Goal: Task Accomplishment & Management: Manage account settings

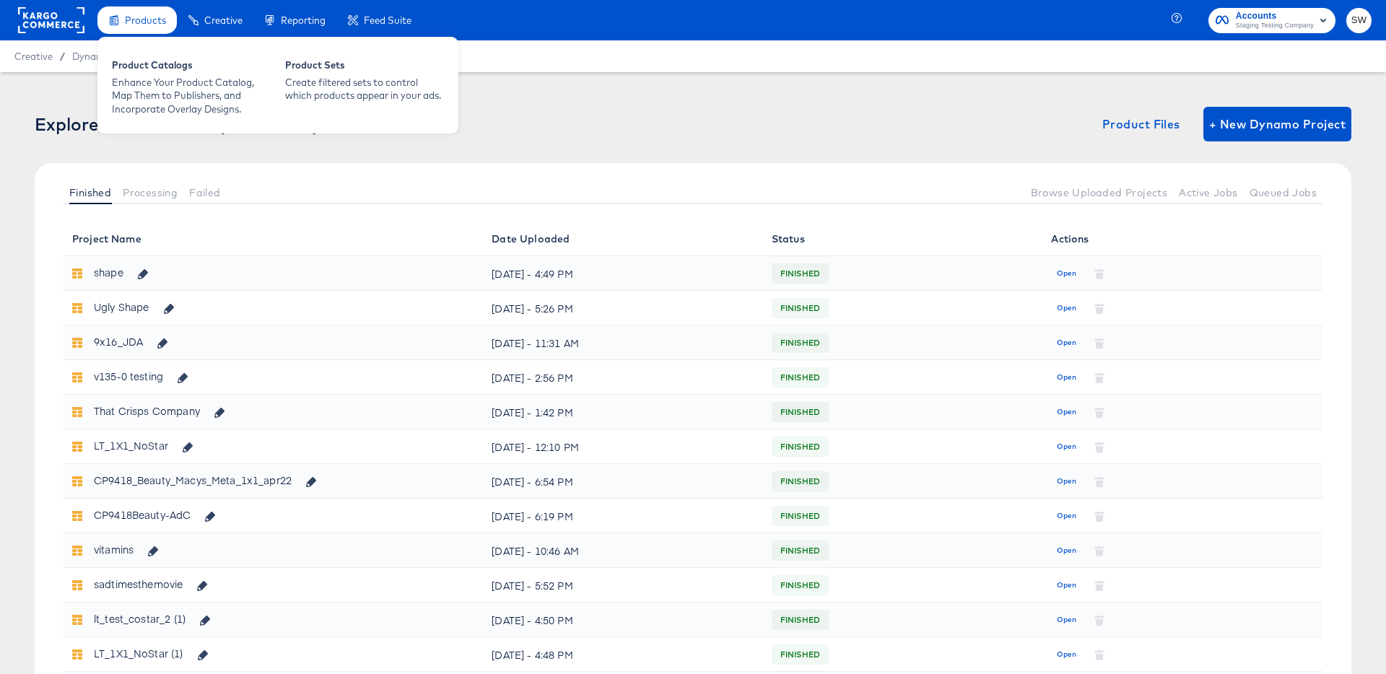
click at [149, 46] on div "Product Catalogs Enhance Your Product Catalog, Map Them to Publishers, and Inco…" at bounding box center [277, 85] width 361 height 97
click at [149, 69] on div "Product Catalogs" at bounding box center [191, 66] width 159 height 17
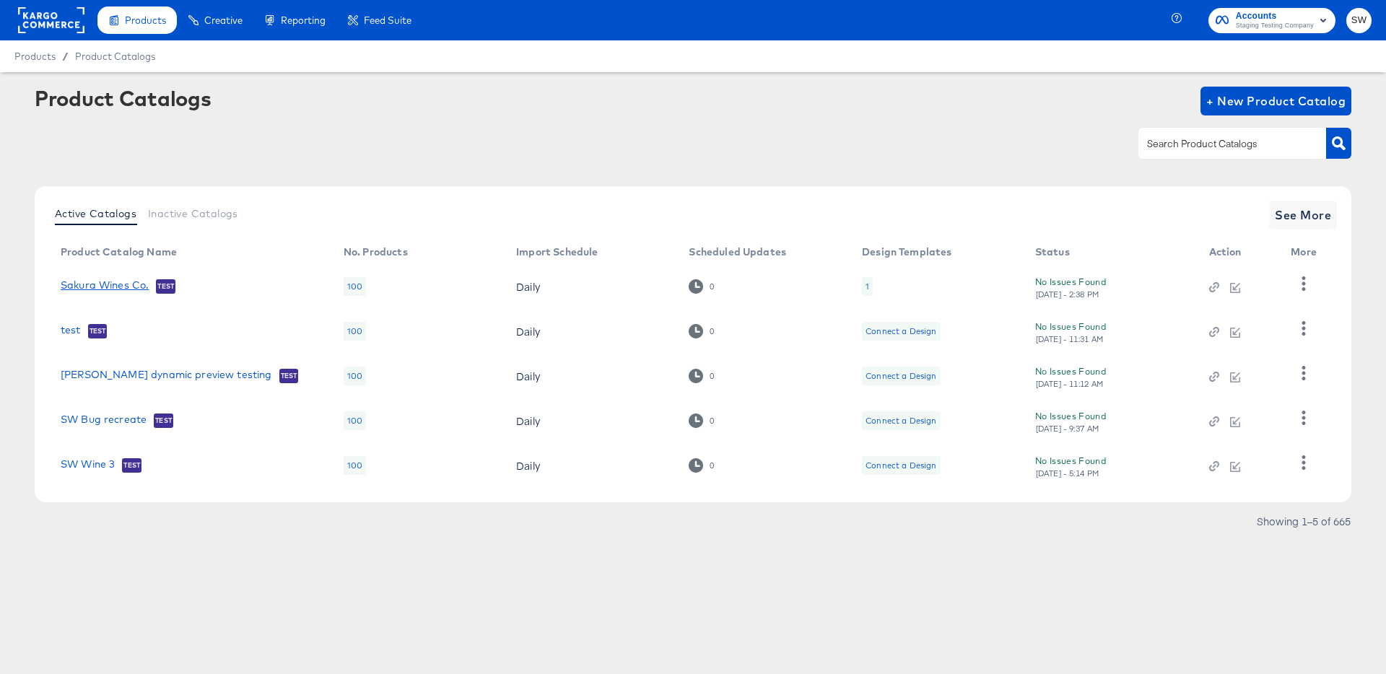
click at [105, 292] on link "Sakura Wines Co." at bounding box center [105, 286] width 88 height 14
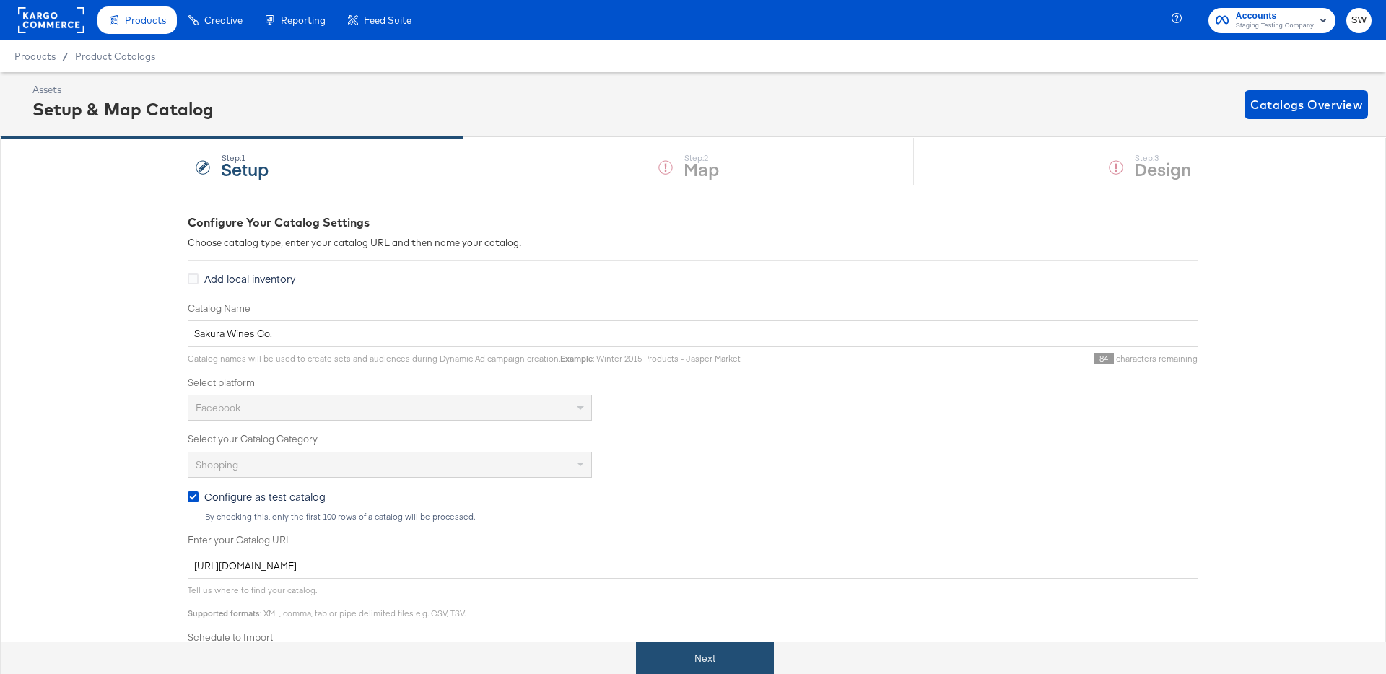
click at [687, 669] on button "Next" at bounding box center [705, 659] width 138 height 32
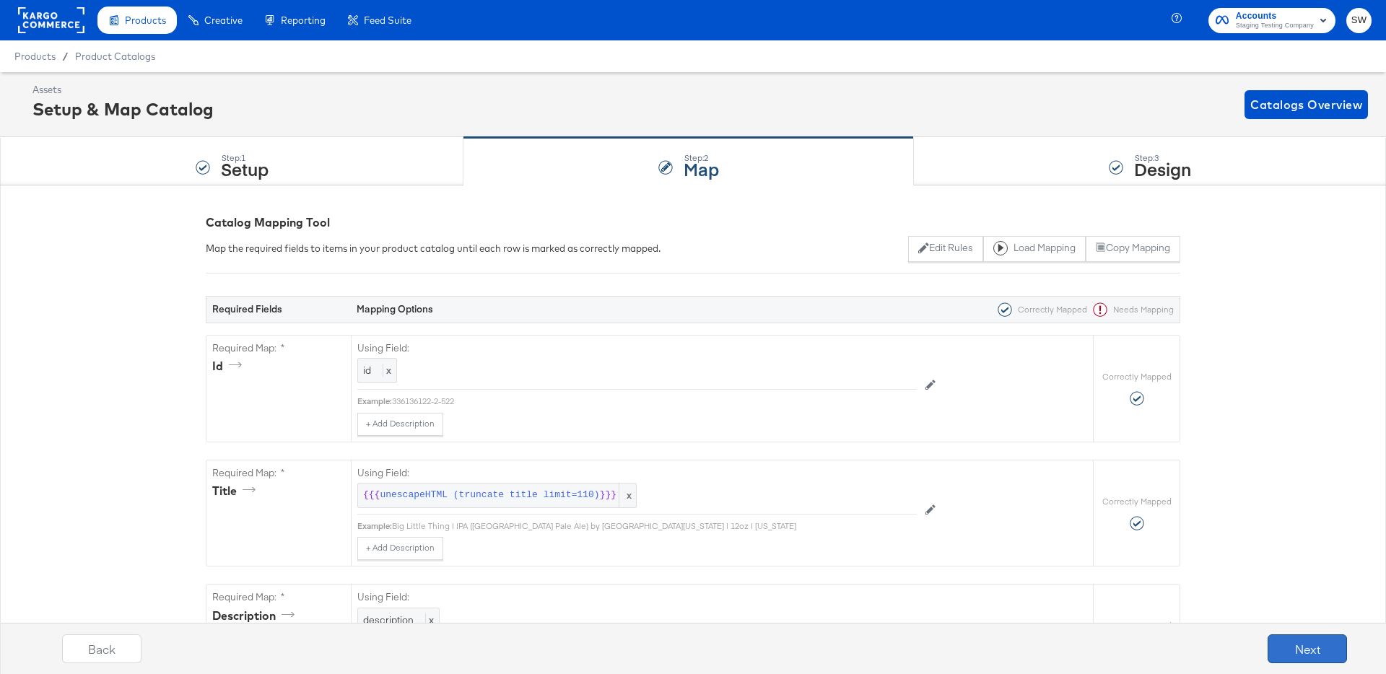
click at [1312, 643] on button "Next" at bounding box center [1307, 649] width 79 height 29
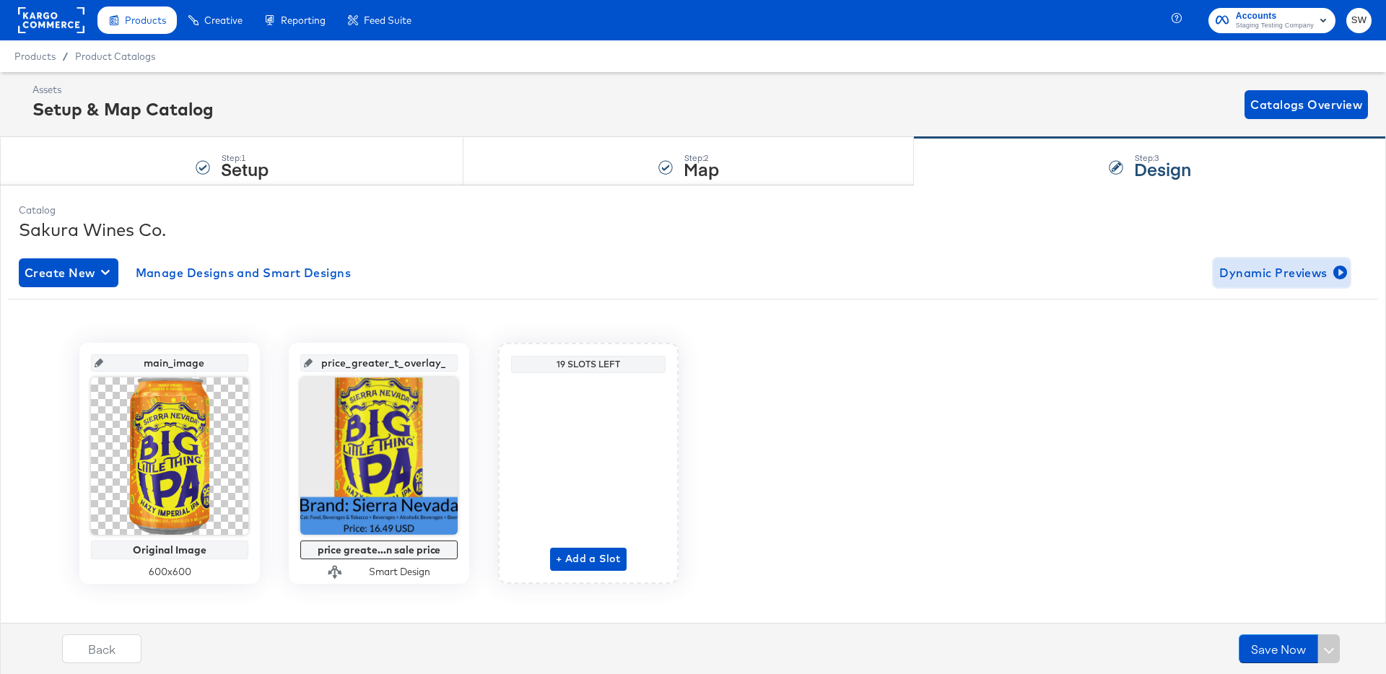
click at [1264, 285] on button "Dynamic Previews" at bounding box center [1282, 273] width 136 height 29
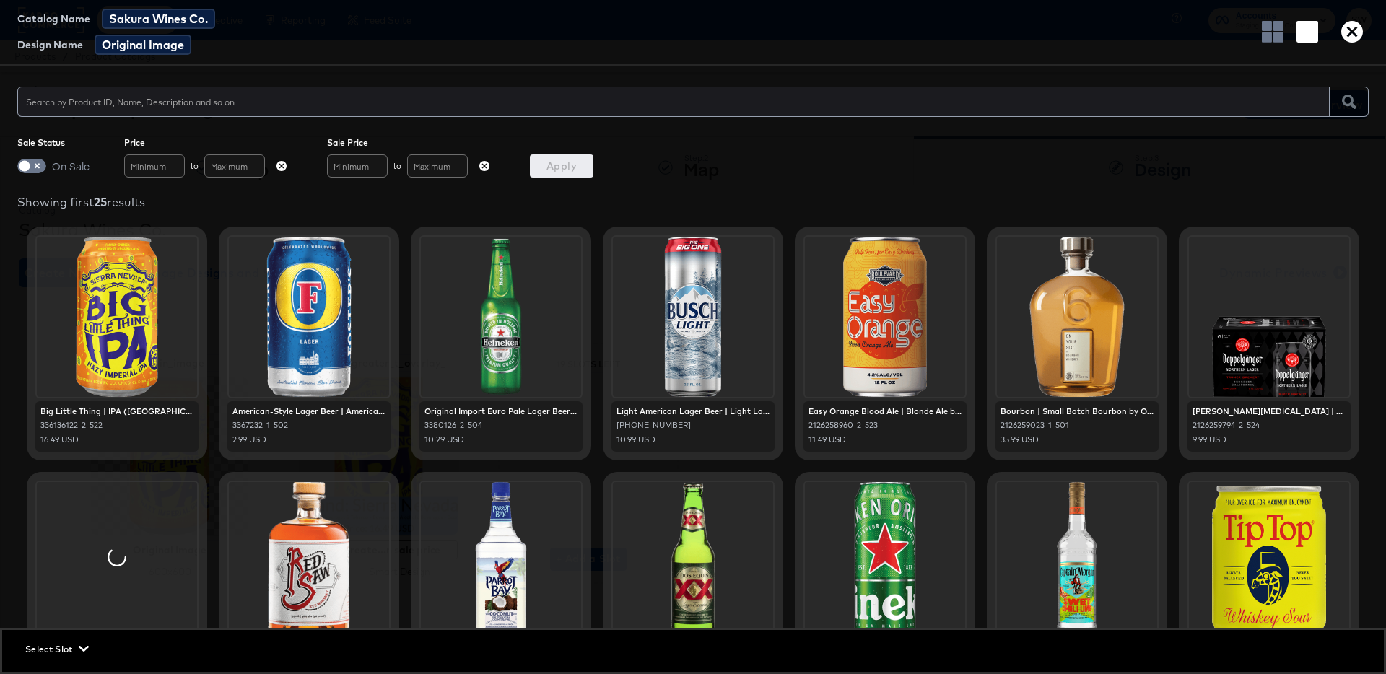
click at [42, 161] on span at bounding box center [31, 166] width 29 height 14
click at [34, 168] on input "checkbox" at bounding box center [24, 169] width 43 height 14
checkbox input "true"
click at [548, 157] on span "Apply" at bounding box center [562, 166] width 52 height 18
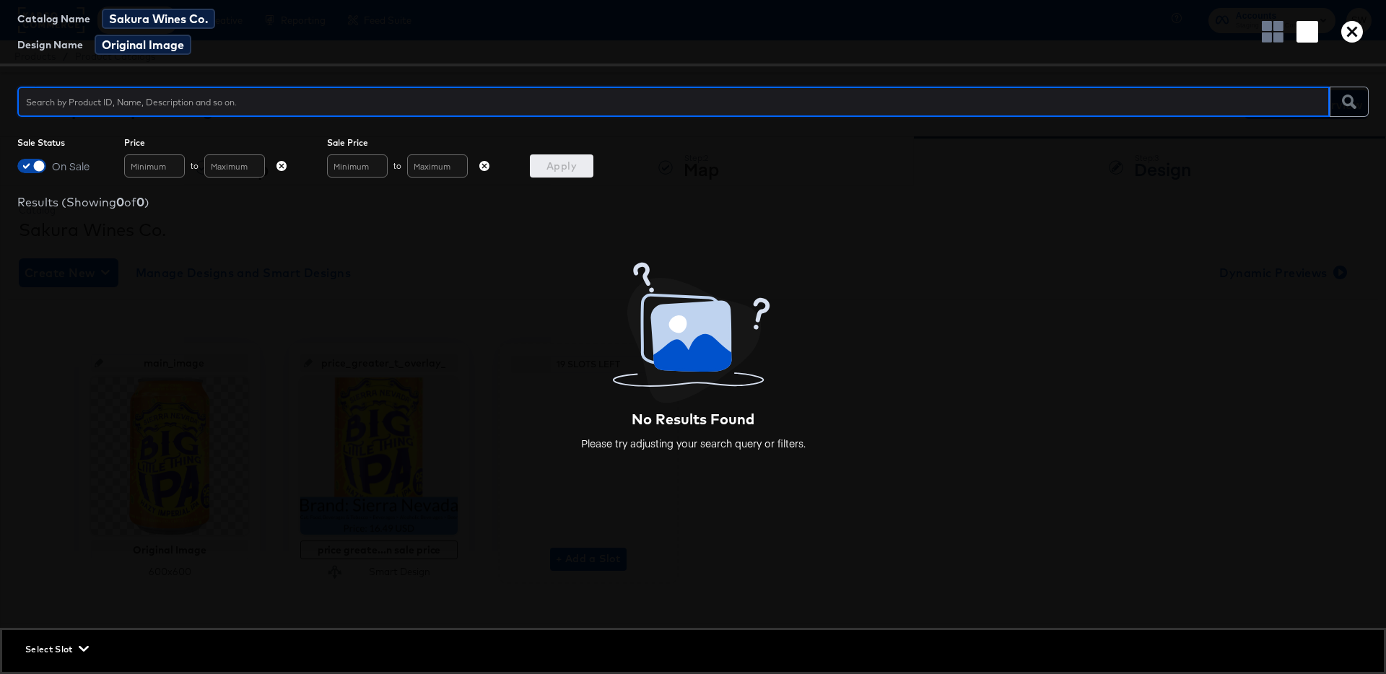
click at [32, 161] on span at bounding box center [39, 166] width 14 height 14
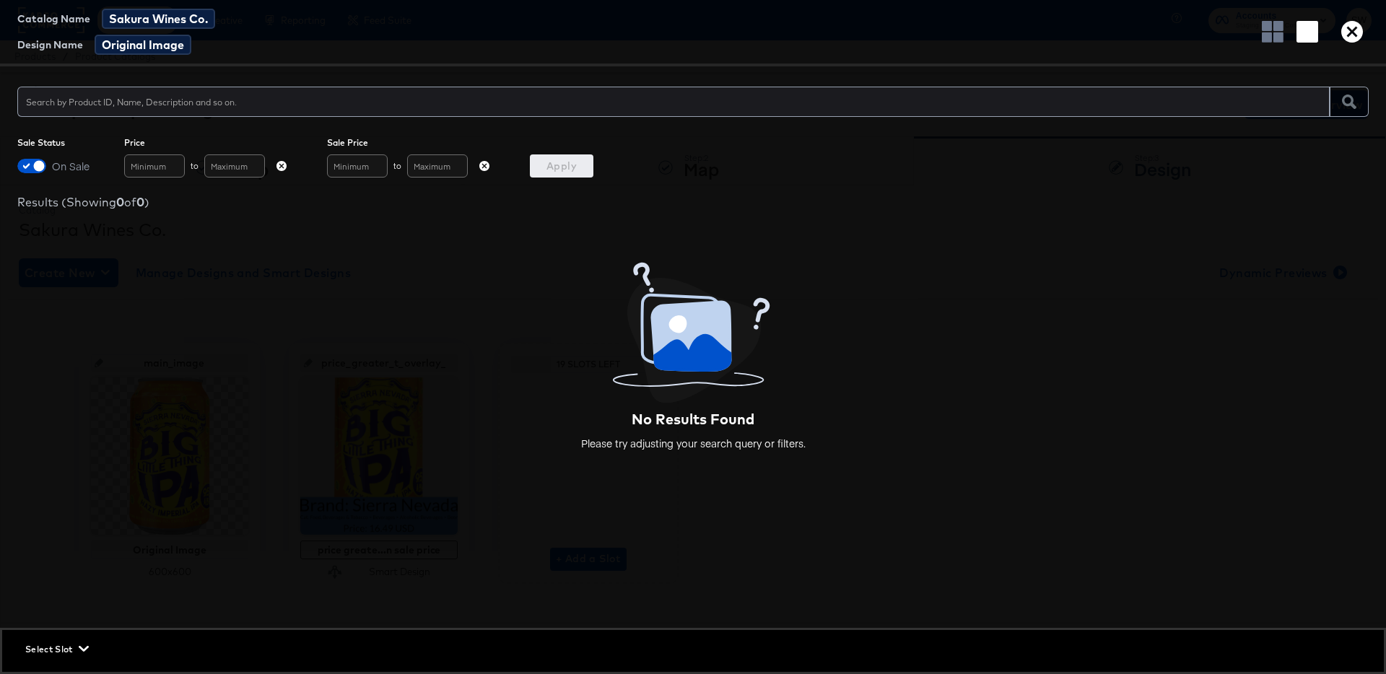
click at [1357, 23] on icon "button" at bounding box center [1353, 32] width 22 height 22
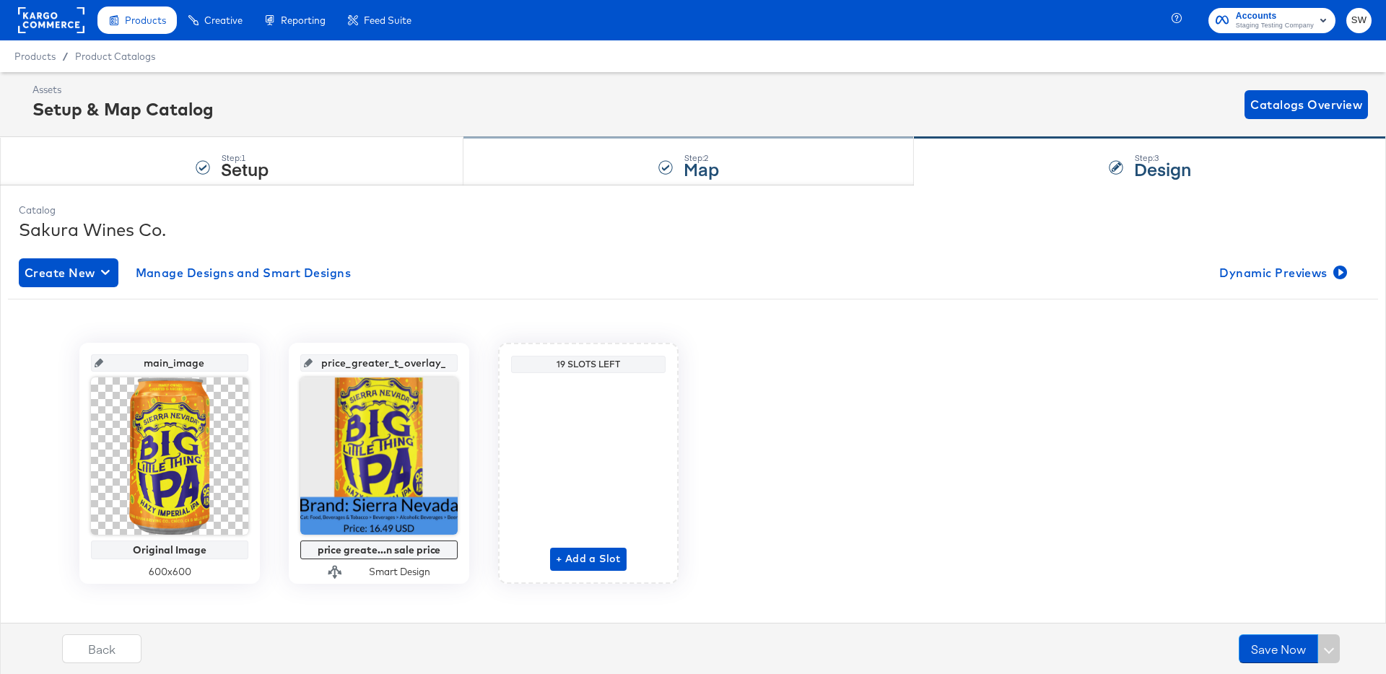
click at [734, 166] on div "Step: 2 Map" at bounding box center [689, 162] width 451 height 48
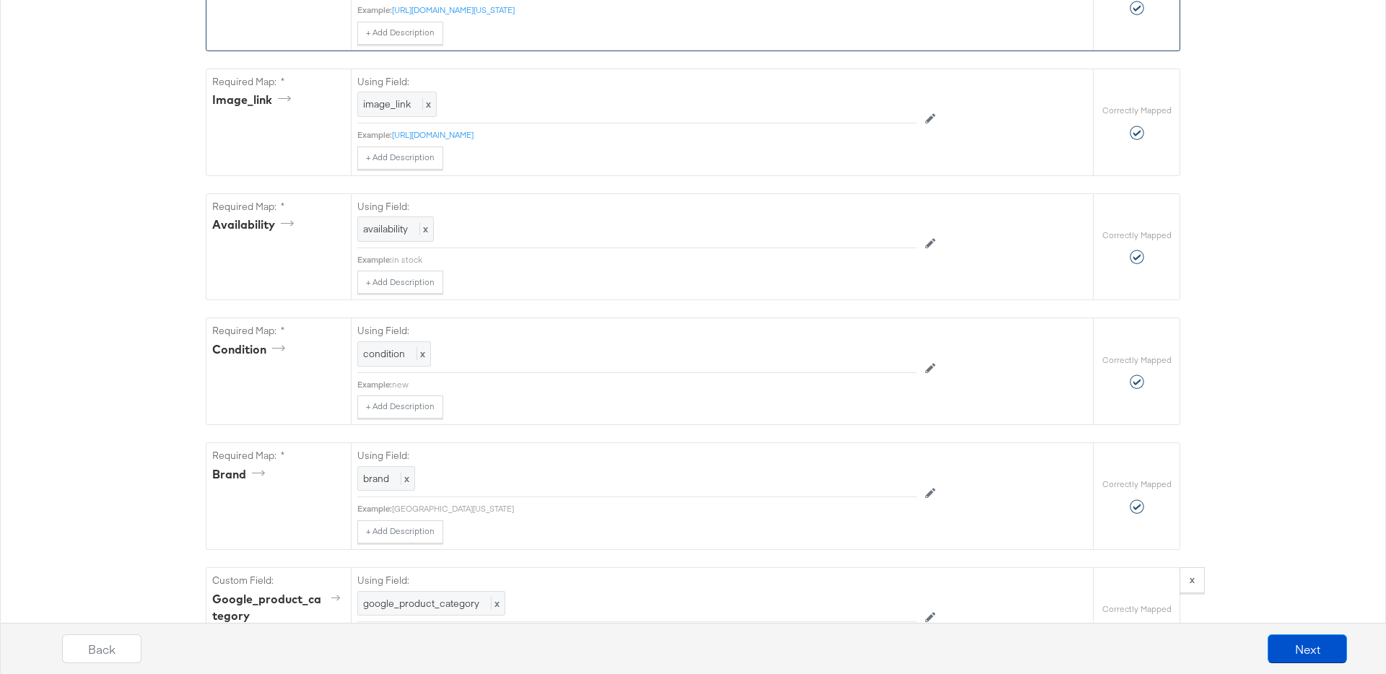
scroll to position [1355, 0]
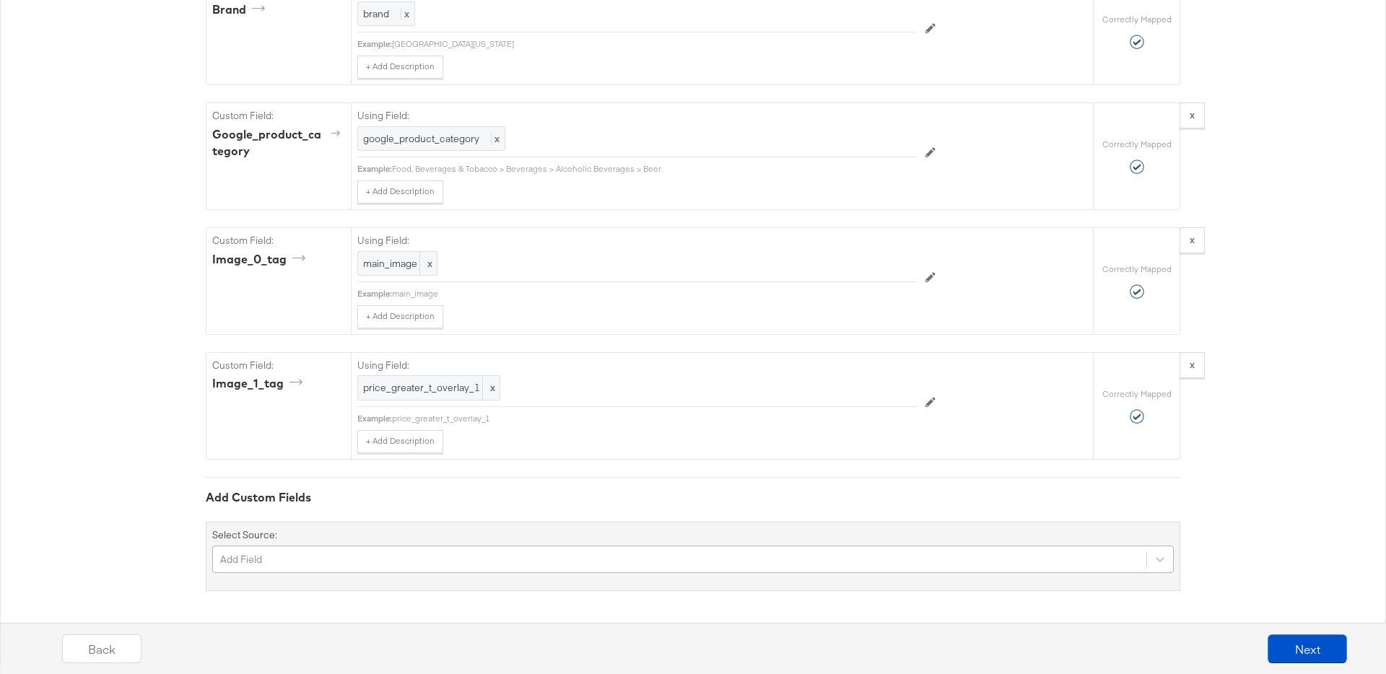
click at [338, 547] on div "Add Field" at bounding box center [693, 559] width 962 height 27
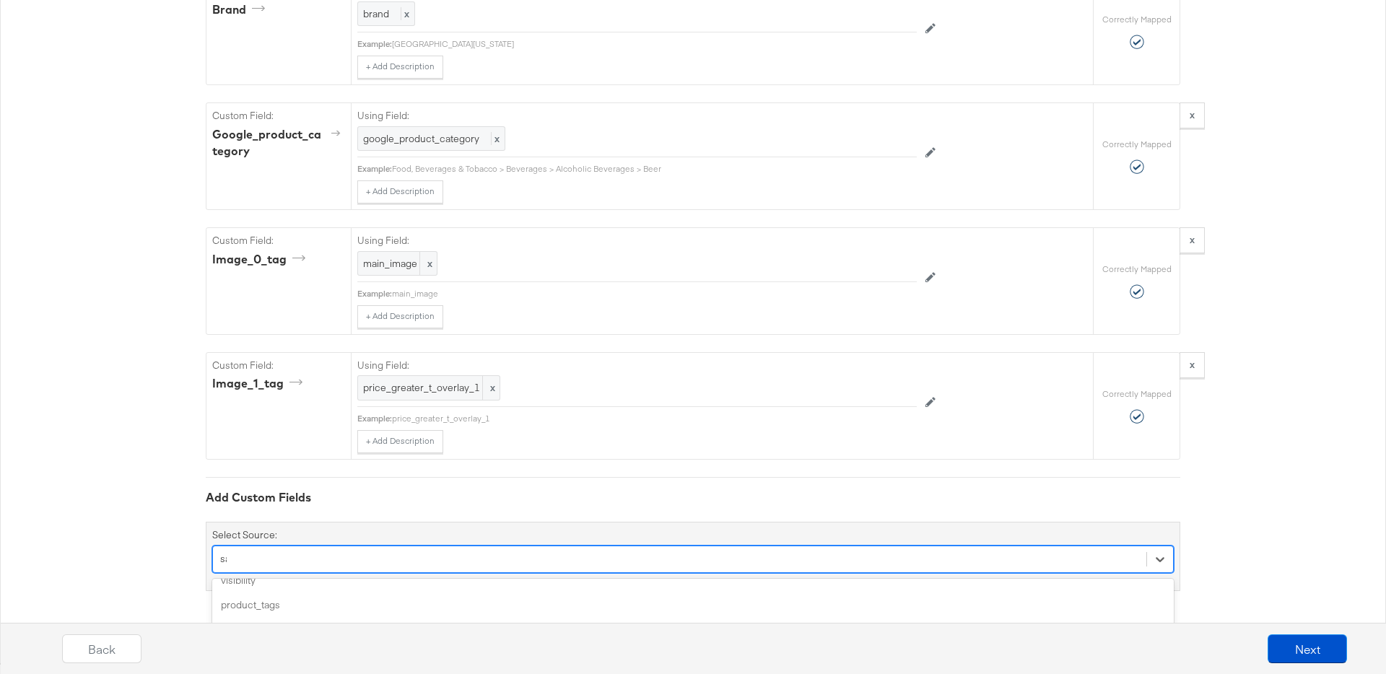
scroll to position [0, 0]
type input "sal"
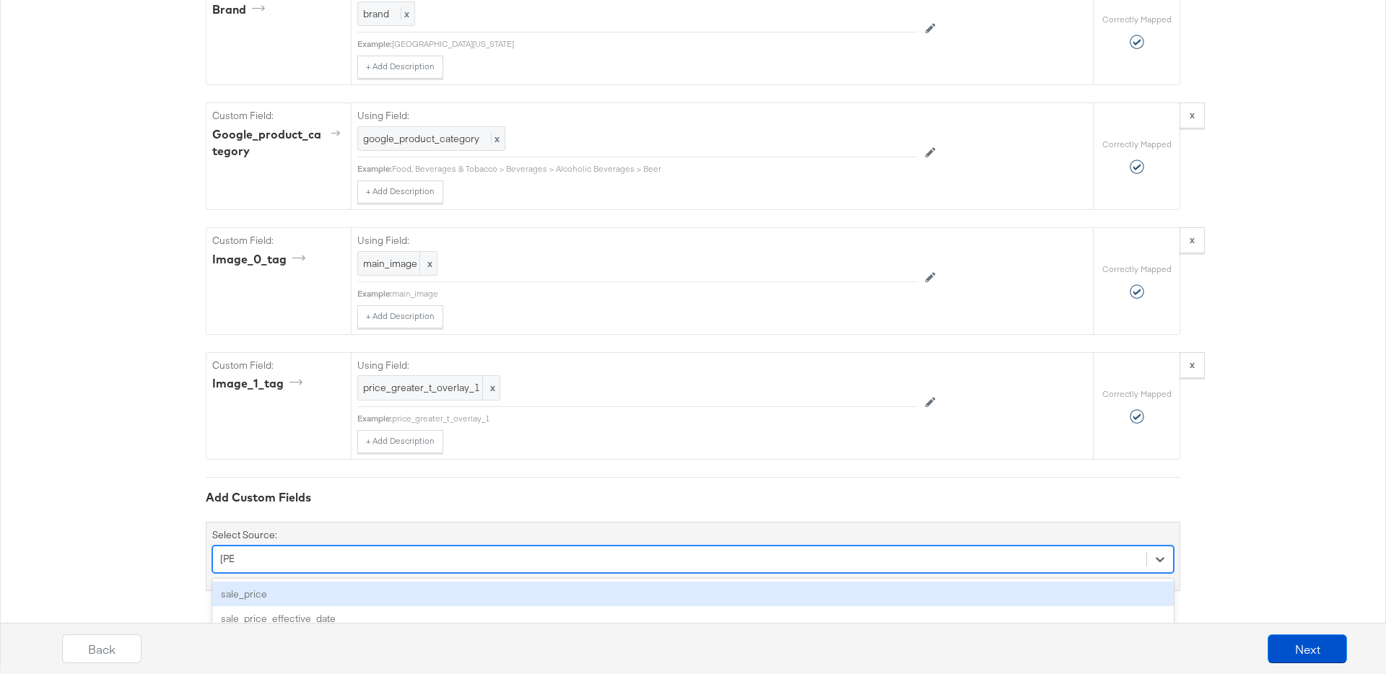
click at [333, 582] on div "sale_price" at bounding box center [693, 594] width 962 height 25
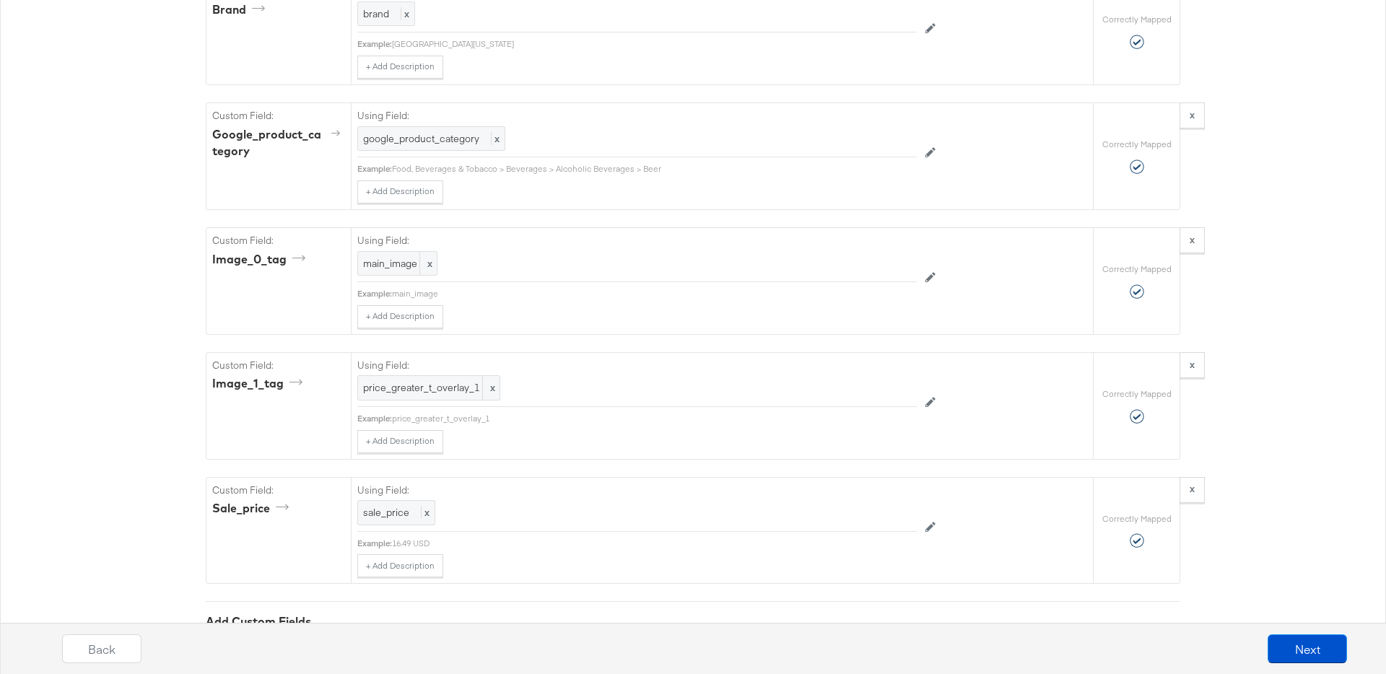
scroll to position [1477, 0]
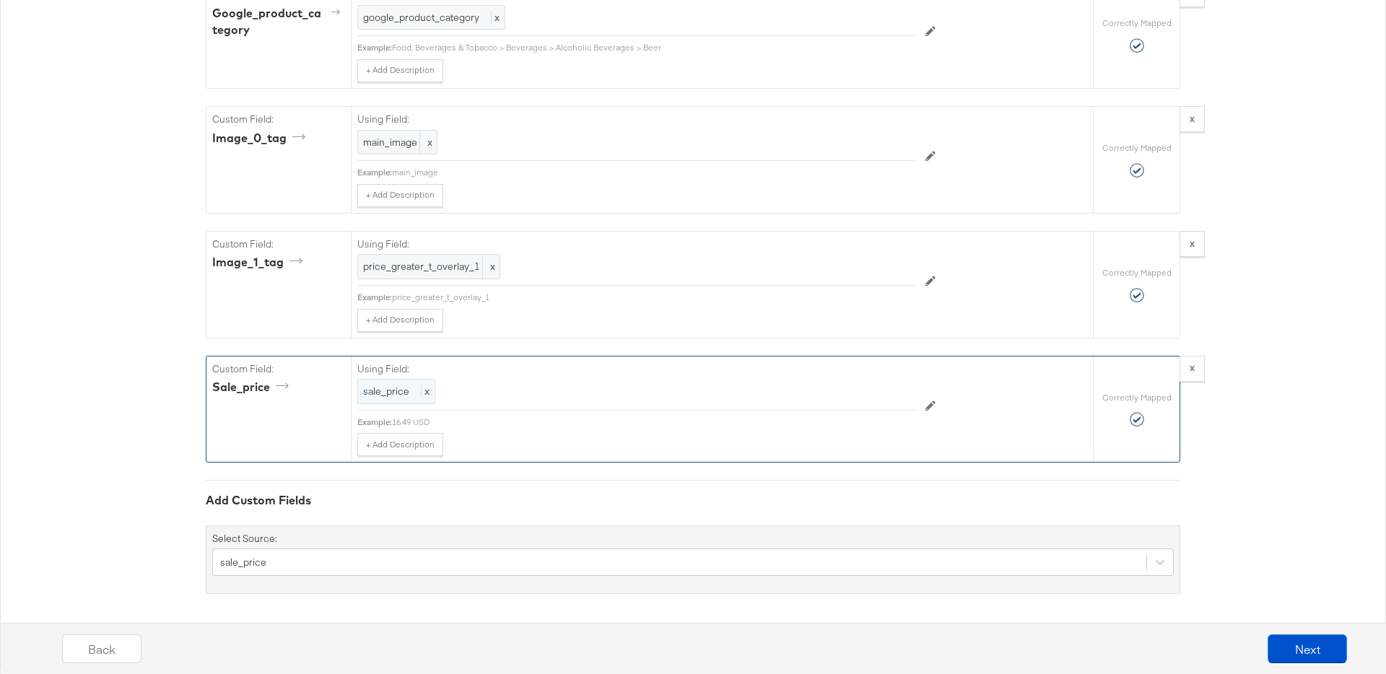
click at [386, 385] on span "sale_price" at bounding box center [386, 391] width 46 height 13
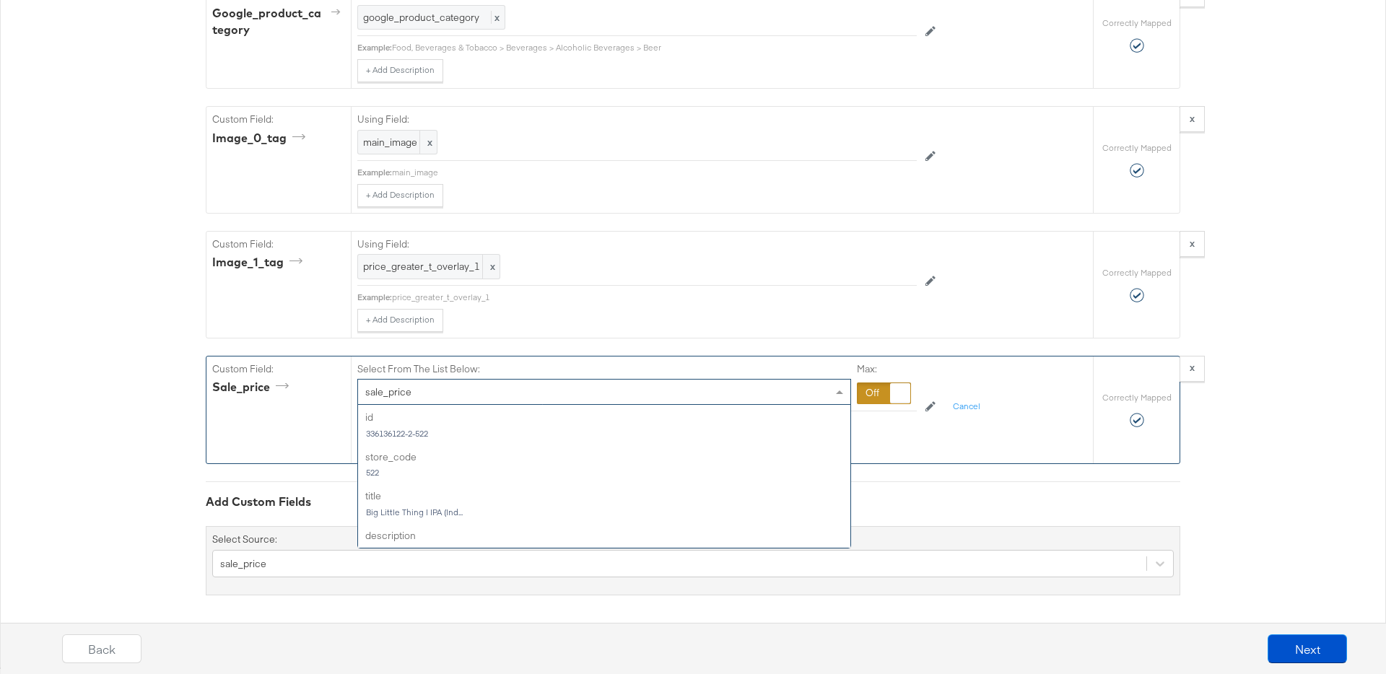
click at [387, 386] on span "sale_price" at bounding box center [388, 392] width 46 height 13
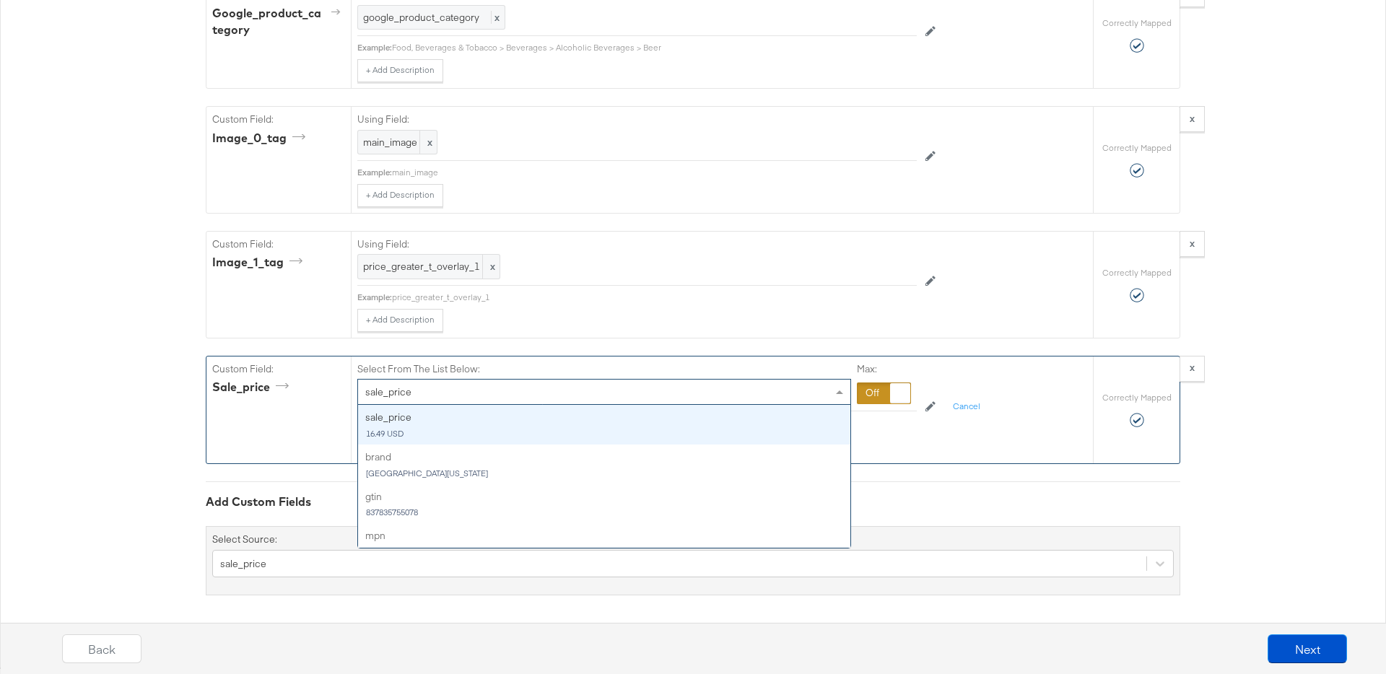
click at [867, 388] on div at bounding box center [884, 394] width 54 height 22
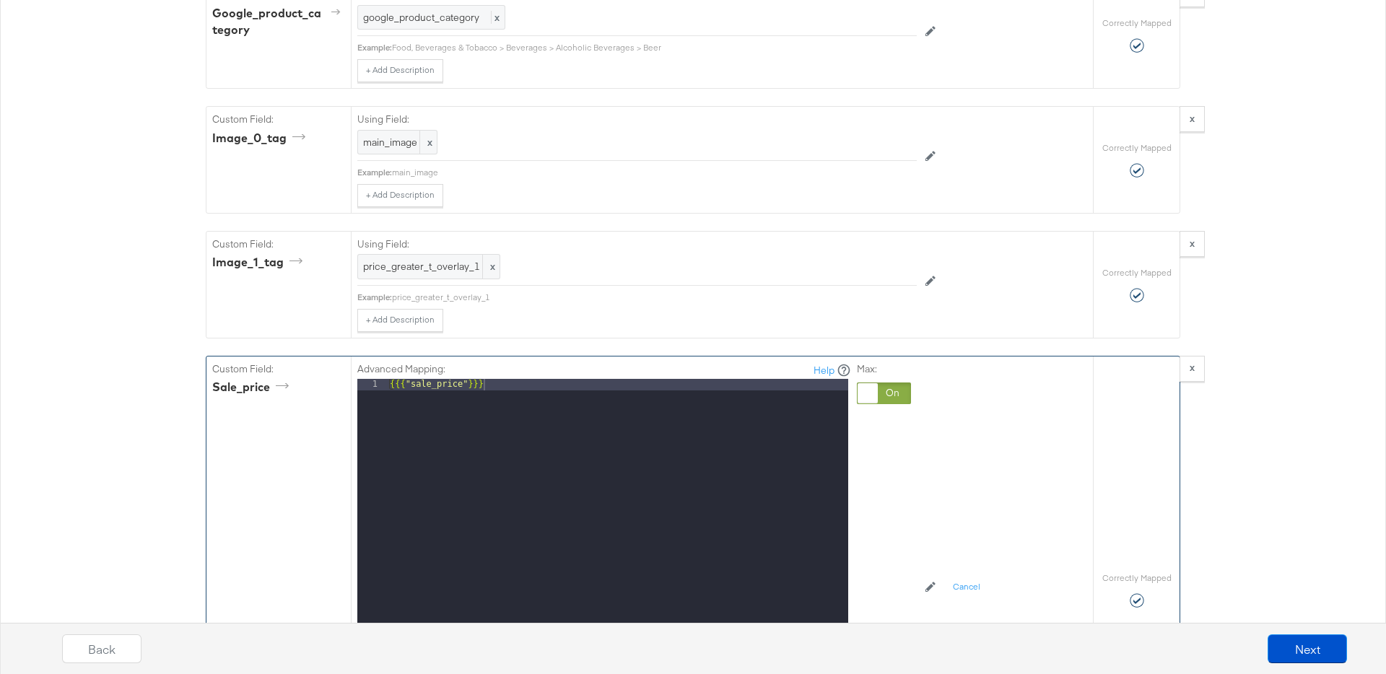
click at [563, 506] on div "{{{ "sale_price" }}}" at bounding box center [617, 571] width 461 height 384
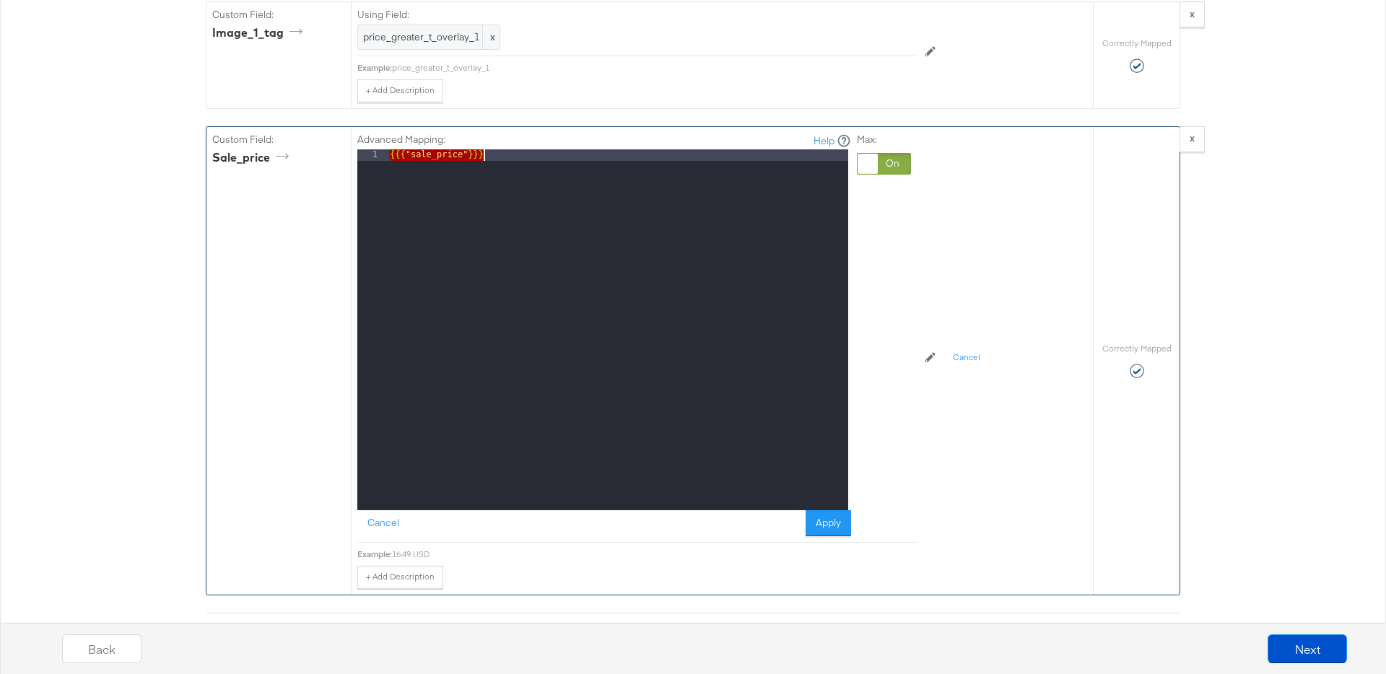
scroll to position [1707, 0]
click at [472, 157] on div "{{{ "sale_price" }}}" at bounding box center [617, 341] width 461 height 384
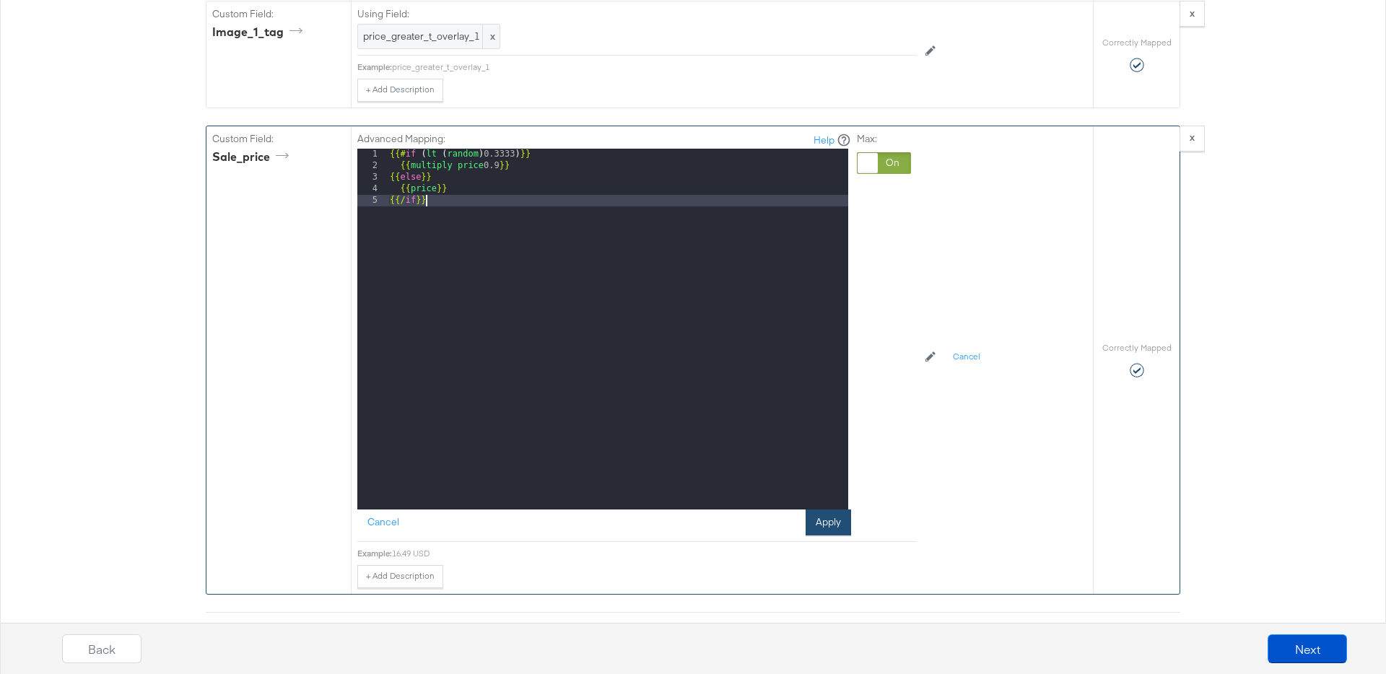
click at [831, 518] on button "Apply" at bounding box center [828, 523] width 45 height 26
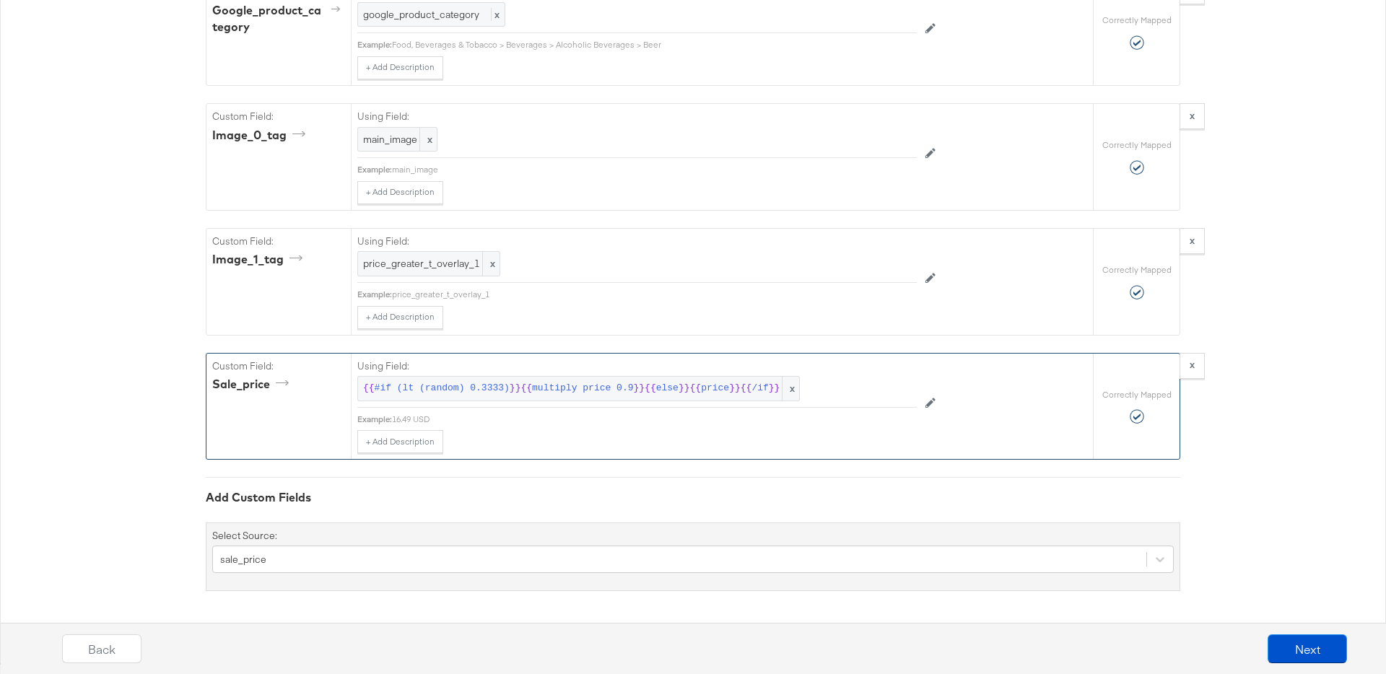
scroll to position [1480, 0]
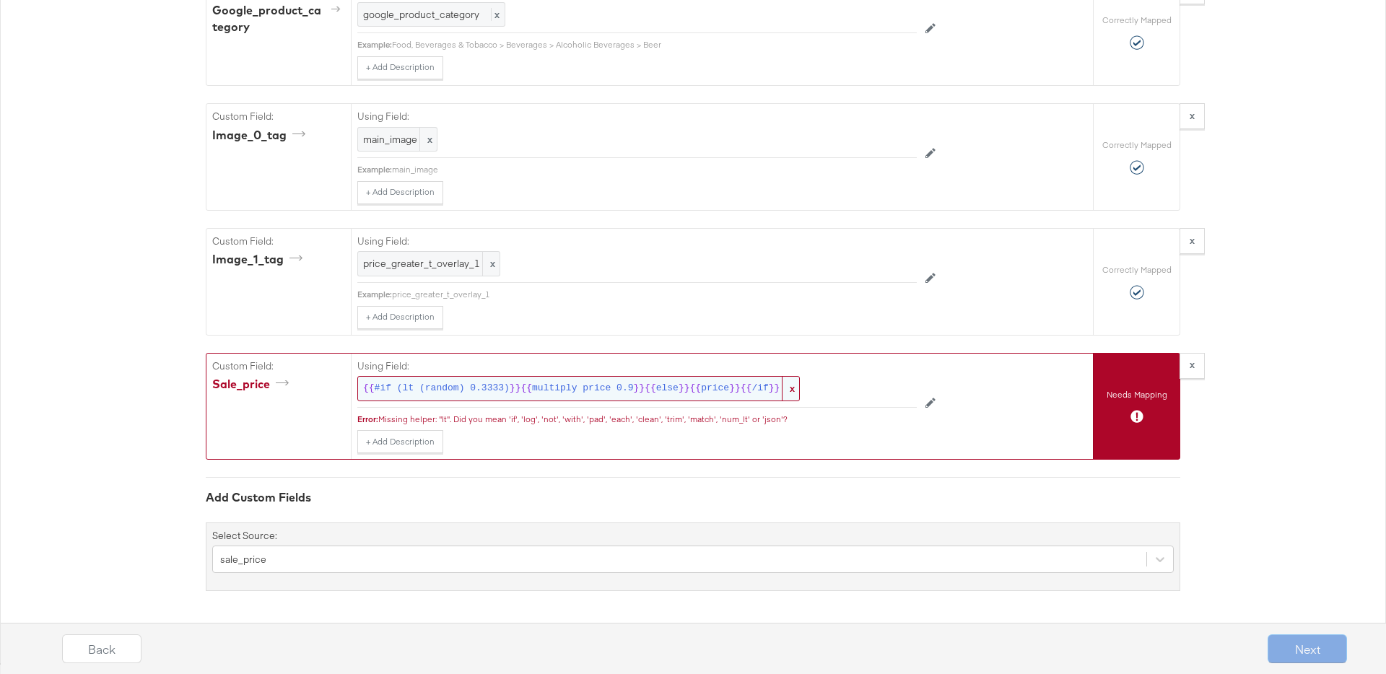
click at [620, 388] on span "multiply price 0.9" at bounding box center [582, 389] width 101 height 14
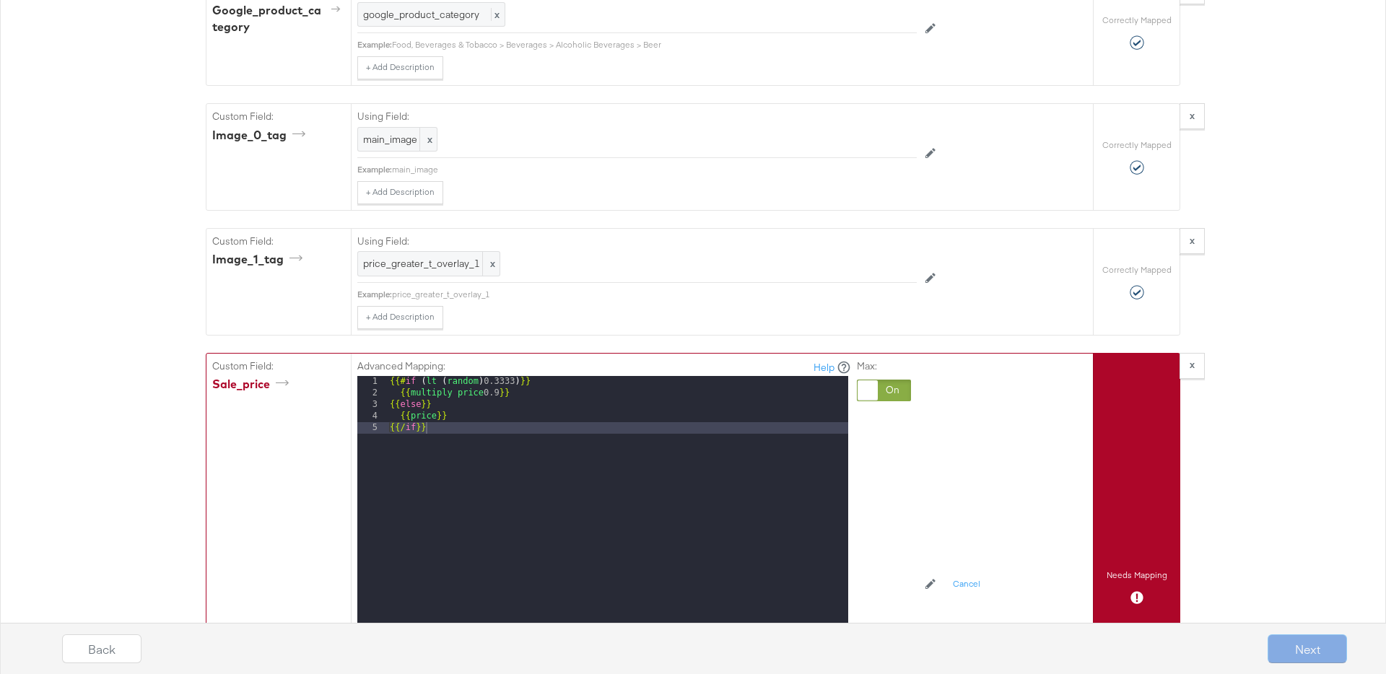
scroll to position [1707, 0]
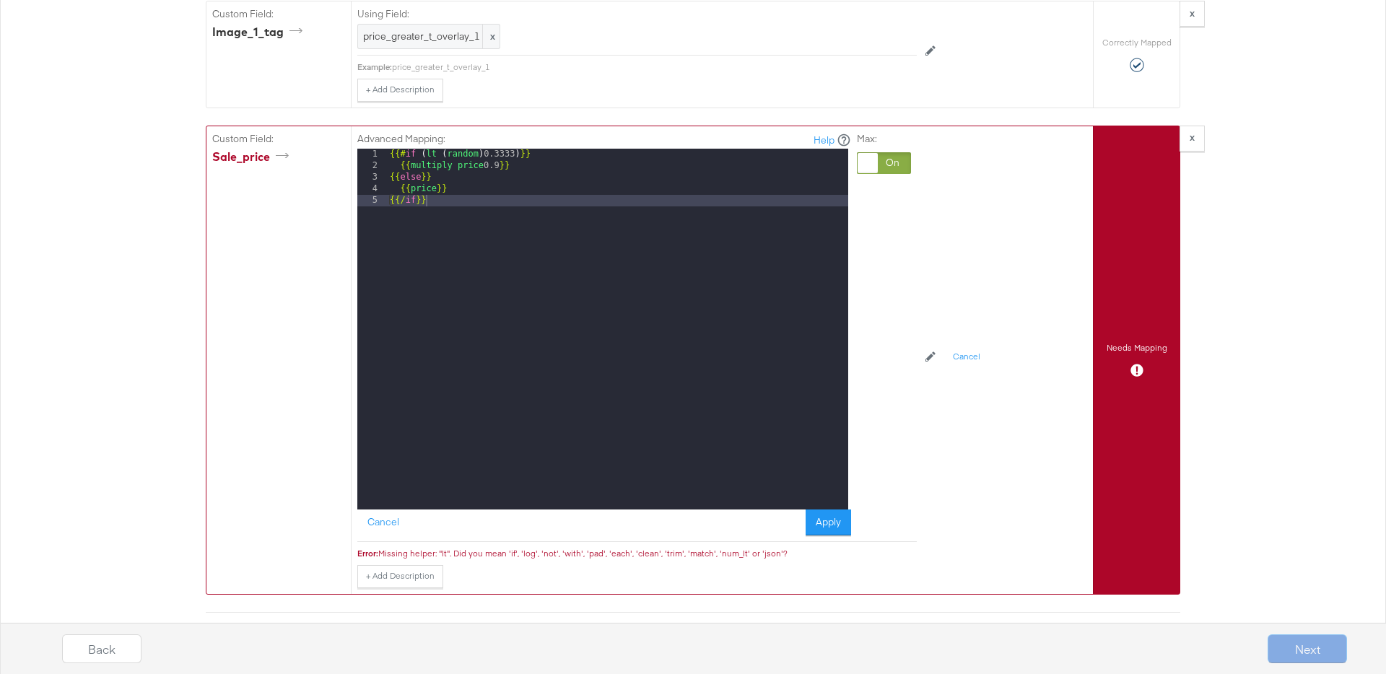
click at [438, 208] on div "{{# if ( lt ( random ) 0.3333 ) }} {{ multiply price 0.9 }} {{ else }} {{ price…" at bounding box center [617, 341] width 461 height 384
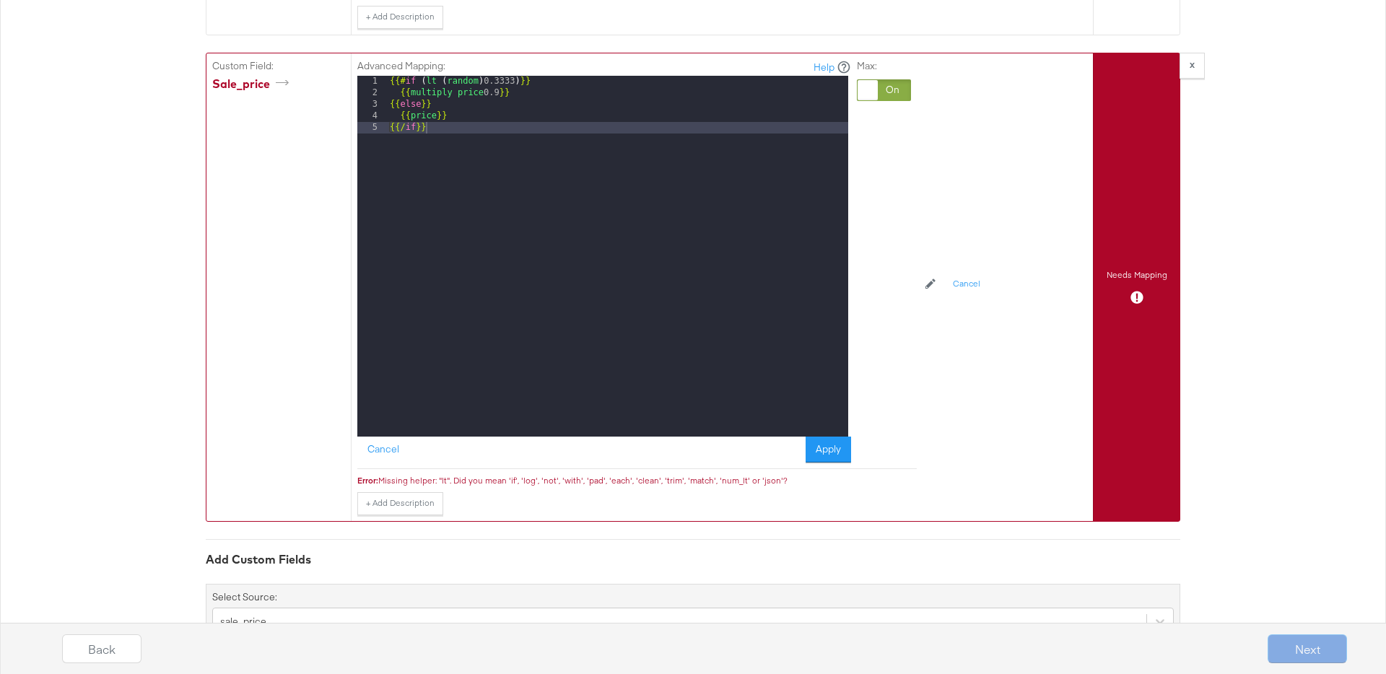
scroll to position [1781, 0]
click at [385, 450] on button "Cancel" at bounding box center [383, 449] width 52 height 26
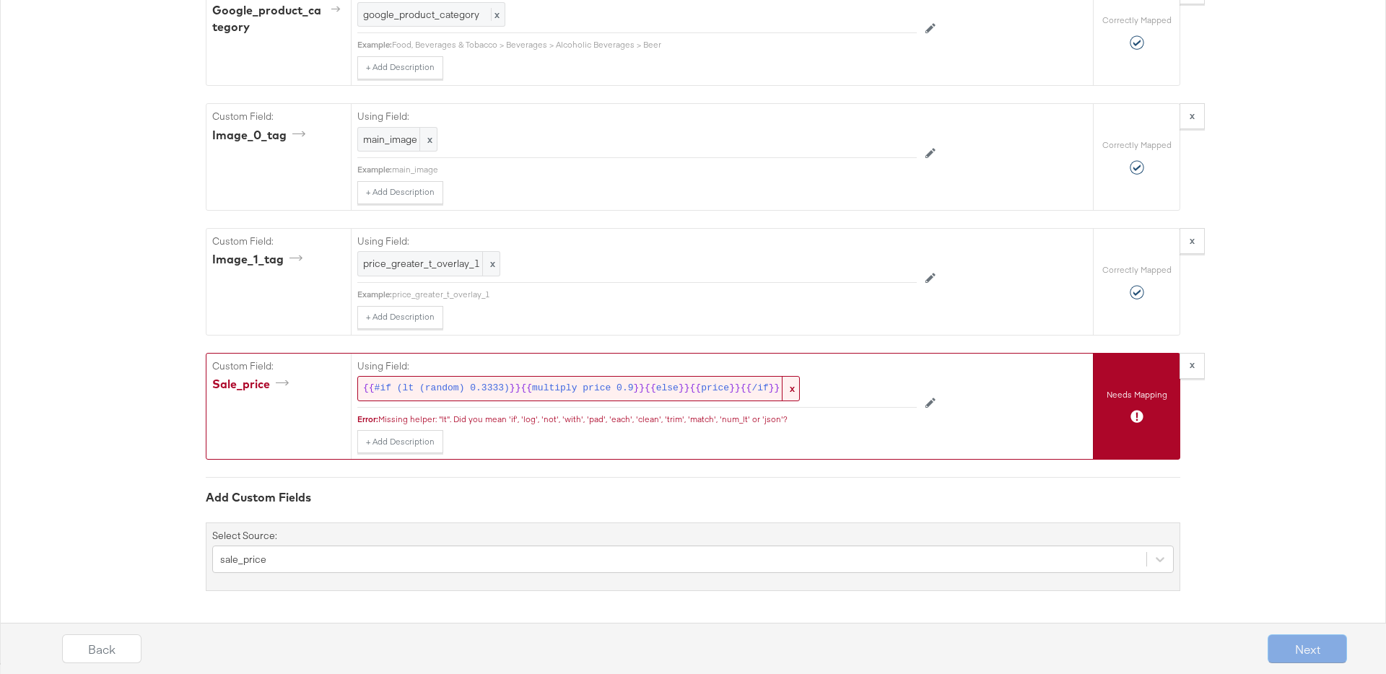
scroll to position [1480, 0]
click at [446, 394] on span "#if (lt (random) 0.3333)" at bounding box center [442, 389] width 135 height 14
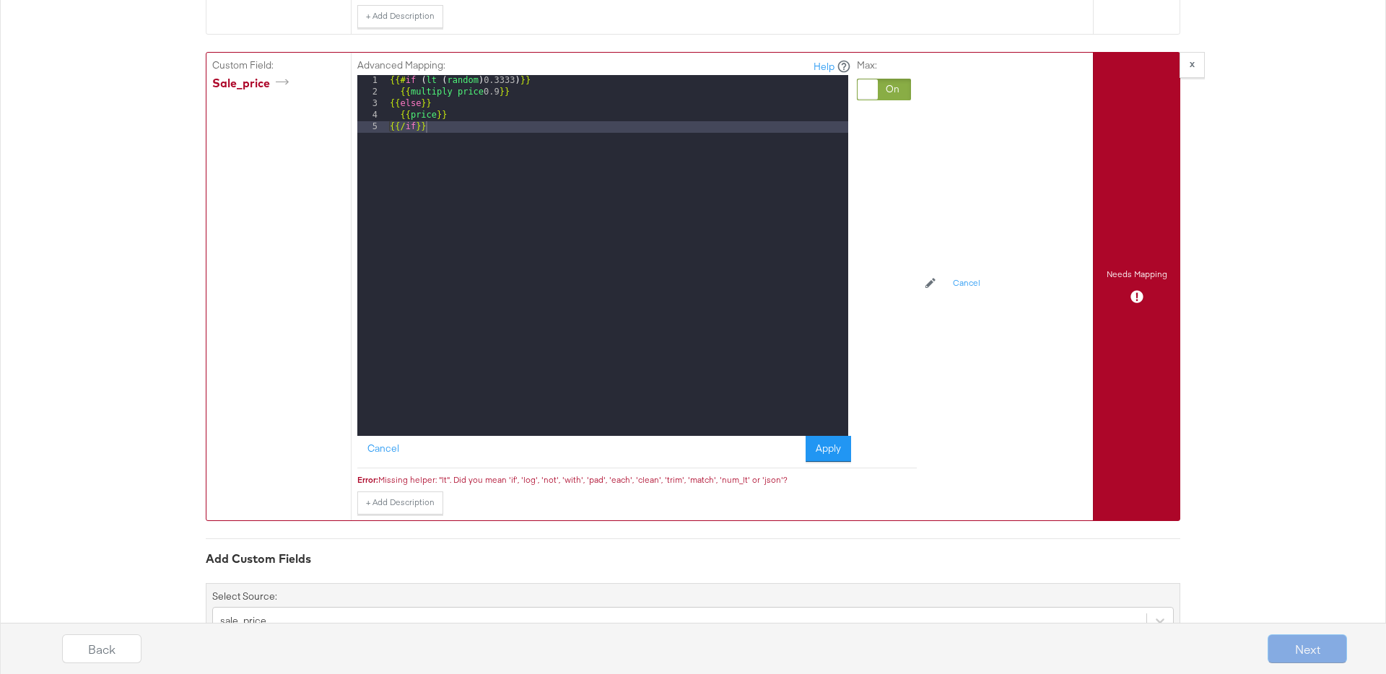
click at [871, 95] on div at bounding box center [868, 89] width 20 height 20
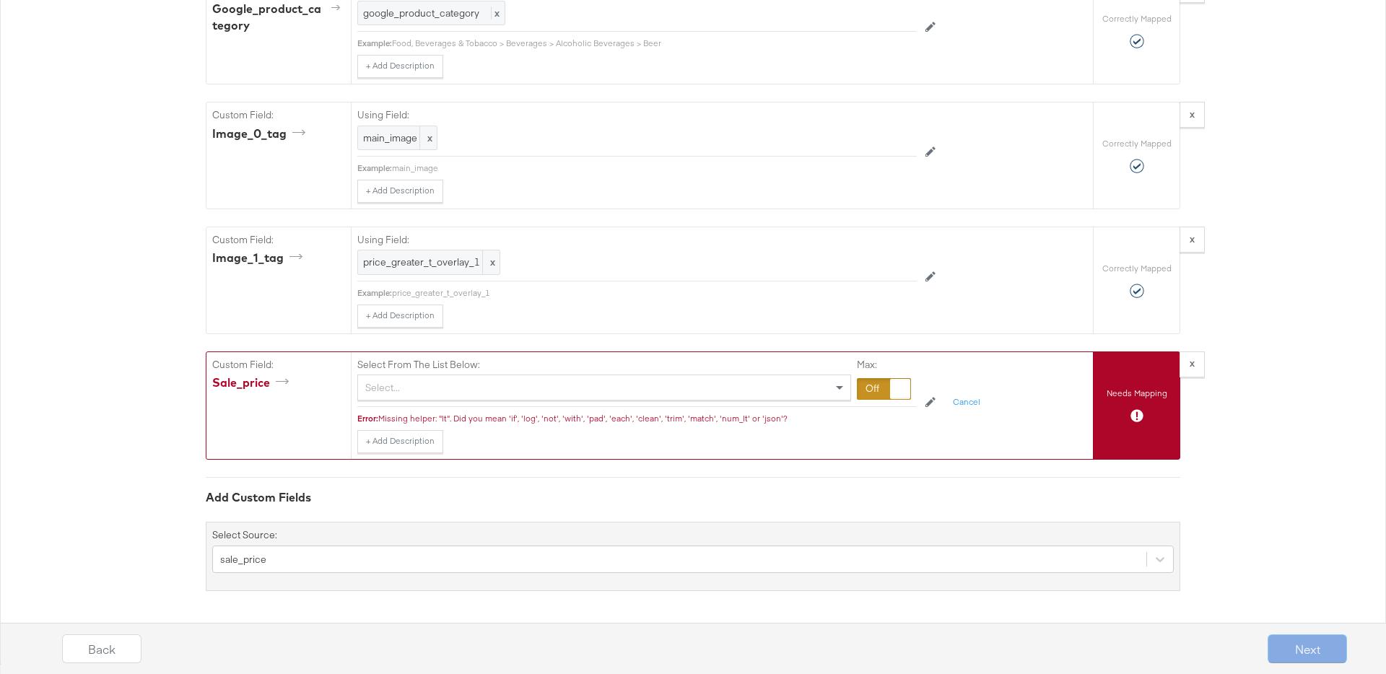
click at [418, 392] on div "Select..." at bounding box center [604, 387] width 492 height 25
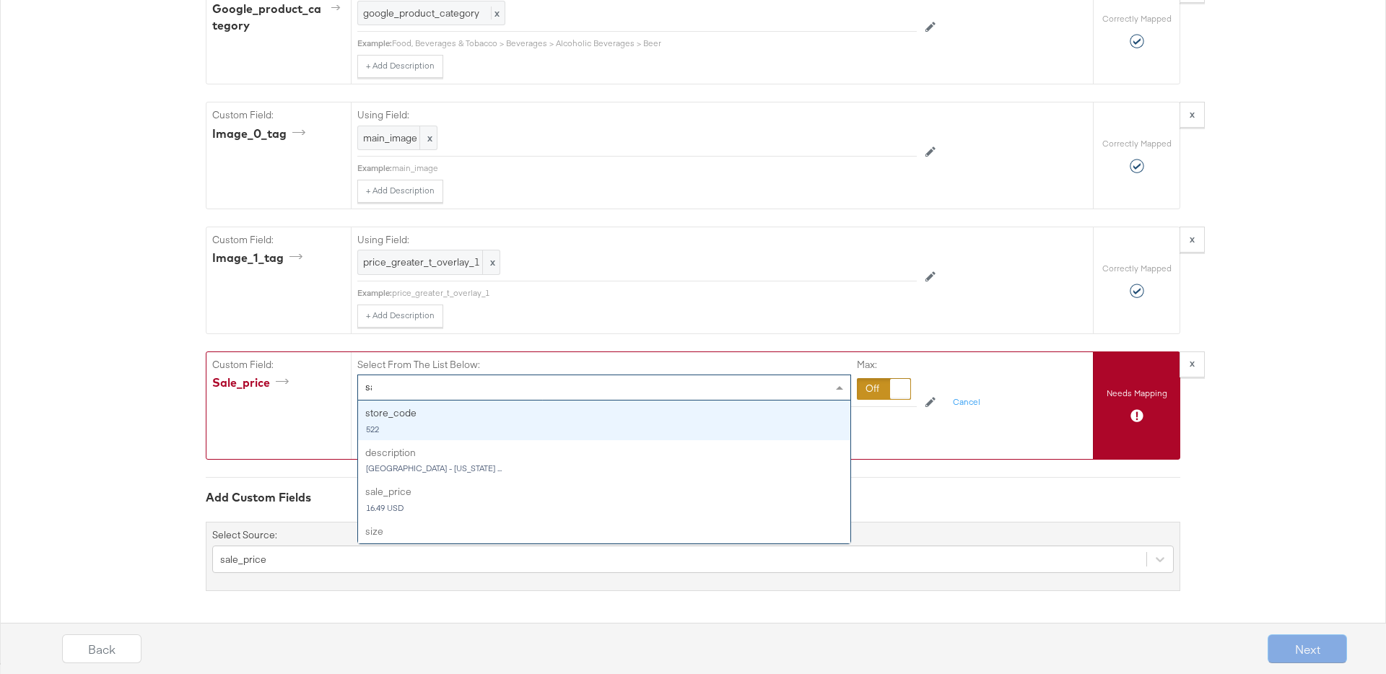
type input "sal"
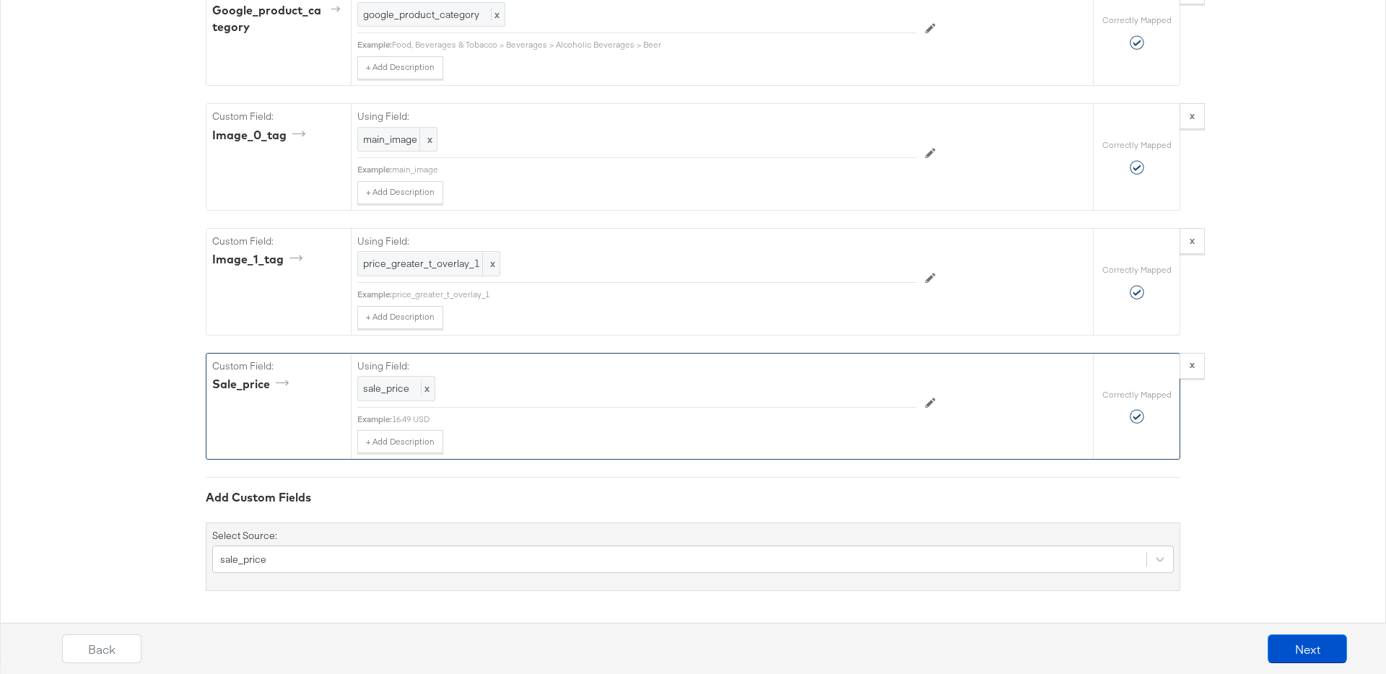
click at [377, 502] on div "Add Custom Fields" at bounding box center [693, 498] width 975 height 17
click at [934, 404] on icon at bounding box center [931, 403] width 10 height 10
click at [891, 386] on div at bounding box center [900, 391] width 20 height 20
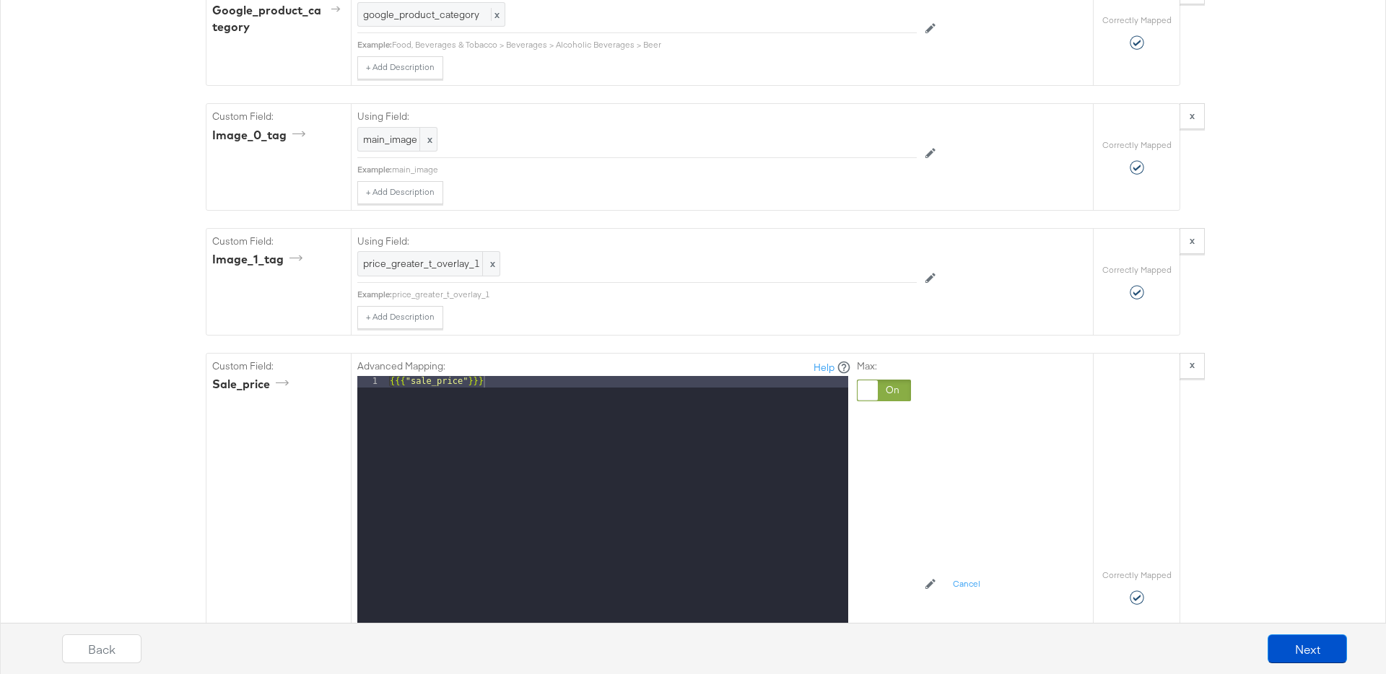
click at [594, 370] on div "Advanced Mapping: Help" at bounding box center [604, 368] width 494 height 17
click at [591, 396] on div "{{{ "sale_price" }}}" at bounding box center [617, 568] width 461 height 384
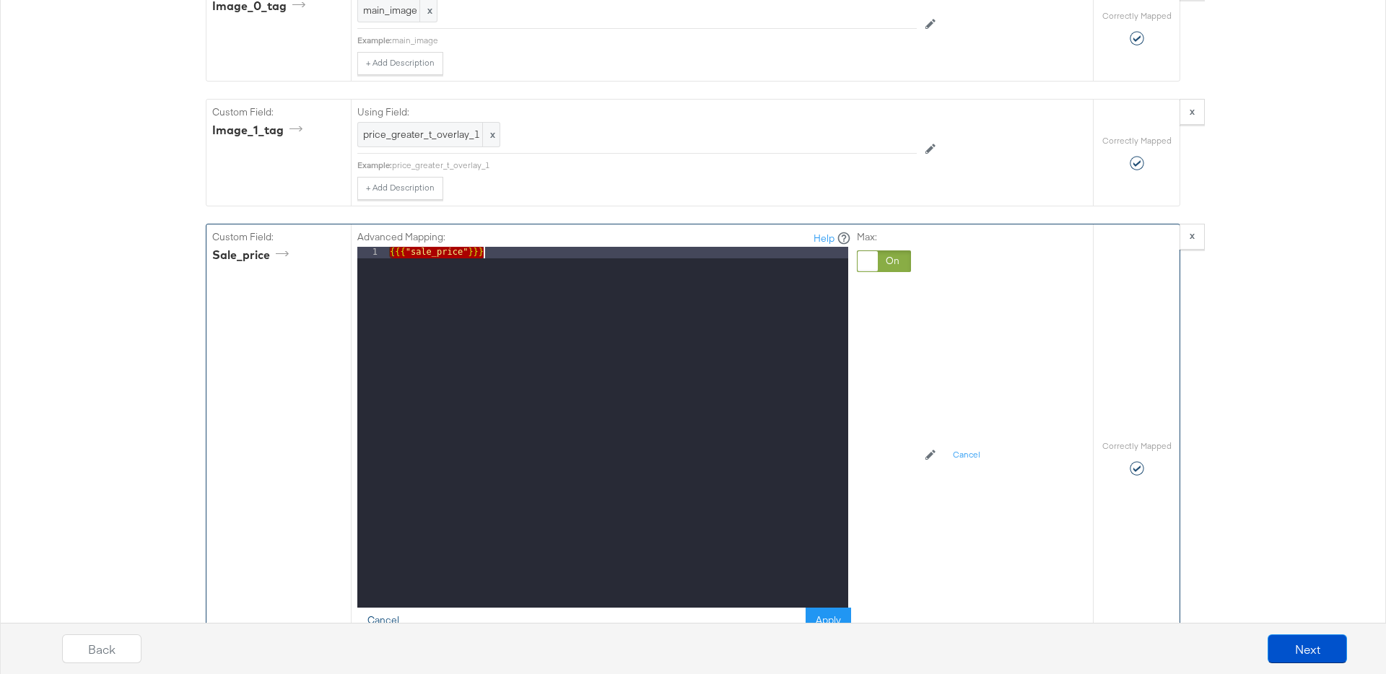
scroll to position [1602, 0]
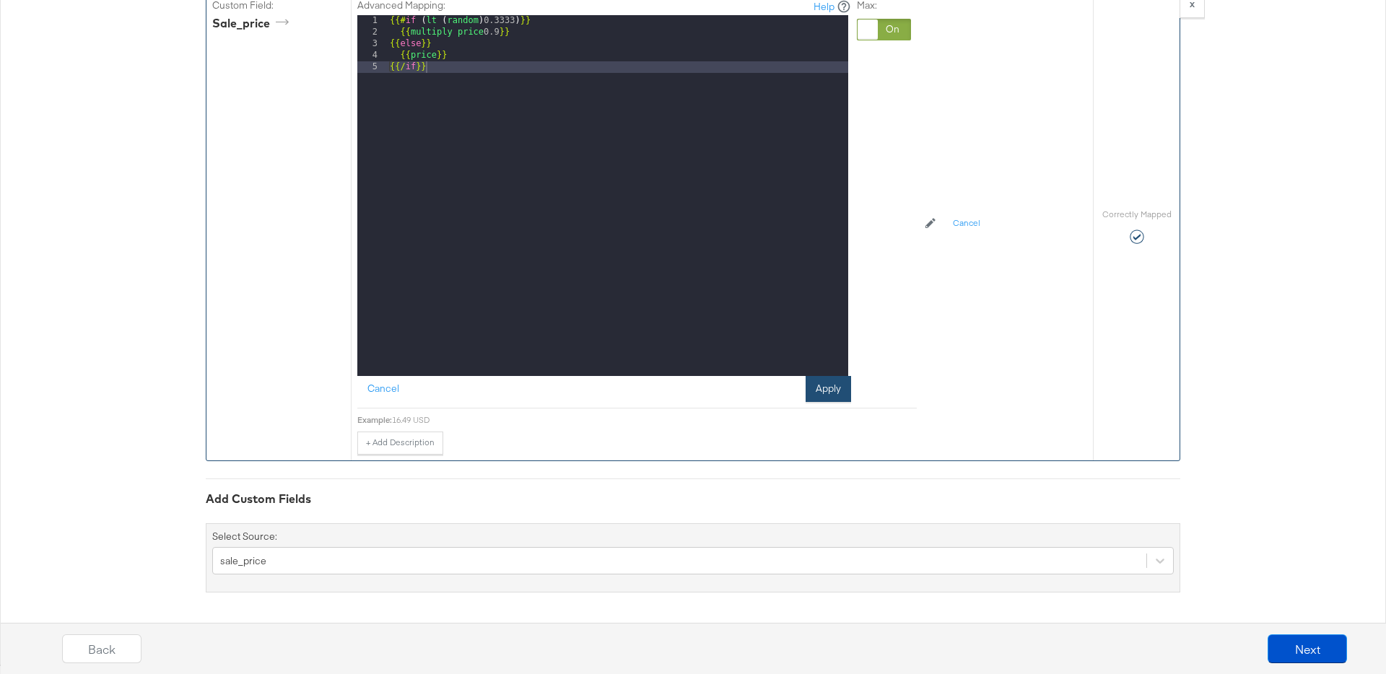
click at [831, 399] on button "Apply" at bounding box center [828, 389] width 45 height 26
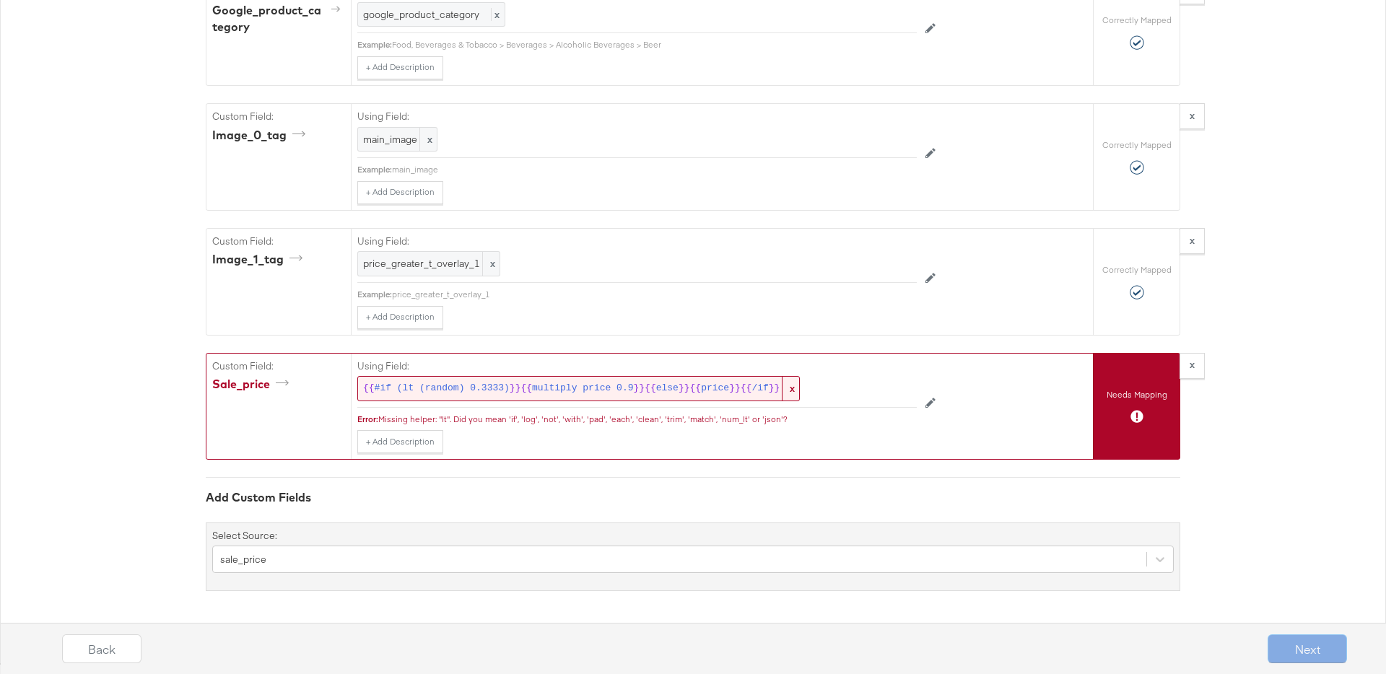
click at [812, 430] on div "+ Add Description Add Note" at bounding box center [637, 441] width 560 height 23
drag, startPoint x: 800, startPoint y: 424, endPoint x: 788, endPoint y: 407, distance: 21.2
click at [788, 407] on div "Using Field: {{ #if (lt (random) 0.3333) }} {{ multiply price 0.9 }} {{ else }}…" at bounding box center [637, 404] width 560 height 100
copy div "Error: Missing helper: "lt". Did you mean 'if', 'log', 'not', 'with', 'pad', 'e…"
click at [572, 383] on span "multiply price 0.9" at bounding box center [582, 389] width 101 height 14
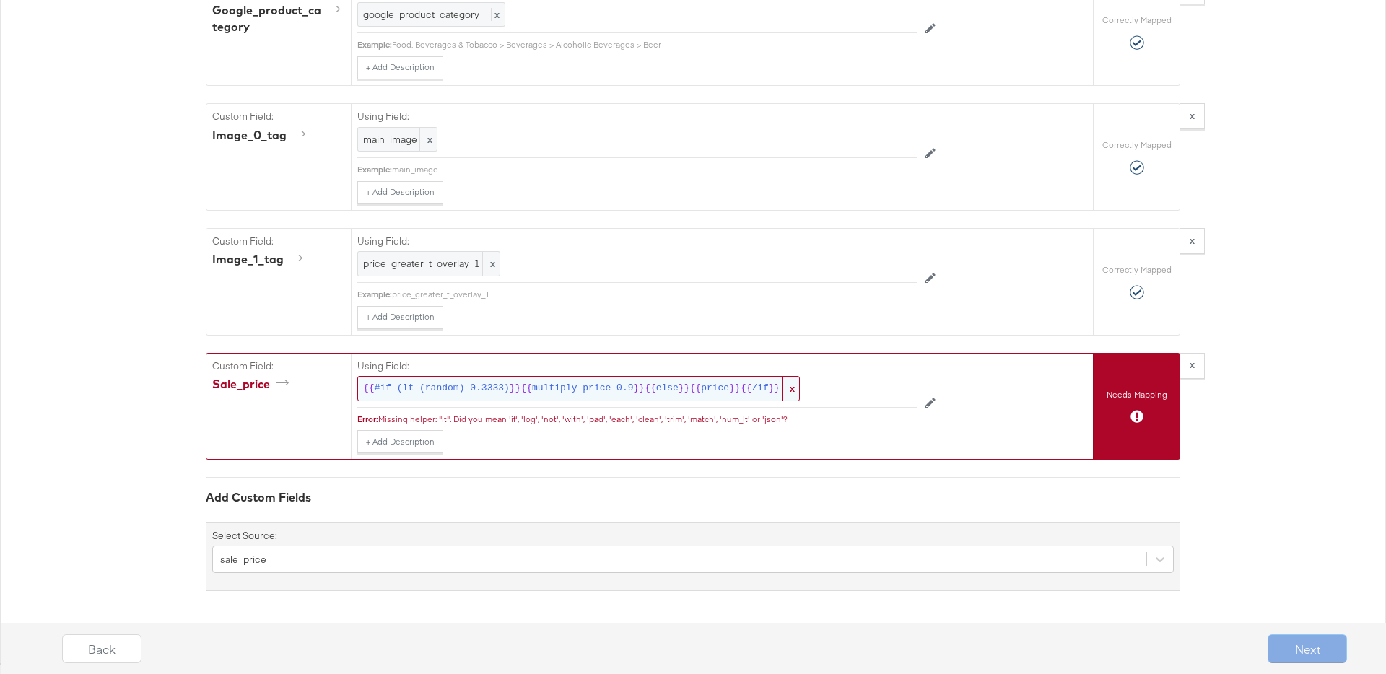
scroll to position [1841, 0]
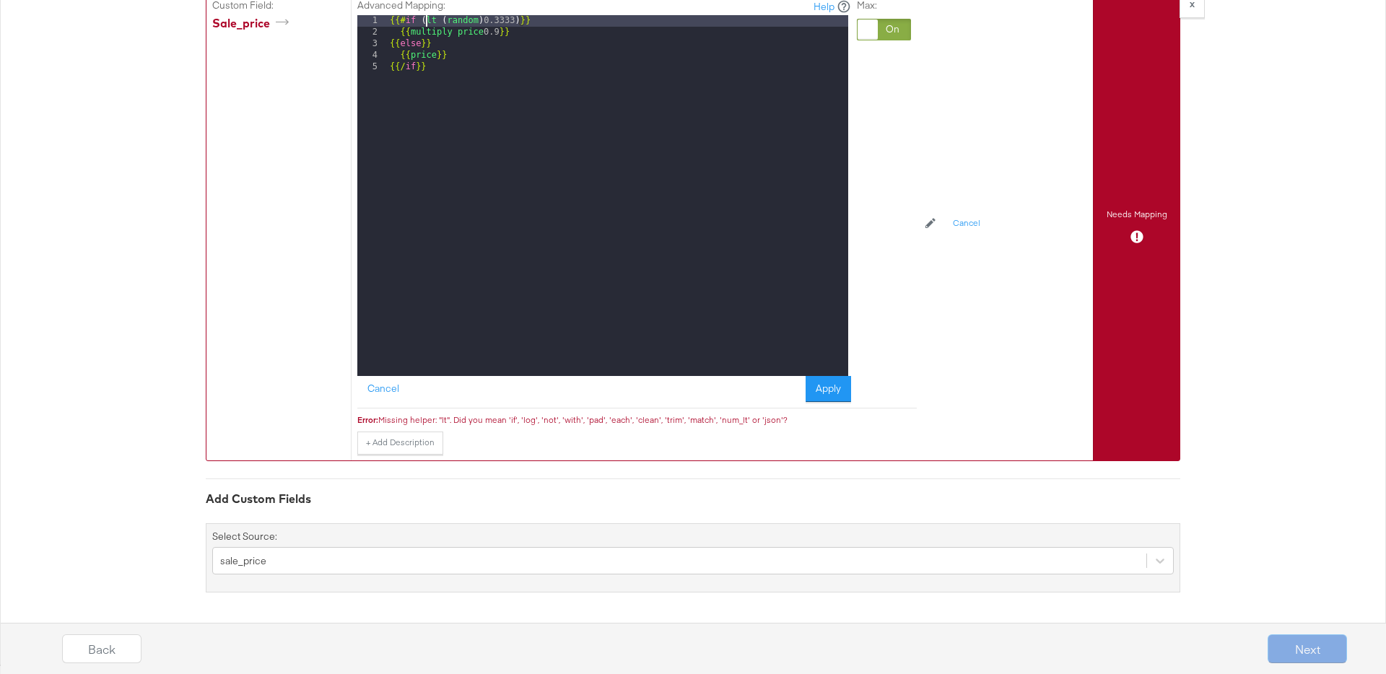
click at [429, 18] on div "{{# if ( lt ( random ) 0.3333 ) }} {{ multiply price 0.9 }} {{ else }} {{ price…" at bounding box center [617, 207] width 461 height 384
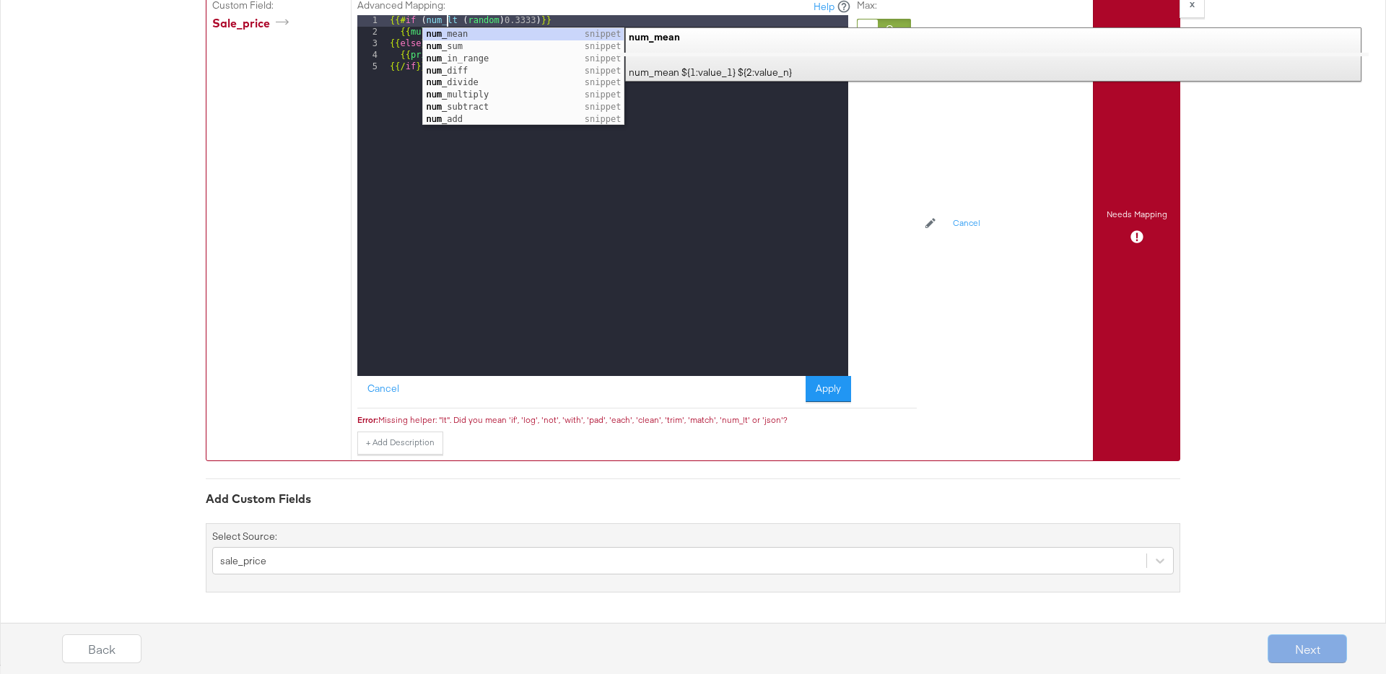
click at [402, 209] on div "{{# if ( num_lt ( random ) 0.3333 ) }} {{ multiply price 0.9 }} {{ else }} {{ p…" at bounding box center [617, 207] width 461 height 384
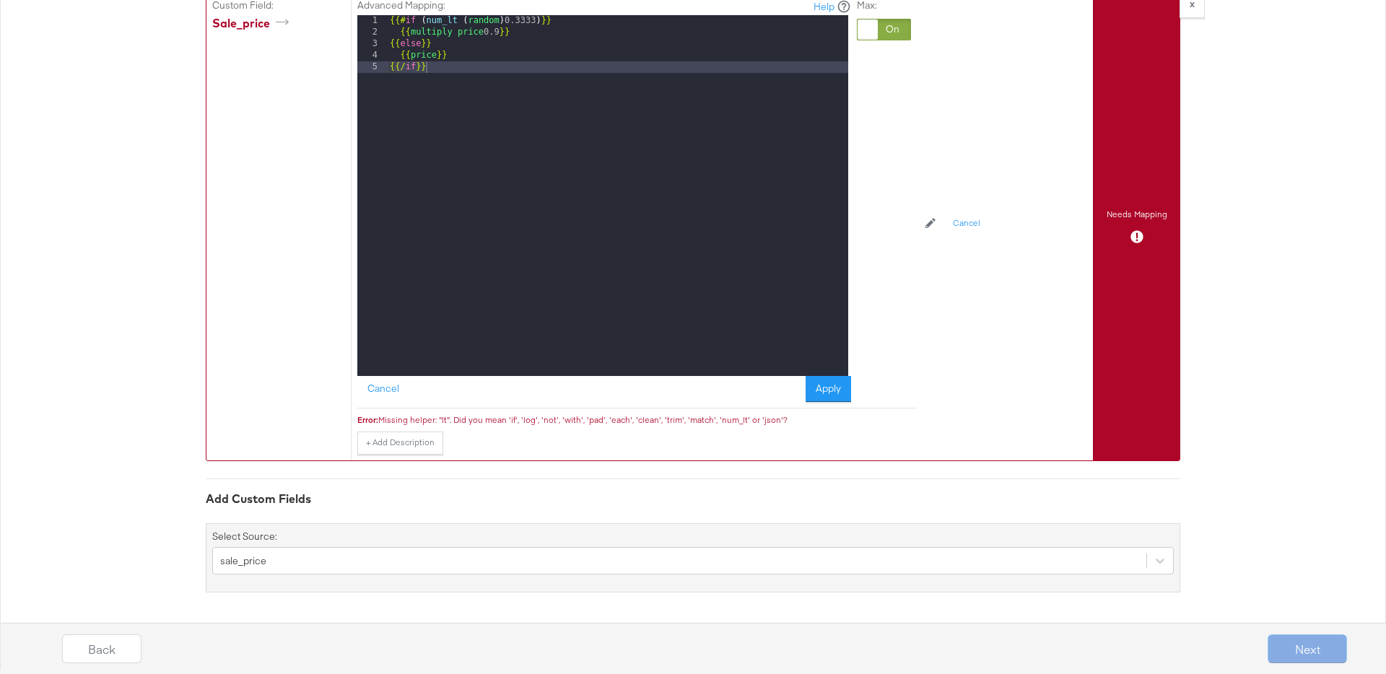
click at [850, 404] on div "Advanced Mapping: Help 1 2 3 4 5 {{# if ( num_lt ( random ) 0.3333 ) }} {{ mult…" at bounding box center [637, 201] width 560 height 417
click at [833, 394] on button "Apply" at bounding box center [828, 389] width 45 height 26
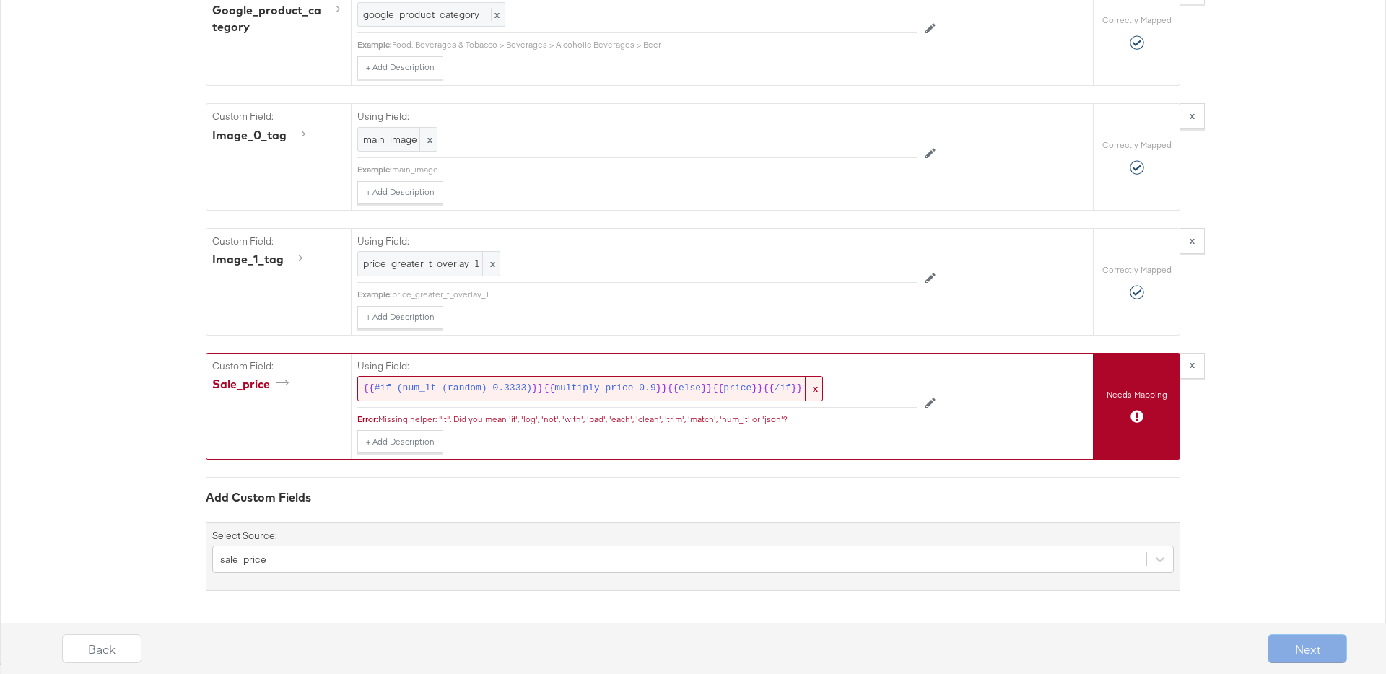
scroll to position [1480, 0]
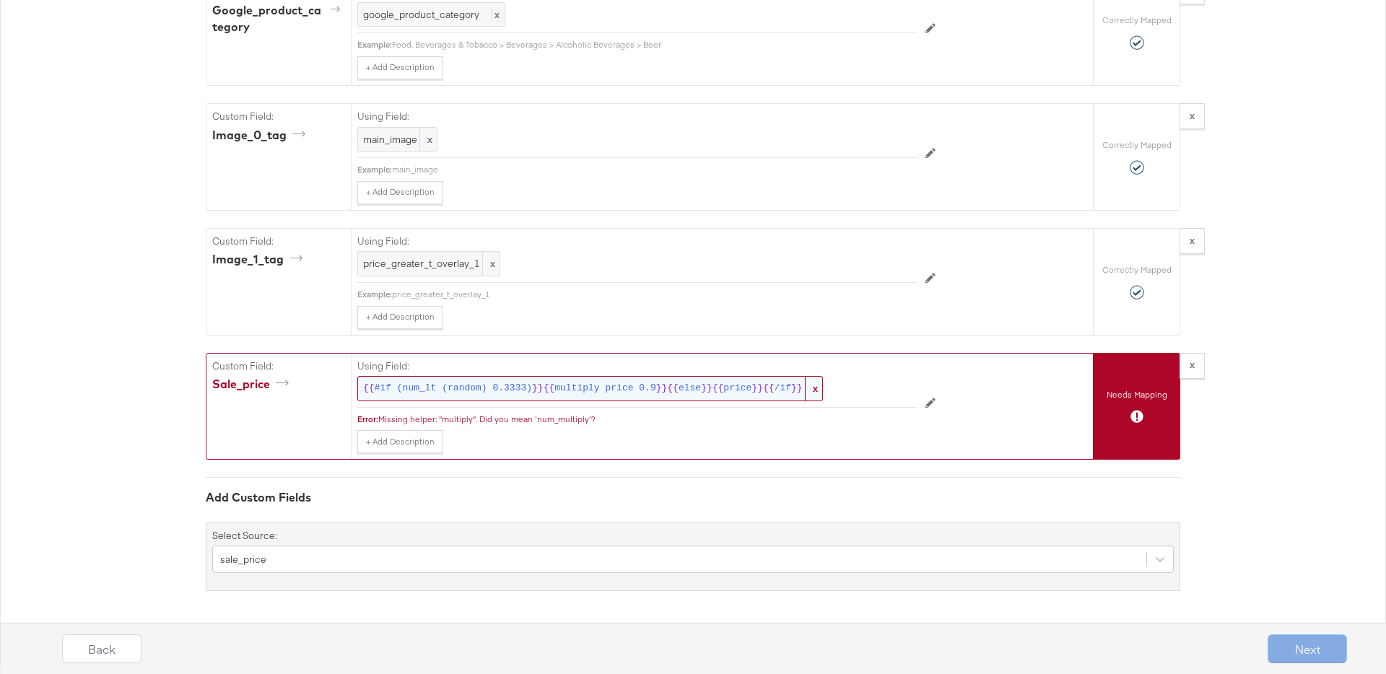
click at [735, 394] on span "price" at bounding box center [738, 389] width 28 height 14
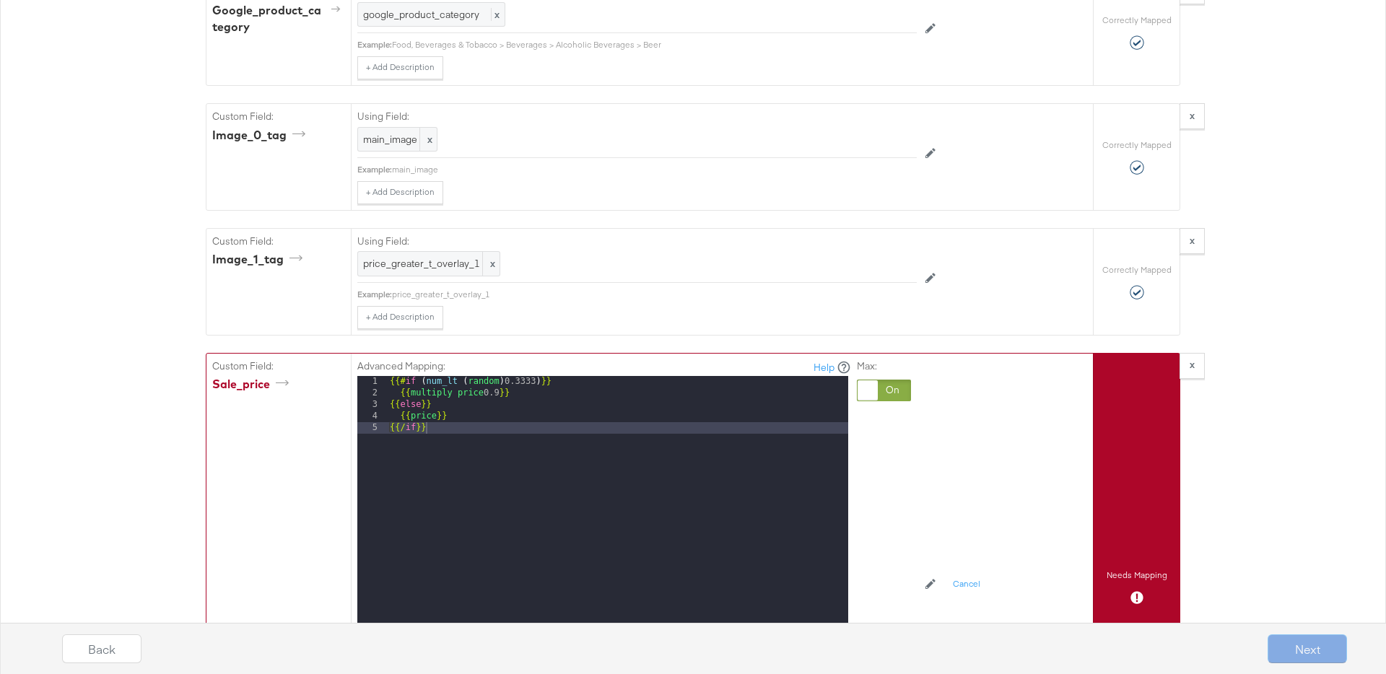
scroll to position [1841, 0]
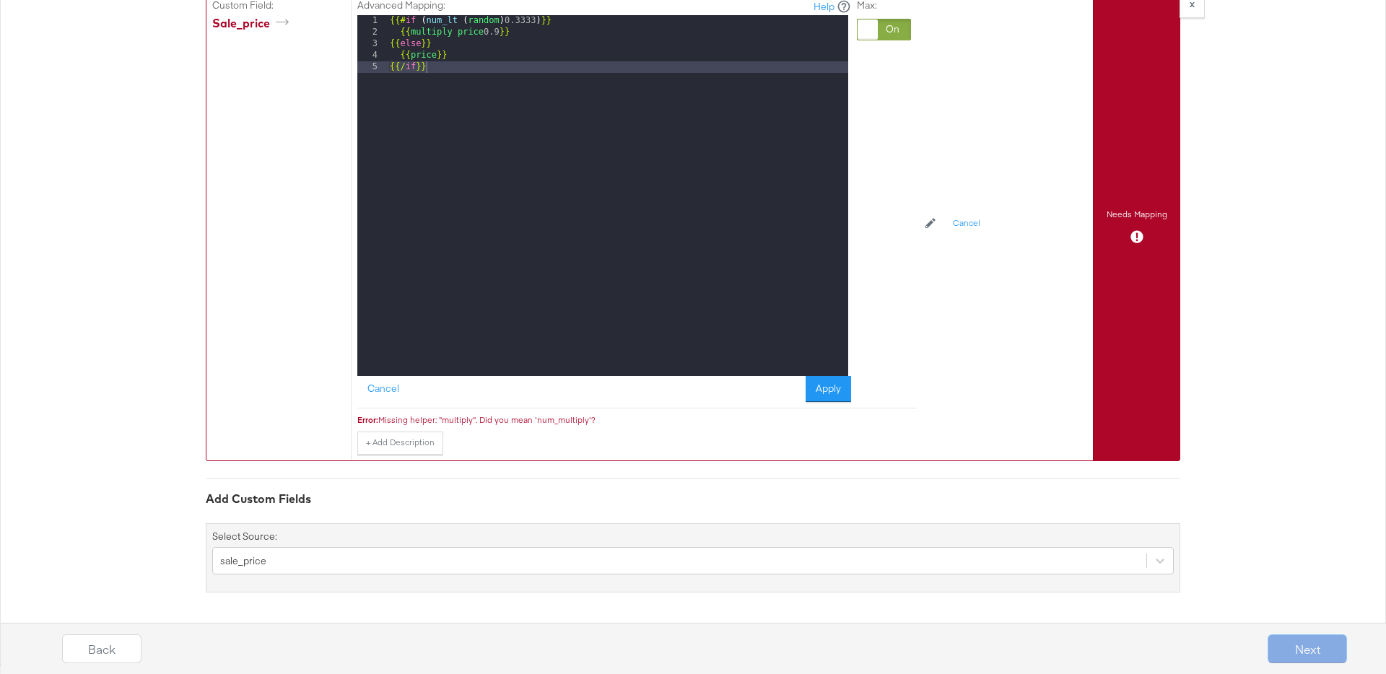
click at [410, 30] on div "{{# if ( num_lt ( random ) 0.3333 ) }} {{ multiply price 0.9 }} {{ else }} {{ p…" at bounding box center [617, 207] width 461 height 384
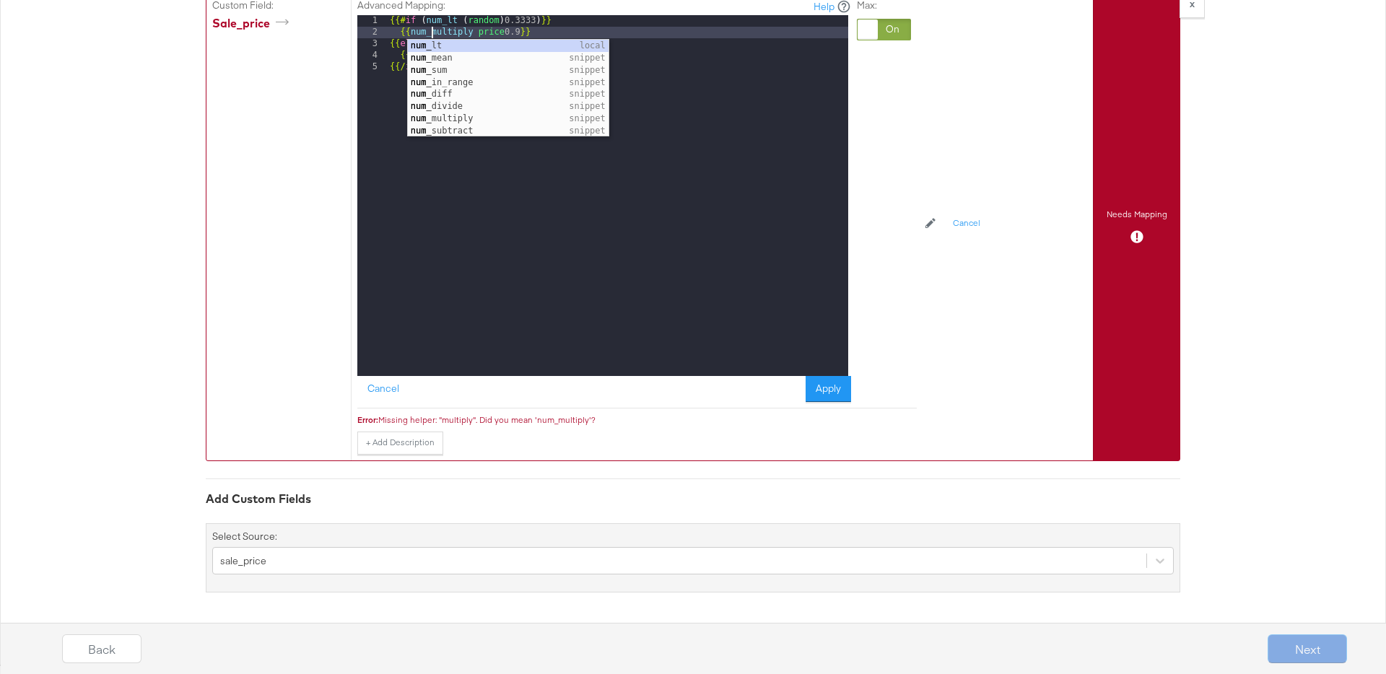
click at [396, 24] on div "{{# if ( num_lt ( random ) 0.3333 ) }} {{ num_multiply price 0.9 }} {{ else }} …" at bounding box center [617, 207] width 461 height 384
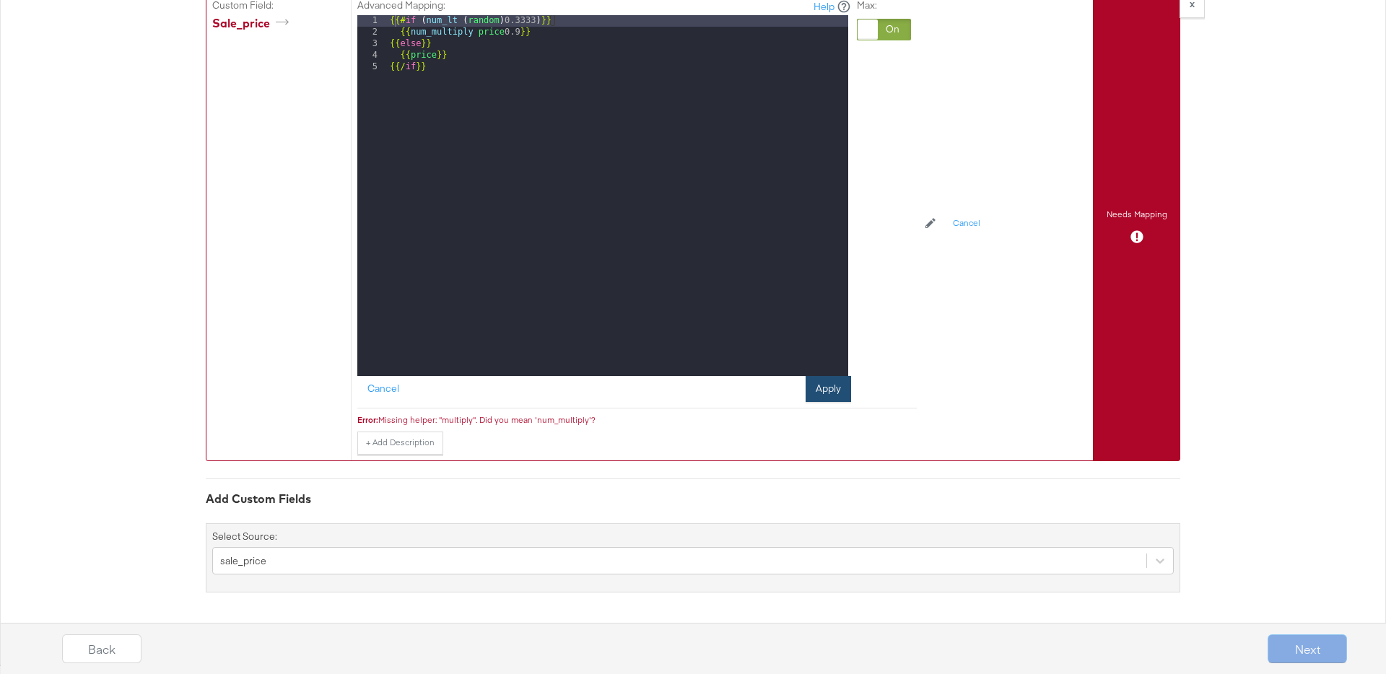
click at [822, 388] on button "Apply" at bounding box center [828, 389] width 45 height 26
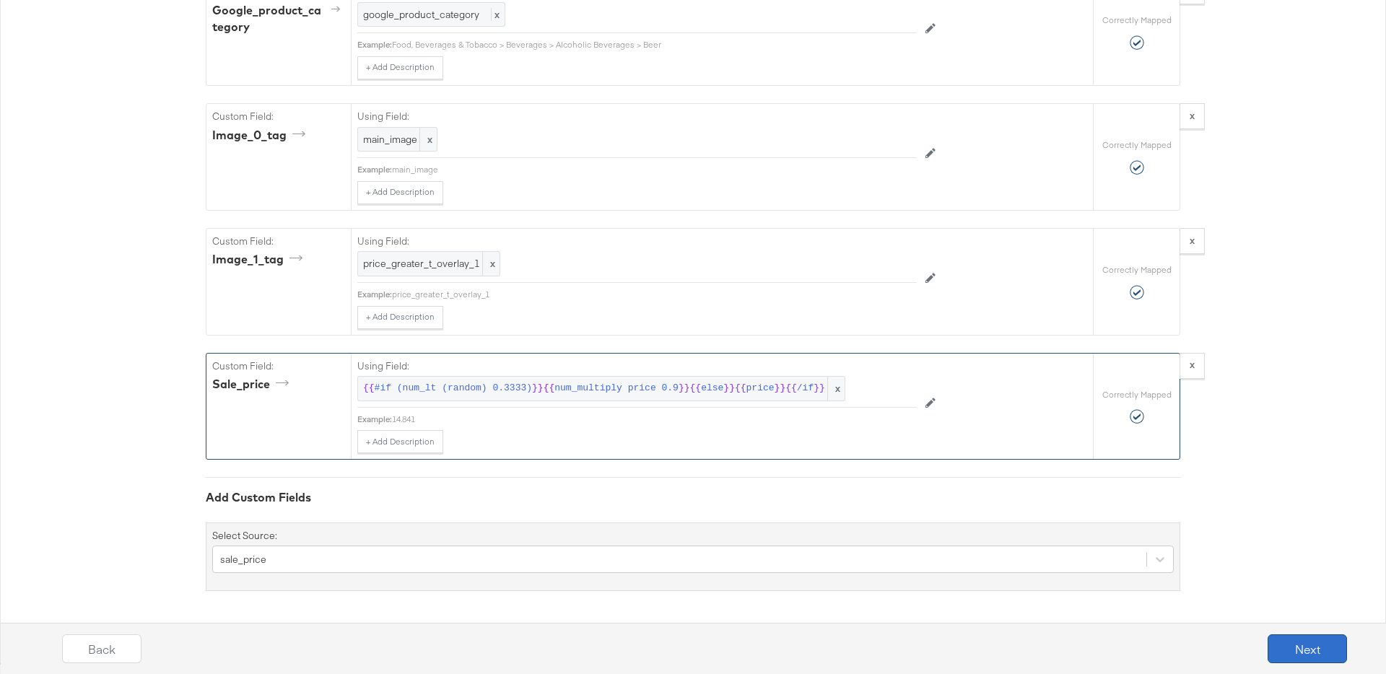
click at [1295, 648] on button "Next" at bounding box center [1307, 649] width 79 height 29
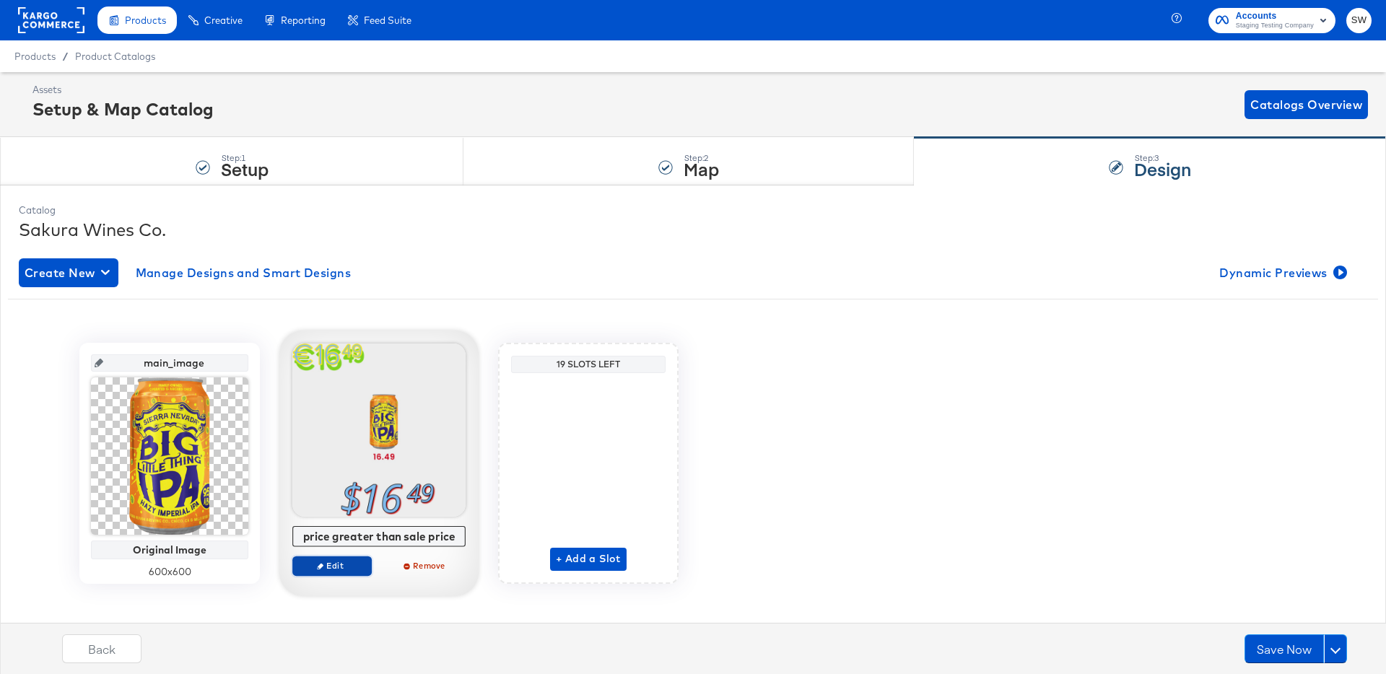
click at [343, 572] on button "Edit" at bounding box center [331, 566] width 79 height 20
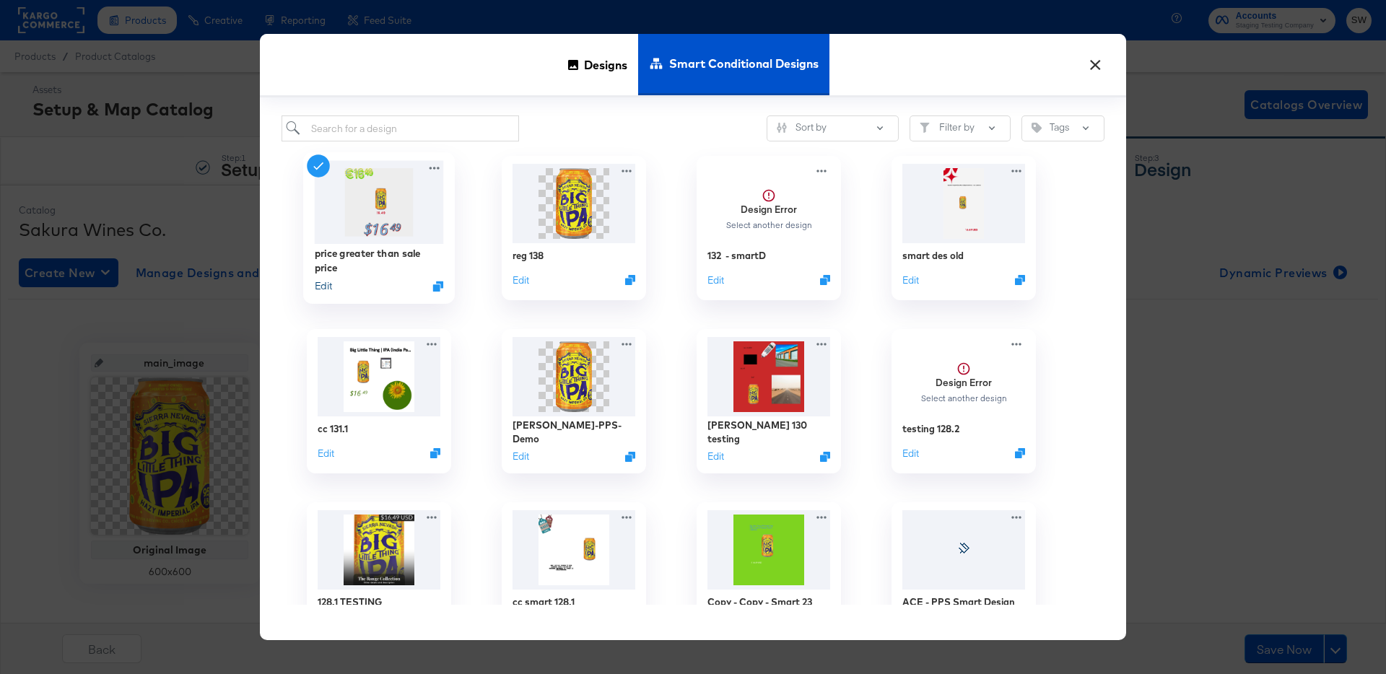
click at [325, 290] on button "Edit" at bounding box center [323, 286] width 17 height 14
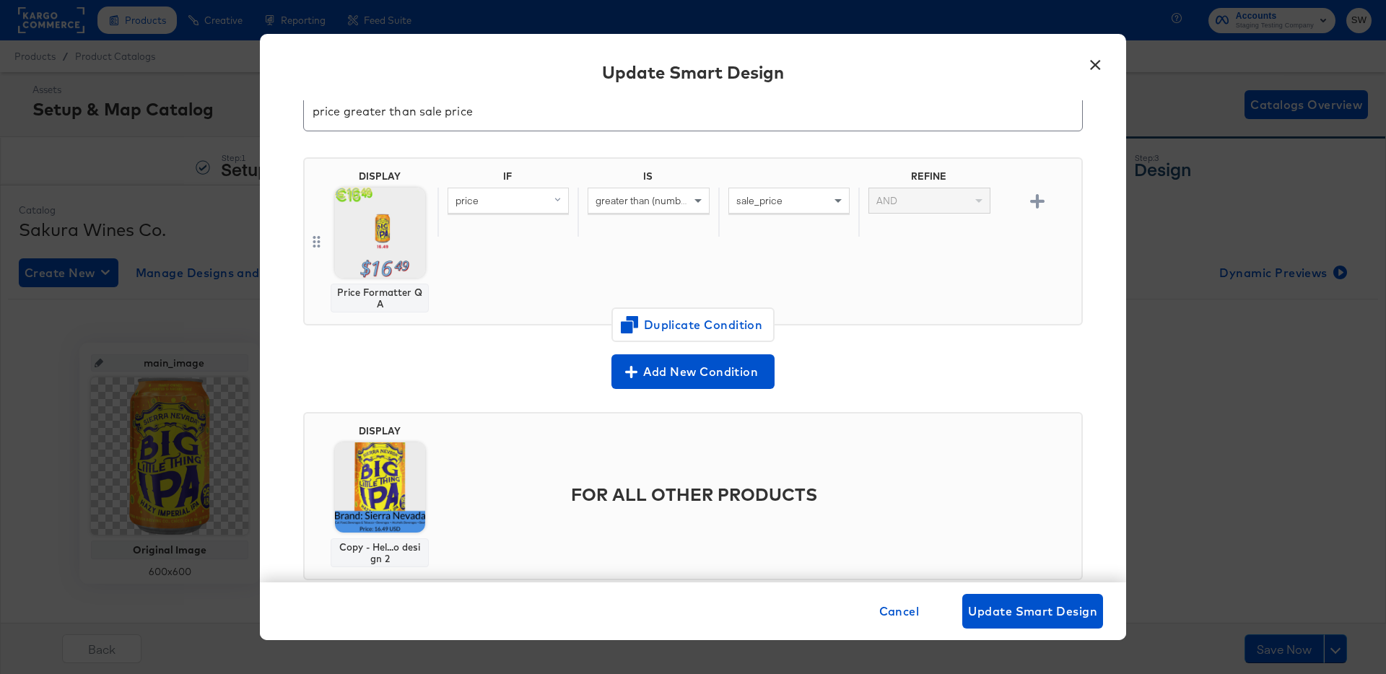
scroll to position [95, 0]
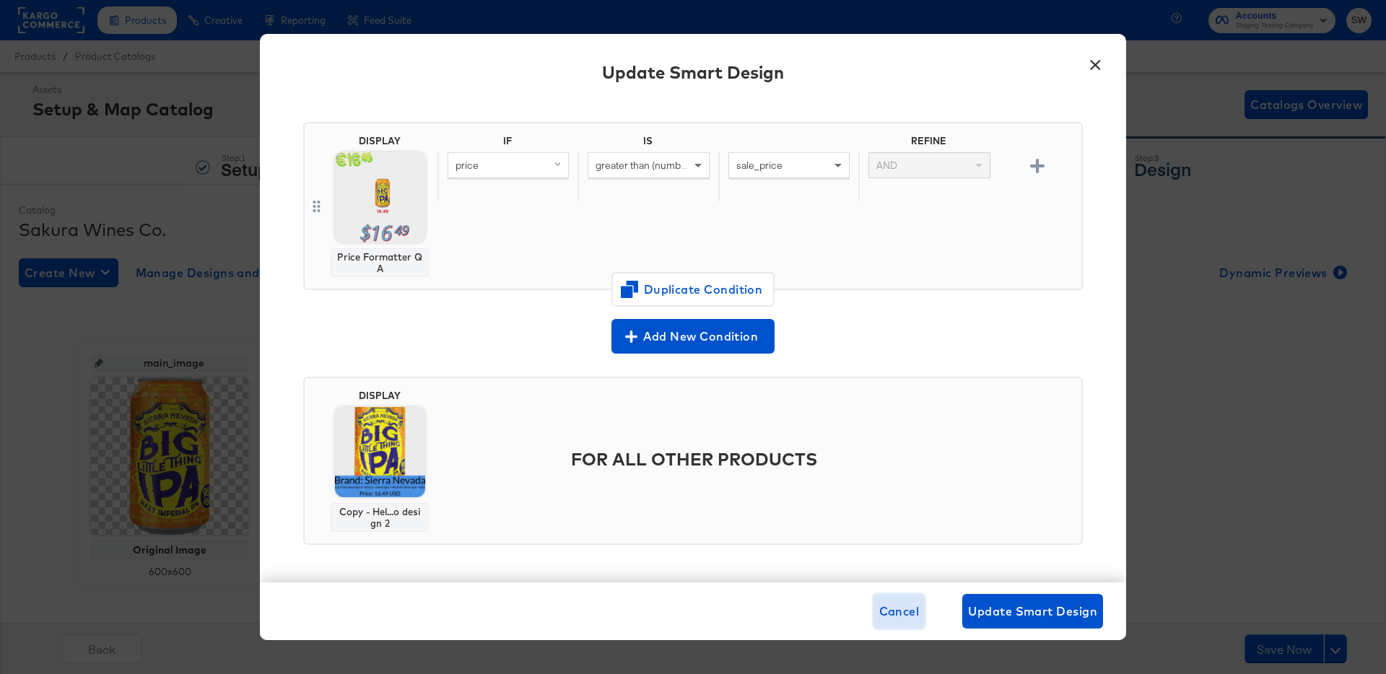
click at [895, 620] on span "Cancel" at bounding box center [899, 611] width 40 height 20
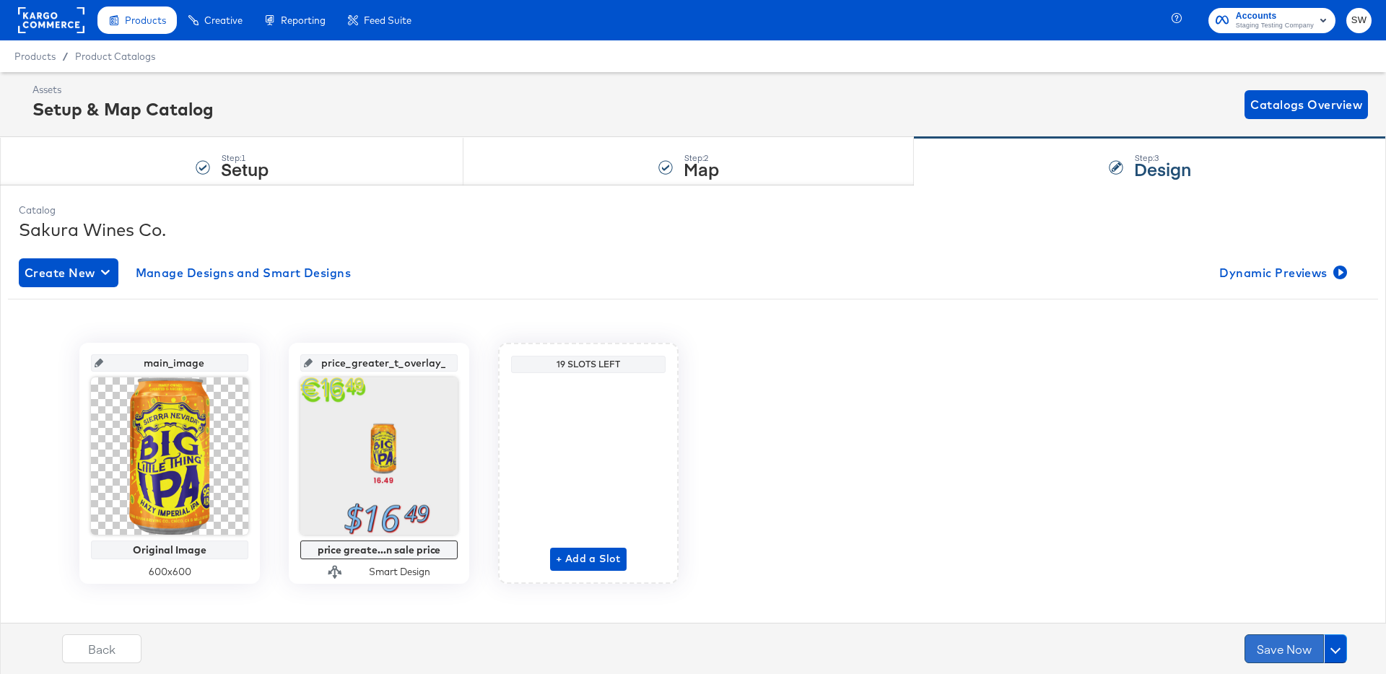
click at [1264, 647] on button "Save Now" at bounding box center [1284, 649] width 79 height 29
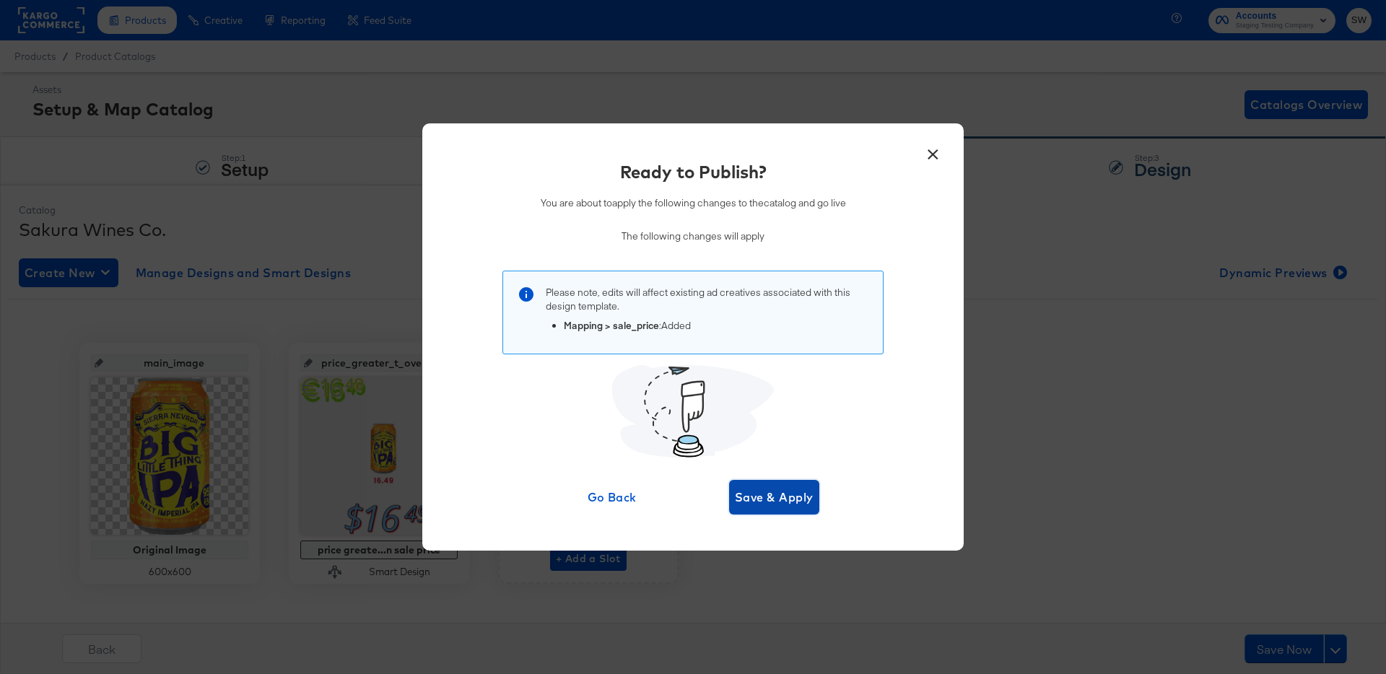
click at [765, 500] on span "Save & Apply" at bounding box center [774, 497] width 79 height 20
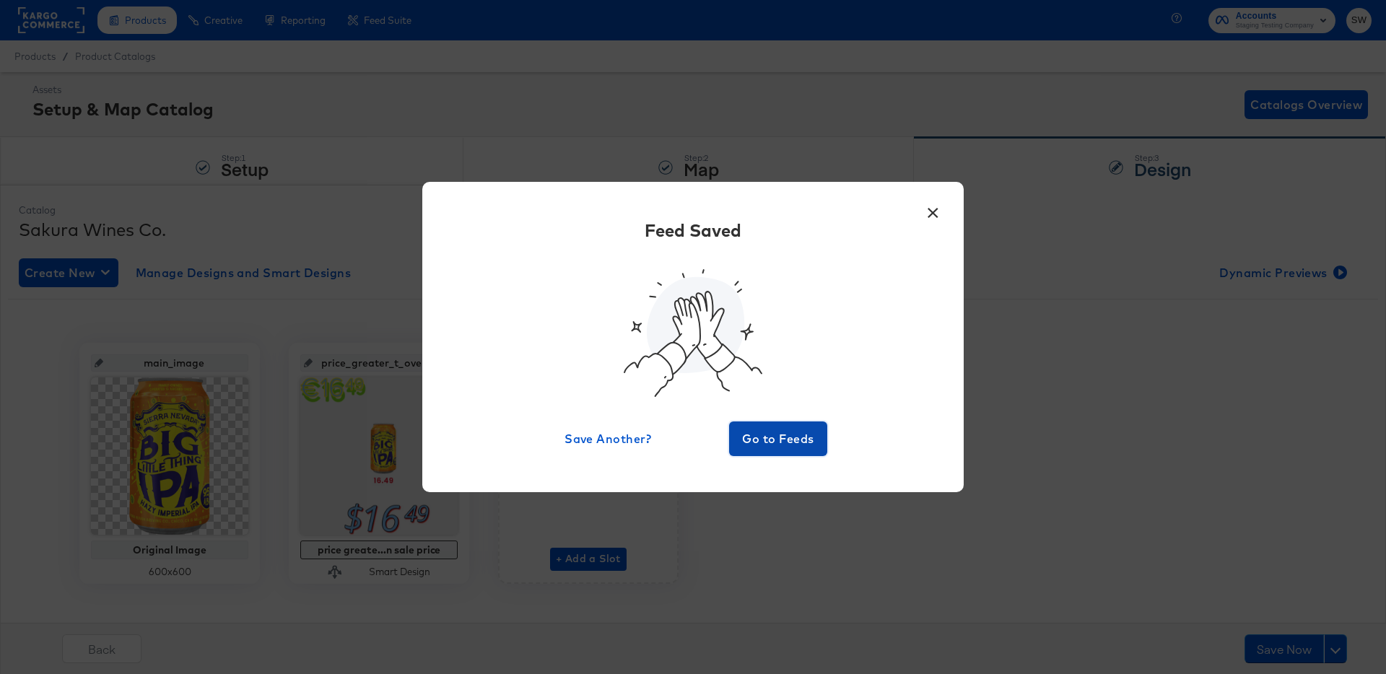
click at [777, 452] on button "Go to Feeds" at bounding box center [778, 439] width 98 height 35
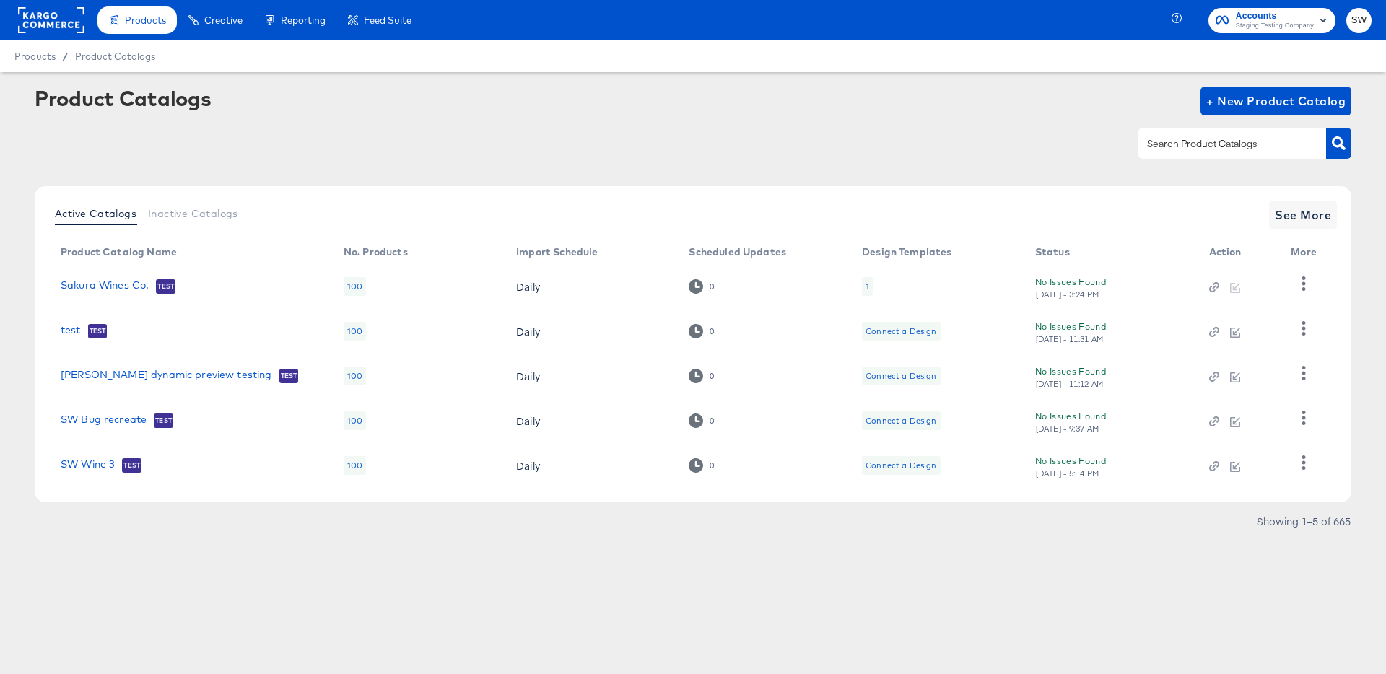
click at [111, 277] on td "Sakura Wines Co. Test" at bounding box center [190, 286] width 283 height 45
click at [111, 284] on link "Sakura Wines Co." at bounding box center [105, 286] width 88 height 14
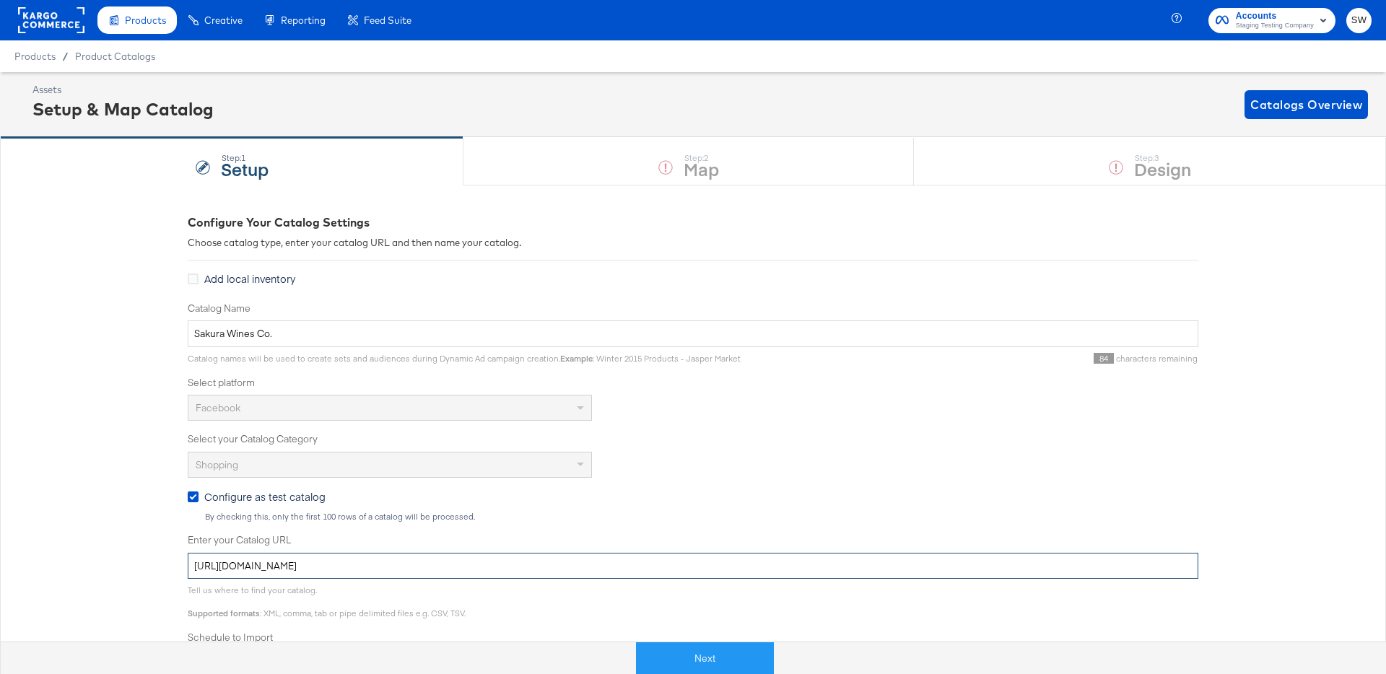
click at [482, 566] on input "[URL][DOMAIN_NAME]" at bounding box center [693, 566] width 1011 height 27
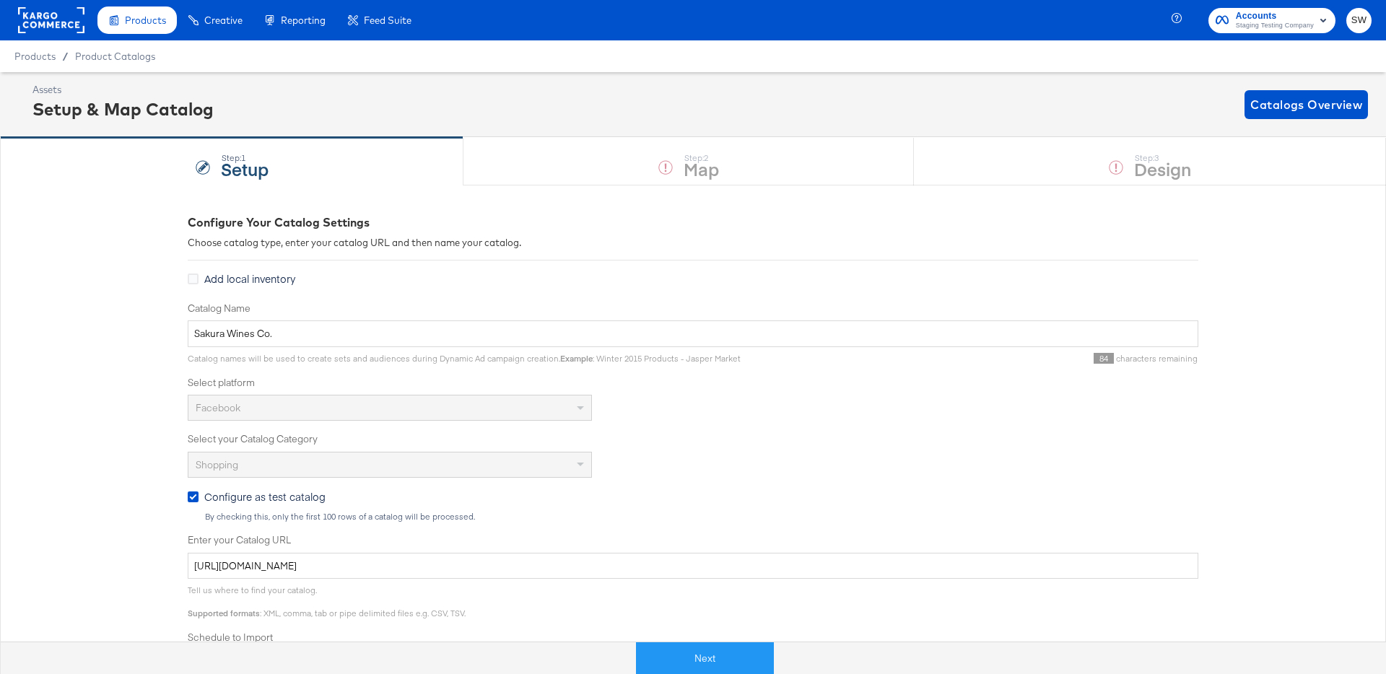
click at [130, 376] on div "Configure Your Catalog Settings Choose catalog type, enter your catalog URL and…" at bounding box center [693, 571] width 1386 height 773
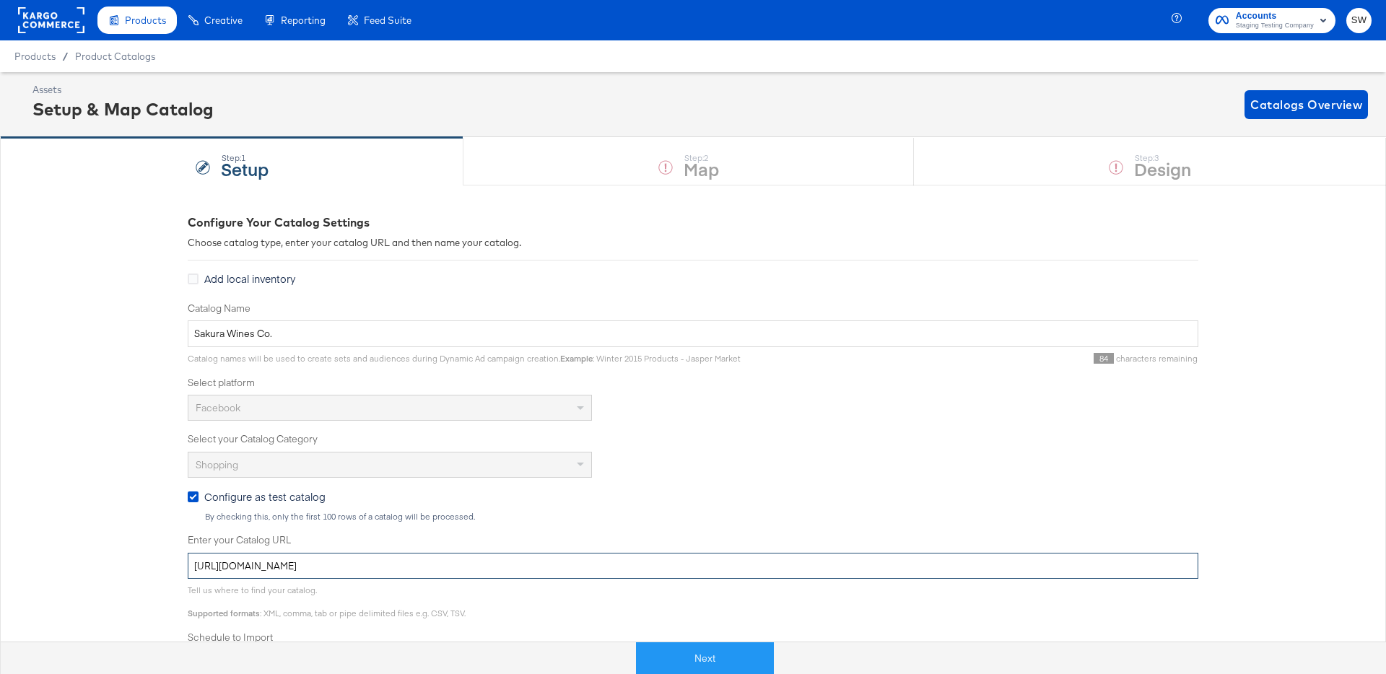
click at [290, 560] on input "[URL][DOMAIN_NAME]" at bounding box center [693, 566] width 1011 height 27
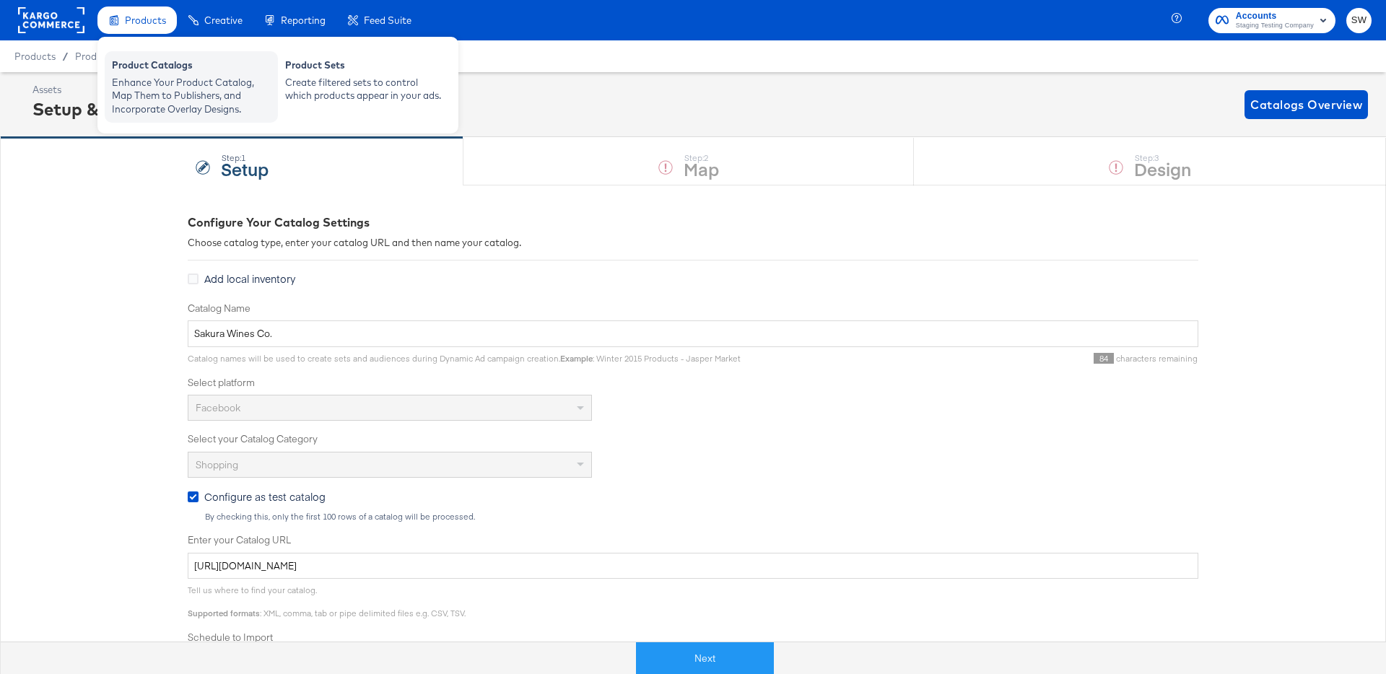
click at [152, 80] on div "Enhance Your Product Catalog, Map Them to Publishers, and Incorporate Overlay D…" at bounding box center [191, 96] width 159 height 40
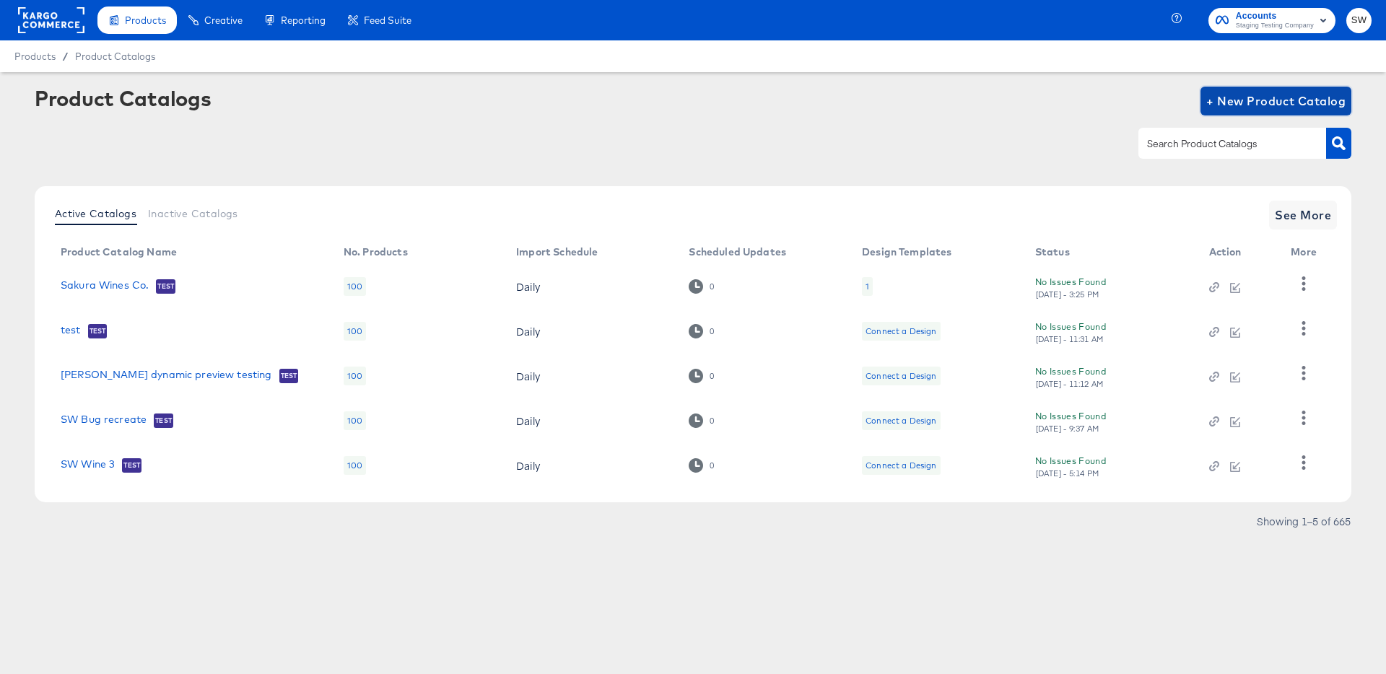
click at [1259, 100] on span "+ New Product Catalog" at bounding box center [1276, 101] width 139 height 20
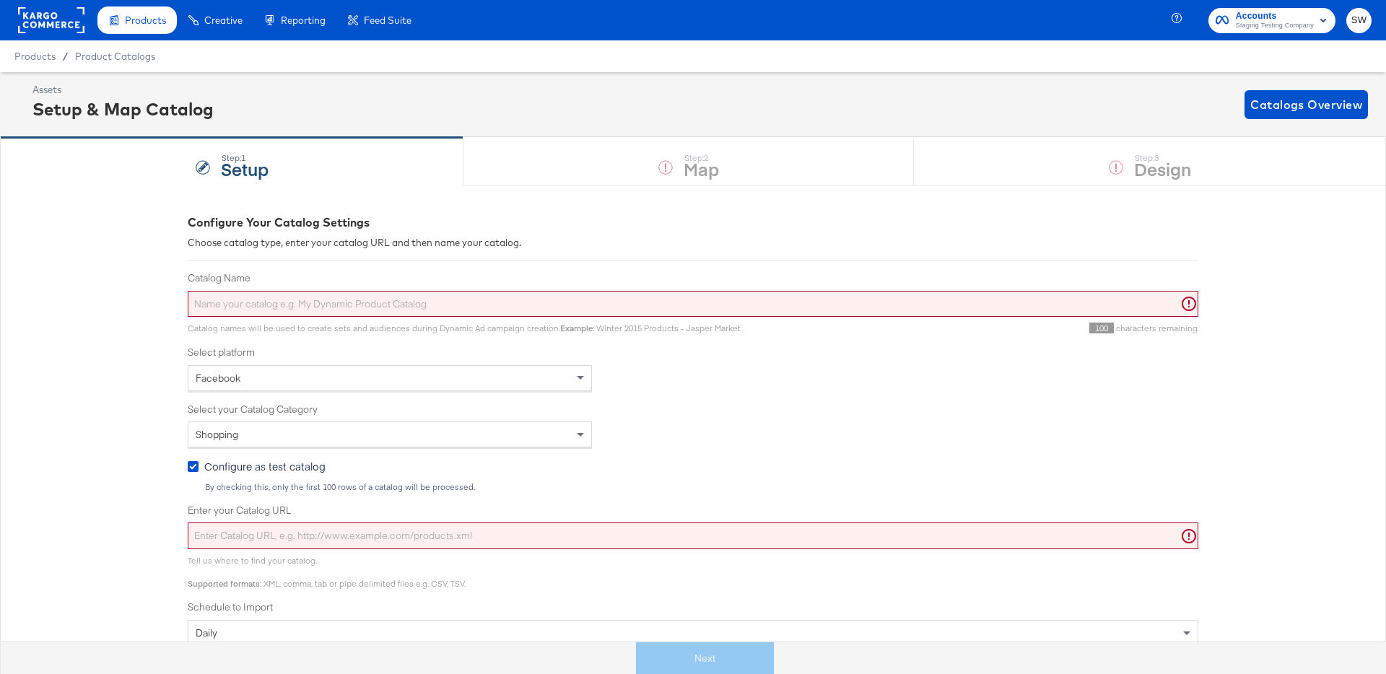
click at [726, 305] on input "Catalog Name" at bounding box center [693, 304] width 1011 height 27
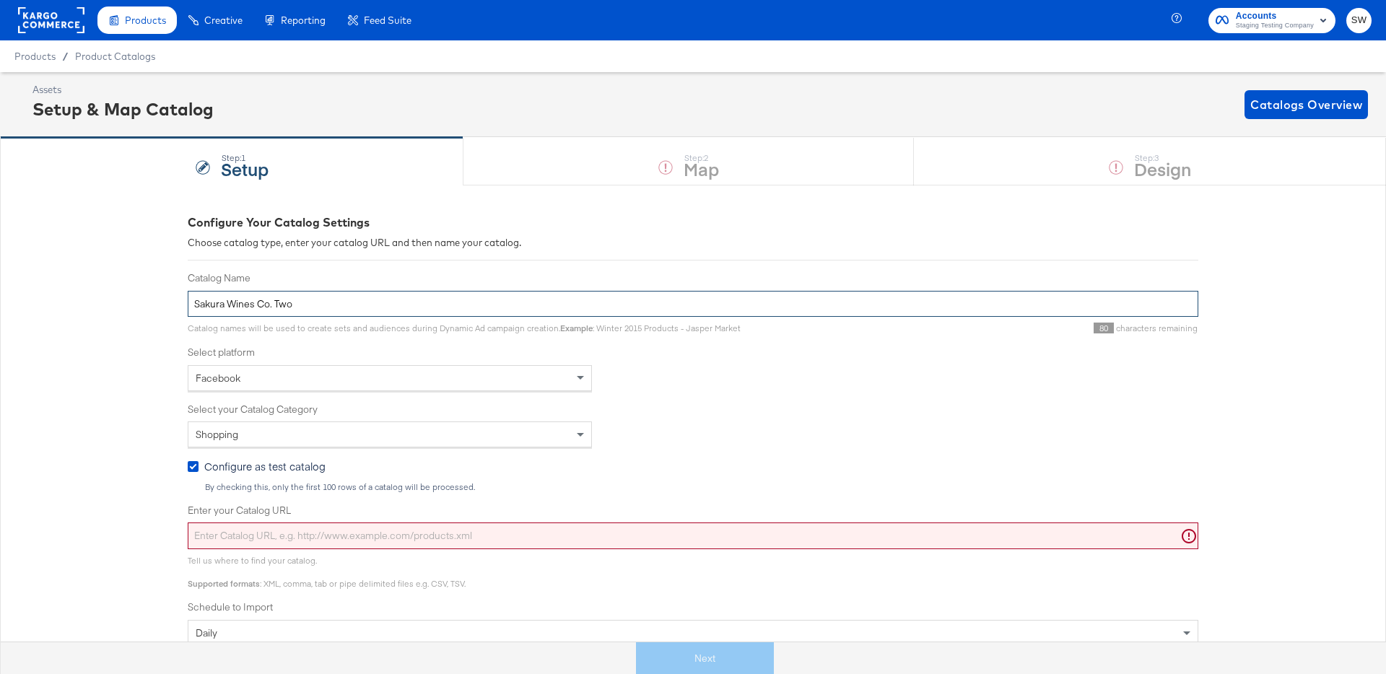
type input "Sakura Wines Co. Two"
click at [617, 523] on input "Enter your Catalog URL" at bounding box center [693, 536] width 1011 height 27
paste input "[URL][DOMAIN_NAME]"
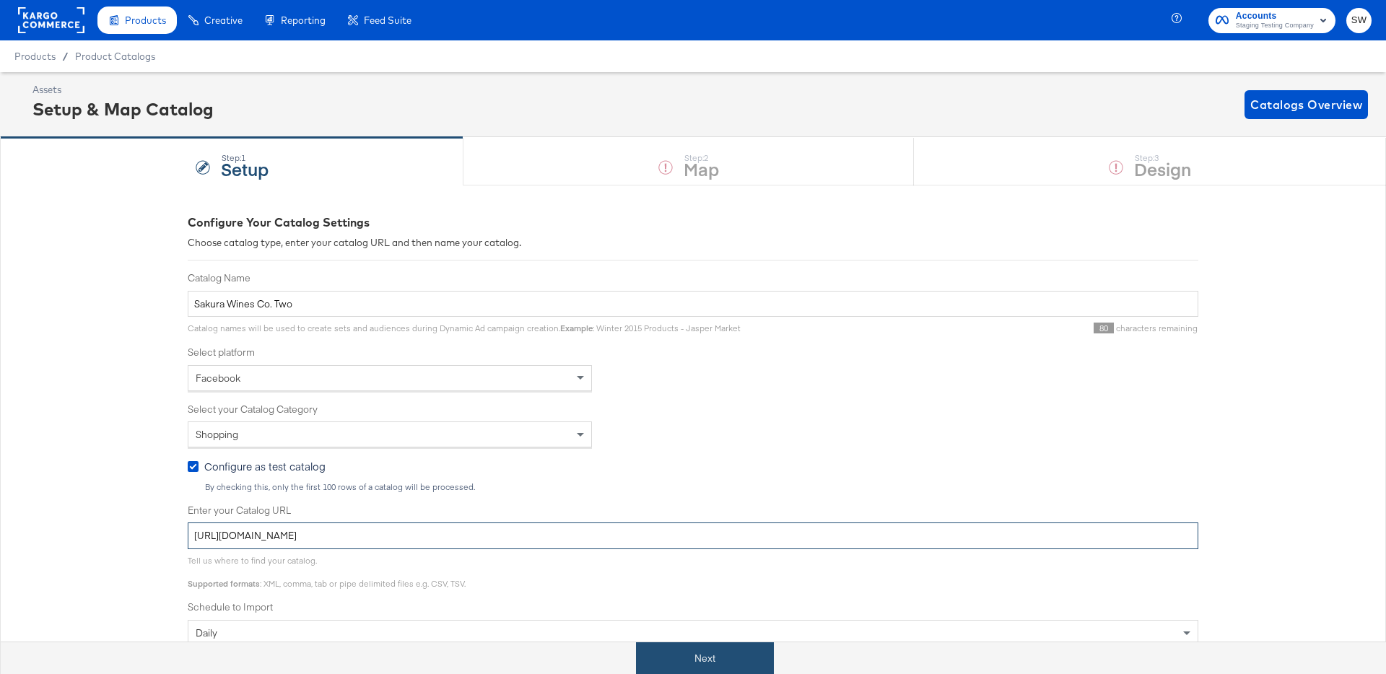
type input "[URL][DOMAIN_NAME]"
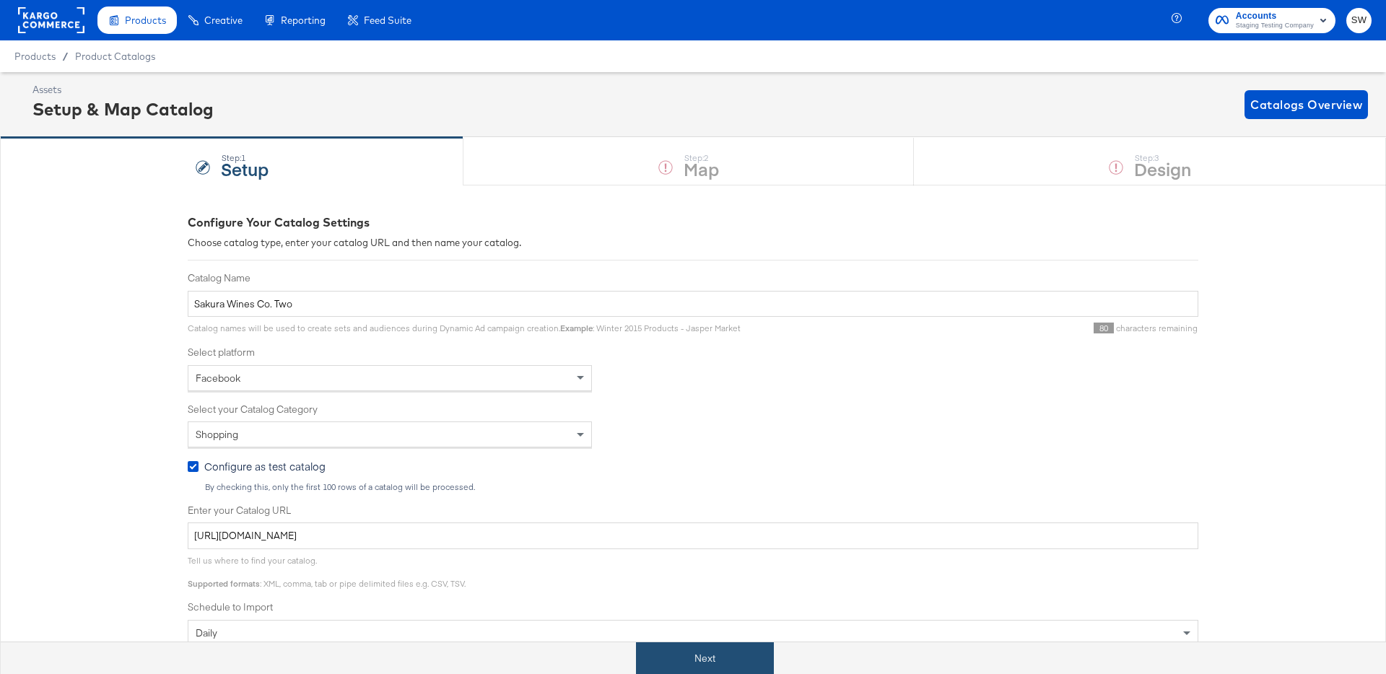
click at [661, 659] on button "Next" at bounding box center [705, 659] width 138 height 32
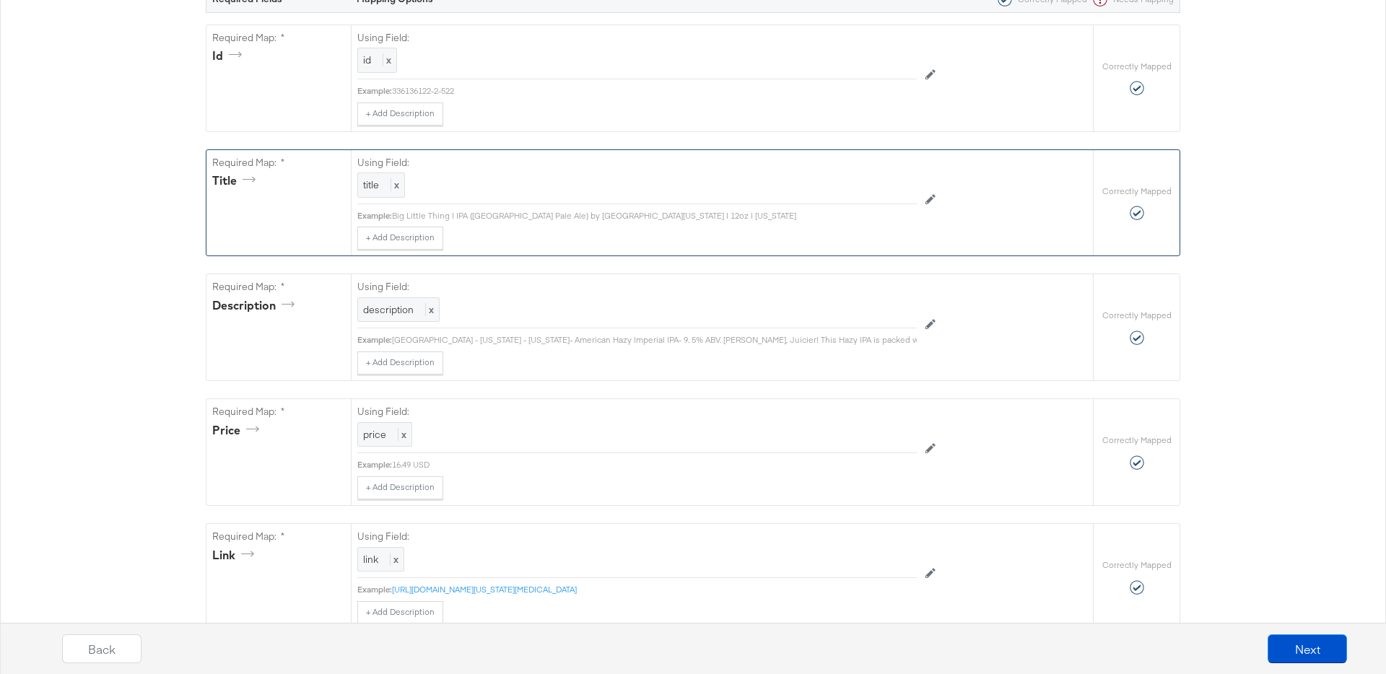
scroll to position [312, 0]
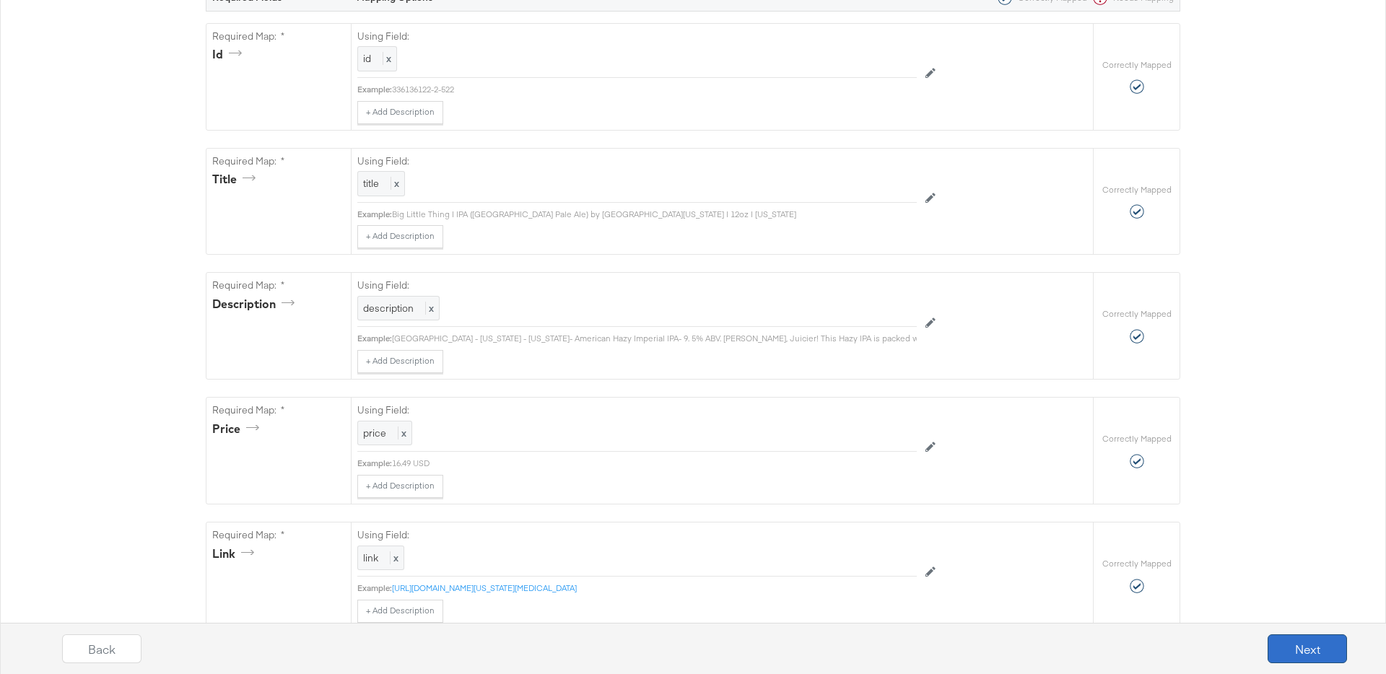
click at [1296, 645] on button "Next" at bounding box center [1307, 649] width 79 height 29
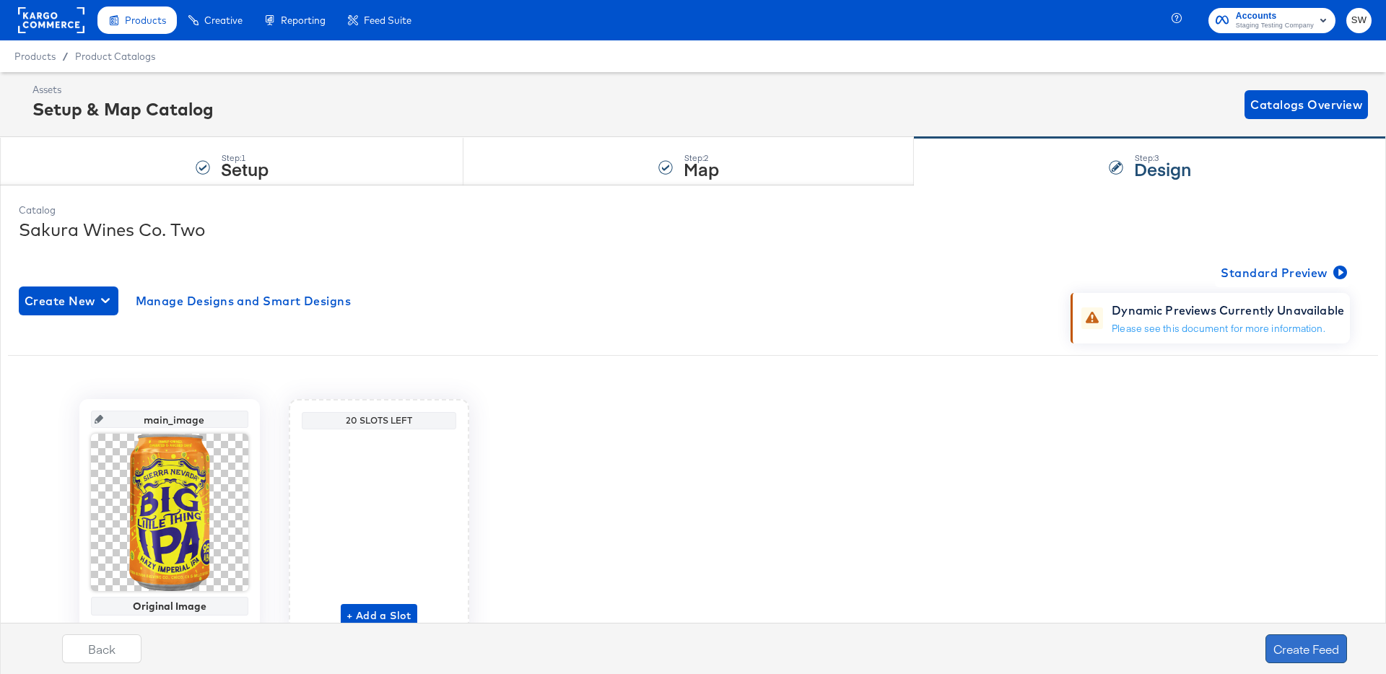
click at [1306, 649] on button "Create Feed" at bounding box center [1307, 649] width 82 height 29
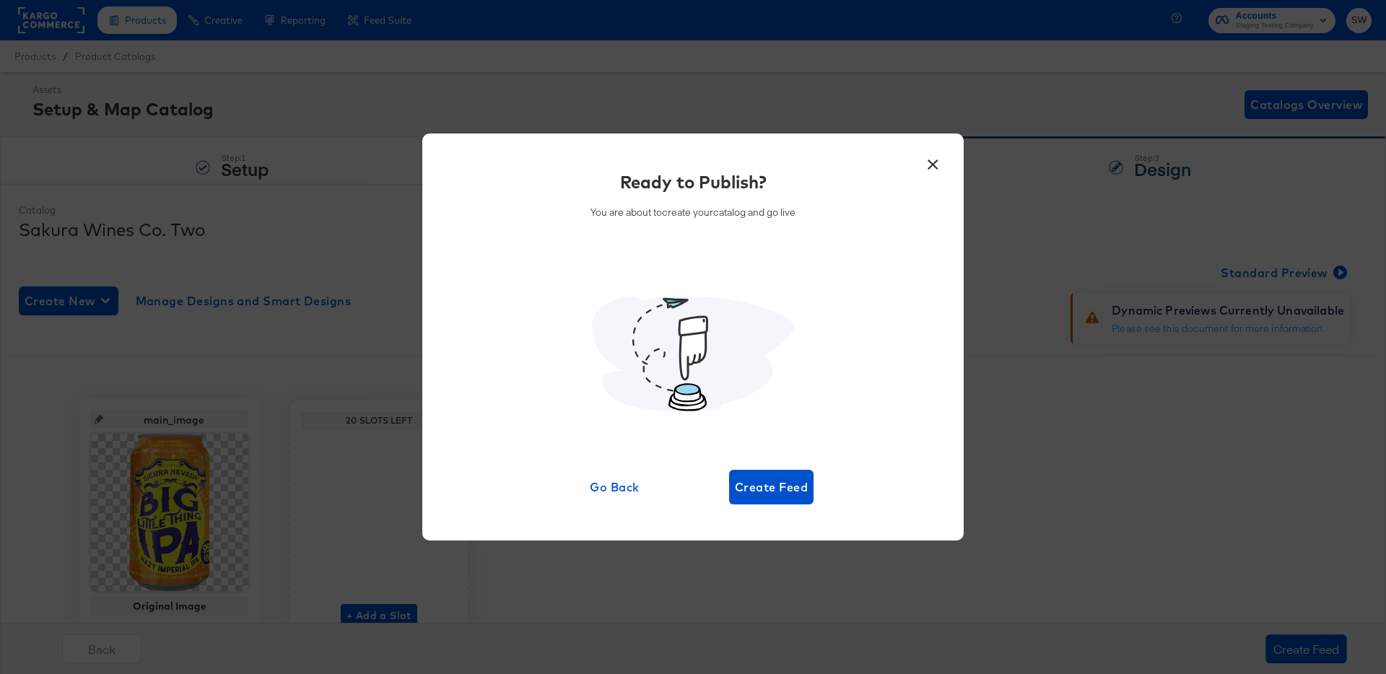
click at [776, 466] on div "Ready to Publish? You are about to create your catalog and go live Go Back Crea…" at bounding box center [693, 338] width 498 height 336
click at [777, 493] on span "Create Feed" at bounding box center [771, 487] width 73 height 20
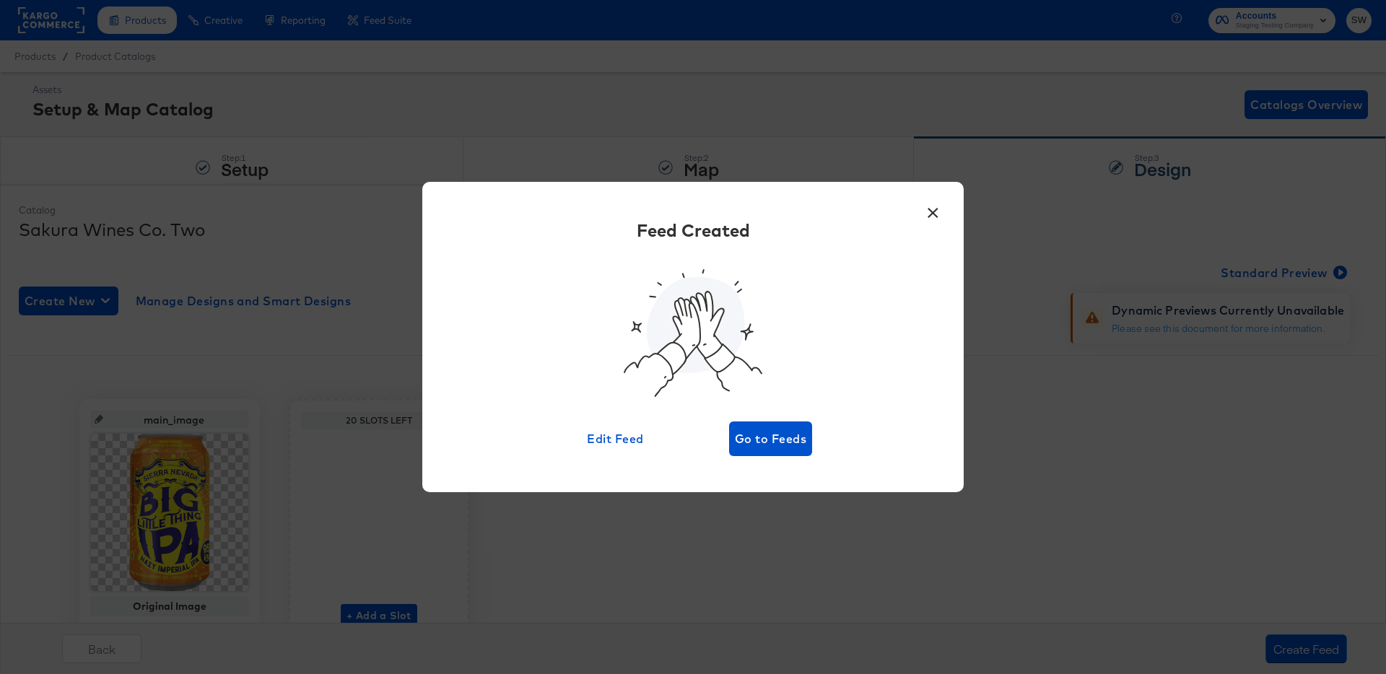
click at [778, 416] on div "Feed Created Edit Feed Go to Feeds" at bounding box center [693, 337] width 498 height 238
click at [778, 429] on span "Go to Feeds" at bounding box center [770, 439] width 71 height 20
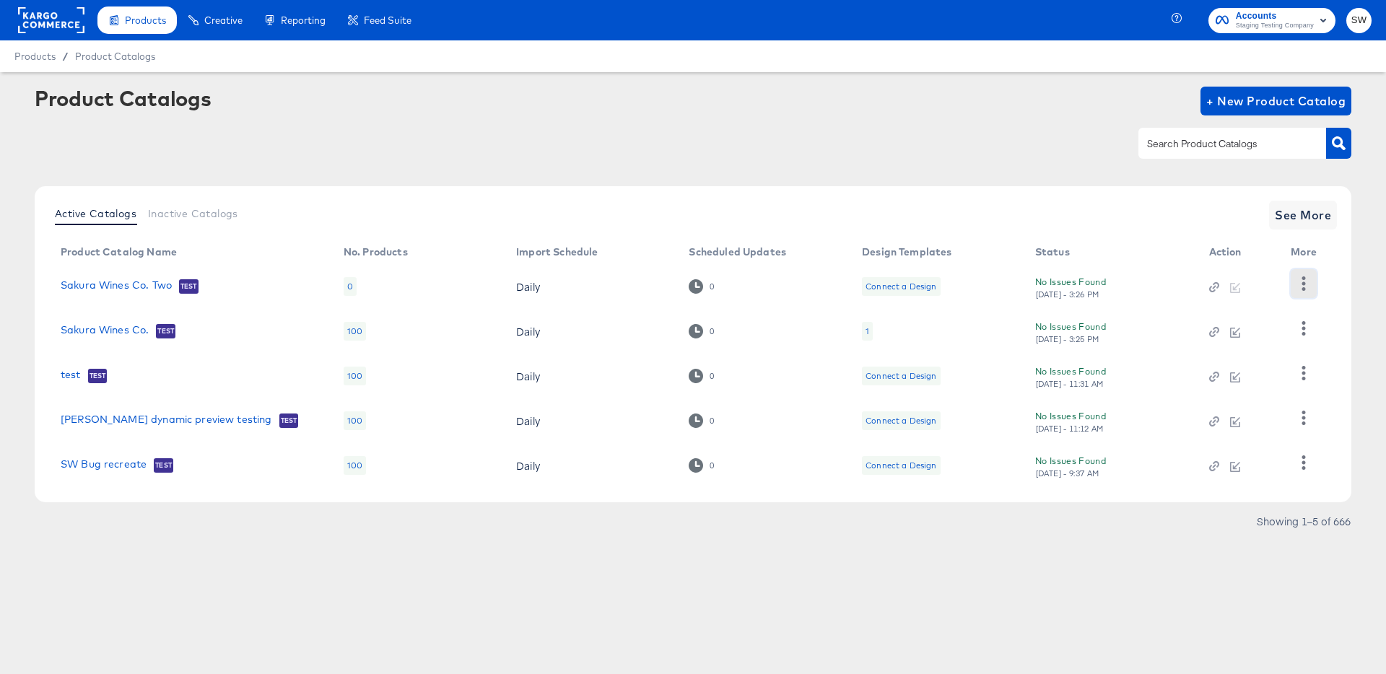
click at [1306, 279] on icon "button" at bounding box center [1304, 284] width 14 height 14
click at [1274, 336] on div "HUD Checks (Internal)" at bounding box center [1245, 336] width 144 height 23
click at [113, 270] on td "Sakura Wines Co. Two Test" at bounding box center [190, 286] width 283 height 45
click at [113, 286] on link "Sakura Wines Co. Two" at bounding box center [116, 286] width 111 height 14
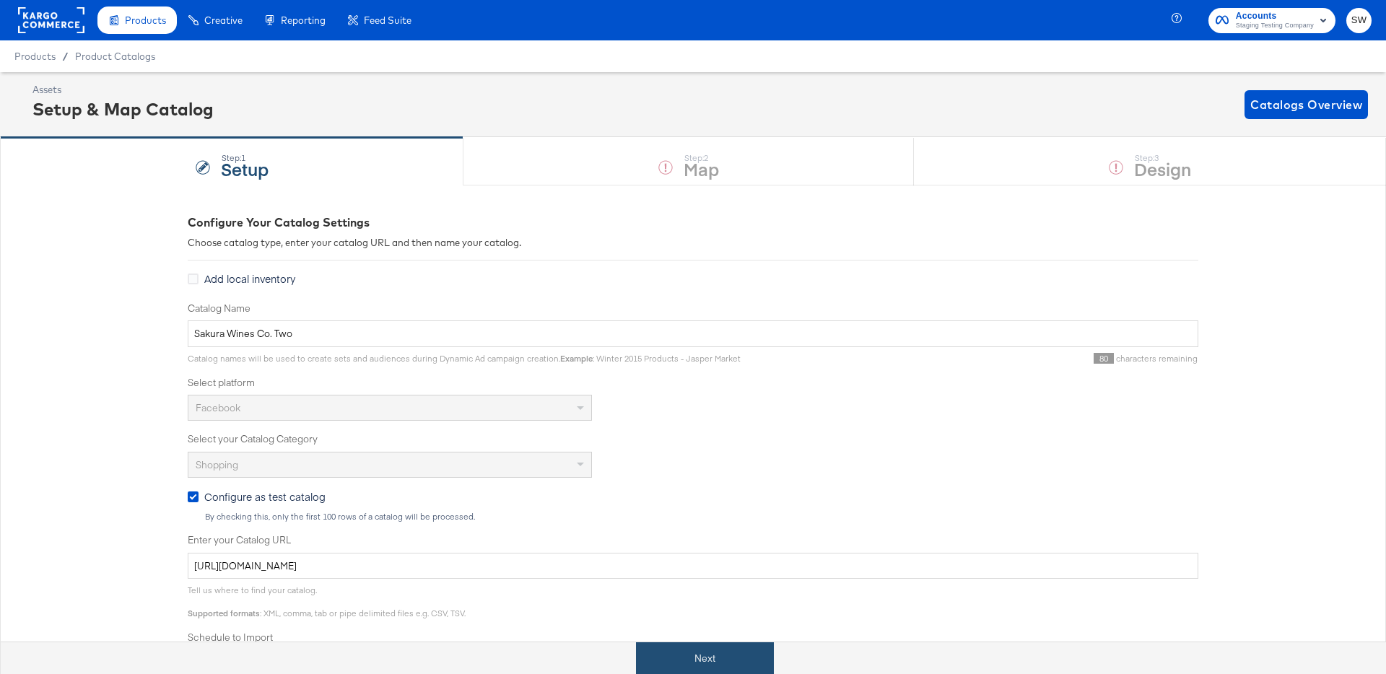
click at [708, 657] on button "Next" at bounding box center [705, 659] width 138 height 32
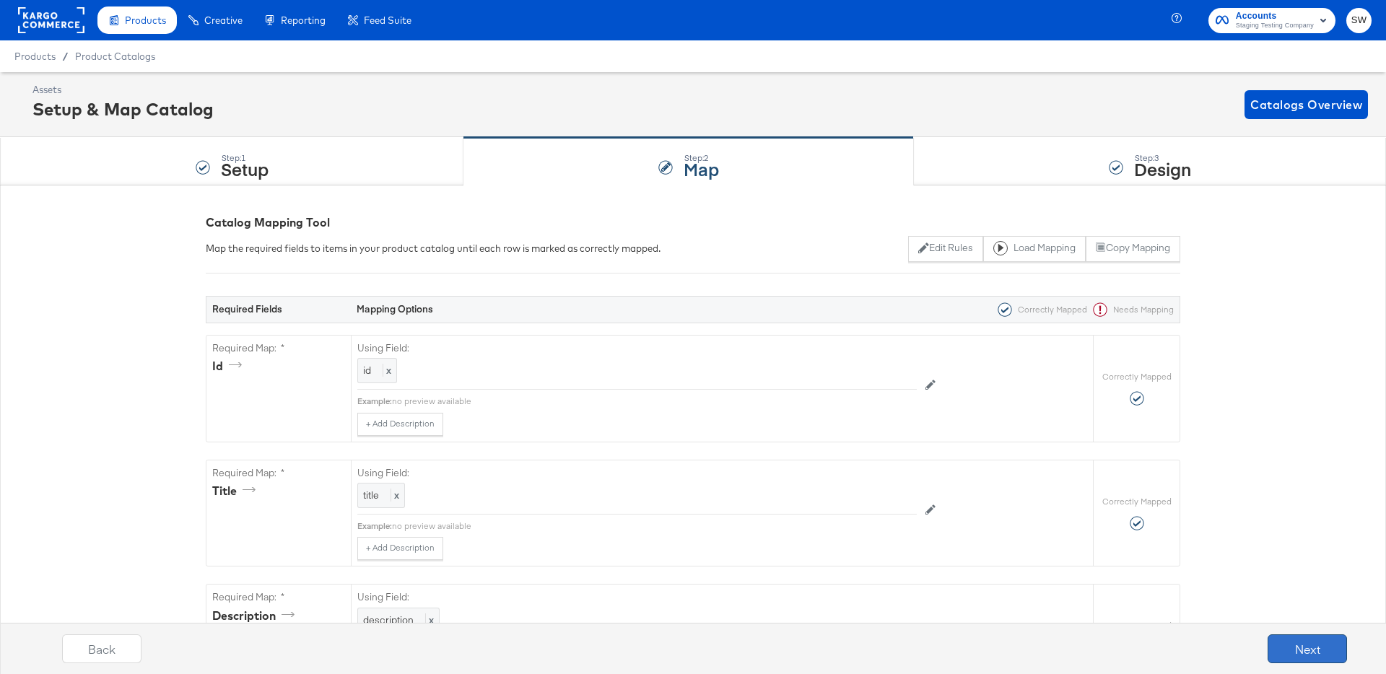
click at [1314, 649] on button "Next" at bounding box center [1307, 649] width 79 height 29
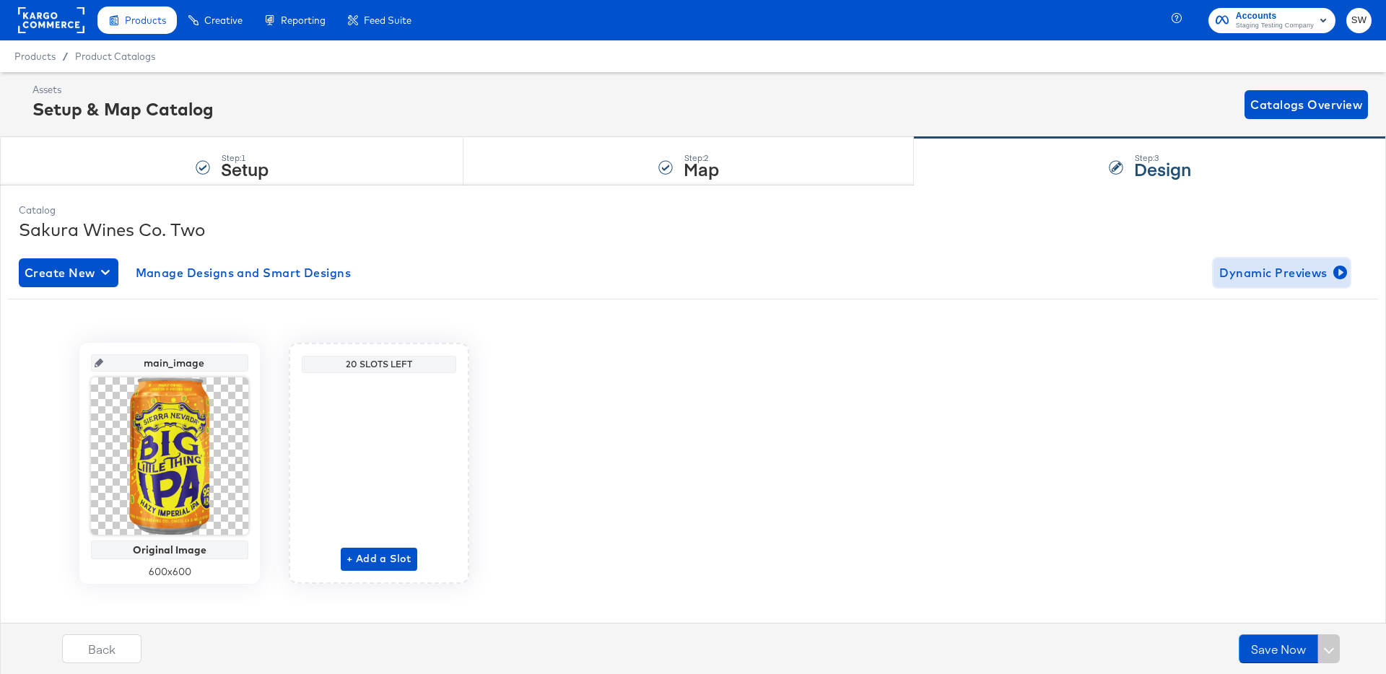
click at [1287, 285] on button "Dynamic Previews" at bounding box center [1282, 273] width 136 height 29
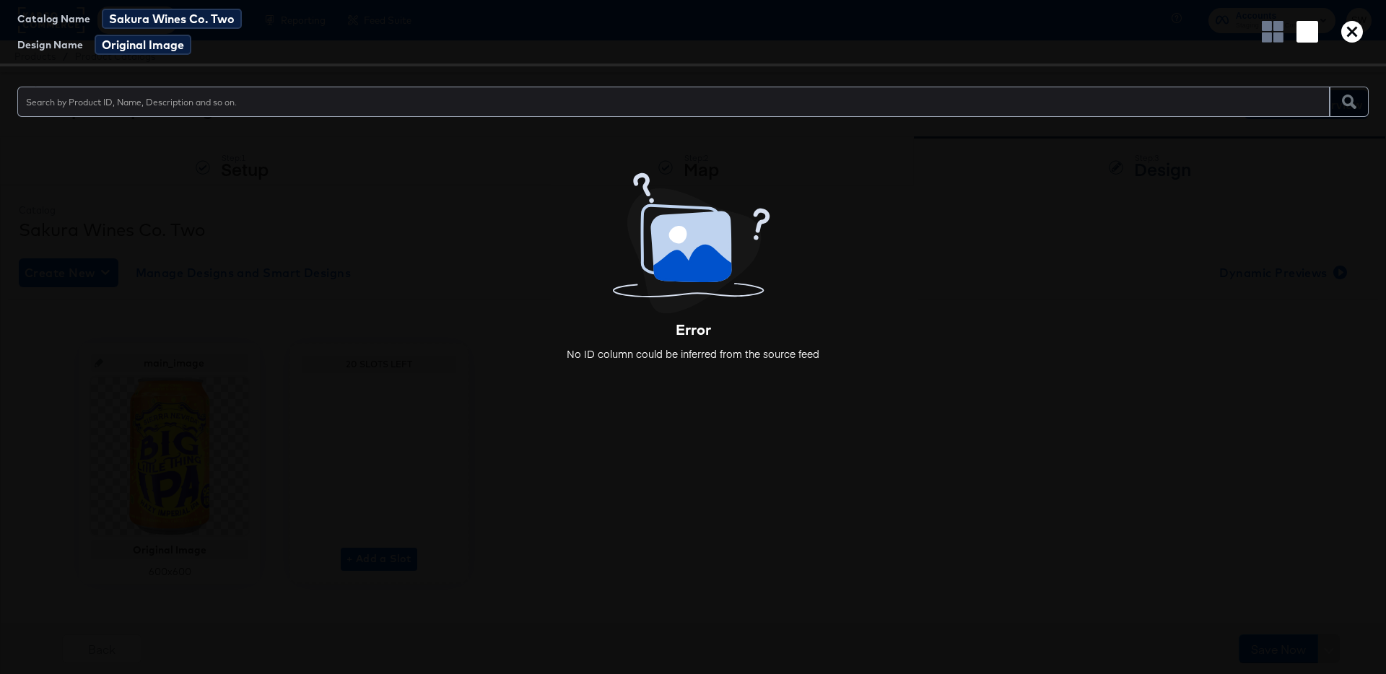
click at [1334, 23] on div at bounding box center [1312, 32] width 113 height 22
click at [1344, 26] on icon "button" at bounding box center [1353, 32] width 22 height 22
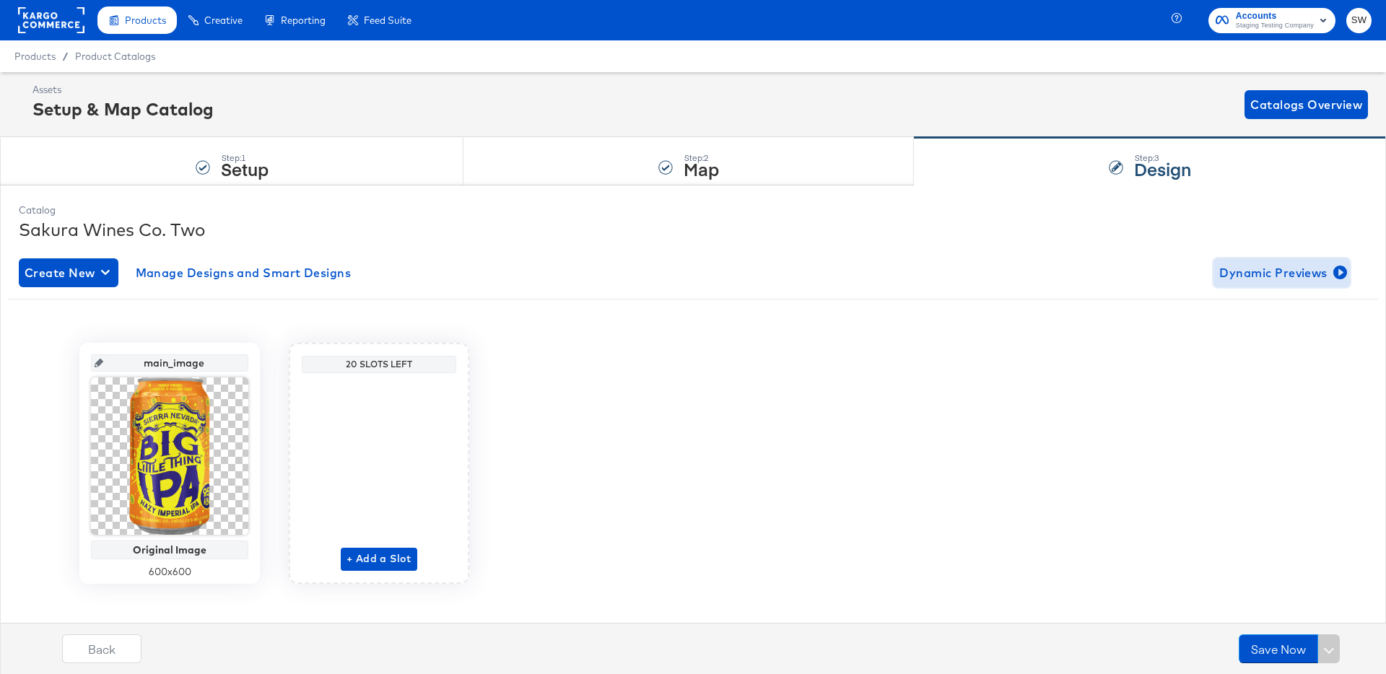
click at [1269, 269] on span "Dynamic Previews" at bounding box center [1282, 273] width 125 height 20
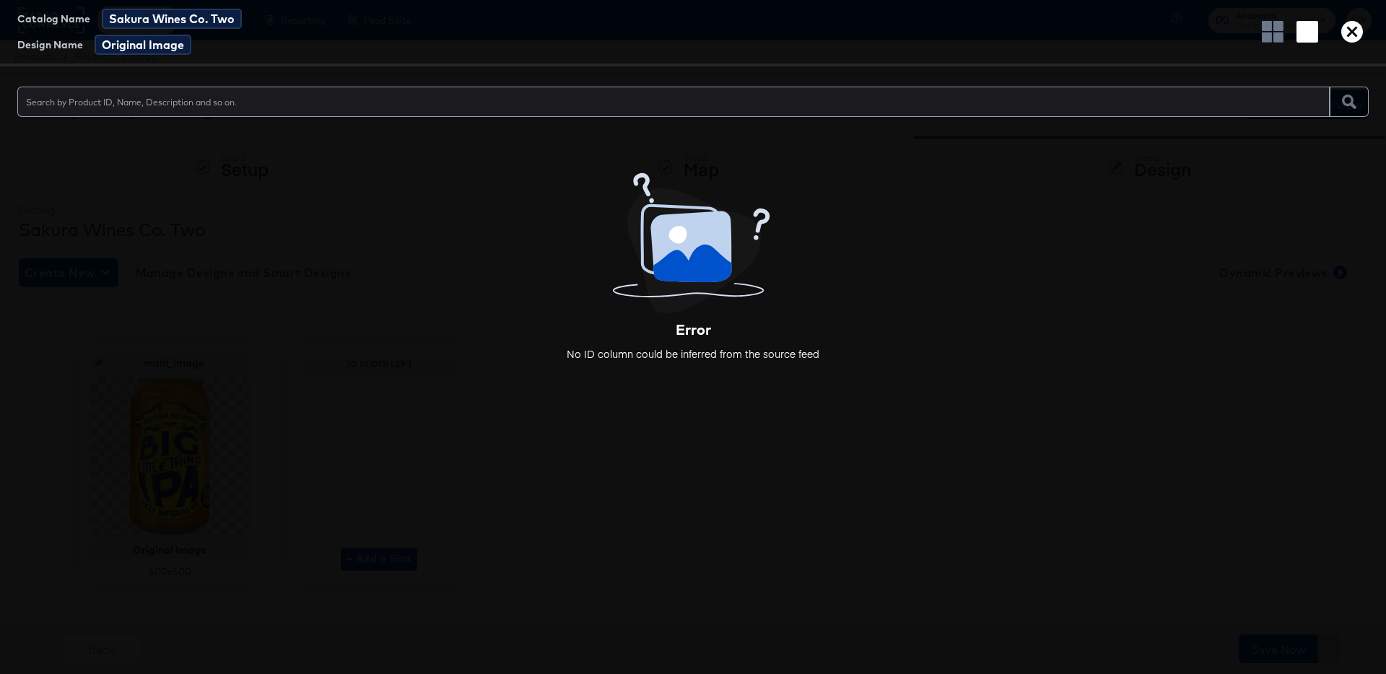
click at [1349, 40] on icon "button" at bounding box center [1353, 32] width 22 height 22
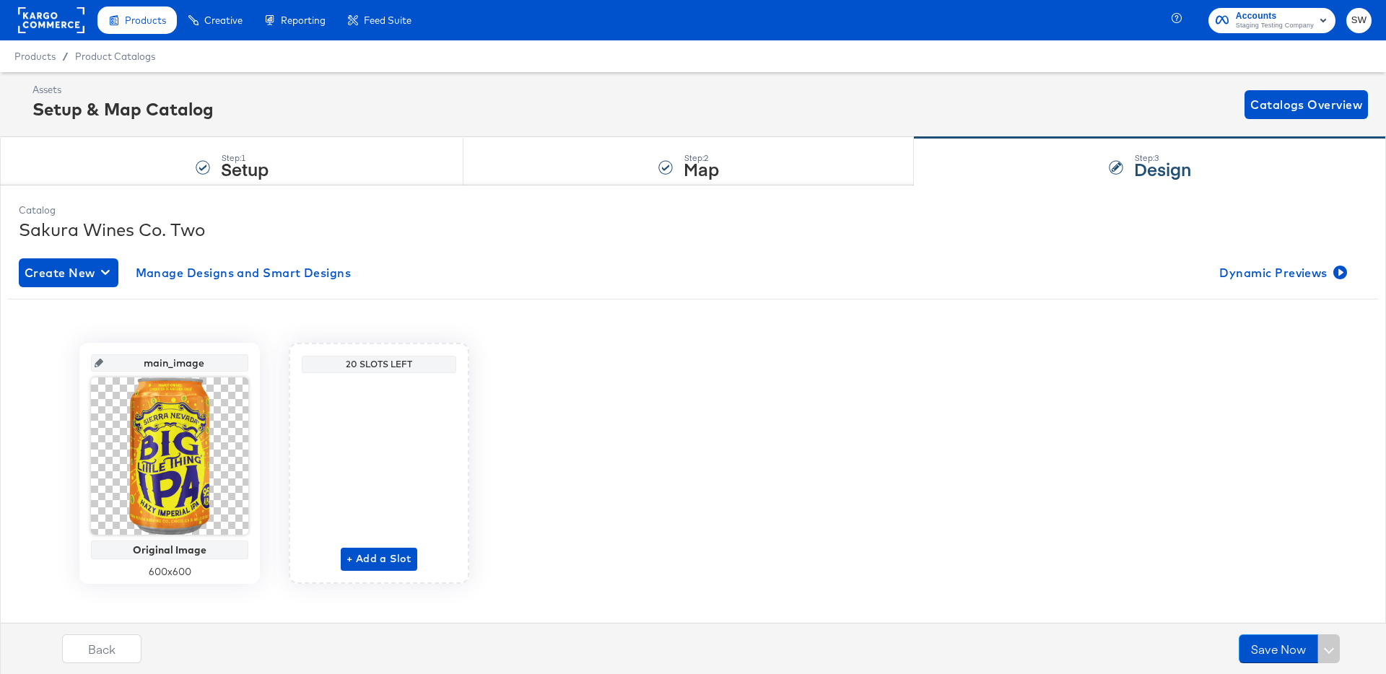
click at [1229, 290] on div "Create New Manage Designs and Smart Designs Dynamic Previews main_image Origina…" at bounding box center [693, 432] width 1349 height 370
click at [1229, 282] on span "Dynamic Previews" at bounding box center [1282, 273] width 125 height 20
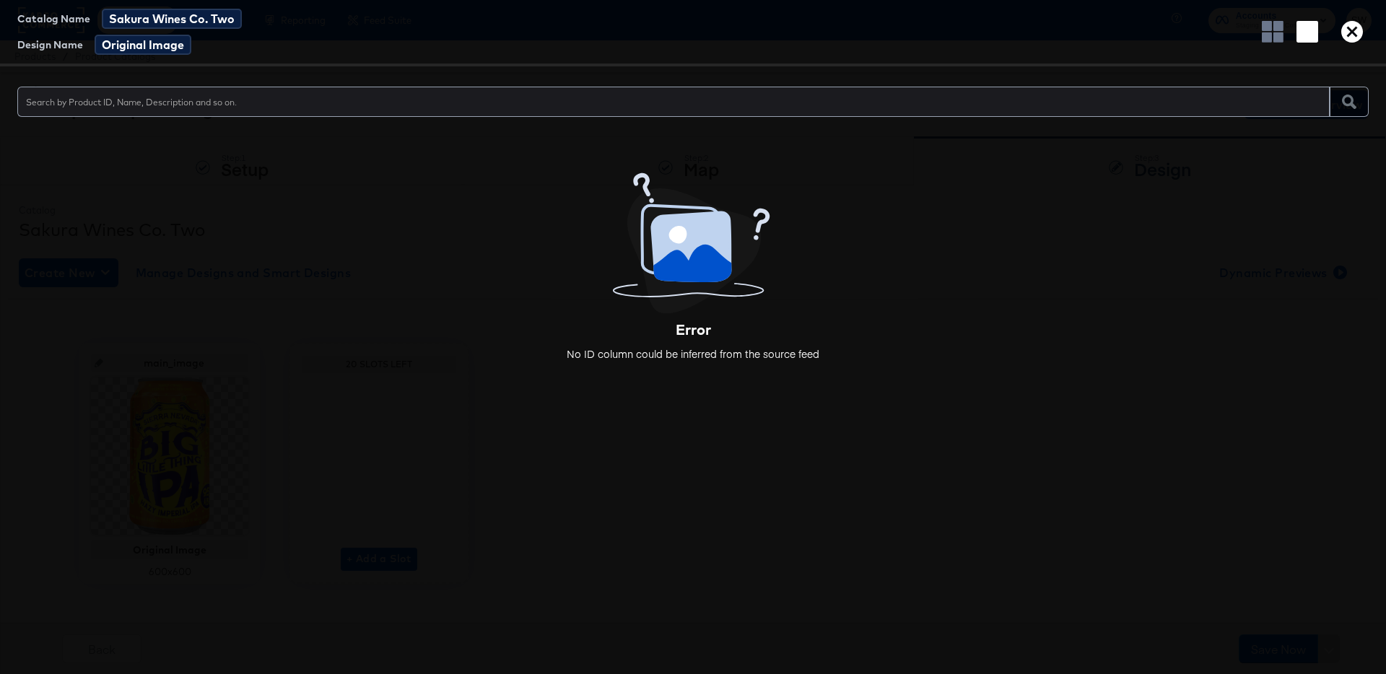
click at [1352, 35] on icon "button" at bounding box center [1353, 32] width 22 height 22
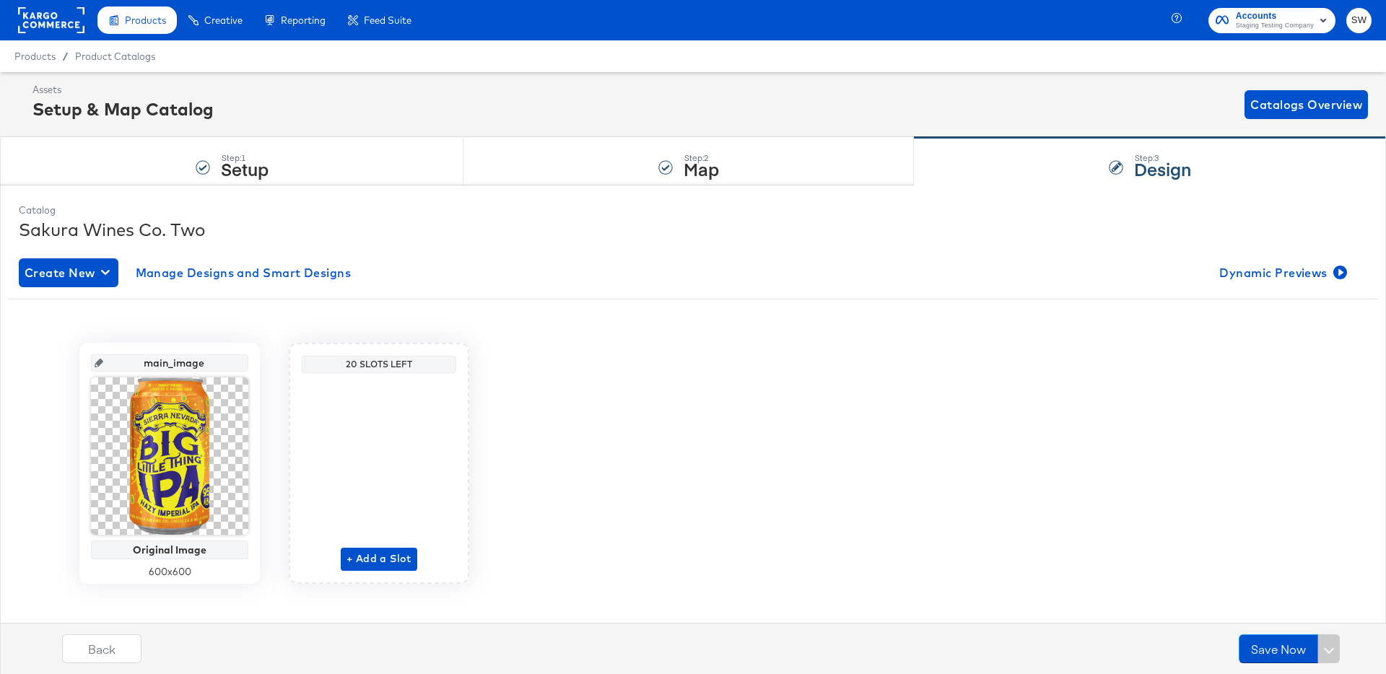
click at [782, 449] on div "main_image Original Image 600 x 600 20 Slots Left + Add a Slot" at bounding box center [693, 463] width 1370 height 241
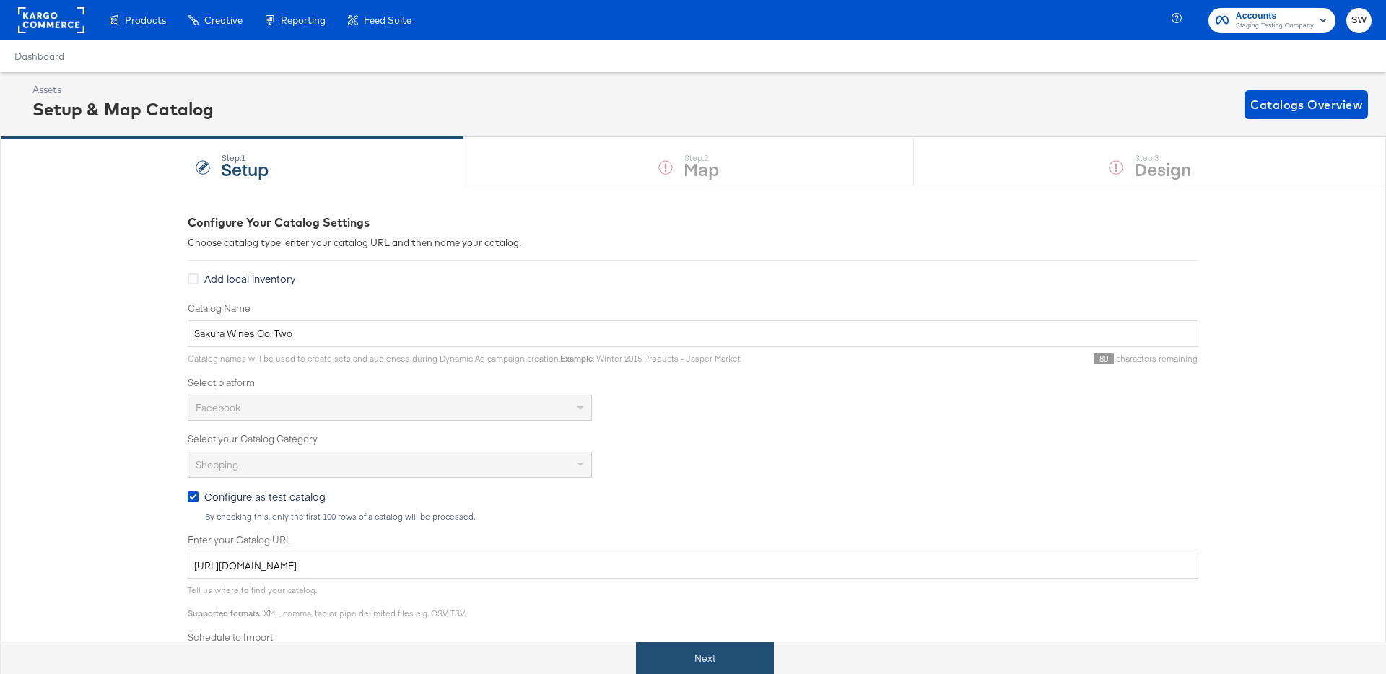
click at [737, 659] on button "Next" at bounding box center [705, 659] width 138 height 32
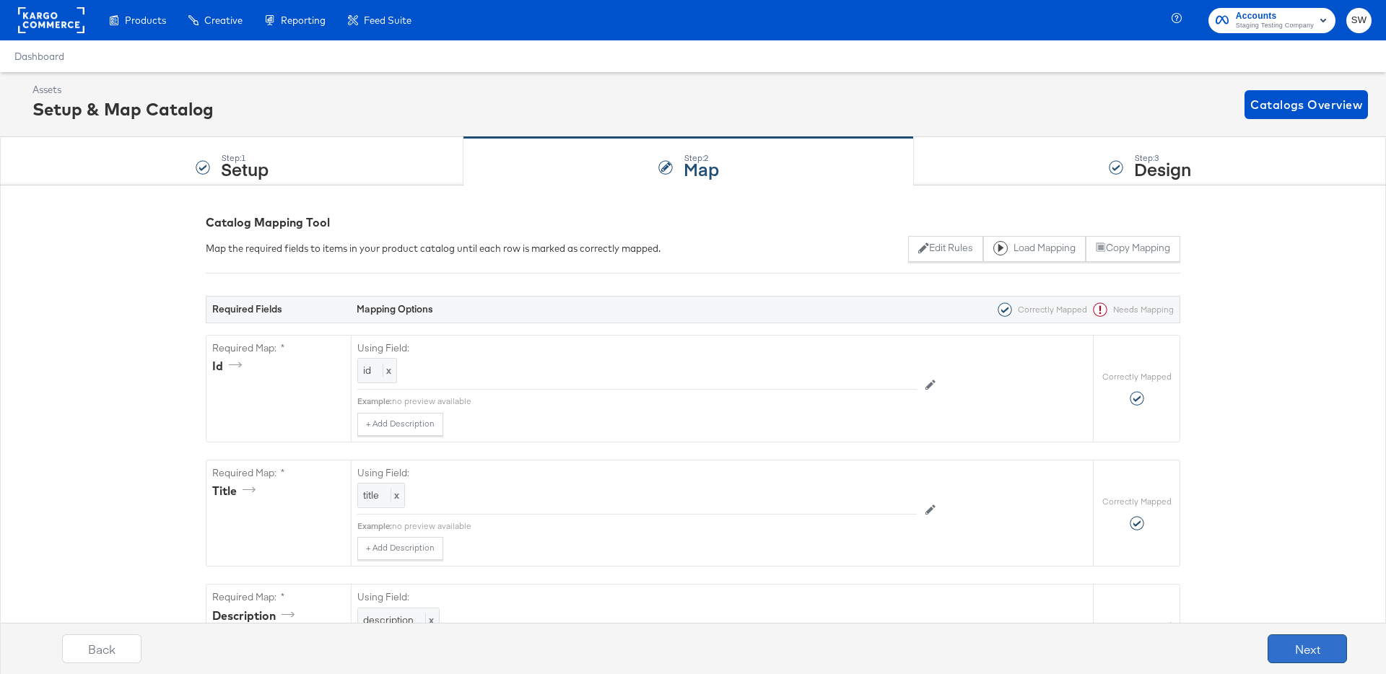
click at [1298, 648] on button "Next" at bounding box center [1307, 649] width 79 height 29
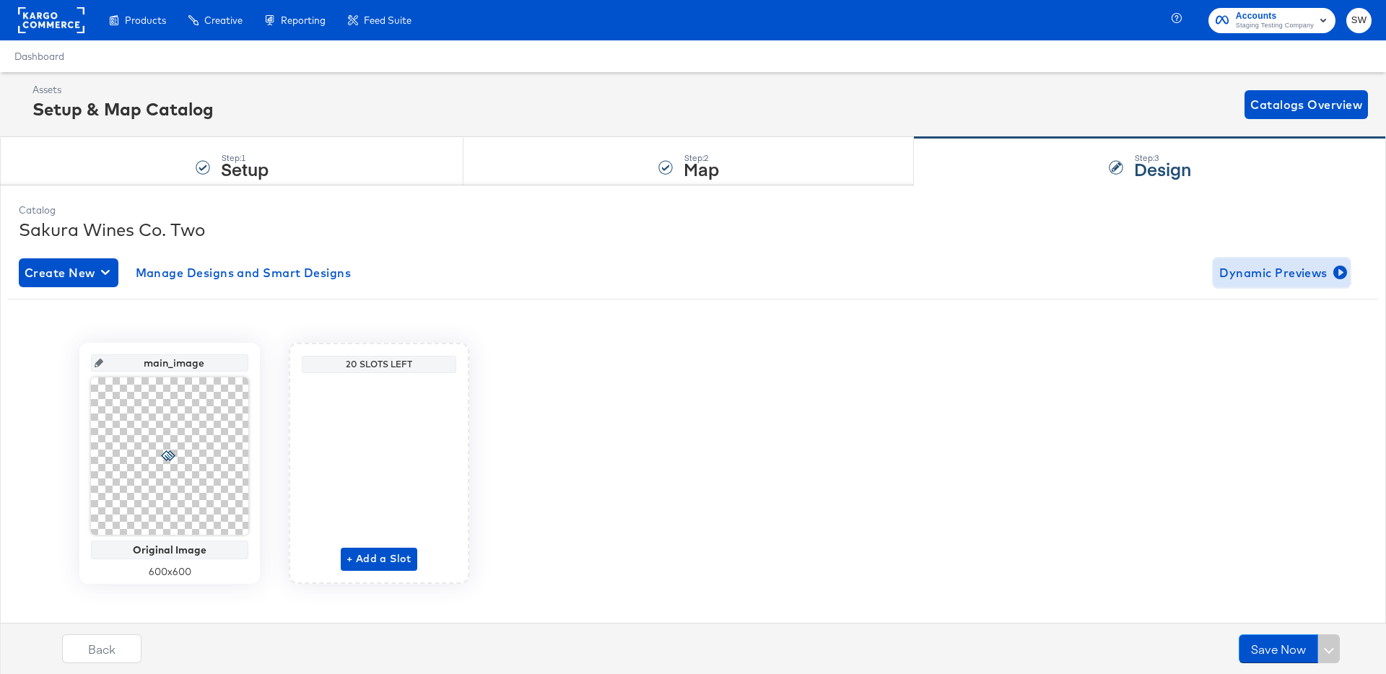
click at [1299, 266] on span "Dynamic Previews" at bounding box center [1282, 273] width 125 height 20
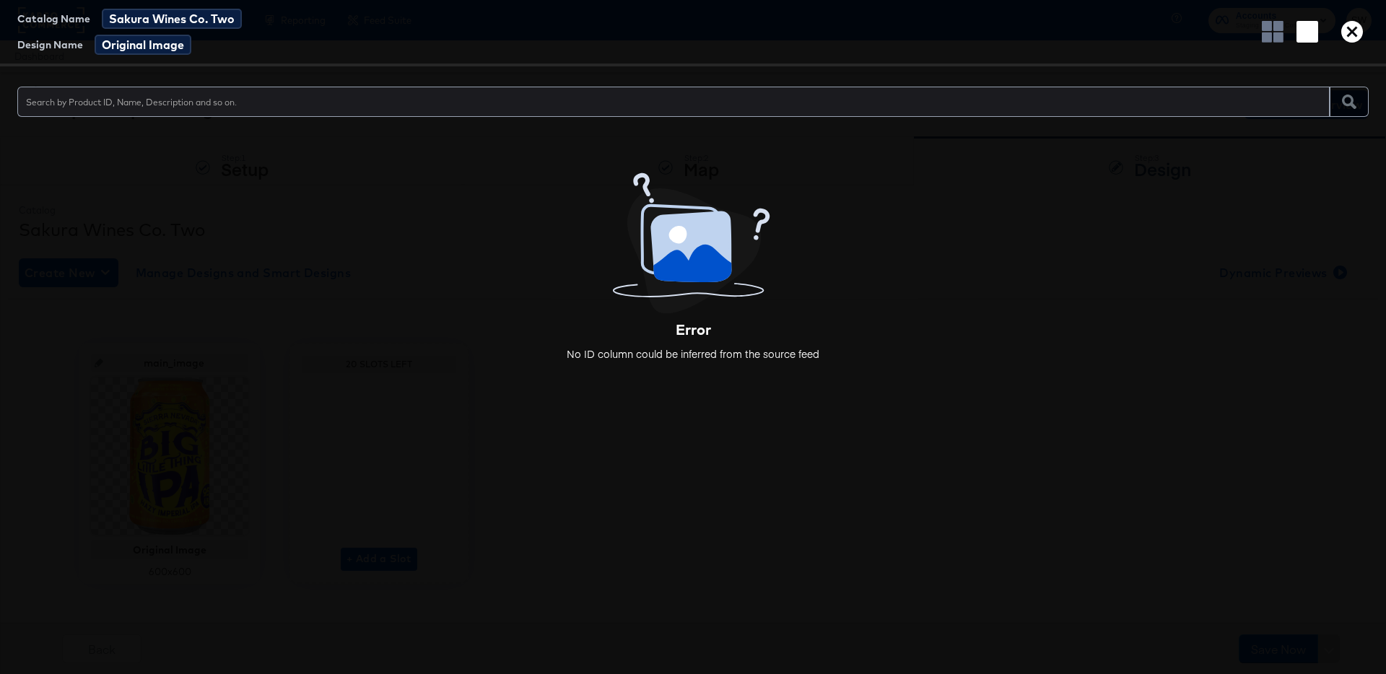
click at [1348, 40] on icon "button" at bounding box center [1353, 32] width 22 height 22
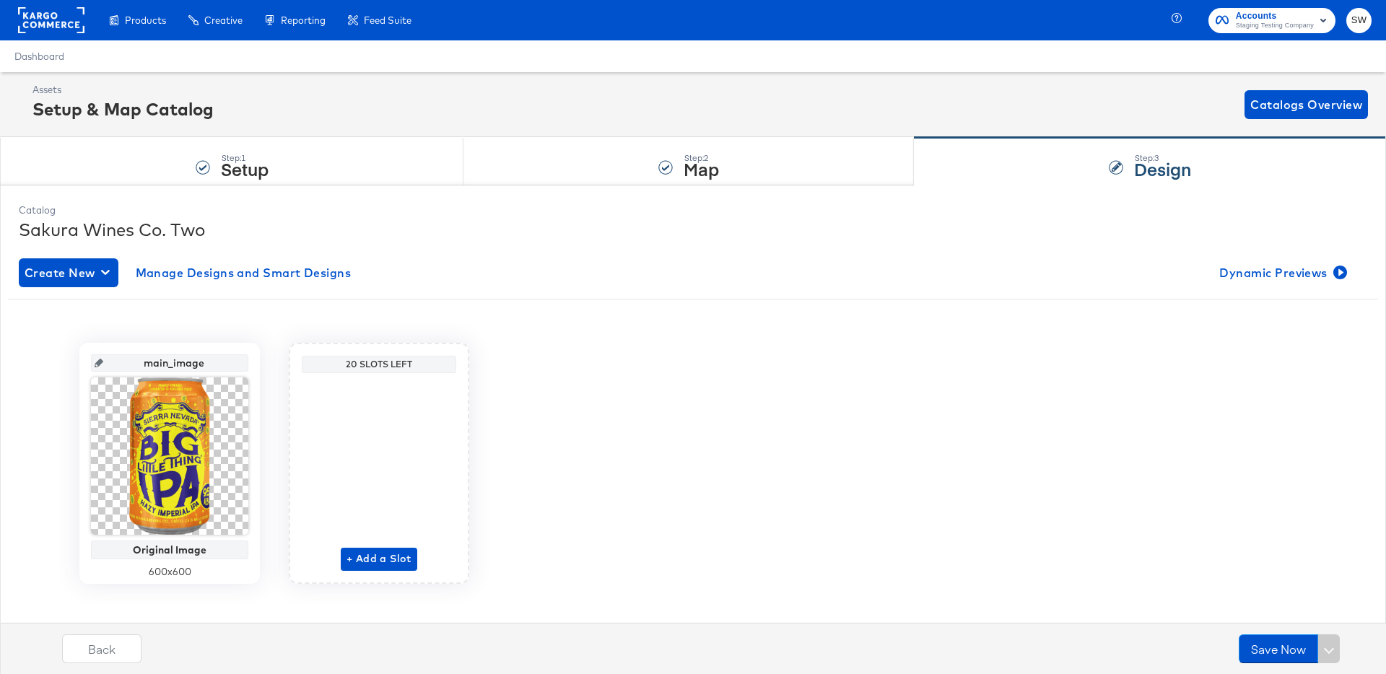
click at [1118, 318] on div "main_image Original Image 600 x 600 20 Slots Left + Add a Slot" at bounding box center [693, 457] width 1349 height 295
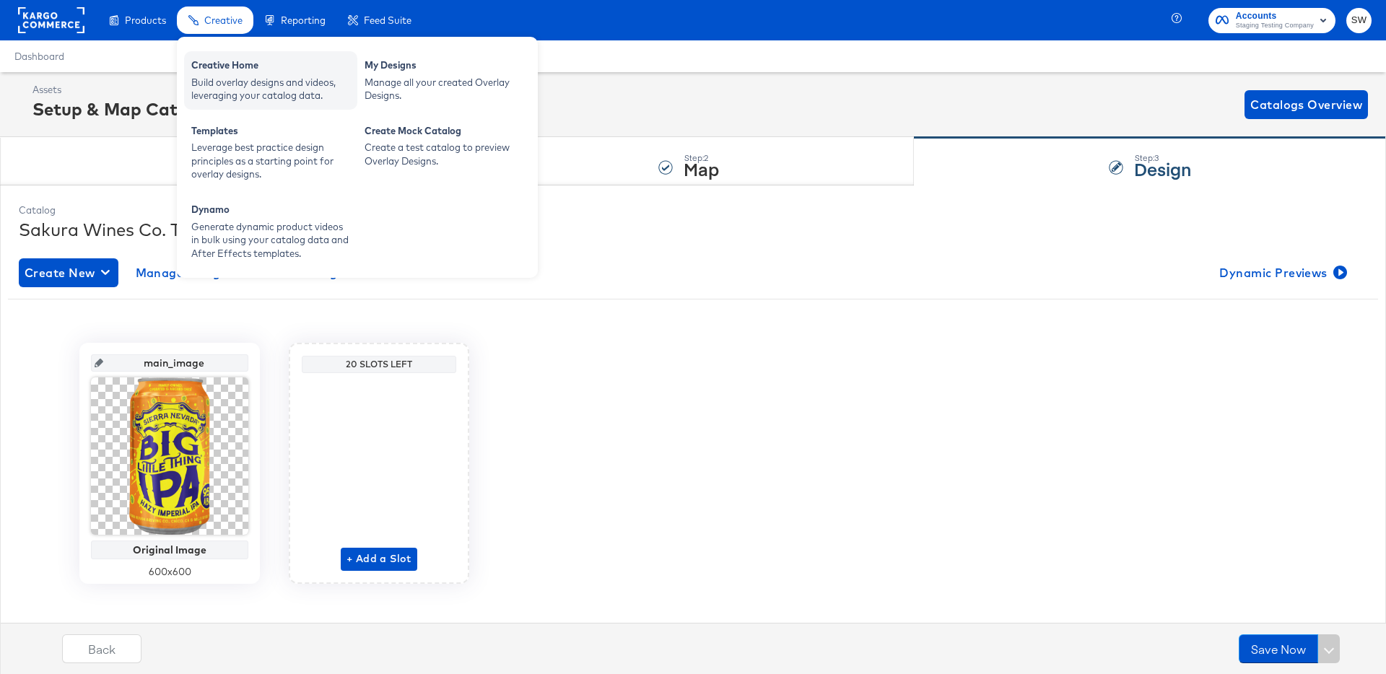
click at [220, 63] on div "Creative Home" at bounding box center [270, 66] width 159 height 17
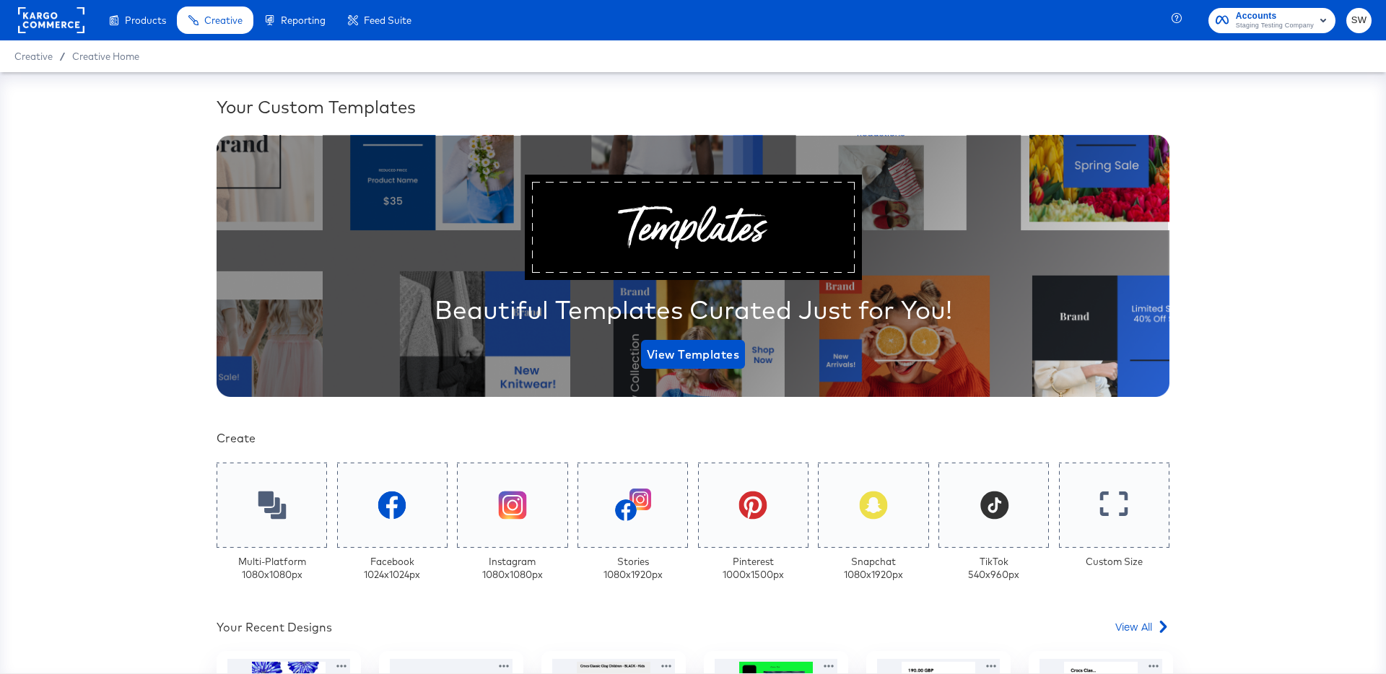
click at [173, 113] on div "Your Custom Templates Beautiful Templates Curated Just for You! View Templates …" at bounding box center [693, 372] width 1386 height 601
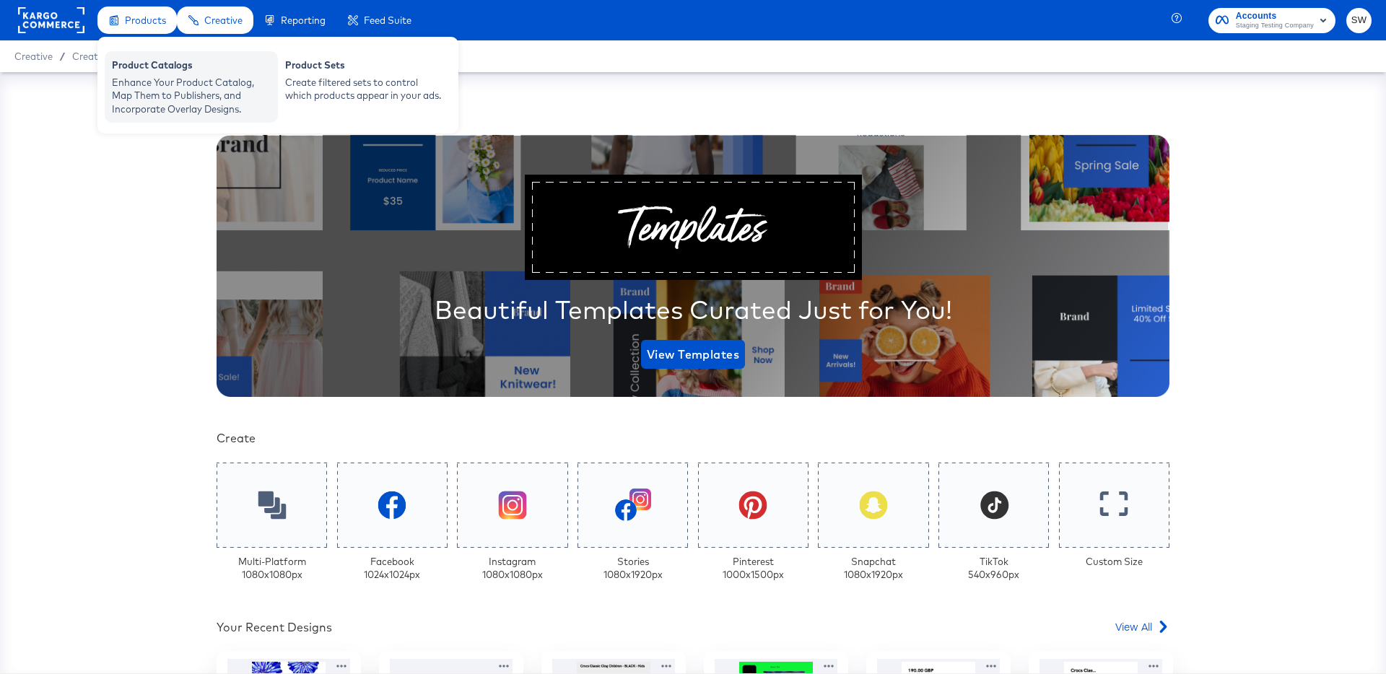
click at [152, 105] on div "Enhance Your Product Catalog, Map Them to Publishers, and Incorporate Overlay D…" at bounding box center [191, 96] width 159 height 40
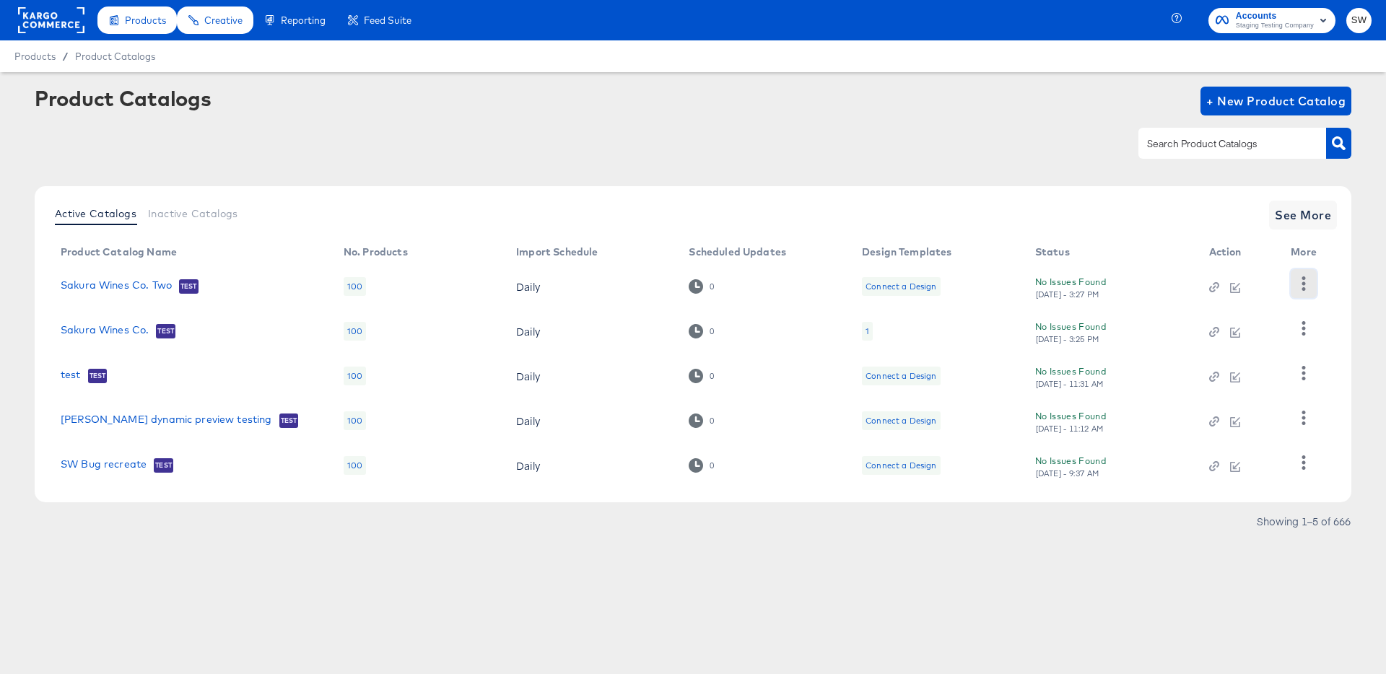
click at [1300, 289] on icon "button" at bounding box center [1304, 284] width 14 height 14
click at [1232, 378] on div "Delete" at bounding box center [1245, 382] width 144 height 23
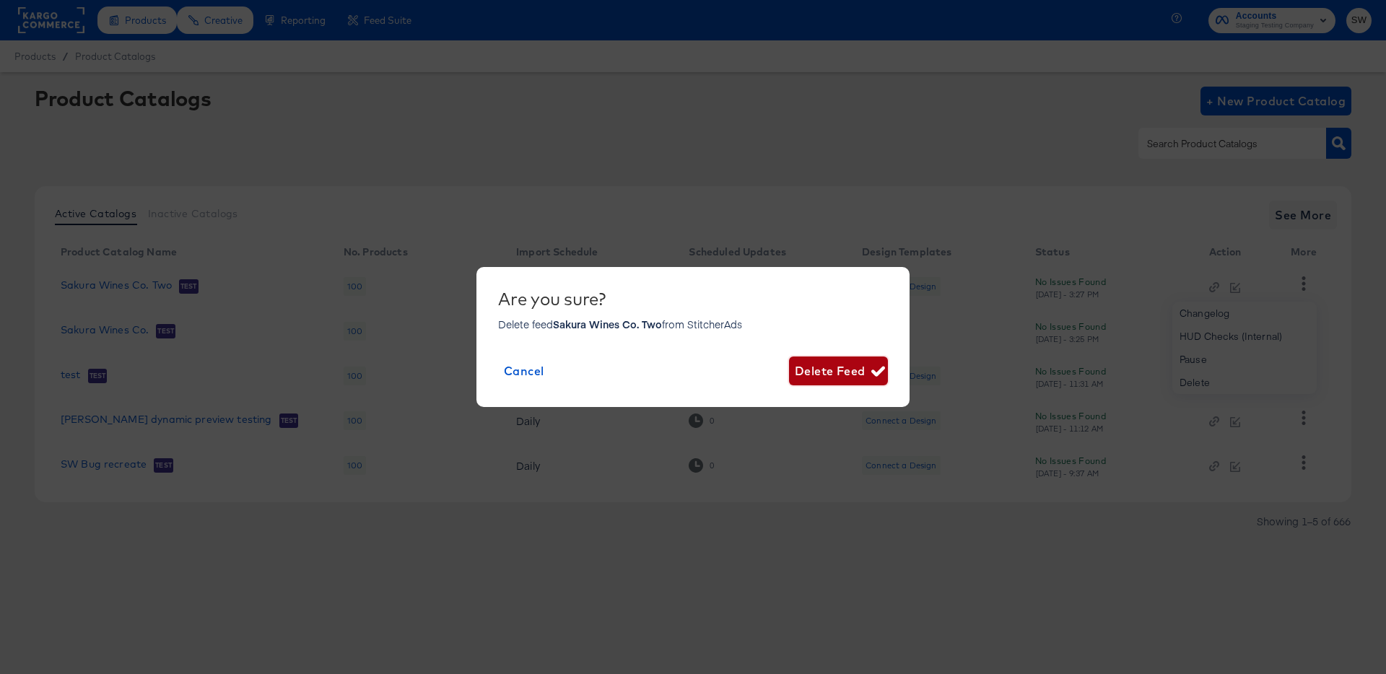
click at [856, 373] on span "Delete Feed" at bounding box center [838, 371] width 87 height 20
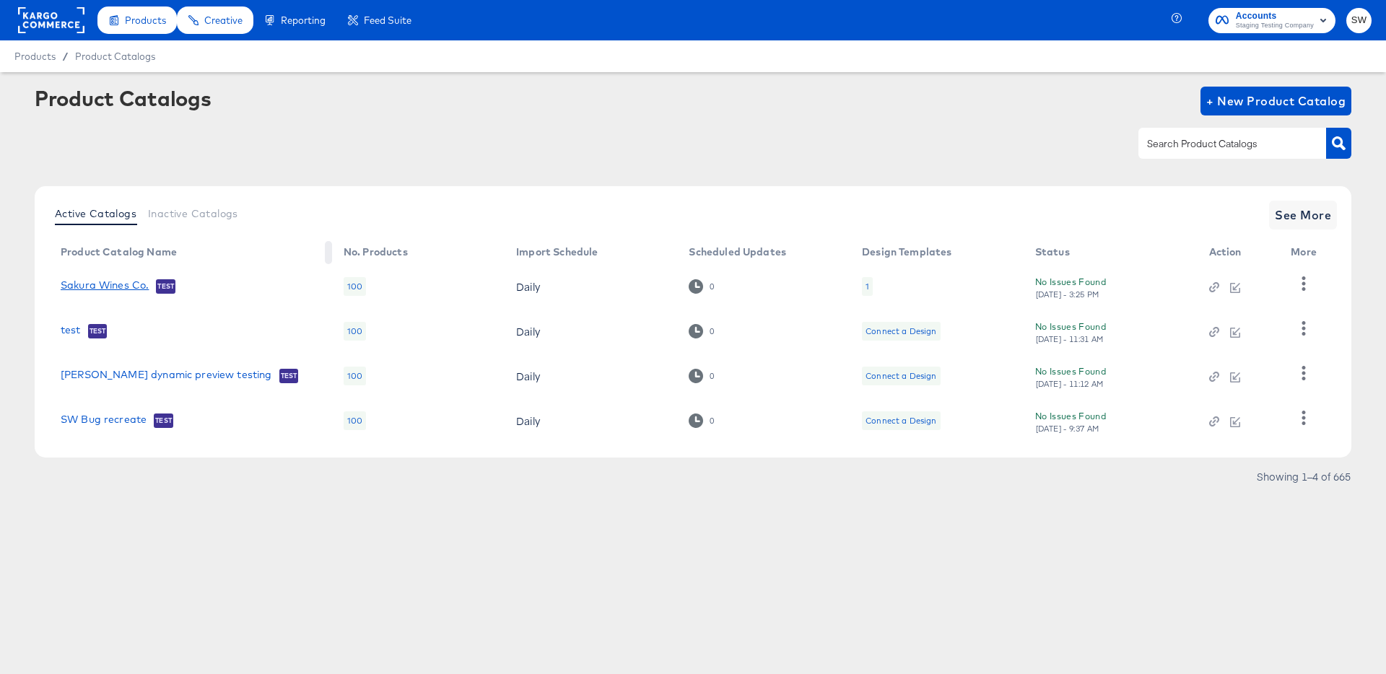
click at [87, 279] on link "Sakura Wines Co." at bounding box center [105, 286] width 88 height 14
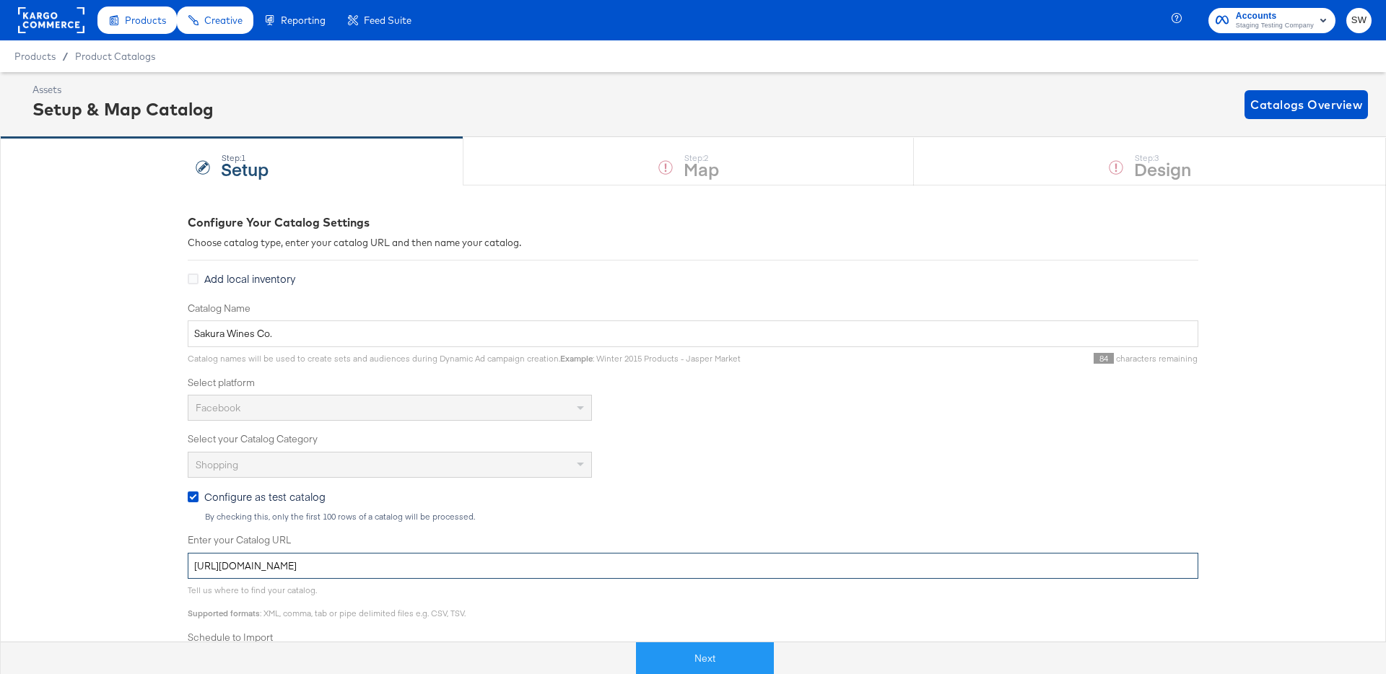
click at [365, 560] on input "[URL][DOMAIN_NAME]" at bounding box center [693, 566] width 1011 height 27
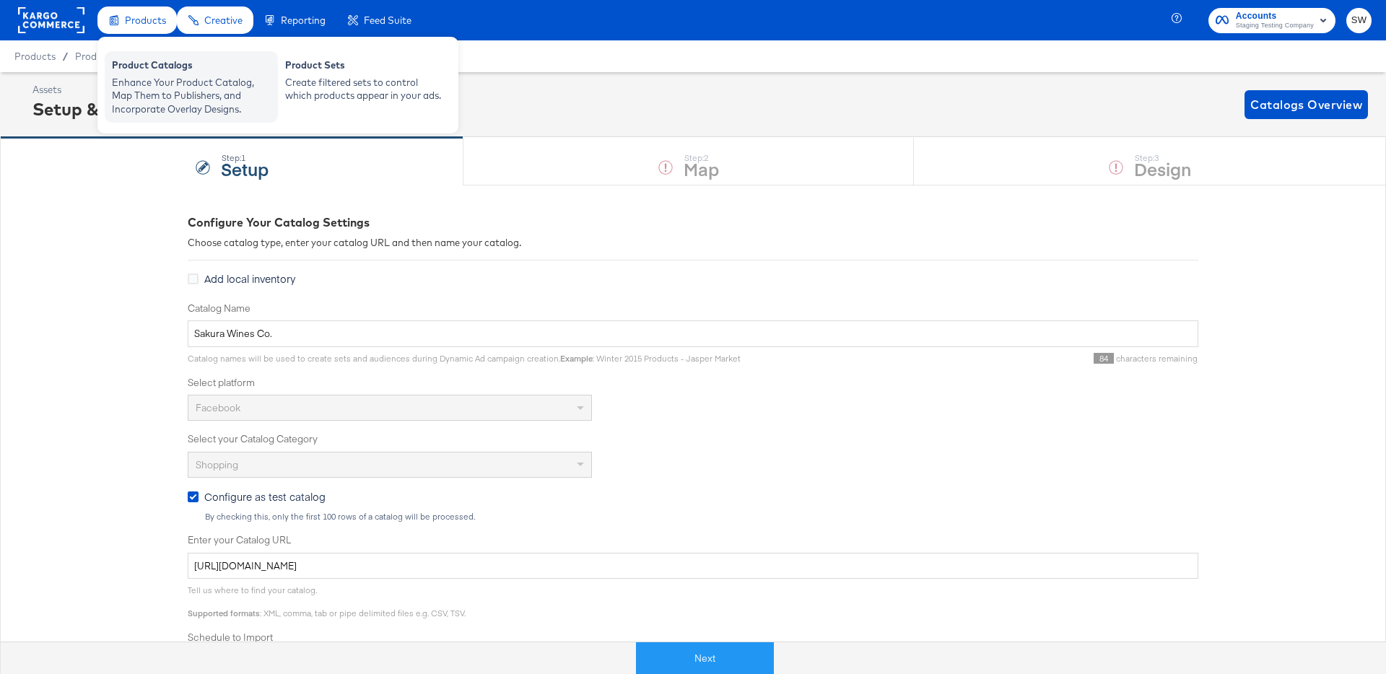
click at [150, 82] on div "Enhance Your Product Catalog, Map Them to Publishers, and Incorporate Overlay D…" at bounding box center [191, 96] width 159 height 40
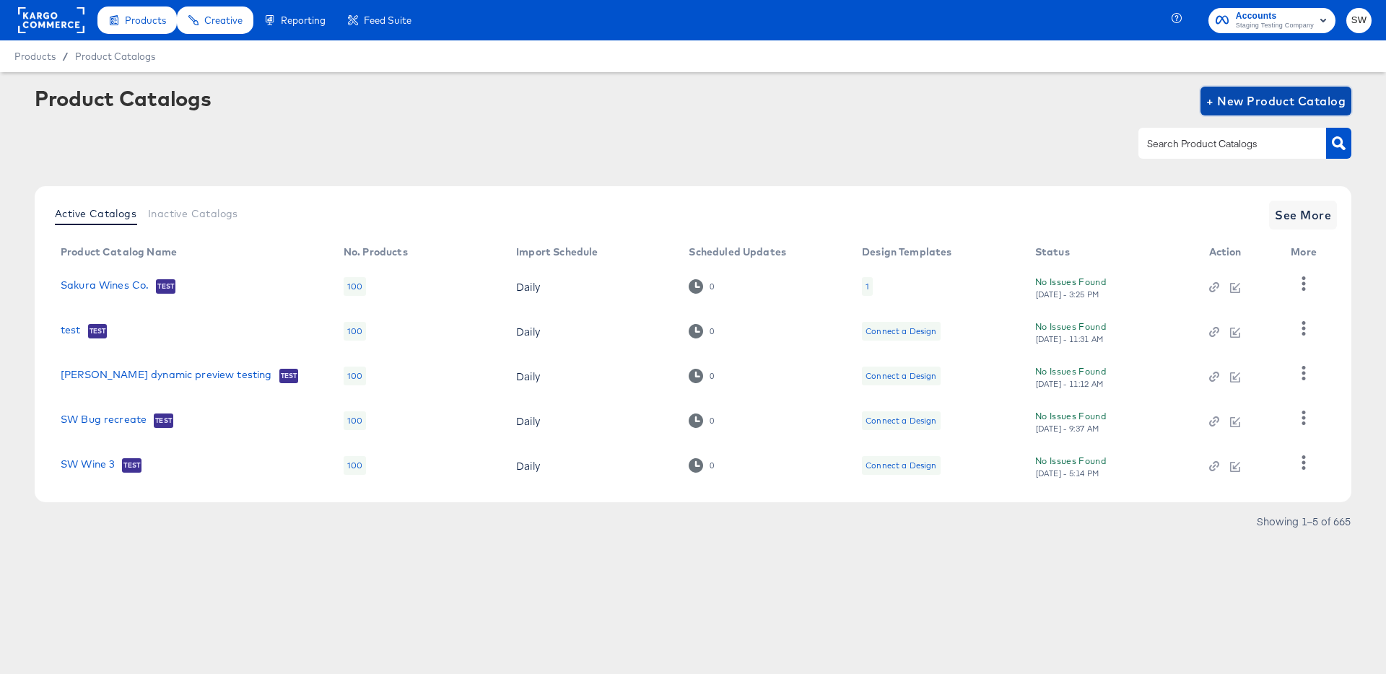
click at [1315, 107] on span "+ New Product Catalog" at bounding box center [1276, 101] width 139 height 20
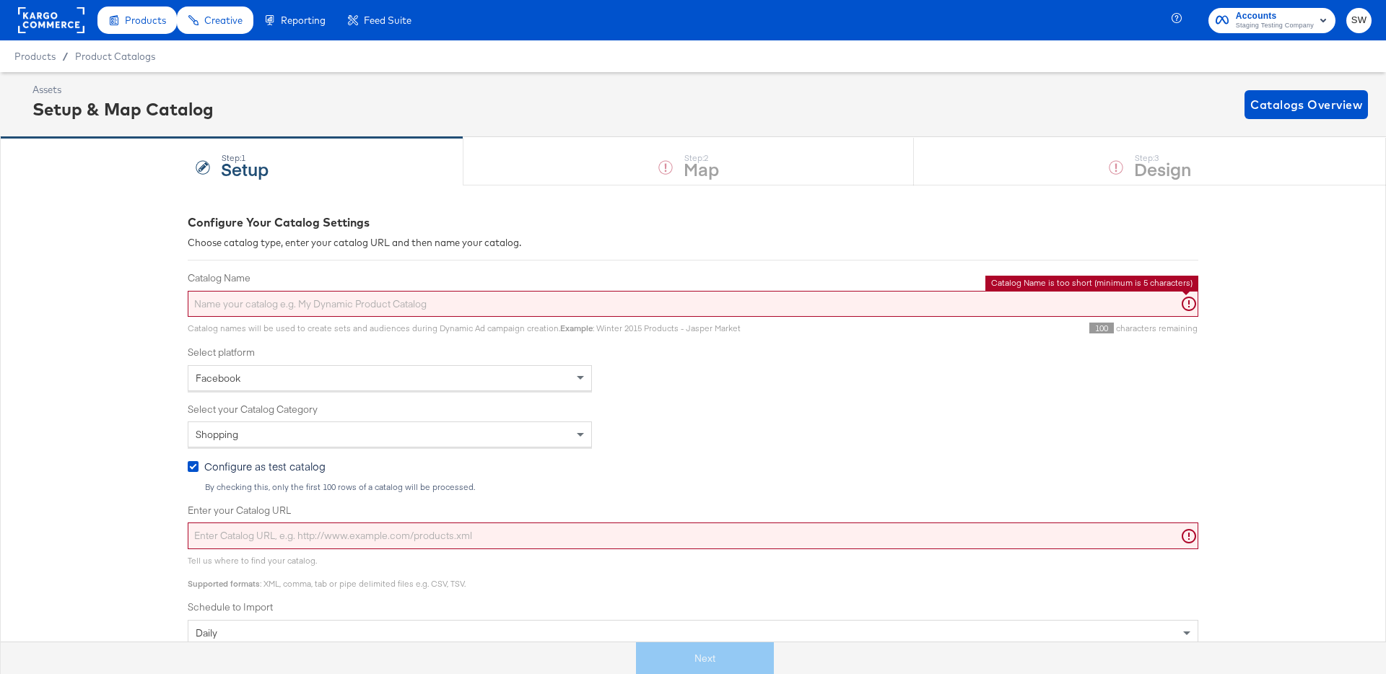
click at [503, 297] on input "Catalog Name" at bounding box center [693, 304] width 1011 height 27
click at [505, 261] on div "Configure Your Catalog Settings Choose catalog type, enter your catalog URL and…" at bounding box center [693, 541] width 1011 height 654
click at [662, 301] on input "Catalog Name" at bounding box center [693, 304] width 1011 height 27
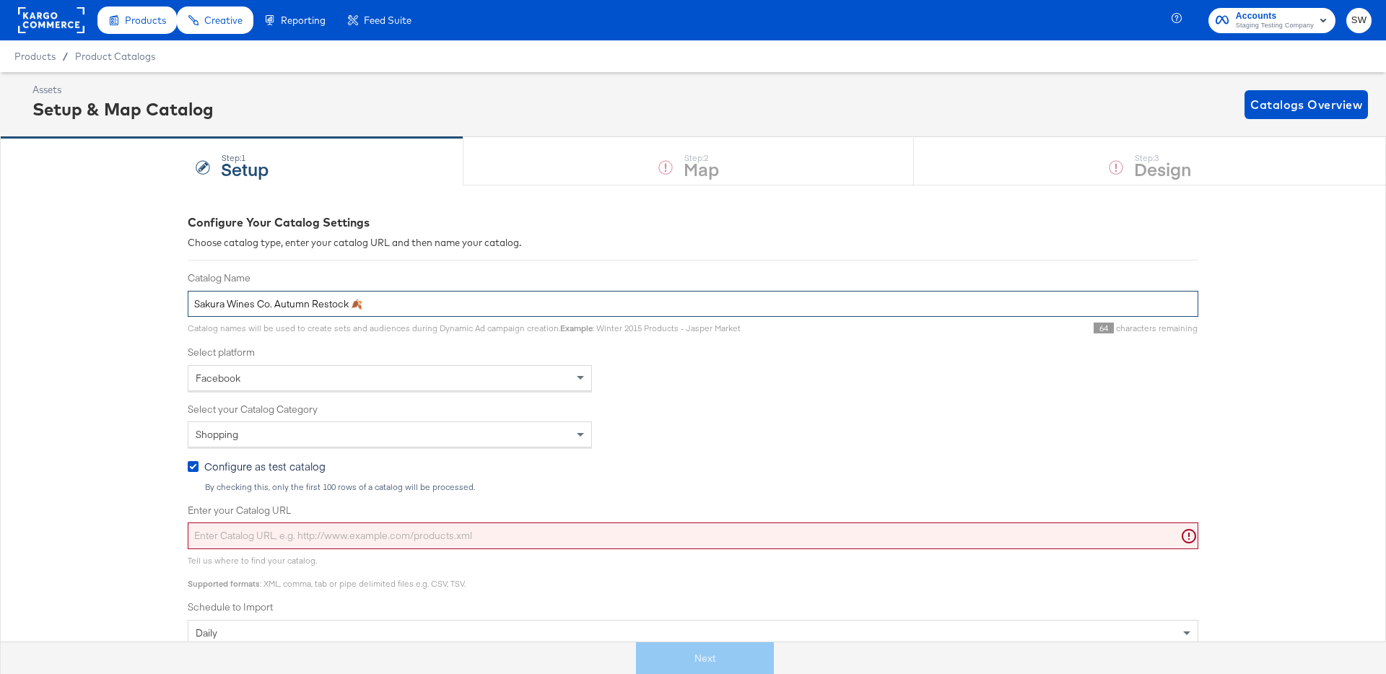
type input "Sakura Wines Co. Autumn Restock 🍂"
click at [602, 544] on input "Enter your Catalog URL" at bounding box center [693, 536] width 1011 height 27
paste input "https://ace.stitcherqa.com/exports/722/universal/none/universal/export.tsv.gz"
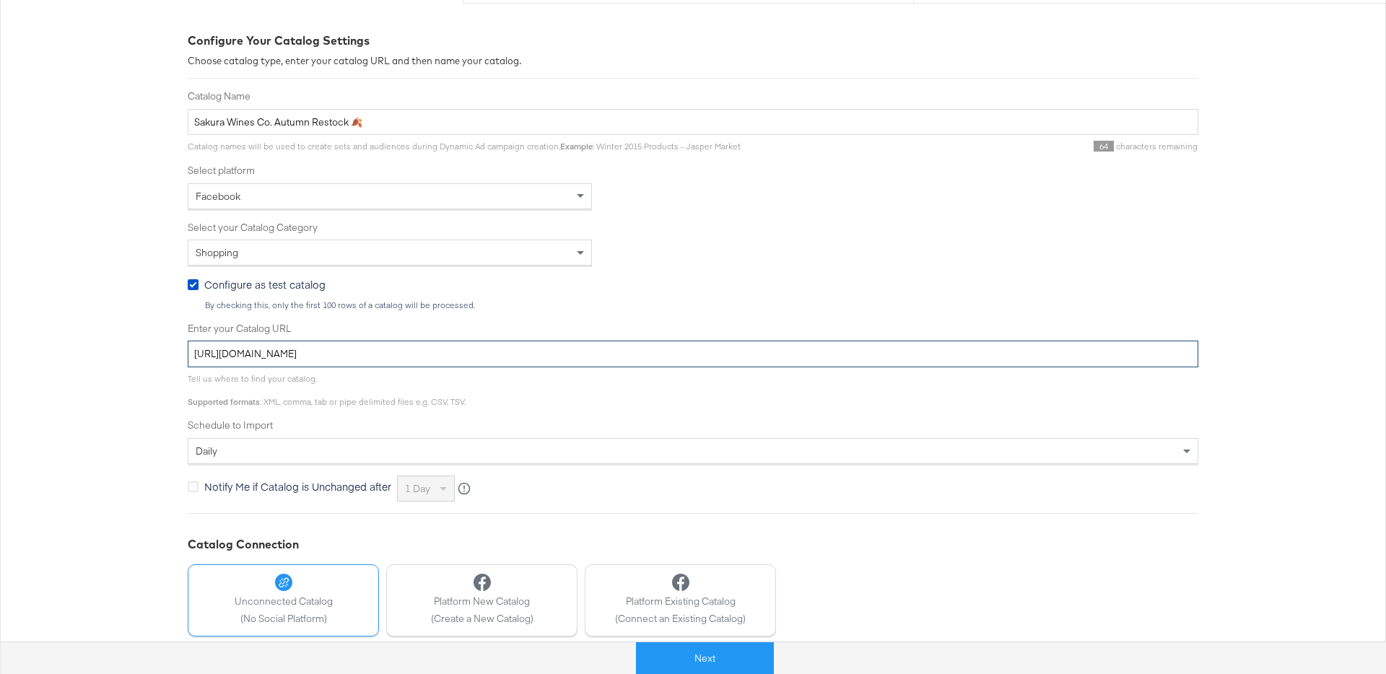
scroll to position [186, 0]
type input "https://ace.stitcherqa.com/exports/722/universal/none/universal/export.tsv.gz"
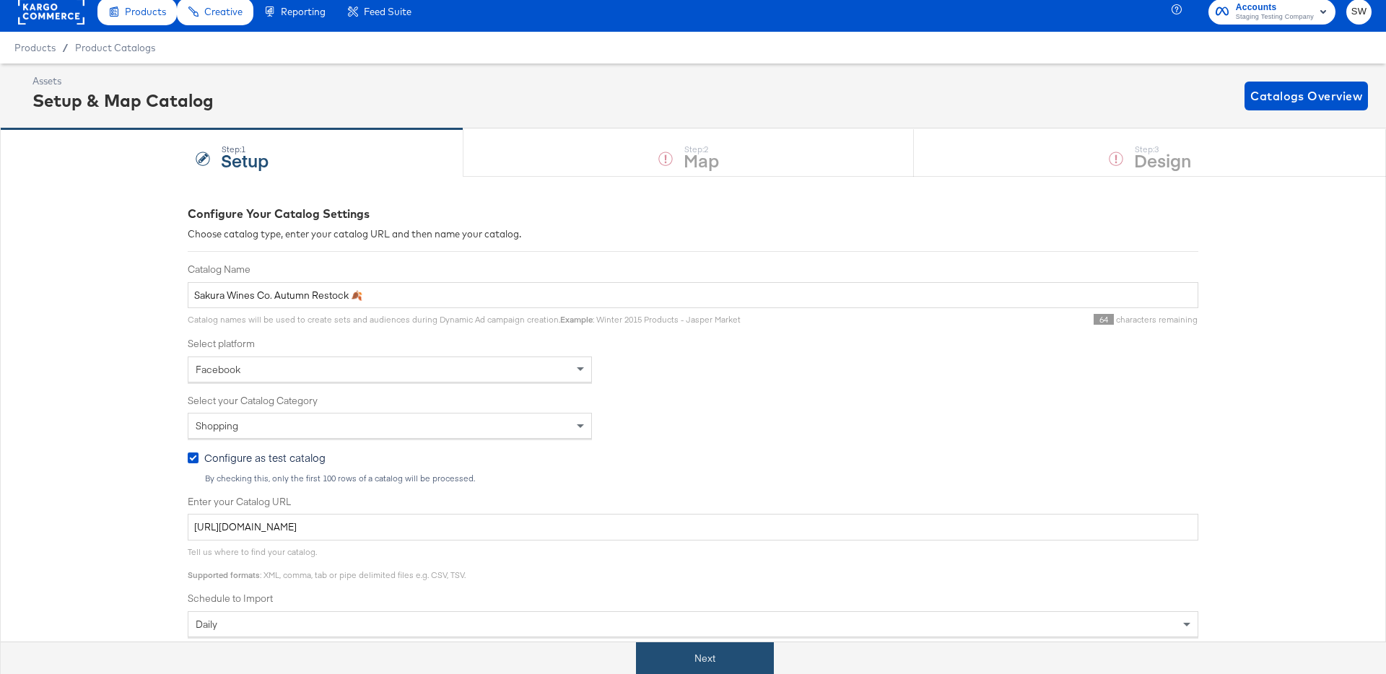
scroll to position [0, 0]
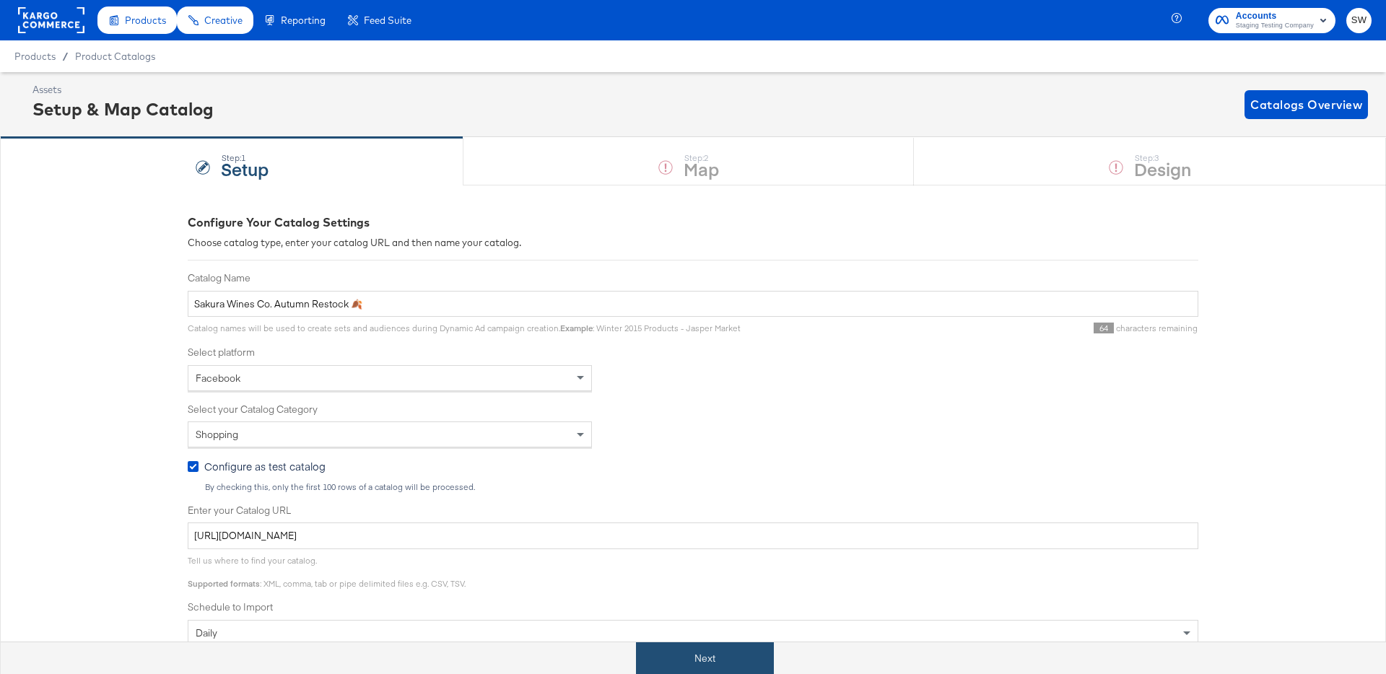
click at [680, 665] on button "Next" at bounding box center [705, 659] width 138 height 32
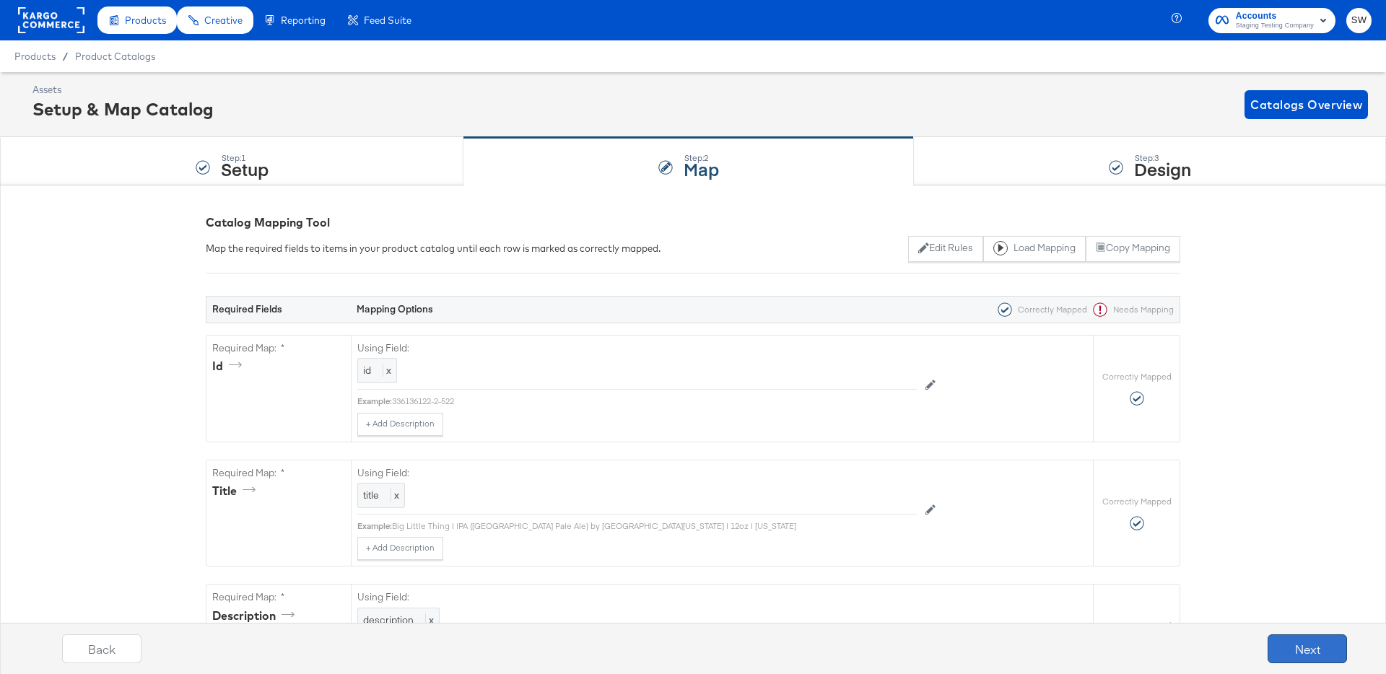
click at [1324, 656] on button "Next" at bounding box center [1307, 649] width 79 height 29
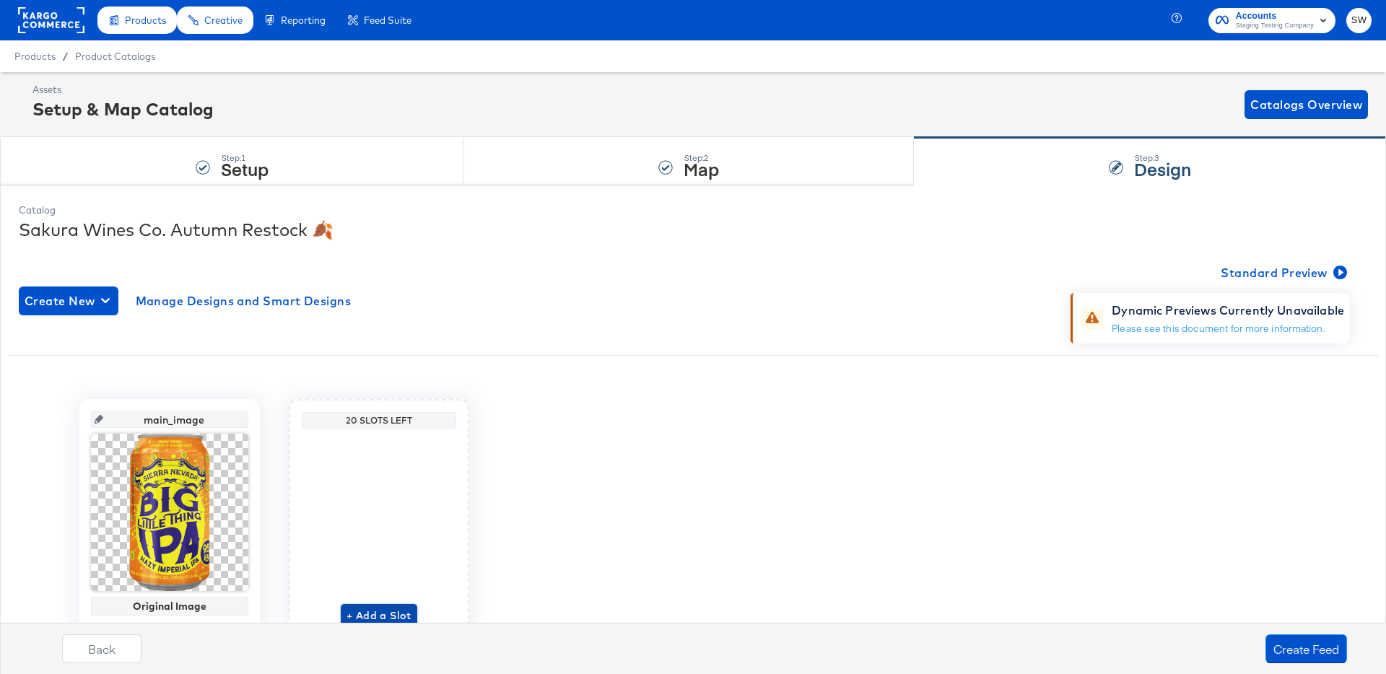
click at [375, 610] on span "+ Add a Slot" at bounding box center [379, 616] width 65 height 18
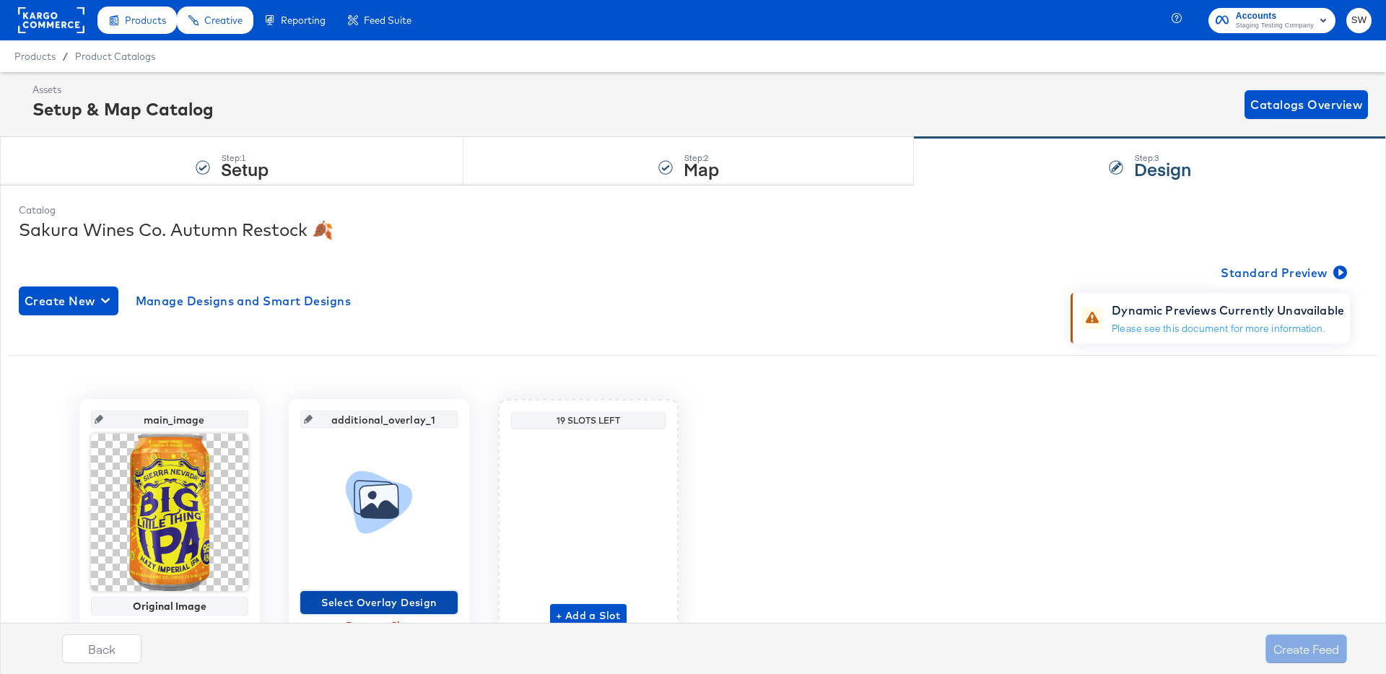
click at [373, 600] on span "Select Overlay Design" at bounding box center [379, 603] width 146 height 18
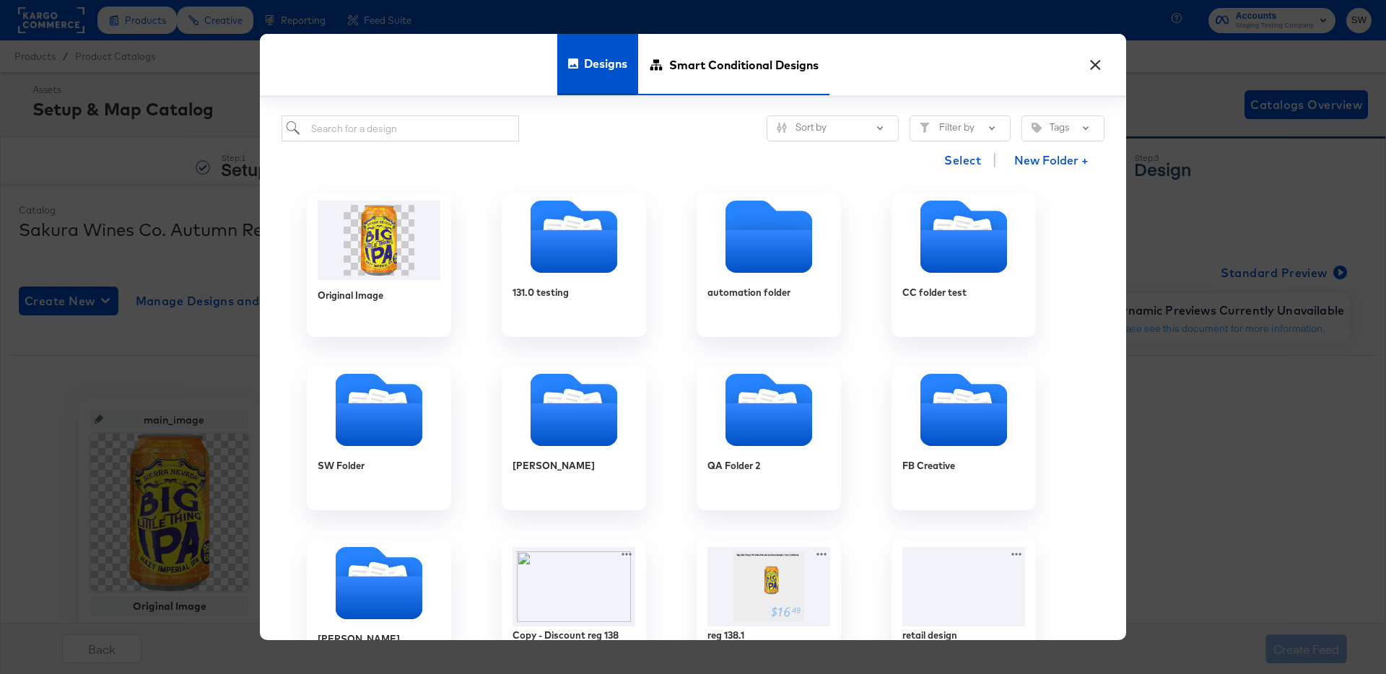
click at [744, 83] on span "Smart Conditional Designs" at bounding box center [743, 64] width 149 height 64
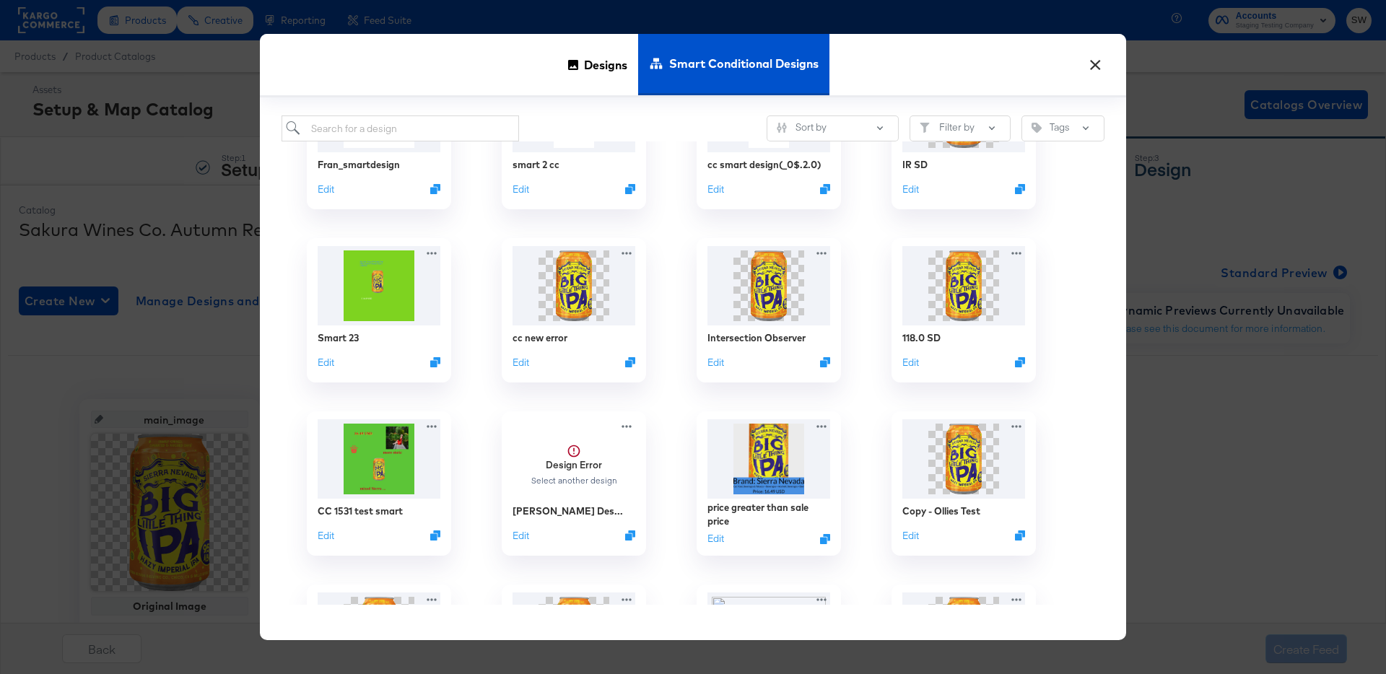
scroll to position [786, 0]
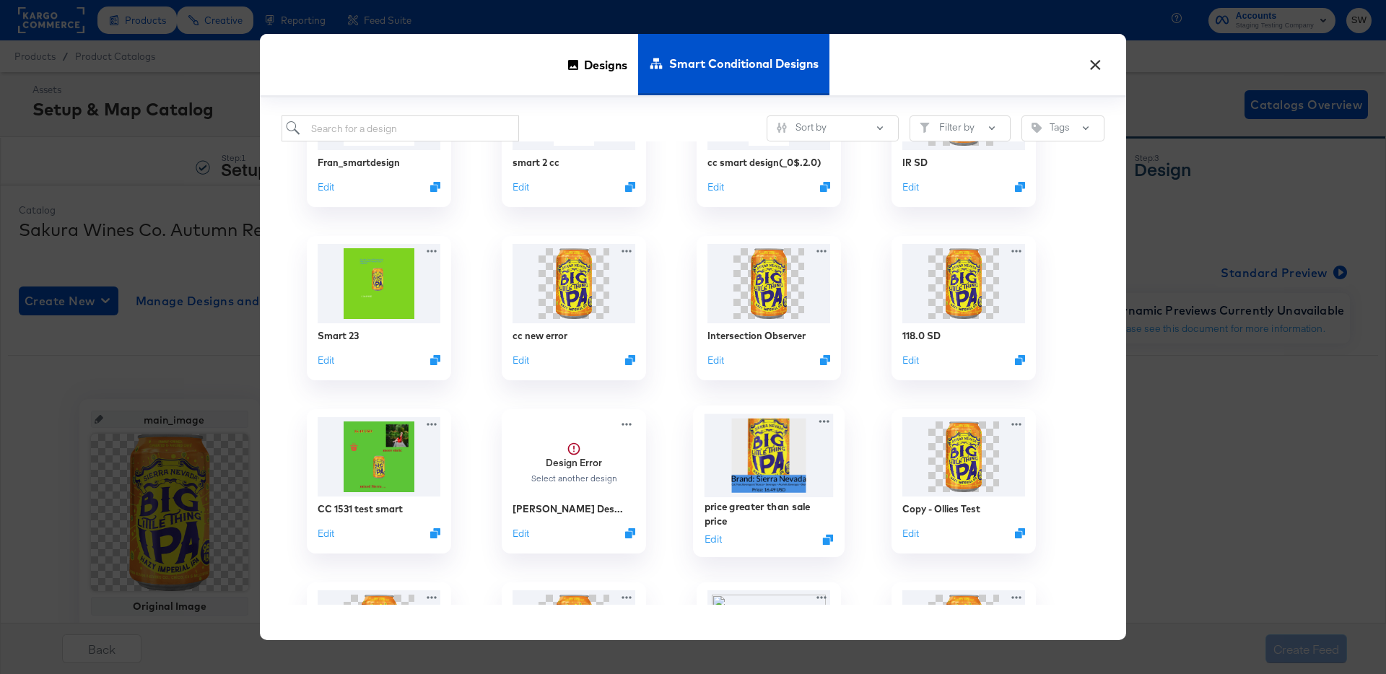
click at [781, 446] on img at bounding box center [769, 456] width 129 height 84
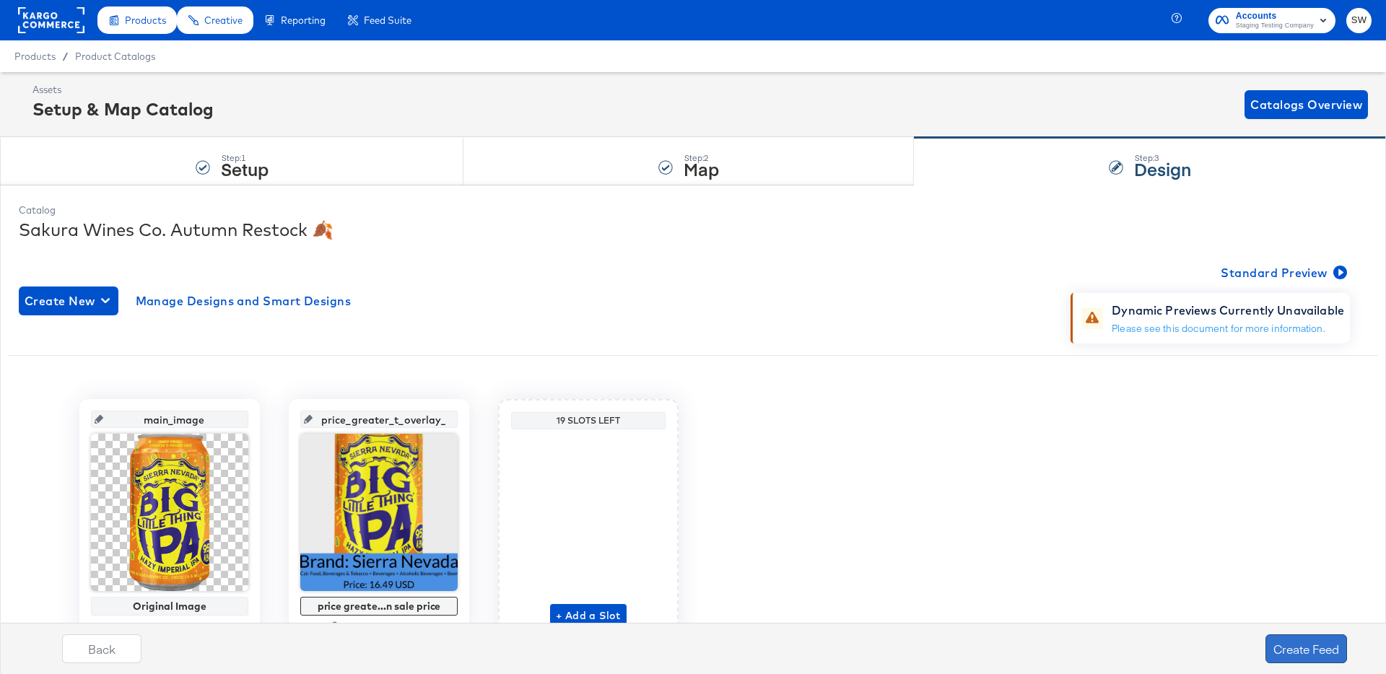
click at [1303, 642] on button "Create Feed" at bounding box center [1307, 649] width 82 height 29
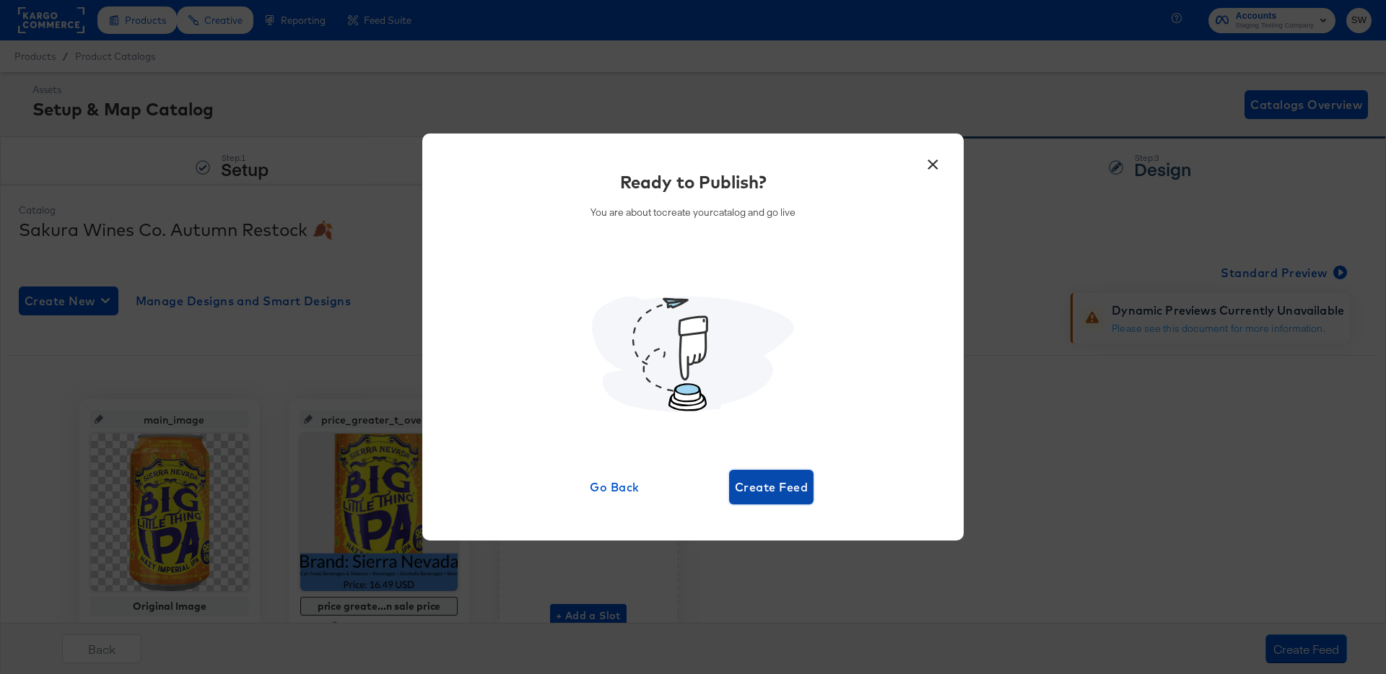
click at [792, 491] on span "Create Feed" at bounding box center [771, 487] width 73 height 20
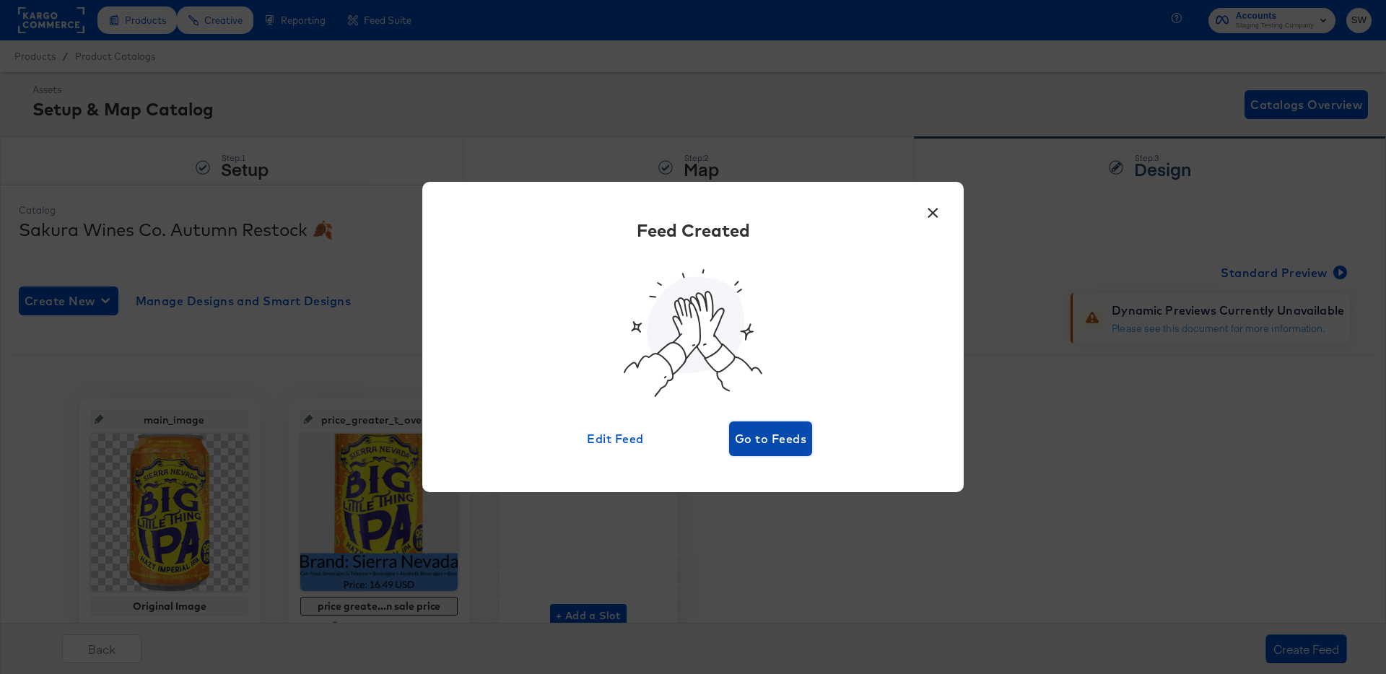
click at [789, 446] on span "Go to Feeds" at bounding box center [770, 439] width 71 height 20
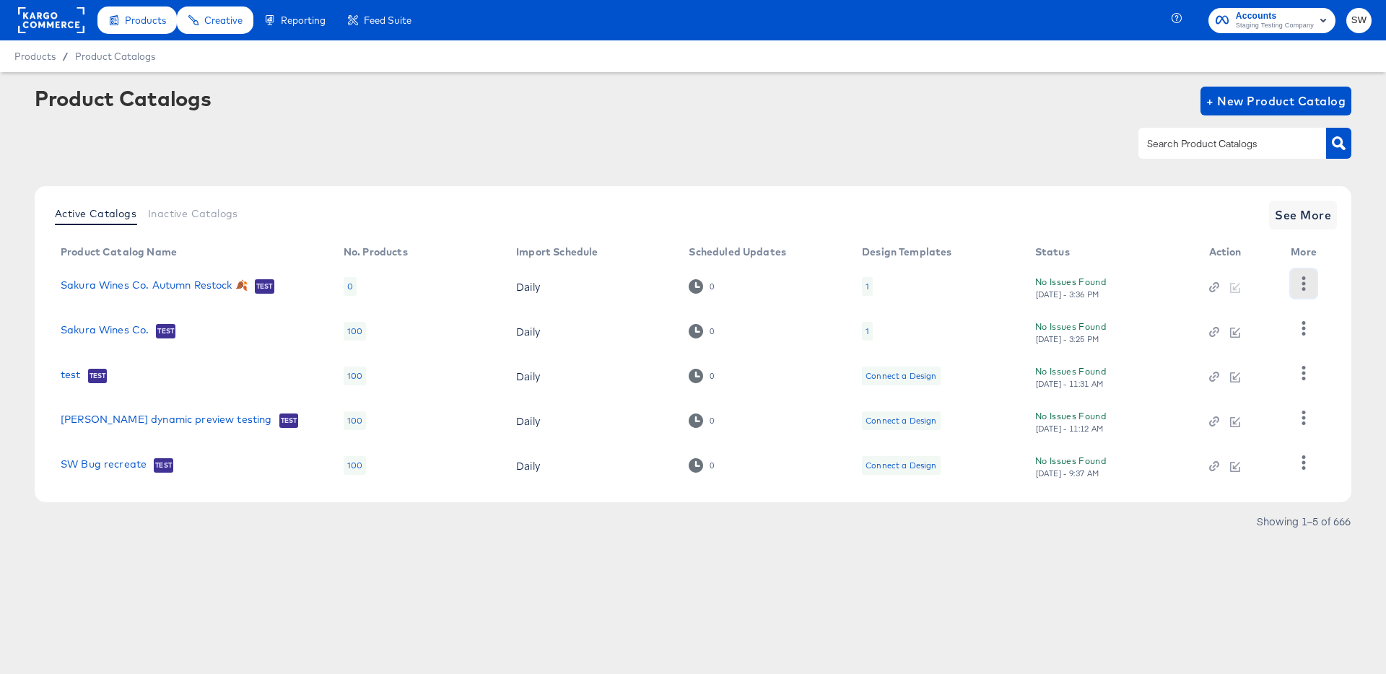
click at [1303, 295] on button "button" at bounding box center [1303, 283] width 25 height 29
click at [1274, 339] on div "HUD Checks (Internal)" at bounding box center [1245, 336] width 144 height 23
click at [777, 135] on div at bounding box center [693, 143] width 1317 height 32
click at [203, 285] on link "Sakura Wines Co. Autumn Restock 🍂" at bounding box center [154, 286] width 187 height 14
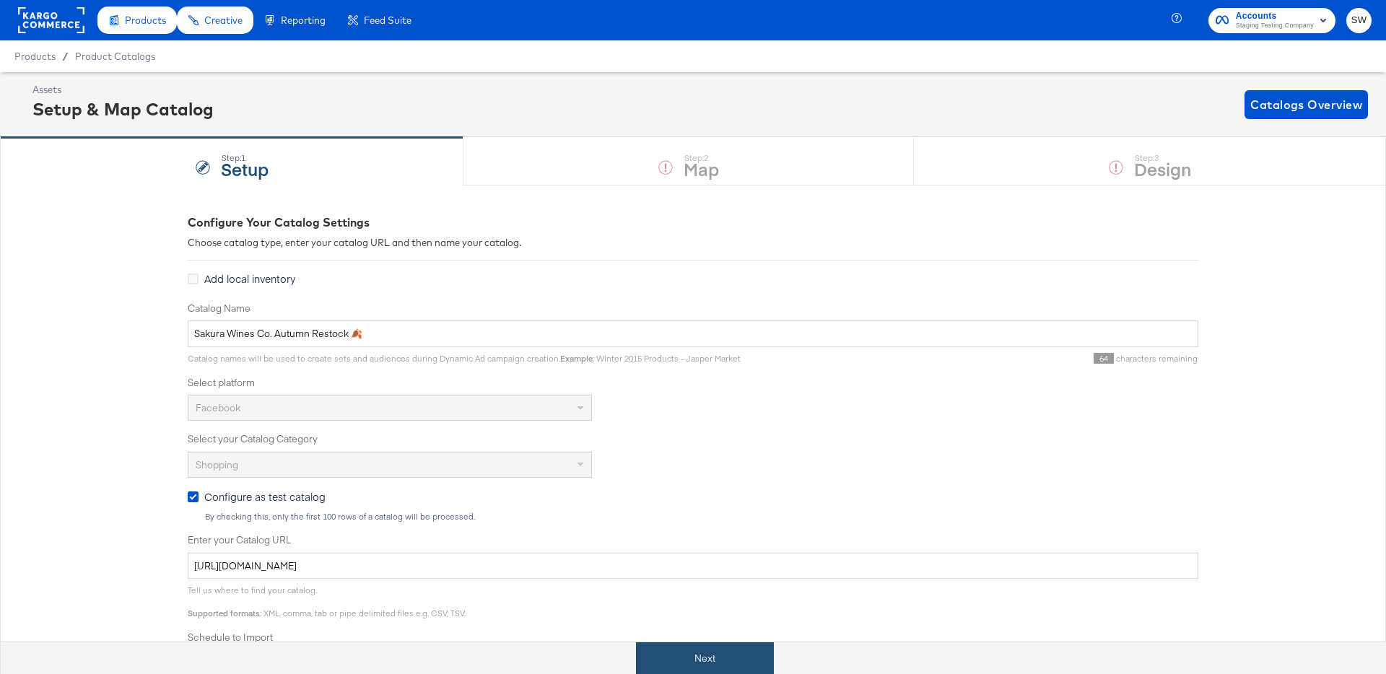
click at [692, 657] on button "Next" at bounding box center [705, 659] width 138 height 32
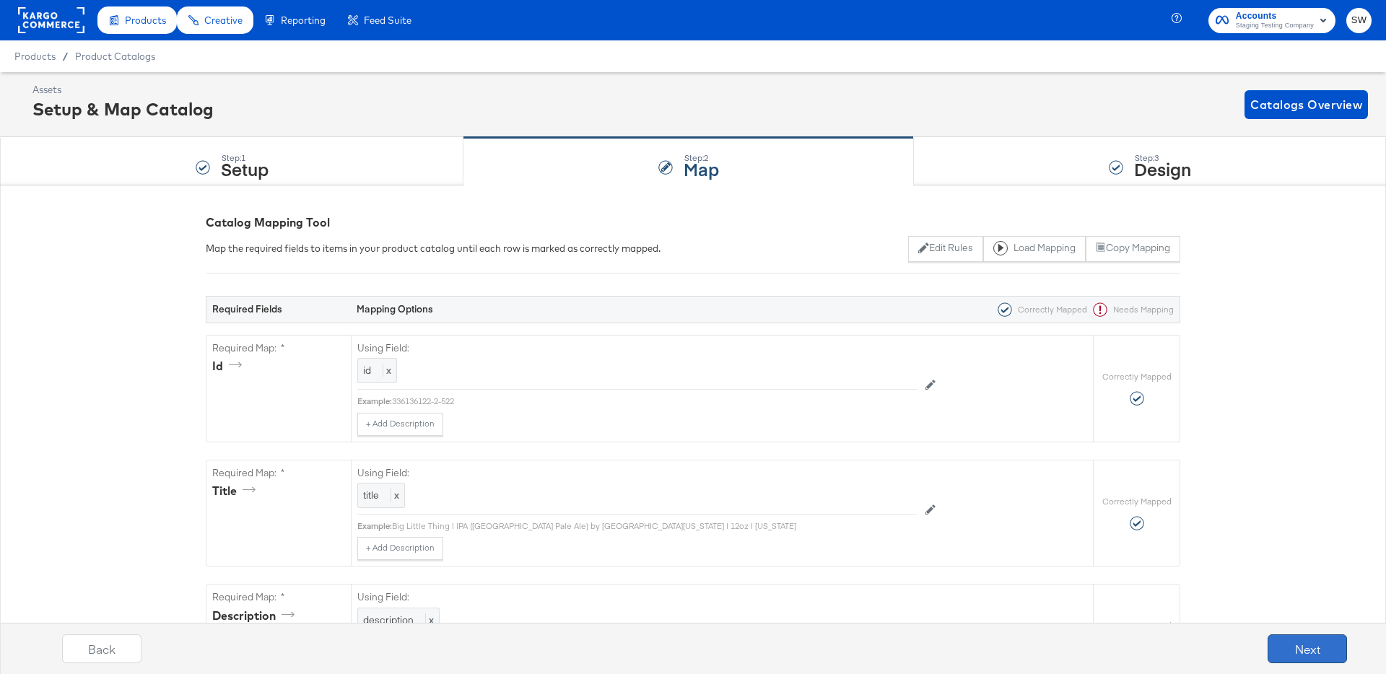
click at [1313, 659] on button "Next" at bounding box center [1307, 649] width 79 height 29
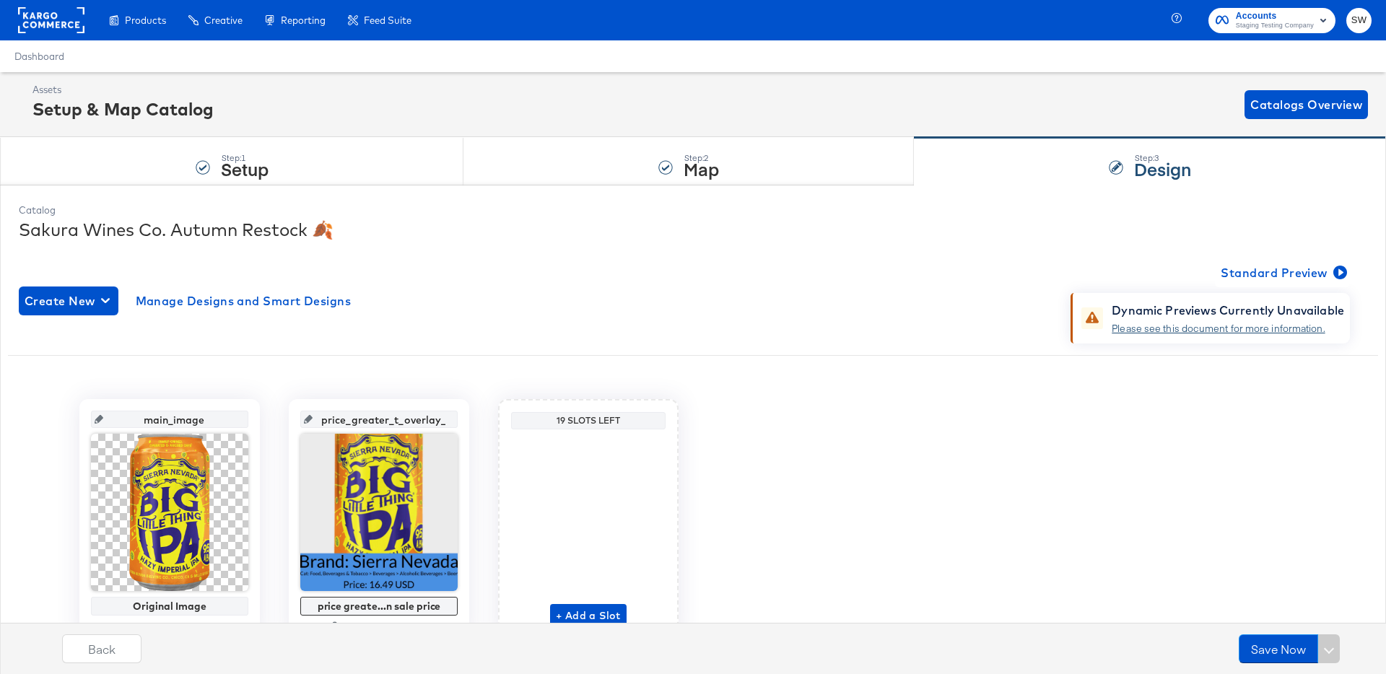
click at [1202, 329] on link "Please see this document for more information." at bounding box center [1218, 328] width 213 height 13
click at [1257, 283] on button "Standard Preview" at bounding box center [1282, 273] width 135 height 29
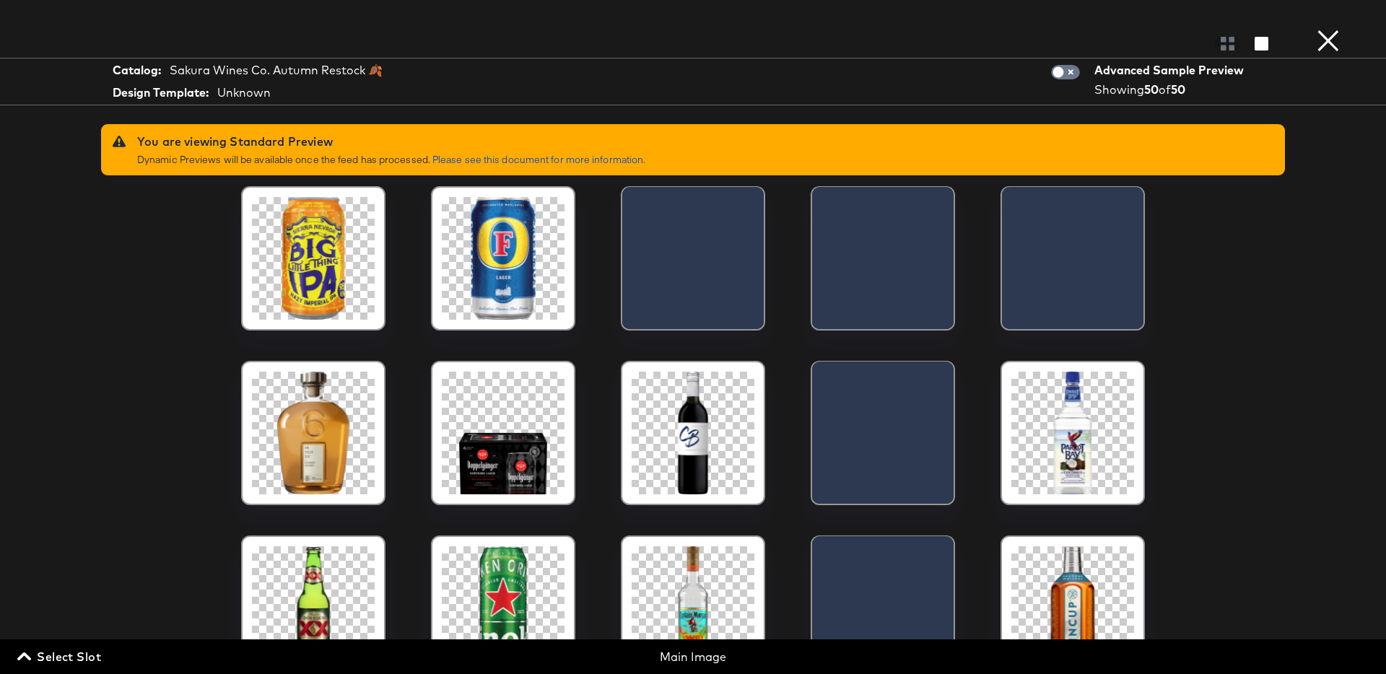
click at [1319, 29] on button "×" at bounding box center [1328, 14] width 29 height 29
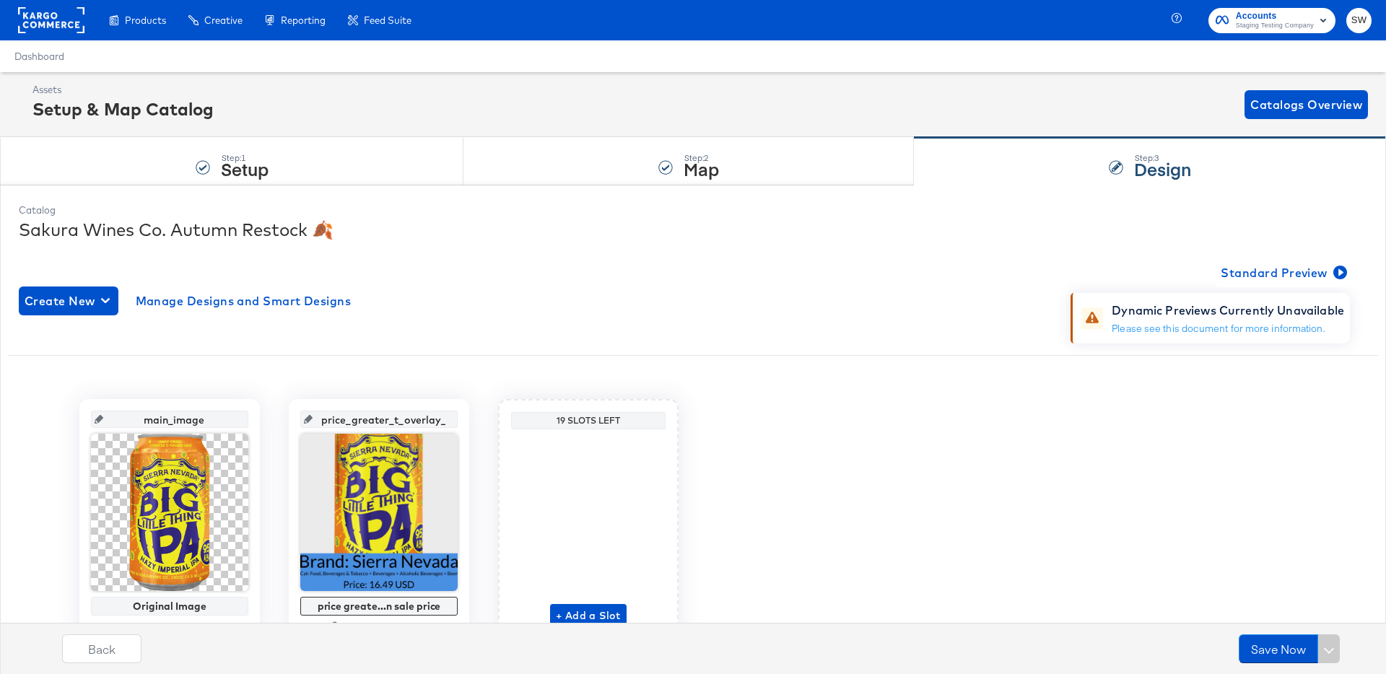
click at [742, 305] on div "Create New Manage Designs and Smart Designs Standard Preview Dynamic Previews C…" at bounding box center [693, 302] width 1349 height 86
click at [1246, 286] on button "Standard Preview" at bounding box center [1282, 273] width 135 height 29
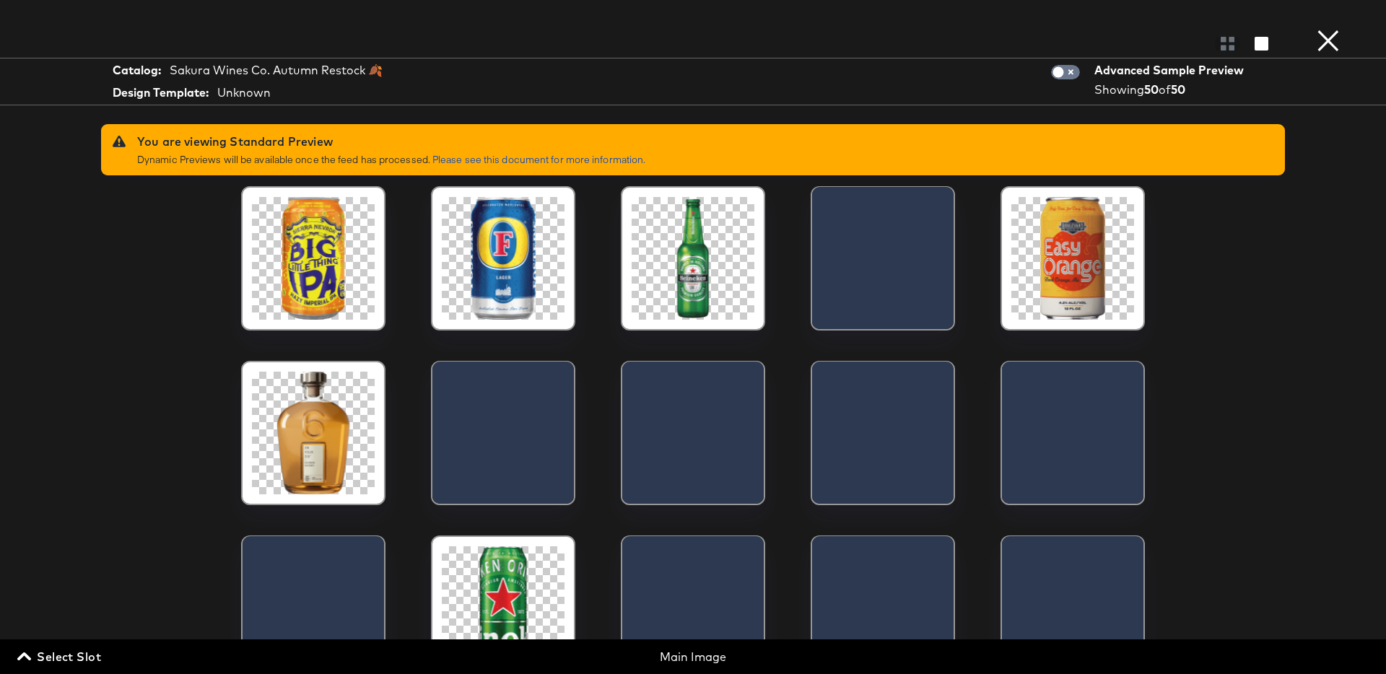
click at [1324, 29] on button "×" at bounding box center [1328, 14] width 29 height 29
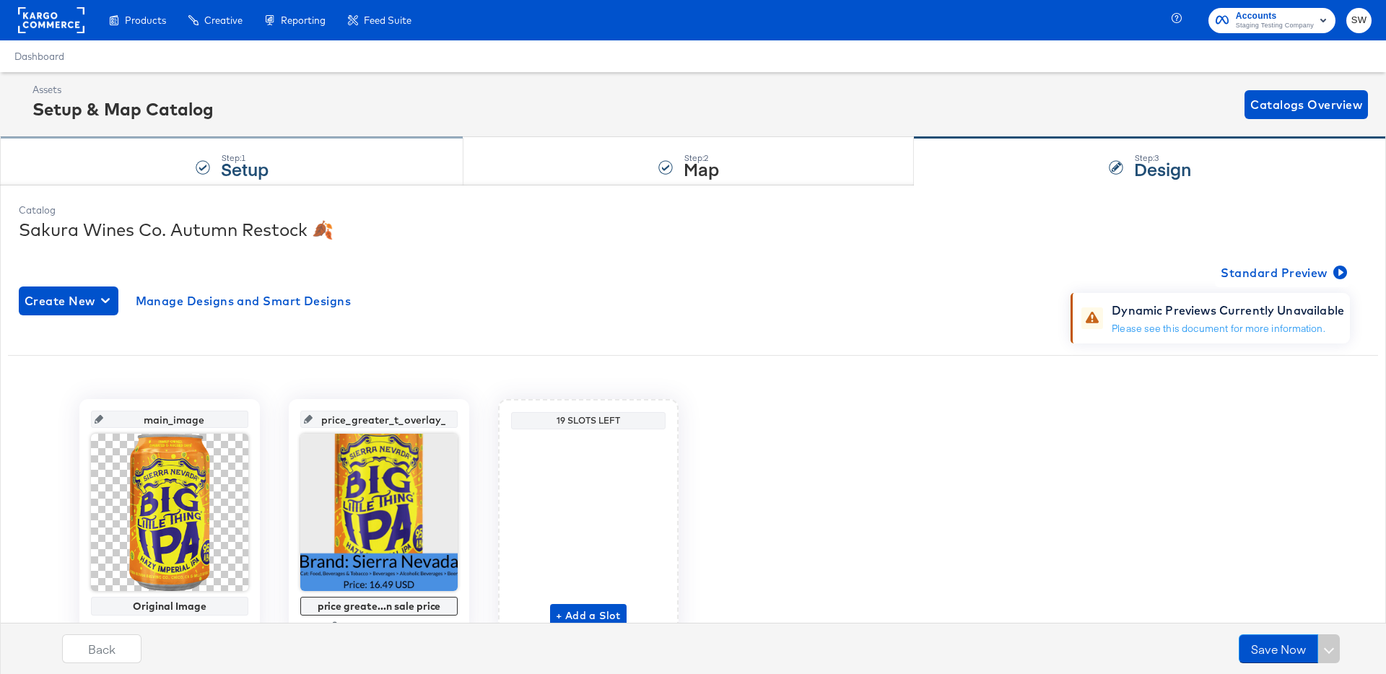
click at [259, 150] on div "Step: 1 Setup" at bounding box center [245, 162] width 48 height 26
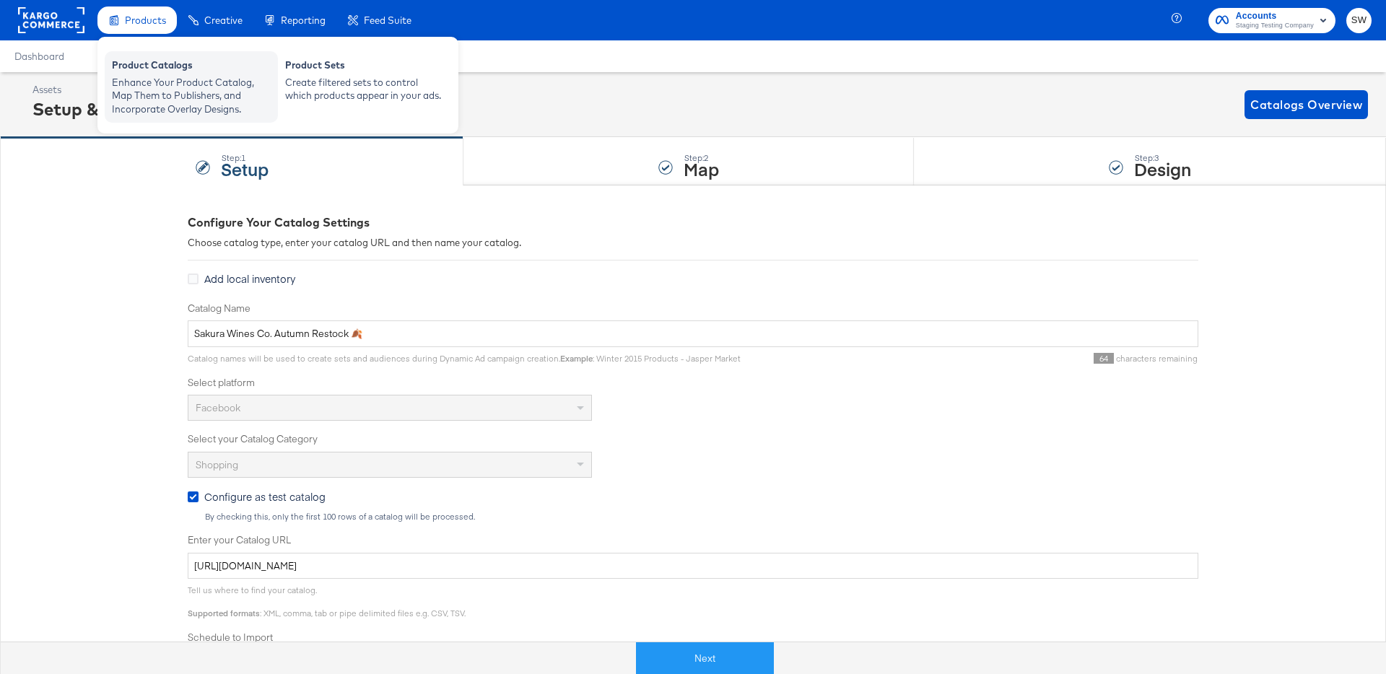
click at [155, 89] on div "Enhance Your Product Catalog, Map Them to Publishers, and Incorporate Overlay D…" at bounding box center [191, 96] width 159 height 40
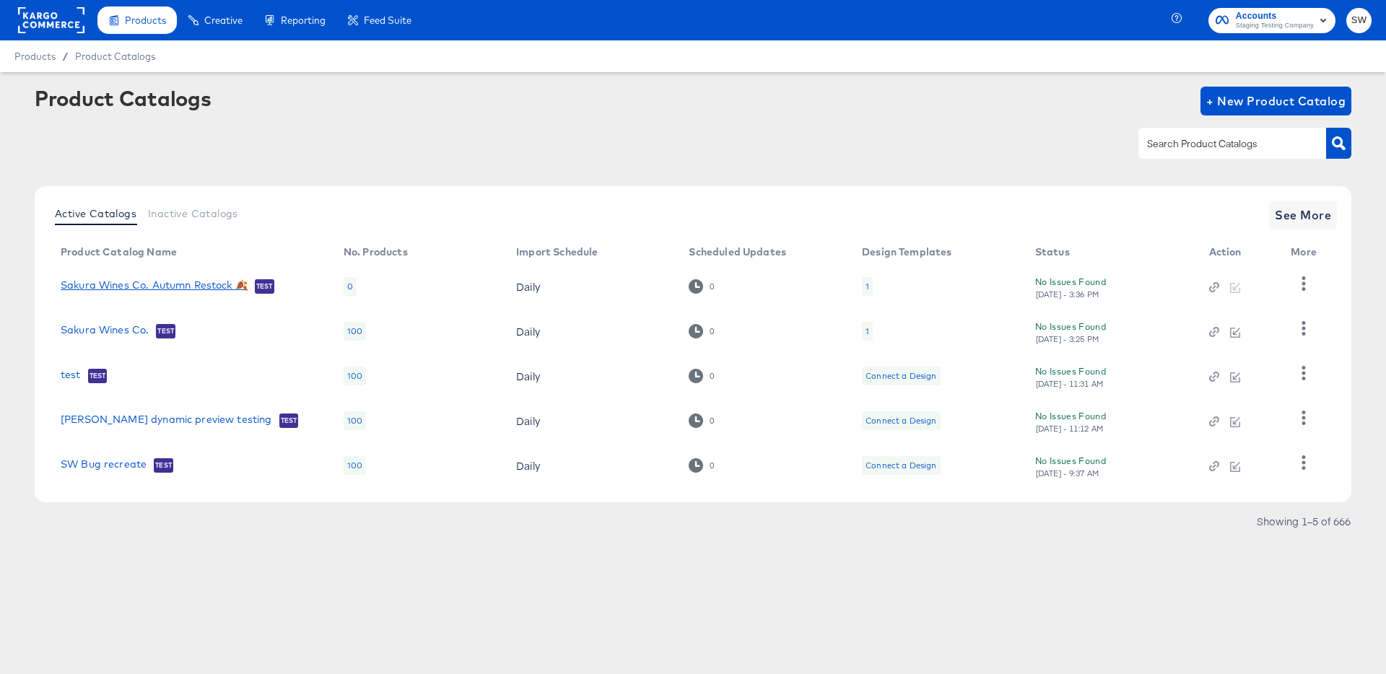
click at [181, 288] on link "Sakura Wines Co. Autumn Restock 🍂" at bounding box center [154, 286] width 187 height 14
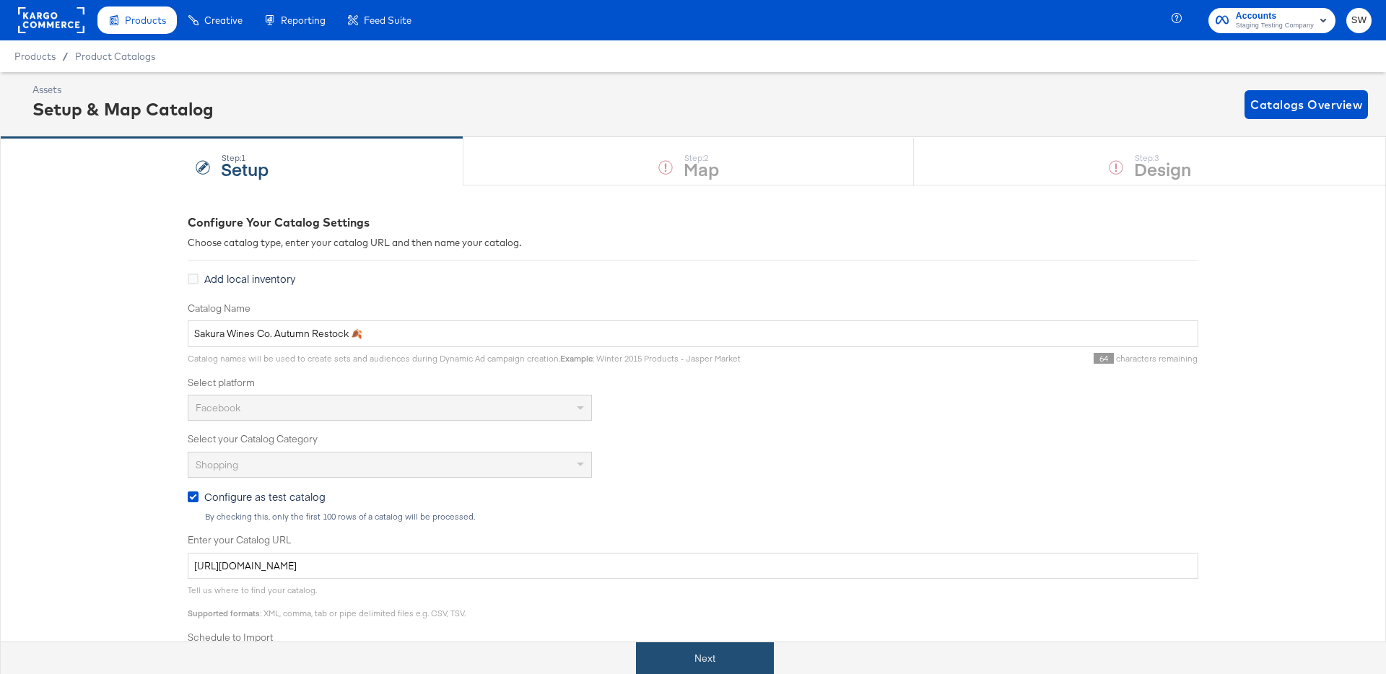
click at [670, 664] on button "Next" at bounding box center [705, 659] width 138 height 32
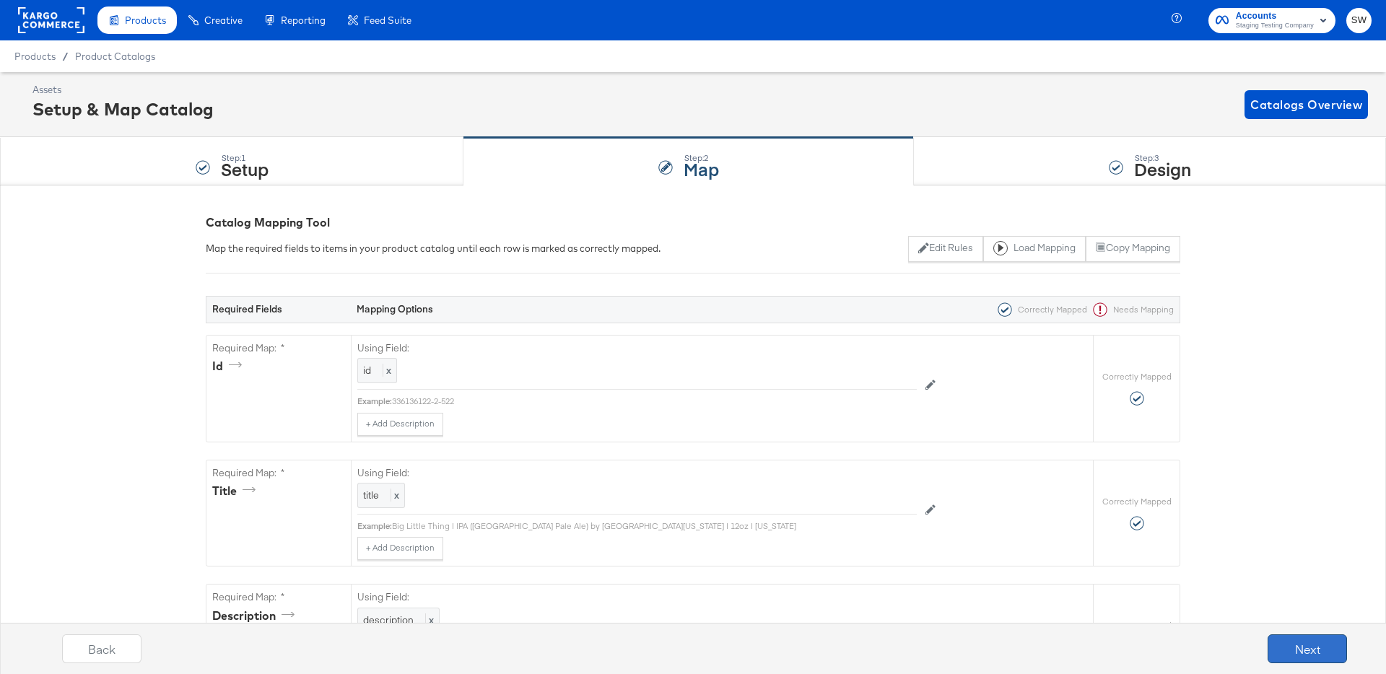
click at [1285, 640] on button "Next" at bounding box center [1307, 649] width 79 height 29
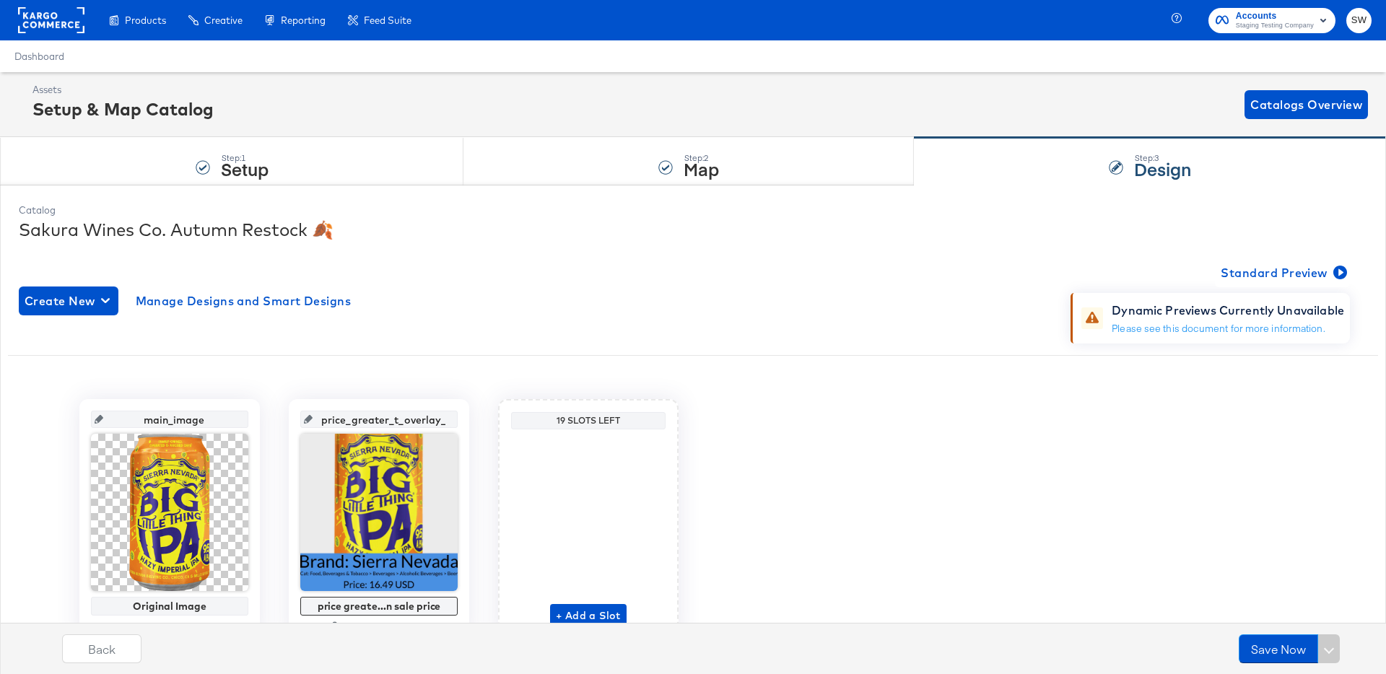
click at [1246, 311] on div "Dynamic Previews Currently Unavailable" at bounding box center [1228, 310] width 233 height 17
click at [1246, 320] on div "Dynamic Previews Currently Unavailable Please see this document for more inform…" at bounding box center [1228, 319] width 233 height 34
click at [1251, 331] on link "Please see this document for more information." at bounding box center [1218, 328] width 213 height 13
click at [1267, 274] on span "Standard Preview" at bounding box center [1282, 273] width 123 height 20
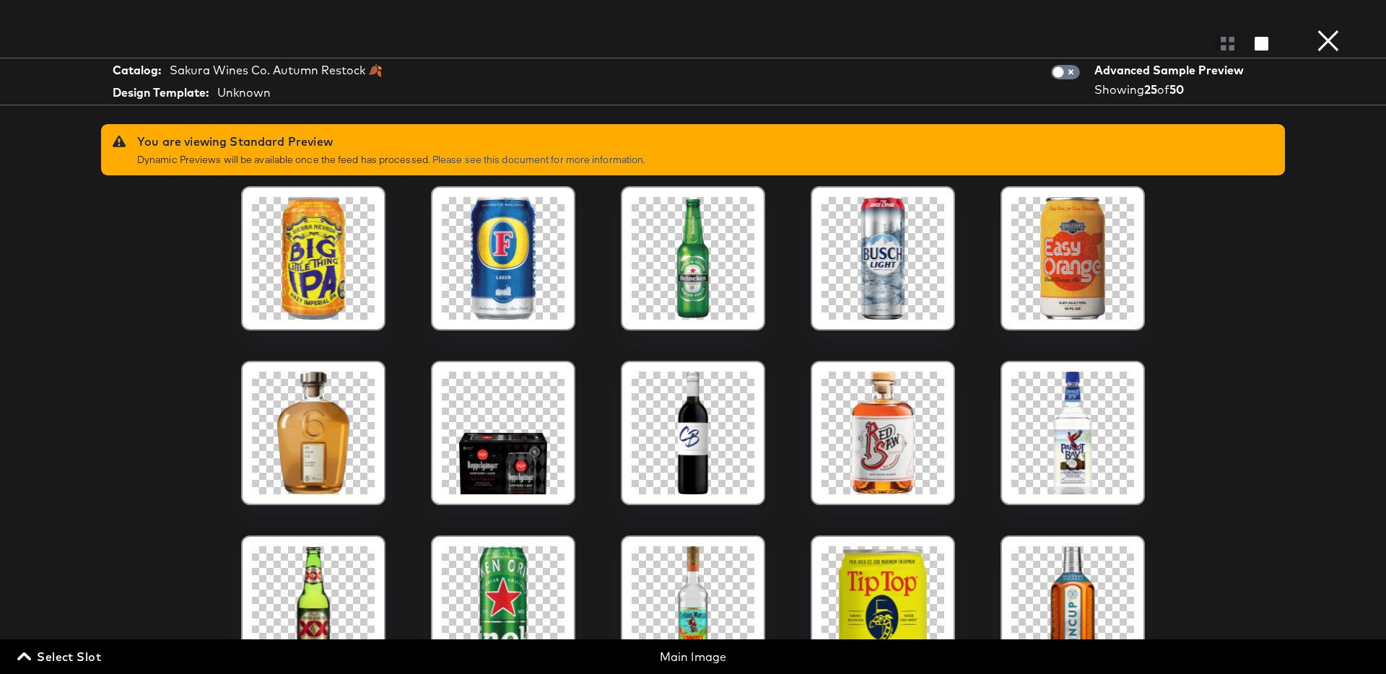
click at [1332, 29] on button "×" at bounding box center [1328, 14] width 29 height 29
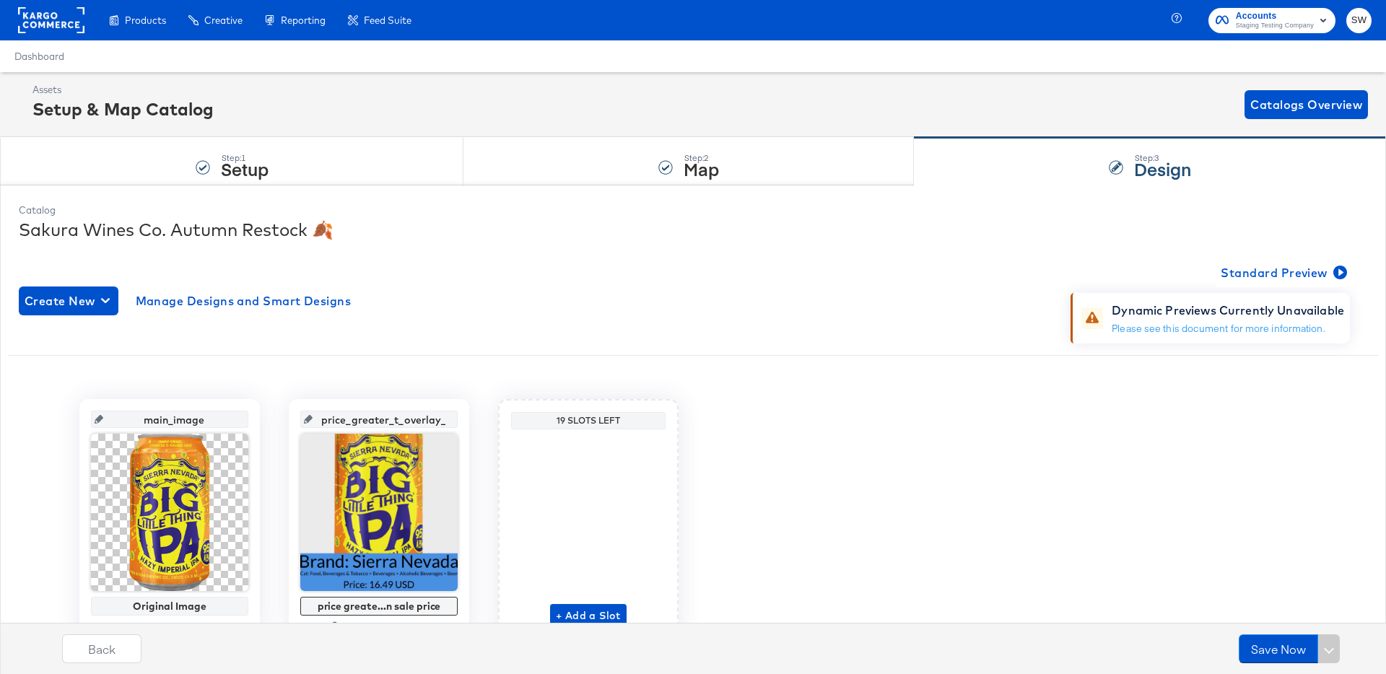
click at [1306, 202] on div "Catalog Sakura Wines Co. Autumn Restock 🍂 Create New Manage Designs and Smart D…" at bounding box center [693, 459] width 1363 height 527
click at [353, 165] on div "Step: 1 Setup" at bounding box center [232, 162] width 464 height 48
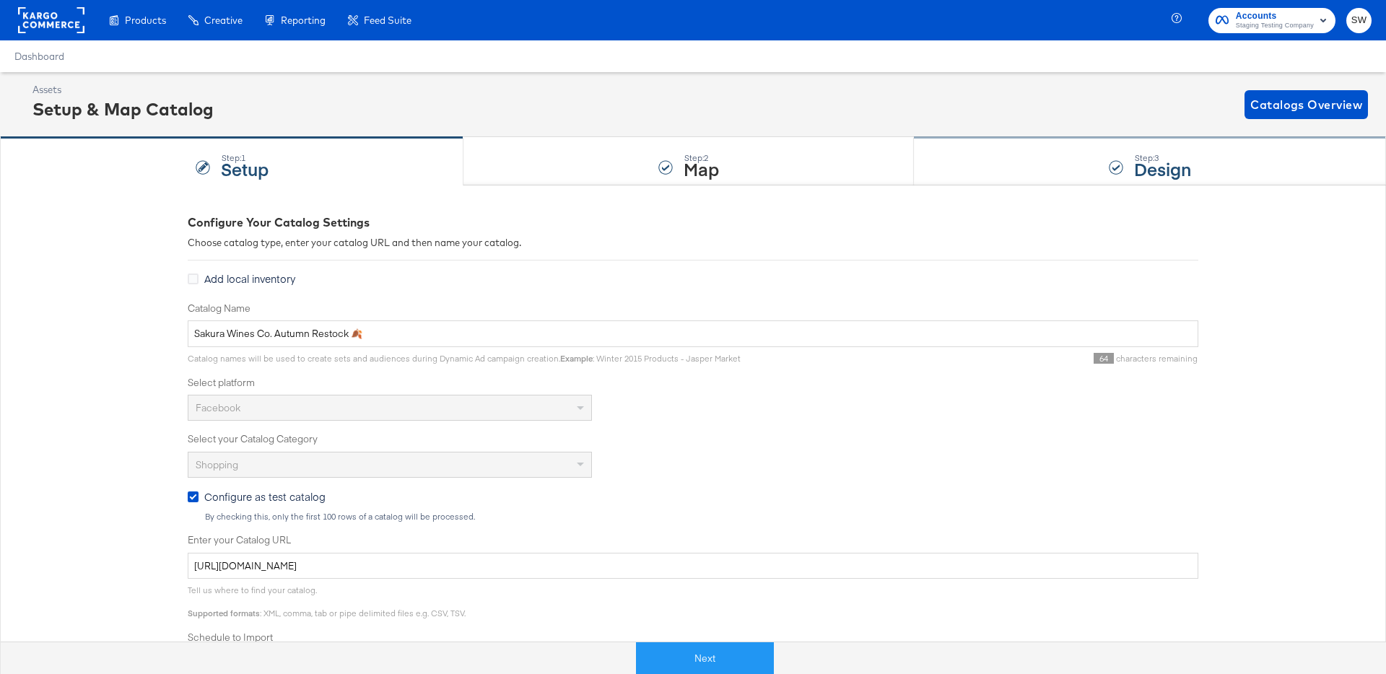
click at [1149, 166] on strong "Design" at bounding box center [1162, 169] width 57 height 24
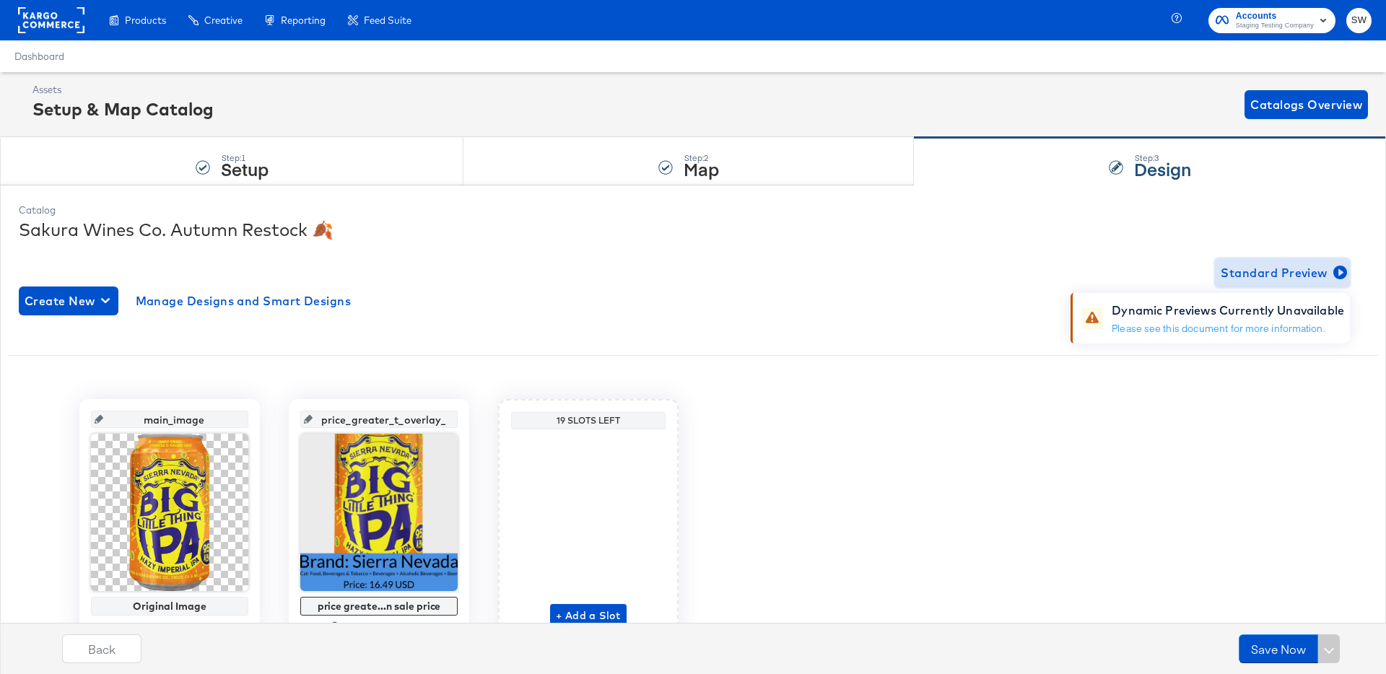
click at [1284, 283] on button "Standard Preview" at bounding box center [1282, 273] width 135 height 29
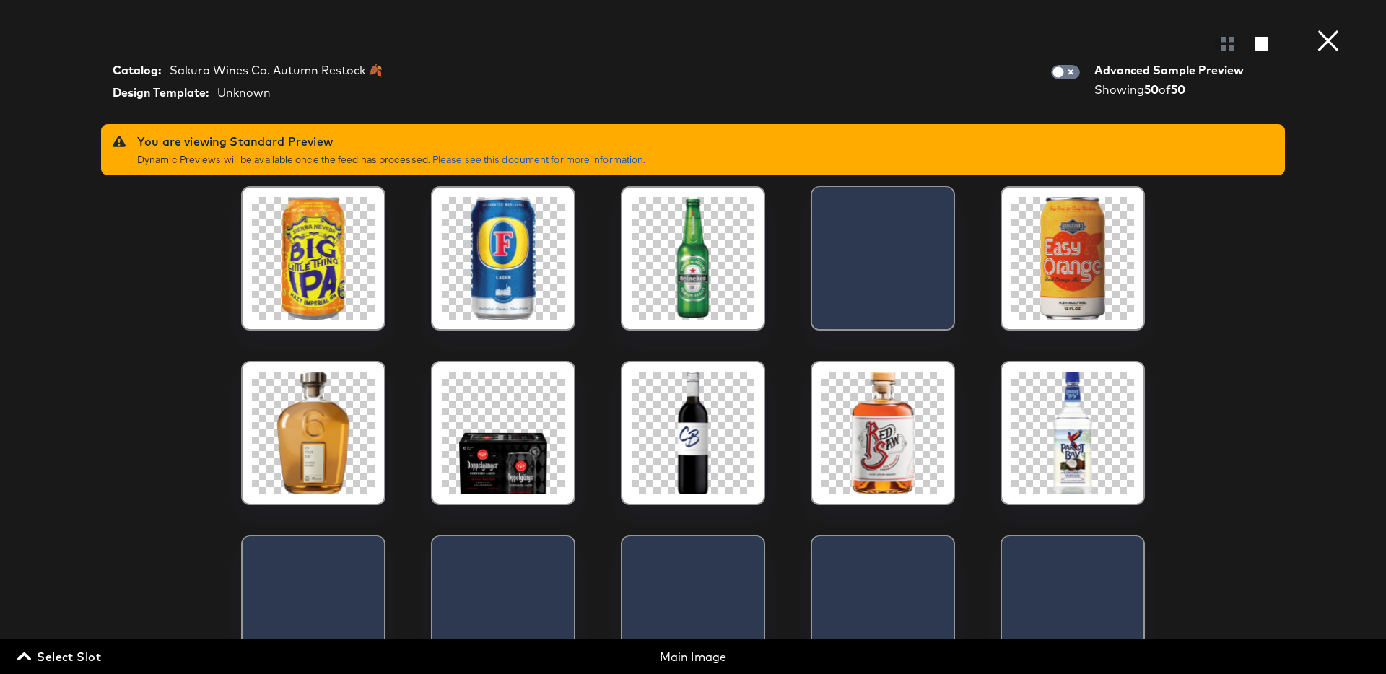
click at [1334, 29] on button "×" at bounding box center [1328, 14] width 29 height 29
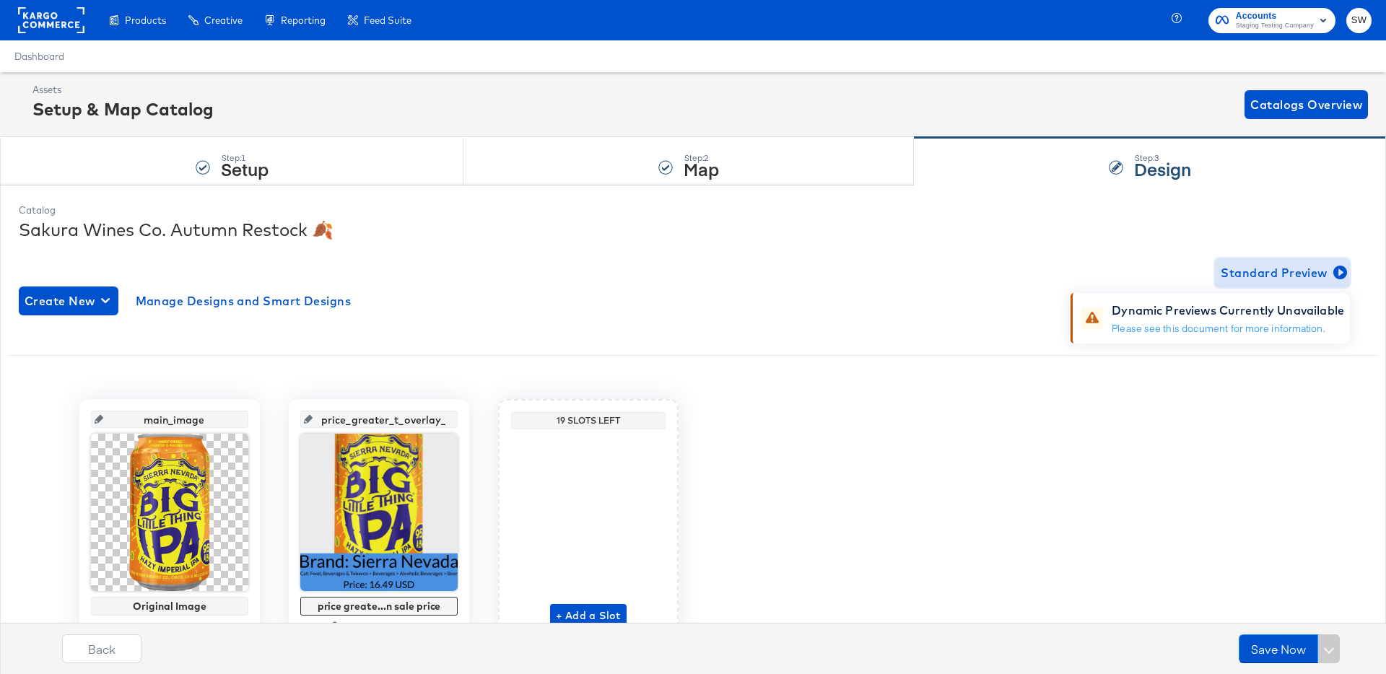
click at [1319, 271] on span "Standard Preview" at bounding box center [1282, 273] width 123 height 20
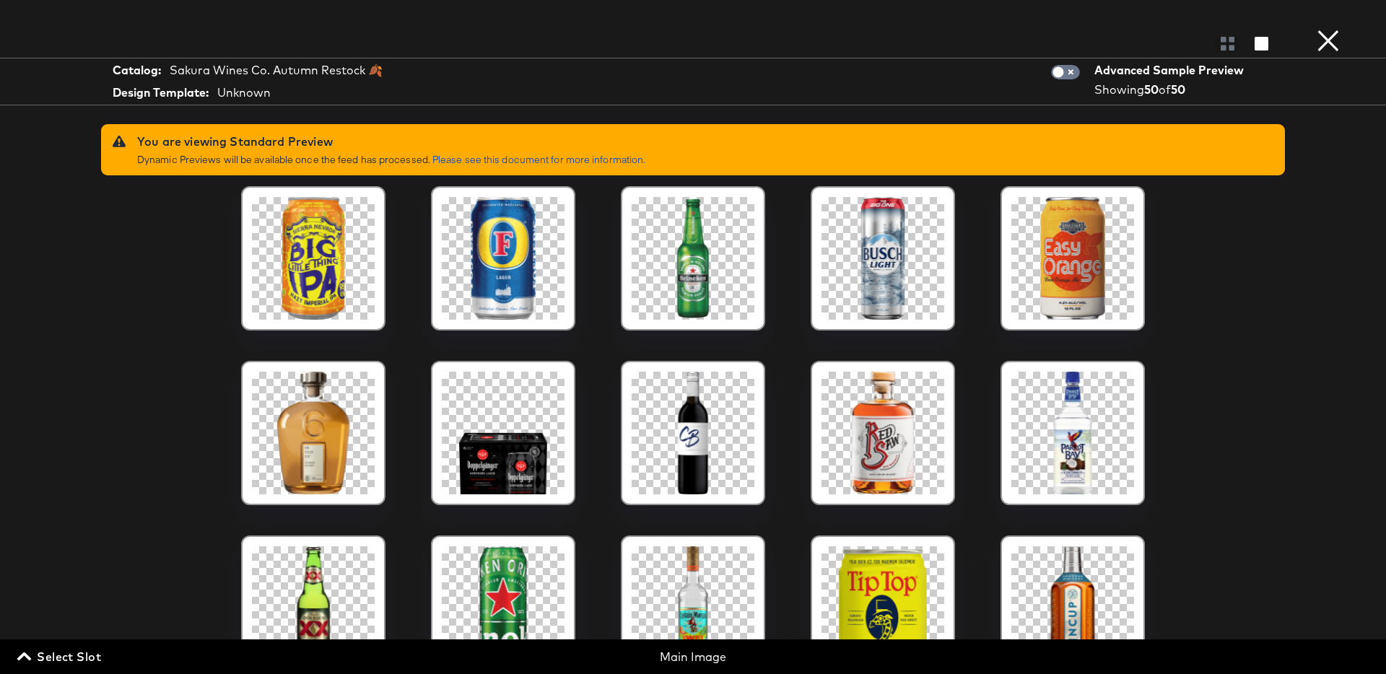
click at [1334, 29] on button "×" at bounding box center [1328, 14] width 29 height 29
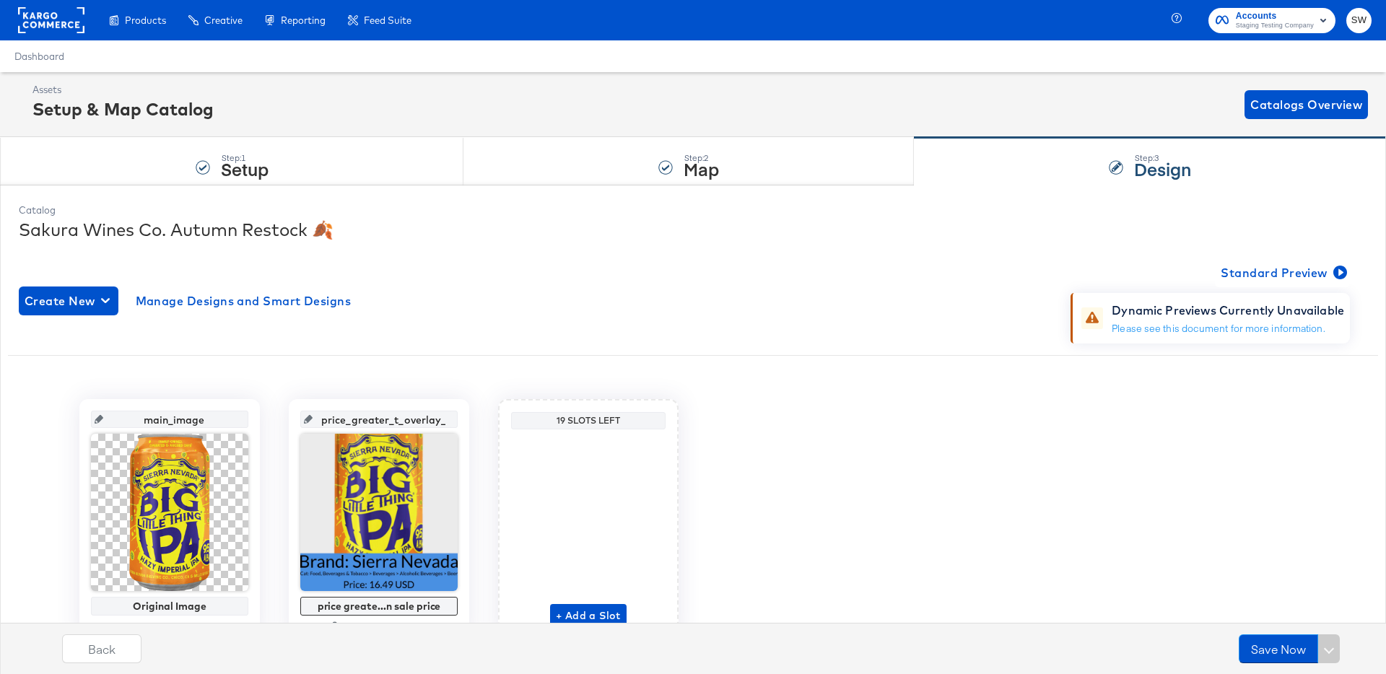
click at [1144, 497] on div "main_image Original Image 600 x 600 price_greater_t_overlay_1 price greate...n …" at bounding box center [693, 519] width 1370 height 241
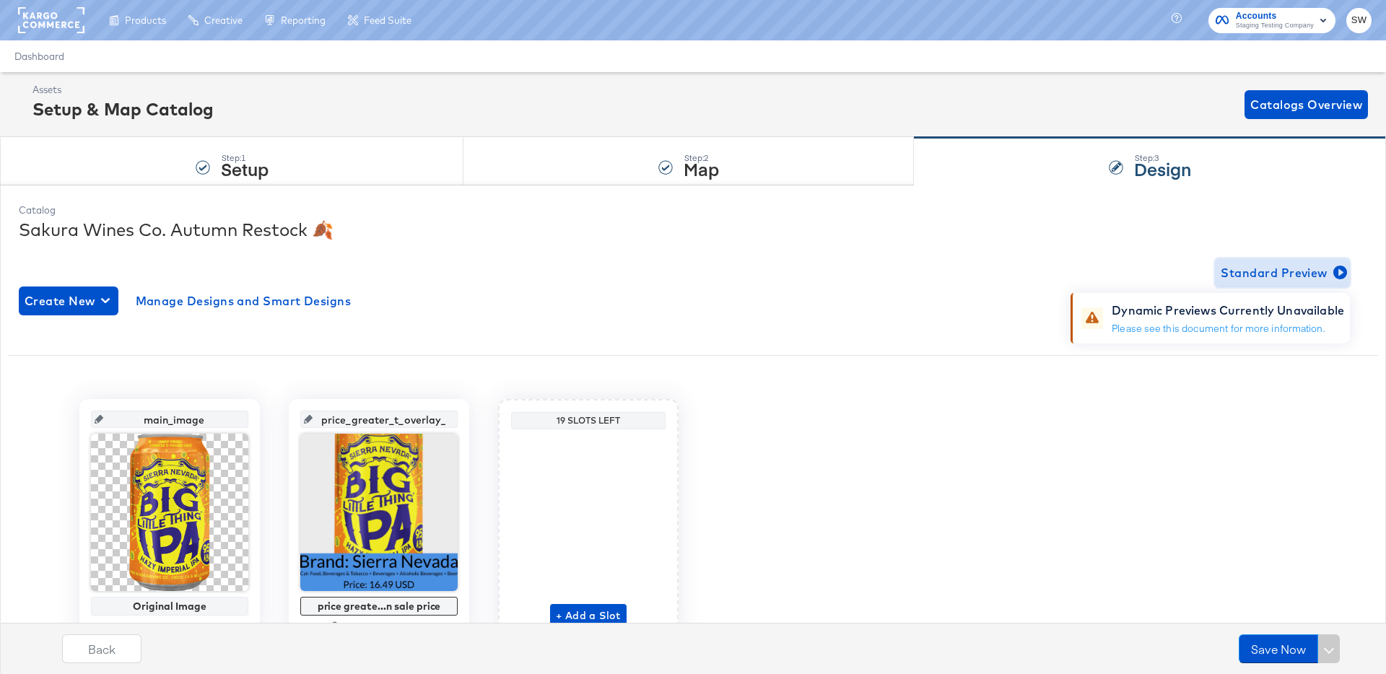
click at [1244, 270] on span "Standard Preview" at bounding box center [1282, 273] width 123 height 20
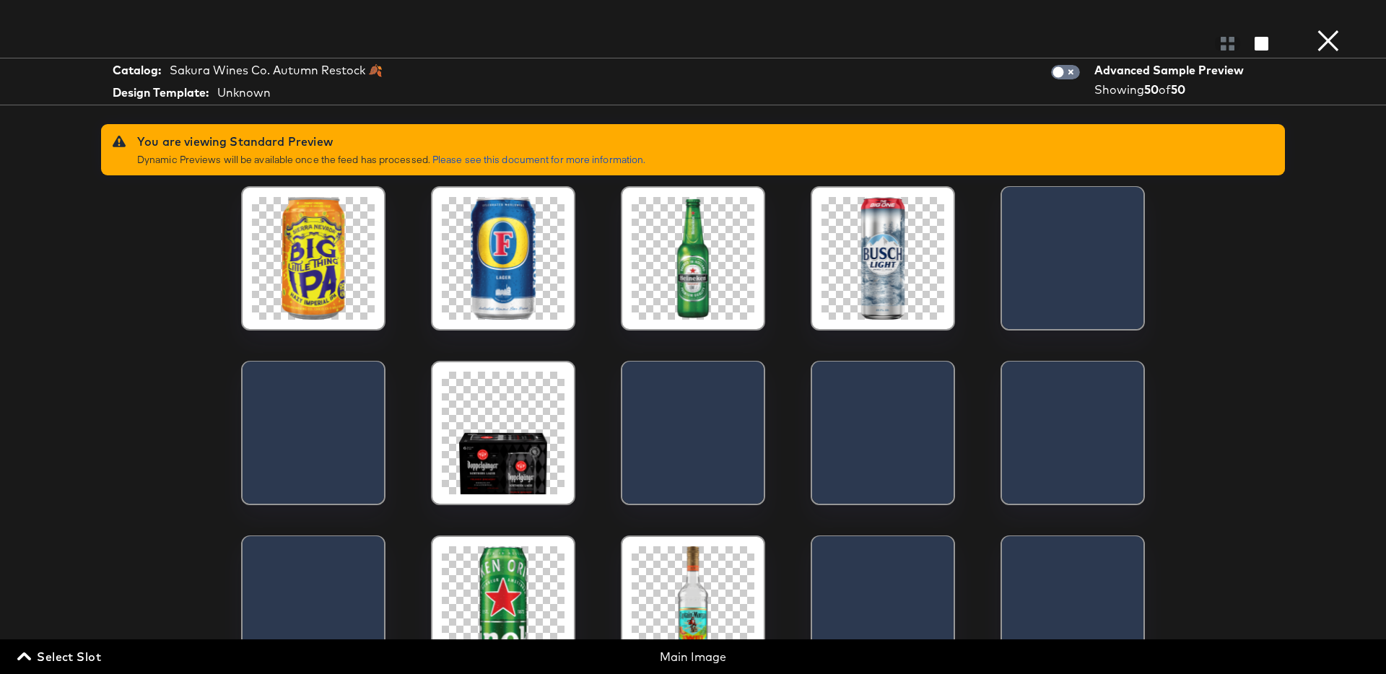
click at [1332, 29] on button "×" at bounding box center [1328, 14] width 29 height 29
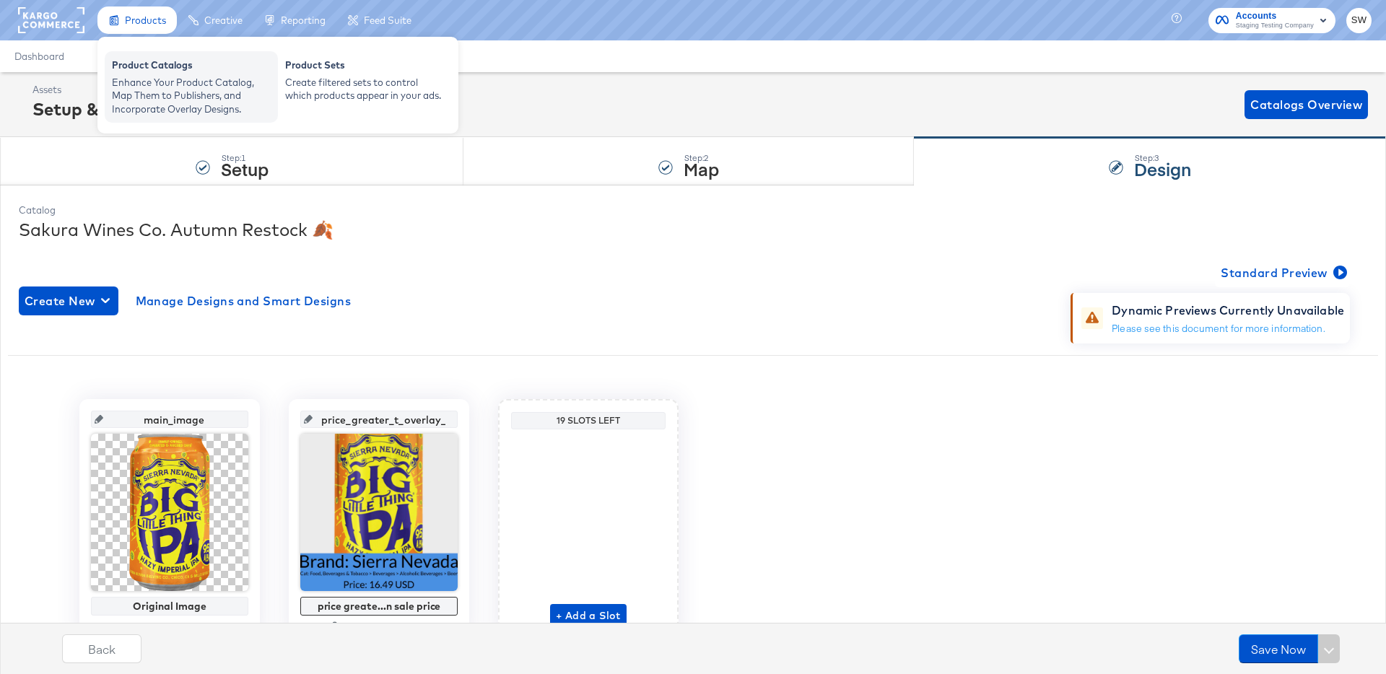
click at [164, 58] on div "Product Catalogs" at bounding box center [191, 66] width 159 height 17
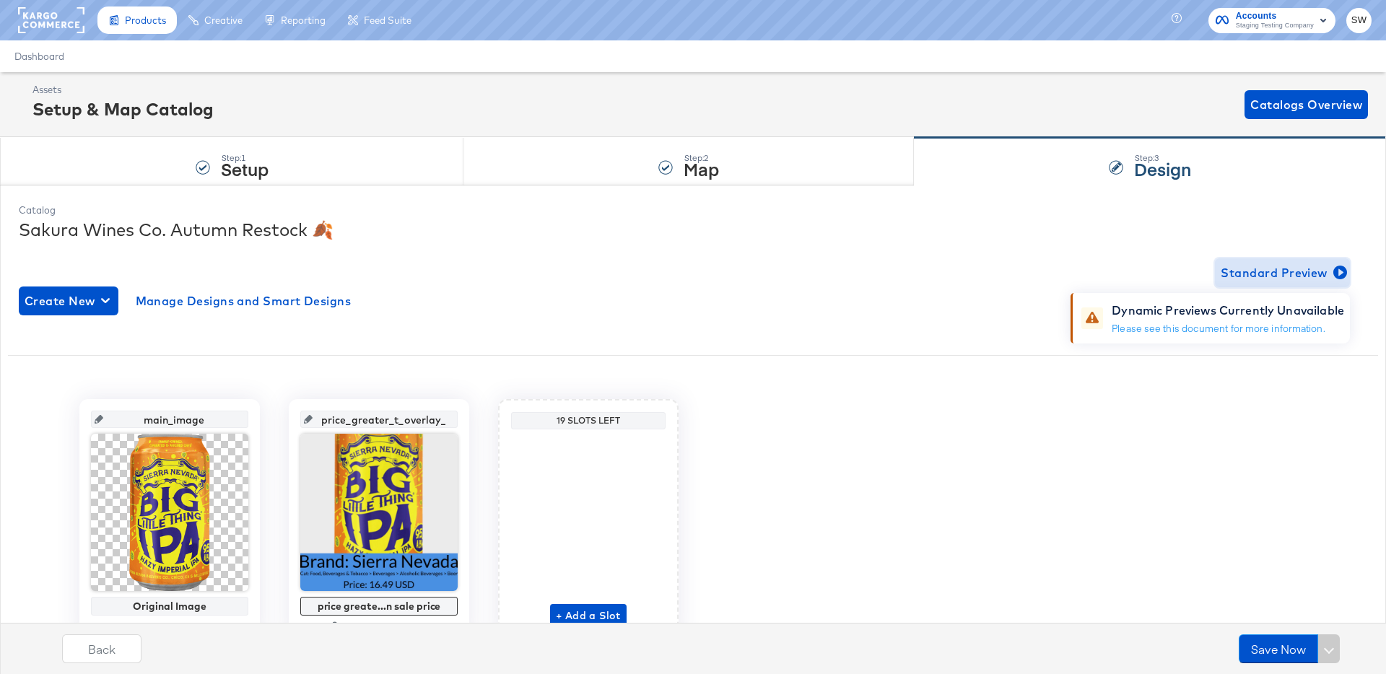
click at [1335, 261] on button "Standard Preview" at bounding box center [1282, 273] width 135 height 29
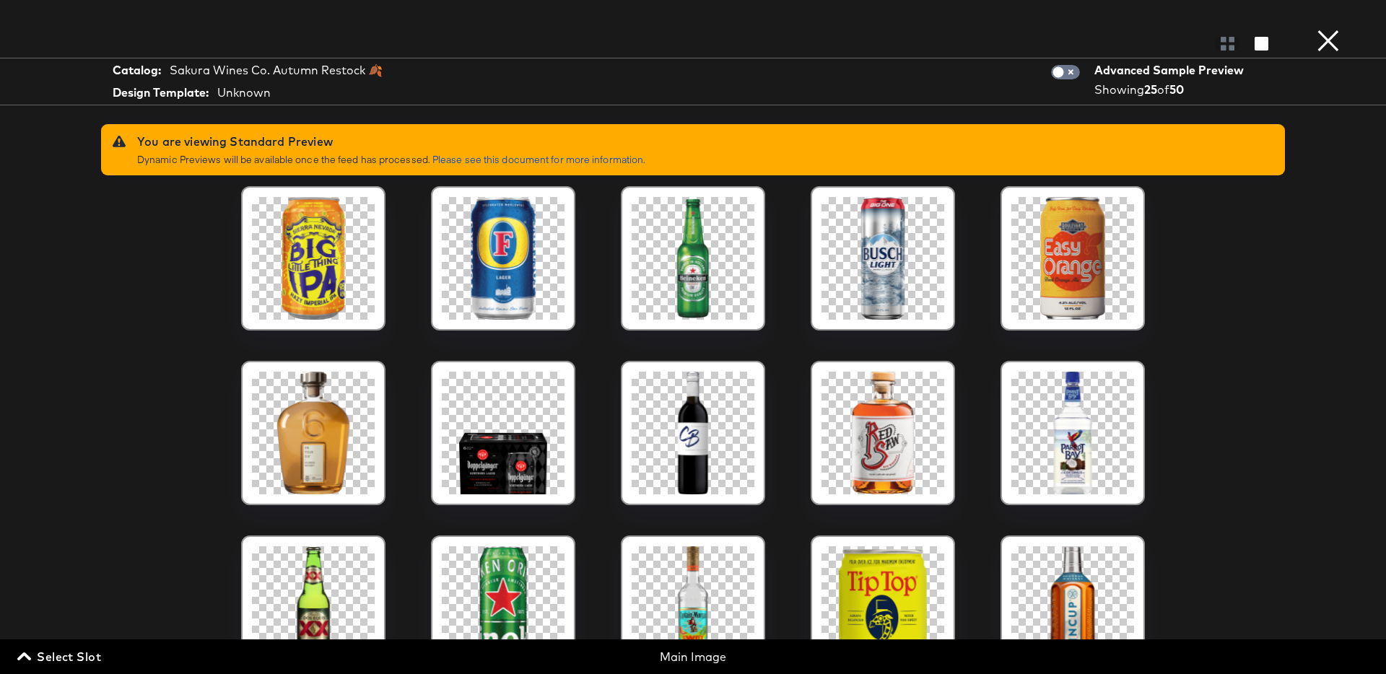
click at [1324, 29] on button "×" at bounding box center [1328, 14] width 29 height 29
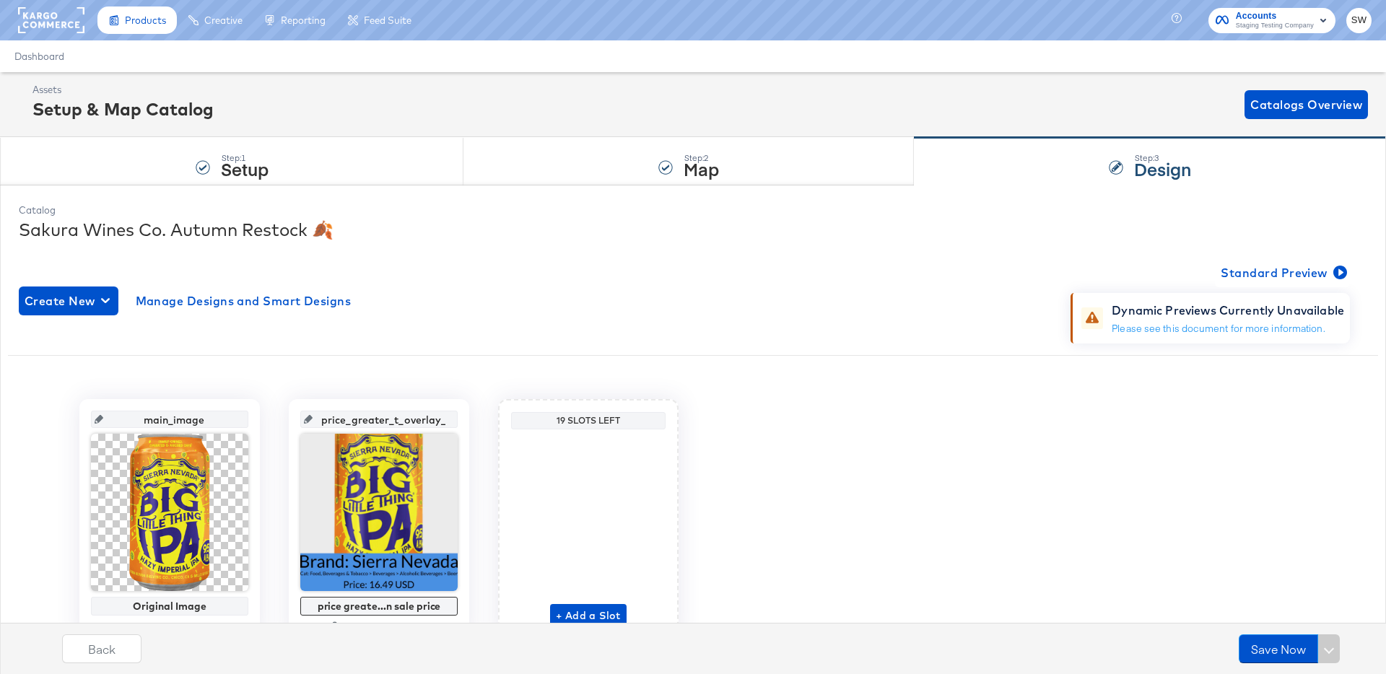
click at [880, 534] on div "main_image Original Image 600 x 600 price_greater_t_overlay_1 price greate...n …" at bounding box center [693, 519] width 1370 height 241
click at [1267, 274] on span "Standard Preview" at bounding box center [1282, 273] width 123 height 20
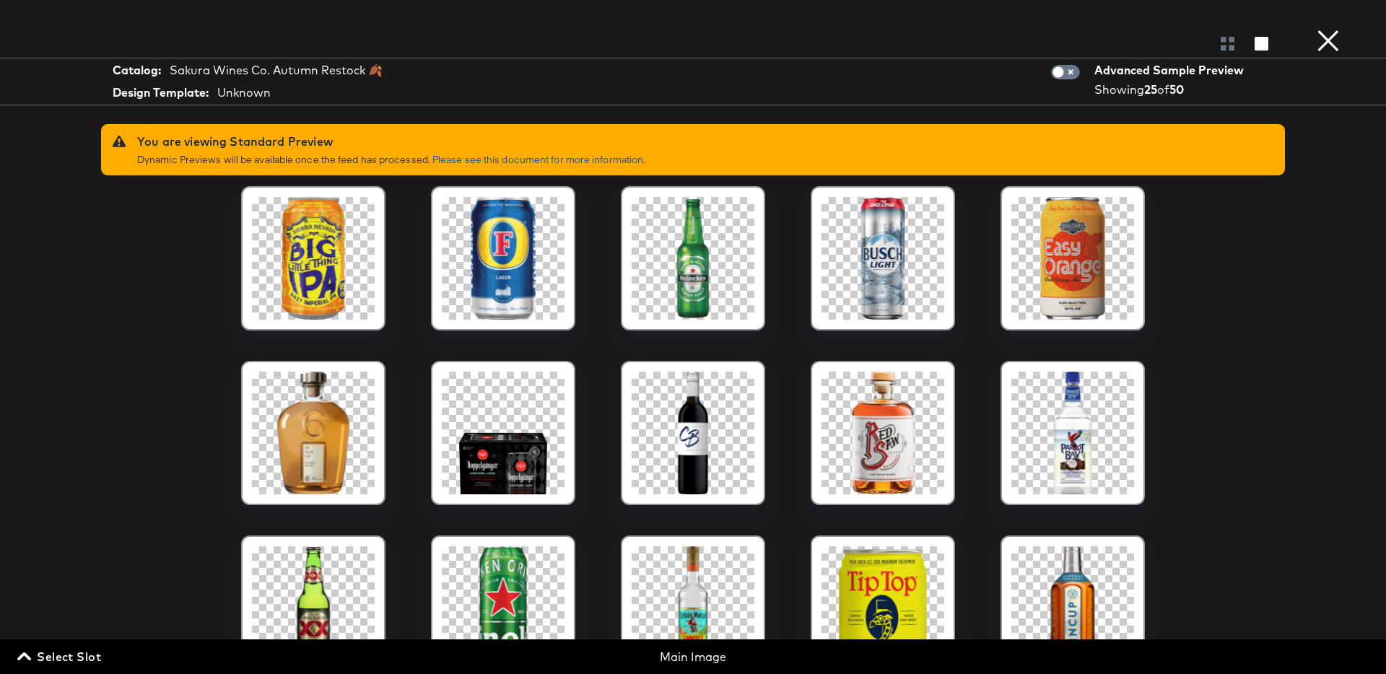
click at [1347, 46] on div at bounding box center [693, 43] width 1386 height 29
click at [1332, 29] on button "×" at bounding box center [1328, 14] width 29 height 29
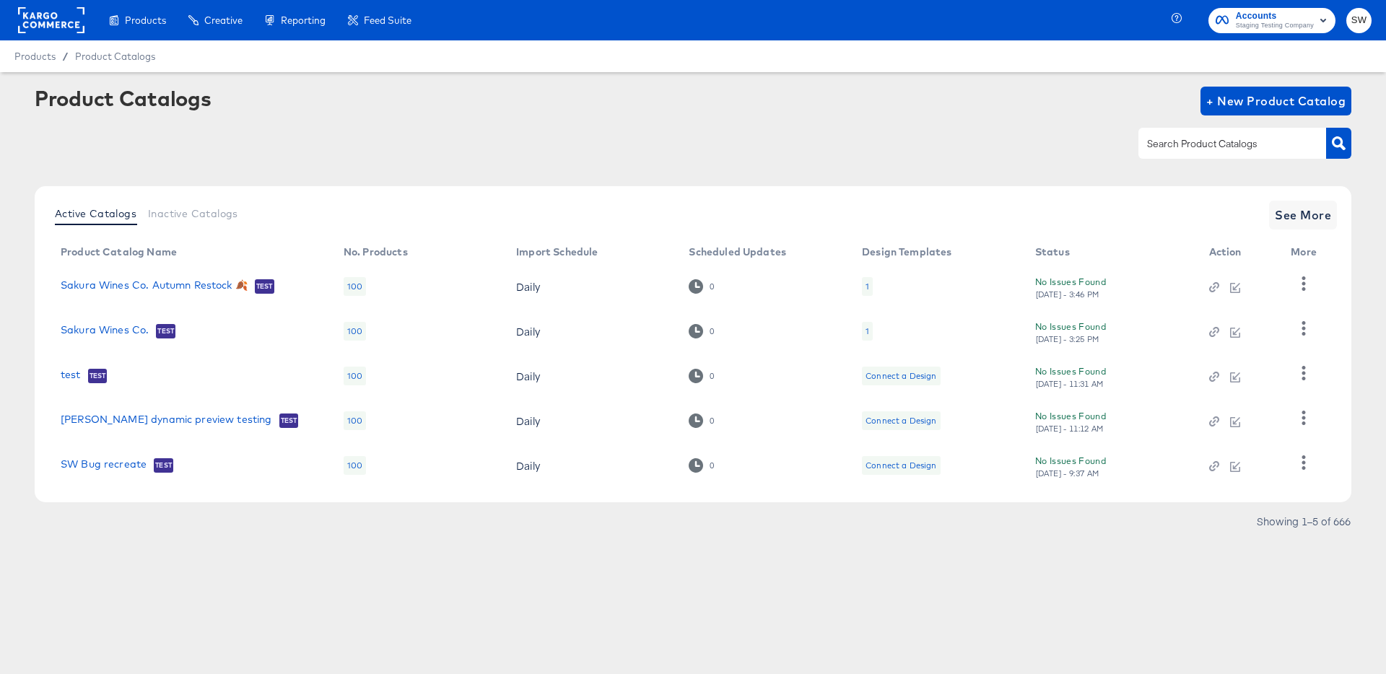
click at [865, 292] on div "1" at bounding box center [867, 286] width 11 height 19
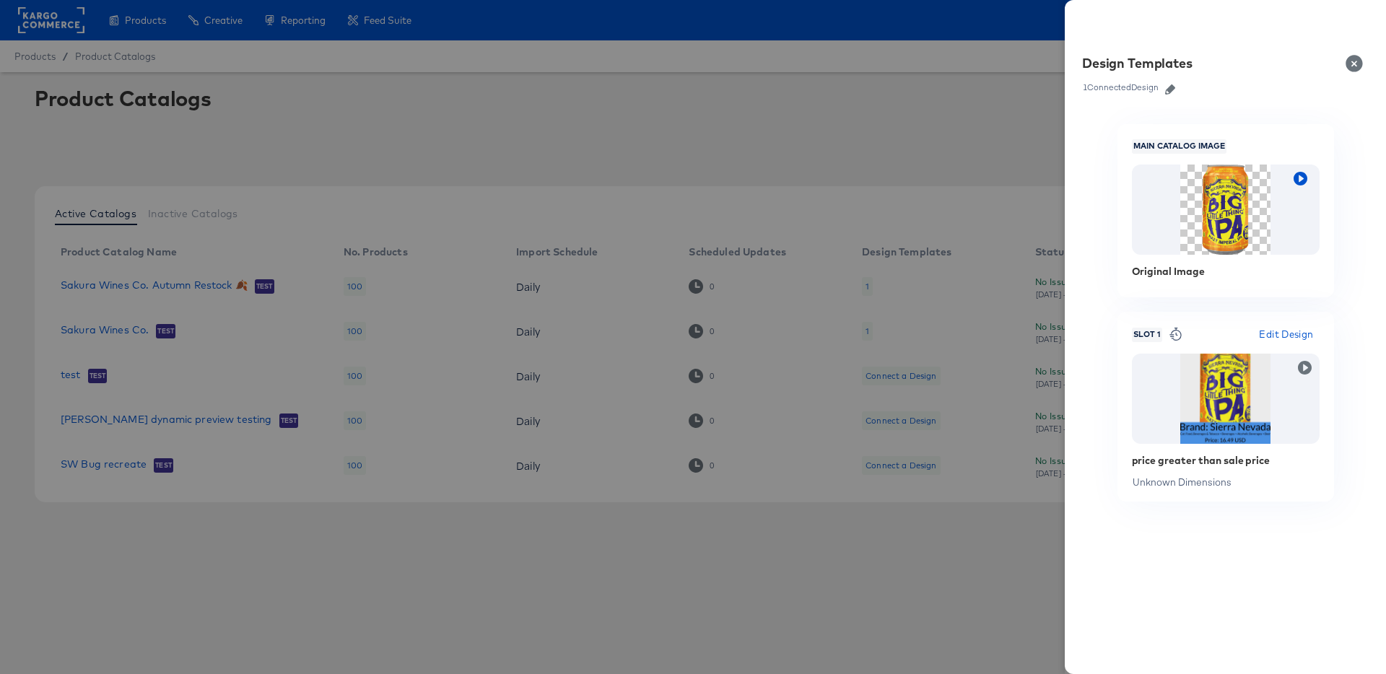
click at [1306, 175] on icon "button" at bounding box center [1301, 179] width 14 height 14
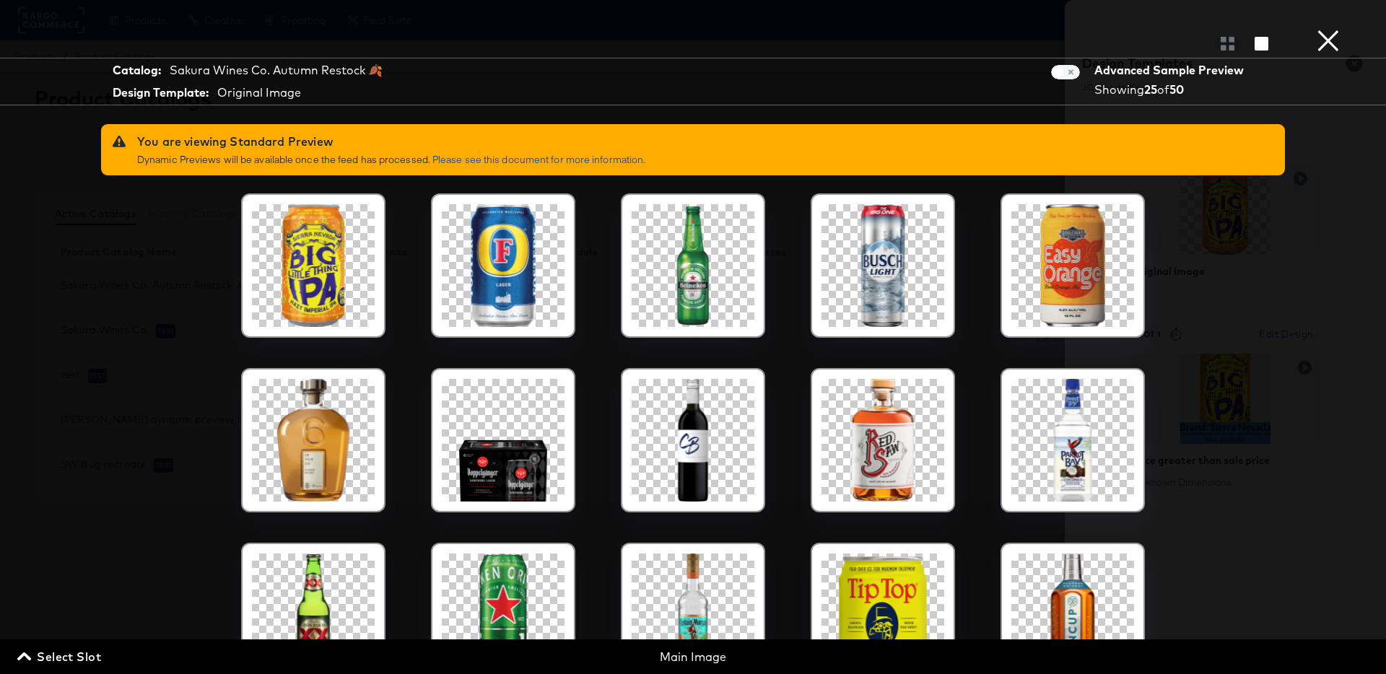
click at [1337, 29] on button "×" at bounding box center [1328, 14] width 29 height 29
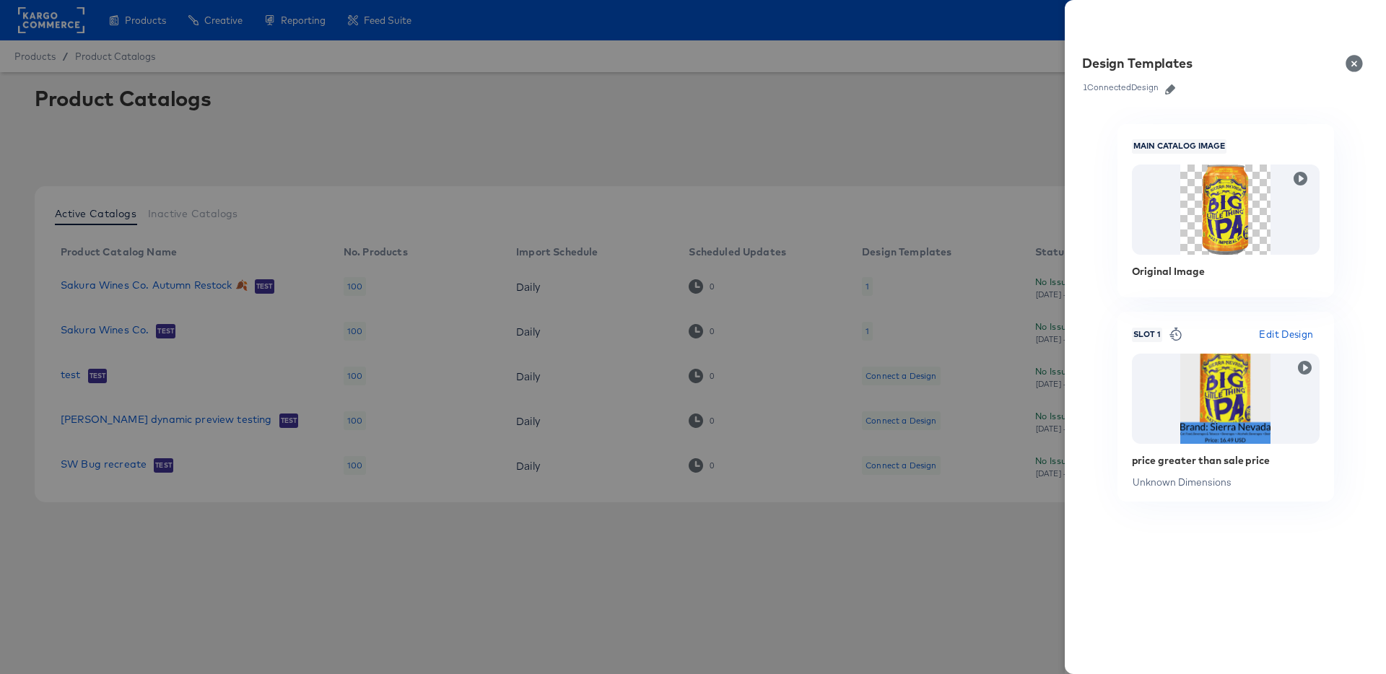
click at [636, 465] on div at bounding box center [693, 337] width 1386 height 674
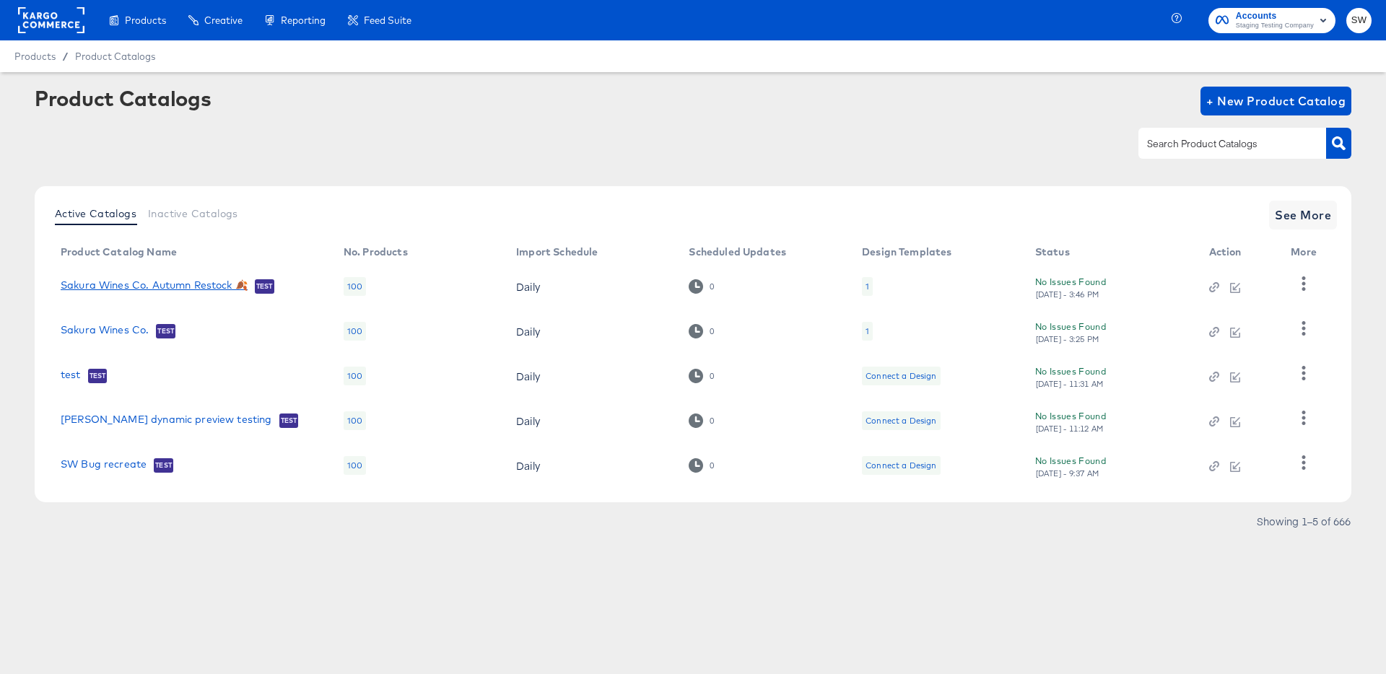
click at [97, 284] on link "Sakura Wines Co. Autumn Restock 🍂" at bounding box center [154, 286] width 187 height 14
click at [202, 294] on link "Sakura Wines Co. Autumn Restock 🍂" at bounding box center [154, 286] width 187 height 14
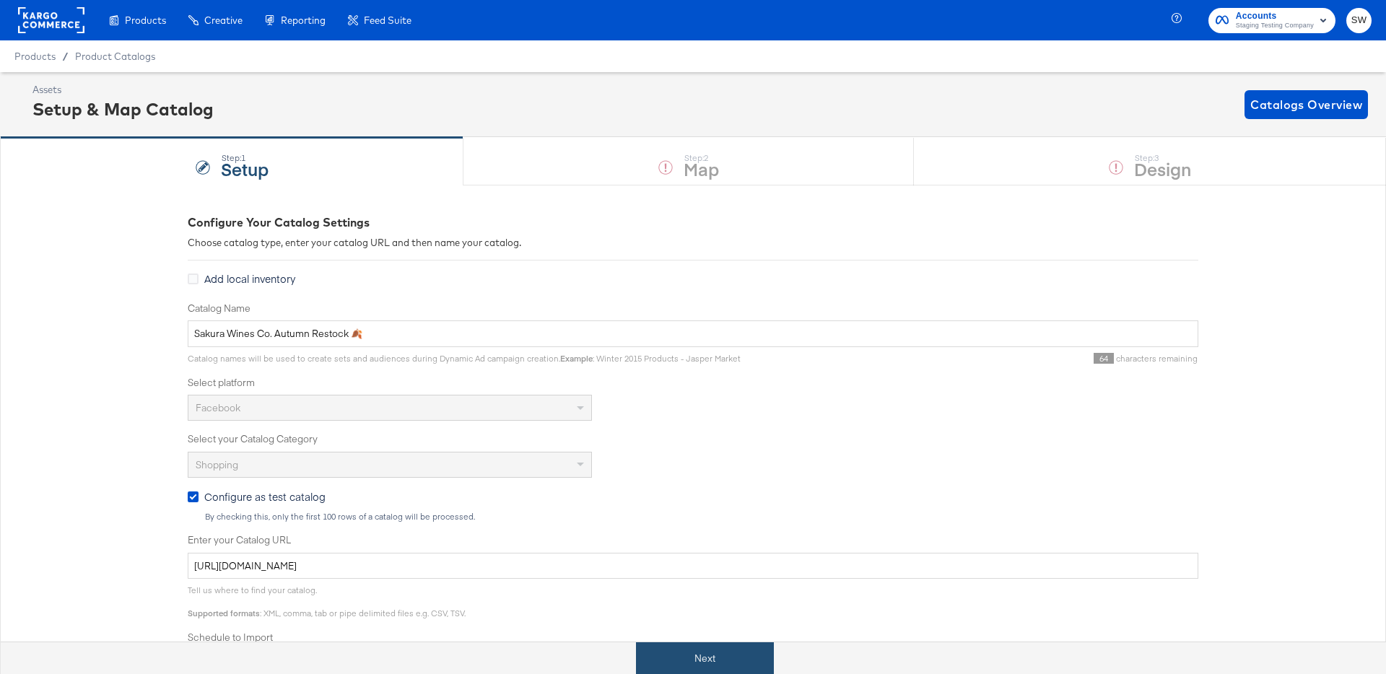
click at [686, 668] on button "Next" at bounding box center [705, 659] width 138 height 32
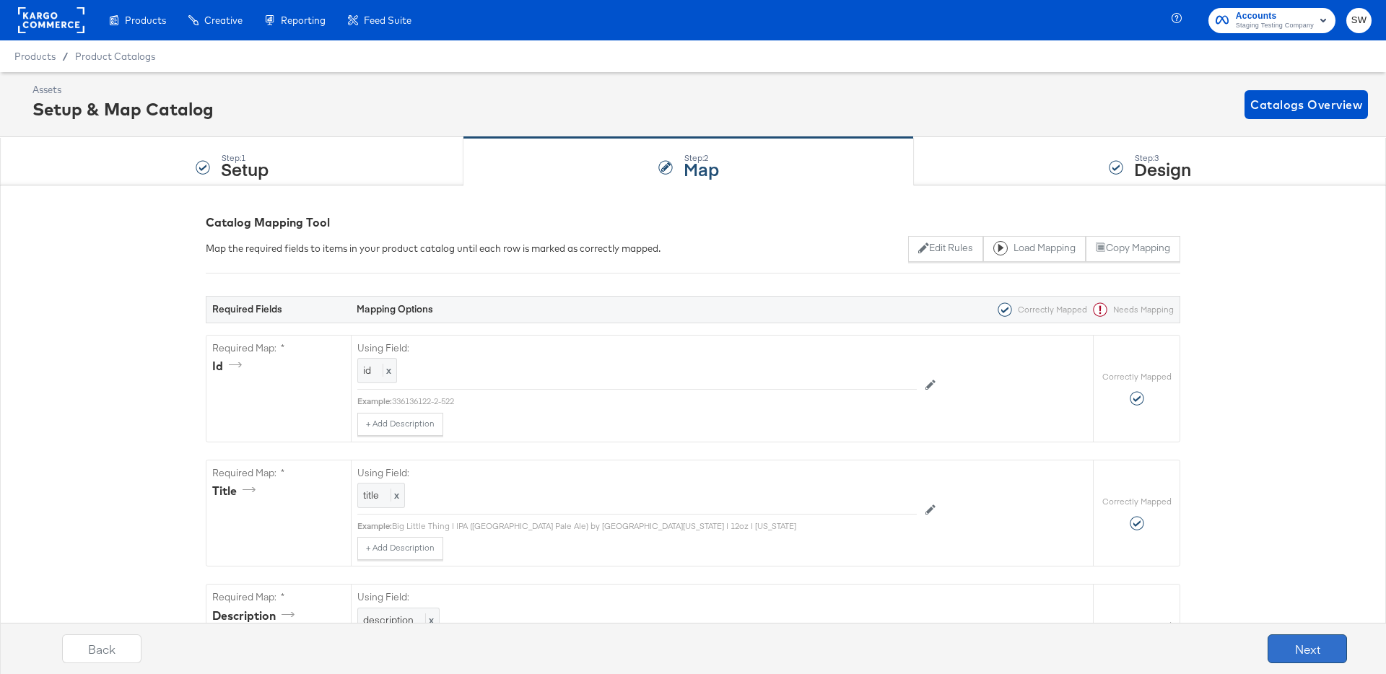
click at [1294, 654] on button "Next" at bounding box center [1307, 649] width 79 height 29
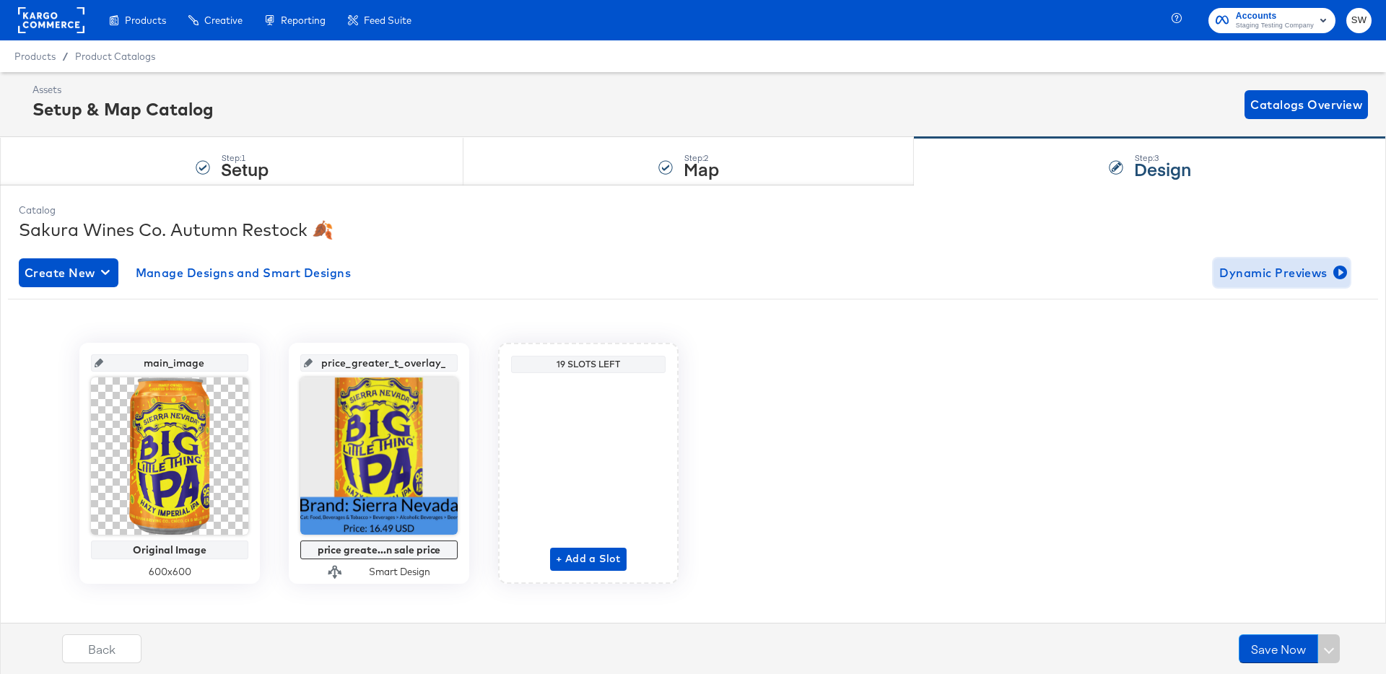
click at [1281, 277] on span "Dynamic Previews" at bounding box center [1282, 273] width 125 height 20
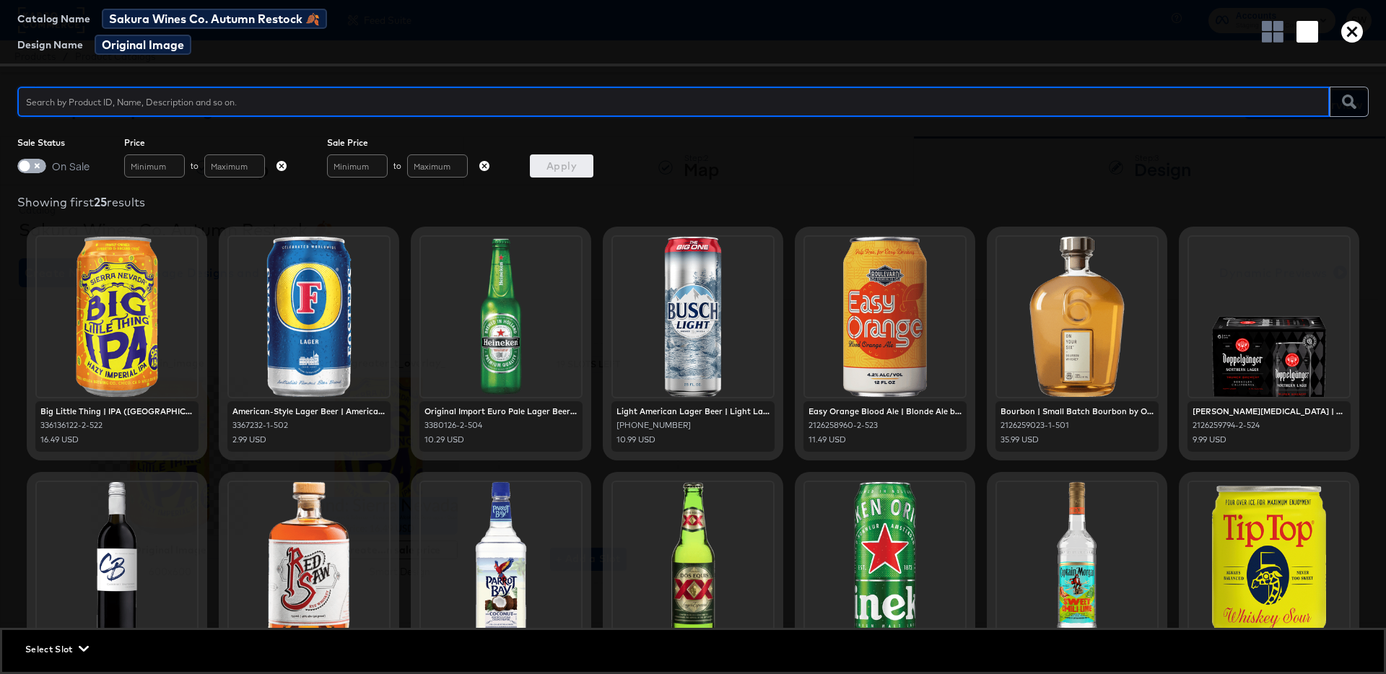
click at [27, 172] on input "checkbox" at bounding box center [24, 169] width 43 height 14
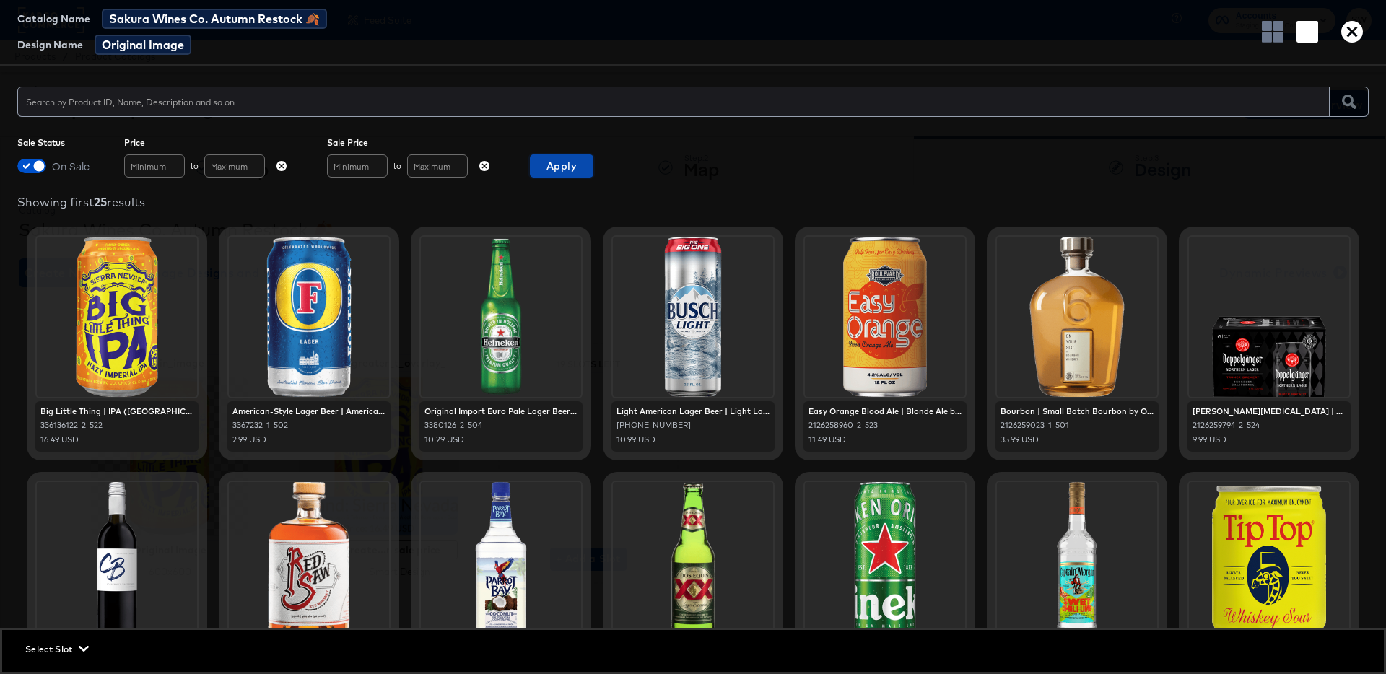
click at [562, 164] on span "Apply" at bounding box center [562, 166] width 52 height 18
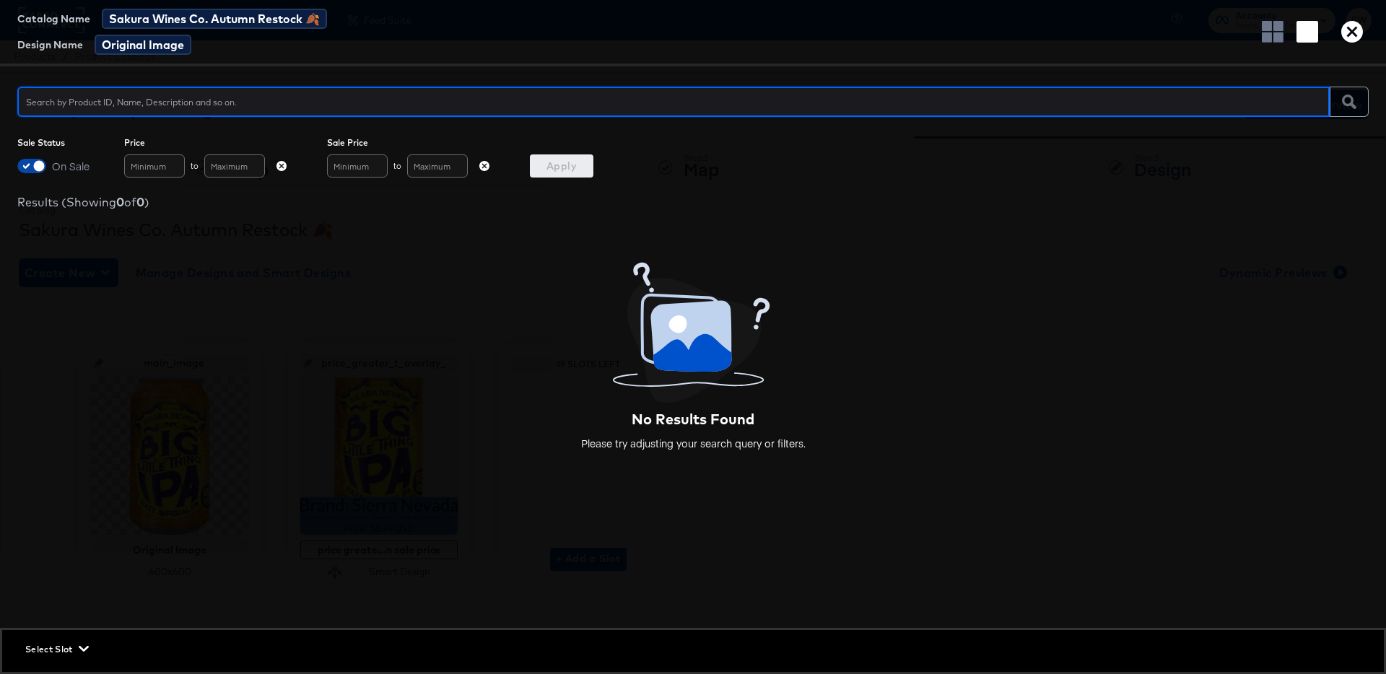
click at [20, 163] on input "checkbox" at bounding box center [38, 169] width 43 height 14
checkbox input "false"
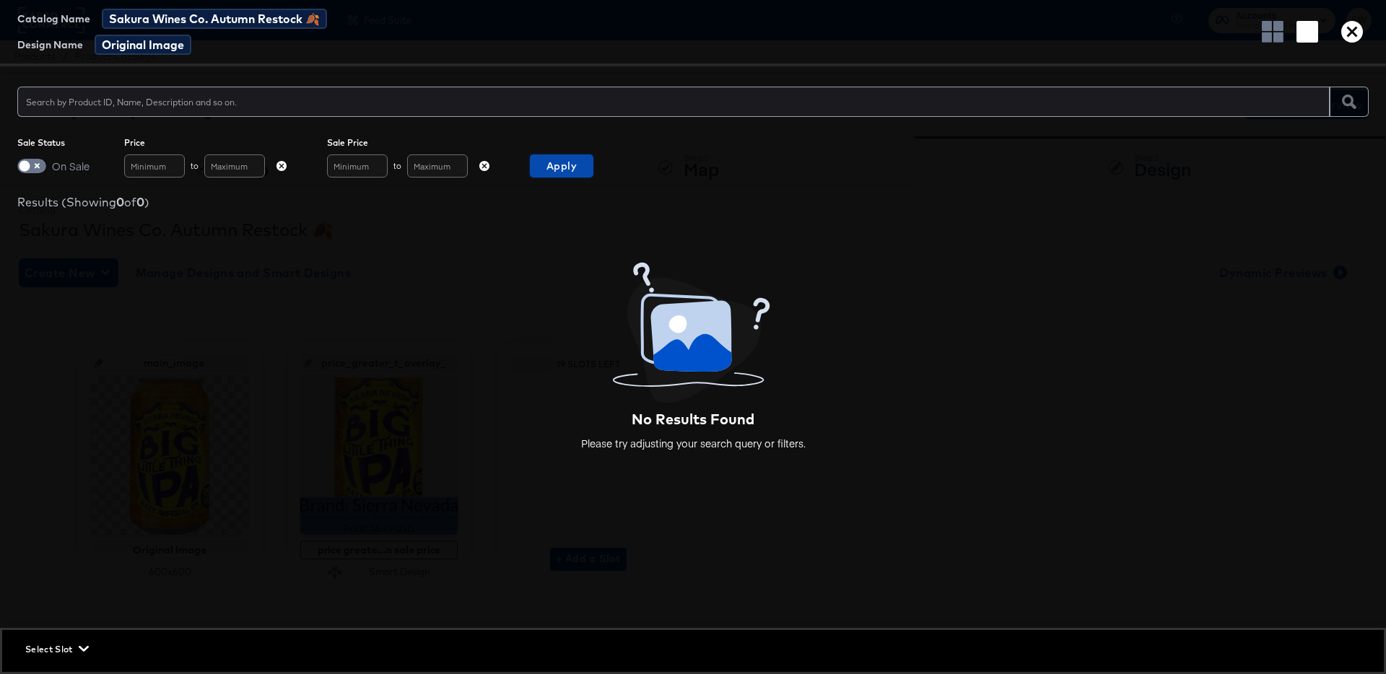
click at [569, 165] on span "Apply" at bounding box center [562, 166] width 52 height 18
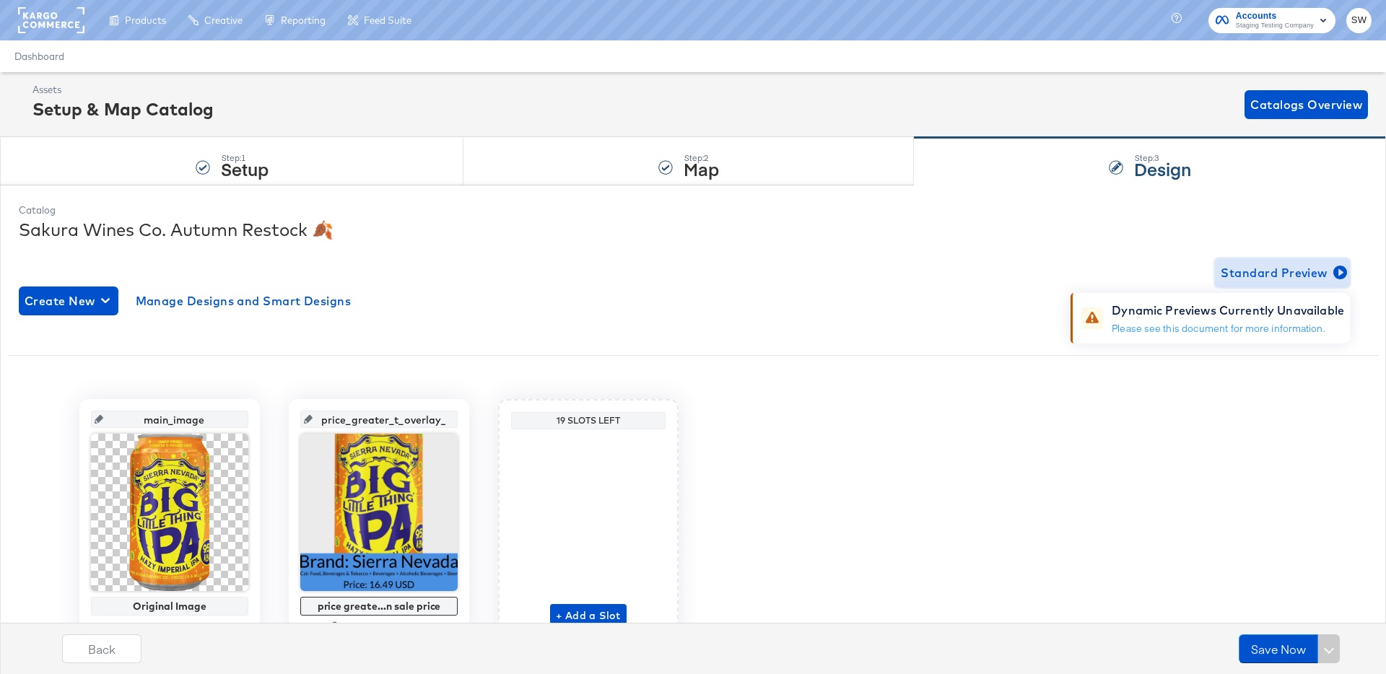
click at [1249, 280] on span "Standard Preview" at bounding box center [1282, 273] width 123 height 20
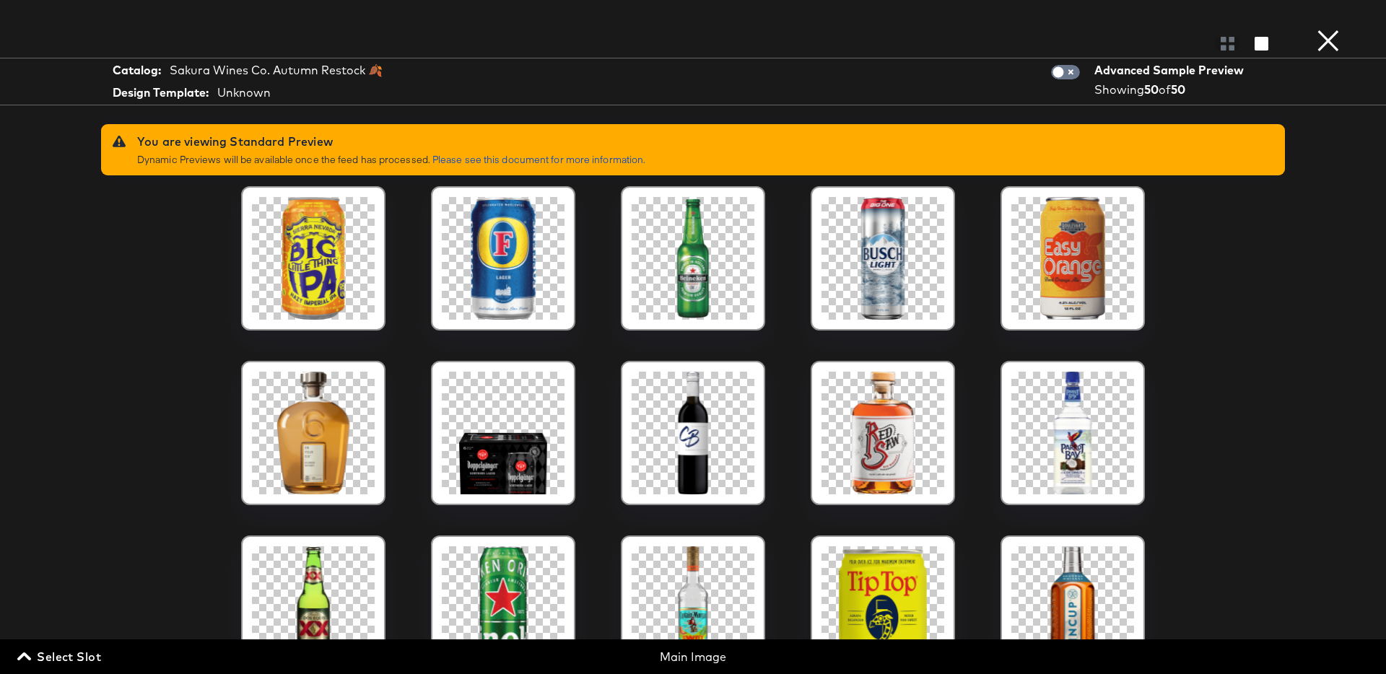
click at [1325, 29] on button "×" at bounding box center [1328, 14] width 29 height 29
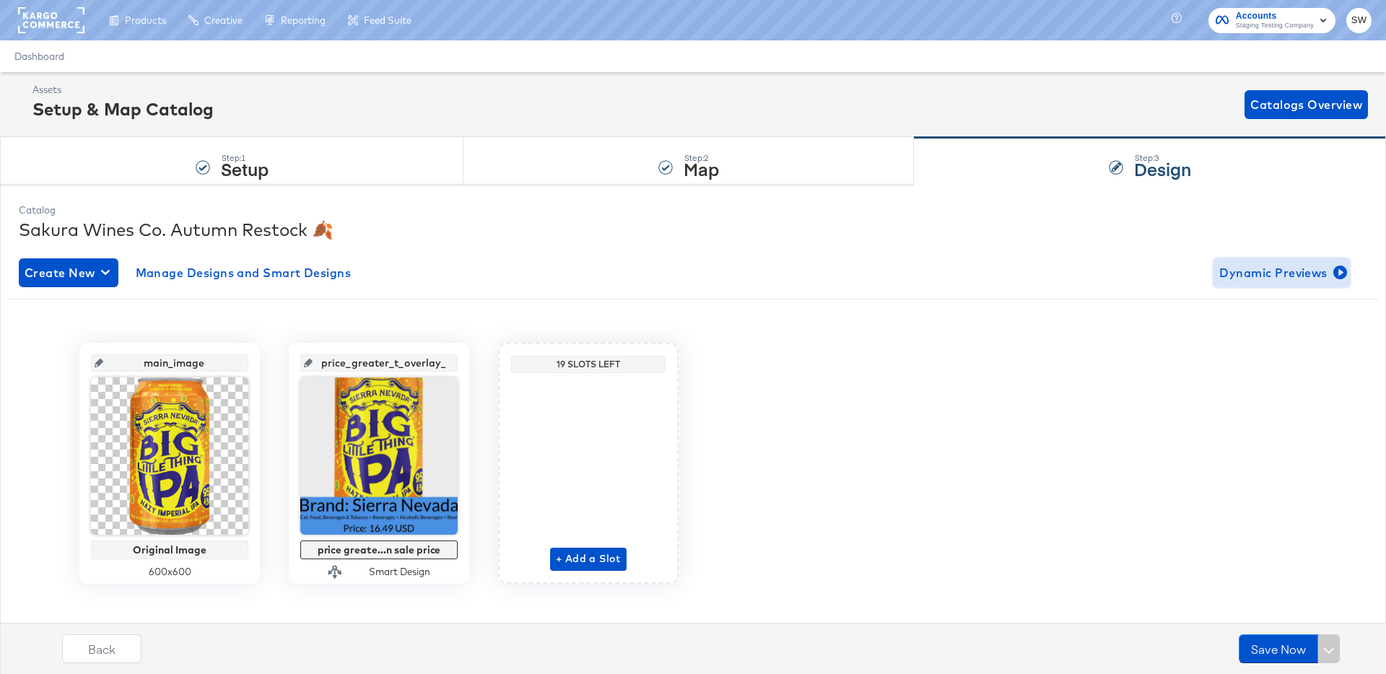
click at [1306, 279] on span "Dynamic Previews" at bounding box center [1282, 273] width 125 height 20
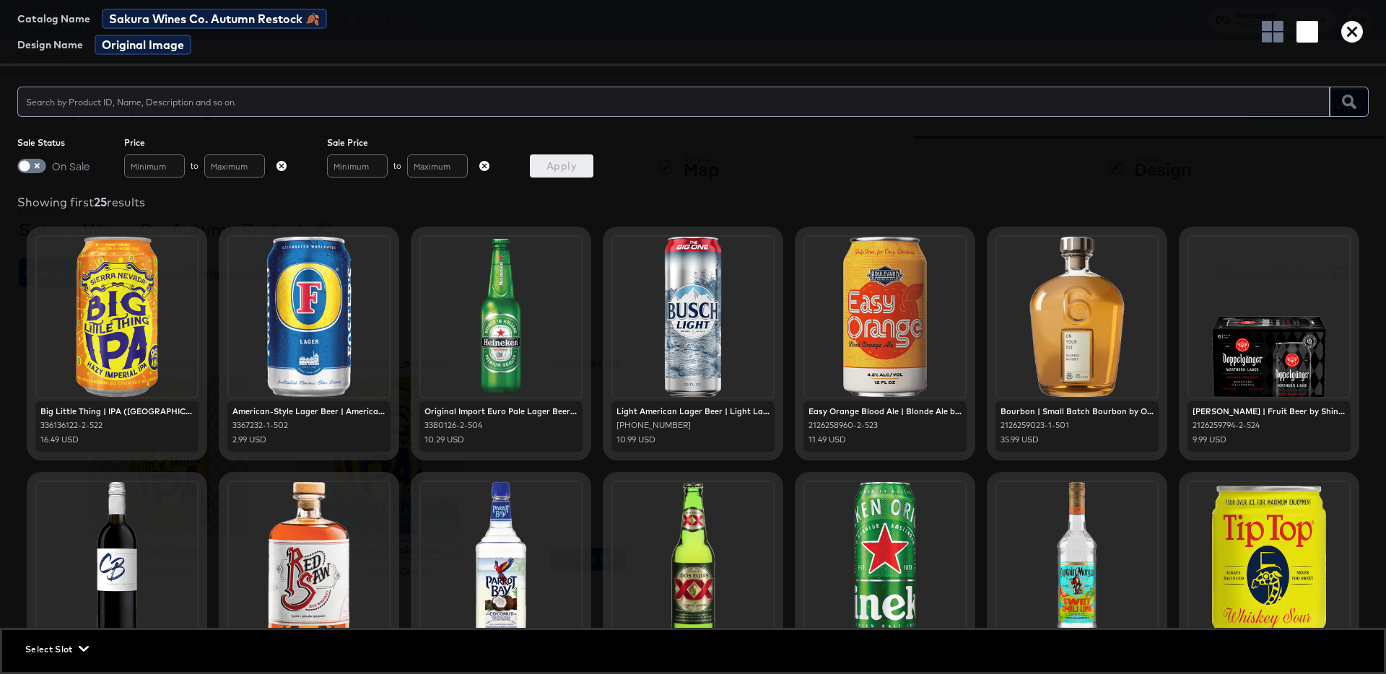
click at [41, 656] on span "Select Slot" at bounding box center [55, 649] width 61 height 15
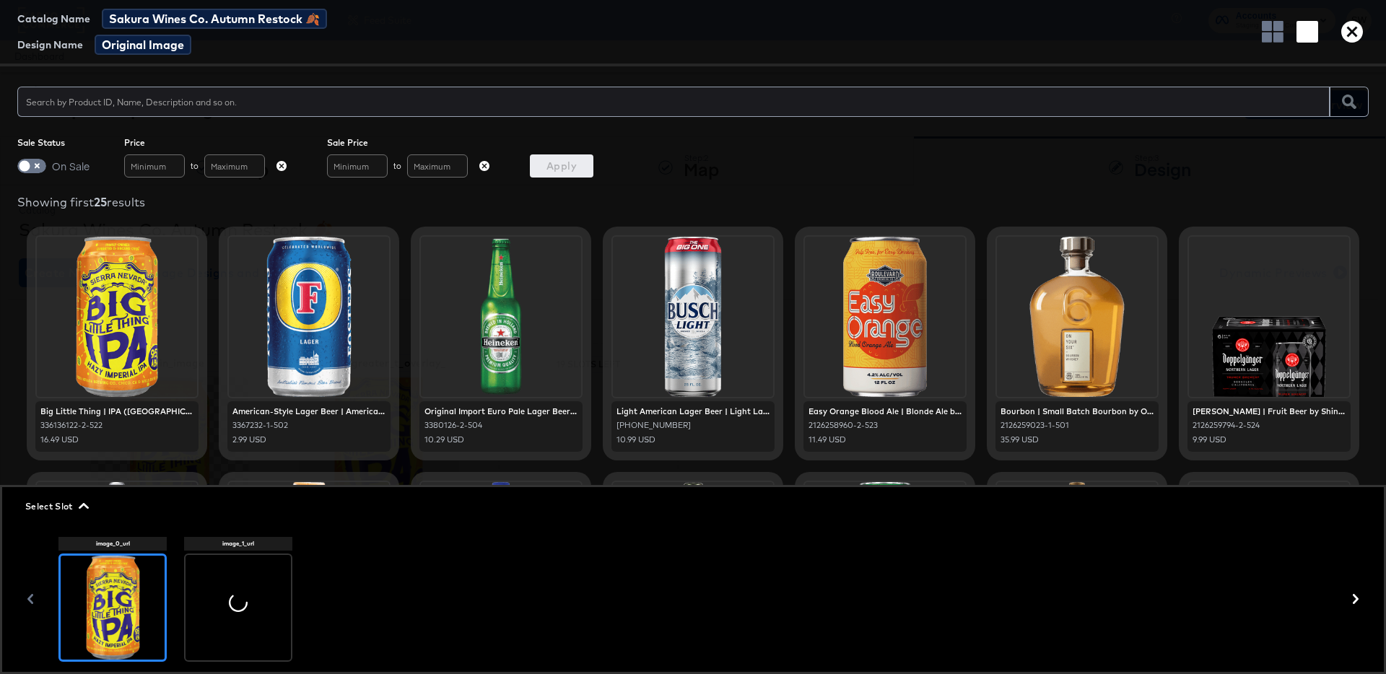
click at [212, 612] on div at bounding box center [238, 607] width 105 height 105
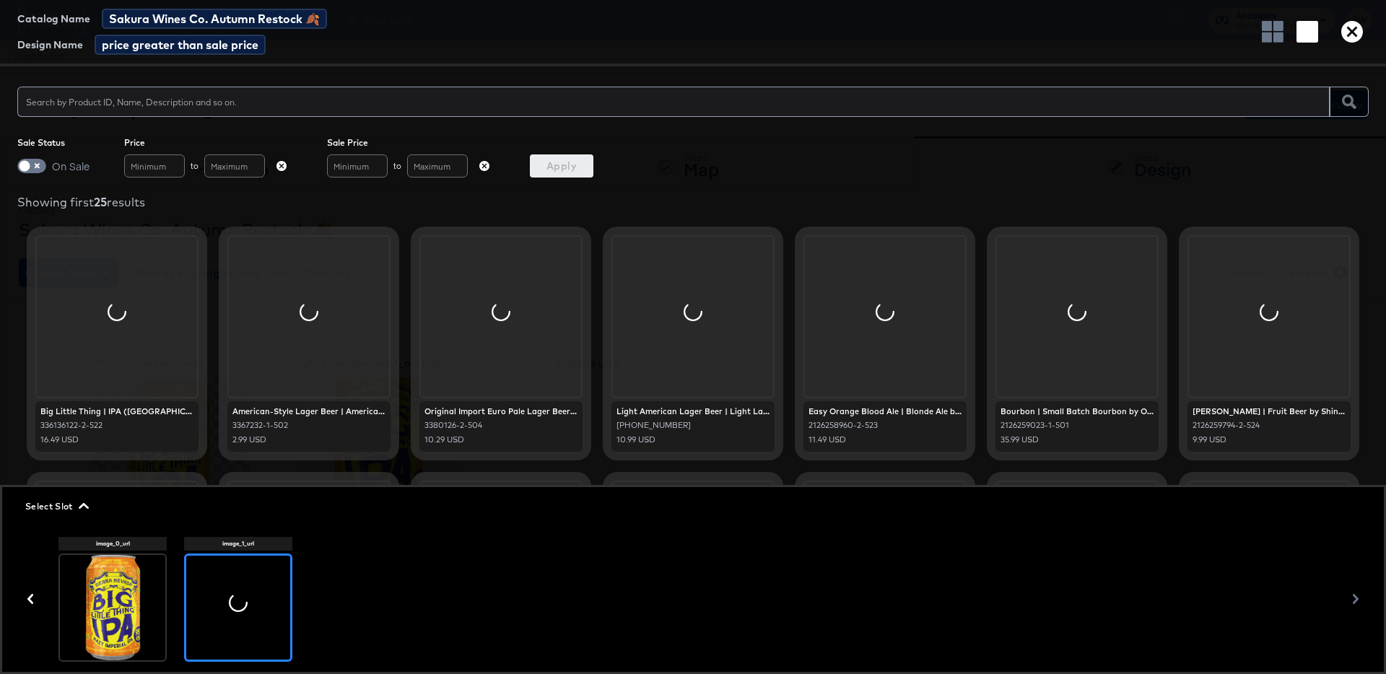
click at [1359, 30] on icon "button" at bounding box center [1353, 32] width 22 height 22
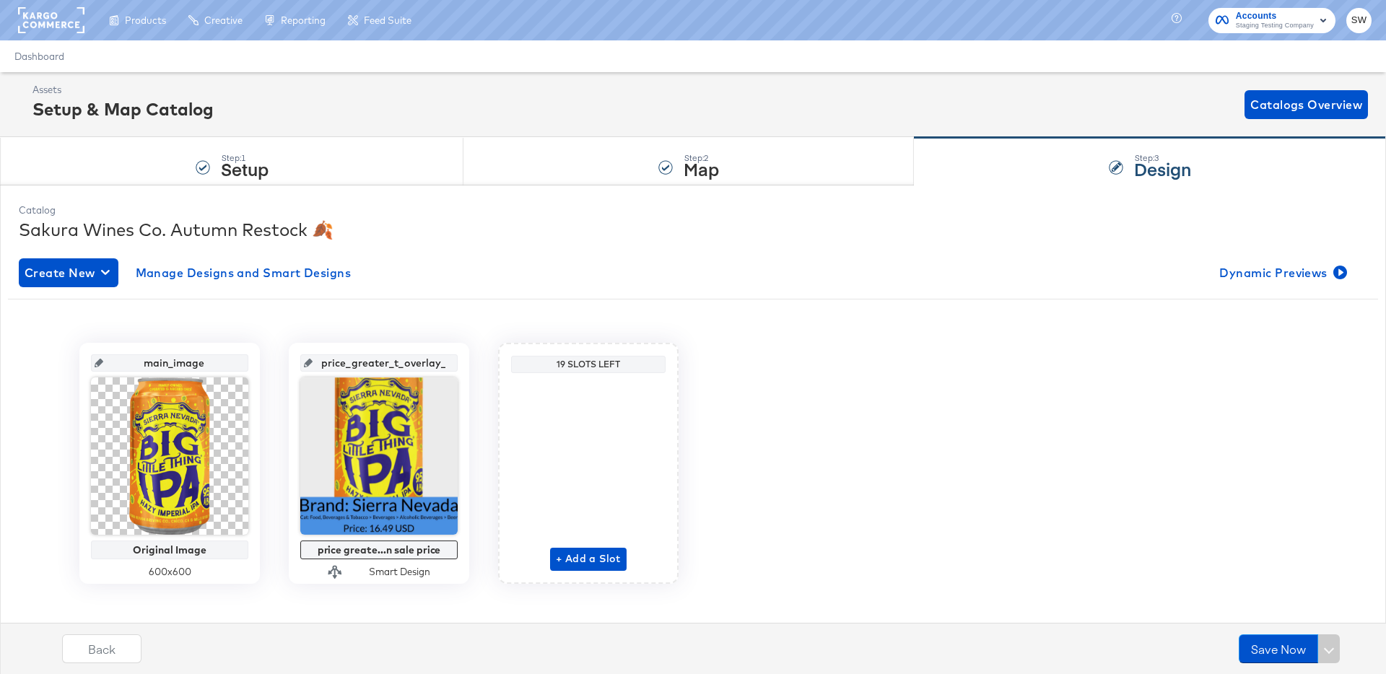
click at [201, 71] on div "Dashboard" at bounding box center [693, 56] width 1386 height 32
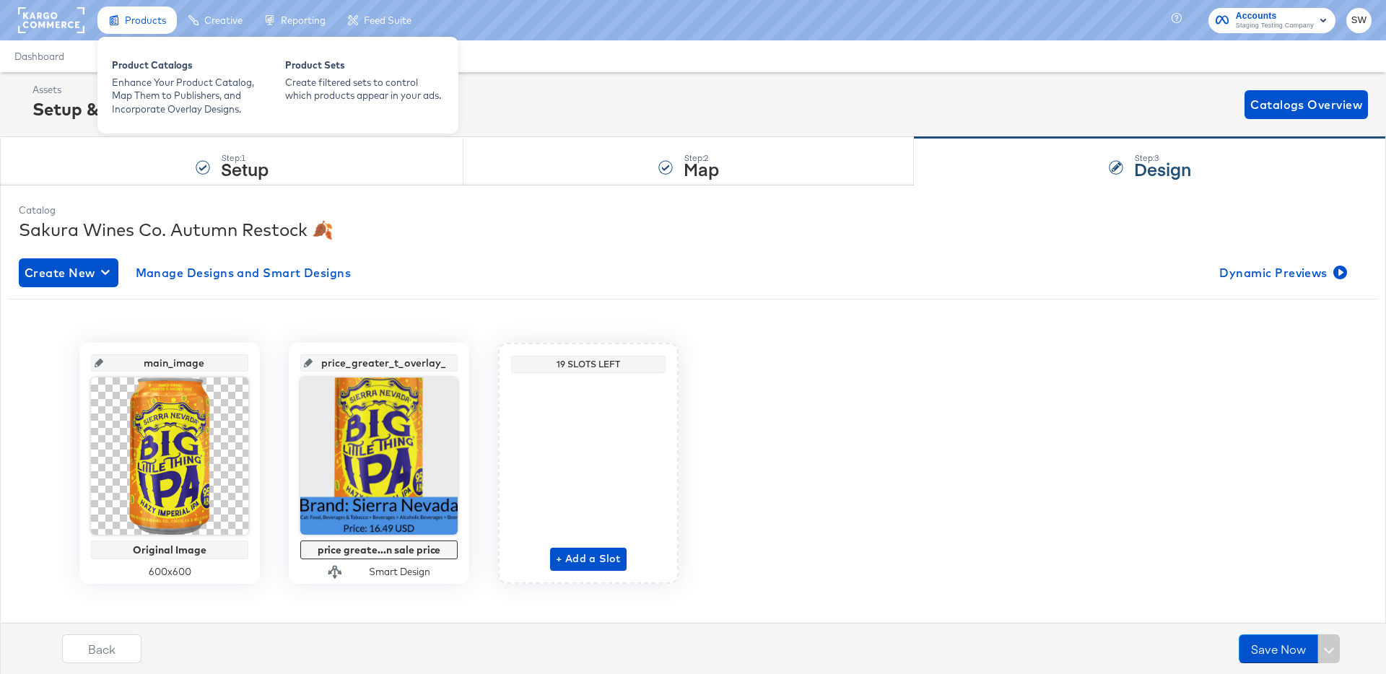
click at [160, 132] on div "Product Catalogs Enhance Your Product Catalog, Map Them to Publishers, and Inco…" at bounding box center [277, 85] width 361 height 97
click at [160, 110] on div "Enhance Your Product Catalog, Map Them to Publishers, and Incorporate Overlay D…" at bounding box center [191, 96] width 159 height 40
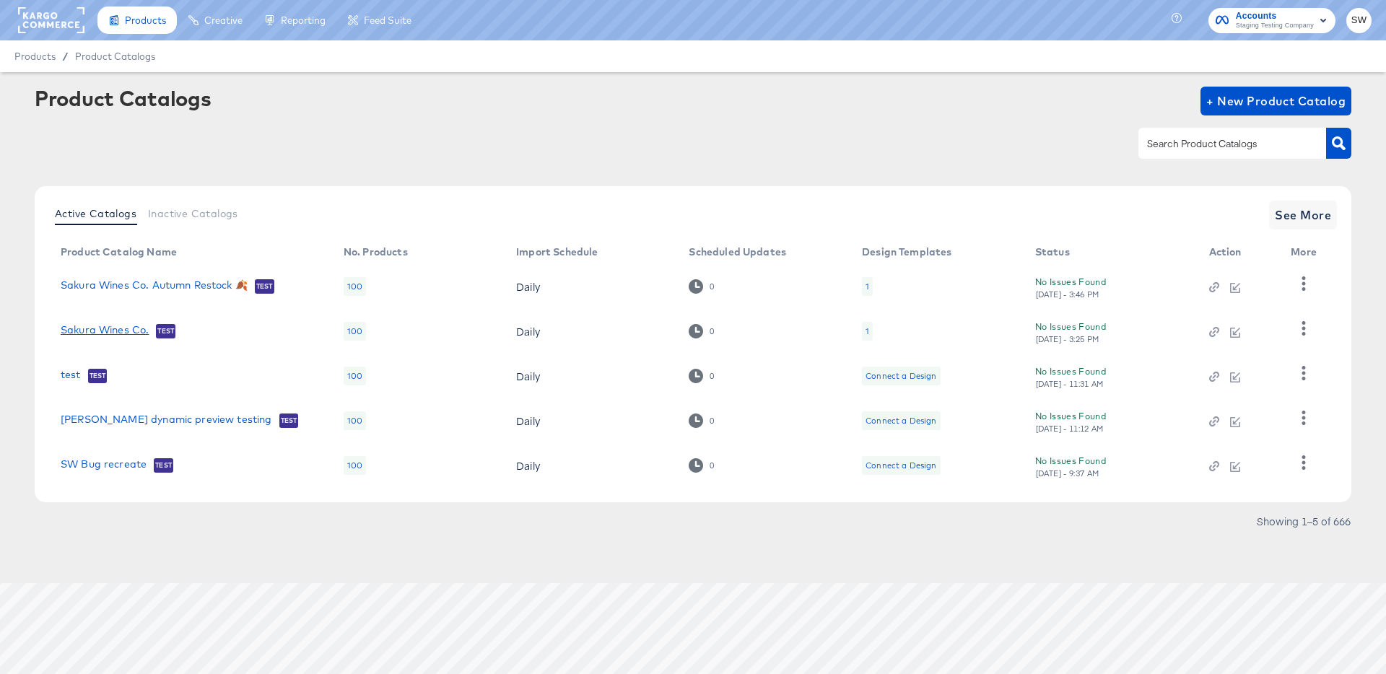
click at [134, 332] on link "Sakura Wines Co." at bounding box center [105, 331] width 88 height 14
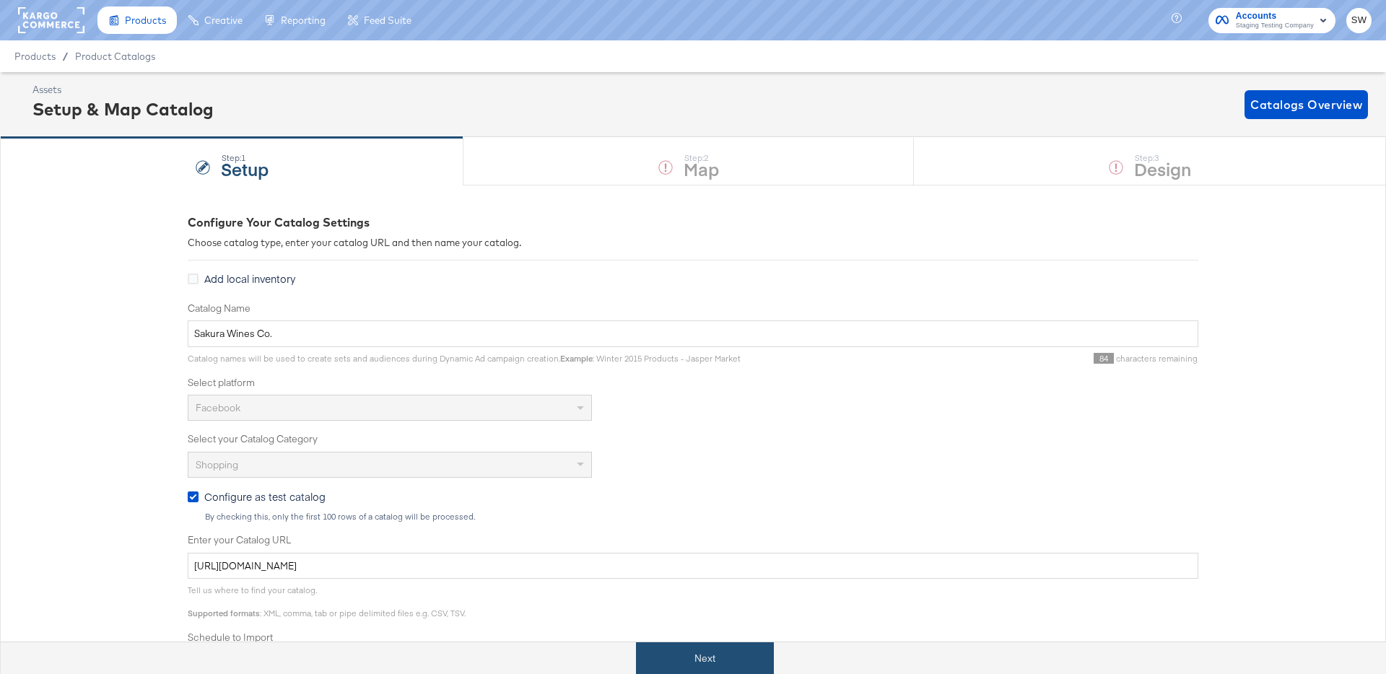
click at [678, 658] on button "Next" at bounding box center [705, 659] width 138 height 32
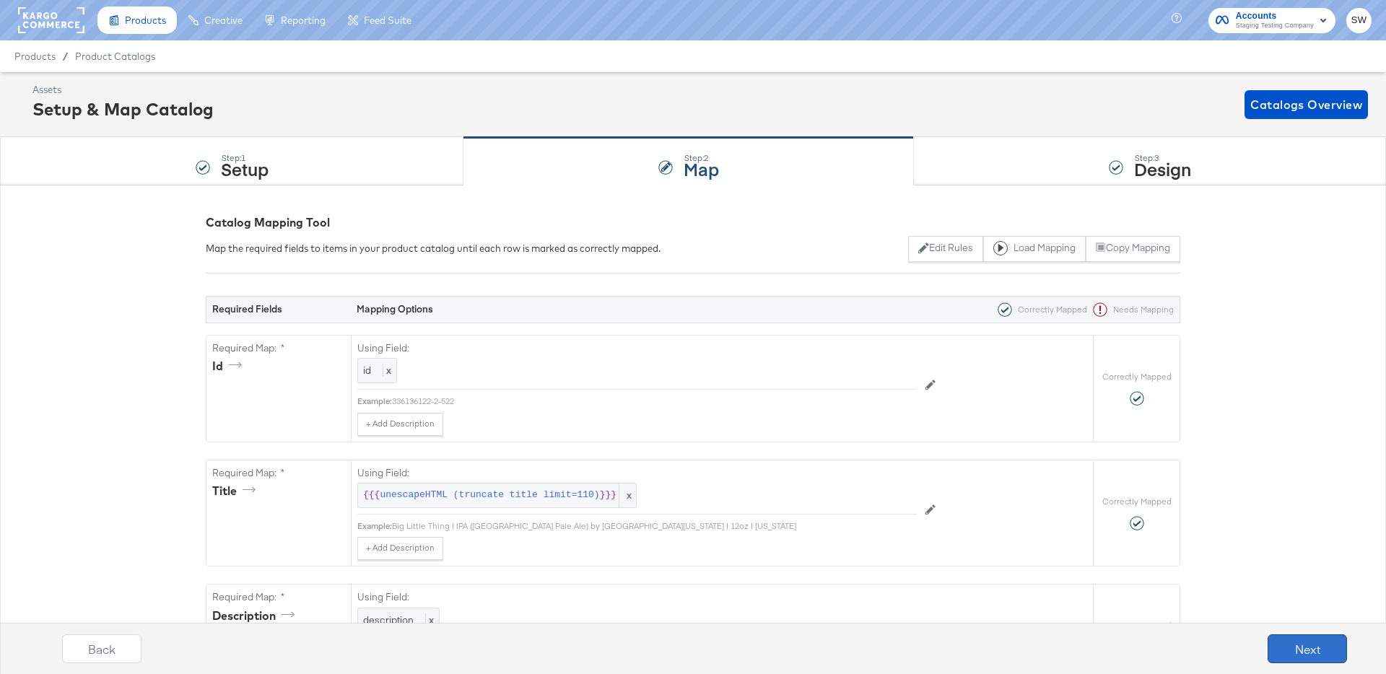
click at [1304, 648] on button "Next" at bounding box center [1307, 649] width 79 height 29
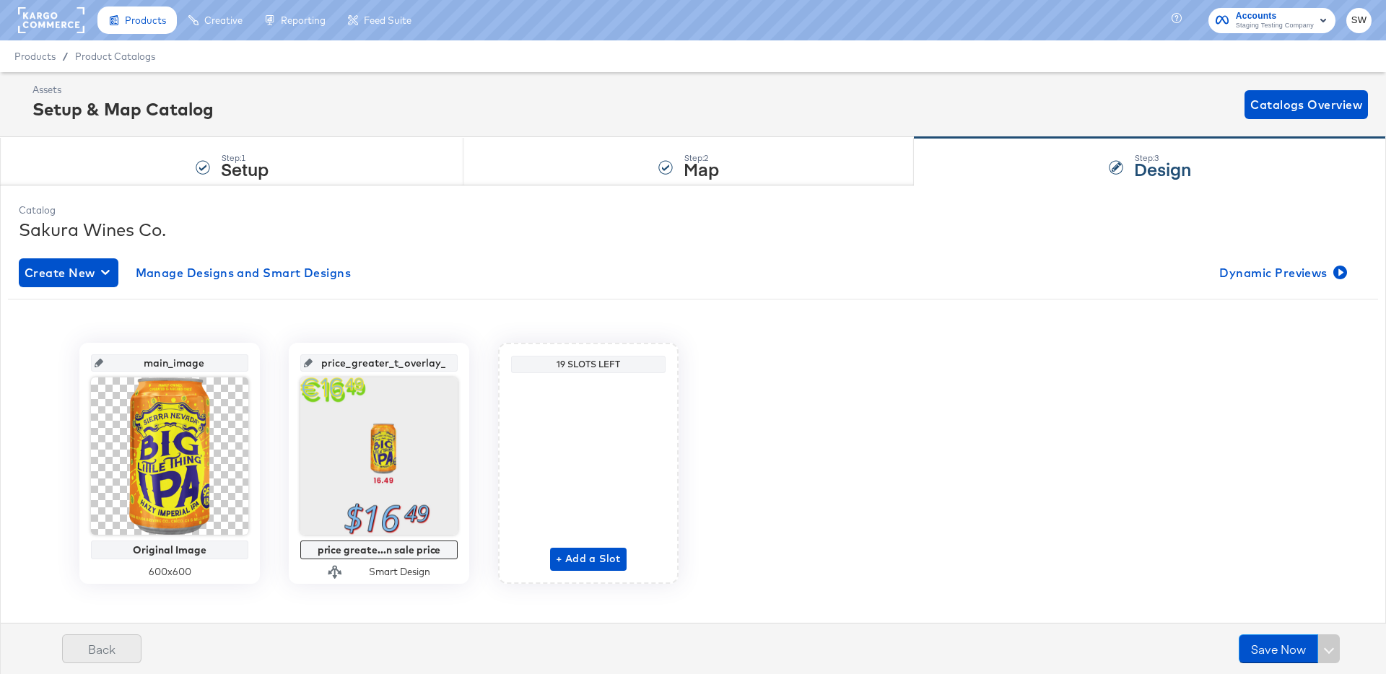
click at [85, 642] on button "Back" at bounding box center [101, 649] width 79 height 29
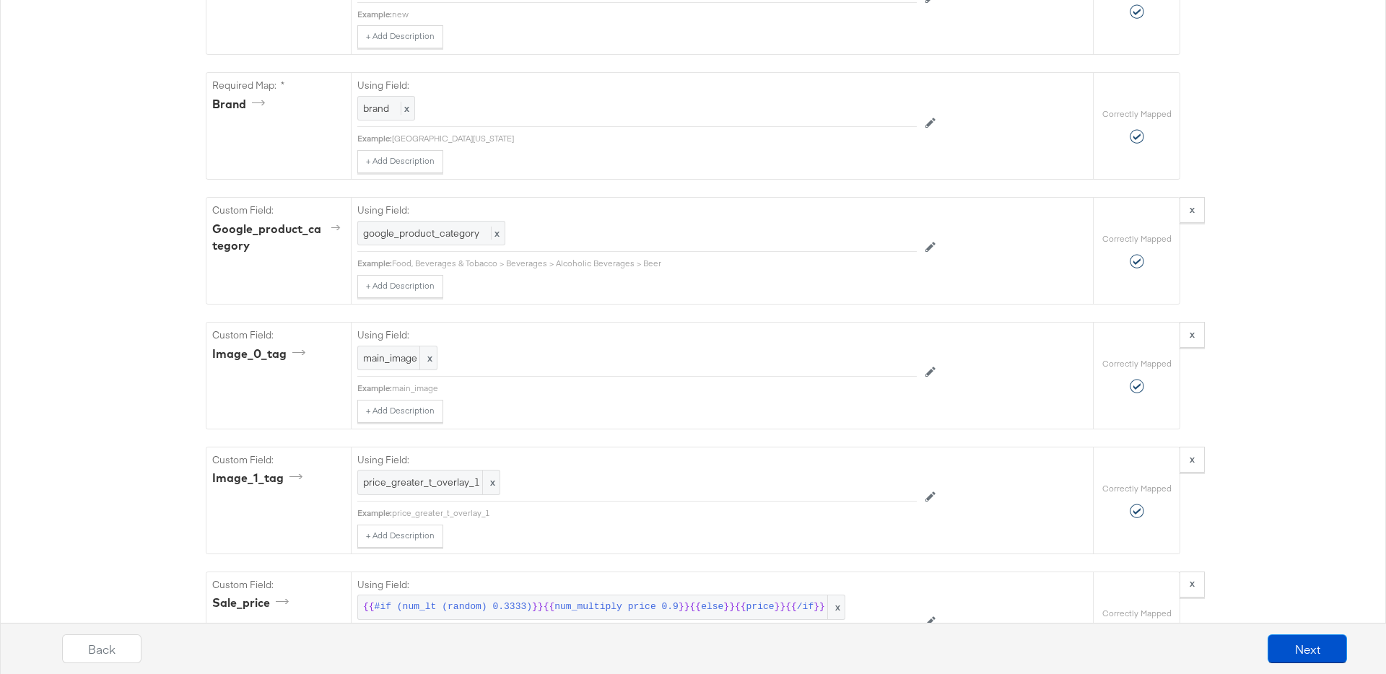
scroll to position [1480, 0]
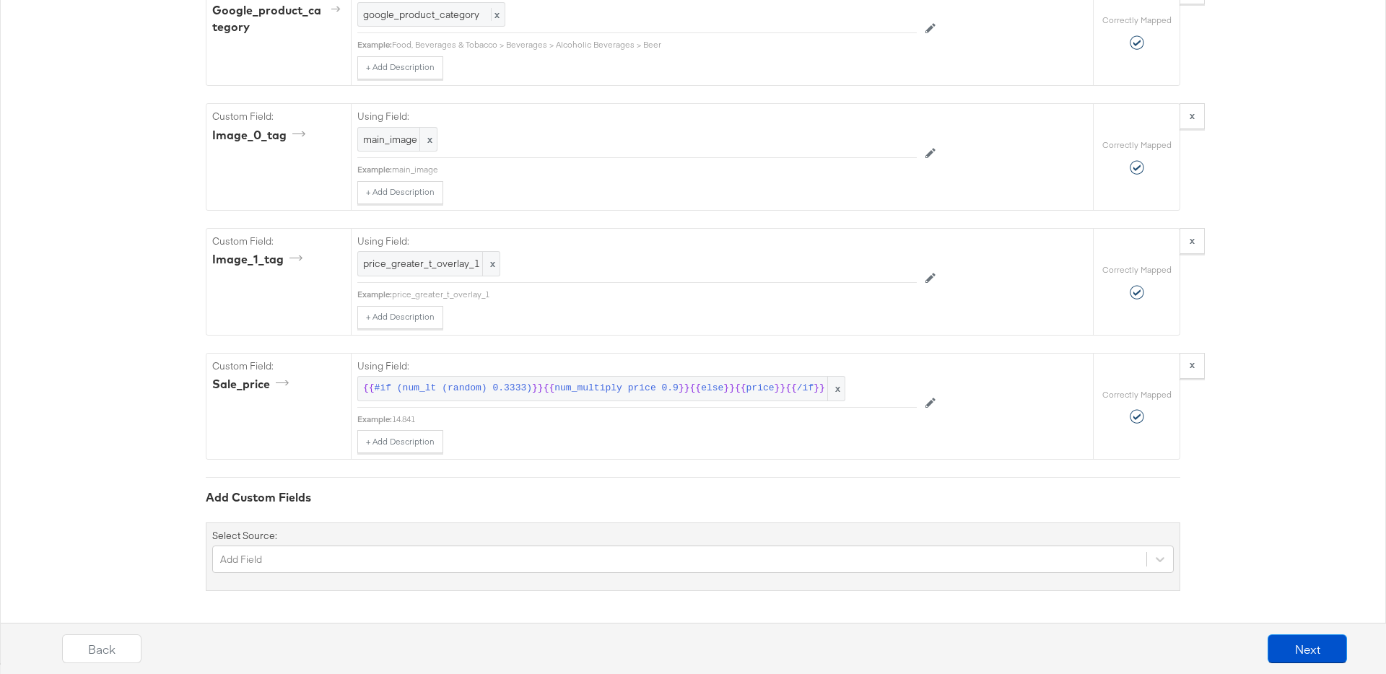
click at [1287, 633] on div "Back Next" at bounding box center [704, 654] width 1401 height 54
click at [1297, 648] on button "Next" at bounding box center [1307, 649] width 79 height 29
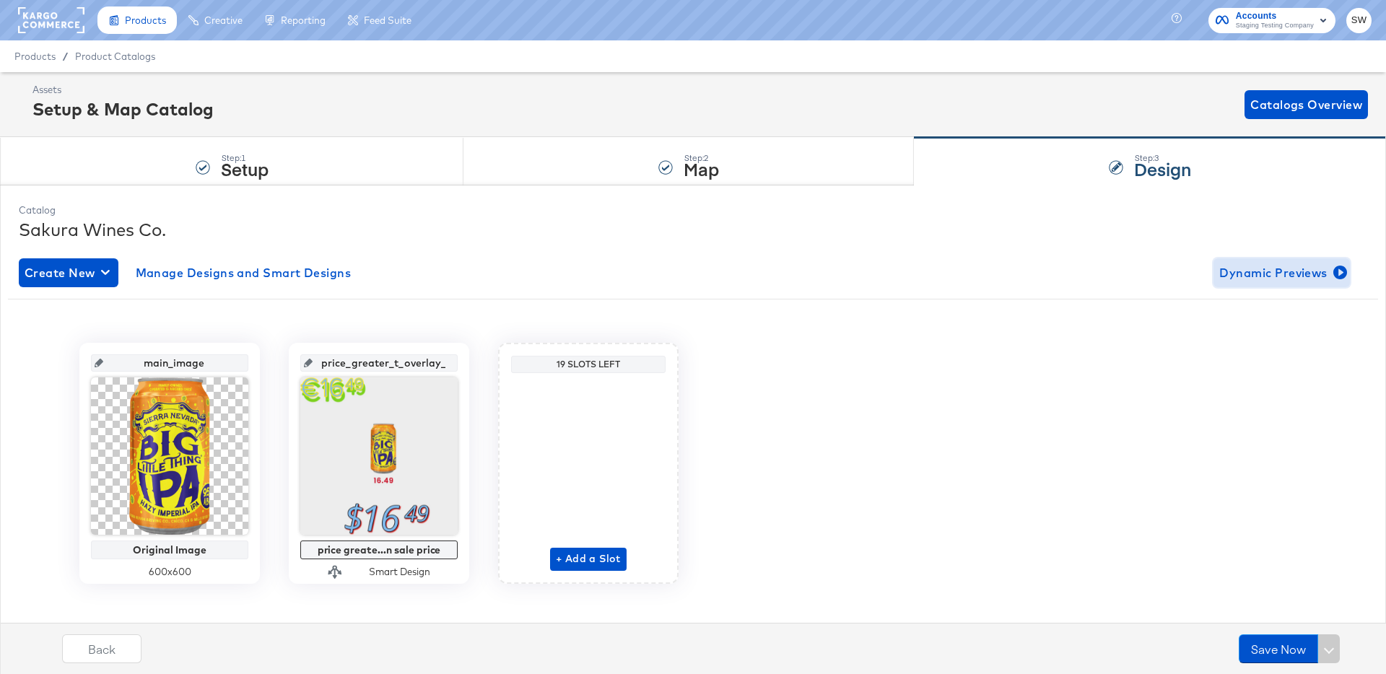
click at [1249, 264] on span "Dynamic Previews" at bounding box center [1282, 273] width 125 height 20
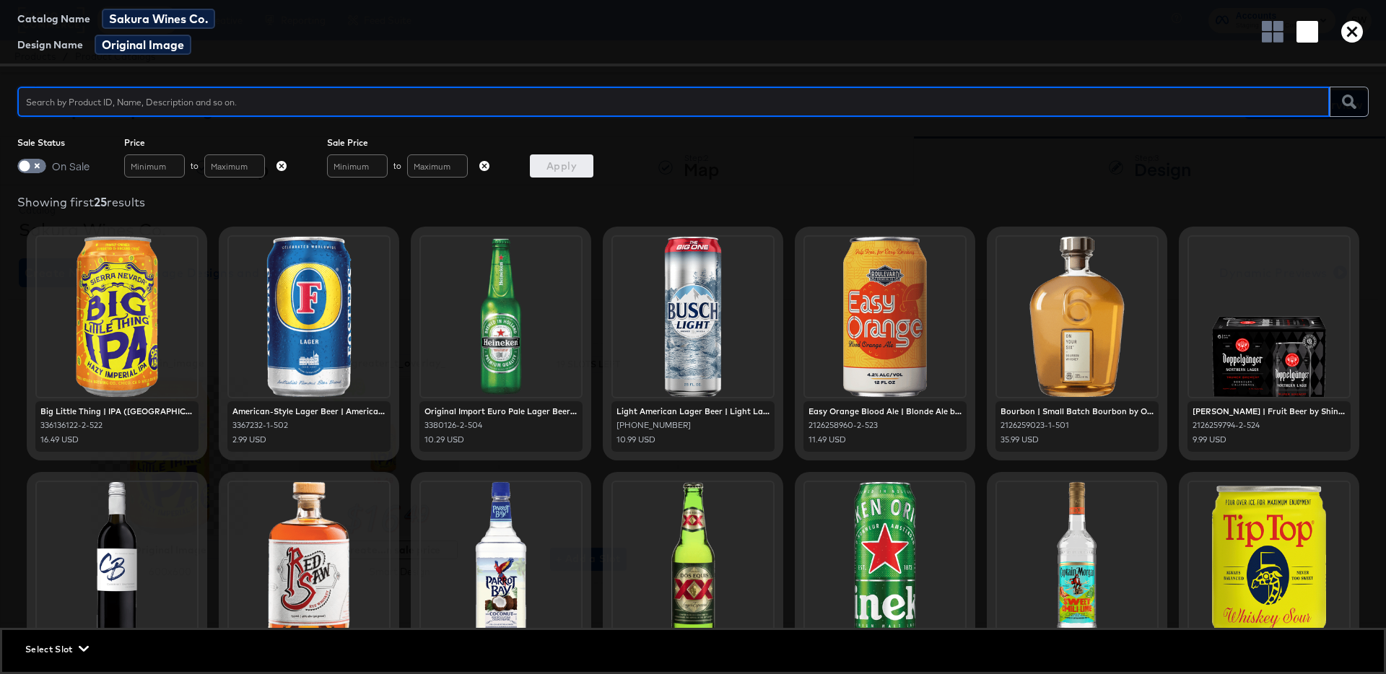
click at [19, 156] on div "On Sale" at bounding box center [53, 166] width 72 height 23
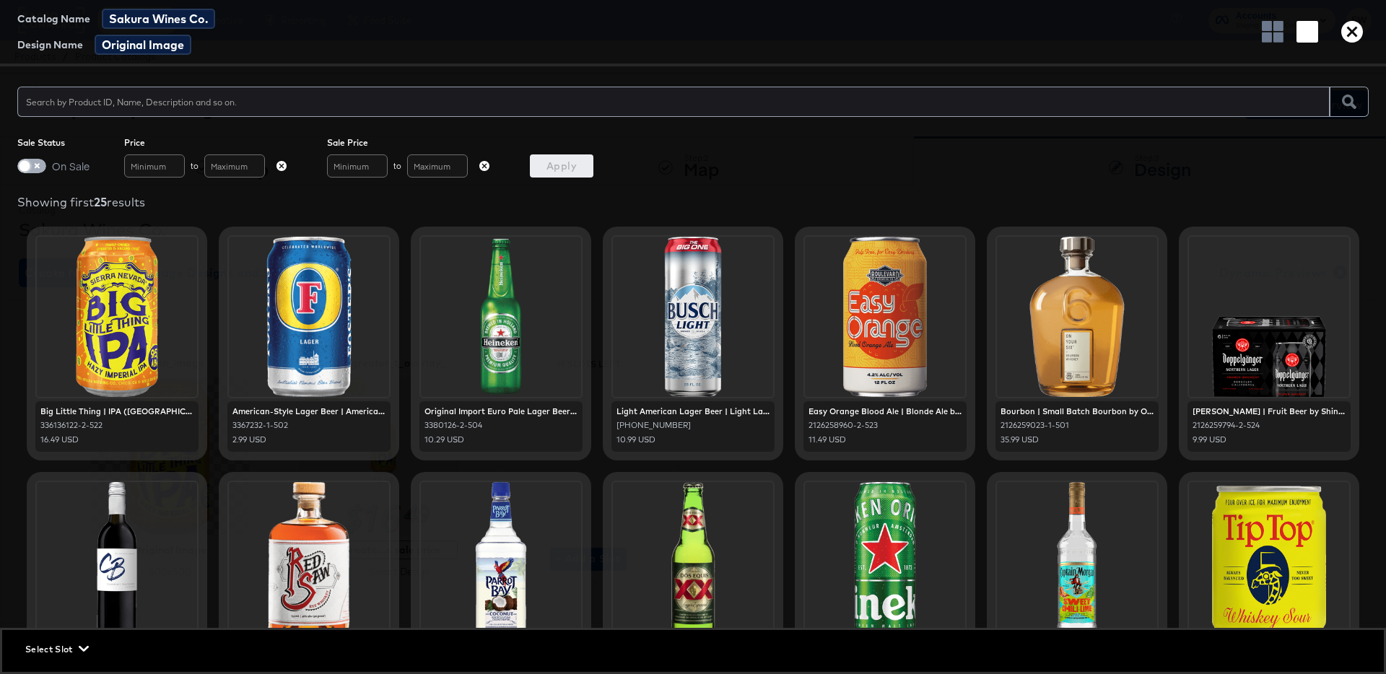
click at [25, 161] on span at bounding box center [24, 166] width 11 height 11
click at [30, 170] on input "checkbox" at bounding box center [24, 169] width 43 height 14
checkbox input "true"
click at [64, 197] on div "Showing first 25 results" at bounding box center [693, 202] width 1352 height 14
click at [549, 183] on div "Catalog Name Sakura Wines Co. Design Name Original Image Sale Status On Sale Pr…" at bounding box center [693, 337] width 1386 height 674
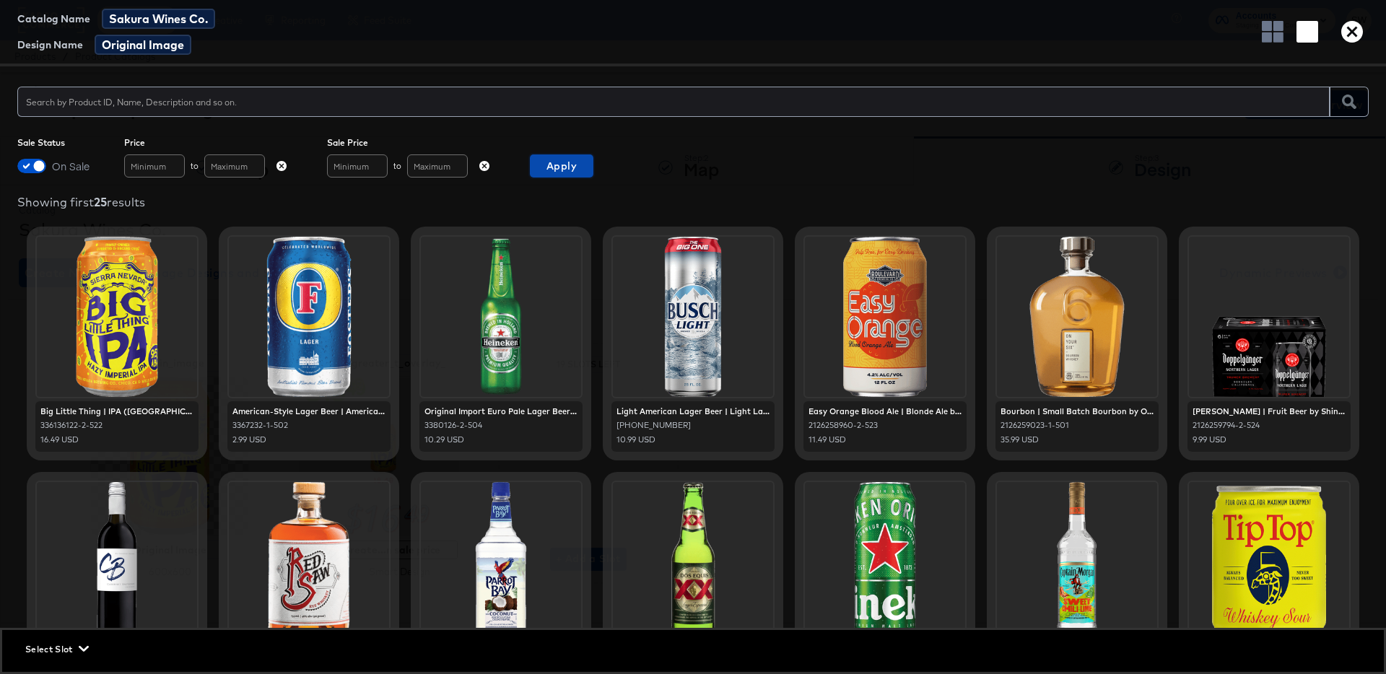
click at [560, 157] on span "Apply" at bounding box center [562, 166] width 52 height 18
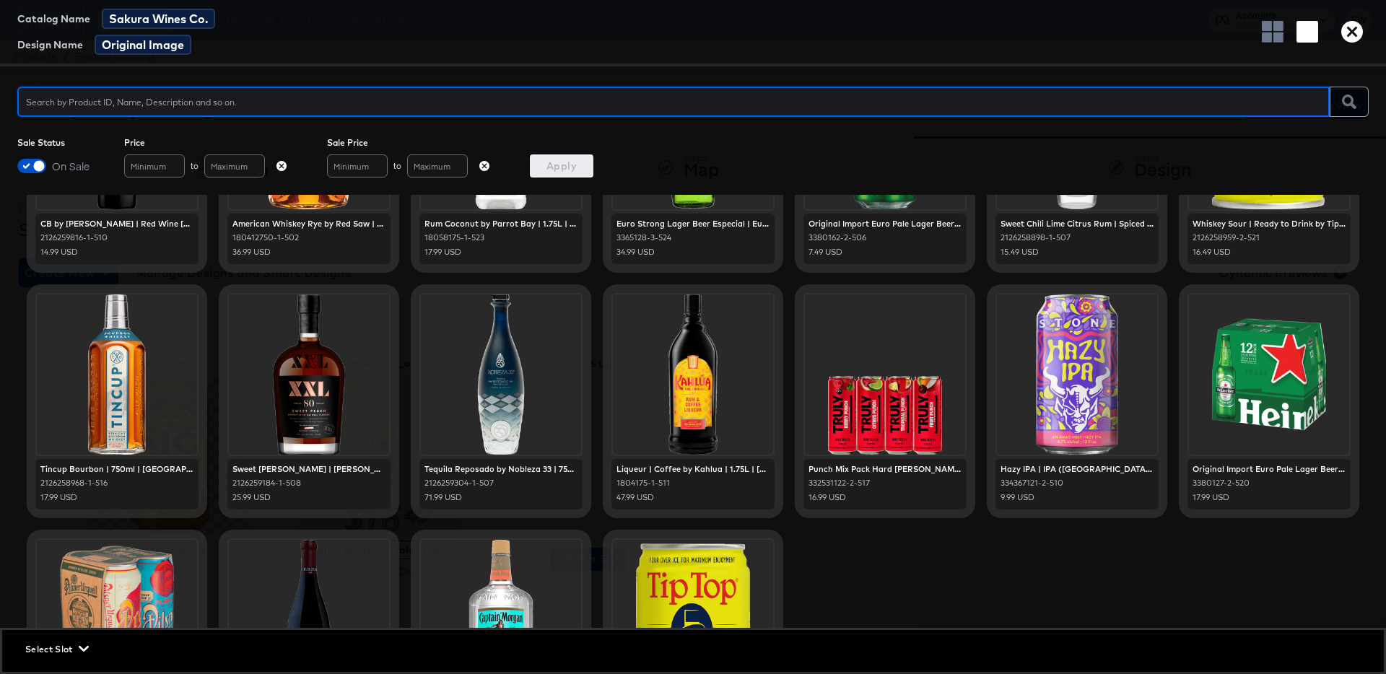
scroll to position [800, 0]
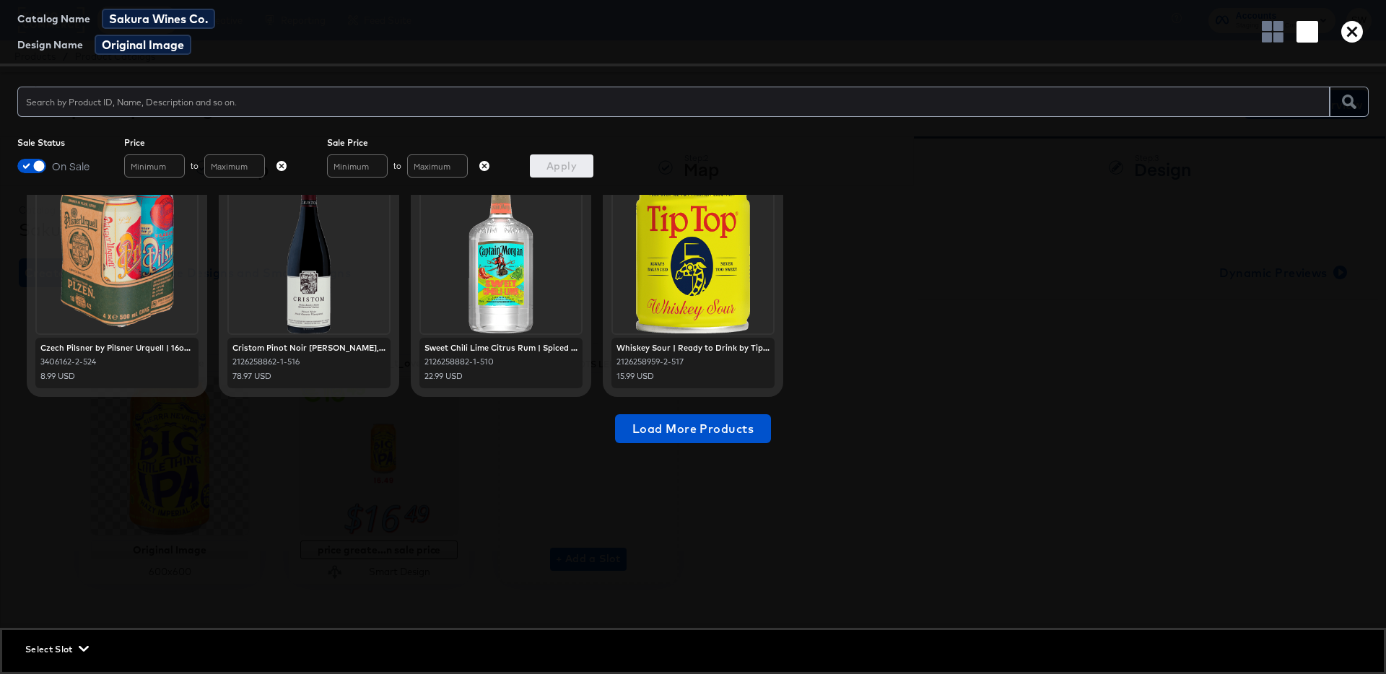
drag, startPoint x: 718, startPoint y: 368, endPoint x: 756, endPoint y: 599, distance: 234.1
click at [0, 0] on div "Catalog Name Sakura Wines Co. Design Name Original Image Sale Status On Sale Pr…" at bounding box center [693, 337] width 1386 height 674
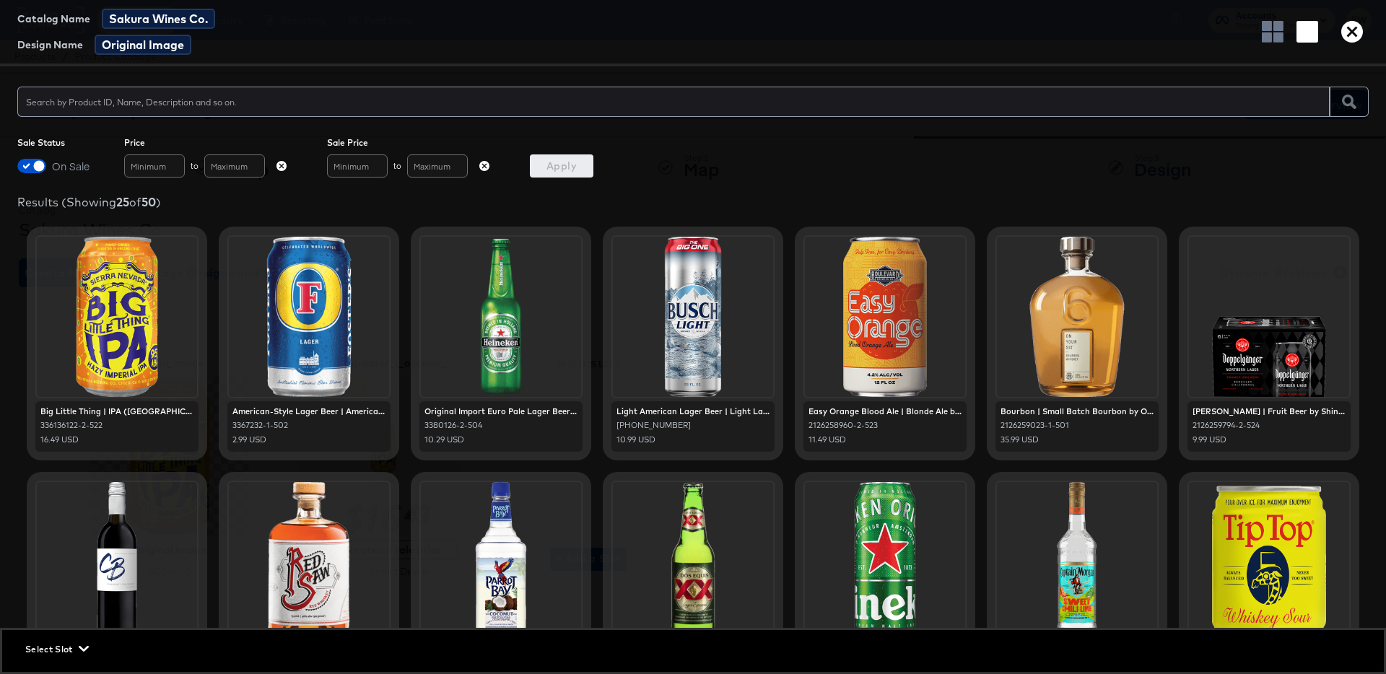
click at [1354, 31] on icon "button" at bounding box center [1353, 32] width 22 height 22
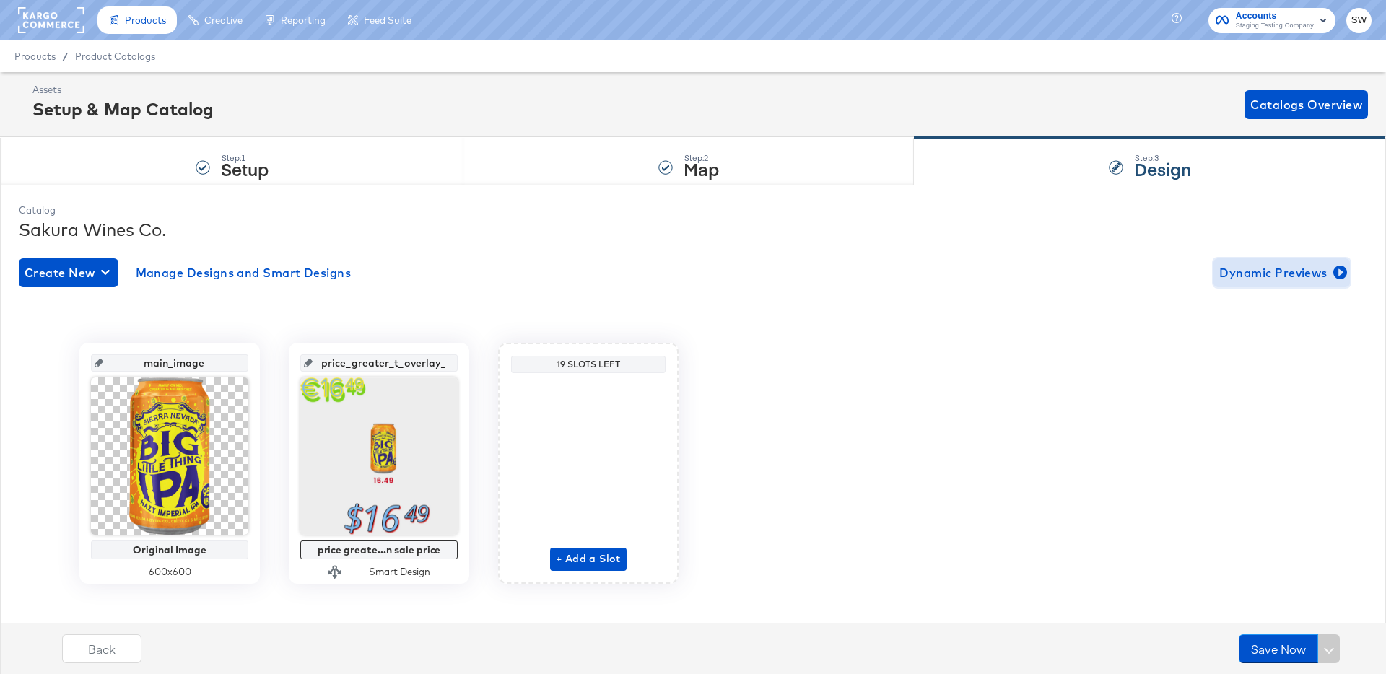
click at [1259, 278] on span "Dynamic Previews" at bounding box center [1282, 273] width 125 height 20
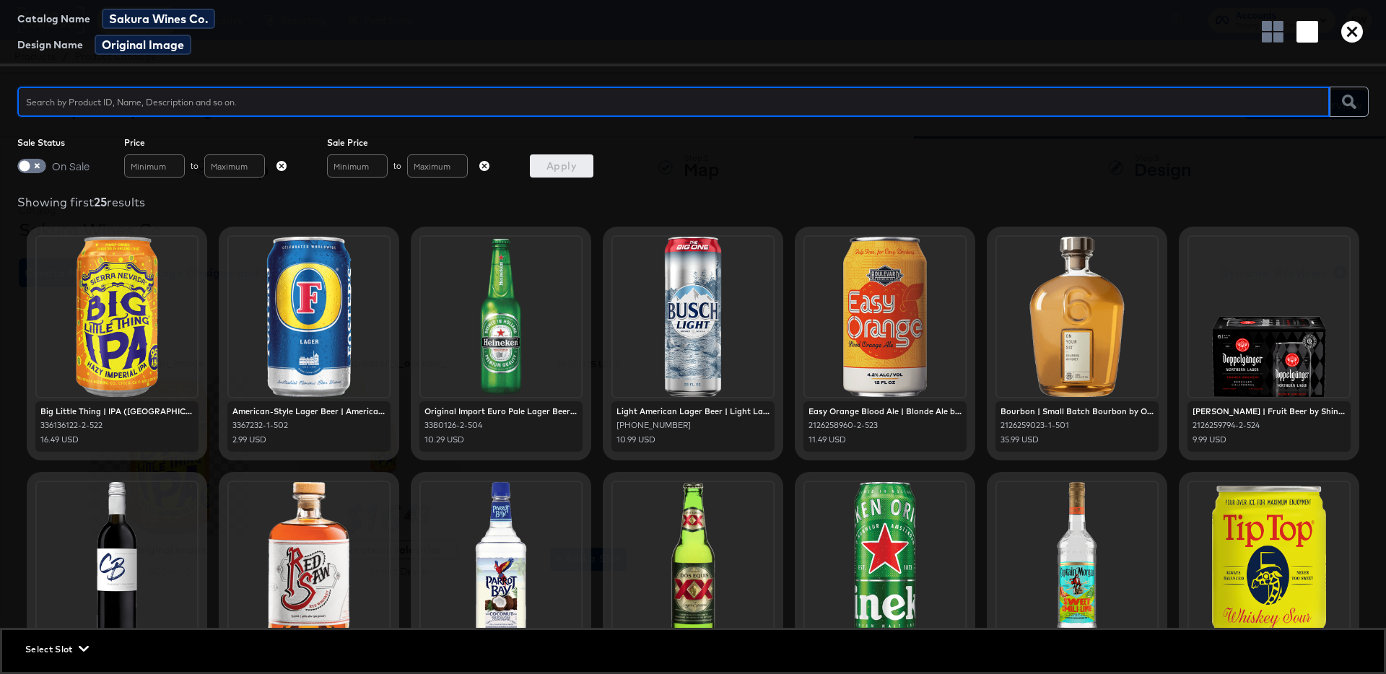
click at [1349, 27] on icon "button" at bounding box center [1353, 32] width 22 height 22
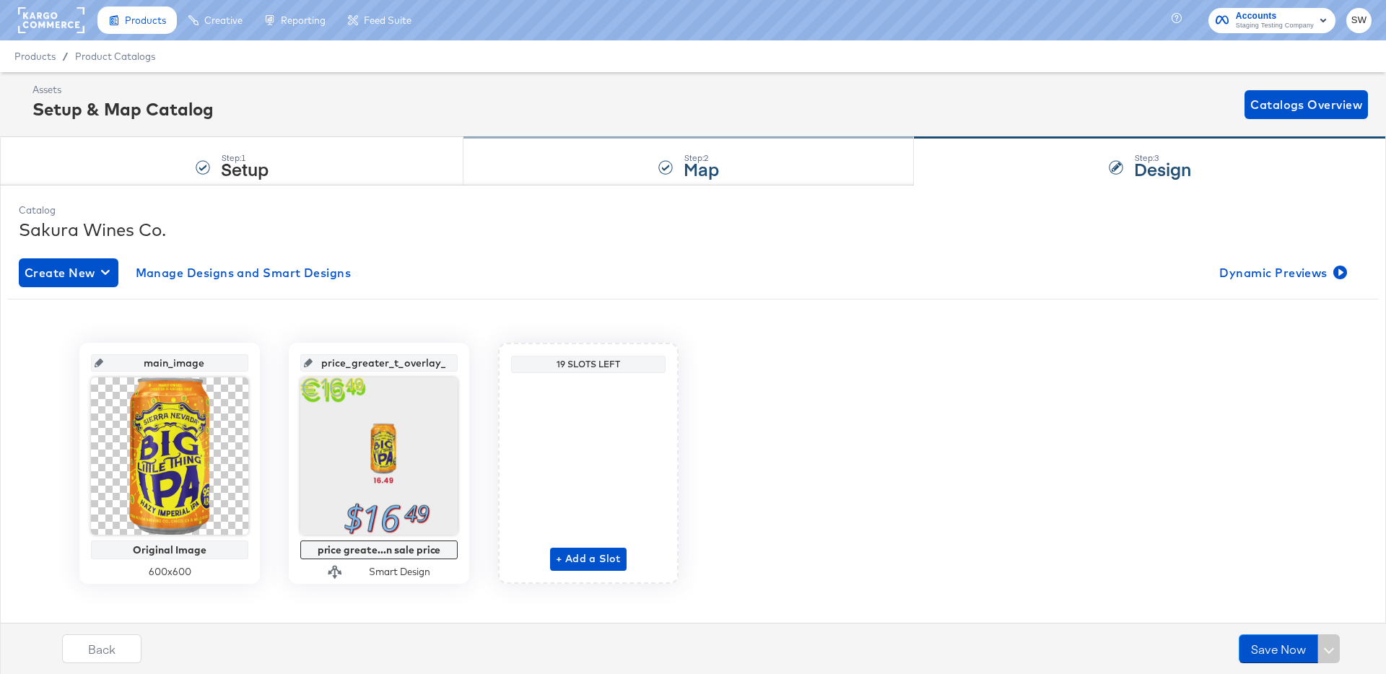
click at [602, 156] on div "Step: 2 Map" at bounding box center [689, 162] width 451 height 48
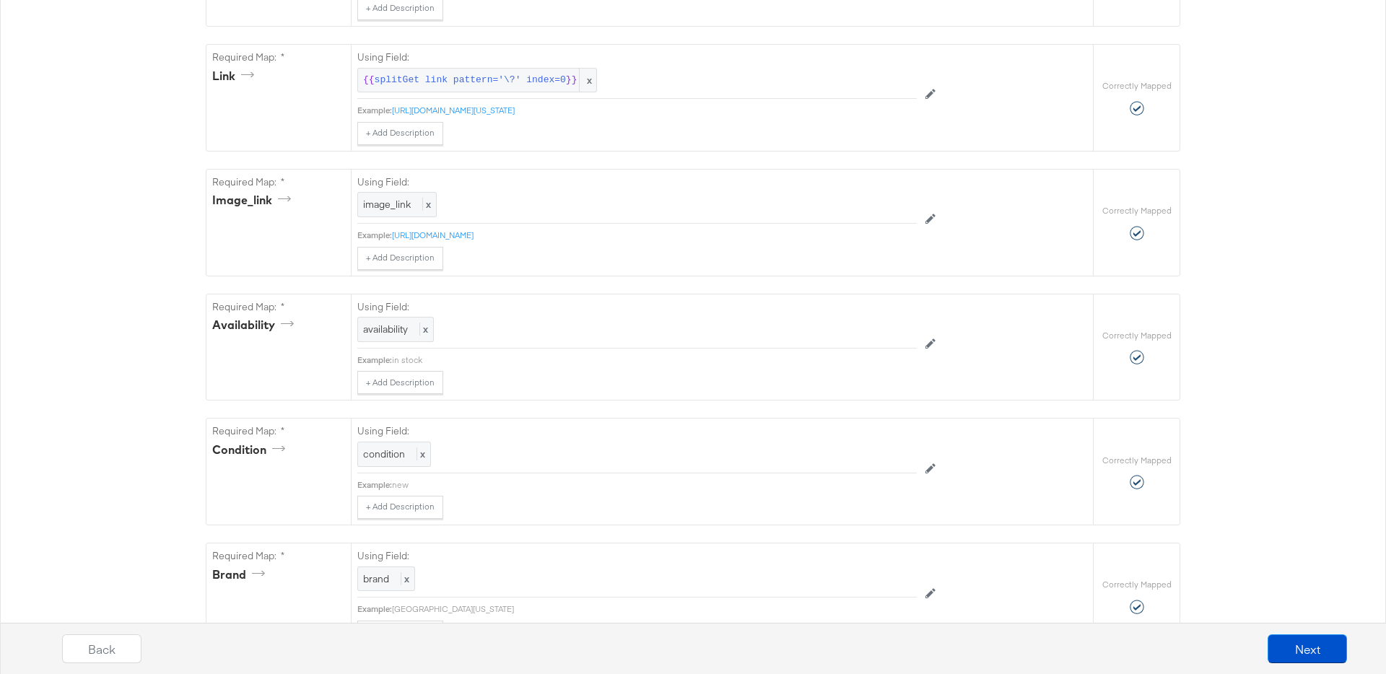
scroll to position [1480, 0]
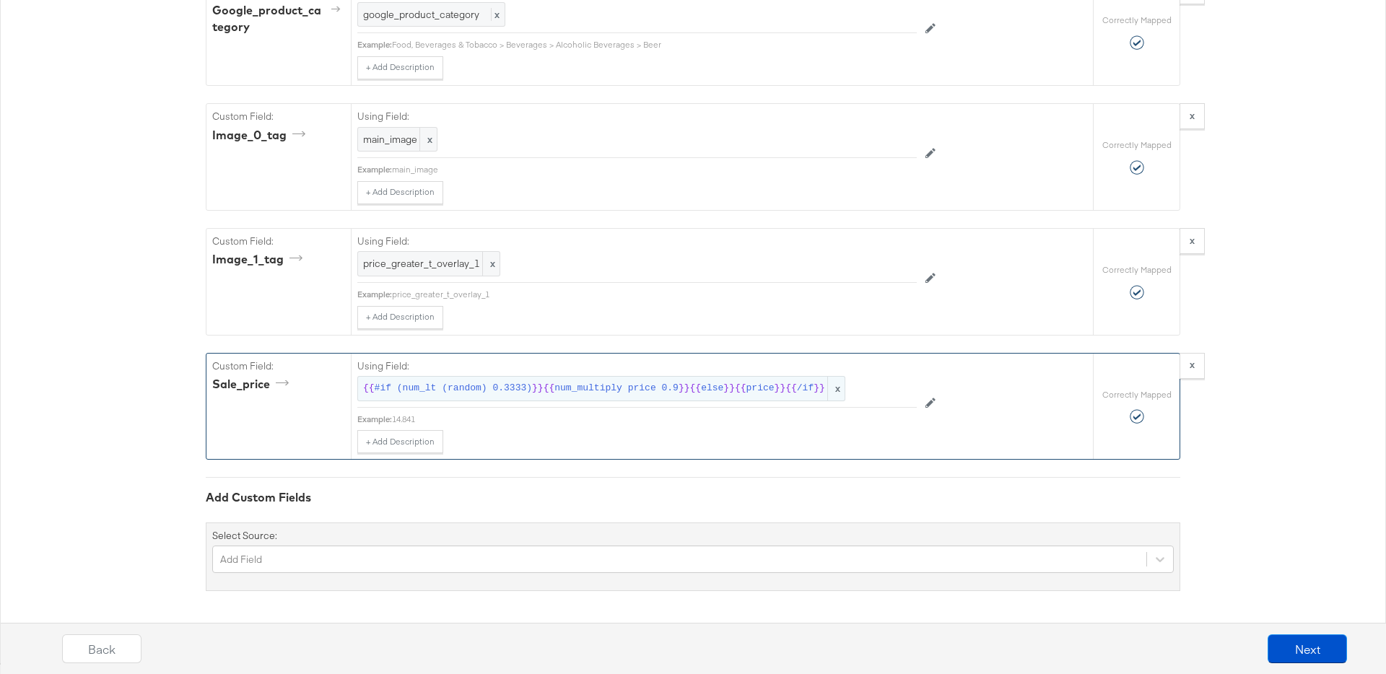
click at [510, 391] on span "#if (num_lt (random) 0.3333)" at bounding box center [453, 389] width 157 height 14
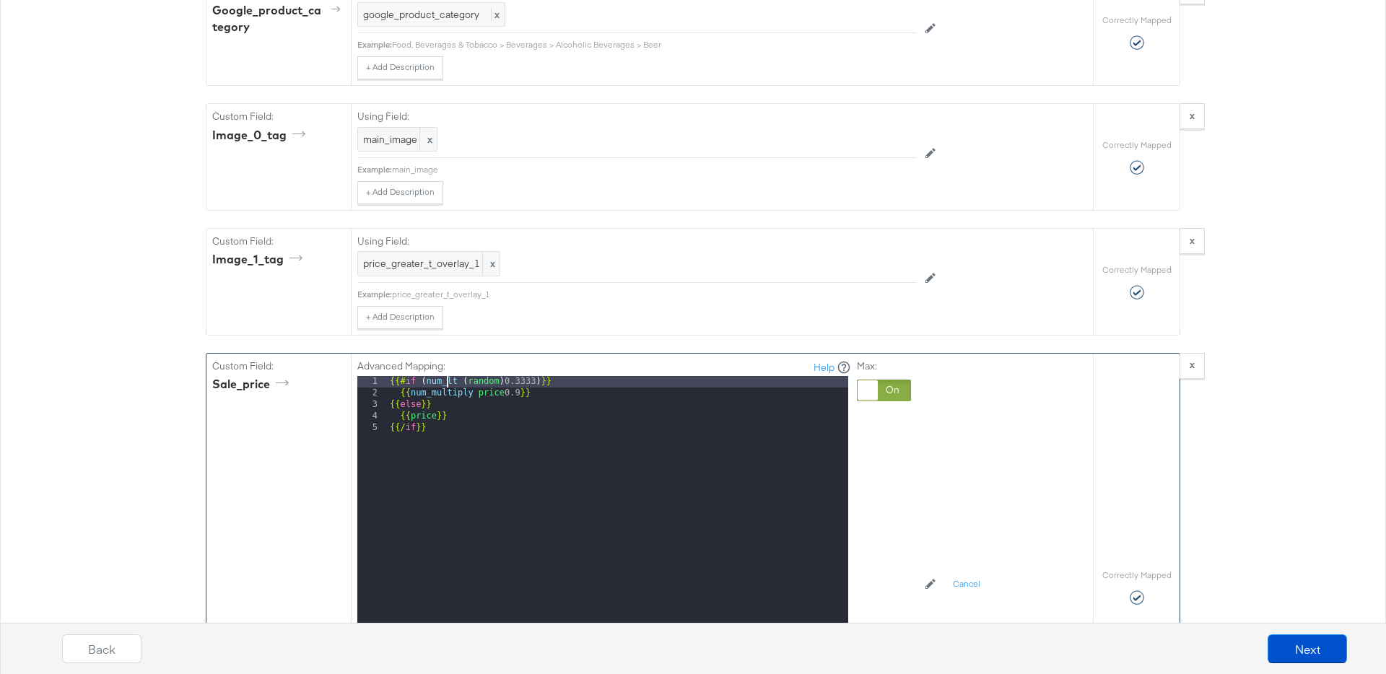
click at [446, 383] on div "{{# if ( num_lt ( random ) 0.3333 ) }} {{ num_multiply price 0.9 }} {{ else }} …" at bounding box center [617, 568] width 461 height 384
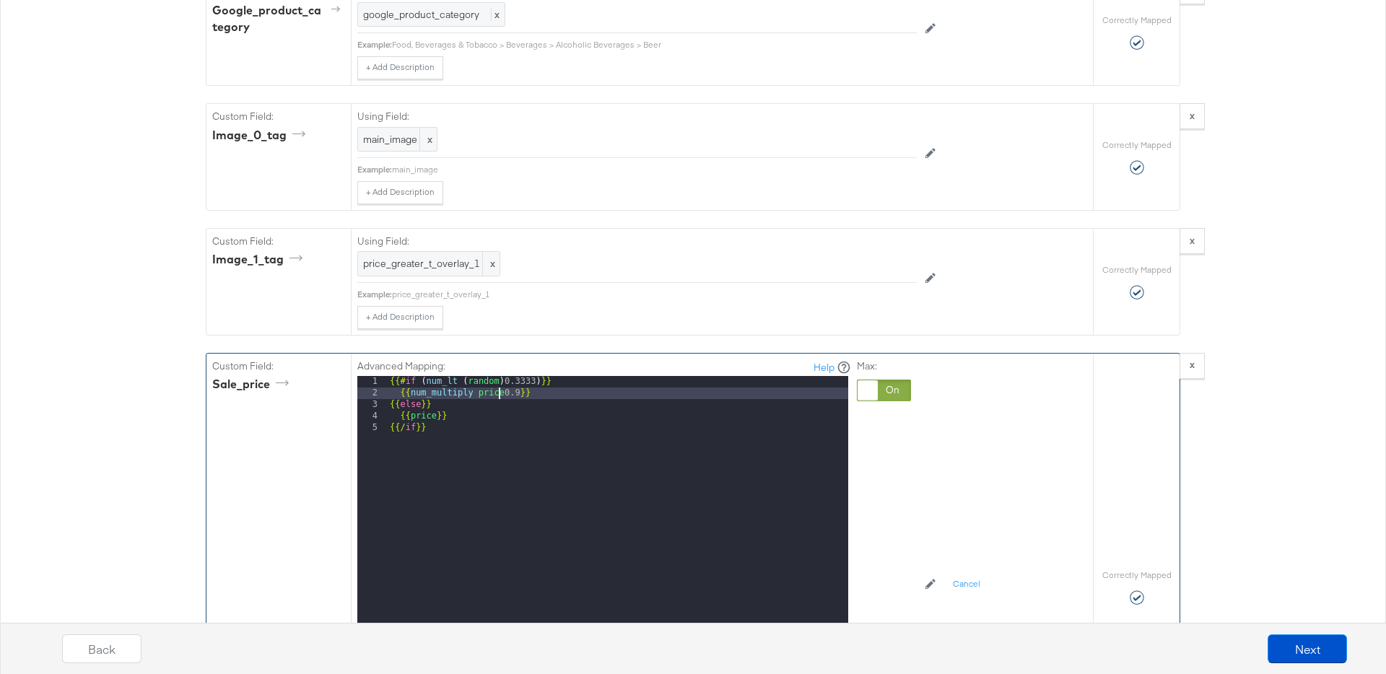
click at [497, 391] on div "{{# if ( num_lt ( random ) 0.3333 ) }} {{ num_multiply price 0.9 }} {{ else }} …" at bounding box center [617, 568] width 461 height 384
click at [492, 383] on div "{{# if ( num_lt ( random ) 0.3333 ) }} {{ num_multiply price 0.9 }} {{ else }} …" at bounding box center [617, 568] width 461 height 384
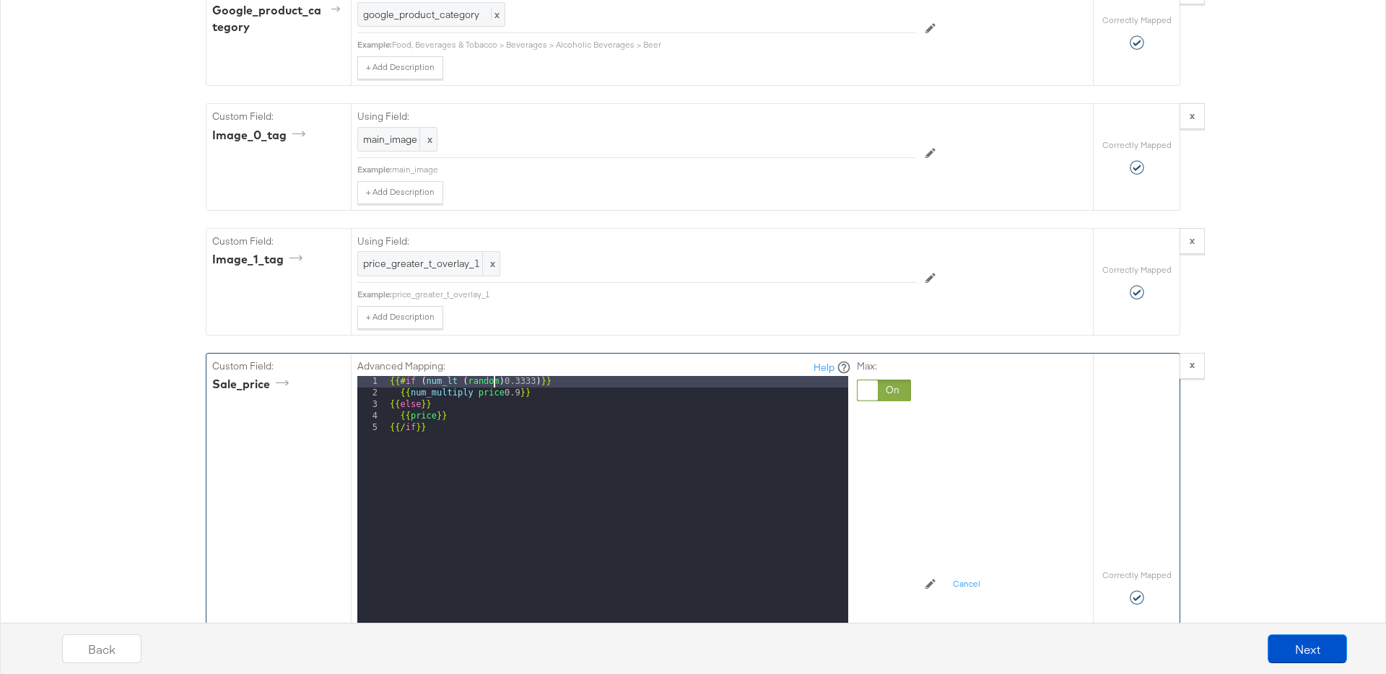
click at [492, 383] on div "{{# if ( num_lt ( random ) 0.3333 ) }} {{ num_multiply price 0.9 }} {{ else }} …" at bounding box center [617, 568] width 461 height 384
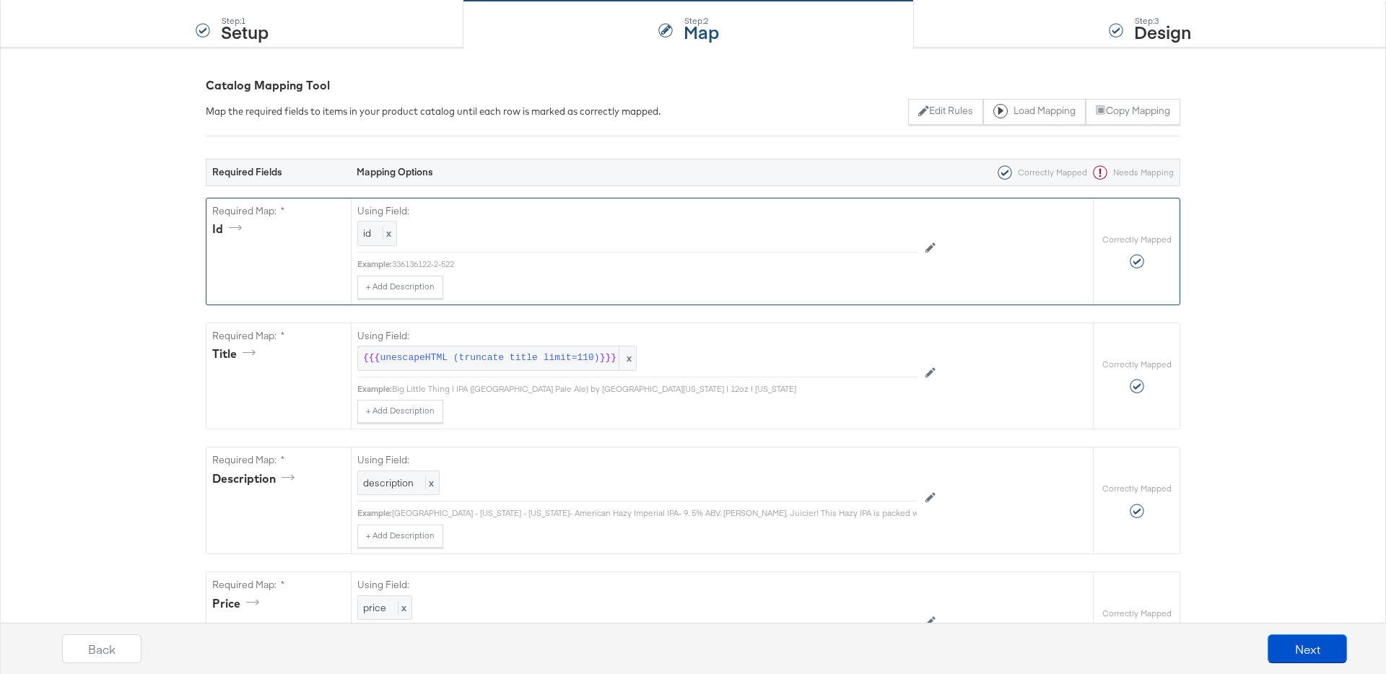
scroll to position [136, 0]
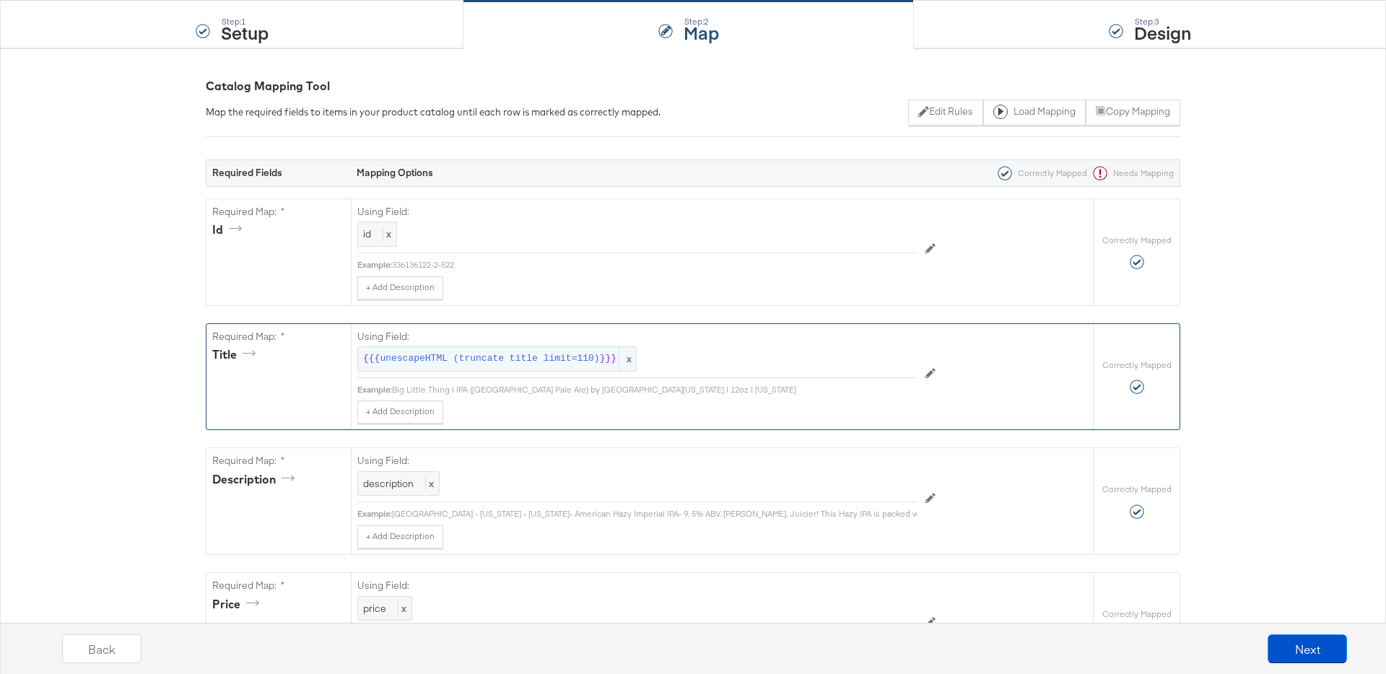
click at [513, 352] on span "unescapeHTML (truncate title limit=110)" at bounding box center [490, 359] width 220 height 14
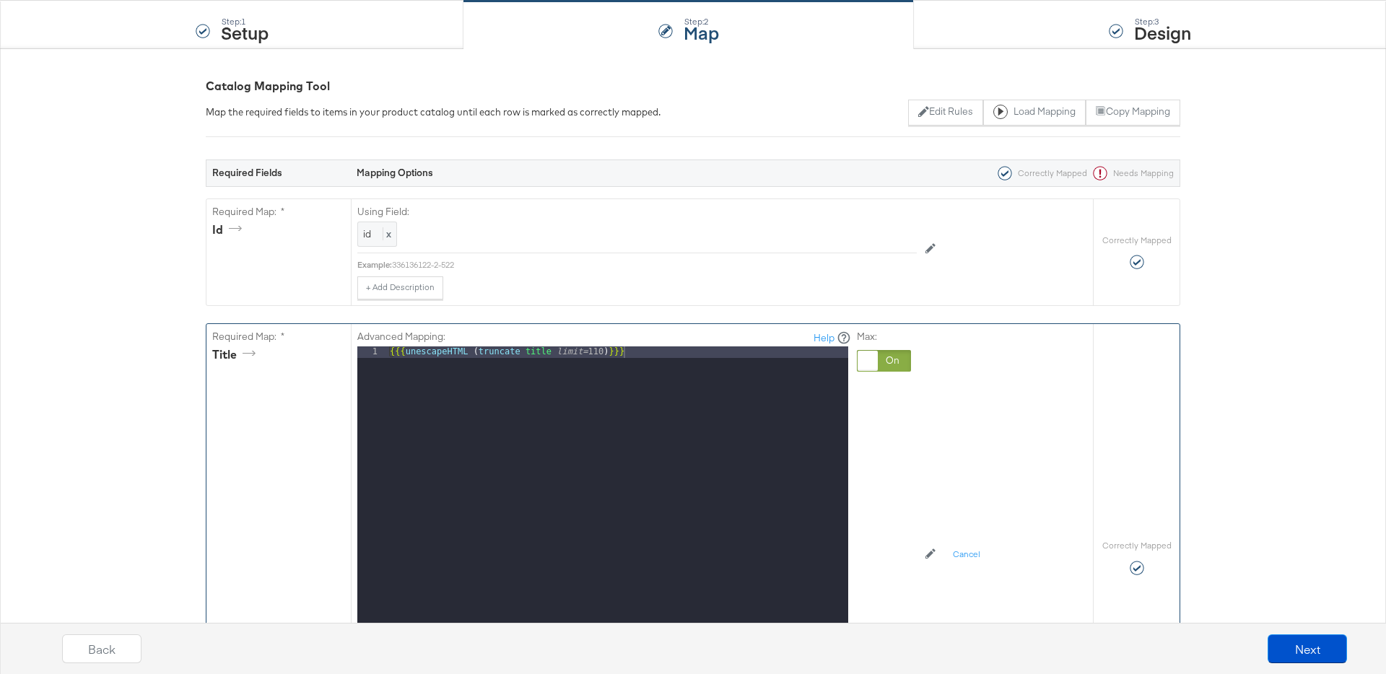
click at [604, 349] on div "{{{ unescapeHTML ( truncate title limit= 110 ) }}}" at bounding box center [617, 539] width 461 height 384
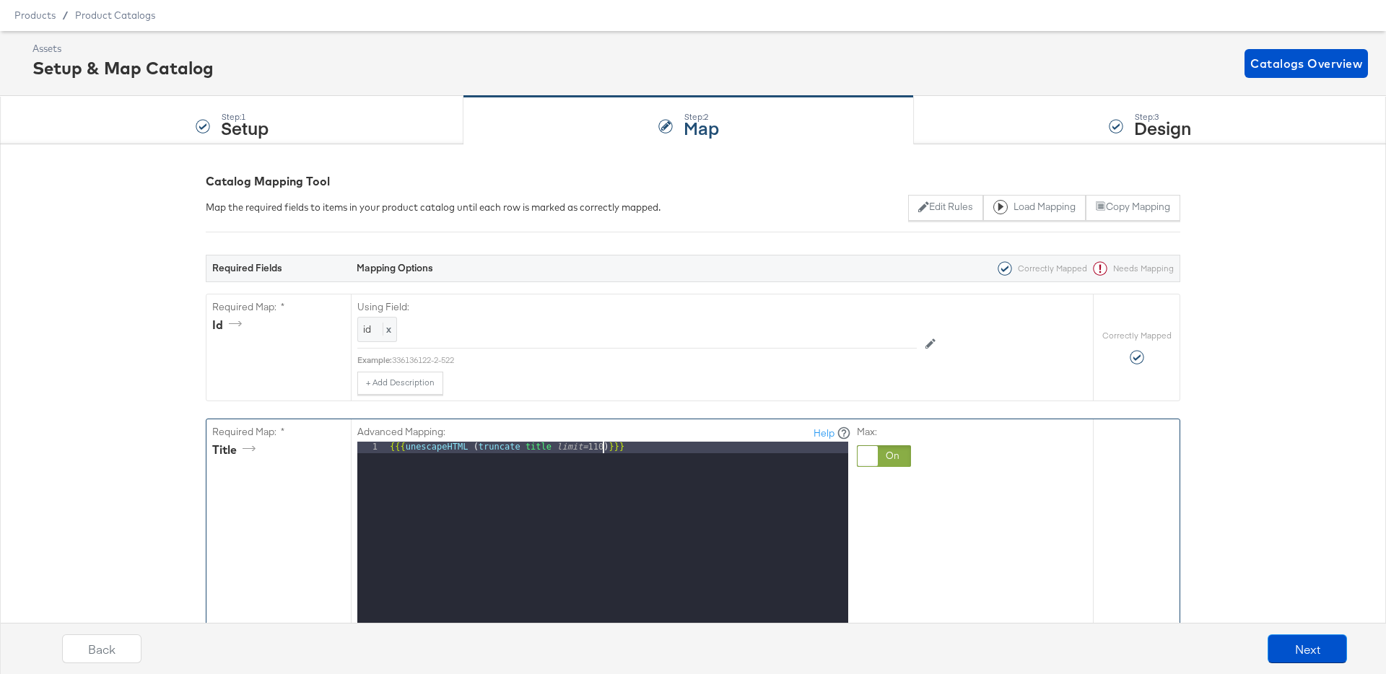
scroll to position [0, 0]
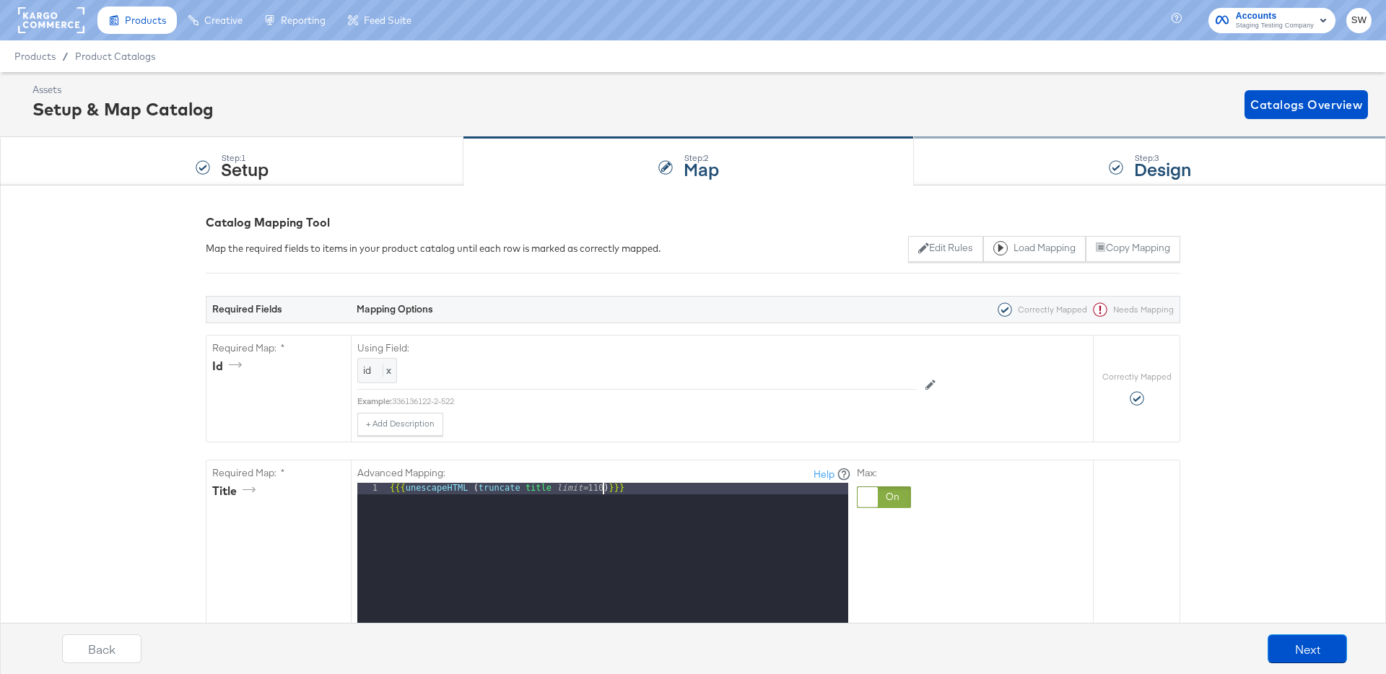
click at [1059, 170] on div "Step: 3 Design" at bounding box center [1150, 162] width 472 height 48
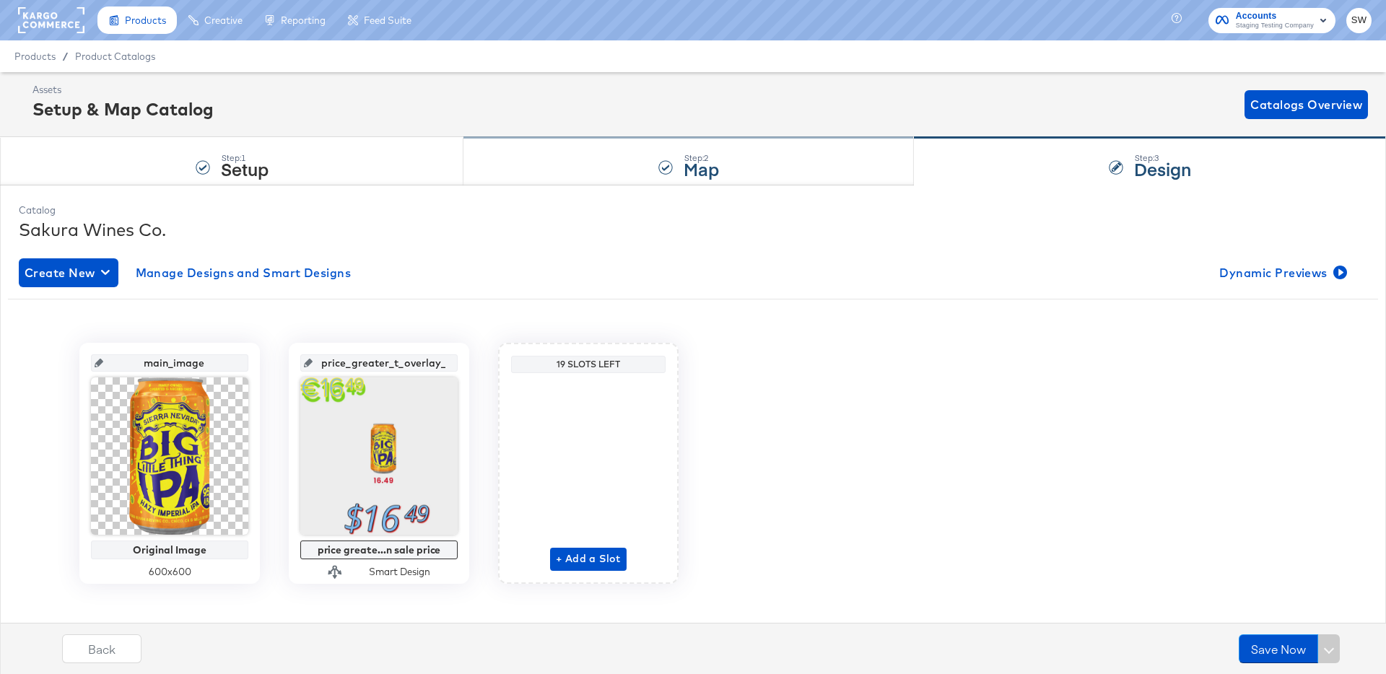
click at [724, 166] on div "Step: 2 Map" at bounding box center [689, 162] width 451 height 48
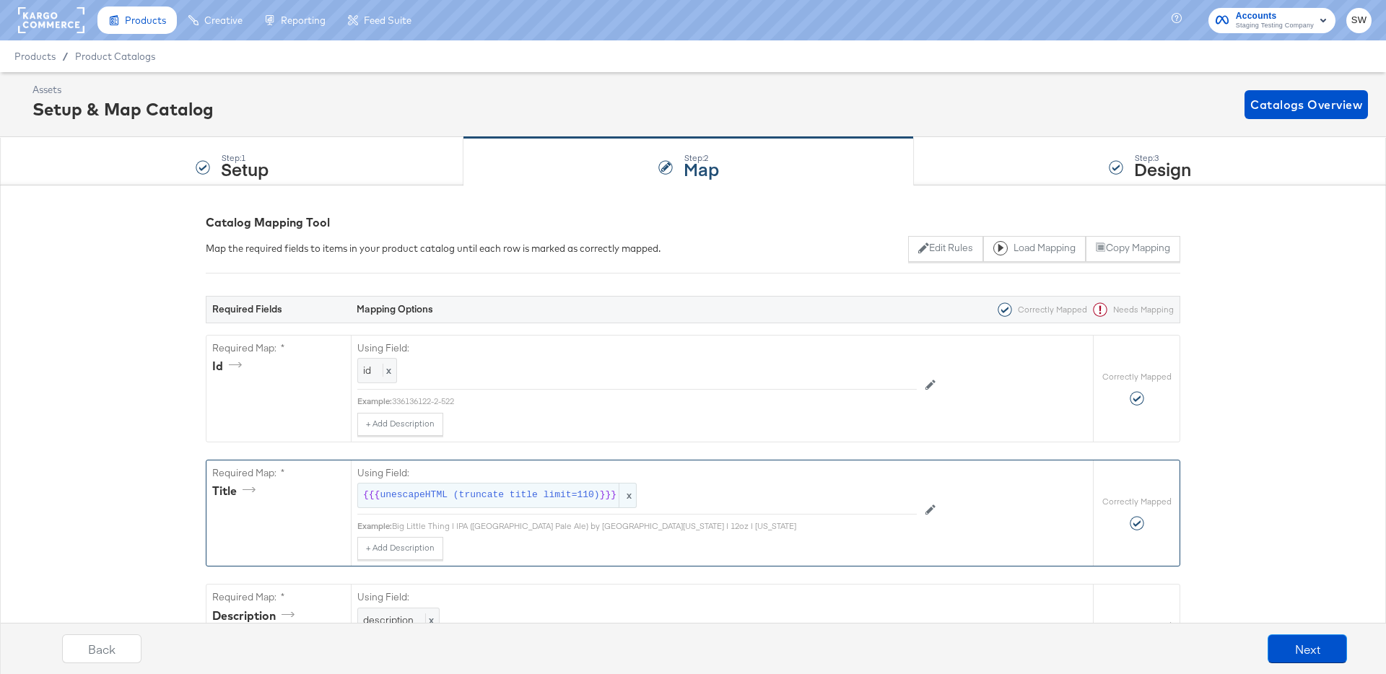
click at [531, 503] on div "{{{ unescapeHTML (truncate title limit=110) }}} x" at bounding box center [496, 495] width 279 height 25
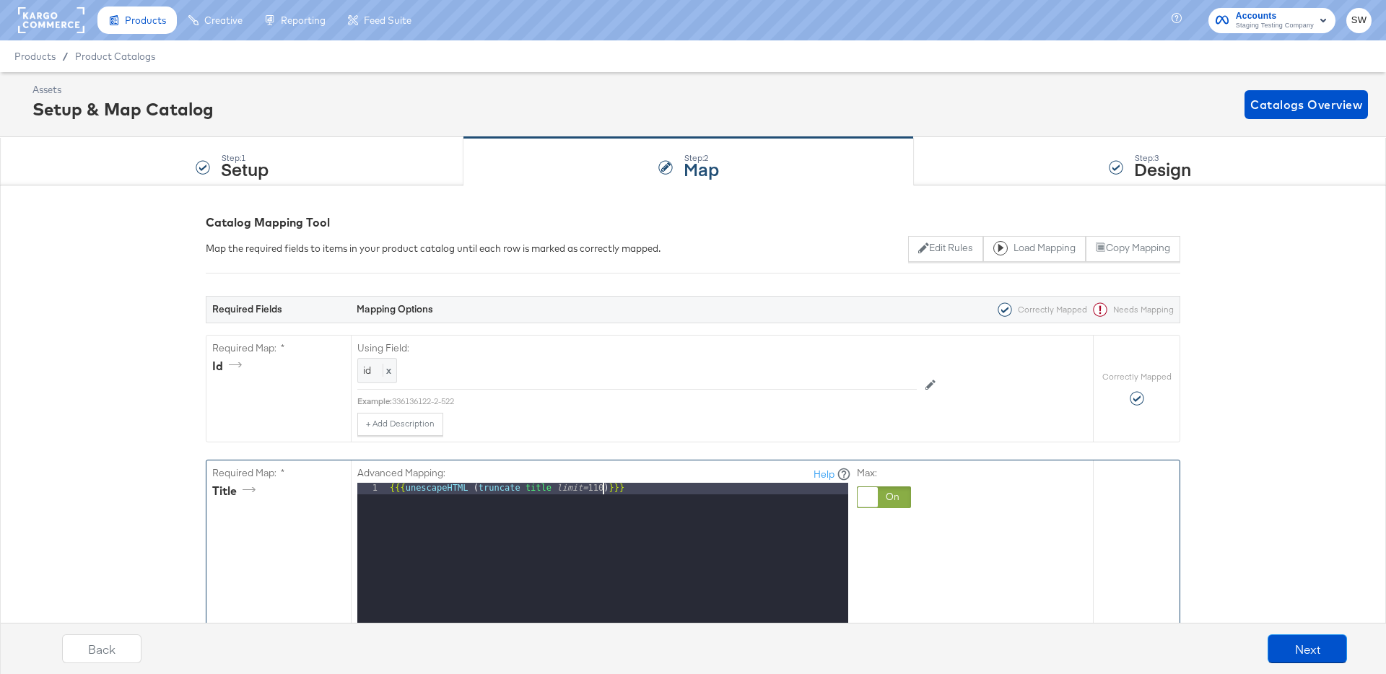
click at [603, 487] on div "{{{ unescapeHTML ( truncate title limit= 110 ) }}}" at bounding box center [617, 675] width 461 height 384
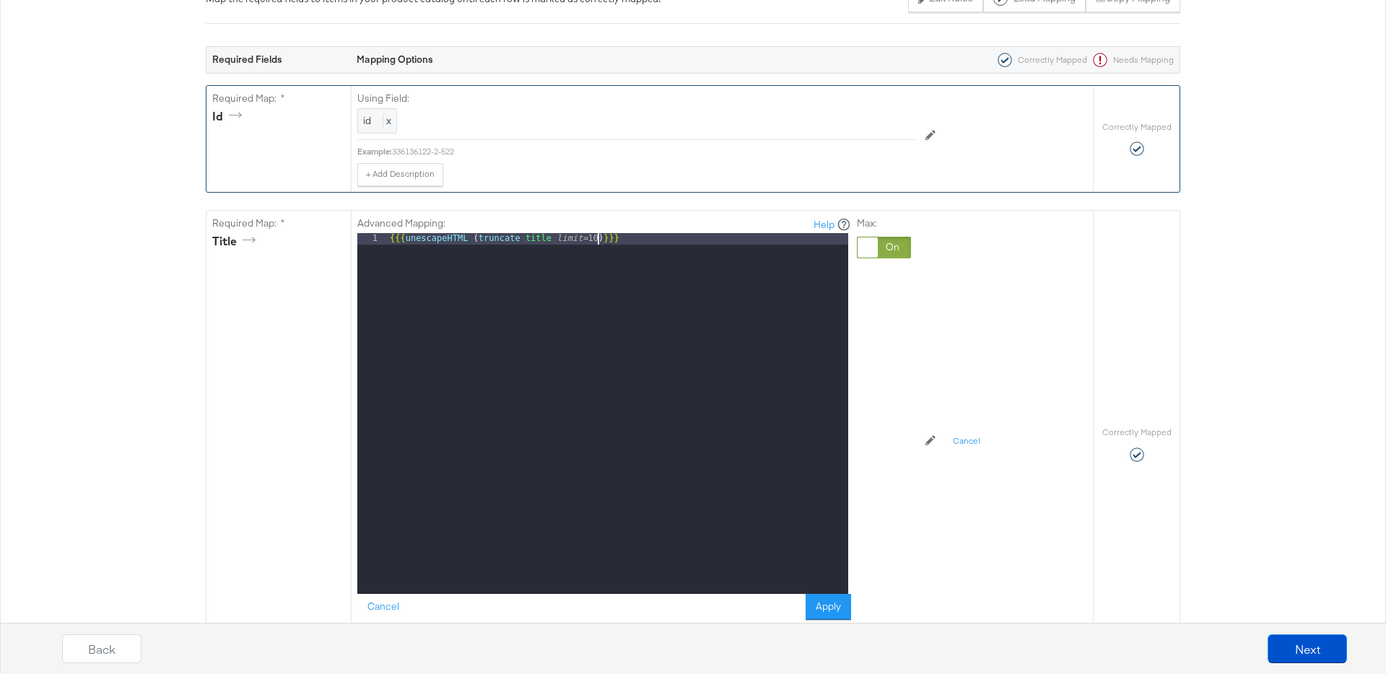
scroll to position [435, 0]
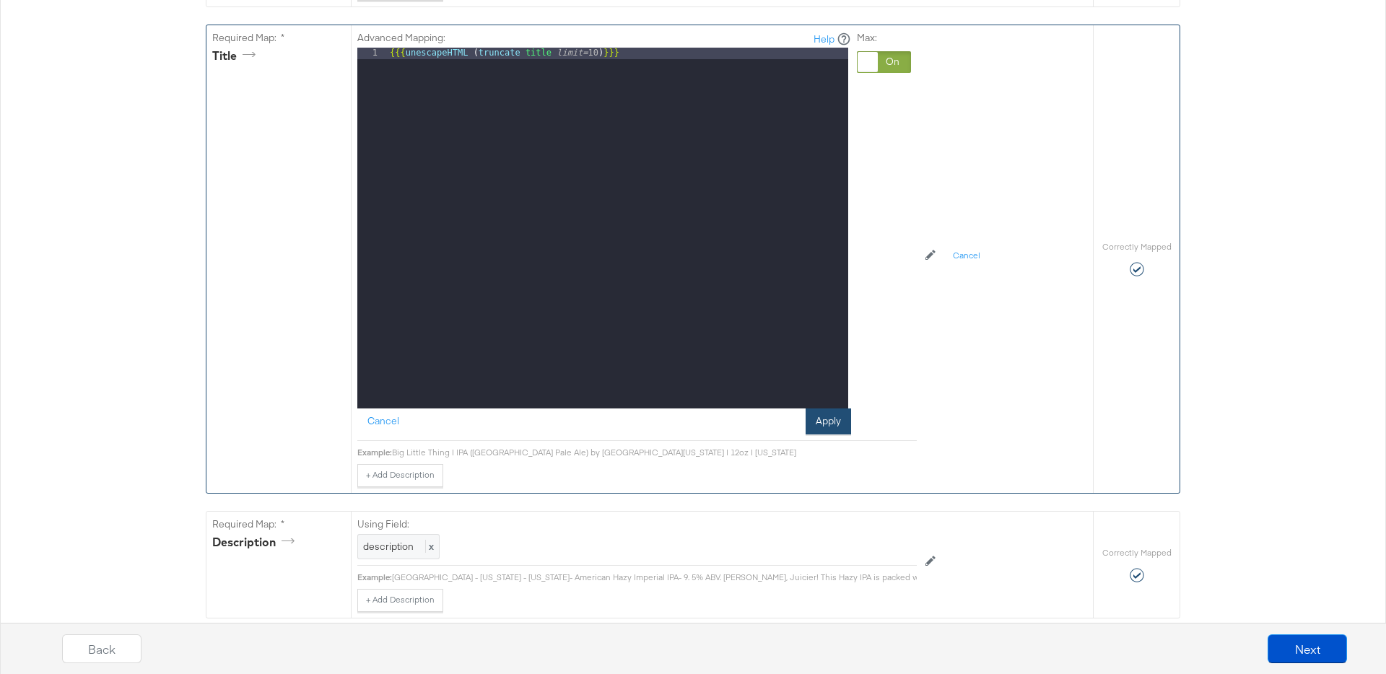
click at [840, 433] on button "Apply" at bounding box center [828, 422] width 45 height 26
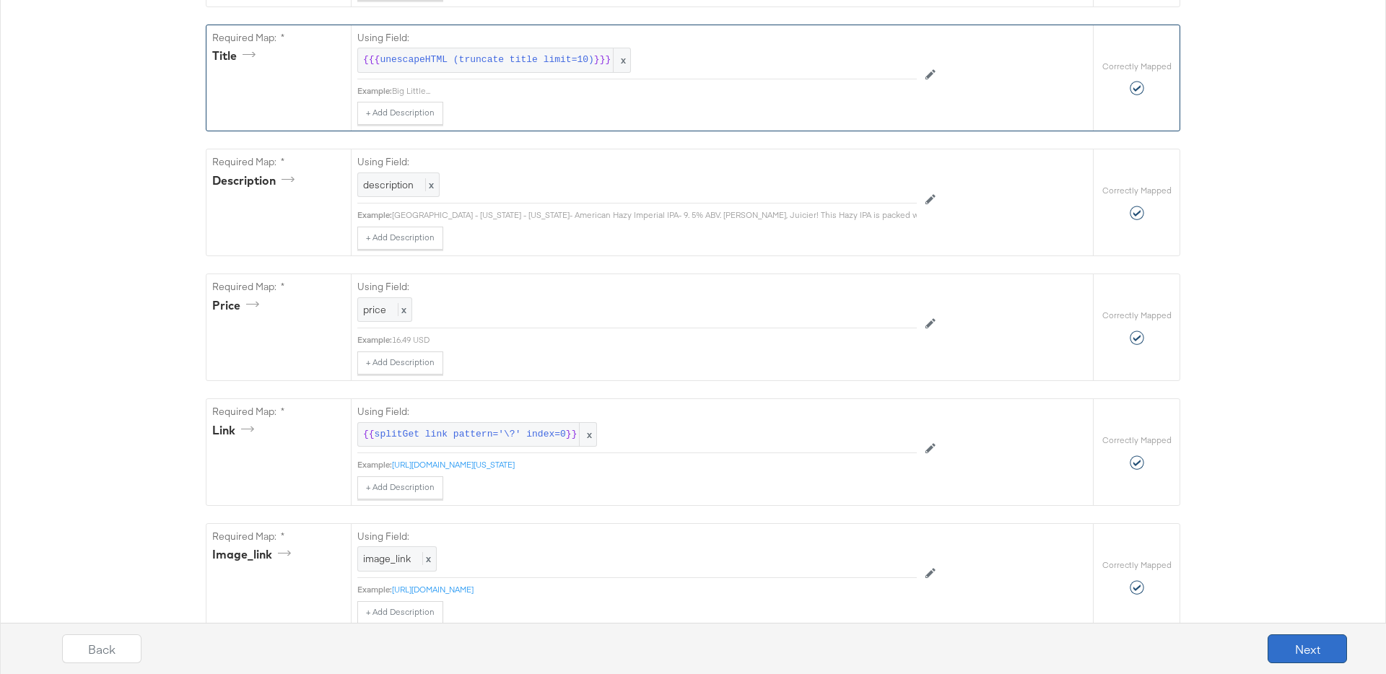
click at [1287, 650] on button "Next" at bounding box center [1307, 649] width 79 height 29
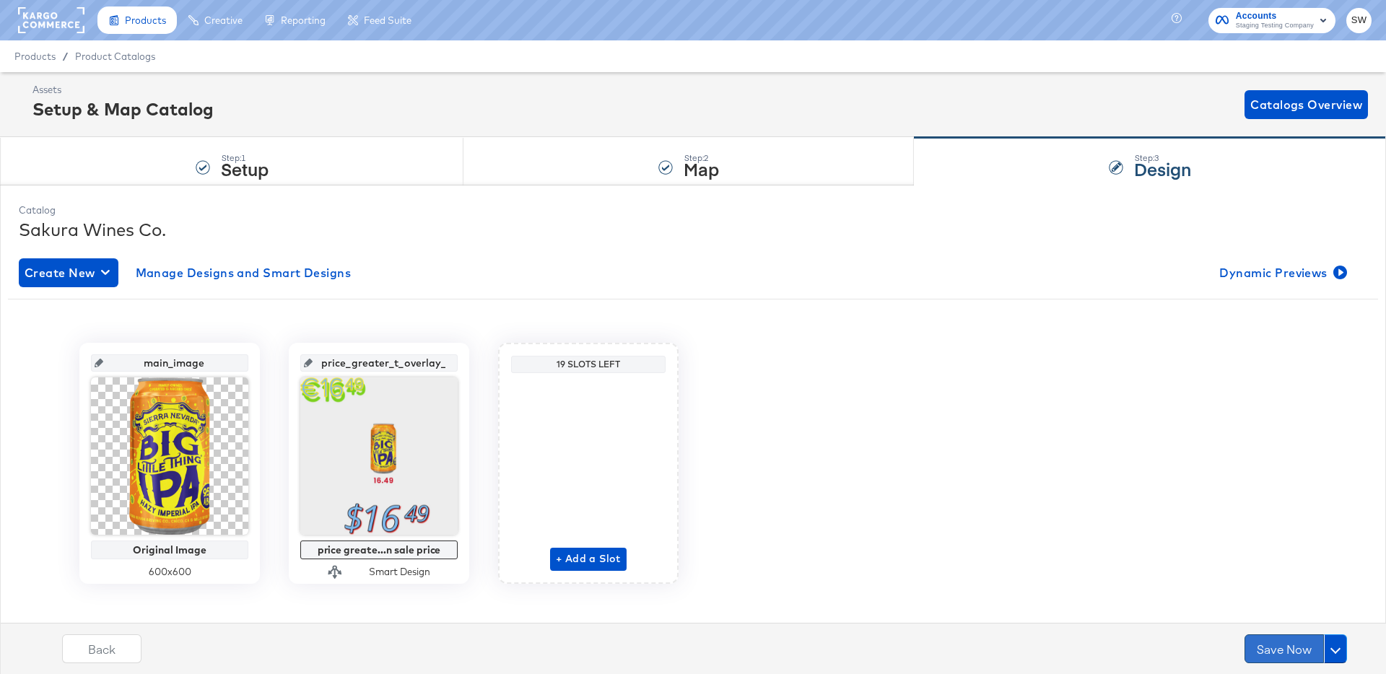
click at [1285, 635] on button "Save Now" at bounding box center [1284, 649] width 79 height 29
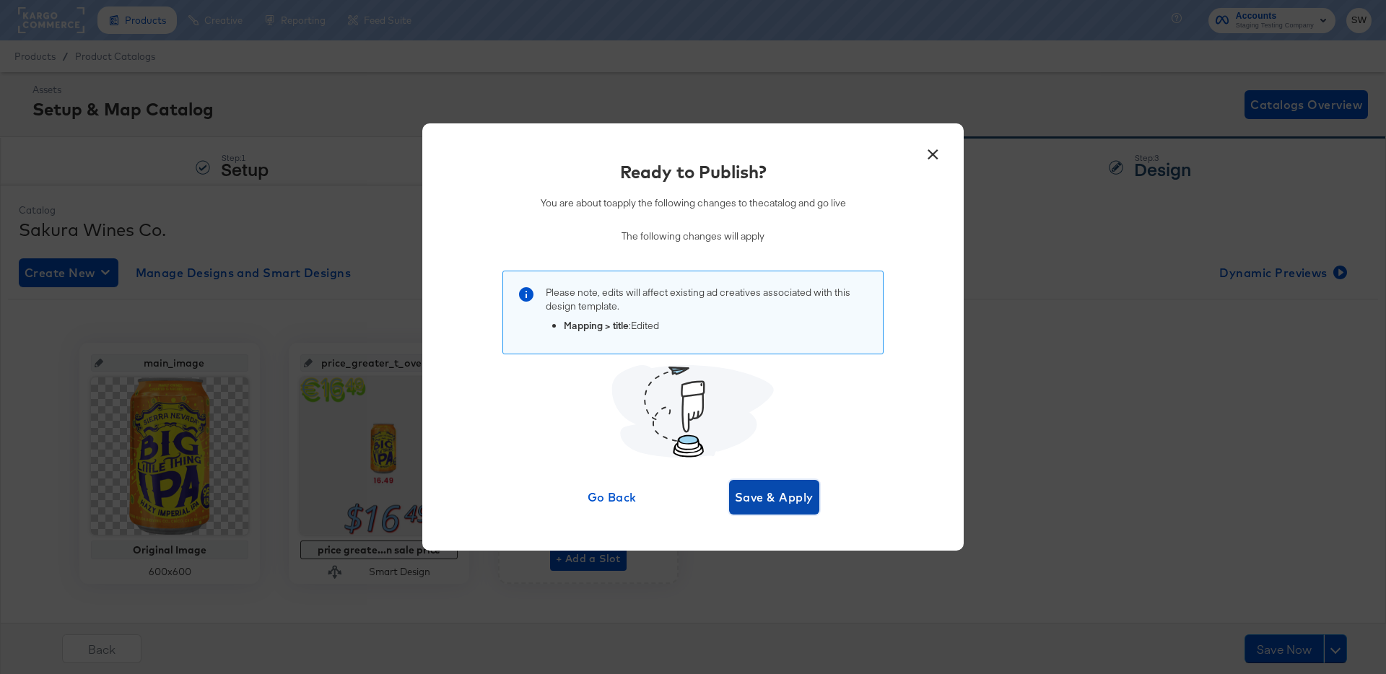
click at [790, 501] on span "Save & Apply" at bounding box center [774, 497] width 79 height 20
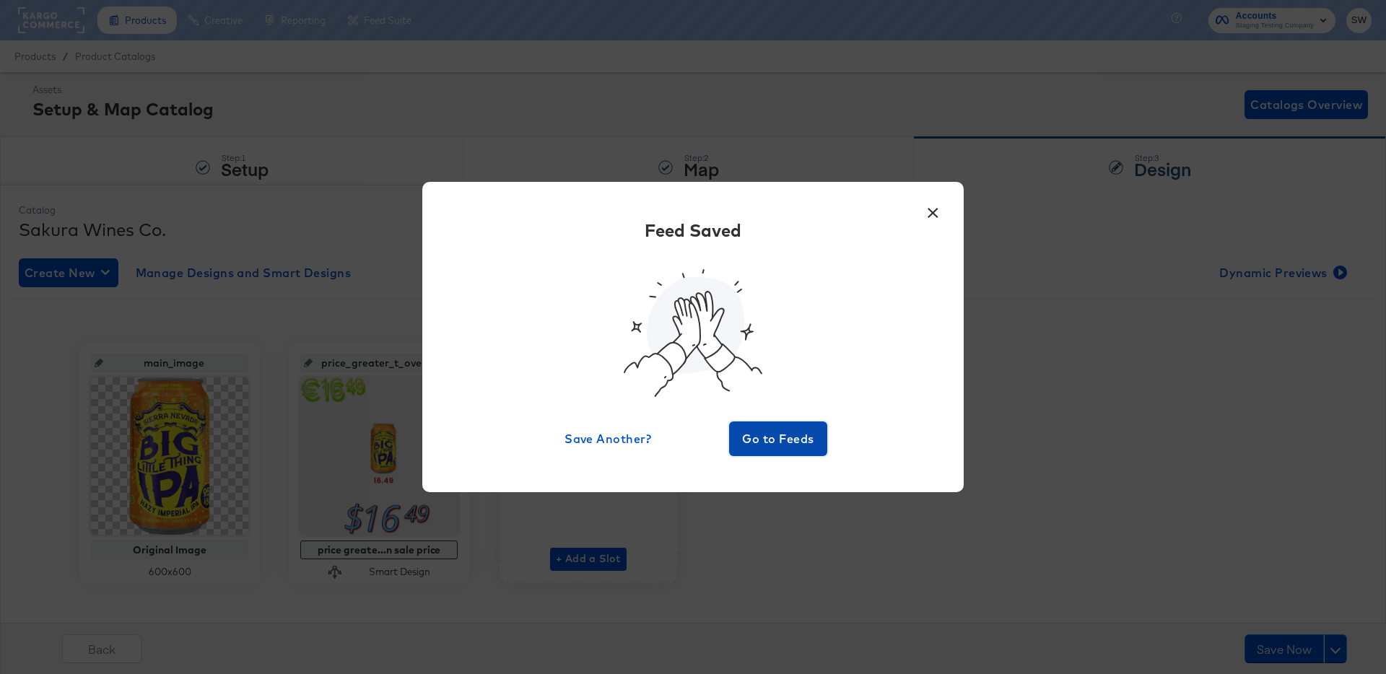
click at [794, 444] on span "Go to Feeds" at bounding box center [778, 439] width 87 height 20
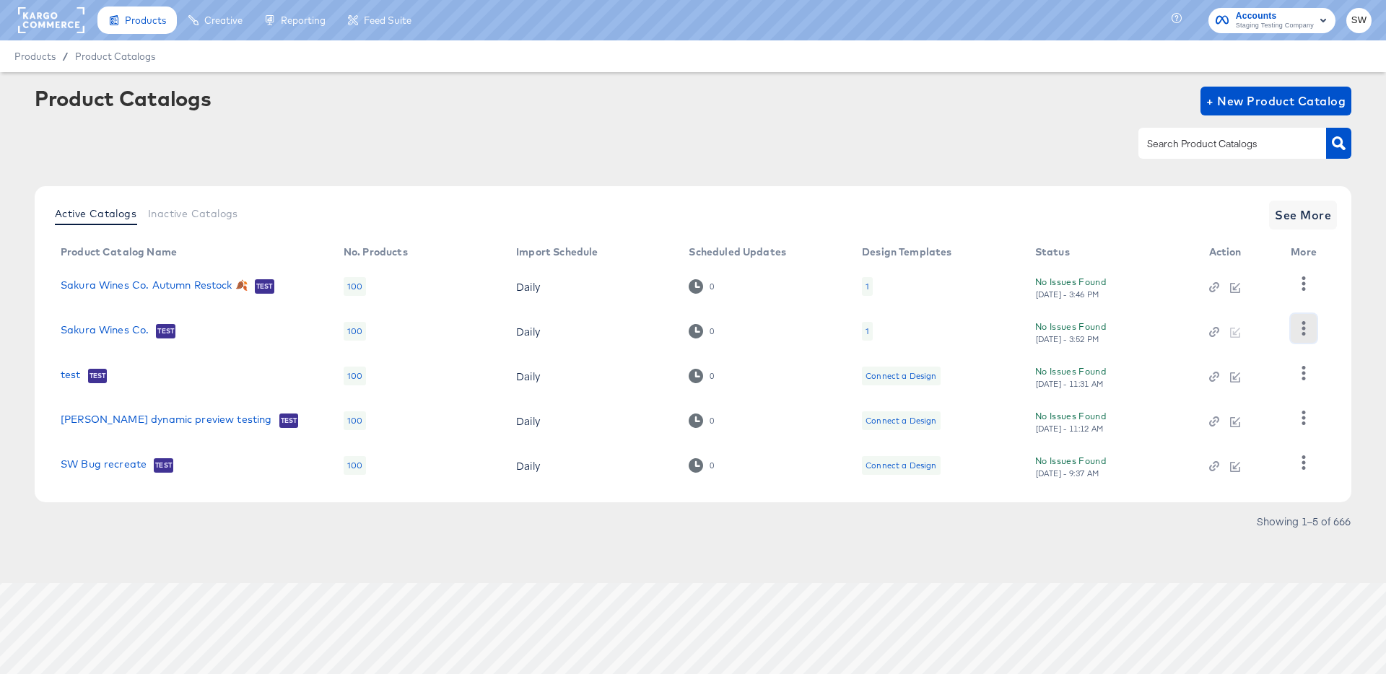
click at [1305, 330] on icon "button" at bounding box center [1304, 328] width 14 height 14
click at [1237, 381] on div "HUD Checks (Internal)" at bounding box center [1245, 381] width 144 height 23
click at [114, 326] on link "Sakura Wines Co." at bounding box center [105, 331] width 88 height 14
click at [129, 332] on link "Sakura Wines Co." at bounding box center [105, 331] width 88 height 14
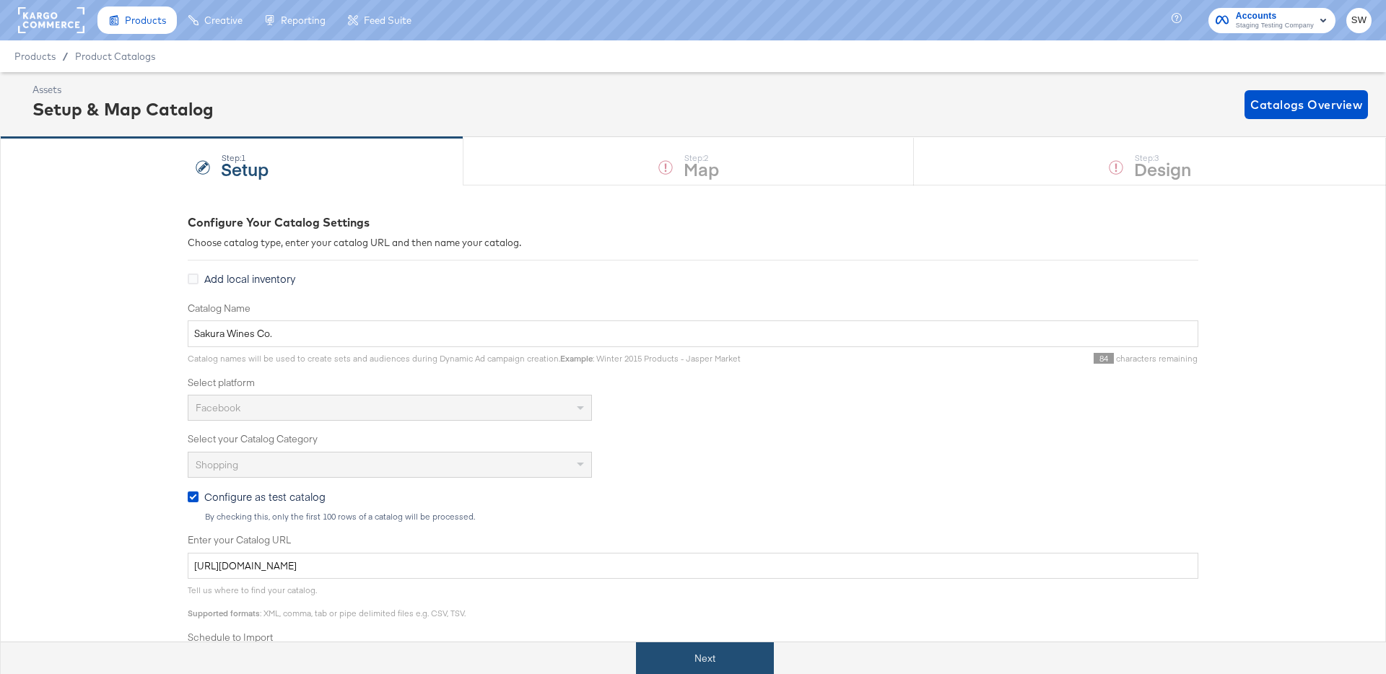
click at [679, 643] on button "Next" at bounding box center [705, 659] width 138 height 32
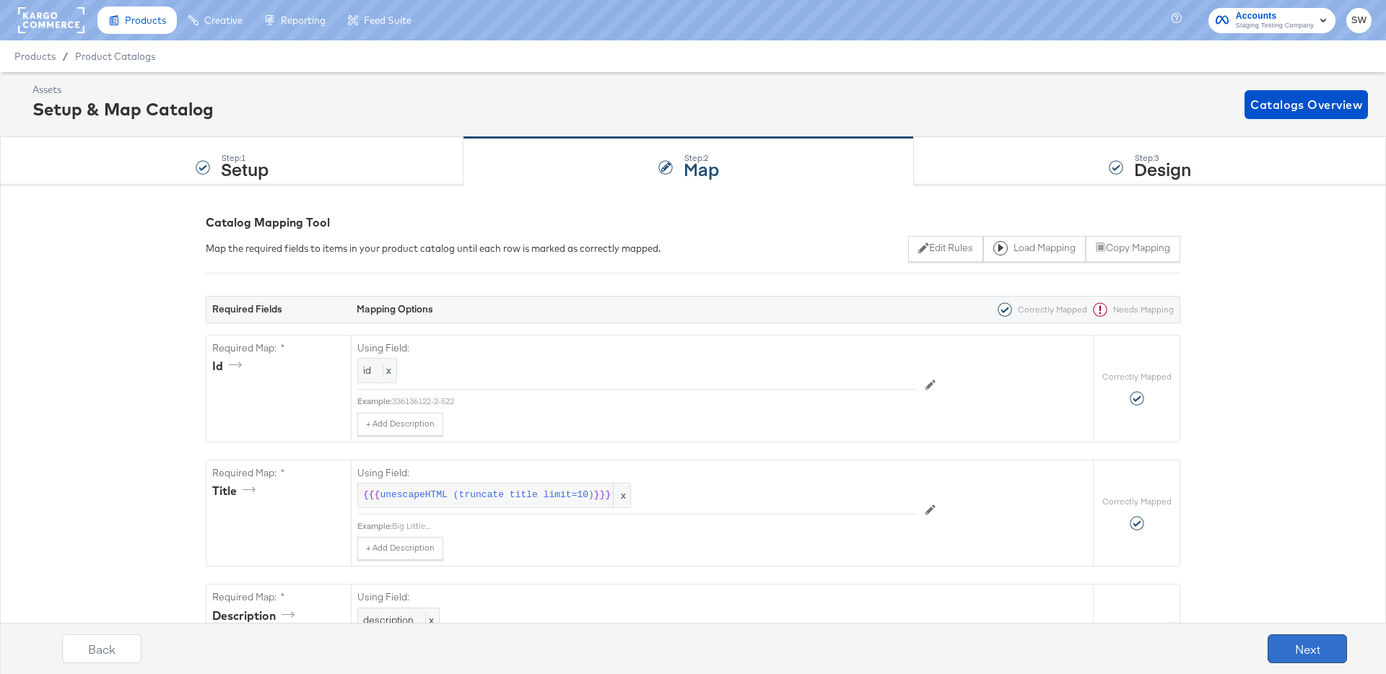
click at [1326, 638] on button "Next" at bounding box center [1307, 649] width 79 height 29
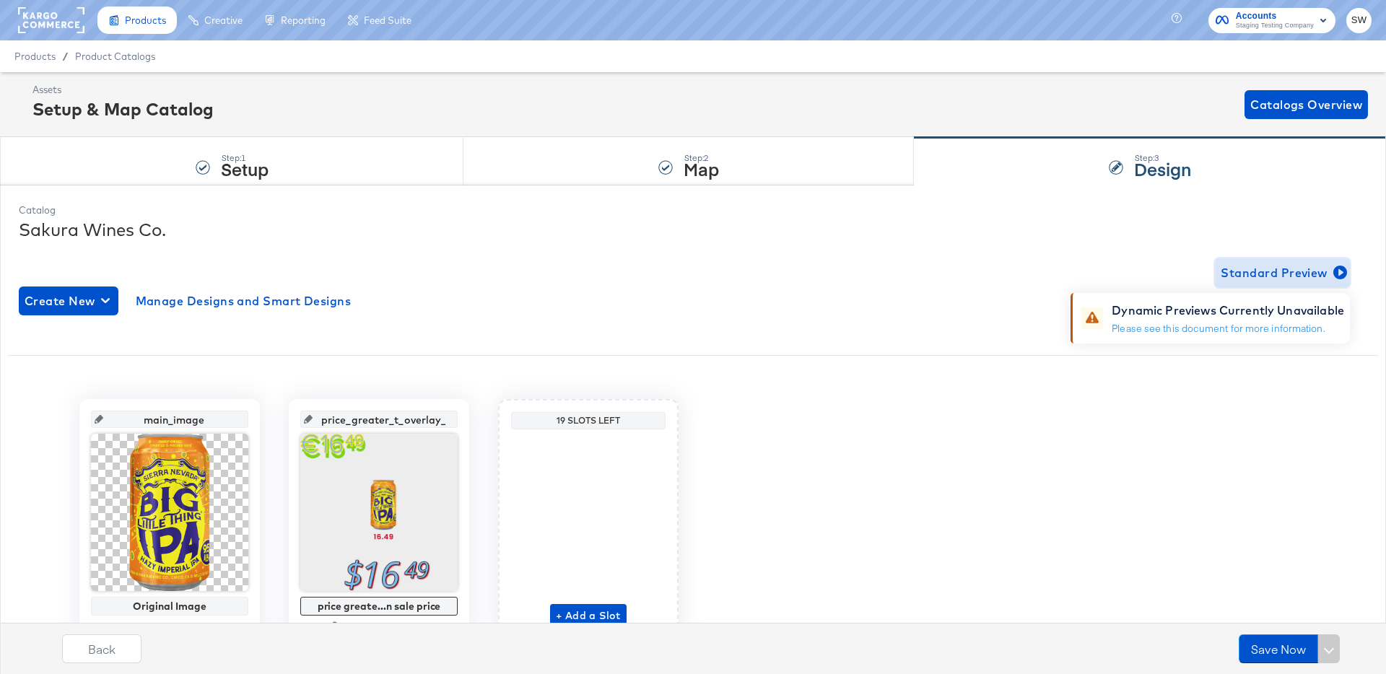
click at [1312, 274] on span "Standard Preview" at bounding box center [1282, 273] width 123 height 20
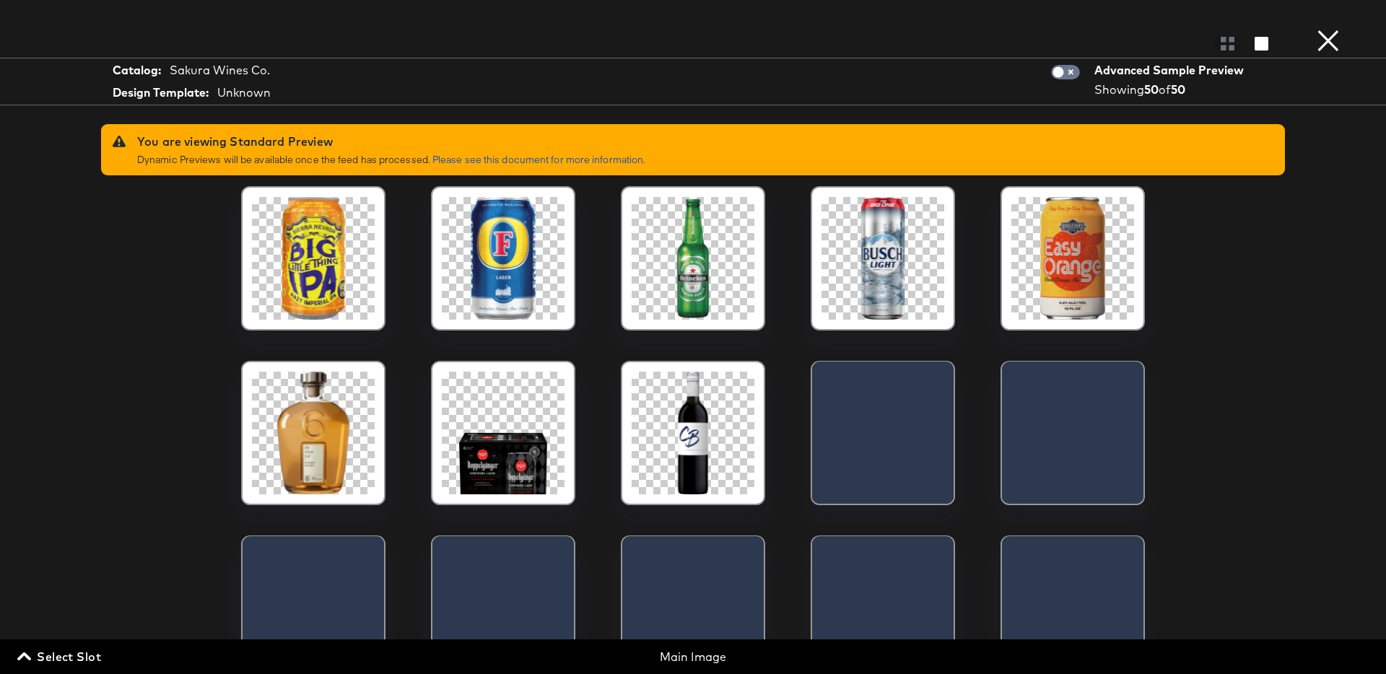
click at [1329, 29] on button "×" at bounding box center [1328, 14] width 29 height 29
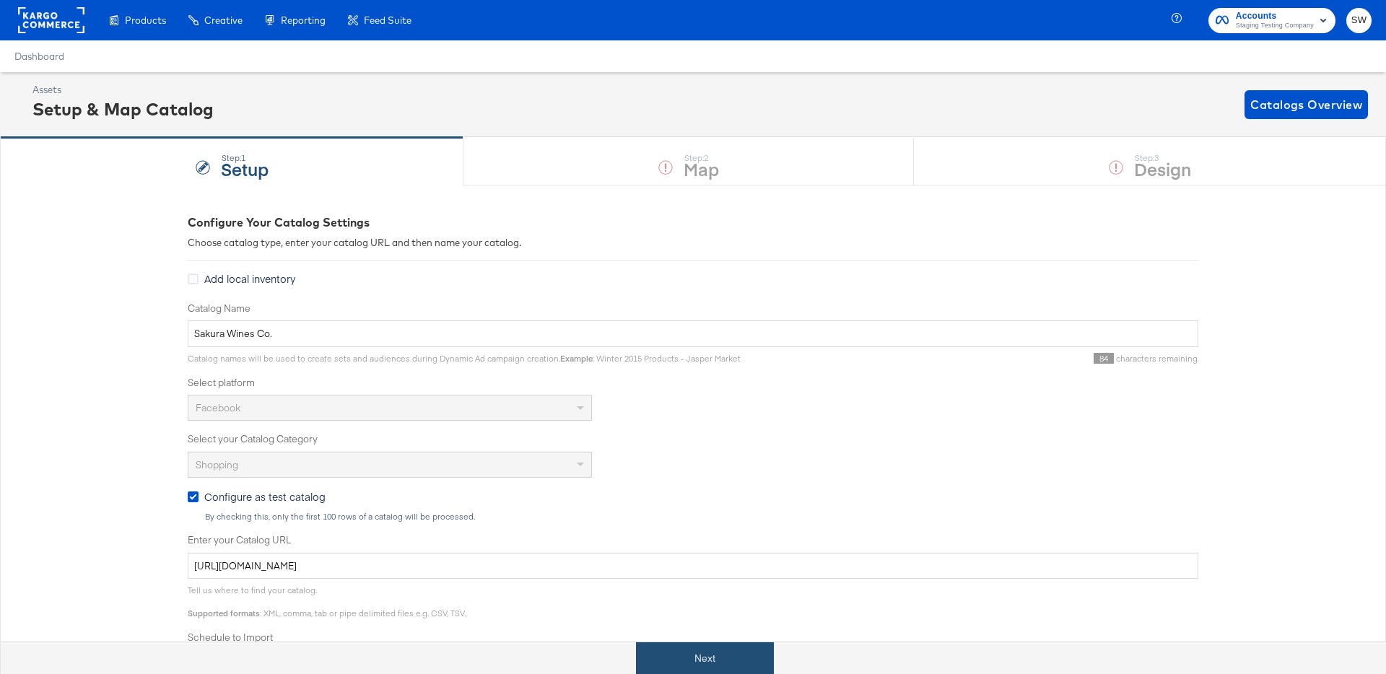
click at [703, 659] on button "Next" at bounding box center [705, 659] width 138 height 32
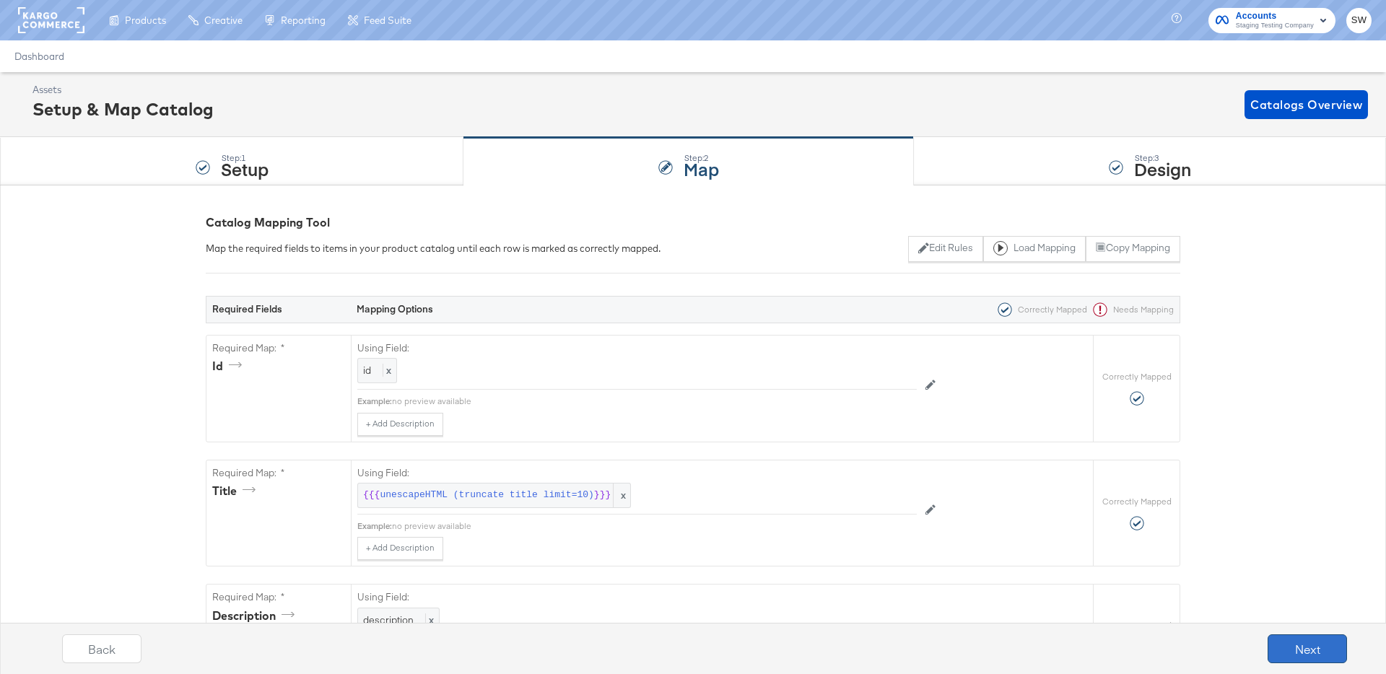
click at [1275, 636] on button "Next" at bounding box center [1307, 649] width 79 height 29
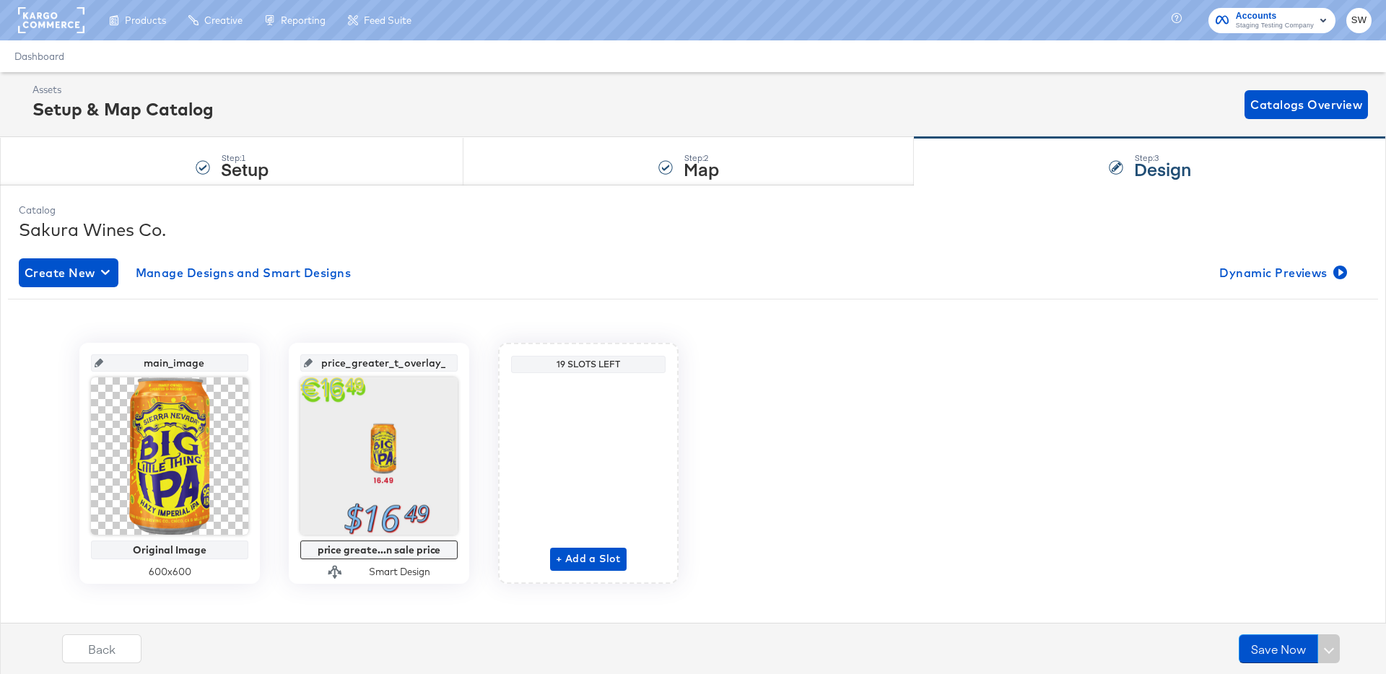
click at [1299, 247] on div at bounding box center [693, 247] width 1349 height 1
click at [1294, 277] on span "Dynamic Previews" at bounding box center [1282, 273] width 125 height 20
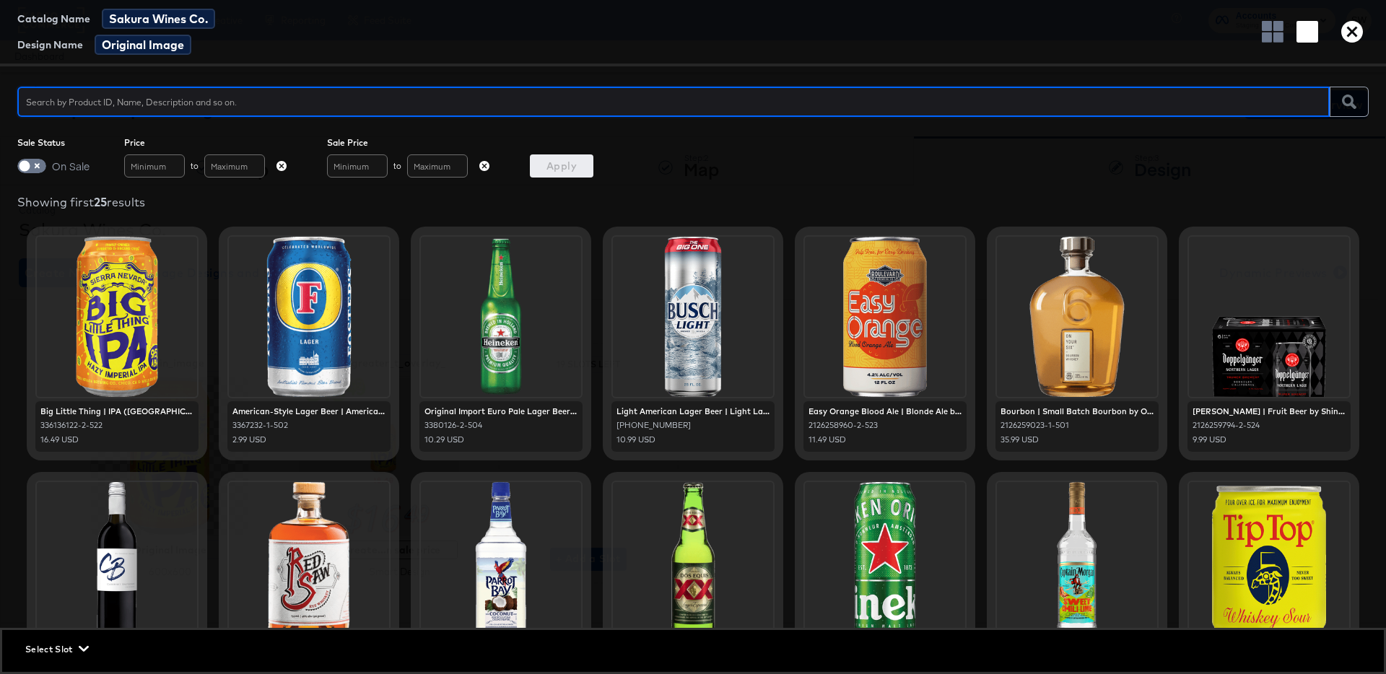
click at [1349, 29] on icon "button" at bounding box center [1353, 32] width 22 height 22
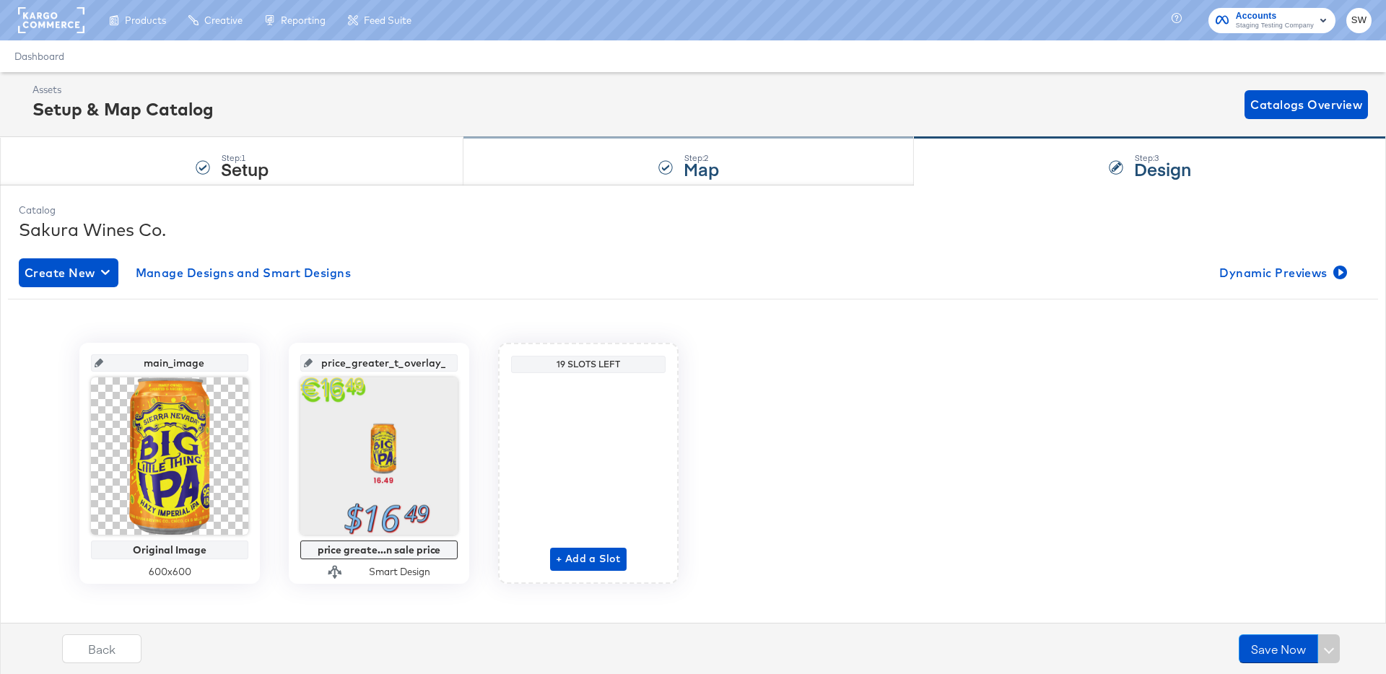
click at [656, 162] on div "Step: 2 Map" at bounding box center [689, 162] width 451 height 48
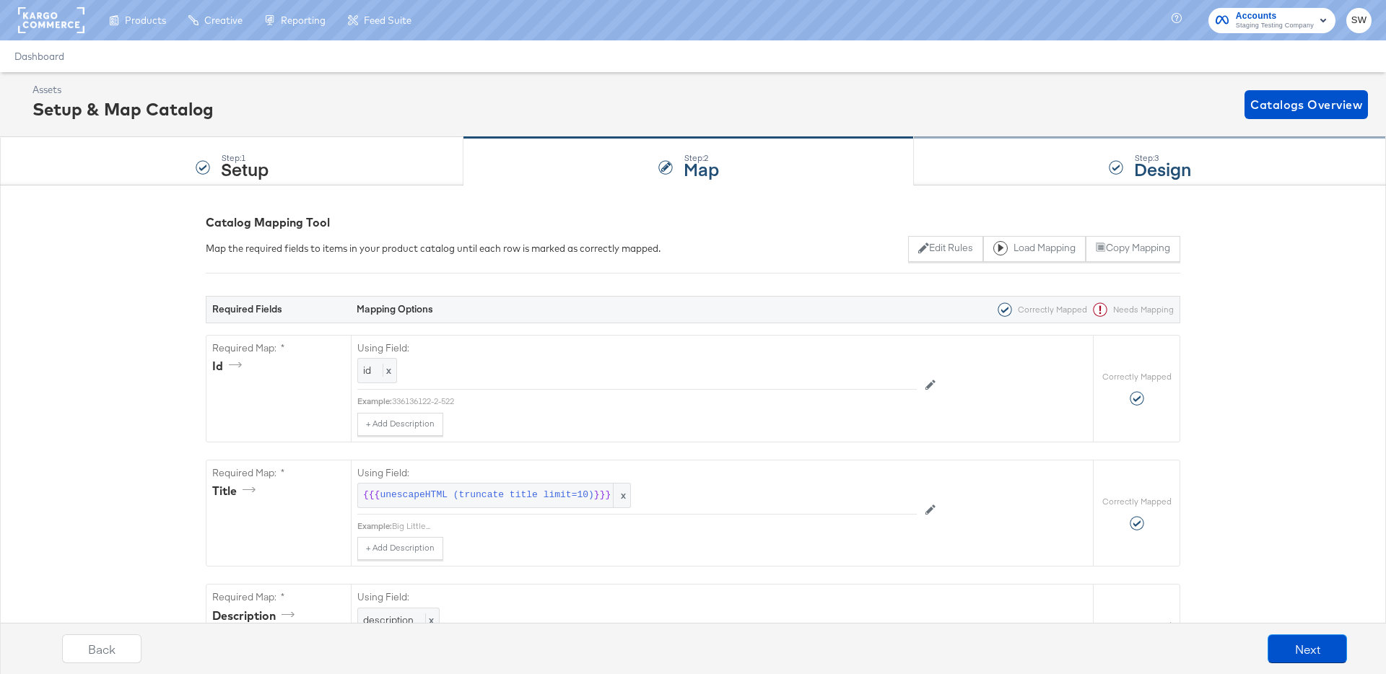
click at [1170, 160] on strong "Design" at bounding box center [1162, 169] width 57 height 24
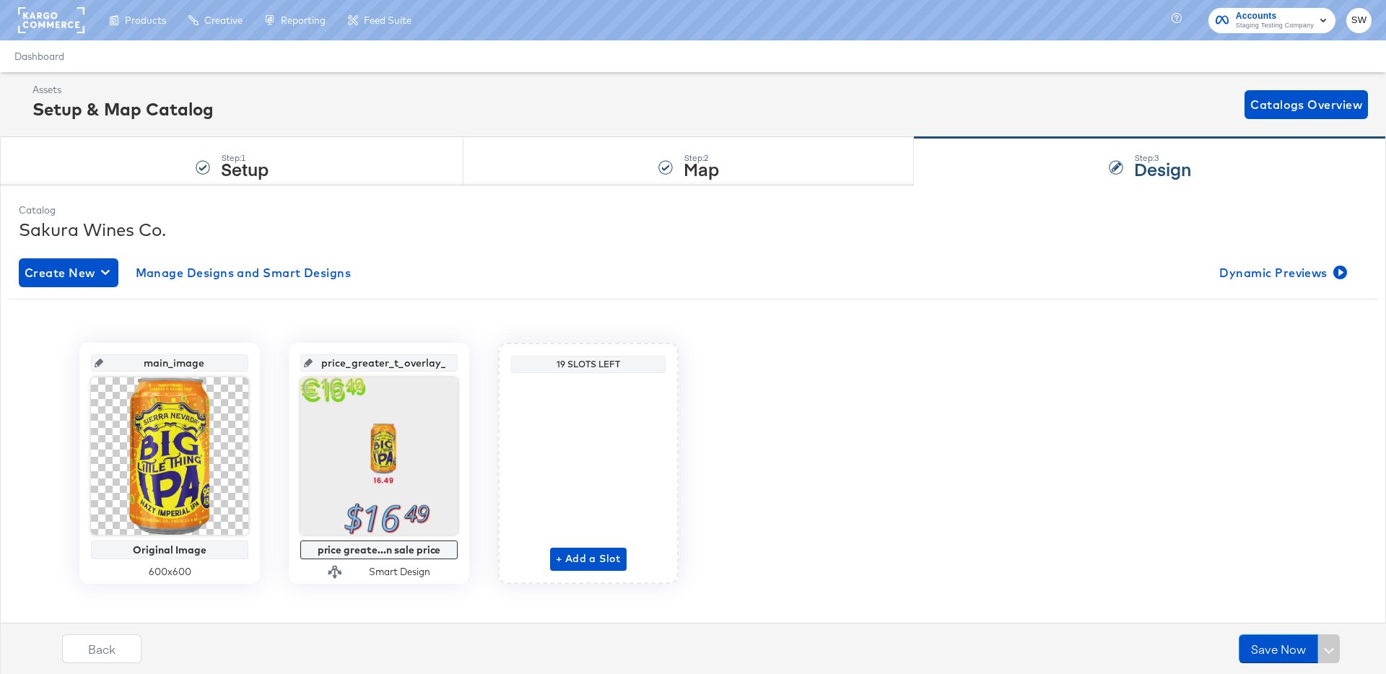
click at [1308, 633] on div "Back Save Now" at bounding box center [704, 654] width 1401 height 54
click at [1281, 264] on span "Dynamic Previews" at bounding box center [1282, 273] width 125 height 20
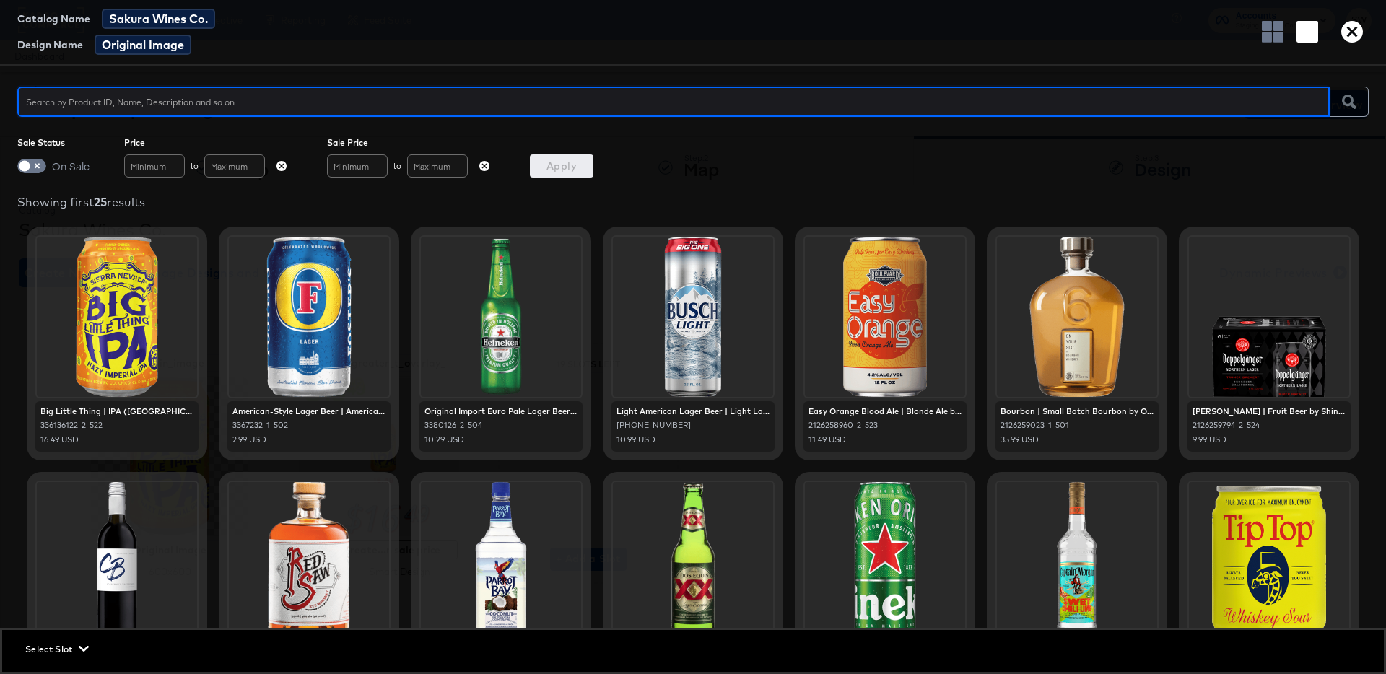
click at [1342, 23] on icon "button" at bounding box center [1353, 32] width 22 height 22
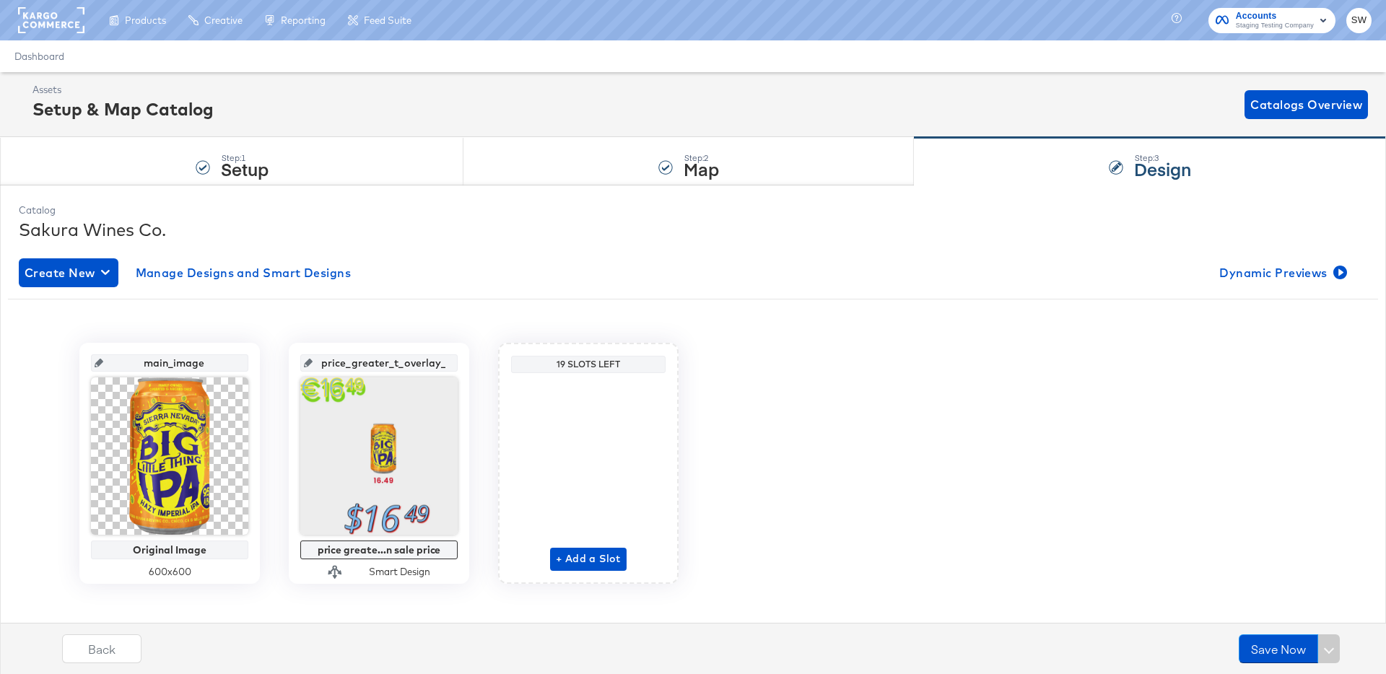
click at [1377, 198] on div "Catalog Sakura Wines Co. Create New Manage Designs and Smart Designs Dynamic Pr…" at bounding box center [693, 431] width 1386 height 492
click at [1306, 282] on button "Dynamic Previews" at bounding box center [1282, 273] width 136 height 29
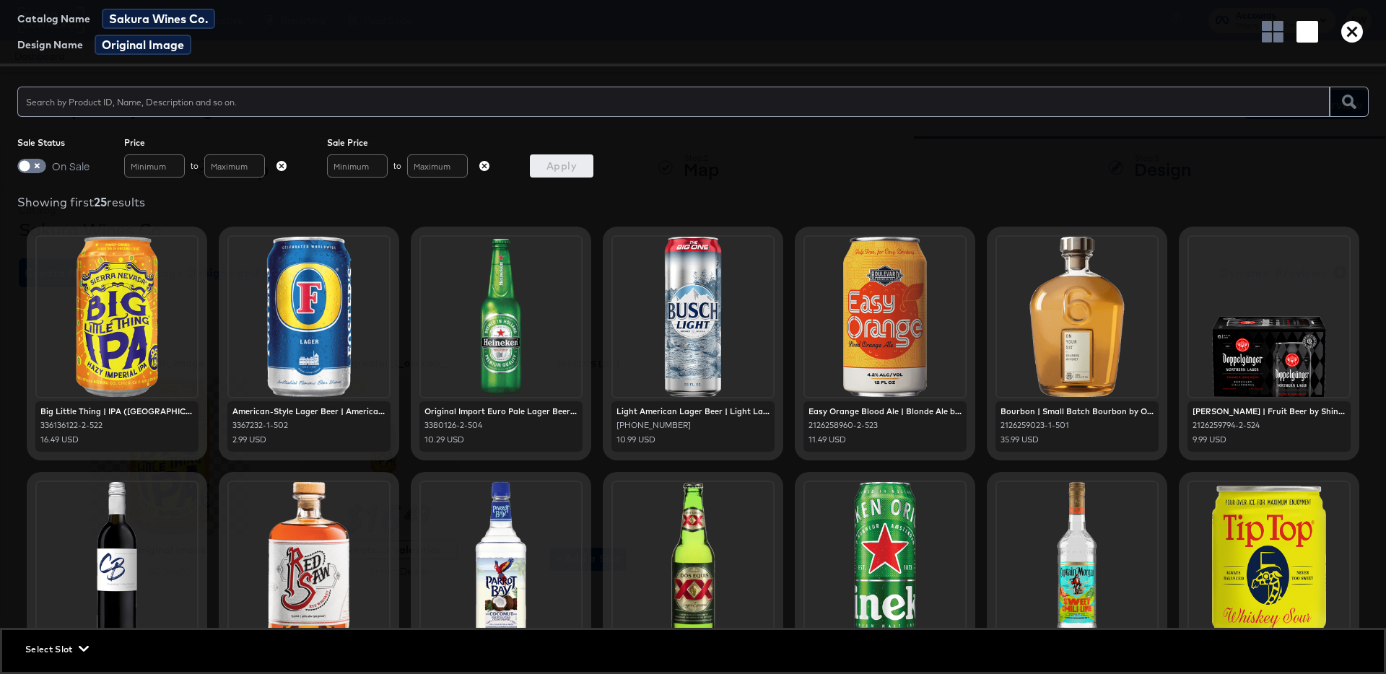
click at [61, 653] on span "Select Slot" at bounding box center [55, 649] width 61 height 15
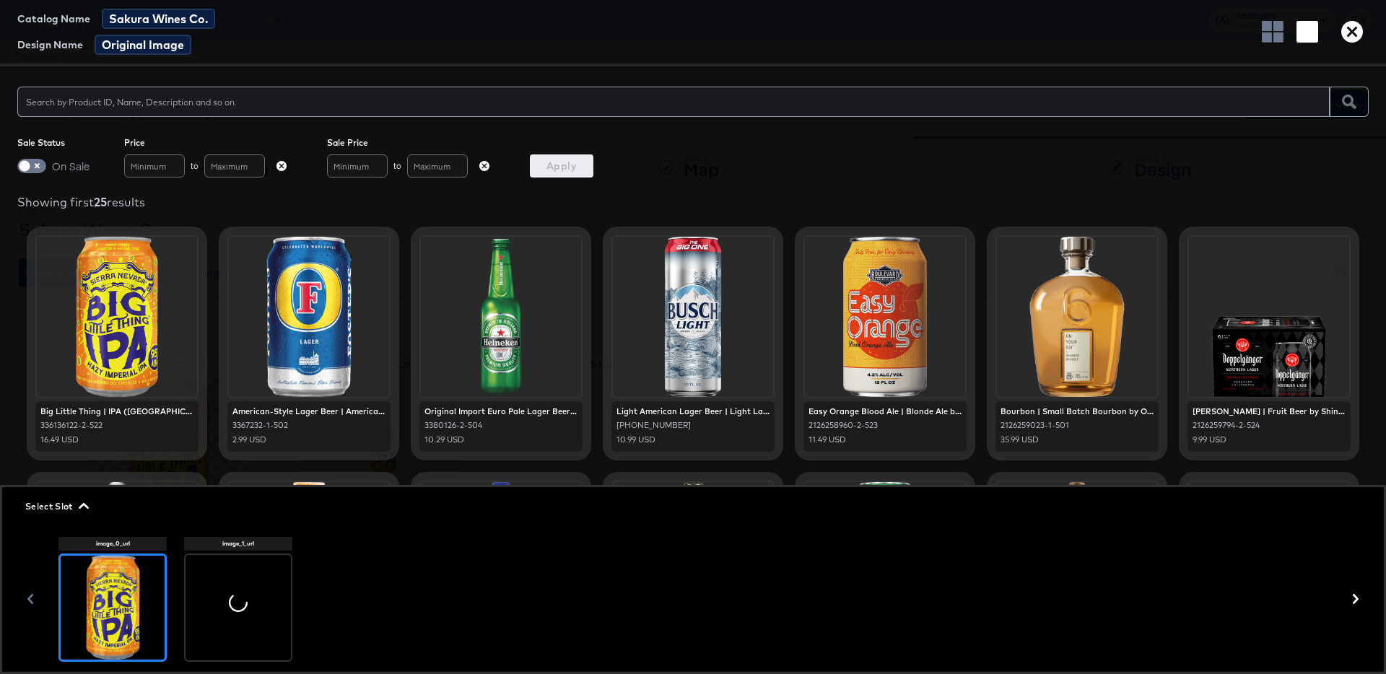
click at [187, 588] on div at bounding box center [238, 607] width 105 height 105
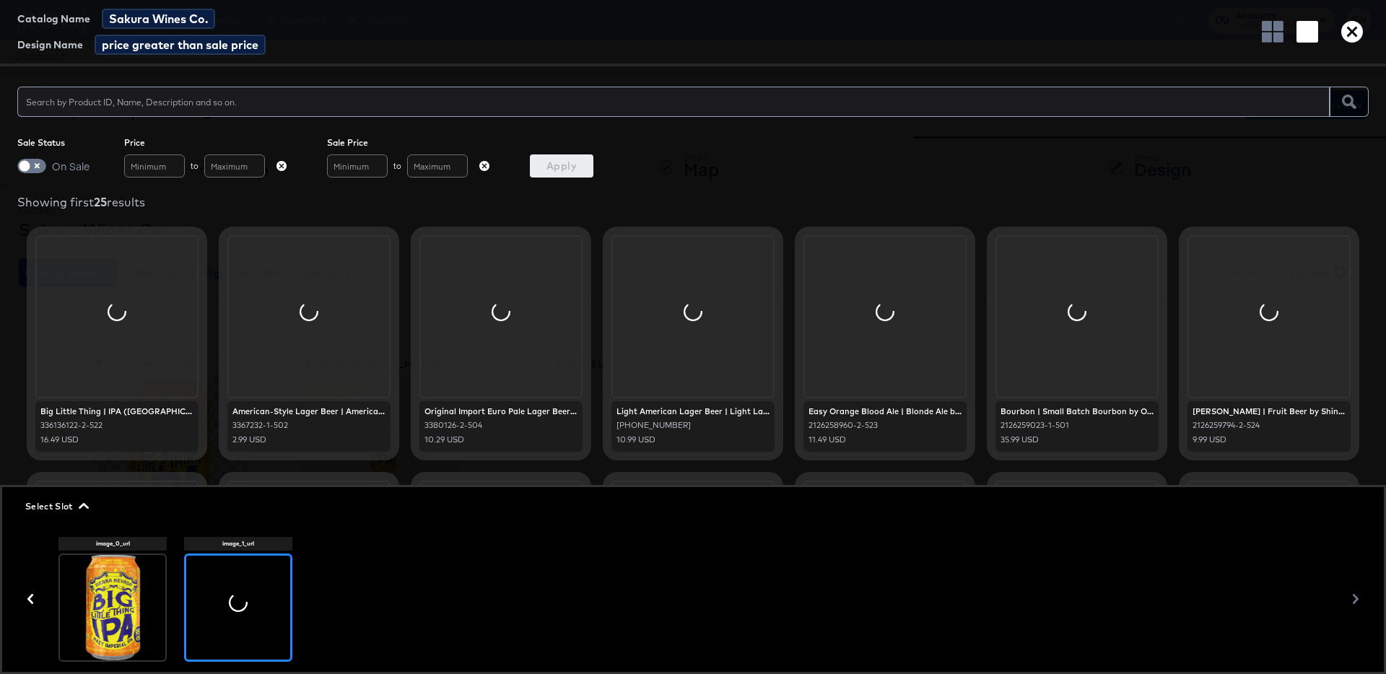
click at [72, 499] on span "Select Slot" at bounding box center [55, 506] width 61 height 15
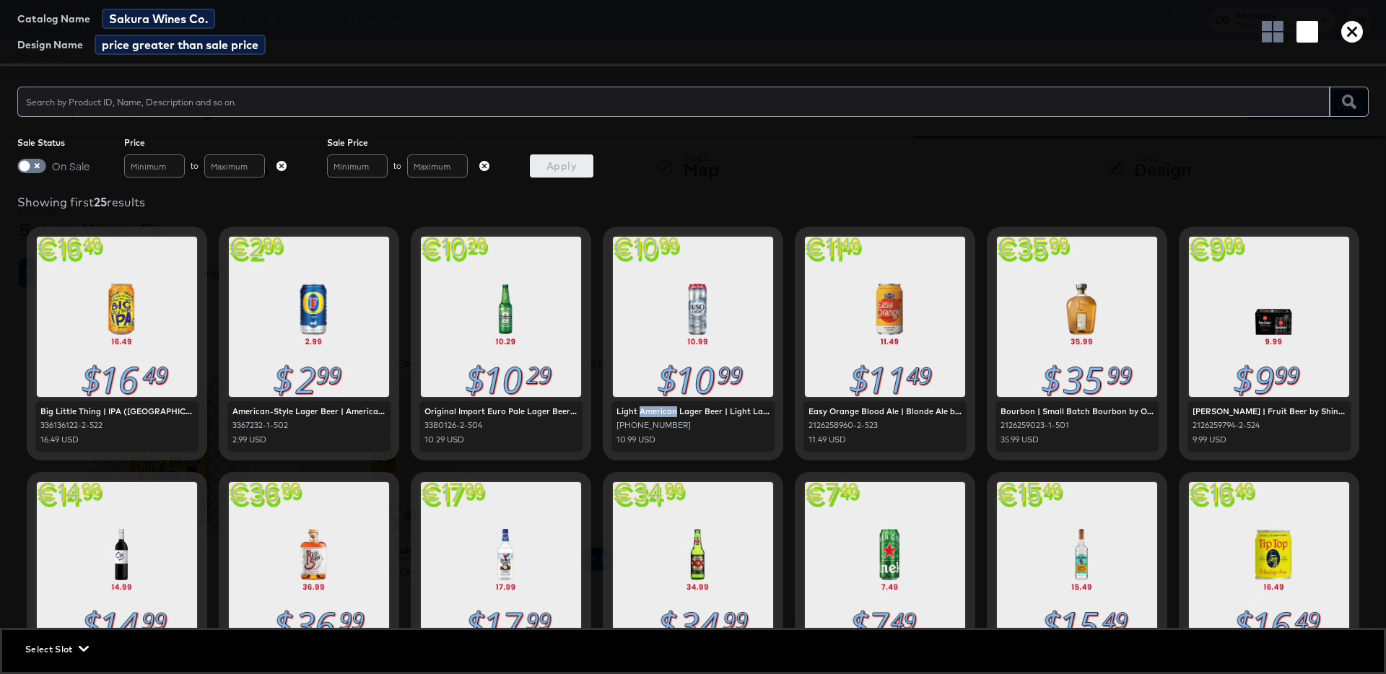
click at [0, 0] on div "Catalog Name Sakura Wines Co. Design Name price greater than sale price Sale St…" at bounding box center [693, 337] width 1386 height 674
click at [1358, 30] on icon "button" at bounding box center [1353, 32] width 22 height 22
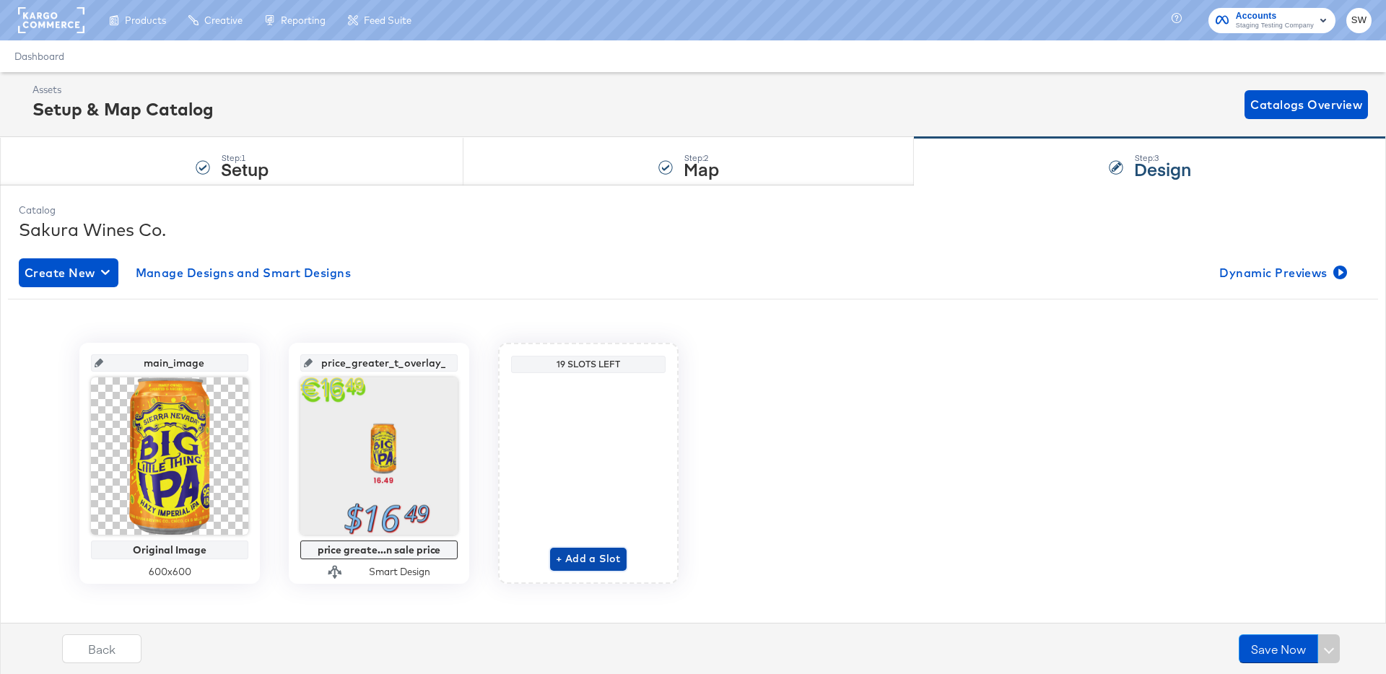
click at [578, 560] on span "+ Add a Slot" at bounding box center [588, 559] width 65 height 18
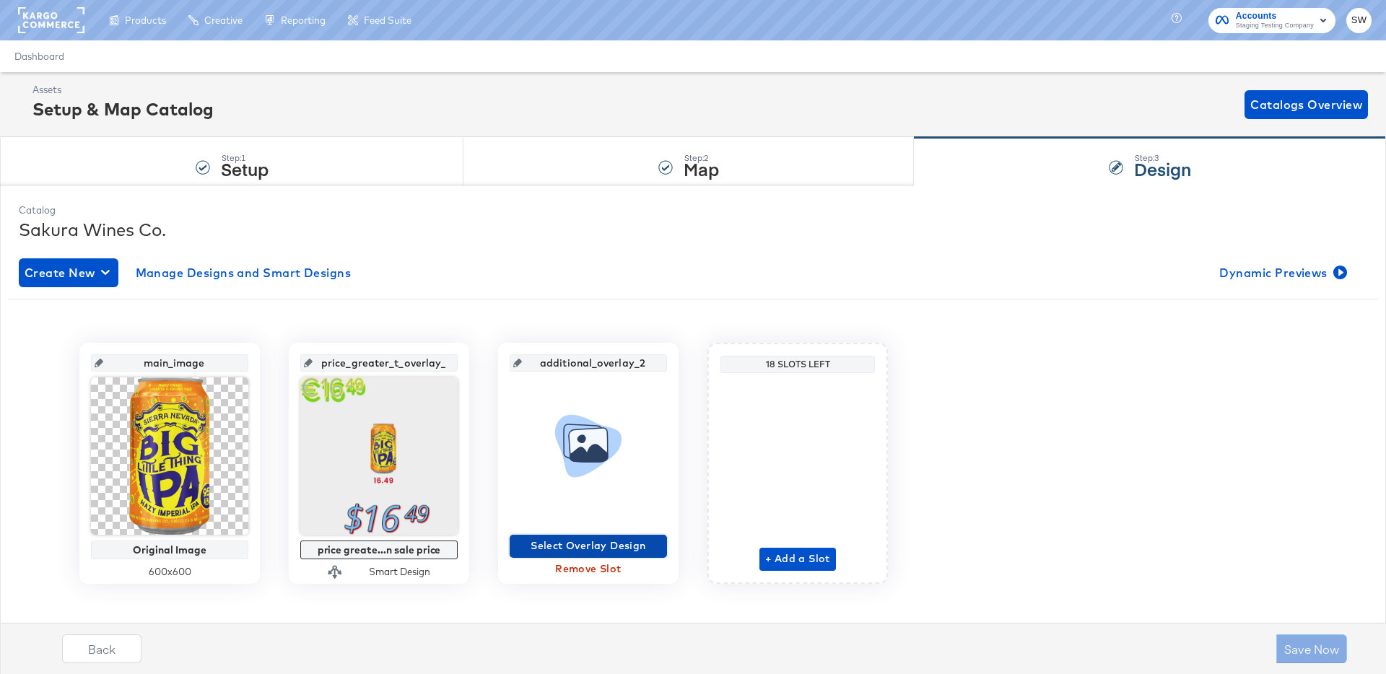
click at [576, 554] on span "Select Overlay Design" at bounding box center [589, 546] width 146 height 18
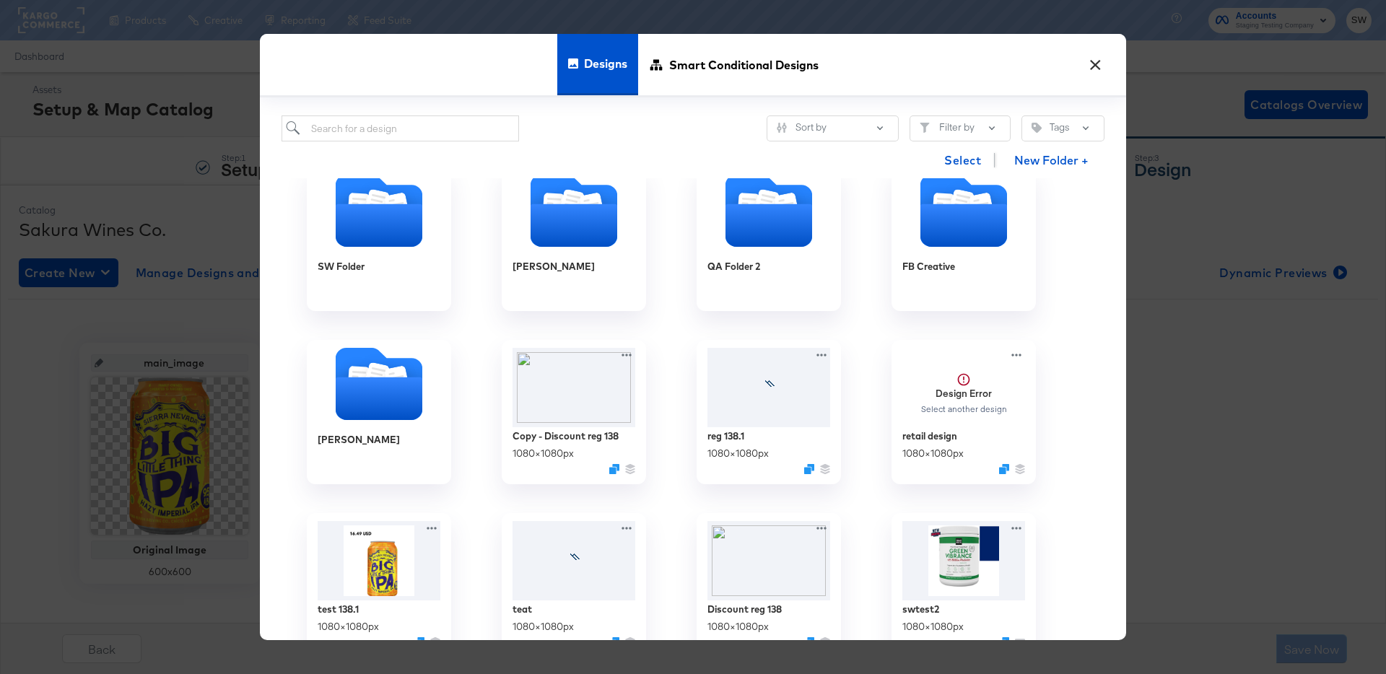
scroll to position [220, 0]
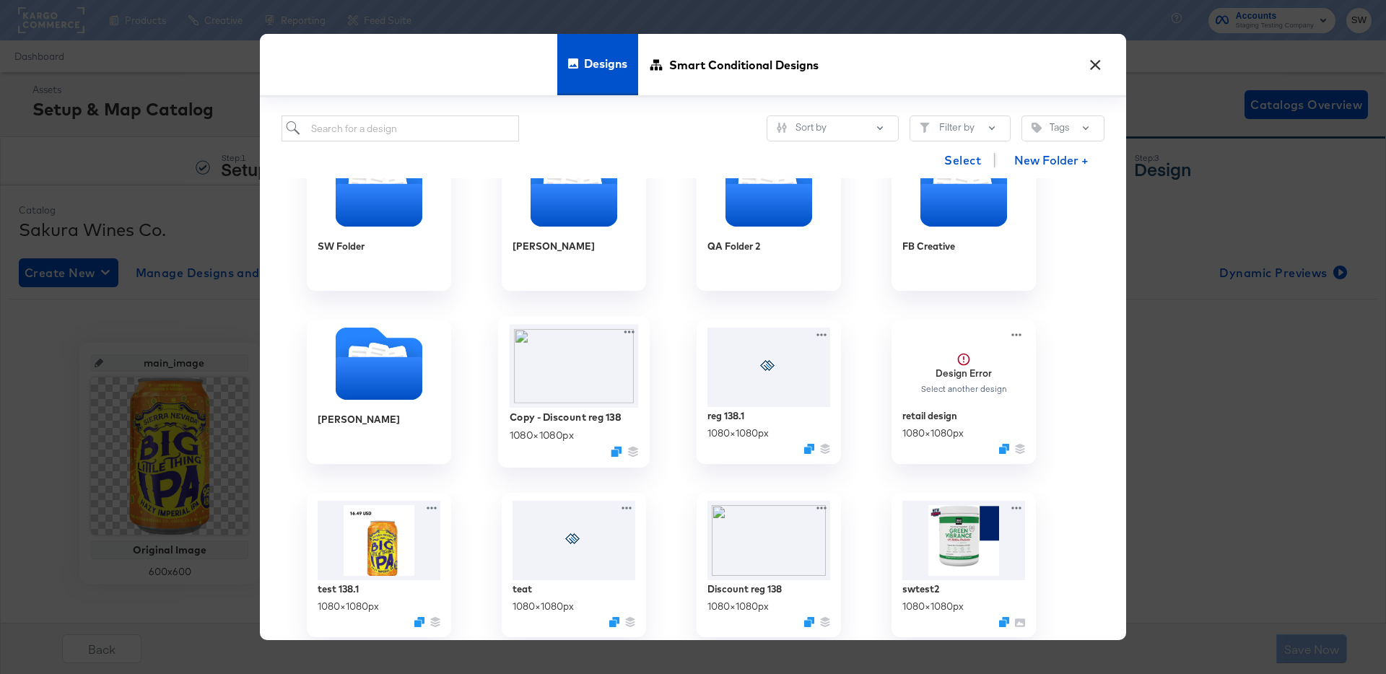
click at [558, 361] on img at bounding box center [574, 366] width 129 height 83
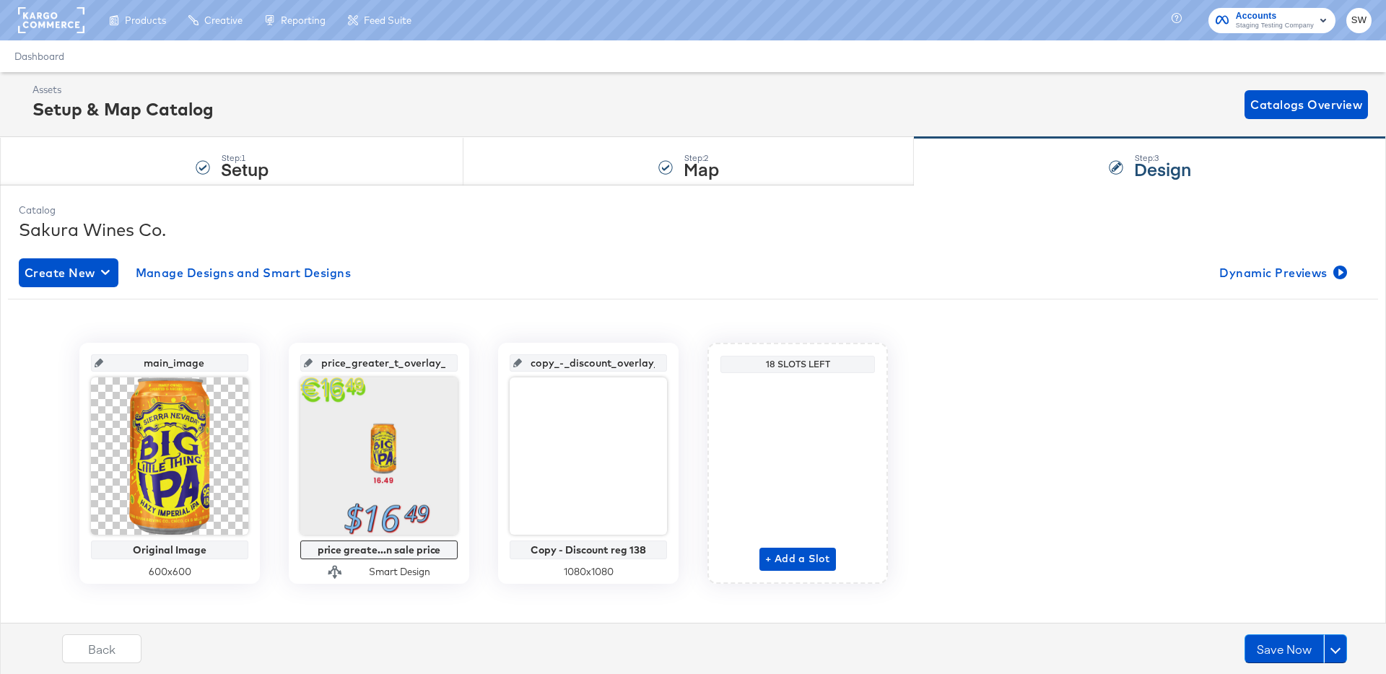
click at [1274, 631] on div "Back Save Now" at bounding box center [704, 654] width 1401 height 54
click at [1274, 648] on button "Save Now" at bounding box center [1284, 649] width 79 height 29
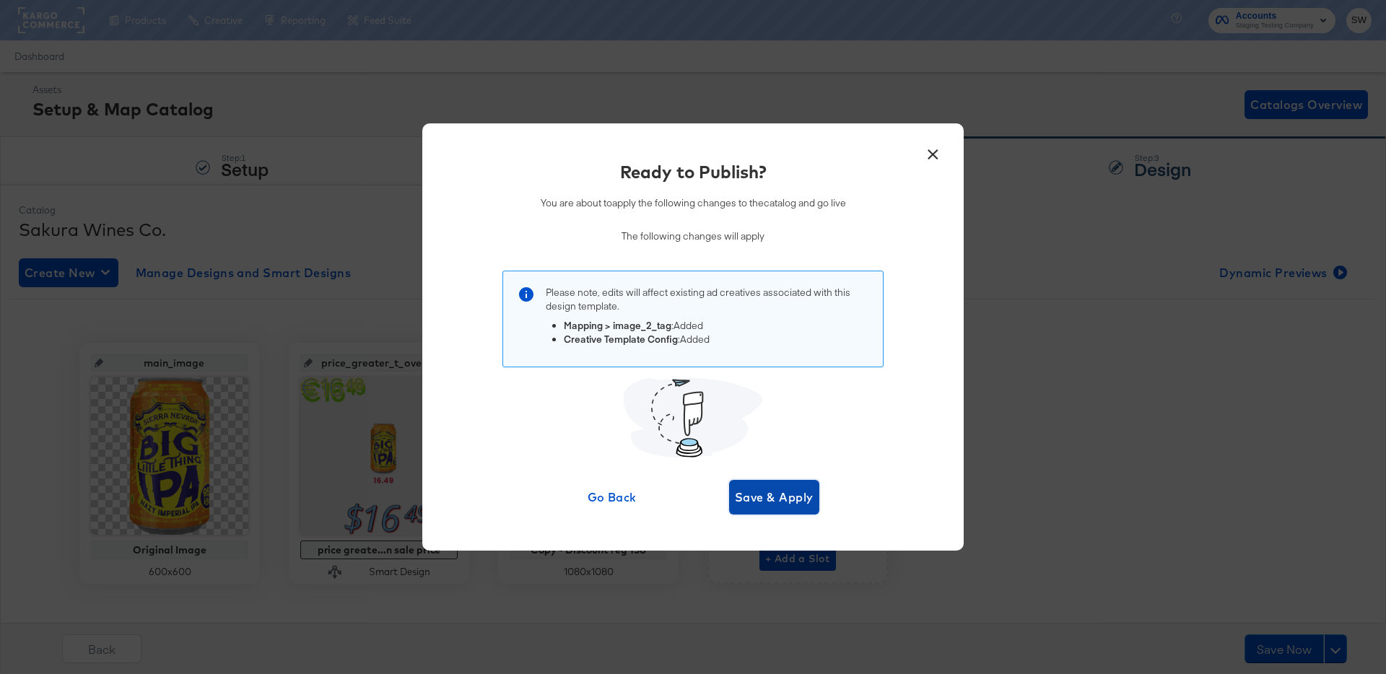
click at [750, 498] on span "Save & Apply" at bounding box center [774, 497] width 79 height 20
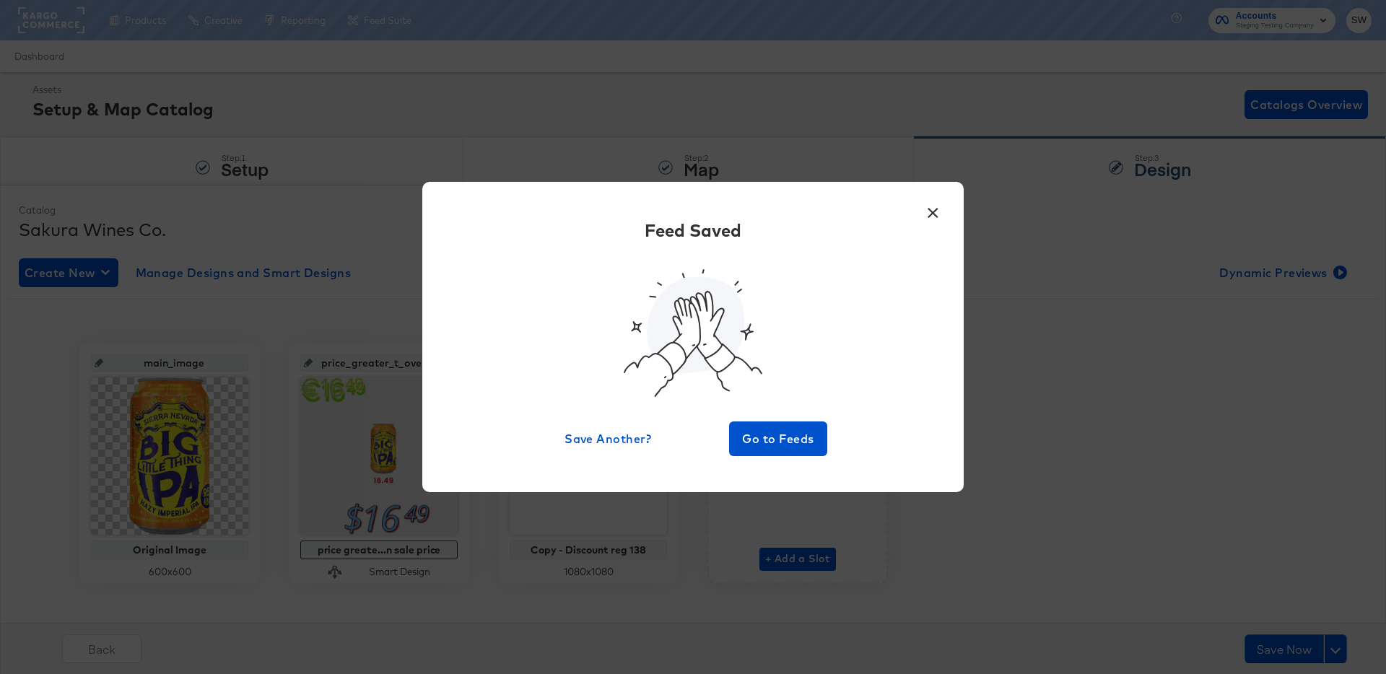
click at [925, 212] on button "×" at bounding box center [933, 209] width 26 height 26
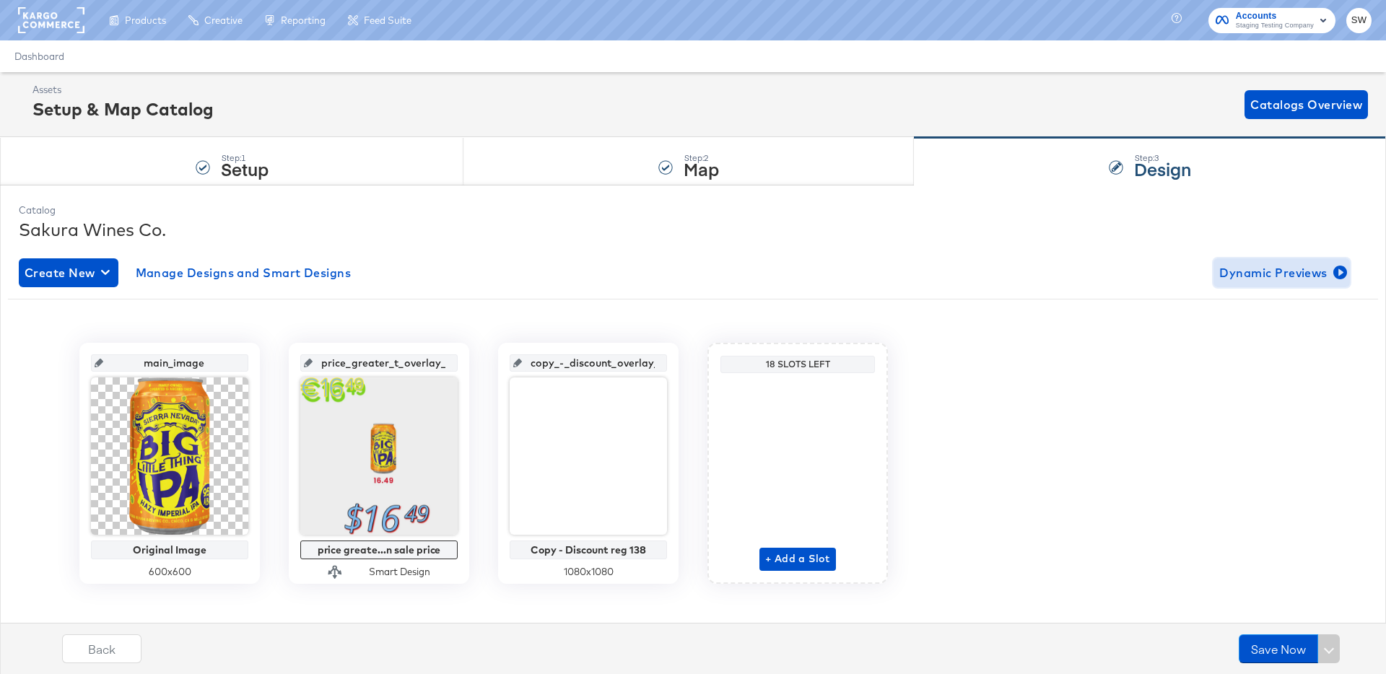
click at [1329, 271] on span "Dynamic Previews" at bounding box center [1282, 273] width 125 height 20
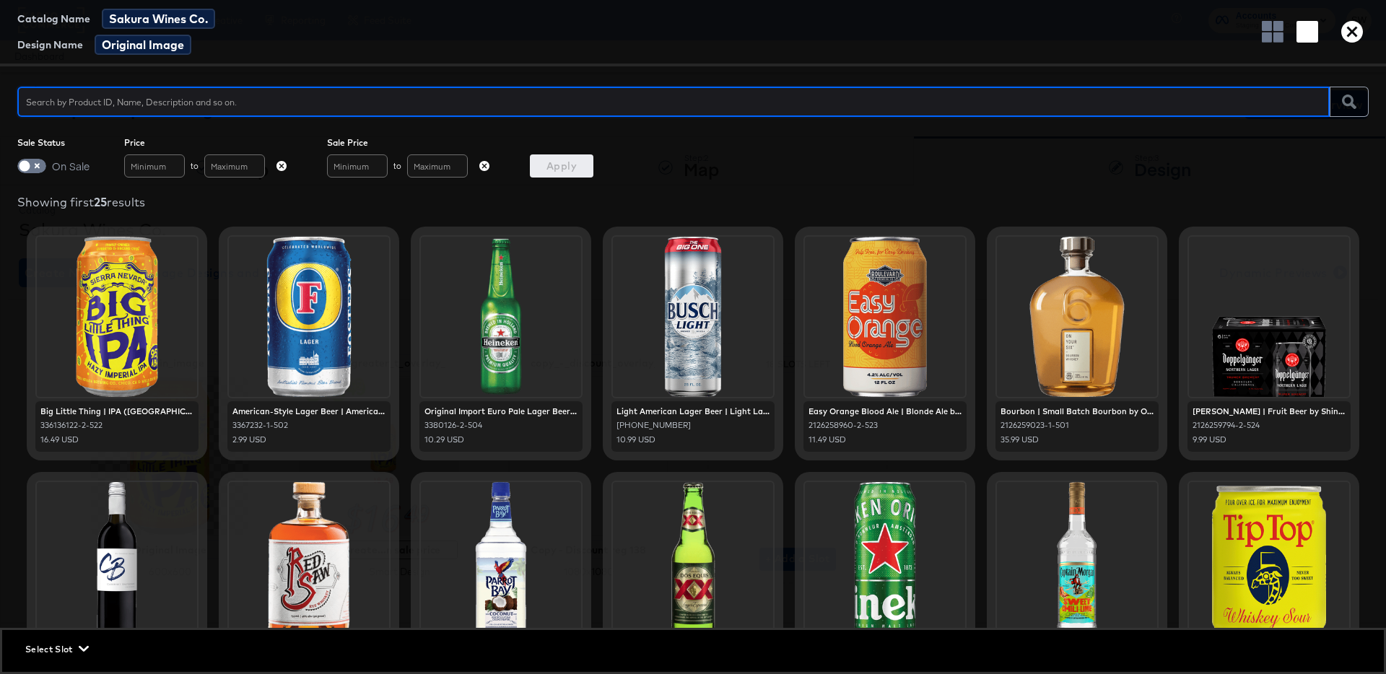
click at [1349, 45] on div "Catalog Name Sakura Wines Co. Design Name Original Image" at bounding box center [693, 33] width 1386 height 66
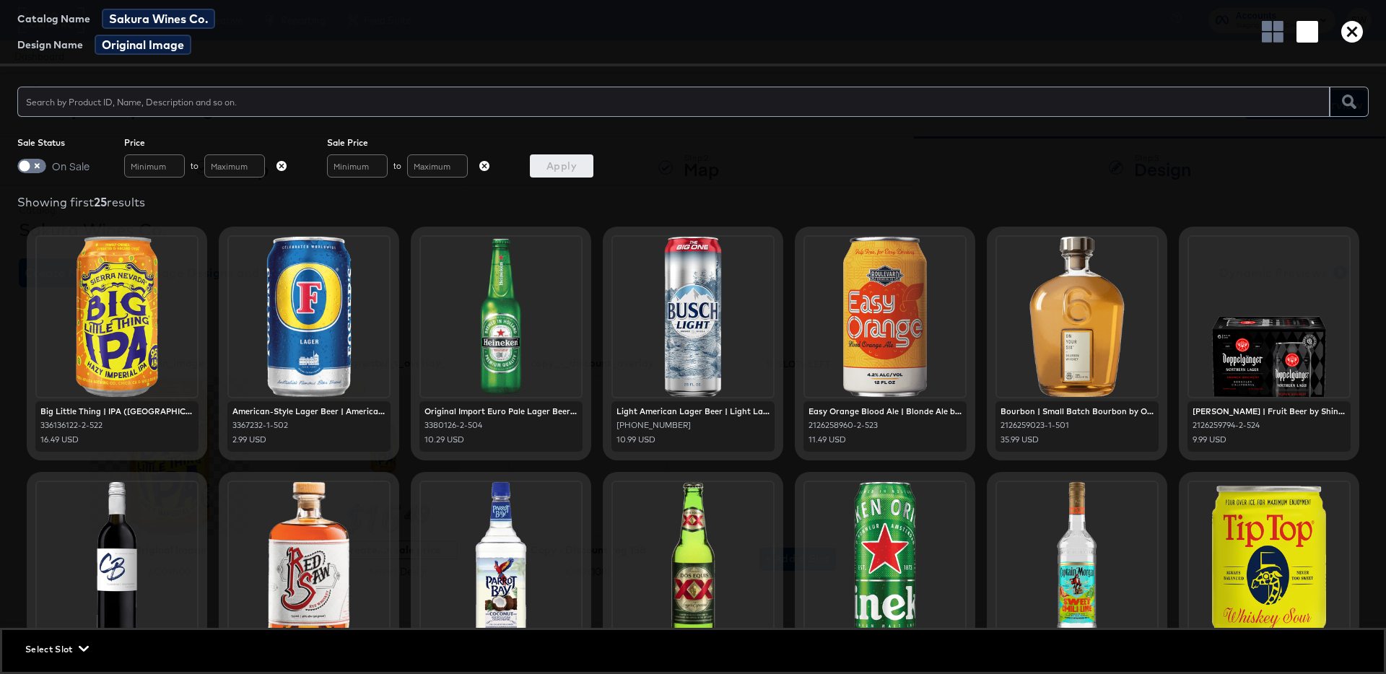
click at [1349, 35] on icon "button" at bounding box center [1353, 32] width 22 height 22
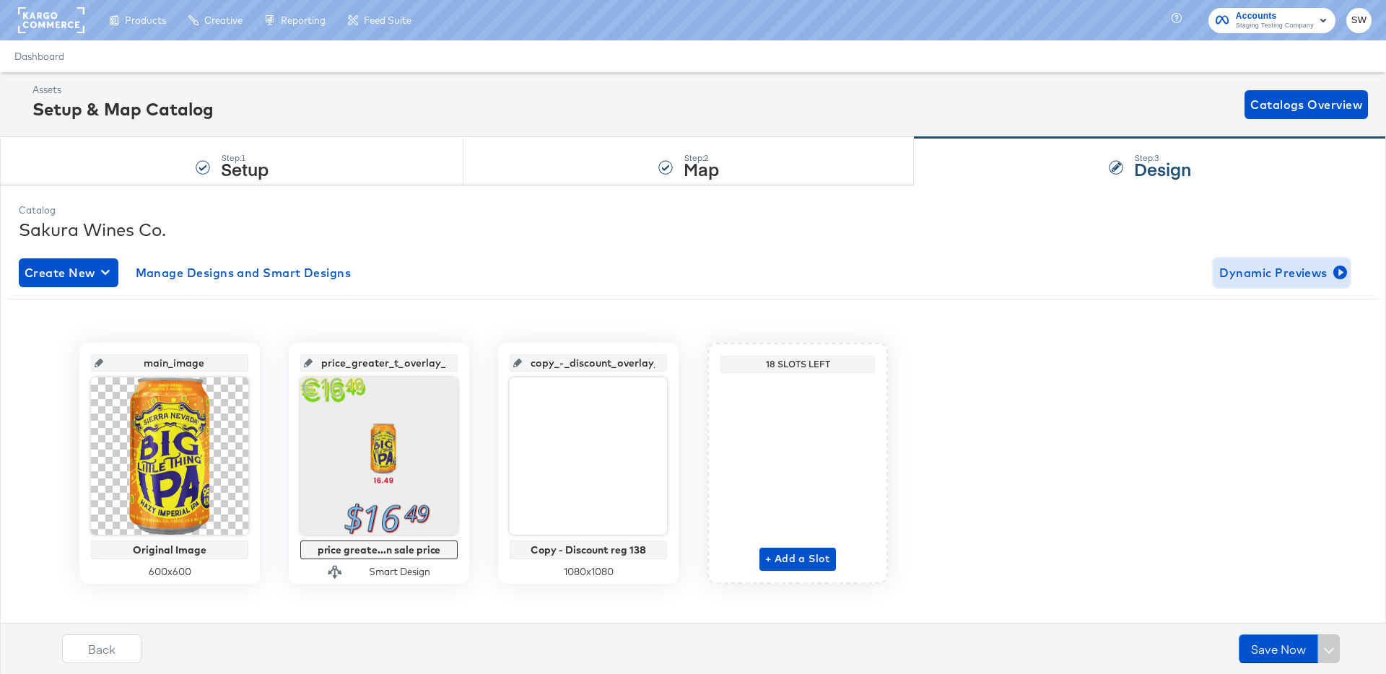
click at [1274, 269] on span "Dynamic Previews" at bounding box center [1282, 273] width 125 height 20
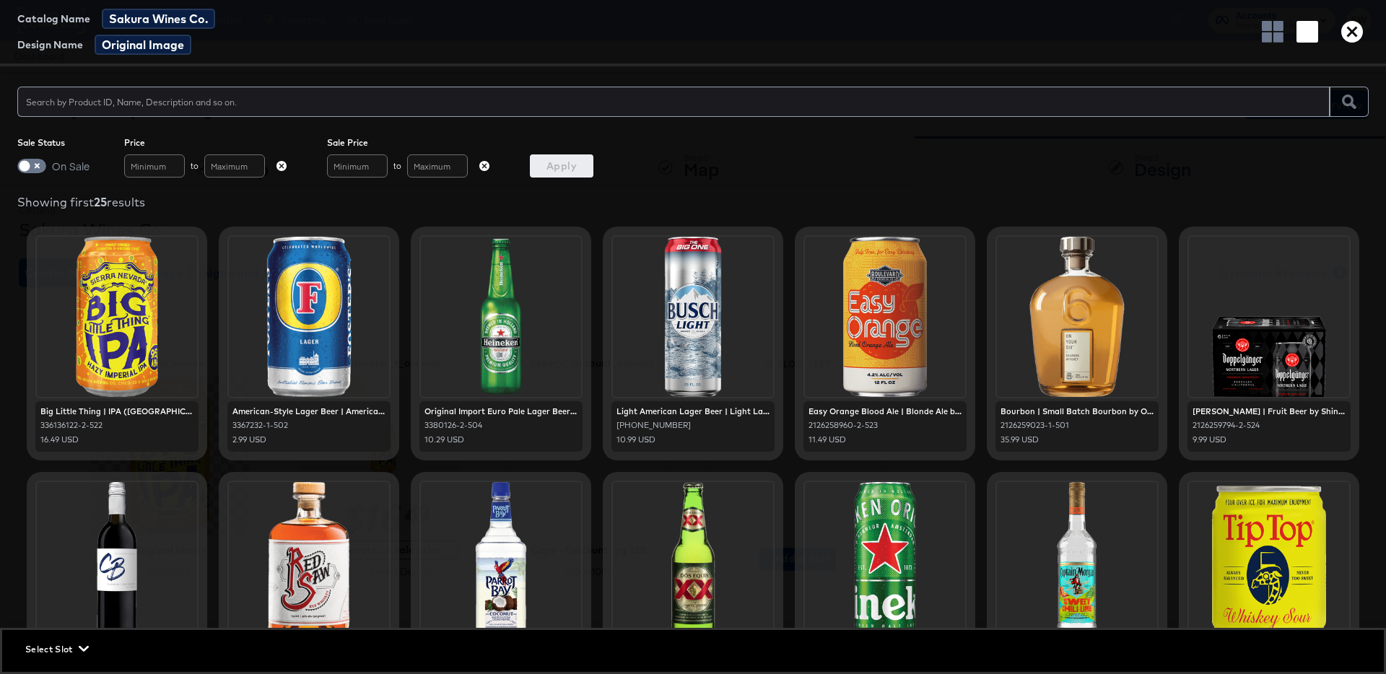
click at [1357, 31] on icon "button" at bounding box center [1353, 32] width 22 height 22
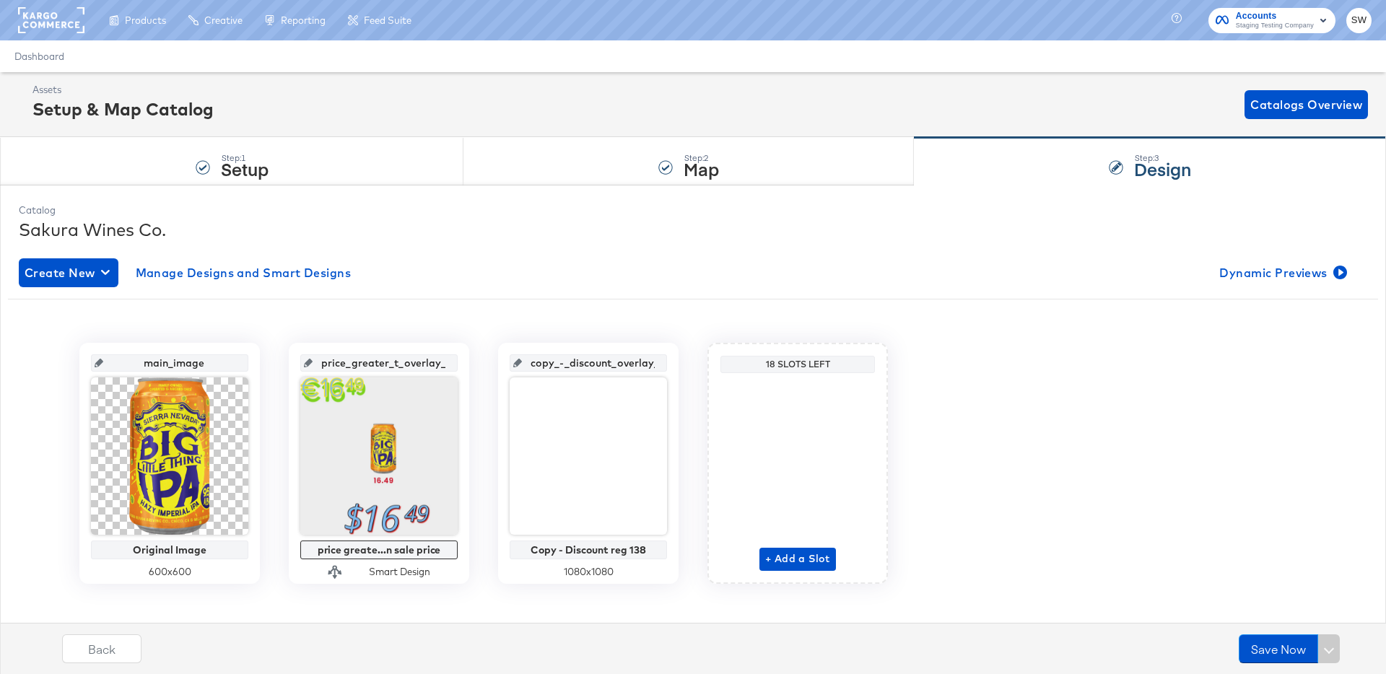
click at [1285, 247] on div at bounding box center [693, 247] width 1349 height 1
click at [1285, 264] on span "Dynamic Previews" at bounding box center [1282, 273] width 125 height 20
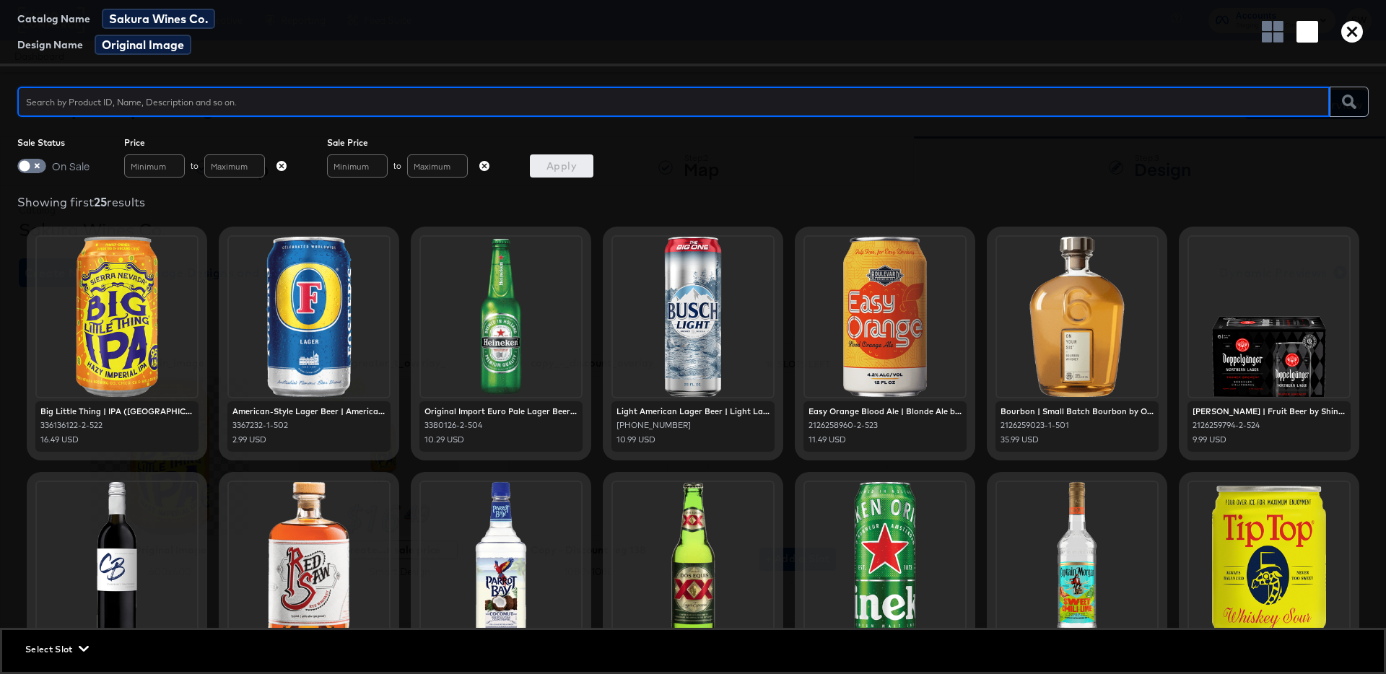
click at [1357, 31] on icon "button" at bounding box center [1353, 32] width 22 height 22
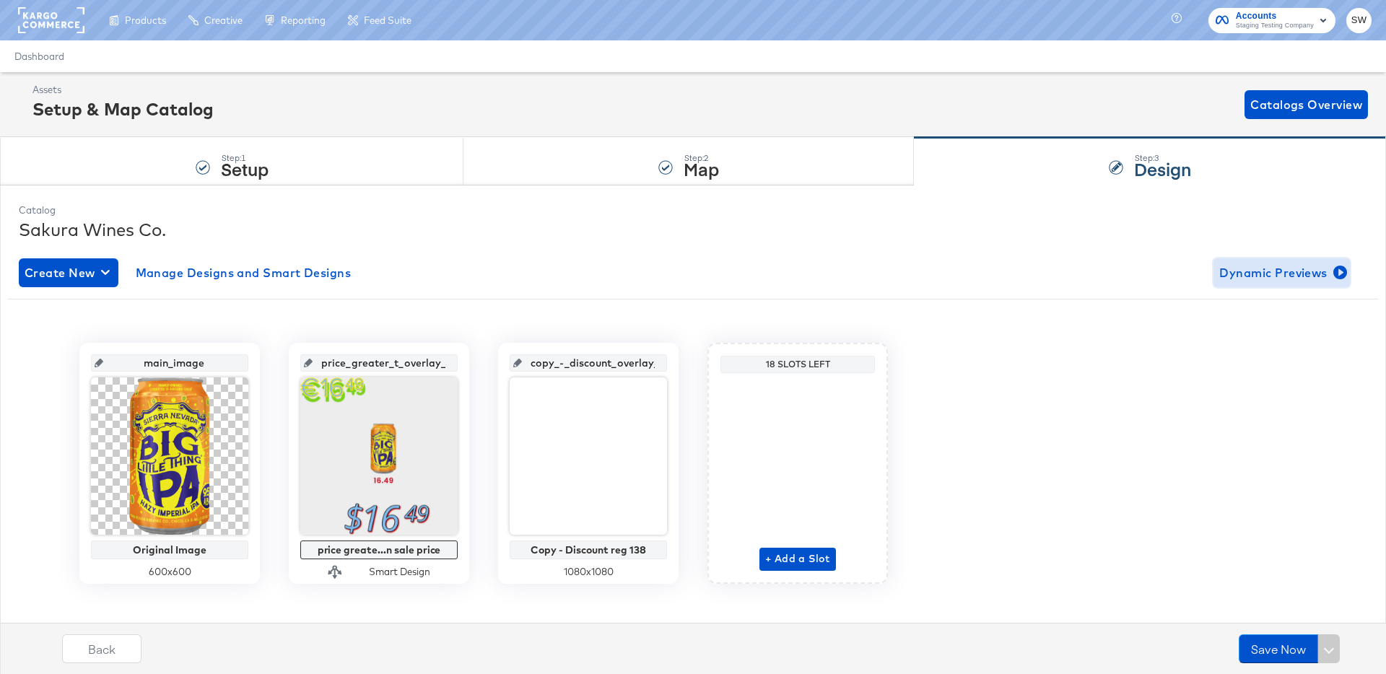
click at [1267, 277] on span "Dynamic Previews" at bounding box center [1282, 273] width 125 height 20
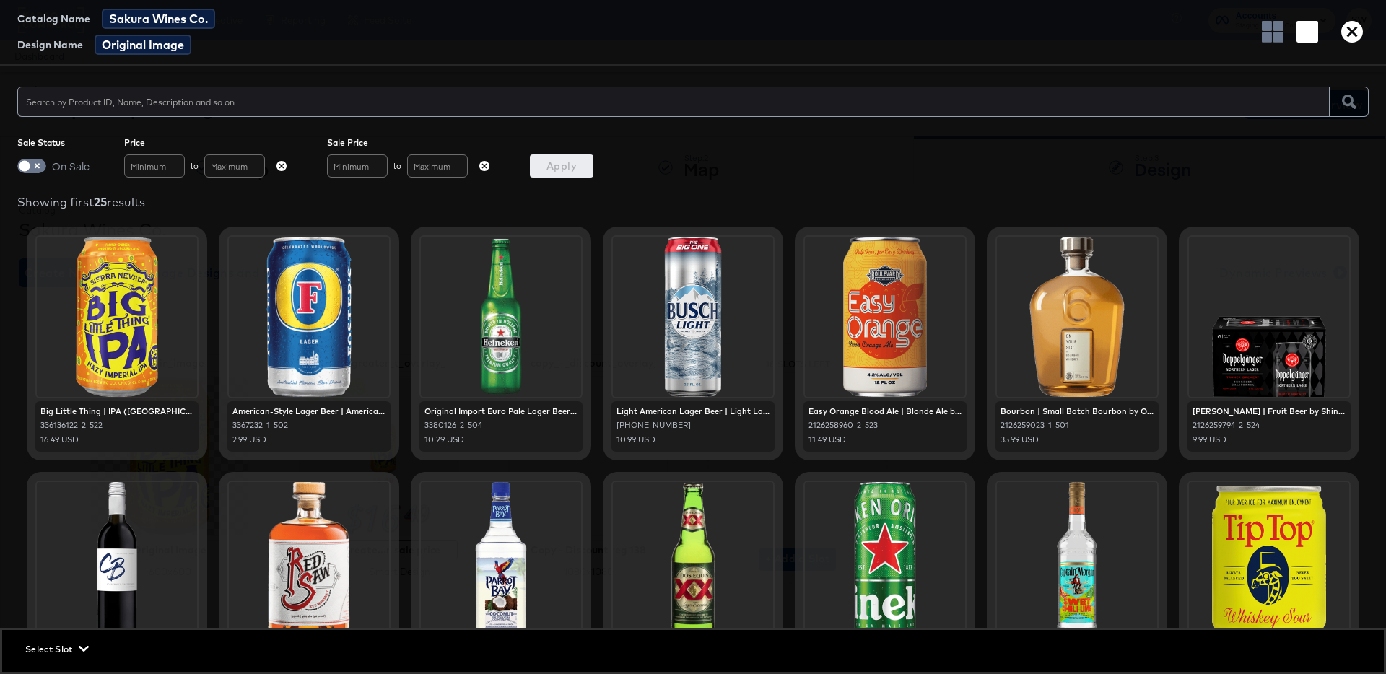
click at [1357, 42] on icon "button" at bounding box center [1353, 32] width 22 height 22
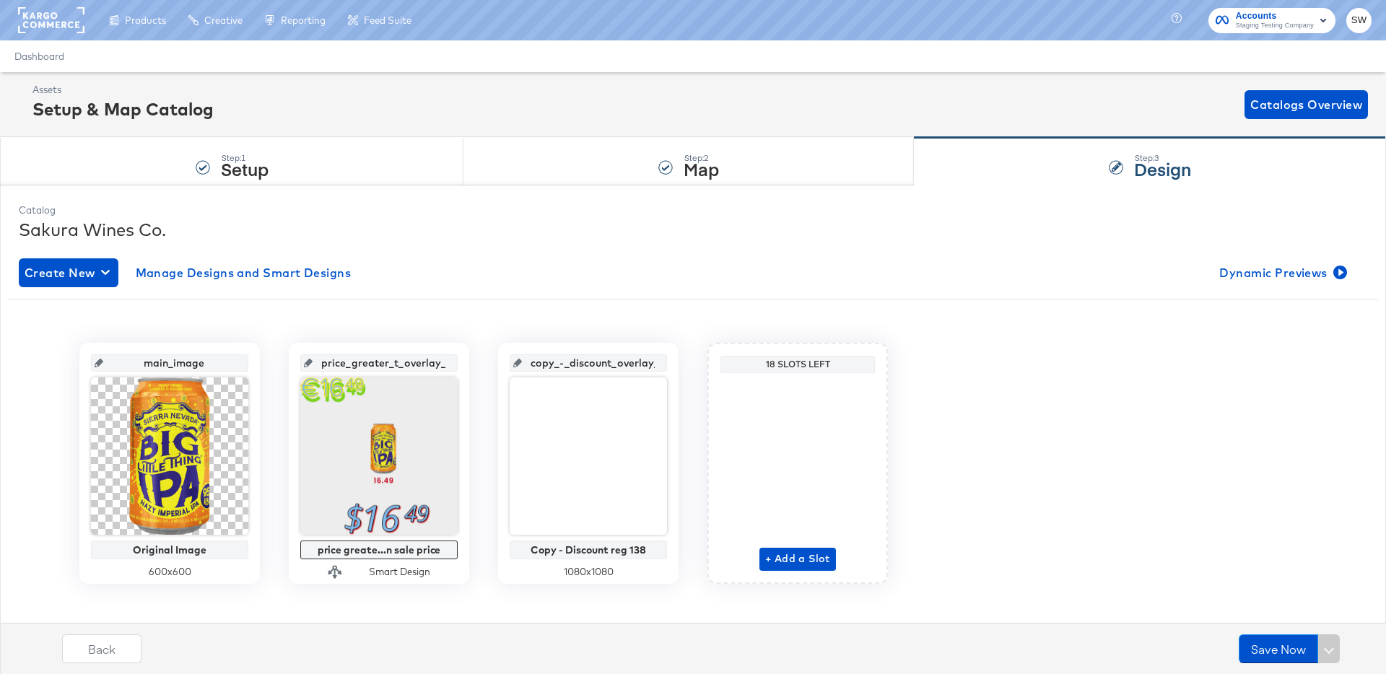
click at [1074, 365] on div "main_image Original Image 600 x 600 price_greater_t_overlay_1 price greate...n …" at bounding box center [693, 463] width 1370 height 241
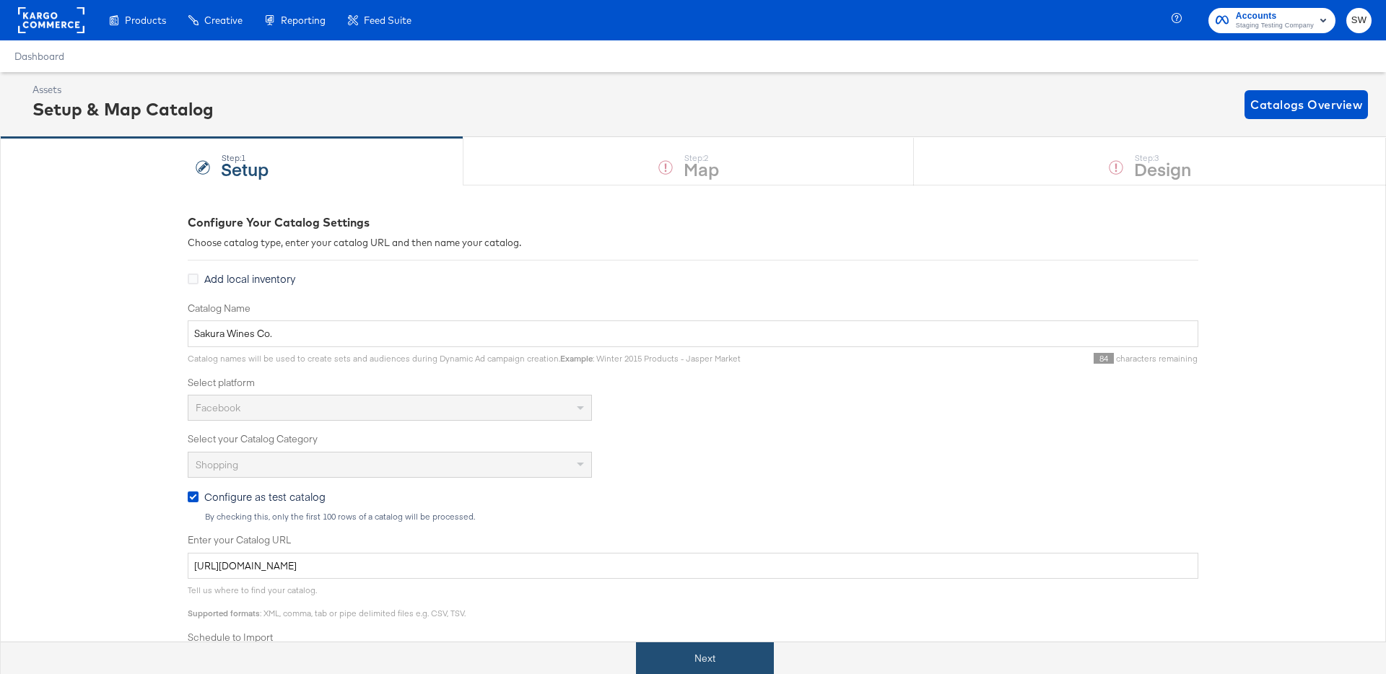
click at [729, 651] on button "Next" at bounding box center [705, 659] width 138 height 32
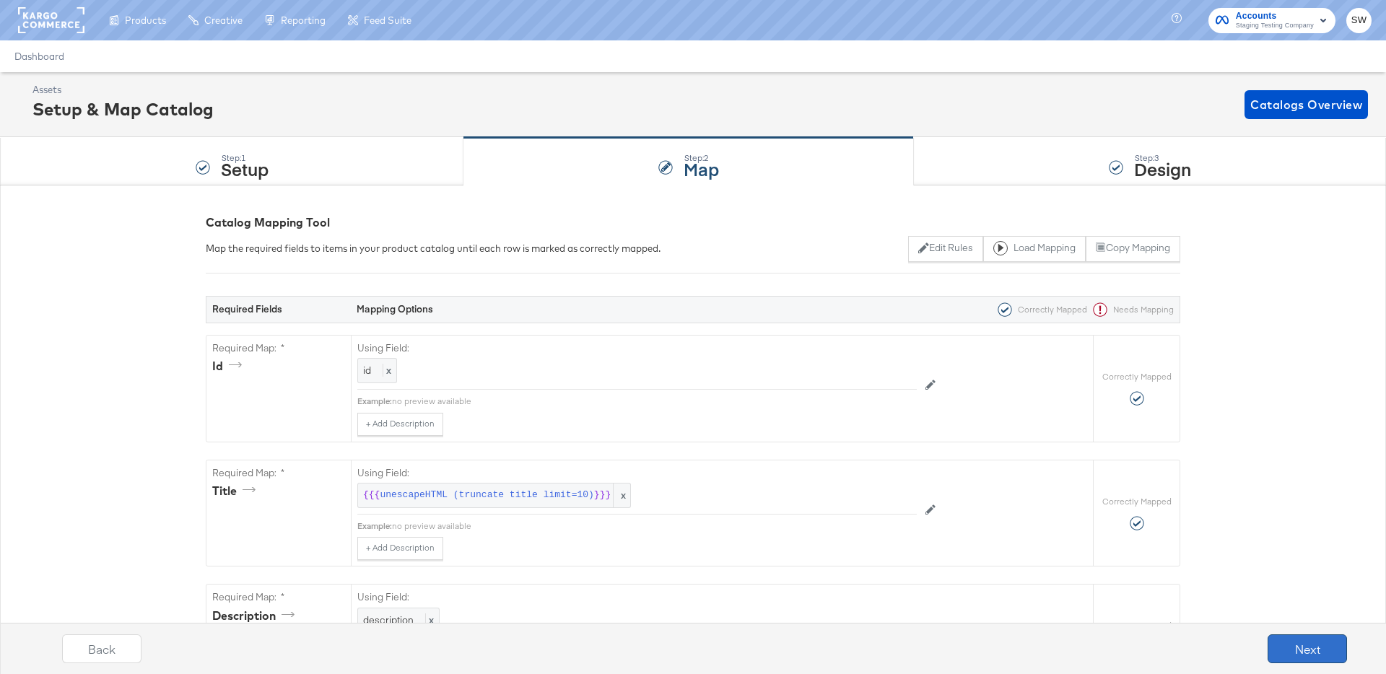
click at [1284, 652] on button "Next" at bounding box center [1307, 649] width 79 height 29
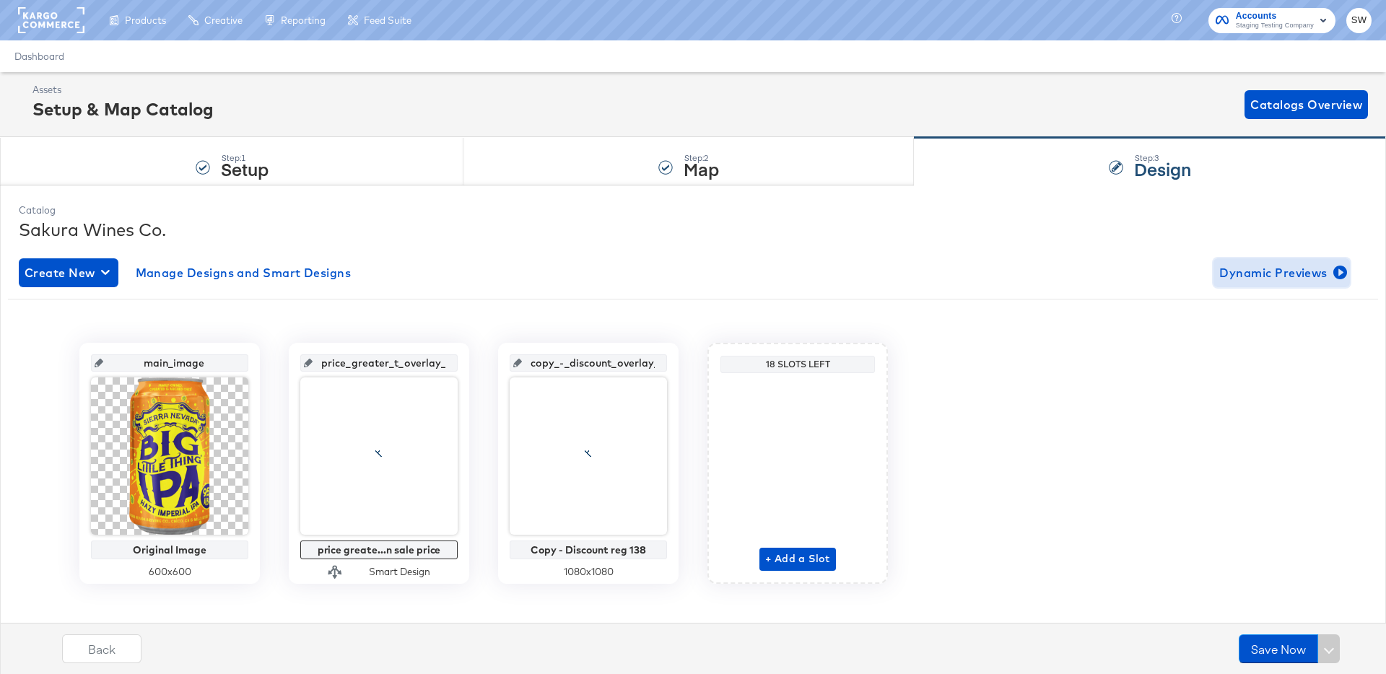
click at [1289, 279] on span "Dynamic Previews" at bounding box center [1282, 273] width 125 height 20
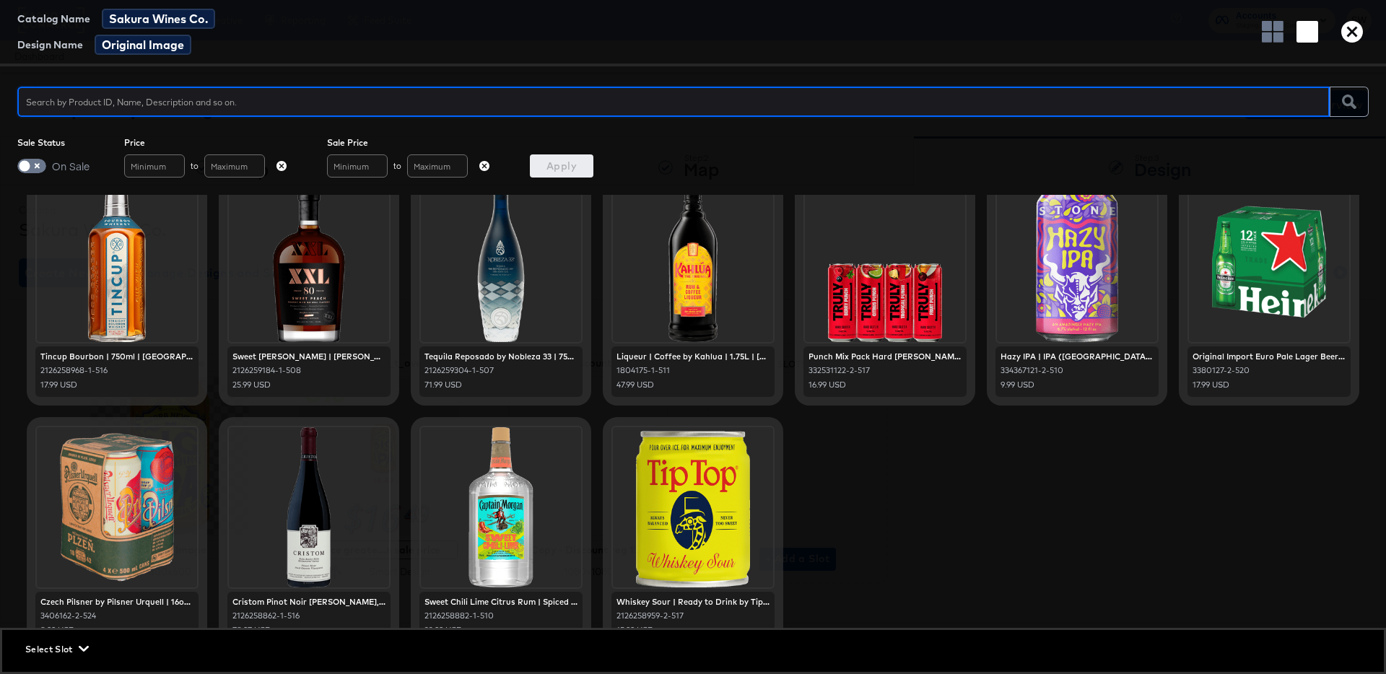
scroll to position [754, 0]
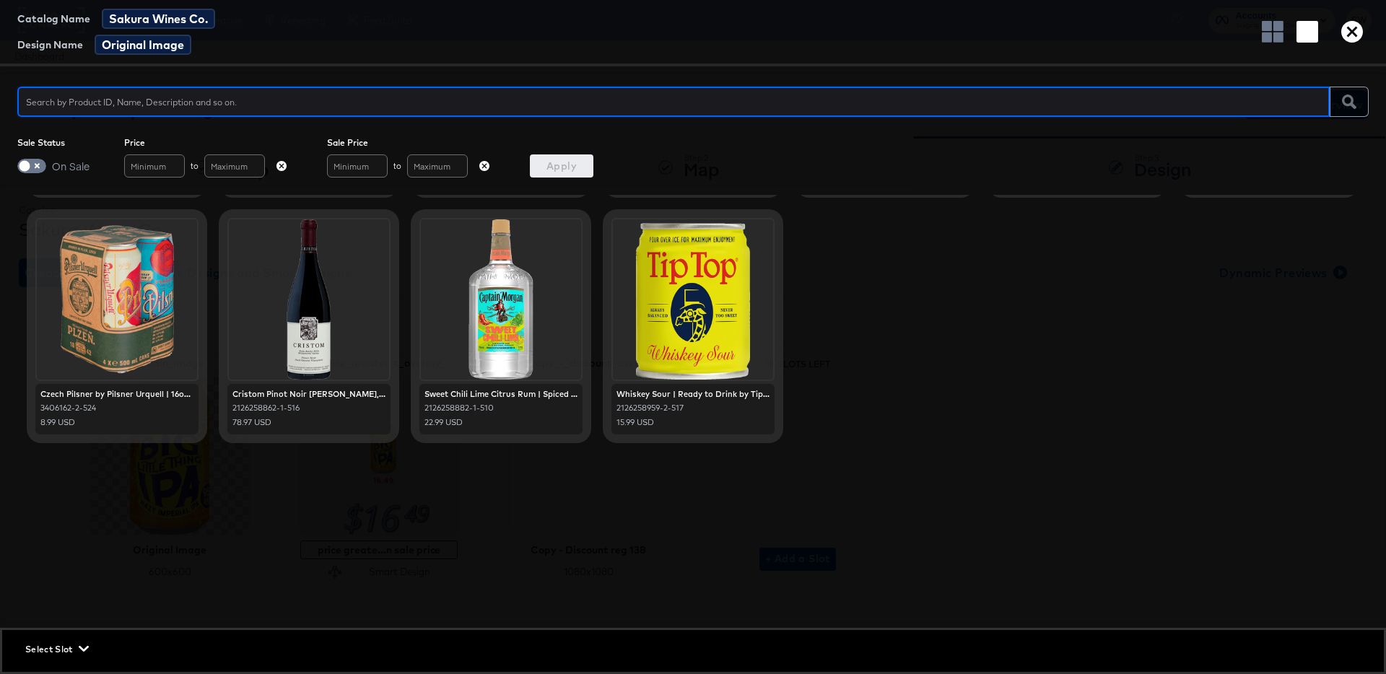
click at [1352, 32] on icon "button" at bounding box center [1353, 32] width 22 height 22
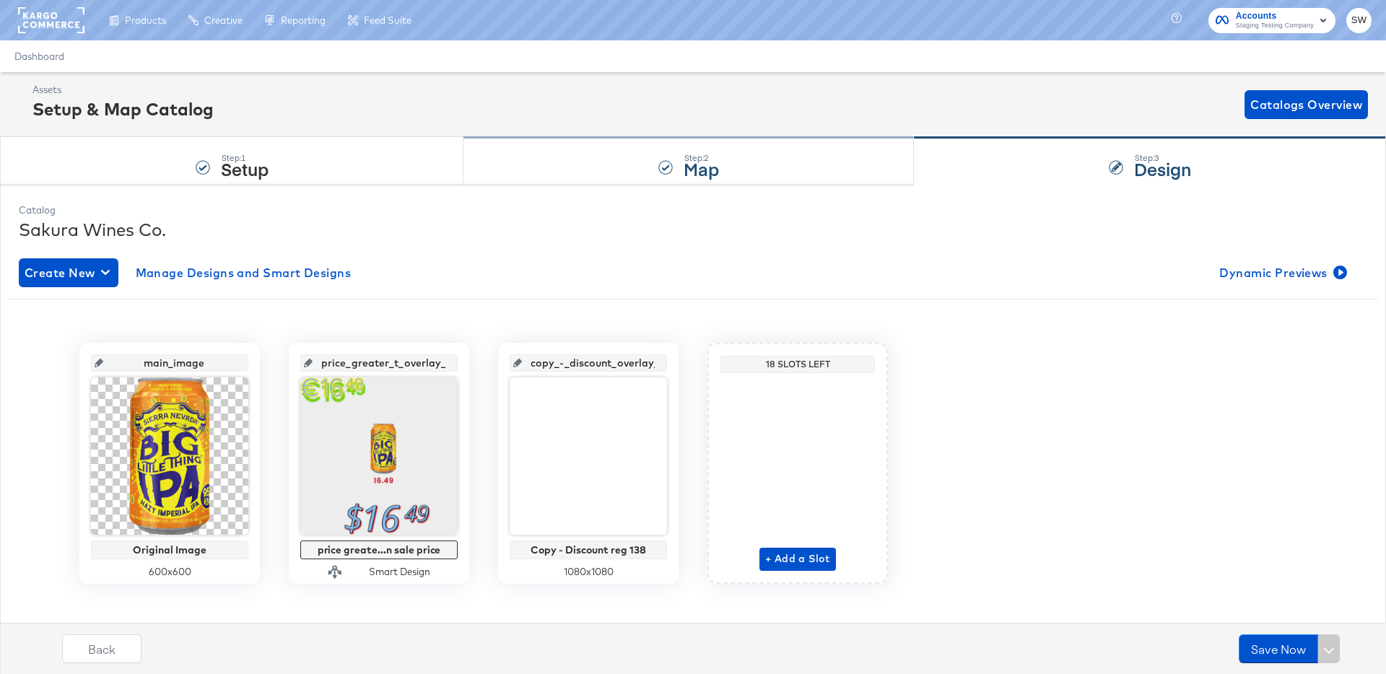
click at [596, 162] on div "Step: 2 Map" at bounding box center [689, 162] width 451 height 48
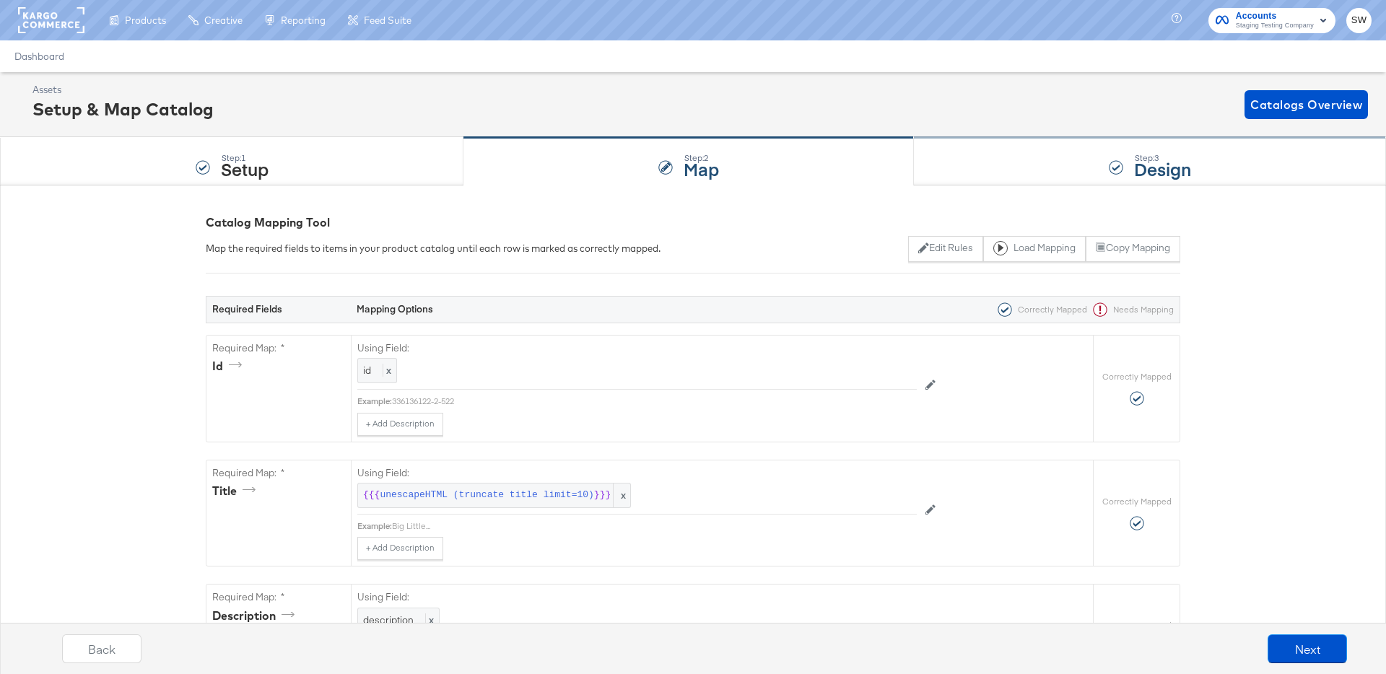
click at [1112, 165] on div at bounding box center [1116, 167] width 14 height 14
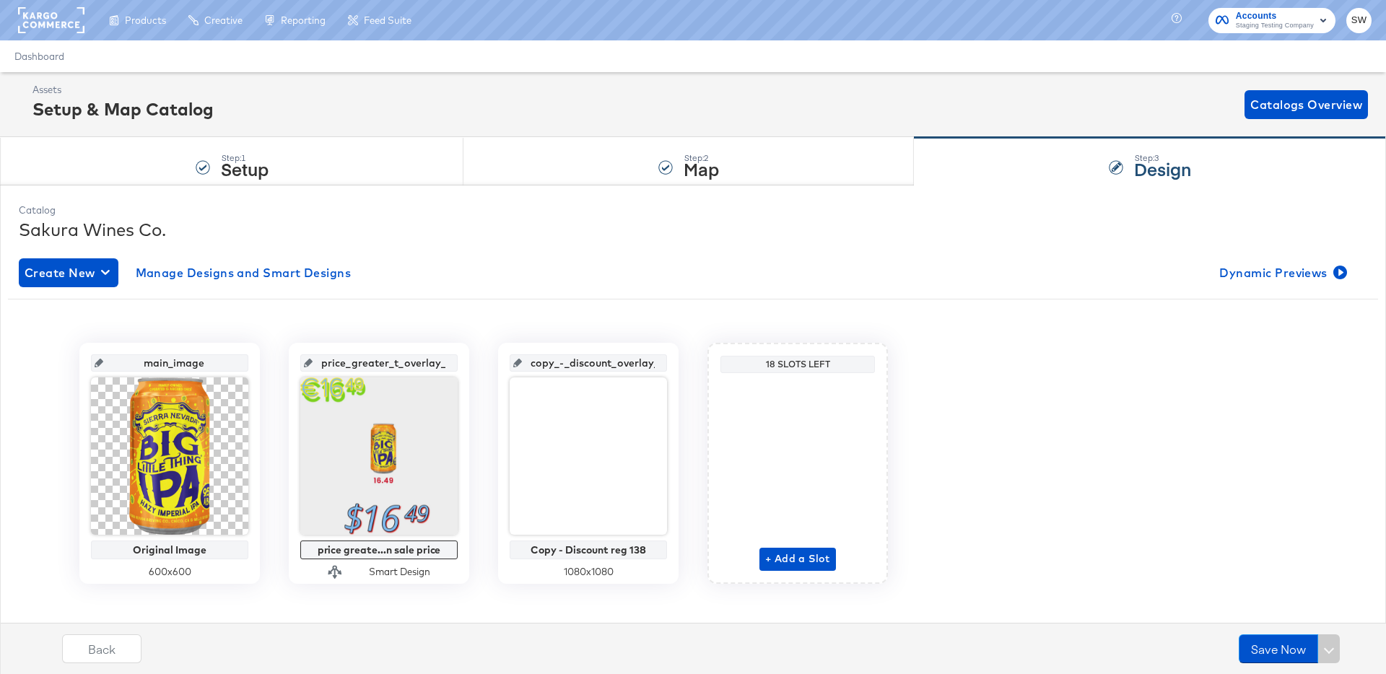
click at [1232, 254] on div "Create New Manage Designs and Smart Designs Dynamic Previews main_image Origina…" at bounding box center [693, 432] width 1349 height 370
click at [1235, 259] on button "Dynamic Previews" at bounding box center [1282, 273] width 136 height 29
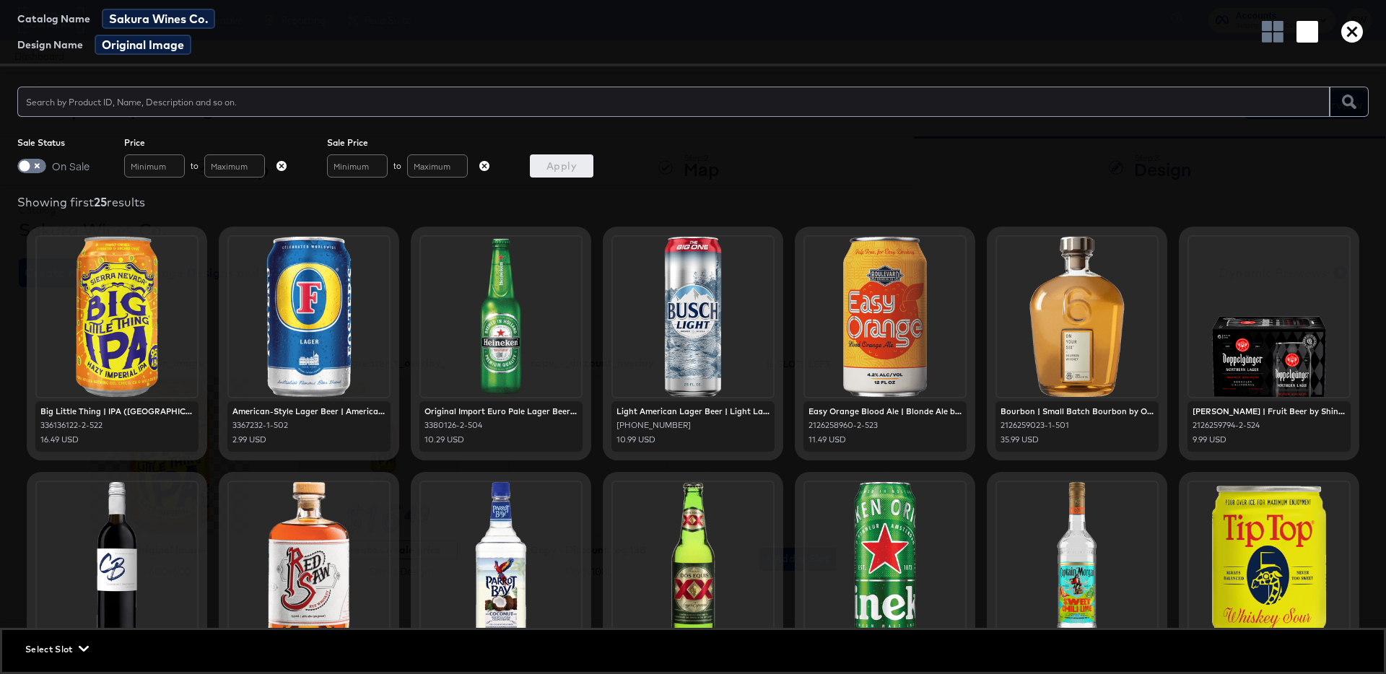
click at [1352, 26] on icon "button" at bounding box center [1353, 32] width 22 height 22
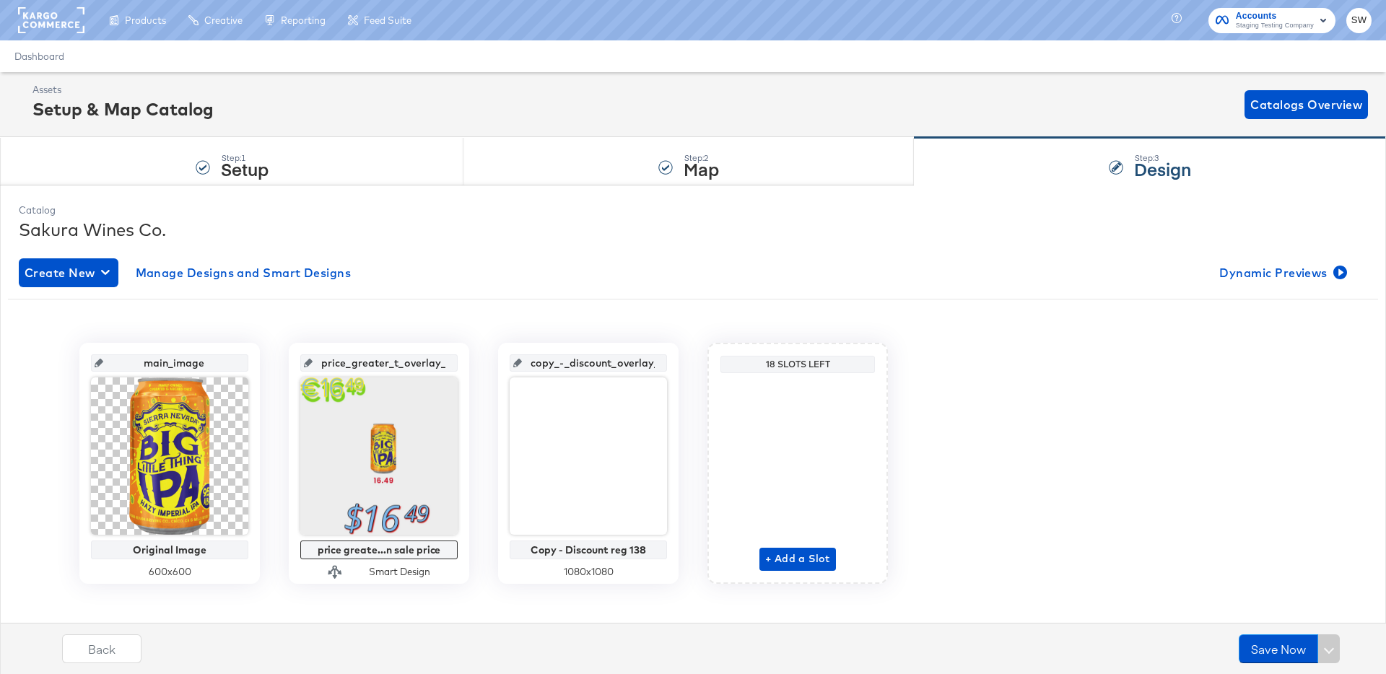
click at [1063, 330] on div "main_image Original Image 600 x 600 price_greater_t_overlay_1 price greate...n …" at bounding box center [693, 457] width 1349 height 295
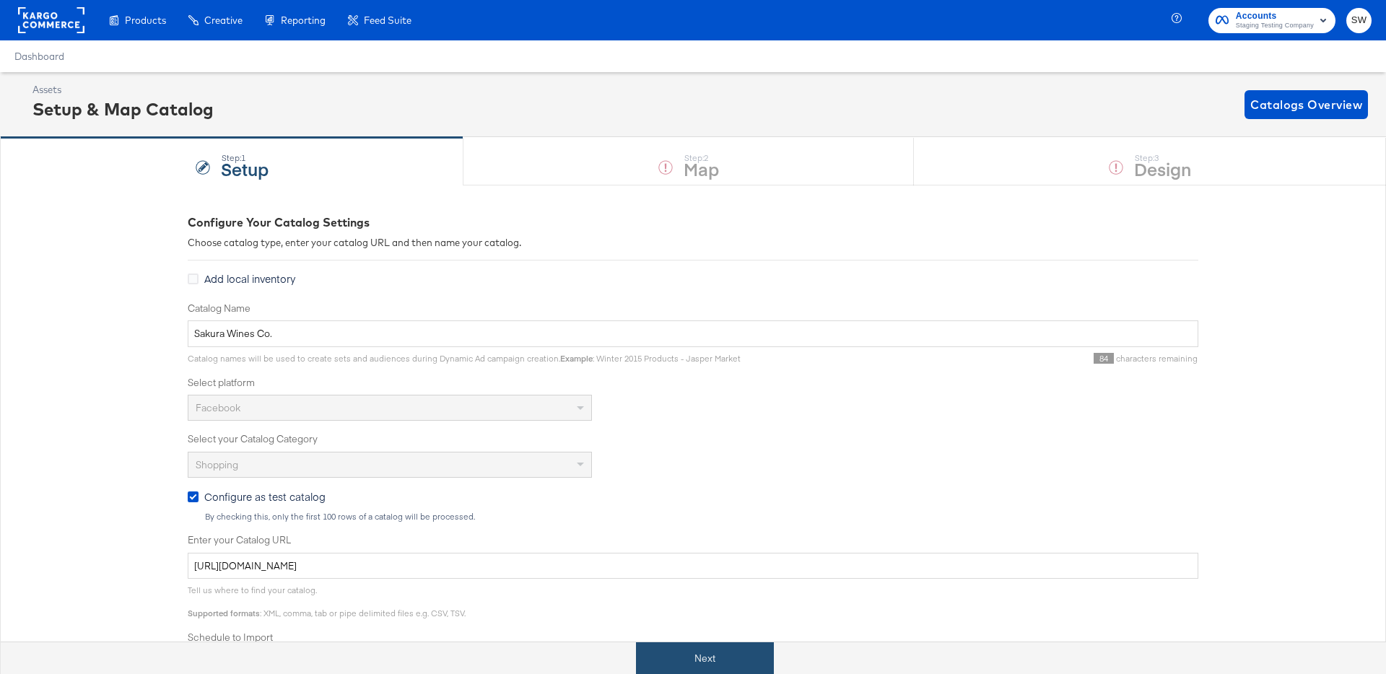
click at [709, 654] on button "Next" at bounding box center [705, 659] width 138 height 32
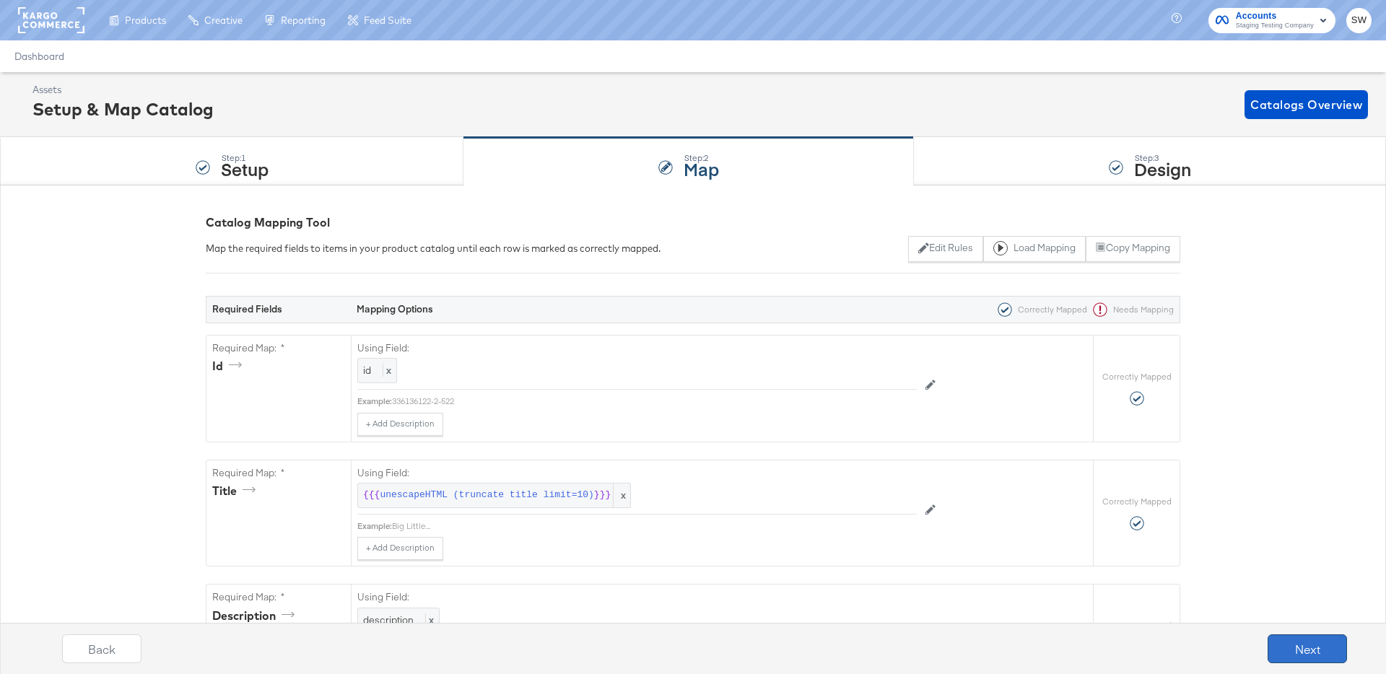
click at [1313, 648] on button "Next" at bounding box center [1307, 649] width 79 height 29
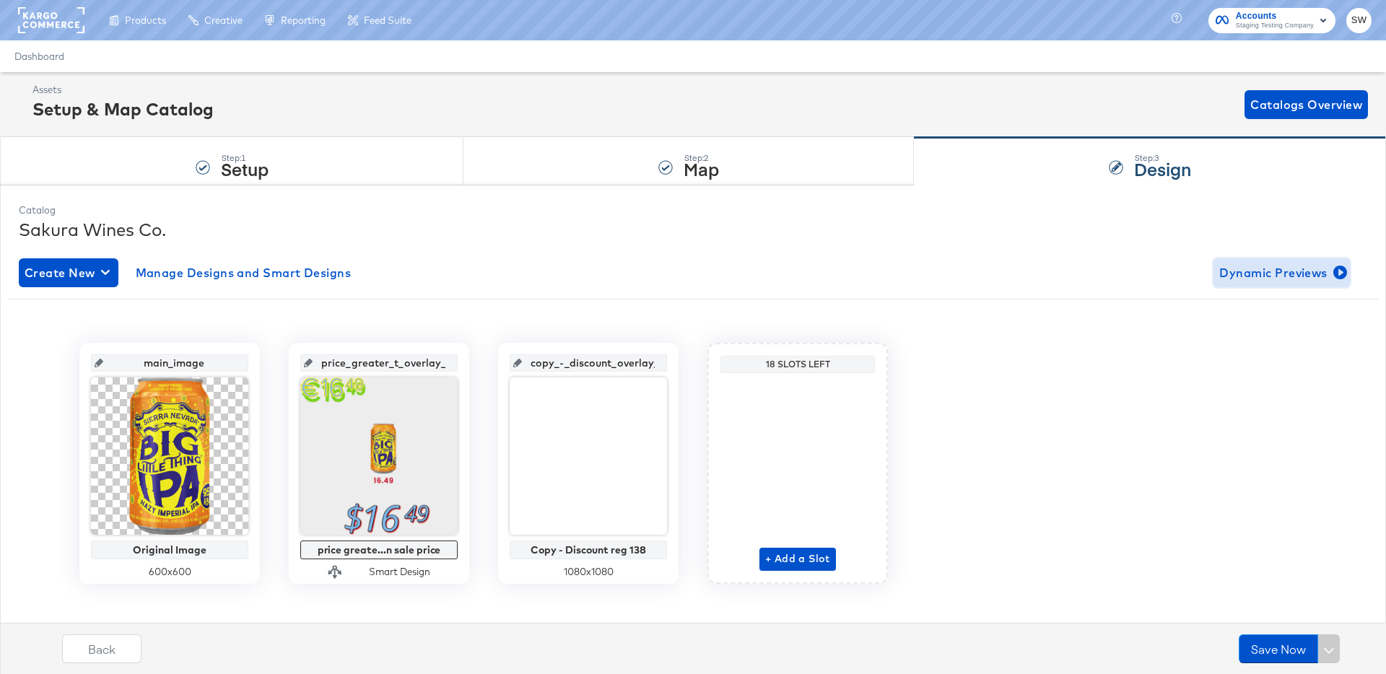
click at [1272, 268] on span "Dynamic Previews" at bounding box center [1282, 273] width 125 height 20
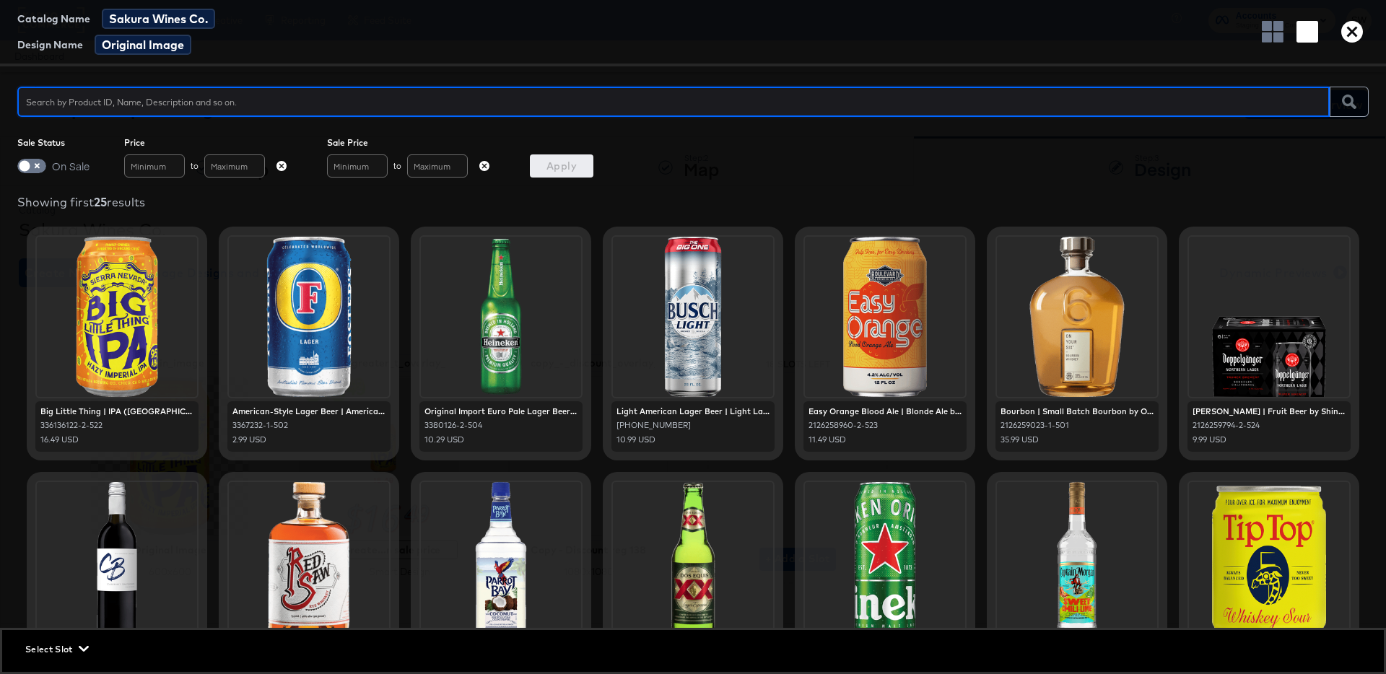
click at [112, 101] on input "text" at bounding box center [673, 95] width 1313 height 31
type input "wheat"
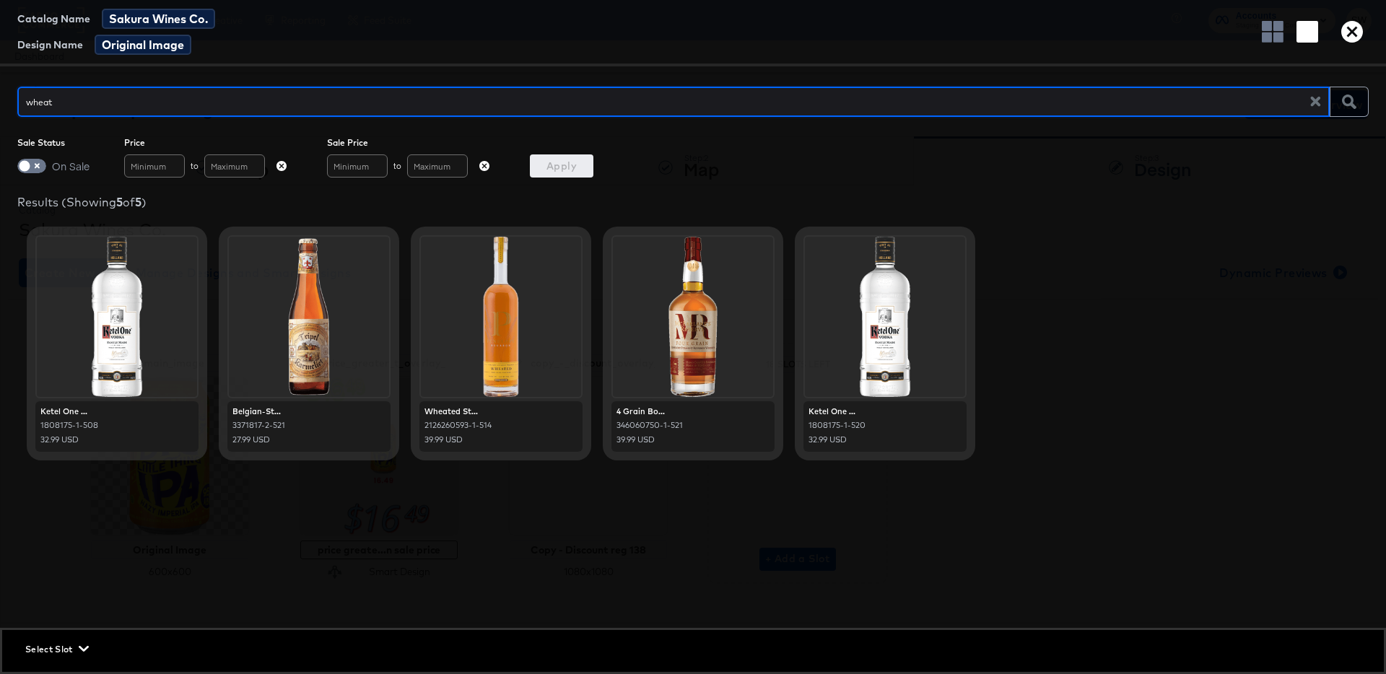
click at [1356, 30] on icon "button" at bounding box center [1353, 32] width 22 height 22
click at [1356, 30] on button "SW" at bounding box center [1359, 20] width 25 height 25
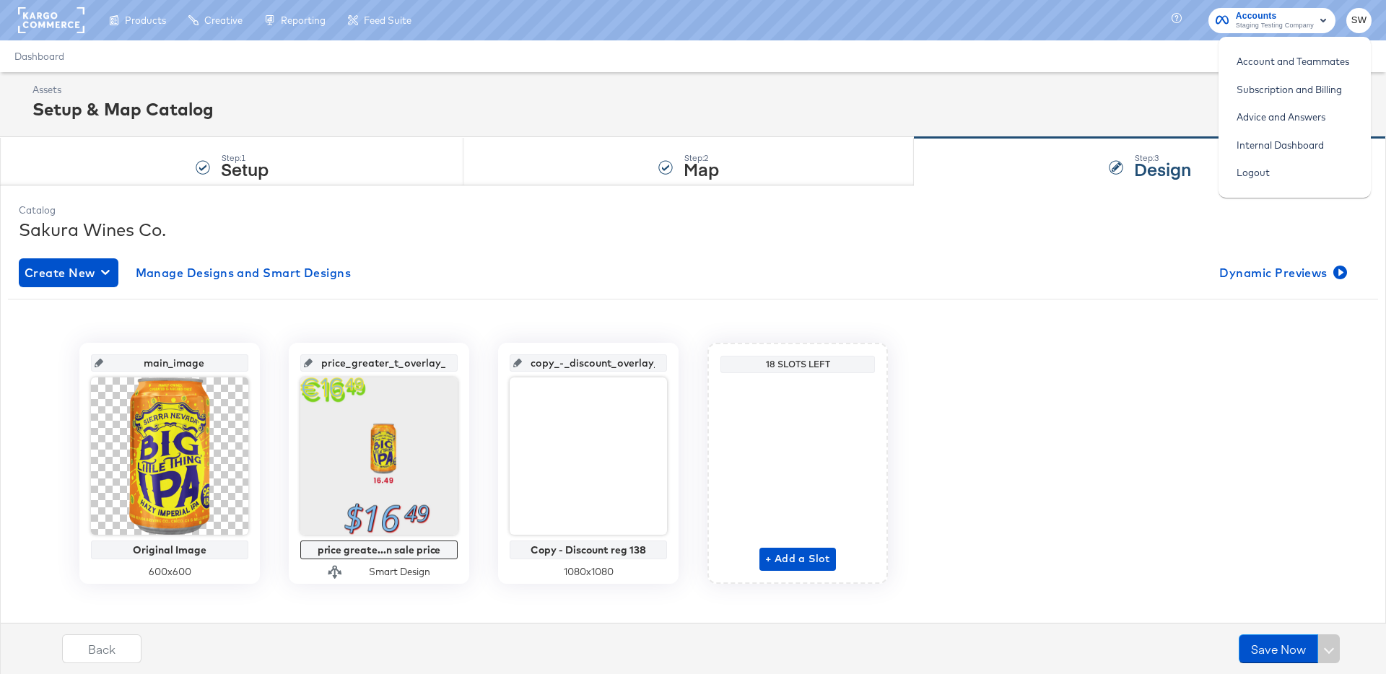
click at [575, 192] on div "Catalog Sakura Wines Co. Create New Manage Designs and Smart Designs Dynamic Pr…" at bounding box center [693, 431] width 1386 height 492
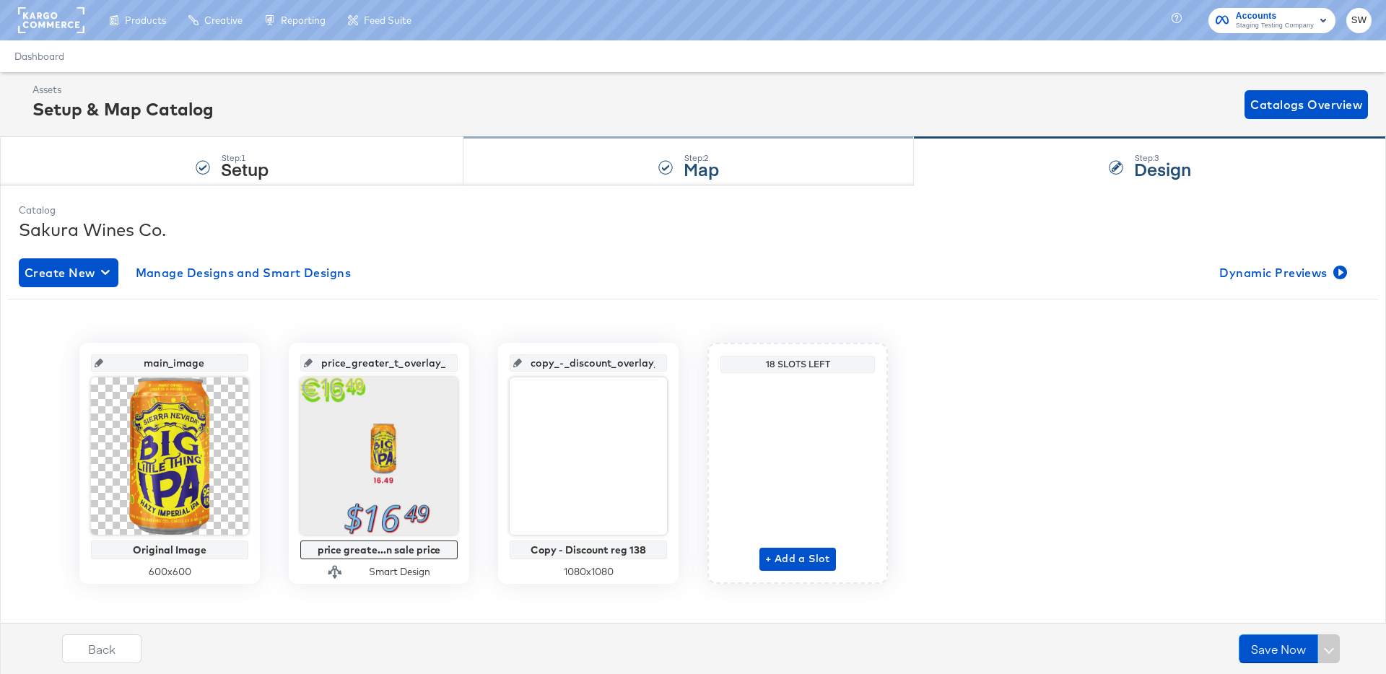
click at [579, 153] on div "Step: 2 Map" at bounding box center [689, 162] width 451 height 48
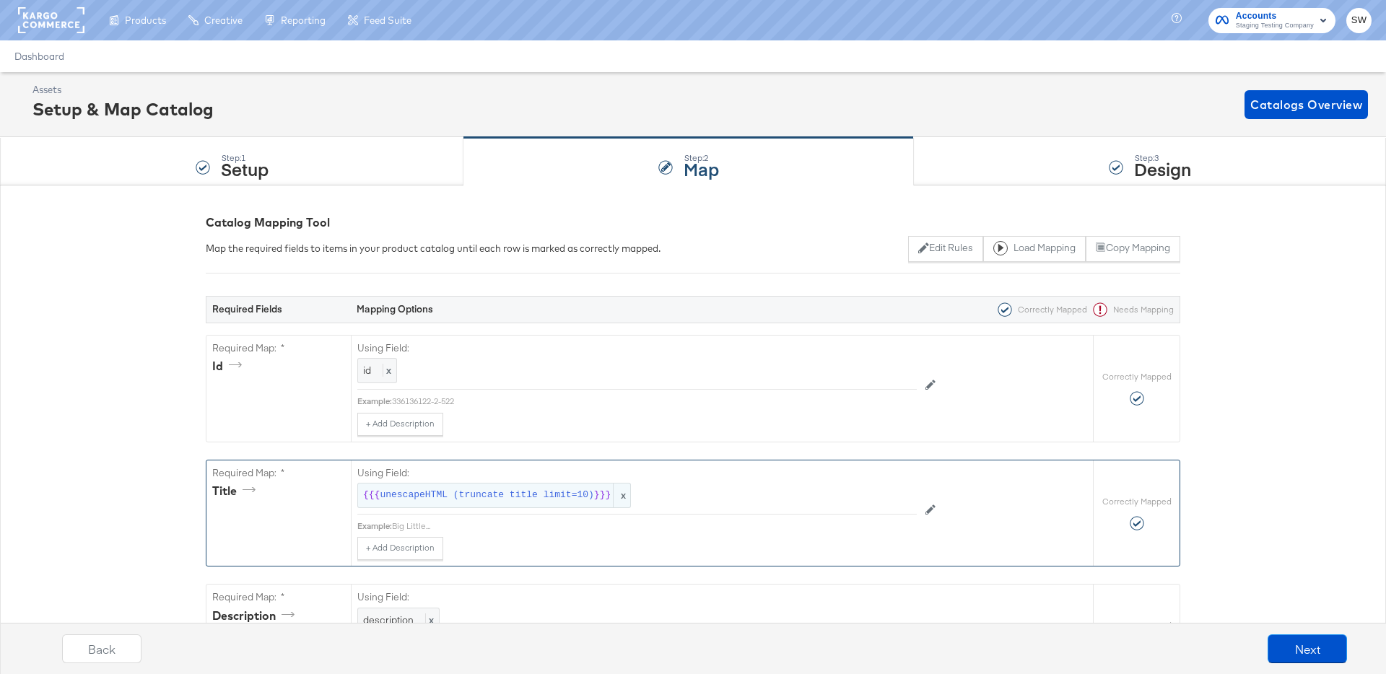
click at [424, 498] on span "unescapeHTML (truncate title limit=10)" at bounding box center [487, 496] width 214 height 14
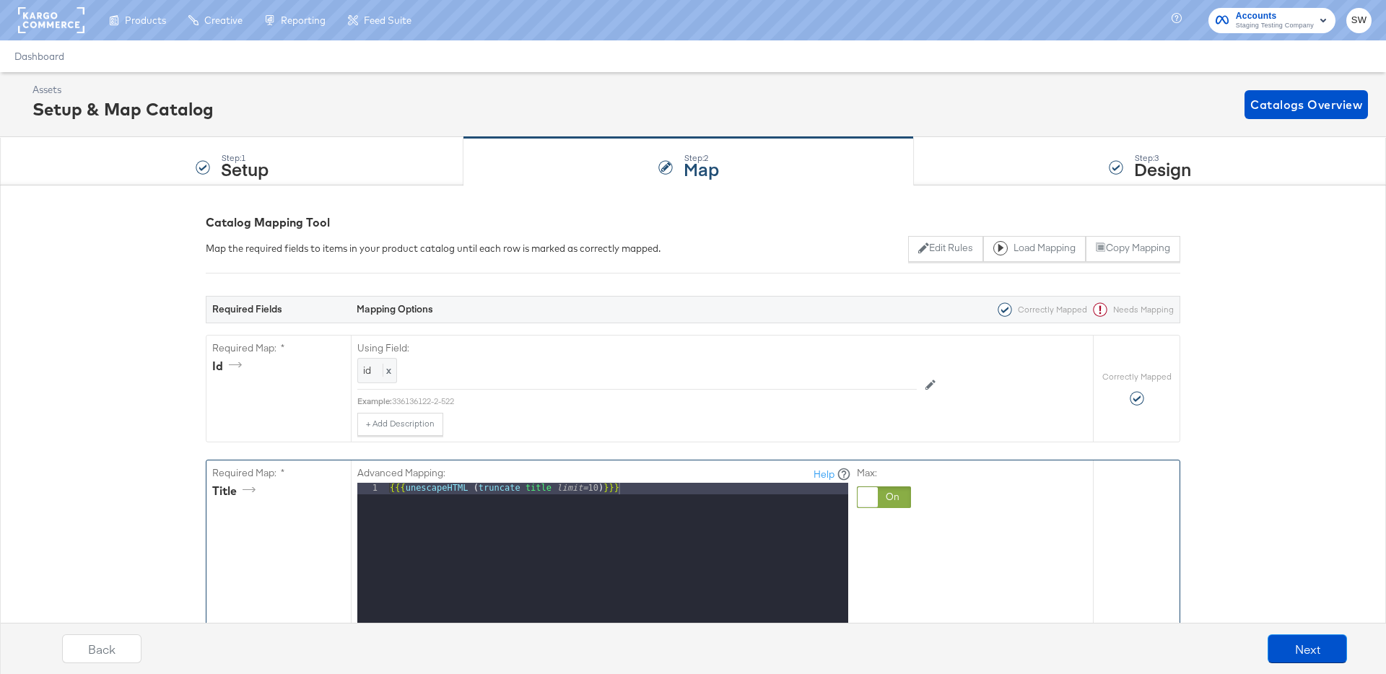
click at [636, 487] on div "{{{ unescapeHTML ( truncate title limit= 10 ) }}}" at bounding box center [617, 675] width 461 height 384
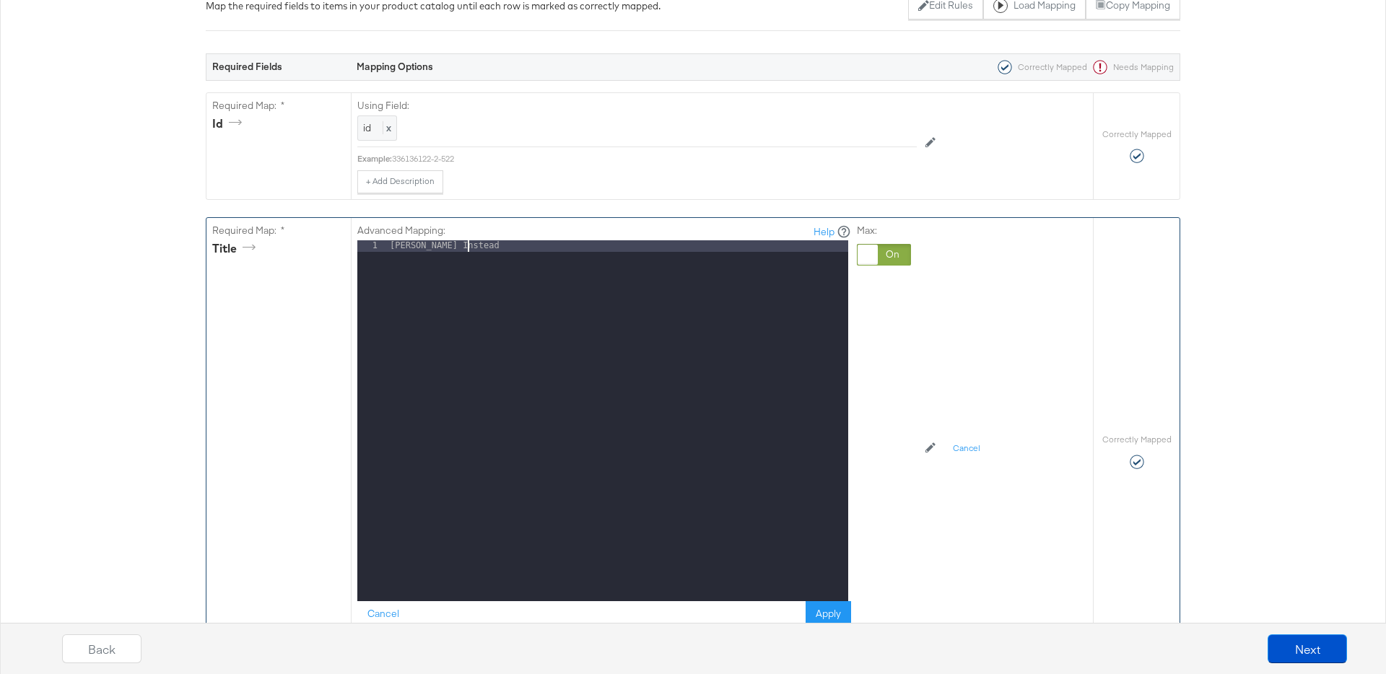
scroll to position [244, 0]
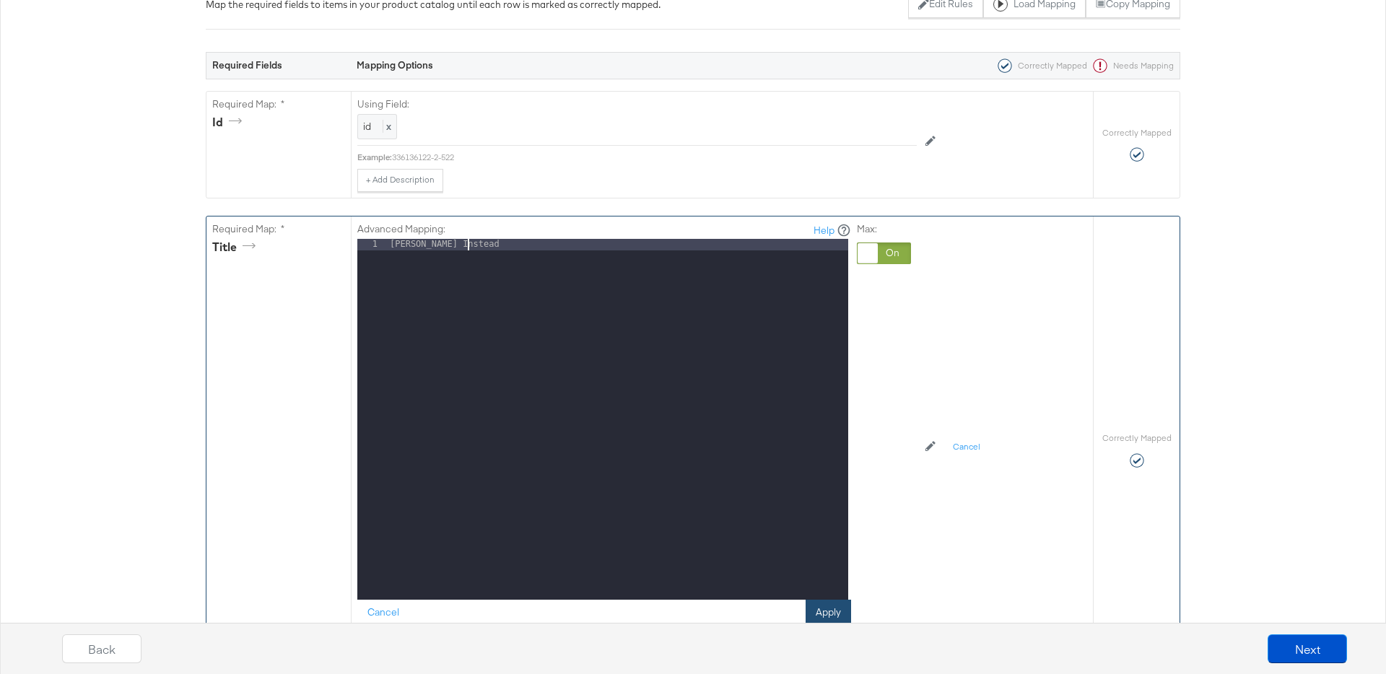
click at [823, 604] on button "Apply" at bounding box center [828, 613] width 45 height 26
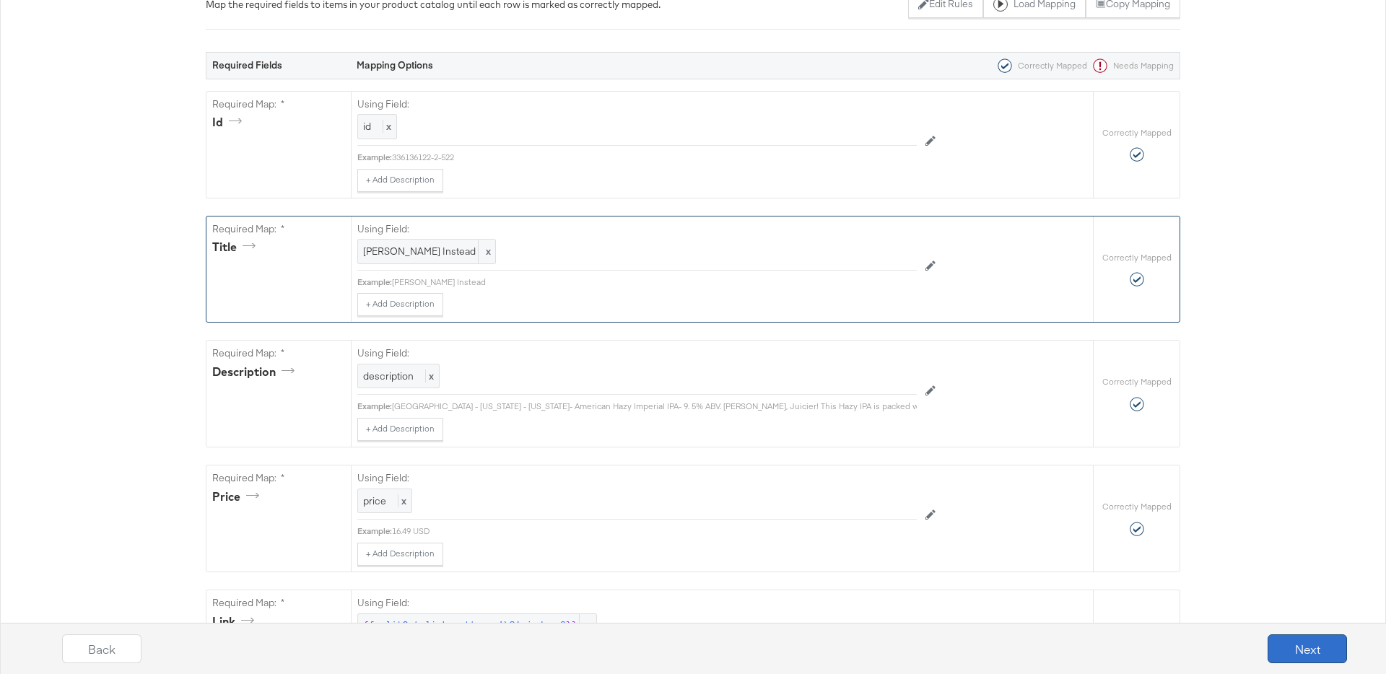
click at [1297, 656] on button "Next" at bounding box center [1307, 649] width 79 height 29
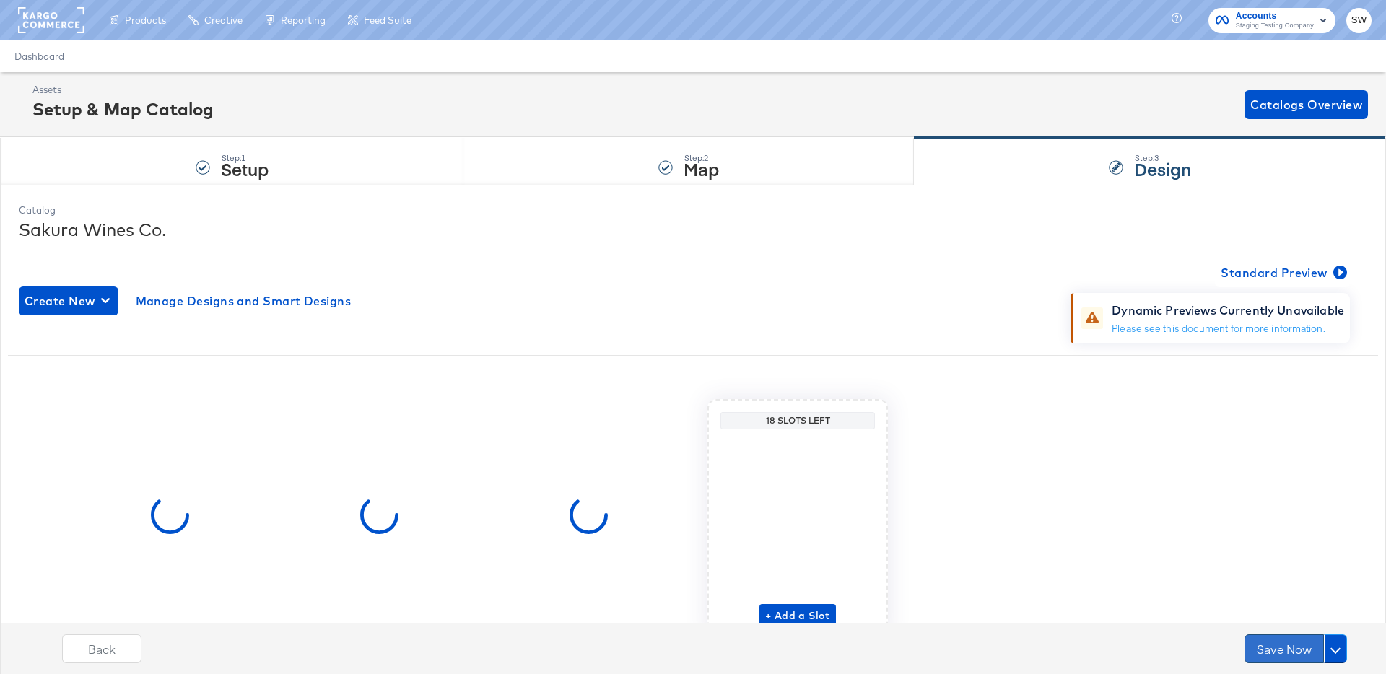
click at [1298, 635] on button "Save Now" at bounding box center [1284, 649] width 79 height 29
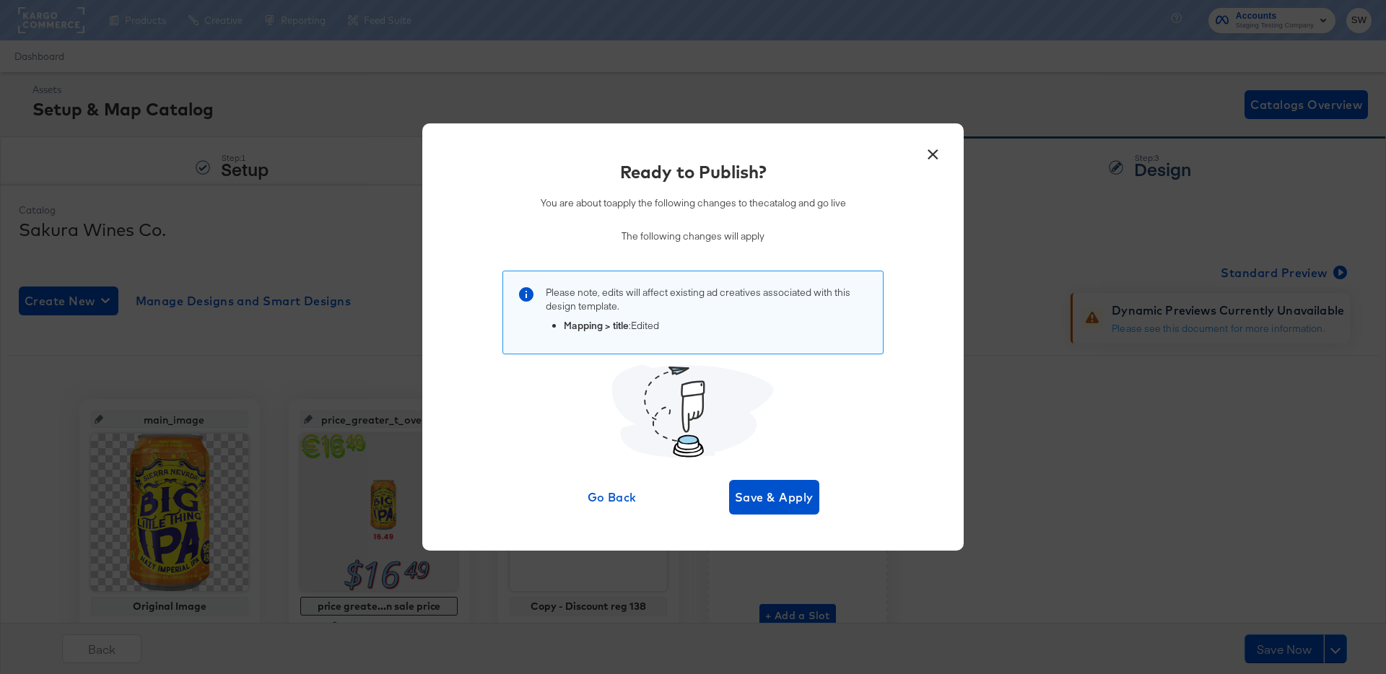
click at [765, 478] on div "Ready to Publish? You are about to apply the following changes to the catalog a…" at bounding box center [693, 337] width 498 height 355
click at [765, 484] on button "Save & Apply" at bounding box center [774, 497] width 90 height 35
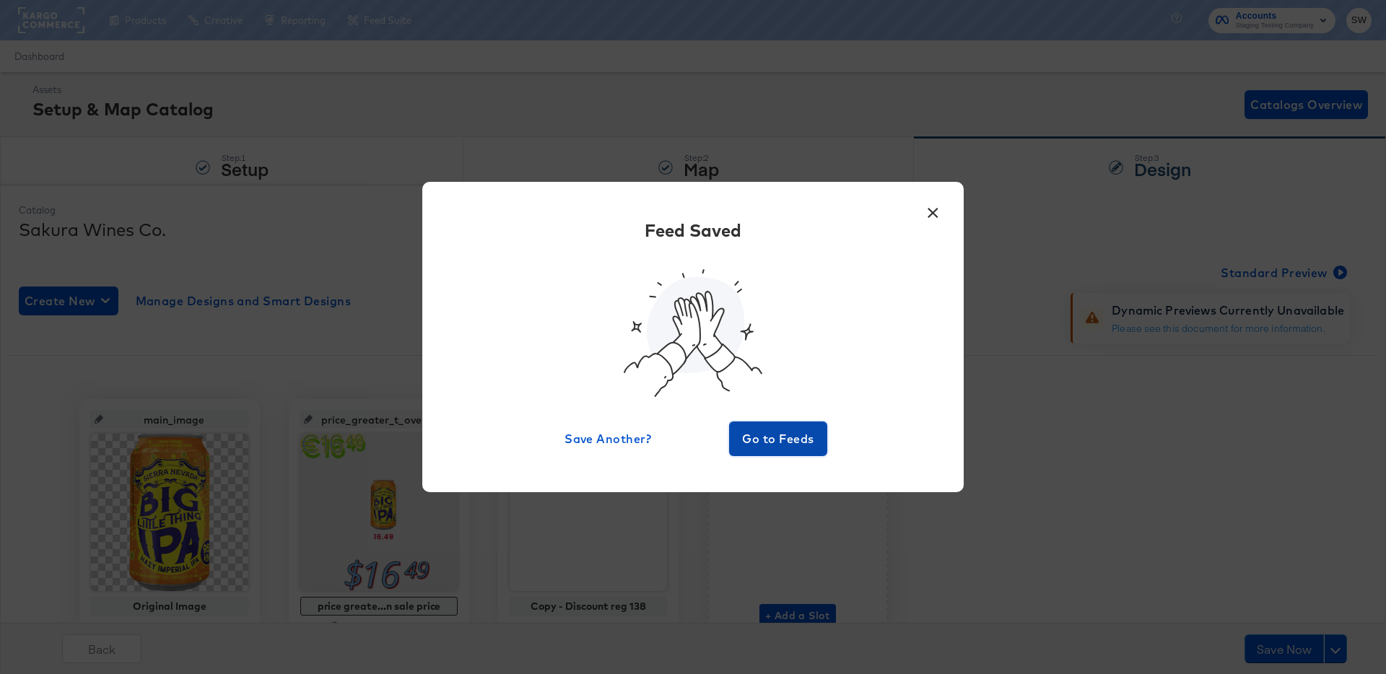
click at [763, 448] on span "Go to Feeds" at bounding box center [778, 439] width 87 height 20
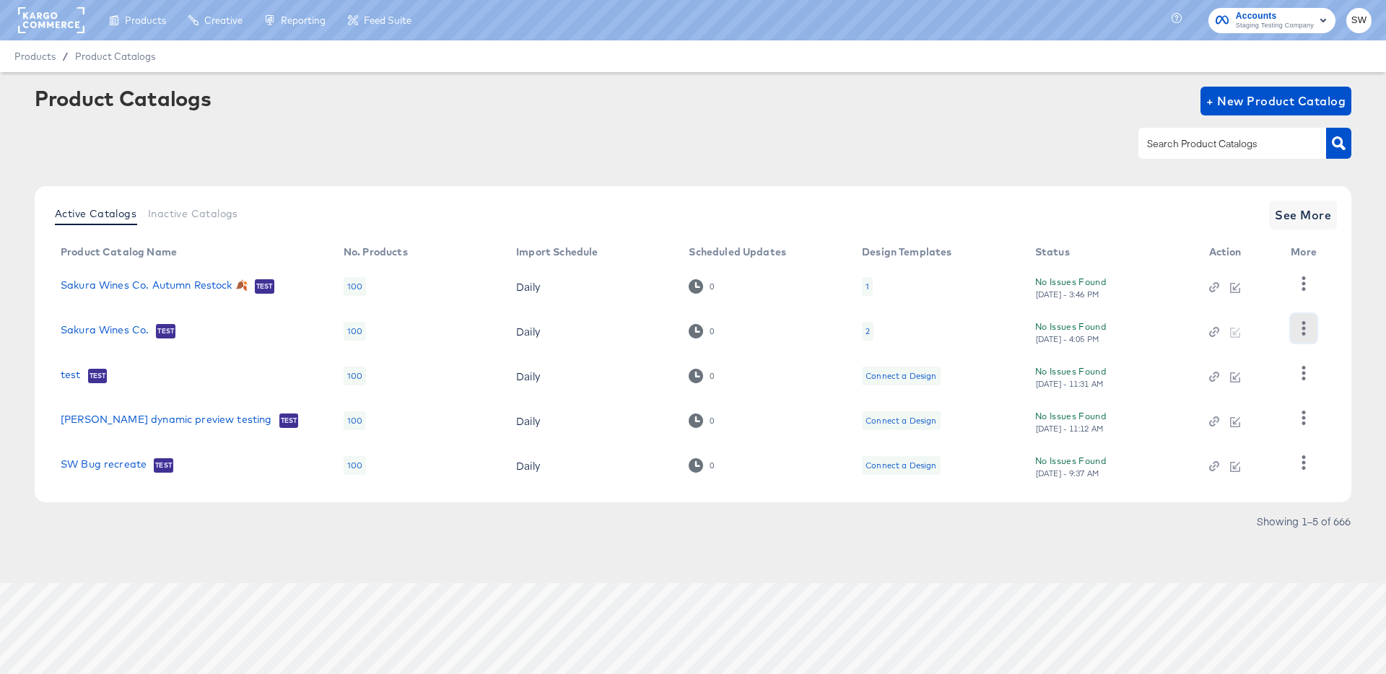
click at [1295, 321] on button "button" at bounding box center [1303, 328] width 25 height 29
click at [1259, 381] on div "HUD Checks (Internal)" at bounding box center [1245, 381] width 144 height 23
click at [120, 315] on td "Sakura Wines Co. Test" at bounding box center [190, 331] width 283 height 45
click at [116, 324] on link "Sakura Wines Co." at bounding box center [105, 331] width 88 height 14
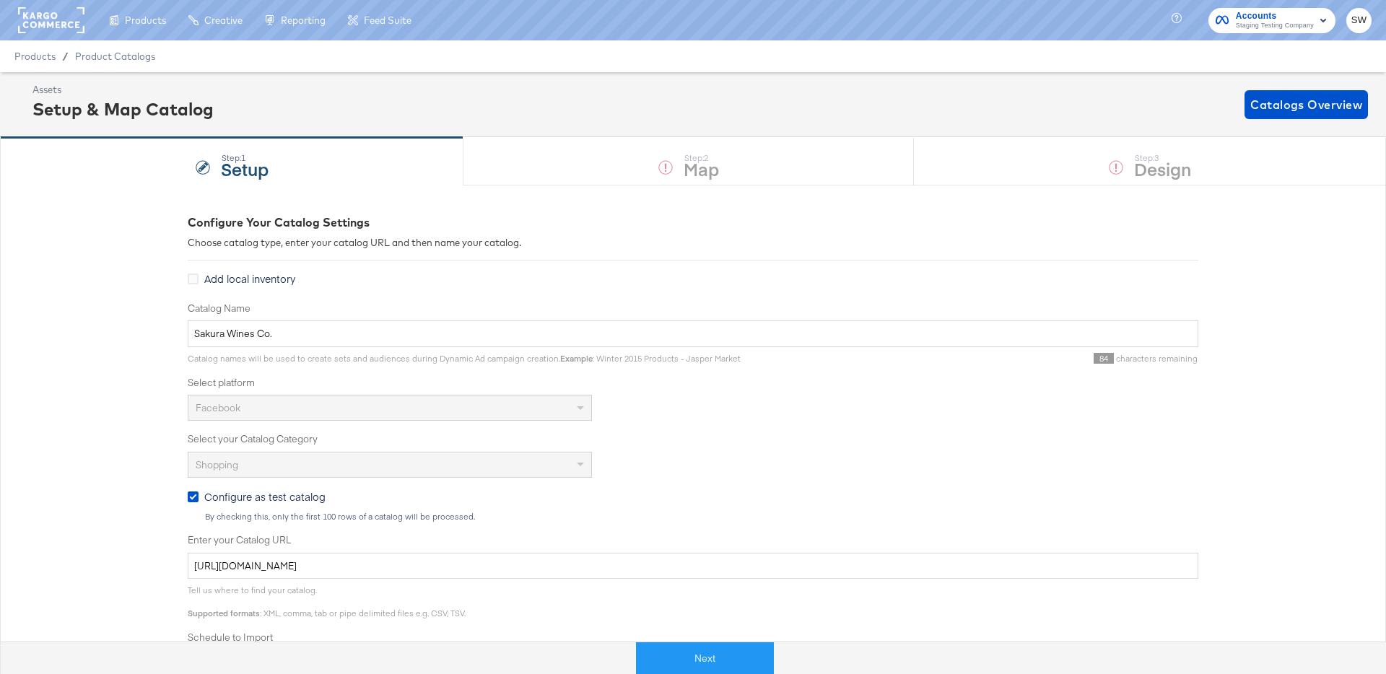
click at [682, 643] on div "Next" at bounding box center [705, 659] width 1408 height 32
click at [633, 662] on div at bounding box center [318, 659] width 635 height 32
click at [676, 656] on button "Next" at bounding box center [705, 659] width 138 height 32
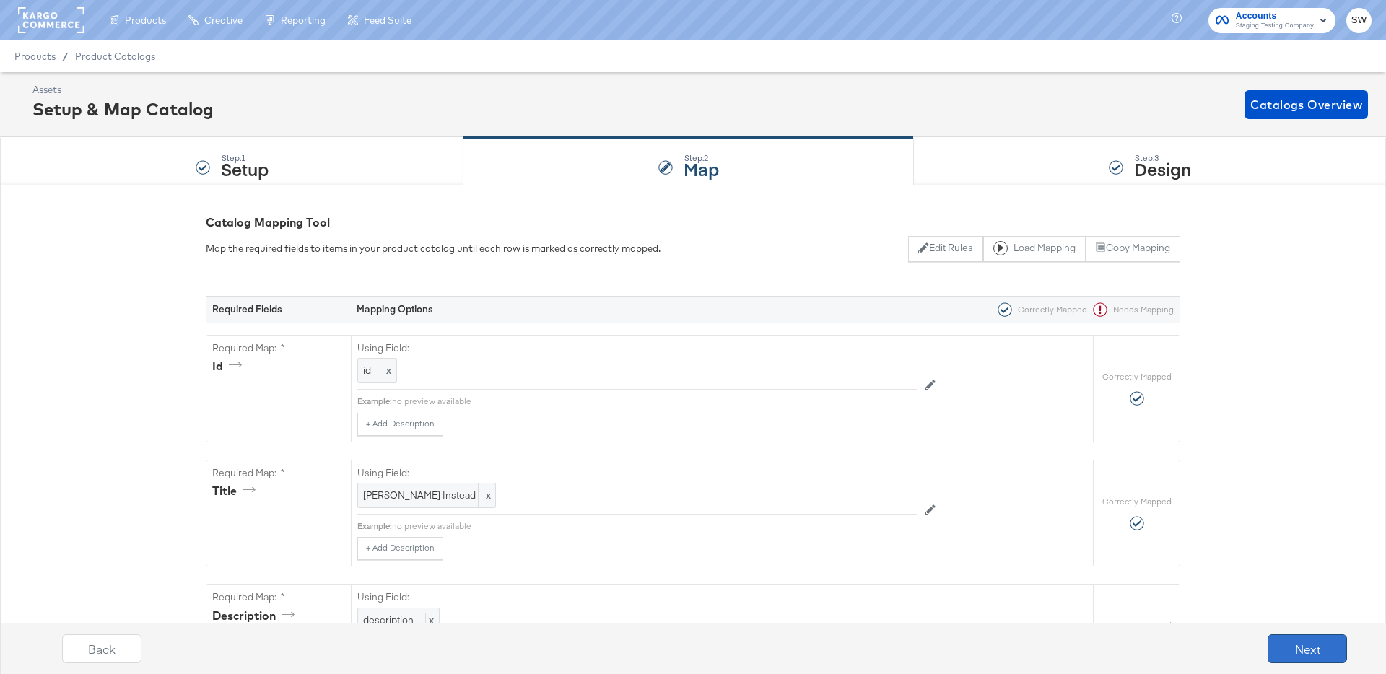
click at [1321, 653] on button "Next" at bounding box center [1307, 649] width 79 height 29
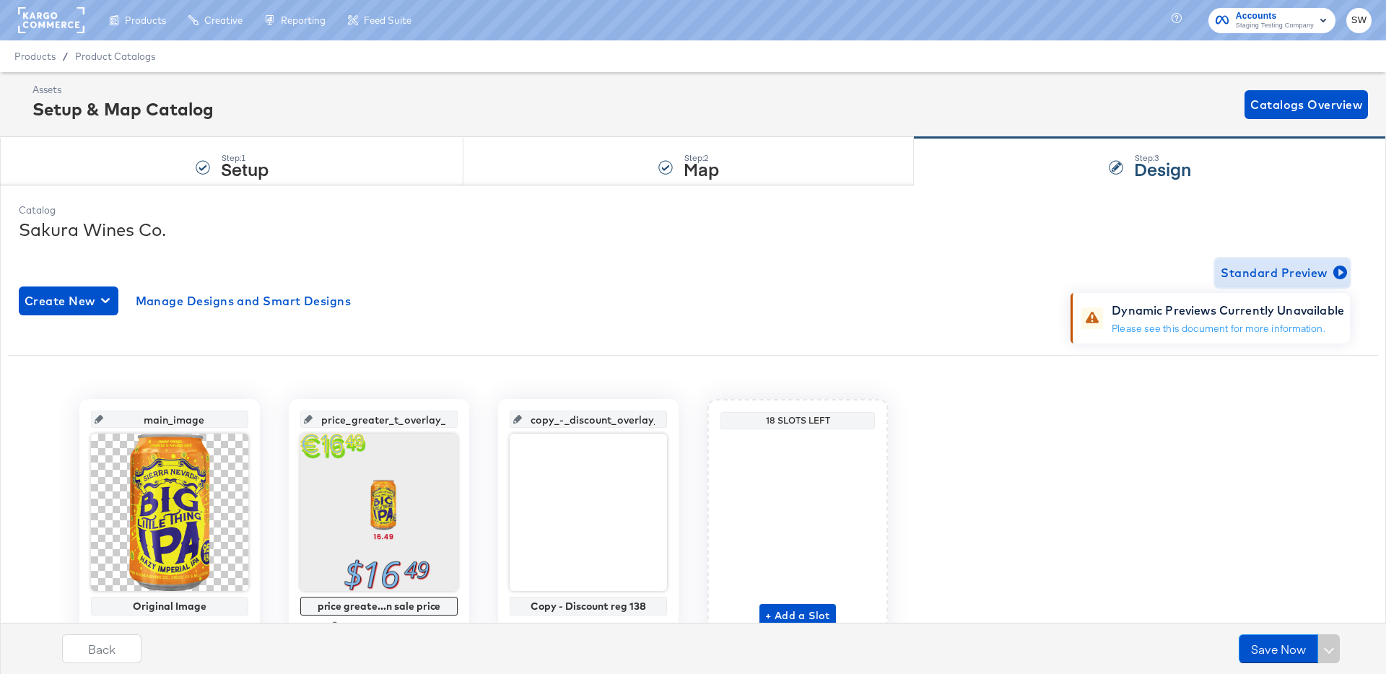
click at [1282, 270] on span "Standard Preview" at bounding box center [1282, 273] width 123 height 20
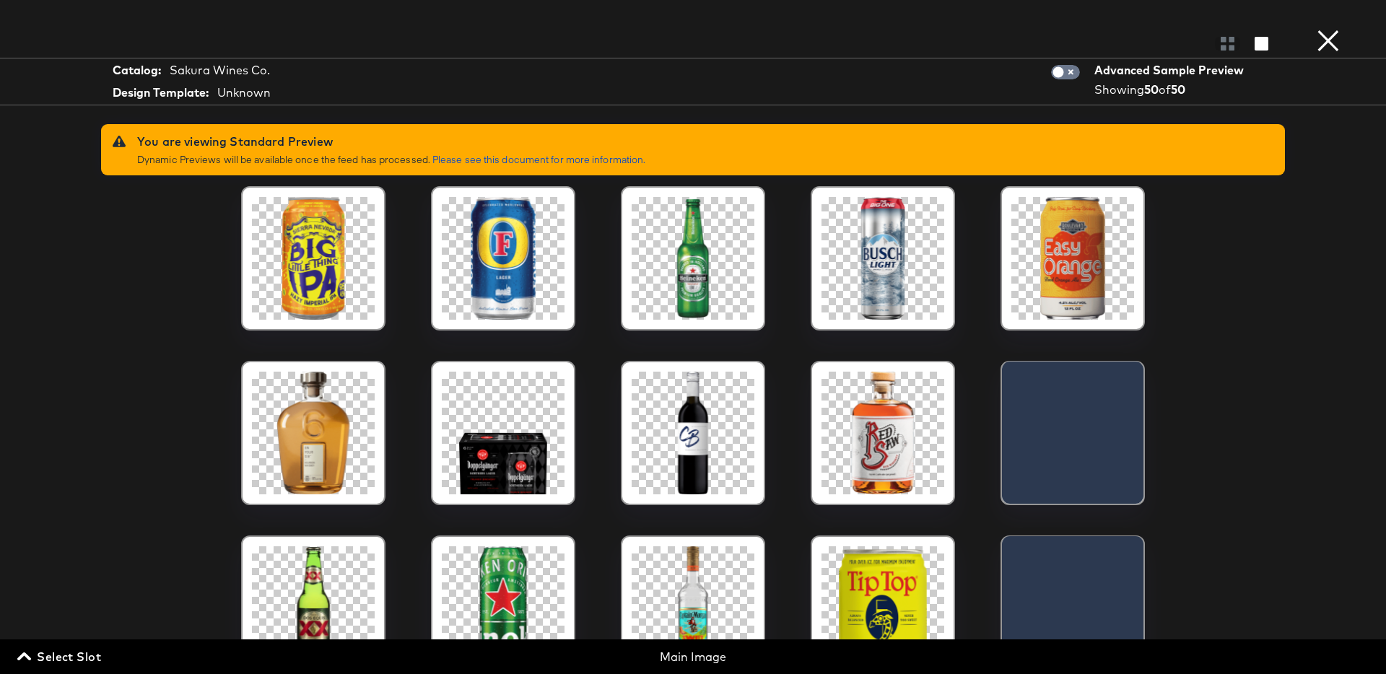
click at [1327, 29] on button "×" at bounding box center [1328, 14] width 29 height 29
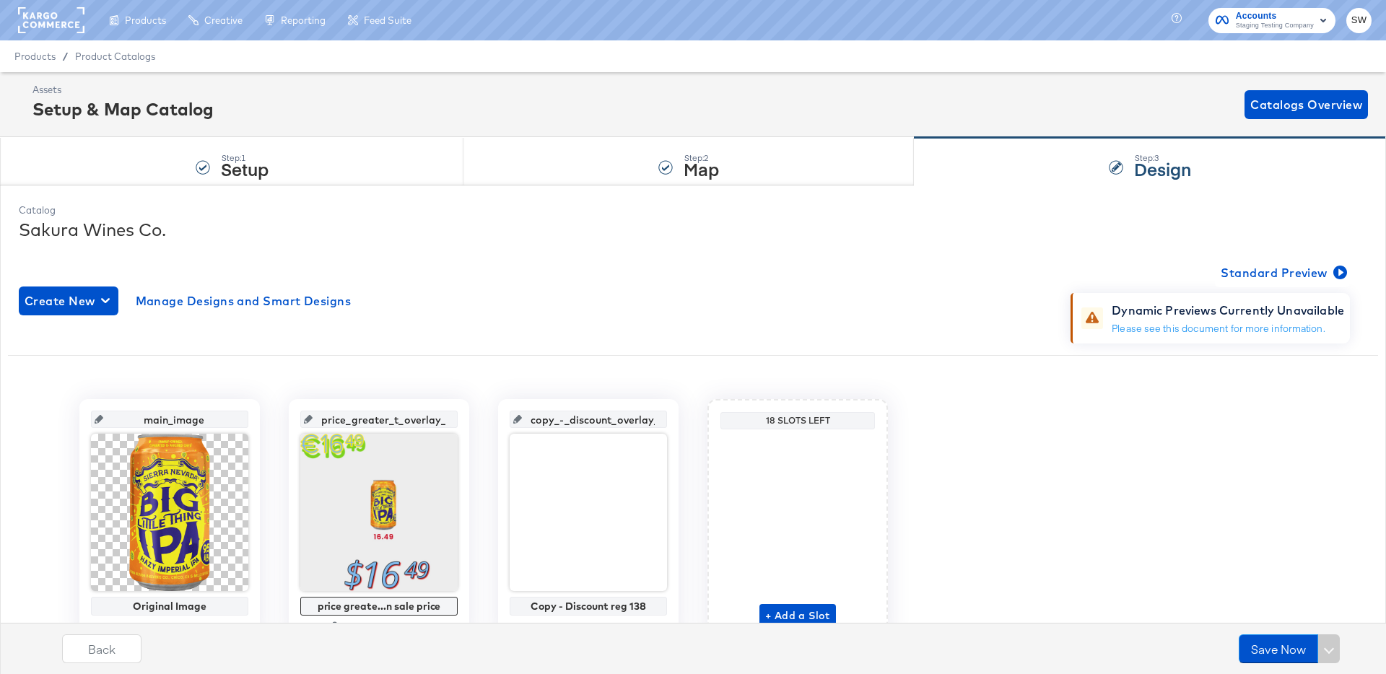
click at [1332, 448] on div "main_image Original Image 600 x 600 price_greater_t_overlay_1 price greate...n …" at bounding box center [693, 519] width 1370 height 241
click at [1026, 352] on div "Create New Manage Designs and Smart Designs Standard Preview Dynamic Previews C…" at bounding box center [693, 460] width 1349 height 427
click at [1311, 281] on span "Standard Preview" at bounding box center [1282, 273] width 123 height 20
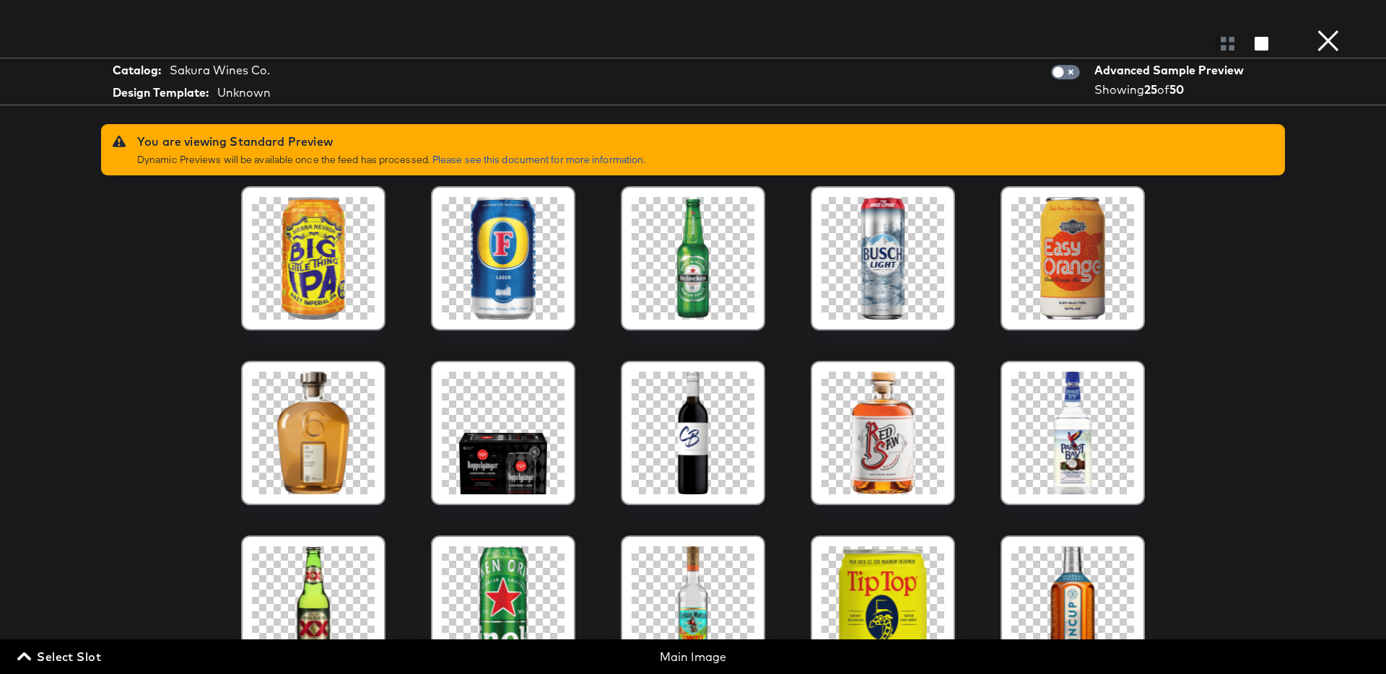
click at [1323, 29] on button "×" at bounding box center [1328, 14] width 29 height 29
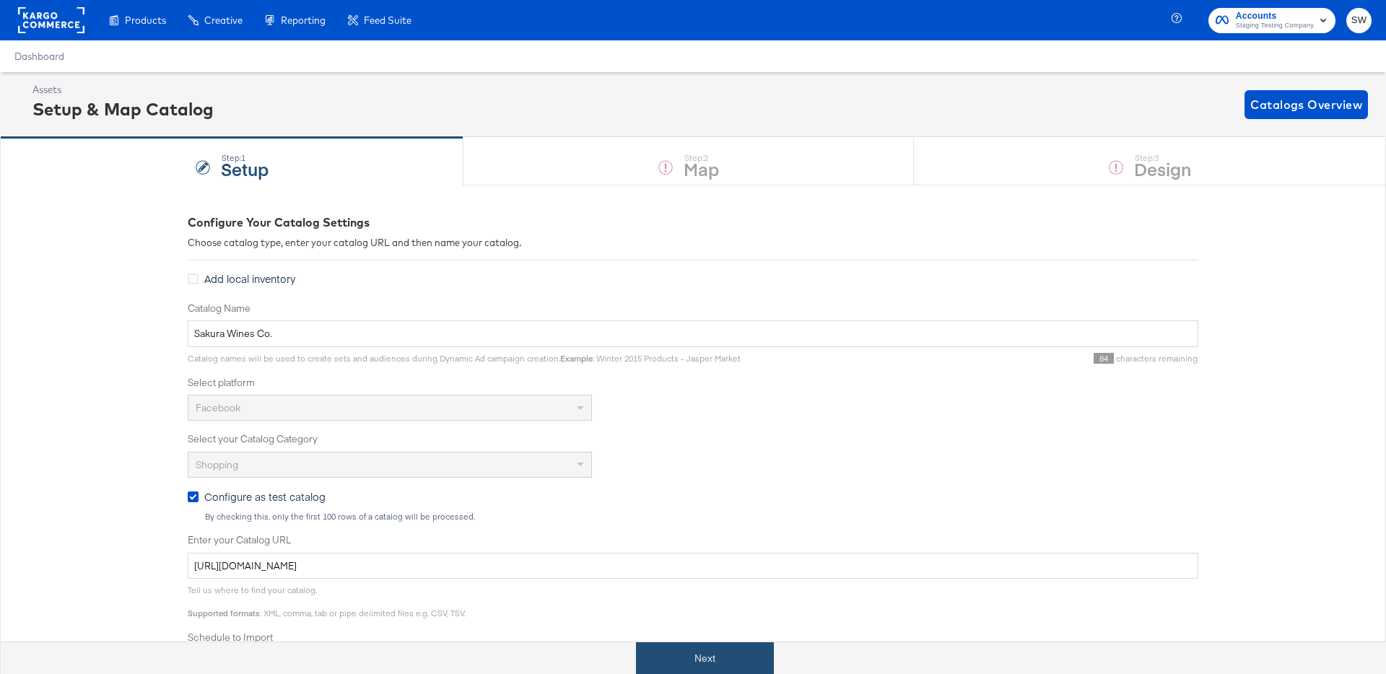
click at [730, 663] on button "Next" at bounding box center [705, 659] width 138 height 32
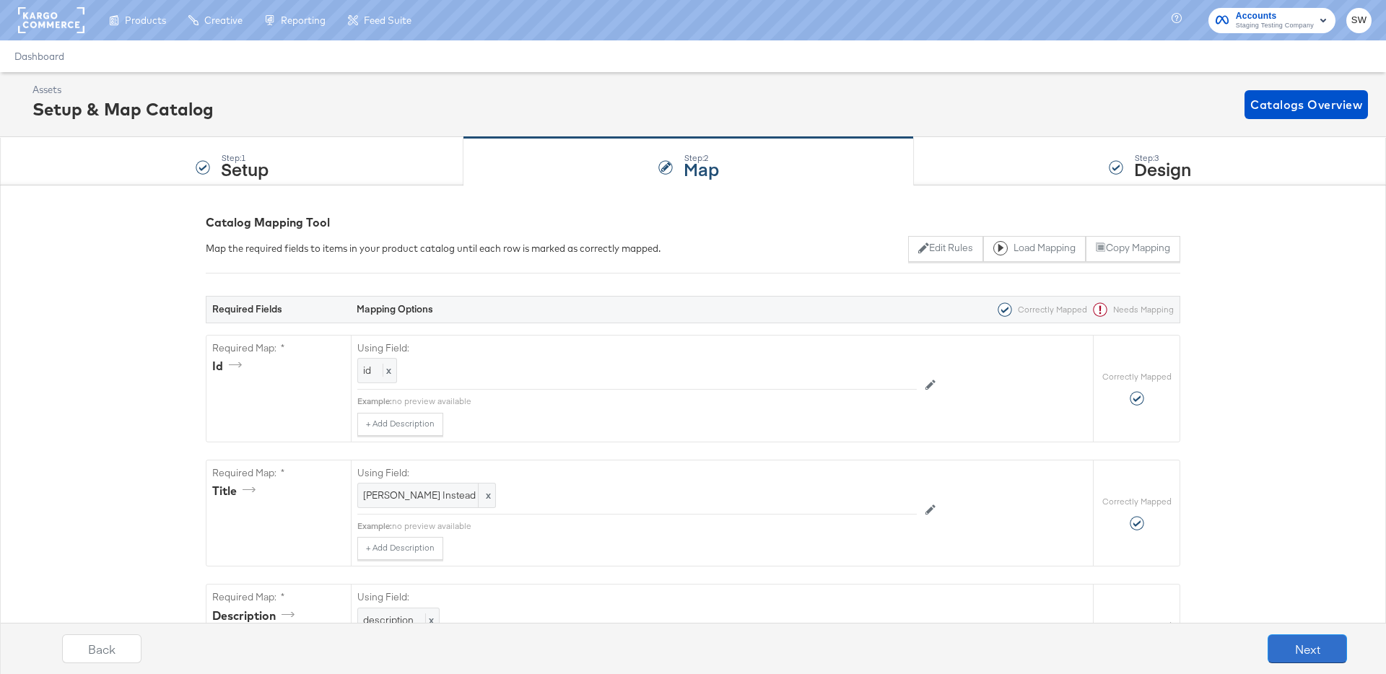
click at [1324, 653] on button "Next" at bounding box center [1307, 649] width 79 height 29
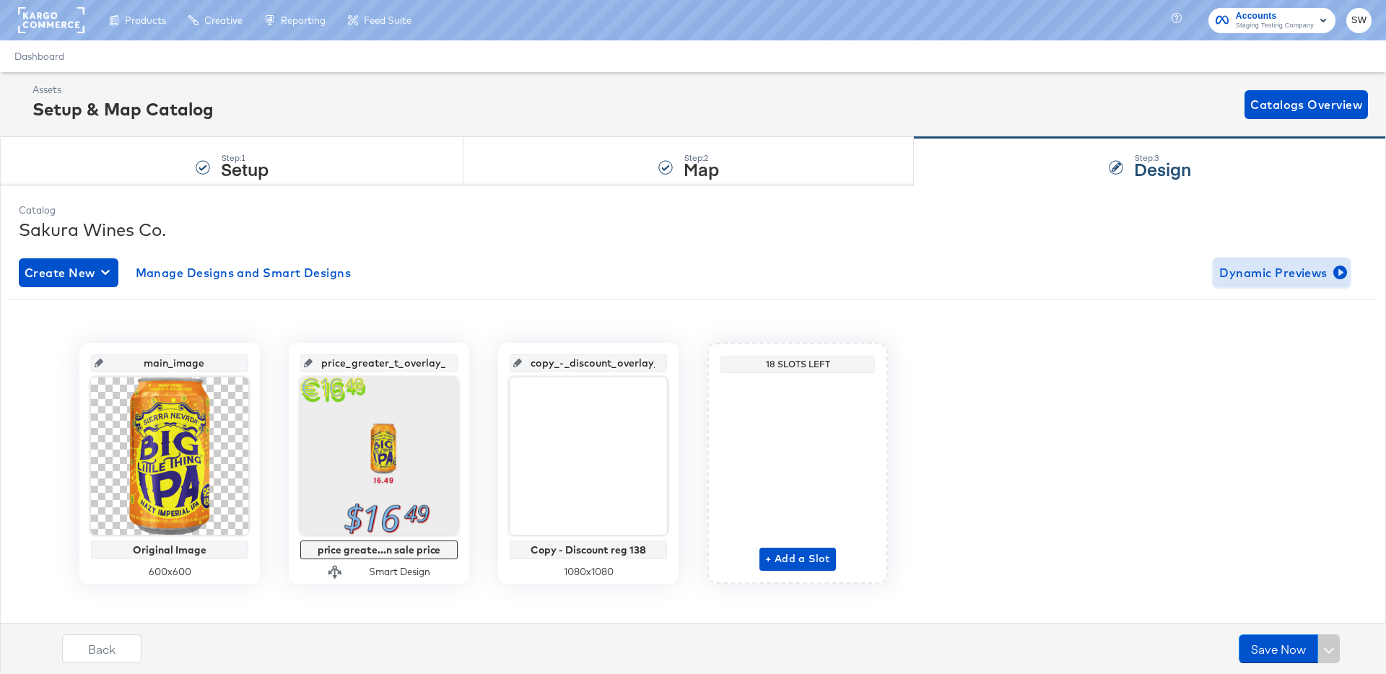
click at [1284, 282] on span "Dynamic Previews" at bounding box center [1282, 273] width 125 height 20
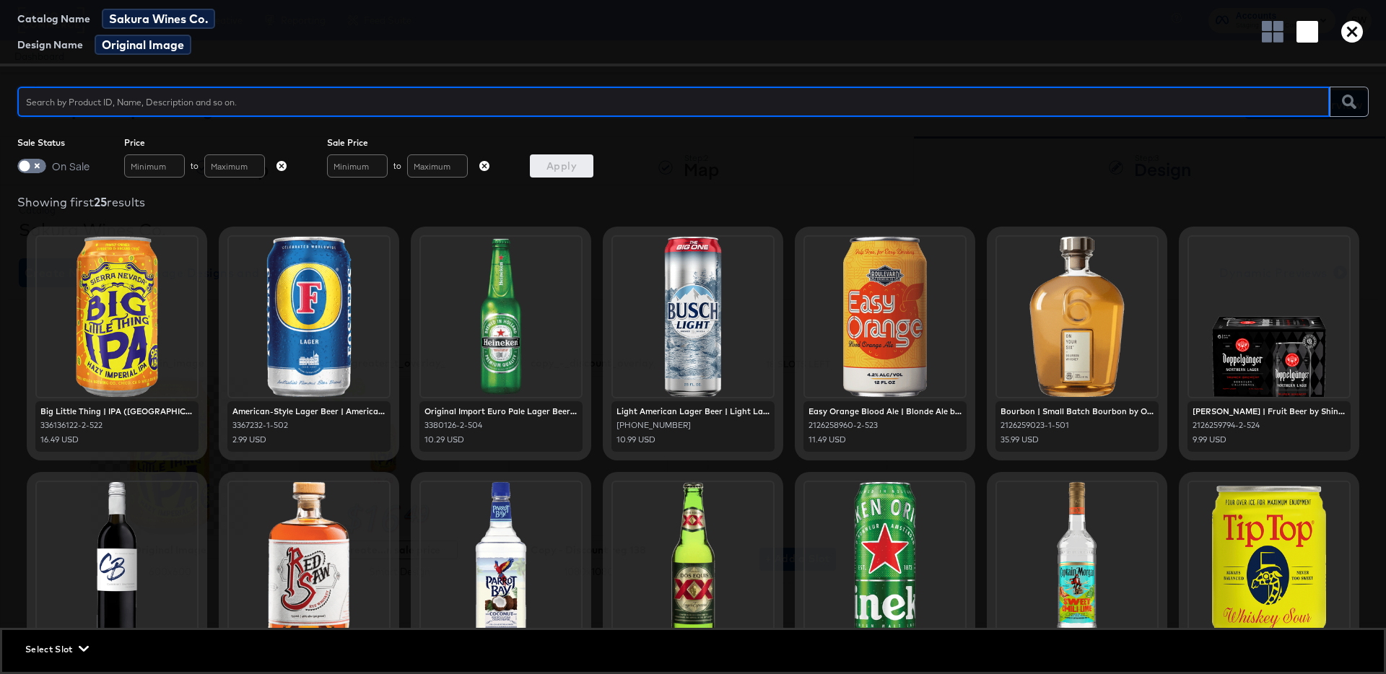
click at [874, 195] on div "Showing first 25 results" at bounding box center [693, 202] width 1352 height 14
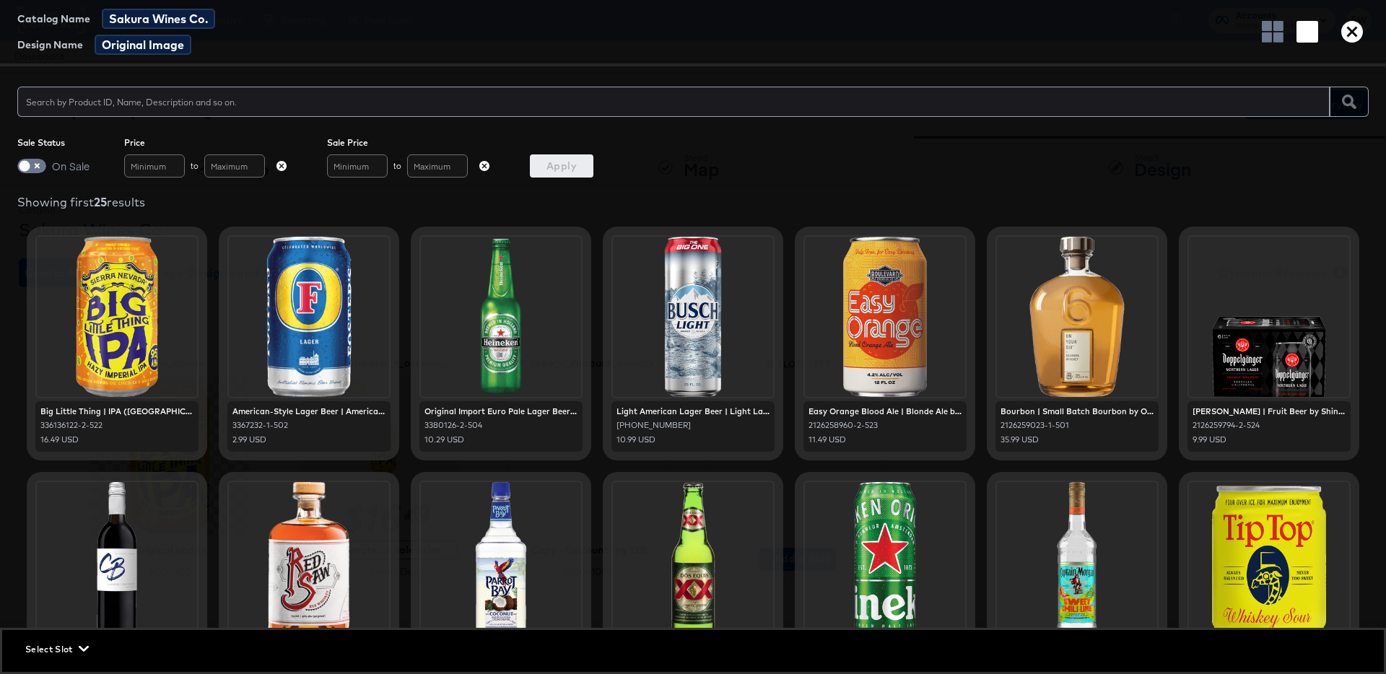
click at [1349, 30] on icon "button" at bounding box center [1353, 32] width 22 height 22
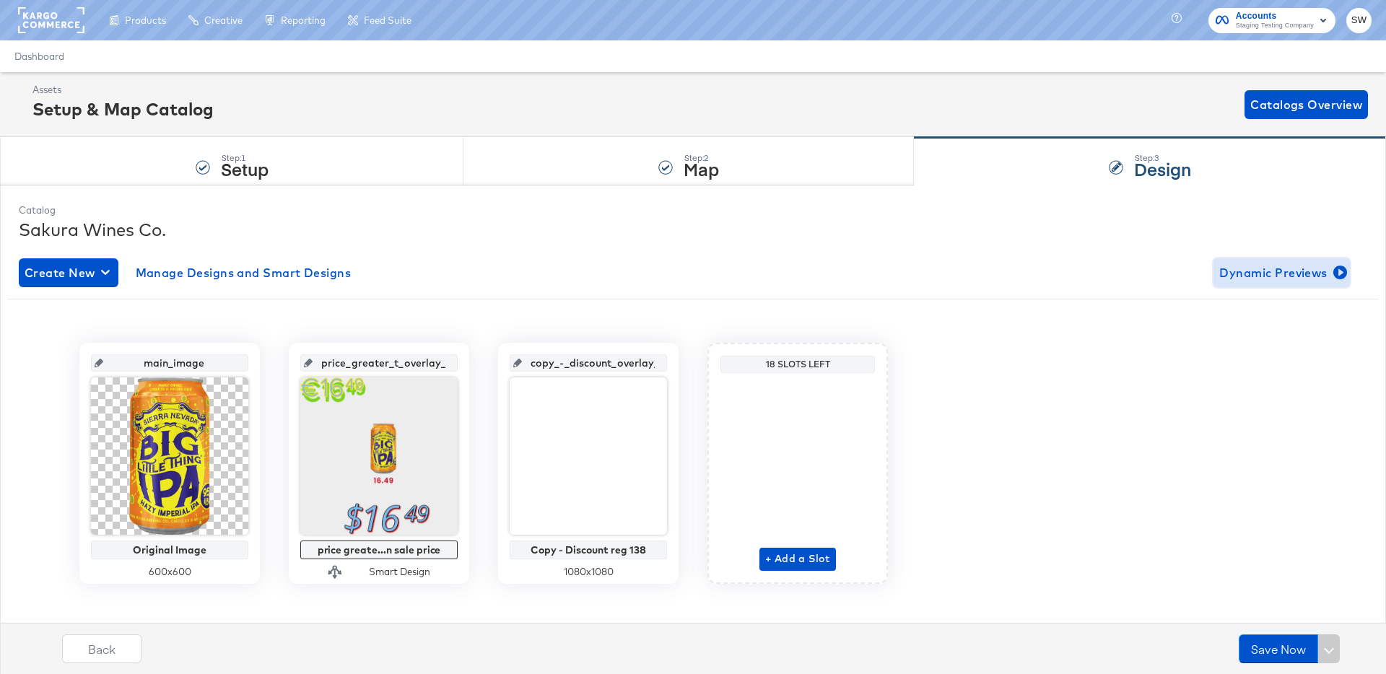
click at [1267, 271] on span "Dynamic Previews" at bounding box center [1282, 273] width 125 height 20
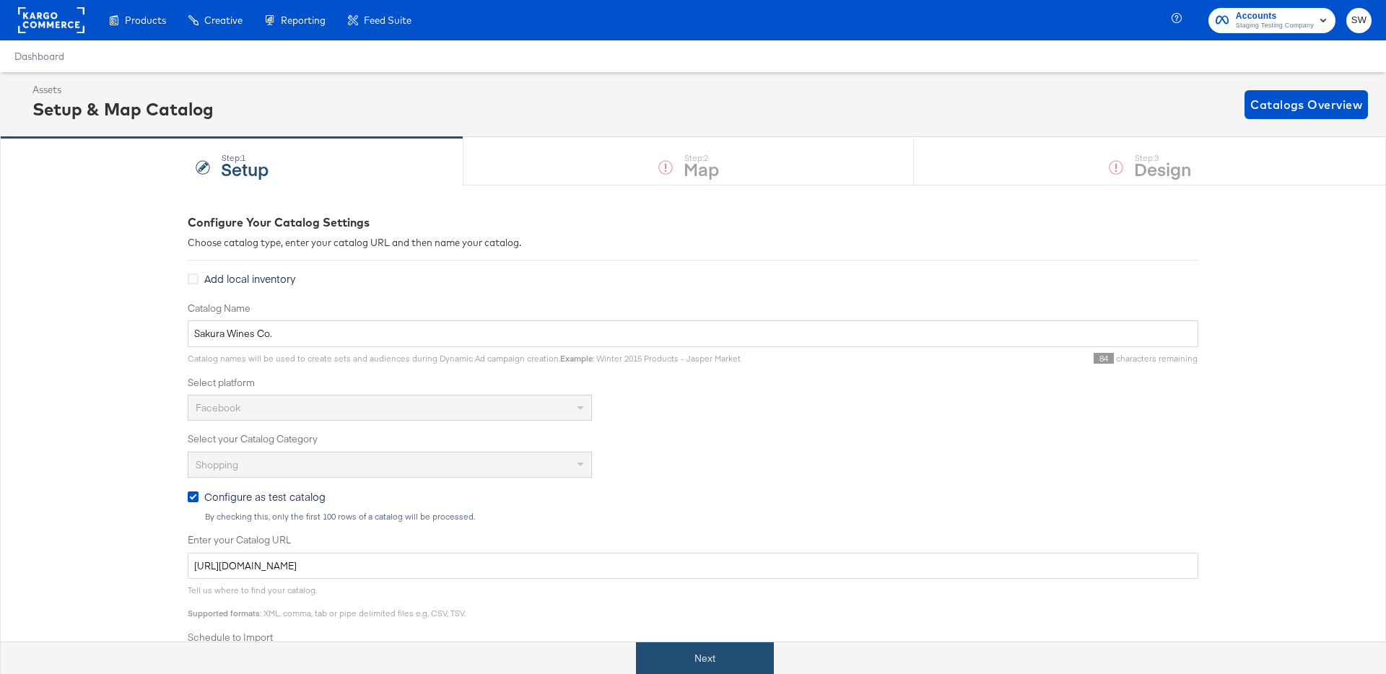
click at [737, 651] on button "Next" at bounding box center [705, 659] width 138 height 32
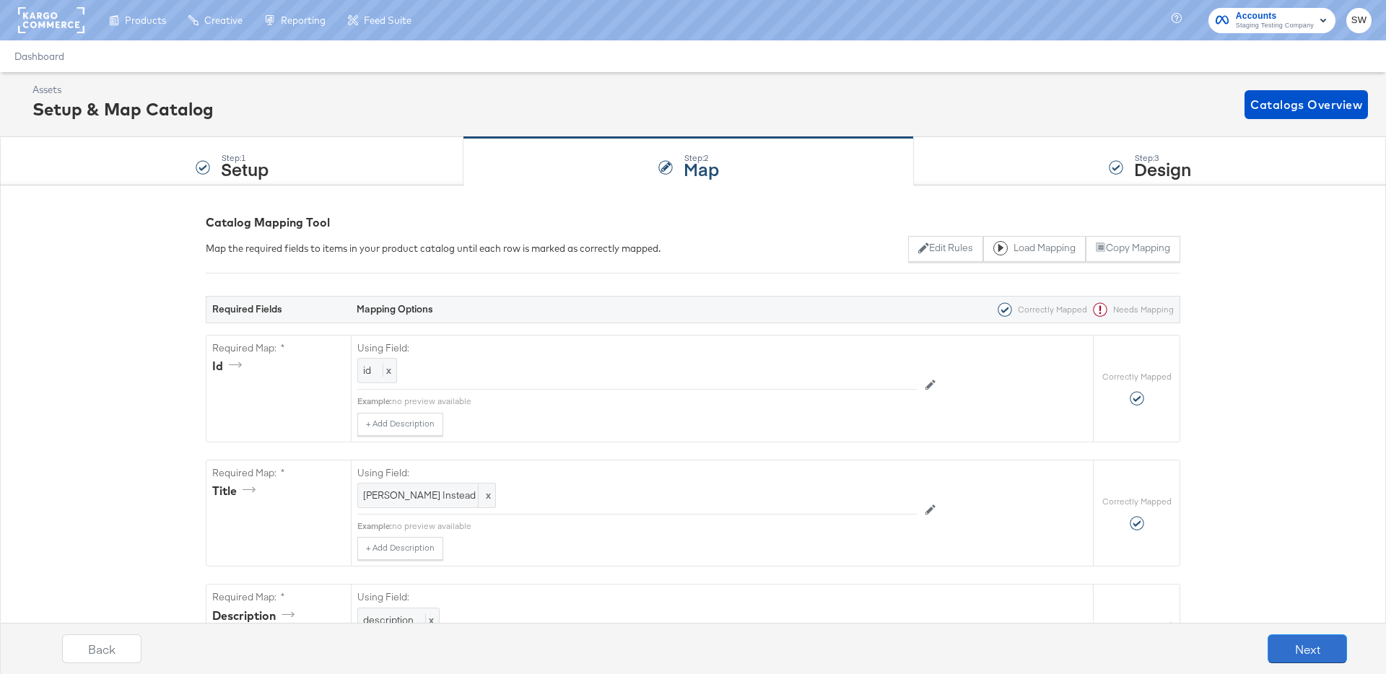
click at [1319, 648] on button "Next" at bounding box center [1307, 649] width 79 height 29
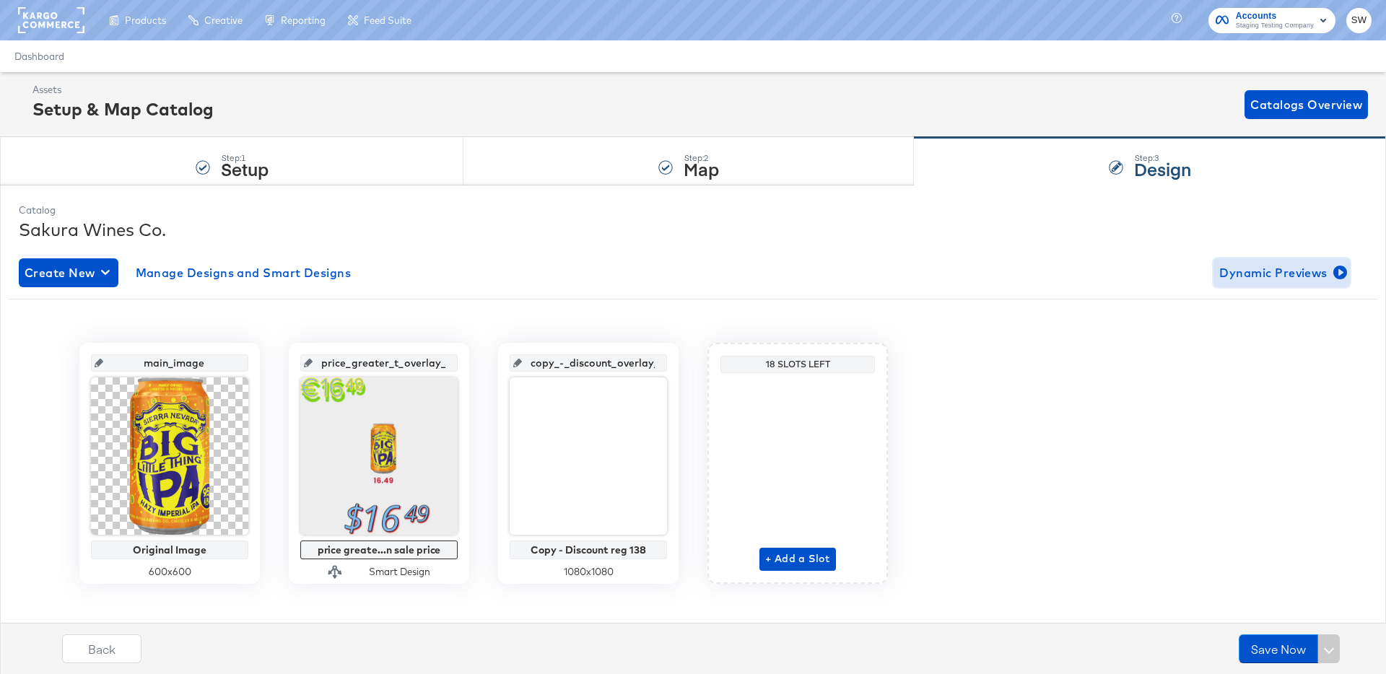
click at [1255, 282] on span "Dynamic Previews" at bounding box center [1282, 273] width 125 height 20
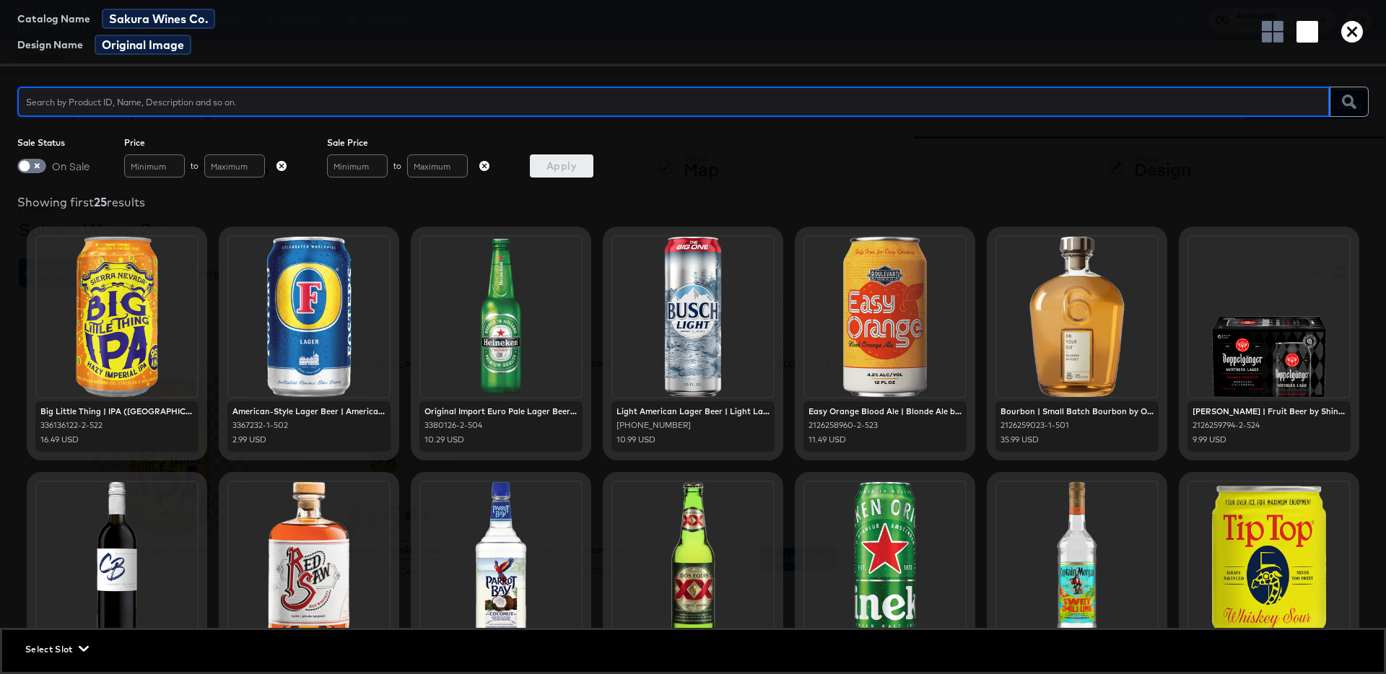
click at [934, 440] on div "11.49 USD" at bounding box center [885, 440] width 153 height 11
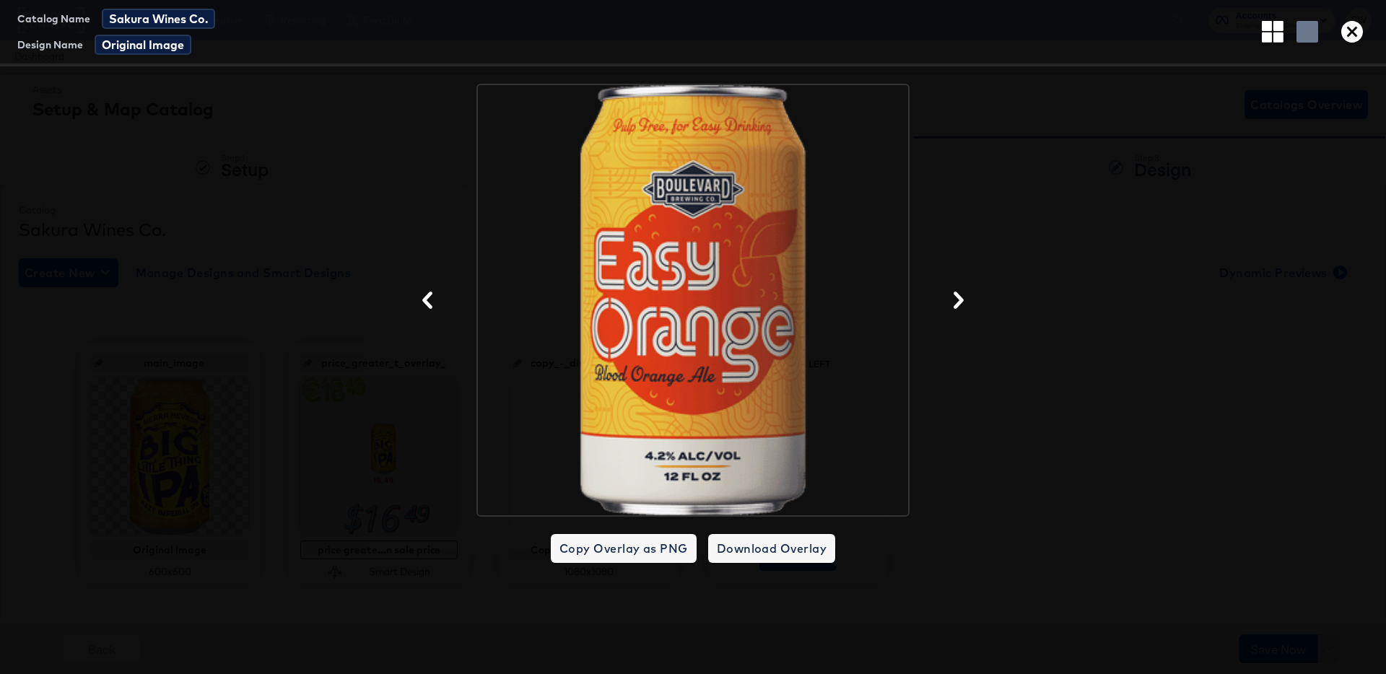
click at [1355, 28] on icon "button" at bounding box center [1353, 32] width 22 height 22
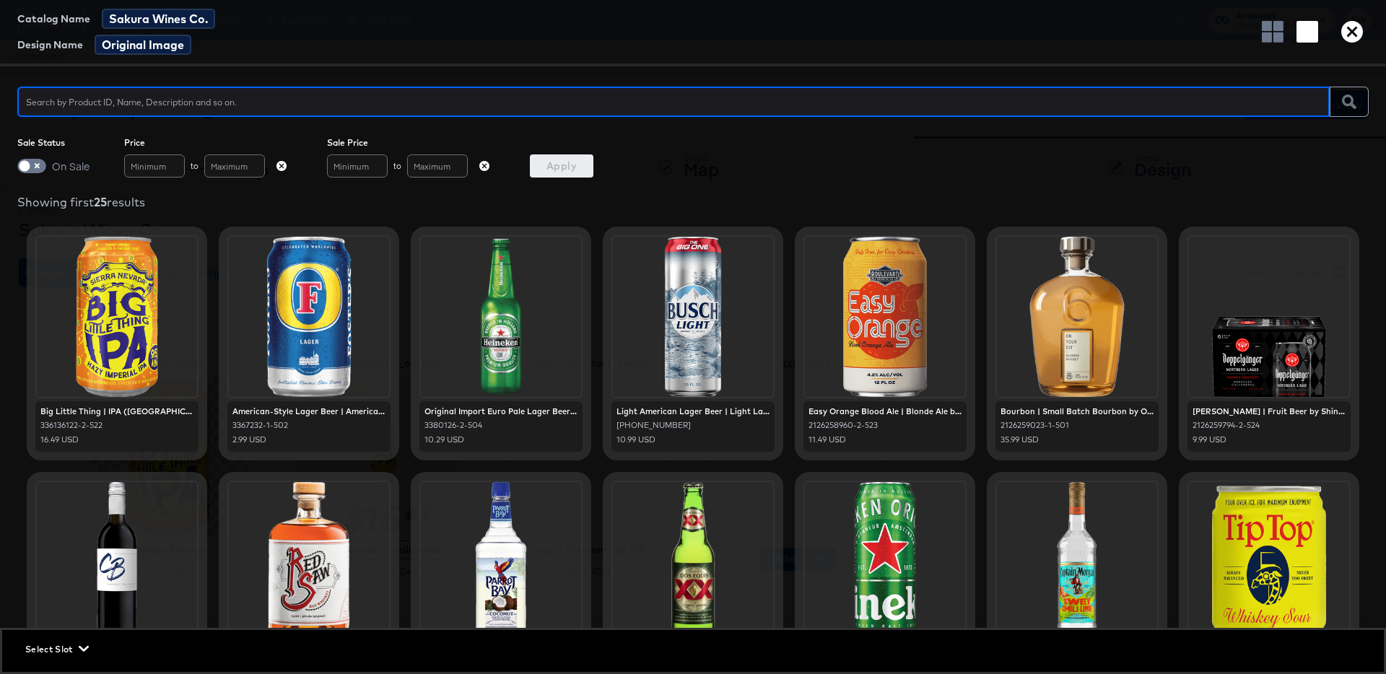
click at [490, 112] on div at bounding box center [673, 102] width 1313 height 30
type input "wheat"
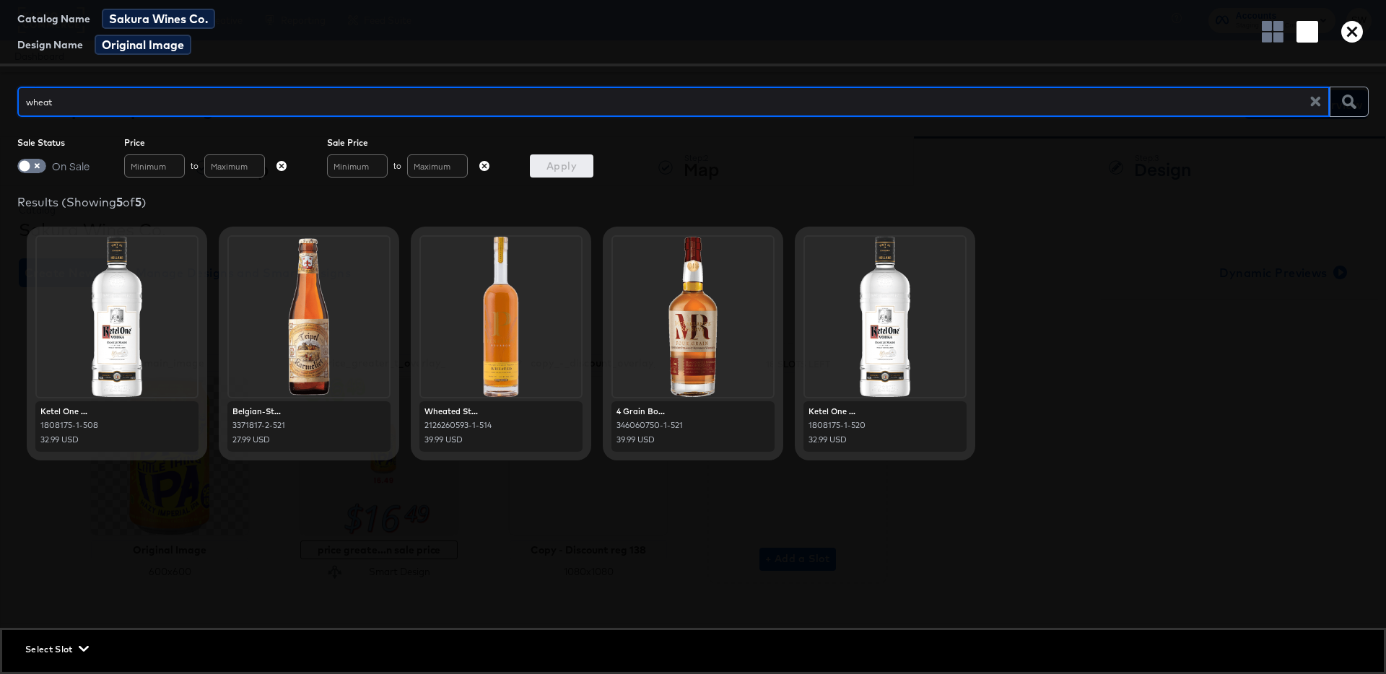
click at [490, 114] on div "wheat" at bounding box center [673, 102] width 1313 height 30
type input "belgian"
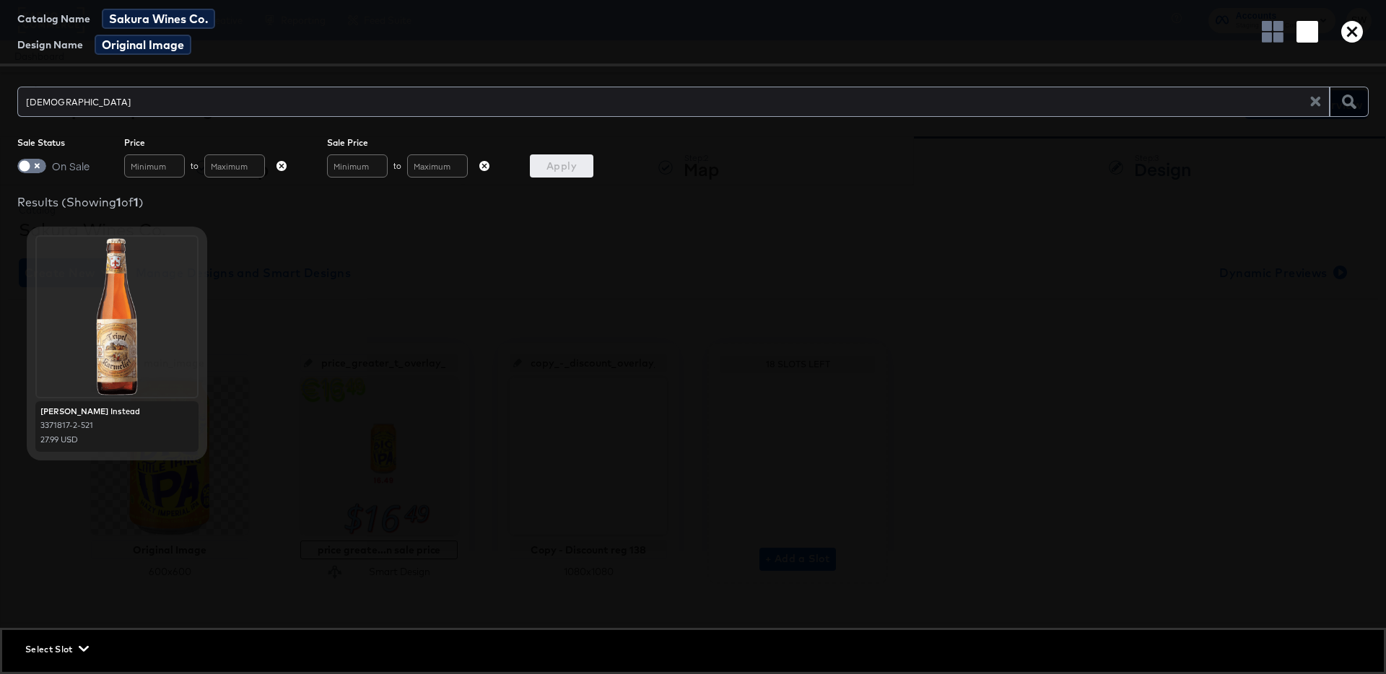
click at [1347, 30] on icon "button" at bounding box center [1353, 32] width 22 height 22
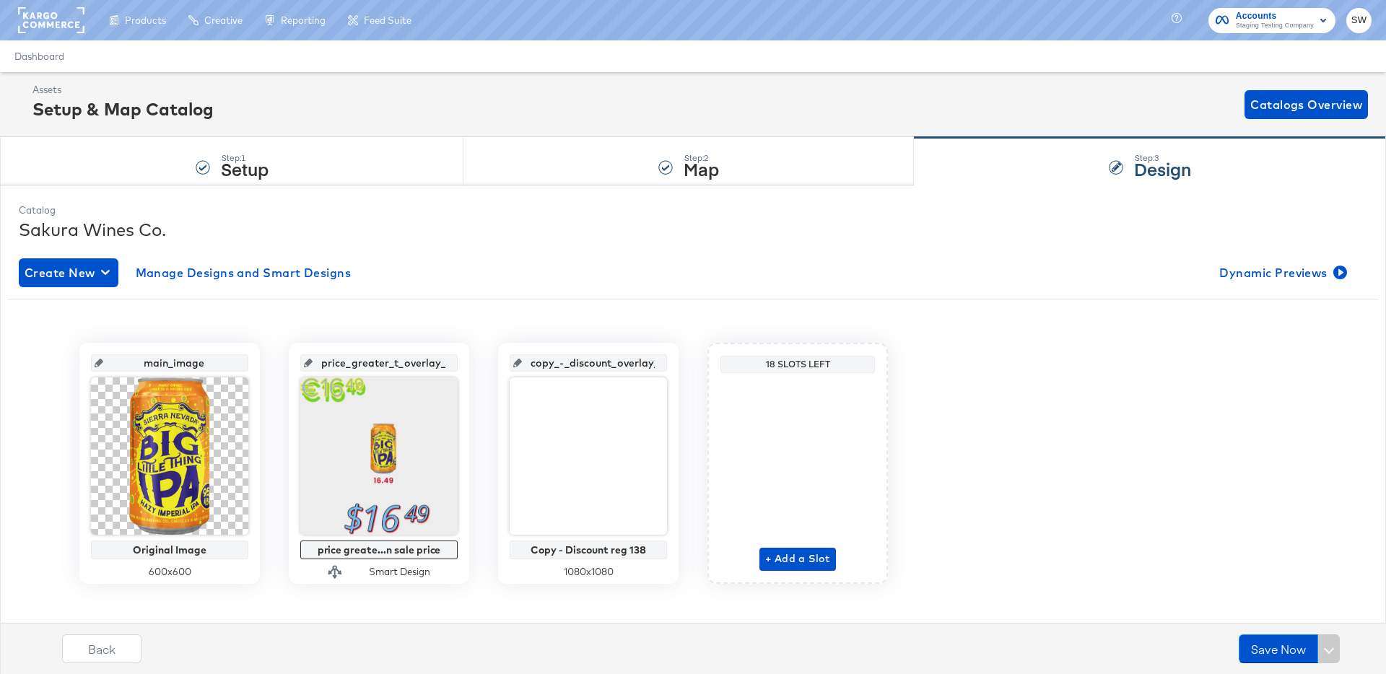
click at [536, 282] on div "Create New Manage Designs and Smart Designs Dynamic Previews" at bounding box center [693, 273] width 1349 height 29
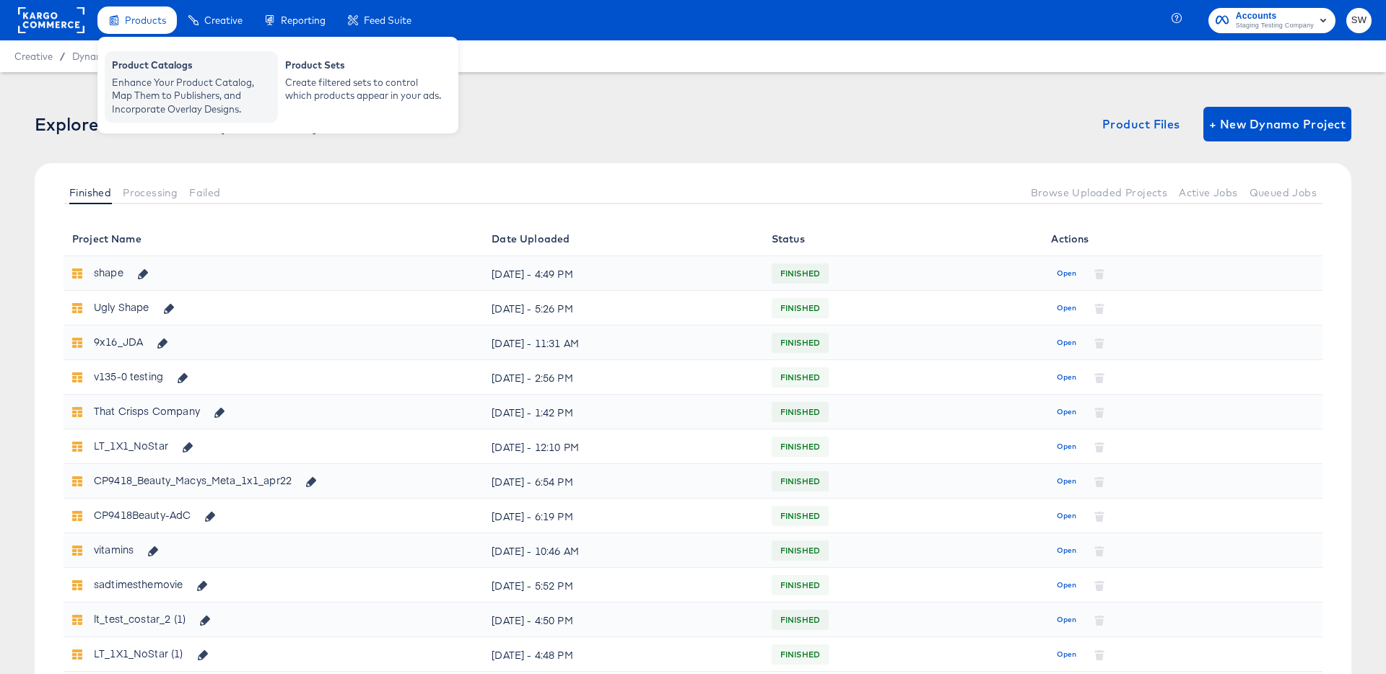
click at [147, 84] on div "Enhance Your Product Catalog, Map Them to Publishers, and Incorporate Overlay D…" at bounding box center [191, 96] width 159 height 40
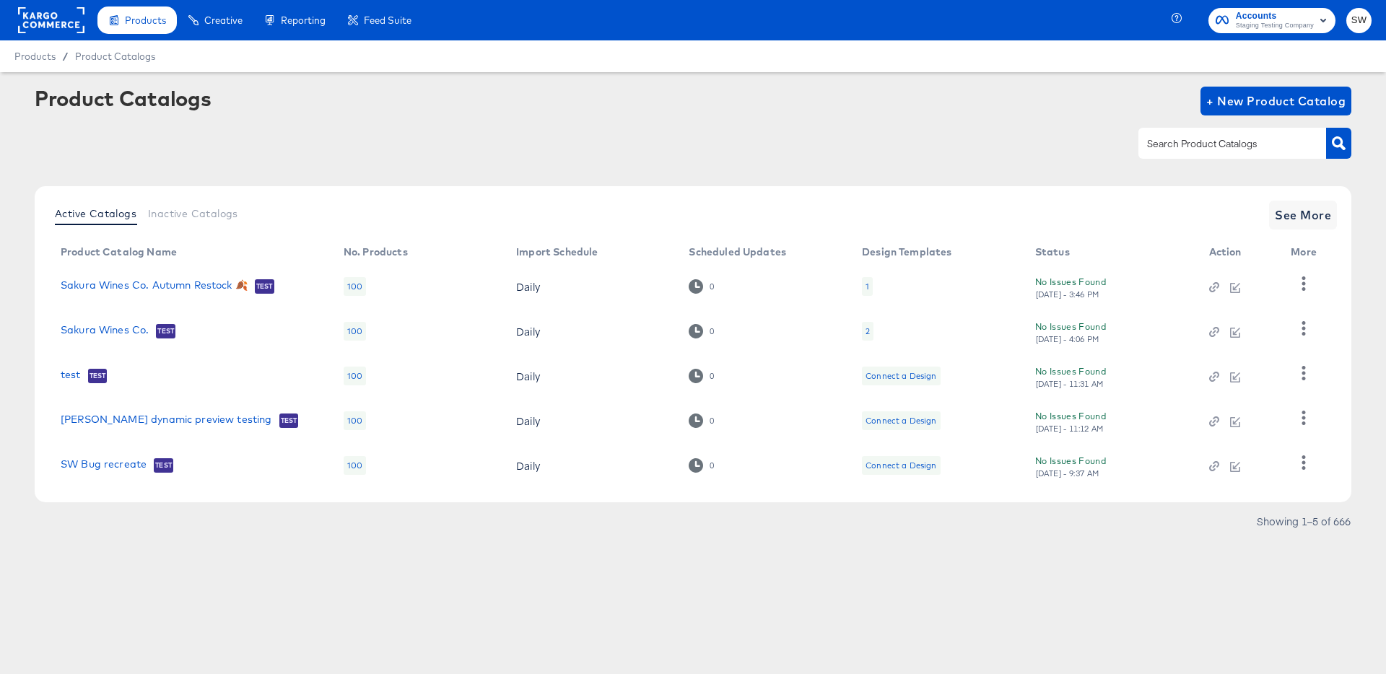
click at [111, 316] on td "Sakura Wines Co. Test" at bounding box center [190, 331] width 283 height 45
click at [111, 331] on link "Sakura Wines Co." at bounding box center [105, 331] width 88 height 14
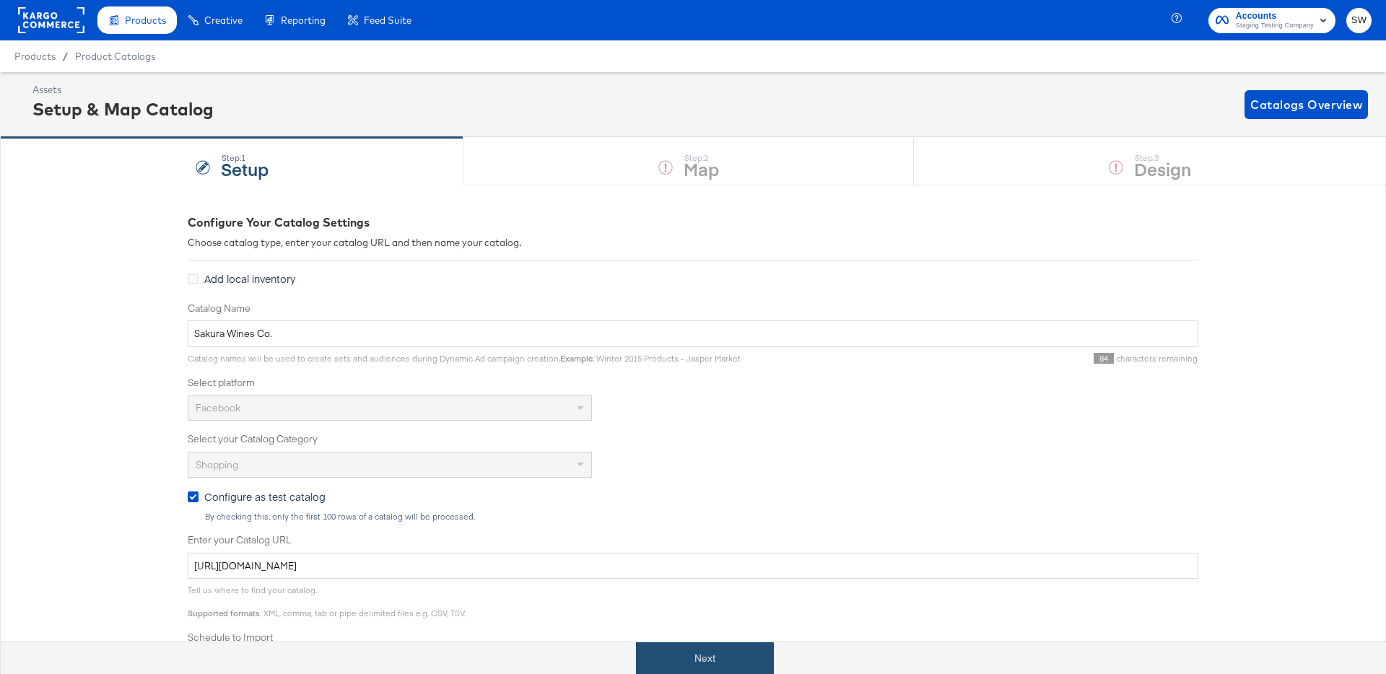
click at [680, 643] on button "Next" at bounding box center [705, 659] width 138 height 32
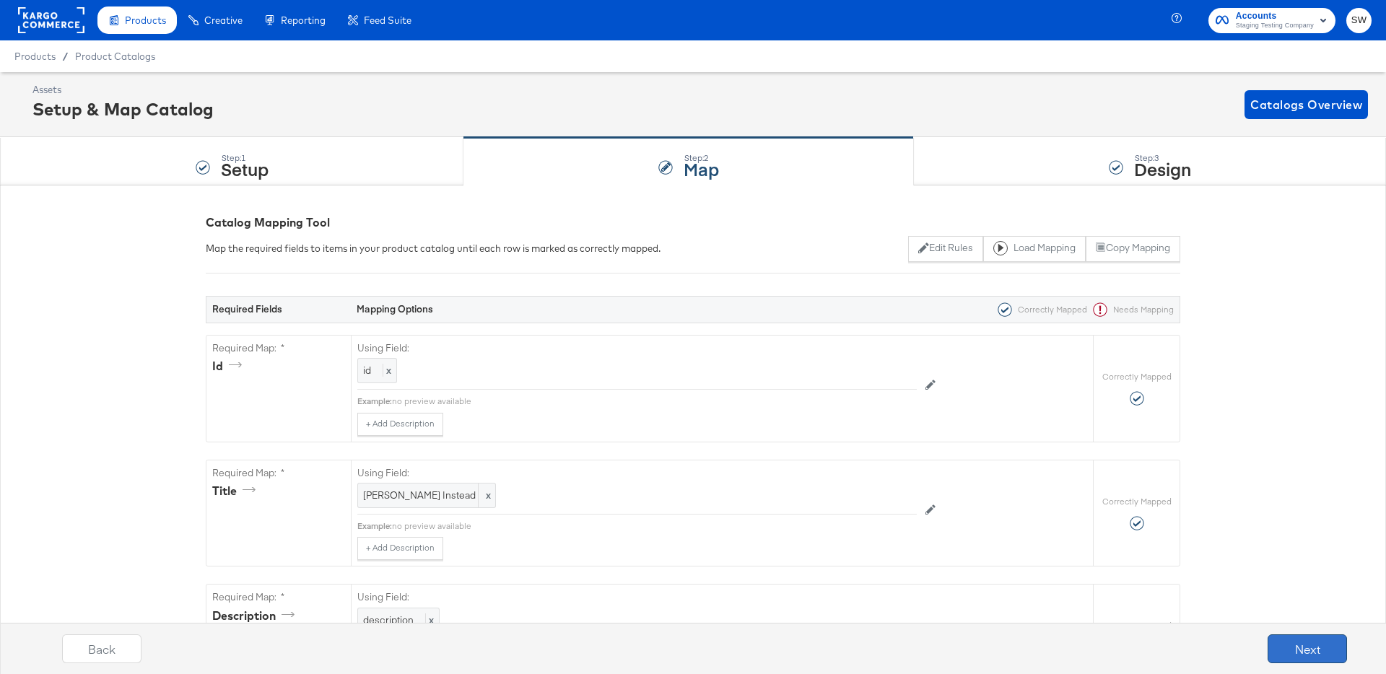
click at [1322, 642] on button "Next" at bounding box center [1307, 649] width 79 height 29
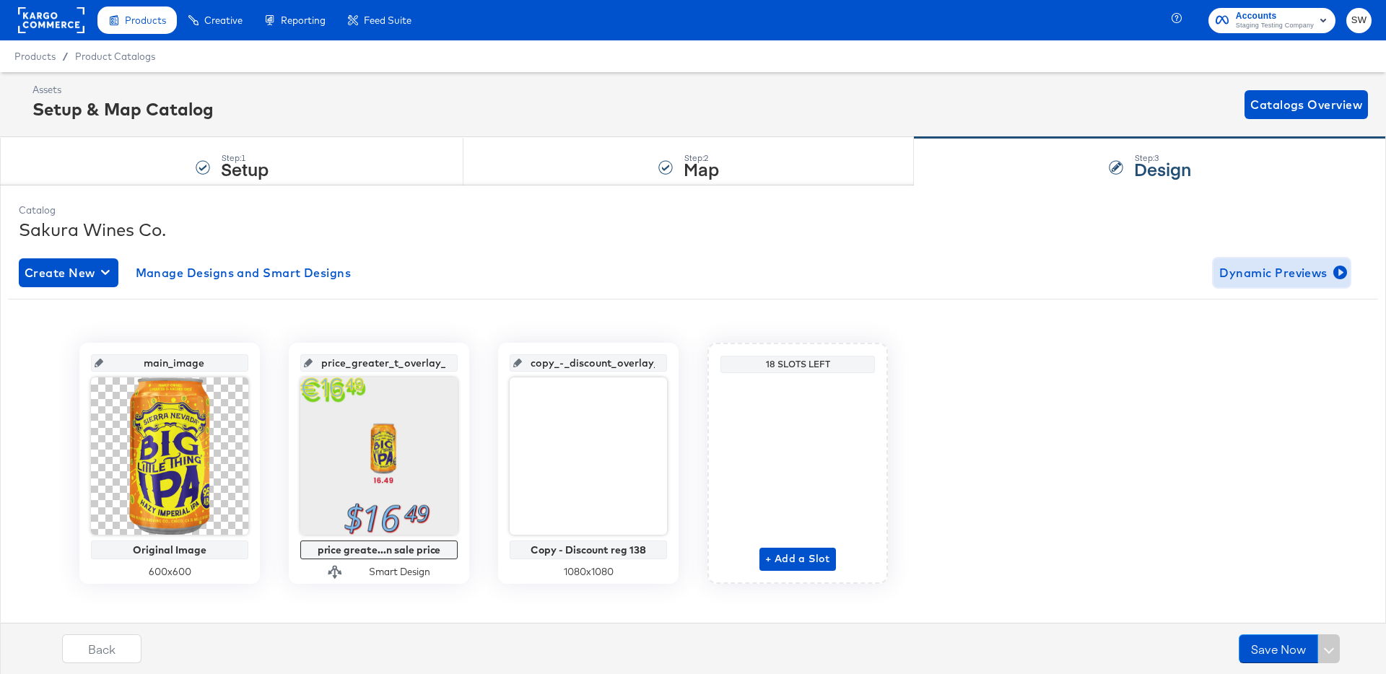
click at [1268, 261] on button "Dynamic Previews" at bounding box center [1282, 273] width 136 height 29
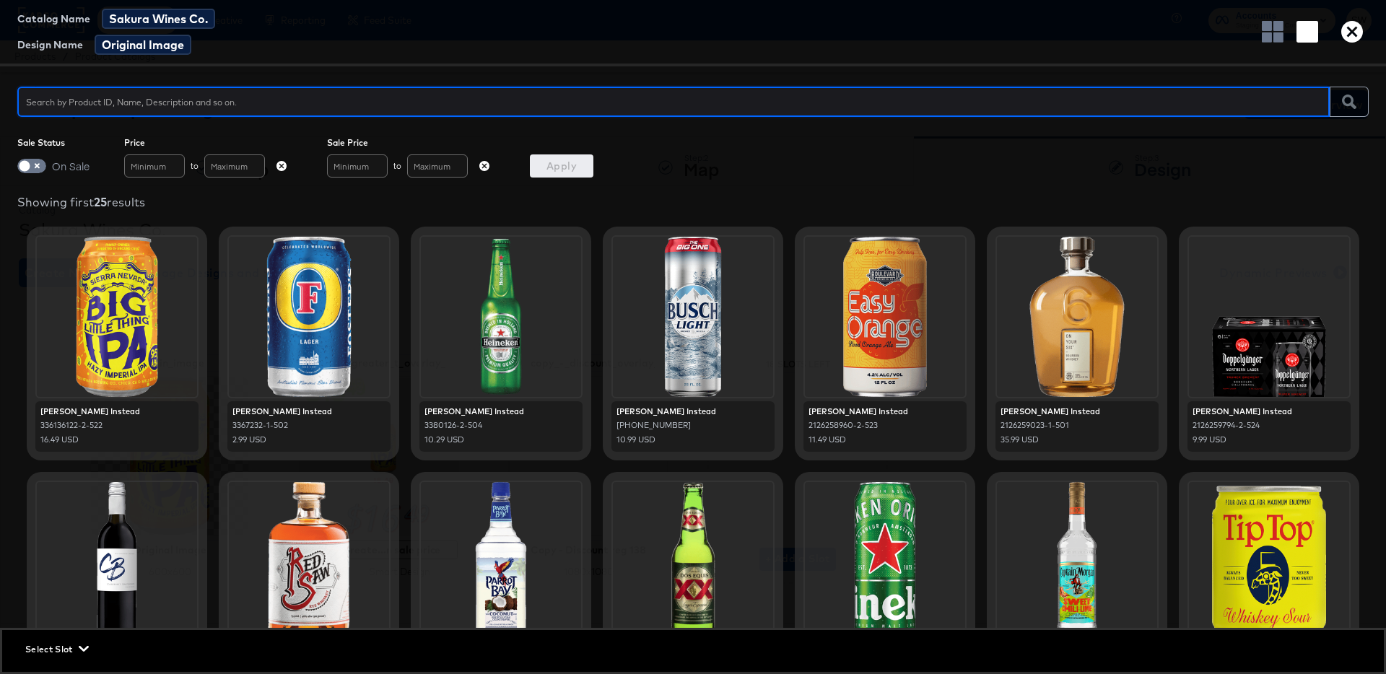
click at [1346, 30] on icon "button" at bounding box center [1353, 32] width 22 height 22
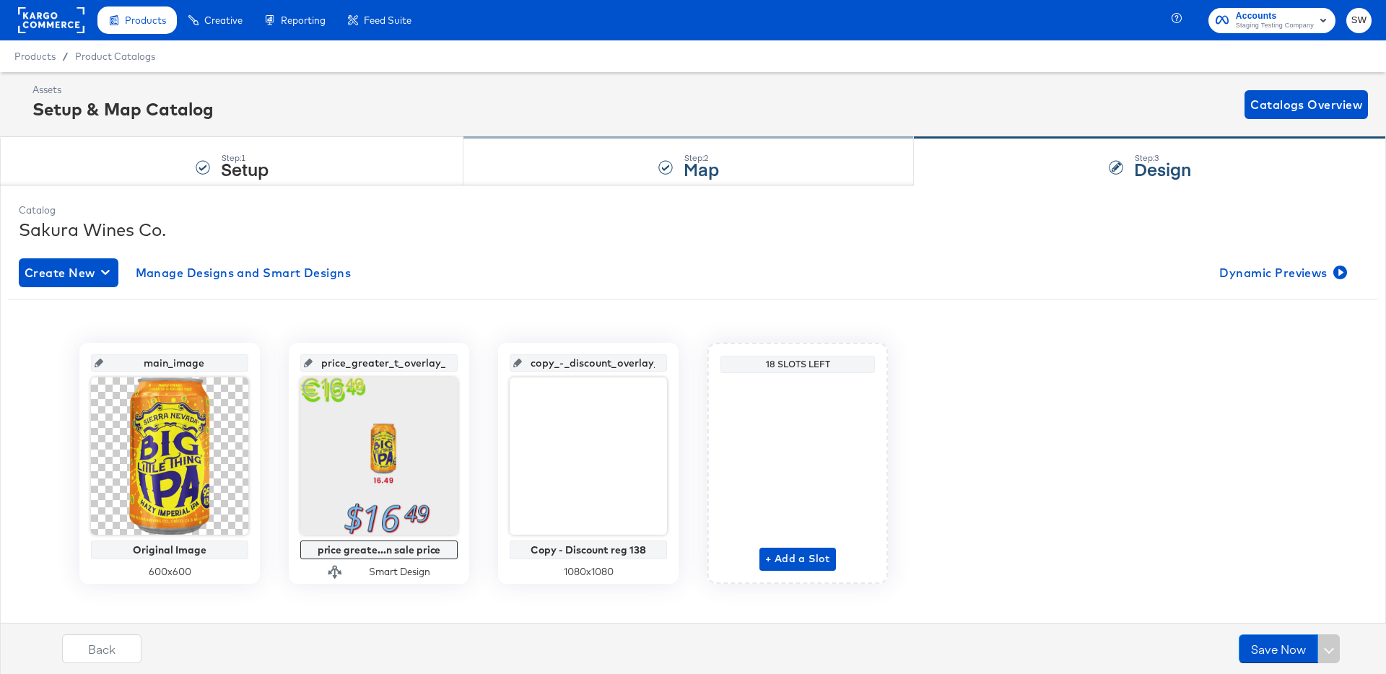
click at [760, 142] on div "Step: 2 Map" at bounding box center [689, 162] width 451 height 48
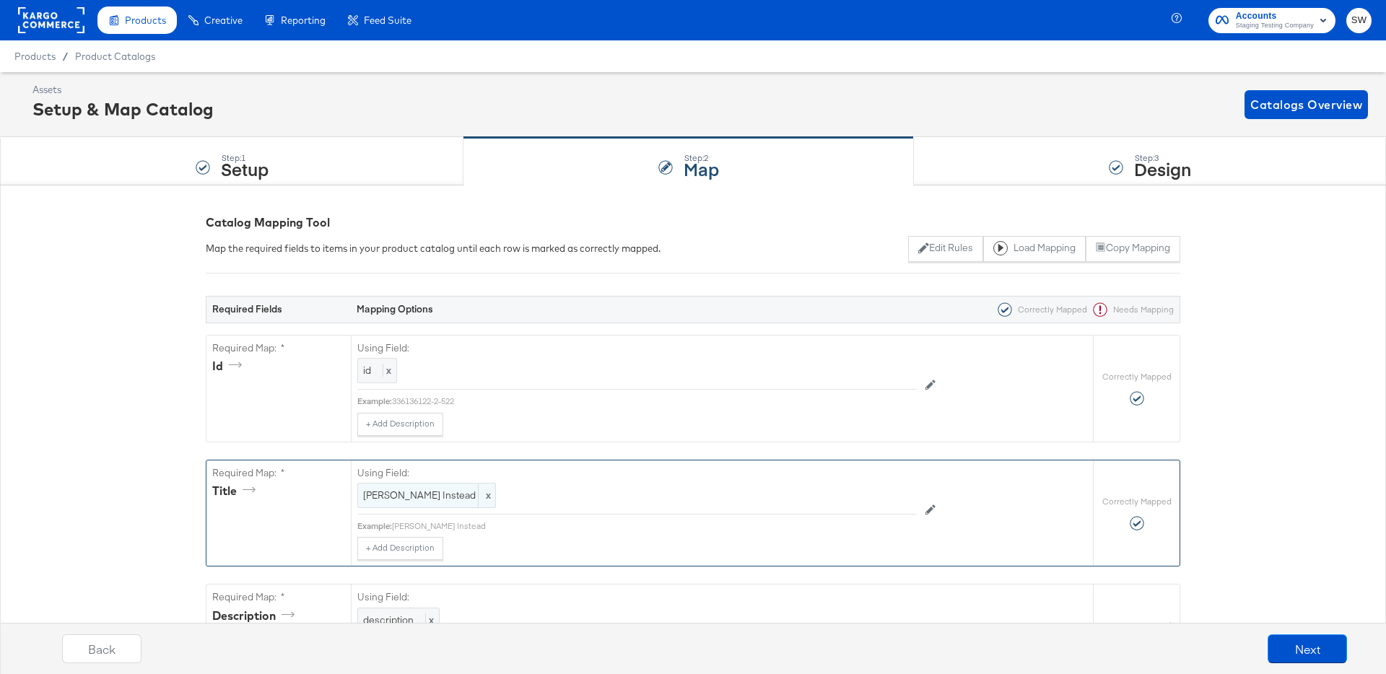
click at [414, 489] on span "[PERSON_NAME] Instead" at bounding box center [426, 496] width 127 height 14
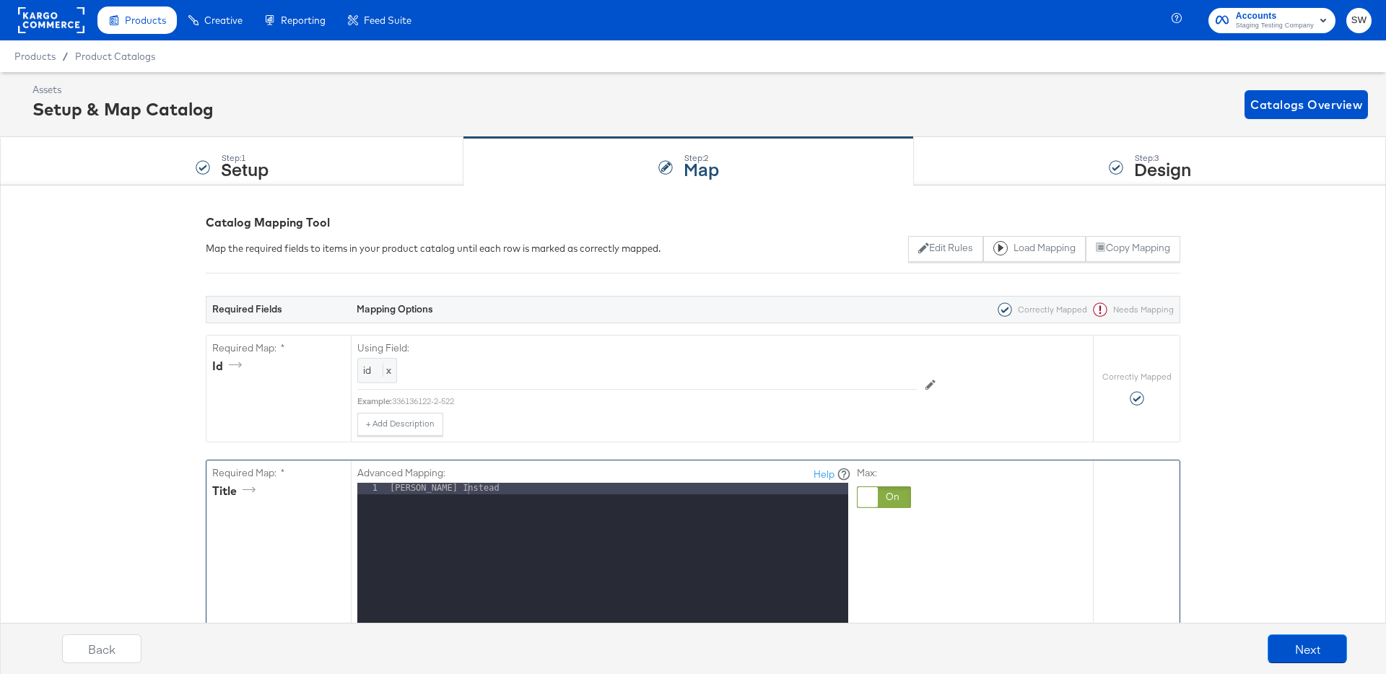
click at [456, 490] on div "[PERSON_NAME] Instead" at bounding box center [617, 675] width 461 height 384
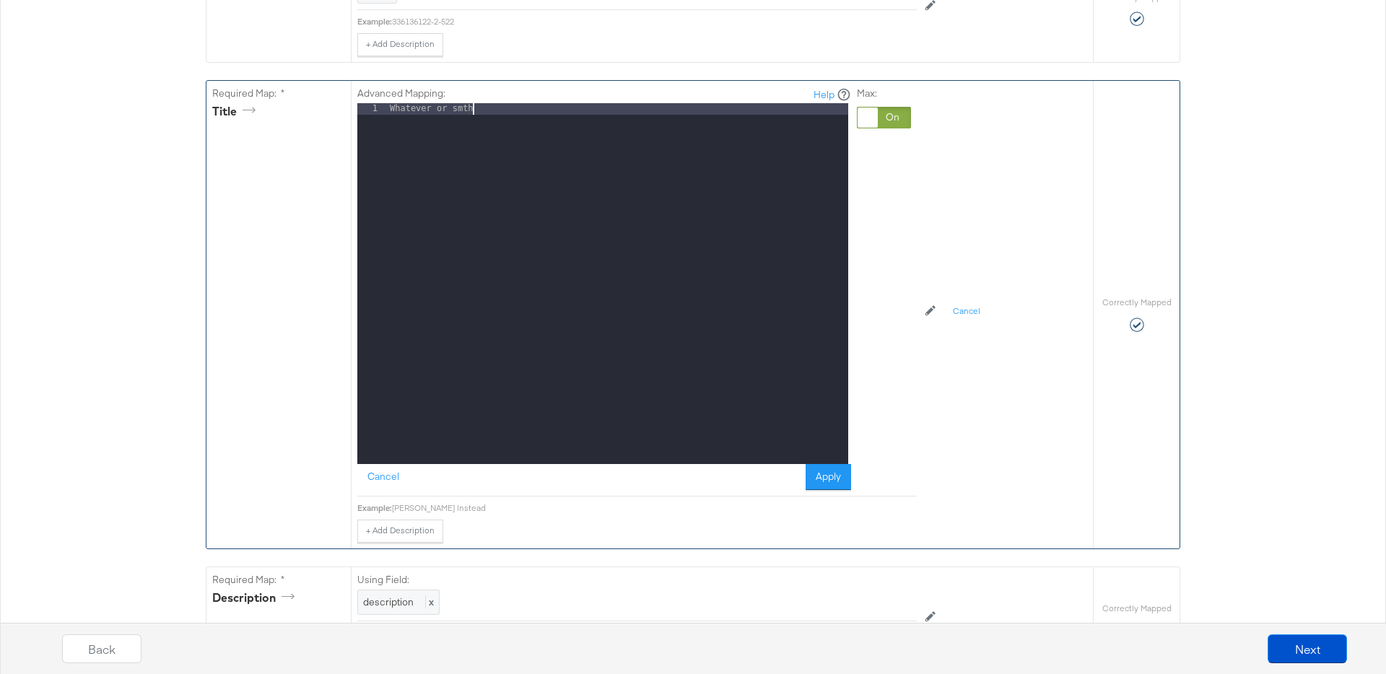
scroll to position [381, 0]
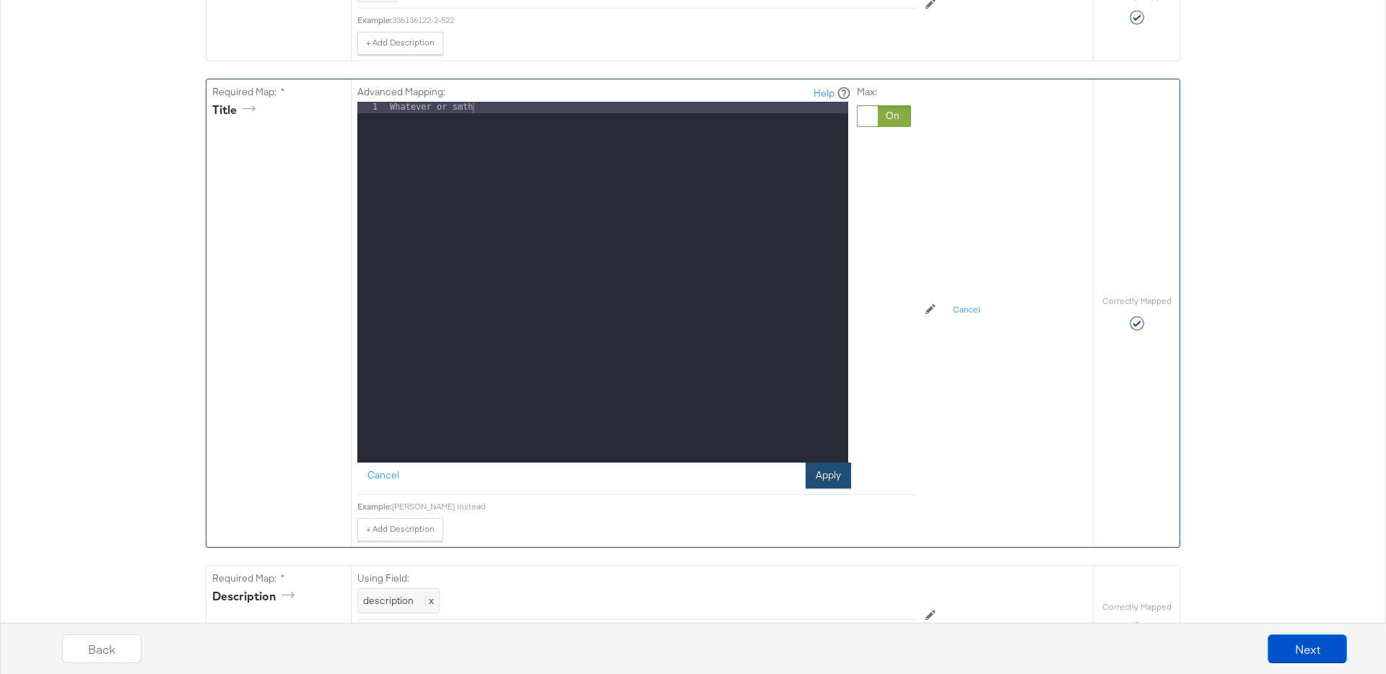
click at [825, 475] on button "Apply" at bounding box center [828, 476] width 45 height 26
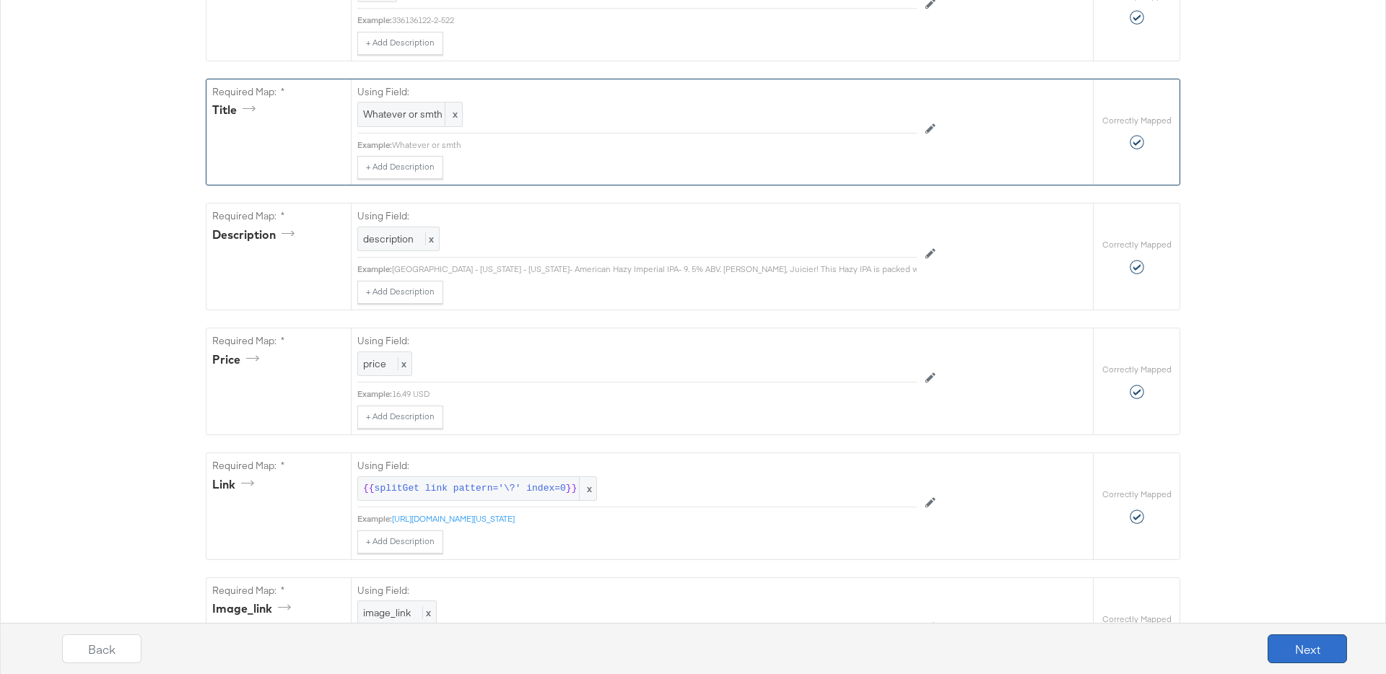
click at [1309, 638] on button "Next" at bounding box center [1307, 649] width 79 height 29
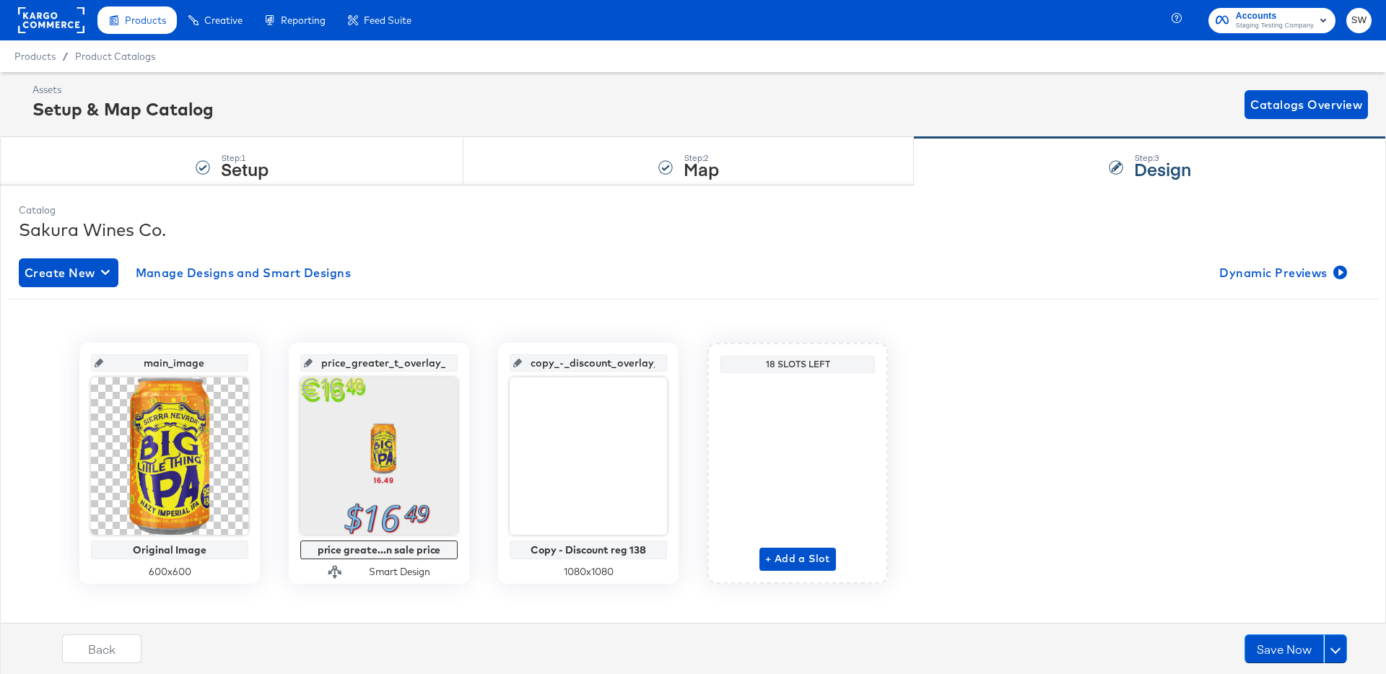
click at [1298, 248] on div "Create New Manage Designs and Smart Designs Dynamic Previews main_image Origina…" at bounding box center [693, 432] width 1349 height 370
click at [1298, 274] on span "Dynamic Previews" at bounding box center [1282, 273] width 125 height 20
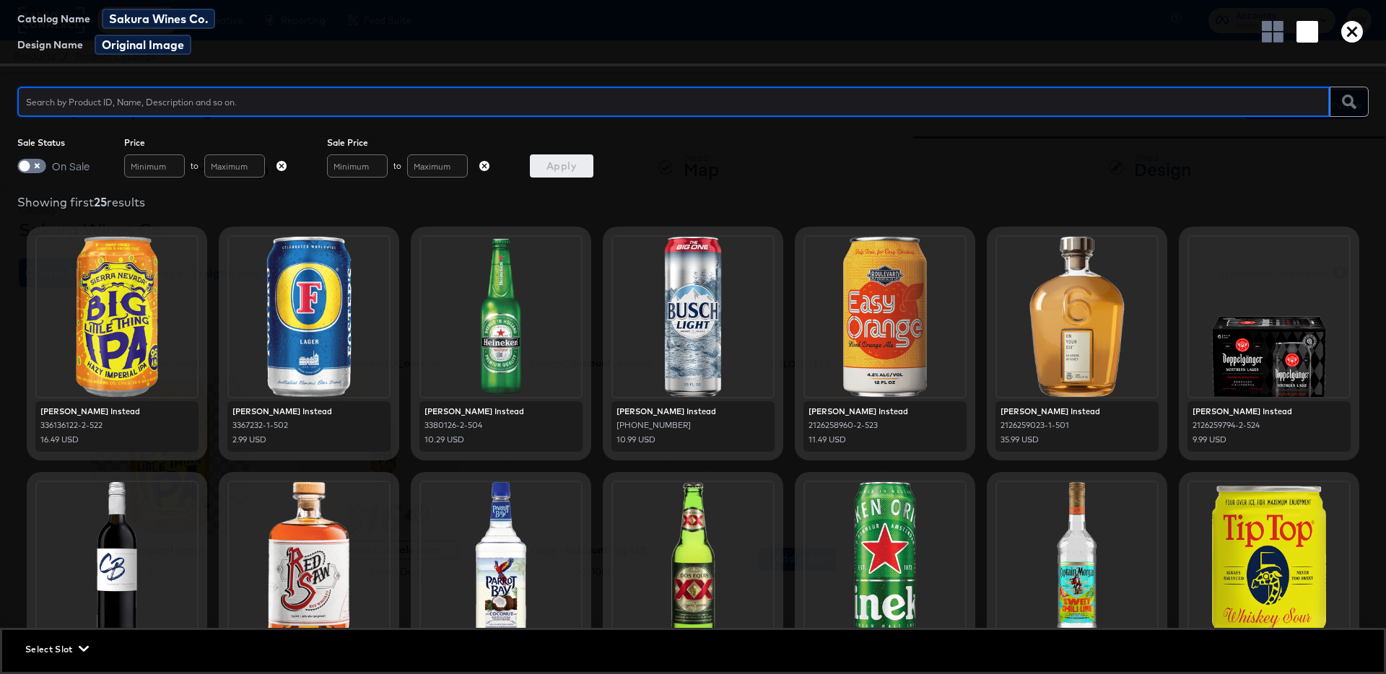
click at [1356, 37] on icon "button" at bounding box center [1353, 32] width 22 height 22
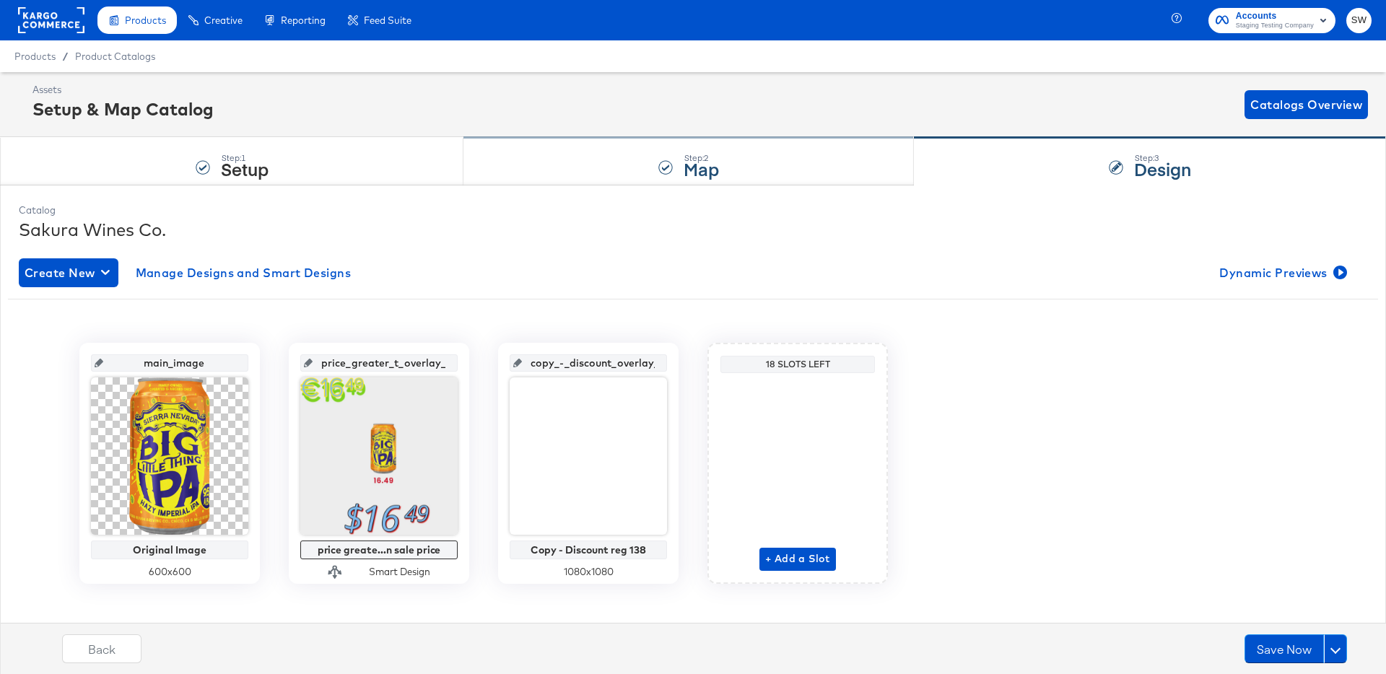
click at [622, 168] on div "Step: 2 Map" at bounding box center [689, 162] width 451 height 48
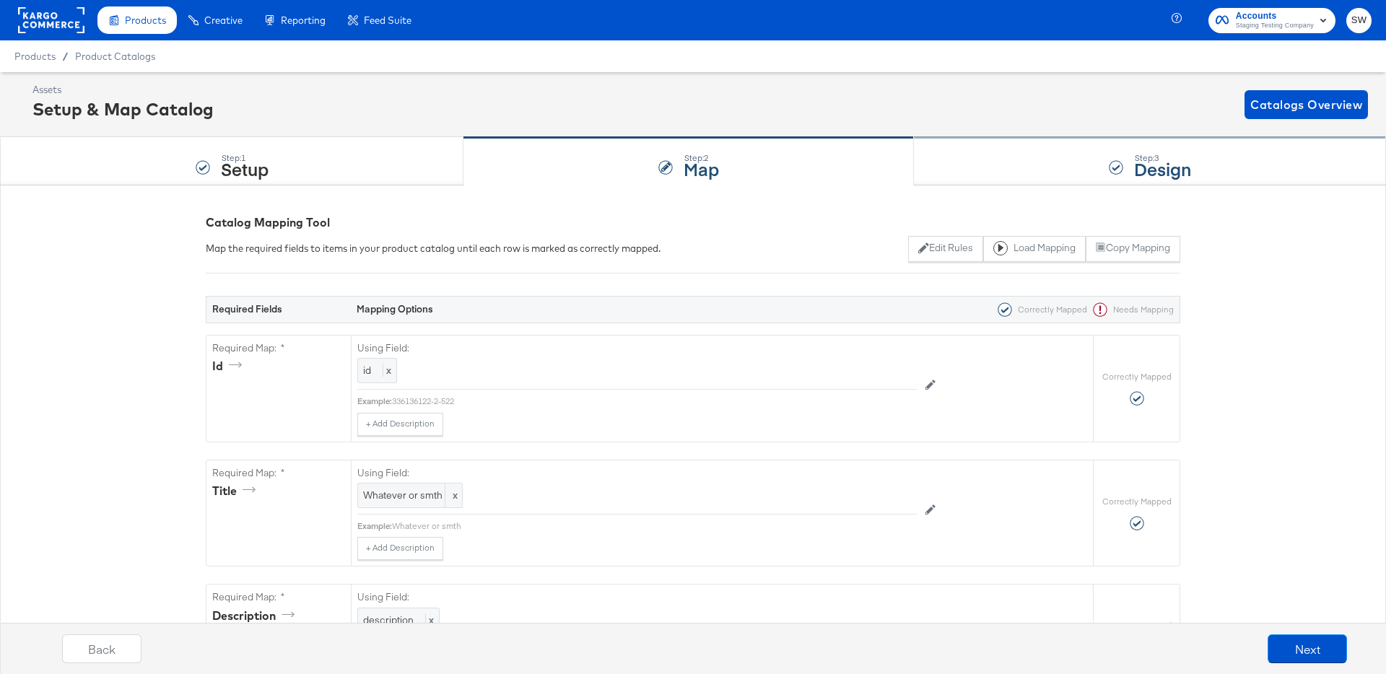
click at [1095, 176] on div "Step: 3 Design" at bounding box center [1150, 162] width 472 height 48
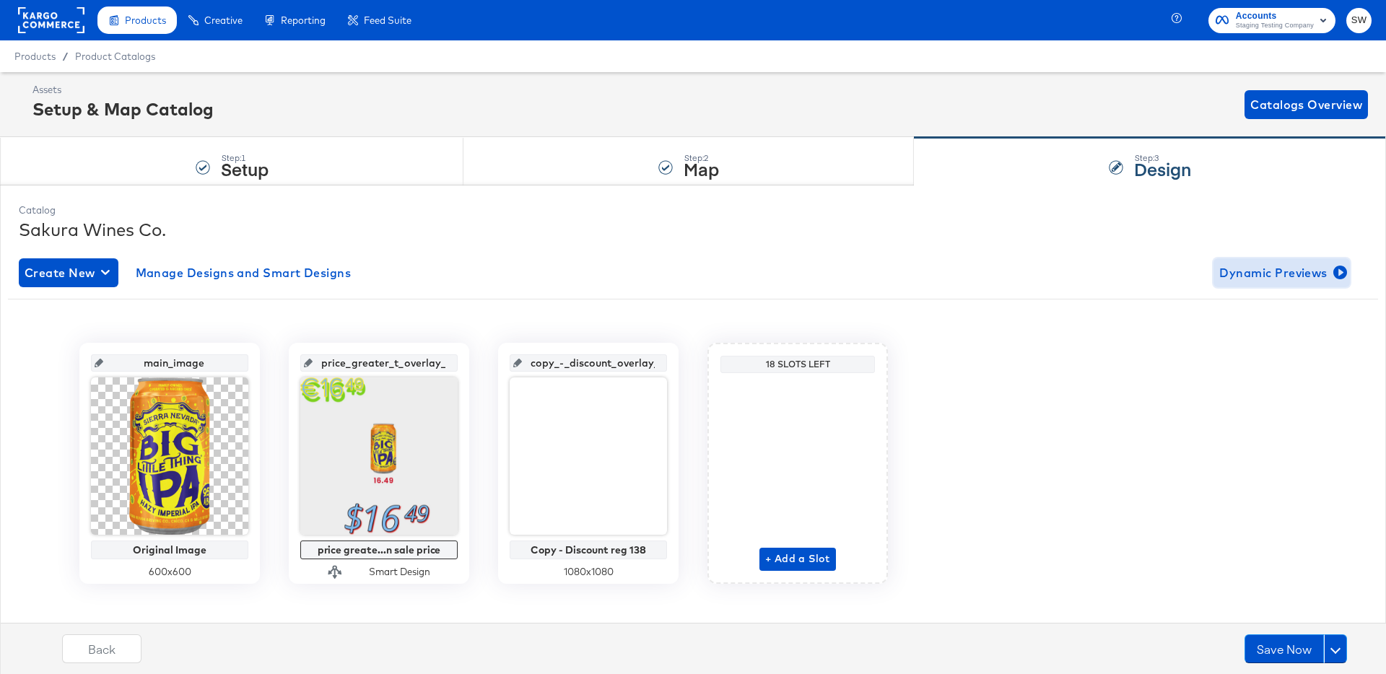
click at [1269, 266] on span "Dynamic Previews" at bounding box center [1282, 273] width 125 height 20
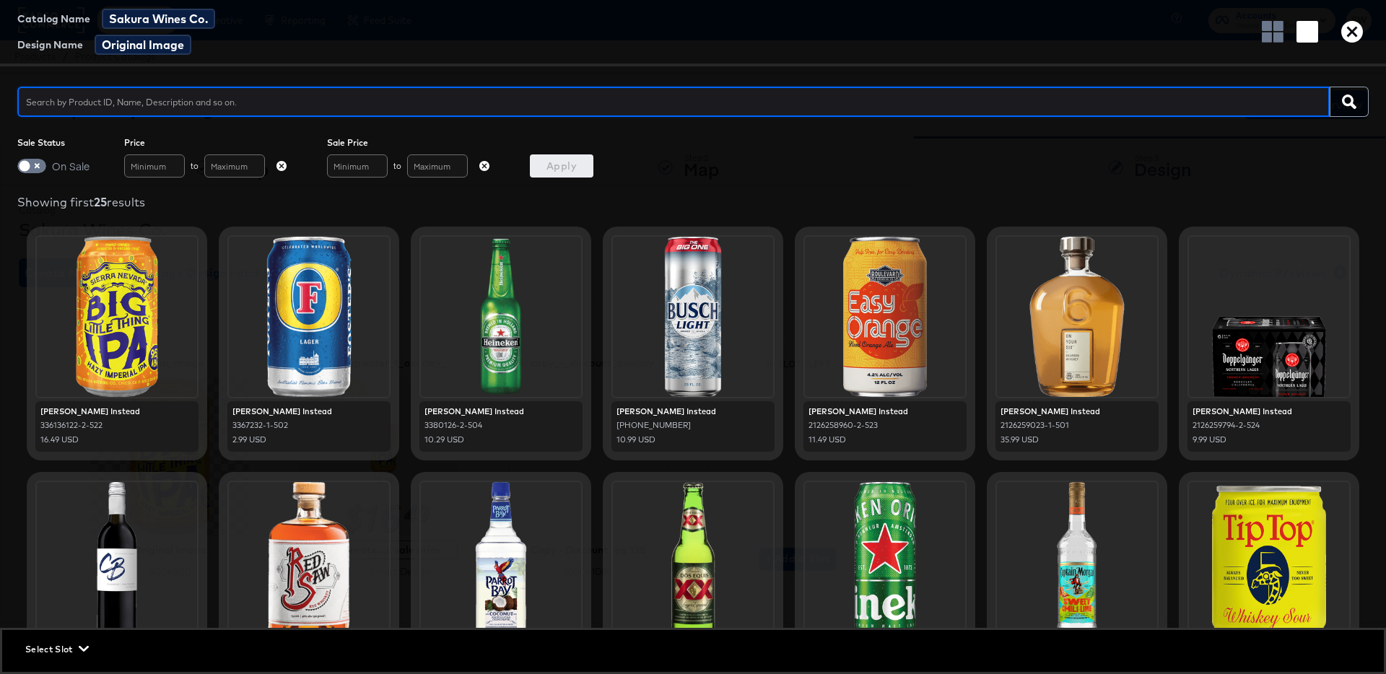
type input "a"
type input "wha"
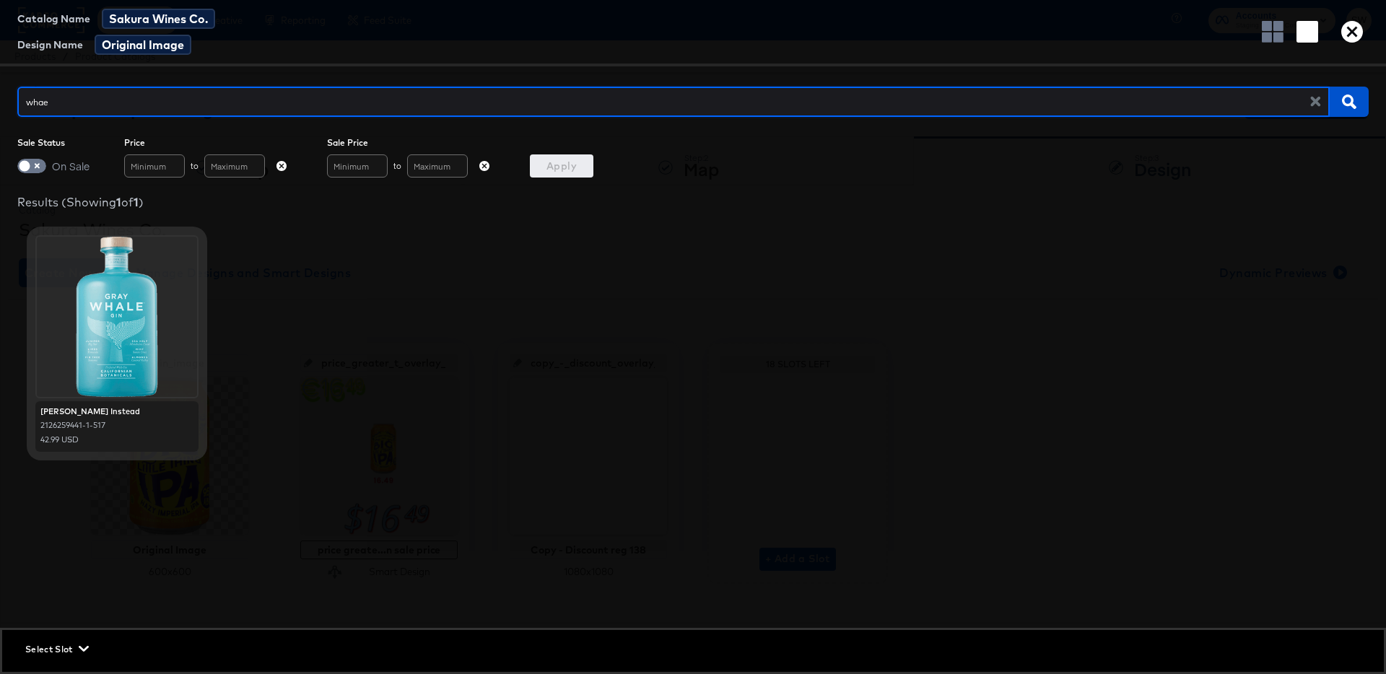
type input "whaea"
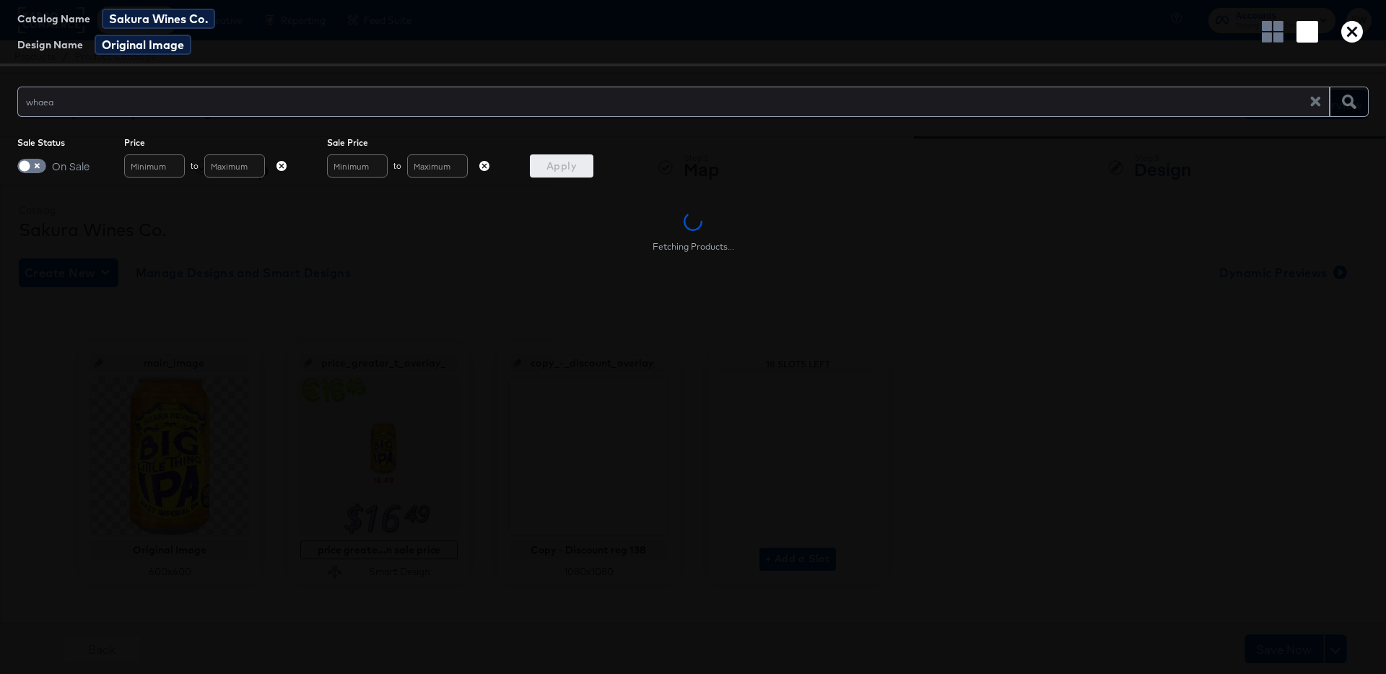
click at [694, 53] on div "Catalog Name Sakura Wines Co. Design Name Original Image" at bounding box center [693, 33] width 1386 height 66
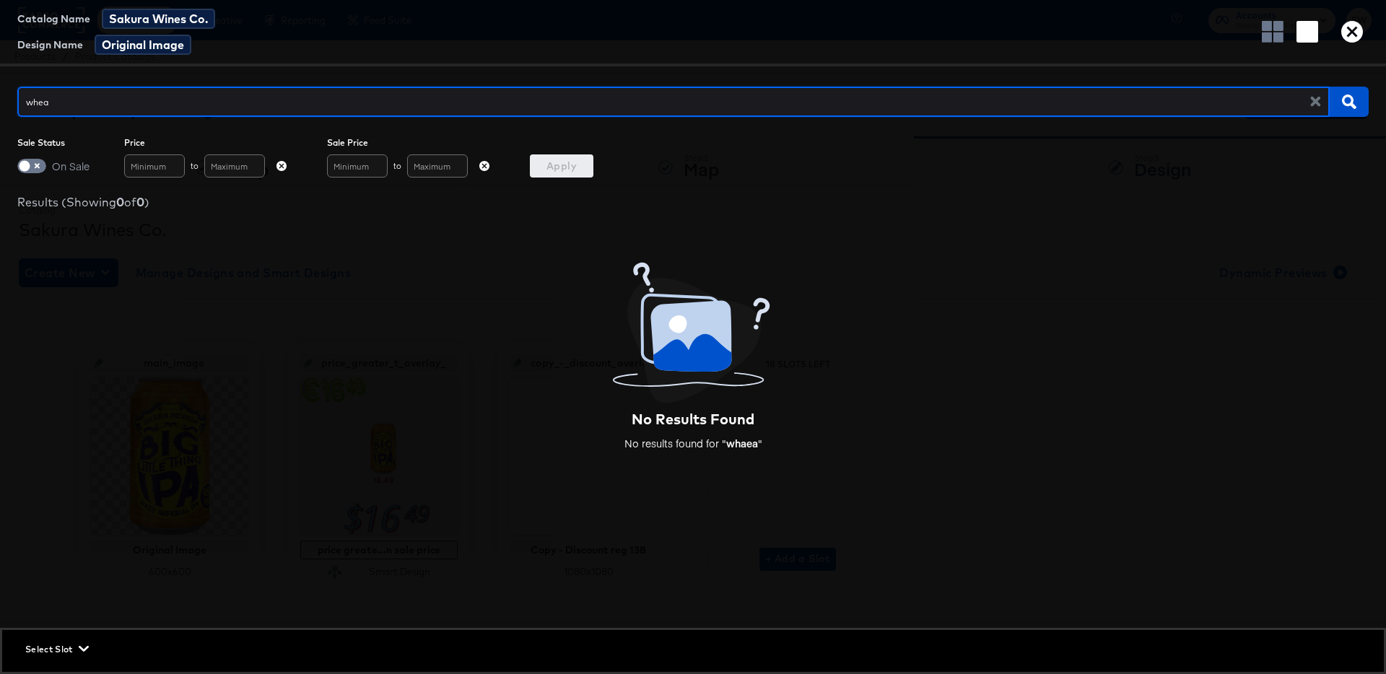
type input "wheat"
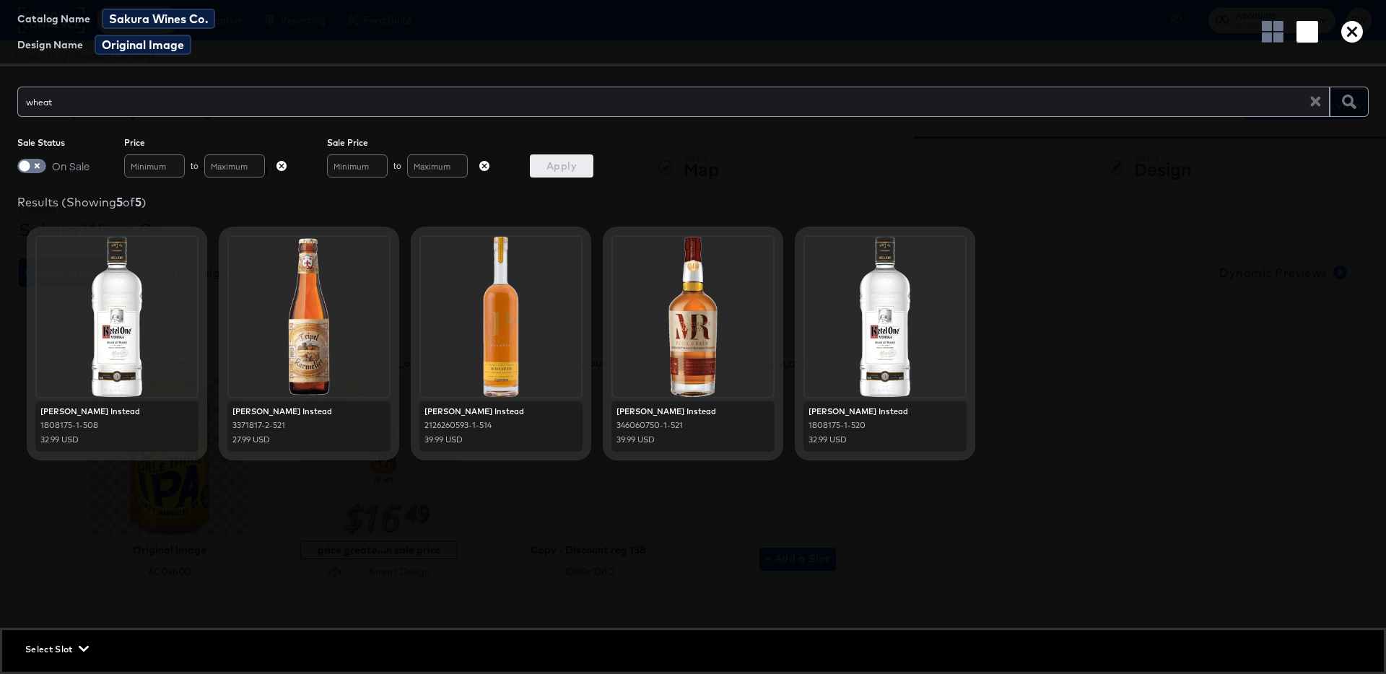
click at [44, 648] on span "Select Slot" at bounding box center [55, 649] width 61 height 15
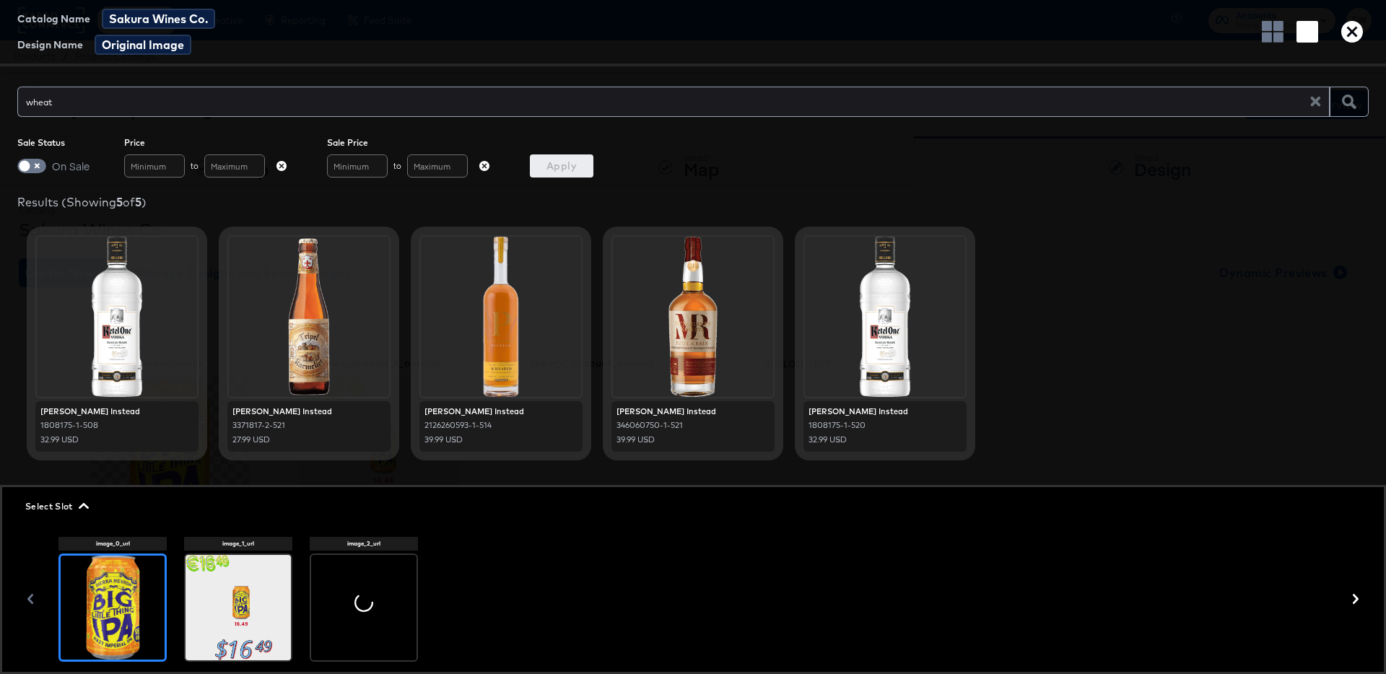
click at [199, 637] on div at bounding box center [238, 607] width 105 height 105
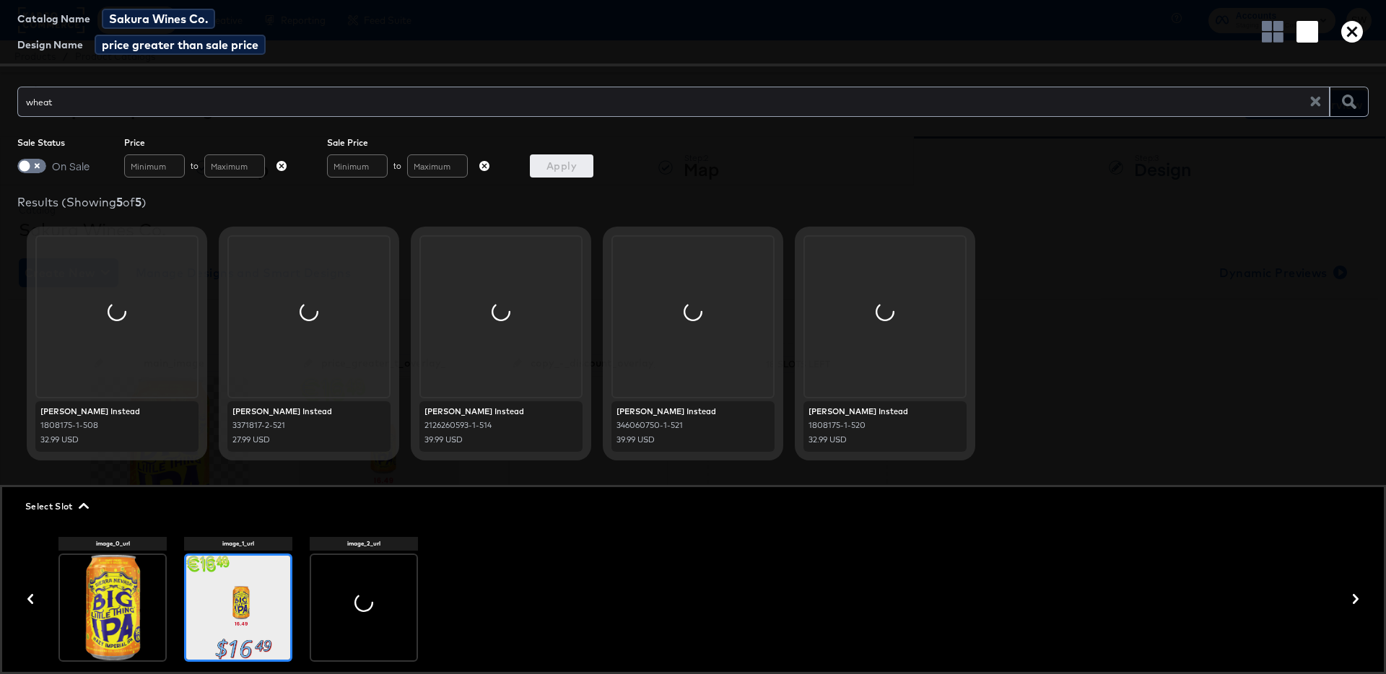
click at [391, 596] on div at bounding box center [363, 607] width 105 height 105
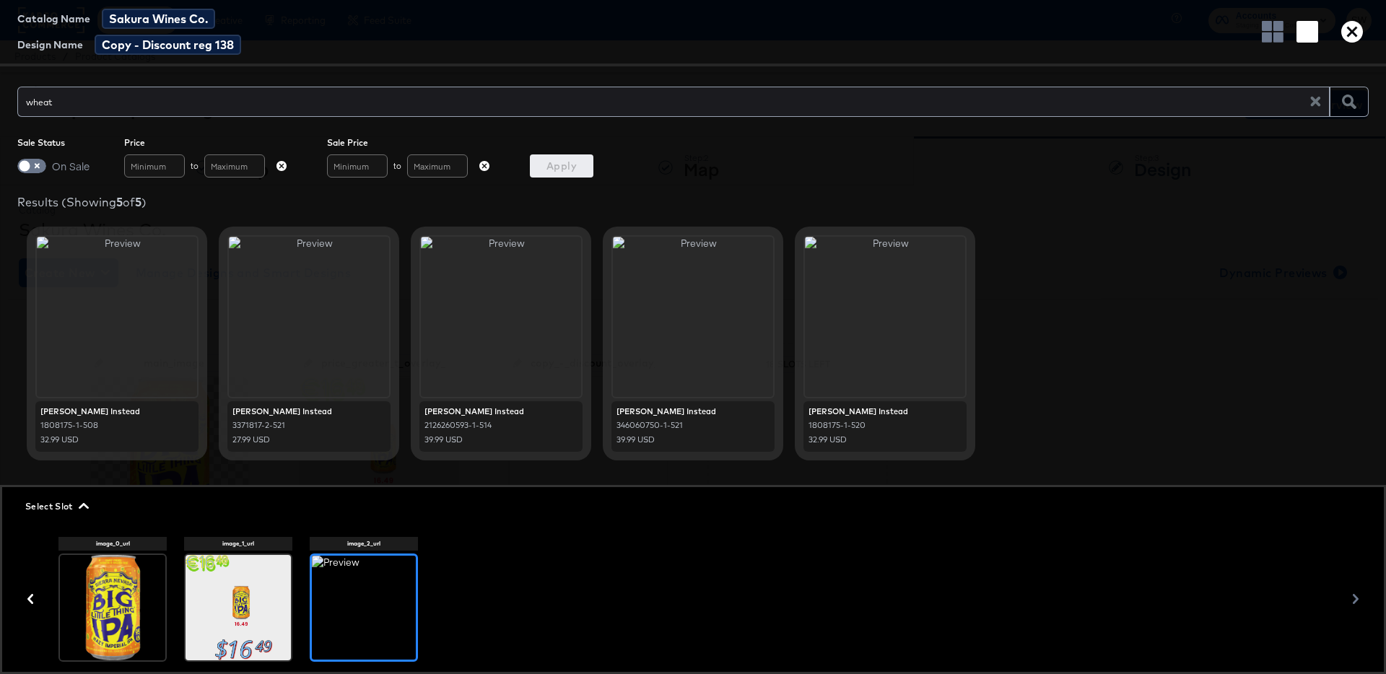
click at [1360, 30] on icon "button" at bounding box center [1353, 32] width 22 height 22
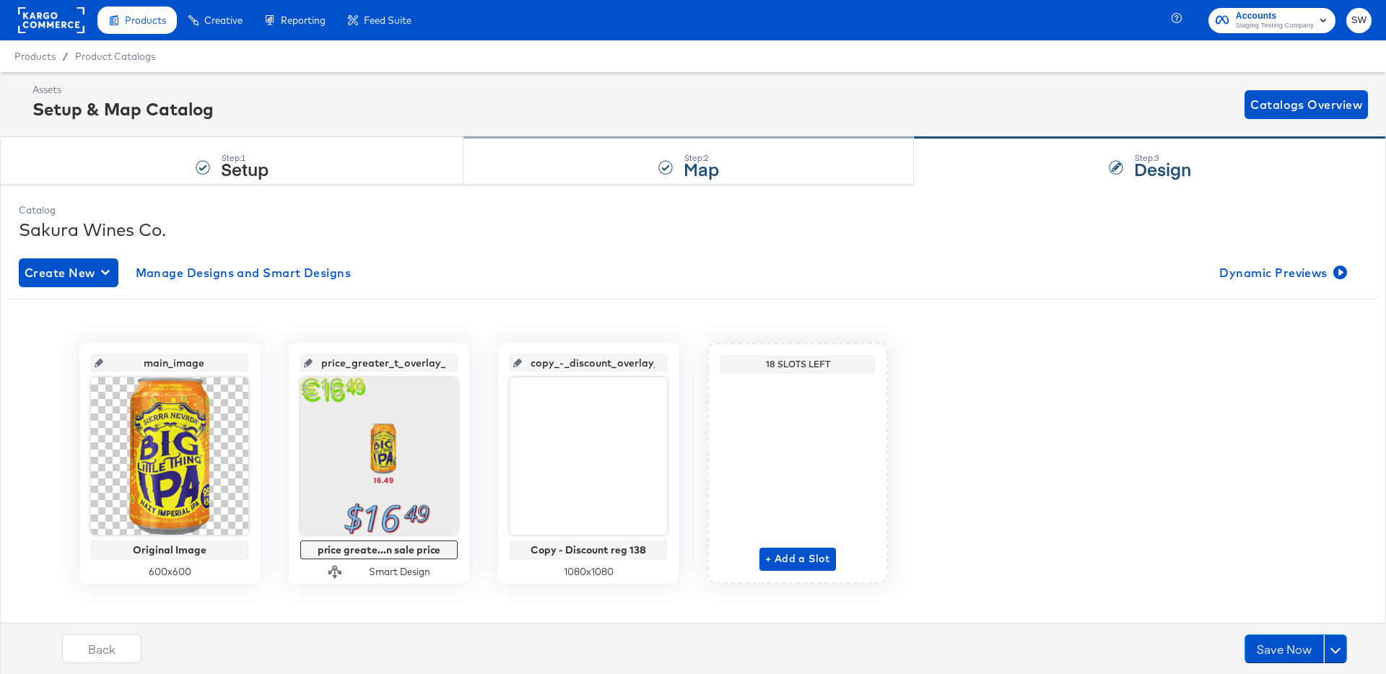
click at [704, 183] on div "Step: 2 Map" at bounding box center [689, 162] width 451 height 48
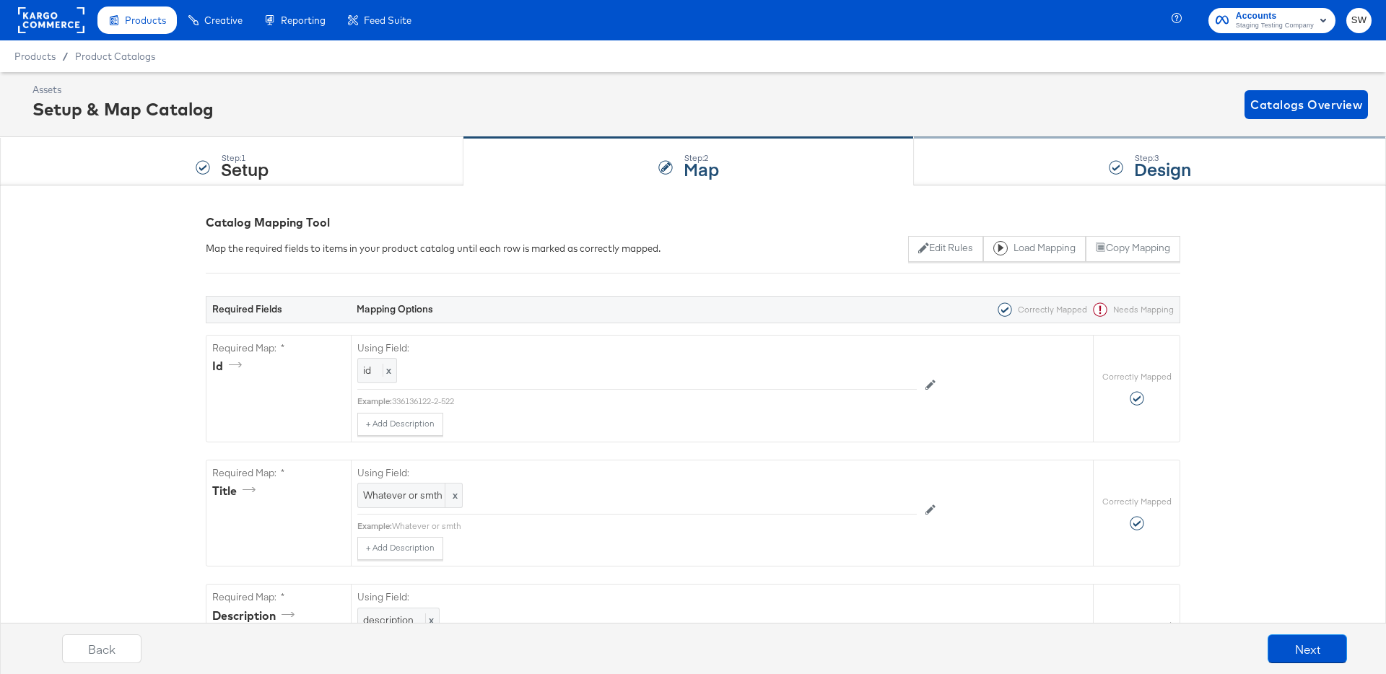
click at [1059, 142] on div "Step: 3 Design" at bounding box center [1150, 162] width 472 height 48
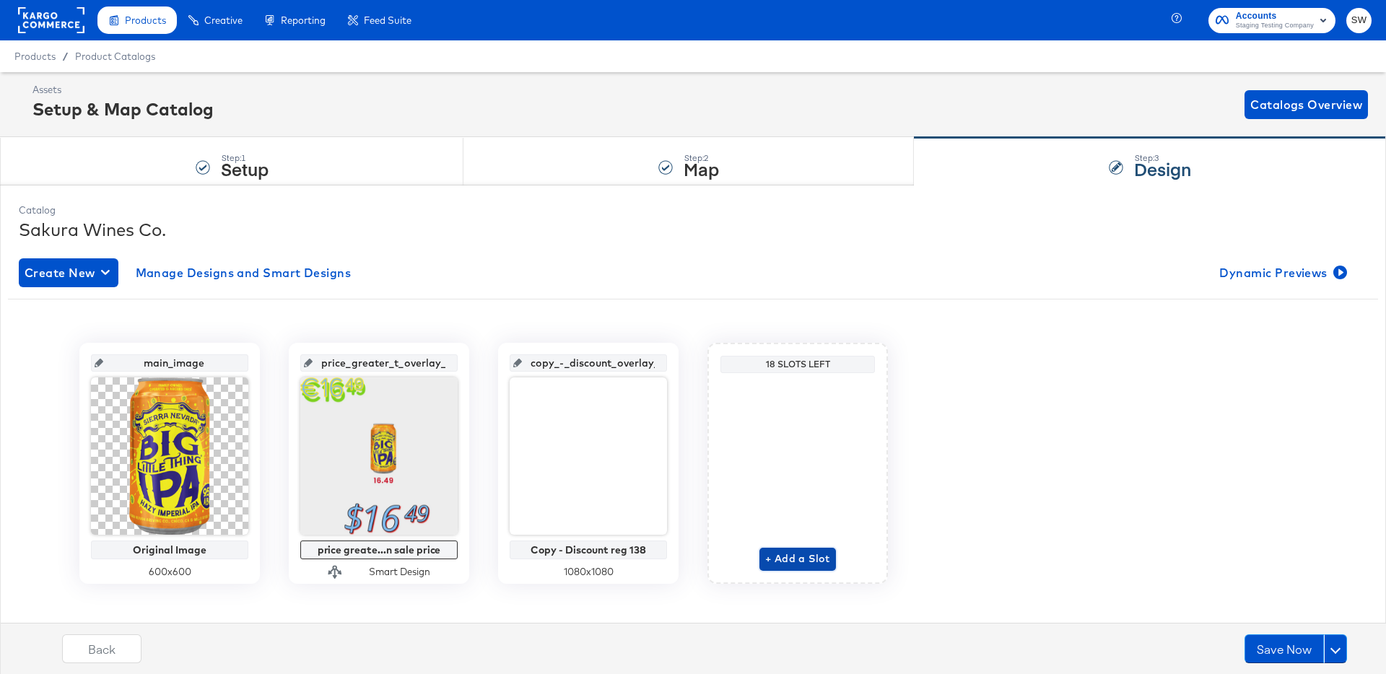
click at [804, 558] on span "+ Add a Slot" at bounding box center [797, 559] width 65 height 18
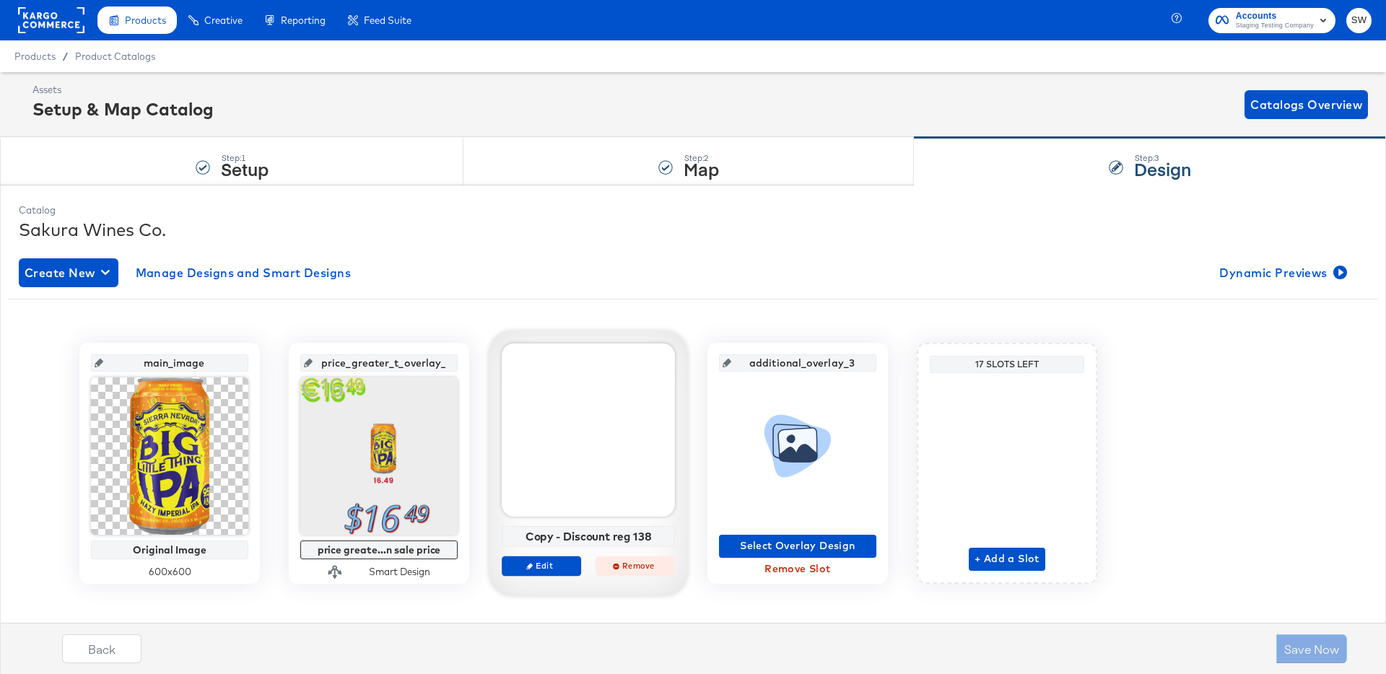
click at [638, 562] on span "Remove" at bounding box center [635, 565] width 66 height 11
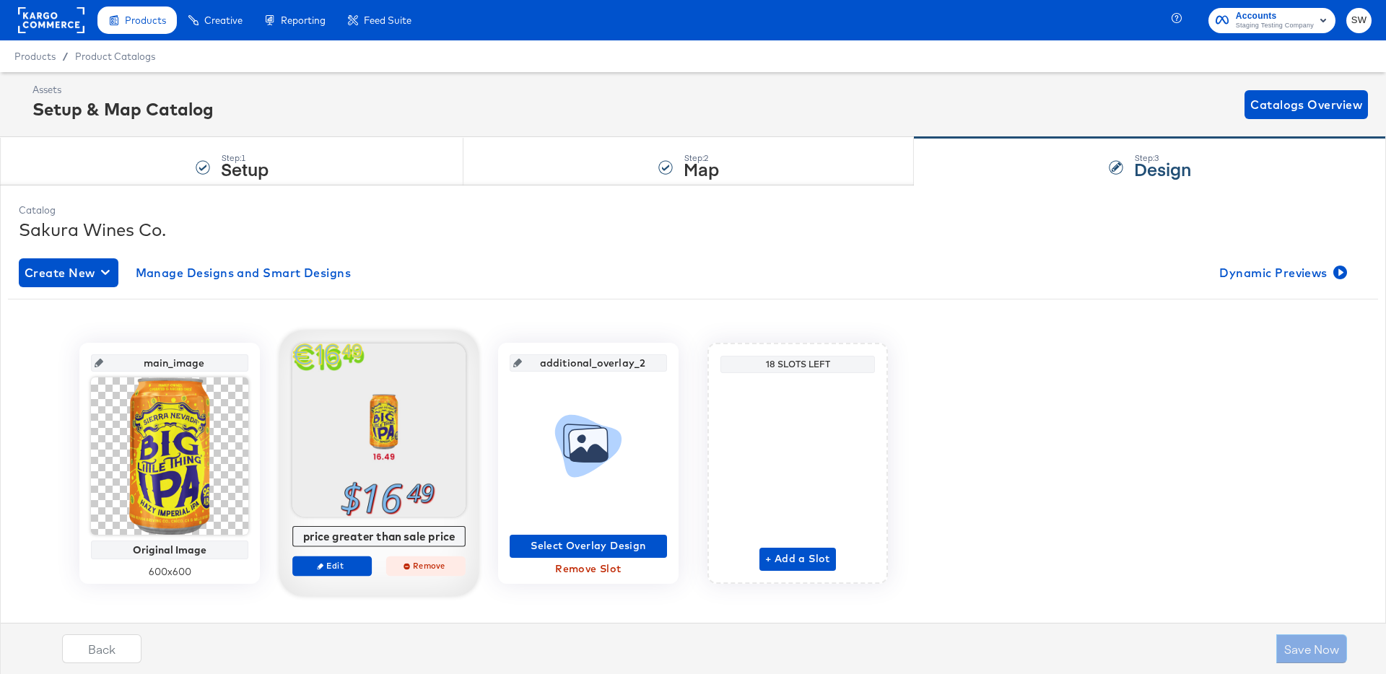
click at [420, 574] on button "Remove" at bounding box center [425, 566] width 79 height 20
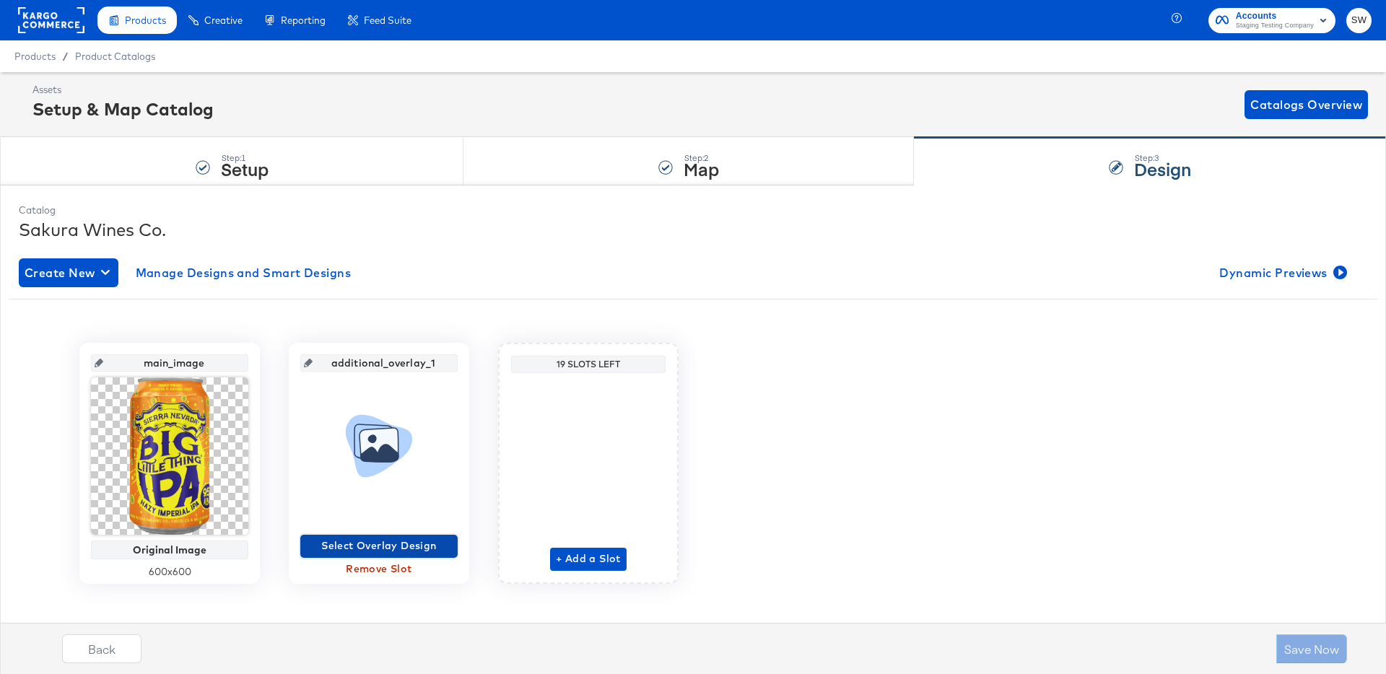
click at [379, 549] on span "Select Overlay Design" at bounding box center [379, 546] width 146 height 18
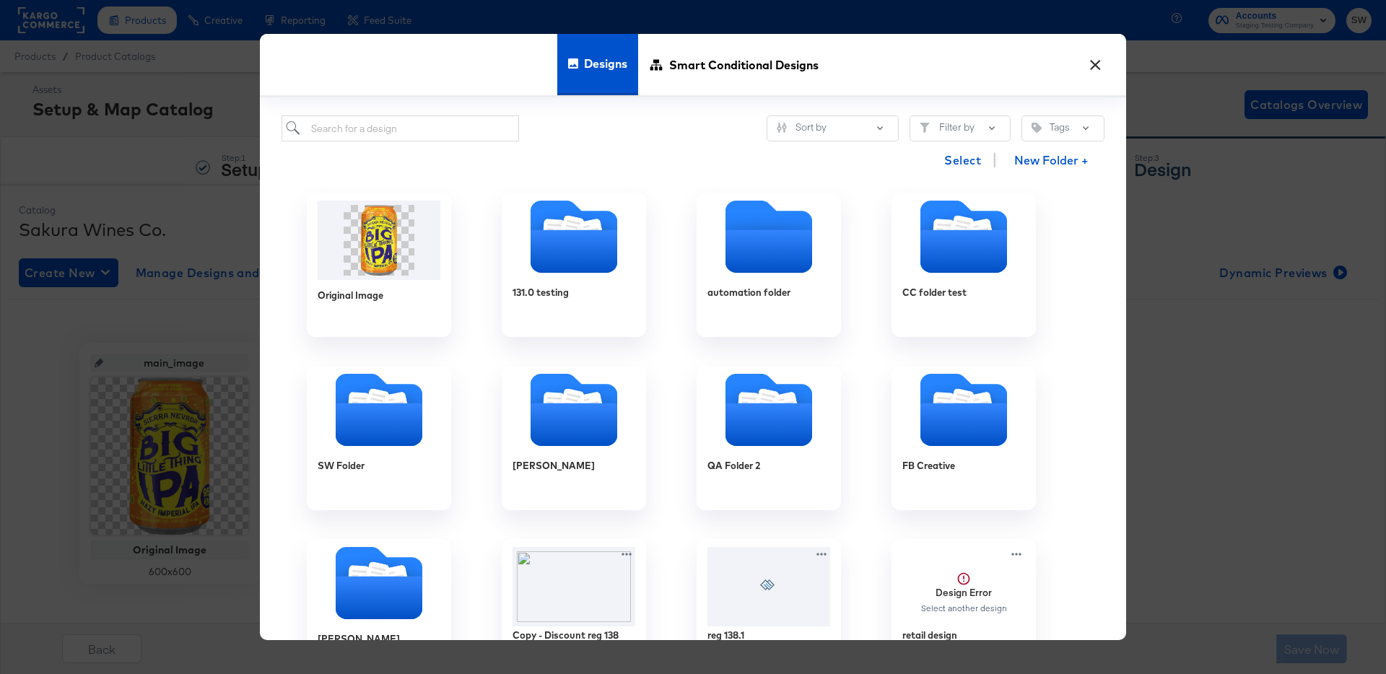
scroll to position [408, 0]
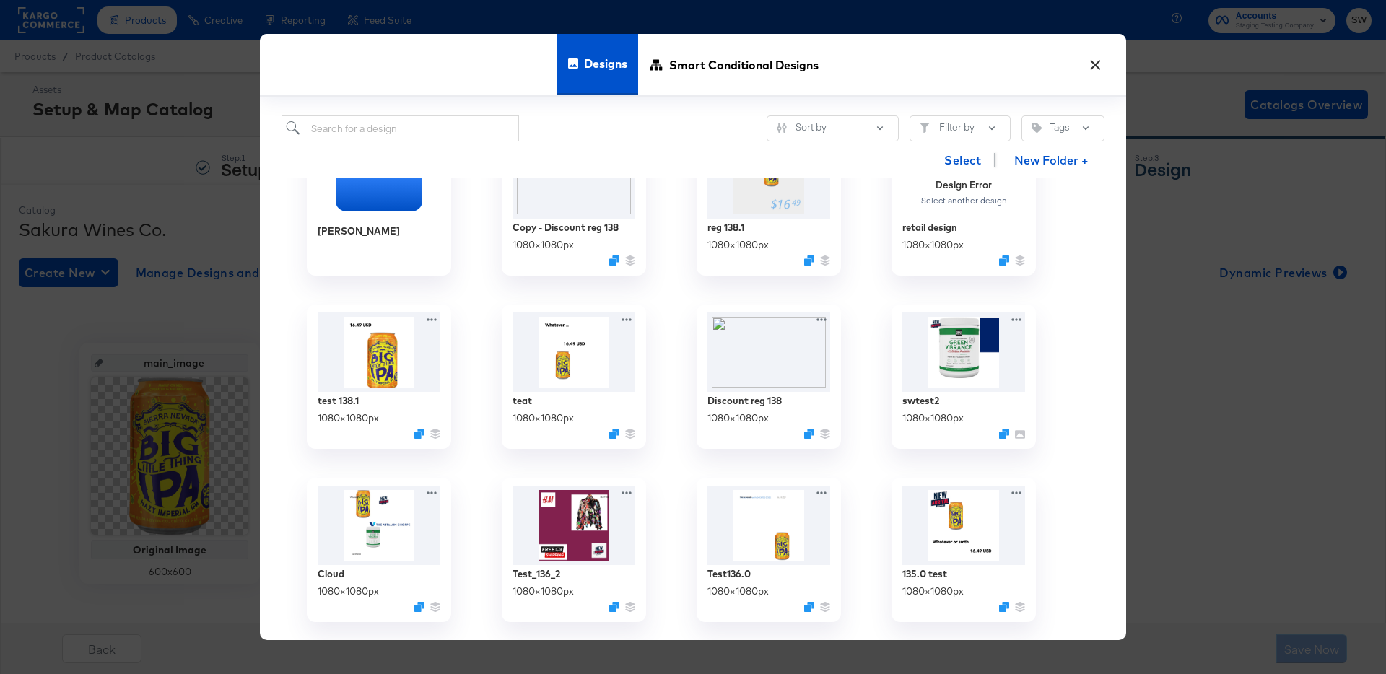
click at [1096, 61] on button "×" at bounding box center [1095, 61] width 26 height 26
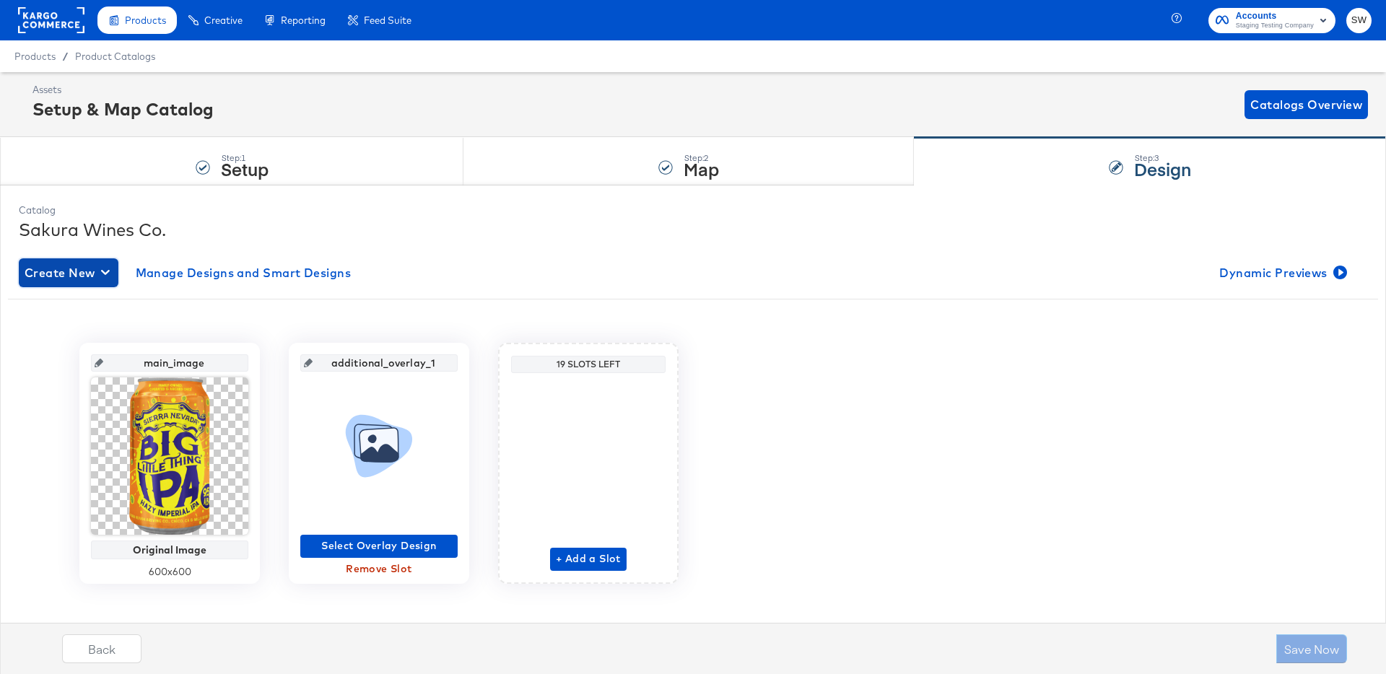
click at [100, 279] on span "Create New" at bounding box center [69, 273] width 88 height 20
click at [100, 303] on div "Create New Design" at bounding box center [79, 307] width 105 height 12
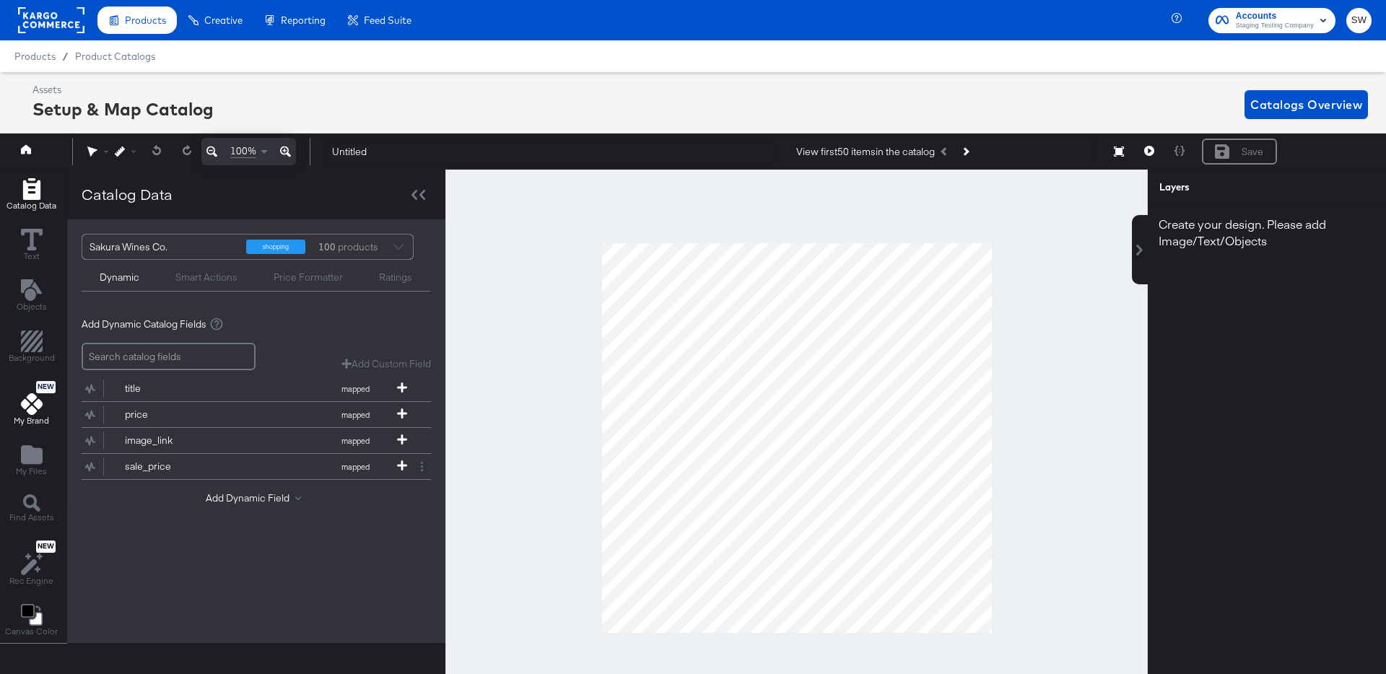
click at [38, 412] on icon at bounding box center [32, 405] width 22 height 22
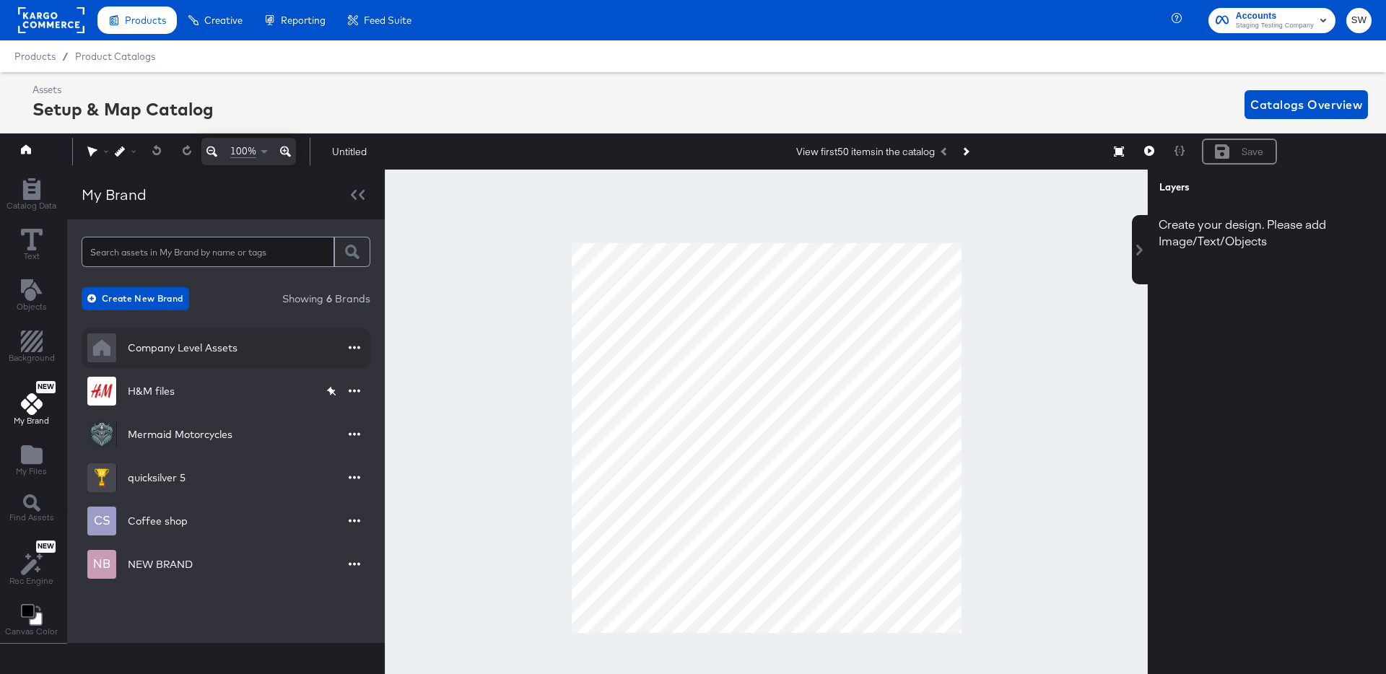
click at [182, 342] on div "Company Level Assets" at bounding box center [183, 348] width 110 height 14
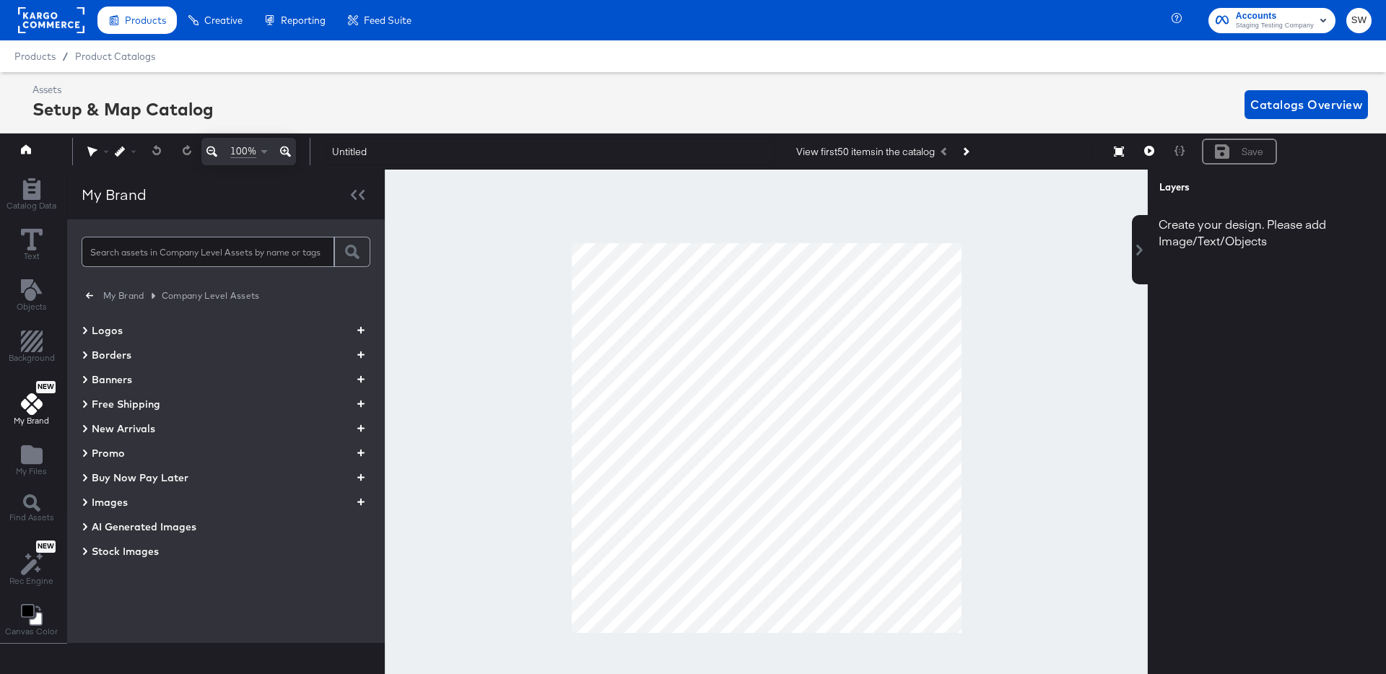
click at [103, 501] on span "Images" at bounding box center [110, 502] width 36 height 14
click at [92, 293] on button "button" at bounding box center [90, 296] width 16 height 16
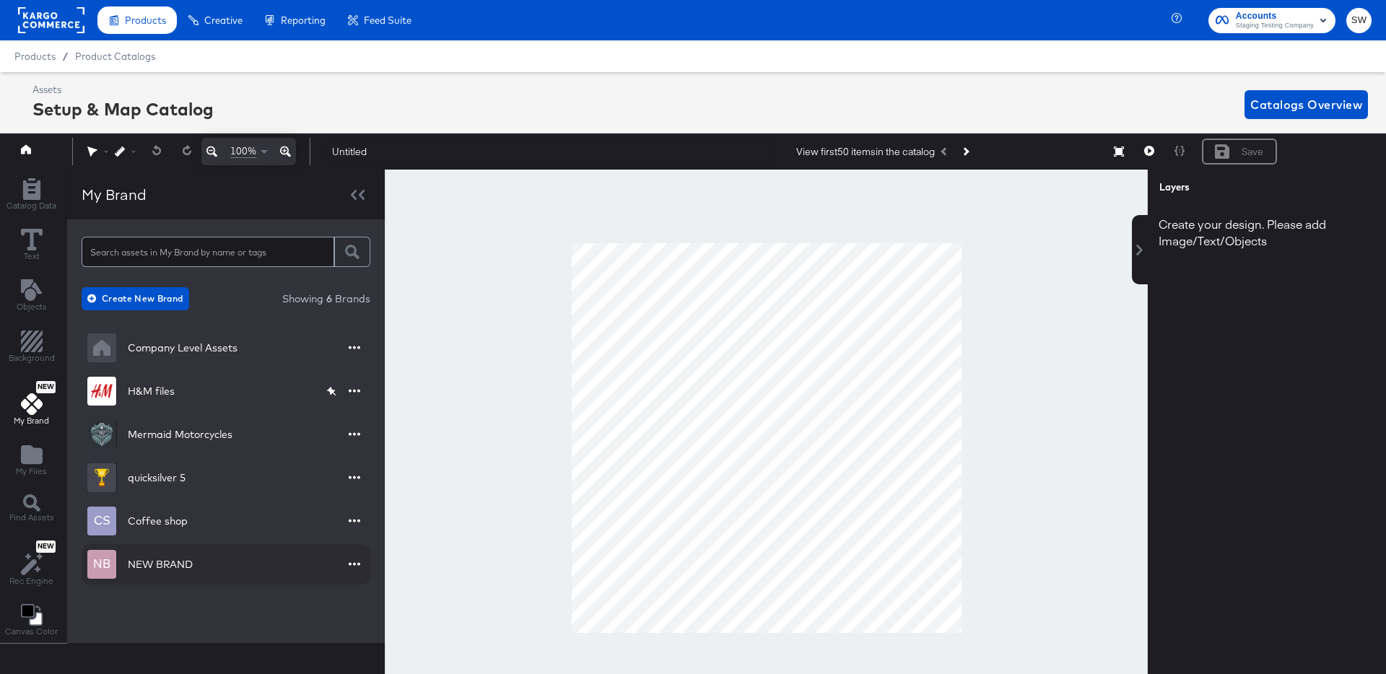
click at [136, 562] on div "NEW BRAND" at bounding box center [160, 564] width 65 height 14
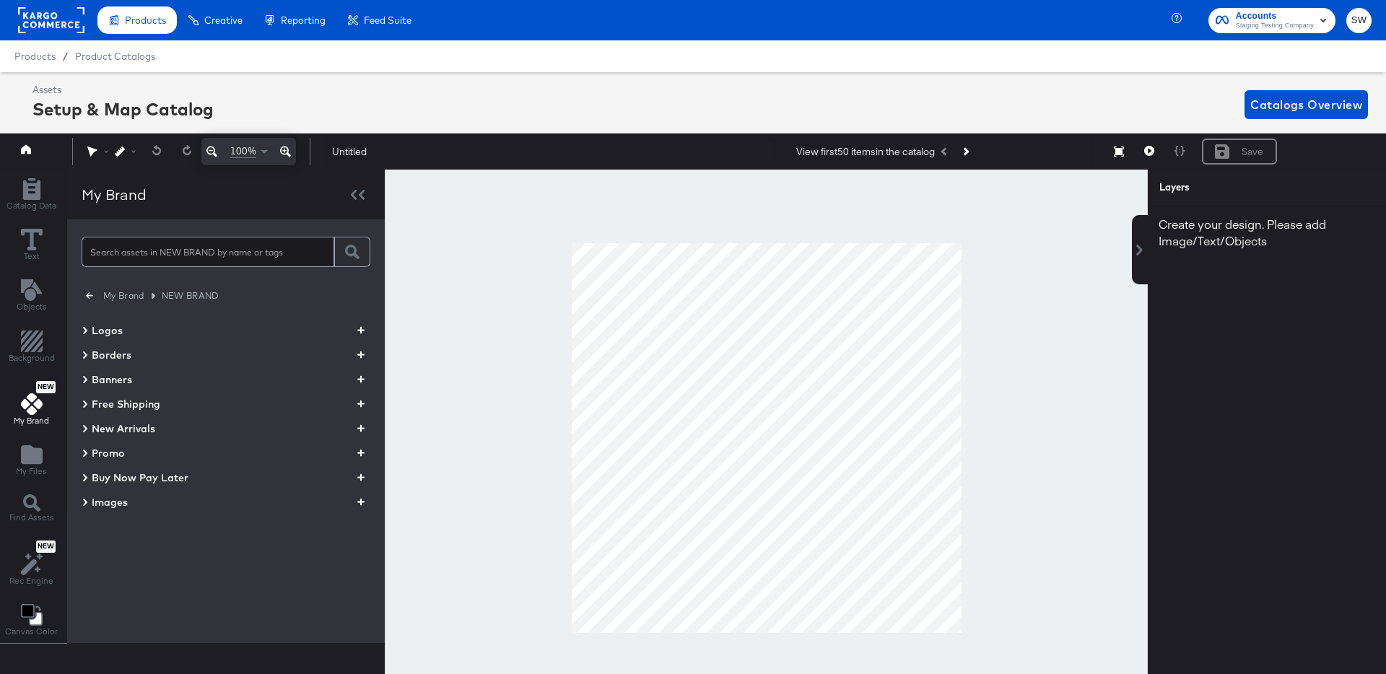
click at [126, 502] on div "Images" at bounding box center [226, 502] width 289 height 17
click at [94, 289] on button "button" at bounding box center [90, 296] width 16 height 16
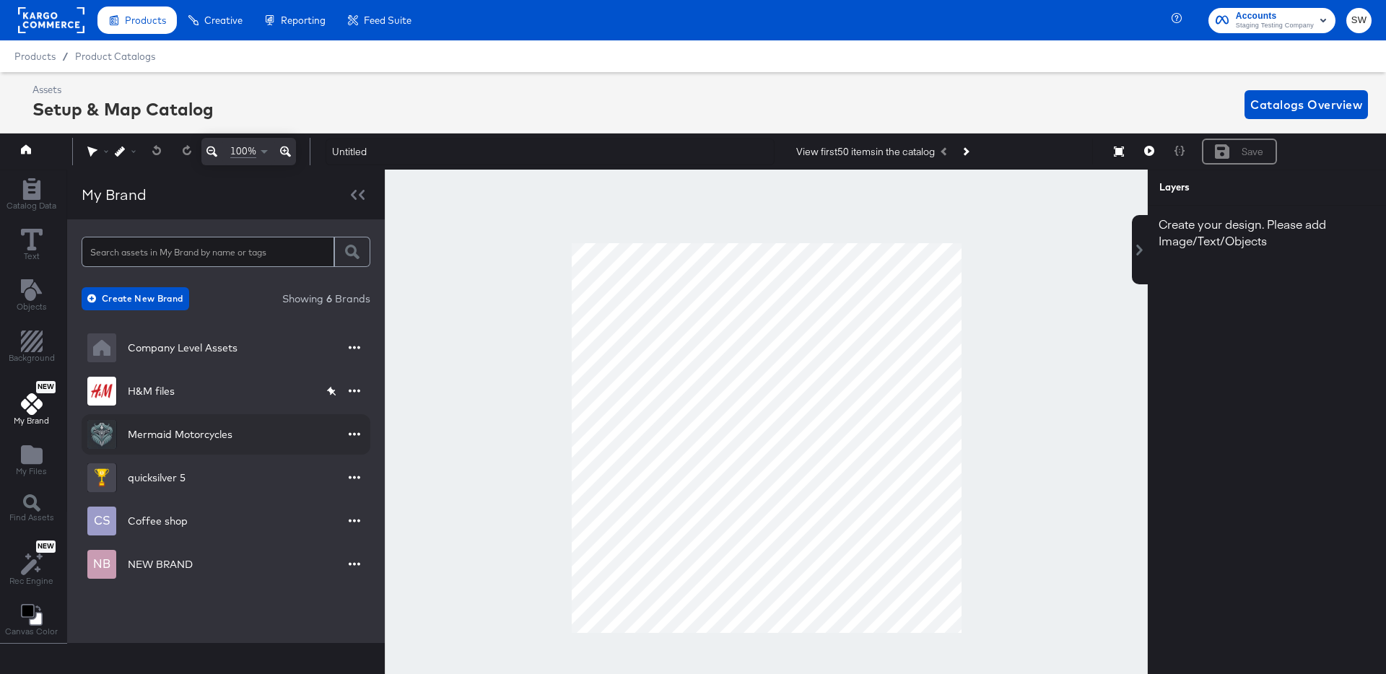
click at [175, 443] on div "Mermaid Motorcycles" at bounding box center [159, 434] width 145 height 29
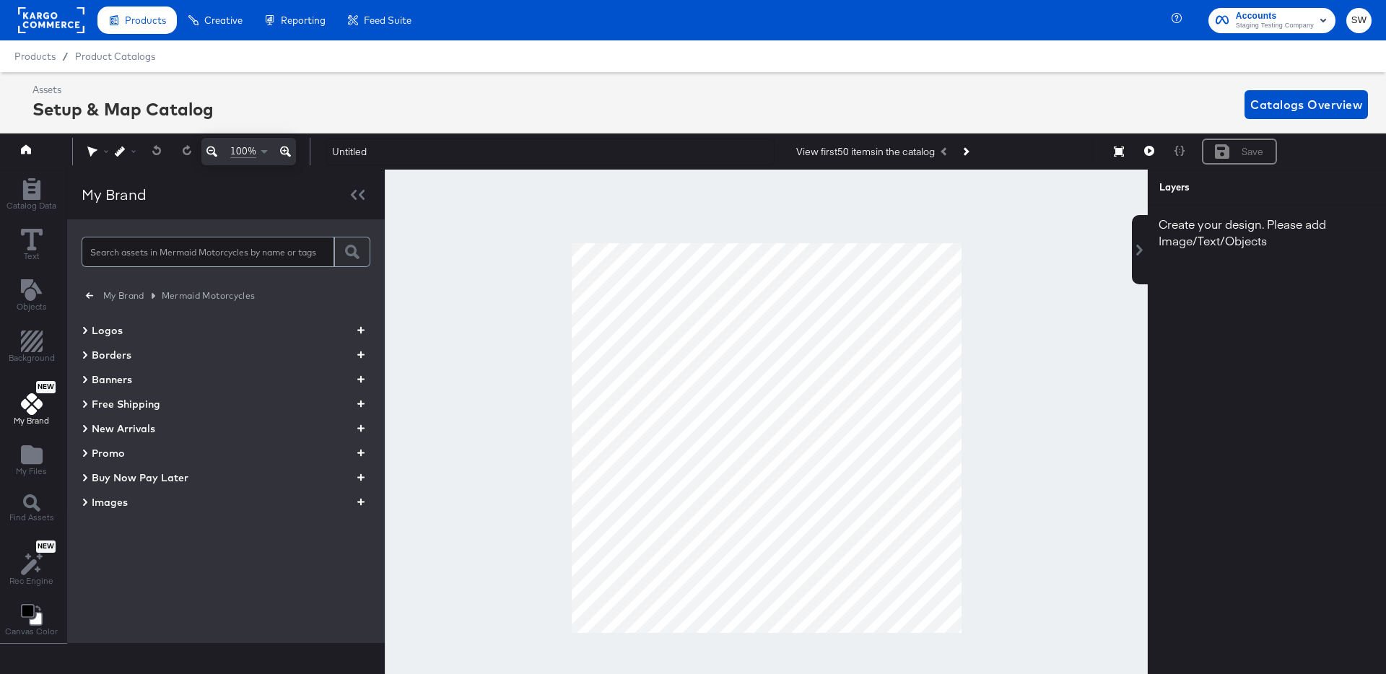
click at [108, 505] on span "Images" at bounding box center [110, 502] width 36 height 14
click at [361, 500] on icon "button" at bounding box center [360, 502] width 7 height 14
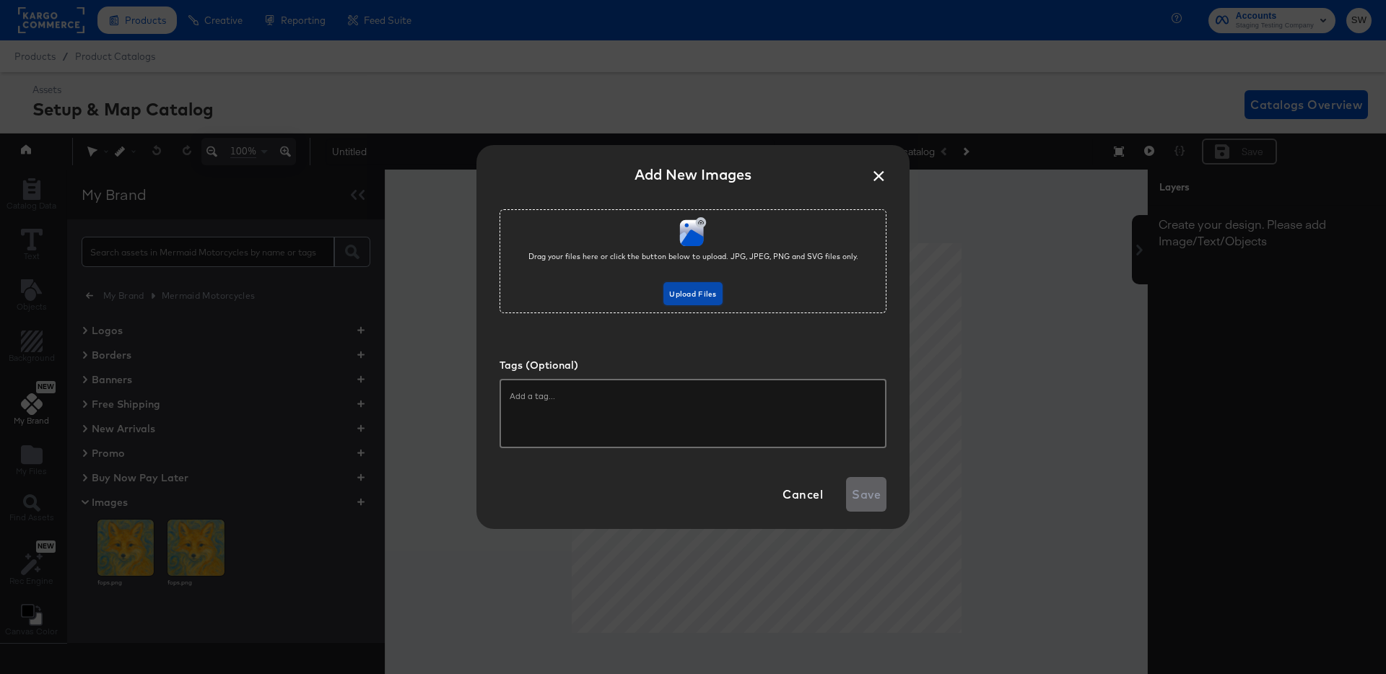
click at [678, 297] on span "Upload Files" at bounding box center [692, 294] width 47 height 13
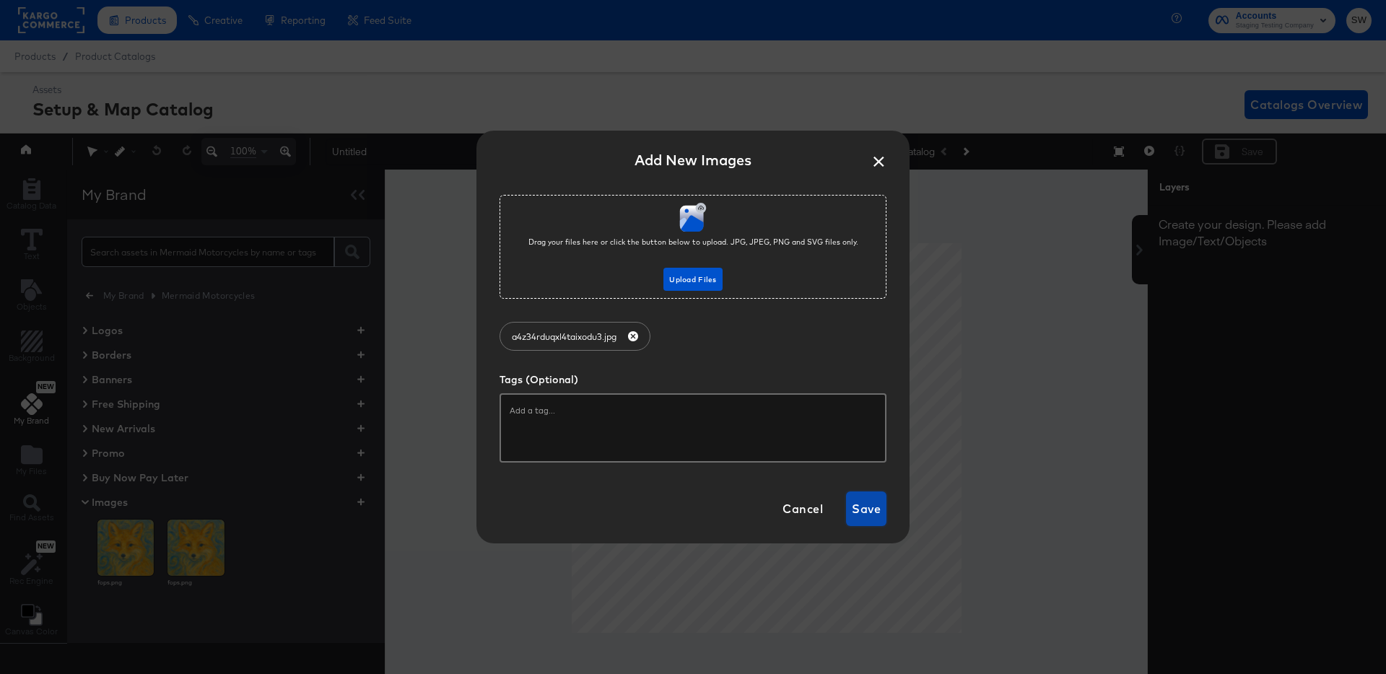
click at [867, 518] on span "Save" at bounding box center [866, 509] width 29 height 20
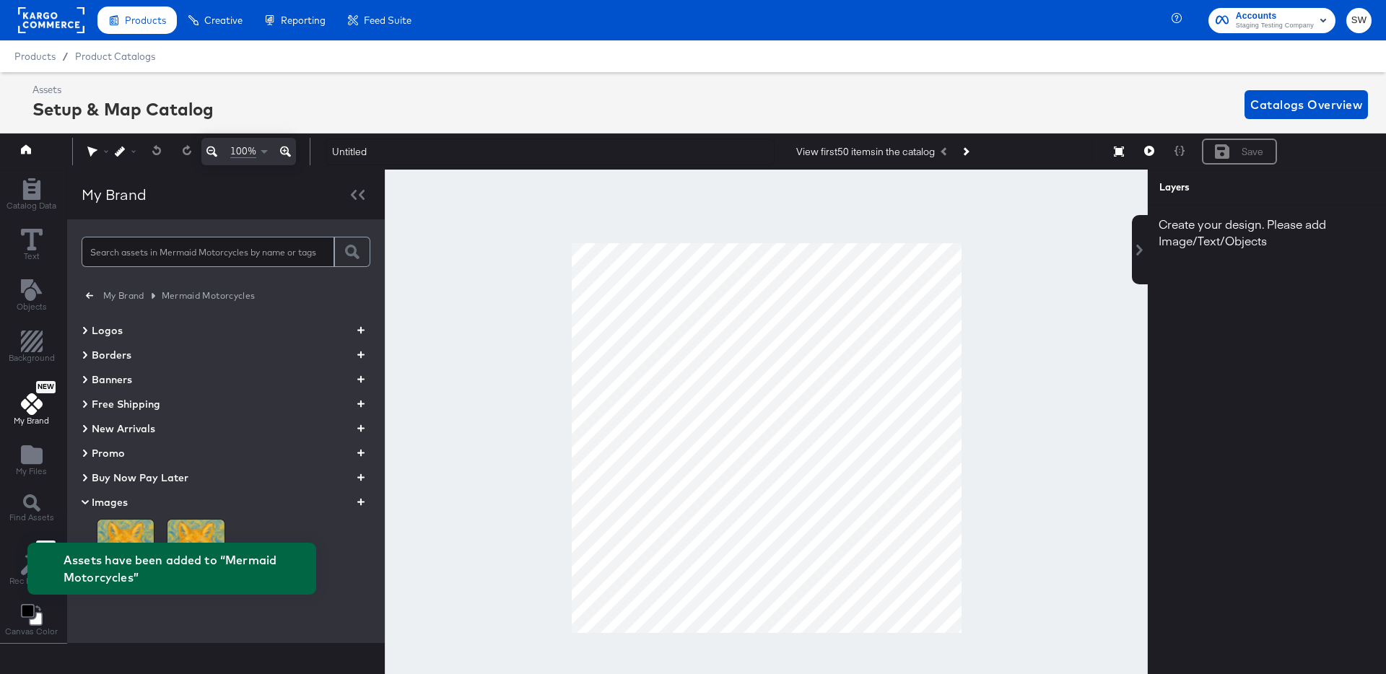
click at [102, 503] on span "Images" at bounding box center [110, 502] width 36 height 14
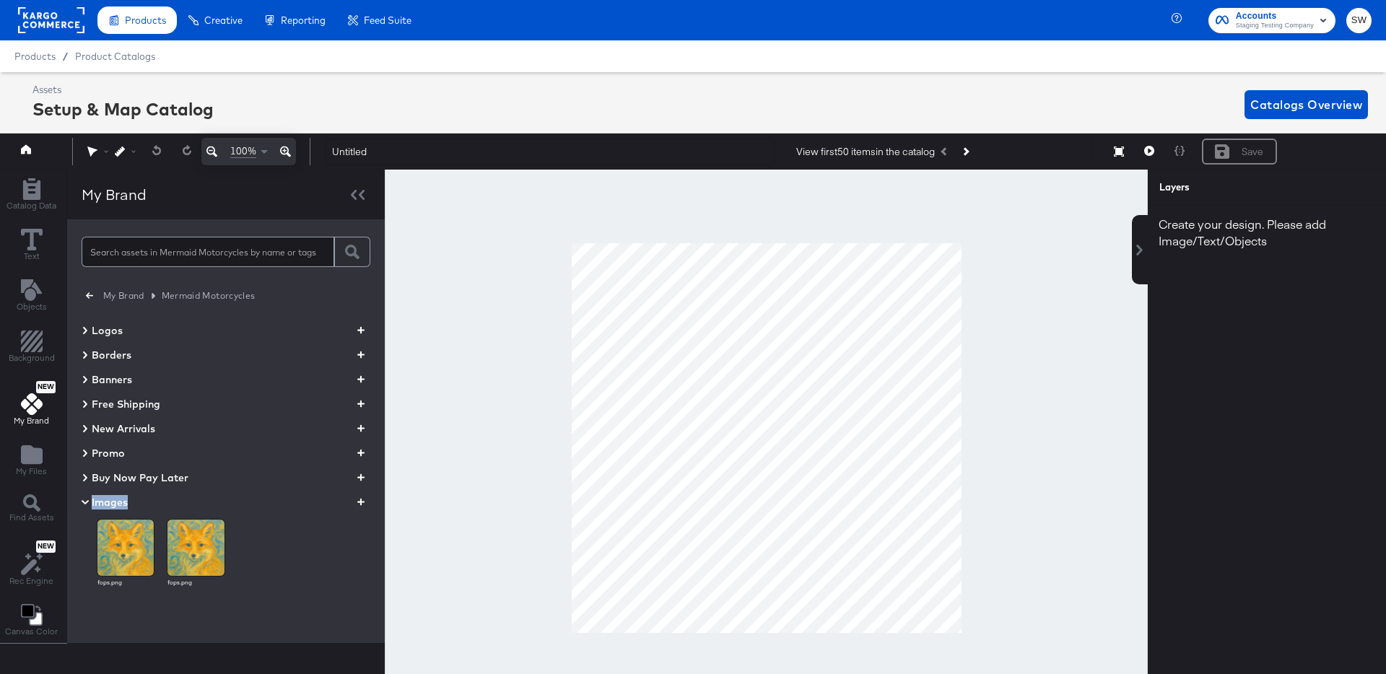
click at [97, 293] on button "My Brand" at bounding box center [123, 295] width 53 height 15
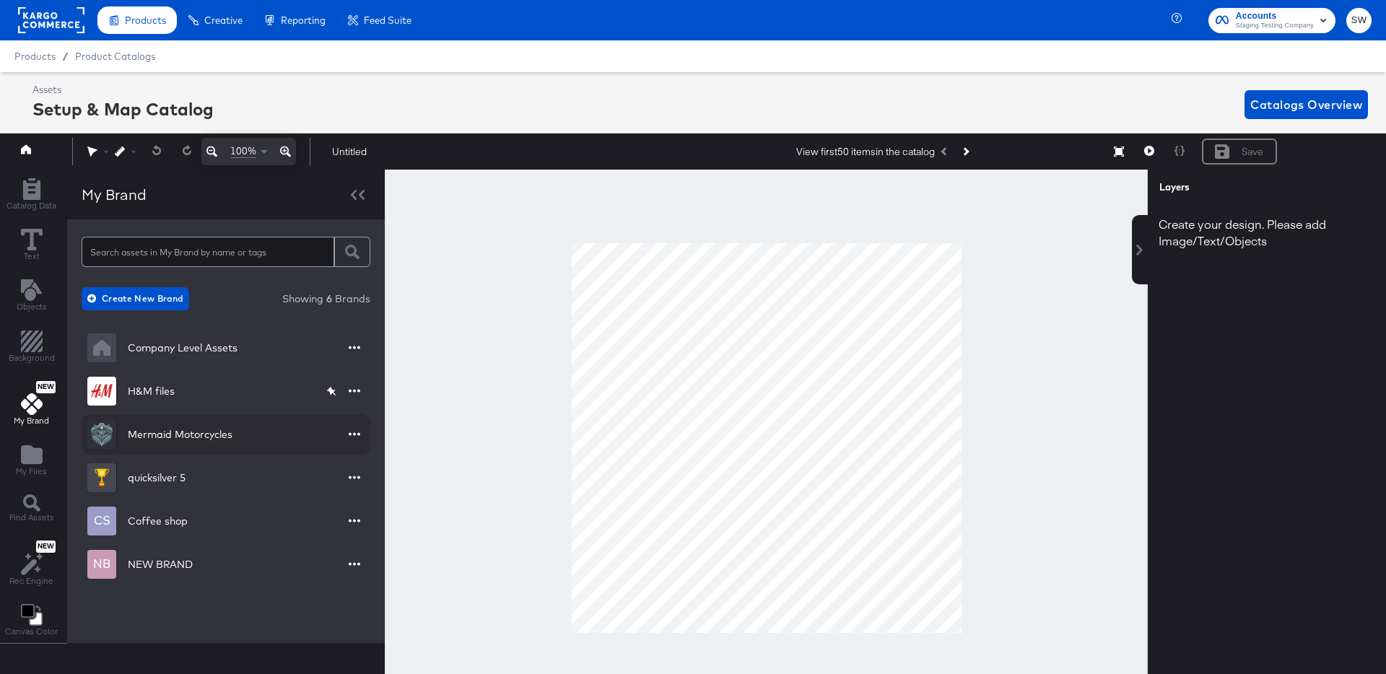
click at [176, 422] on div "Mermaid Motorcycles" at bounding box center [159, 434] width 145 height 29
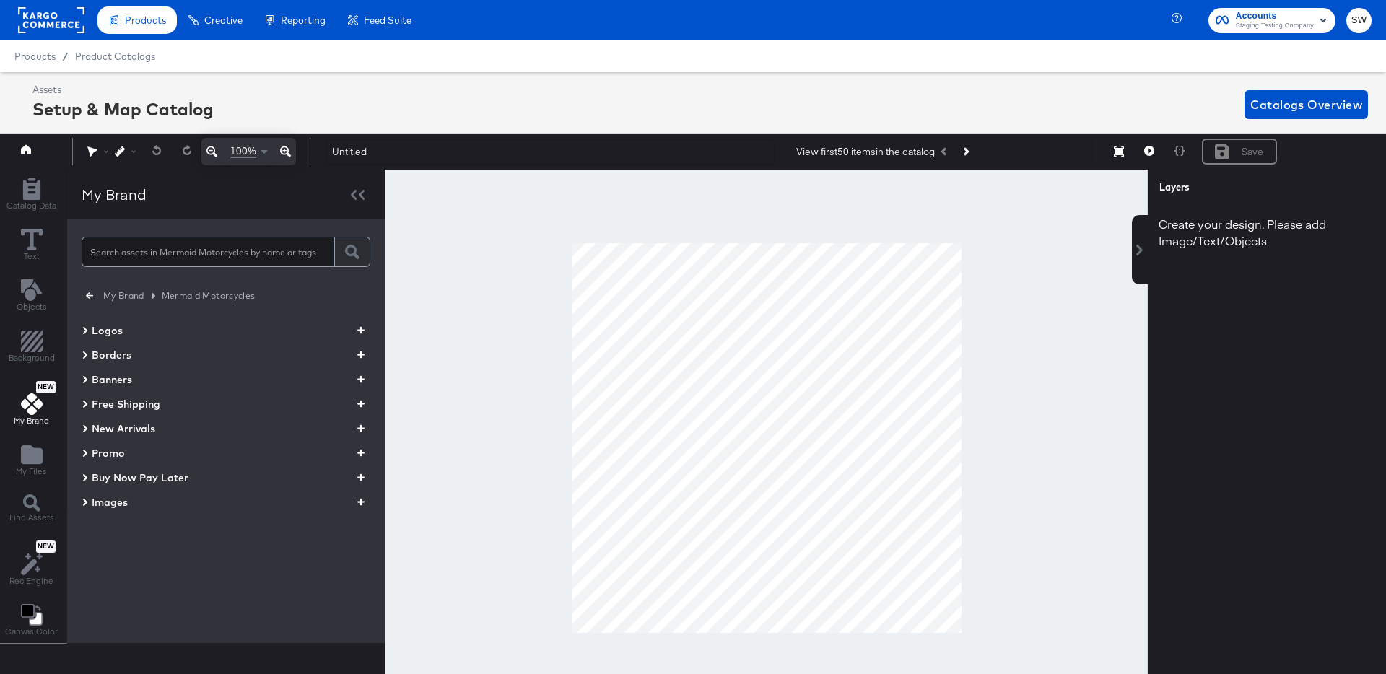
click at [106, 502] on span "Images" at bounding box center [110, 502] width 36 height 14
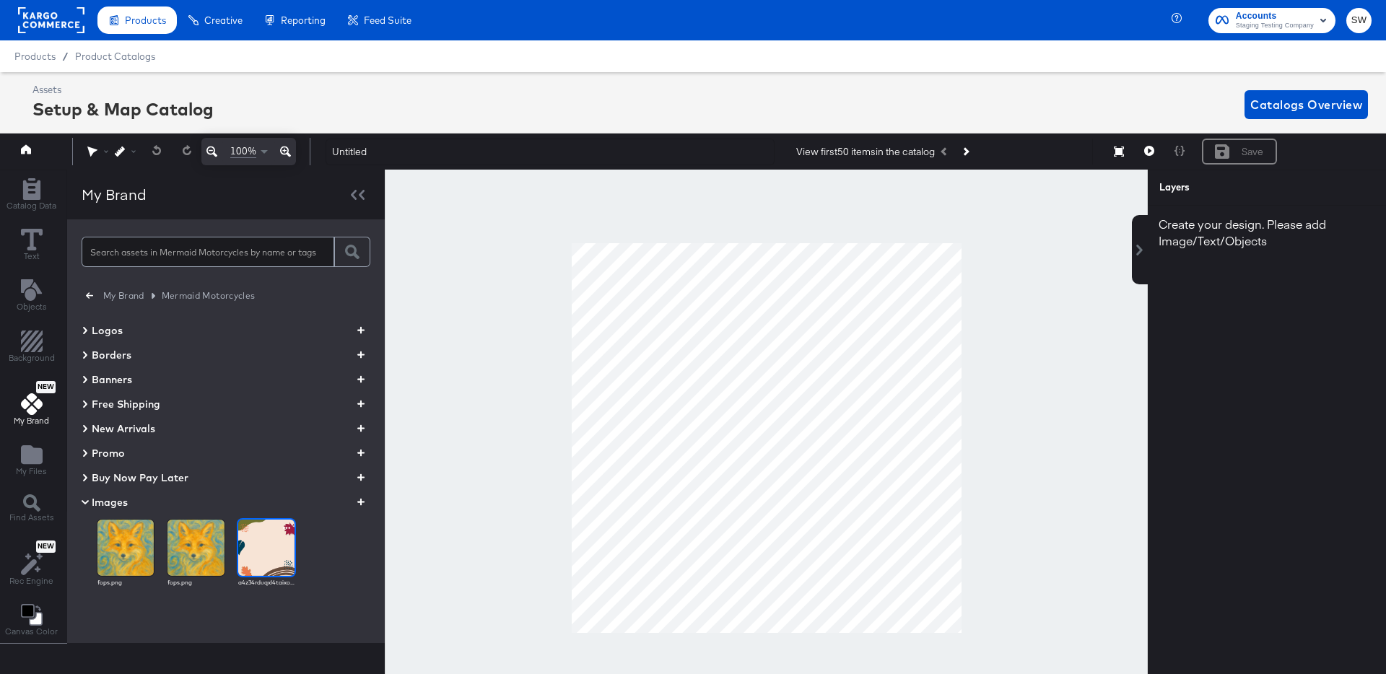
click at [278, 544] on img at bounding box center [266, 548] width 56 height 56
click at [202, 548] on img at bounding box center [196, 548] width 56 height 56
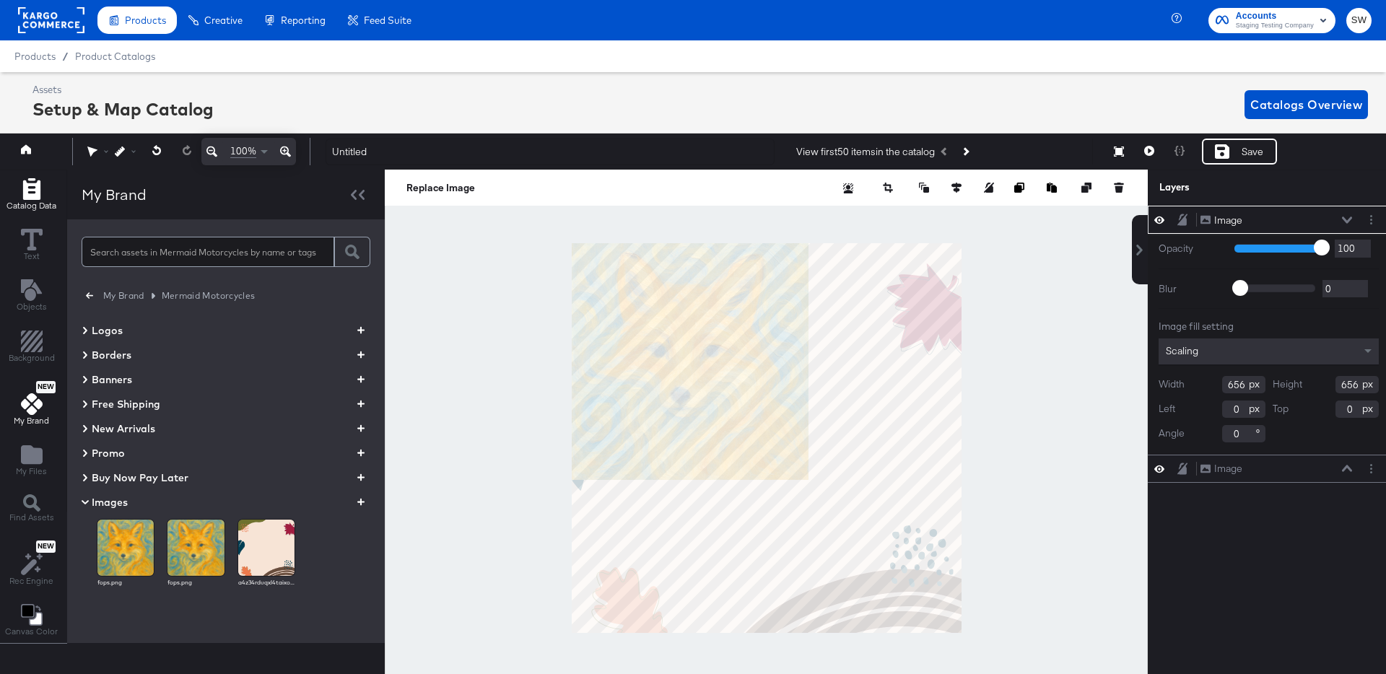
click at [44, 209] on span "Catalog Data" at bounding box center [31, 206] width 50 height 12
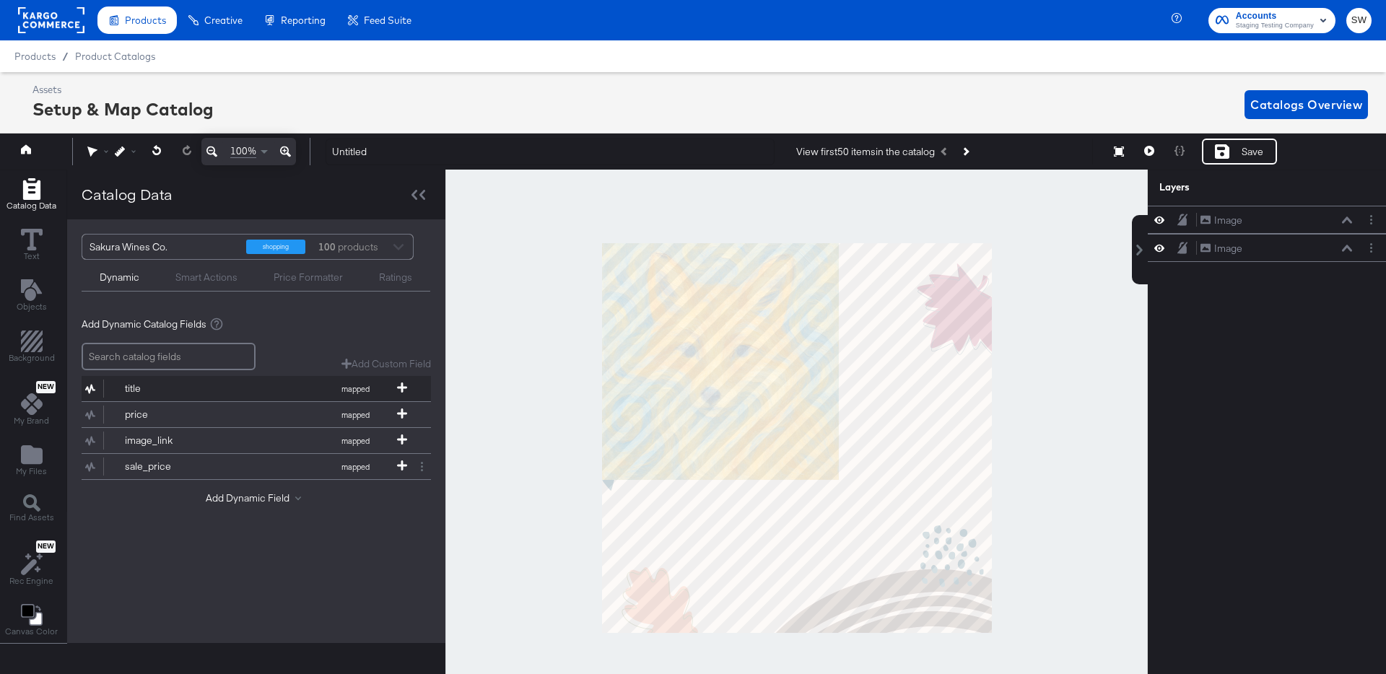
click at [407, 389] on span at bounding box center [402, 389] width 14 height 12
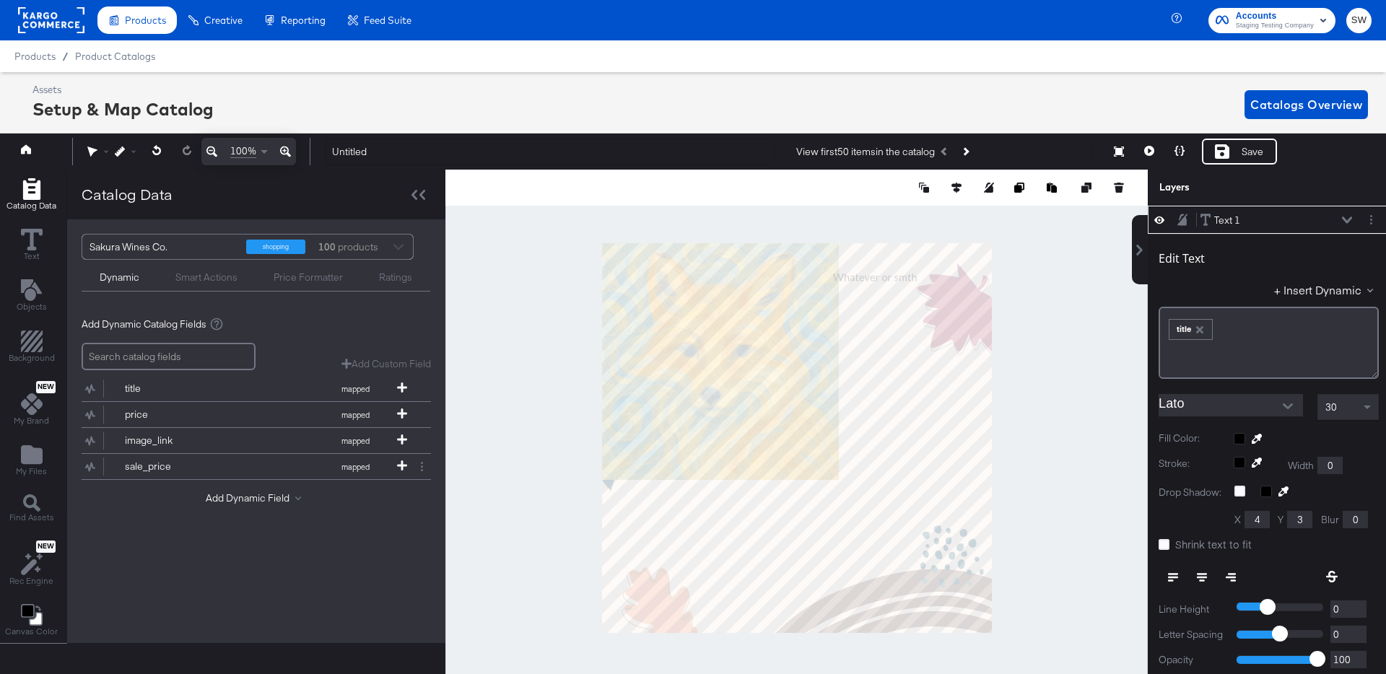
type input "640"
type input "84"
click at [398, 412] on icon at bounding box center [402, 414] width 10 height 10
click at [399, 464] on icon at bounding box center [402, 466] width 10 height 10
type input "624"
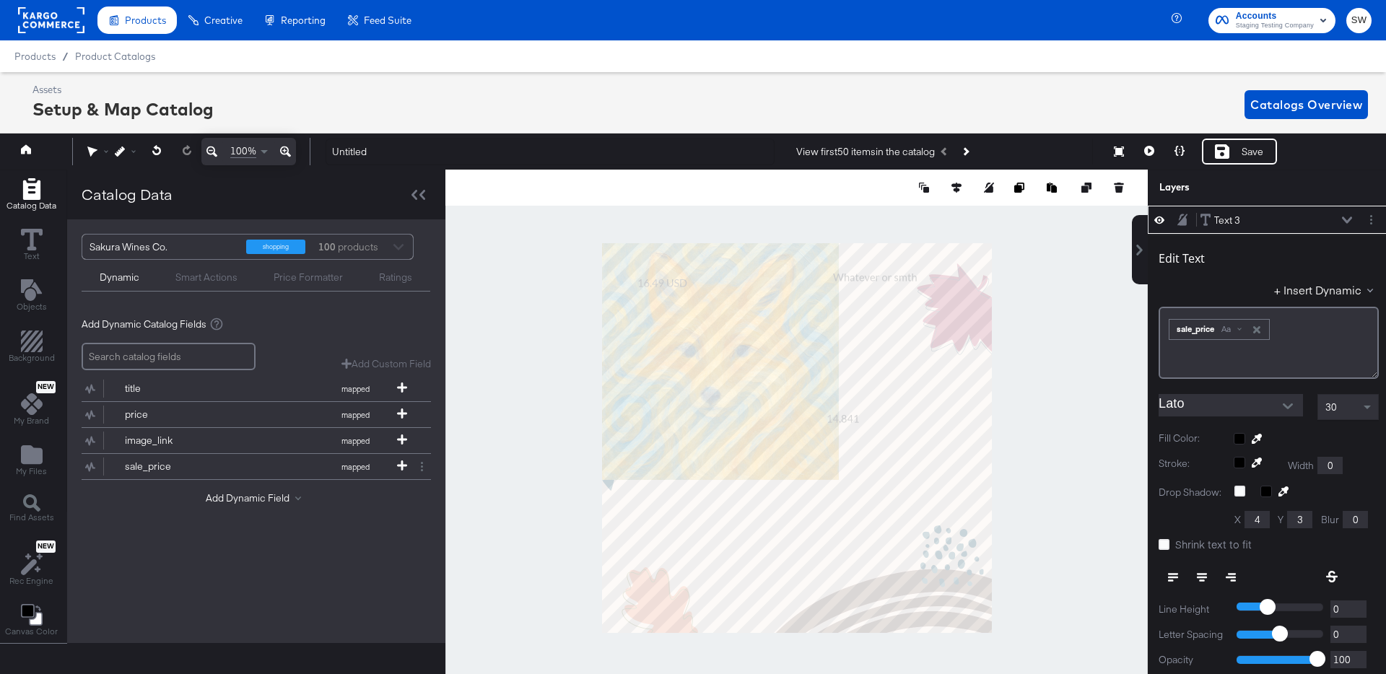
type input "476"
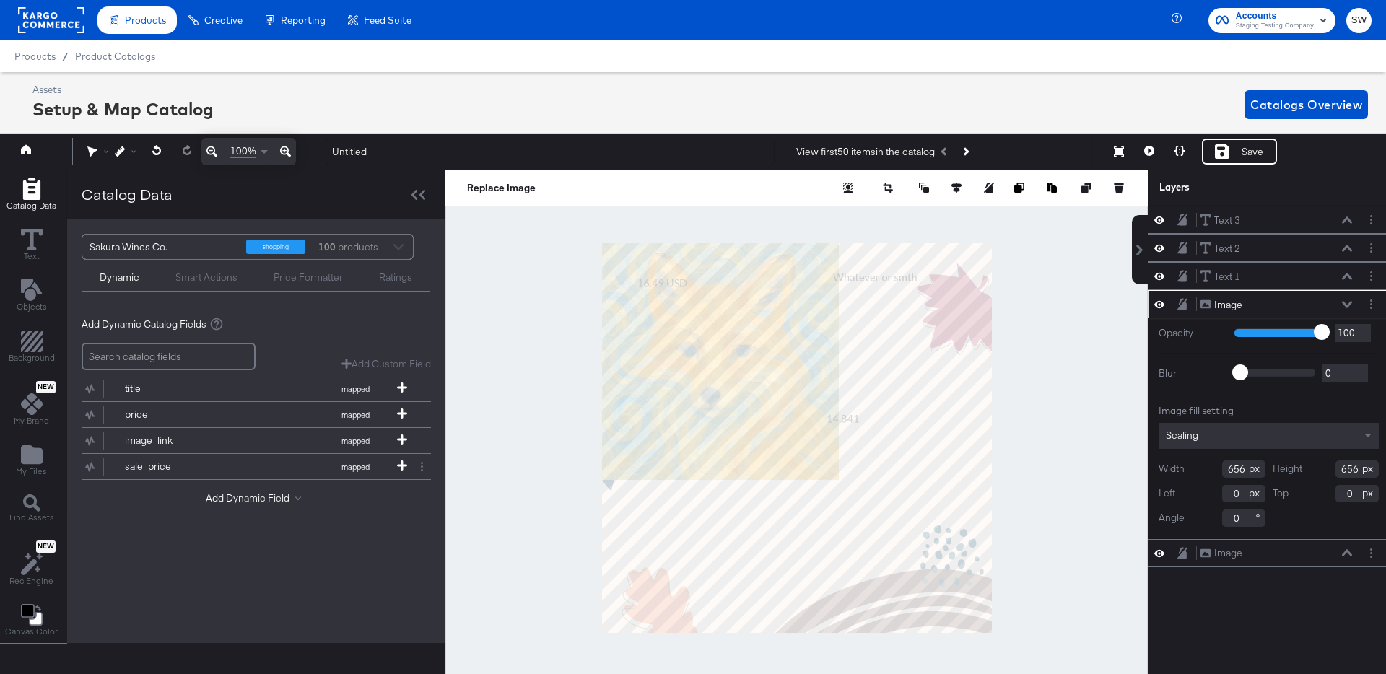
scroll to position [0, 4]
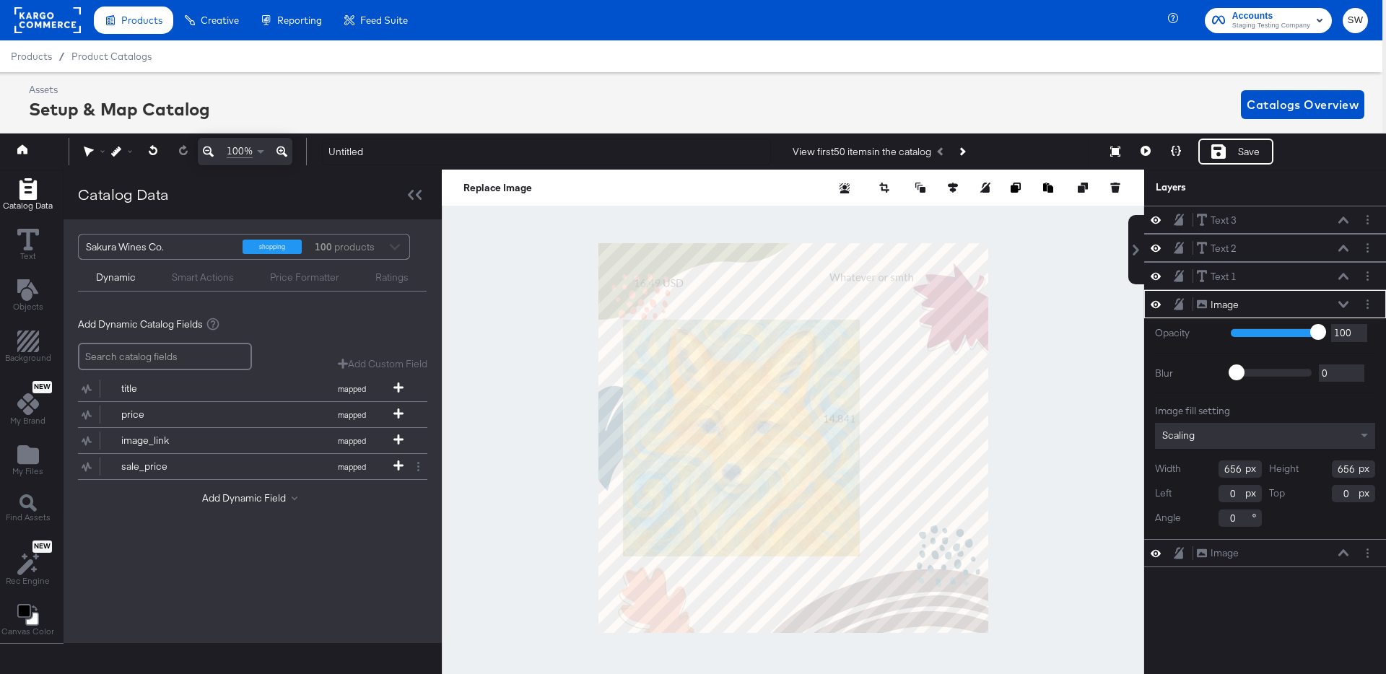
type input "60"
type input "212"
type input "205"
type input "511"
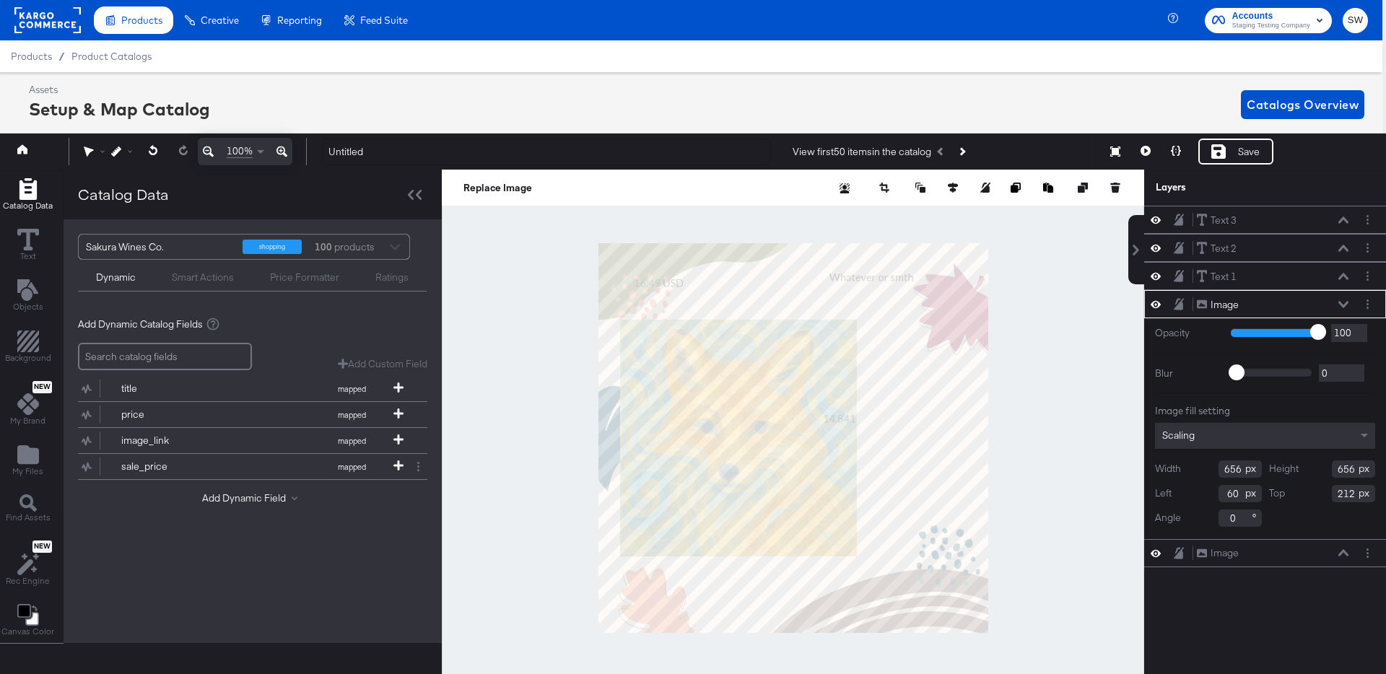
type input "663"
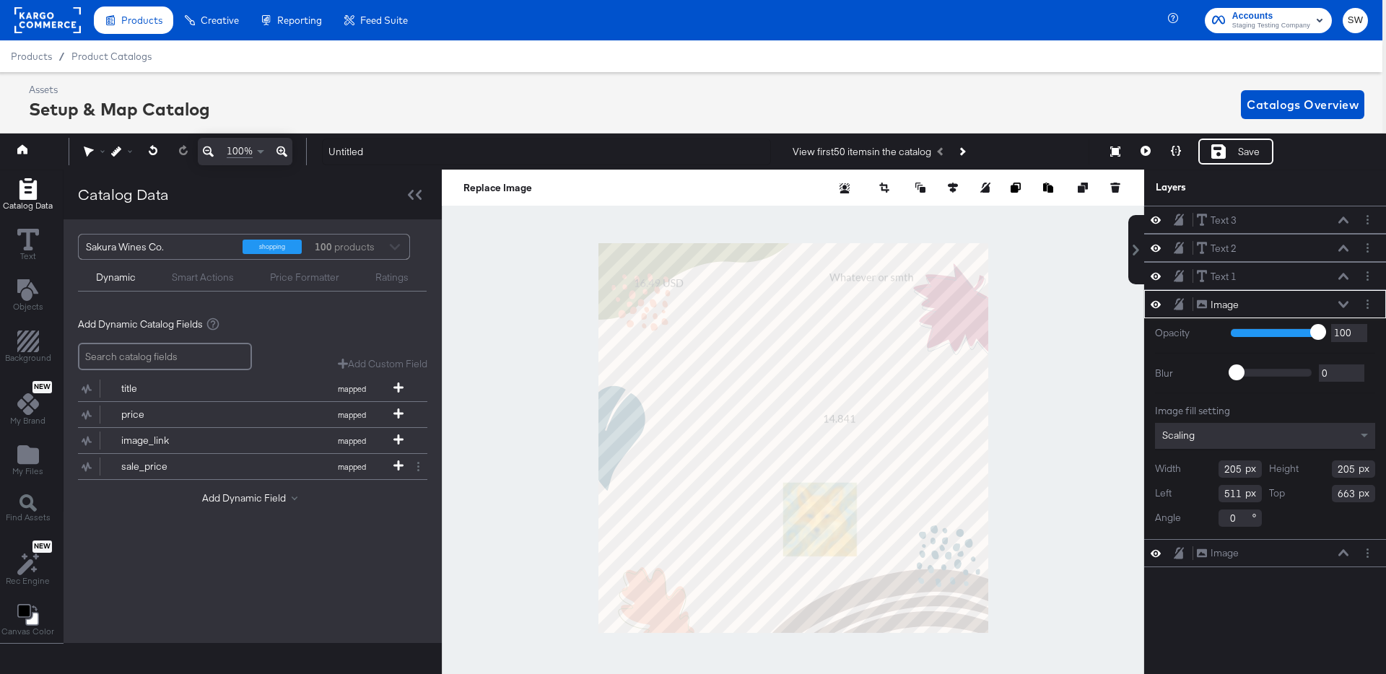
type input "722"
type input "749"
type input "819"
type input "841"
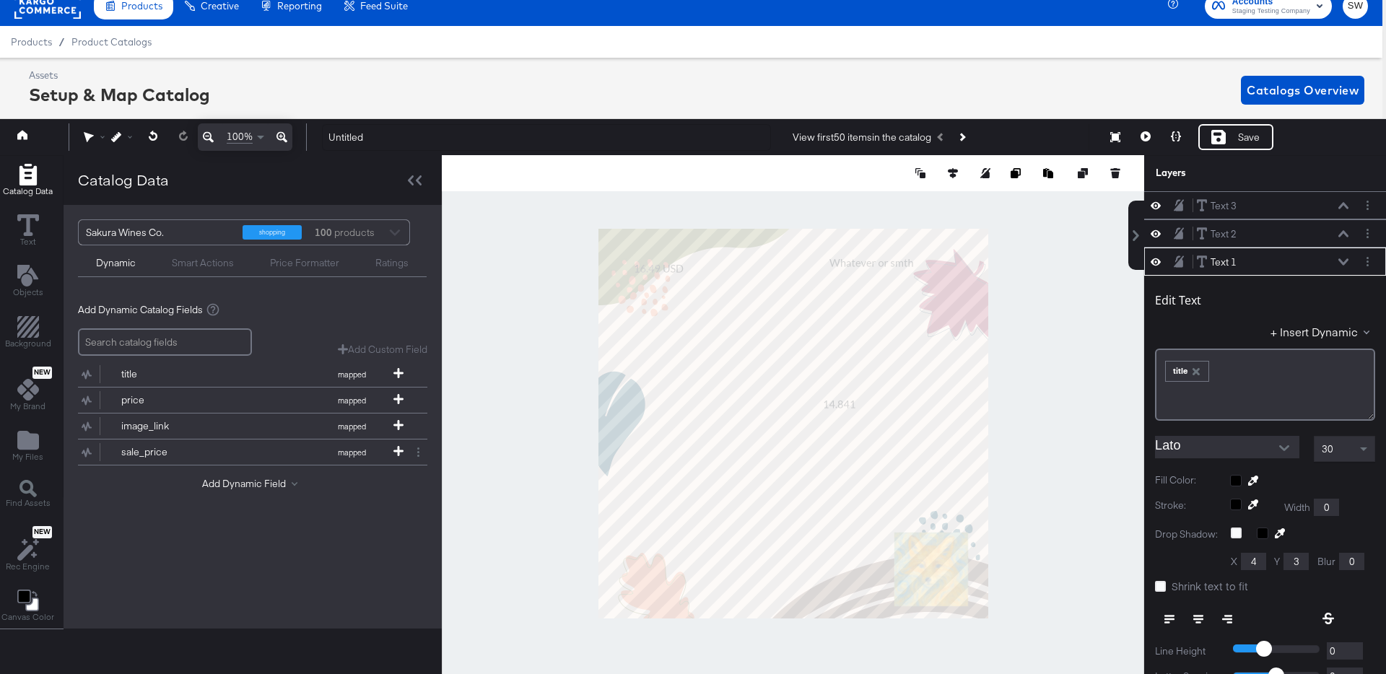
scroll to position [56, 0]
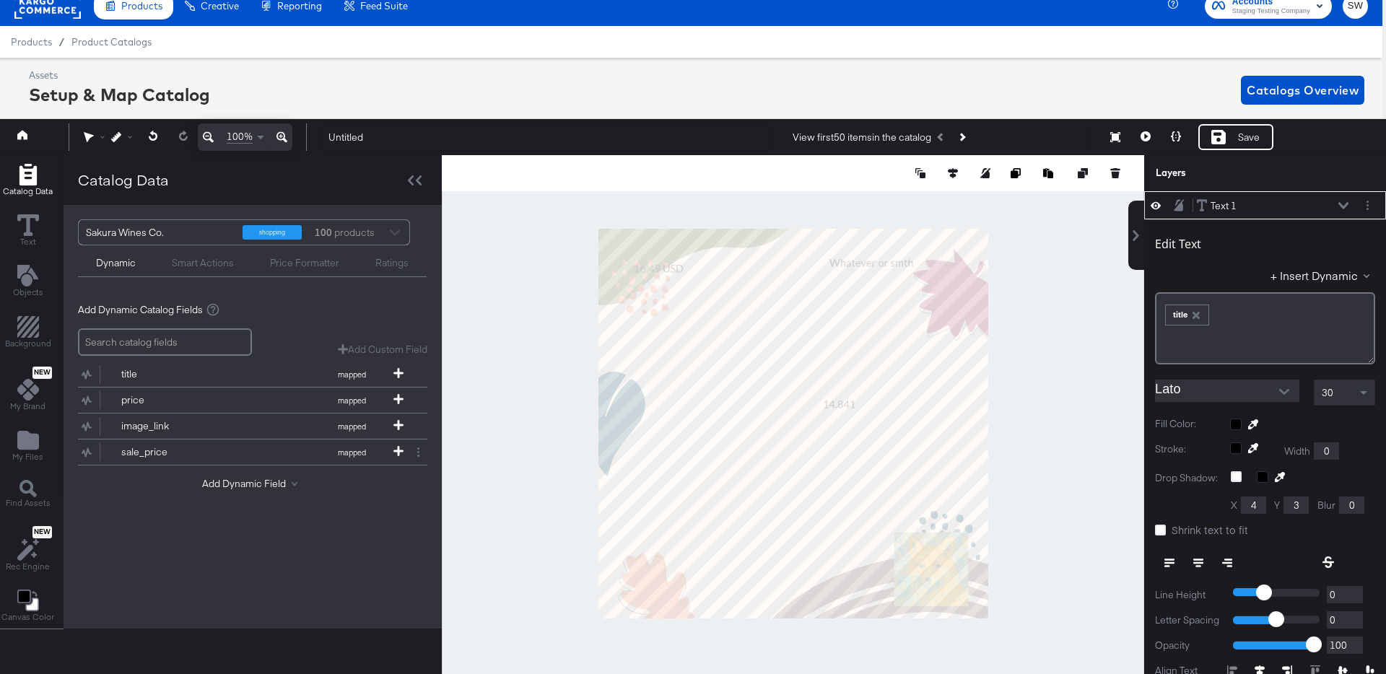
type input "54"
type input "30"
type input "112"
type input "490"
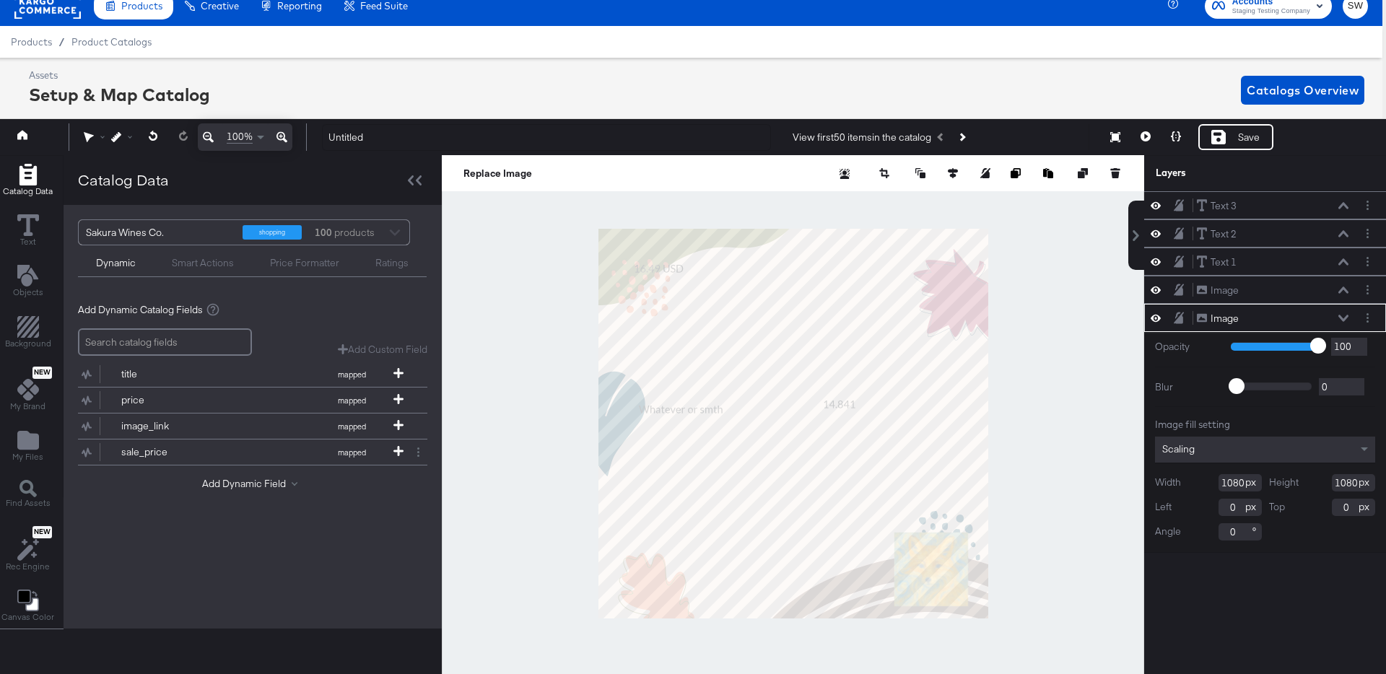
scroll to position [28, 0]
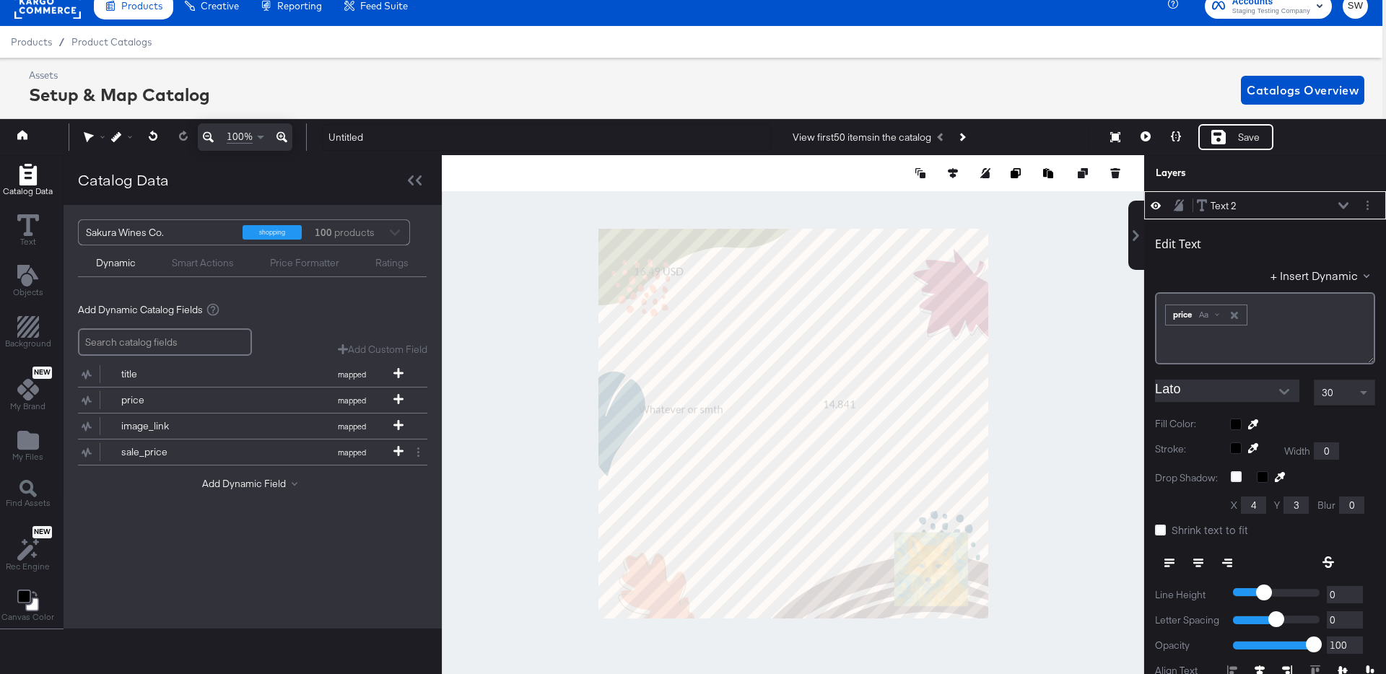
type input "836"
type input "654"
type input "90"
type input "134"
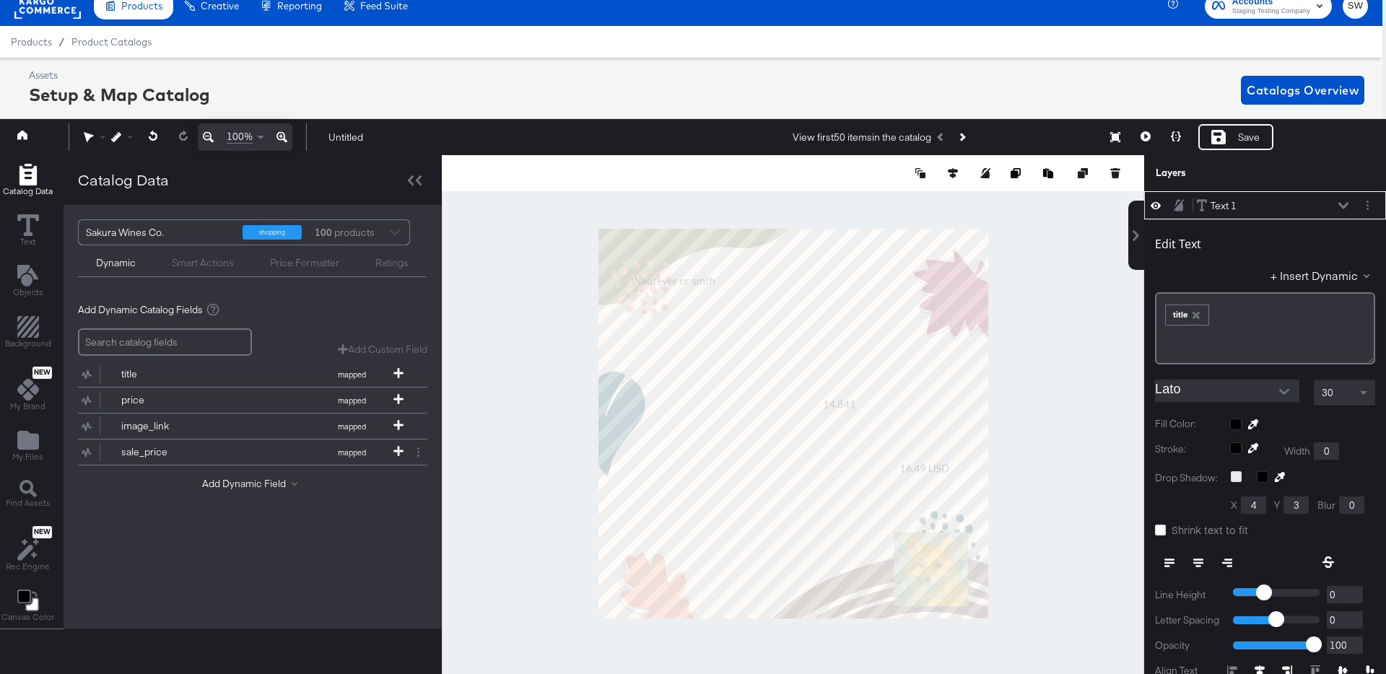
click at [1233, 479] on icon at bounding box center [1236, 477] width 11 height 11
click at [0, 0] on input "checkbox" at bounding box center [0, 0] width 0 height 0
click at [1255, 503] on input "4" at bounding box center [1253, 505] width 25 height 17
type input "2"
click at [1267, 478] on div at bounding box center [1274, 479] width 35 height 14
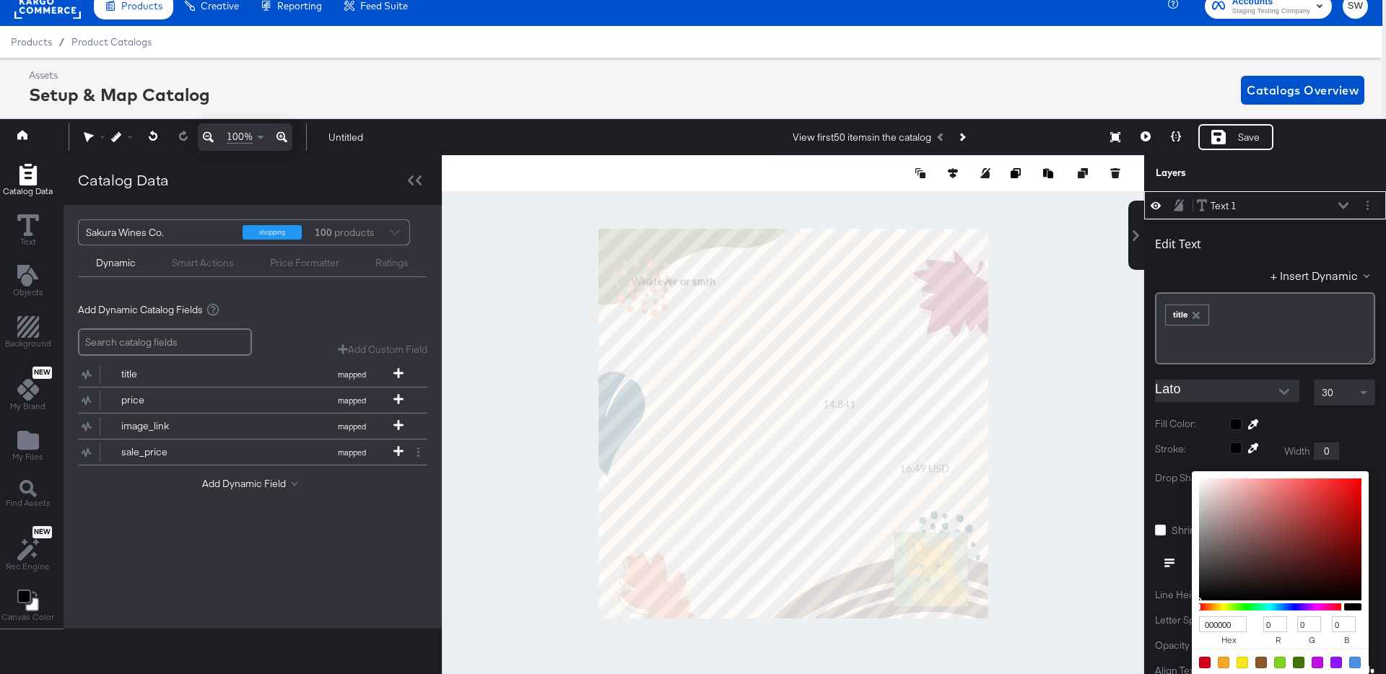
scroll to position [118, 0]
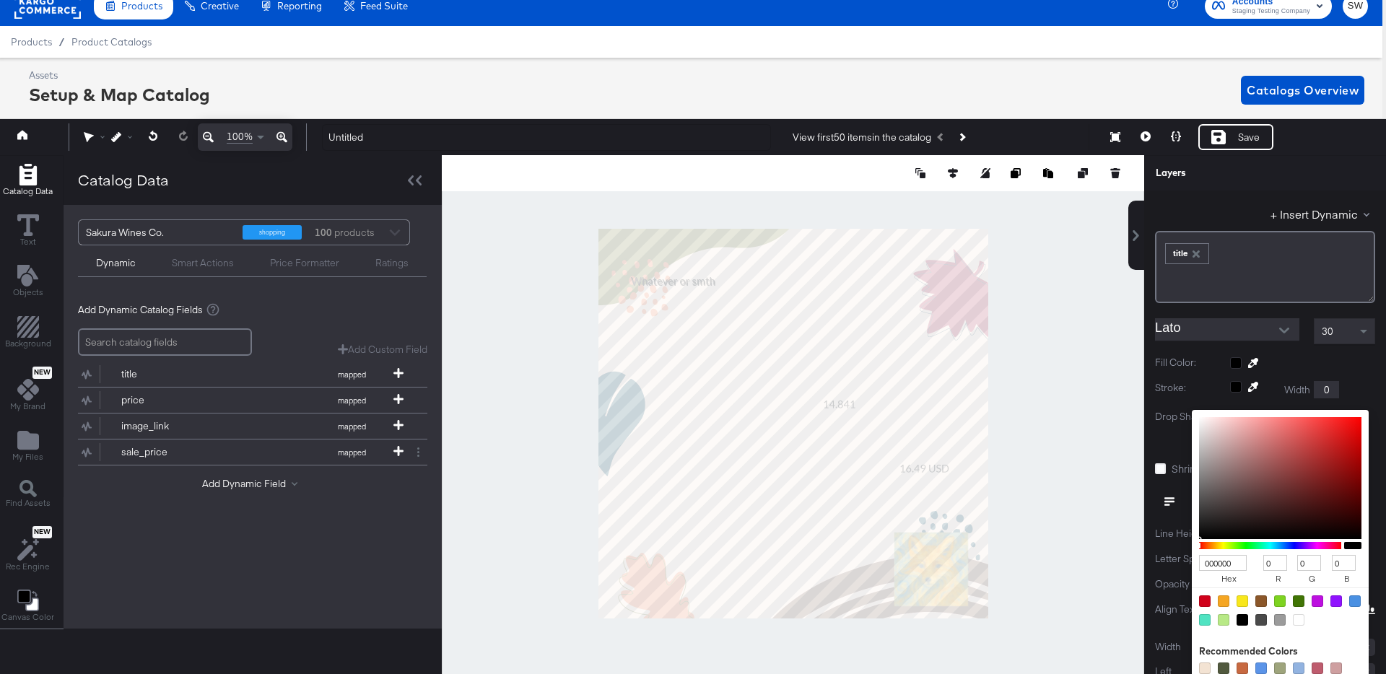
type input "A39A9A"
type input "163"
type input "154"
type input "A19999"
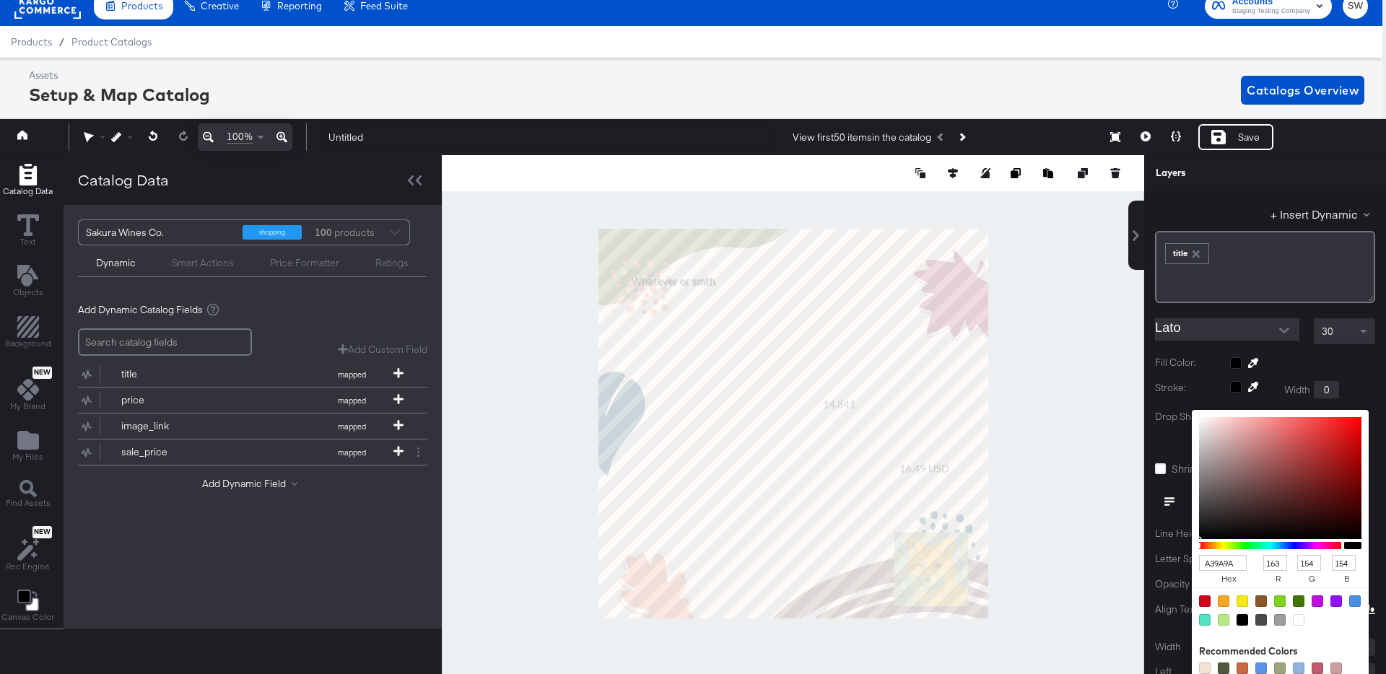
type input "161"
type input "153"
type input "A19A9A"
type input "154"
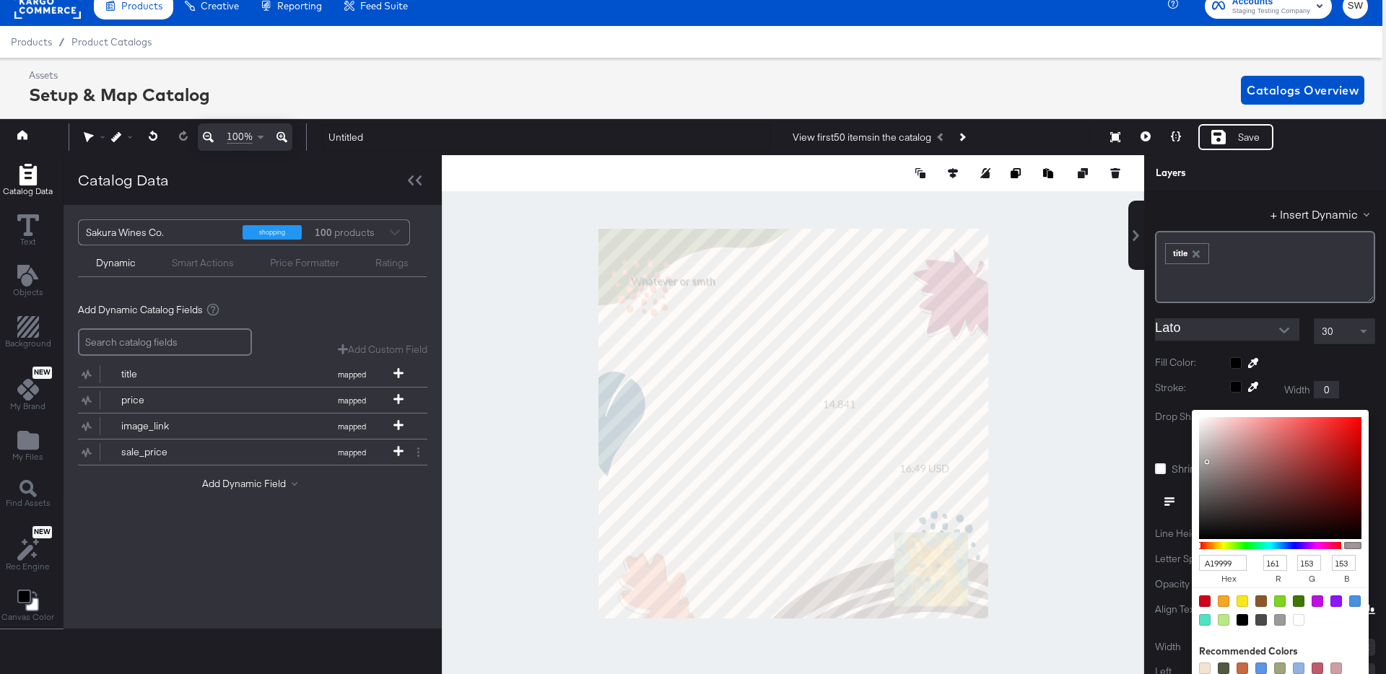
type input "154"
type input "9E9A9A"
type input "158"
type input "989696"
type input "152"
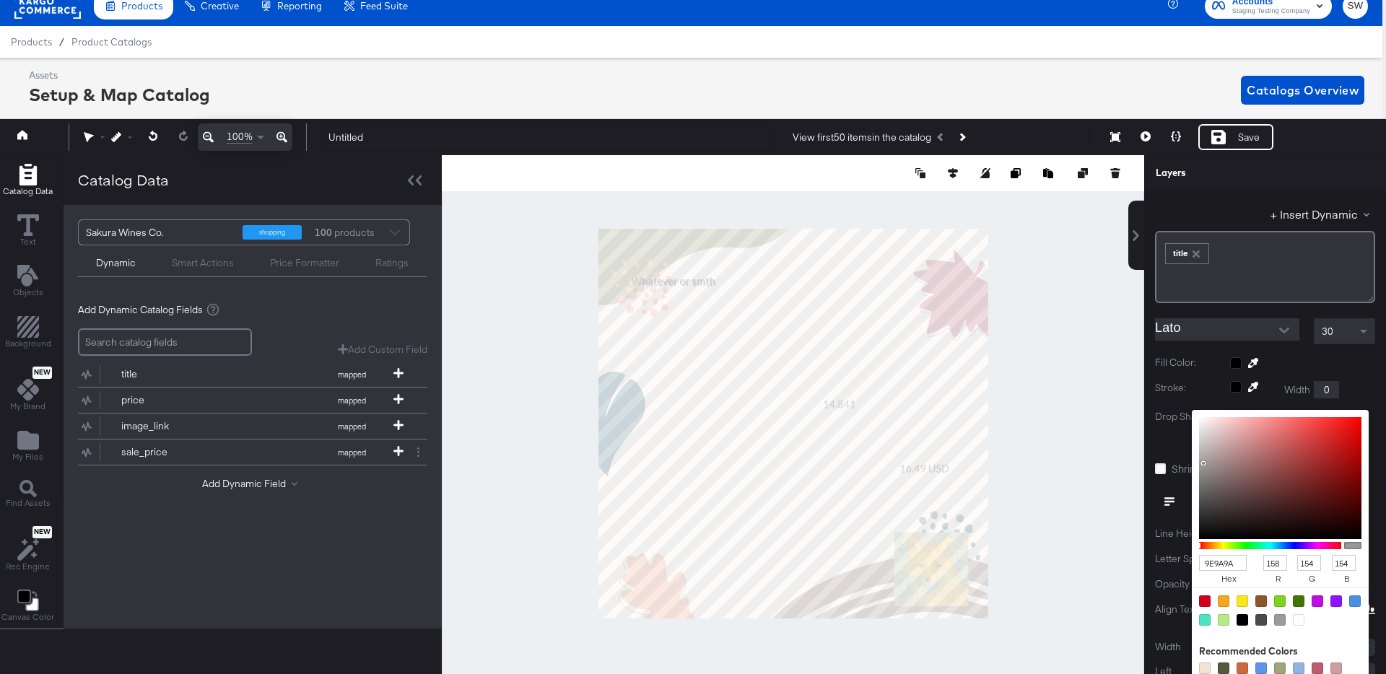
type input "150"
type input "868686"
type input "134"
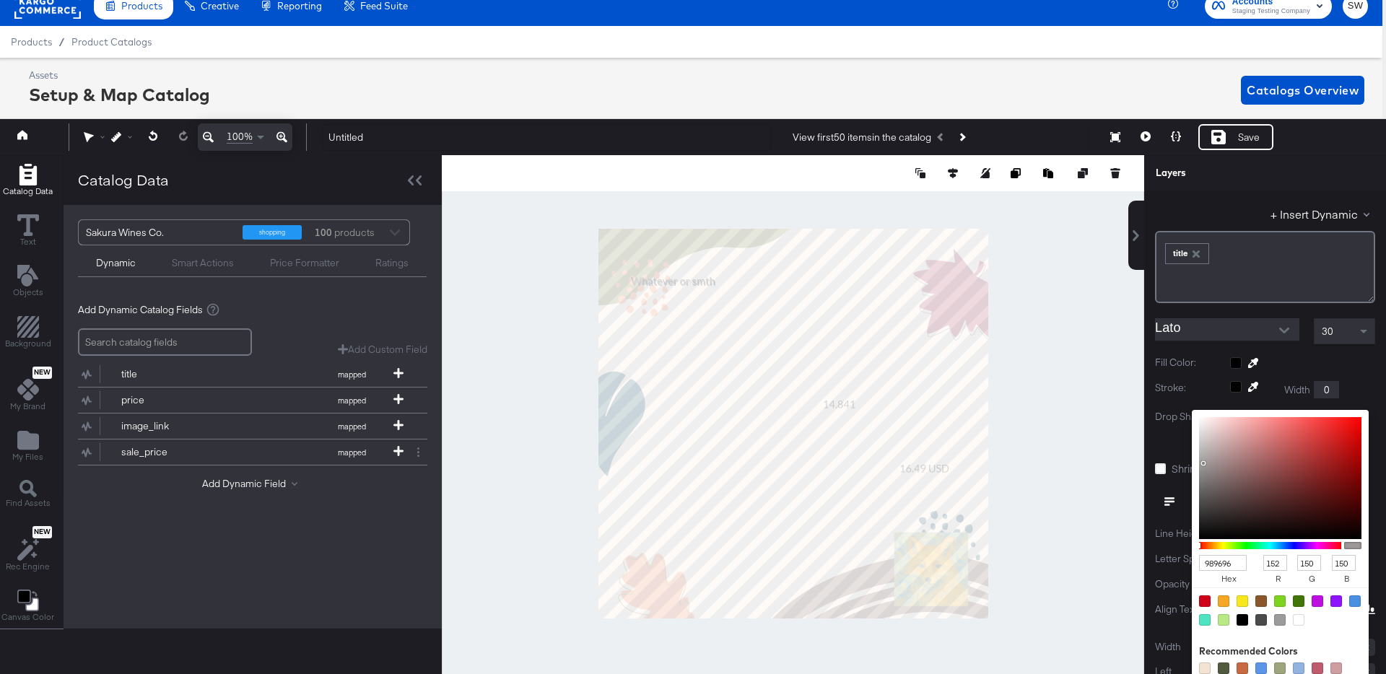
type input "134"
type input "727272"
type input "114"
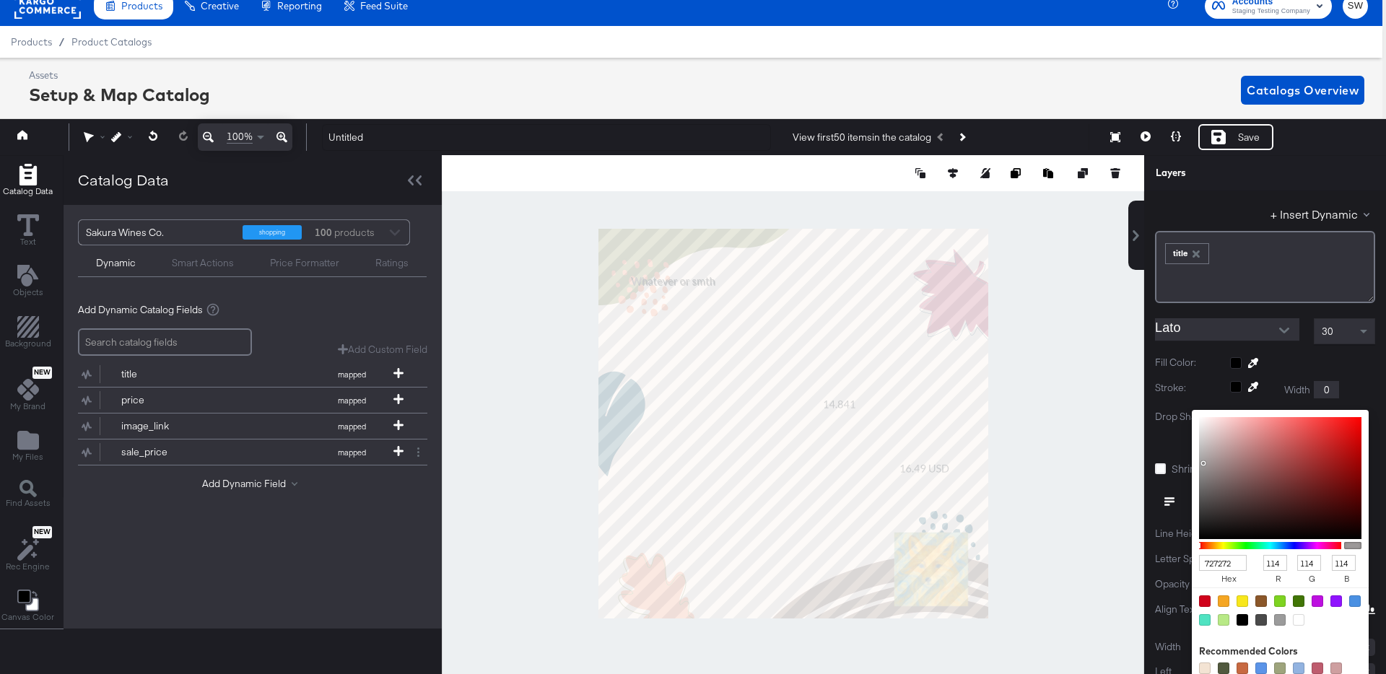
type input "6B6B6B"
type input "107"
type input "656565"
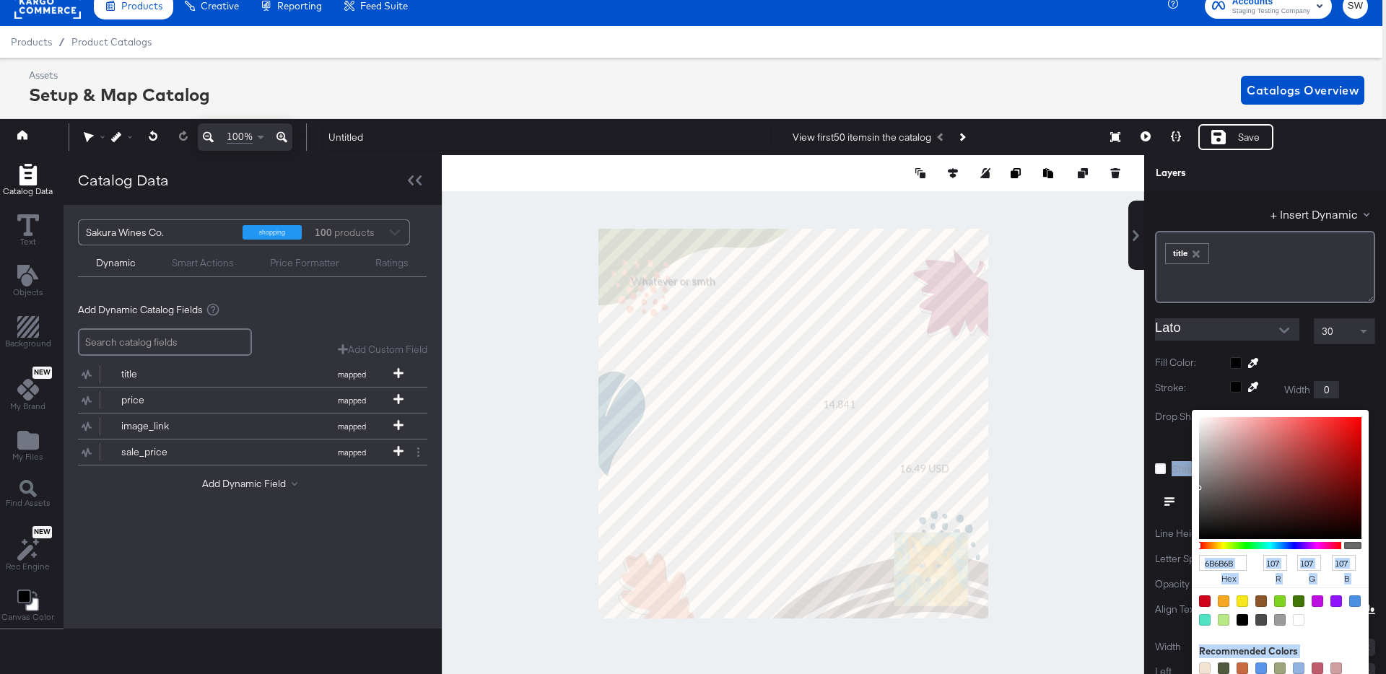
type input "101"
type input "626262"
type input "98"
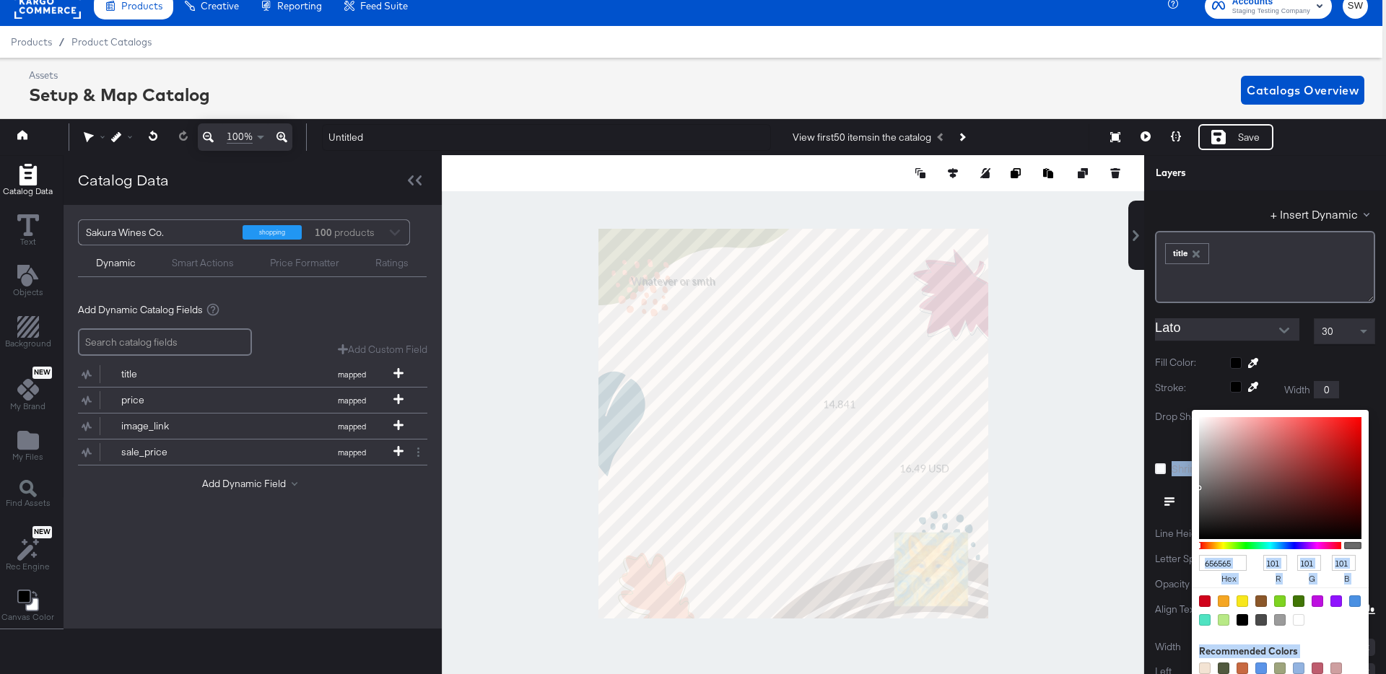
type input "98"
type input "606060"
type input "96"
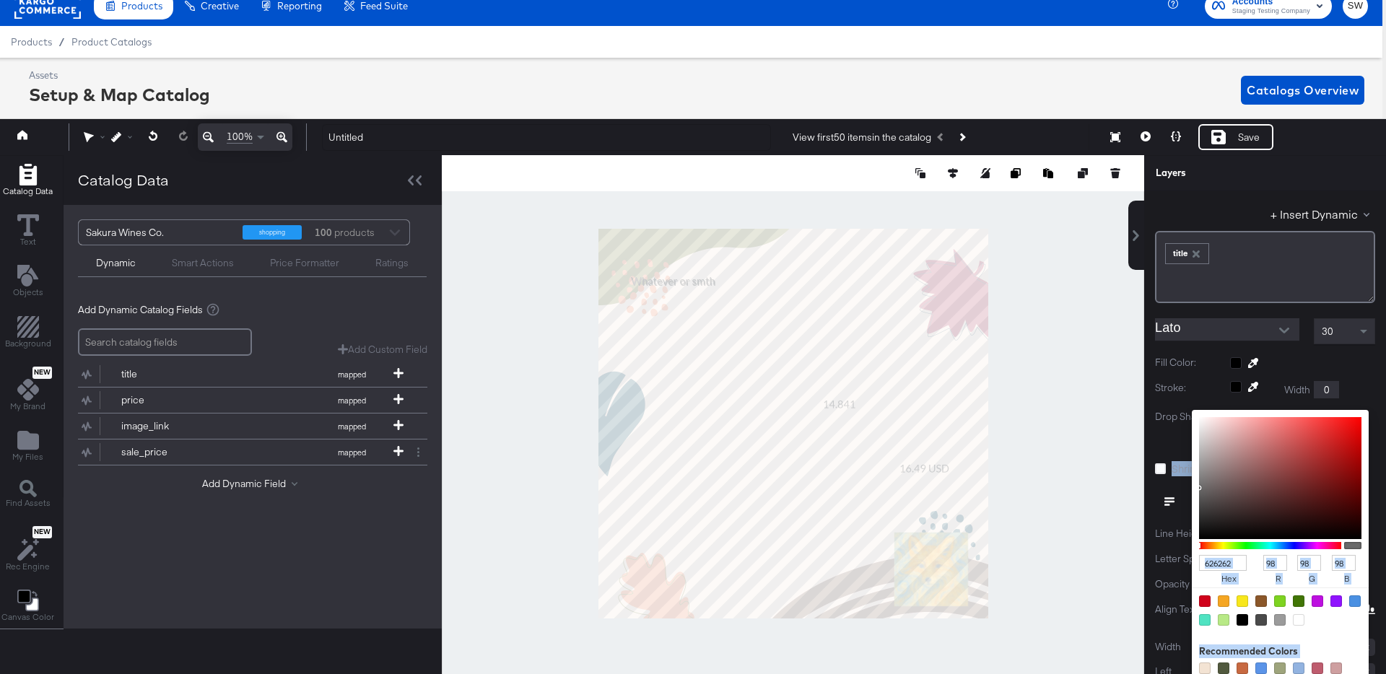
type input "96"
type input "5F5F5F"
type input "95"
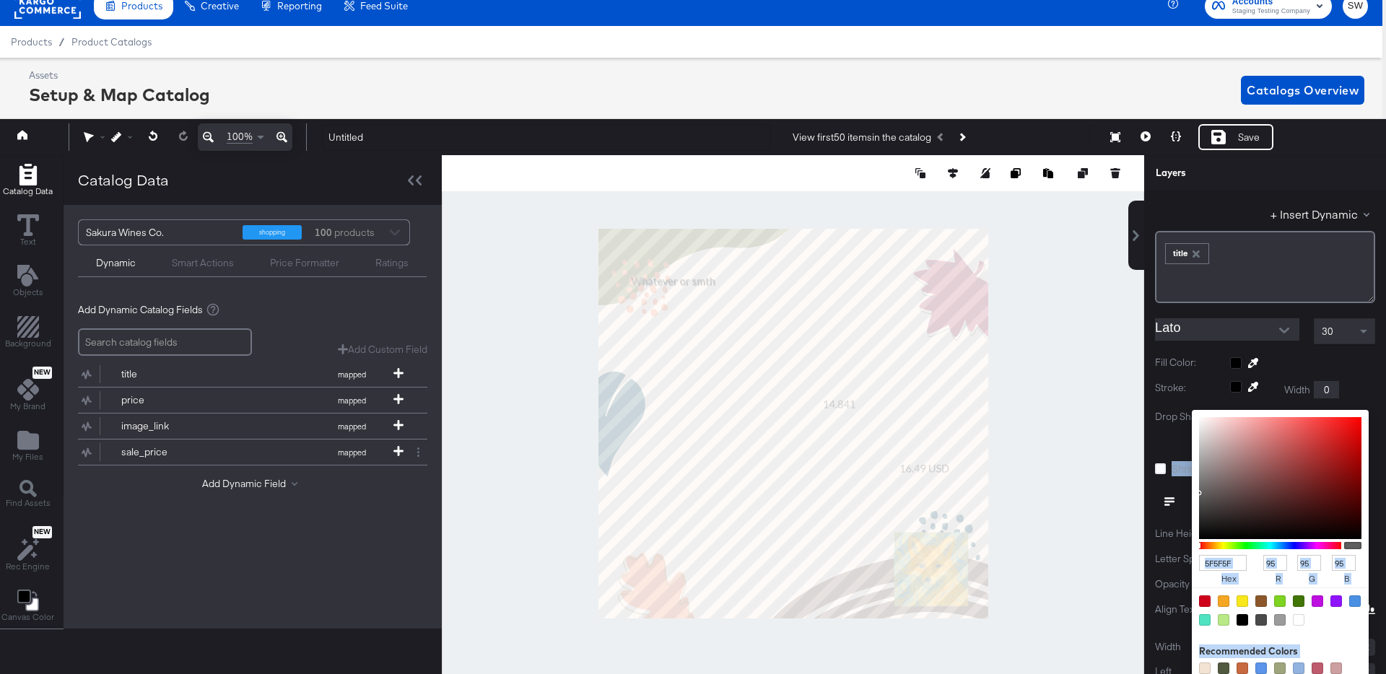
drag, startPoint x: 1209, startPoint y: 462, endPoint x: 1190, endPoint y: 494, distance: 37.3
click at [1190, 494] on div "Edit Text + Insert Dynamic ﻿ ﻿ title ﻿ Lato 30 Fill Color: Stroke: Width 0 Drop…" at bounding box center [1265, 437] width 242 height 559
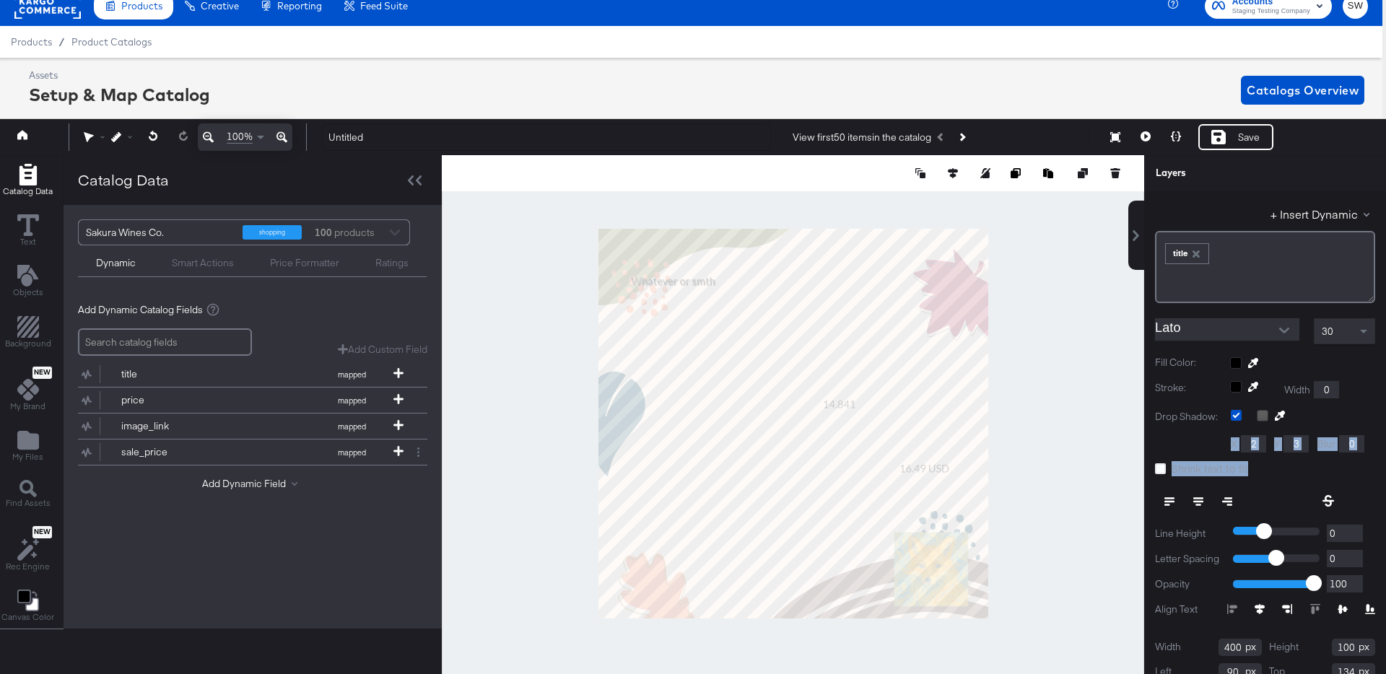
click at [1177, 485] on div "Edit Text + Insert Dynamic ﻿ ﻿ title ﻿ Lato 30 Fill Color: Stroke: Width 0 Drop…" at bounding box center [1265, 437] width 242 height 559
click at [1297, 442] on input "3" at bounding box center [1296, 443] width 25 height 17
type input "2"
click at [1350, 442] on input "0" at bounding box center [1351, 443] width 25 height 17
type input "2"
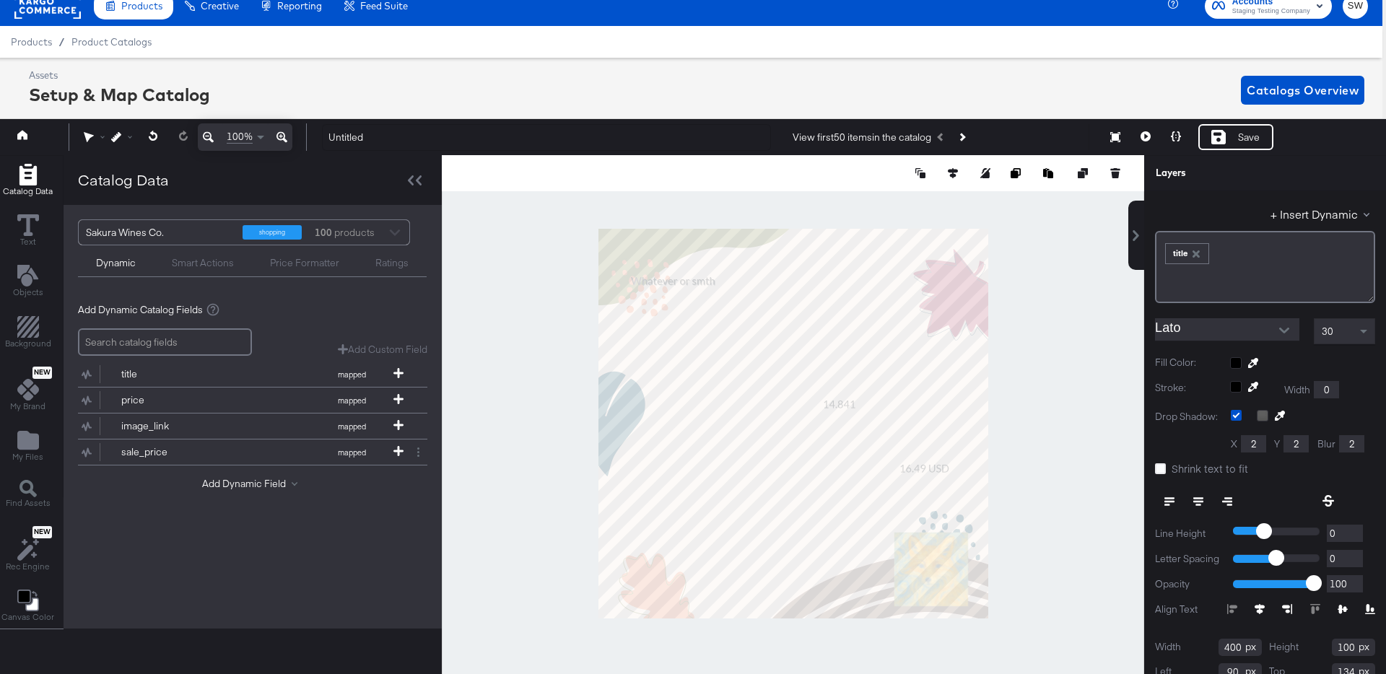
type input "2"
click at [1268, 413] on div at bounding box center [1274, 417] width 35 height 14
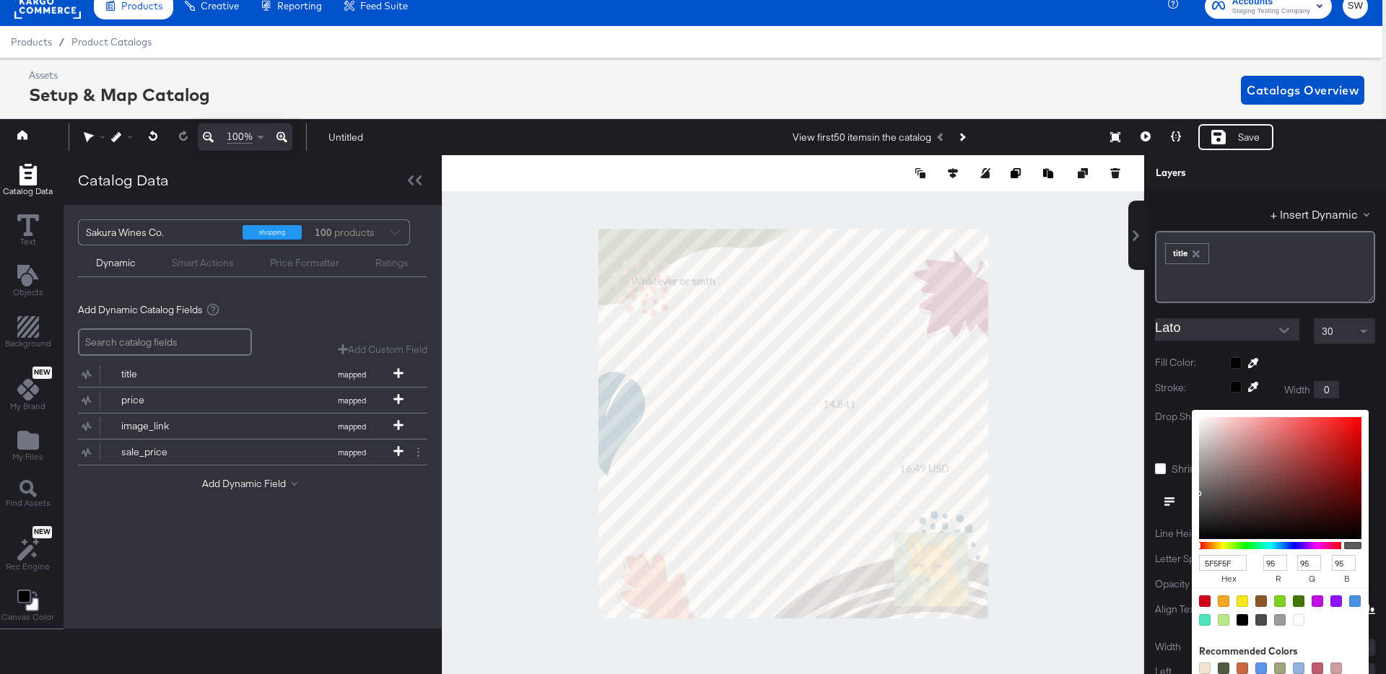
click at [1158, 446] on div "Drop Shadow: 5F5F5F hex 95 r 95 g 95 b 100 a Recommended Colors X 2 Y 2 Blur 2" at bounding box center [1265, 430] width 220 height 40
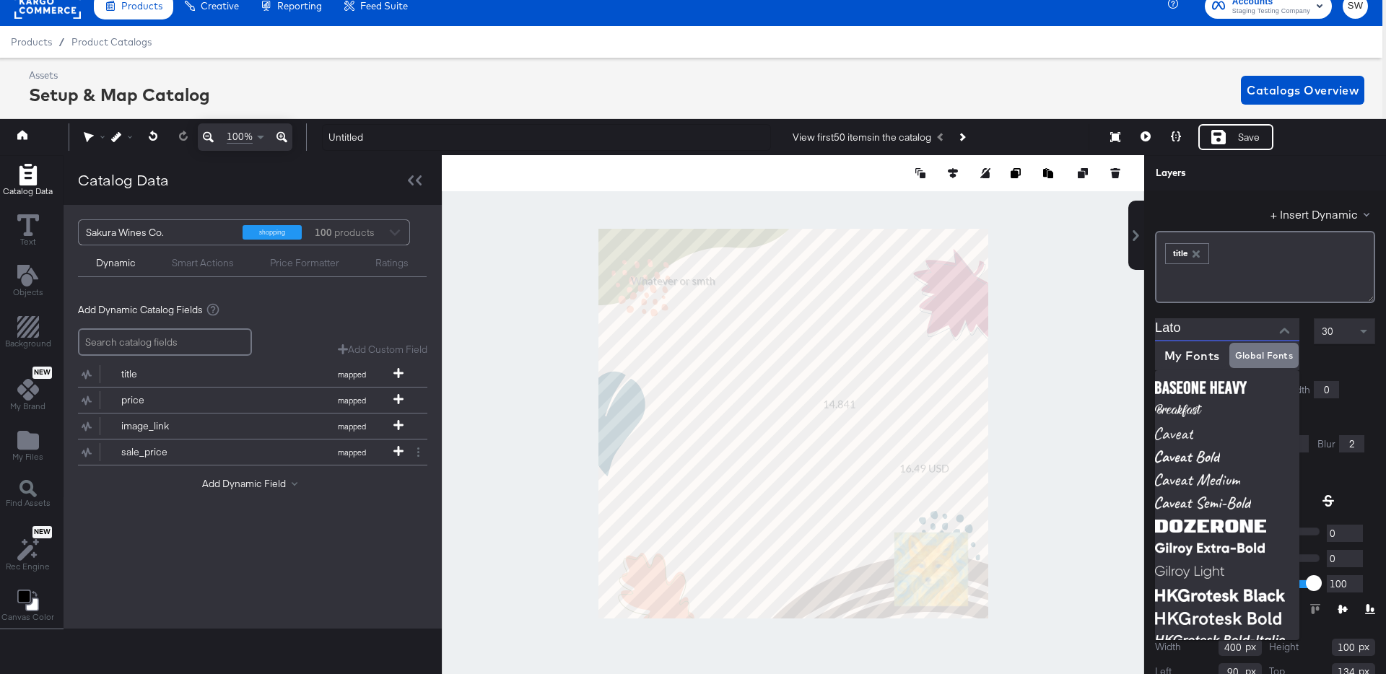
click at [1210, 321] on input "Lato" at bounding box center [1216, 329] width 123 height 22
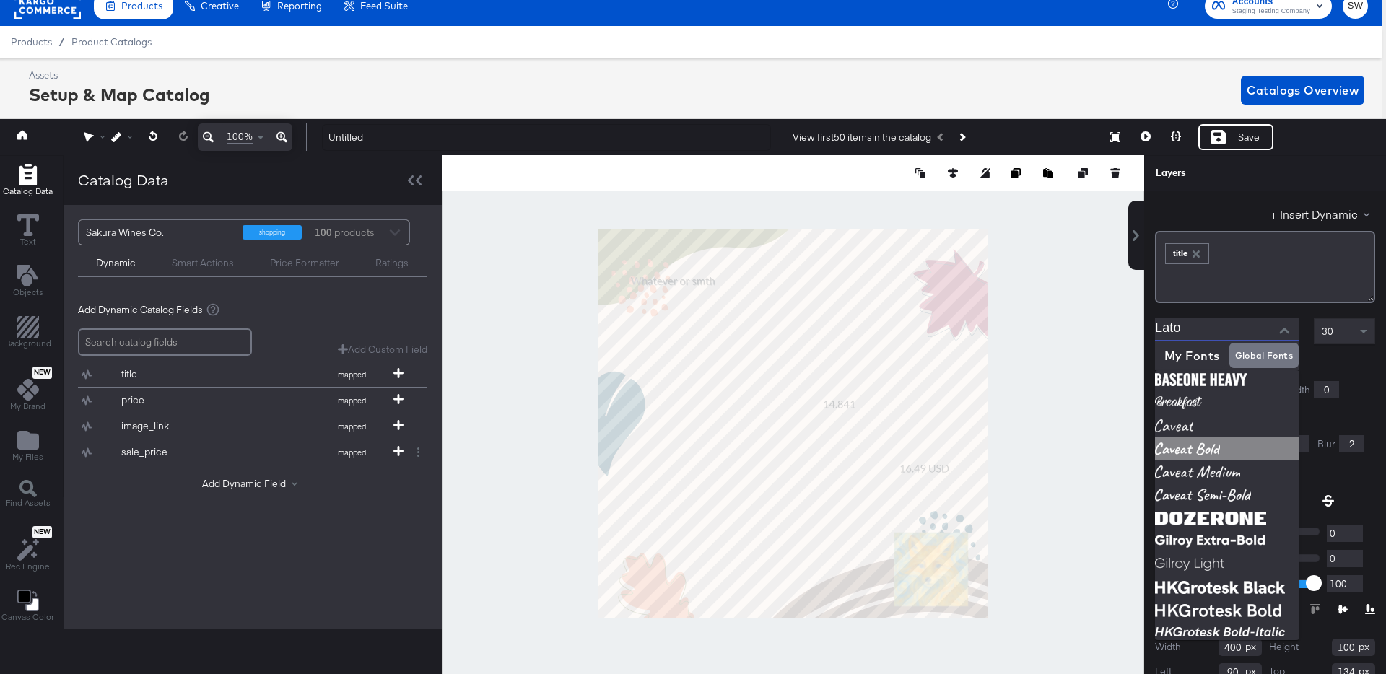
click at [1198, 448] on img at bounding box center [1227, 449] width 144 height 23
type input "Caveat Bold"
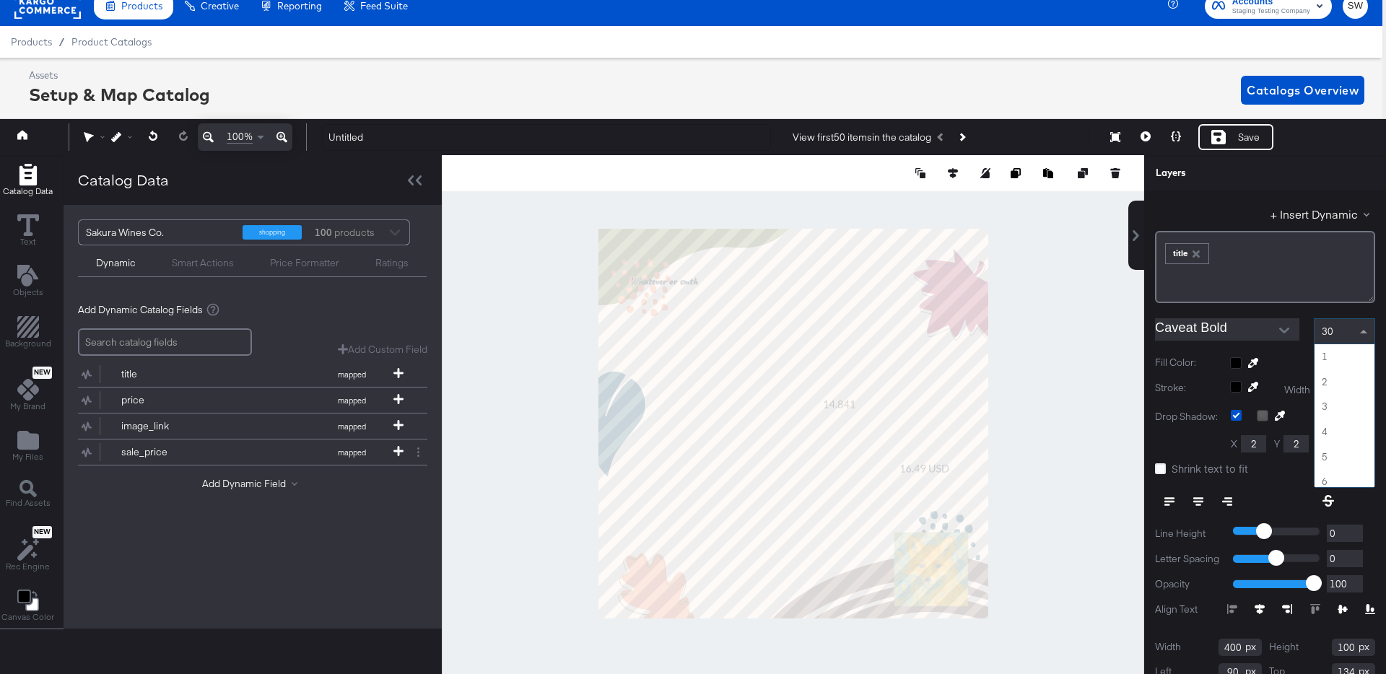
click at [1338, 330] on div "30" at bounding box center [1345, 331] width 60 height 25
click at [1330, 326] on span "57" at bounding box center [1324, 330] width 18 height 13
type input "150"
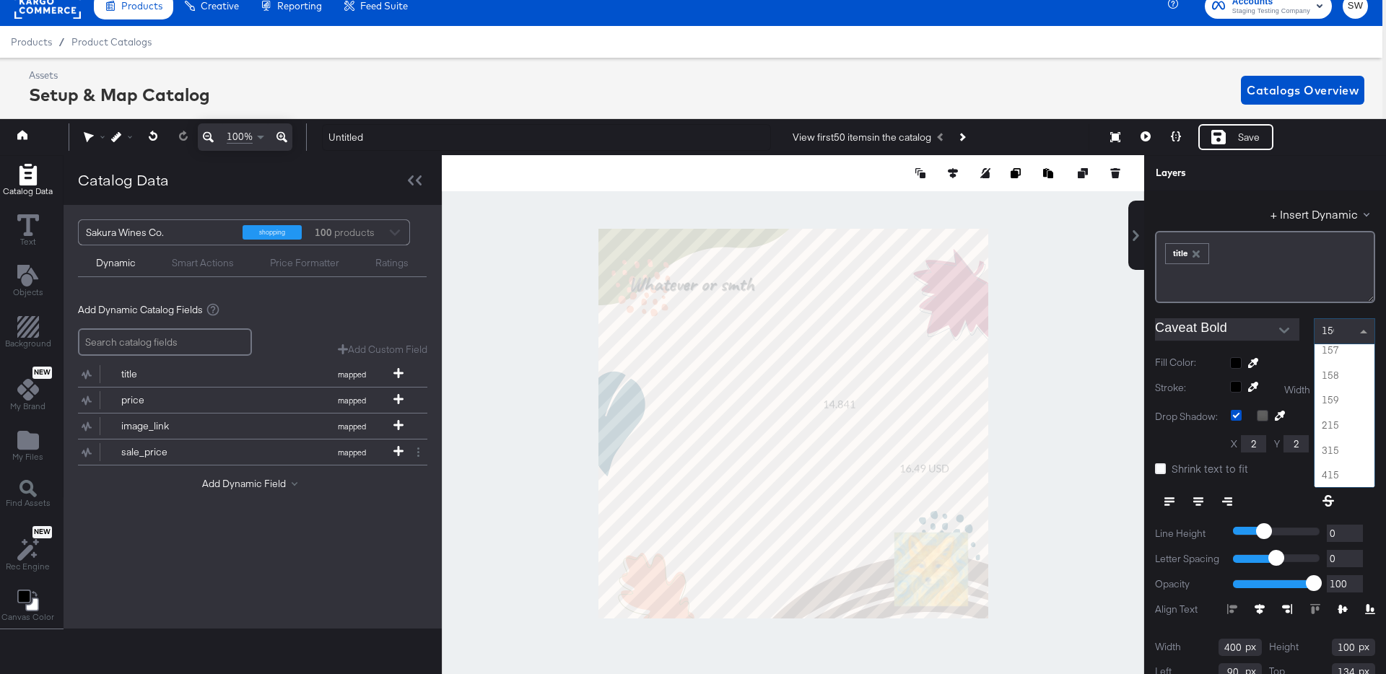
scroll to position [0, 0]
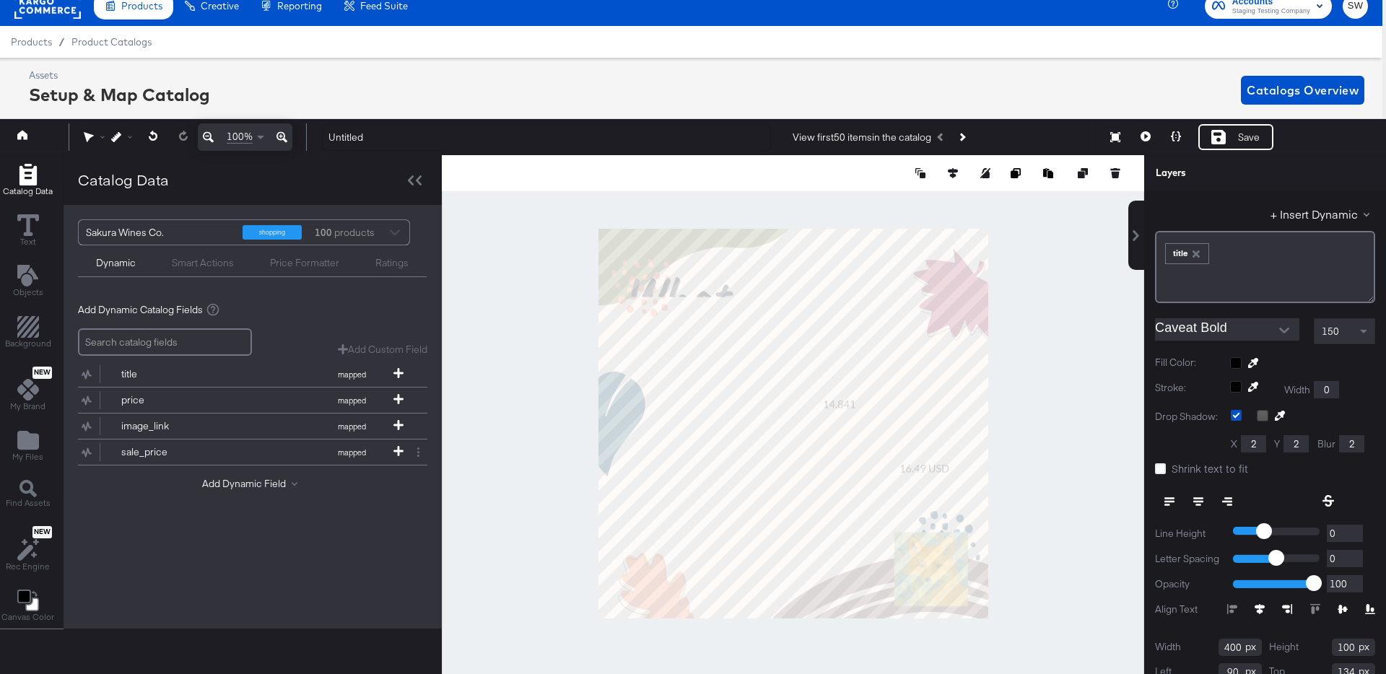
click at [990, 298] on div at bounding box center [793, 423] width 703 height 537
type input "990"
type input "313"
type input "45"
type input "104"
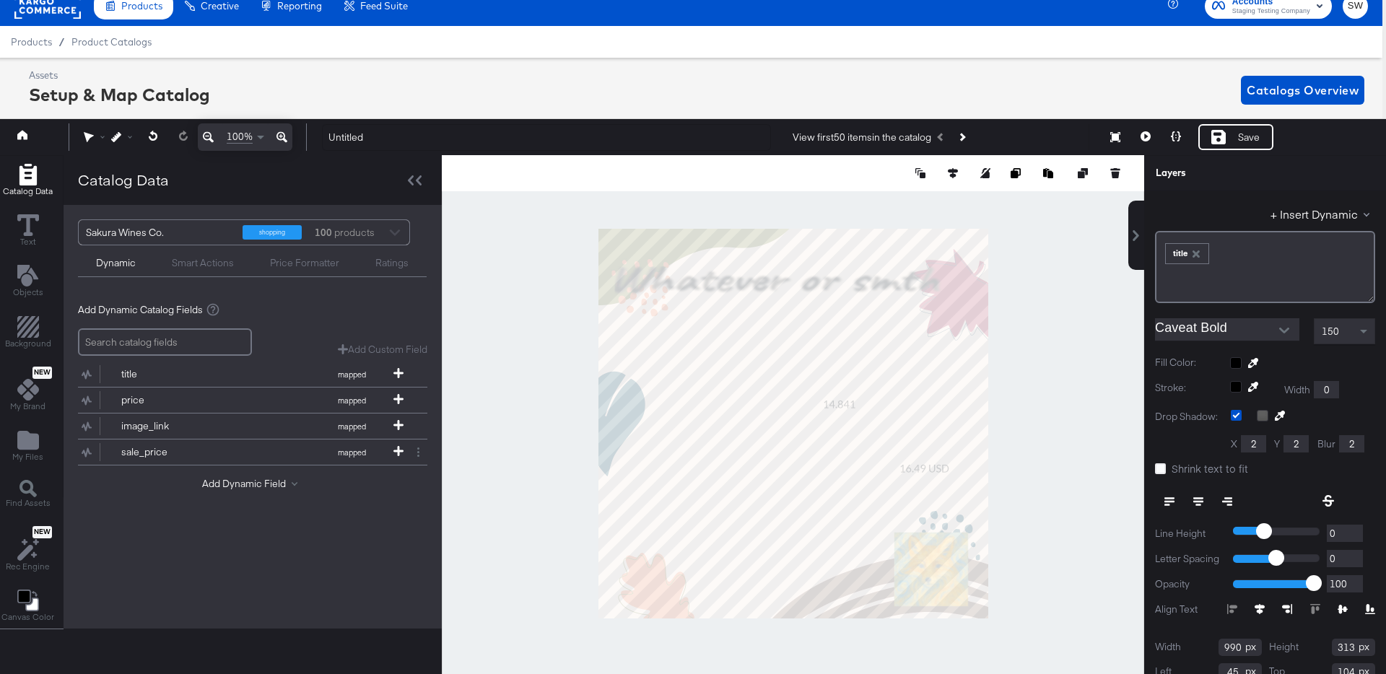
type input "219"
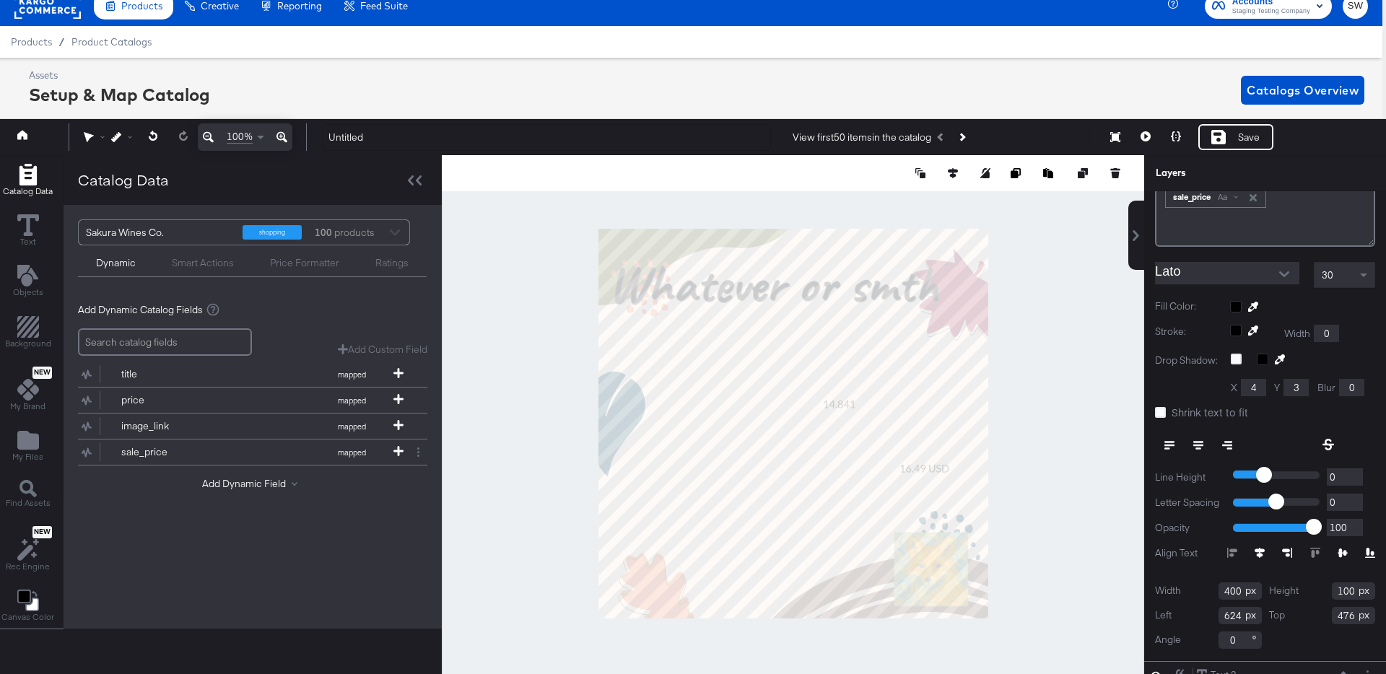
scroll to position [104, 0]
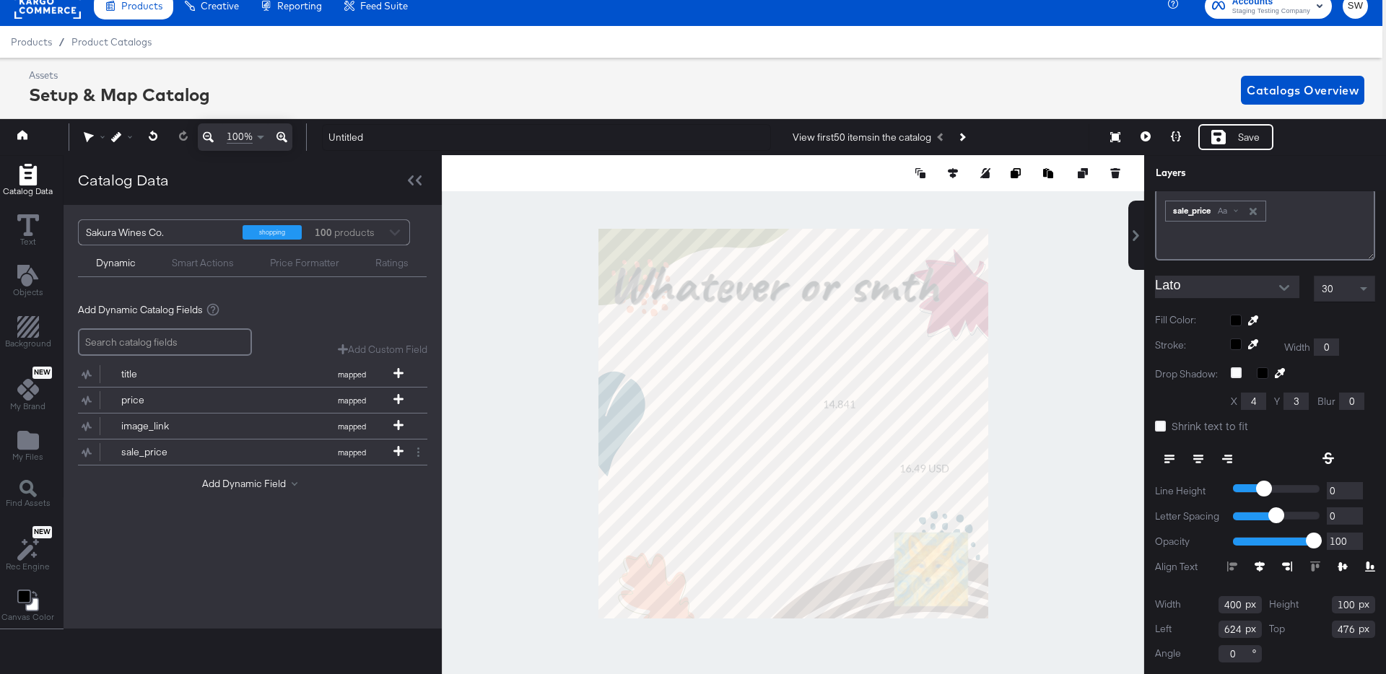
type input "419"
type input "506"
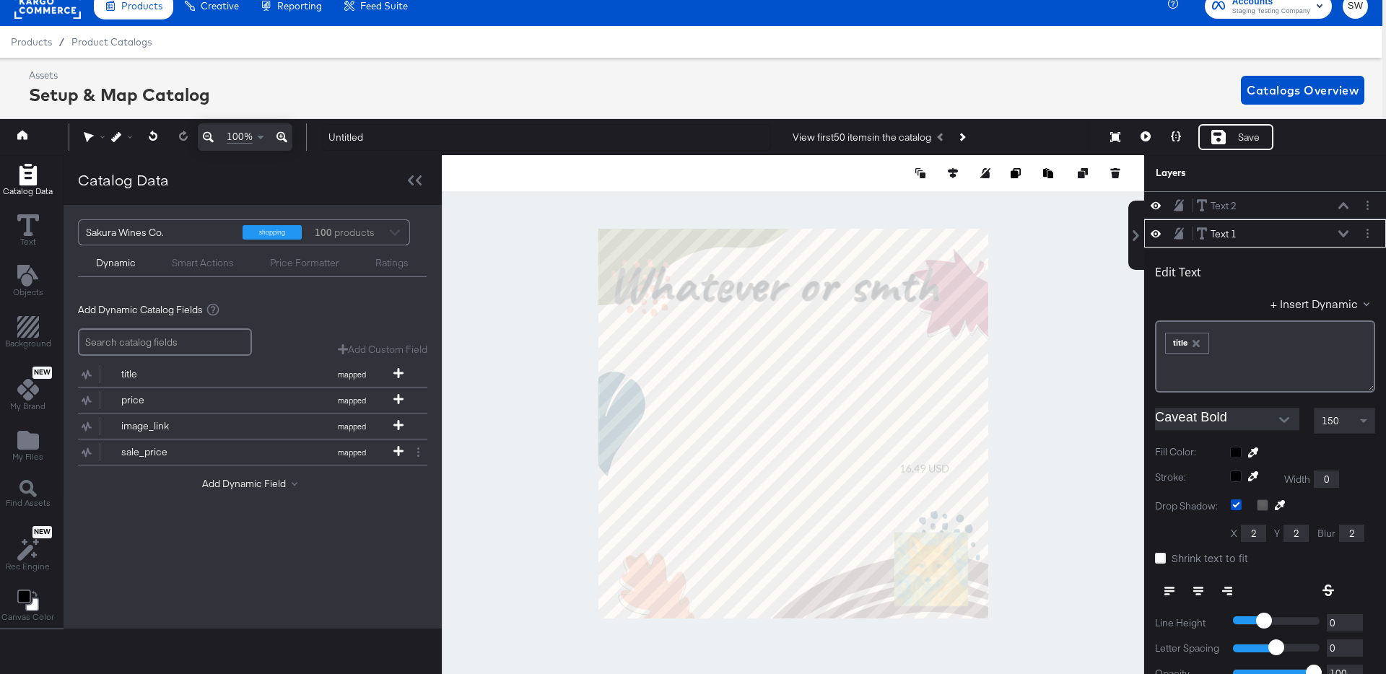
scroll to position [28, 0]
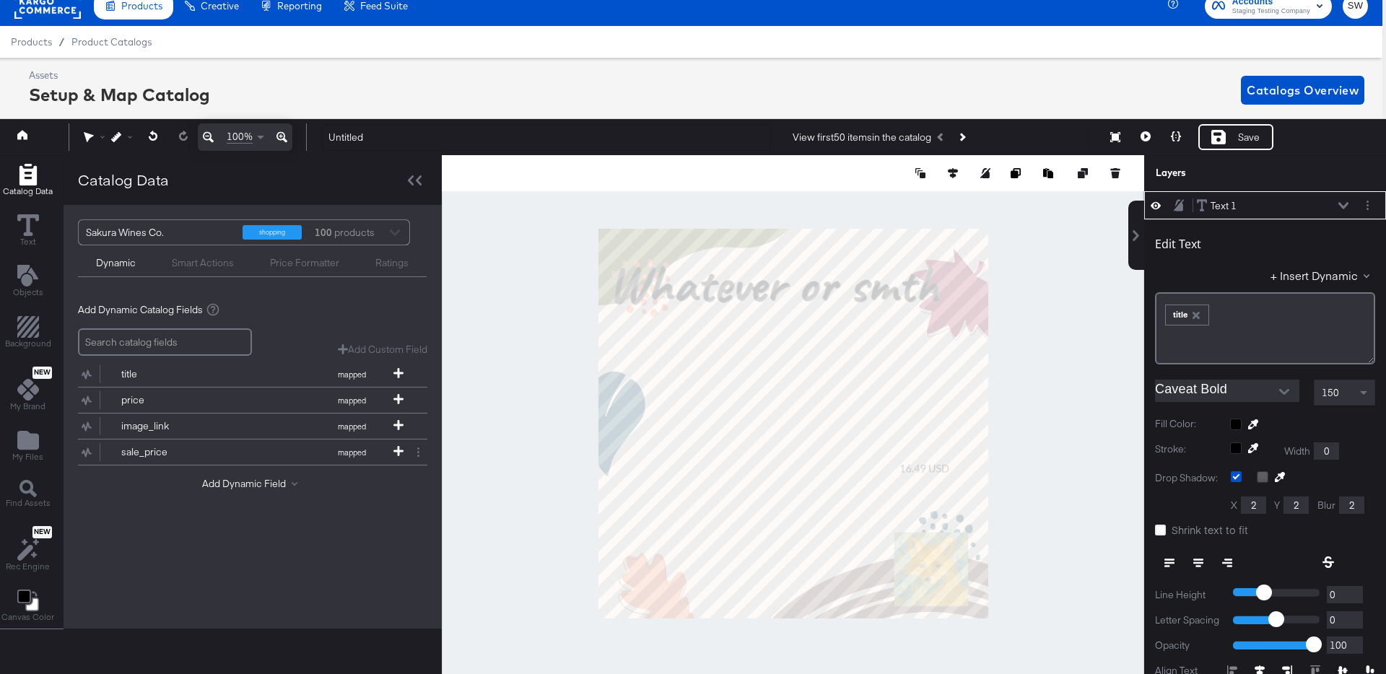
click at [1283, 478] on icon at bounding box center [1280, 477] width 10 height 10
click at [982, 296] on div at bounding box center [793, 423] width 701 height 537
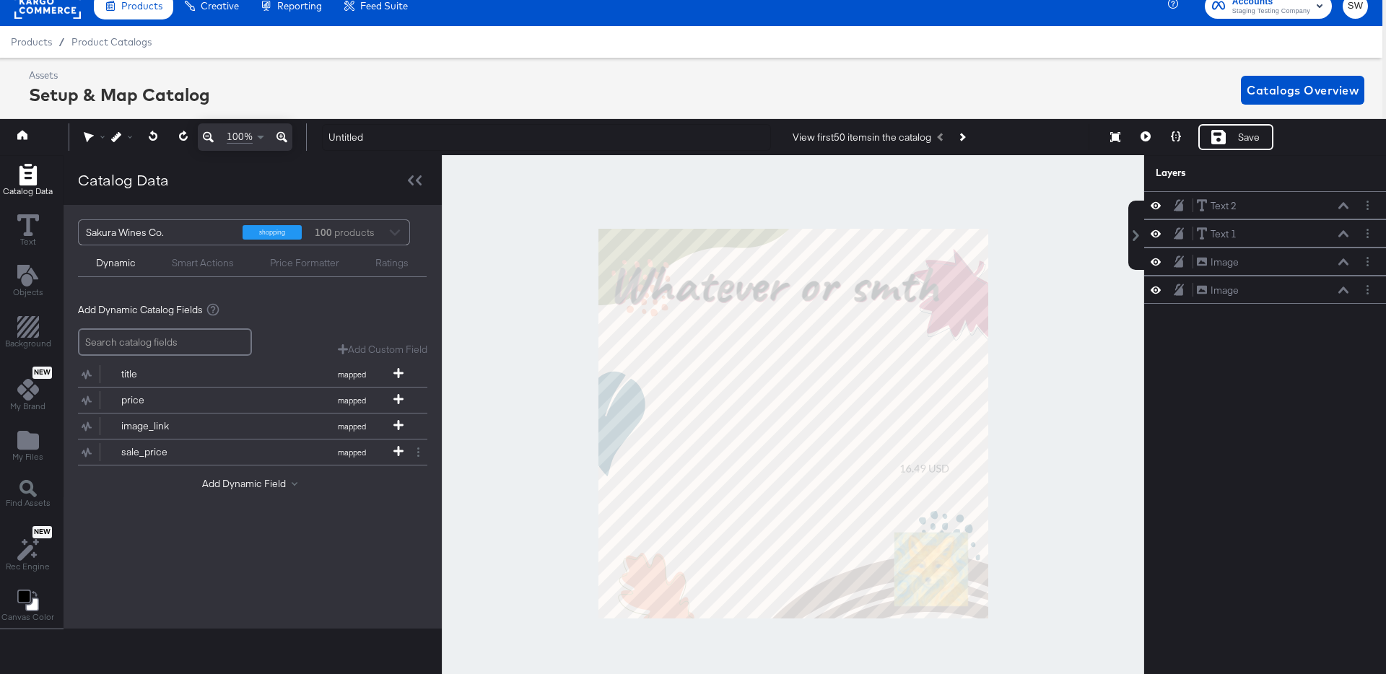
scroll to position [0, 0]
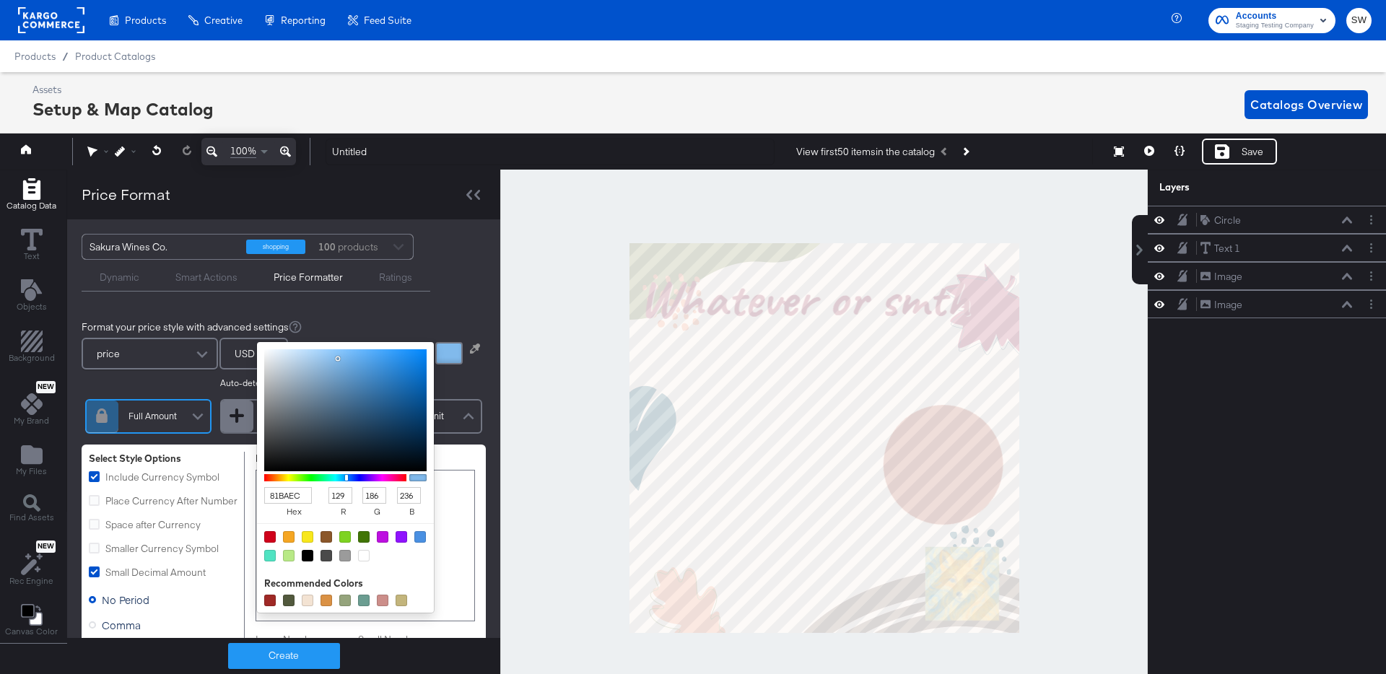
type input "F7E4D6"
type input "247"
type input "228"
type input "214"
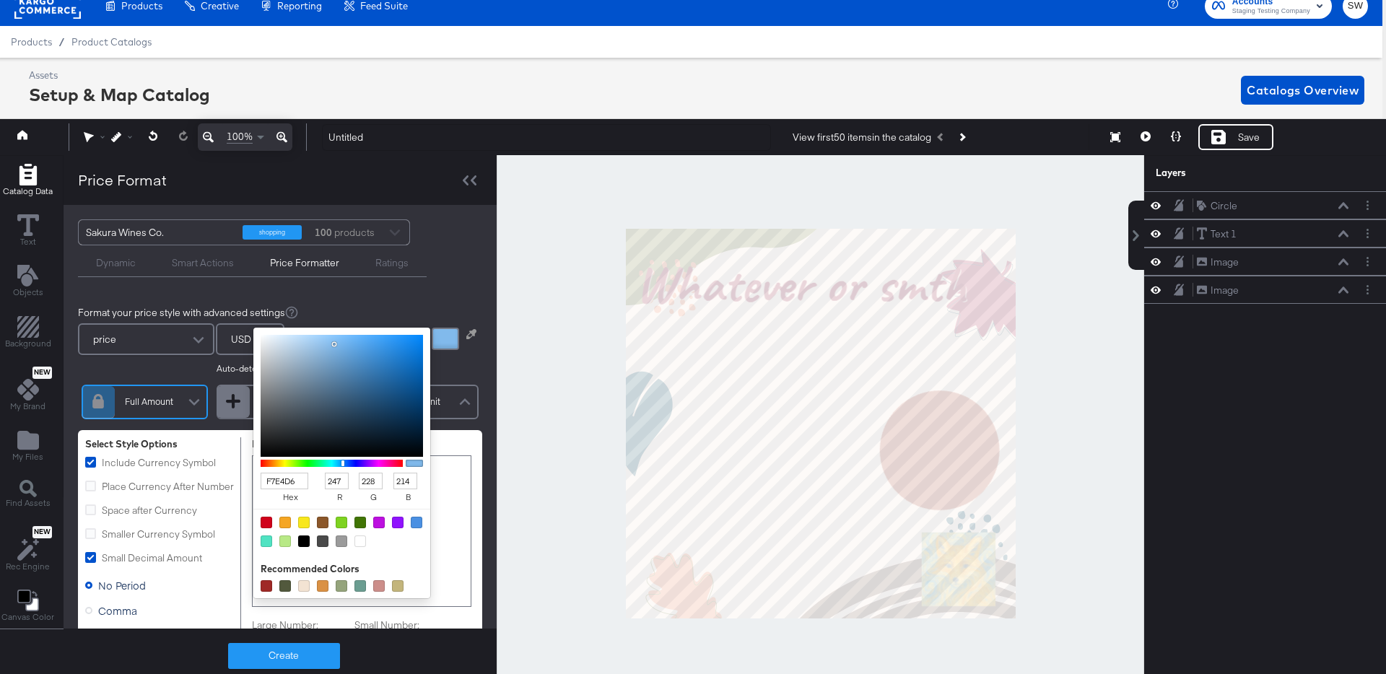
click at [746, 392] on div at bounding box center [821, 423] width 646 height 537
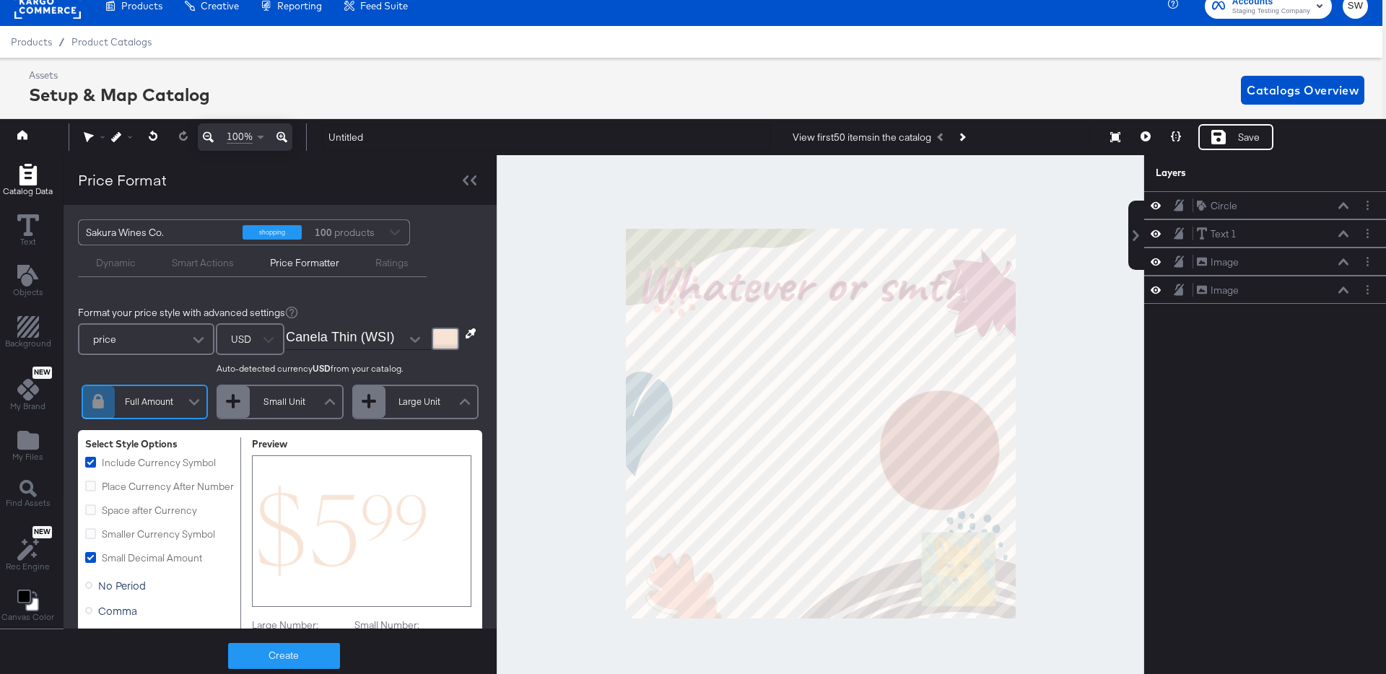
click at [459, 359] on div at bounding box center [280, 359] width 404 height 1
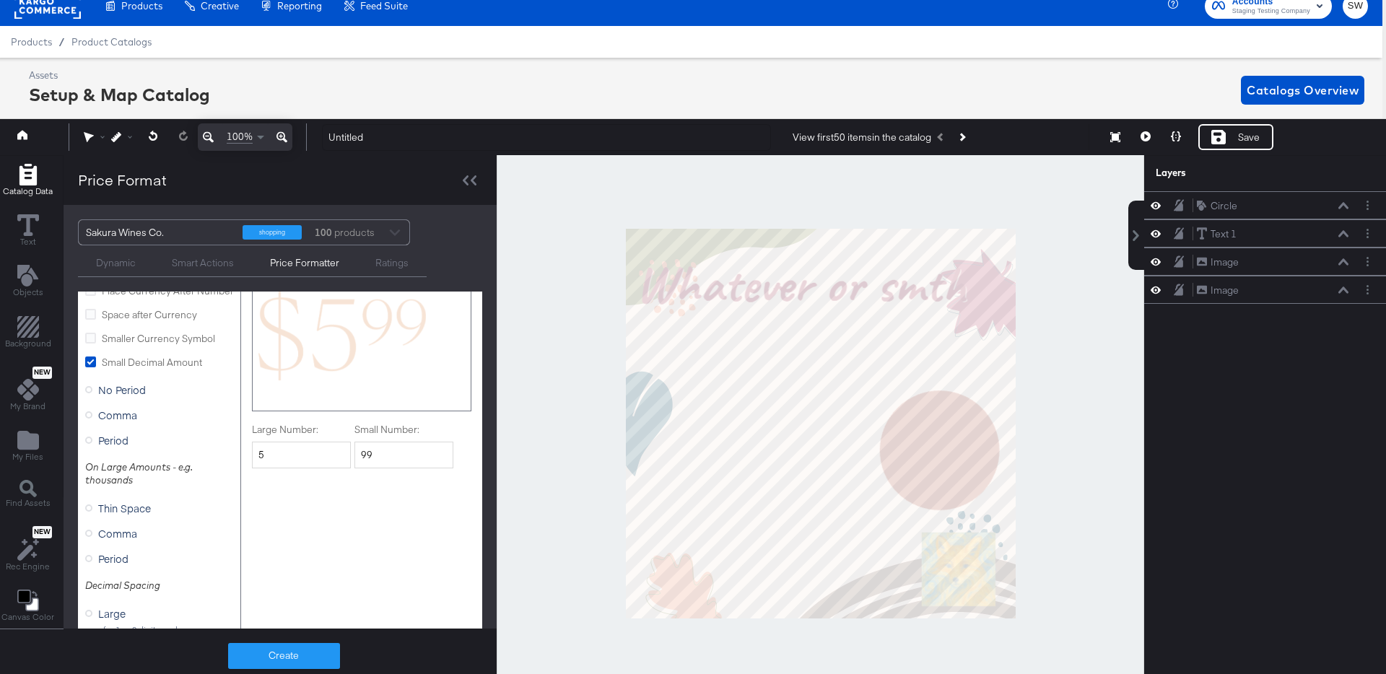
scroll to position [352, 0]
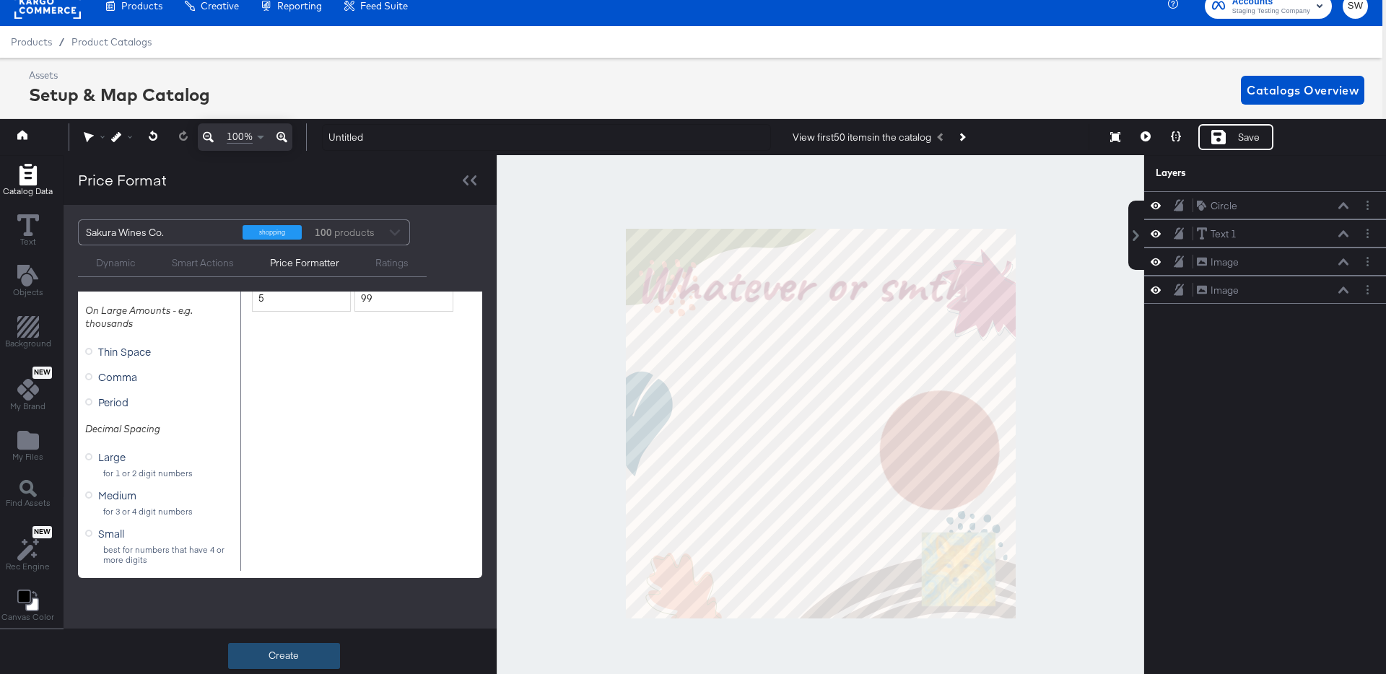
click at [307, 648] on button "Create" at bounding box center [284, 656] width 112 height 26
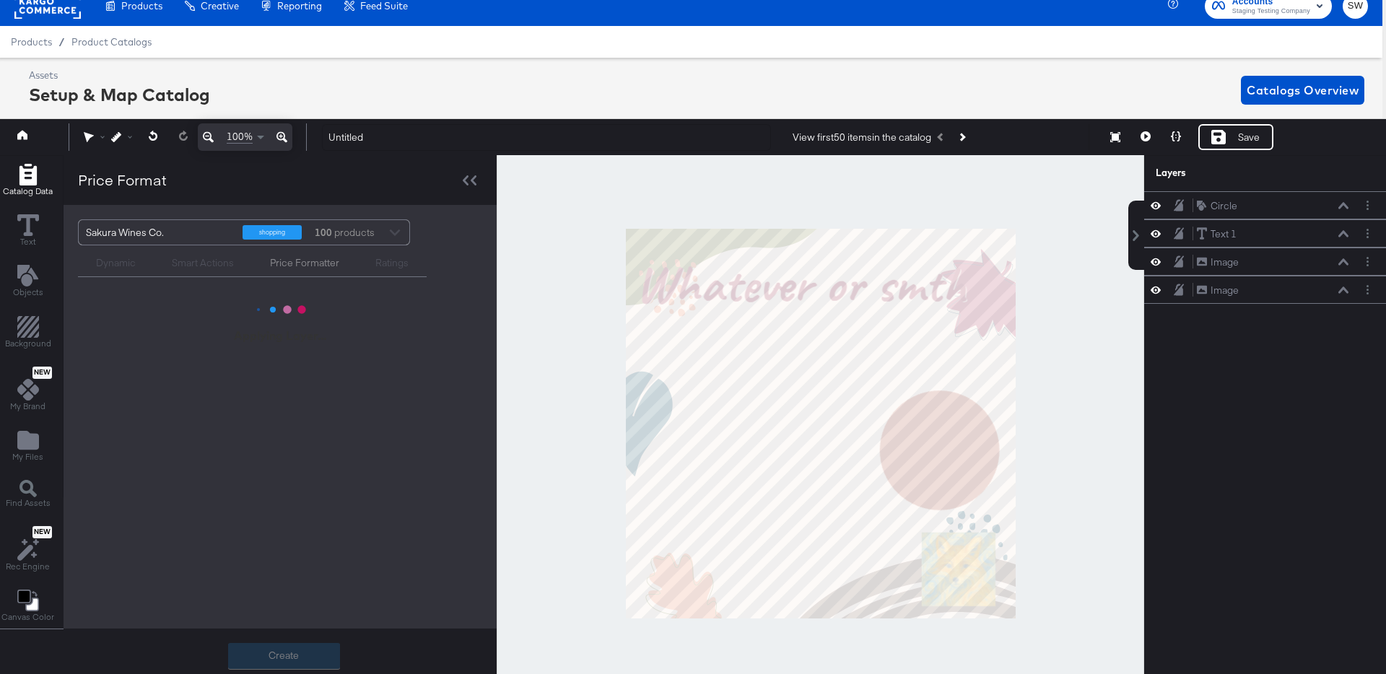
scroll to position [0, 0]
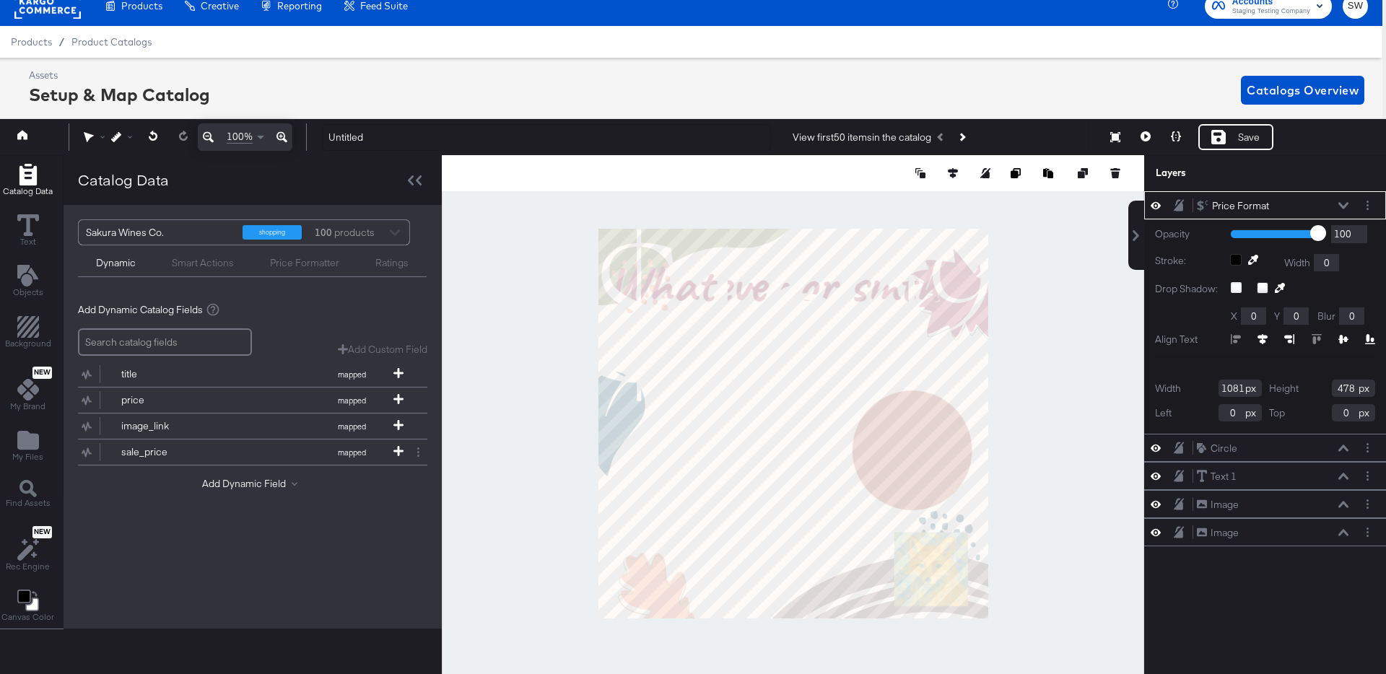
type input "110"
type input "323"
type input "472"
type input "209"
type input "719"
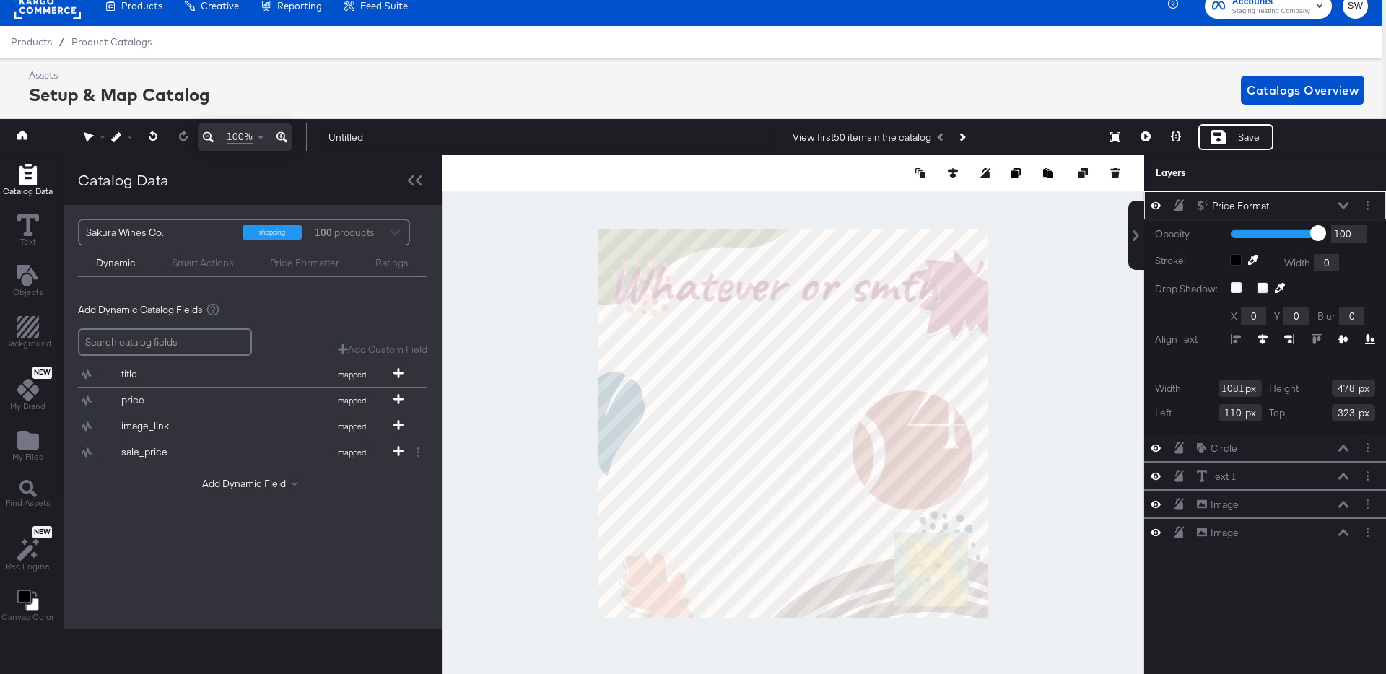
type input "592"
type input "347"
type input "488"
type input "263"
type input "117"
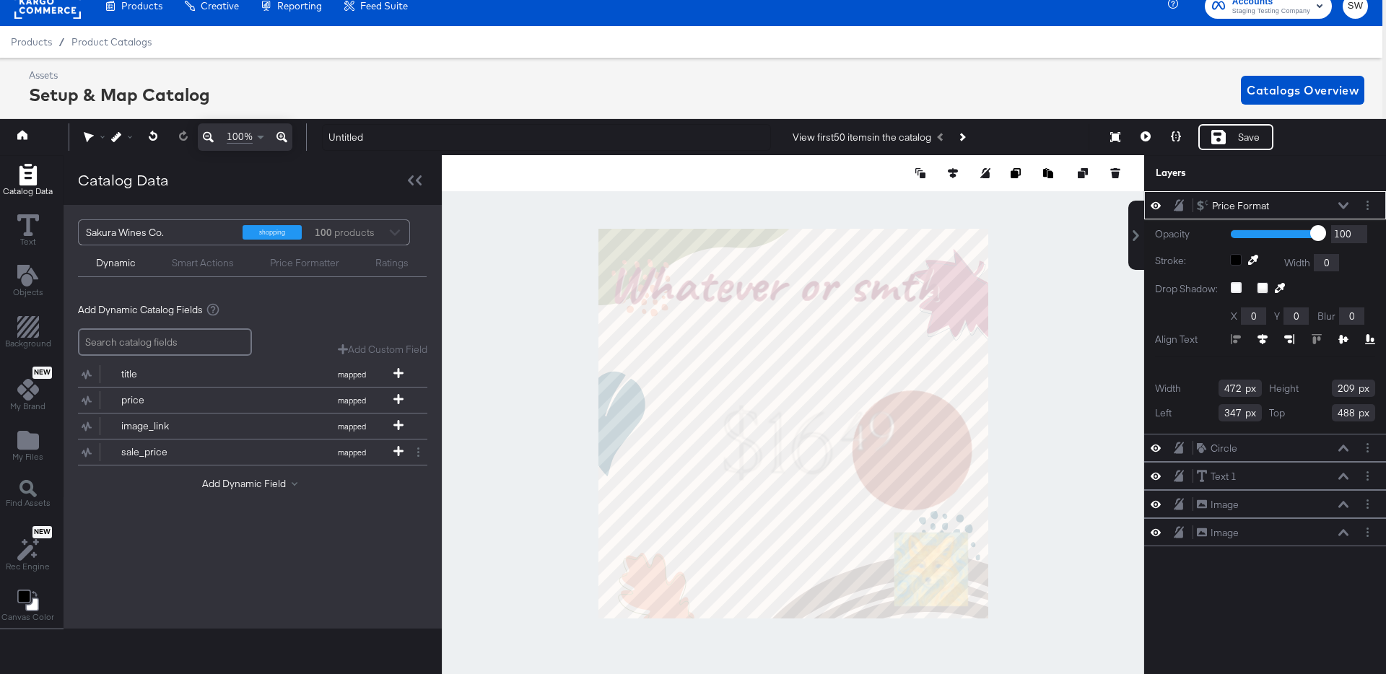
type input "556"
type input "581"
type input "724"
type input "556"
type input "738"
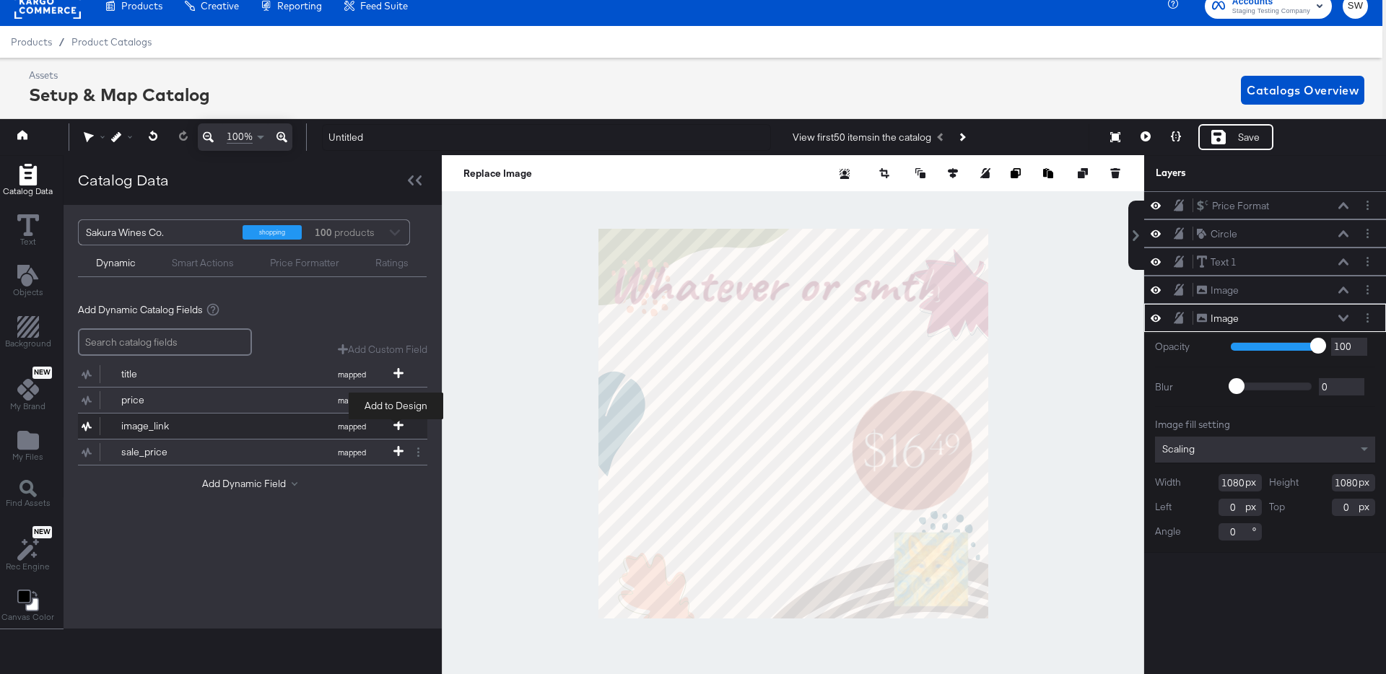
click at [394, 425] on icon at bounding box center [399, 425] width 10 height 10
click at [275, 480] on button "Add Dynamic Field" at bounding box center [252, 484] width 101 height 14
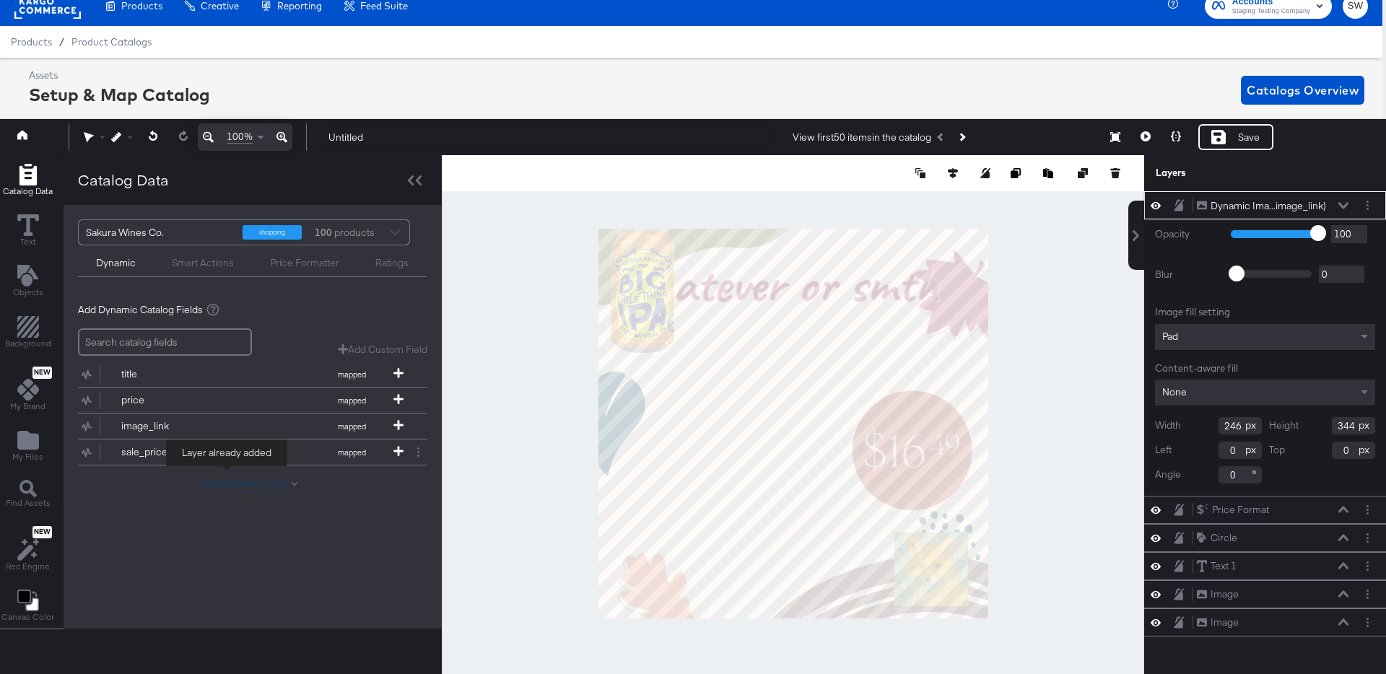
click at [275, 480] on button "Add Dynamic Field" at bounding box center [252, 484] width 101 height 14
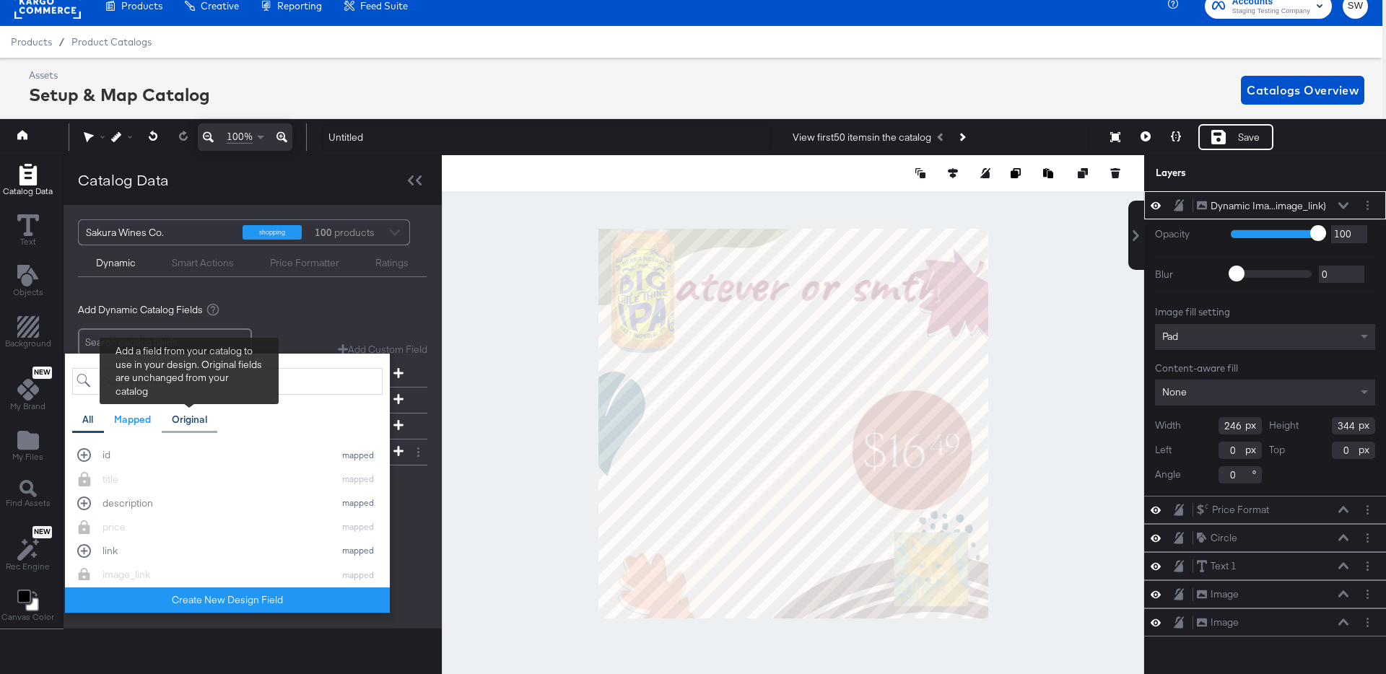
click at [174, 422] on div "Original" at bounding box center [189, 420] width 35 height 14
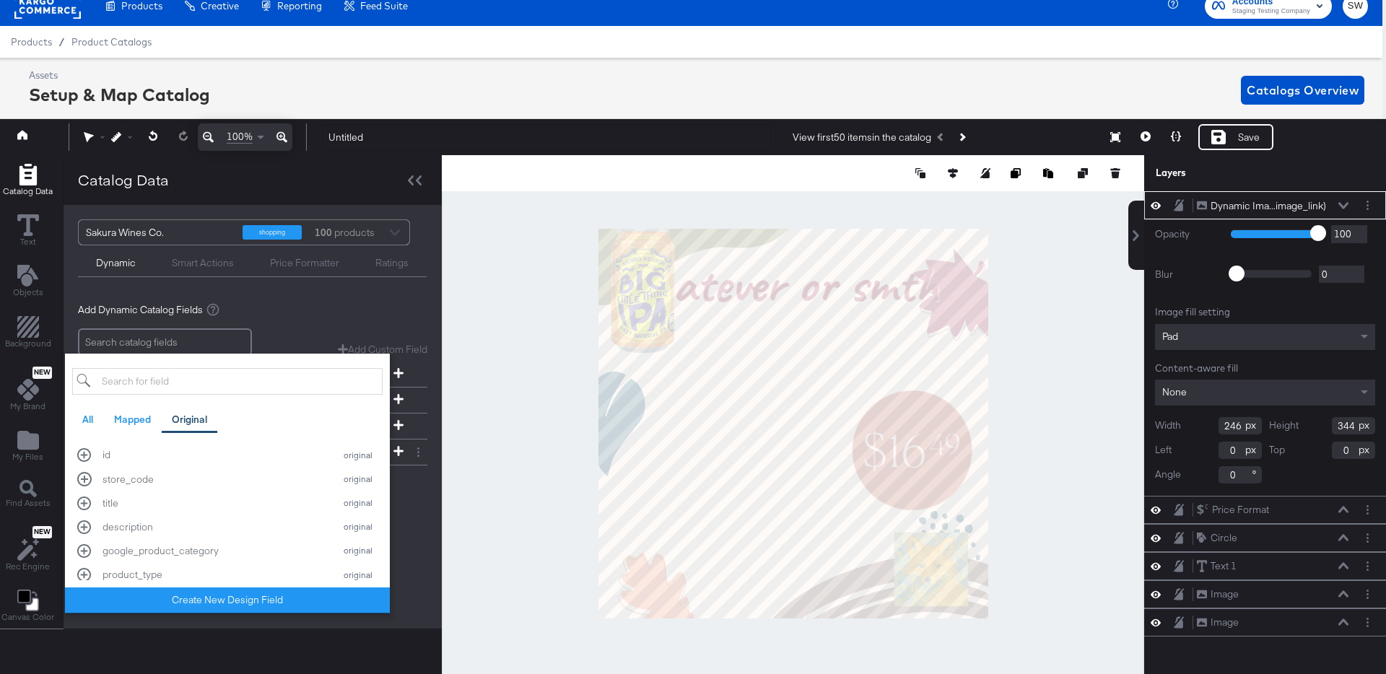
click at [482, 482] on div at bounding box center [793, 423] width 703 height 537
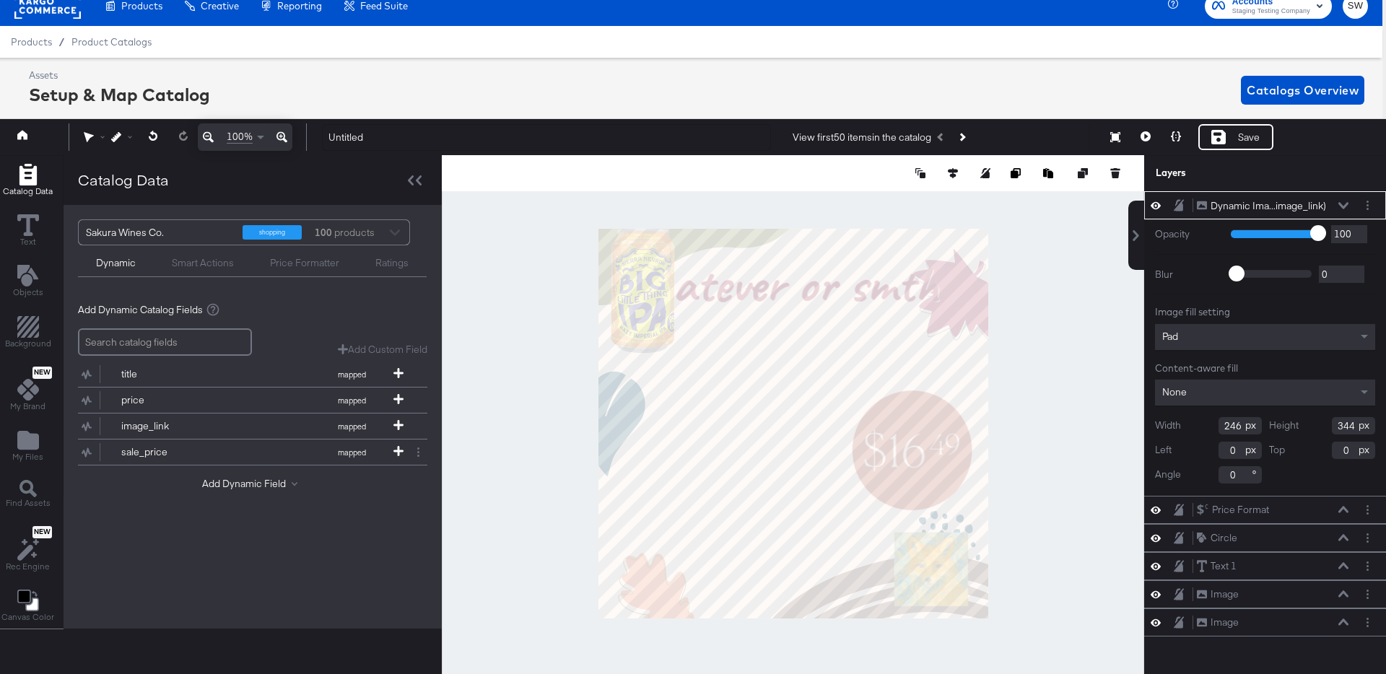
type input "272"
type input "497"
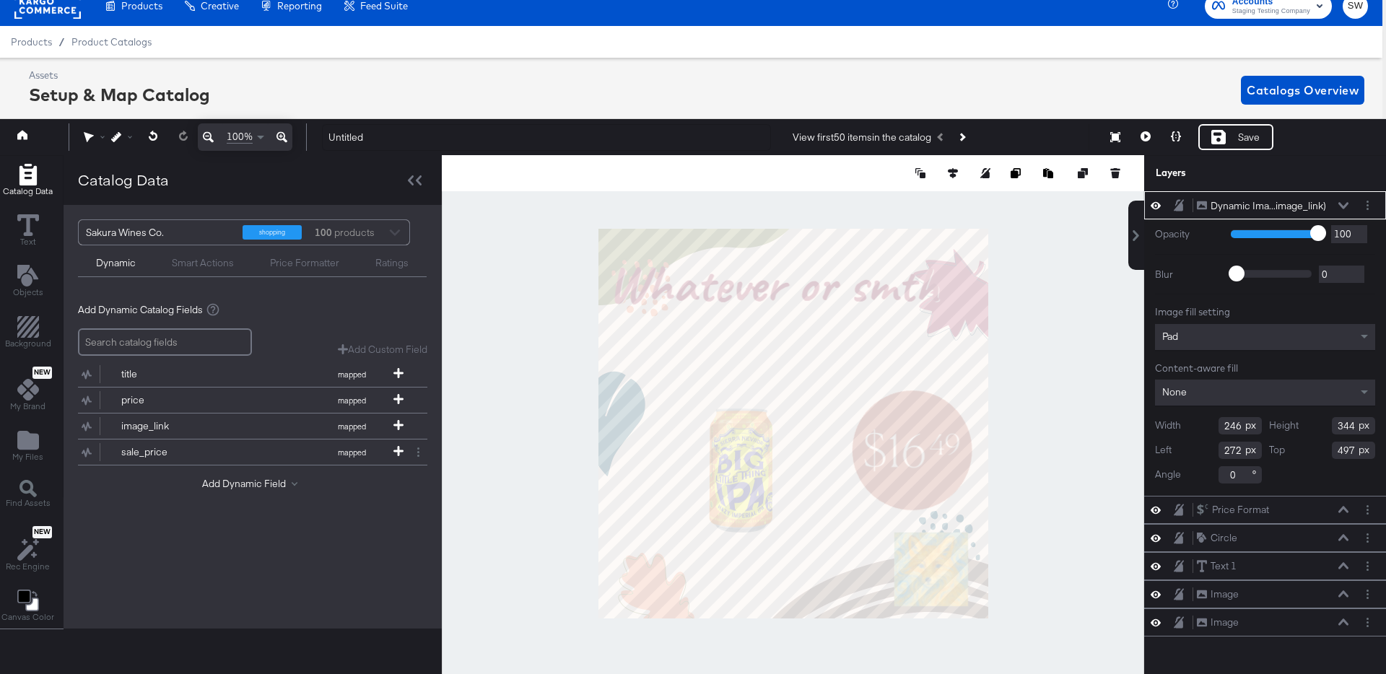
type input "397"
type input "555"
type input "121"
type input "286"
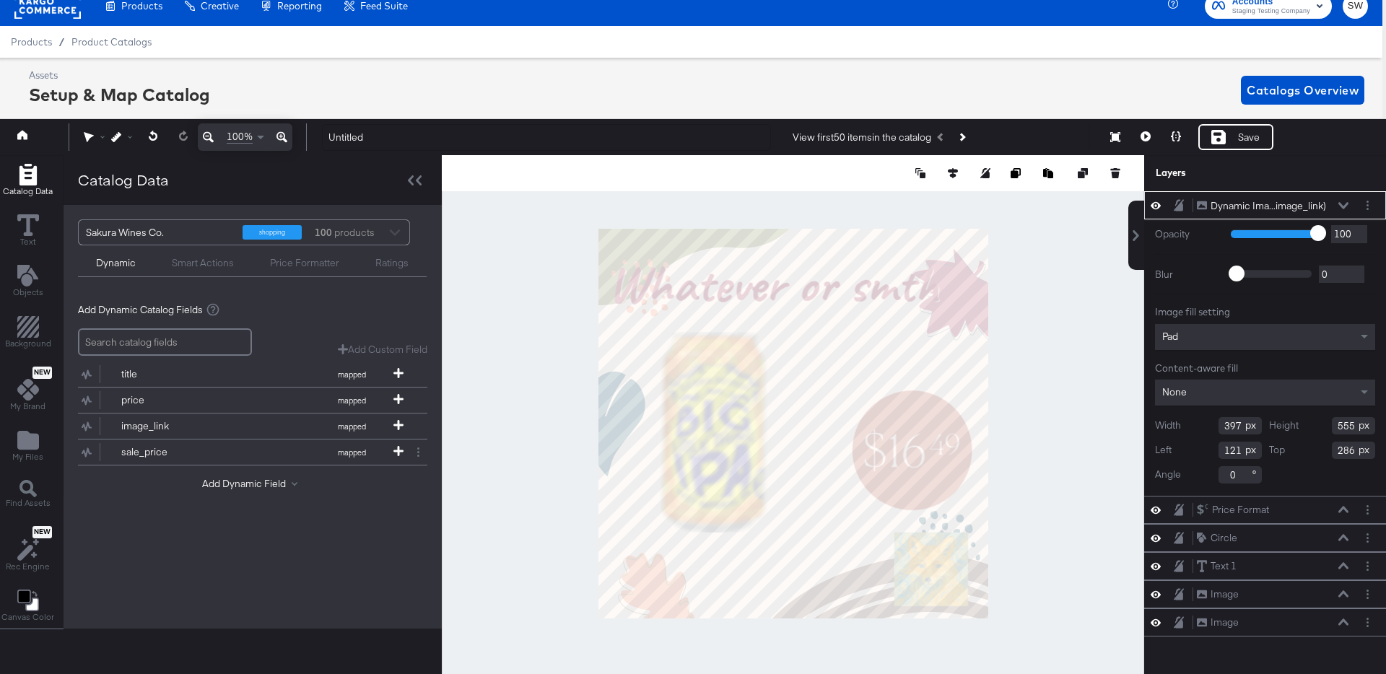
type input "175"
type input "350"
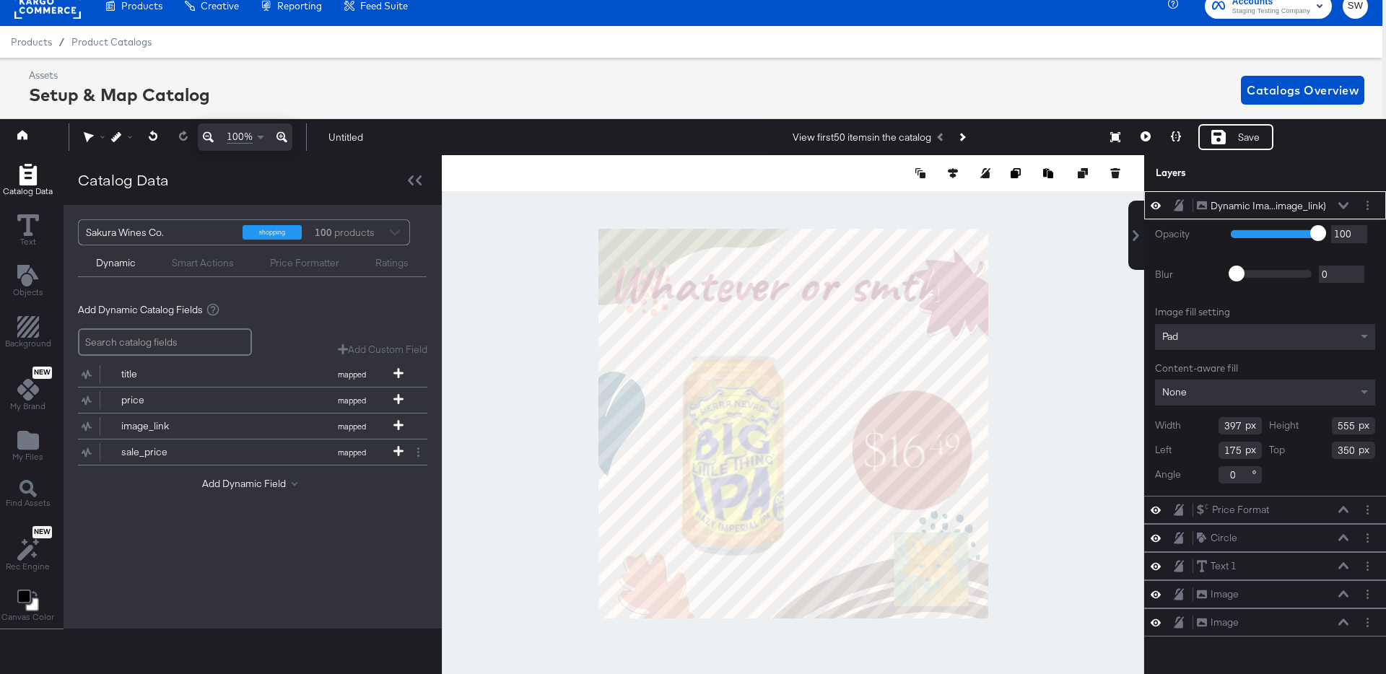
type input "94"
type input "432"
type input "341"
type input "359"
type input "501"
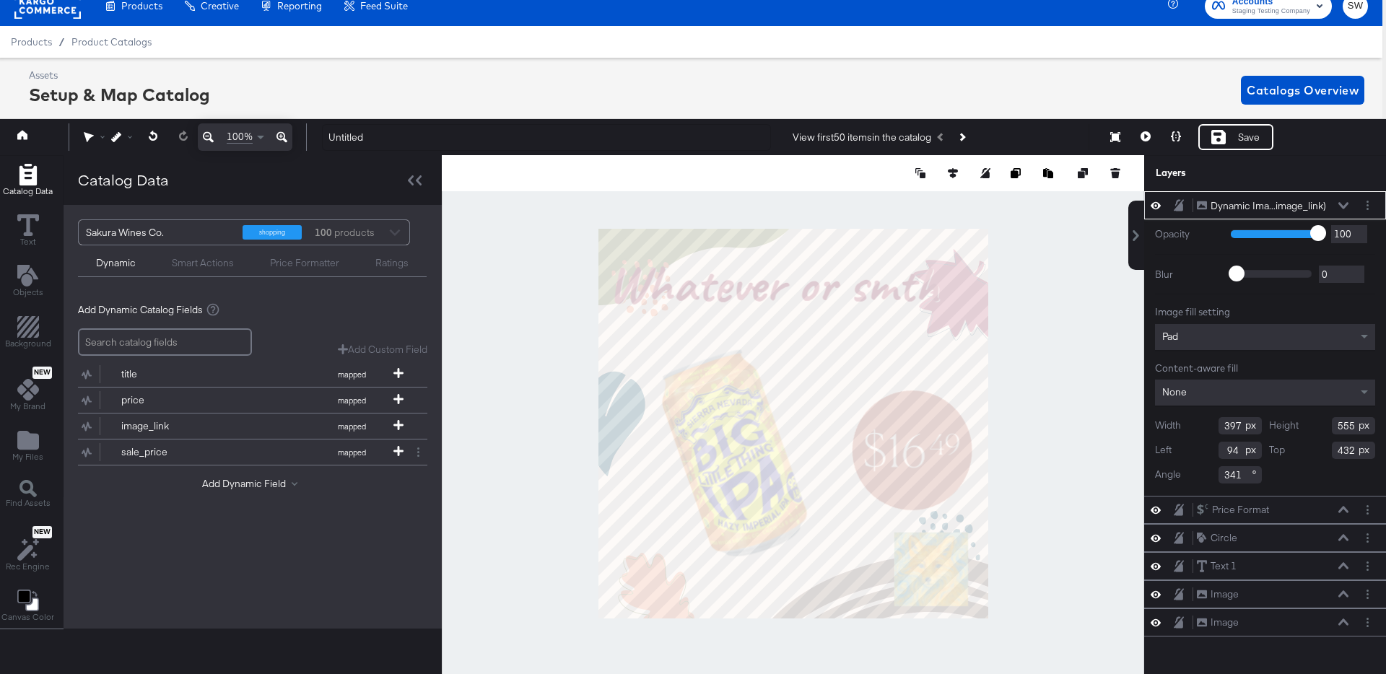
type input "112"
type input "483"
type input "212"
type input "443"
type input "198"
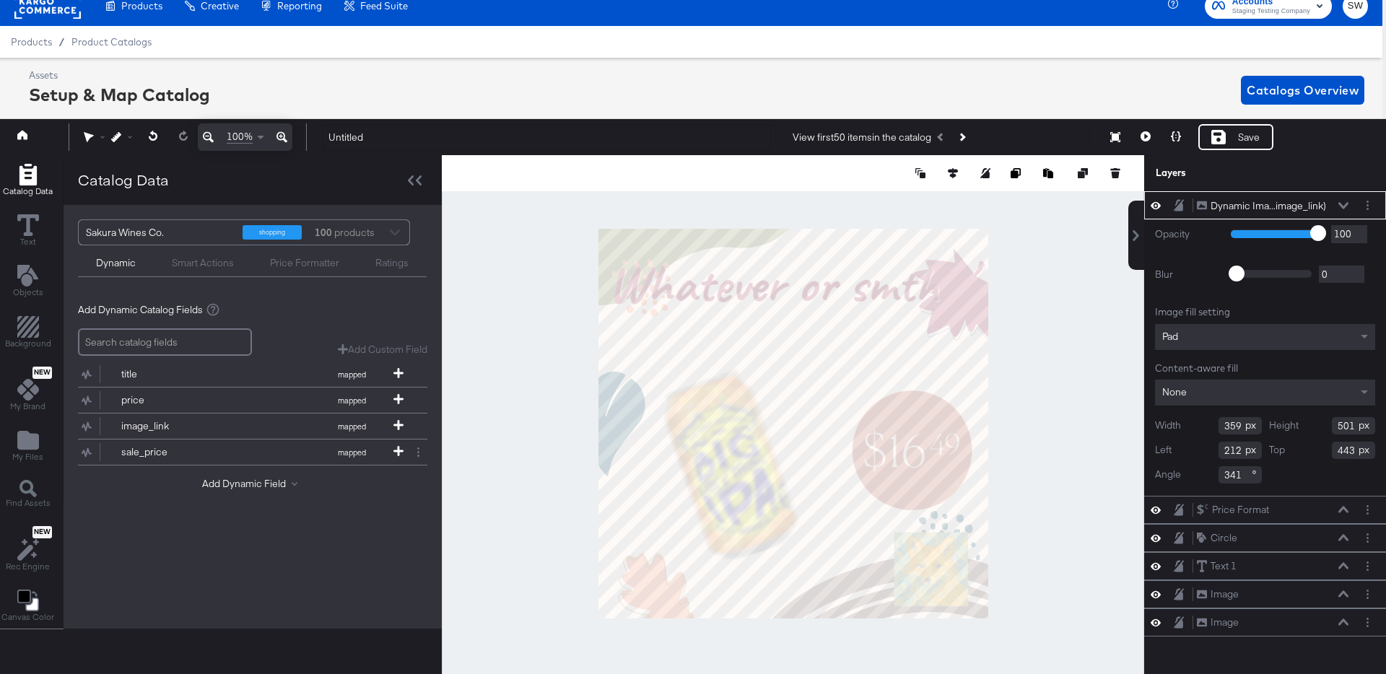
type input "455"
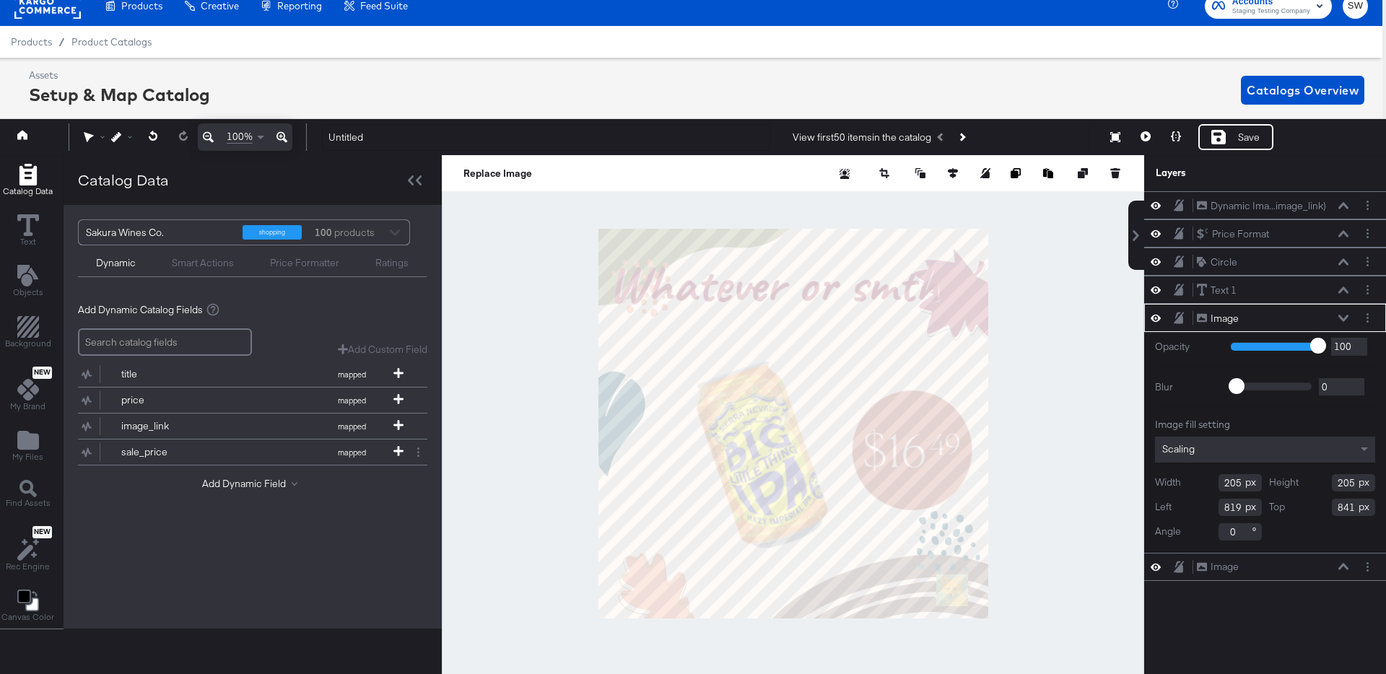
type input "88"
type input "89"
type input "936"
type input "957"
type input "947"
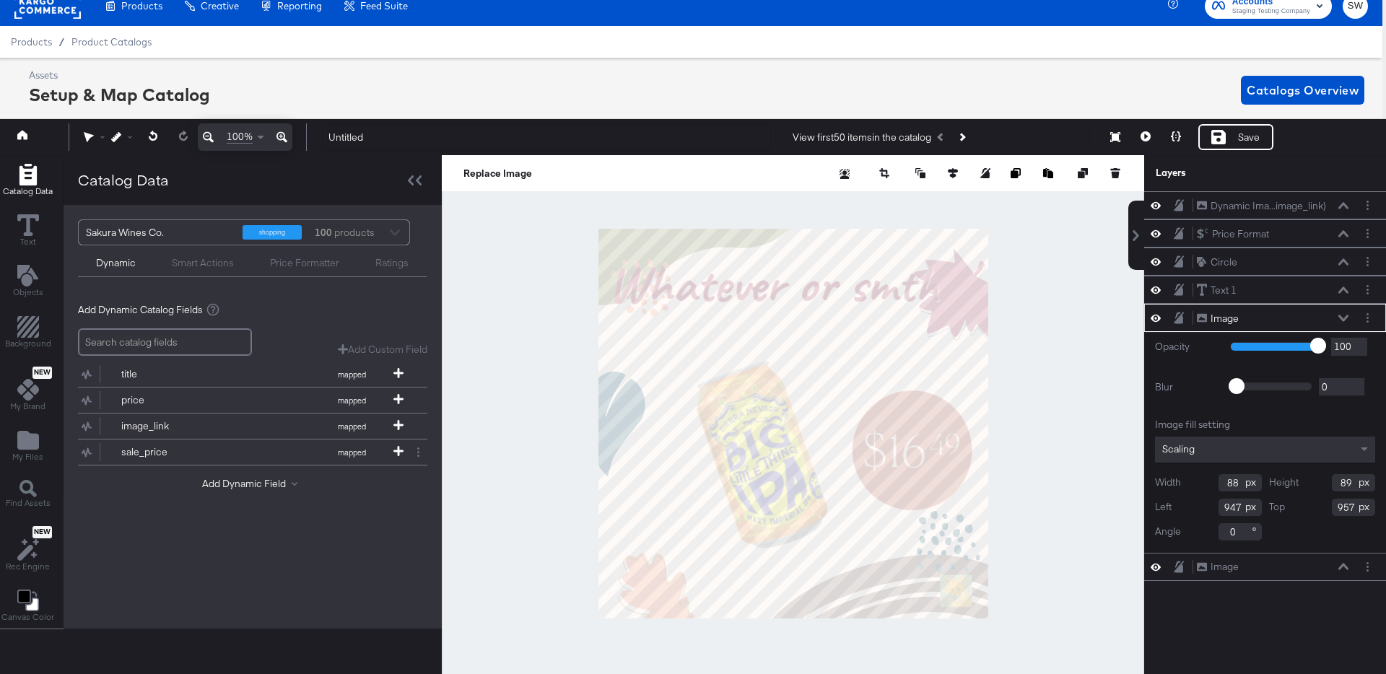
type input "959"
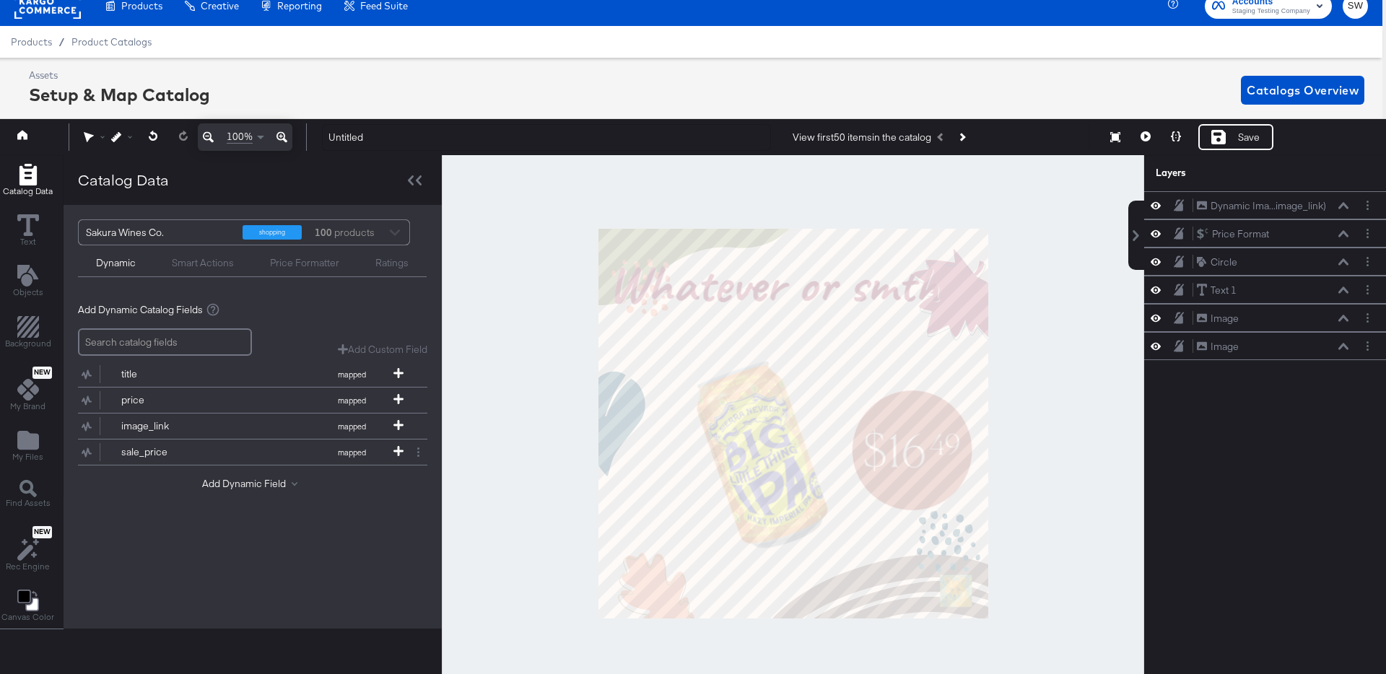
click at [1012, 588] on div at bounding box center [793, 423] width 703 height 537
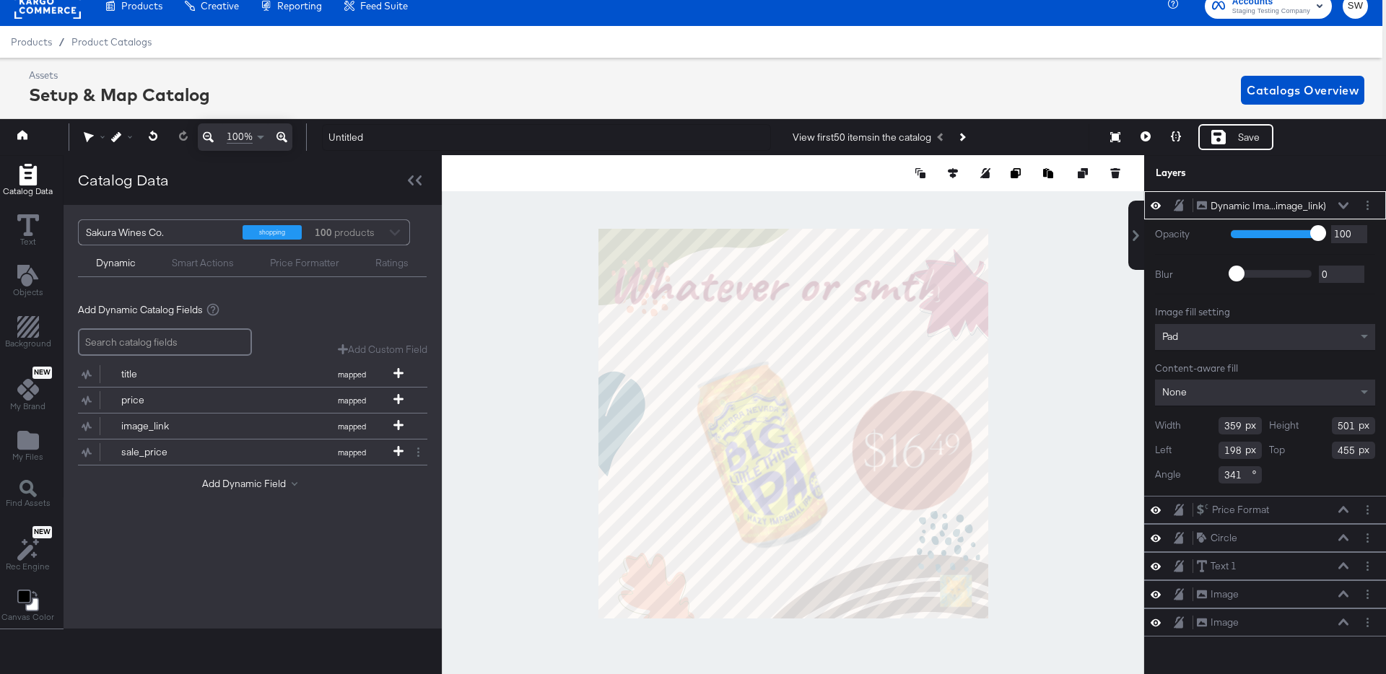
type input "172"
type input "471"
click at [1217, 149] on div "Save" at bounding box center [1236, 137] width 75 height 26
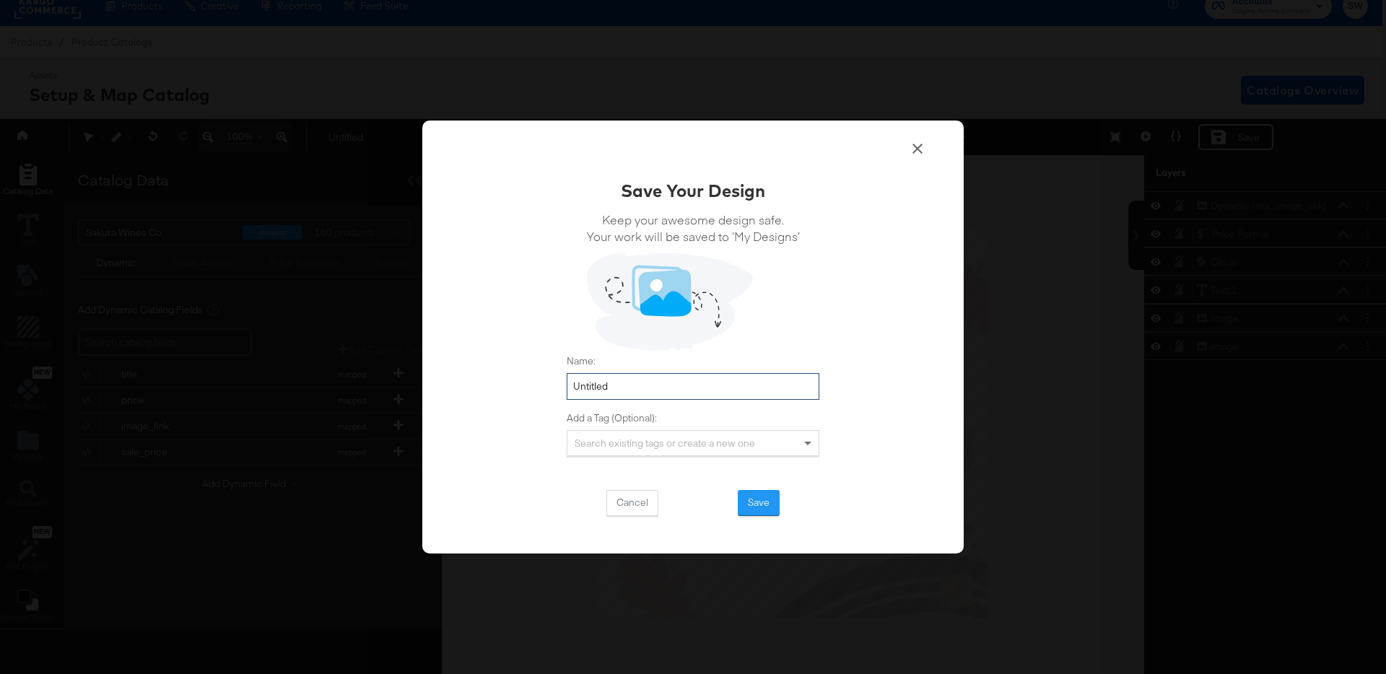
click at [702, 386] on input "Untitled" at bounding box center [693, 386] width 253 height 27
type input "sakura wines"
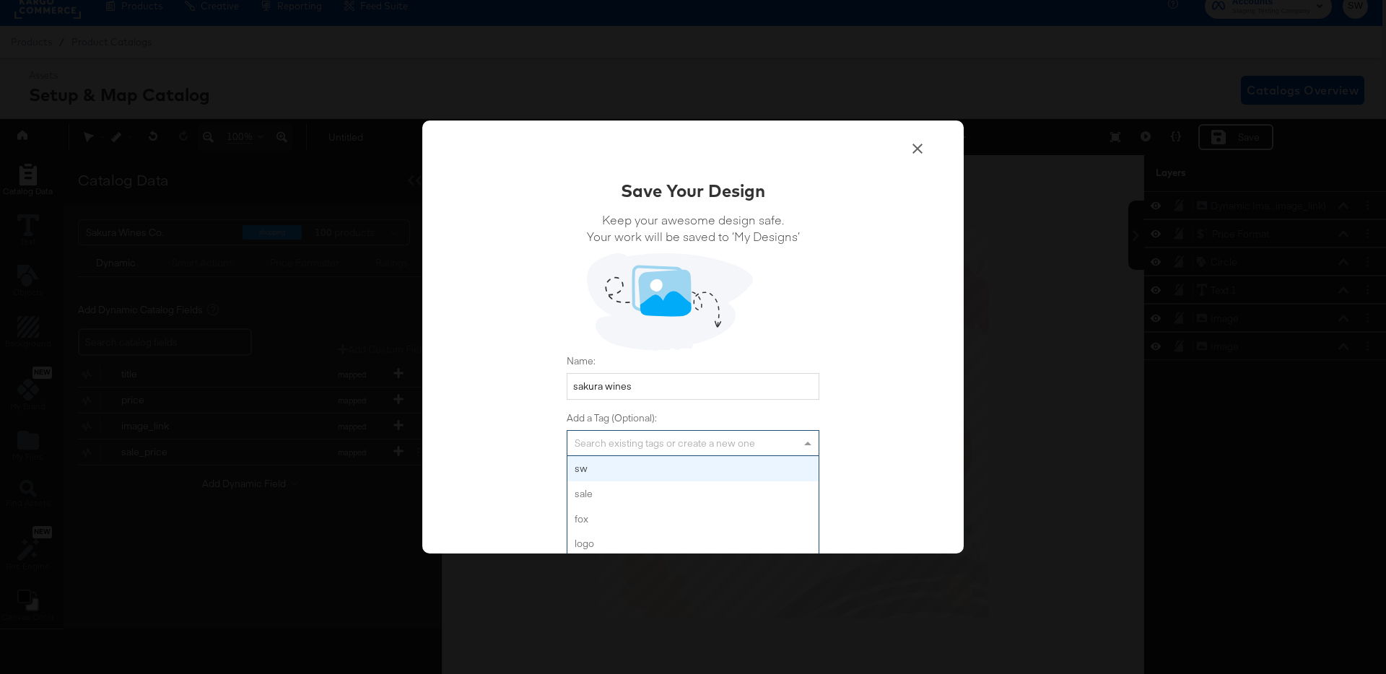
click at [688, 445] on div "Search existing tags or create a new one" at bounding box center [693, 443] width 251 height 25
type input "dynamic previews"
click at [745, 494] on button "Save" at bounding box center [759, 503] width 42 height 26
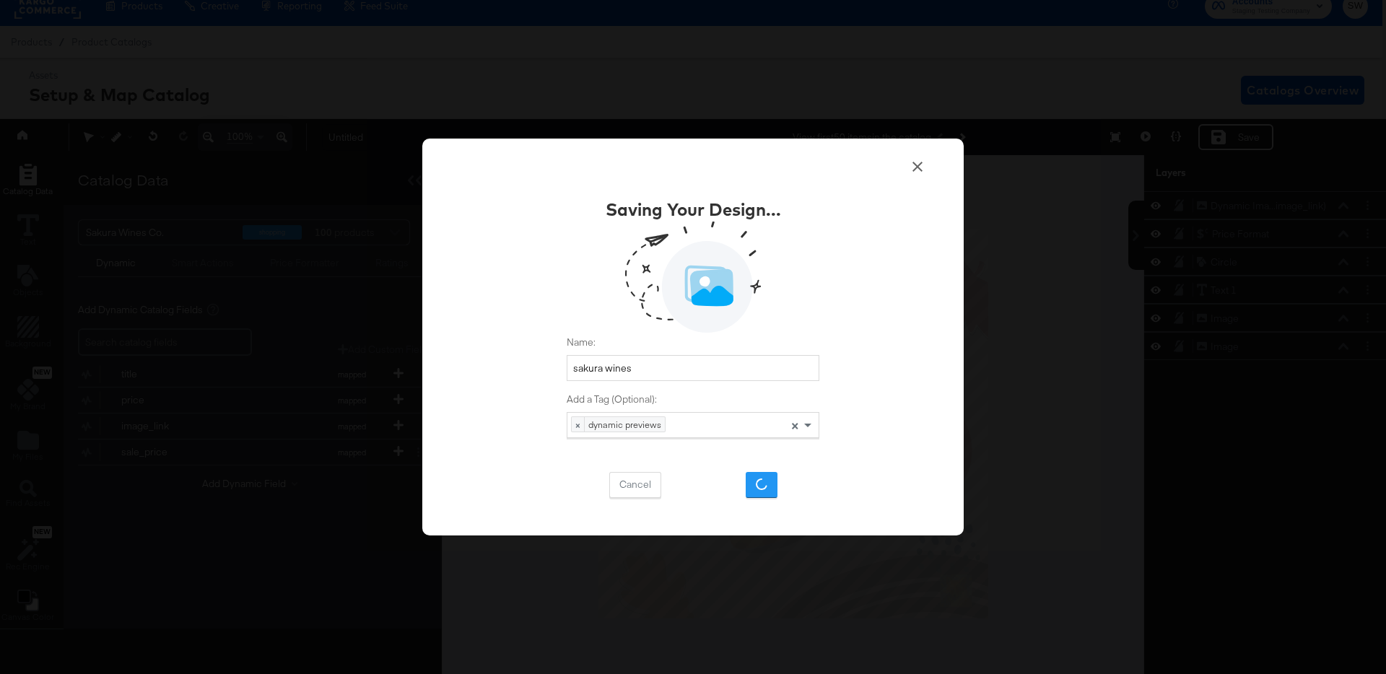
scroll to position [14, 0]
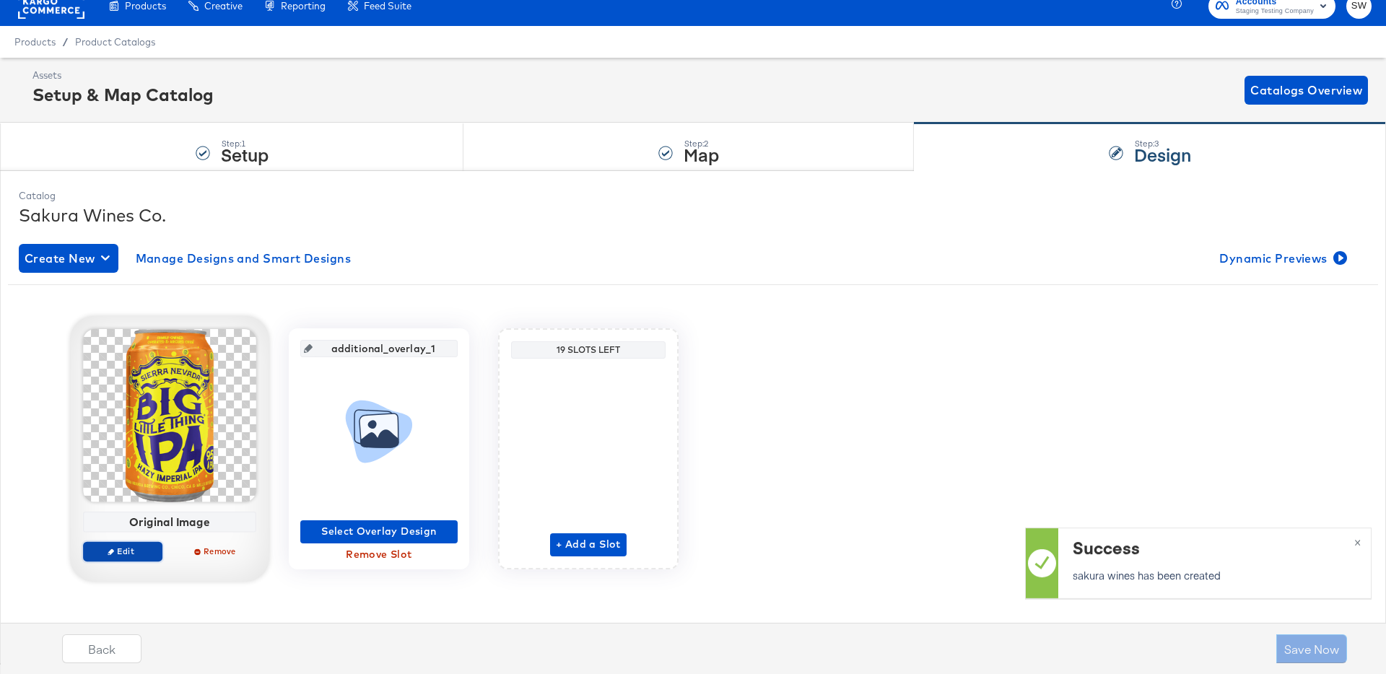
click at [149, 545] on button "Edit" at bounding box center [122, 552] width 79 height 20
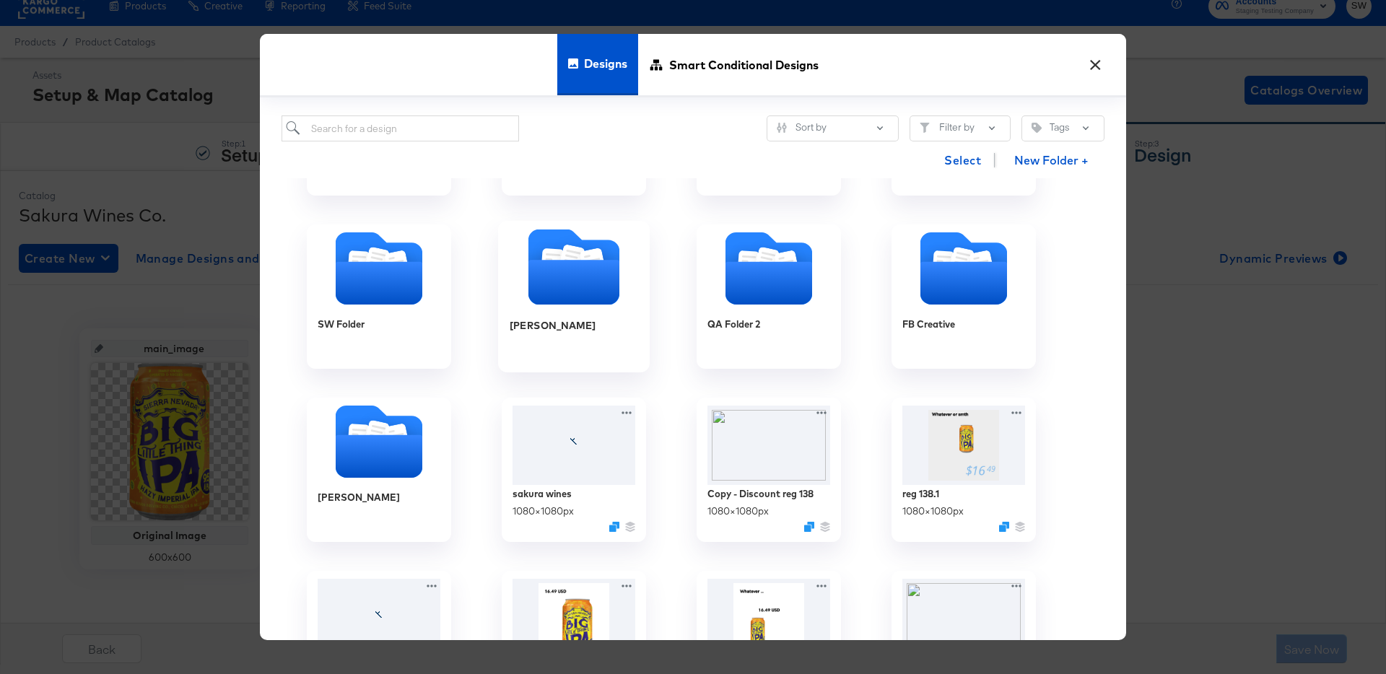
scroll to position [147, 0]
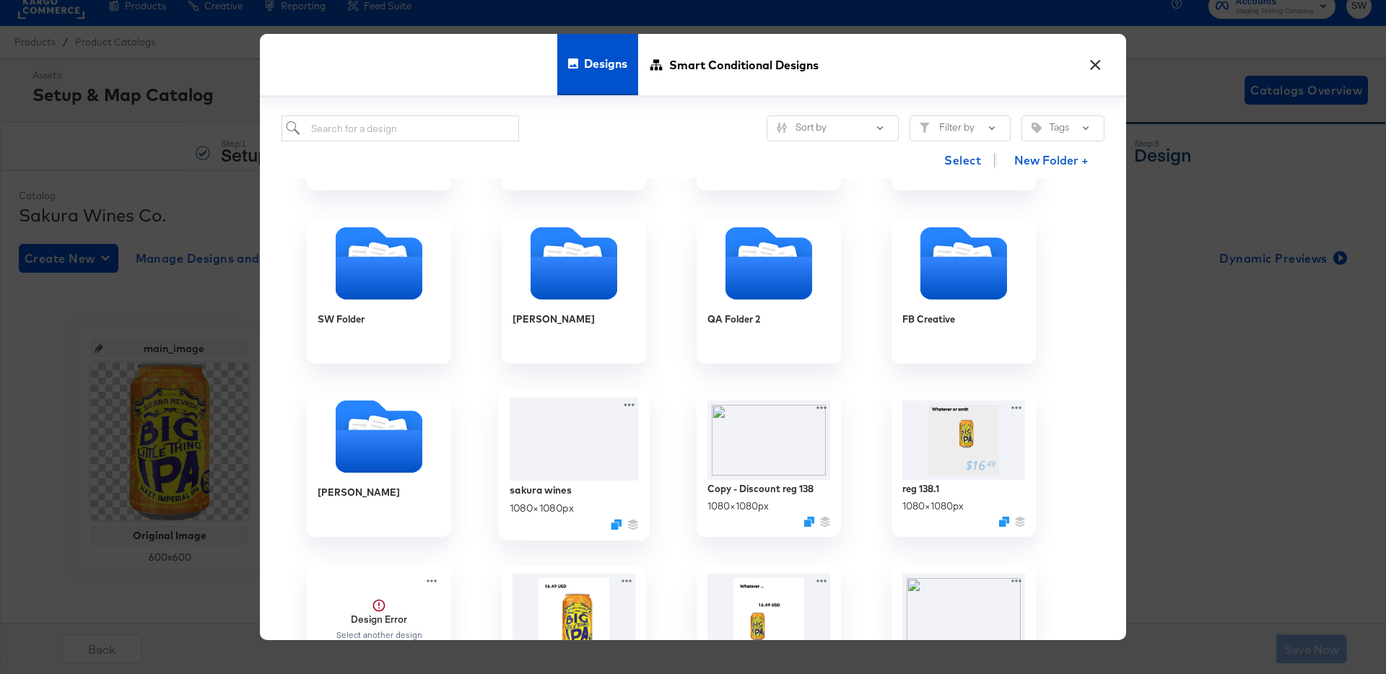
click at [562, 461] on div at bounding box center [574, 440] width 129 height 84
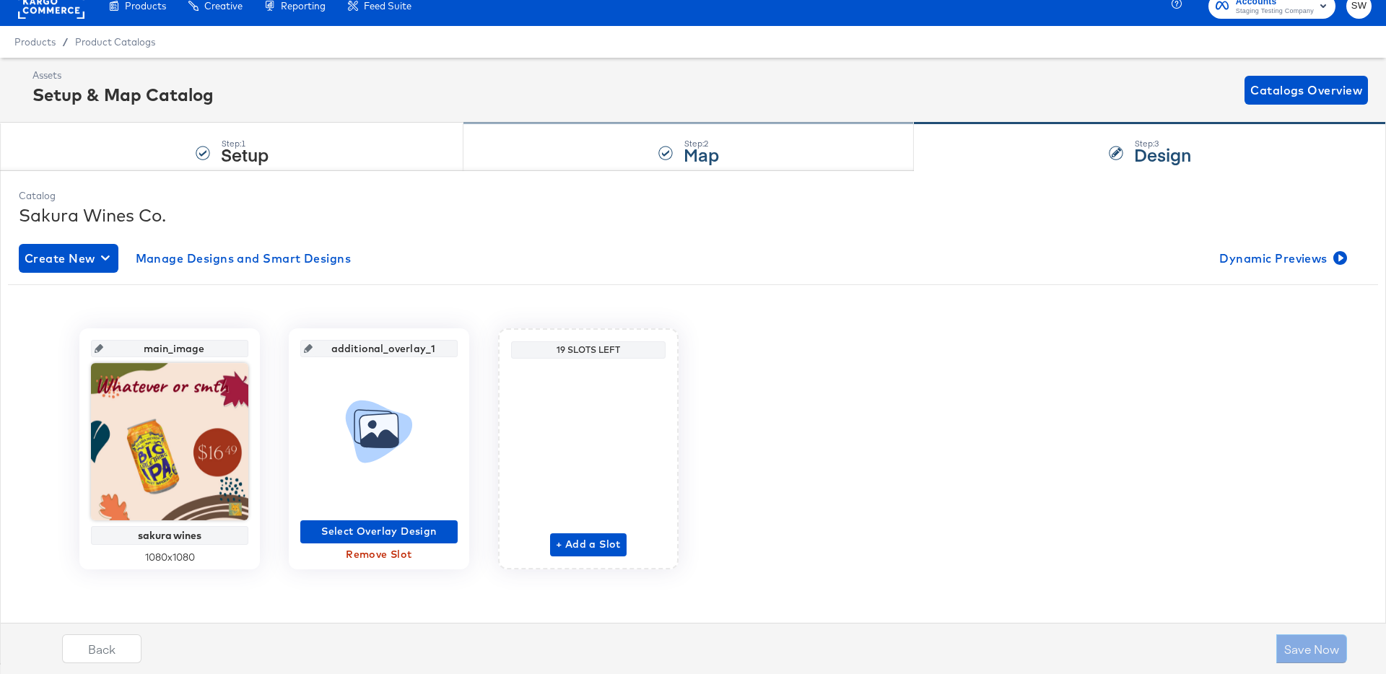
click at [633, 135] on div "Step: 2 Map" at bounding box center [689, 147] width 451 height 48
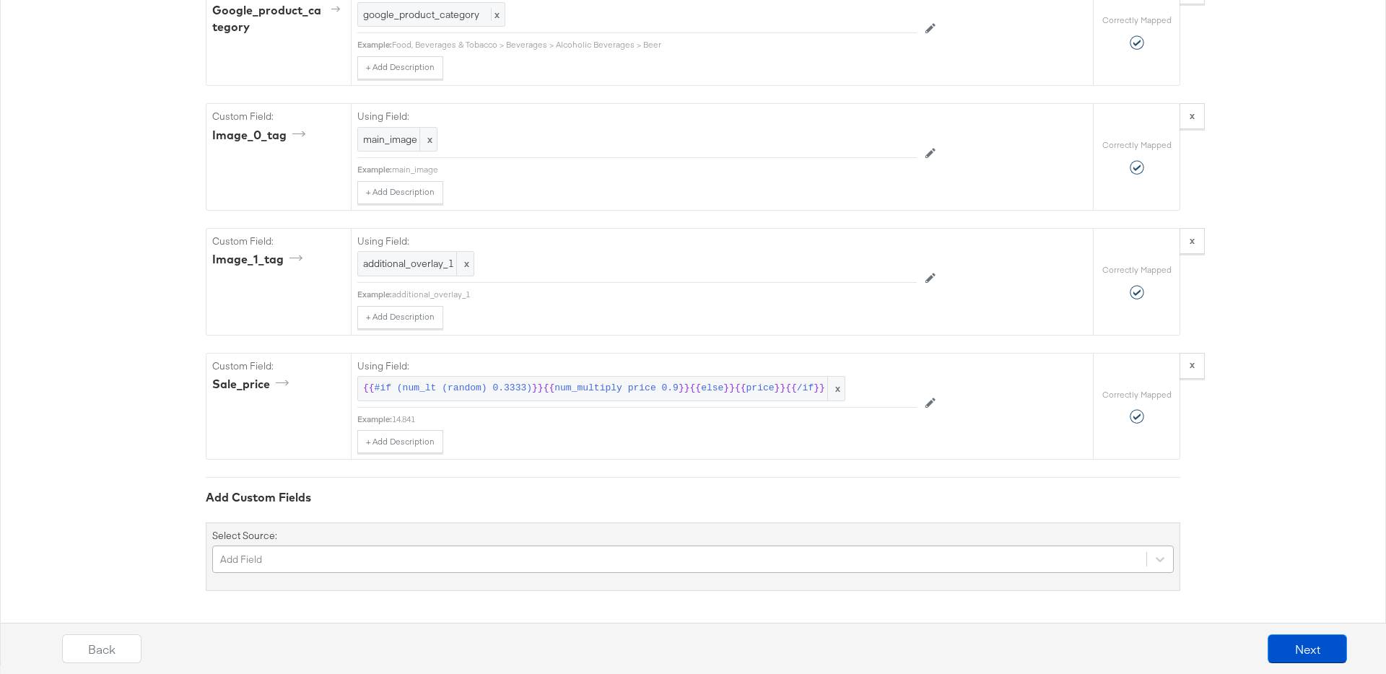
scroll to position [1601, 0]
click at [331, 552] on div "Add Field" at bounding box center [693, 559] width 962 height 27
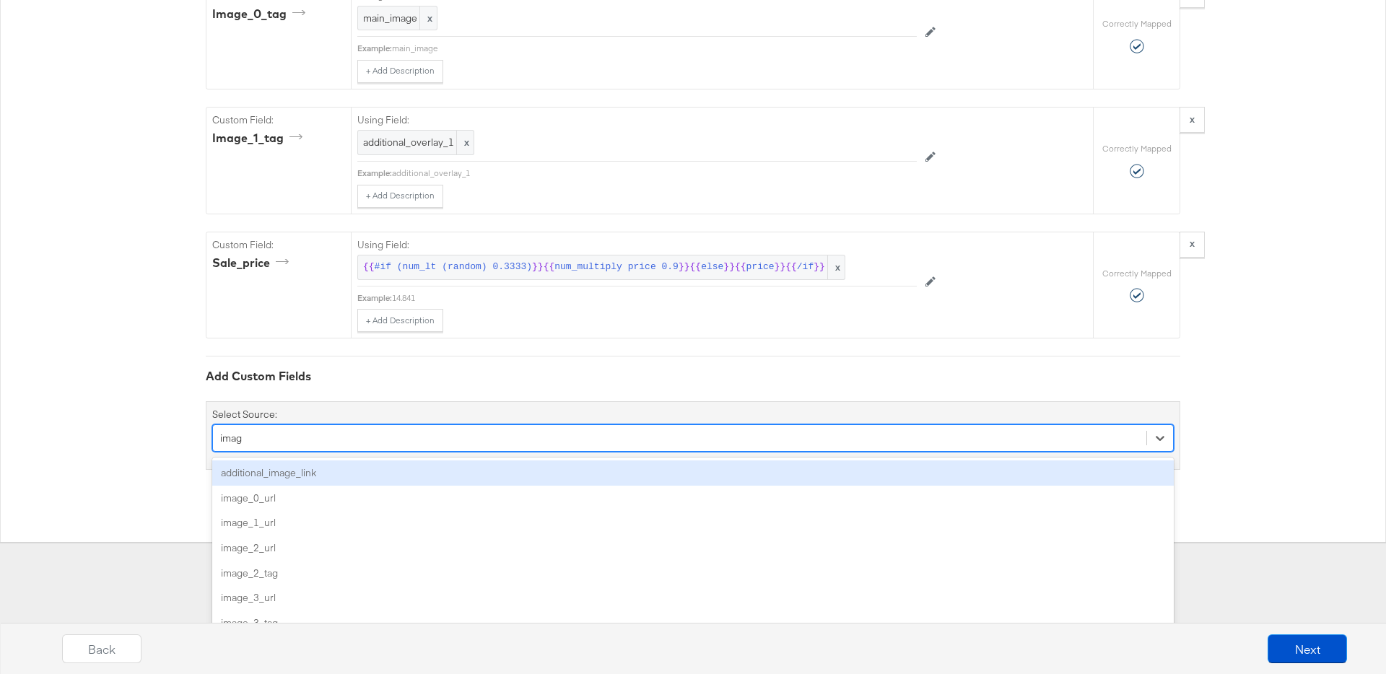
type input "image"
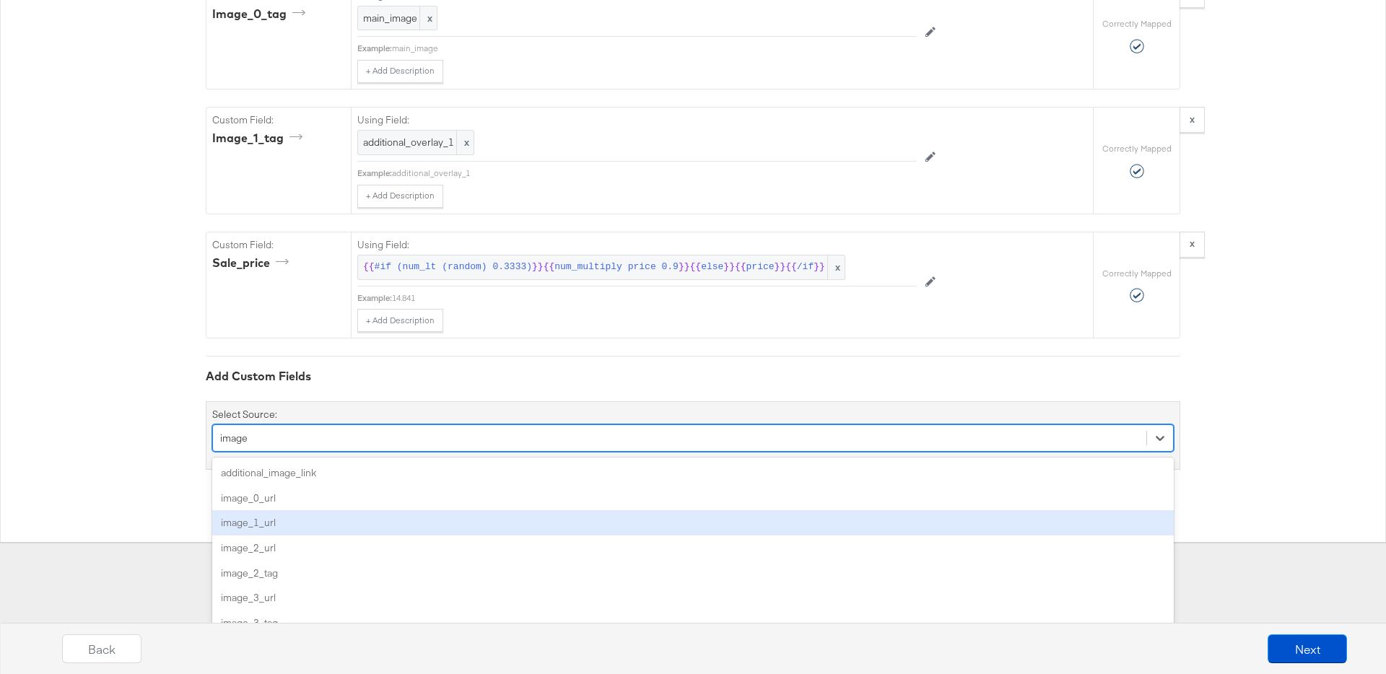
click at [318, 521] on div "image_1_url" at bounding box center [693, 523] width 962 height 25
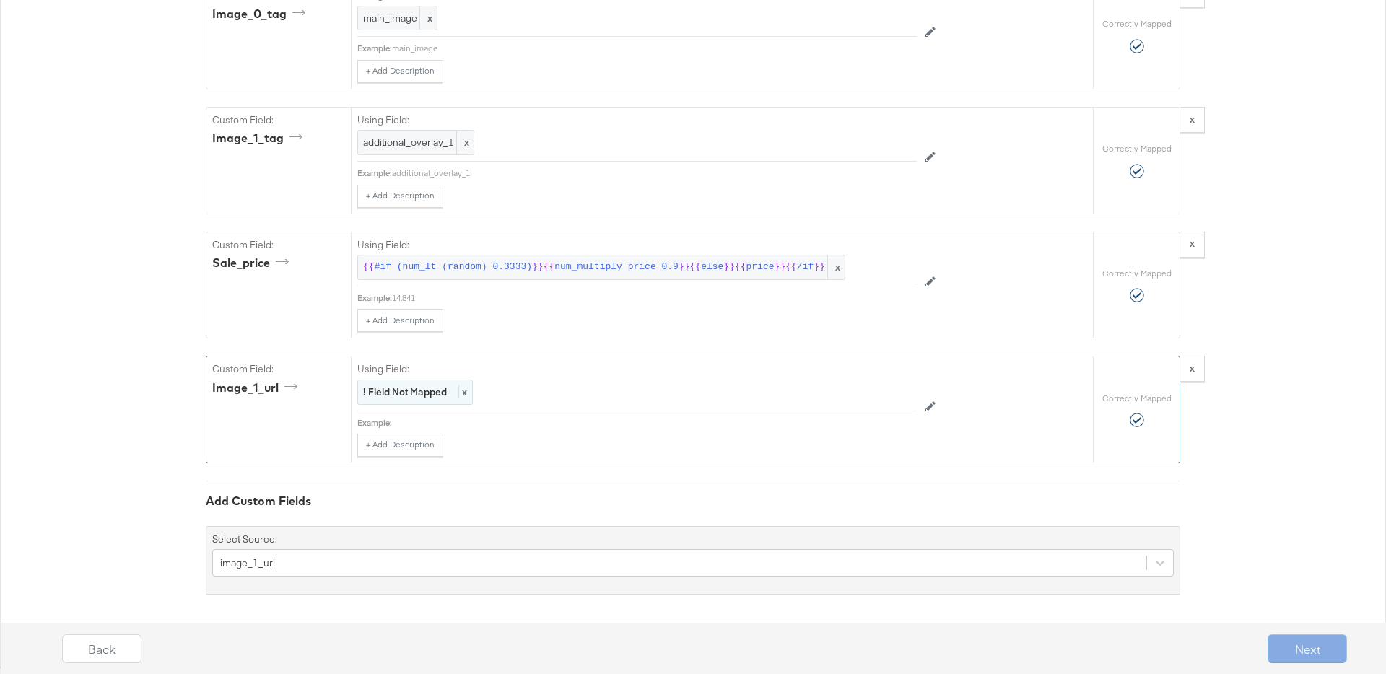
click at [404, 399] on div "! Field Not Mapped x" at bounding box center [415, 392] width 116 height 25
click at [404, 399] on div "Select..." at bounding box center [604, 393] width 492 height 25
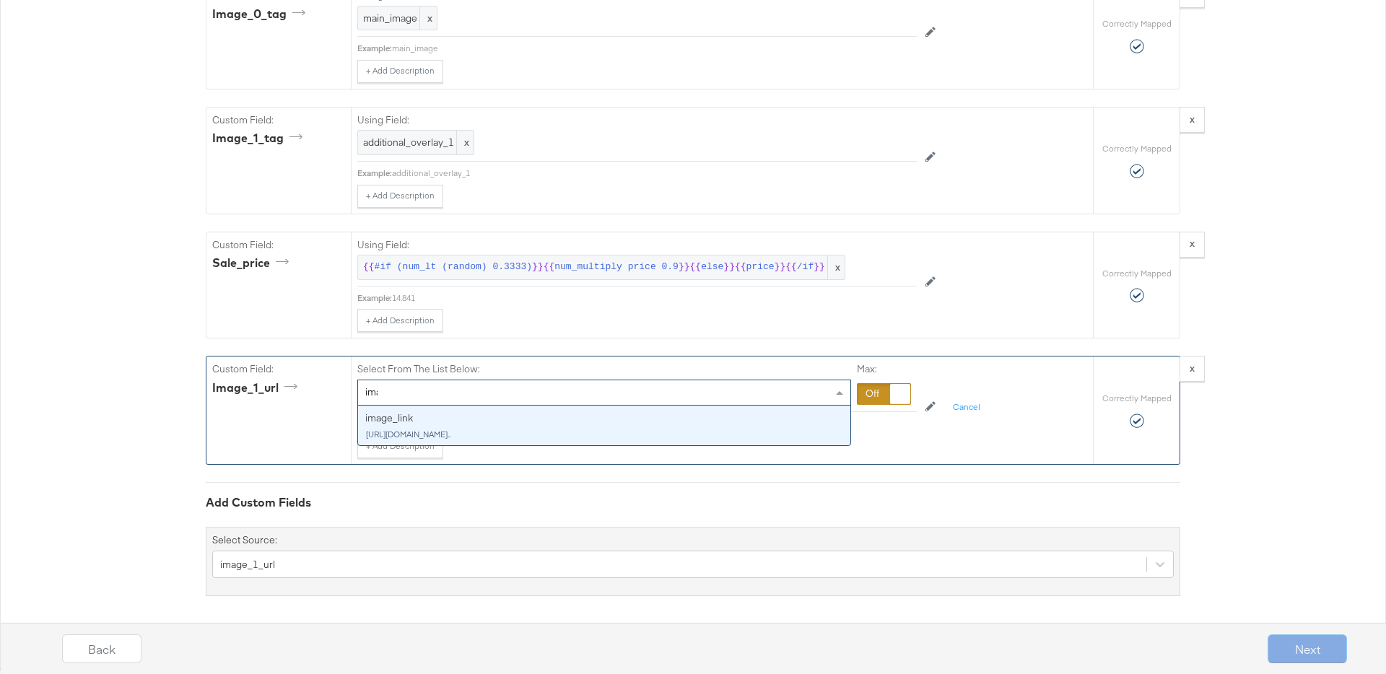
type input "imag"
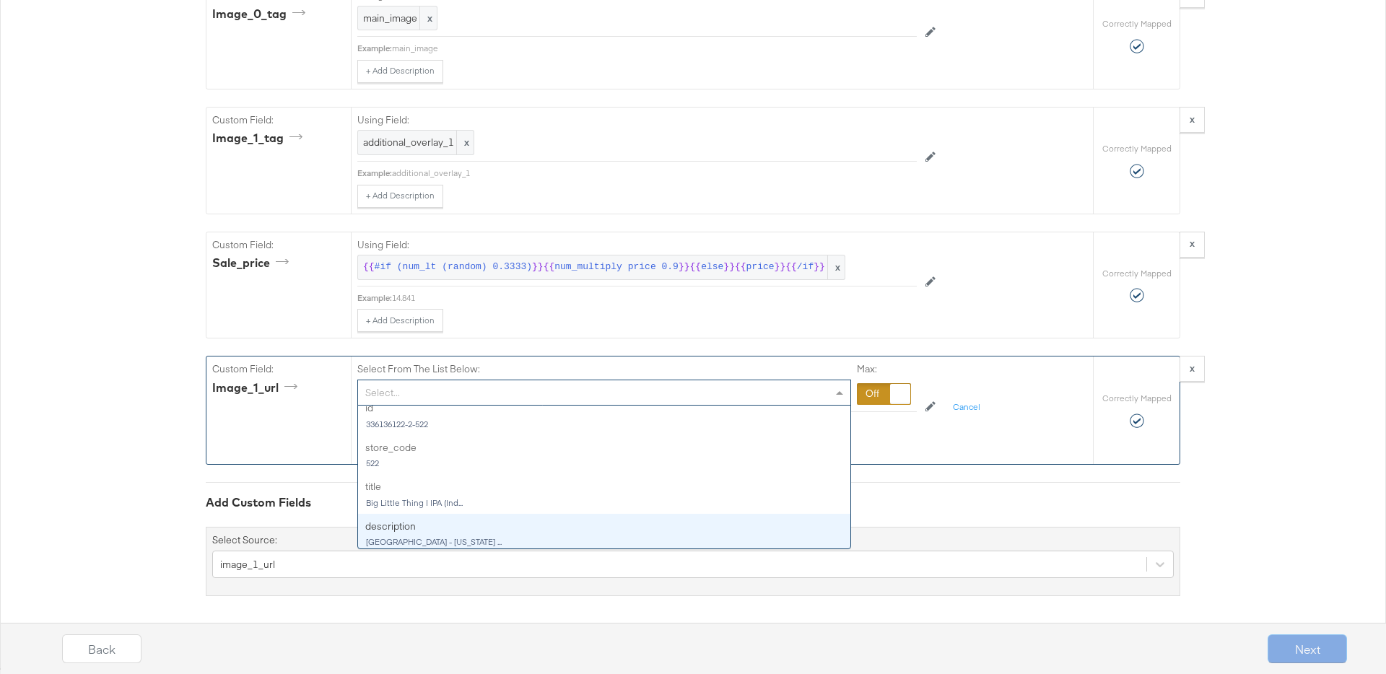
scroll to position [0, 0]
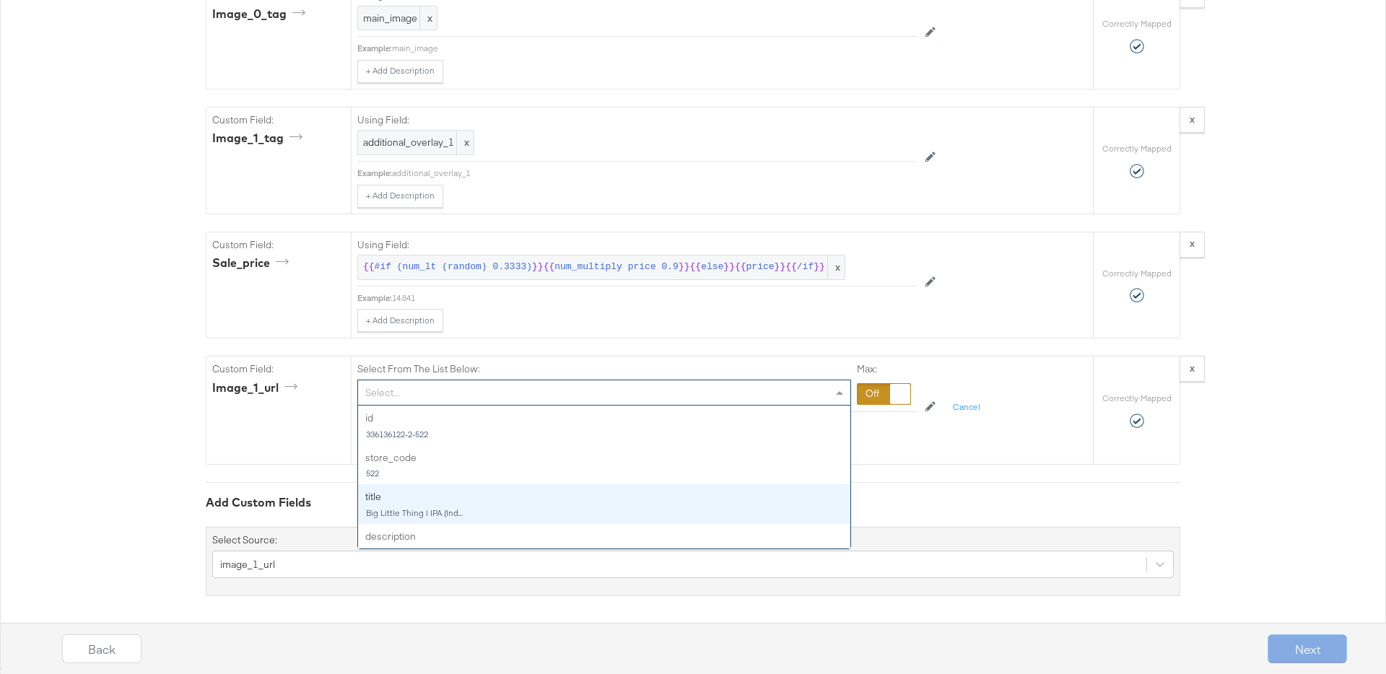
click at [261, 490] on div "Add Custom Fields Select Source: image_1_url" at bounding box center [693, 539] width 975 height 114
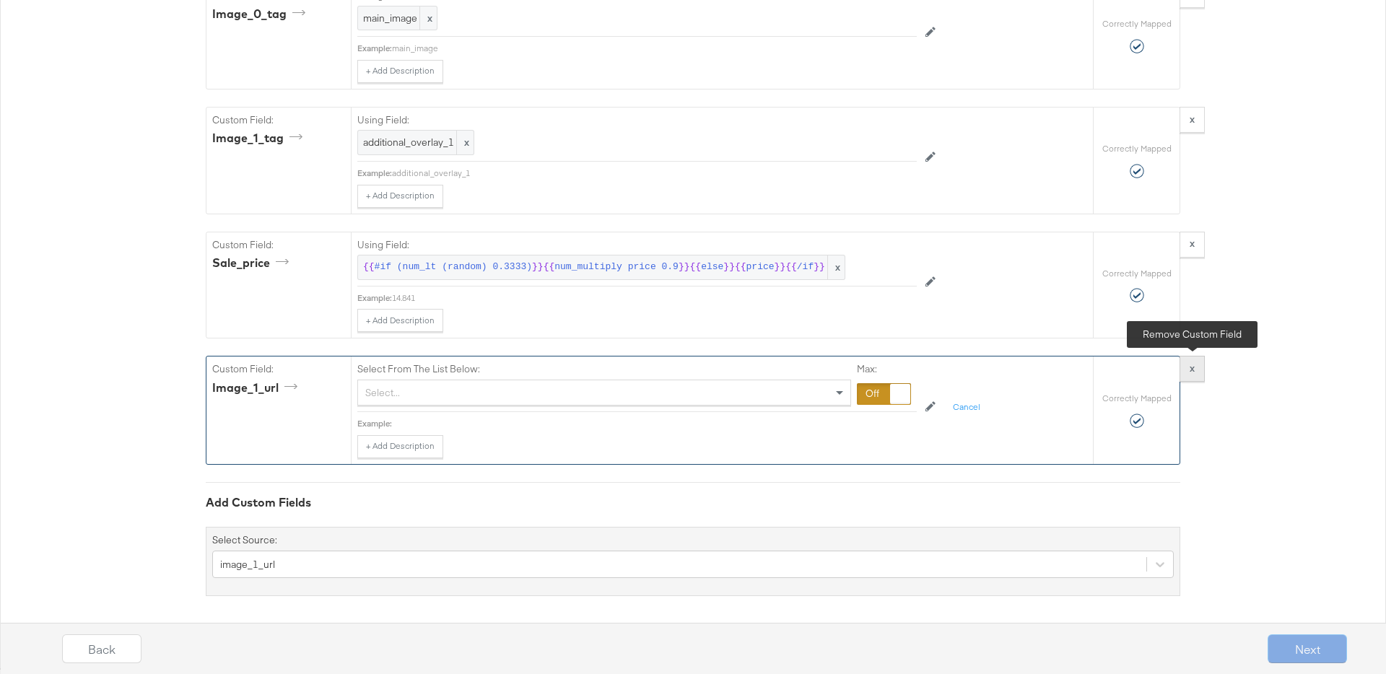
click at [1190, 365] on strong "x" at bounding box center [1192, 368] width 5 height 13
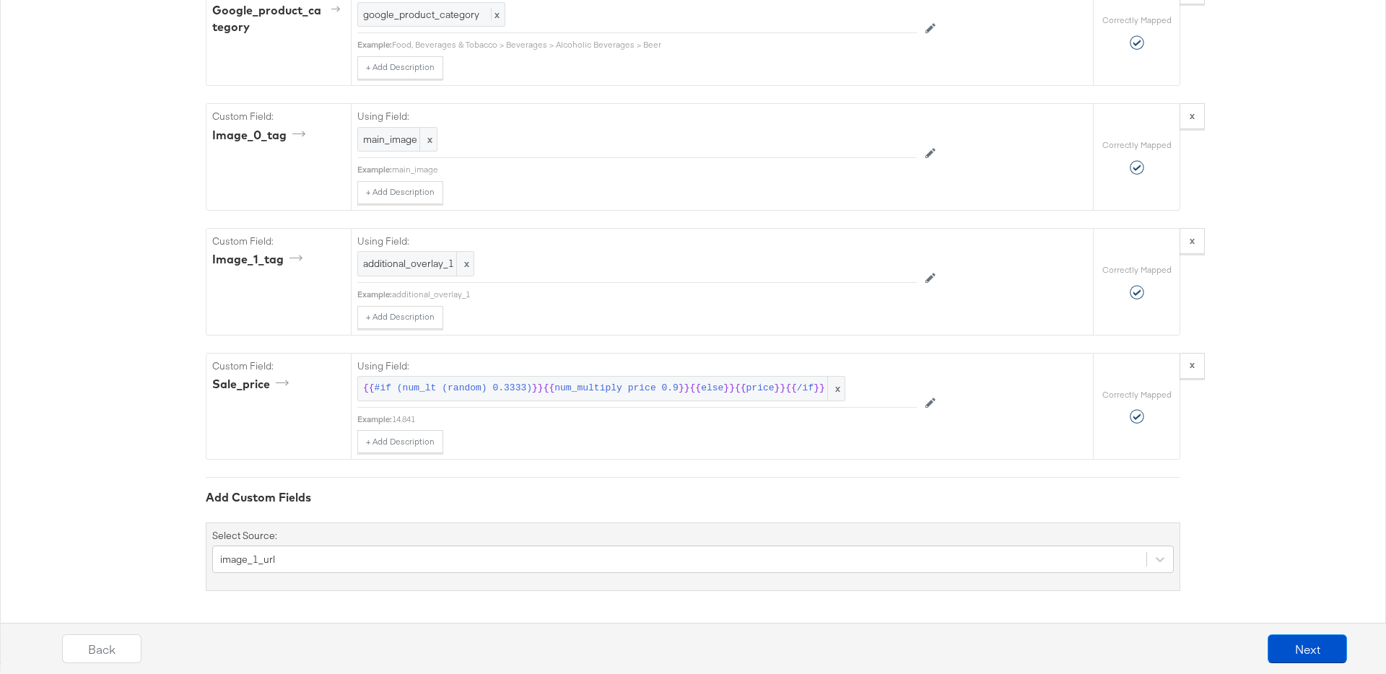
scroll to position [1480, 0]
click at [1290, 643] on button "Next" at bounding box center [1307, 649] width 79 height 29
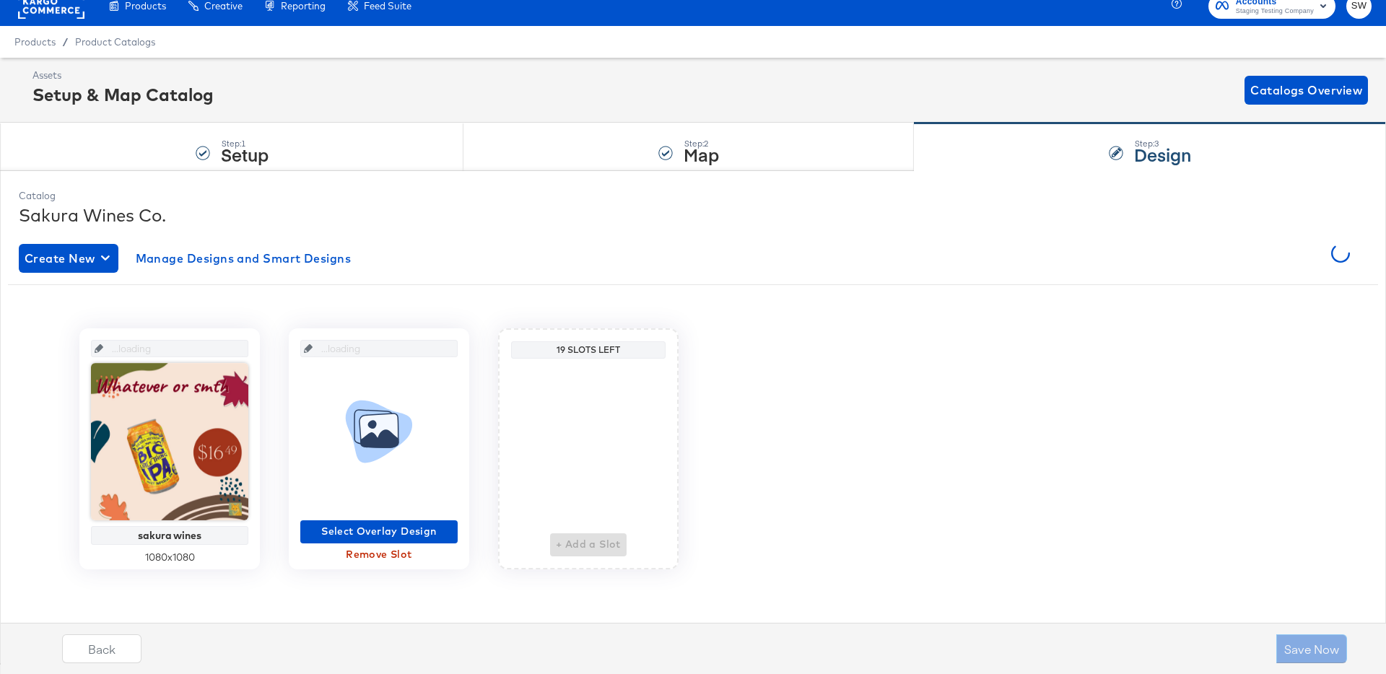
scroll to position [0, 0]
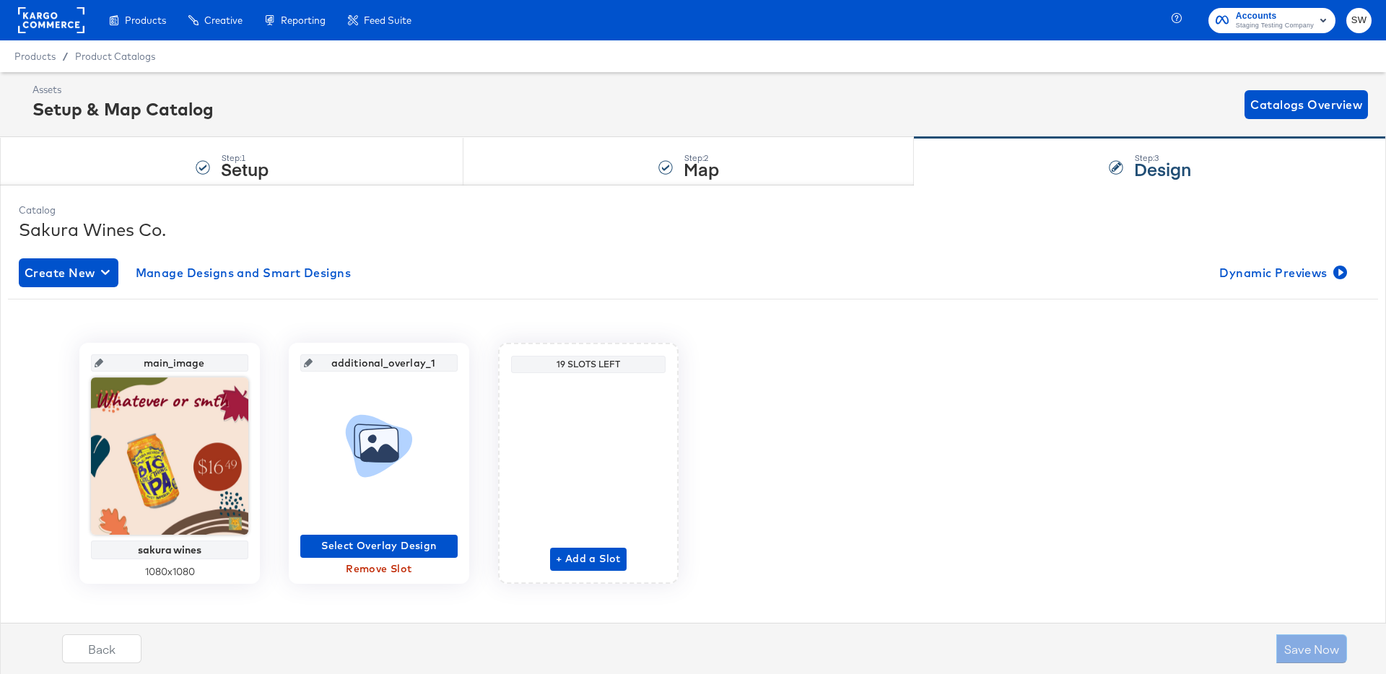
click at [1300, 638] on div "Save Now" at bounding box center [1312, 649] width 71 height 29
click at [1306, 648] on div "Save Now" at bounding box center [1312, 649] width 71 height 29
click at [310, 539] on span "Select Overlay Design" at bounding box center [379, 546] width 146 height 18
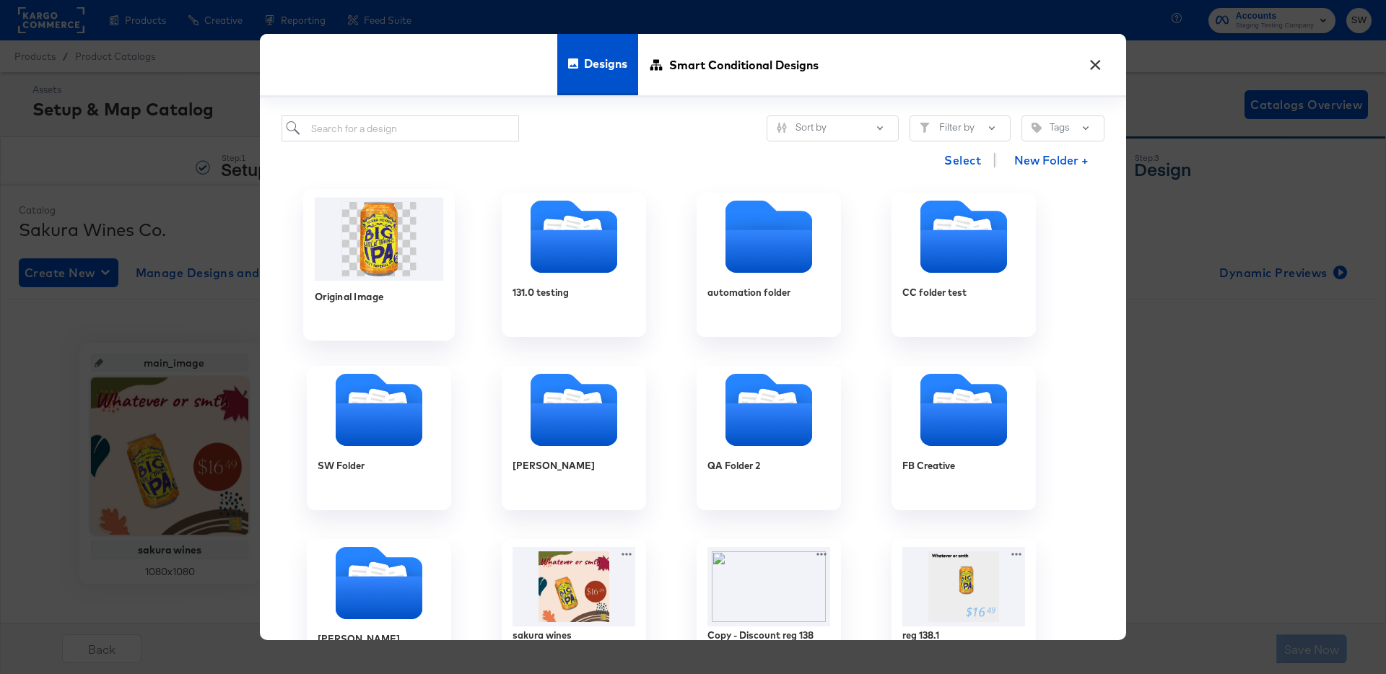
click at [409, 291] on div "Original Image" at bounding box center [379, 306] width 129 height 51
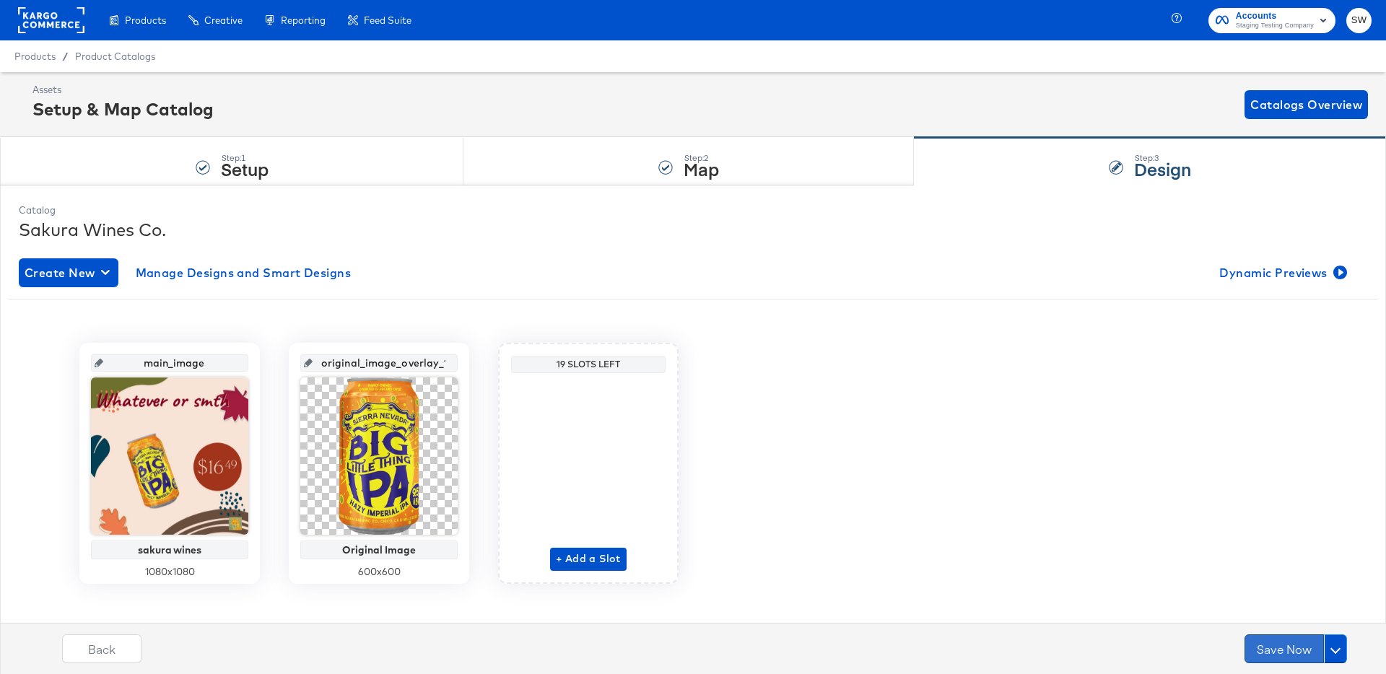
click at [1293, 647] on button "Save Now" at bounding box center [1284, 649] width 79 height 29
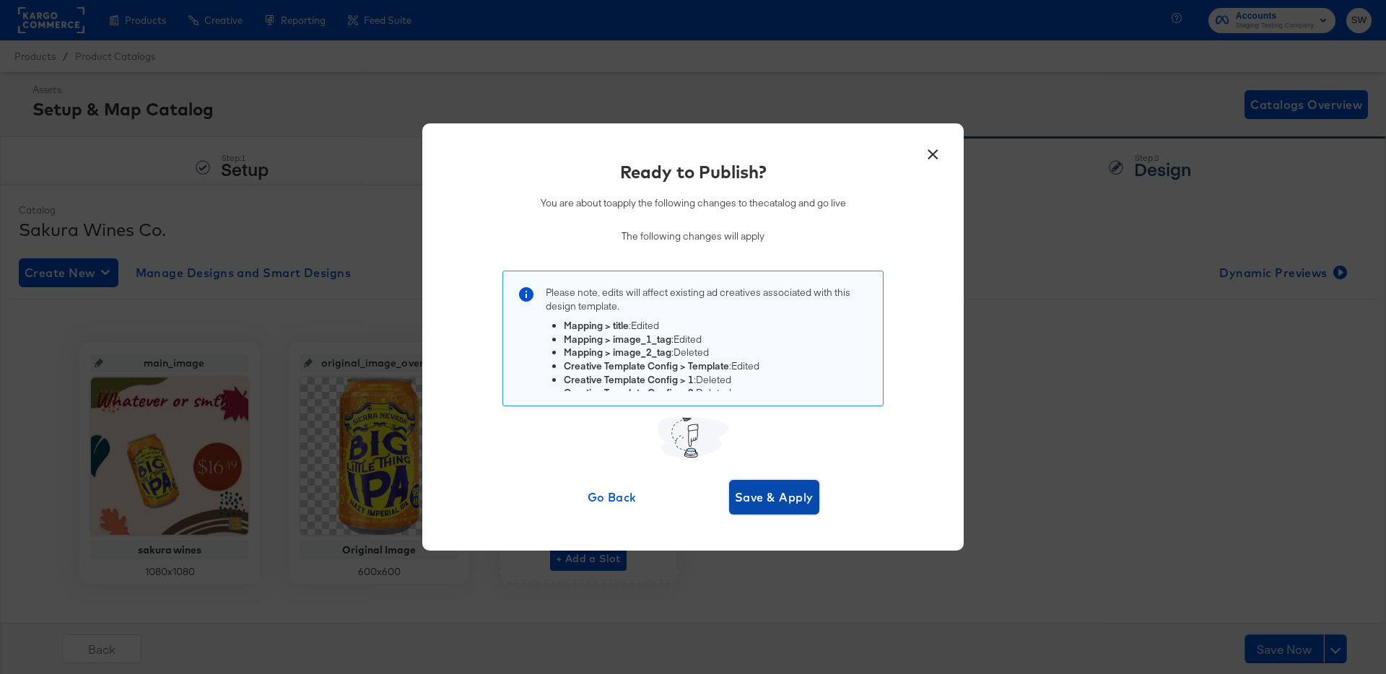
click at [758, 494] on span "Save & Apply" at bounding box center [774, 497] width 79 height 20
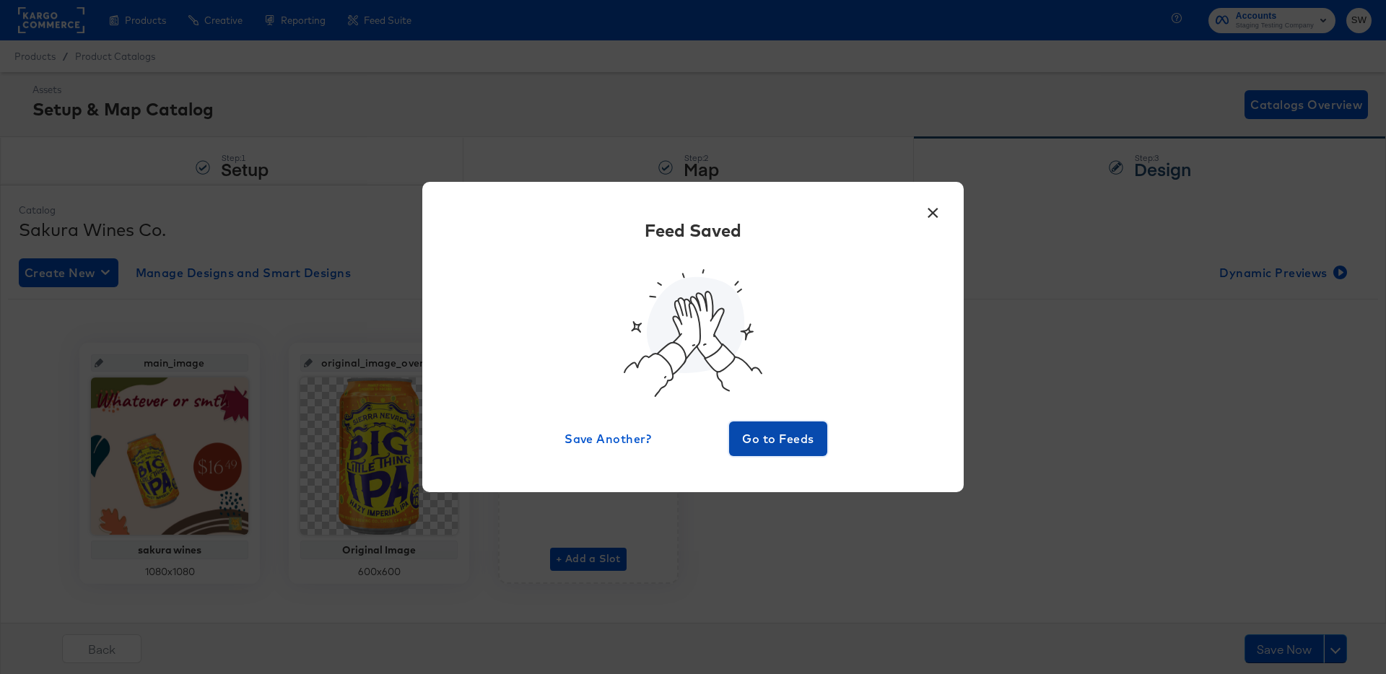
click at [785, 446] on span "Go to Feeds" at bounding box center [778, 439] width 87 height 20
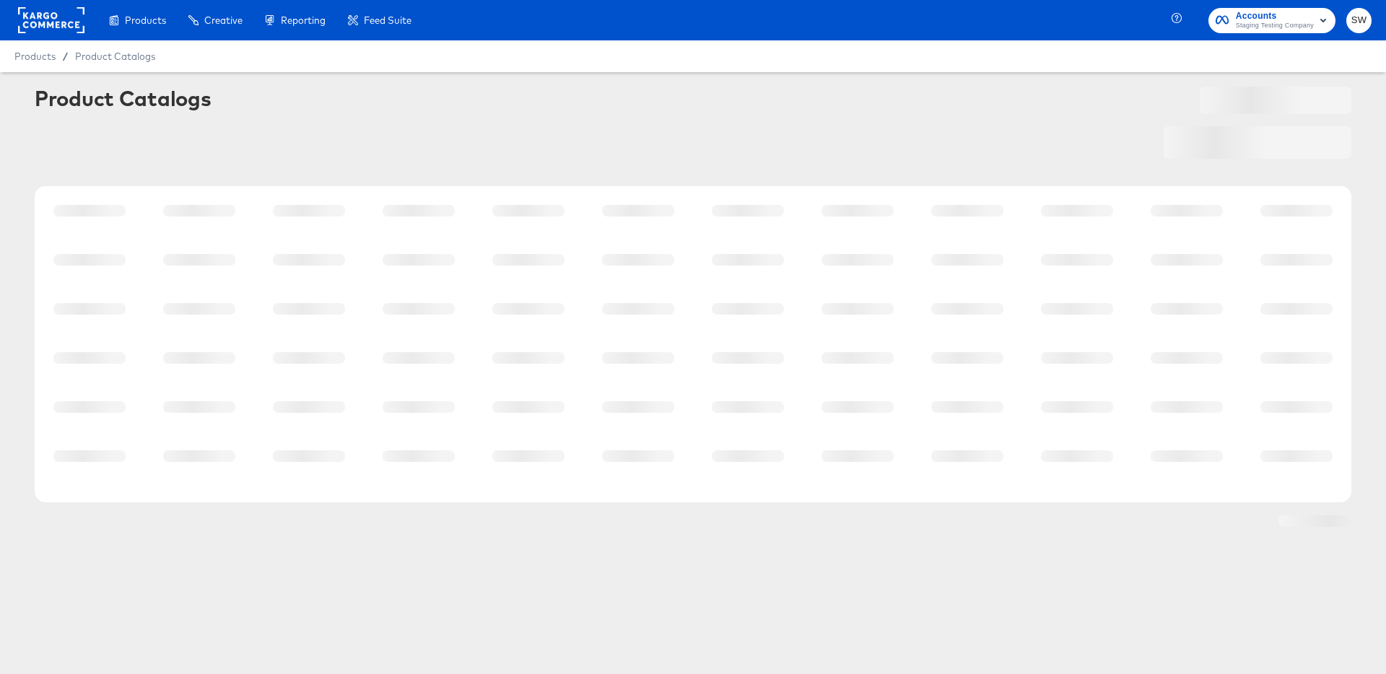
click at [785, 446] on td at bounding box center [748, 456] width 110 height 49
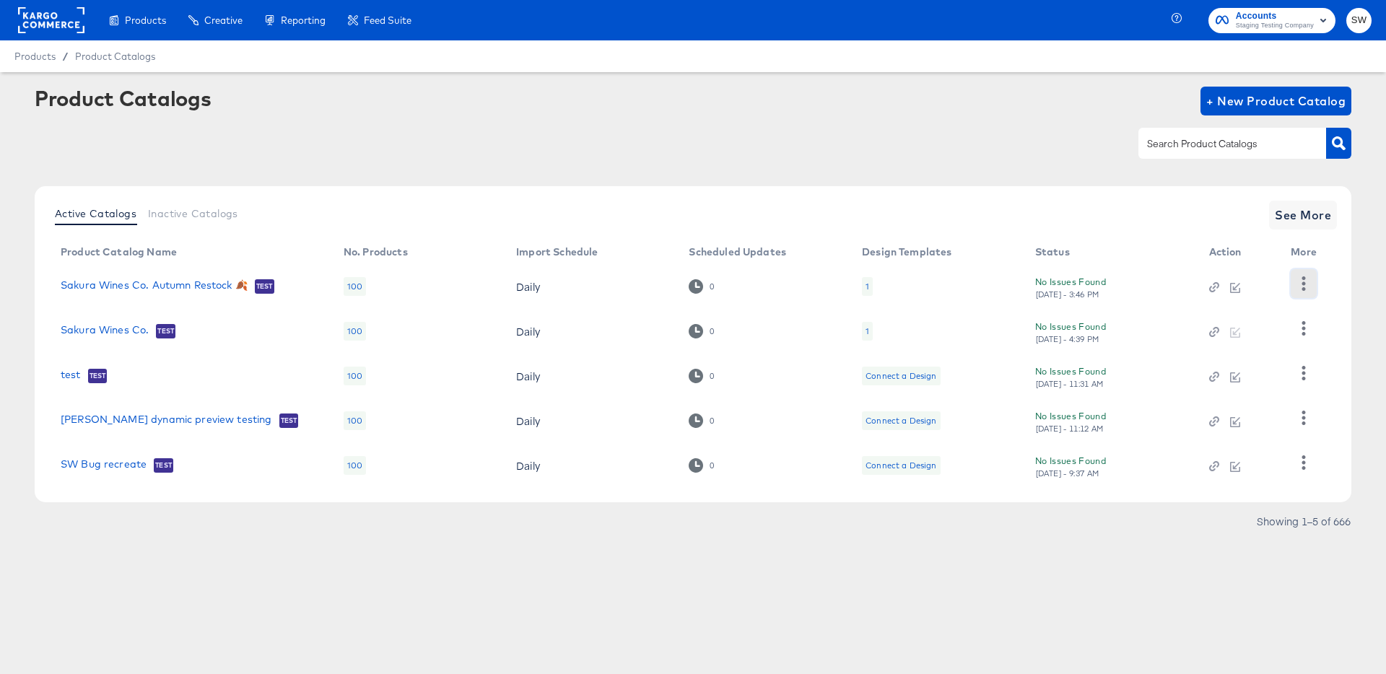
click at [1308, 284] on icon "button" at bounding box center [1304, 284] width 14 height 14
click at [1222, 383] on div "Delete" at bounding box center [1245, 382] width 144 height 23
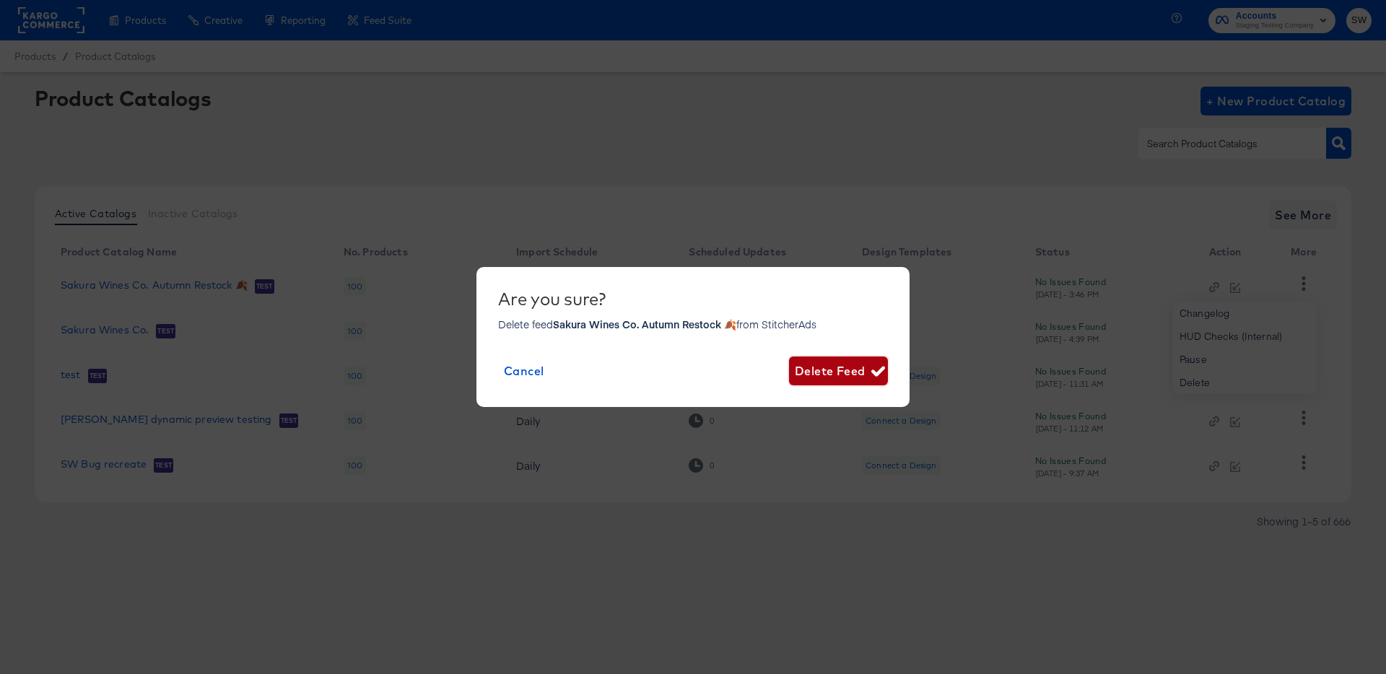
click at [839, 365] on span "Delete Feed" at bounding box center [838, 371] width 87 height 20
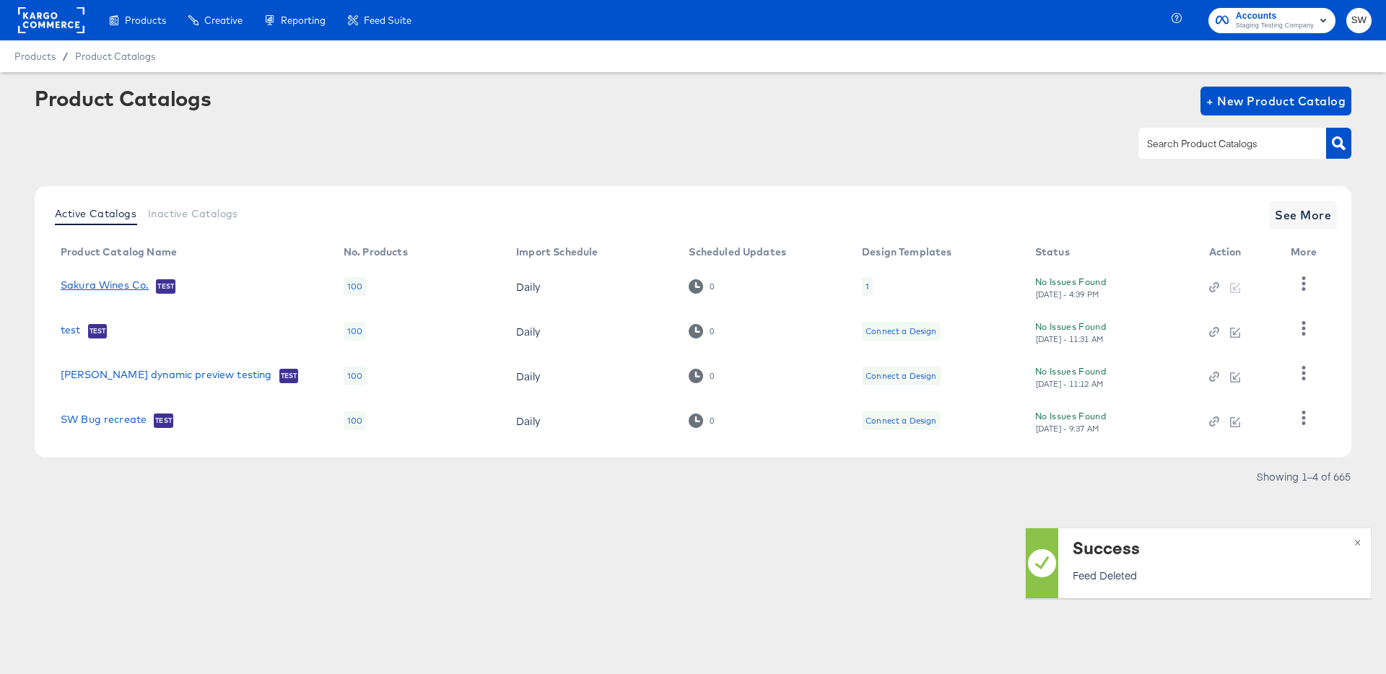
click at [124, 284] on link "Sakura Wines Co." at bounding box center [105, 286] width 88 height 14
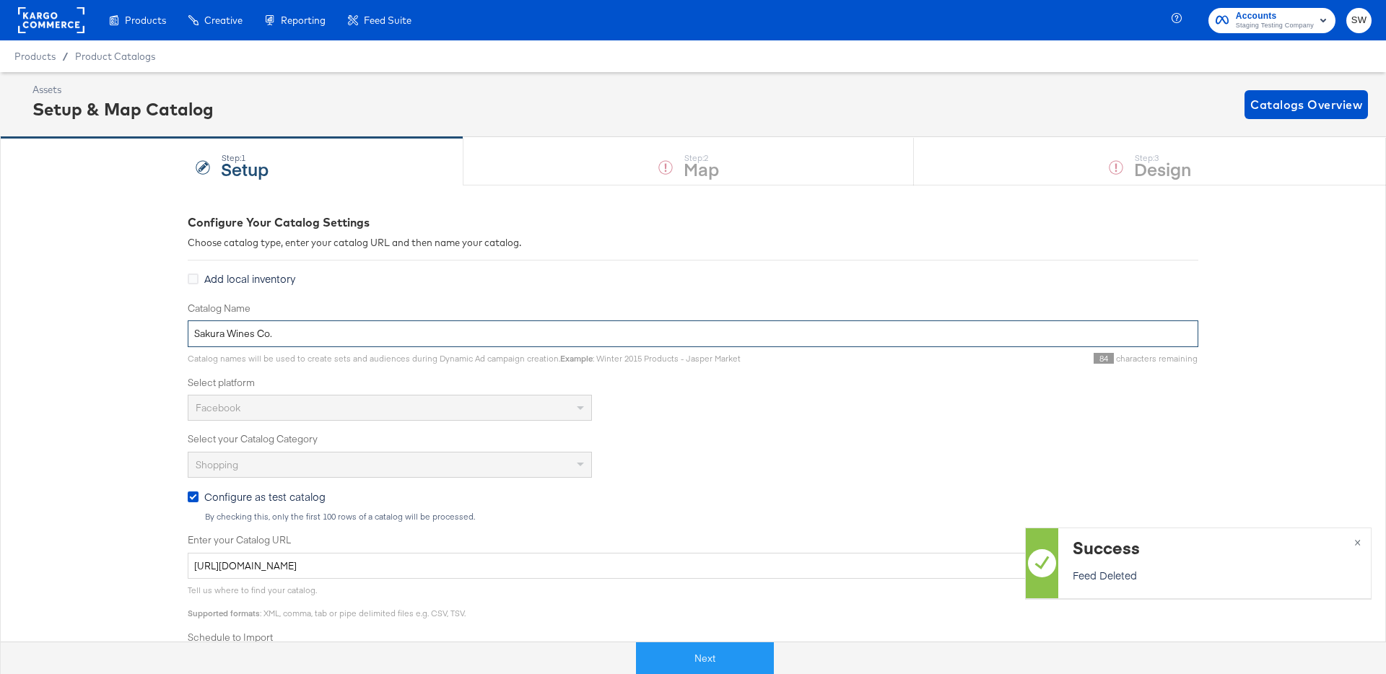
click at [399, 339] on input "Sakura Wines Co." at bounding box center [693, 334] width 1011 height 27
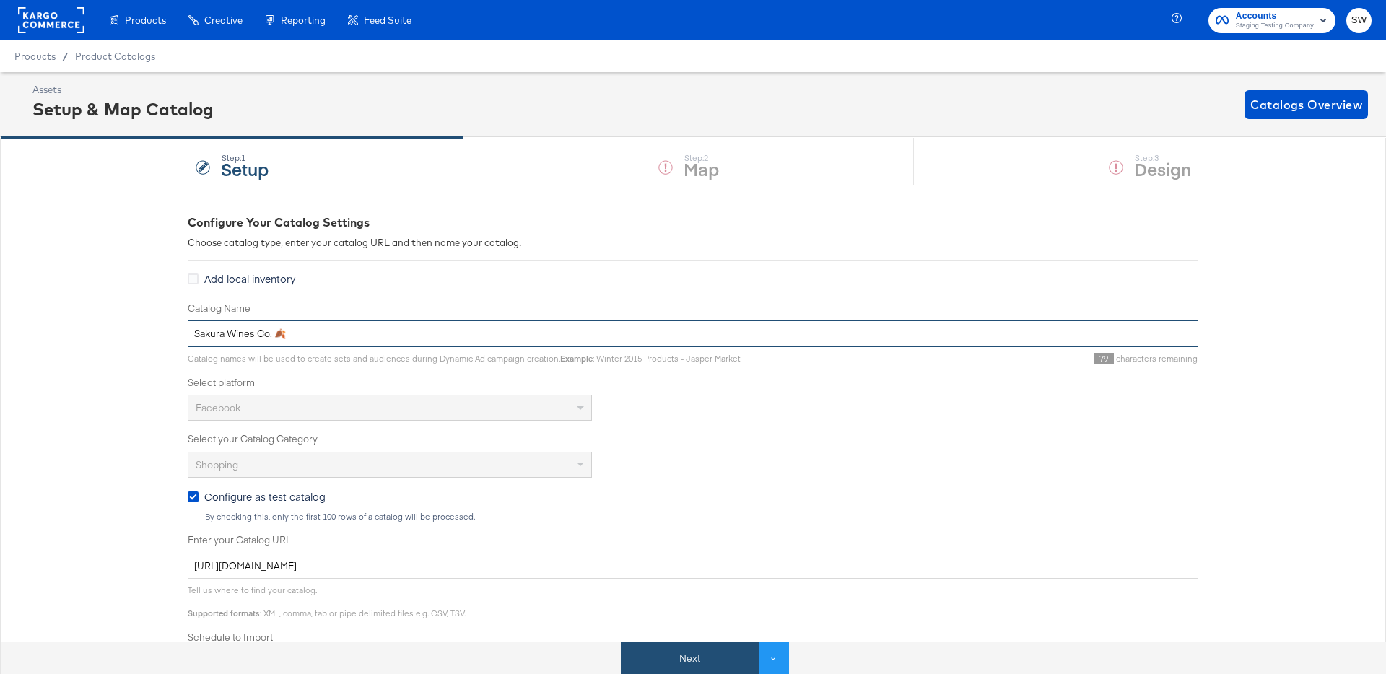
type input "Sakura Wines Co. 🍂"
click at [653, 652] on button "Next" at bounding box center [690, 659] width 138 height 32
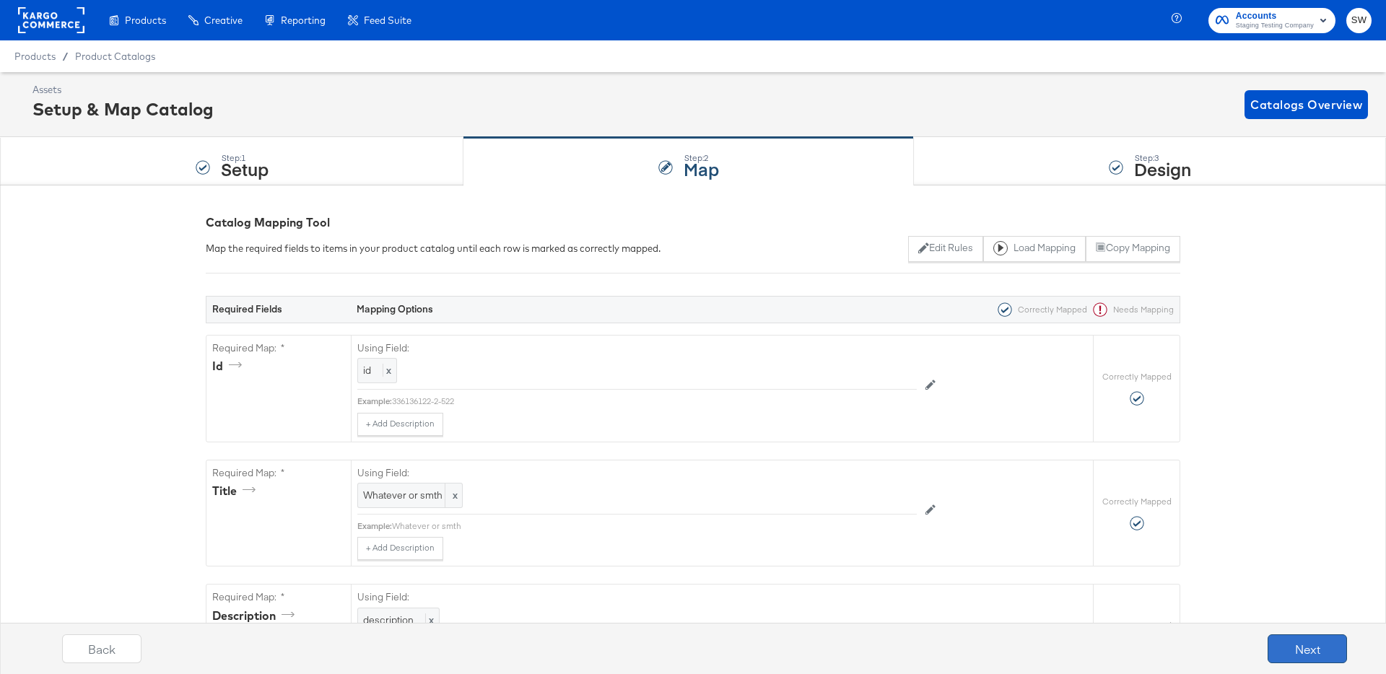
click at [1298, 637] on button "Next" at bounding box center [1307, 649] width 79 height 29
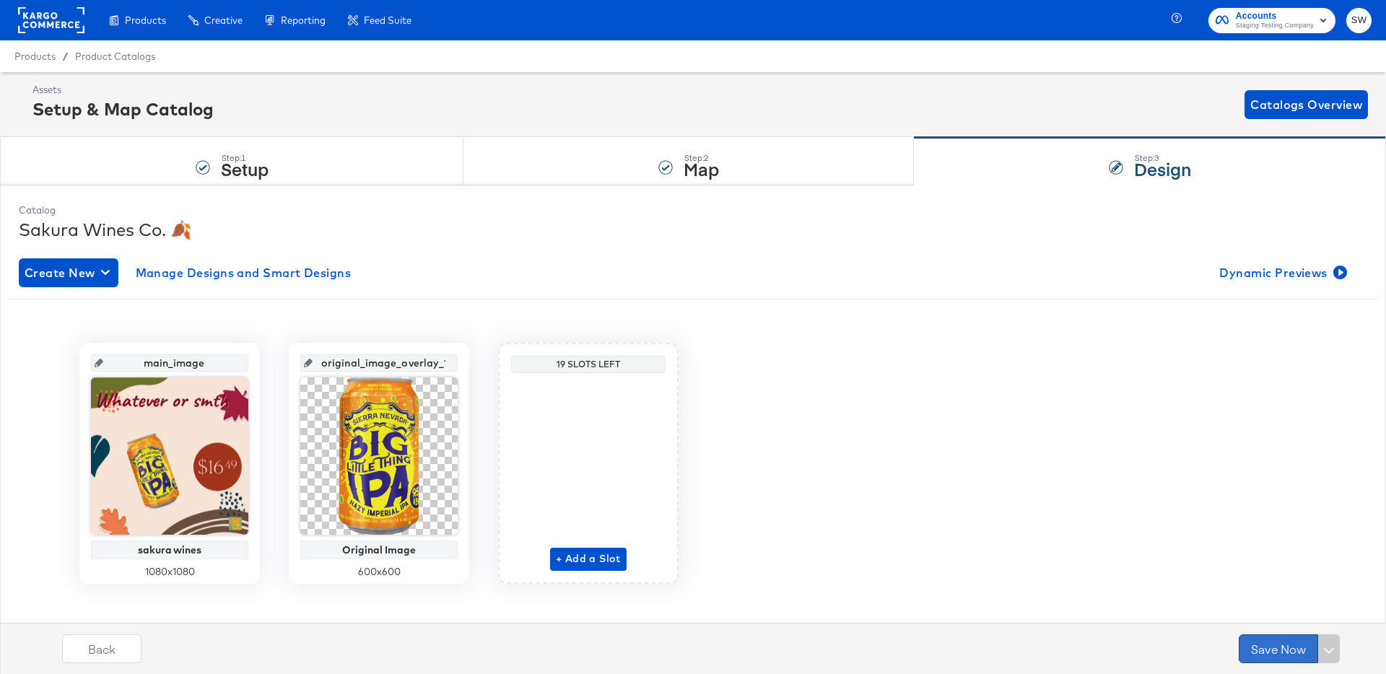
click at [1298, 638] on button "Save Now" at bounding box center [1278, 649] width 79 height 29
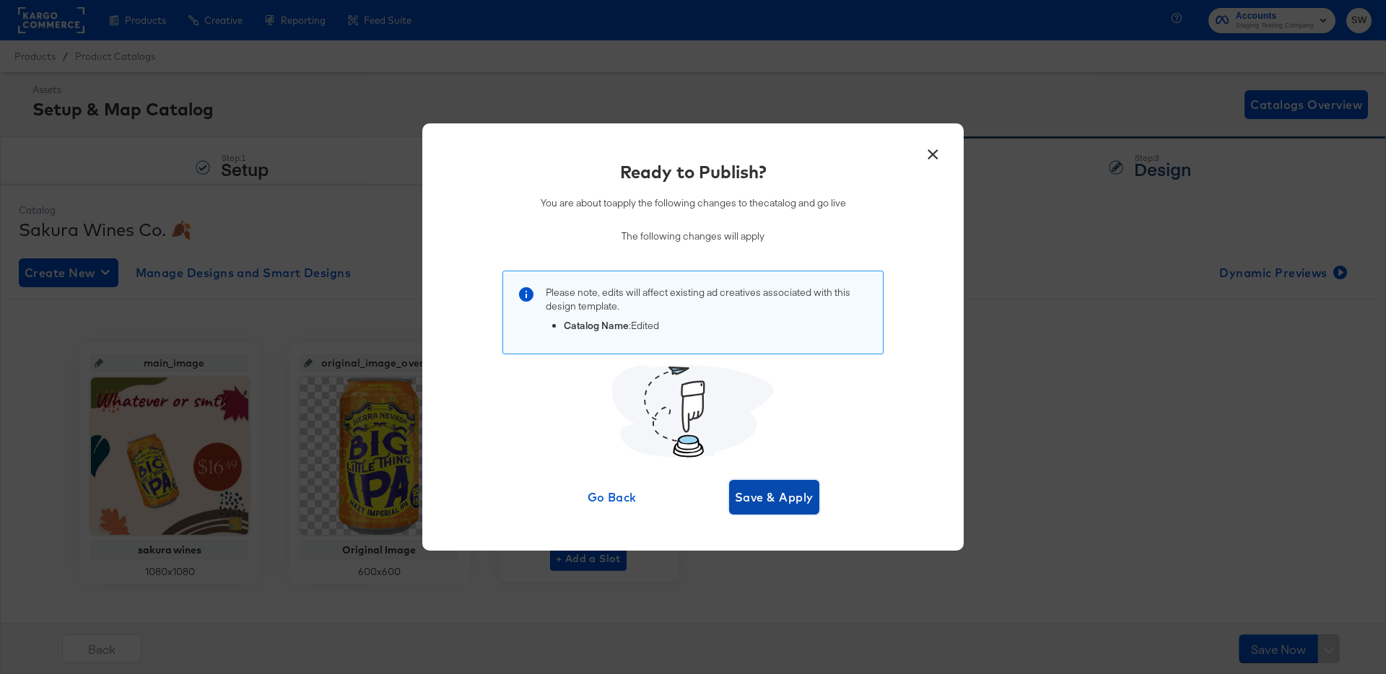
click at [795, 495] on span "Save & Apply" at bounding box center [774, 497] width 79 height 20
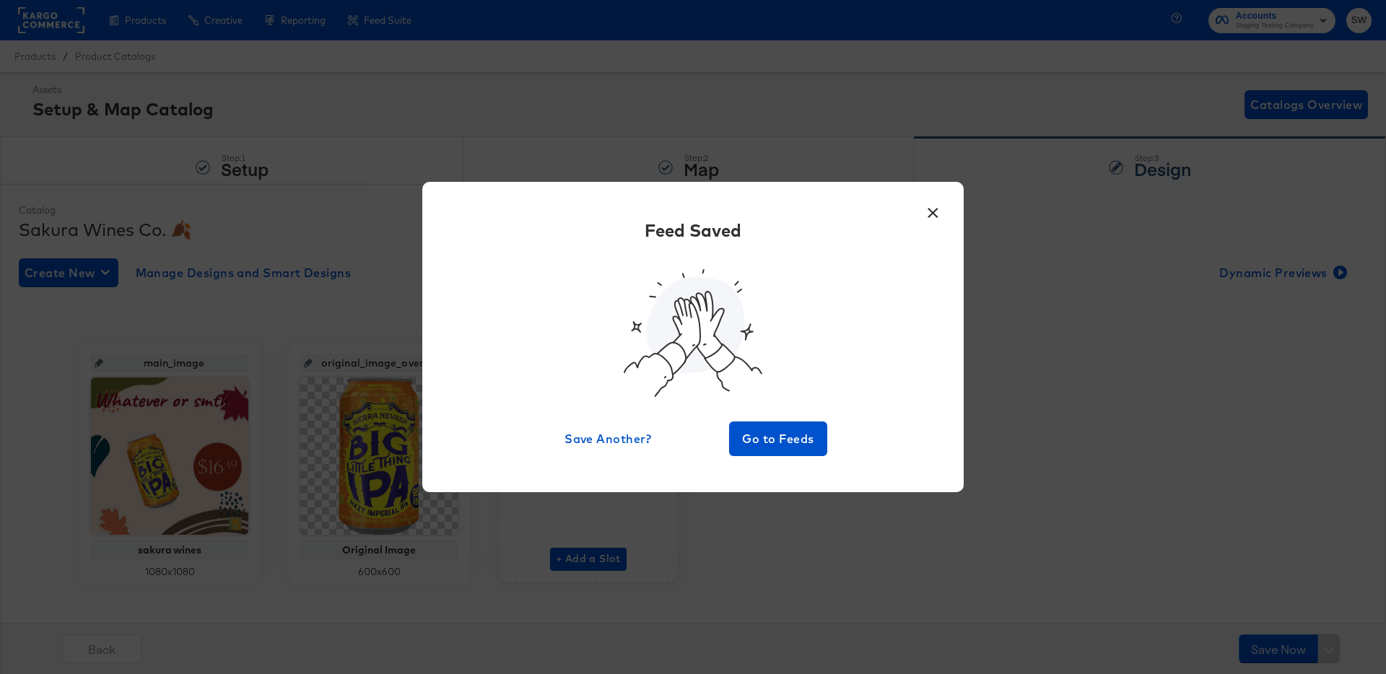
click at [937, 210] on button "×" at bounding box center [933, 209] width 26 height 26
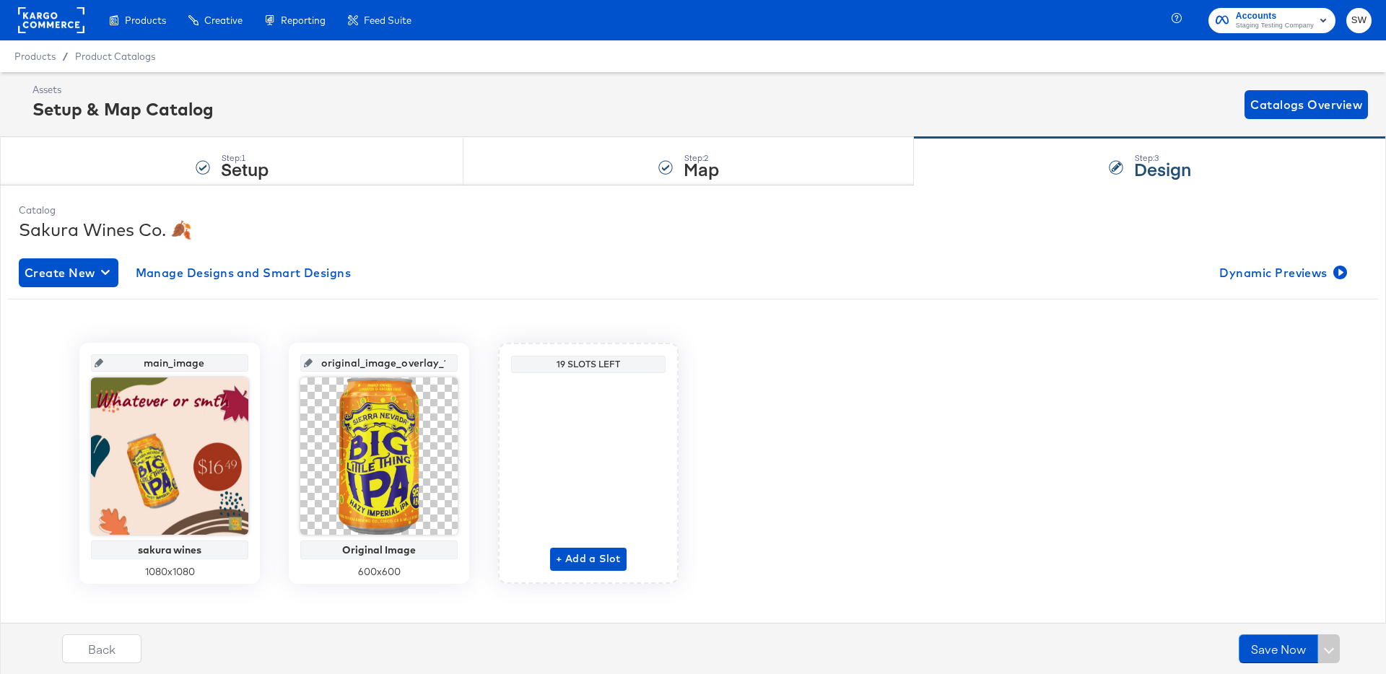
click at [1253, 293] on div "Create New Manage Designs and Smart Designs Dynamic Previews main_image sakura …" at bounding box center [693, 432] width 1349 height 370
click at [1268, 279] on span "Dynamic Previews" at bounding box center [1282, 273] width 125 height 20
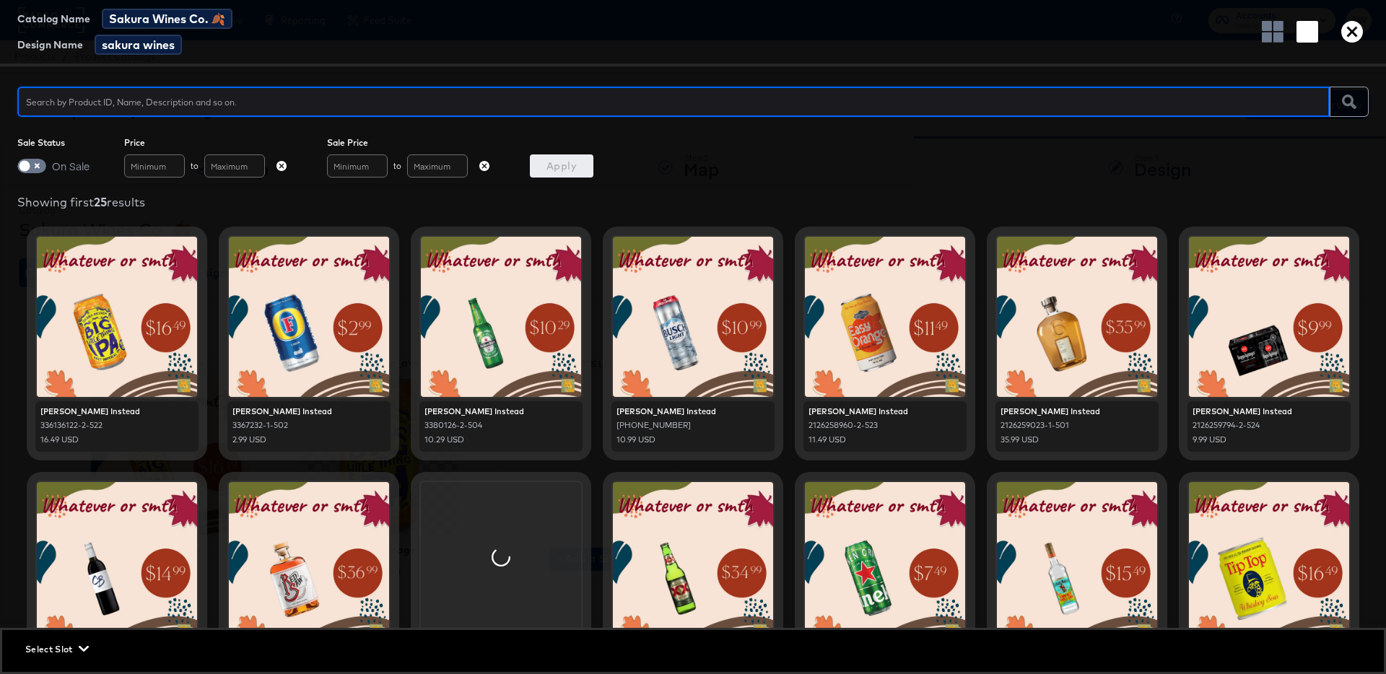
click at [1352, 32] on icon "button" at bounding box center [1353, 32] width 22 height 22
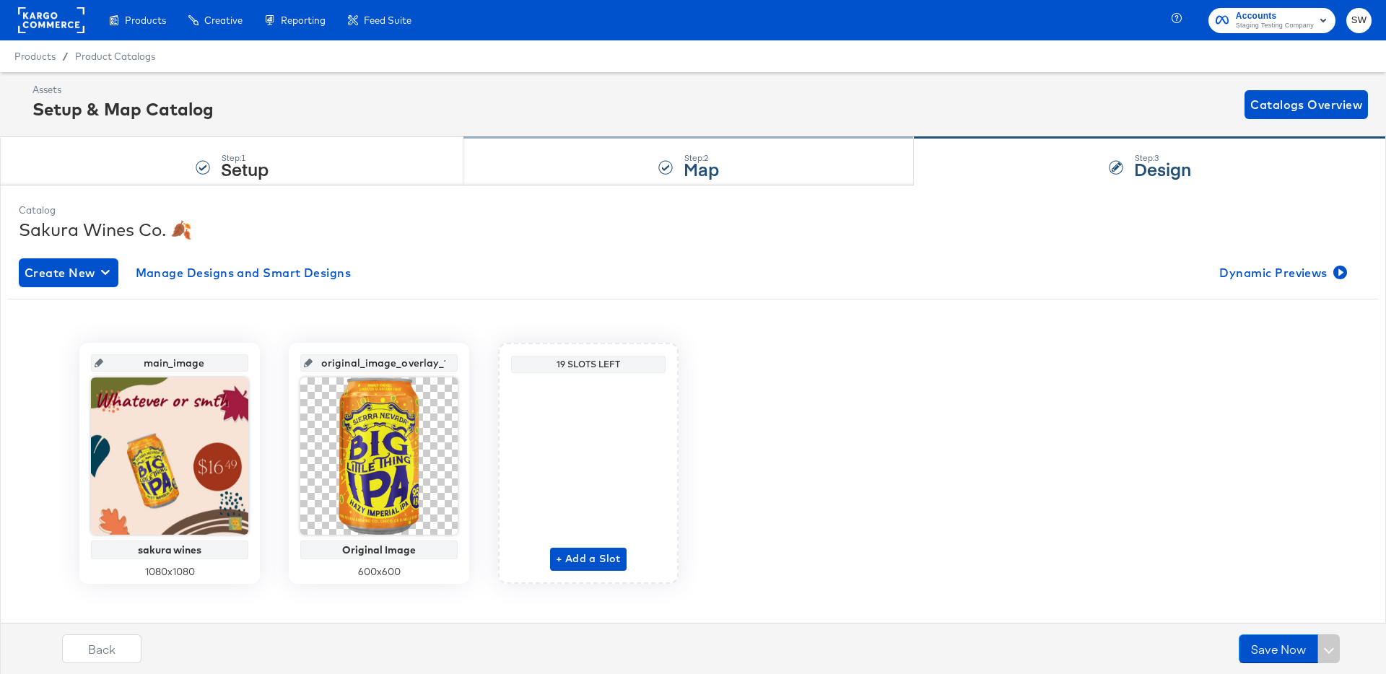
click at [698, 163] on strong "Map" at bounding box center [701, 169] width 35 height 24
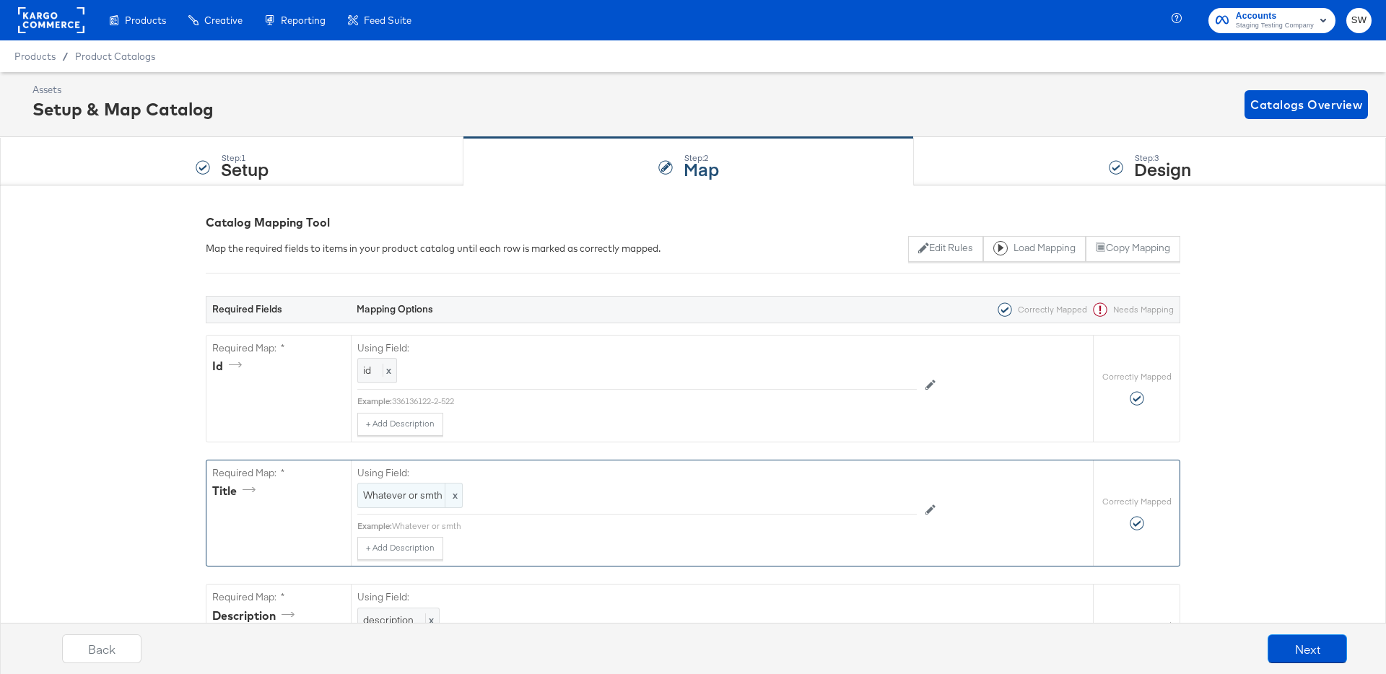
click at [453, 496] on span "x" at bounding box center [453, 496] width 17 height 24
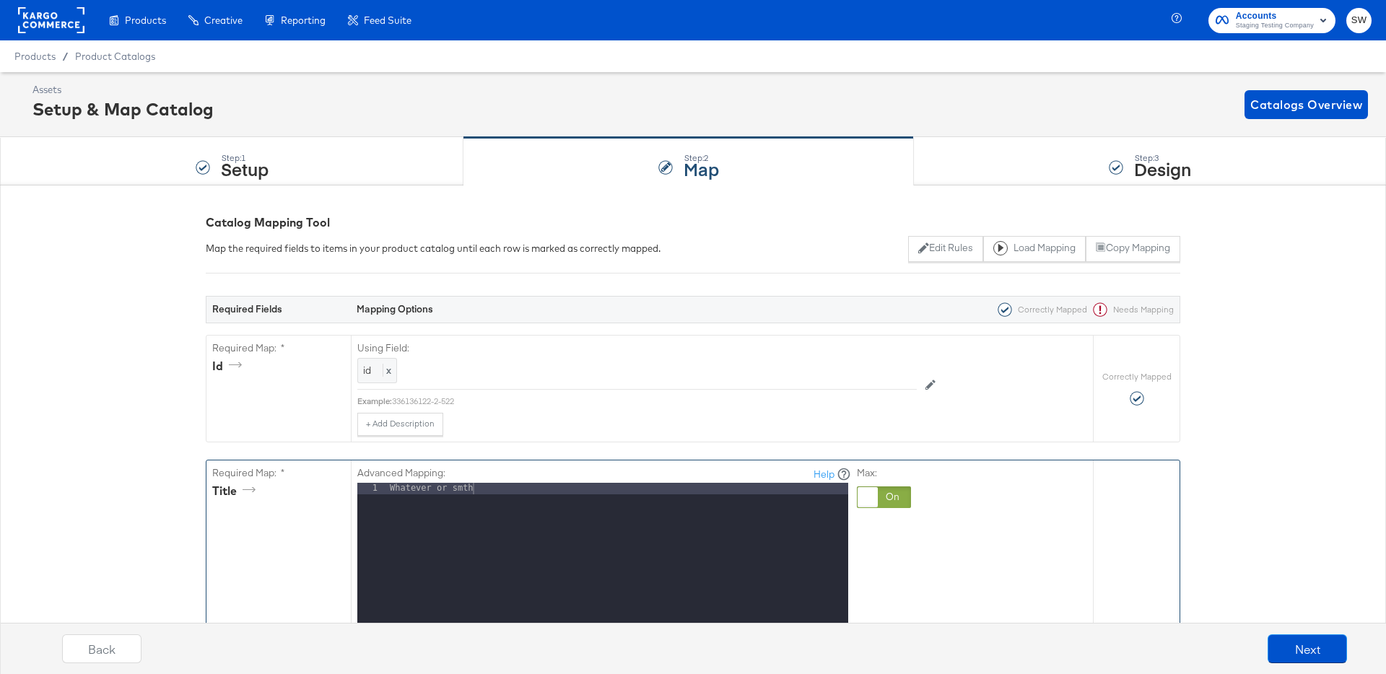
click at [623, 513] on div "Whatever or smth" at bounding box center [617, 675] width 461 height 384
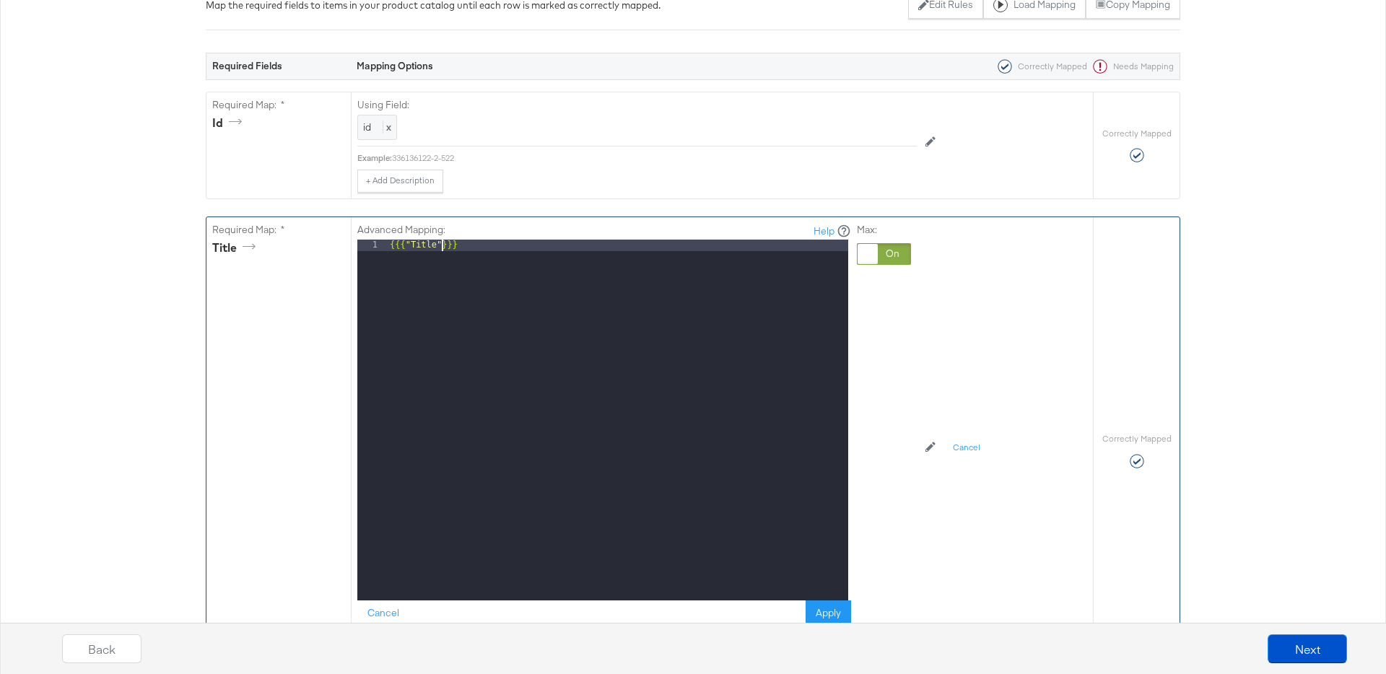
scroll to position [241, 0]
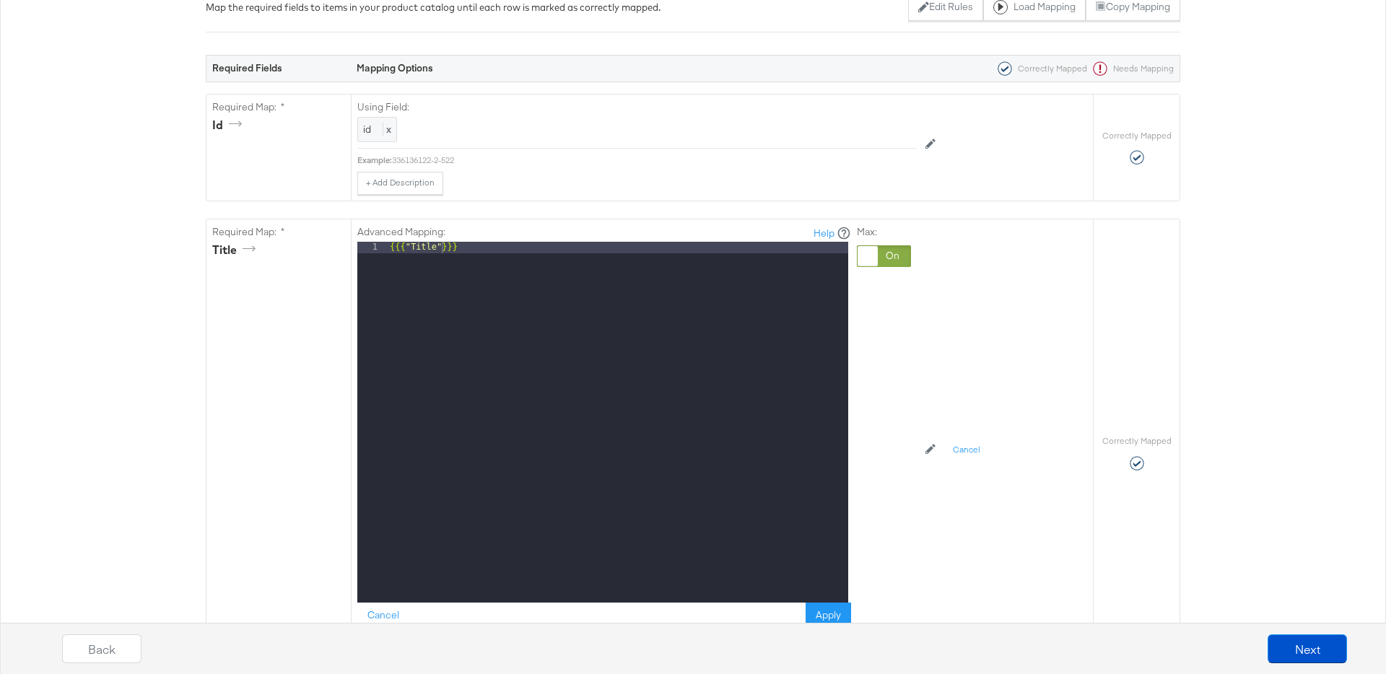
click at [831, 613] on div "Back Next" at bounding box center [705, 643] width 1386 height 62
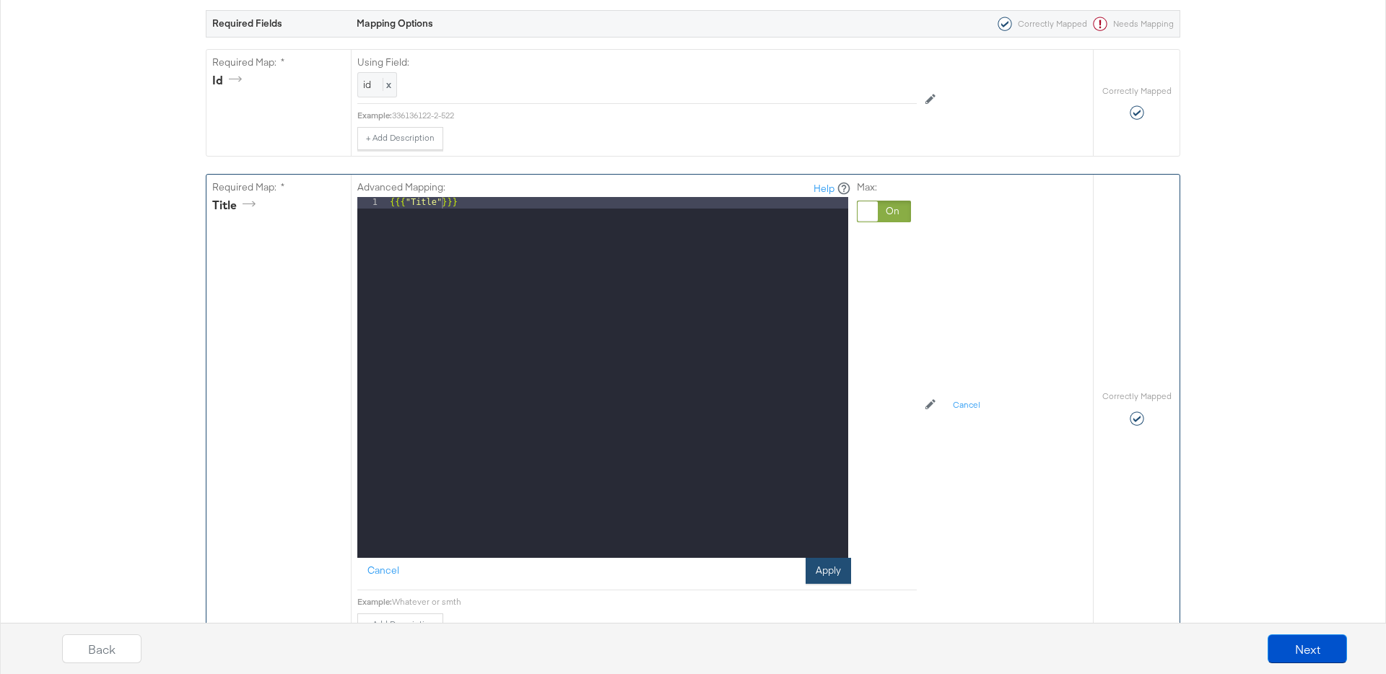
click at [830, 568] on button "Apply" at bounding box center [828, 571] width 45 height 26
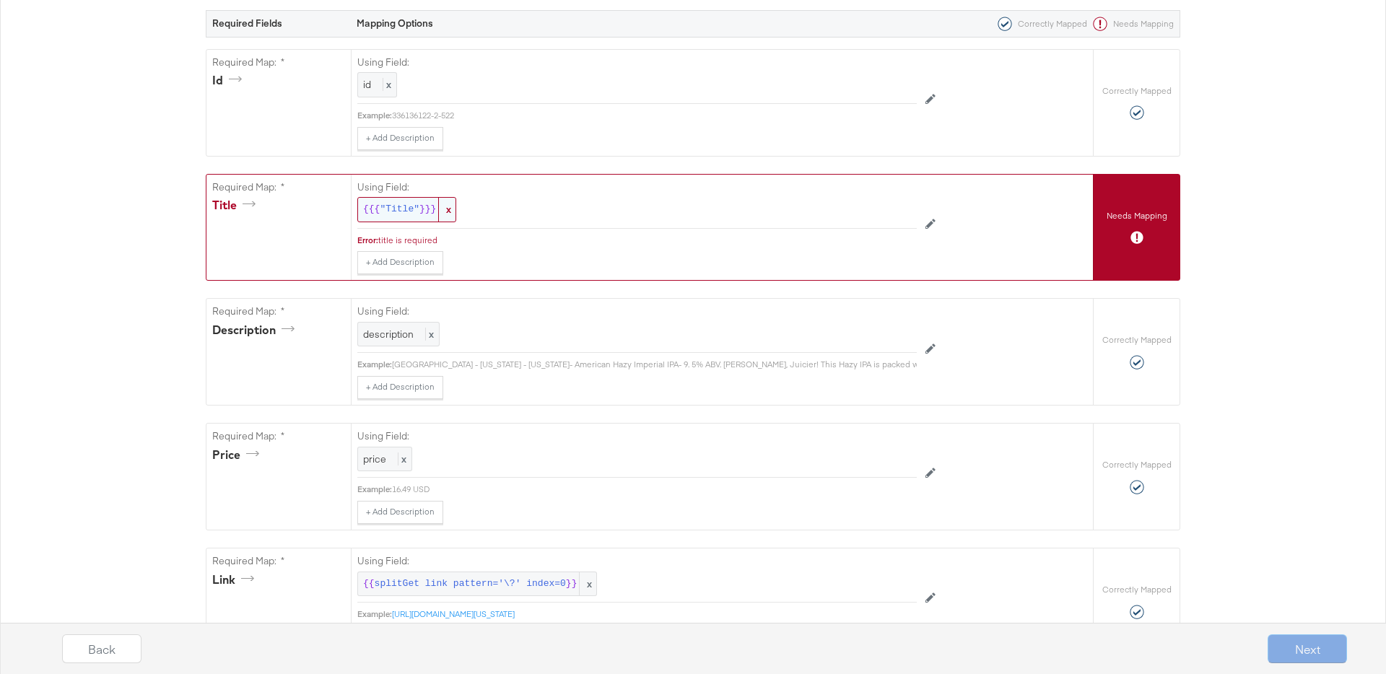
click at [388, 207] on span ""Title"" at bounding box center [400, 210] width 40 height 14
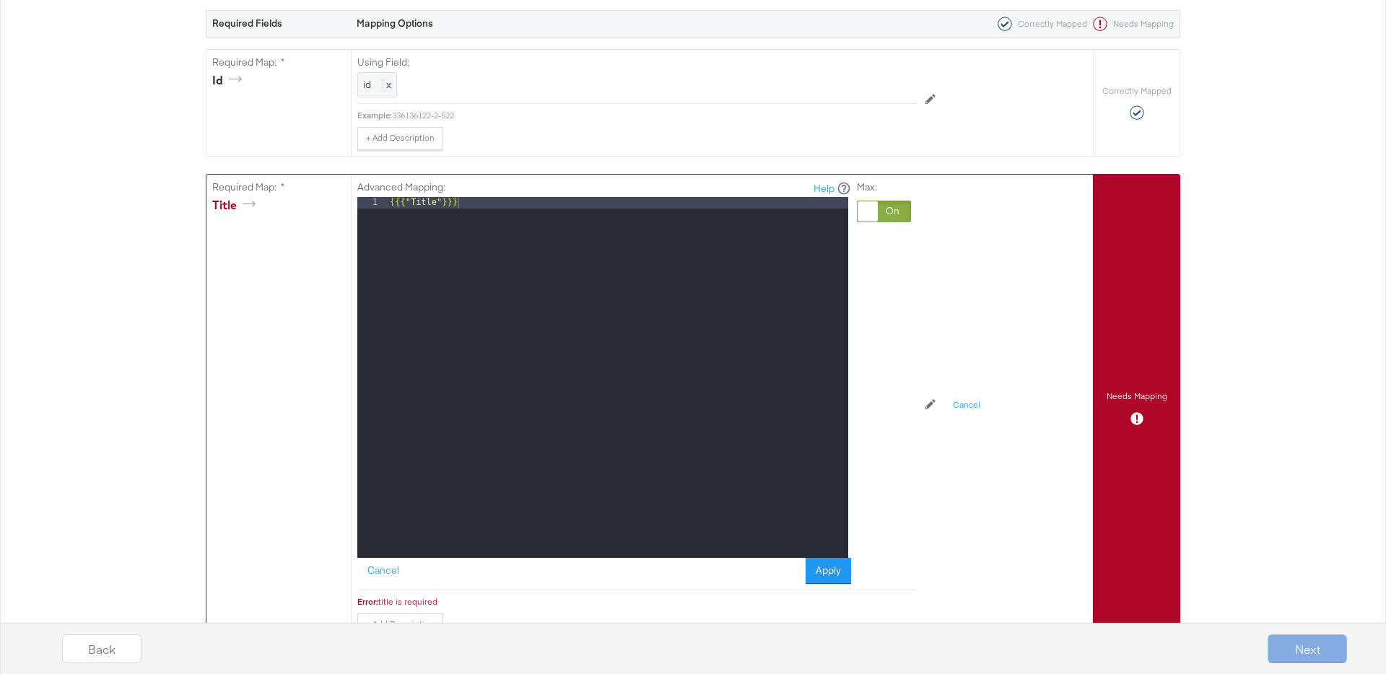
click at [417, 204] on div "{{{ "Title" }}}" at bounding box center [617, 389] width 461 height 384
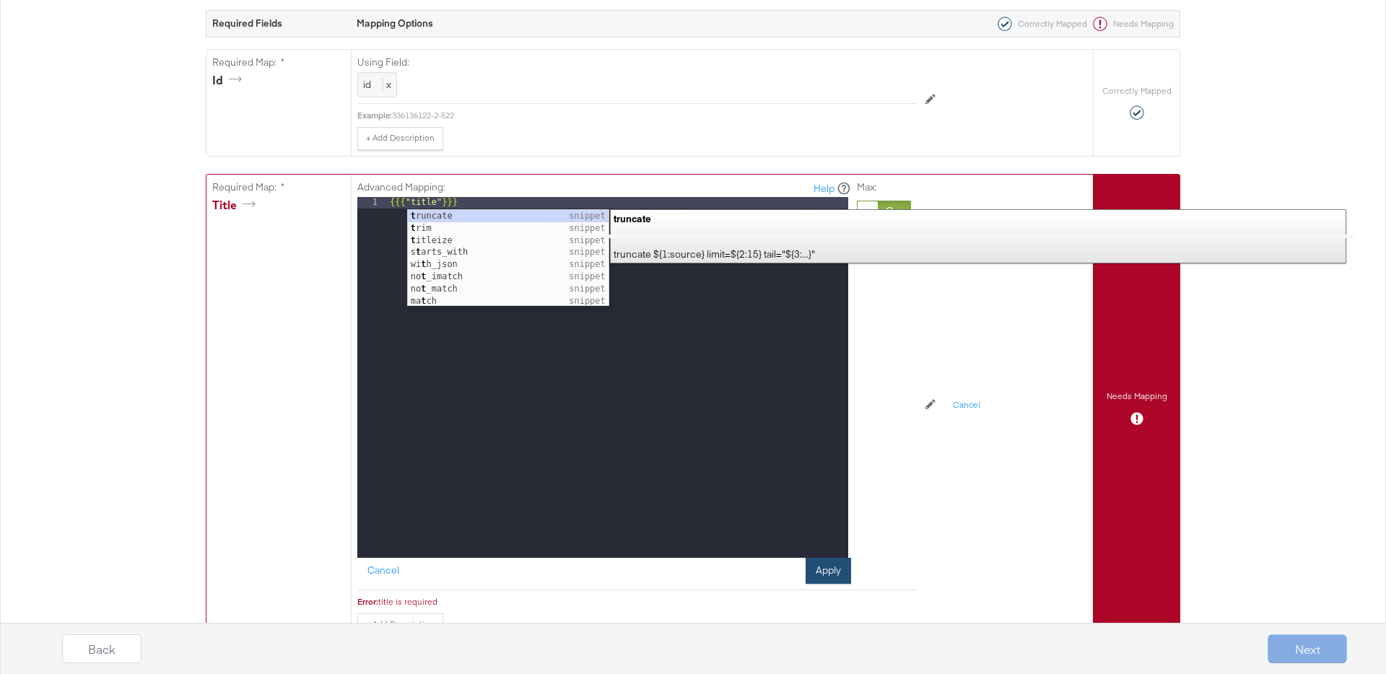
click at [833, 575] on button "Apply" at bounding box center [828, 571] width 45 height 26
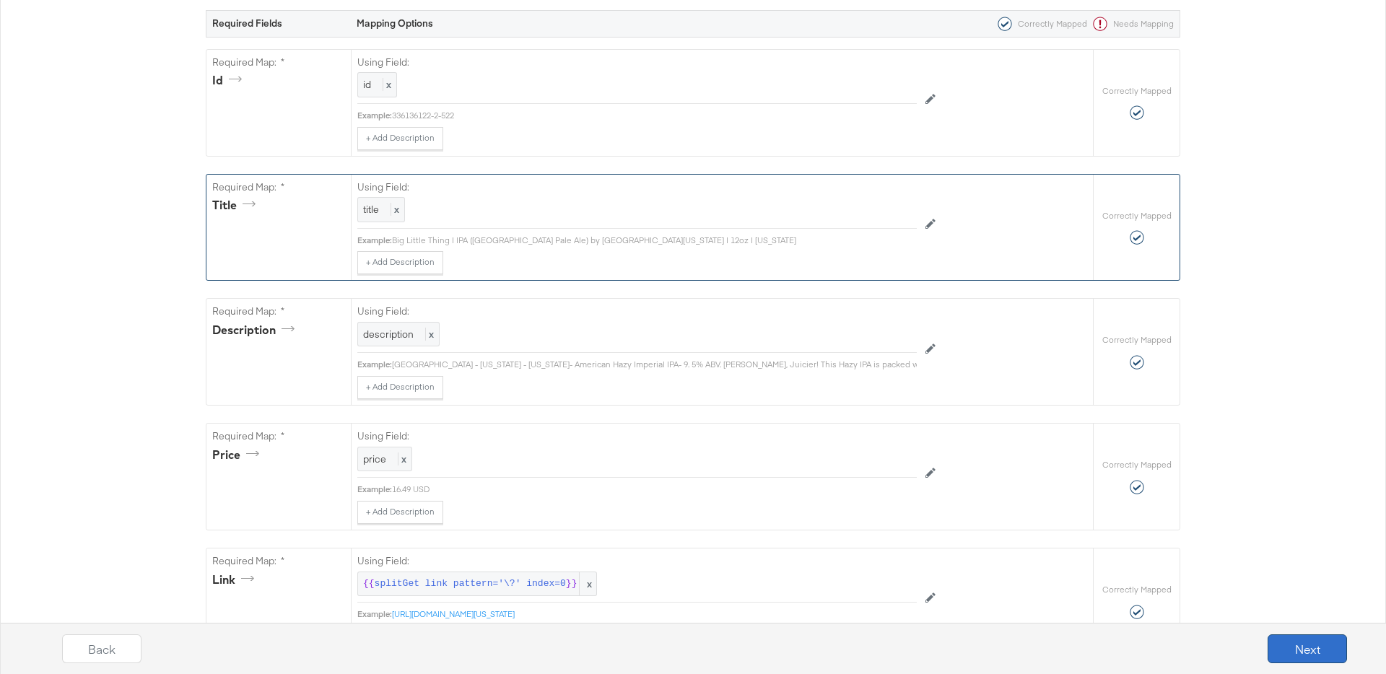
click at [1282, 641] on button "Next" at bounding box center [1307, 649] width 79 height 29
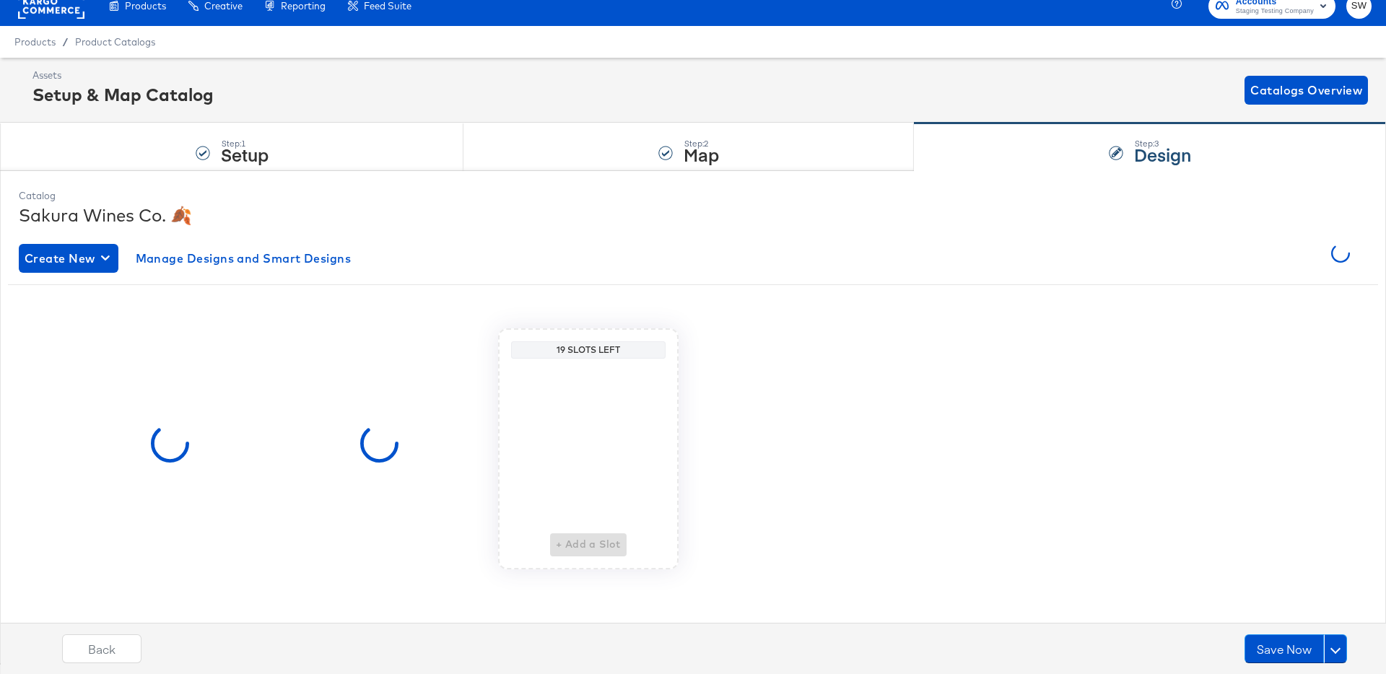
scroll to position [0, 0]
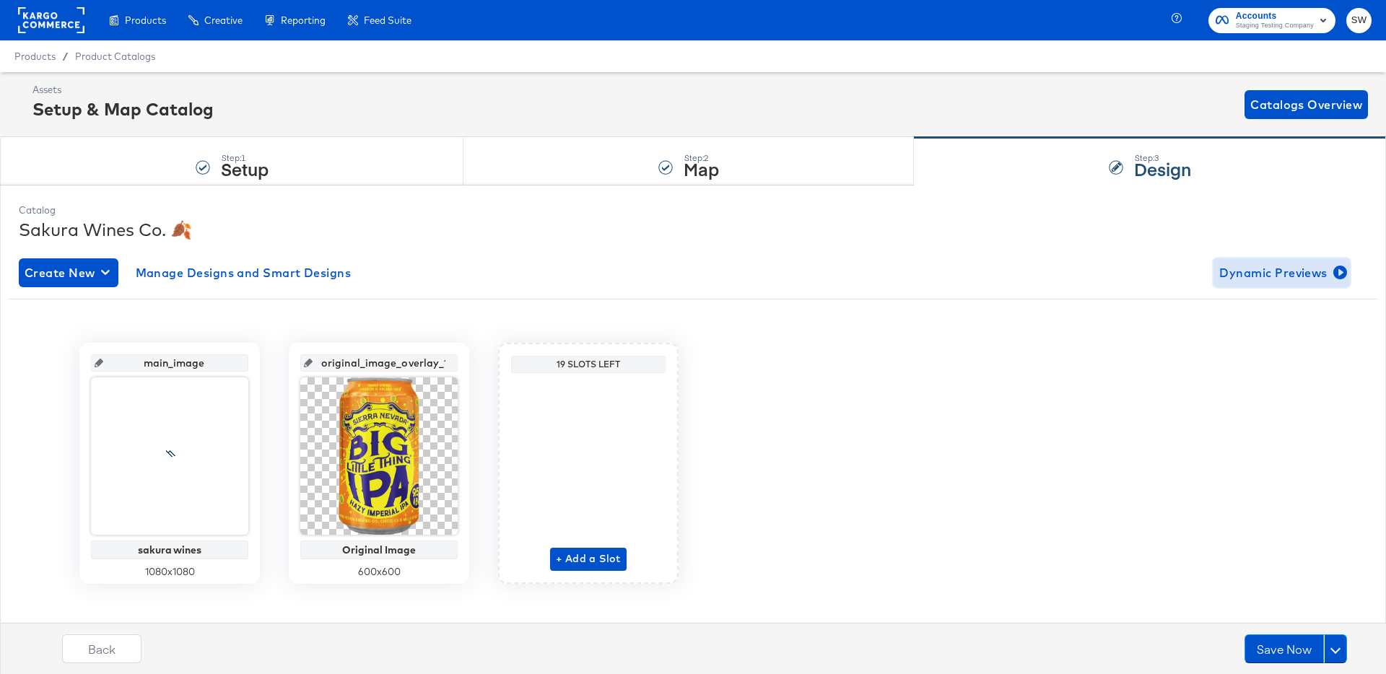
click at [1269, 265] on span "Dynamic Previews" at bounding box center [1282, 273] width 125 height 20
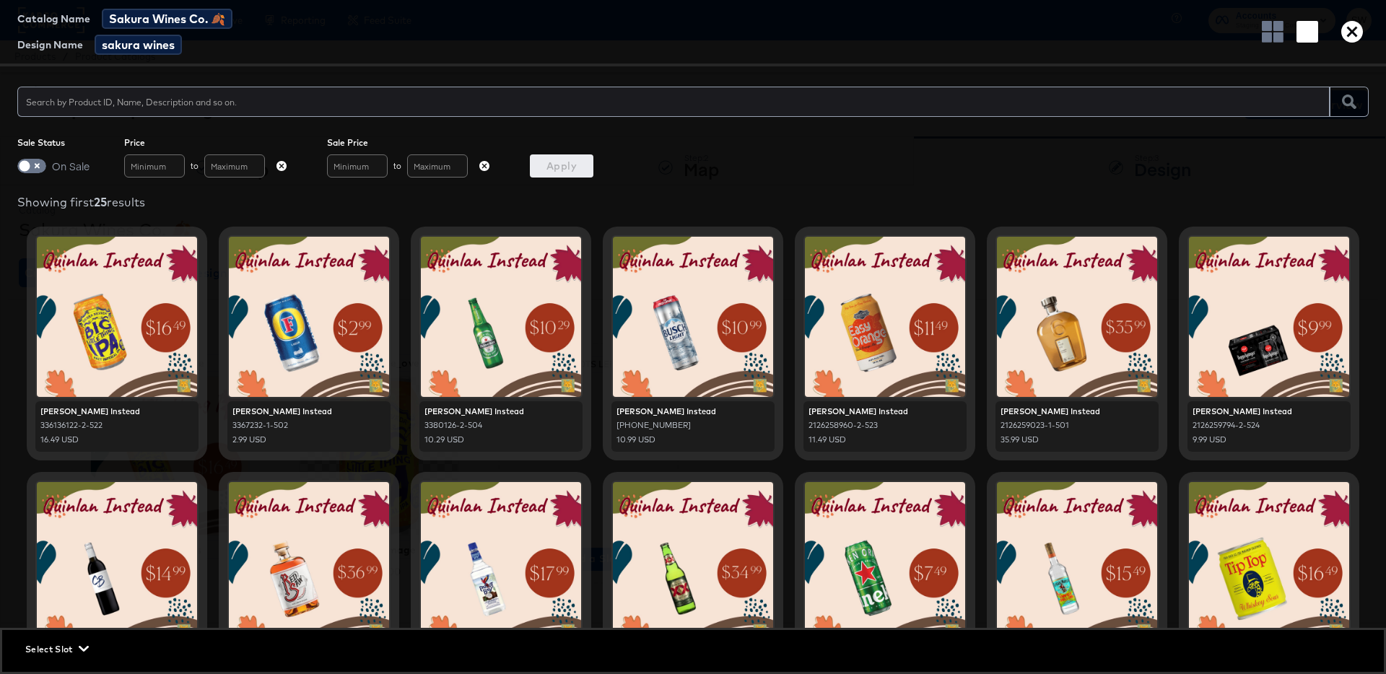
click at [1346, 31] on icon "button" at bounding box center [1353, 32] width 22 height 22
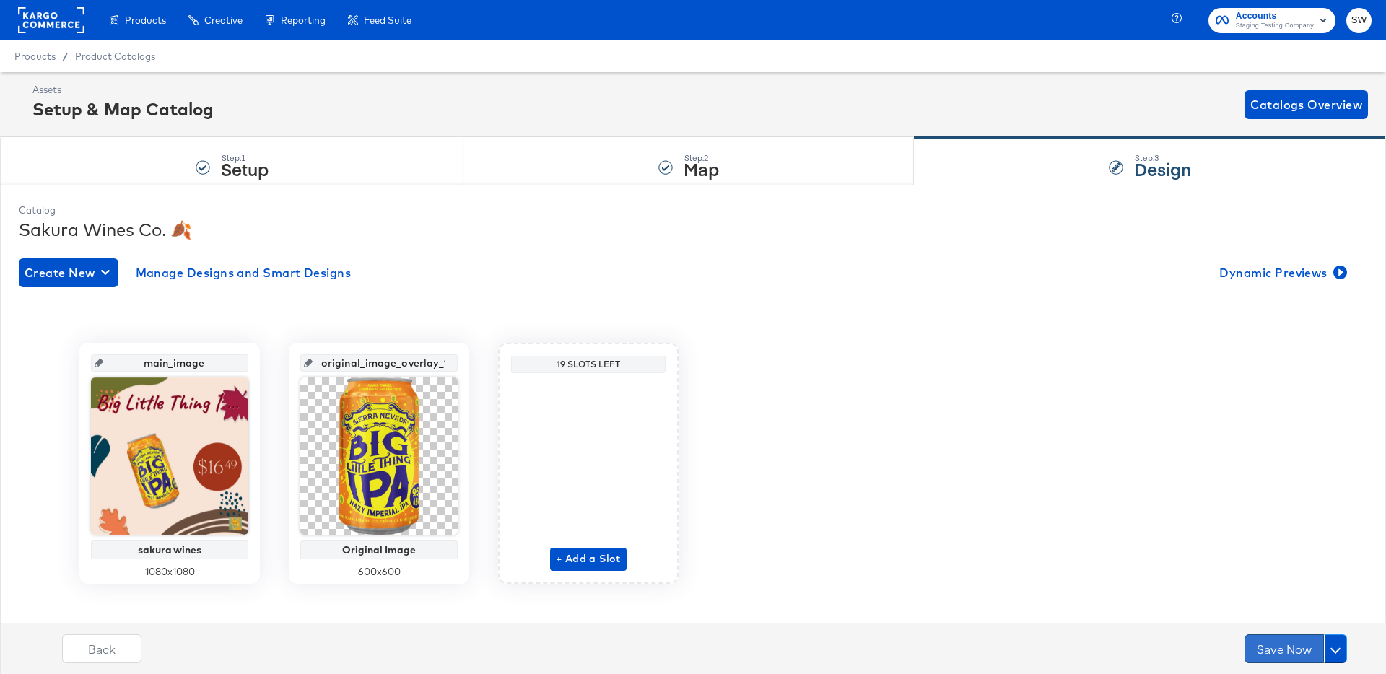
click at [1279, 646] on button "Save Now" at bounding box center [1284, 649] width 79 height 29
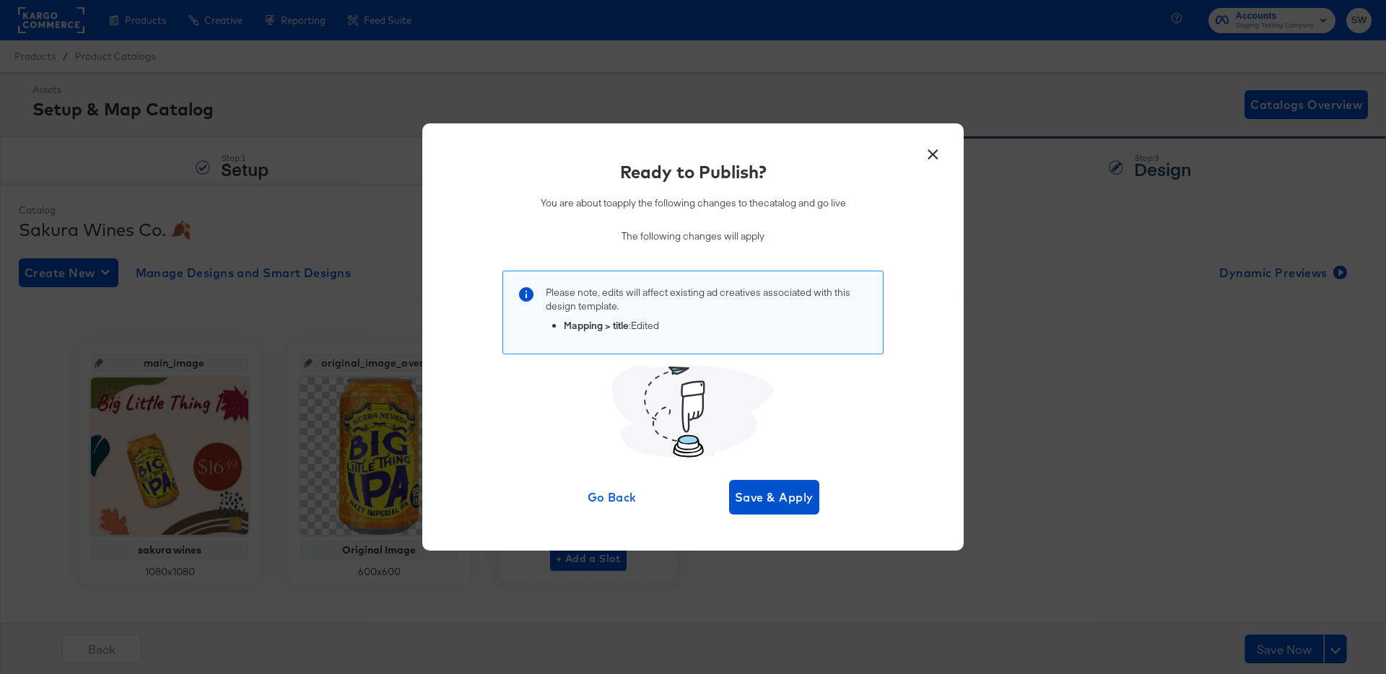
click at [806, 518] on div "× Ready to Publish? You are about to apply the following changes to the catalog…" at bounding box center [693, 336] width 542 height 427
click at [797, 501] on span "Save & Apply" at bounding box center [774, 497] width 79 height 20
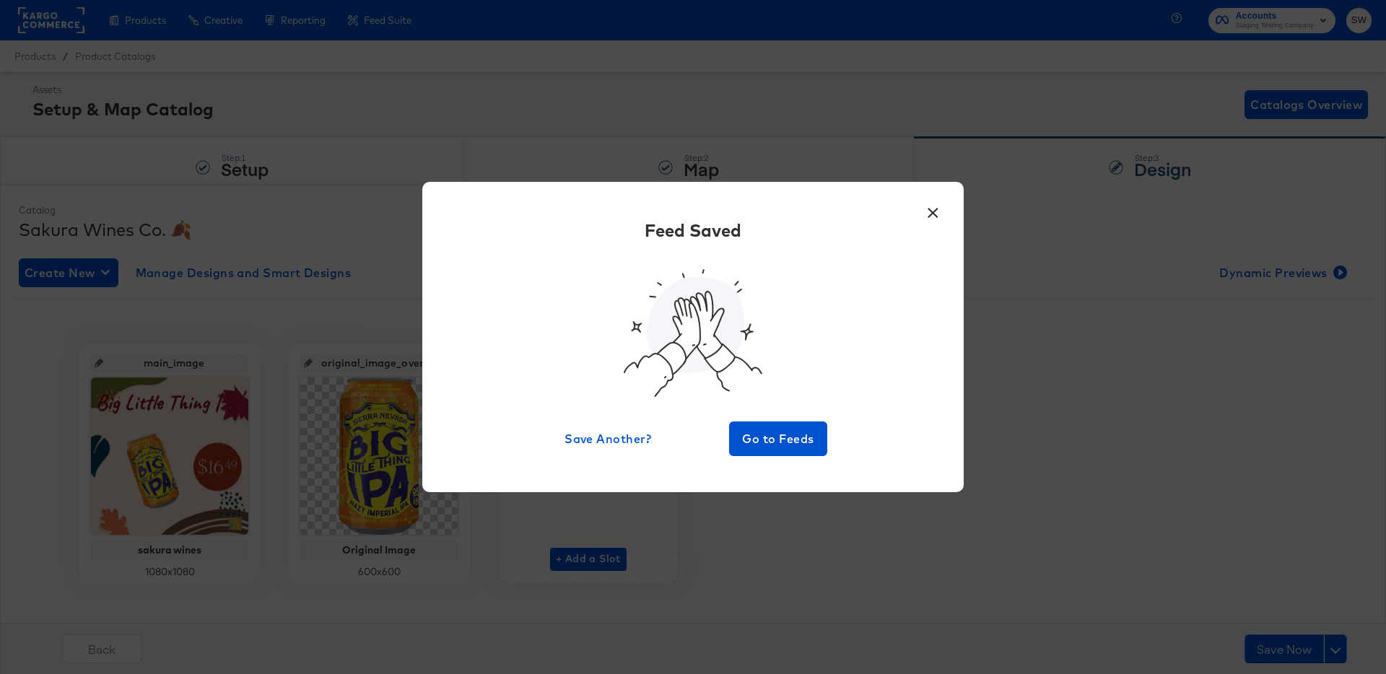
click at [932, 209] on button "×" at bounding box center [933, 209] width 26 height 26
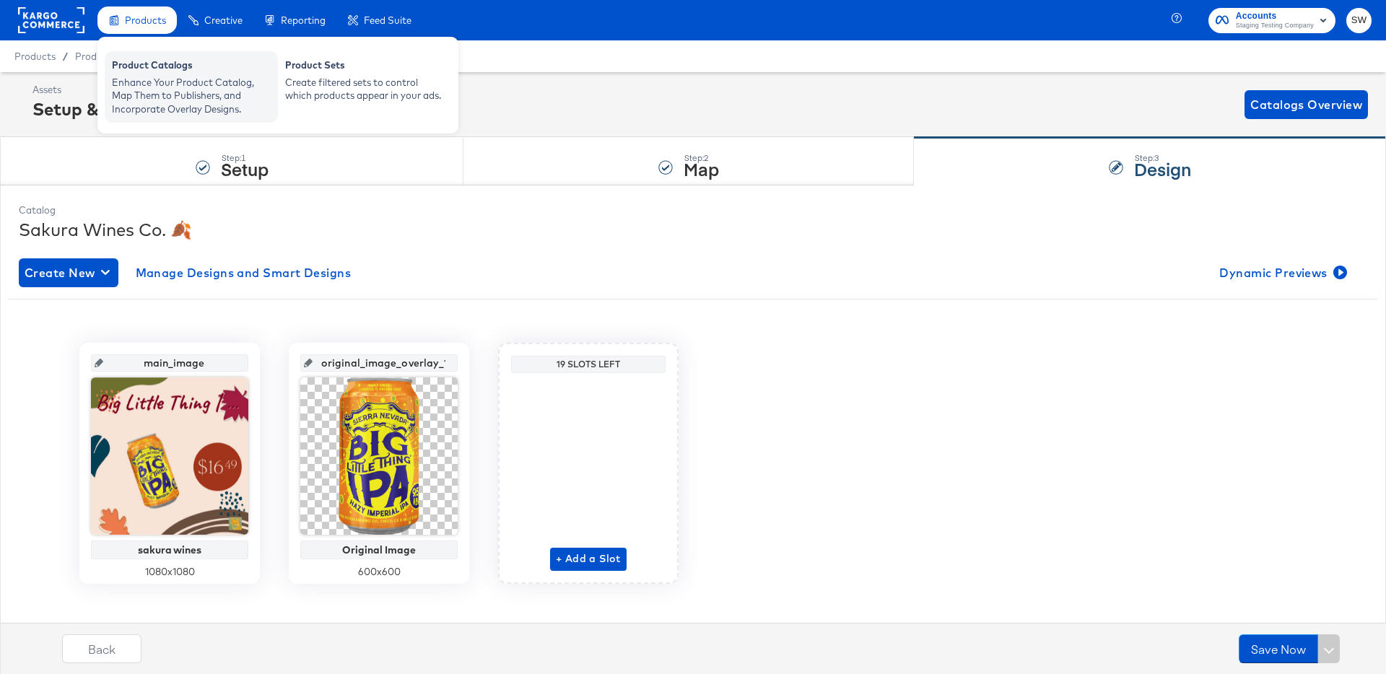
click at [157, 85] on div "Enhance Your Product Catalog, Map Them to Publishers, and Incorporate Overlay D…" at bounding box center [191, 96] width 159 height 40
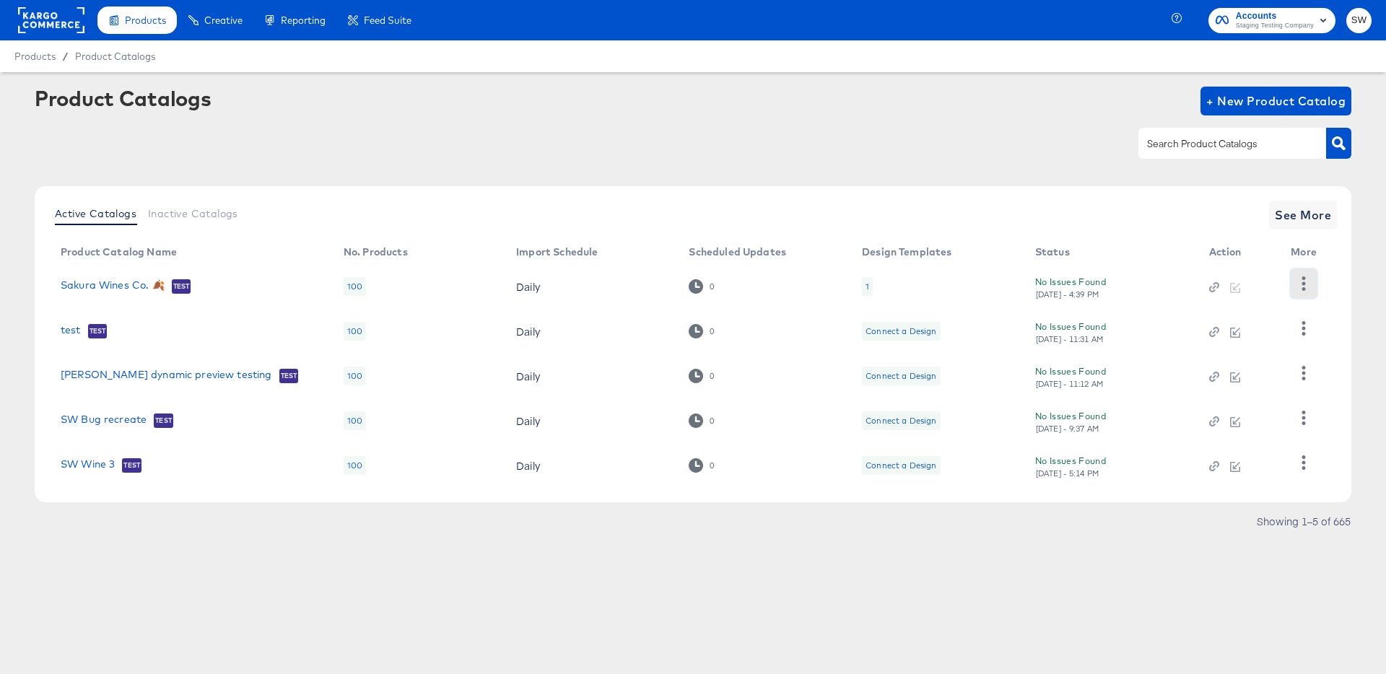
click at [1311, 282] on button "button" at bounding box center [1303, 283] width 25 height 29
click at [1279, 331] on div "HUD Checks (Internal)" at bounding box center [1245, 336] width 144 height 23
click at [144, 290] on link "Sakura Wines Co. 🍂" at bounding box center [113, 286] width 104 height 14
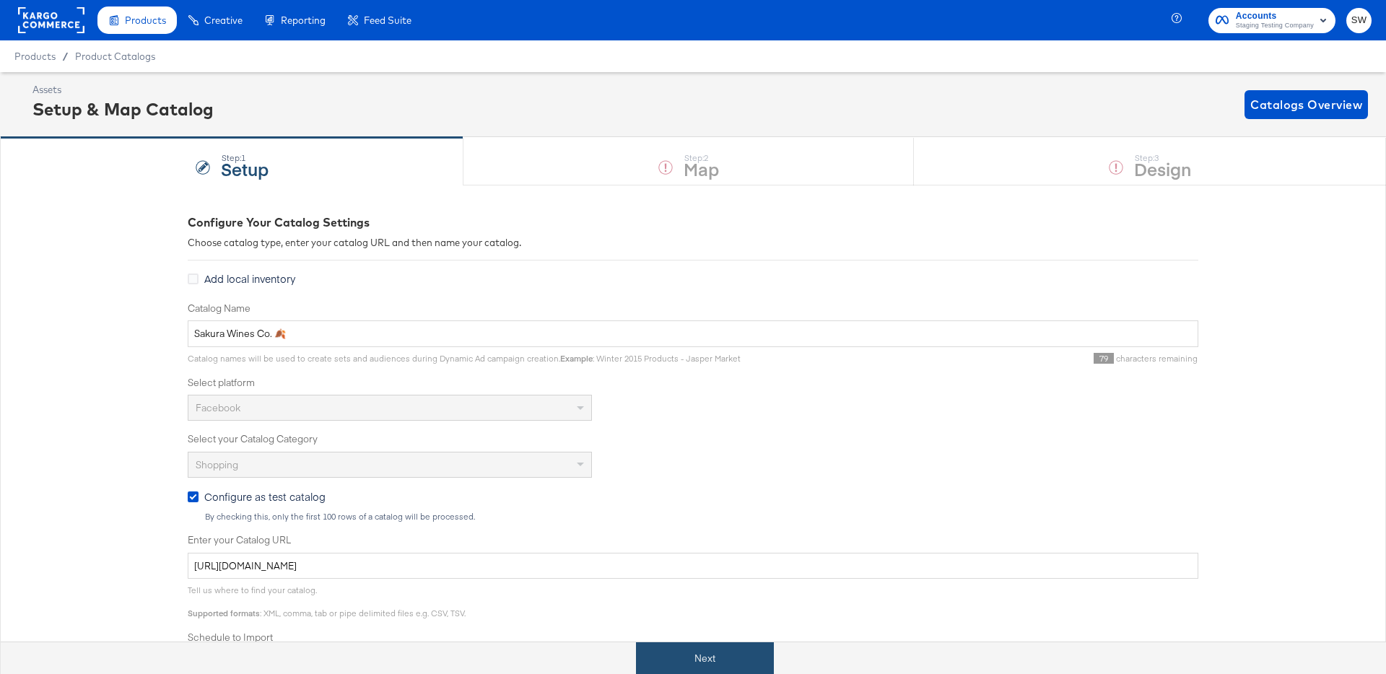
click at [656, 645] on button "Next" at bounding box center [705, 659] width 138 height 32
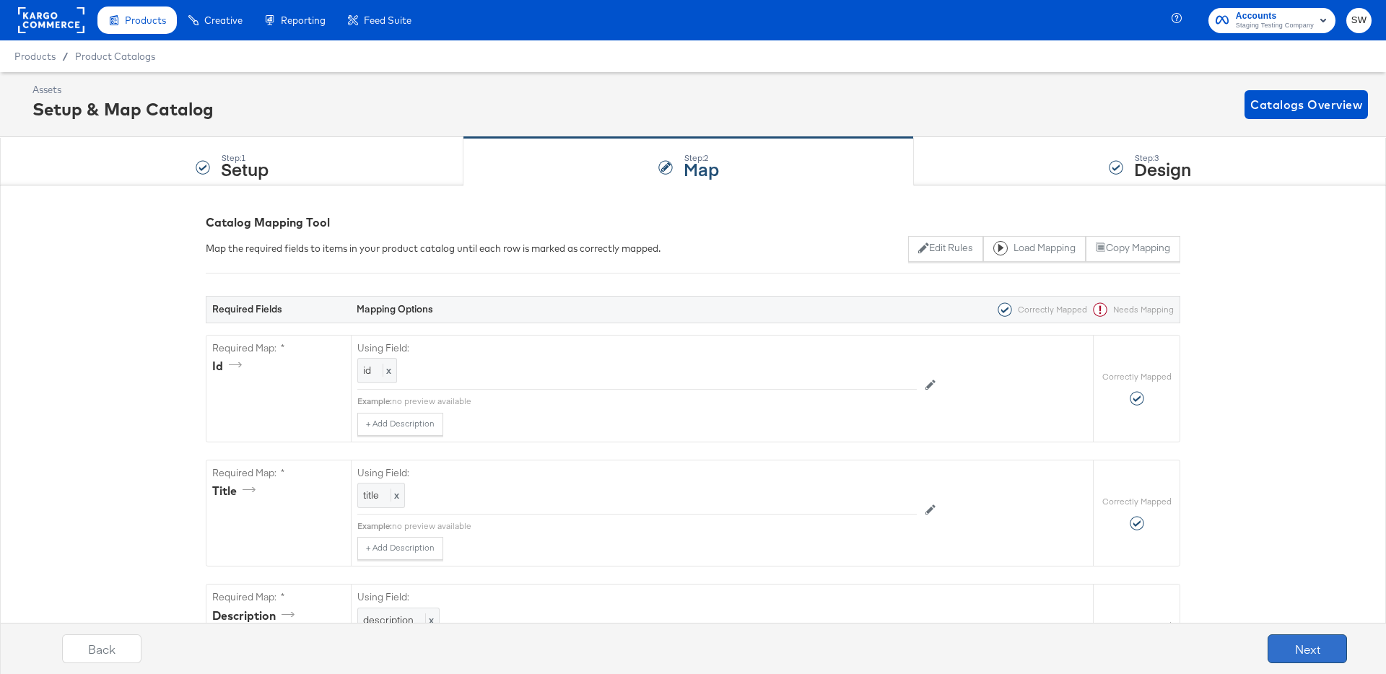
click at [1311, 651] on button "Next" at bounding box center [1307, 649] width 79 height 29
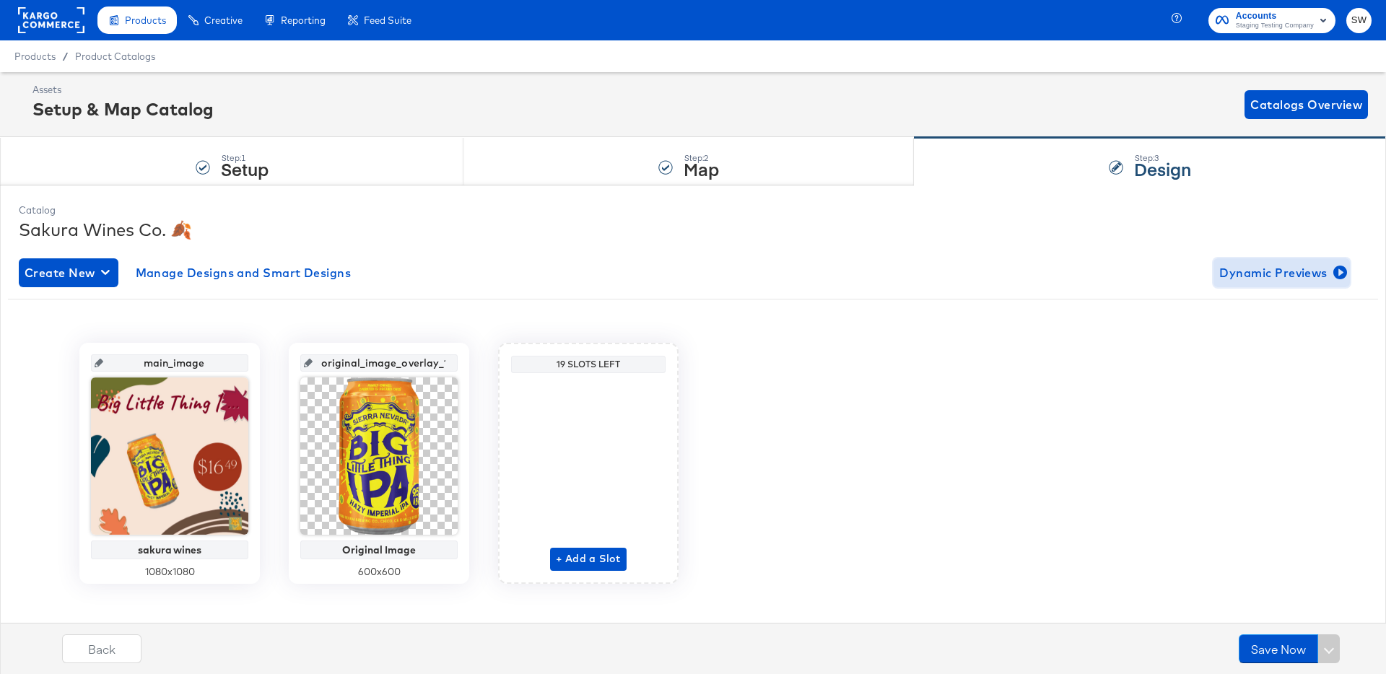
click at [1264, 259] on button "Dynamic Previews" at bounding box center [1282, 273] width 136 height 29
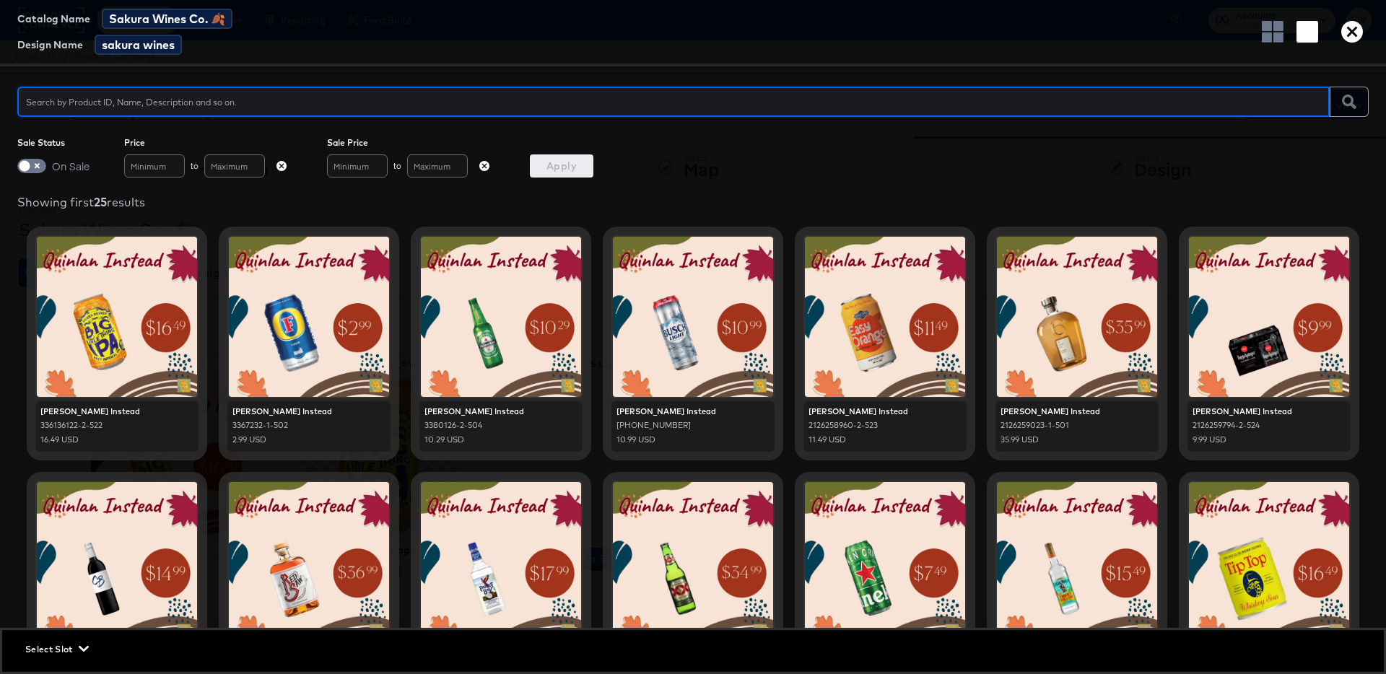
click at [1350, 21] on icon "button" at bounding box center [1353, 32] width 22 height 22
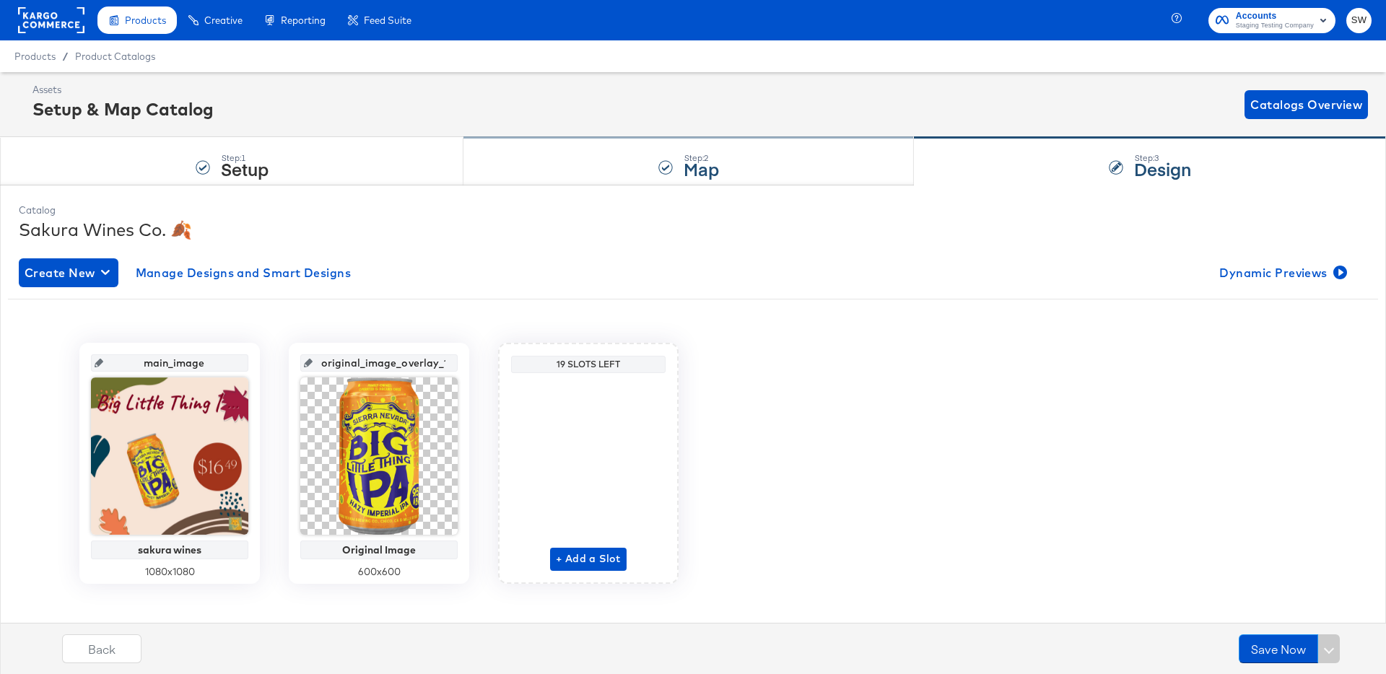
click at [739, 168] on div "Step: 2 Map" at bounding box center [689, 162] width 451 height 48
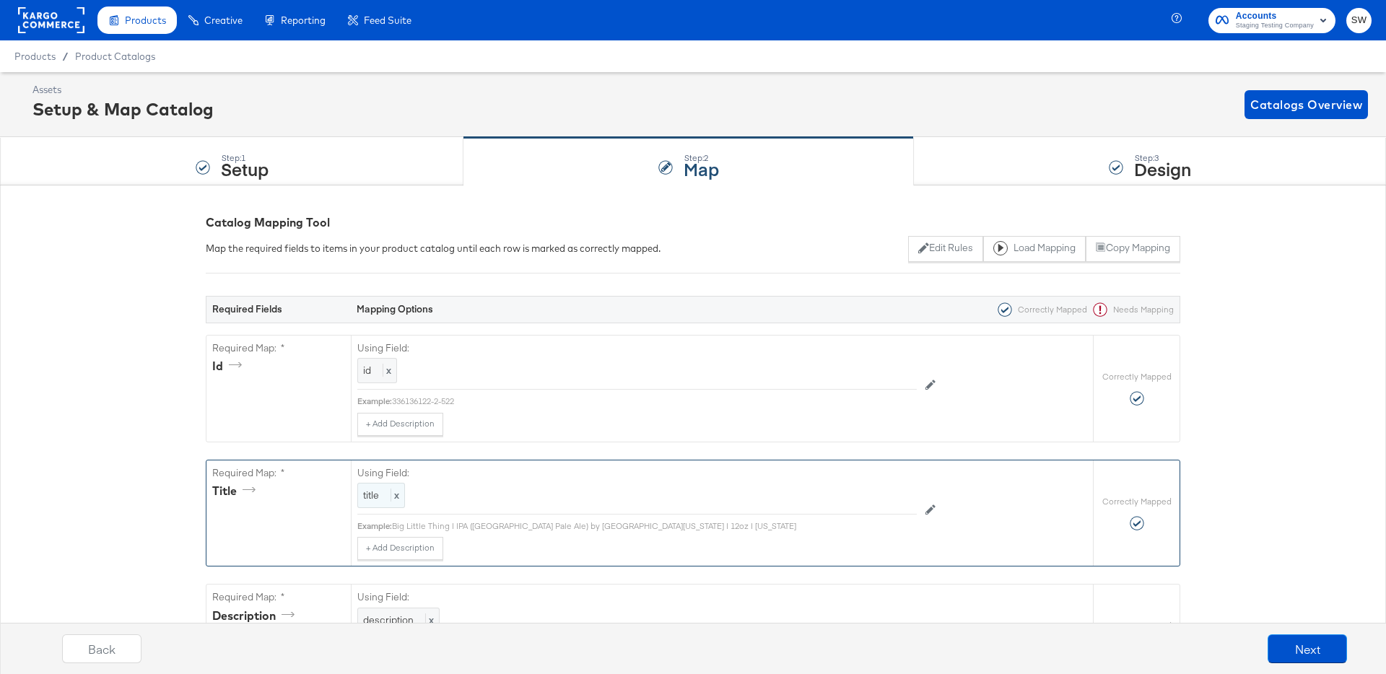
click at [373, 497] on span "title" at bounding box center [371, 495] width 16 height 13
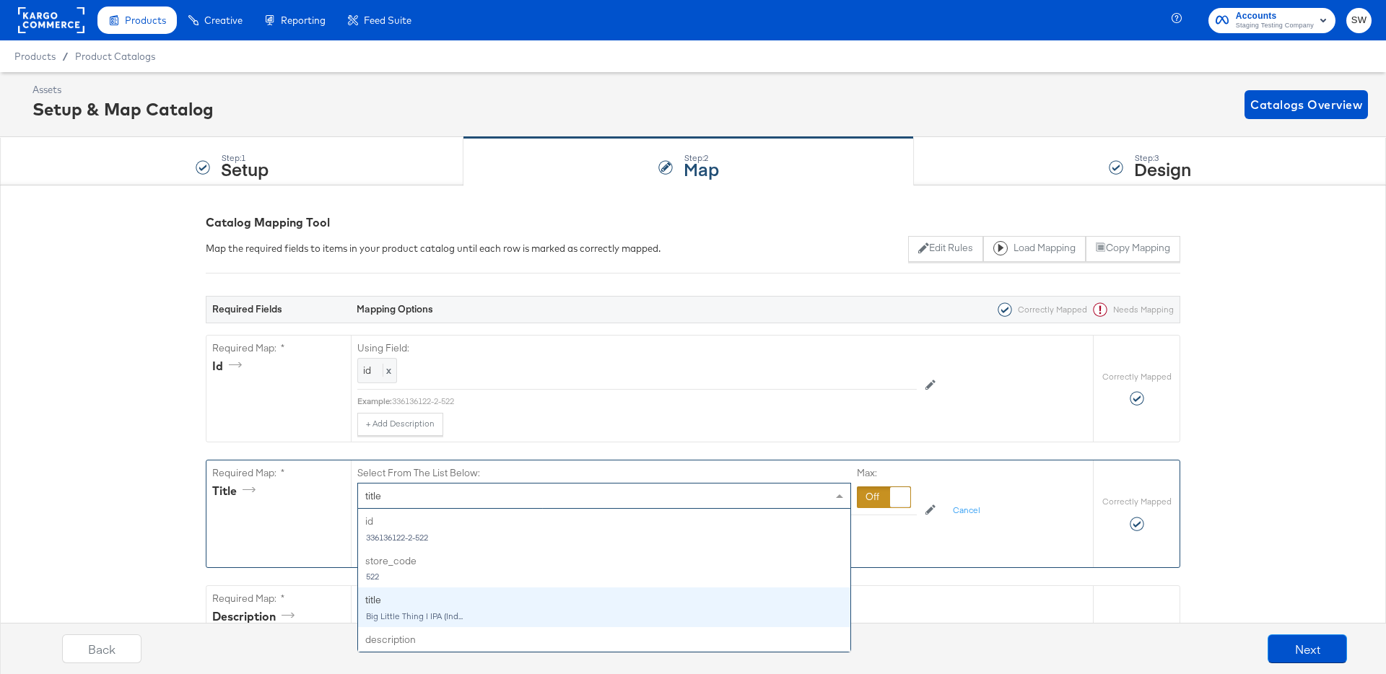
click at [373, 497] on span "title" at bounding box center [373, 496] width 16 height 13
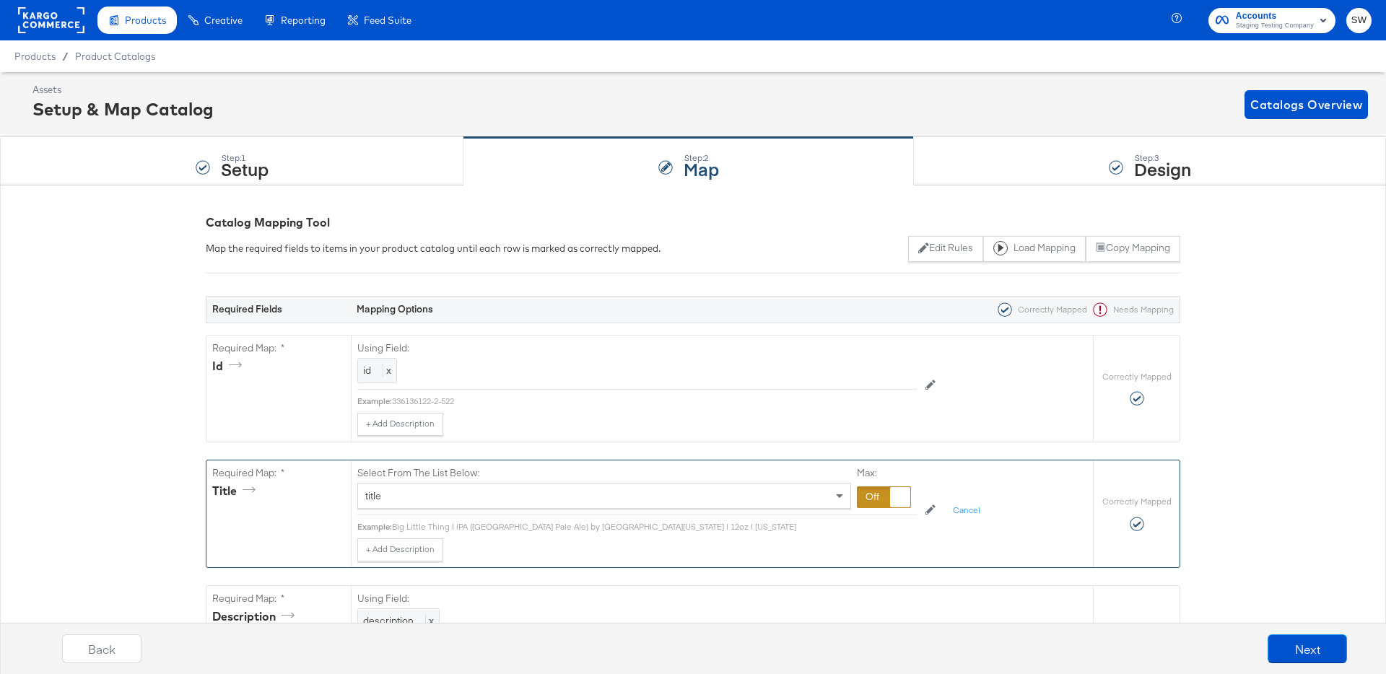
click at [375, 478] on label "Select From The List Below:" at bounding box center [418, 473] width 123 height 14
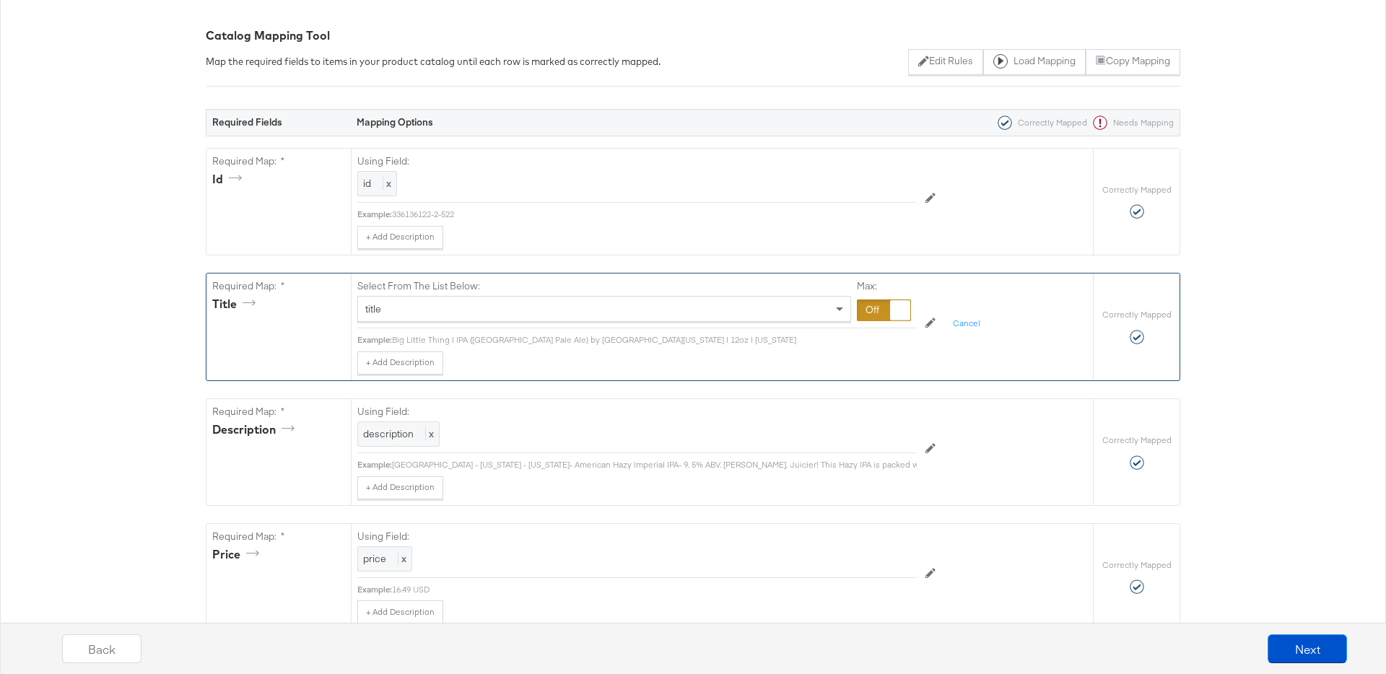
scroll to position [188, 0]
click at [874, 321] on div "Select From The List Below: title Max:" at bounding box center [637, 301] width 560 height 56
click at [874, 307] on div at bounding box center [884, 310] width 54 height 22
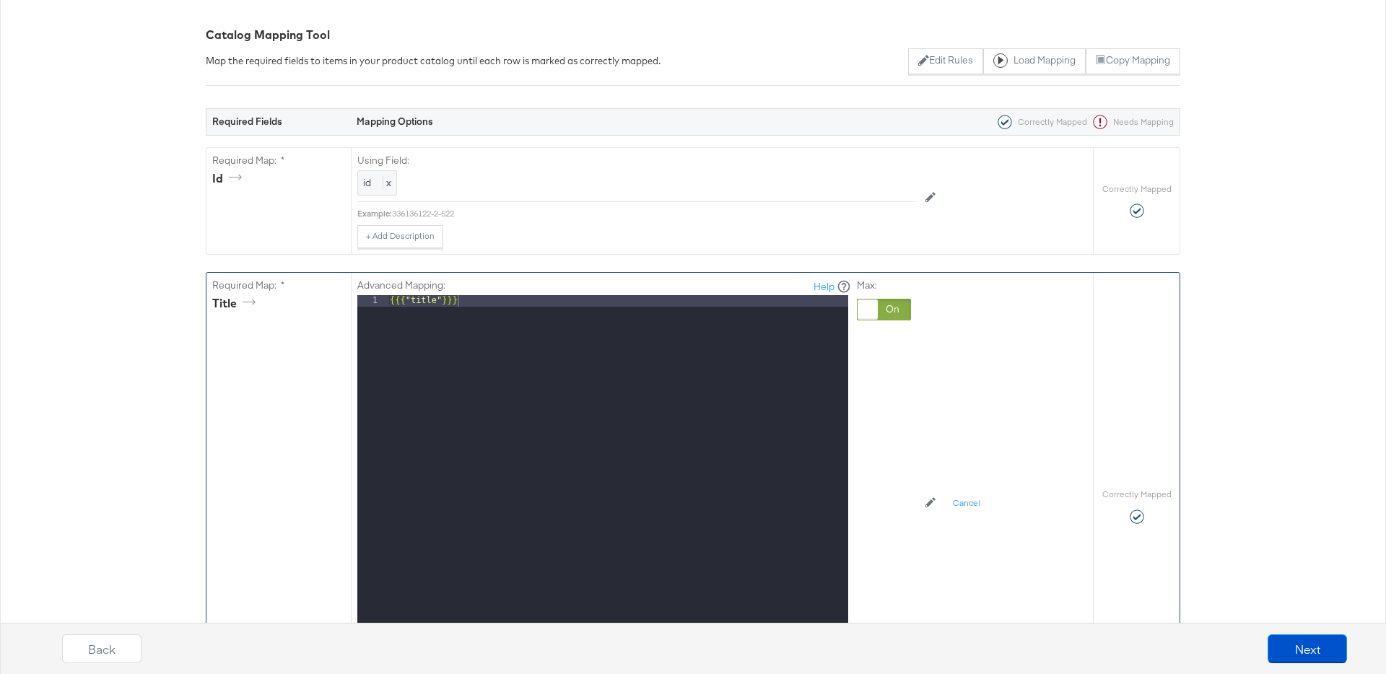
click at [412, 298] on div "{{{ "title" }}}" at bounding box center [617, 487] width 461 height 384
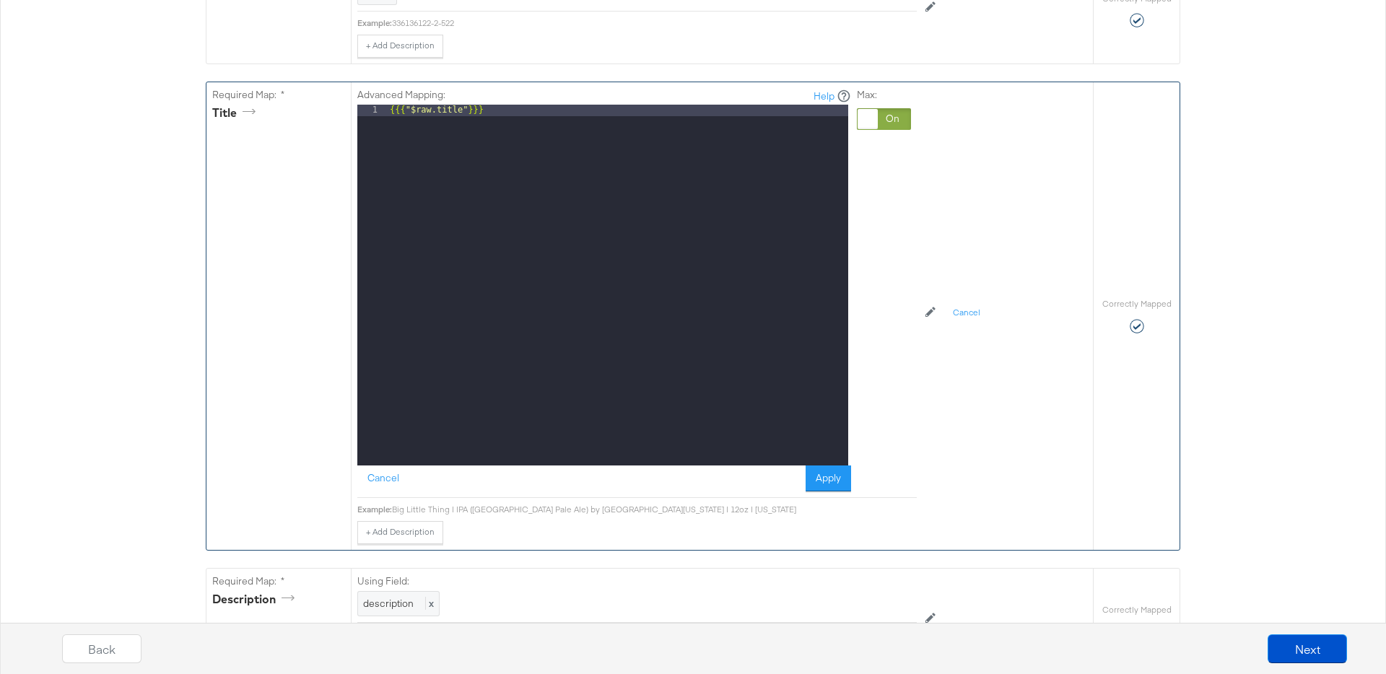
scroll to position [380, 0]
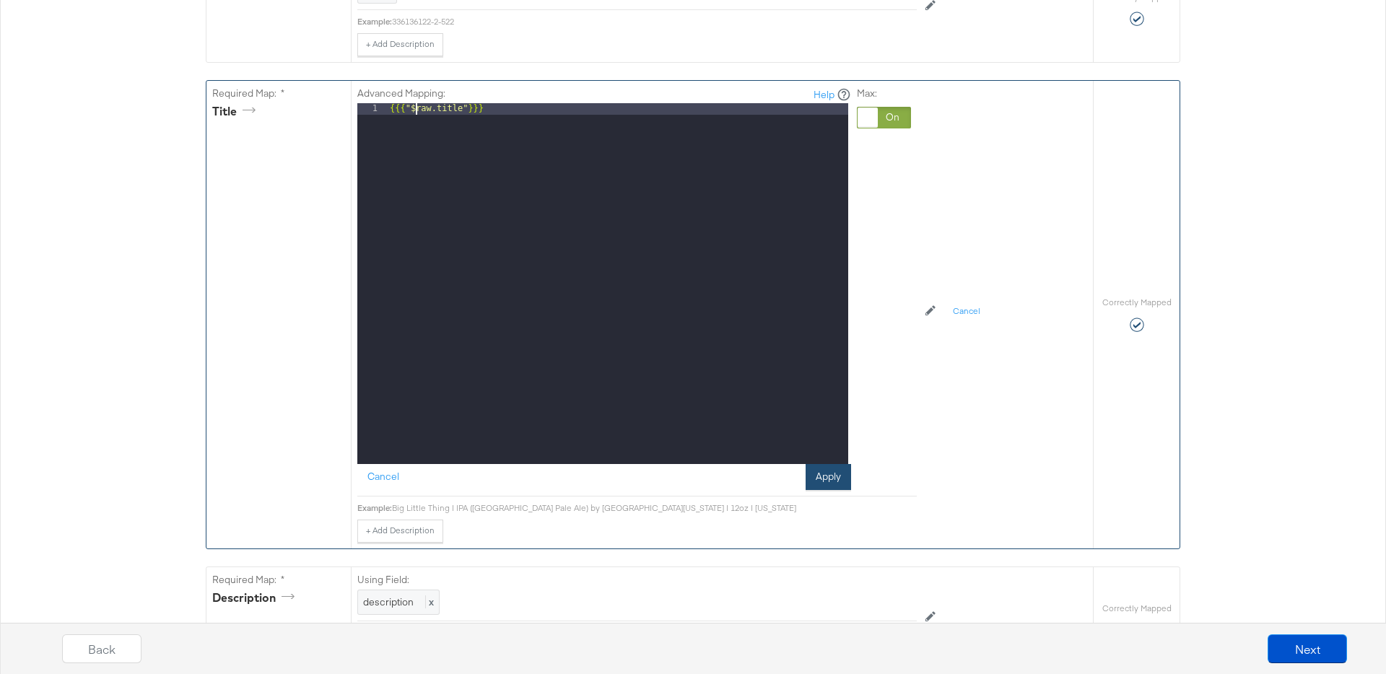
click at [816, 479] on button "Apply" at bounding box center [828, 477] width 45 height 26
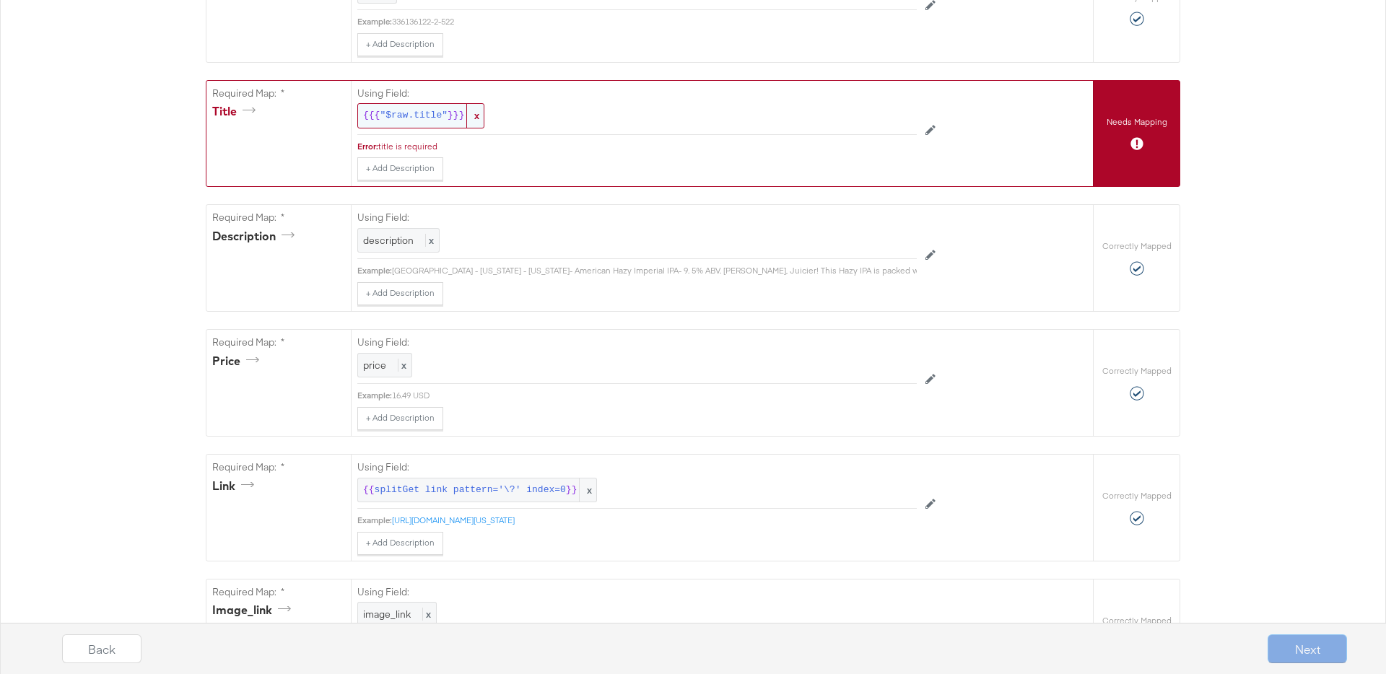
click at [400, 113] on span ""$raw.title"" at bounding box center [414, 116] width 68 height 14
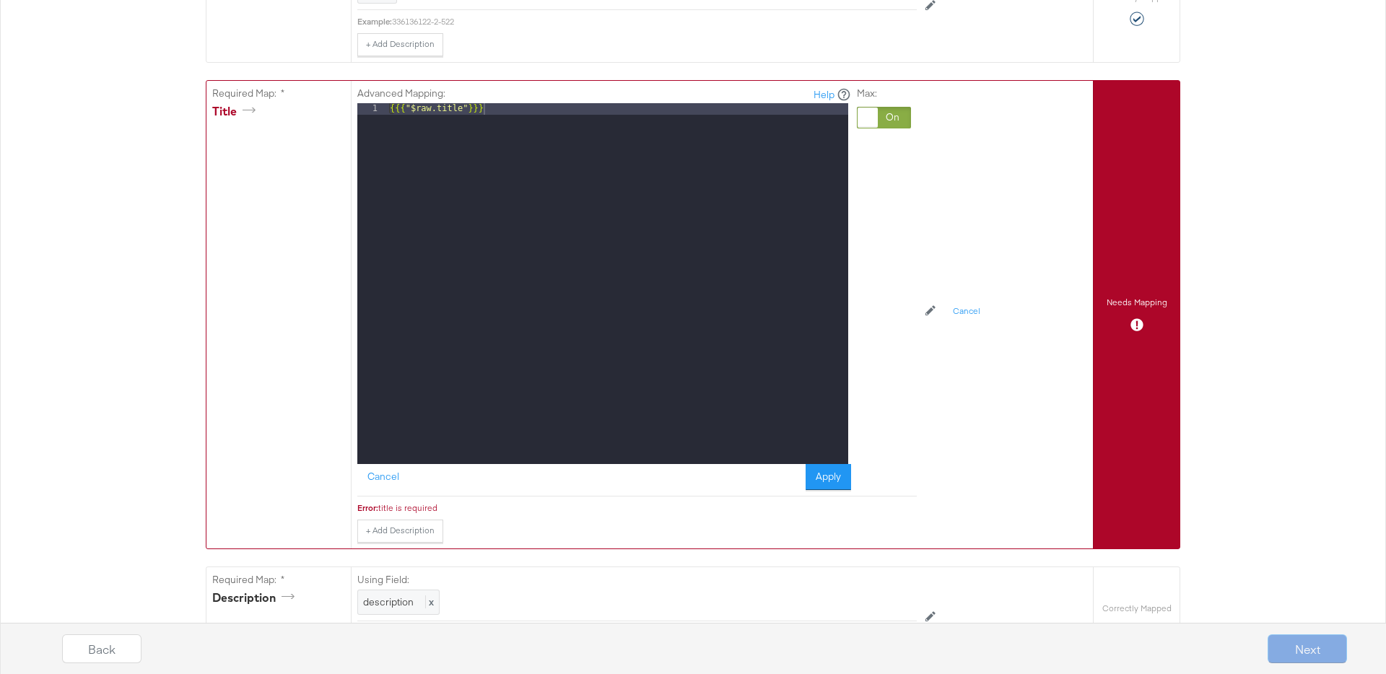
click at [443, 108] on div "{{{ "$raw.title" }}}" at bounding box center [617, 295] width 461 height 384
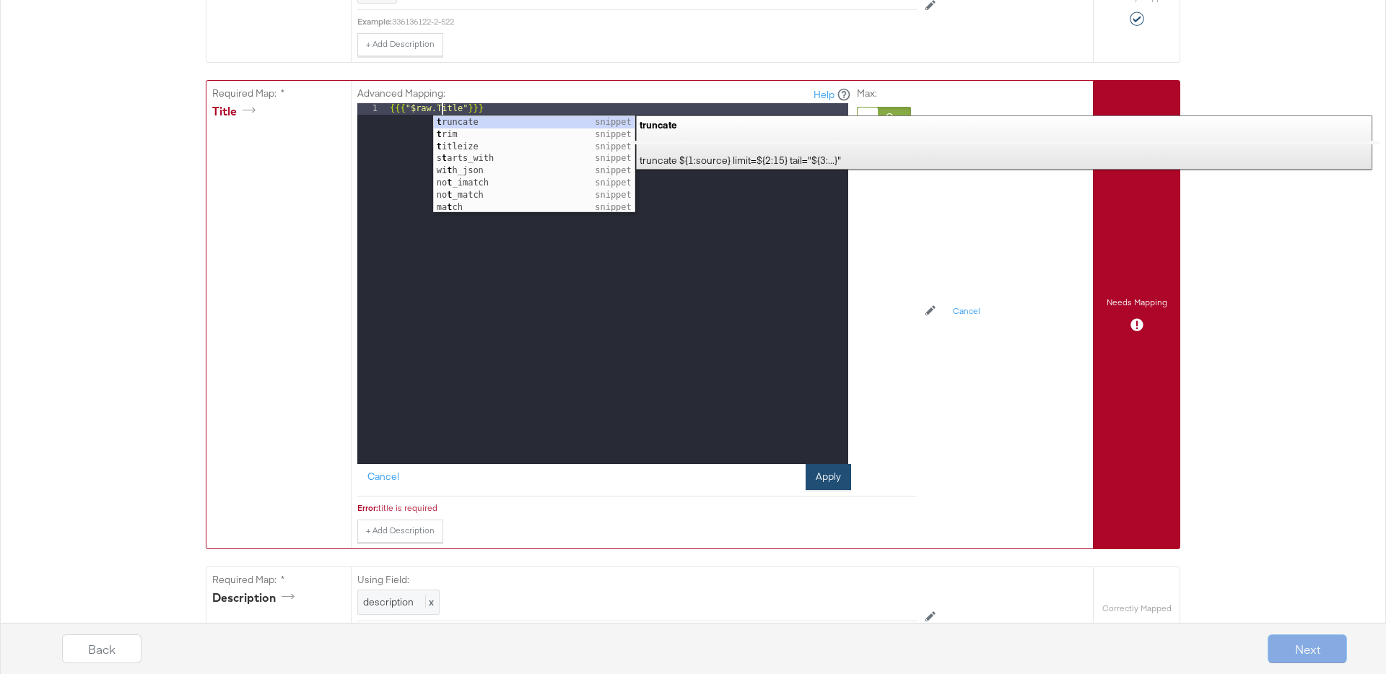
click at [833, 487] on button "Apply" at bounding box center [828, 477] width 45 height 26
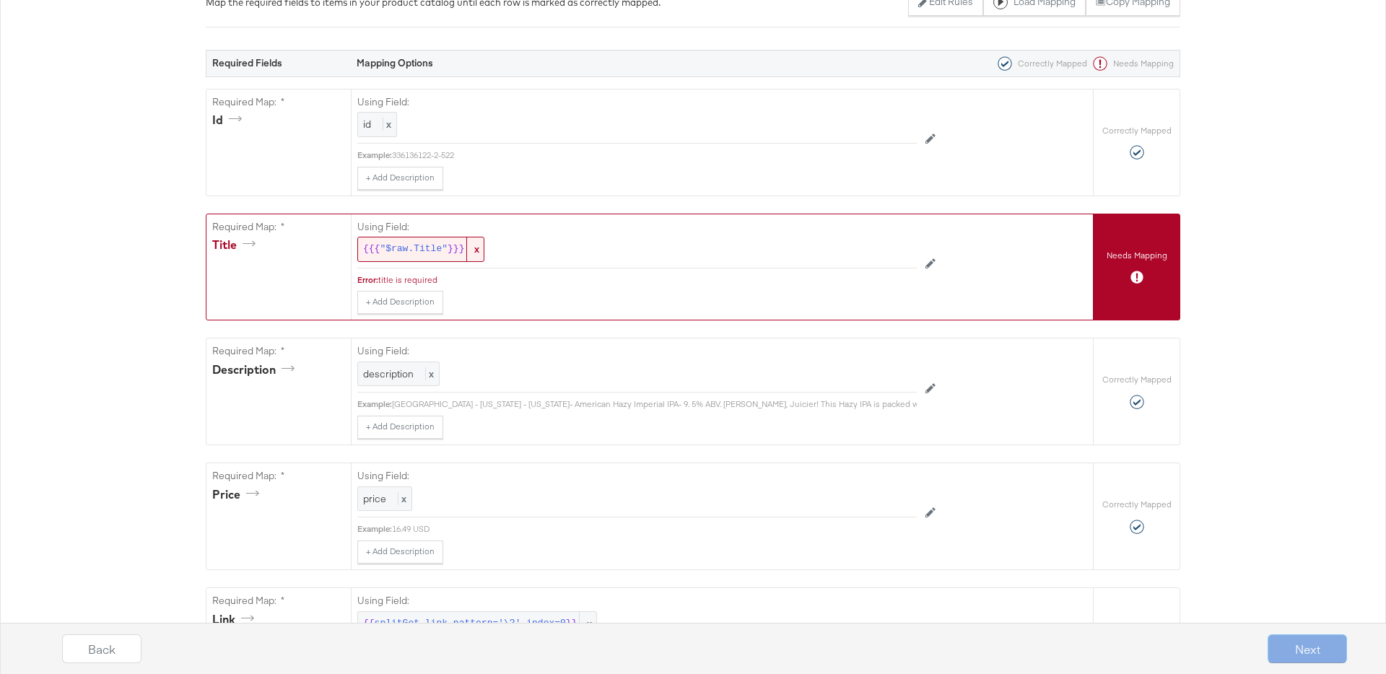
scroll to position [0, 0]
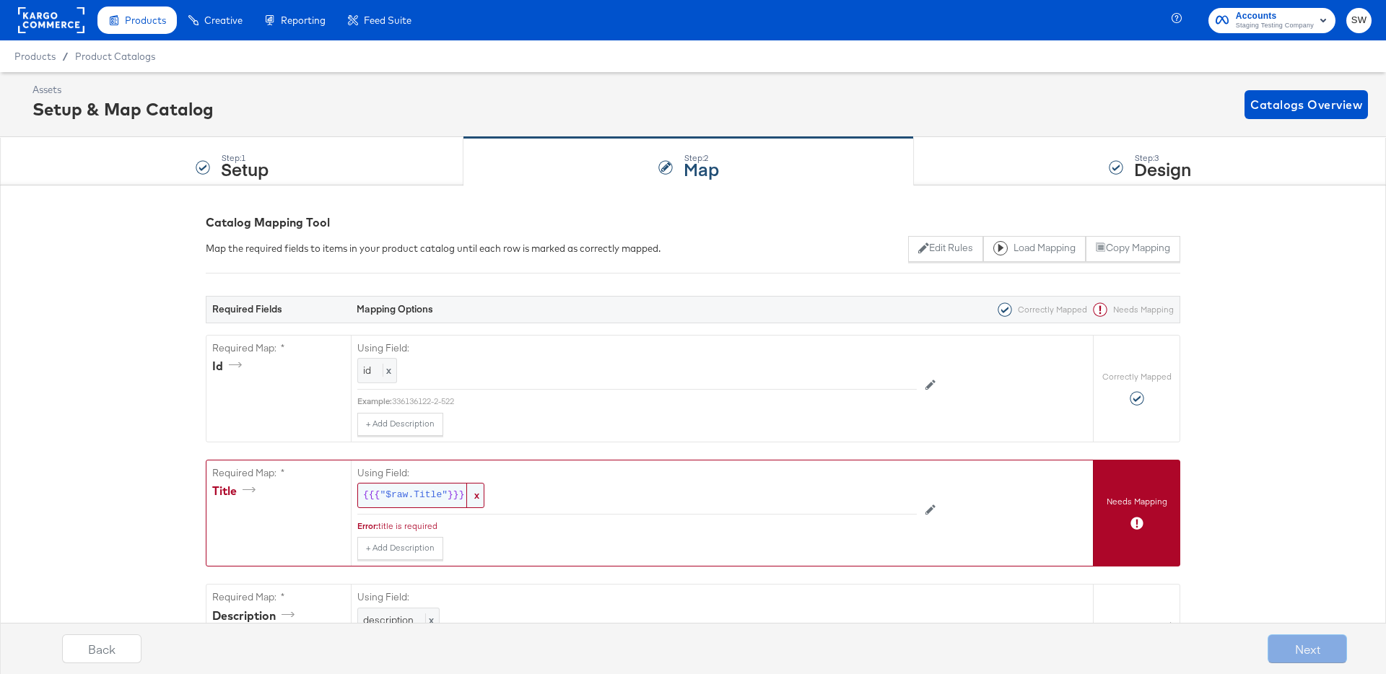
click at [422, 496] on span ""$raw.Title"" at bounding box center [414, 496] width 68 height 14
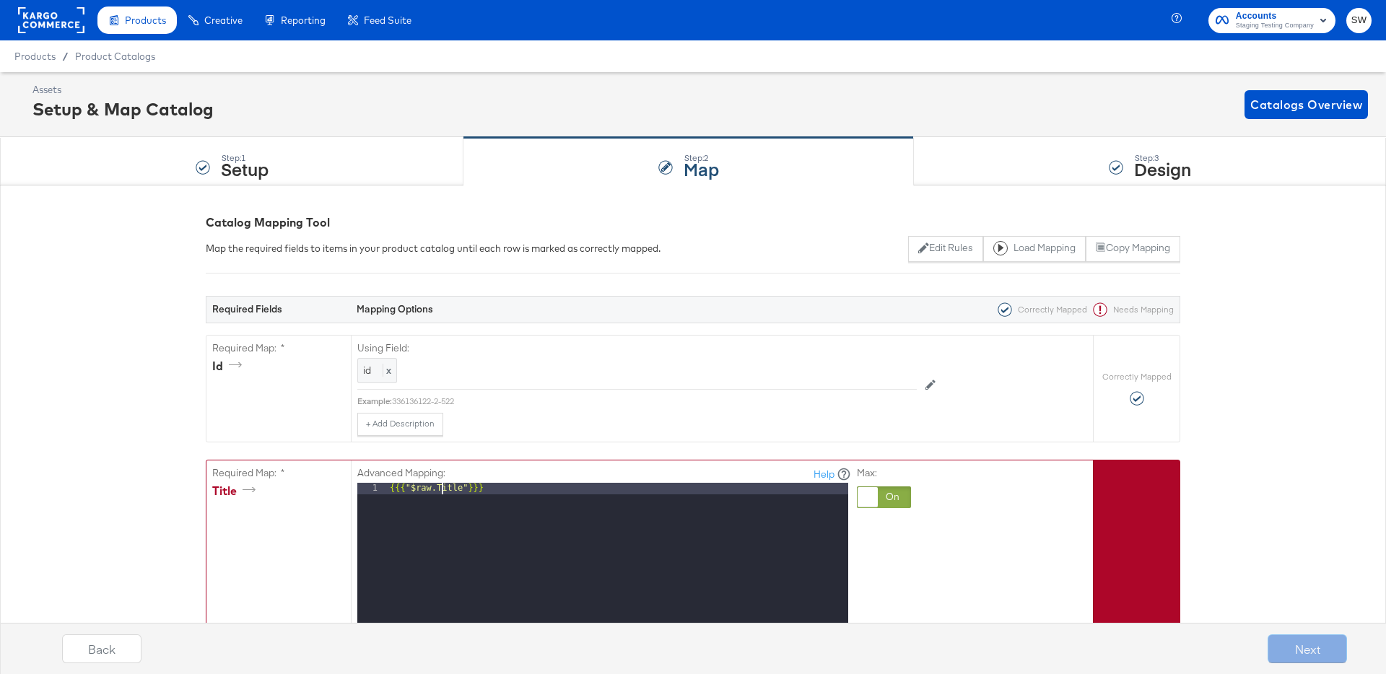
click at [441, 485] on div "{{{ "$raw.Title" }}}" at bounding box center [617, 675] width 461 height 384
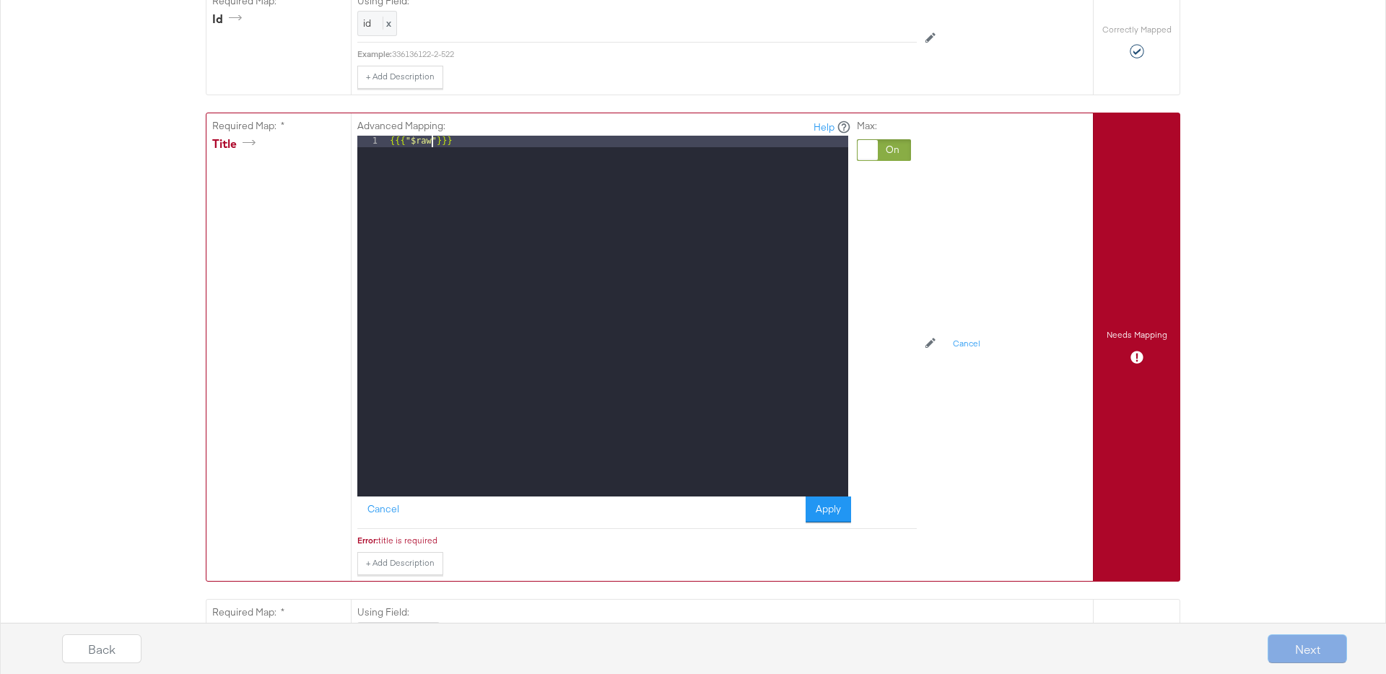
scroll to position [352, 0]
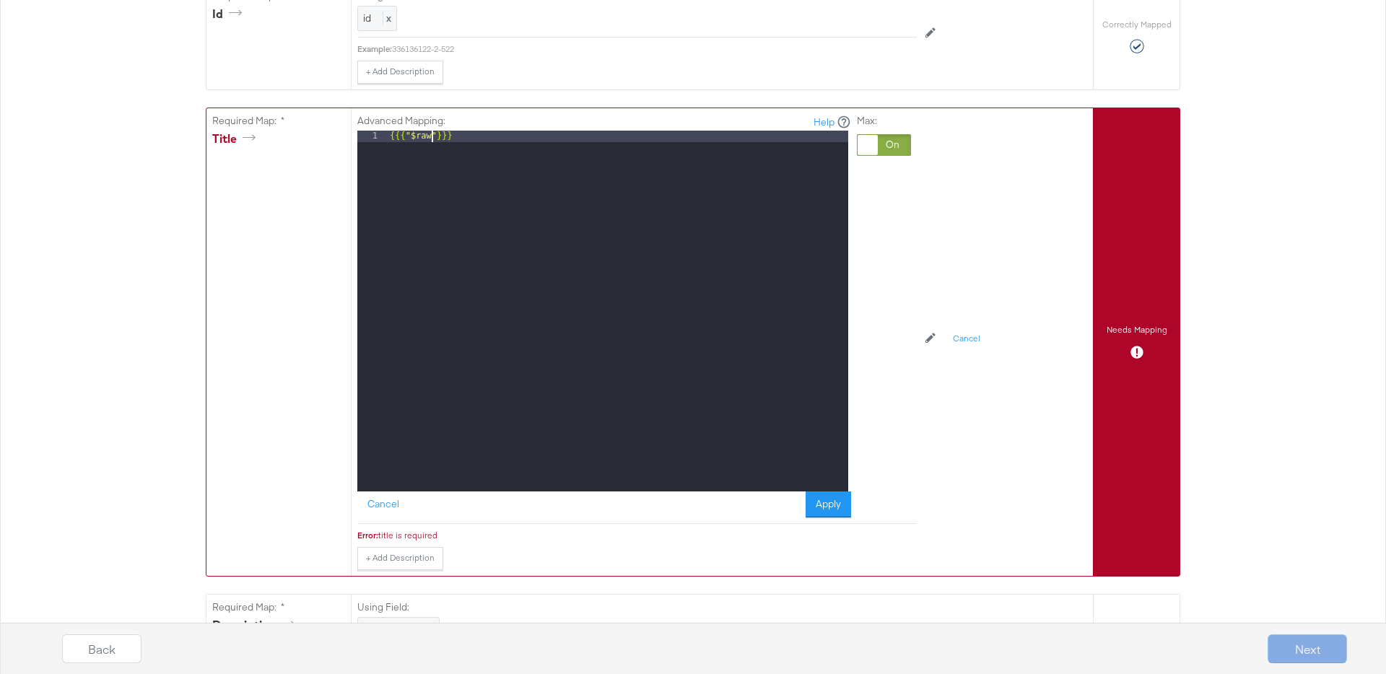
click at [827, 520] on div "Advanced Mapping: Help 1 {{{ "$raw" }}} XXXXXXXXXXXXXXXXXXXXXXXXXXXXXXXXXXXXXXX…" at bounding box center [637, 316] width 560 height 417
click at [827, 508] on button "Apply" at bounding box center [828, 505] width 45 height 26
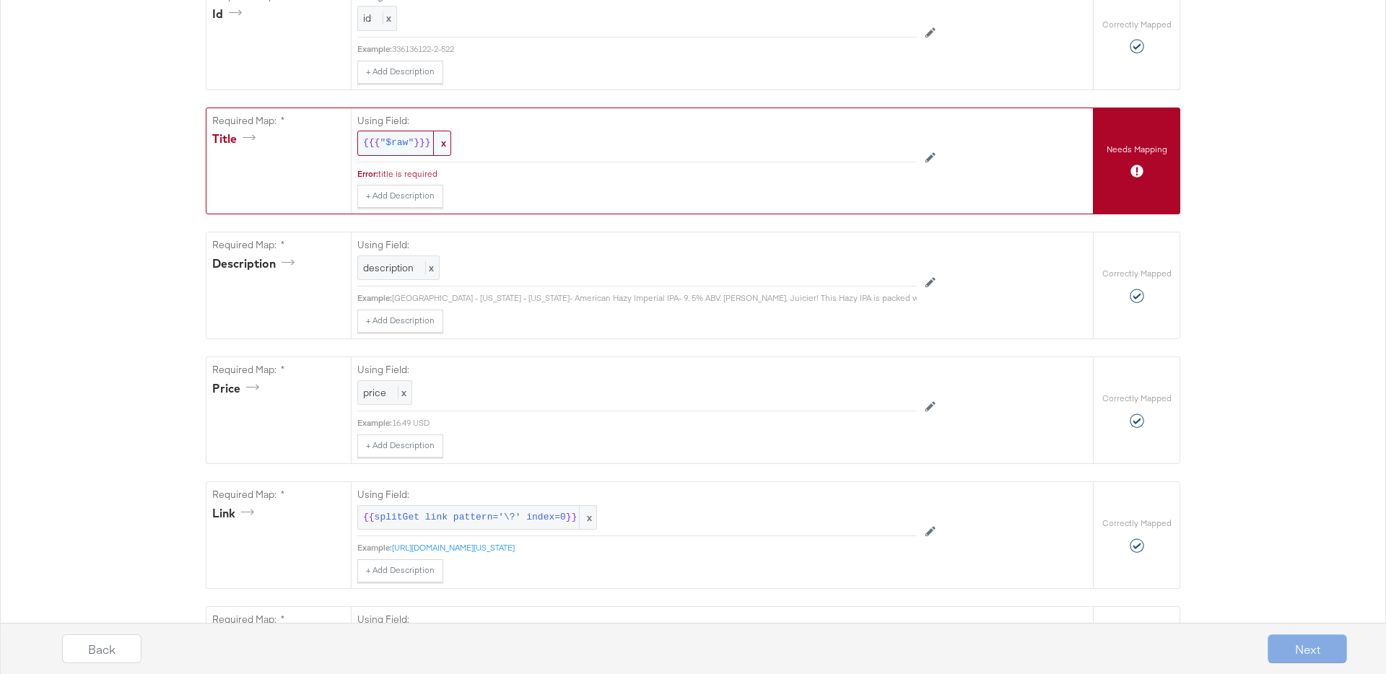
click at [446, 142] on span "x" at bounding box center [441, 143] width 17 height 24
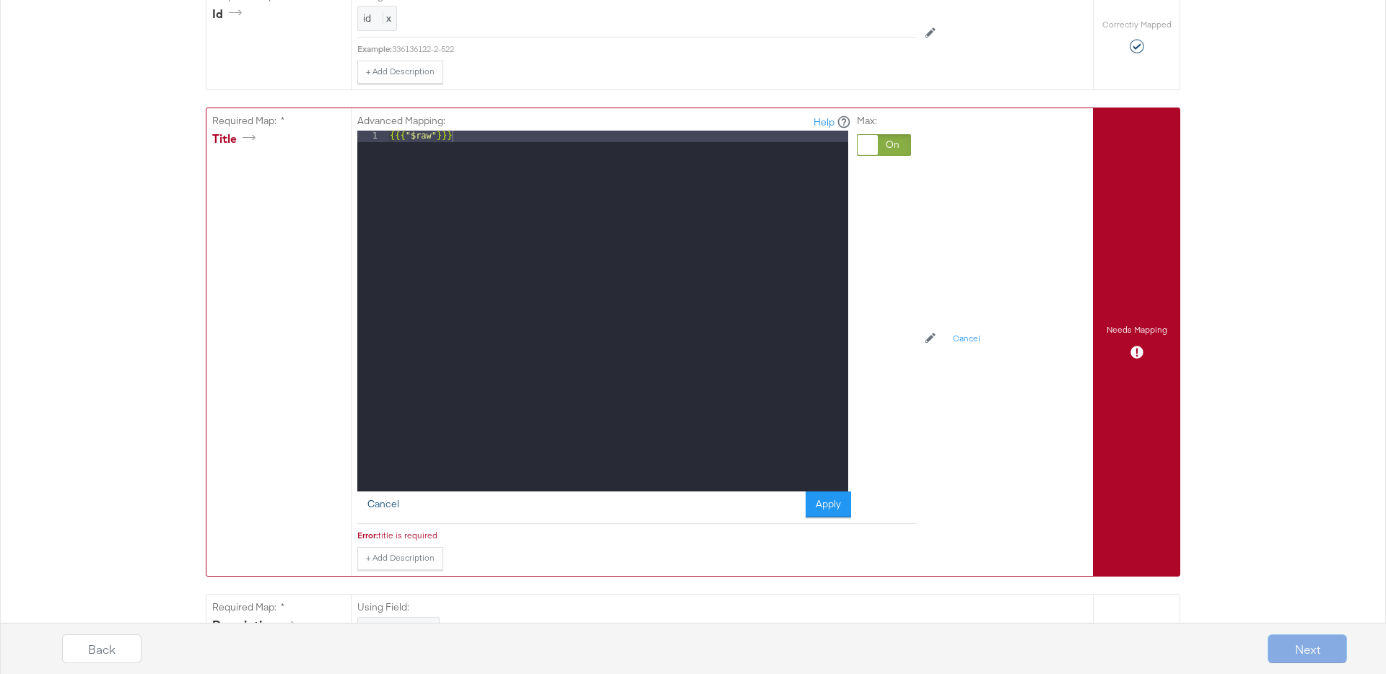
click at [387, 509] on button "Cancel" at bounding box center [383, 505] width 52 height 26
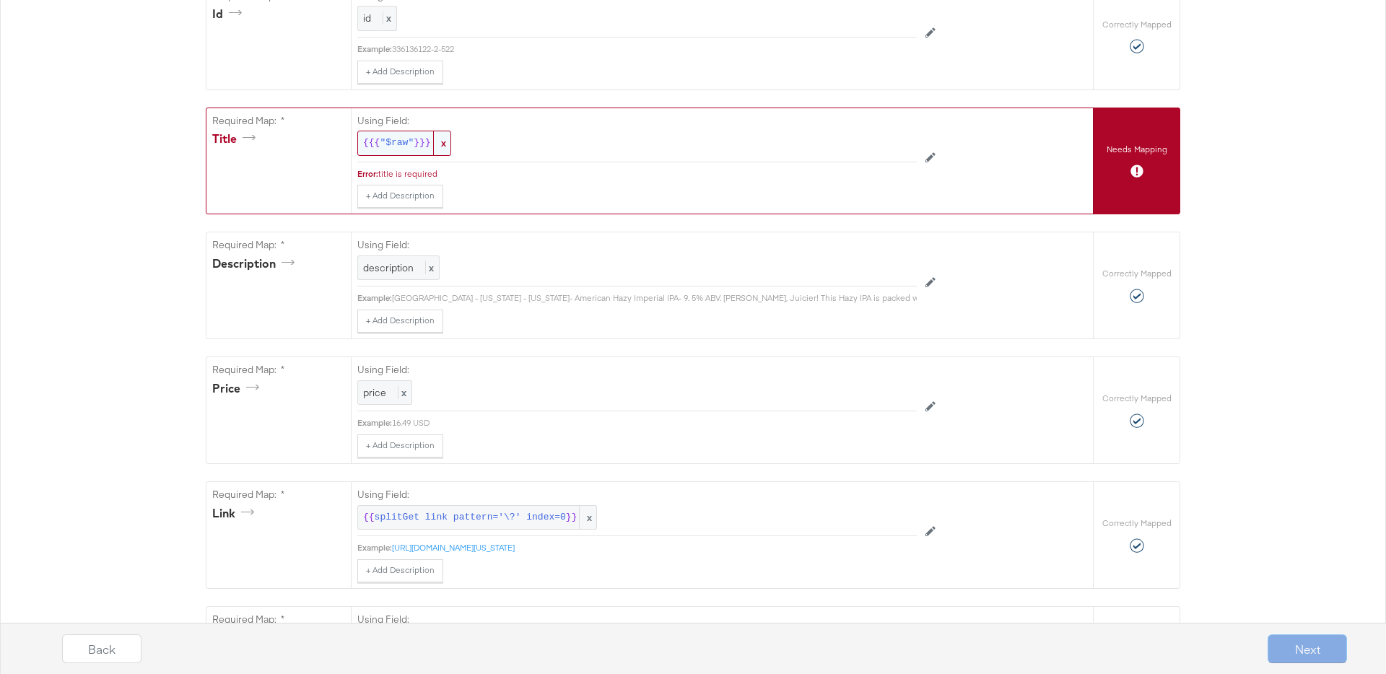
click at [443, 144] on span "x" at bounding box center [441, 143] width 17 height 24
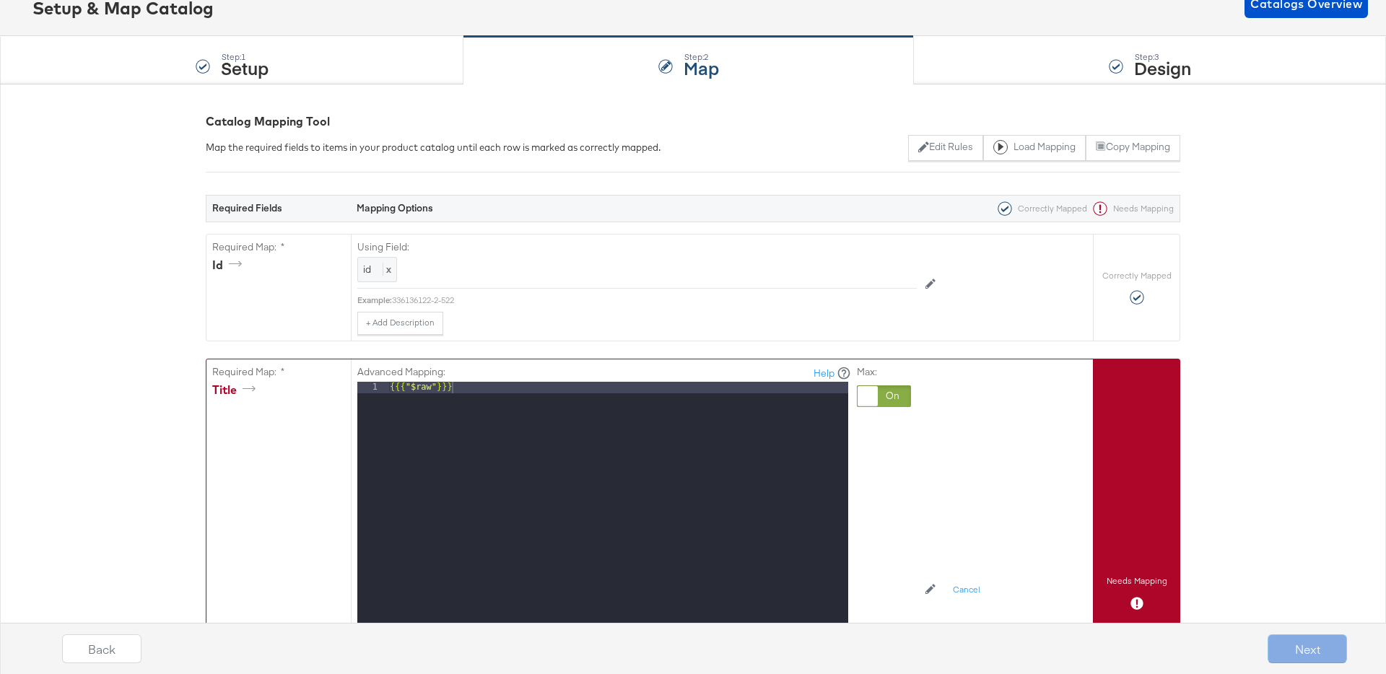
scroll to position [0, 0]
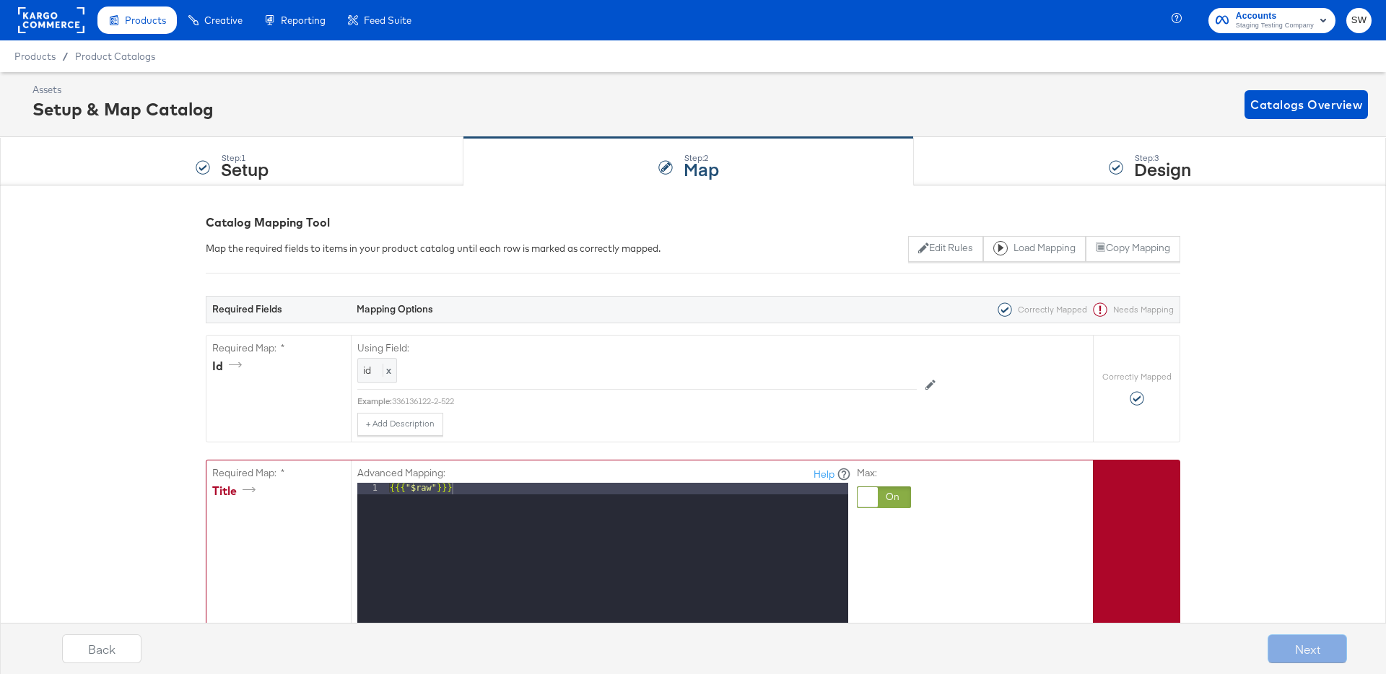
click at [432, 488] on div "{{{ "$raw" }}}" at bounding box center [617, 675] width 461 height 384
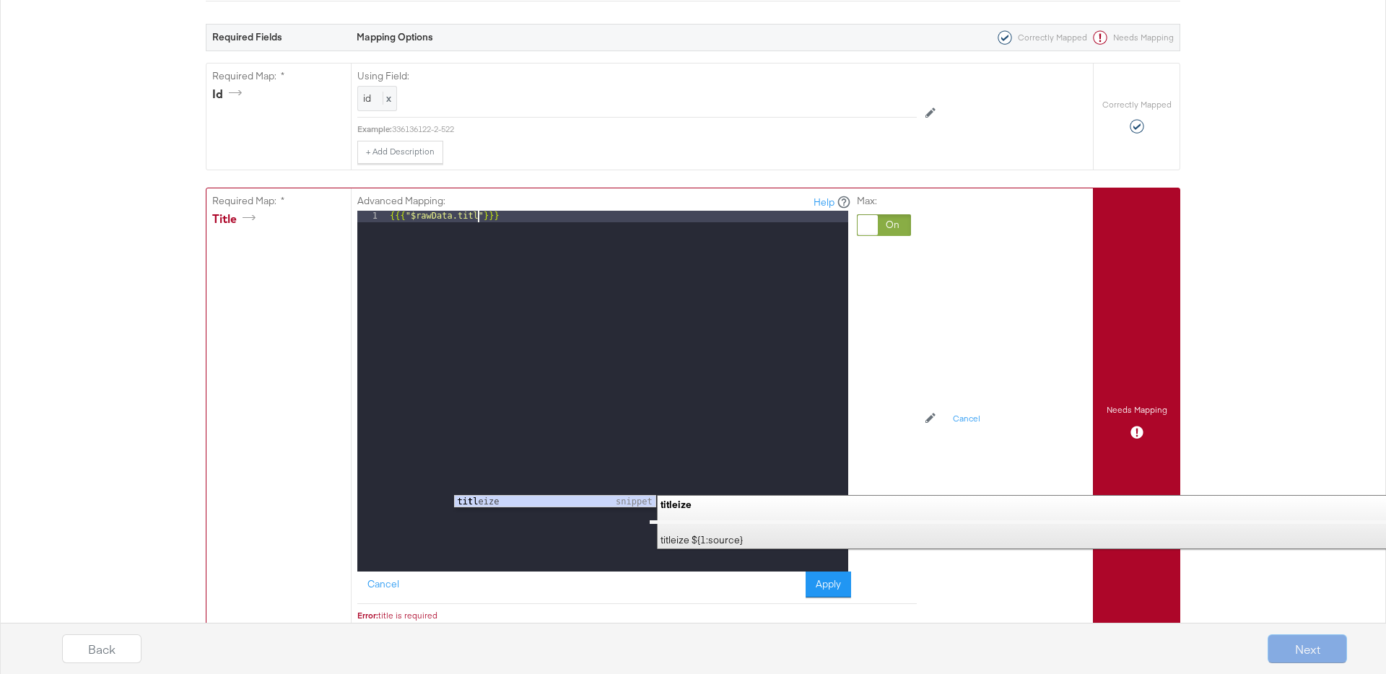
scroll to position [273, 0]
click at [841, 578] on button "Apply" at bounding box center [828, 584] width 45 height 26
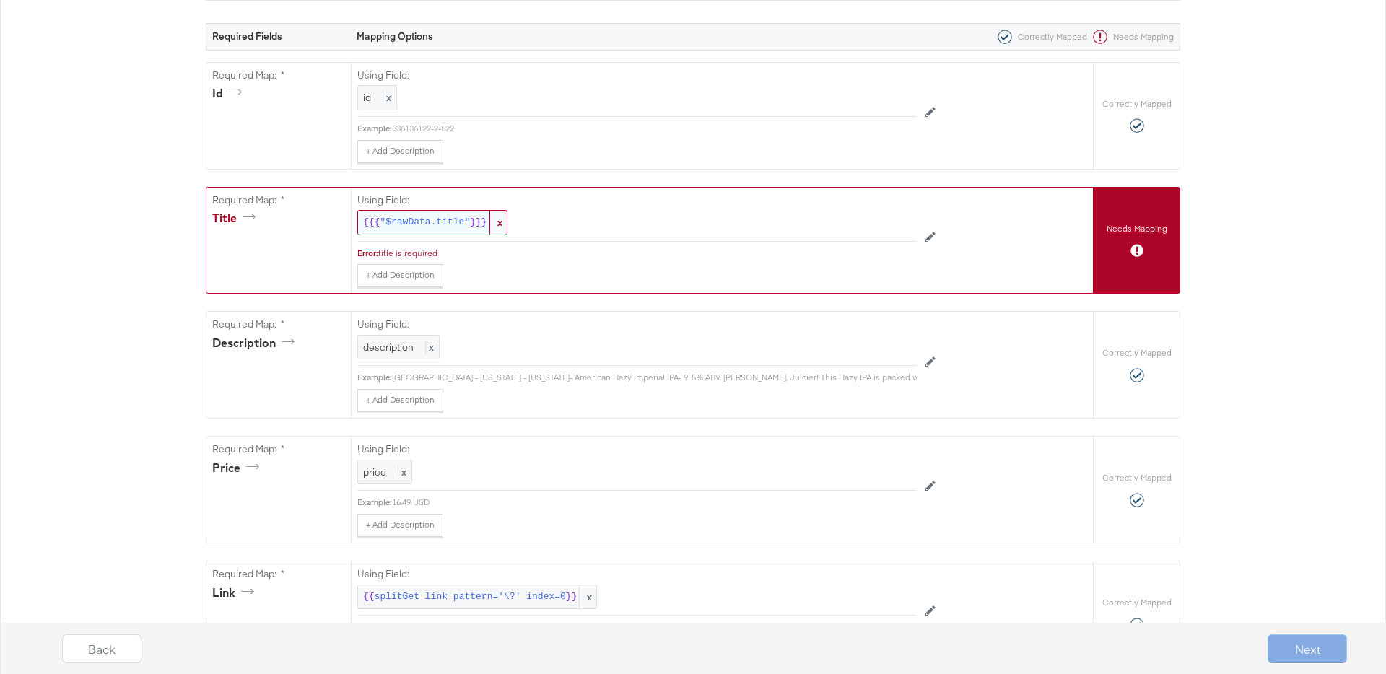
click at [414, 216] on span ""$rawData.title"" at bounding box center [425, 223] width 90 height 14
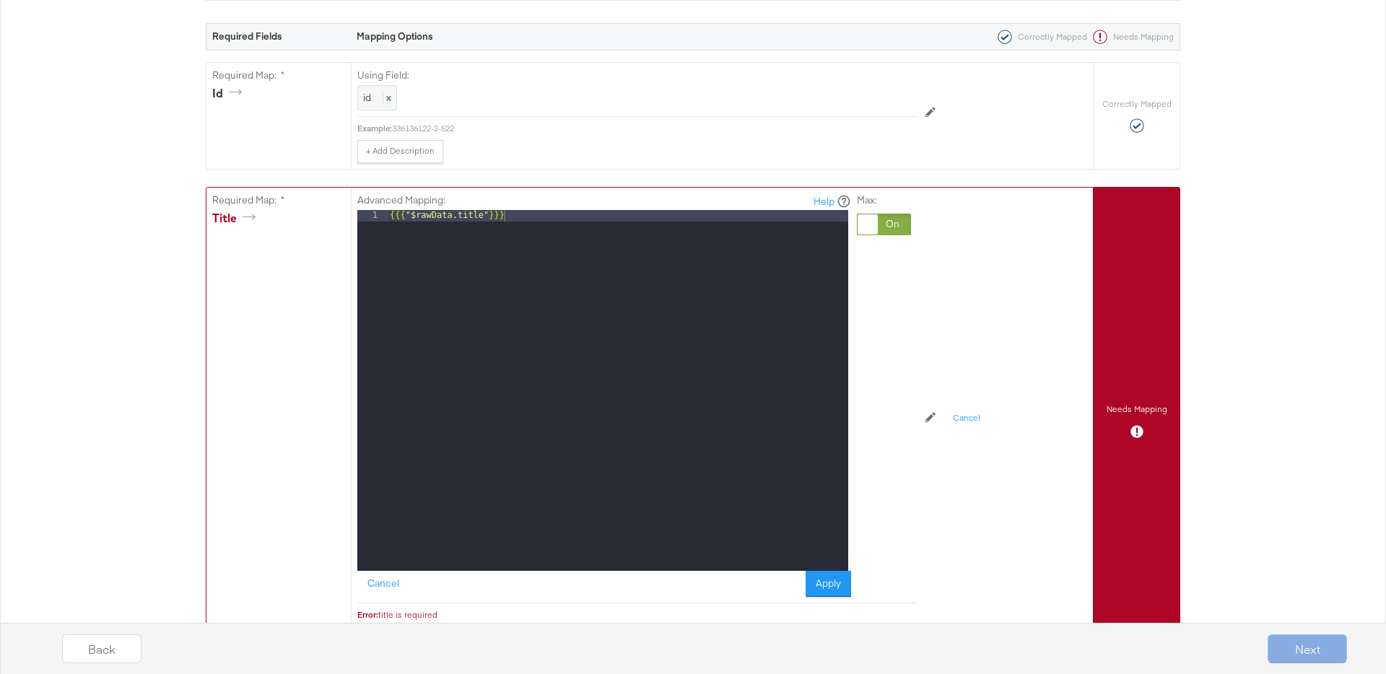
click at [414, 215] on div "{{{ "$rawData.title" }}}" at bounding box center [617, 402] width 461 height 384
click at [833, 589] on button "Apply" at bounding box center [828, 584] width 45 height 26
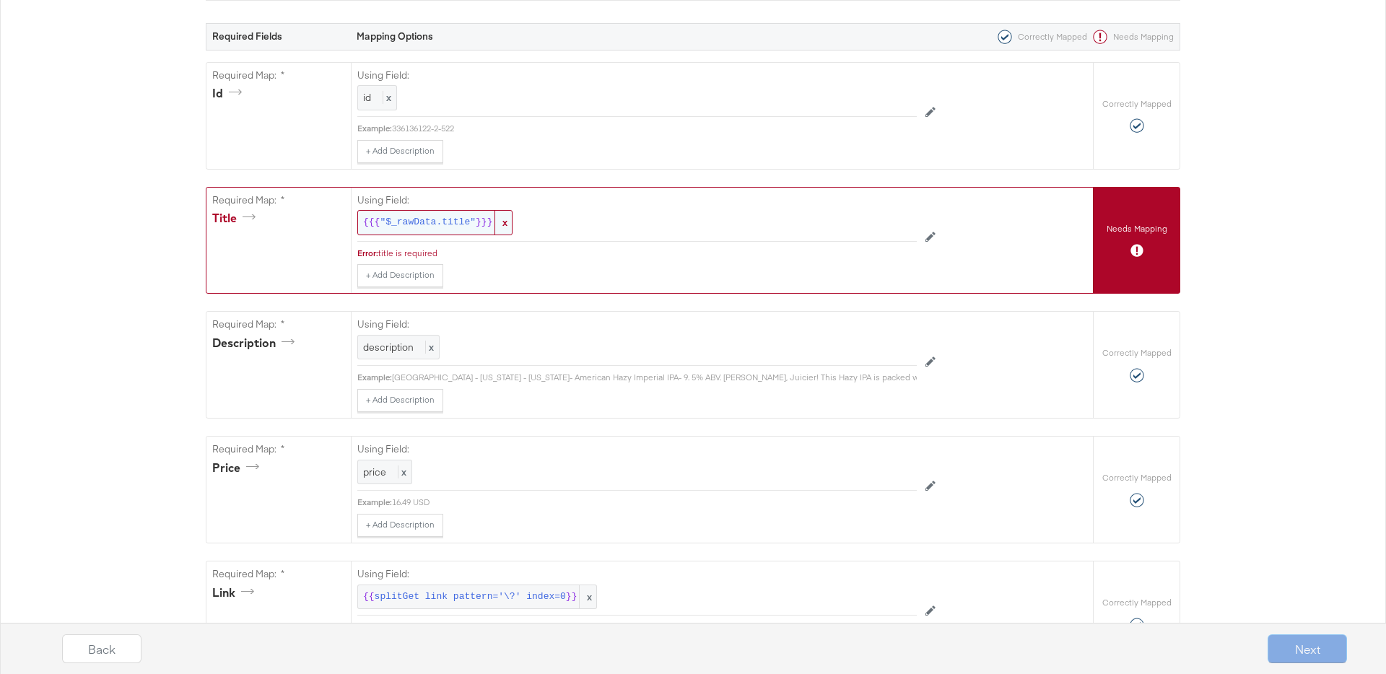
click at [433, 230] on div "{{{ "$_rawData.title" }}} x" at bounding box center [434, 222] width 155 height 25
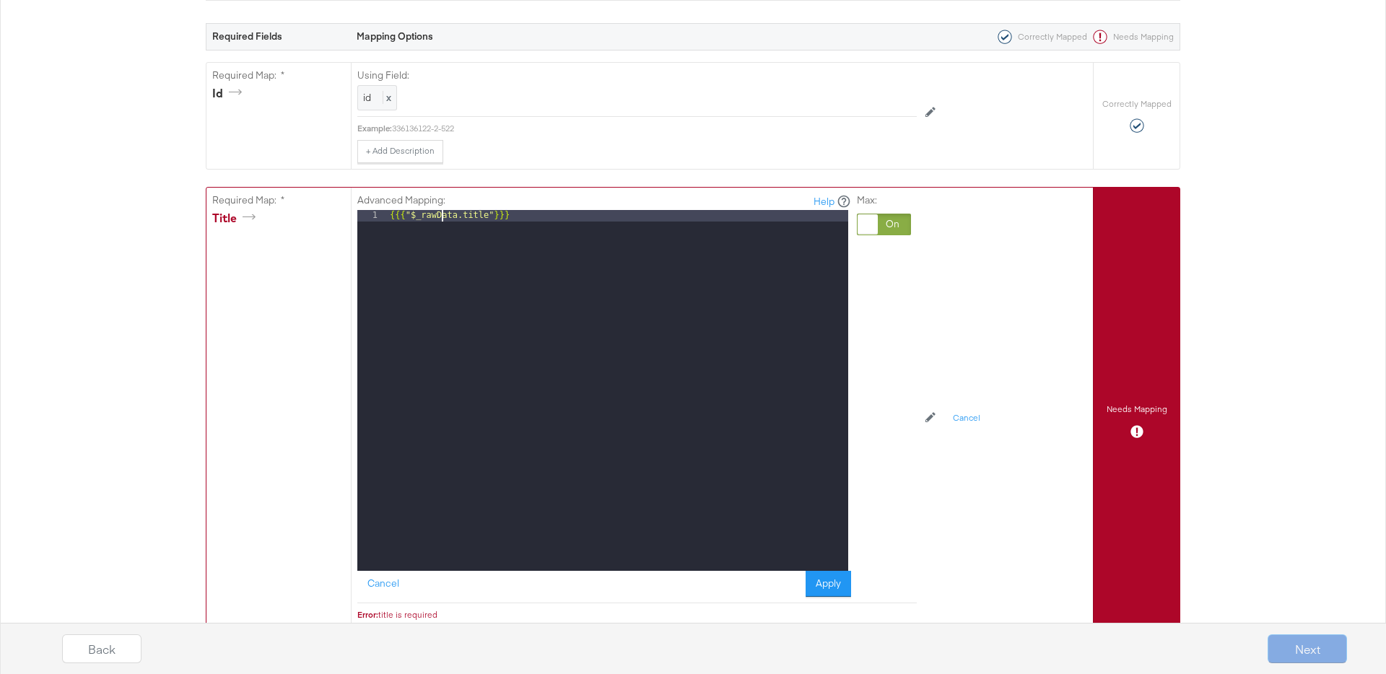
click at [440, 215] on div "{{{ "$_rawData.title" }}}" at bounding box center [617, 402] width 461 height 384
click at [422, 217] on div "{{{ "$_raw_ata.title" }}}" at bounding box center [617, 402] width 461 height 384
click at [441, 216] on div "{{{ "$raw_ata.title" }}}" at bounding box center [617, 402] width 461 height 384
click at [830, 588] on button "Apply" at bounding box center [828, 584] width 45 height 26
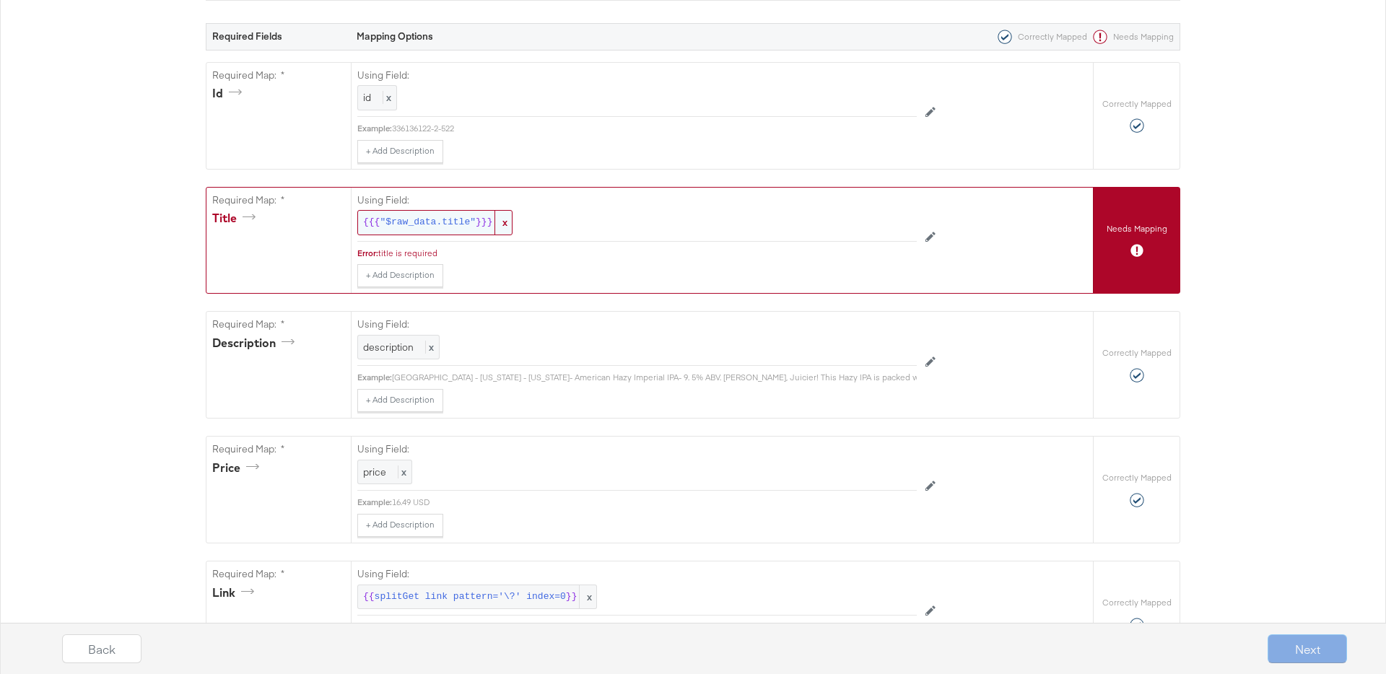
click at [506, 223] on span "x" at bounding box center [503, 223] width 17 height 24
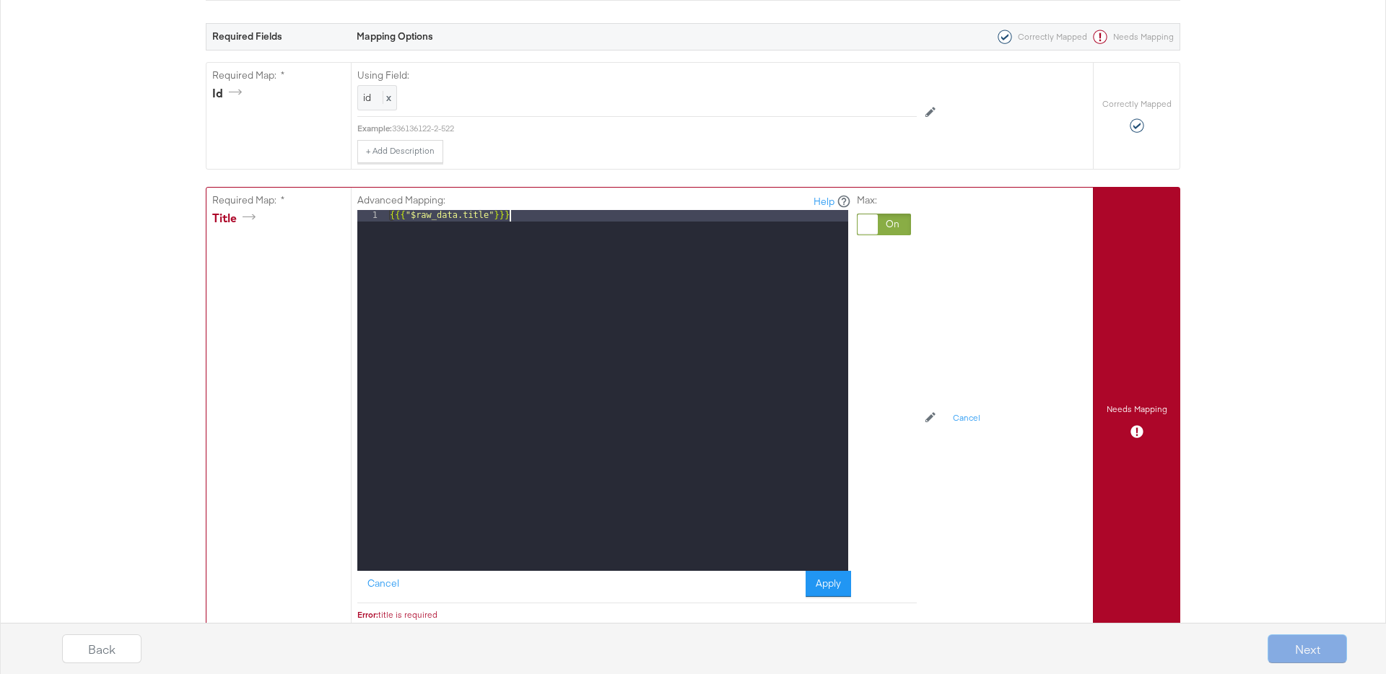
click at [533, 215] on div "{{{ "$raw_data.title" }}}" at bounding box center [617, 402] width 461 height 384
click at [816, 591] on button "Apply" at bounding box center [828, 584] width 45 height 26
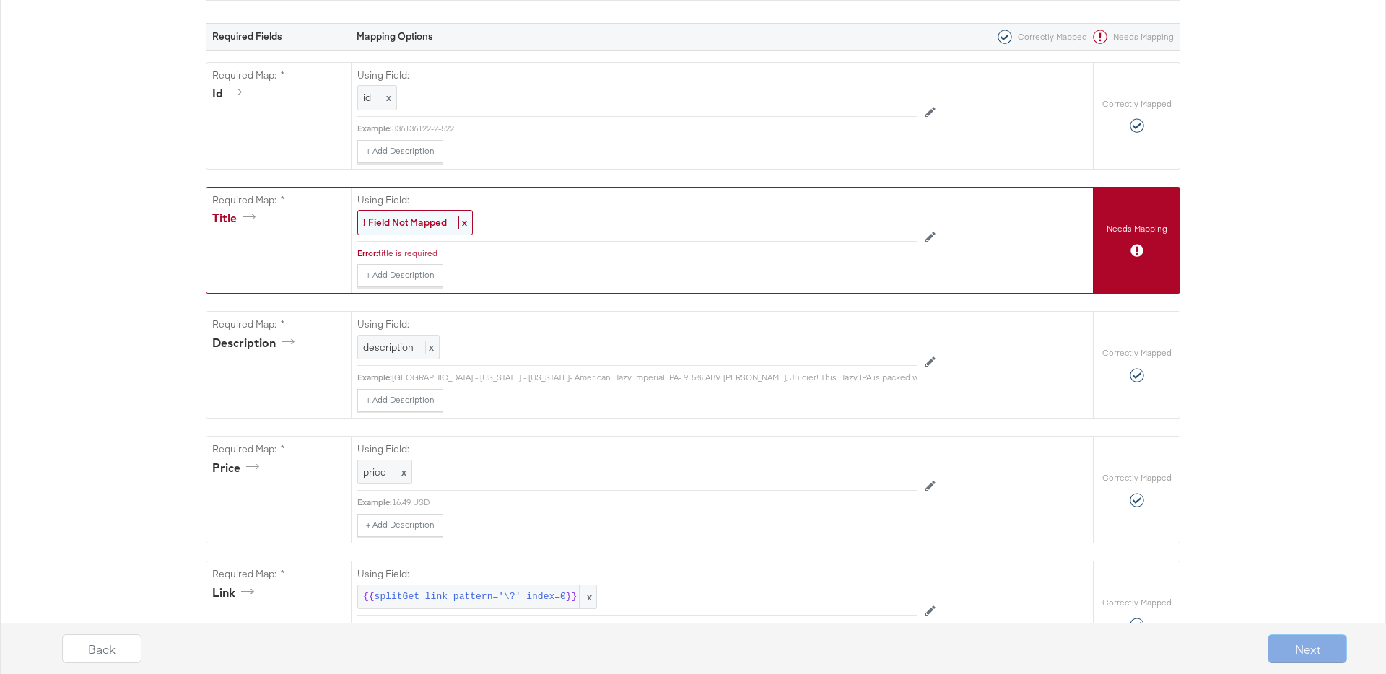
click at [409, 230] on div "! Field Not Mapped x" at bounding box center [415, 222] width 116 height 25
click at [422, 219] on div "Select..." at bounding box center [604, 223] width 492 height 25
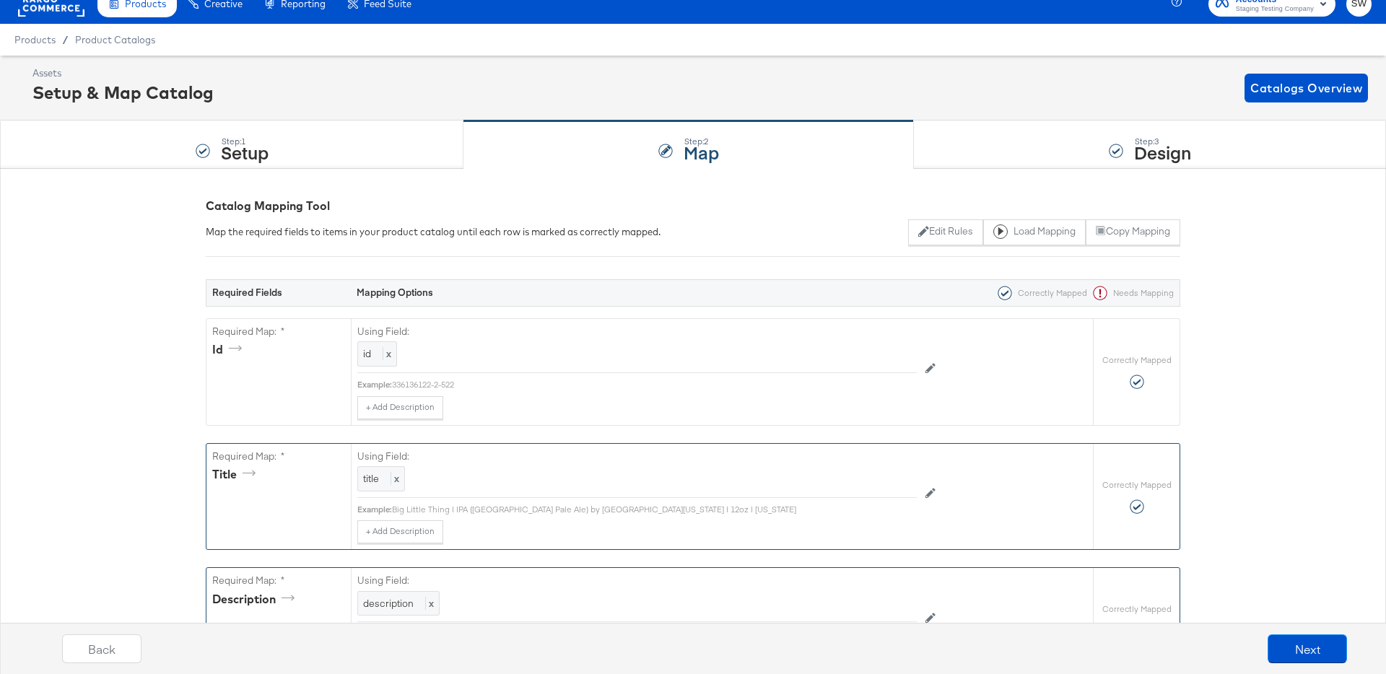
scroll to position [0, 0]
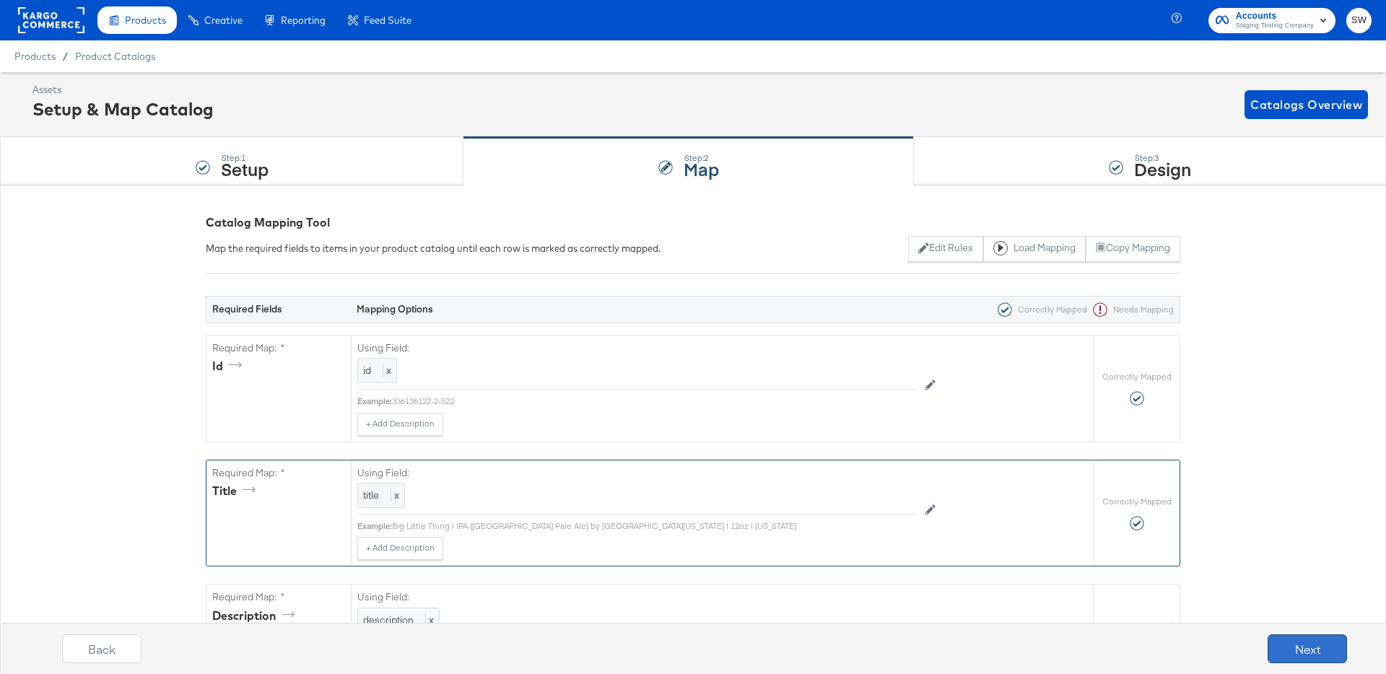
click at [1300, 642] on button "Next" at bounding box center [1307, 649] width 79 height 29
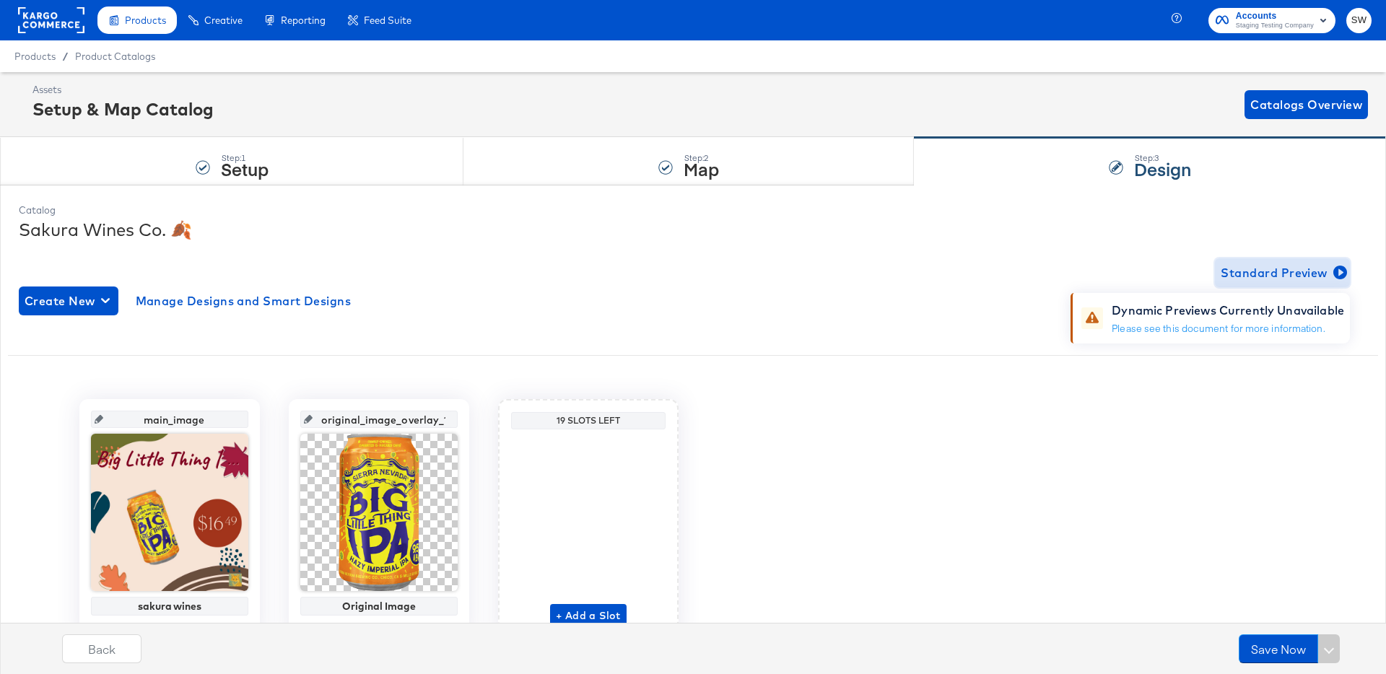
click at [1269, 269] on span "Standard Preview" at bounding box center [1282, 273] width 123 height 20
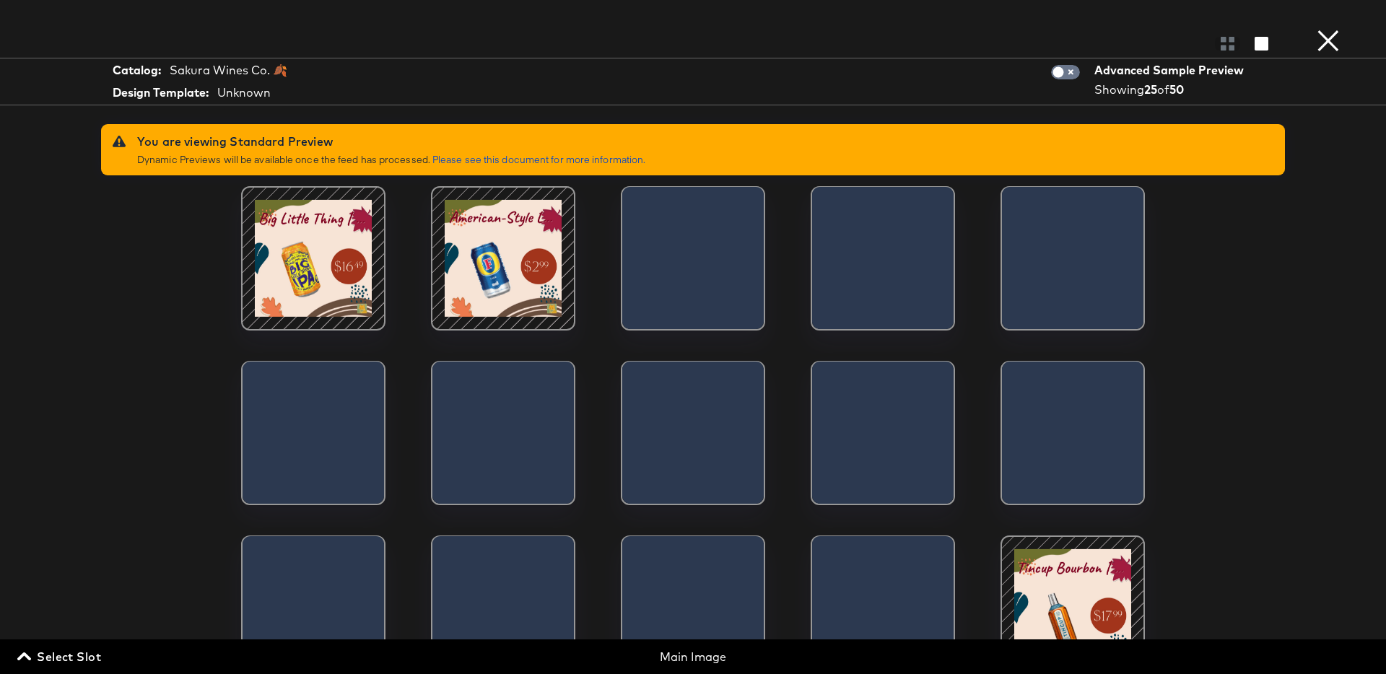
click at [1327, 29] on button "×" at bounding box center [1328, 14] width 29 height 29
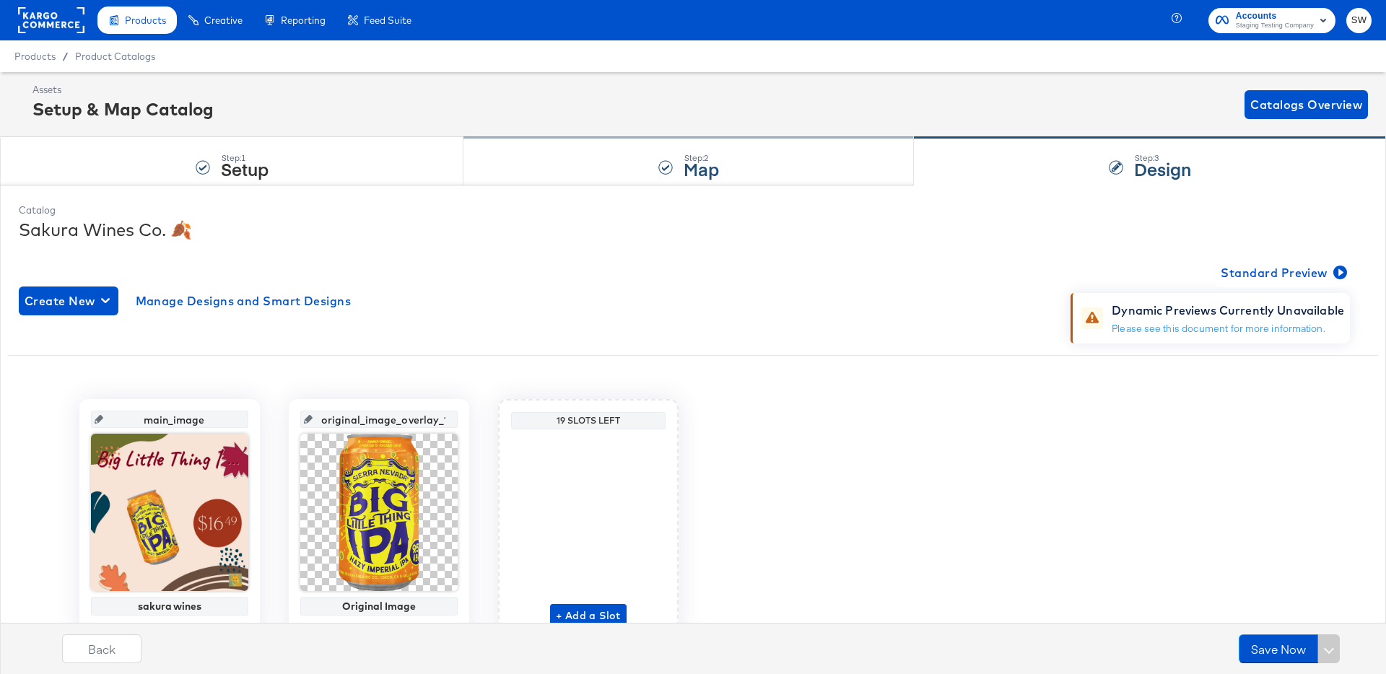
click at [588, 165] on div "Step: 2 Map" at bounding box center [689, 162] width 451 height 48
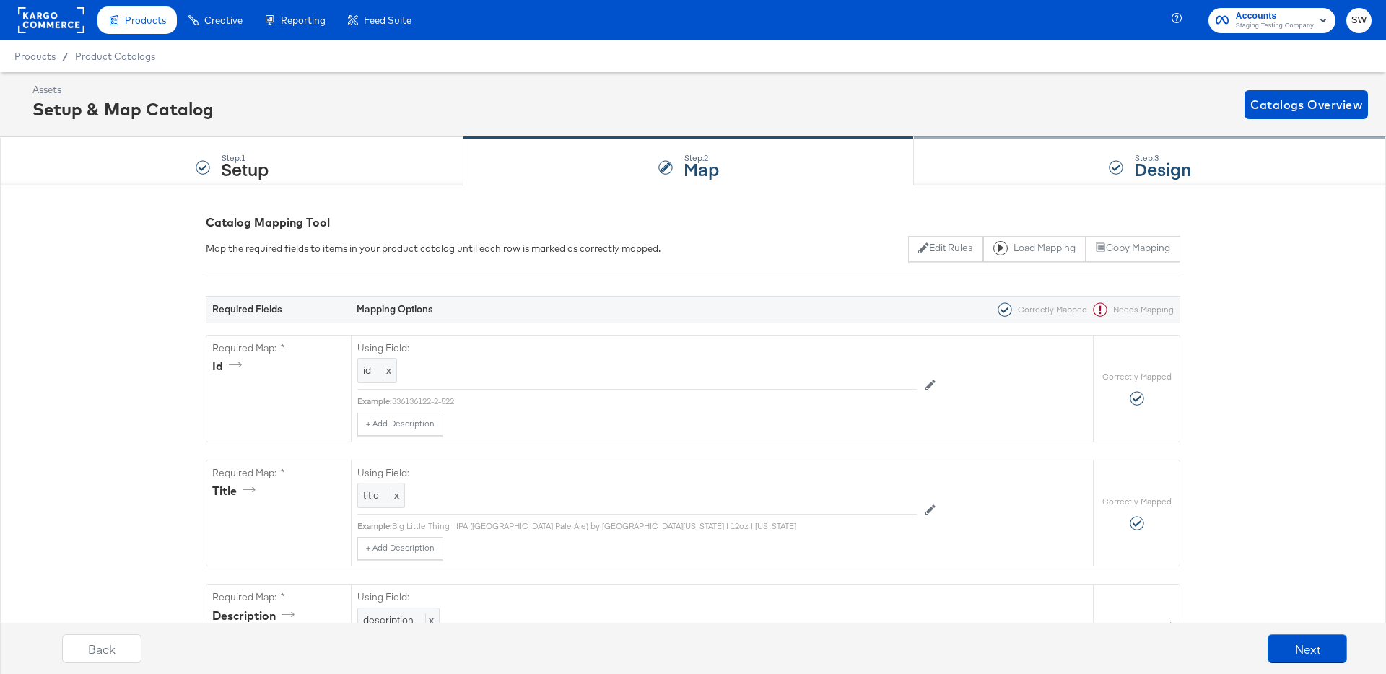
click at [1069, 147] on div "Step: 3 Design" at bounding box center [1150, 162] width 472 height 48
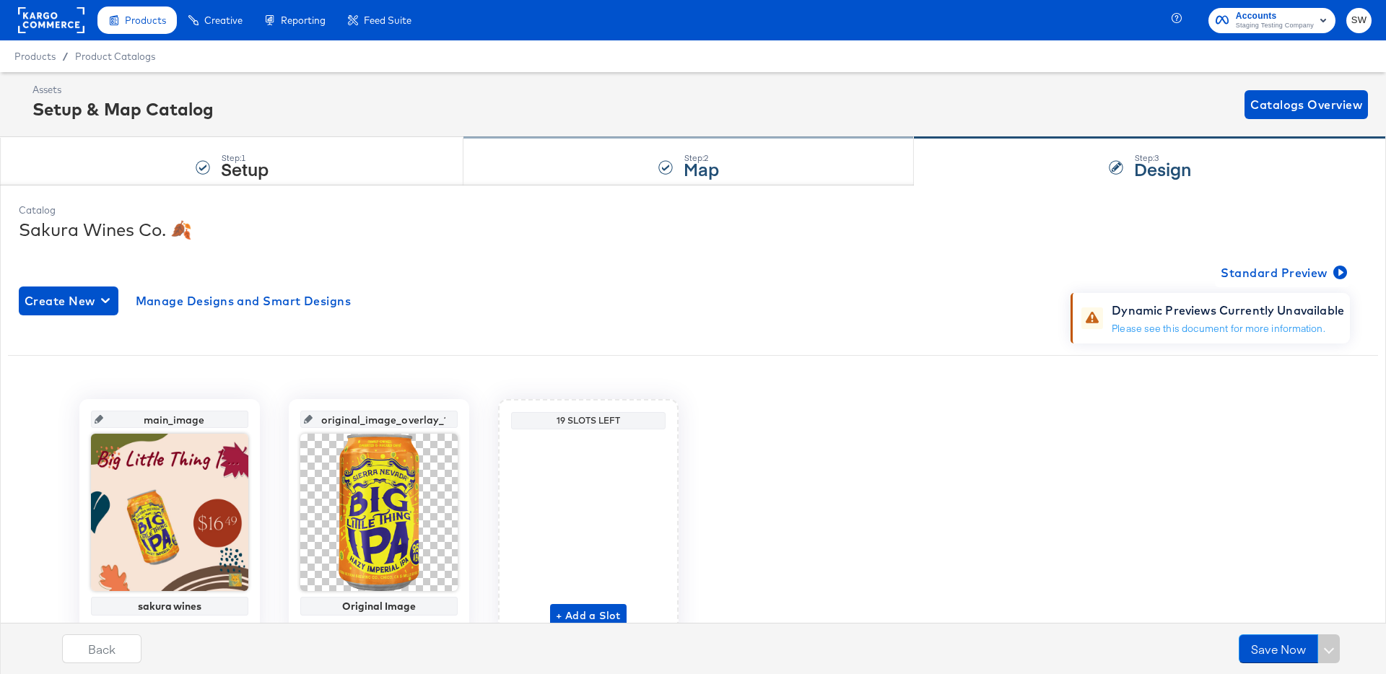
click at [778, 181] on div "Step: 2 Map" at bounding box center [689, 162] width 451 height 48
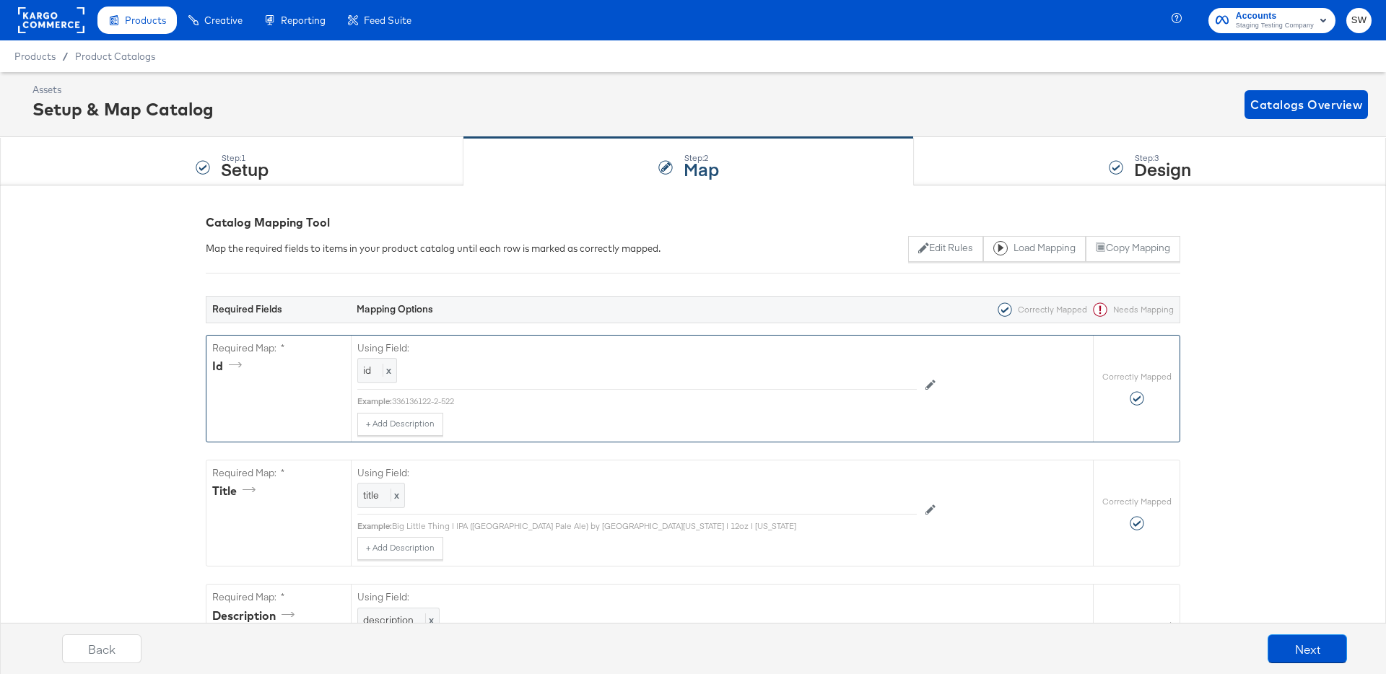
scroll to position [140, 0]
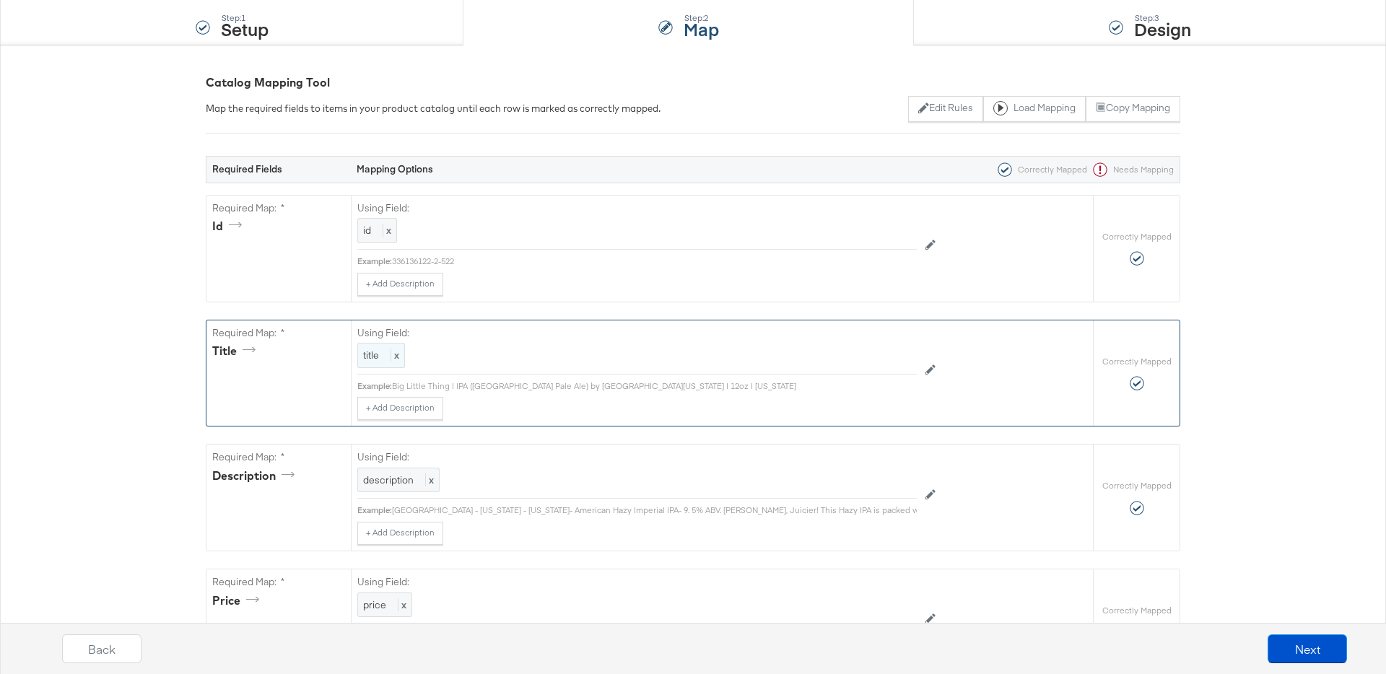
click at [372, 356] on span "title" at bounding box center [371, 355] width 16 height 13
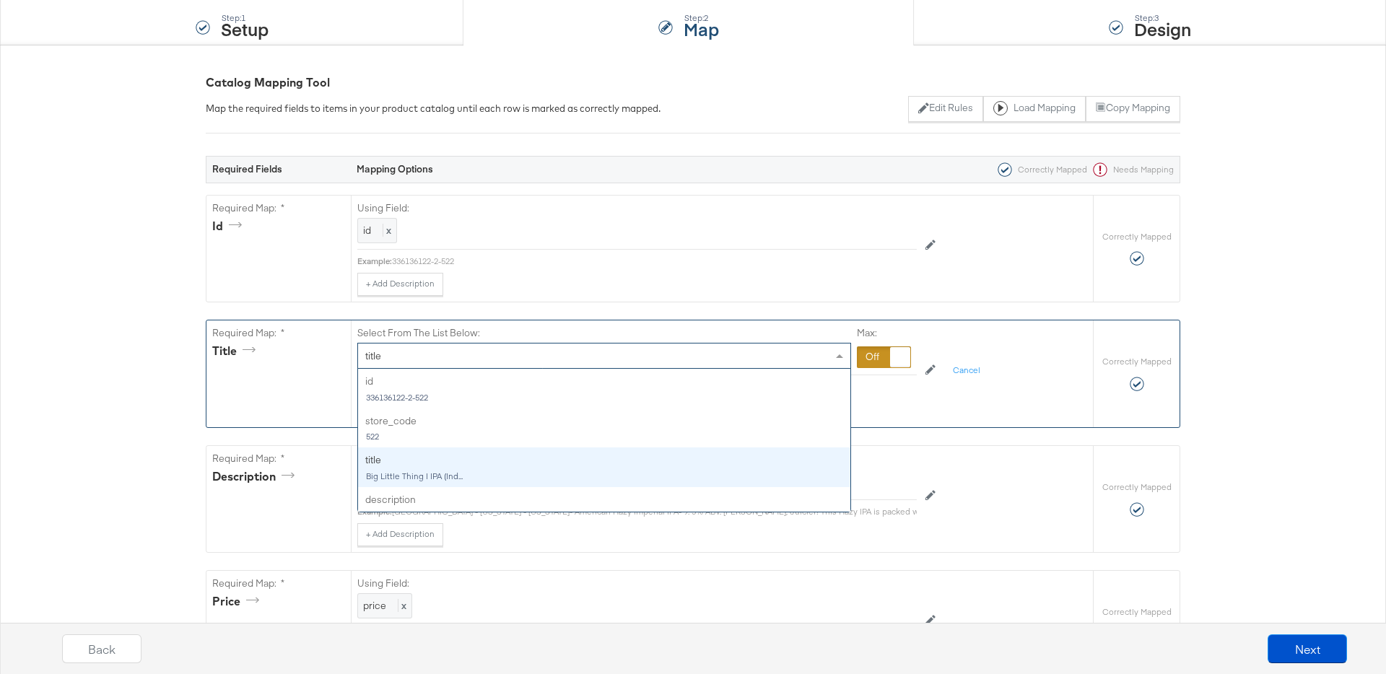
click at [372, 356] on span "title" at bounding box center [373, 355] width 16 height 13
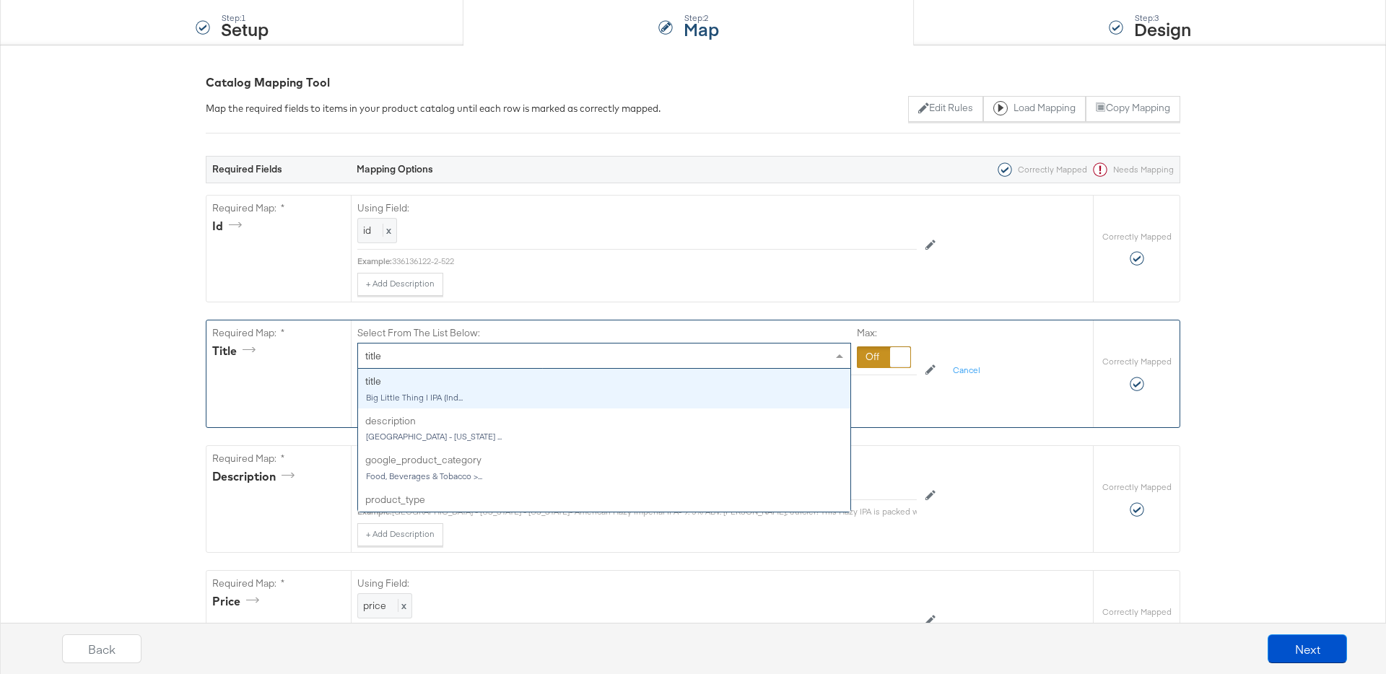
click at [864, 347] on div at bounding box center [884, 358] width 54 height 22
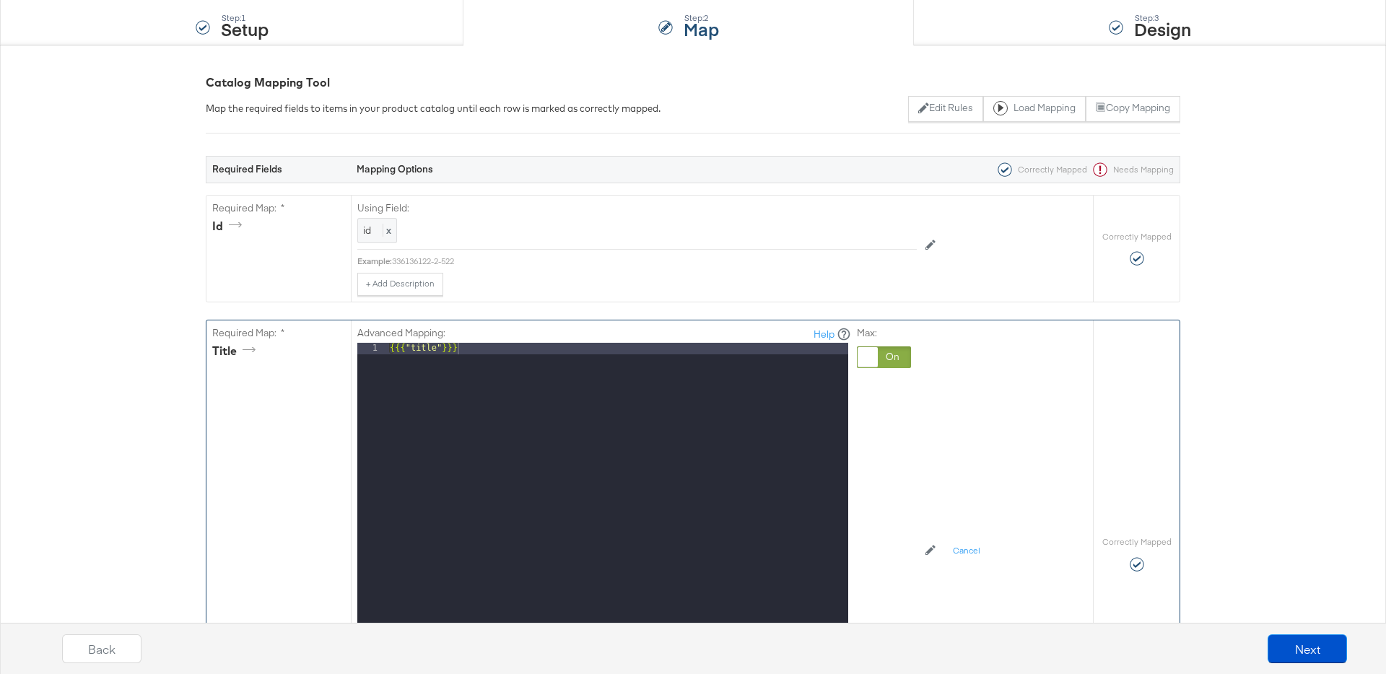
click at [486, 459] on div "{{{ "title" }}}" at bounding box center [617, 535] width 461 height 384
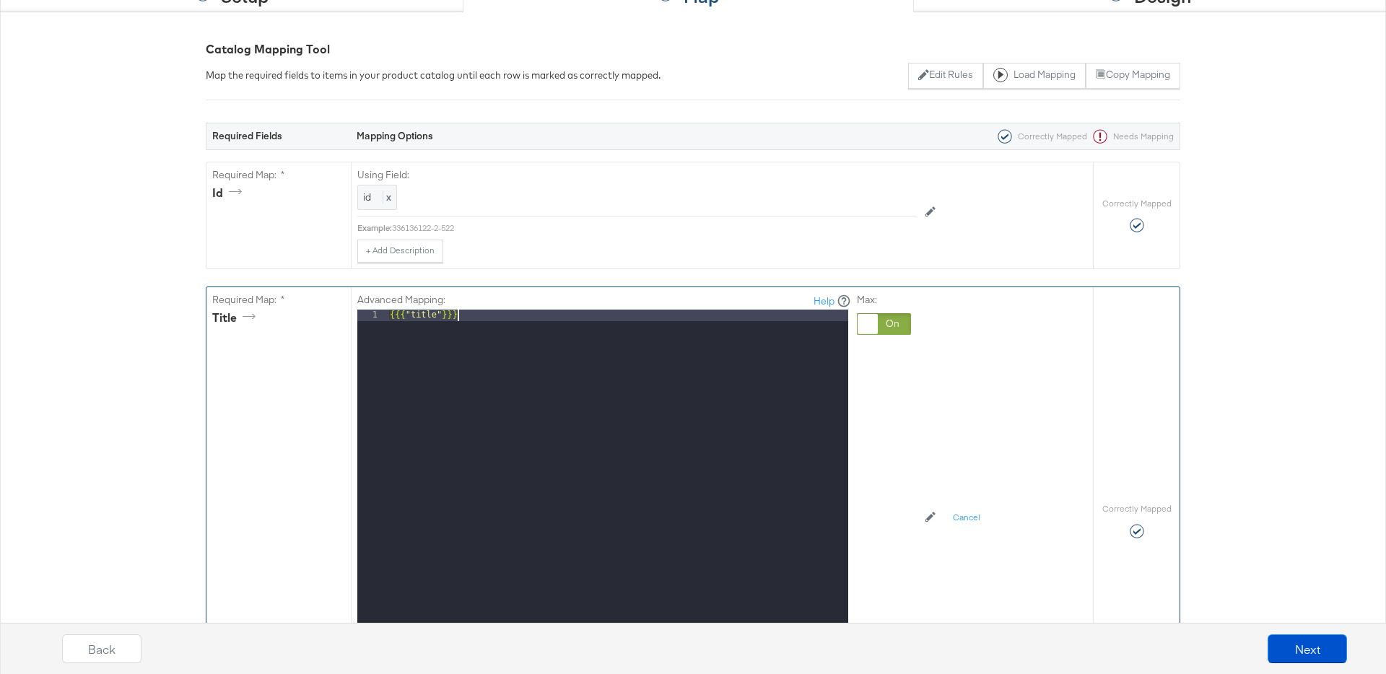
scroll to position [173, 0]
click at [451, 404] on div "{{{ "title" }}}" at bounding box center [617, 502] width 461 height 384
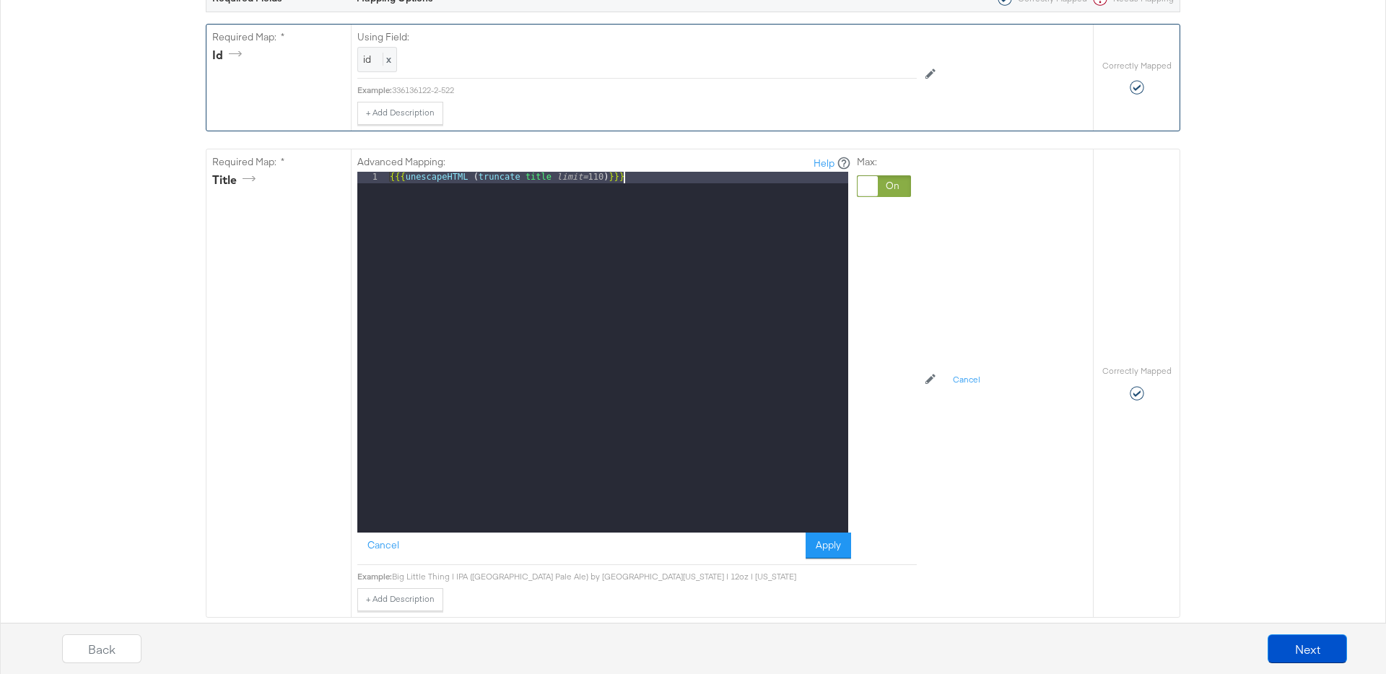
scroll to position [321, 0]
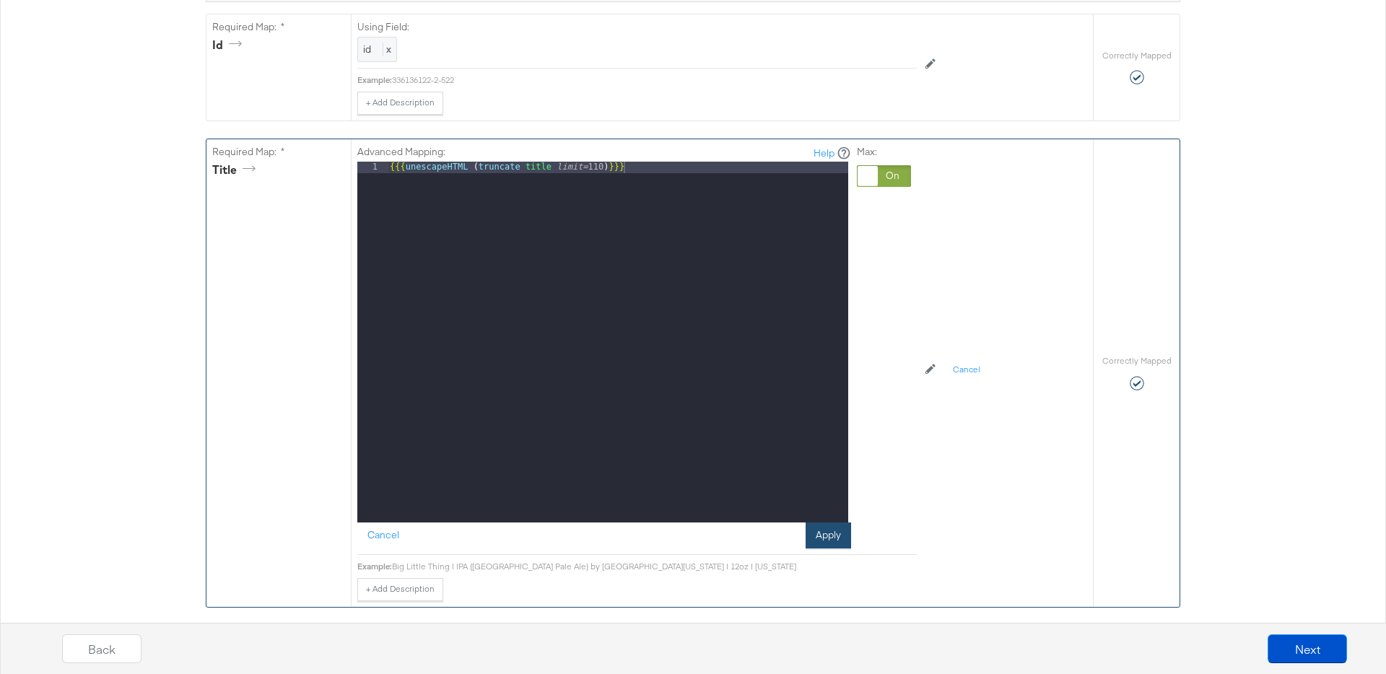
click at [828, 537] on button "Apply" at bounding box center [828, 536] width 45 height 26
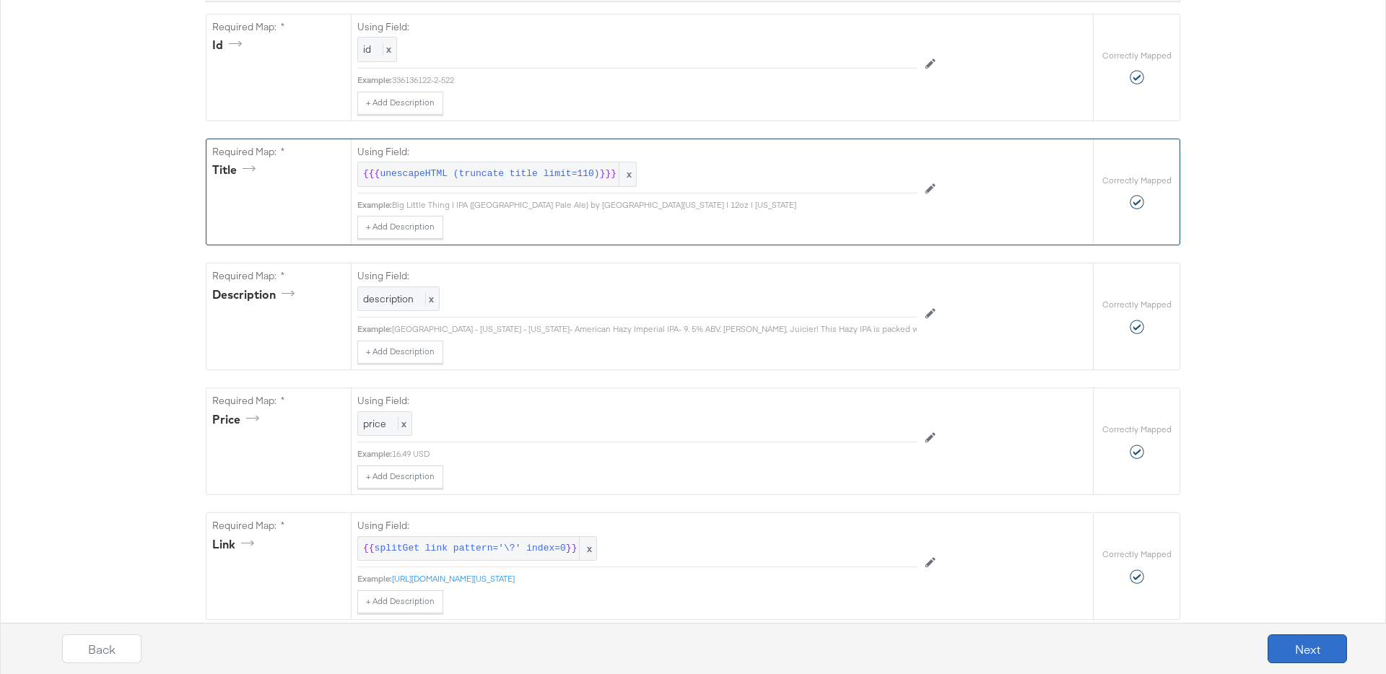
click at [1318, 653] on button "Next" at bounding box center [1307, 649] width 79 height 29
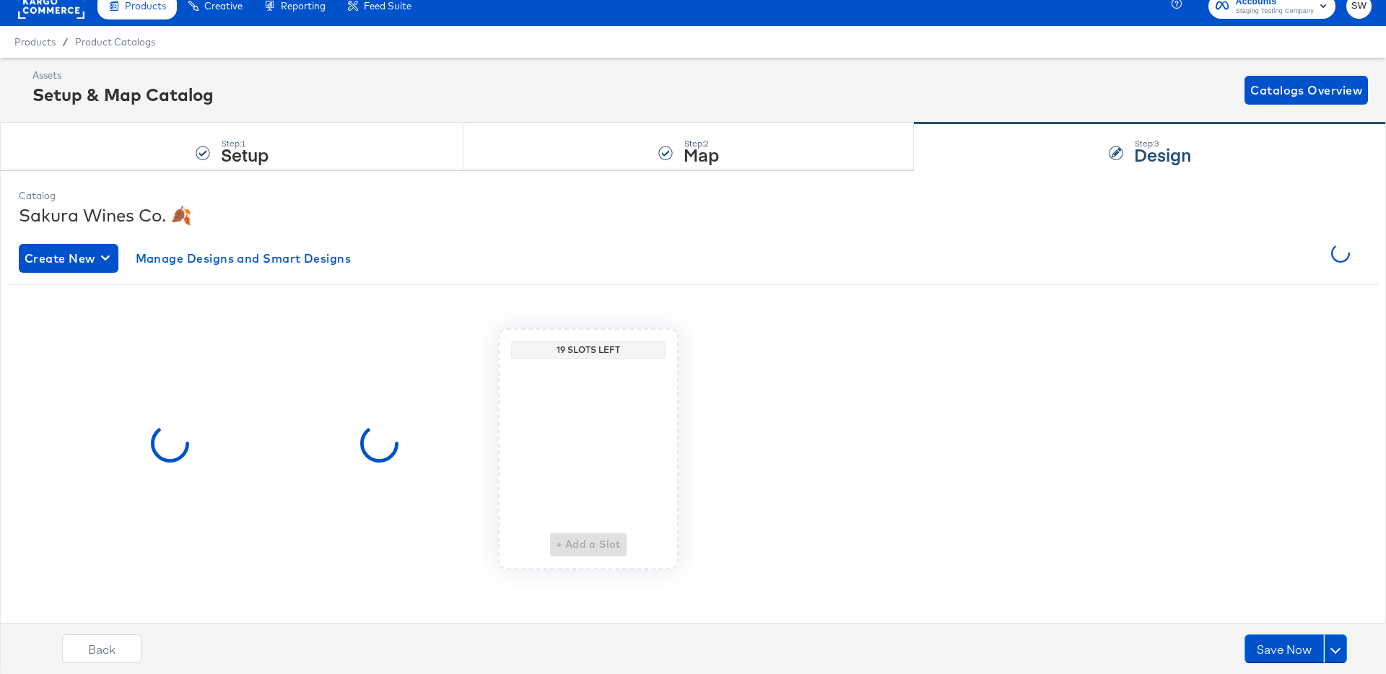
scroll to position [0, 0]
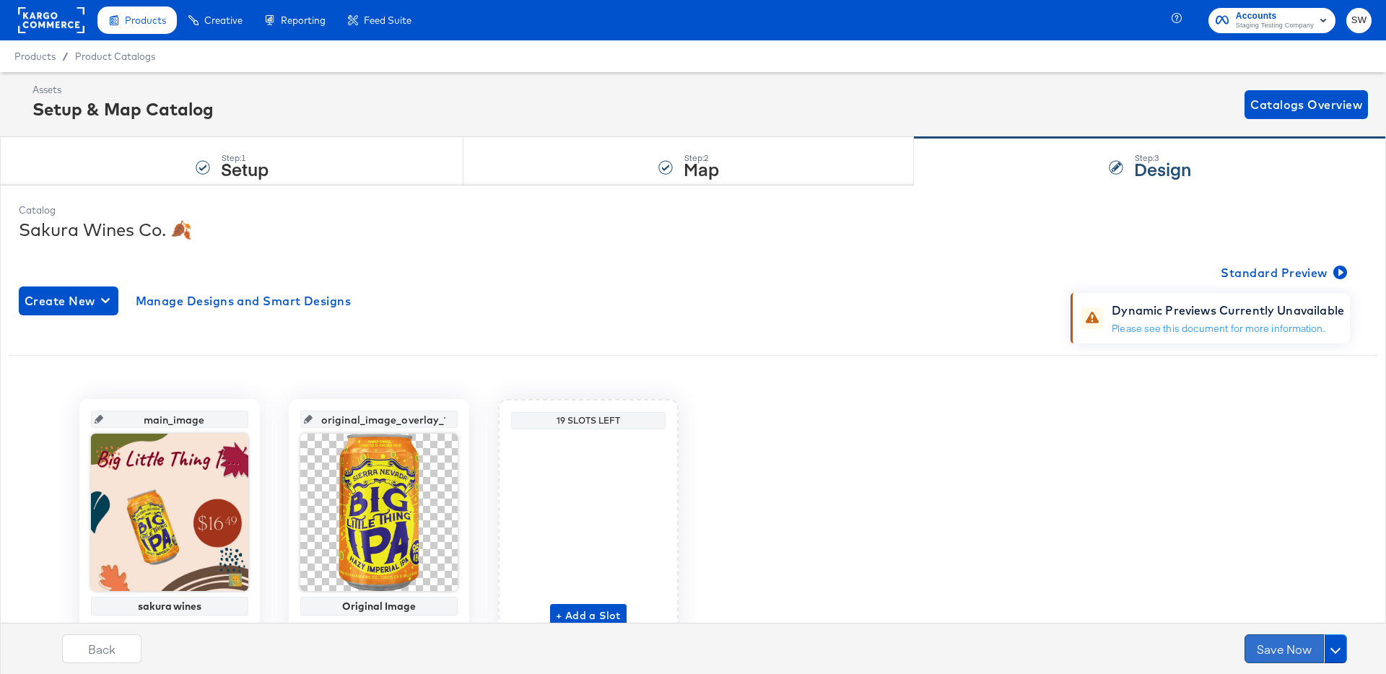
click at [1302, 650] on button "Save Now" at bounding box center [1284, 649] width 79 height 29
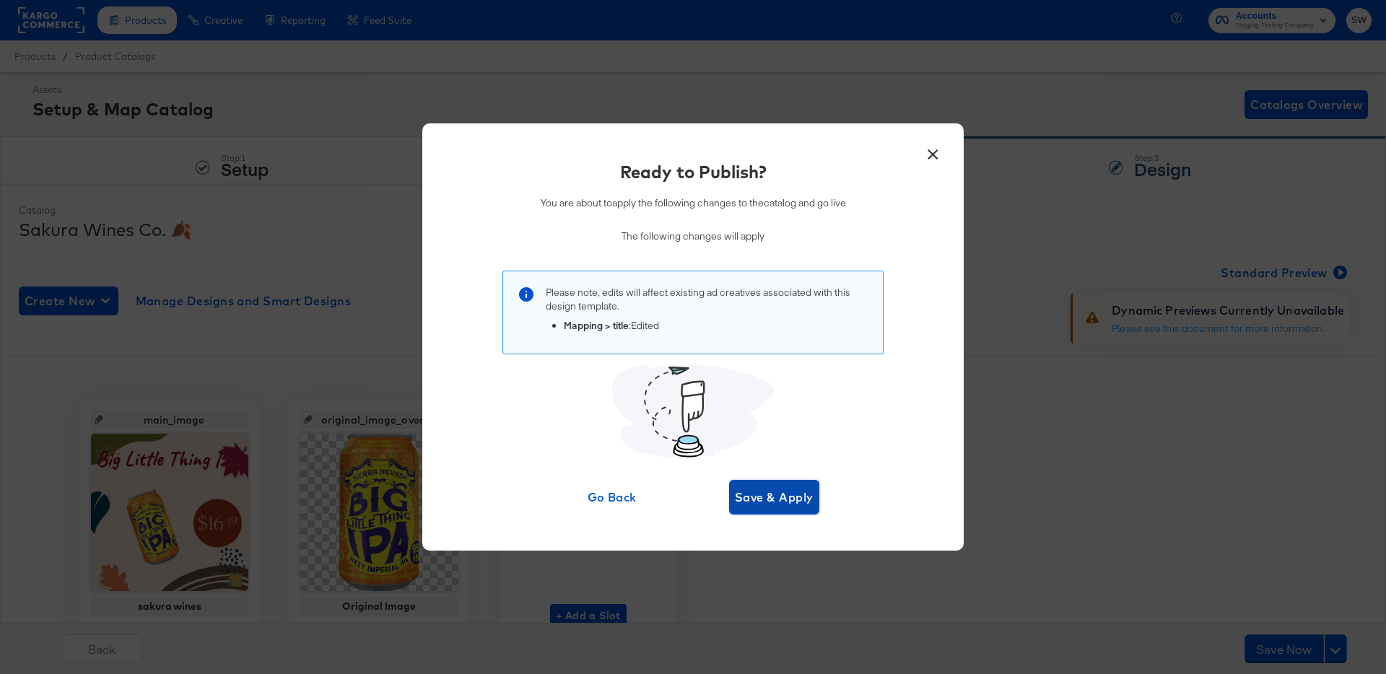
click at [801, 497] on span "Save & Apply" at bounding box center [774, 497] width 79 height 20
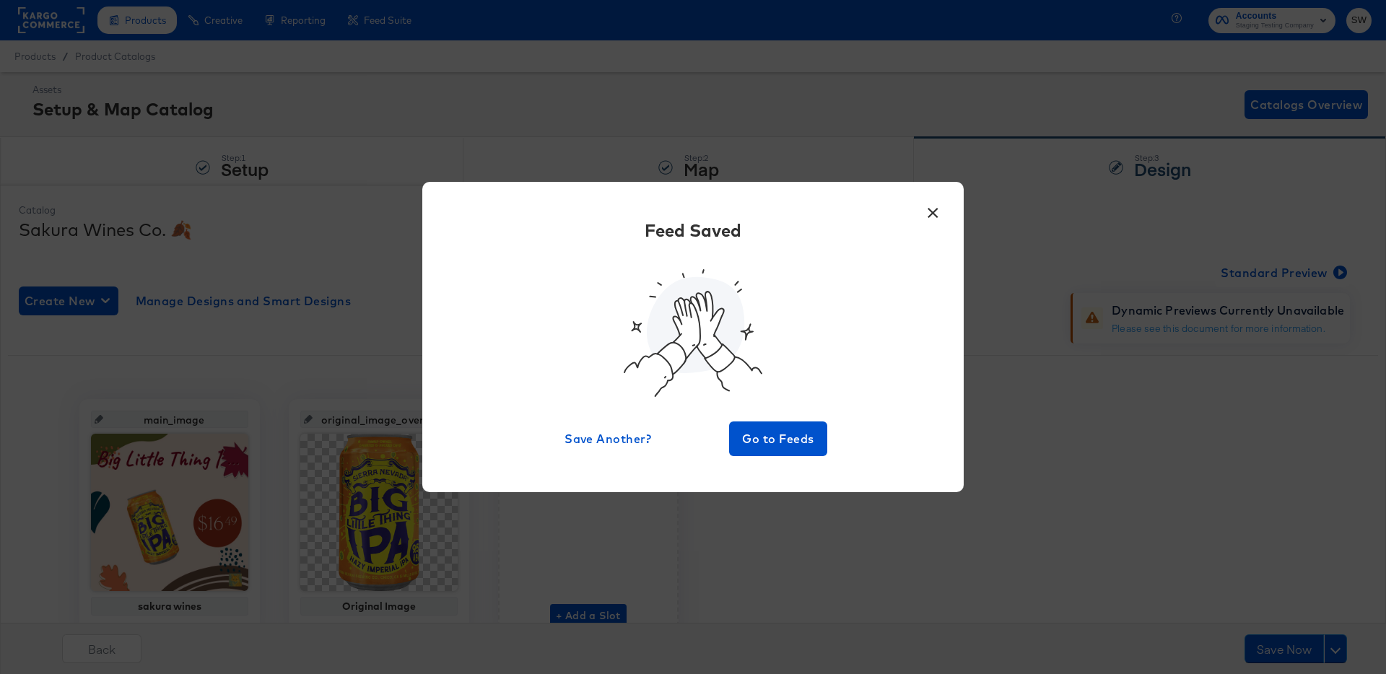
click at [933, 208] on button "×" at bounding box center [933, 209] width 26 height 26
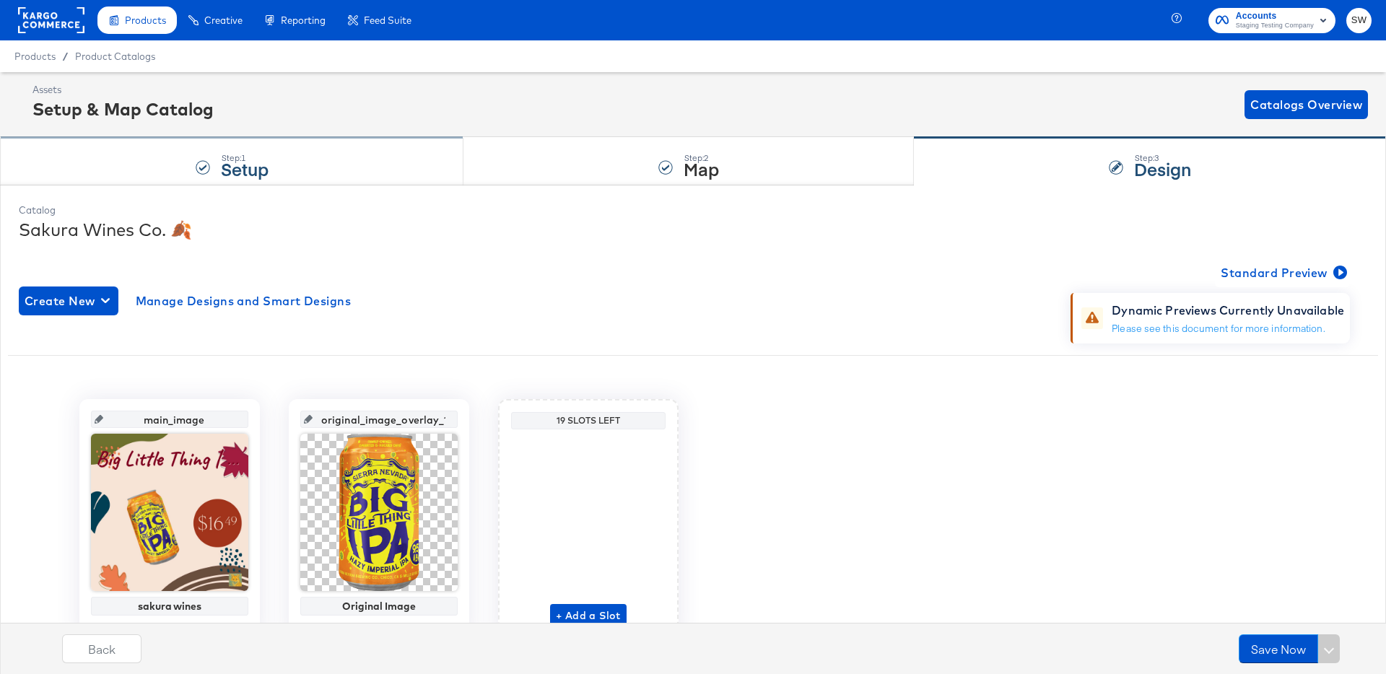
click at [124, 155] on div "Step: 1 Setup" at bounding box center [232, 162] width 464 height 48
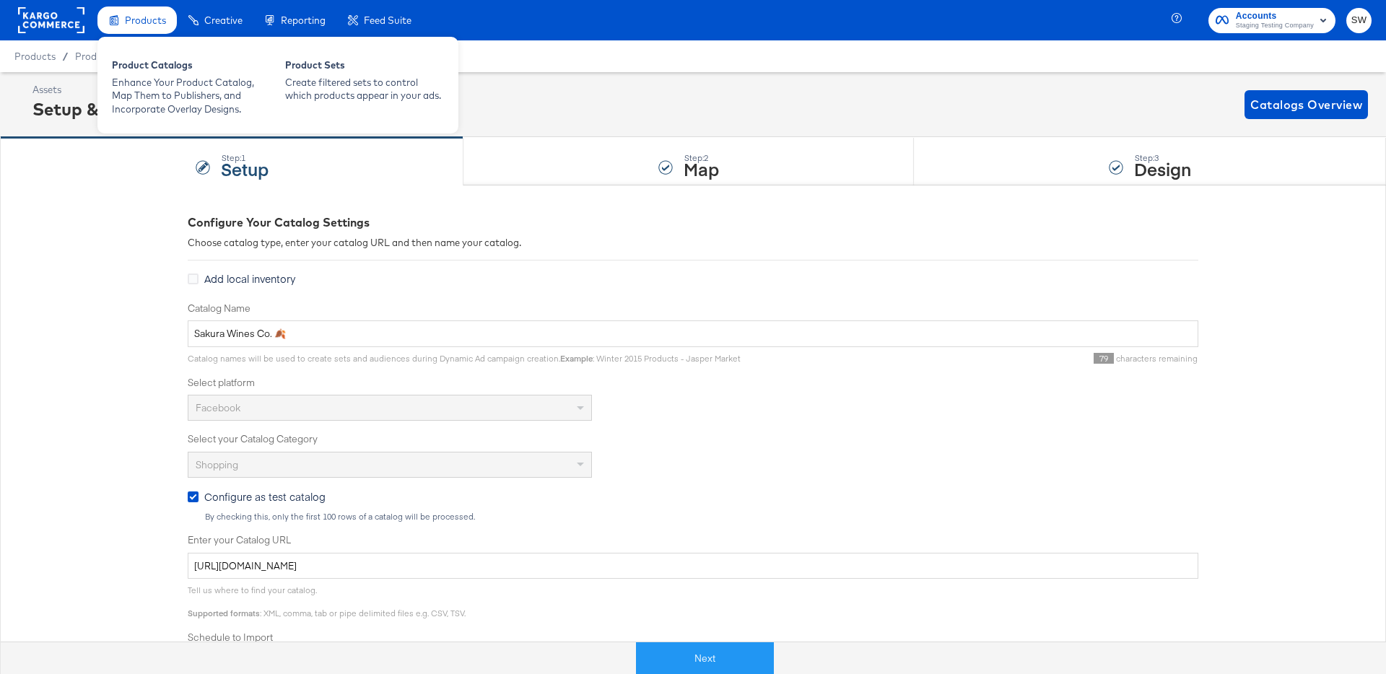
click at [149, 33] on div "Products Product Catalogs Enhance Your Product Catalog, Map Them to Publishers,…" at bounding box center [277, 83] width 361 height 100
click at [160, 105] on div "Enhance Your Product Catalog, Map Them to Publishers, and Incorporate Overlay D…" at bounding box center [191, 96] width 159 height 40
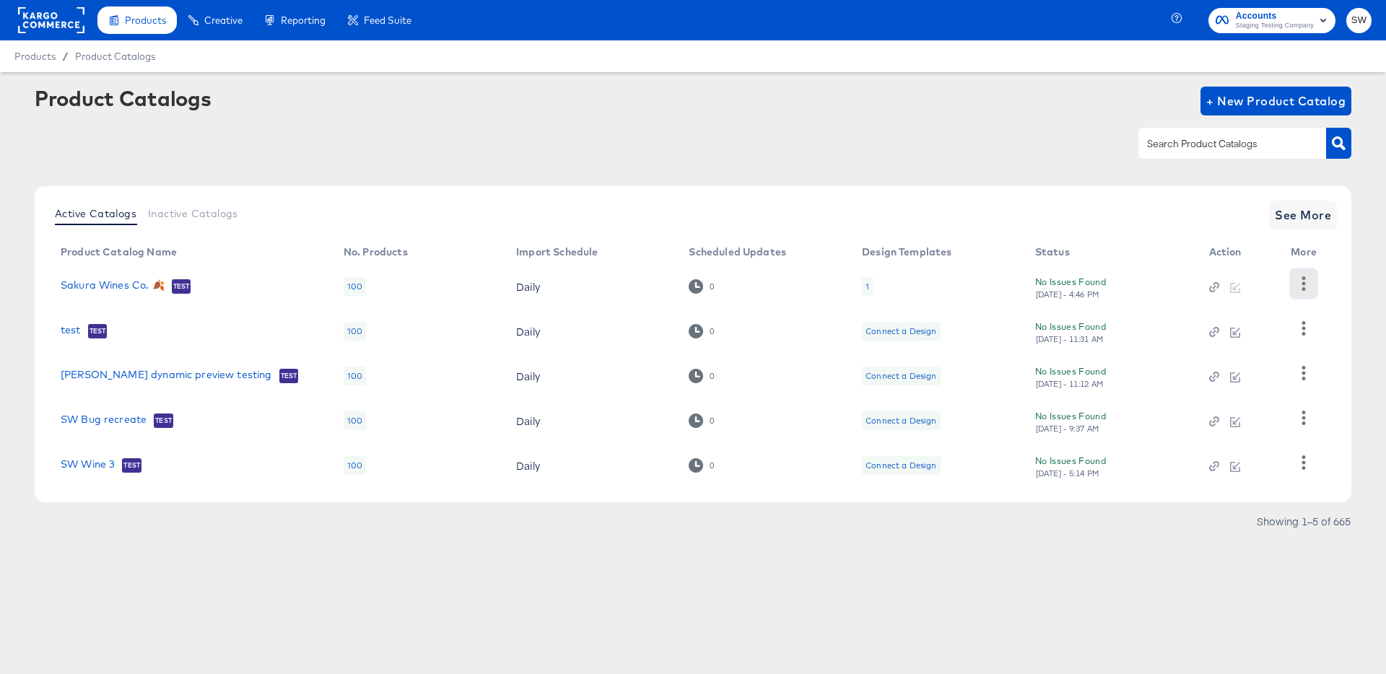
click at [1300, 280] on icon "button" at bounding box center [1304, 284] width 14 height 14
click at [1272, 329] on div "HUD Checks (Internal)" at bounding box center [1245, 336] width 144 height 23
click at [123, 286] on link "Sakura Wines Co. 🍂" at bounding box center [113, 286] width 104 height 14
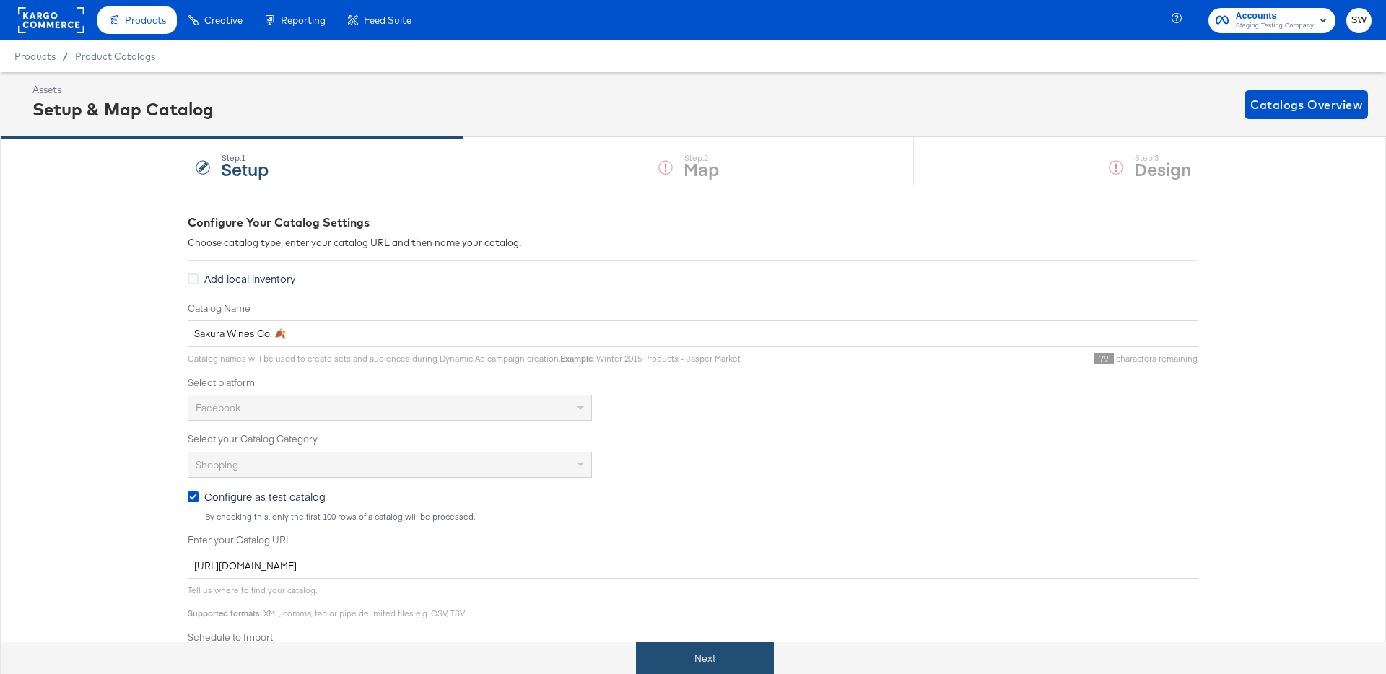
click at [719, 646] on button "Next" at bounding box center [705, 659] width 138 height 32
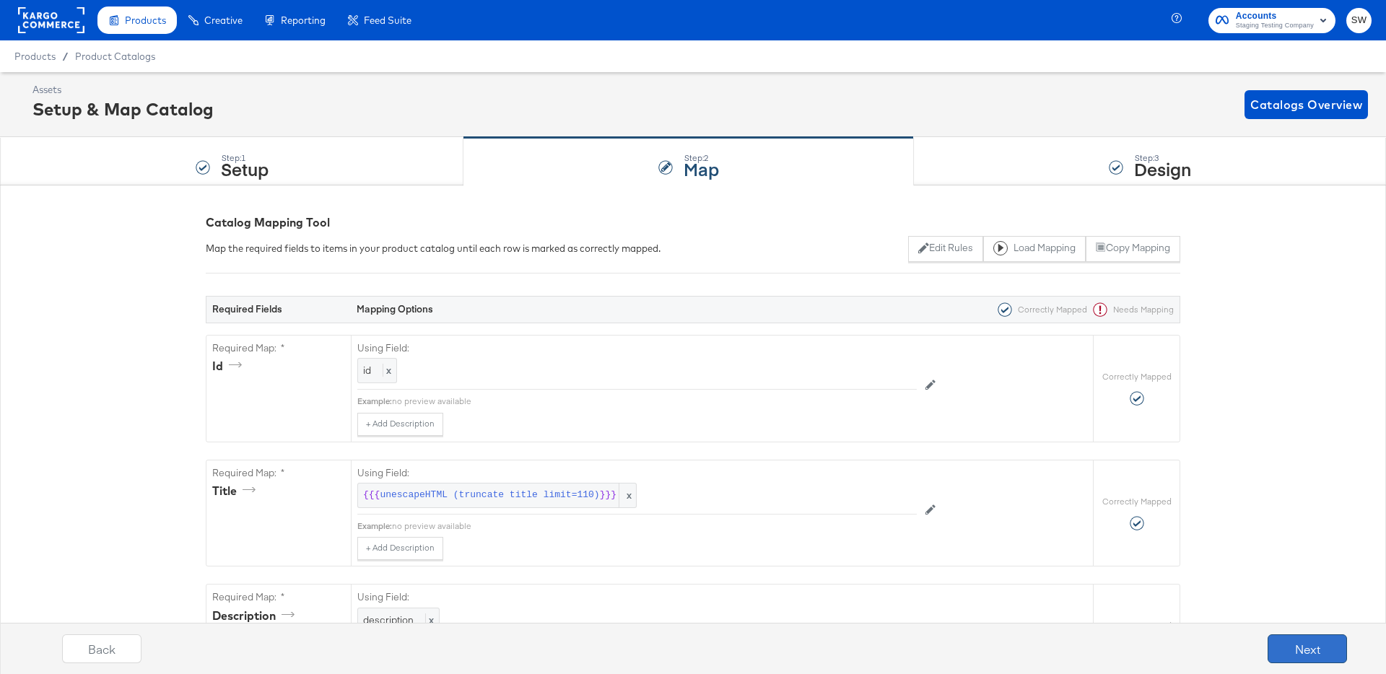
click at [1277, 644] on button "Next" at bounding box center [1307, 649] width 79 height 29
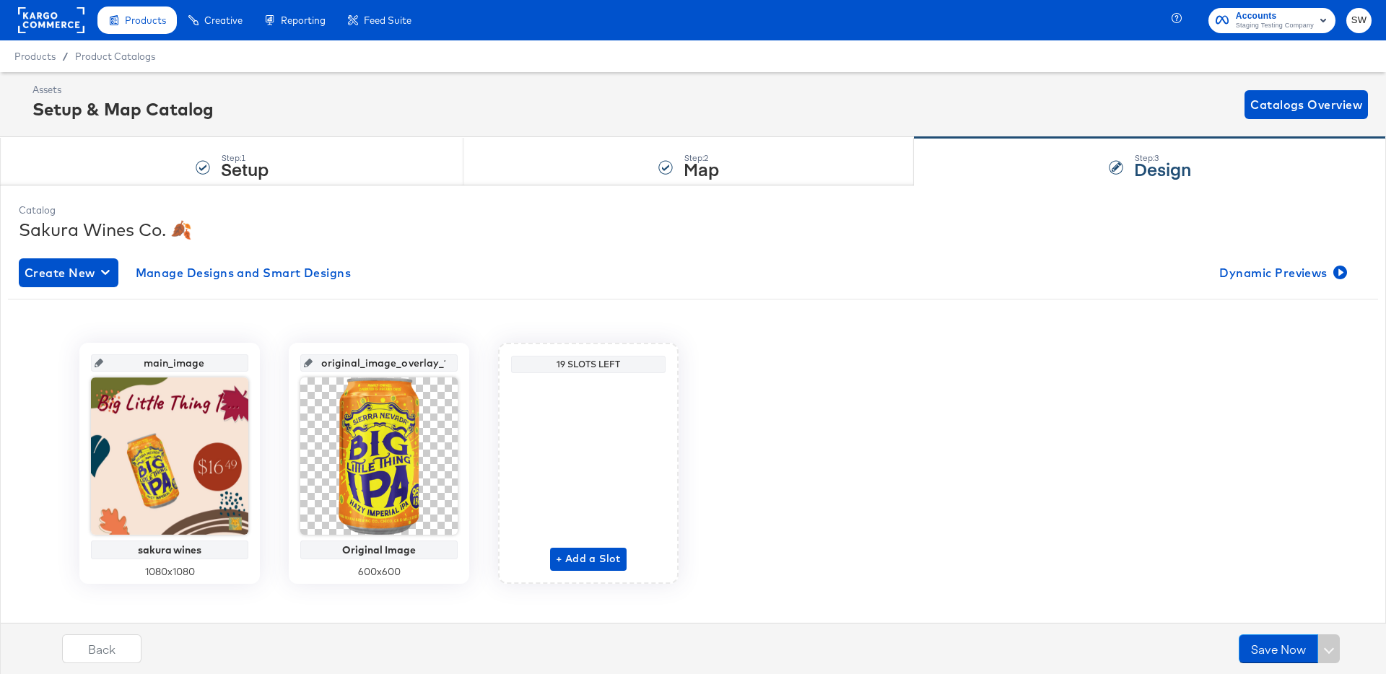
click at [1254, 288] on div "Create New Manage Designs and Smart Designs Dynamic Previews main_image sakura …" at bounding box center [693, 432] width 1349 height 370
click at [1254, 273] on span "Dynamic Previews" at bounding box center [1282, 273] width 125 height 20
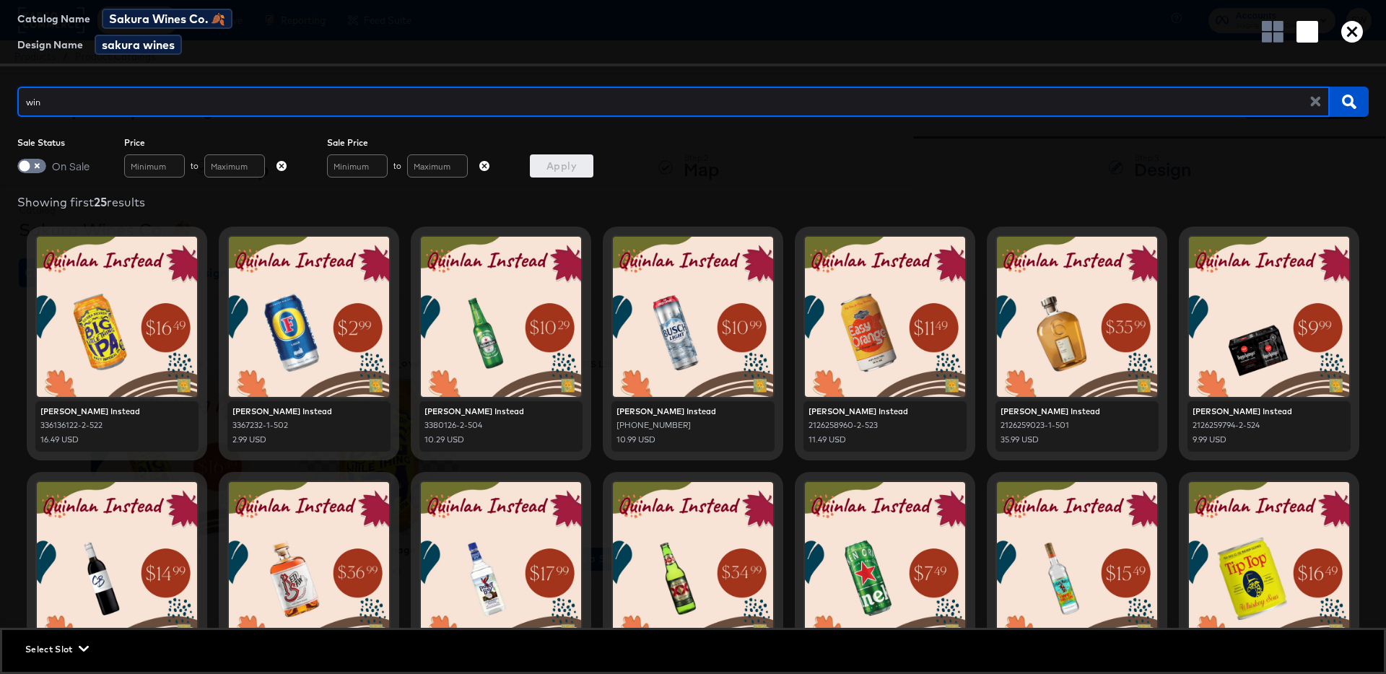
type input "wine"
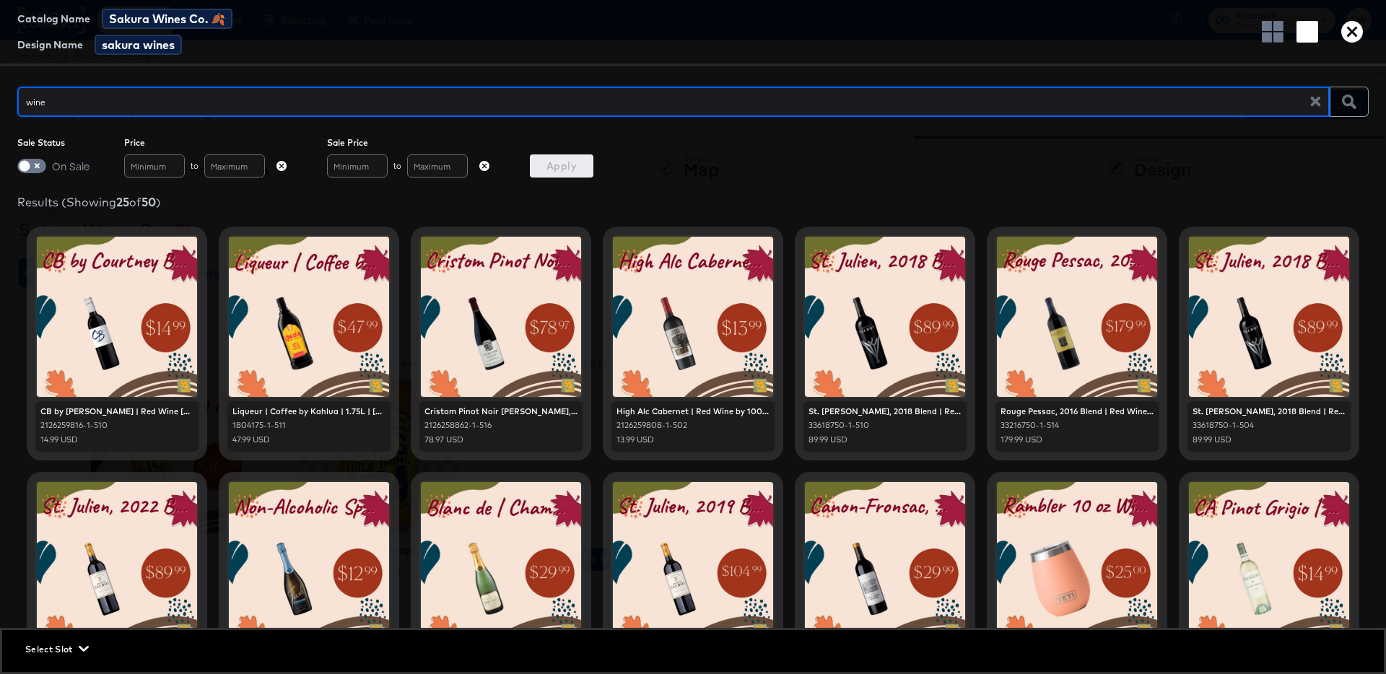
click at [1311, 105] on icon "button" at bounding box center [1316, 102] width 14 height 14
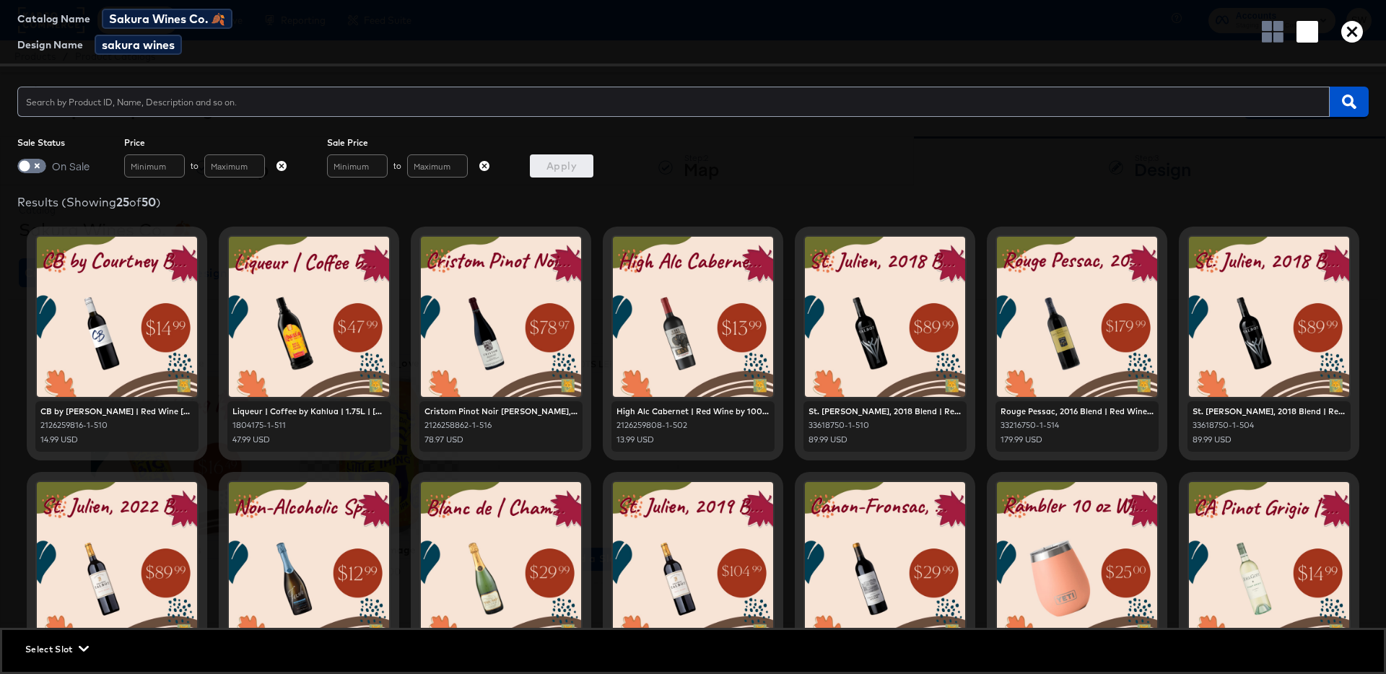
click at [1346, 39] on icon "button" at bounding box center [1353, 32] width 22 height 22
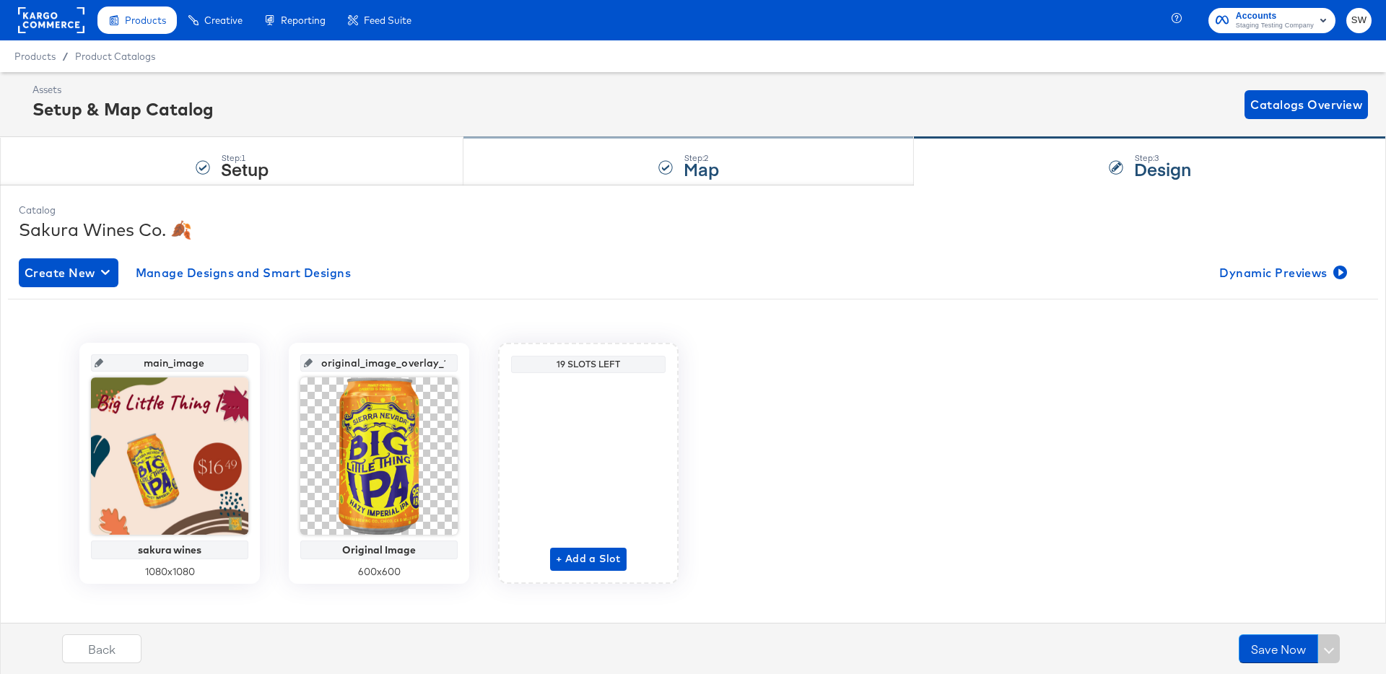
click at [725, 151] on div "Step: 2 Map" at bounding box center [689, 162] width 451 height 48
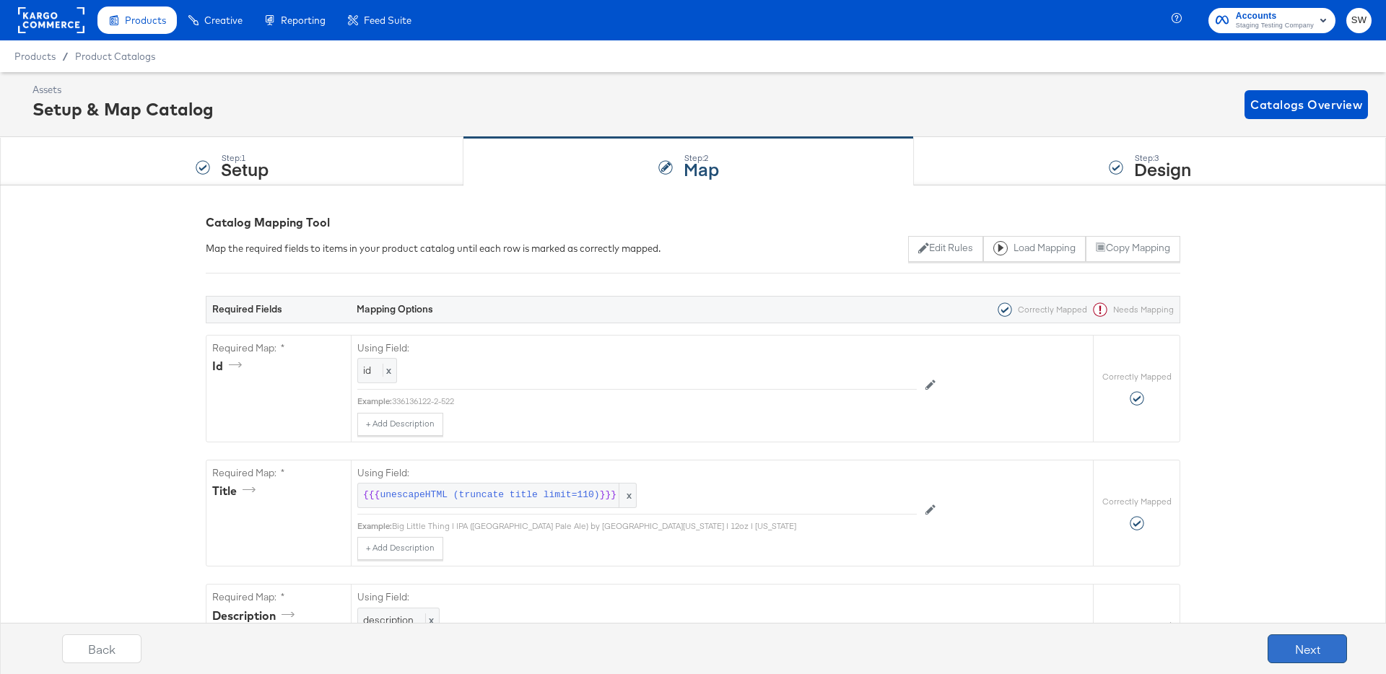
click at [1294, 645] on button "Next" at bounding box center [1307, 649] width 79 height 29
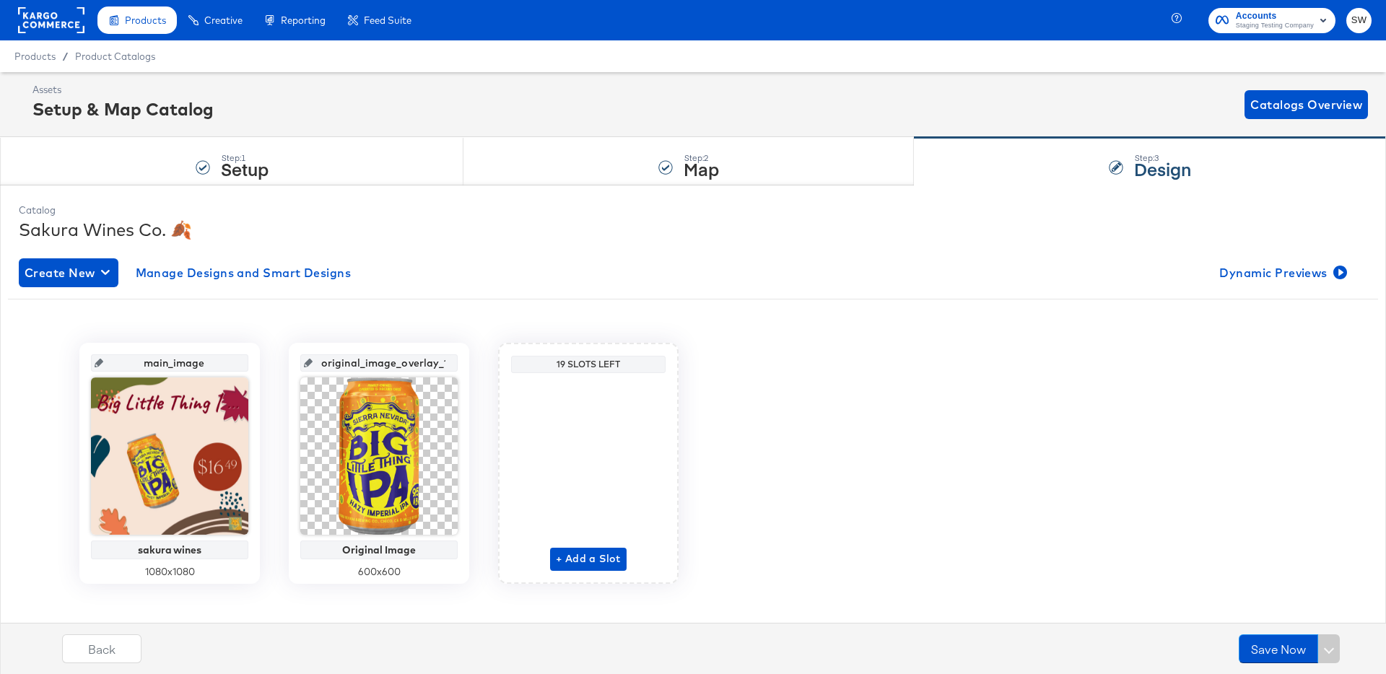
click at [1311, 295] on div "Create New Manage Designs and Smart Designs Dynamic Previews main_image sakura …" at bounding box center [693, 432] width 1349 height 370
click at [1310, 282] on span "Dynamic Previews" at bounding box center [1282, 273] width 125 height 20
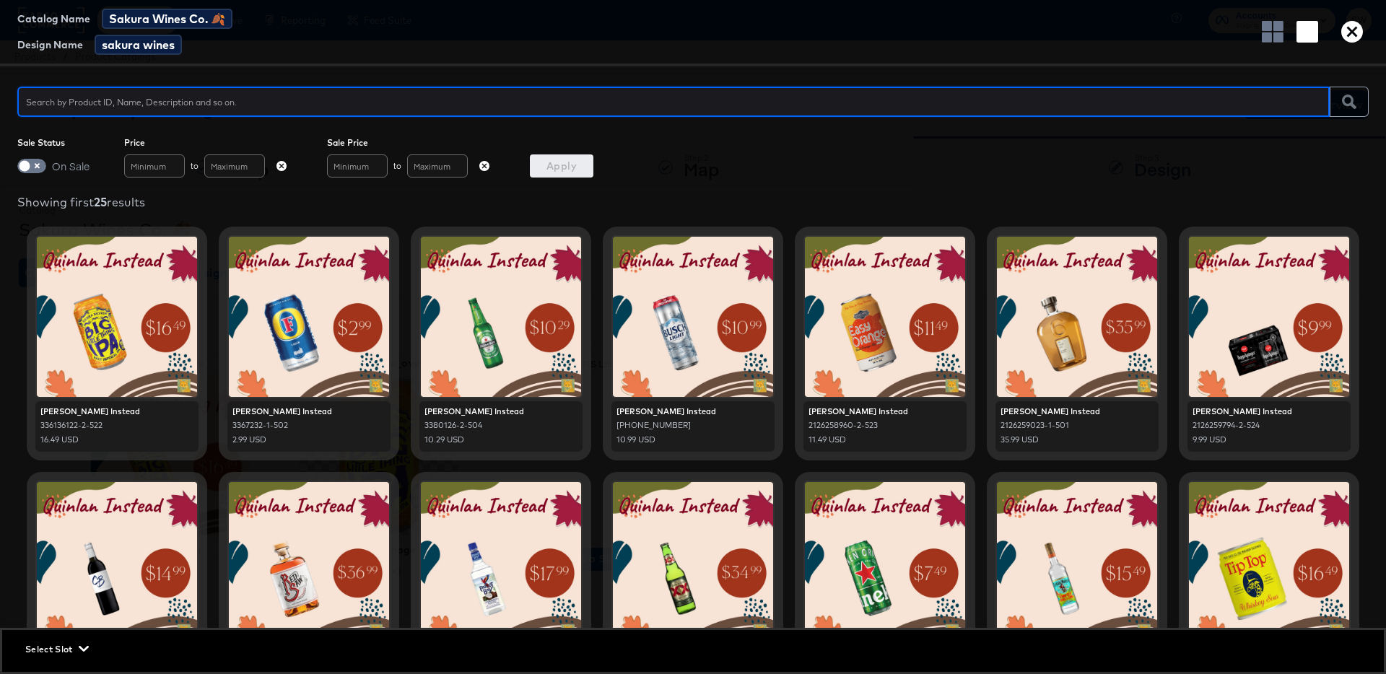
click at [1361, 22] on icon "button" at bounding box center [1353, 32] width 22 height 22
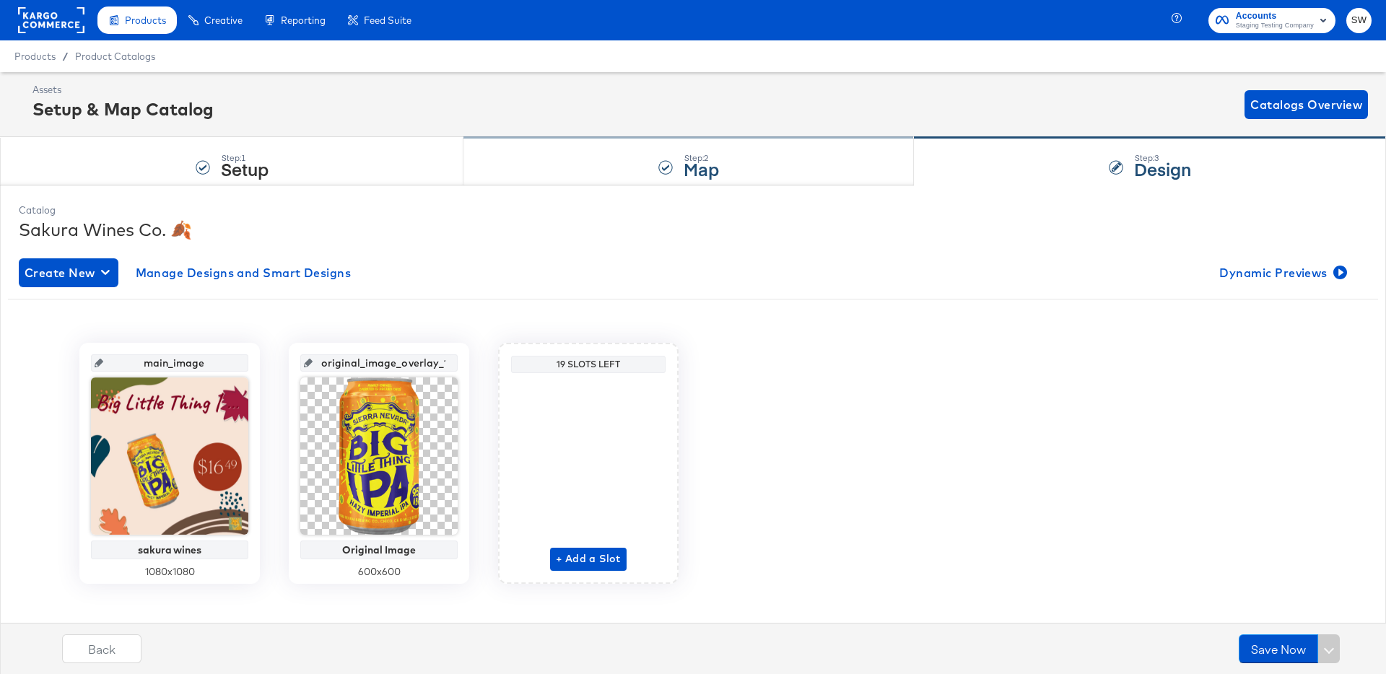
click at [666, 181] on div "Step: 2 Map" at bounding box center [689, 162] width 451 height 48
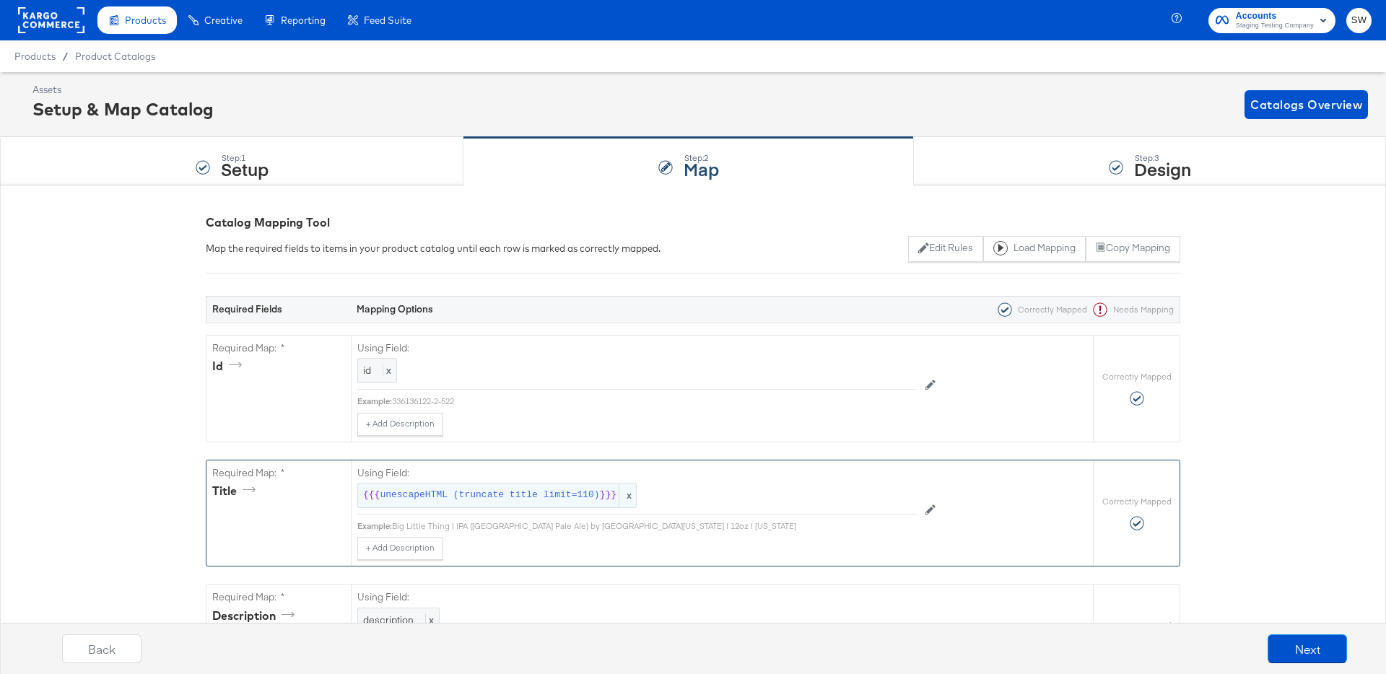
click at [551, 495] on span "unescapeHTML (truncate title limit=110)" at bounding box center [490, 496] width 220 height 14
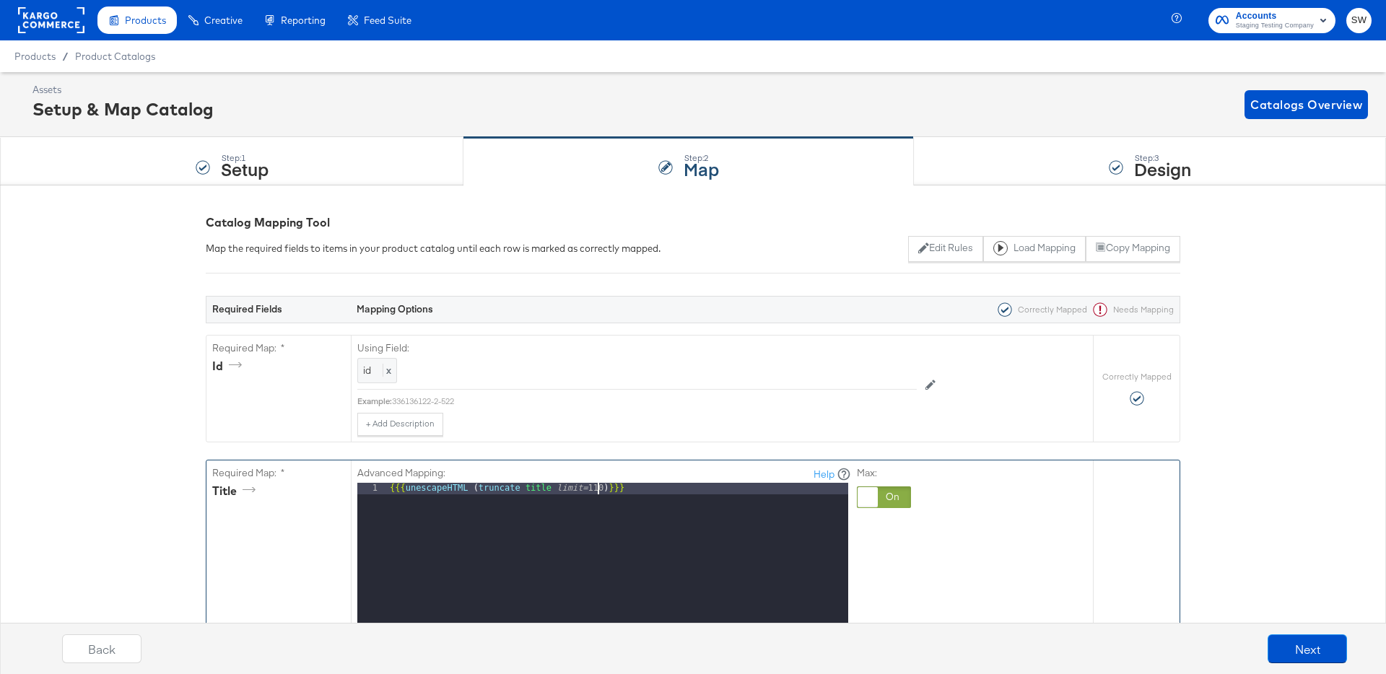
click at [596, 492] on div "{{{ unescapeHTML ( truncate title limit= 110 ) }}}" at bounding box center [617, 675] width 461 height 384
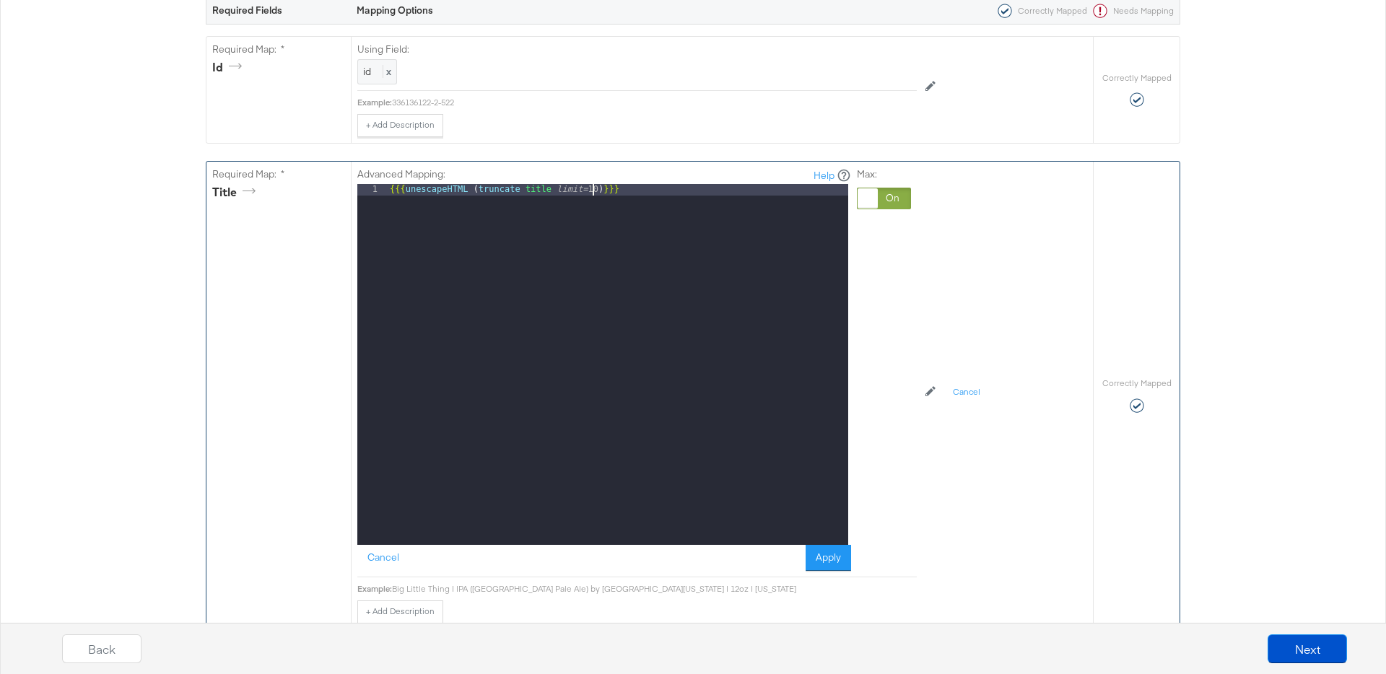
scroll to position [302, 0]
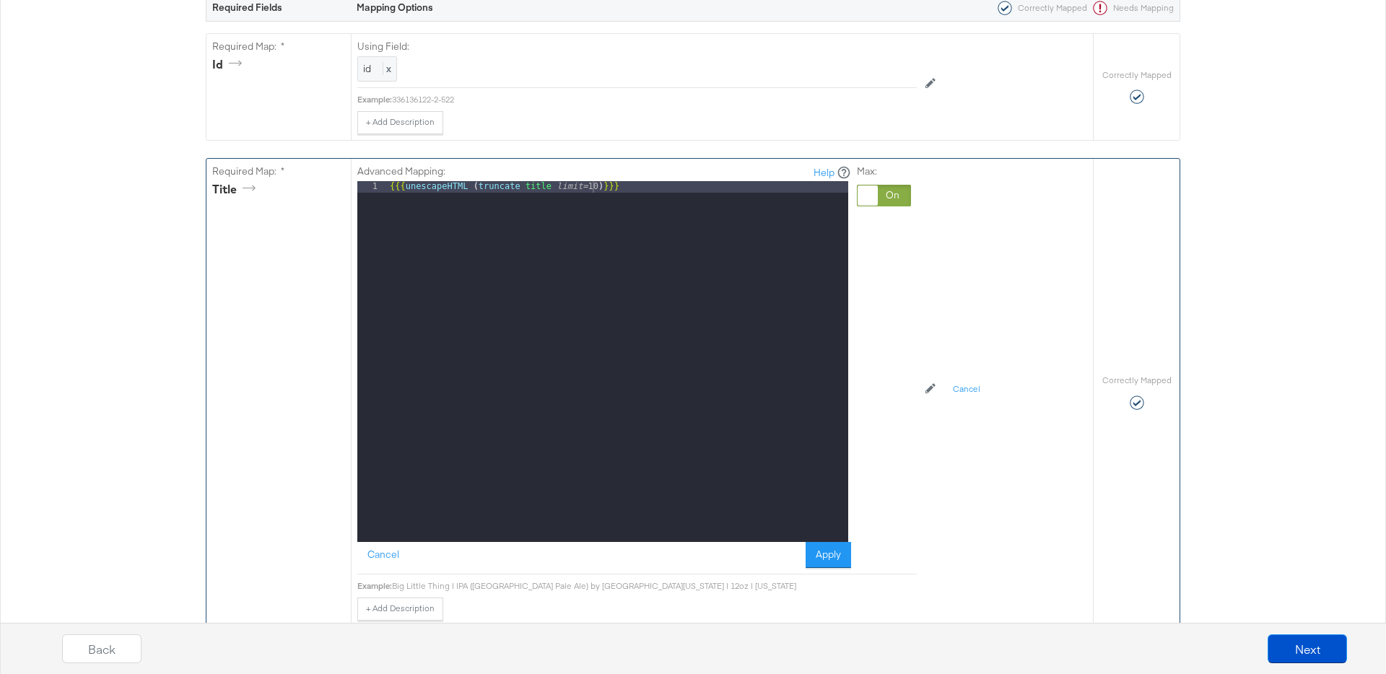
click at [840, 570] on div "Advanced Mapping: Help 1 {{{ unescapeHTML ( truncate title limit= 10 ) }}} XXXX…" at bounding box center [637, 367] width 560 height 417
click at [831, 552] on button "Apply" at bounding box center [828, 555] width 45 height 26
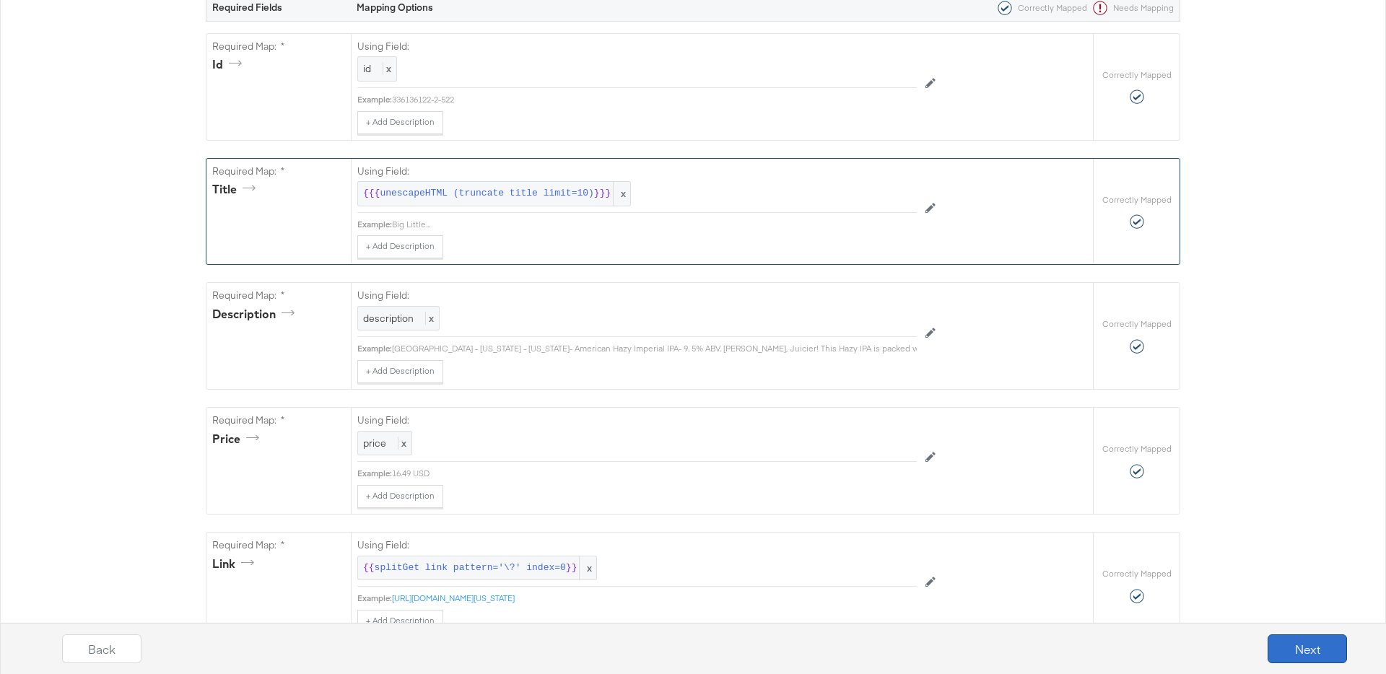
click at [1282, 643] on button "Next" at bounding box center [1307, 649] width 79 height 29
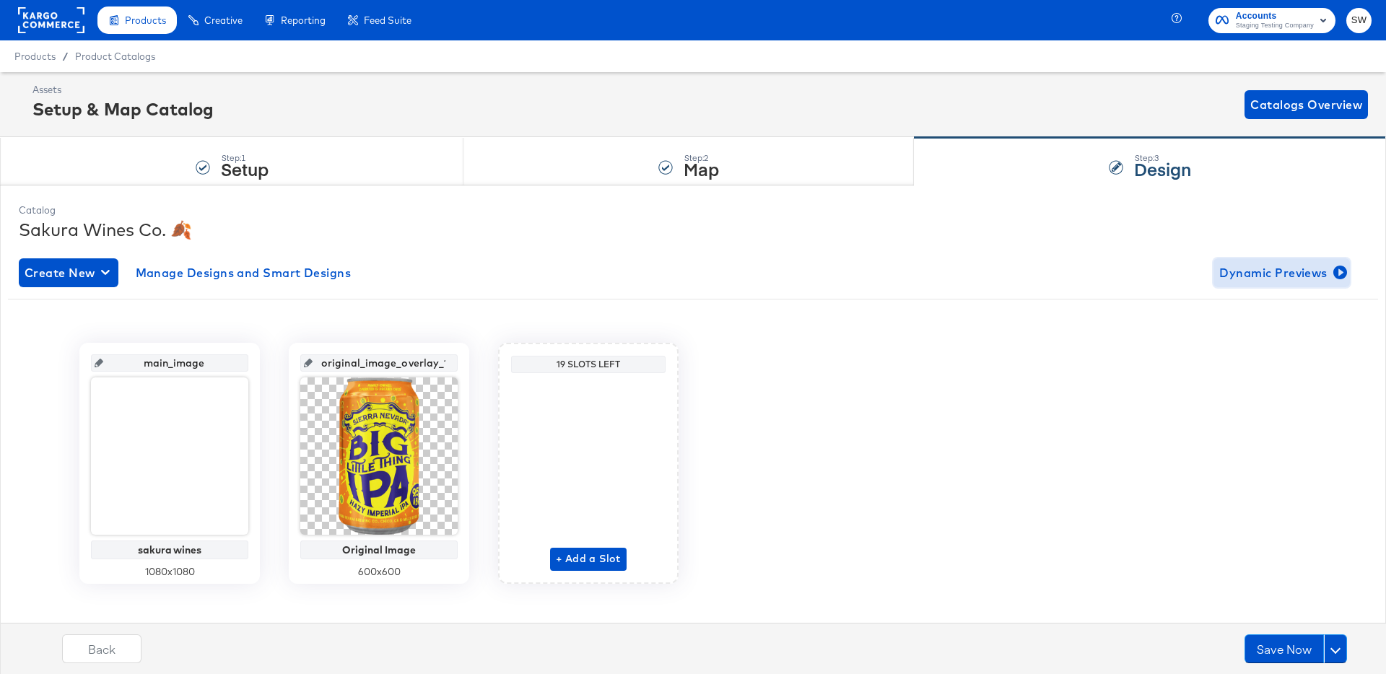
click at [1252, 277] on span "Dynamic Previews" at bounding box center [1282, 273] width 125 height 20
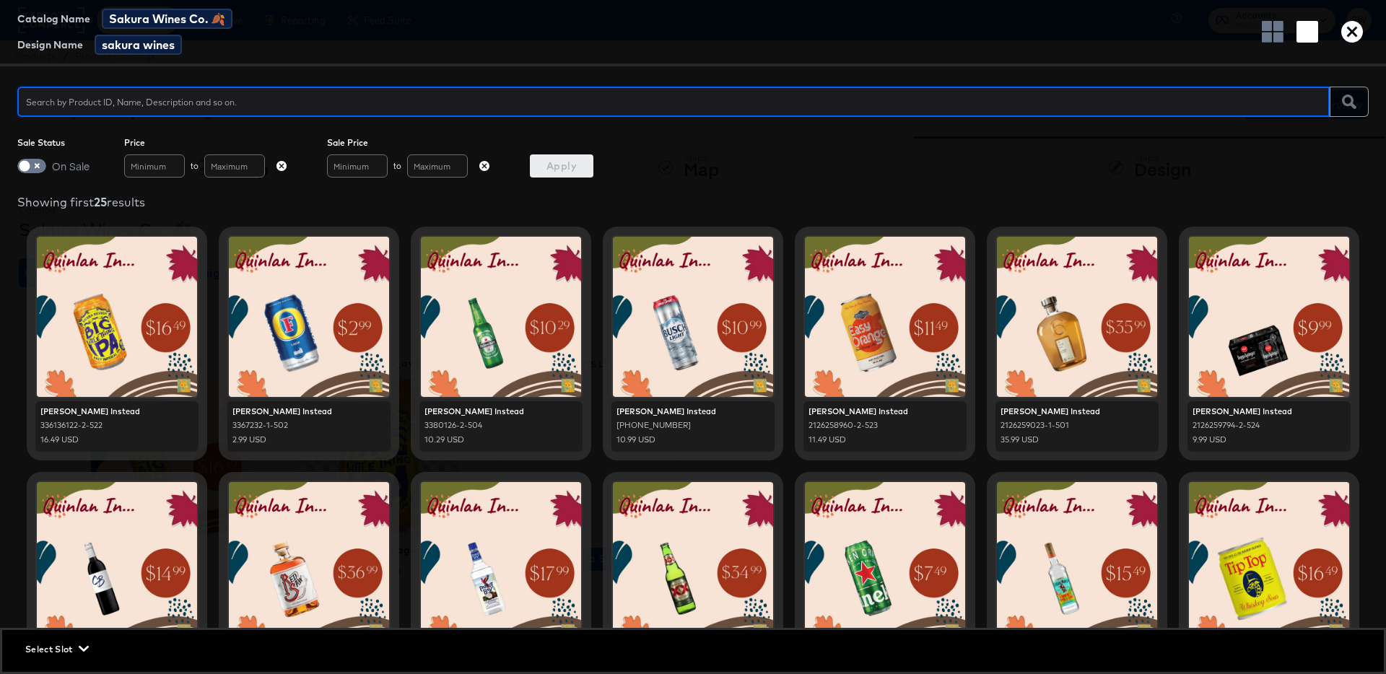
drag, startPoint x: 1344, startPoint y: 33, endPoint x: 1319, endPoint y: 128, distance: 97.9
click at [1344, 33] on icon "button" at bounding box center [1353, 32] width 22 height 22
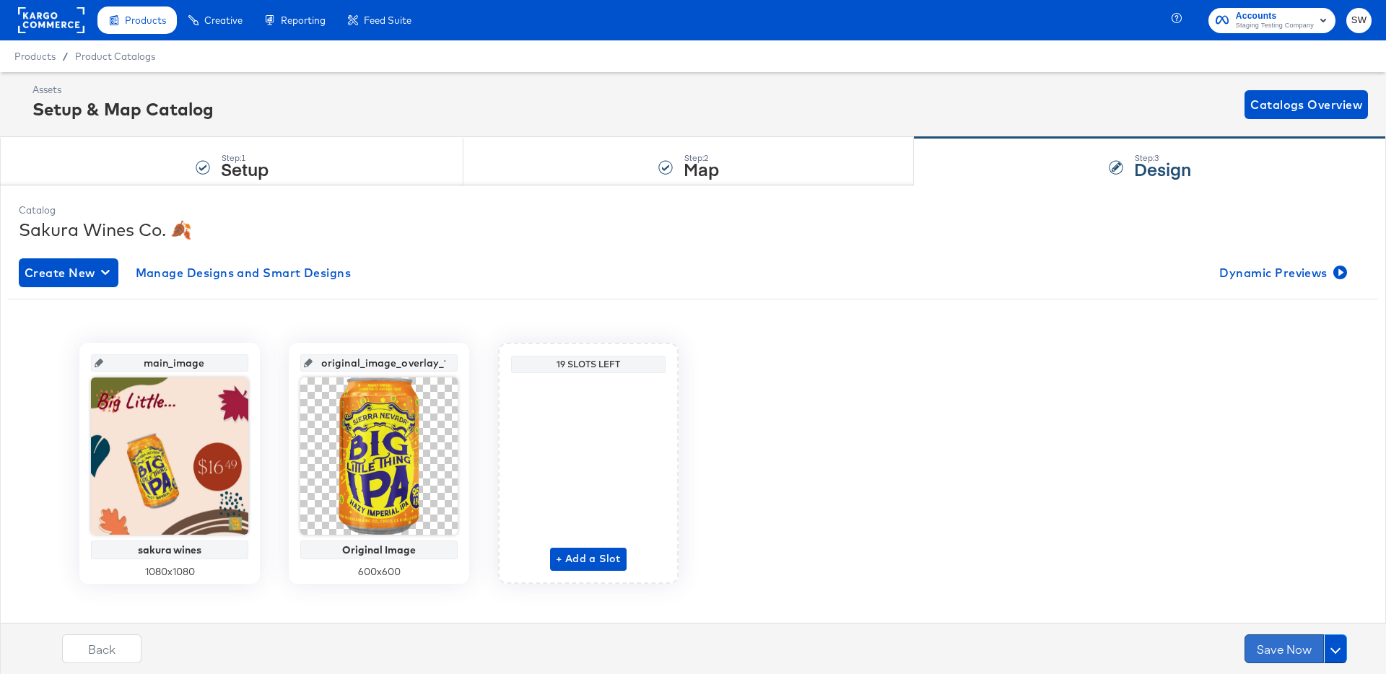
click at [1265, 653] on button "Save Now" at bounding box center [1284, 649] width 79 height 29
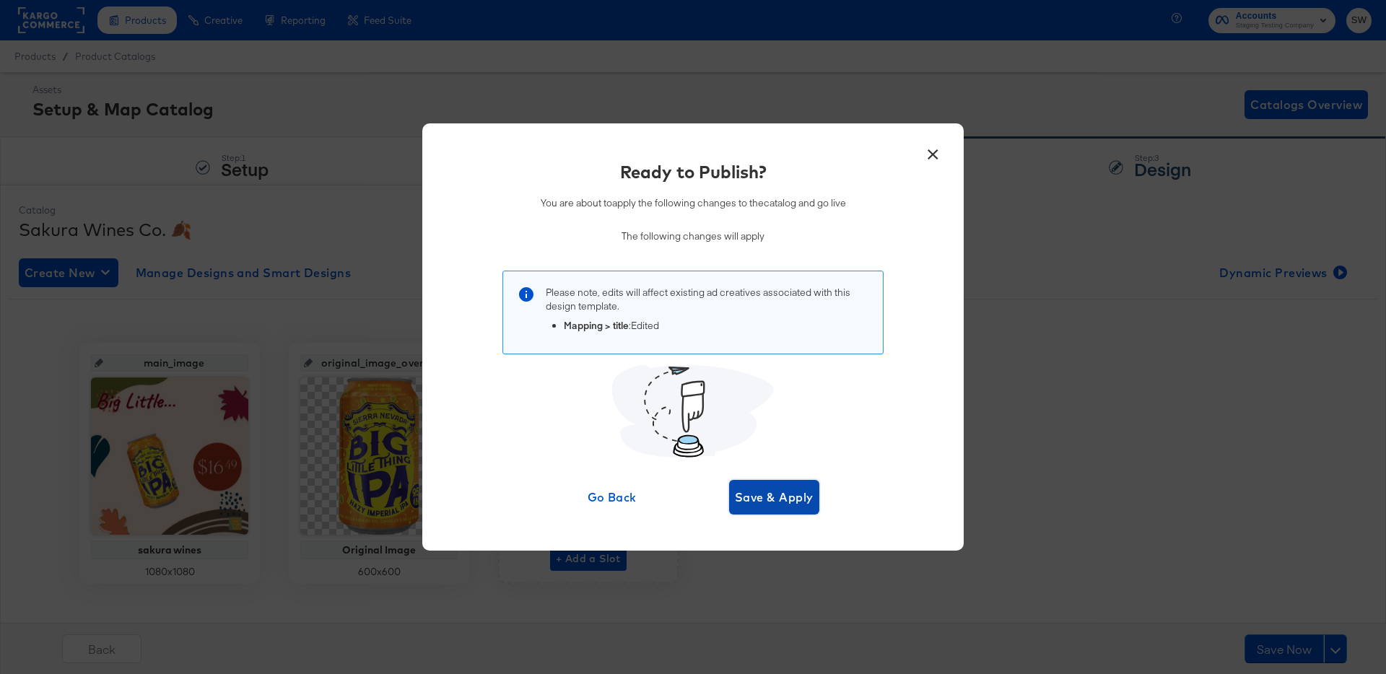
click at [800, 504] on span "Save & Apply" at bounding box center [774, 497] width 79 height 20
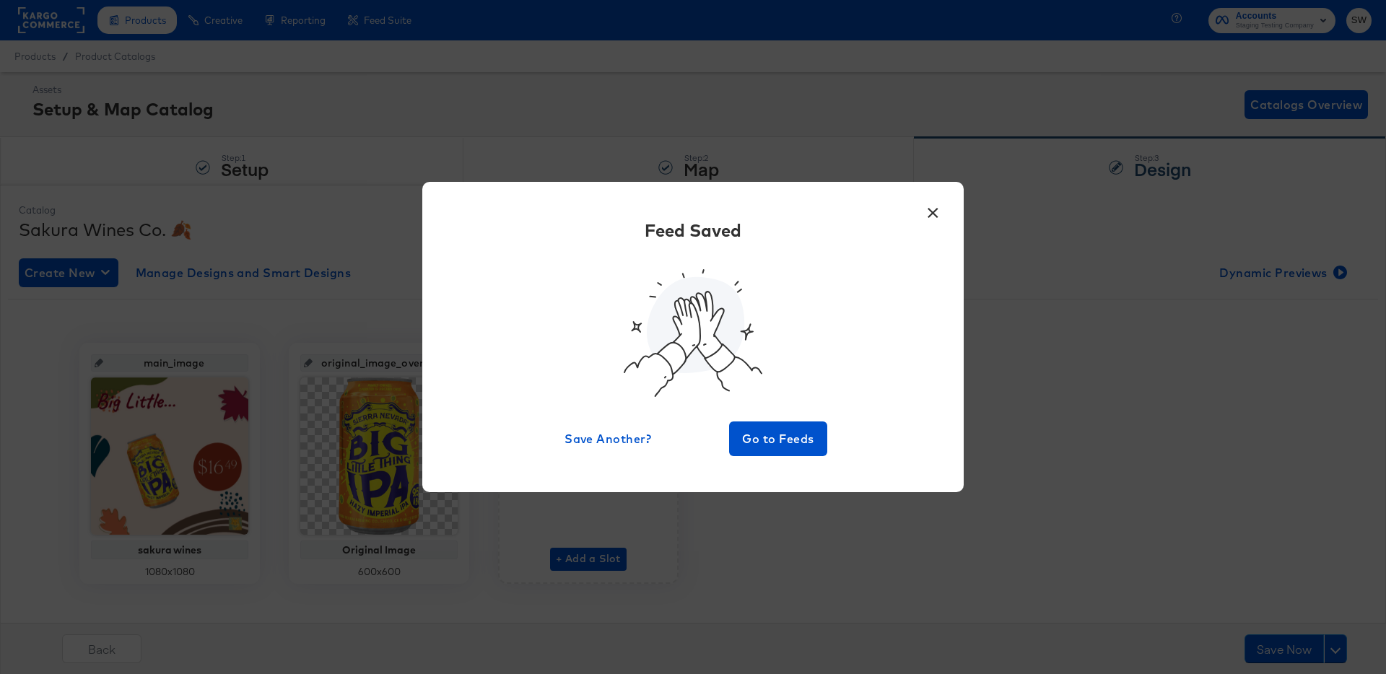
click at [929, 215] on button "×" at bounding box center [933, 209] width 26 height 26
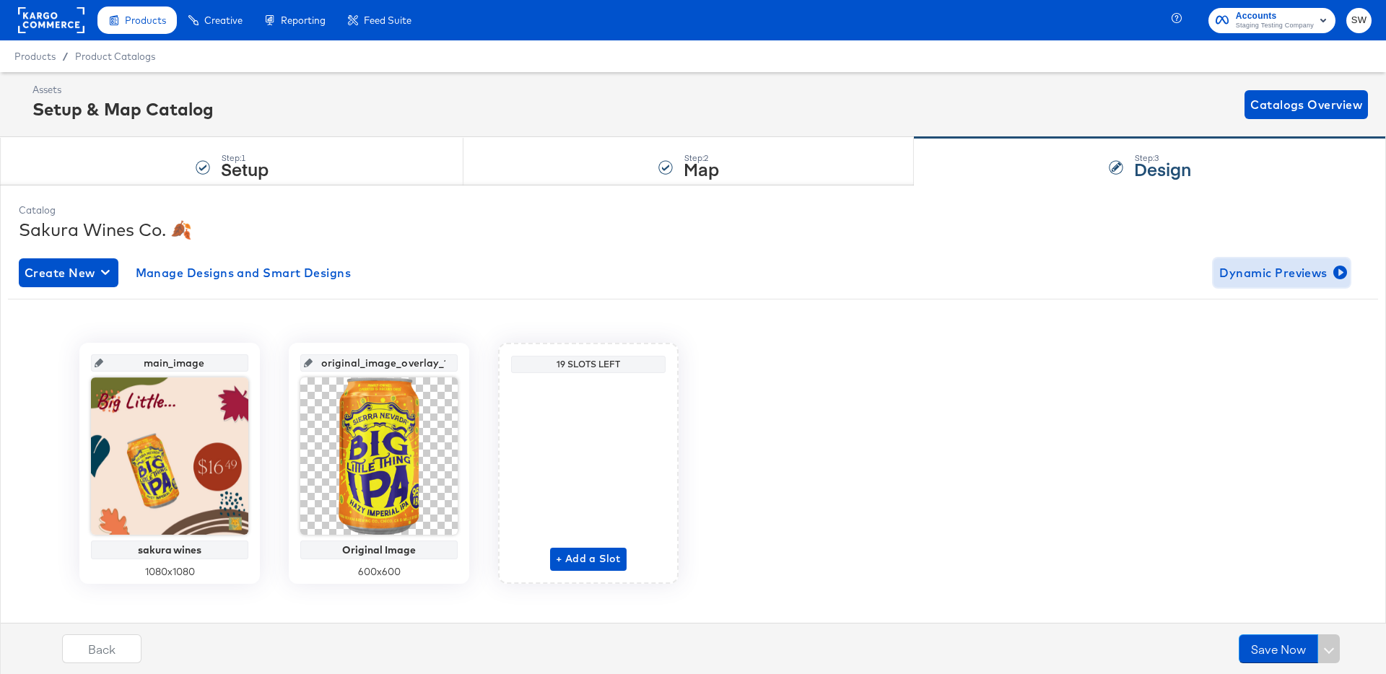
click at [1287, 264] on span "Dynamic Previews" at bounding box center [1282, 273] width 125 height 20
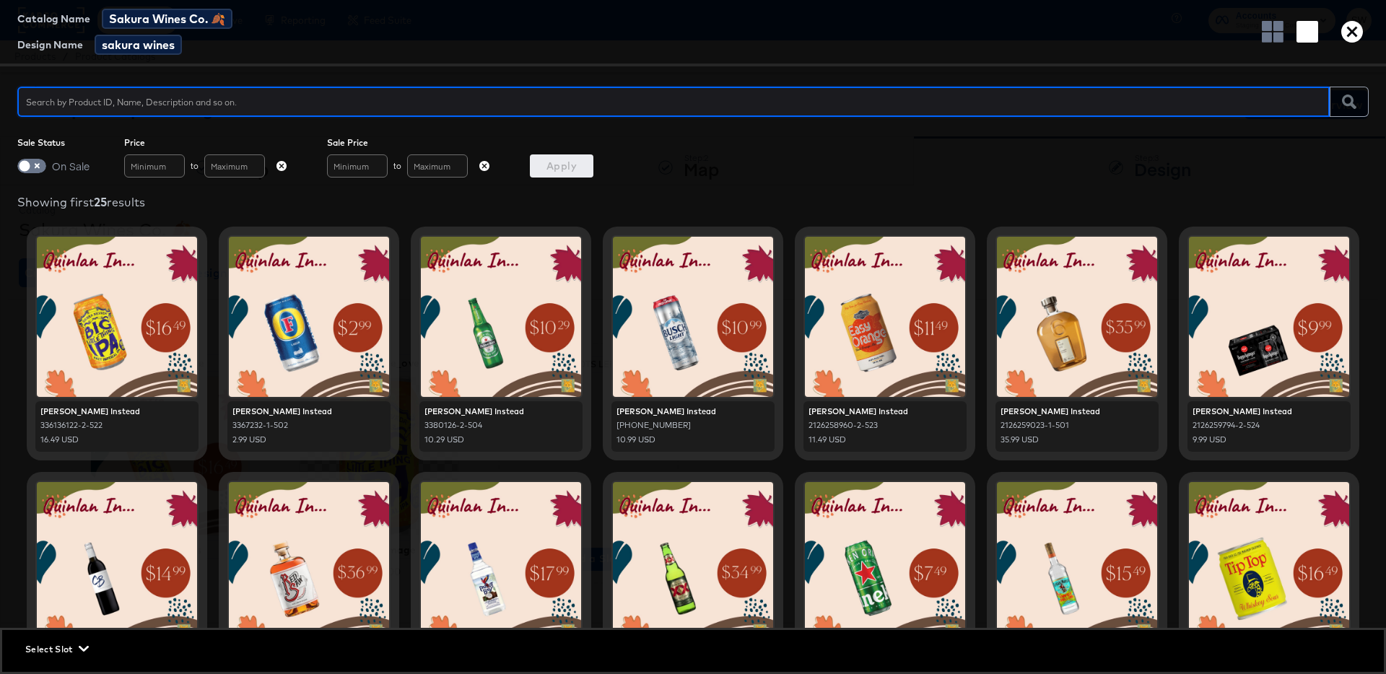
click at [1349, 31] on icon "button" at bounding box center [1353, 32] width 22 height 22
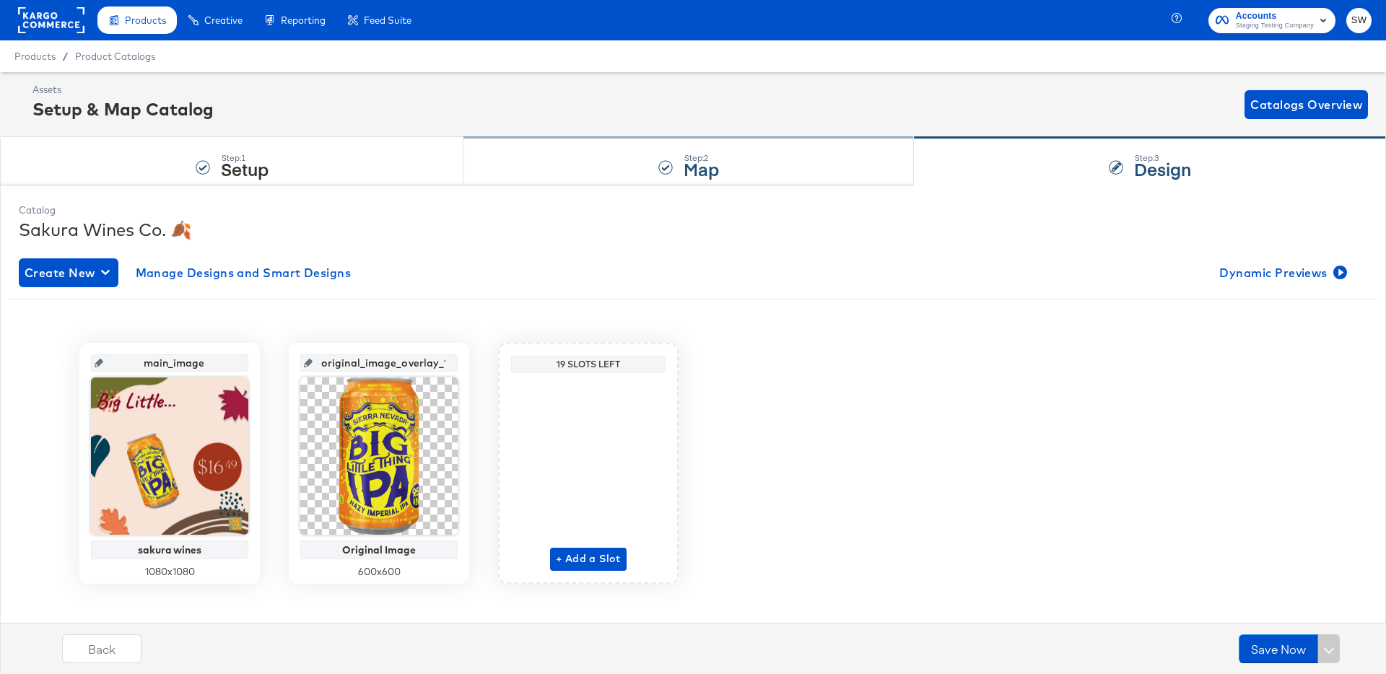
click at [633, 161] on div "Step: 2 Map" at bounding box center [689, 162] width 451 height 48
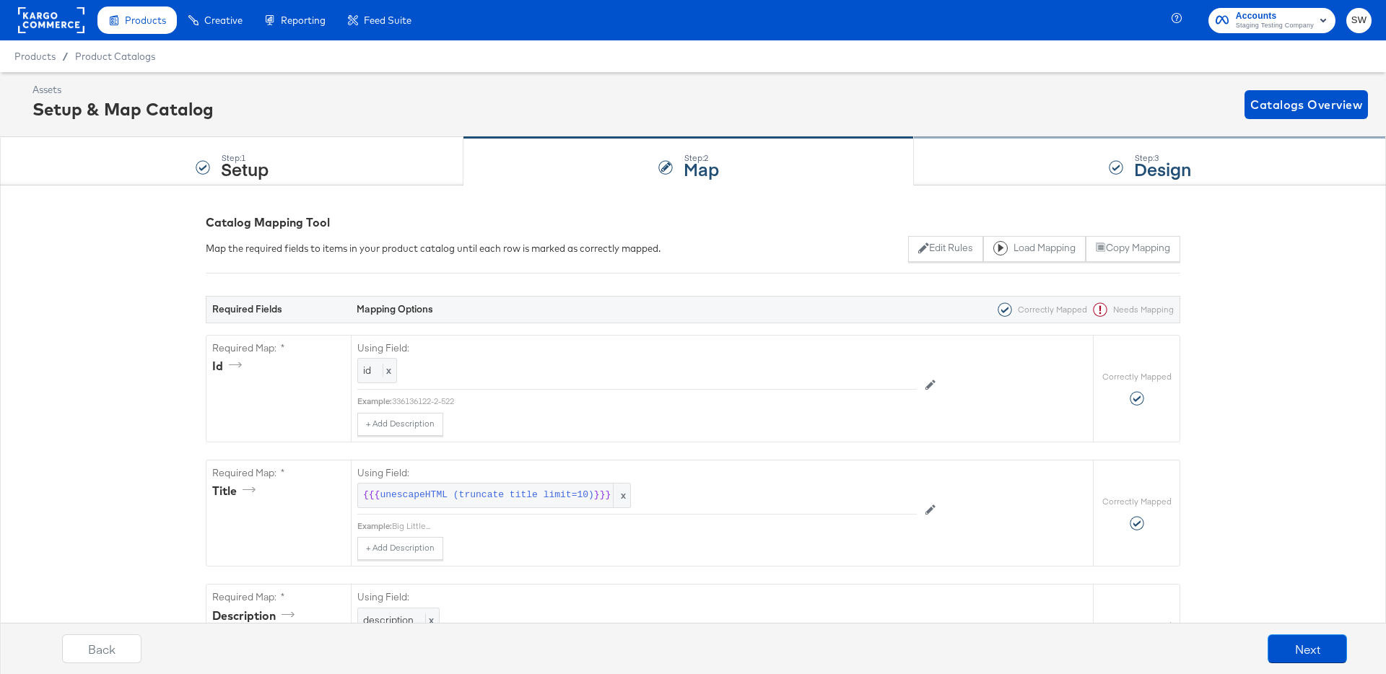
click at [1086, 165] on div "Step: 3 Design" at bounding box center [1150, 162] width 472 height 48
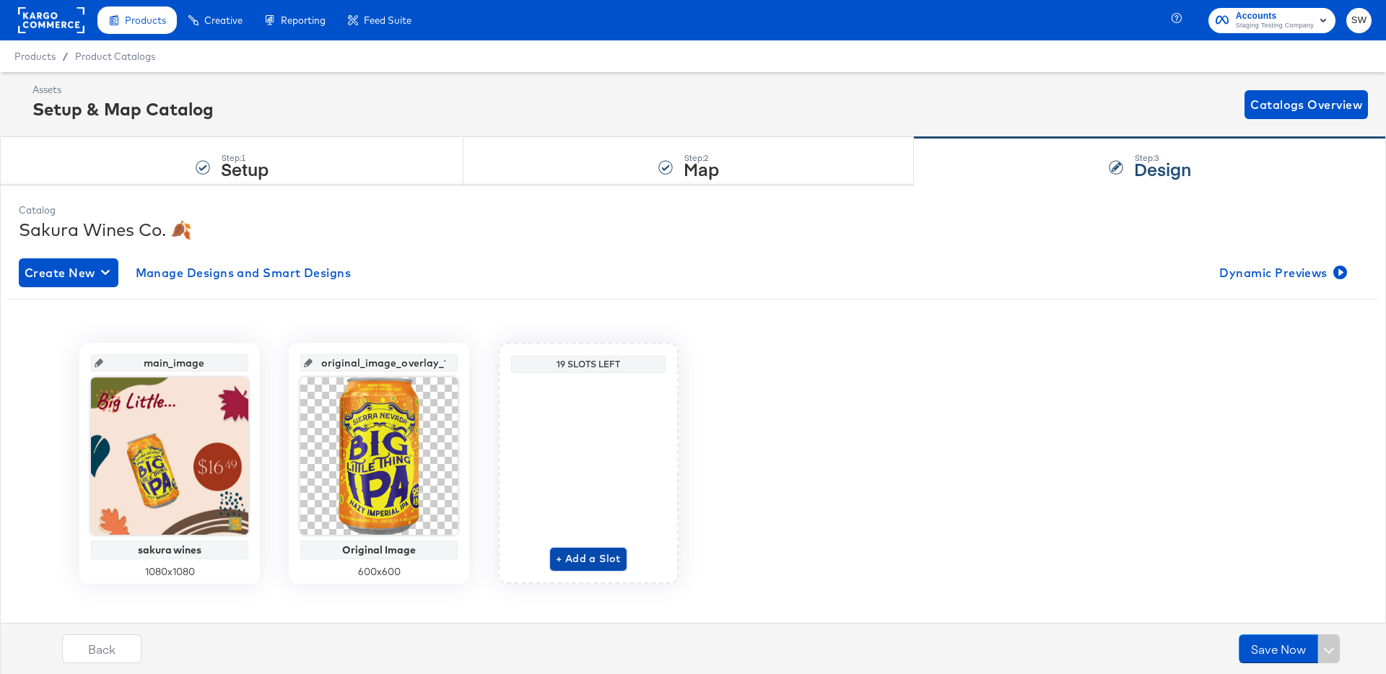
click at [577, 568] on span "+ Add a Slot" at bounding box center [588, 559] width 65 height 18
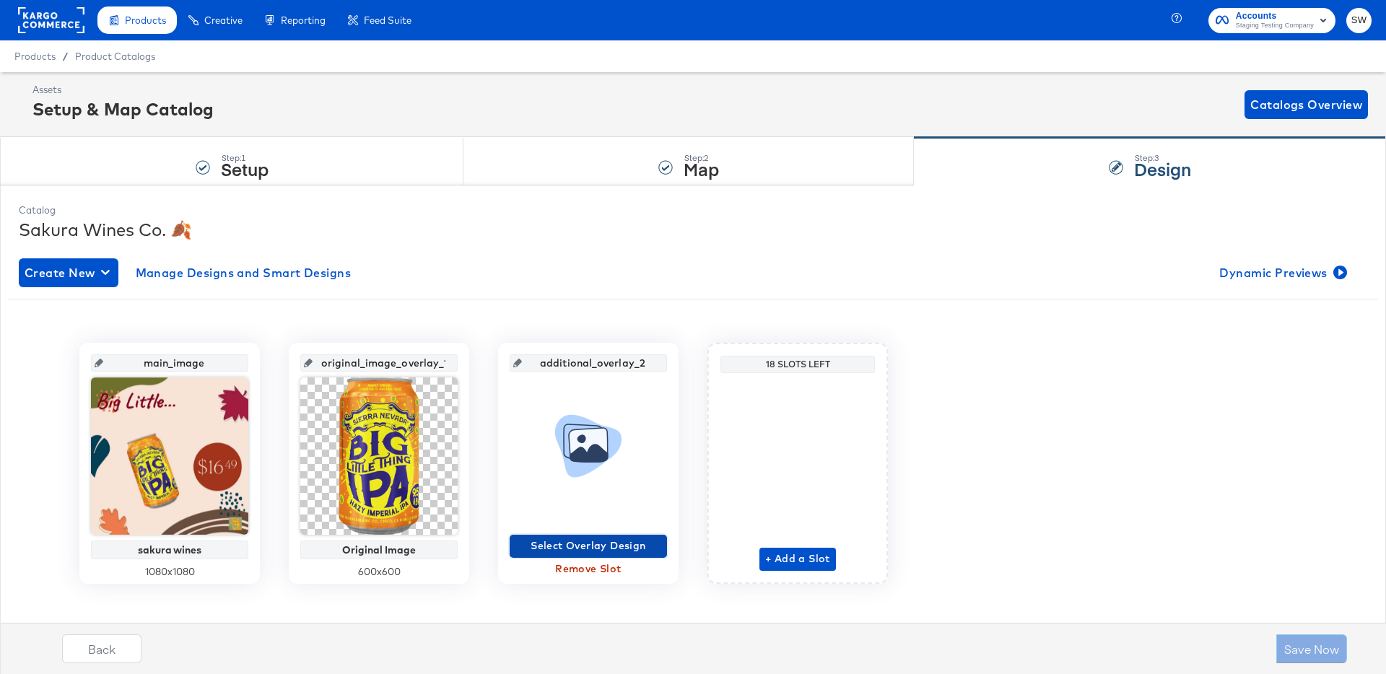
click at [577, 552] on span "Select Overlay Design" at bounding box center [589, 546] width 146 height 18
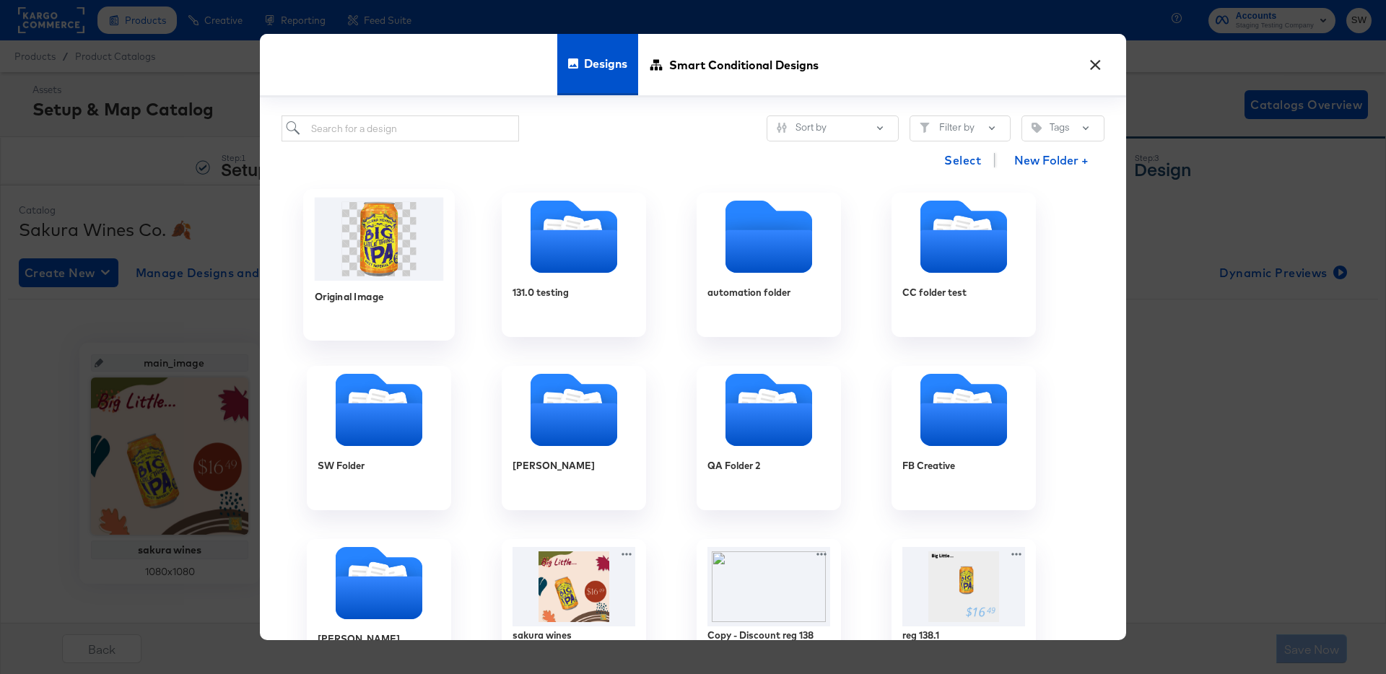
click at [400, 234] on img at bounding box center [379, 239] width 129 height 83
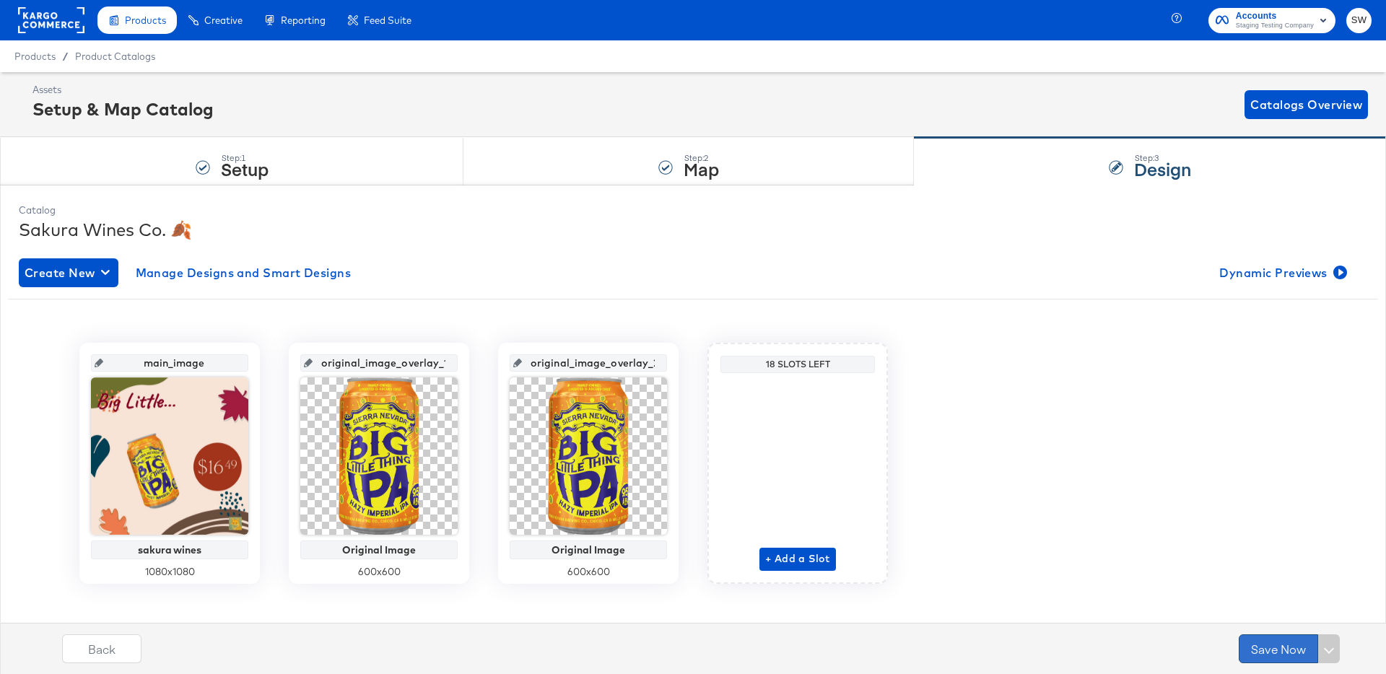
click at [1293, 649] on button "Save Now" at bounding box center [1278, 649] width 79 height 29
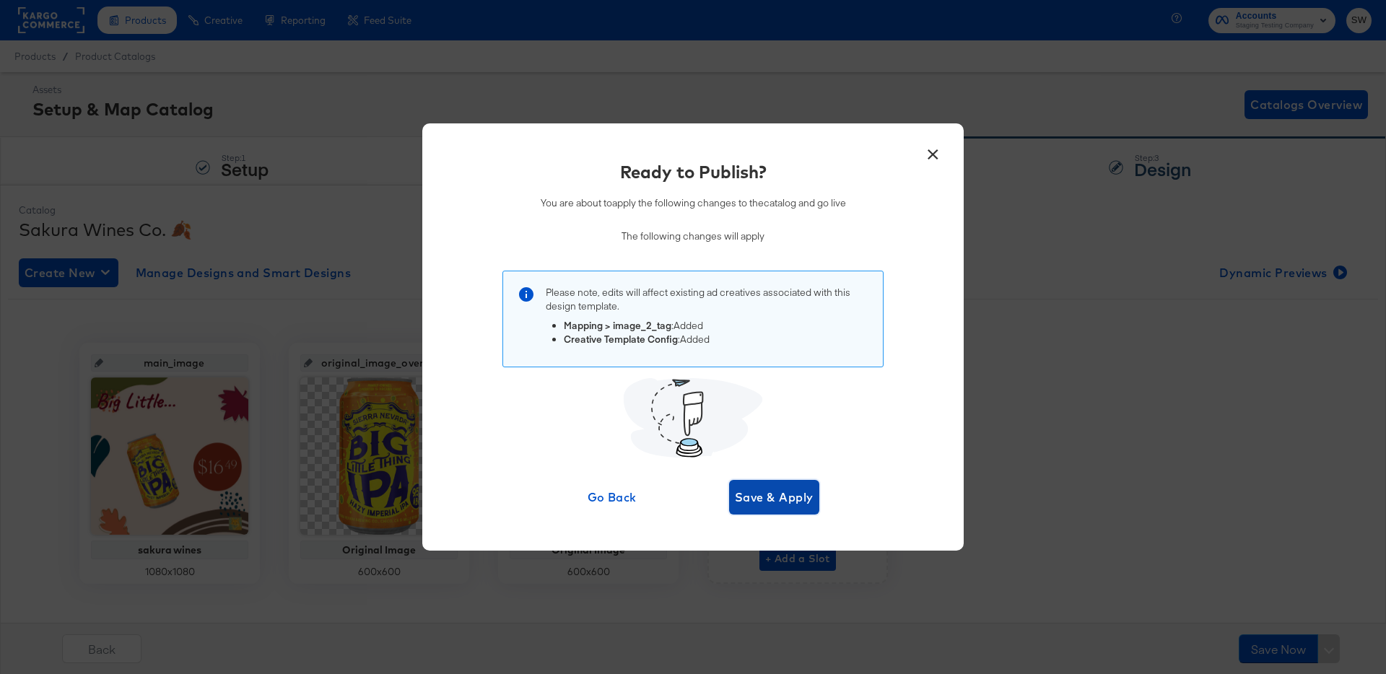
click at [784, 504] on span "Save & Apply" at bounding box center [774, 497] width 79 height 20
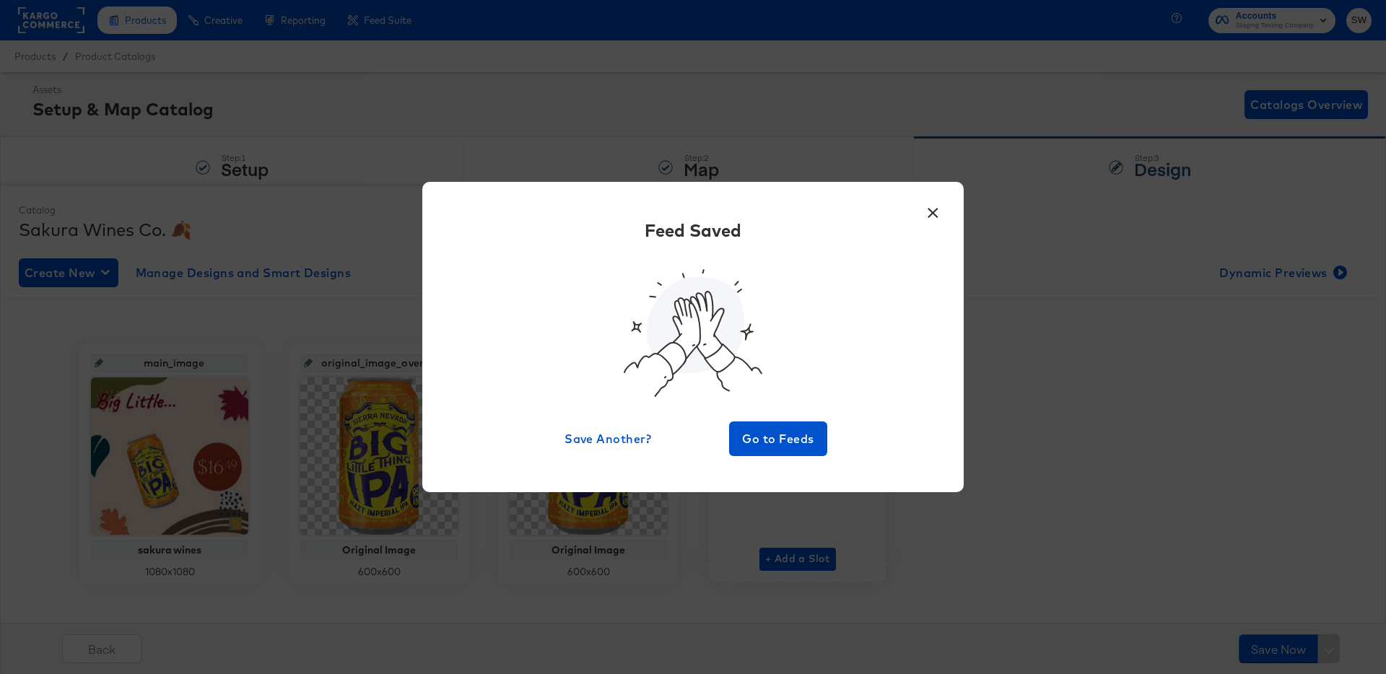
click at [940, 209] on button "×" at bounding box center [933, 209] width 26 height 26
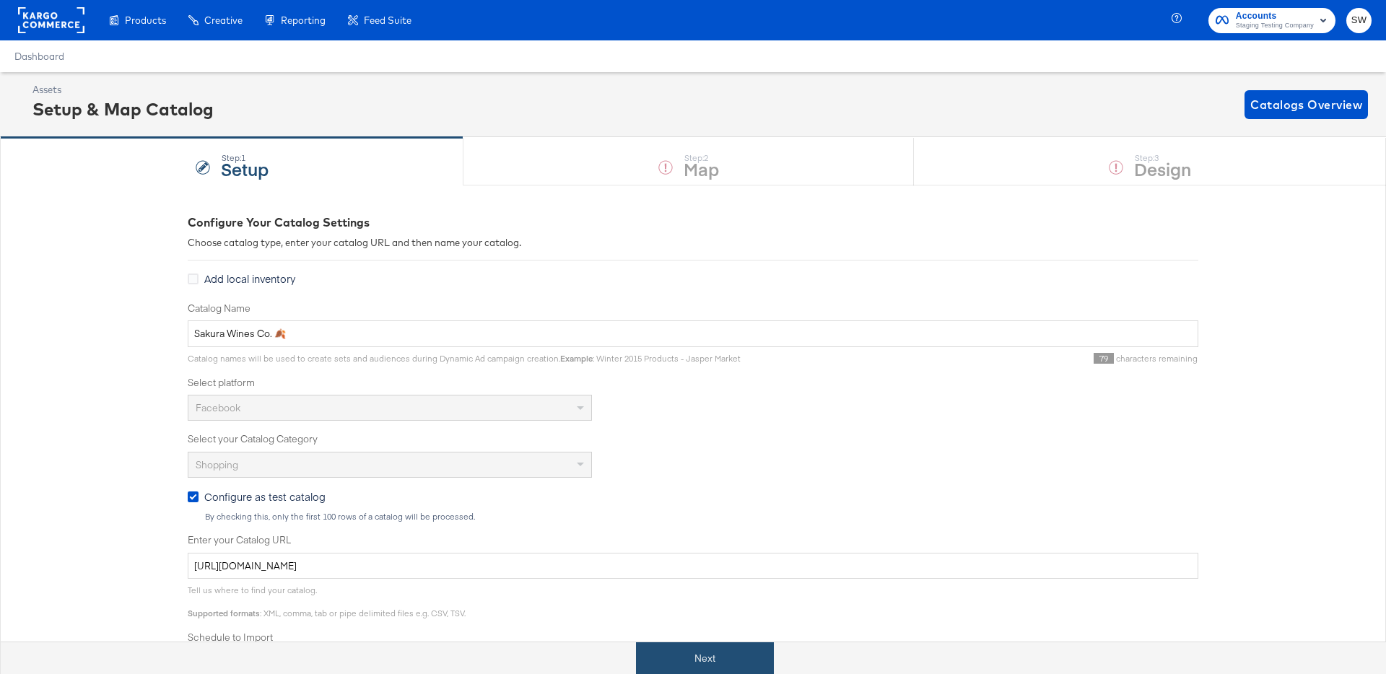
click at [706, 643] on button "Next" at bounding box center [705, 659] width 138 height 32
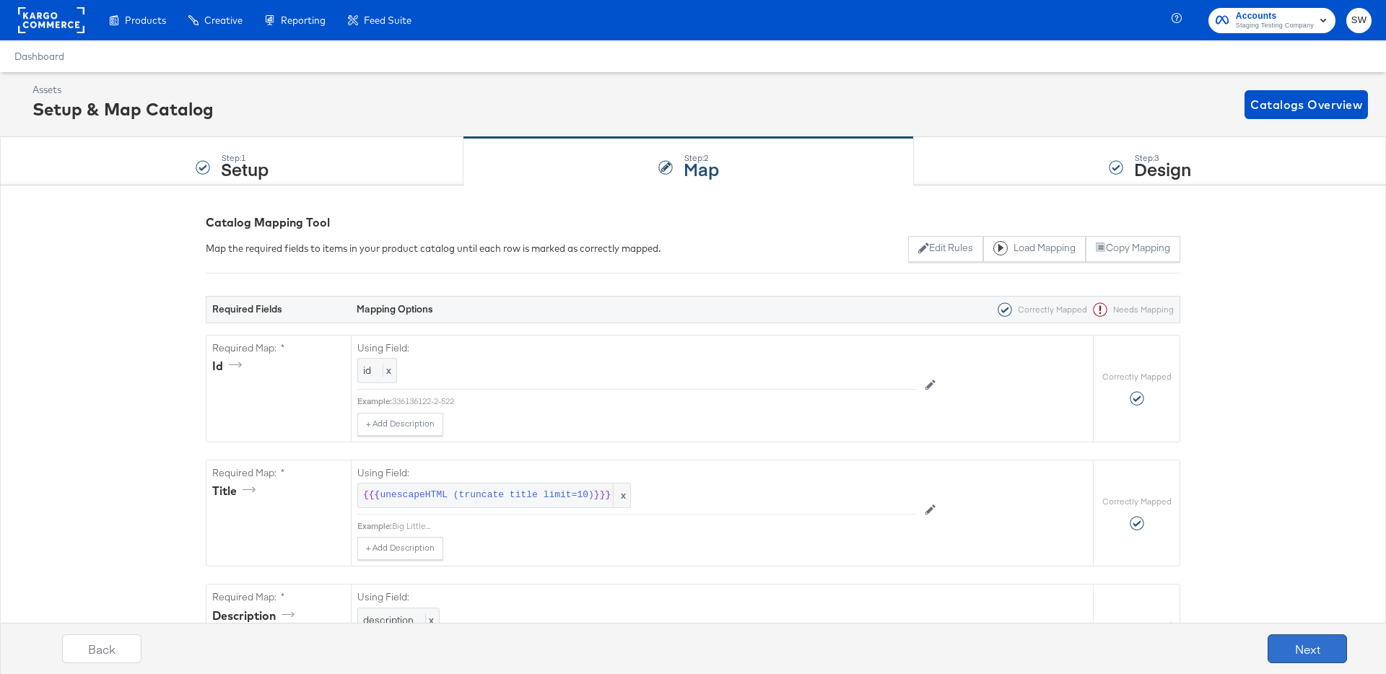
click at [1280, 635] on button "Next" at bounding box center [1307, 649] width 79 height 29
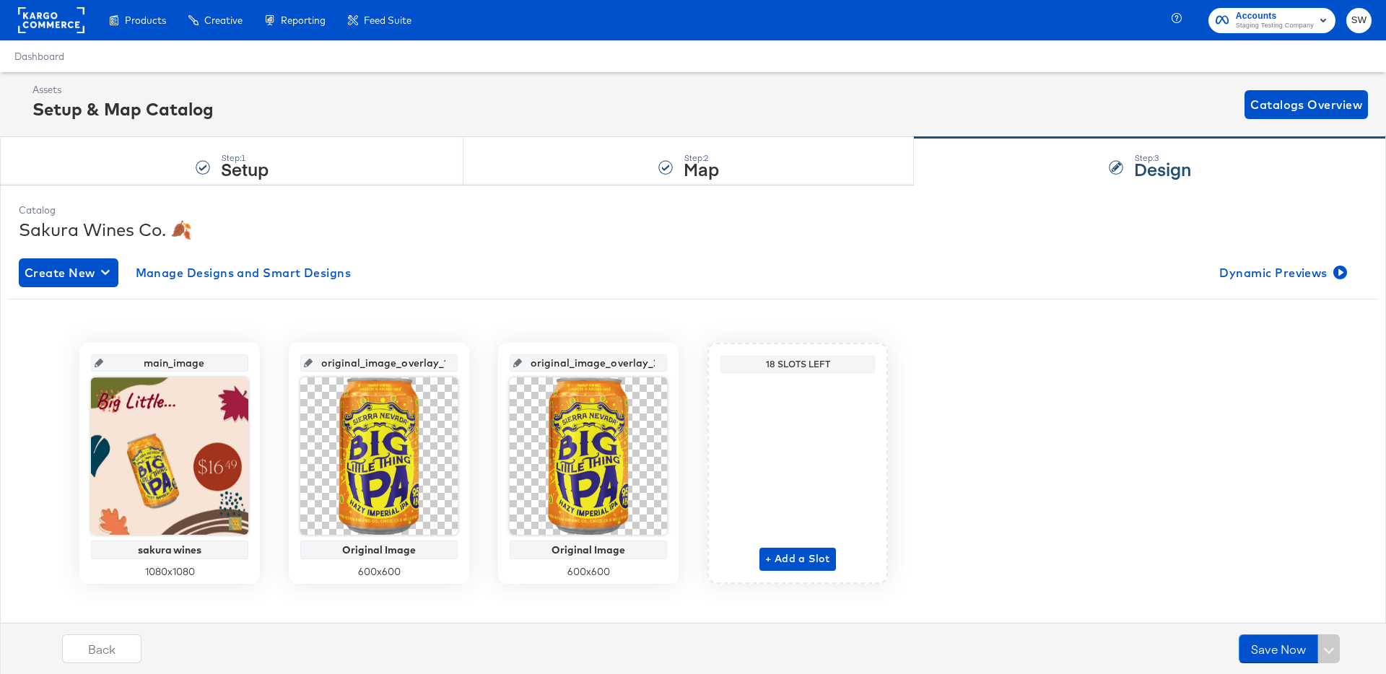
click at [1298, 248] on div "Create New Manage Designs and Smart Designs Dynamic Previews main_image sakura …" at bounding box center [693, 432] width 1349 height 370
click at [1291, 270] on span "Dynamic Previews" at bounding box center [1282, 273] width 125 height 20
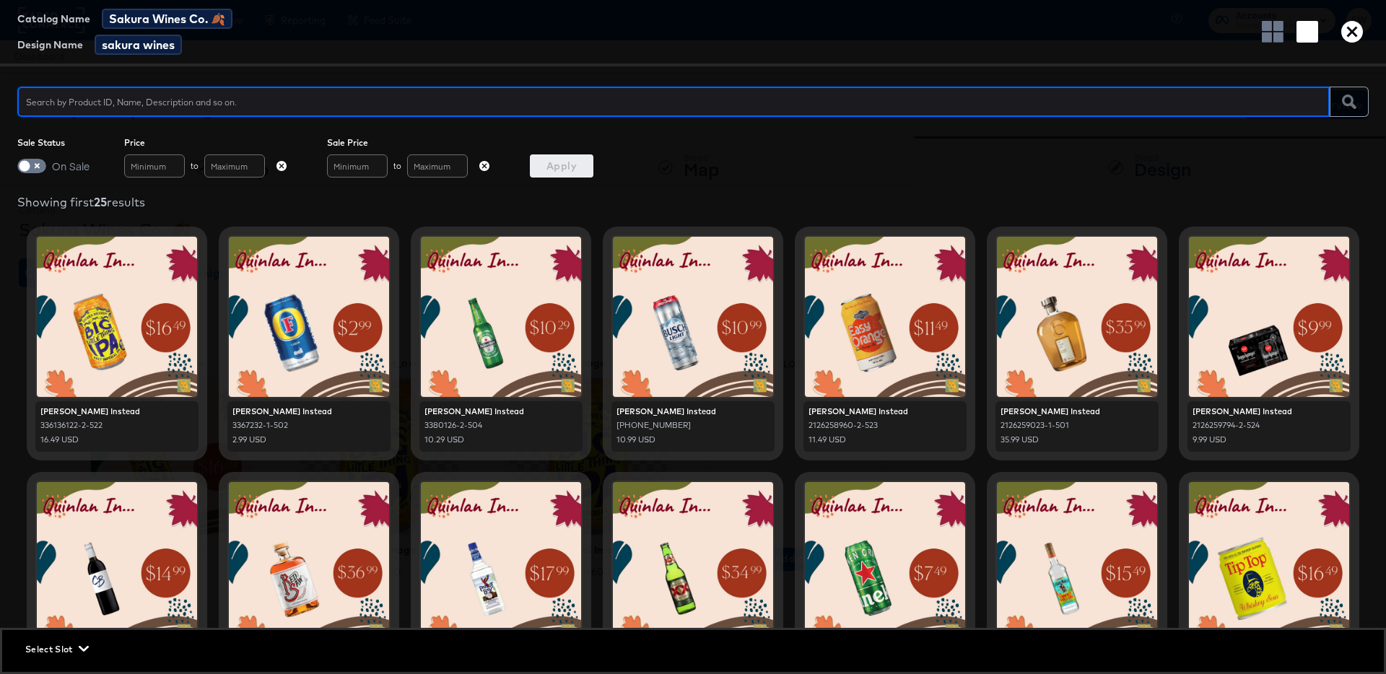
click at [1350, 29] on icon "button" at bounding box center [1353, 32] width 22 height 22
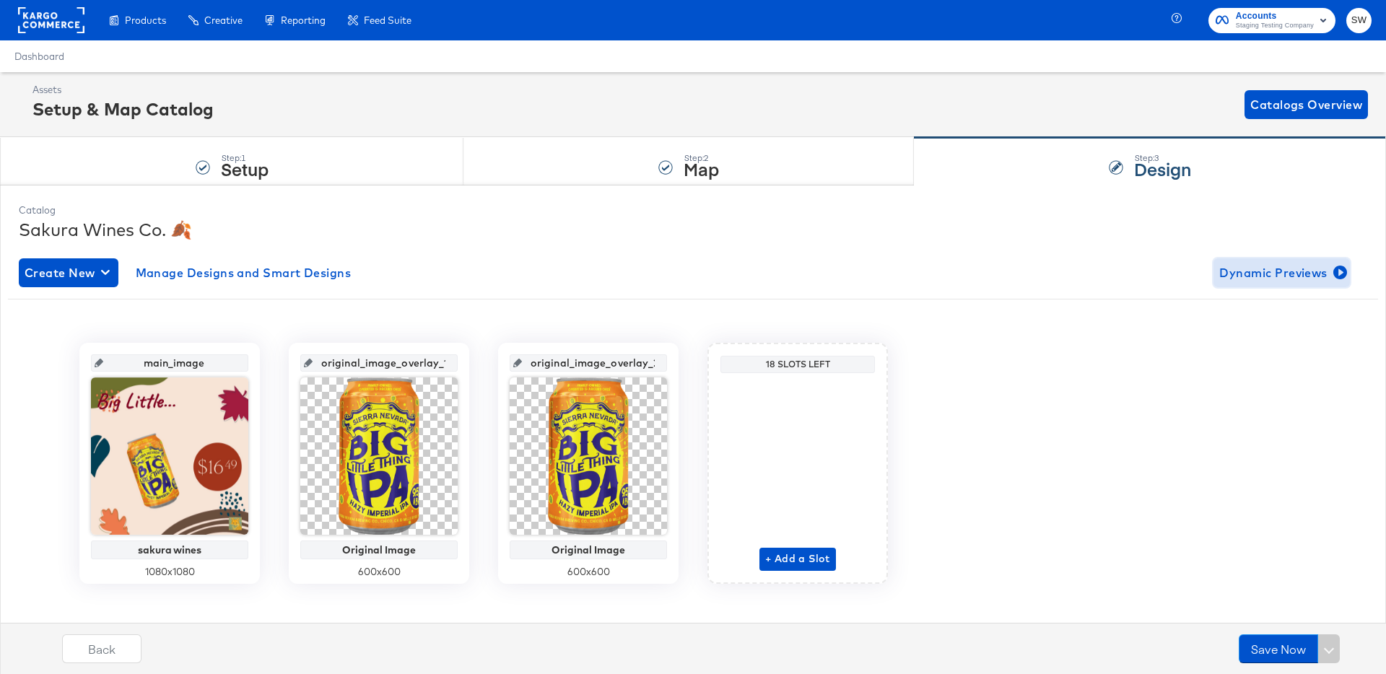
click at [1290, 270] on span "Dynamic Previews" at bounding box center [1282, 273] width 125 height 20
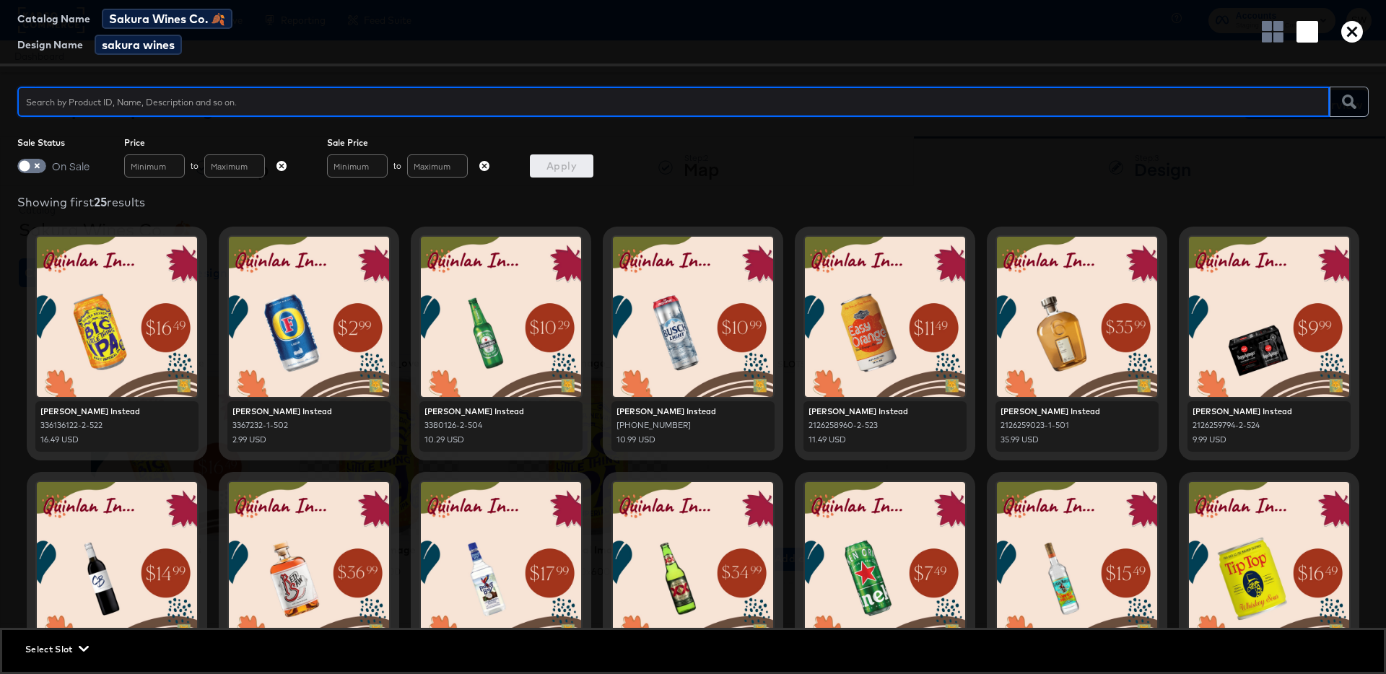
click at [1351, 48] on div "Catalog Name Sakura Wines Co. 🍂 Design Name sakura wines" at bounding box center [693, 33] width 1386 height 66
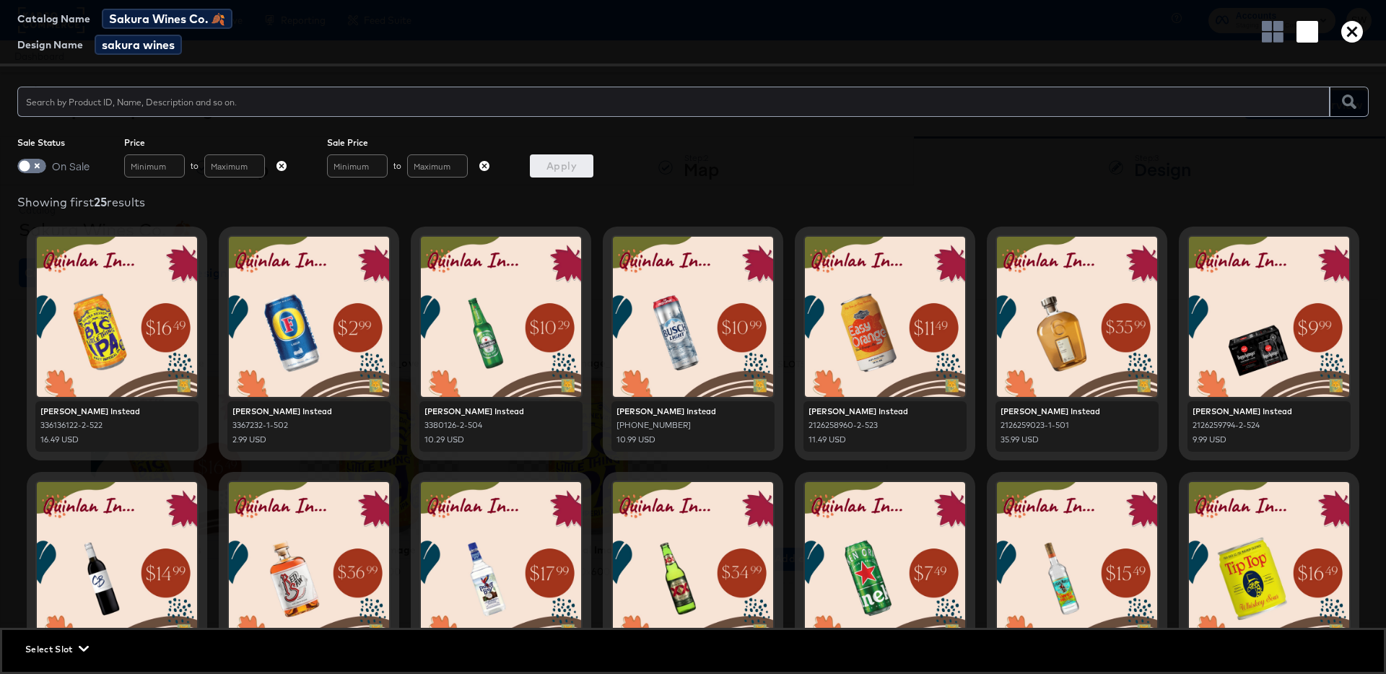
click at [1345, 38] on icon "button" at bounding box center [1353, 32] width 22 height 22
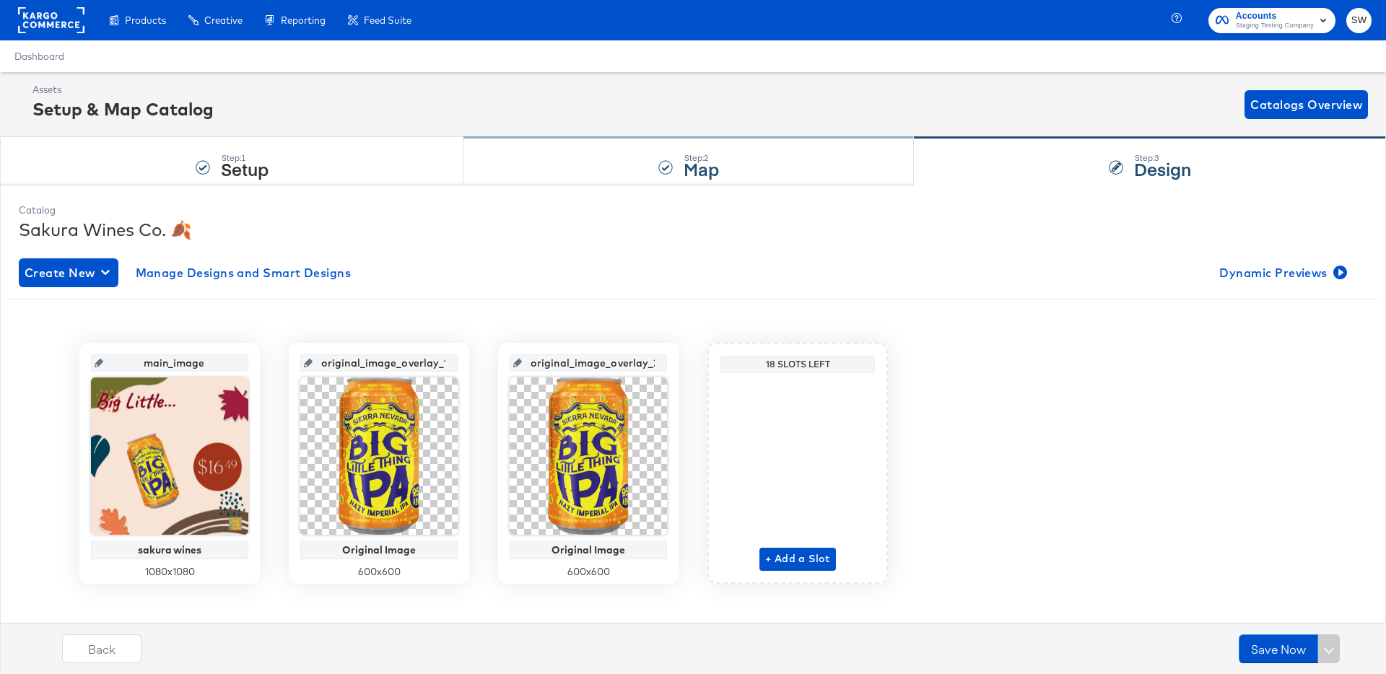
click at [675, 176] on div "Step: 2 Map" at bounding box center [689, 162] width 451 height 48
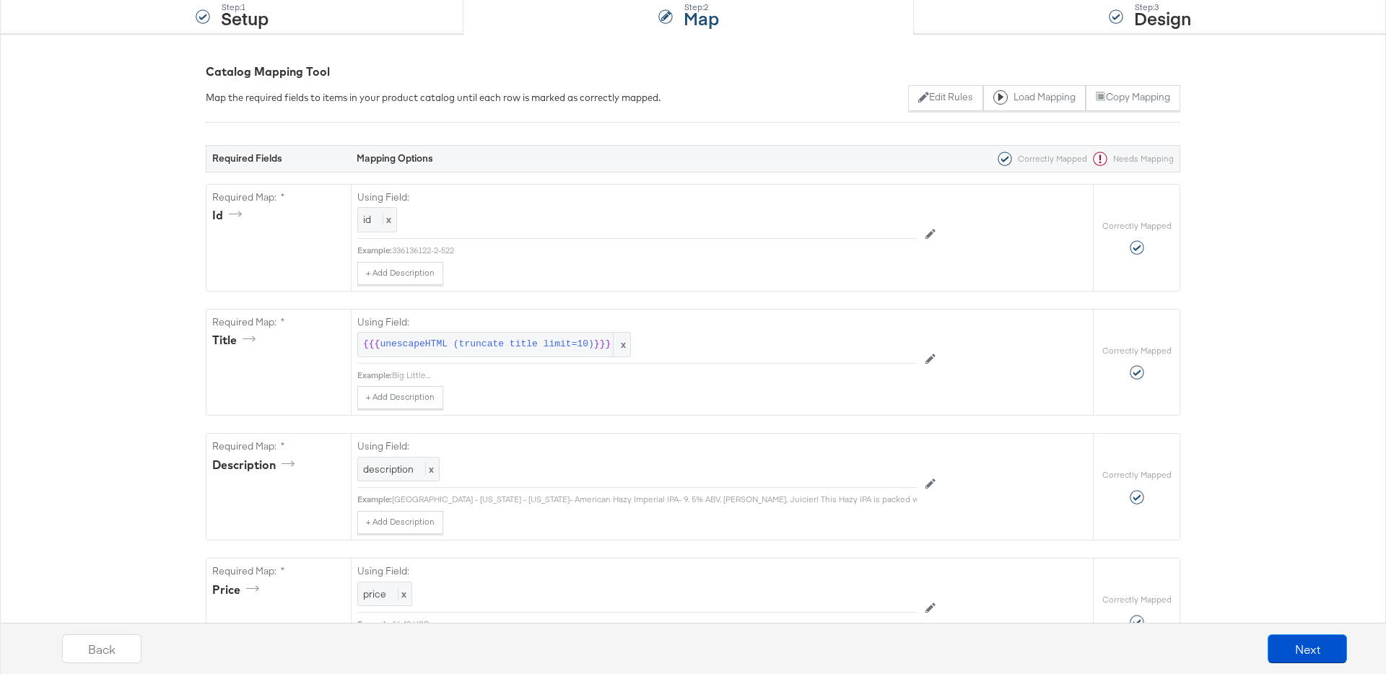
scroll to position [155, 0]
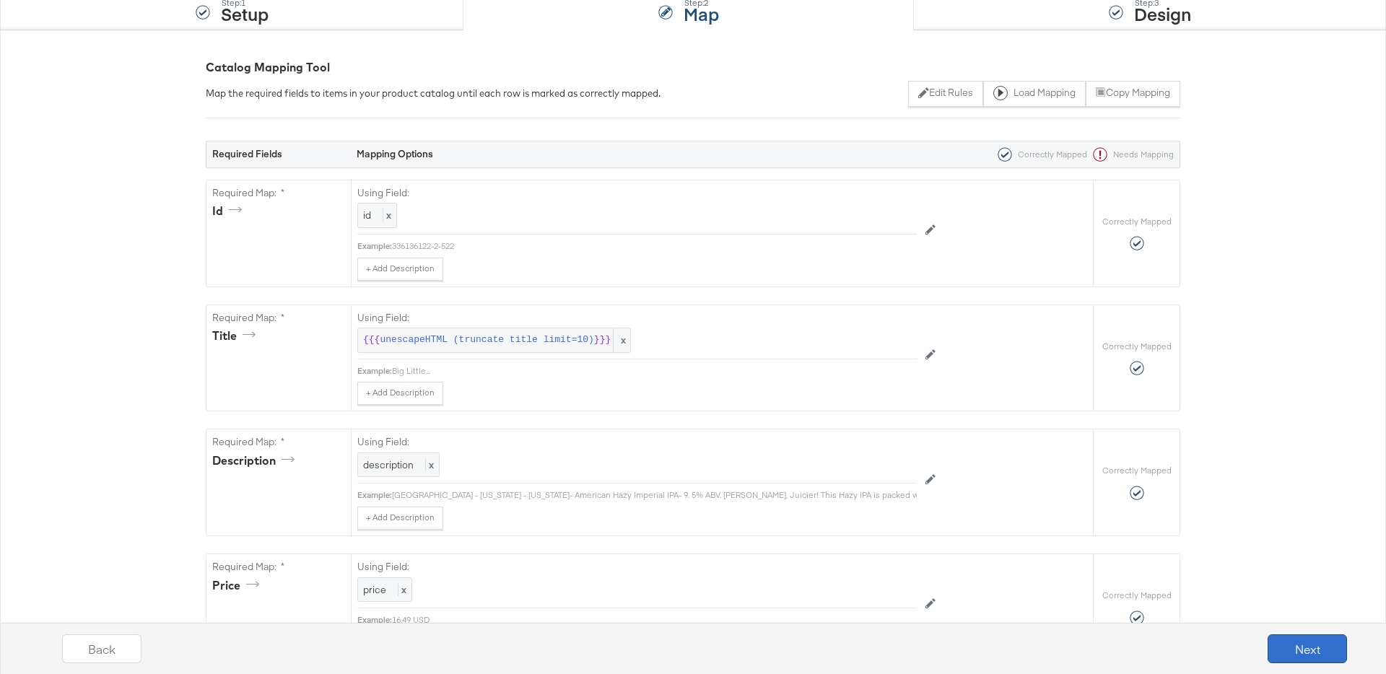
click at [1287, 646] on button "Next" at bounding box center [1307, 649] width 79 height 29
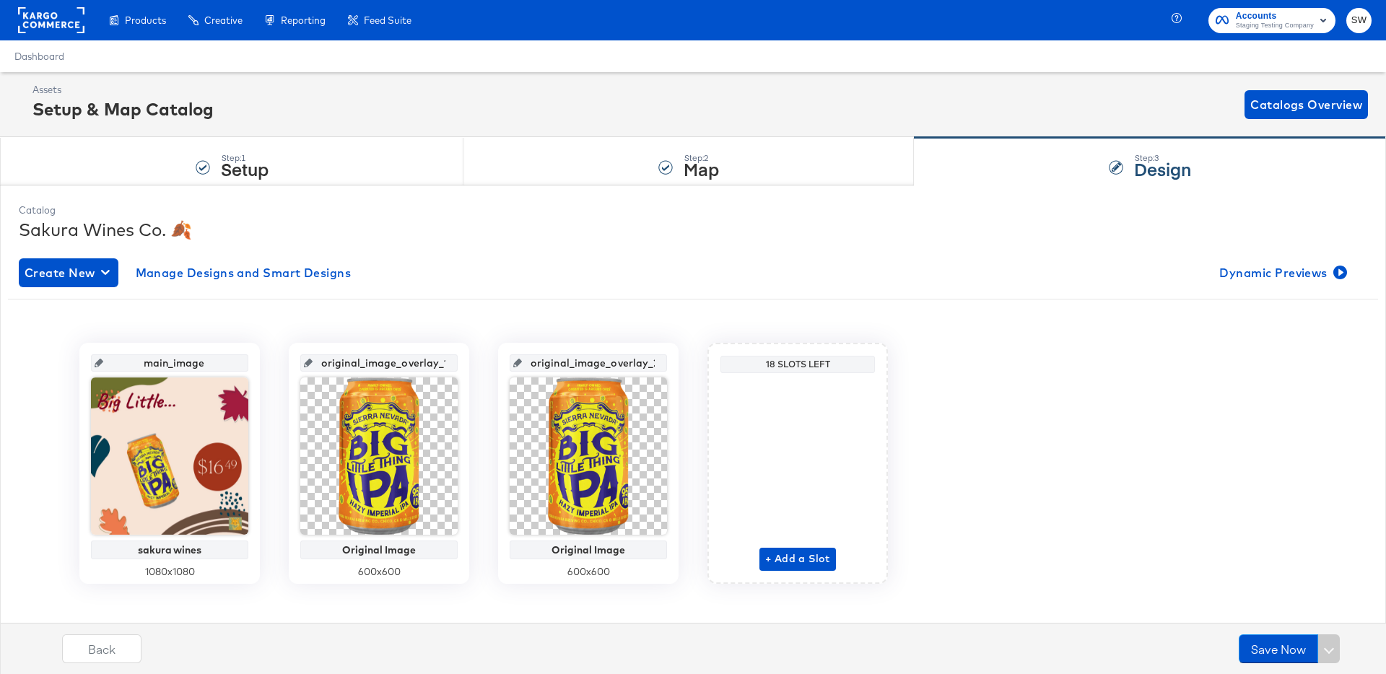
click at [1264, 253] on div "Create New Manage Designs and Smart Designs Dynamic Previews main_image sakura …" at bounding box center [693, 432] width 1349 height 370
click at [1264, 288] on div "Create New Manage Designs and Smart Designs Dynamic Previews main_image sakura …" at bounding box center [693, 432] width 1349 height 370
click at [1264, 277] on span "Dynamic Previews" at bounding box center [1282, 273] width 125 height 20
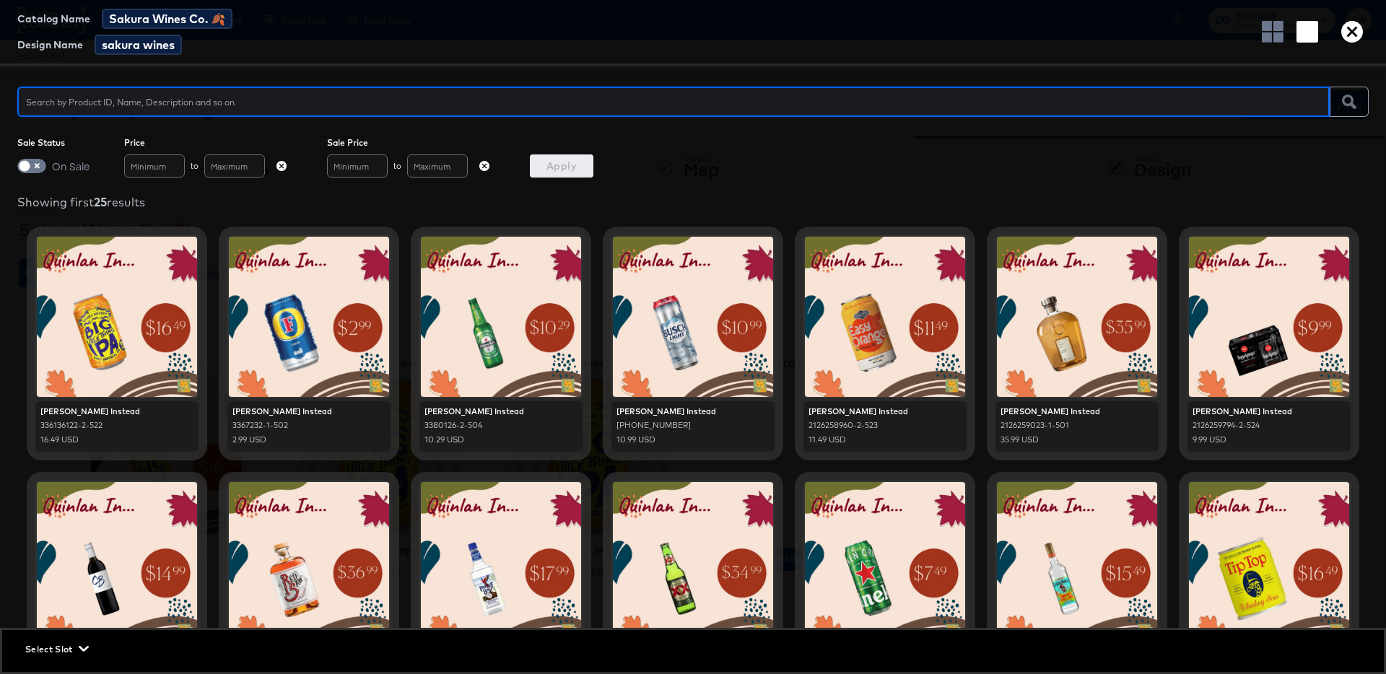
click at [1347, 38] on icon "button" at bounding box center [1353, 32] width 22 height 22
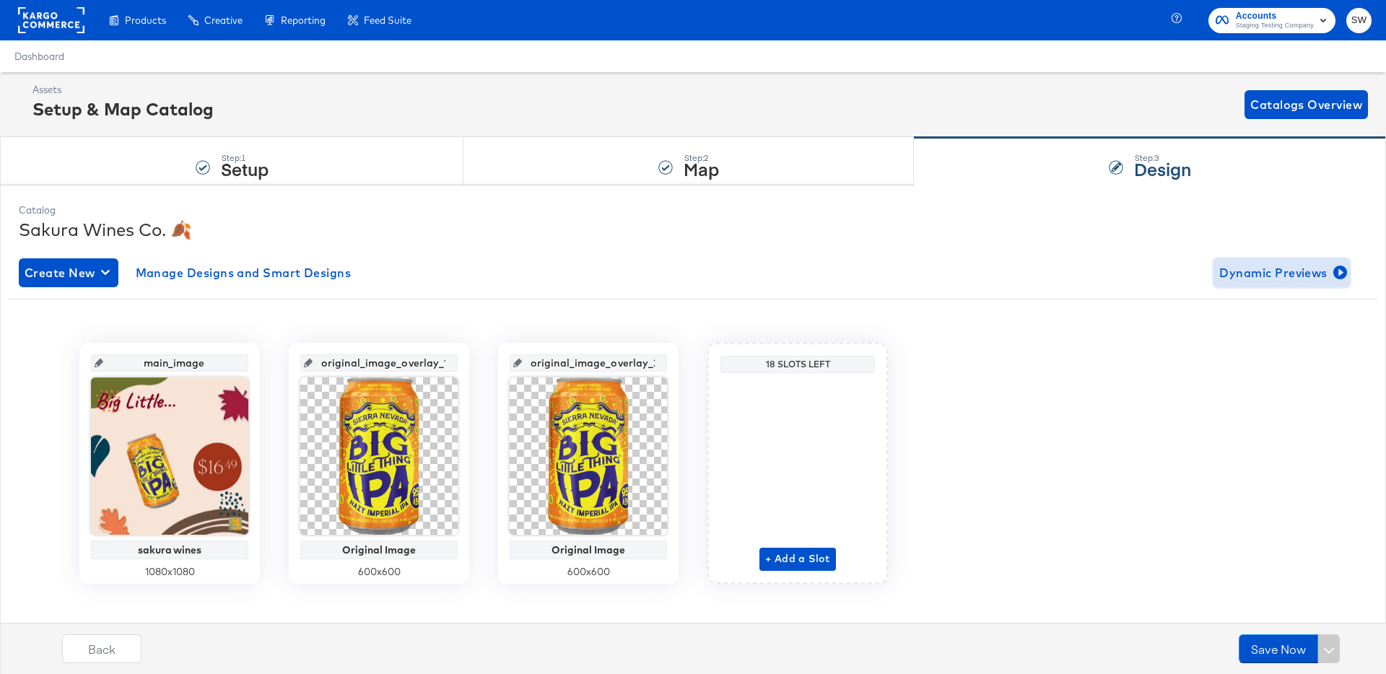
click at [1214, 269] on button "Dynamic Previews" at bounding box center [1282, 273] width 136 height 29
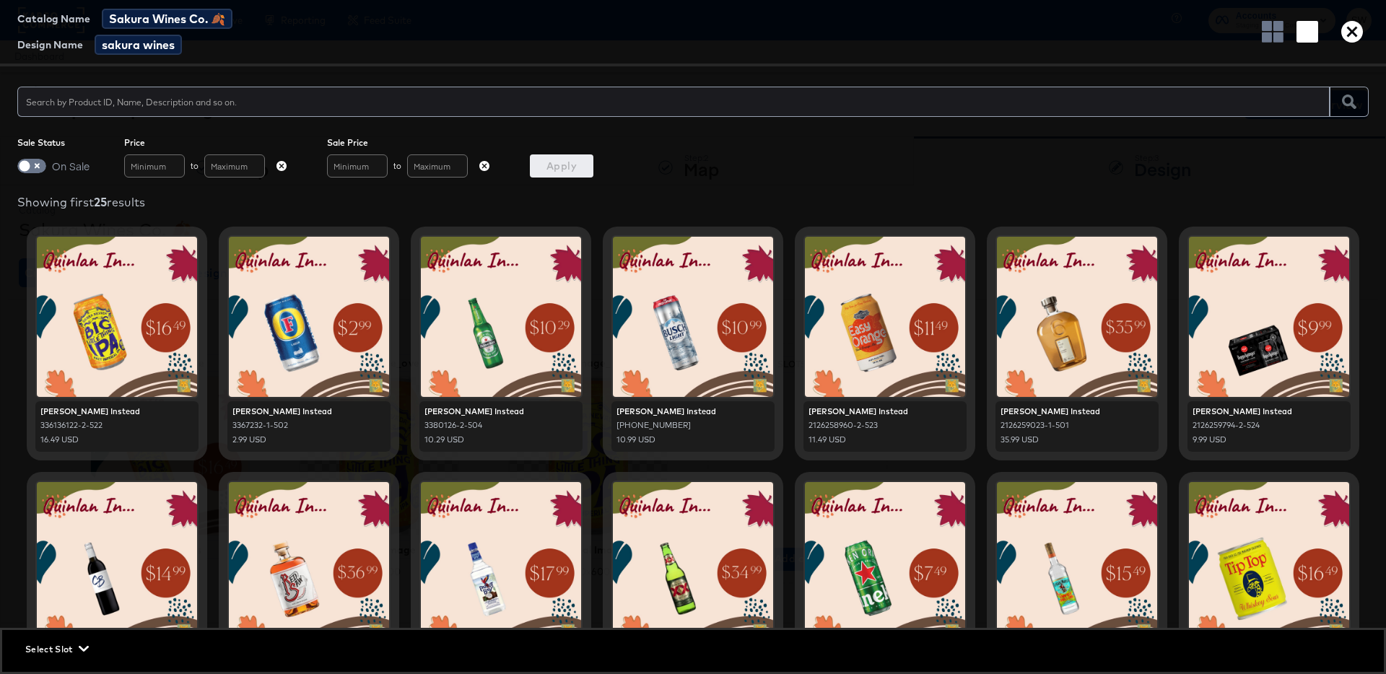
click at [1352, 37] on icon "button" at bounding box center [1353, 32] width 22 height 22
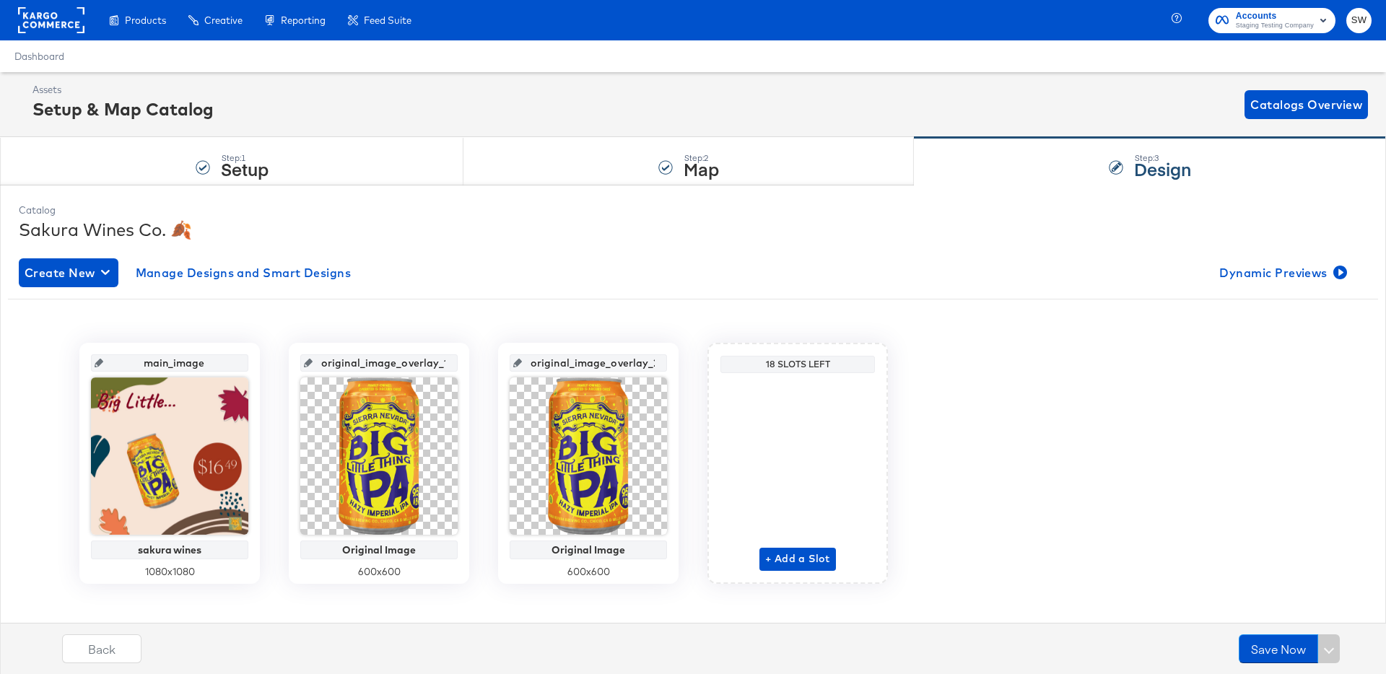
click at [1159, 287] on div "Create New Manage Designs and Smart Designs Dynamic Previews main_image sakura …" at bounding box center [693, 432] width 1349 height 370
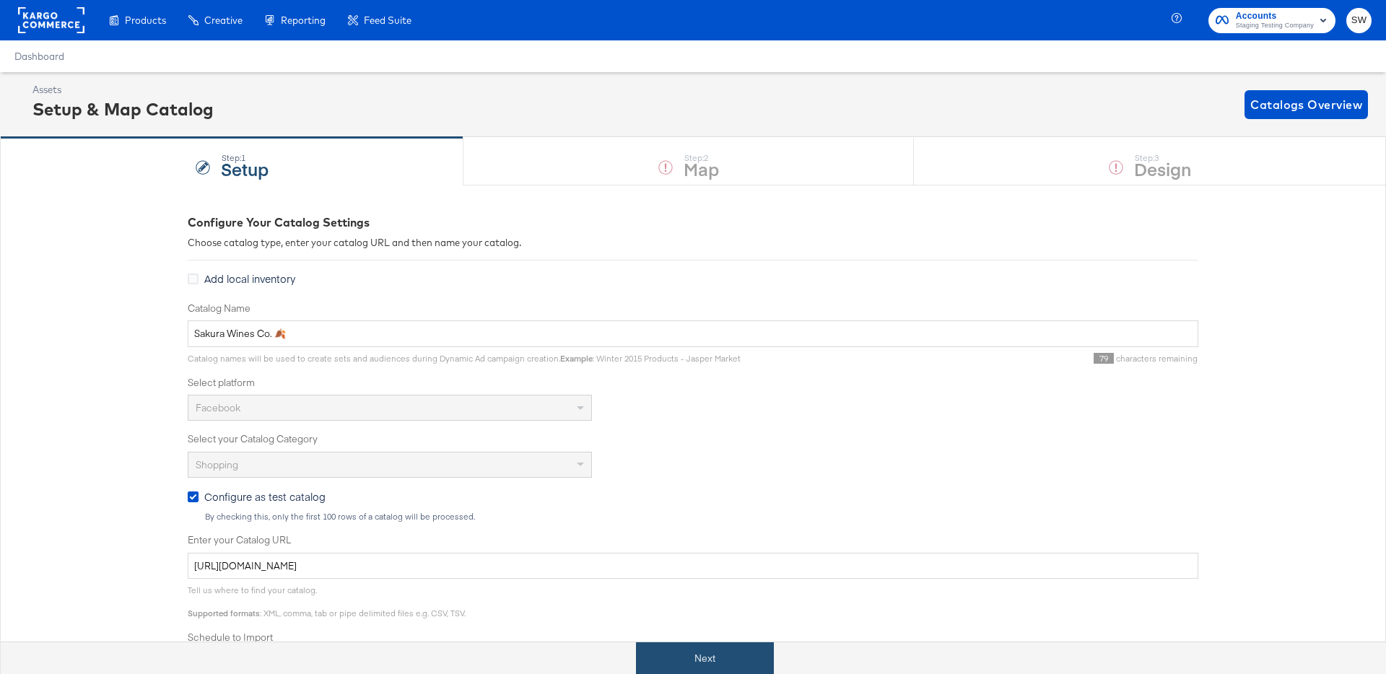
click at [664, 655] on button "Next" at bounding box center [705, 659] width 138 height 32
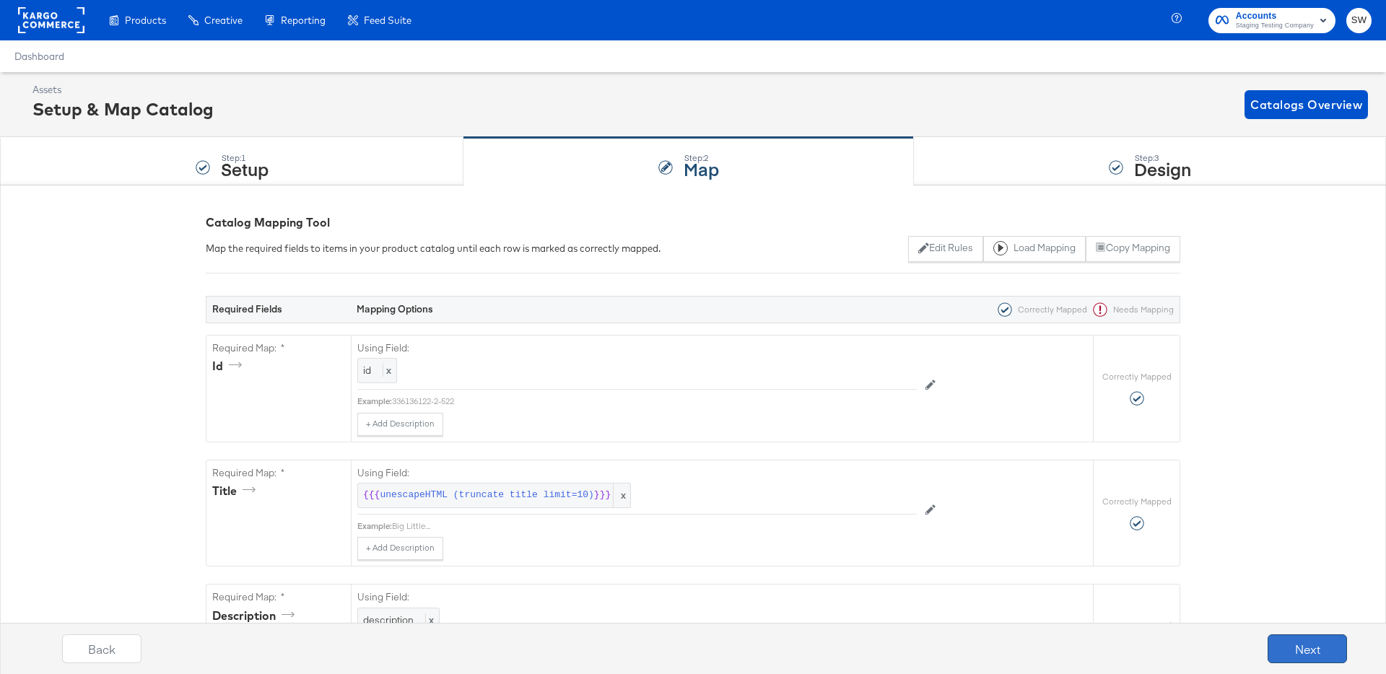
click at [1295, 648] on button "Next" at bounding box center [1307, 649] width 79 height 29
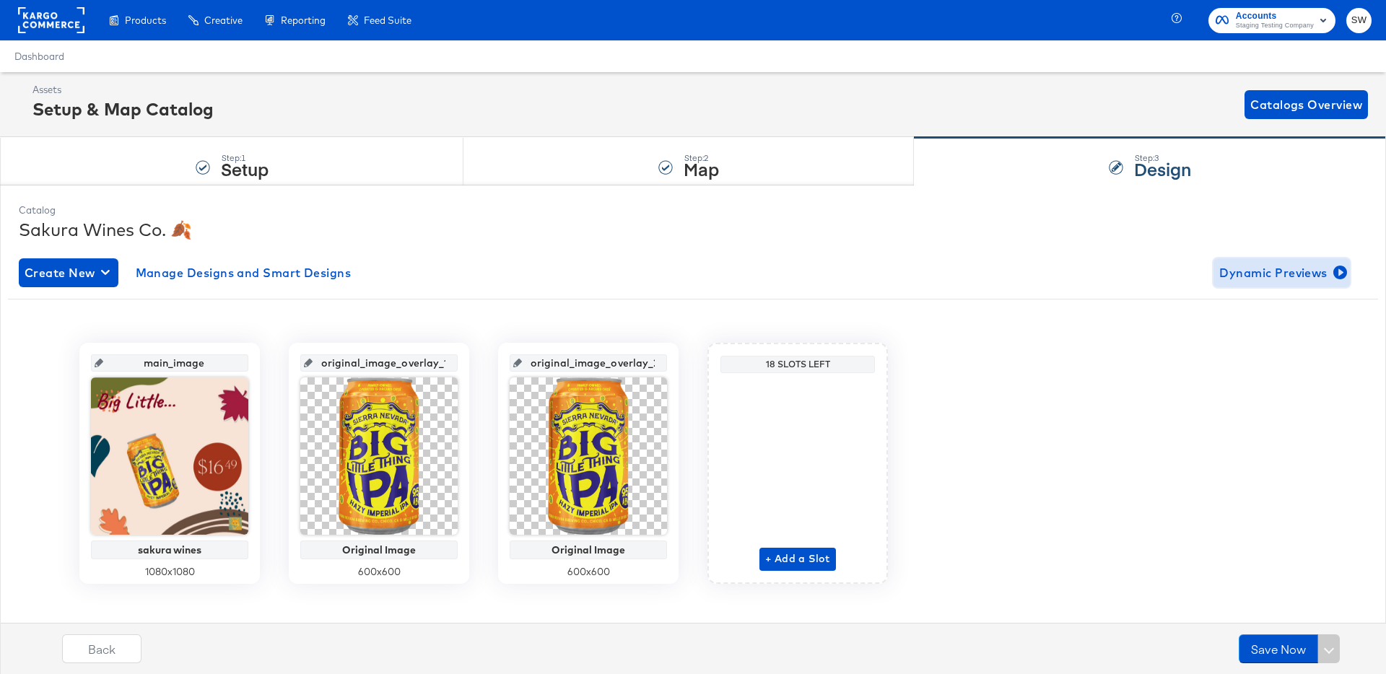
click at [1254, 284] on button "Dynamic Previews" at bounding box center [1282, 273] width 136 height 29
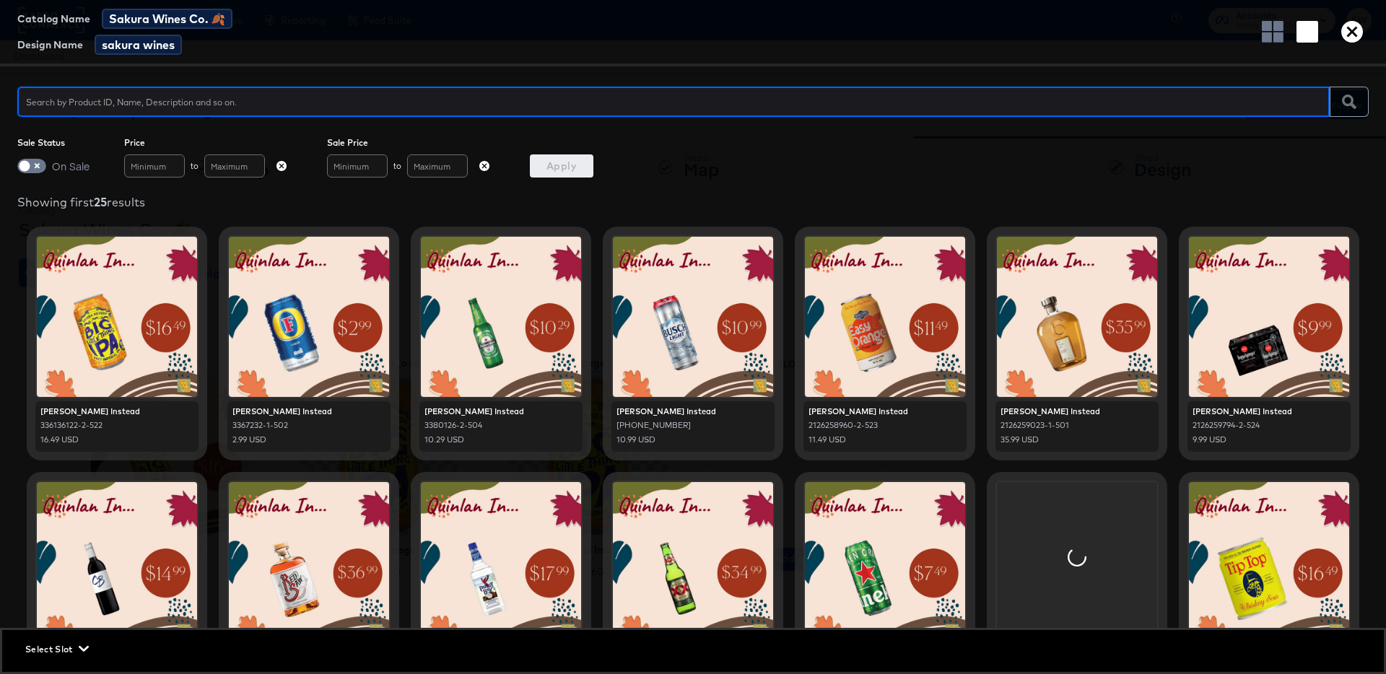
click at [1347, 34] on icon "button" at bounding box center [1353, 32] width 22 height 22
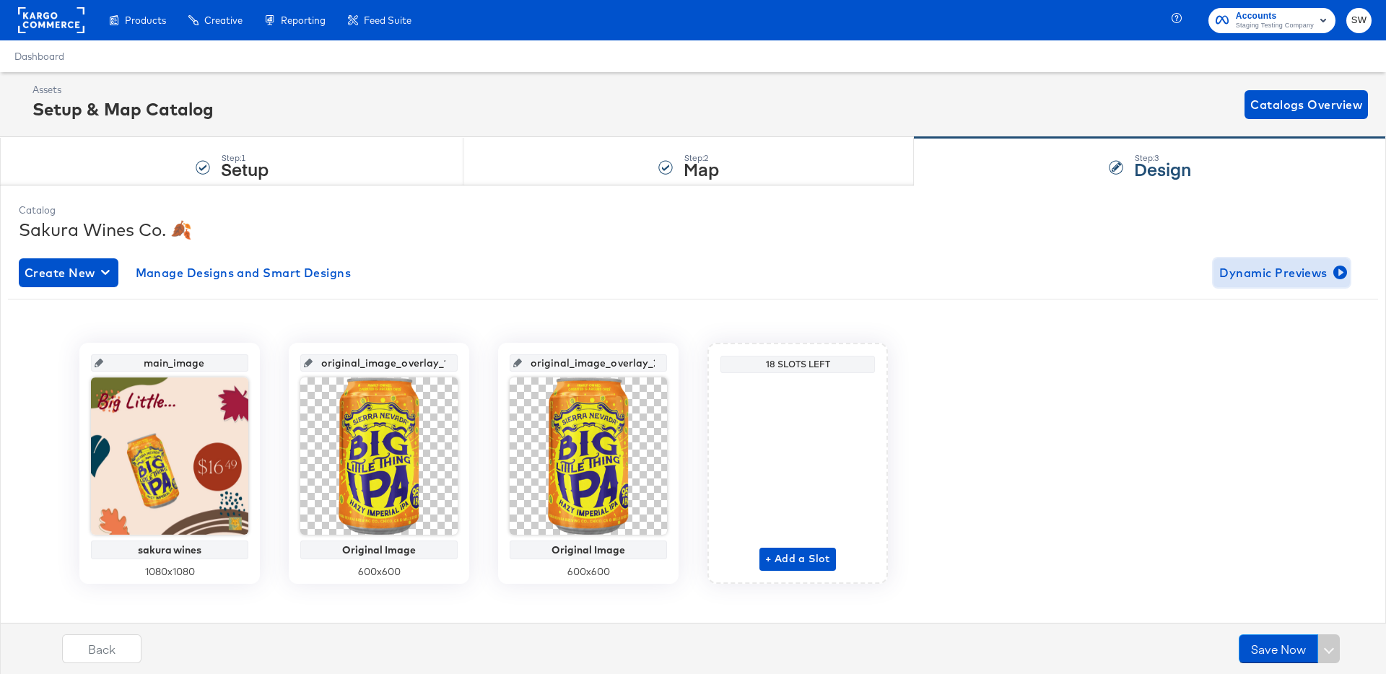
click at [1277, 280] on span "Dynamic Previews" at bounding box center [1282, 273] width 125 height 20
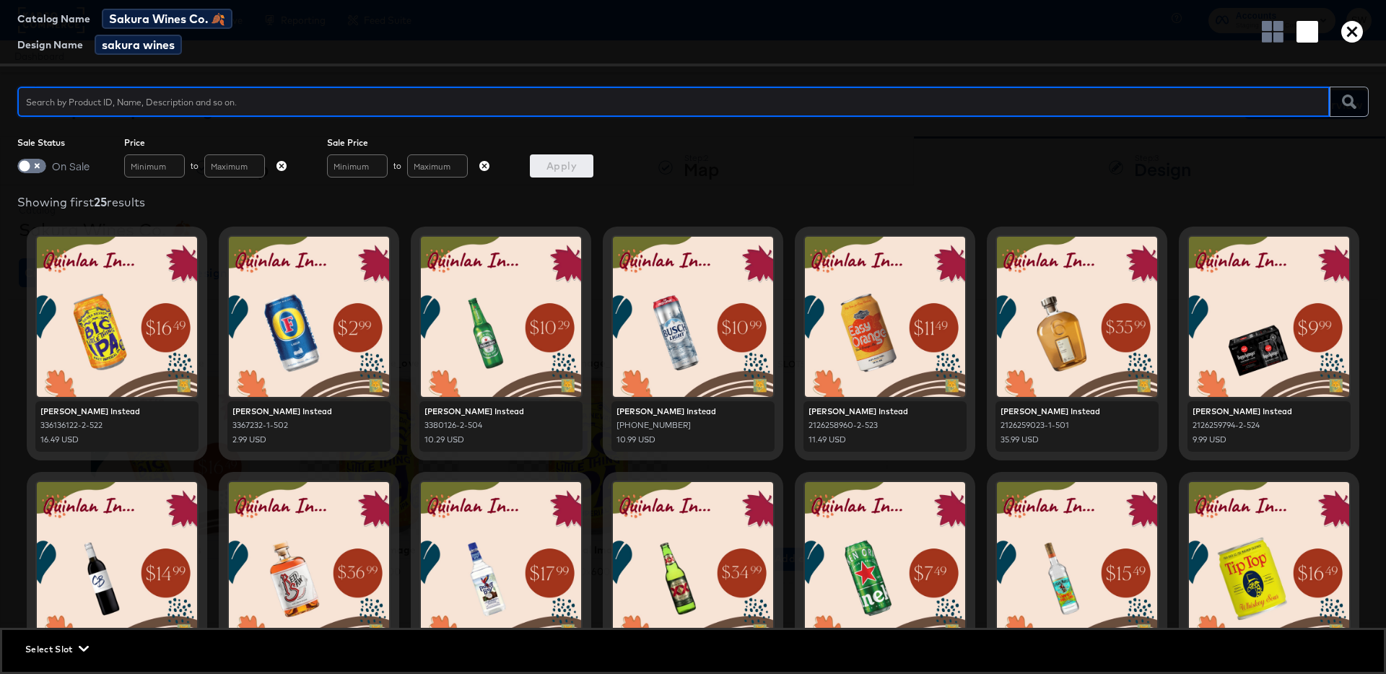
click at [1348, 27] on icon "button" at bounding box center [1353, 32] width 22 height 22
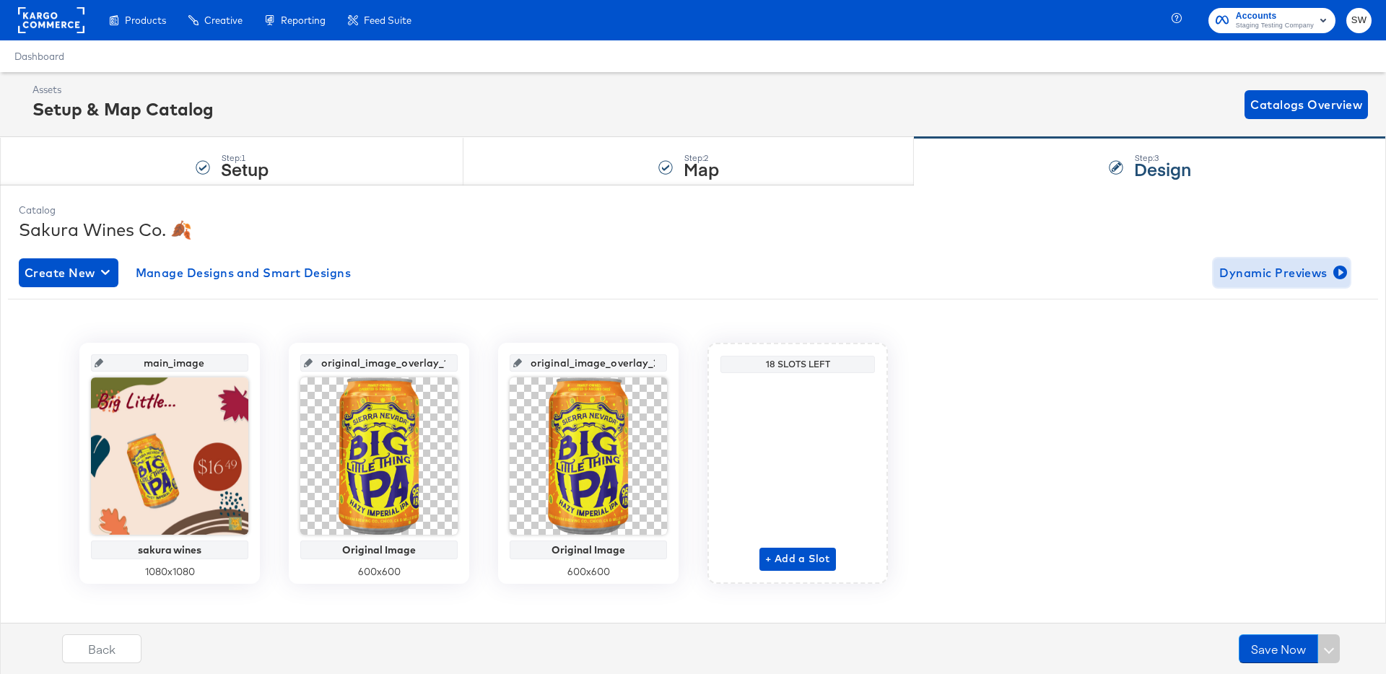
click at [1287, 268] on span "Dynamic Previews" at bounding box center [1282, 273] width 125 height 20
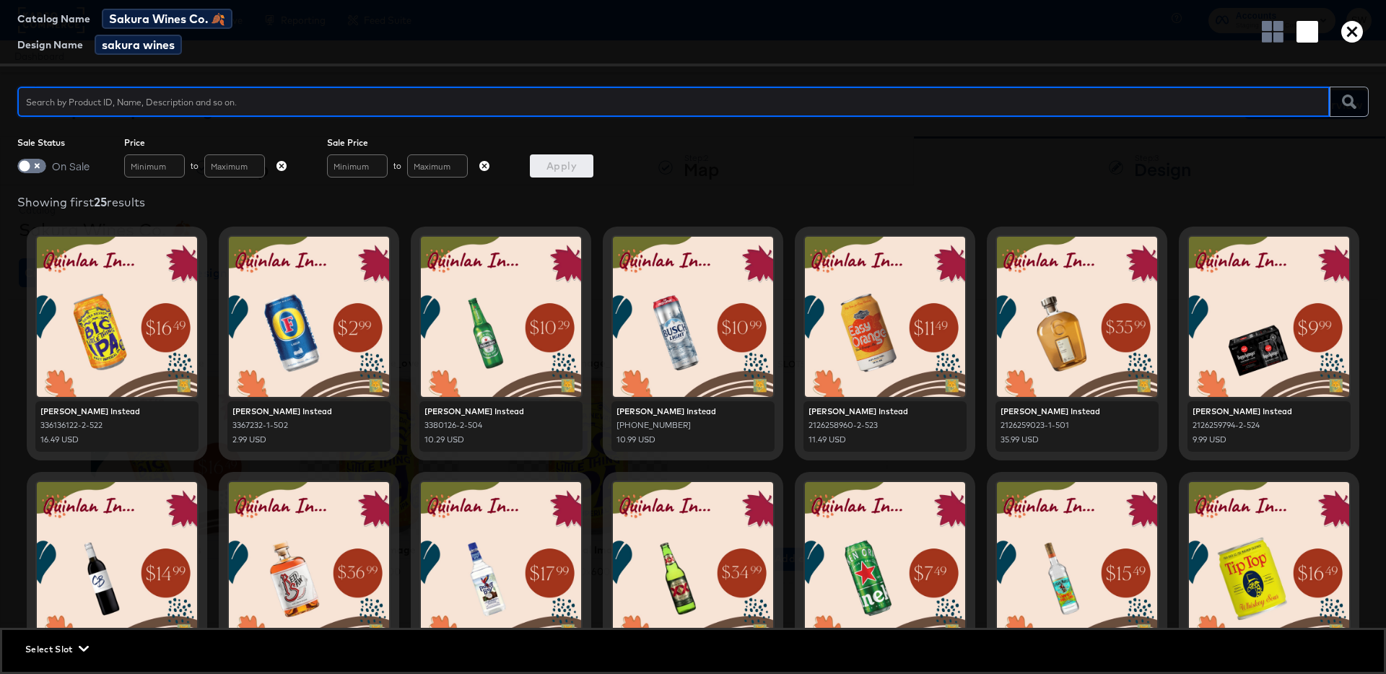
click at [1355, 32] on icon "button" at bounding box center [1353, 32] width 22 height 22
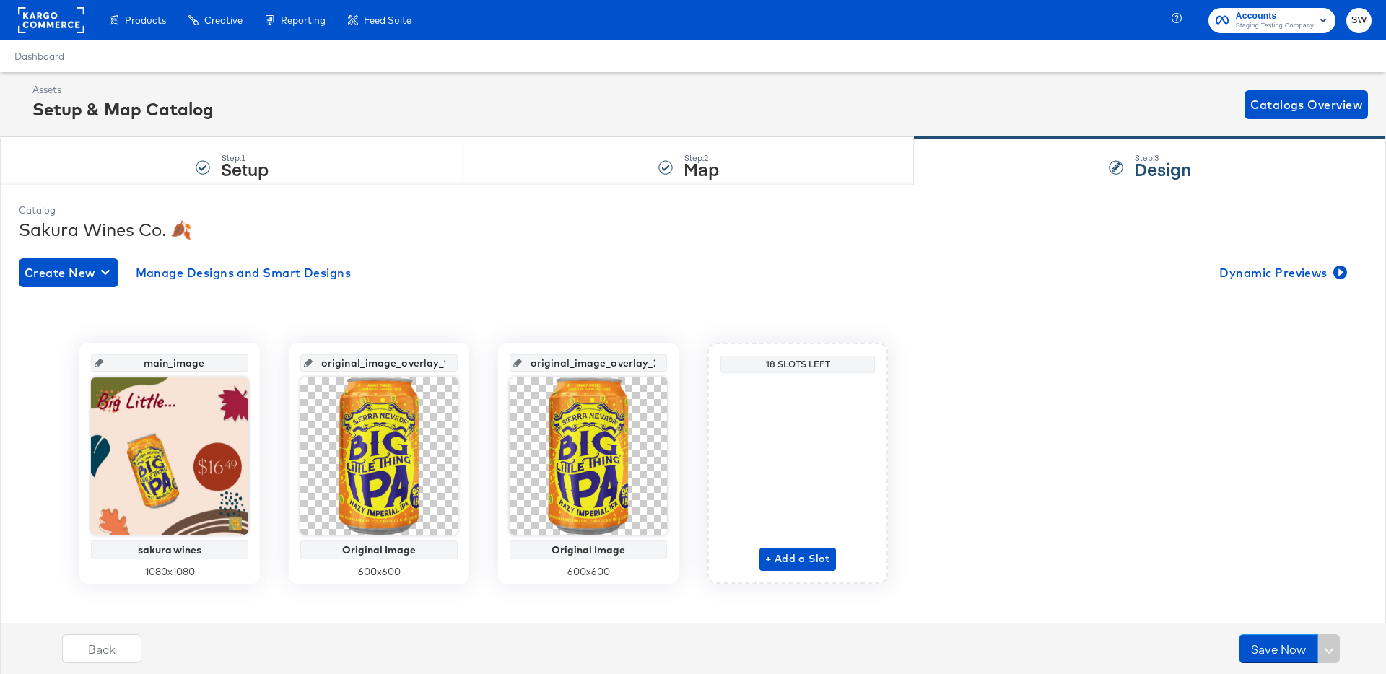
click at [1244, 225] on div "Sakura Wines Co. 🍂" at bounding box center [693, 229] width 1349 height 25
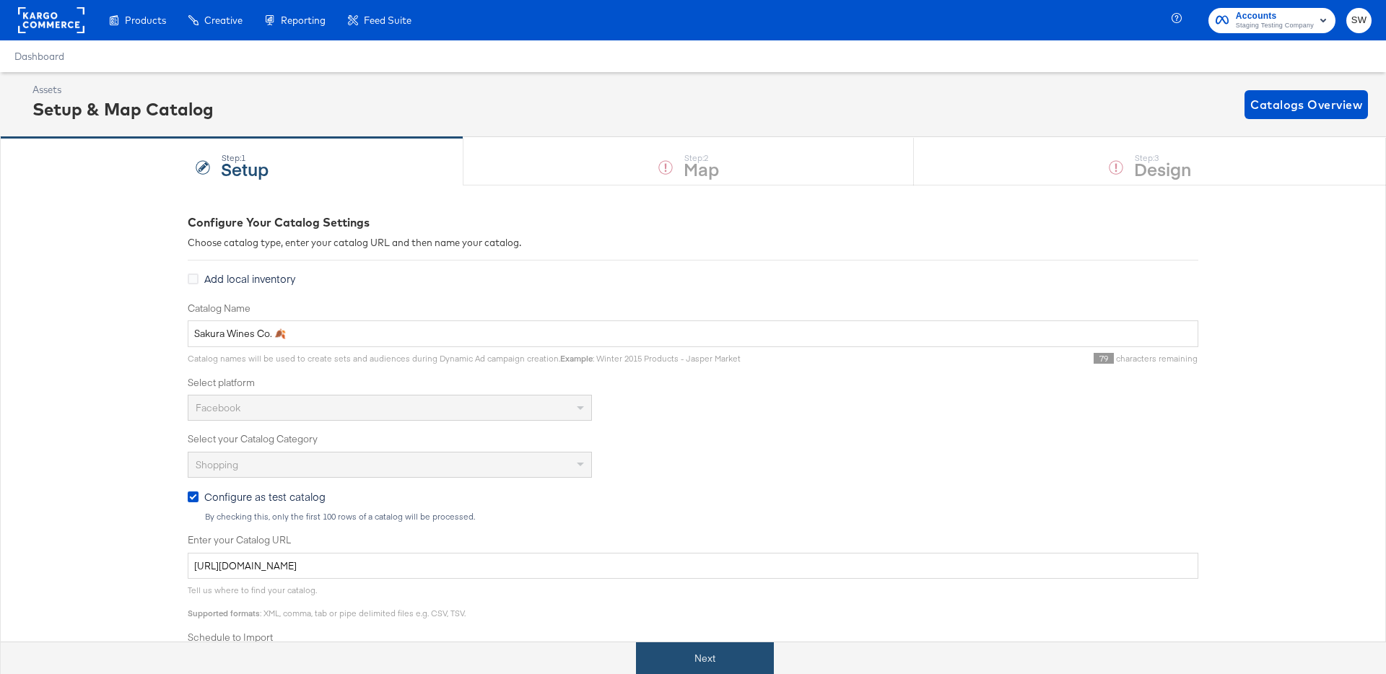
click at [715, 661] on button "Next" at bounding box center [705, 659] width 138 height 32
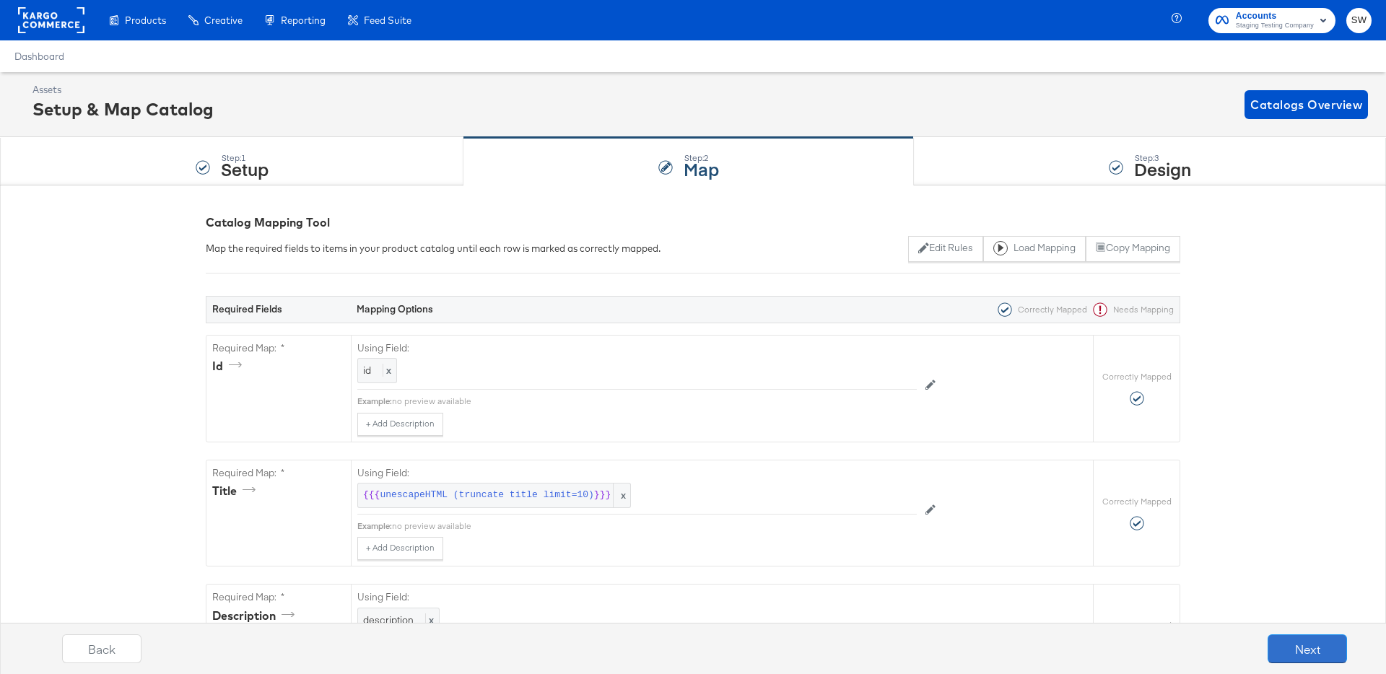
click at [1337, 651] on button "Next" at bounding box center [1307, 649] width 79 height 29
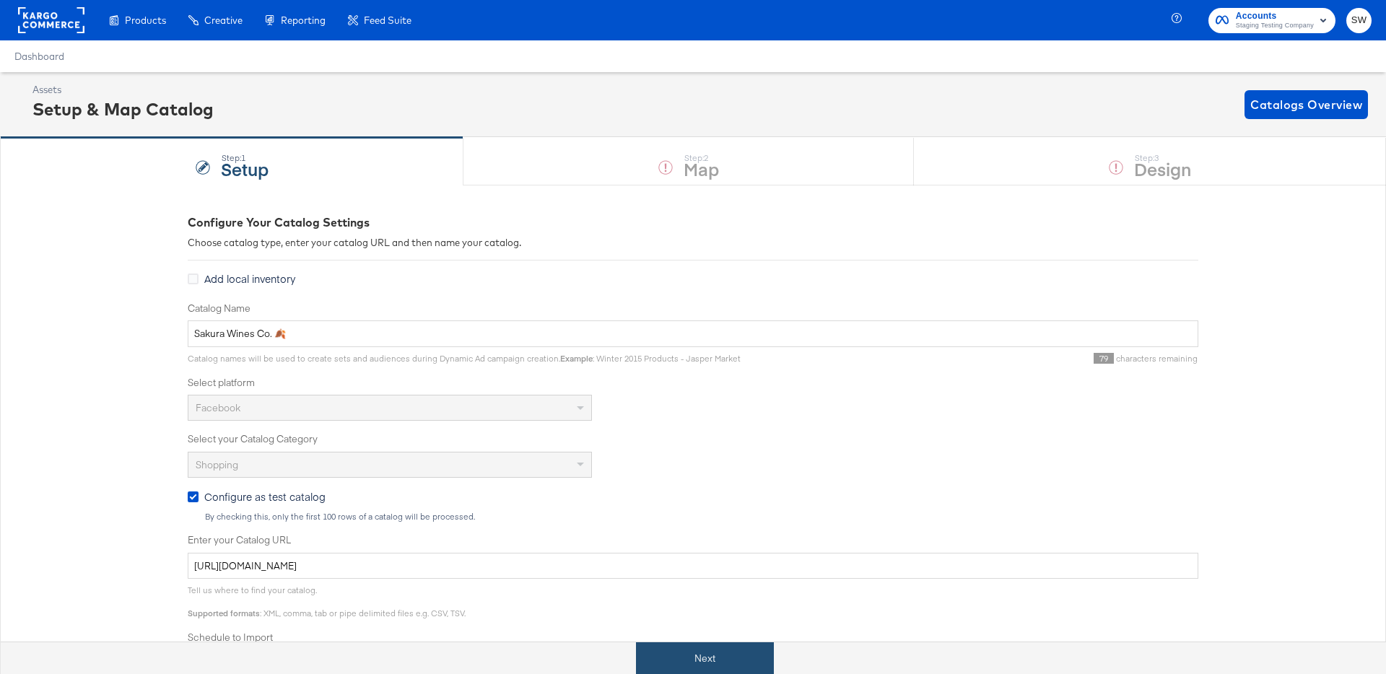
click at [653, 669] on button "Next" at bounding box center [705, 659] width 138 height 32
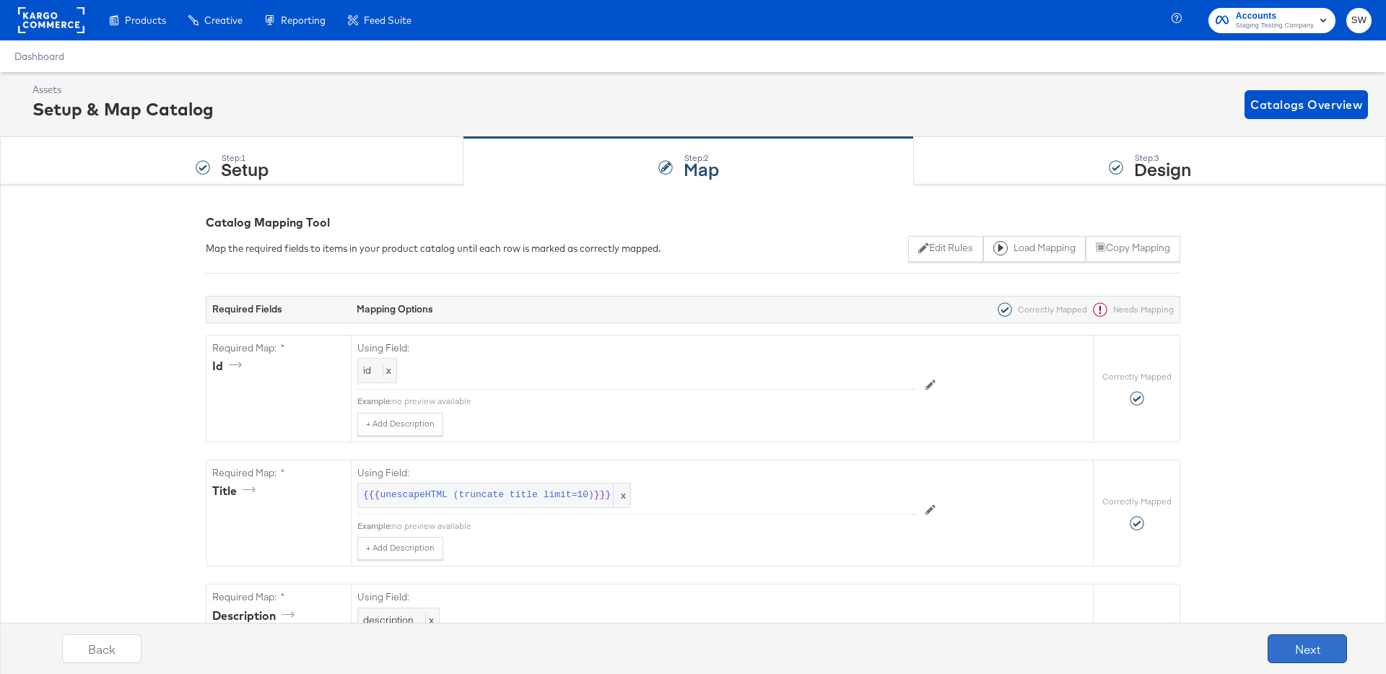
click at [1344, 653] on button "Next" at bounding box center [1307, 649] width 79 height 29
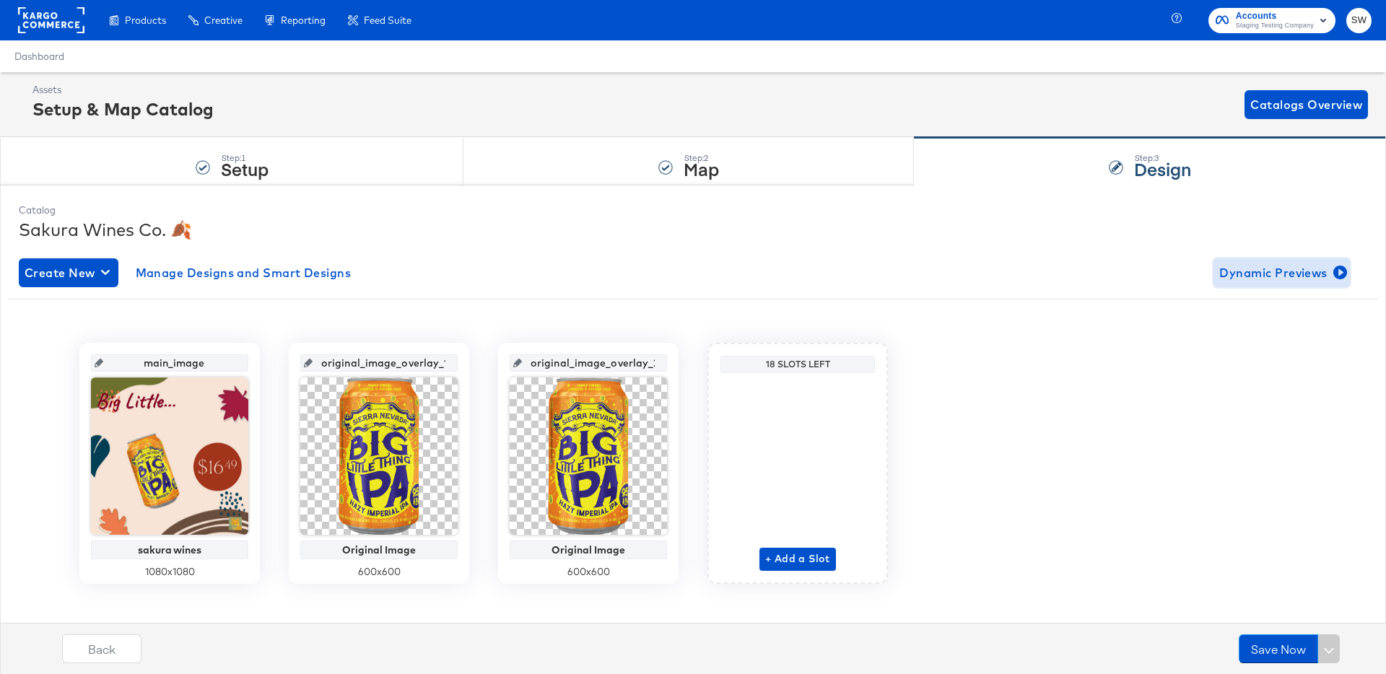
click at [1295, 277] on span "Dynamic Previews" at bounding box center [1282, 273] width 125 height 20
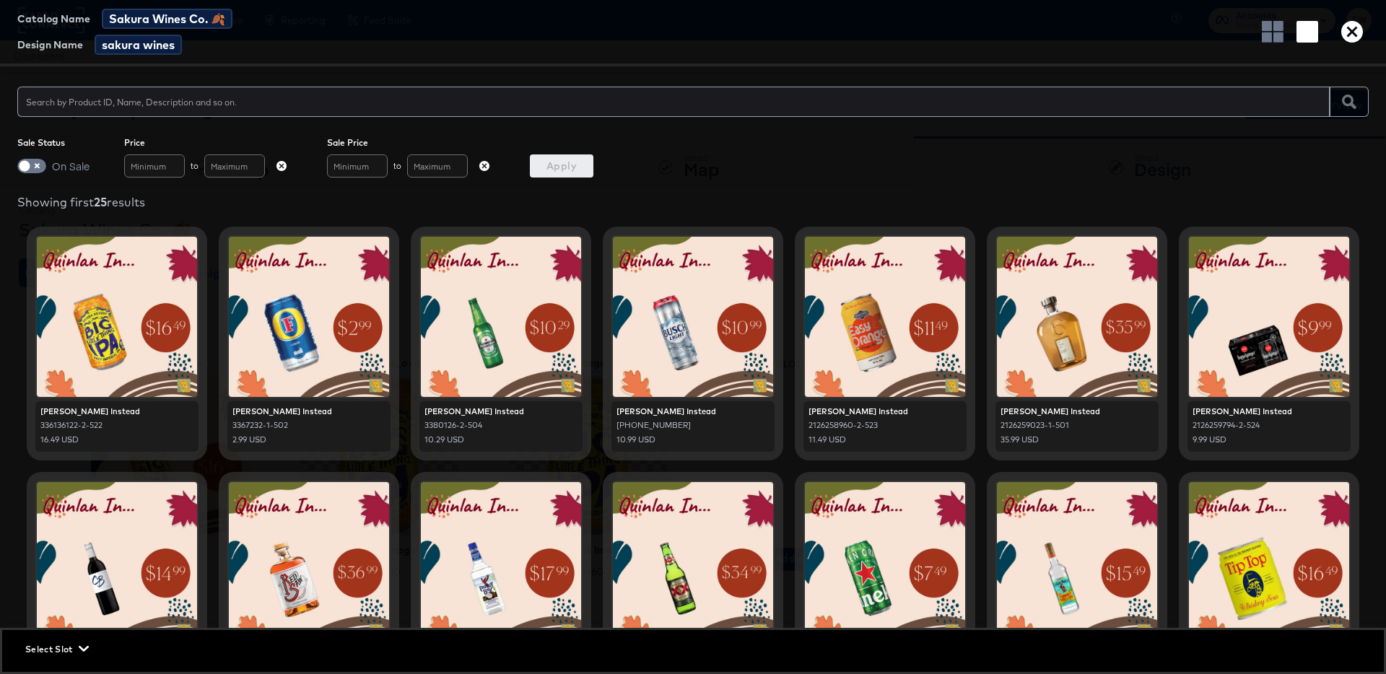
click at [1348, 35] on icon "button" at bounding box center [1353, 32] width 22 height 22
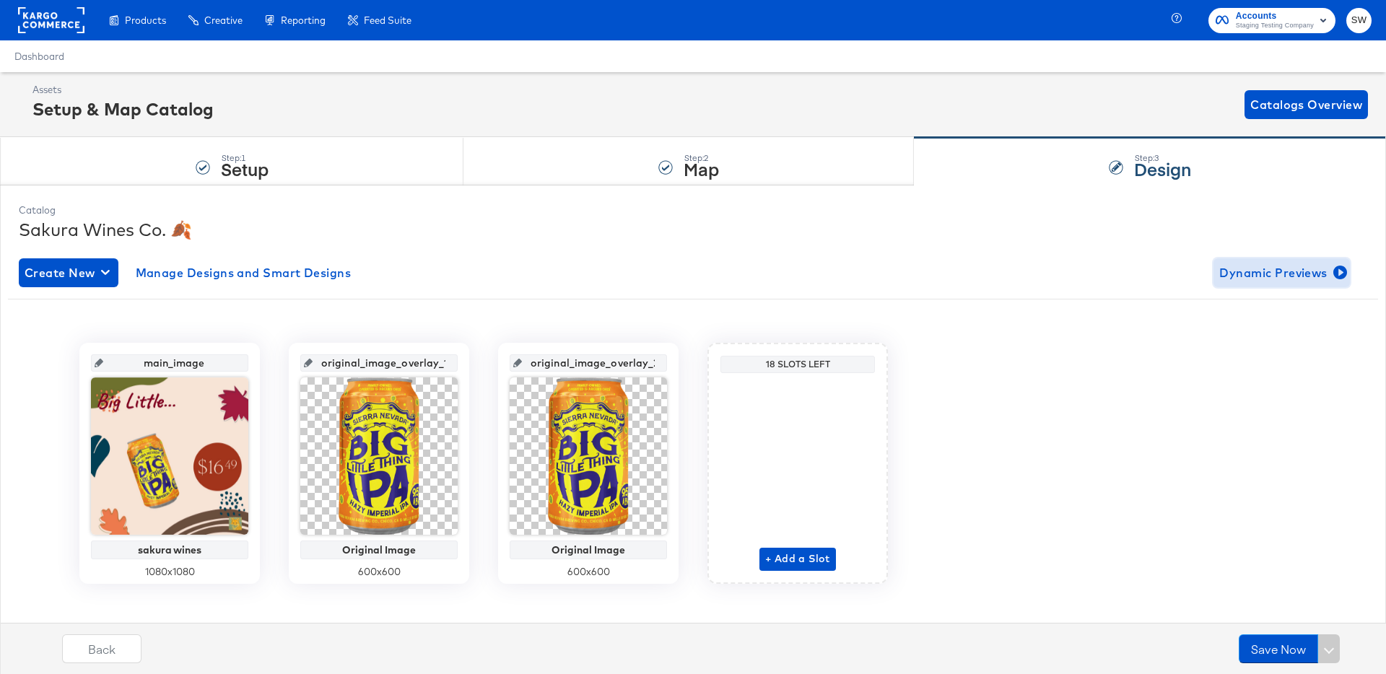
click at [1238, 260] on button "Dynamic Previews" at bounding box center [1282, 273] width 136 height 29
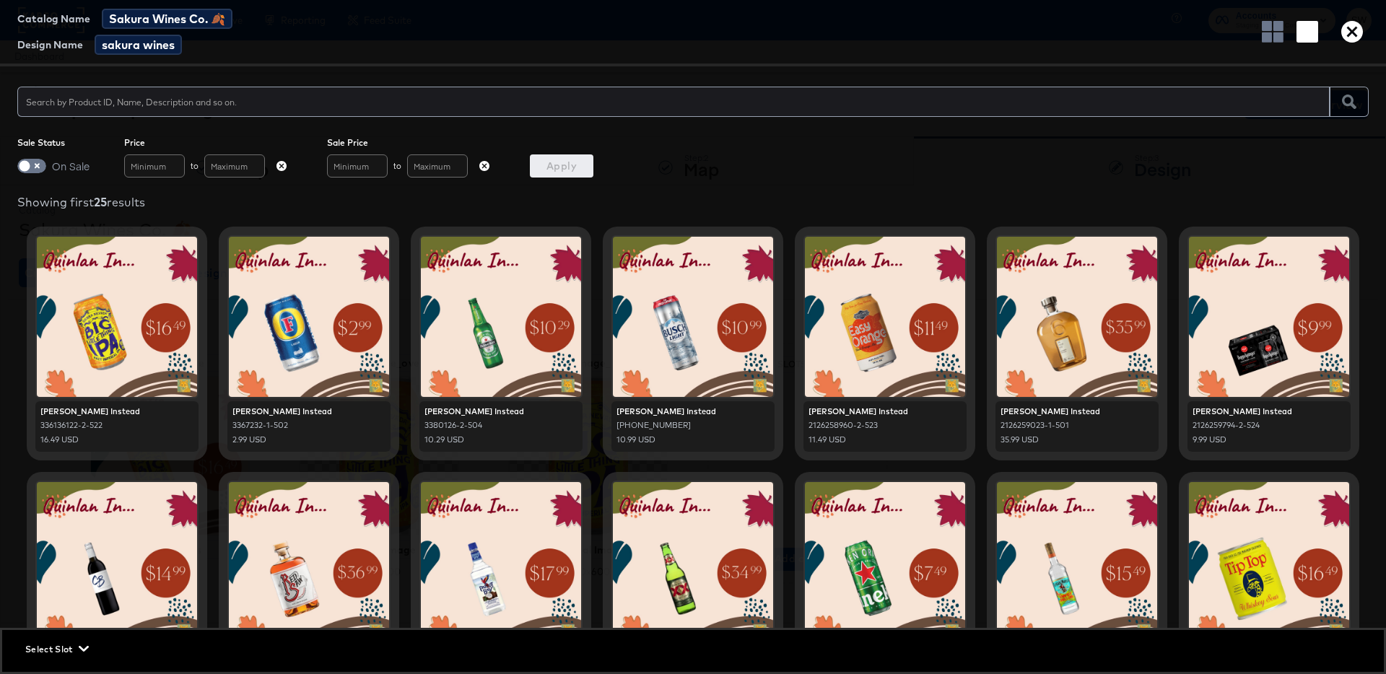
click at [1354, 43] on div "Catalog Name Sakura Wines Co. 🍂 Design Name sakura wines" at bounding box center [693, 33] width 1386 height 66
click at [1352, 28] on icon "button" at bounding box center [1353, 32] width 22 height 22
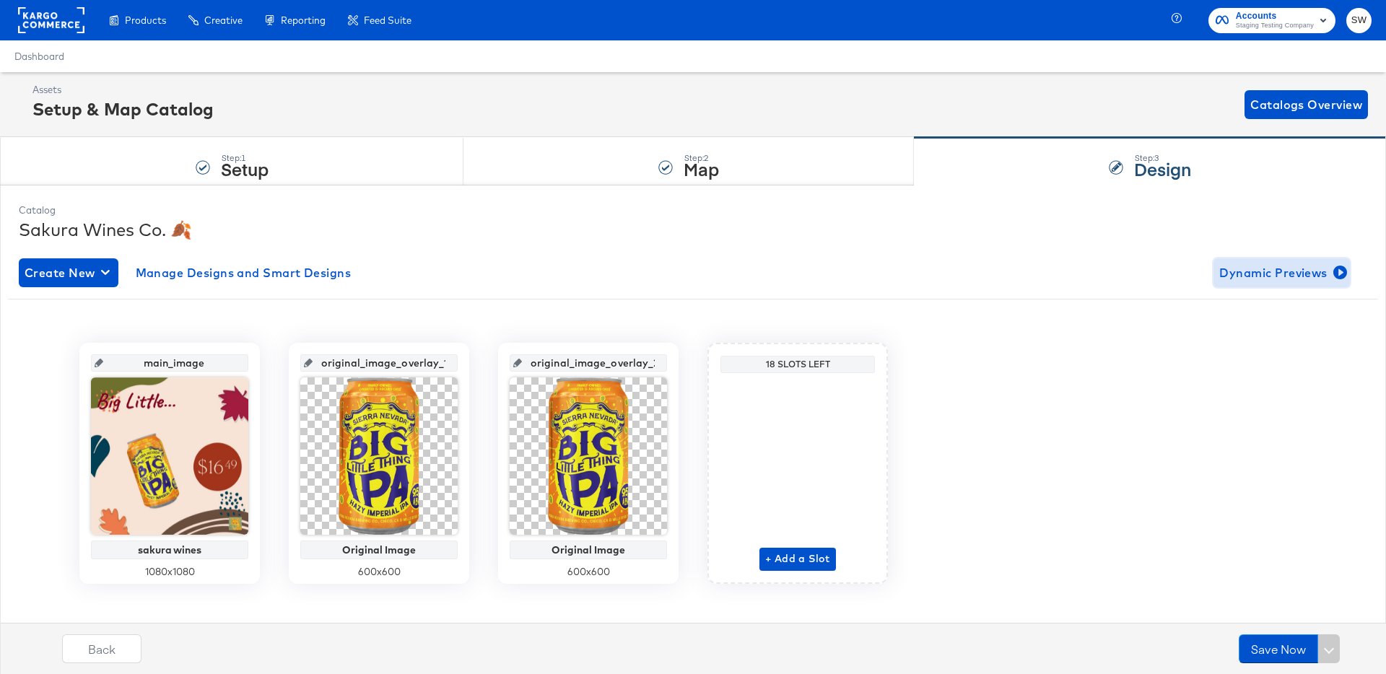
click at [1286, 266] on span "Dynamic Previews" at bounding box center [1282, 273] width 125 height 20
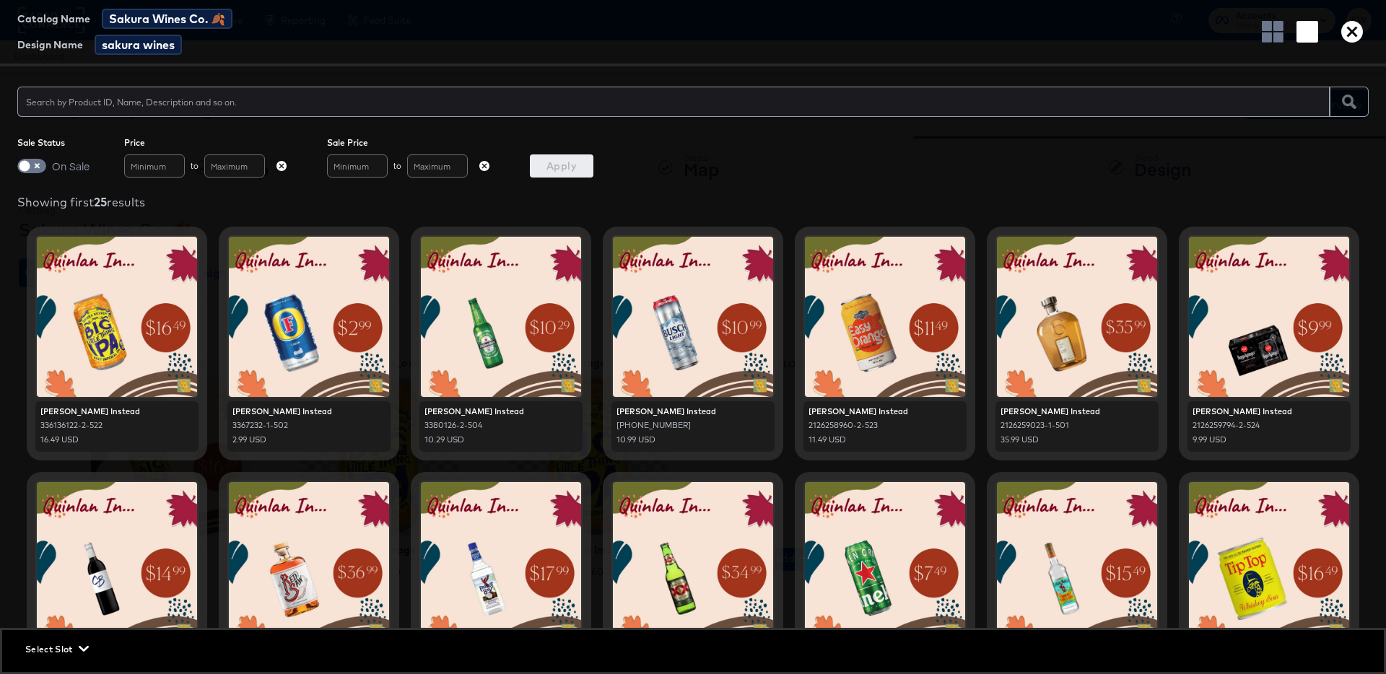
click at [1348, 25] on icon "button" at bounding box center [1353, 32] width 22 height 22
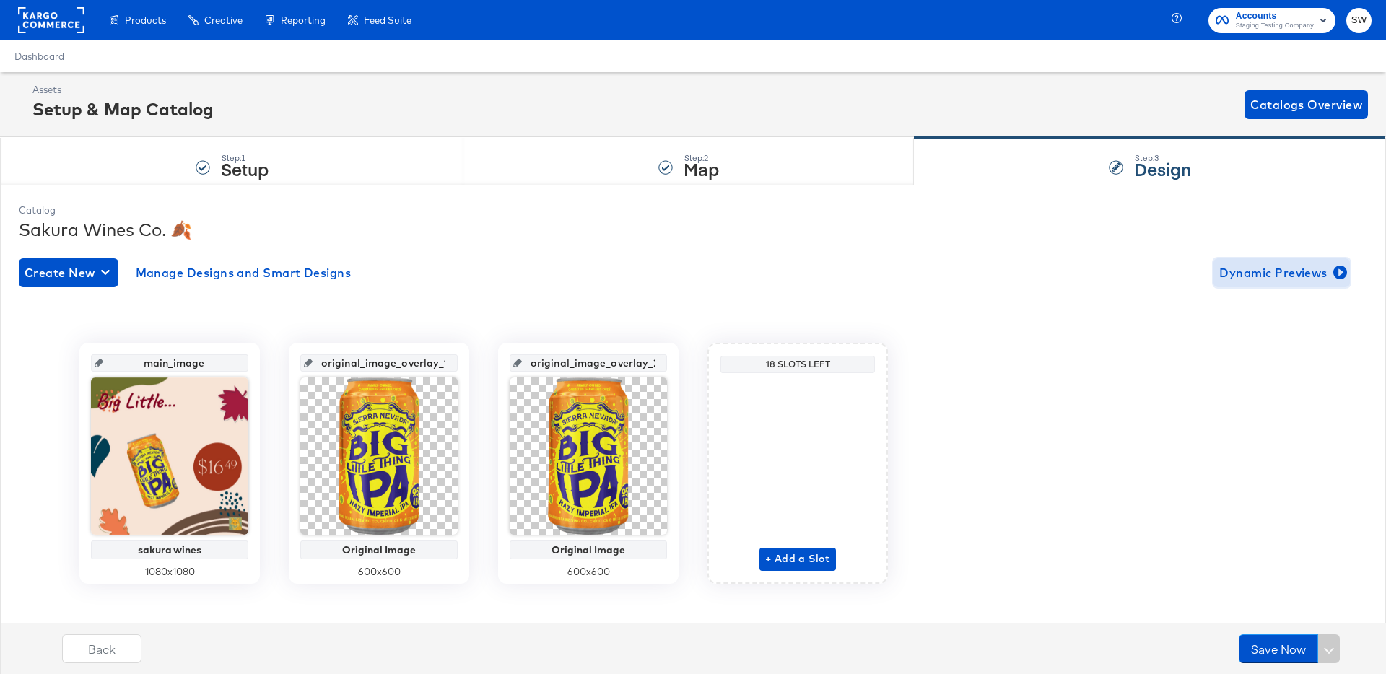
click at [1238, 281] on span "Dynamic Previews" at bounding box center [1282, 273] width 125 height 20
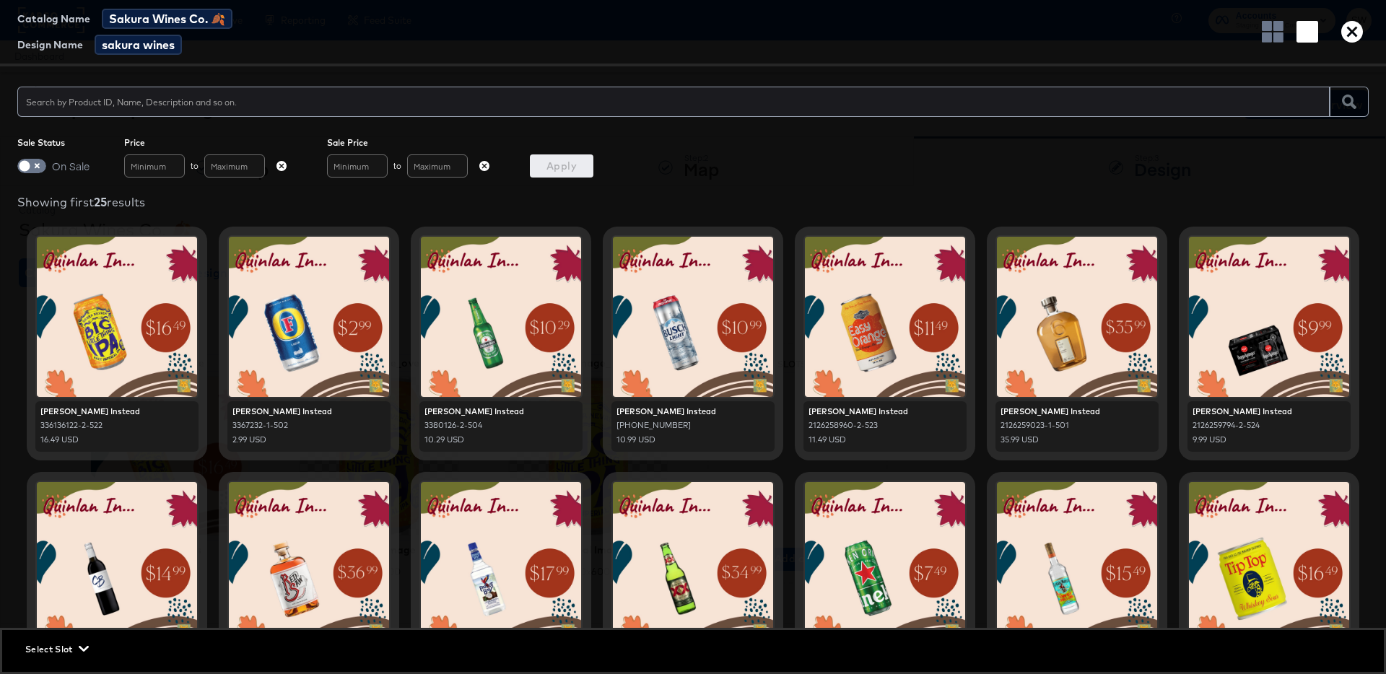
click at [1238, 281] on div at bounding box center [1269, 317] width 160 height 160
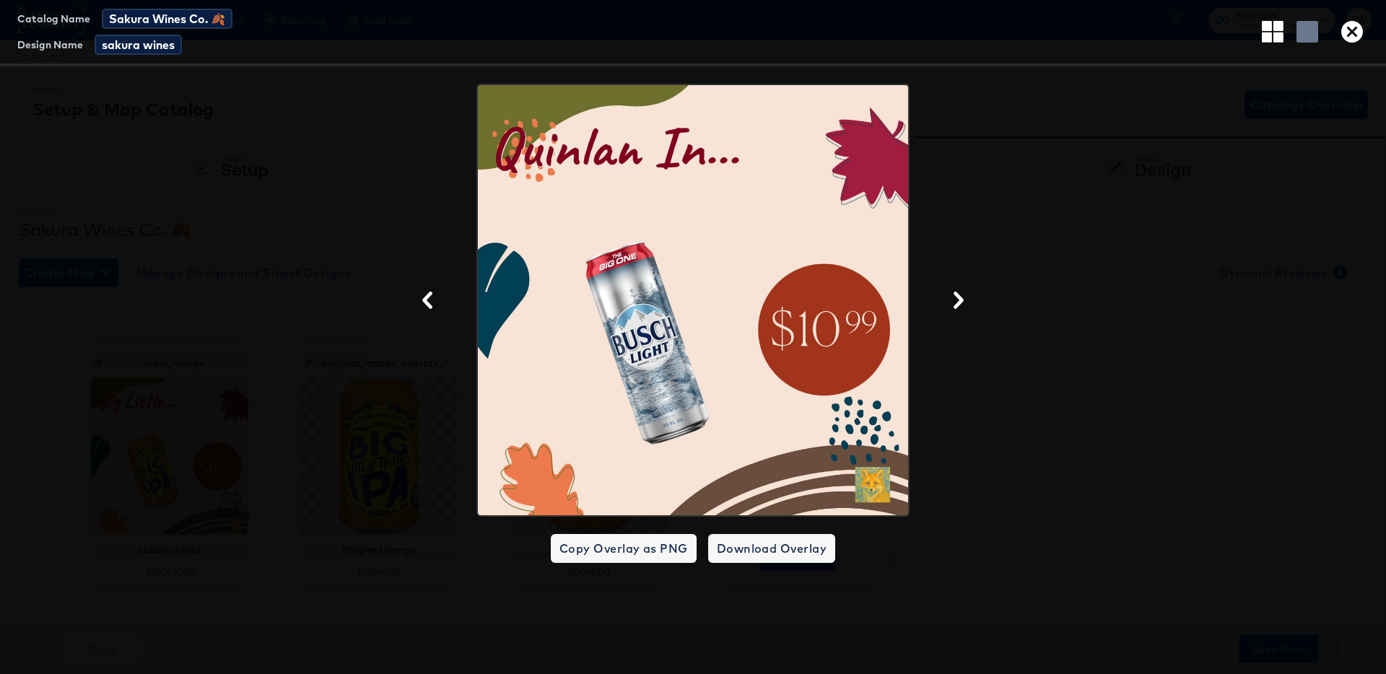
click at [1354, 31] on icon "button" at bounding box center [1353, 32] width 22 height 22
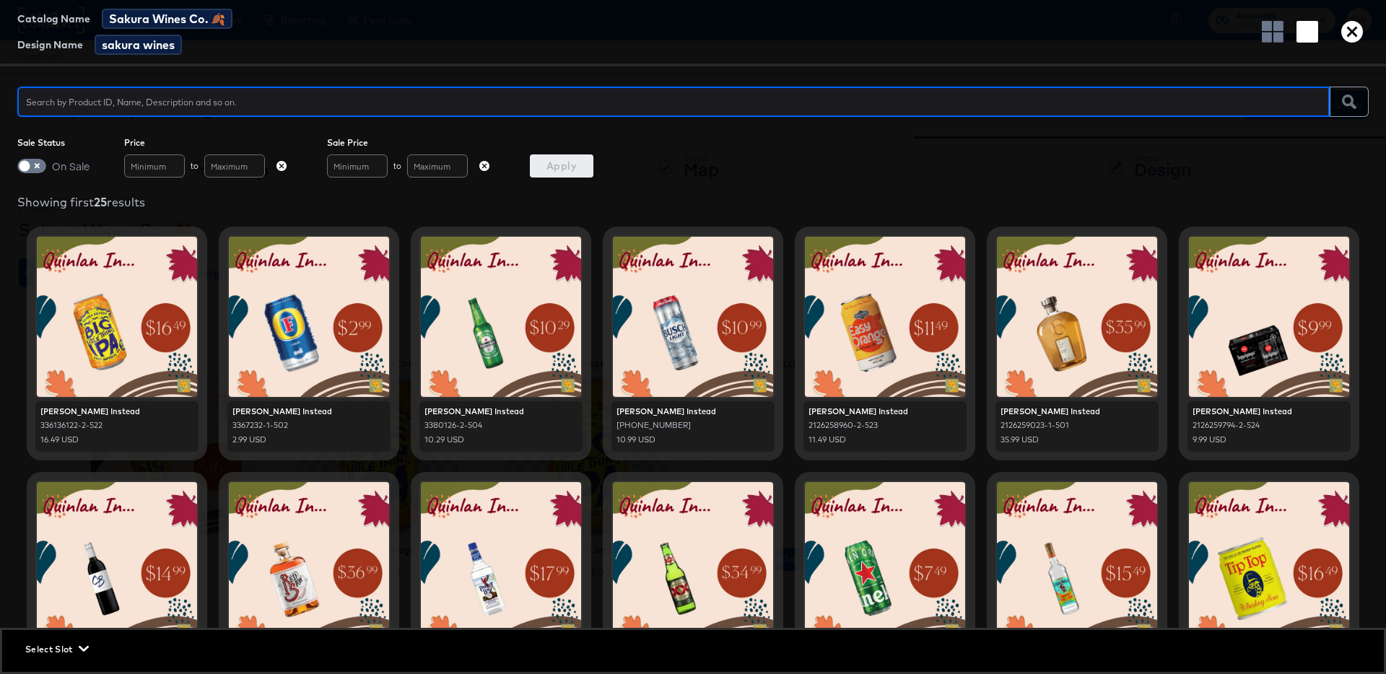
click at [1363, 22] on button "button" at bounding box center [1352, 32] width 33 height 22
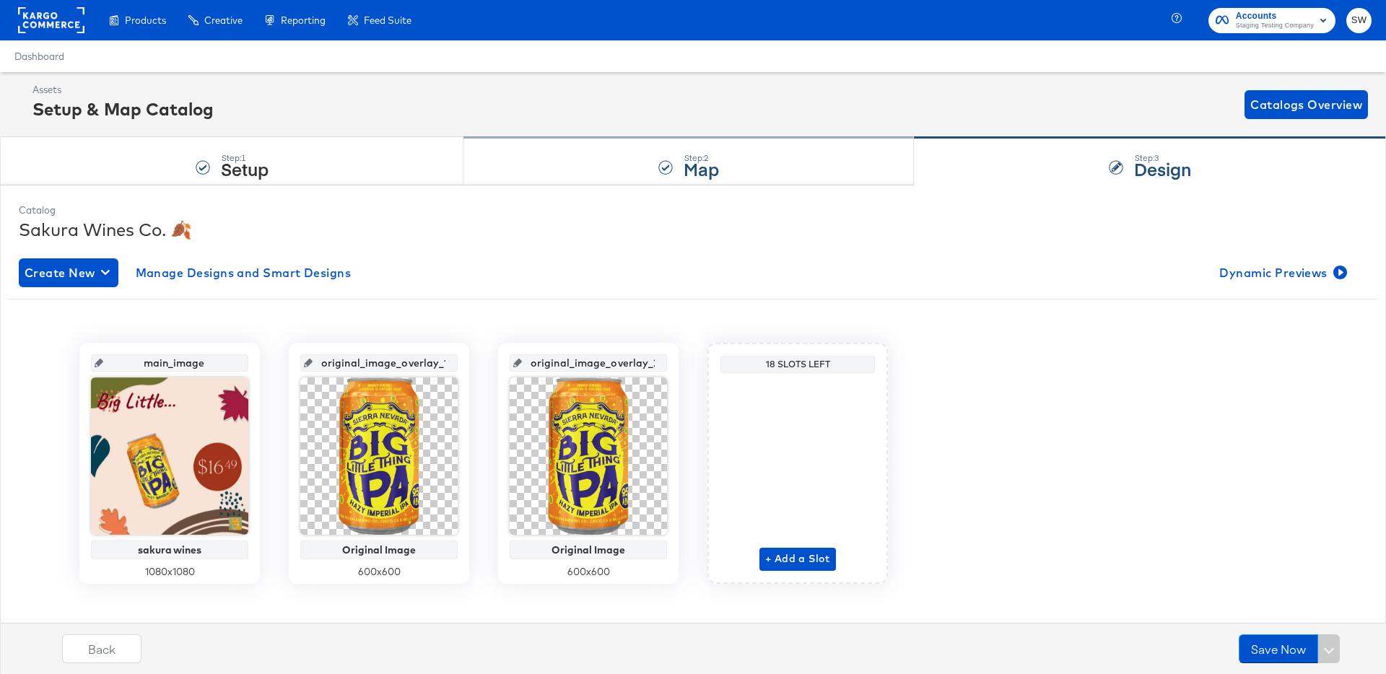
click at [746, 171] on div "Step: 2 Map" at bounding box center [689, 162] width 451 height 48
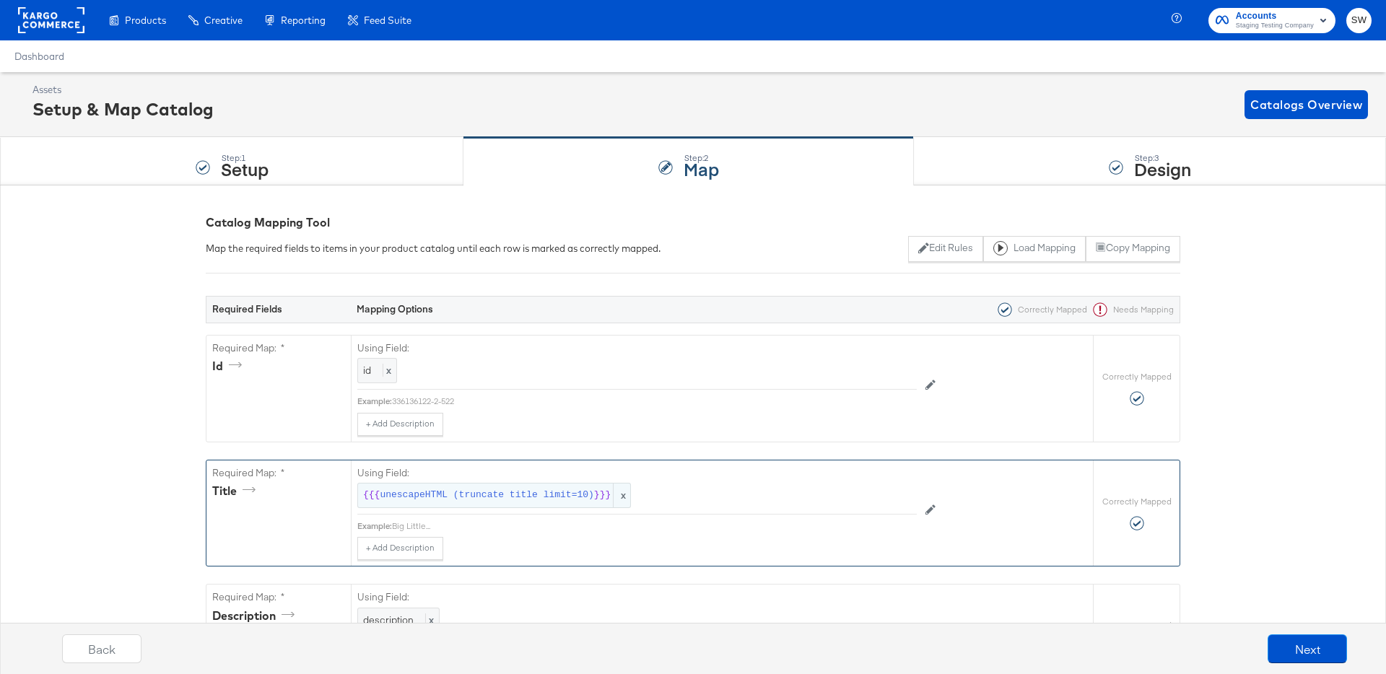
click at [626, 496] on span "x" at bounding box center [621, 496] width 17 height 24
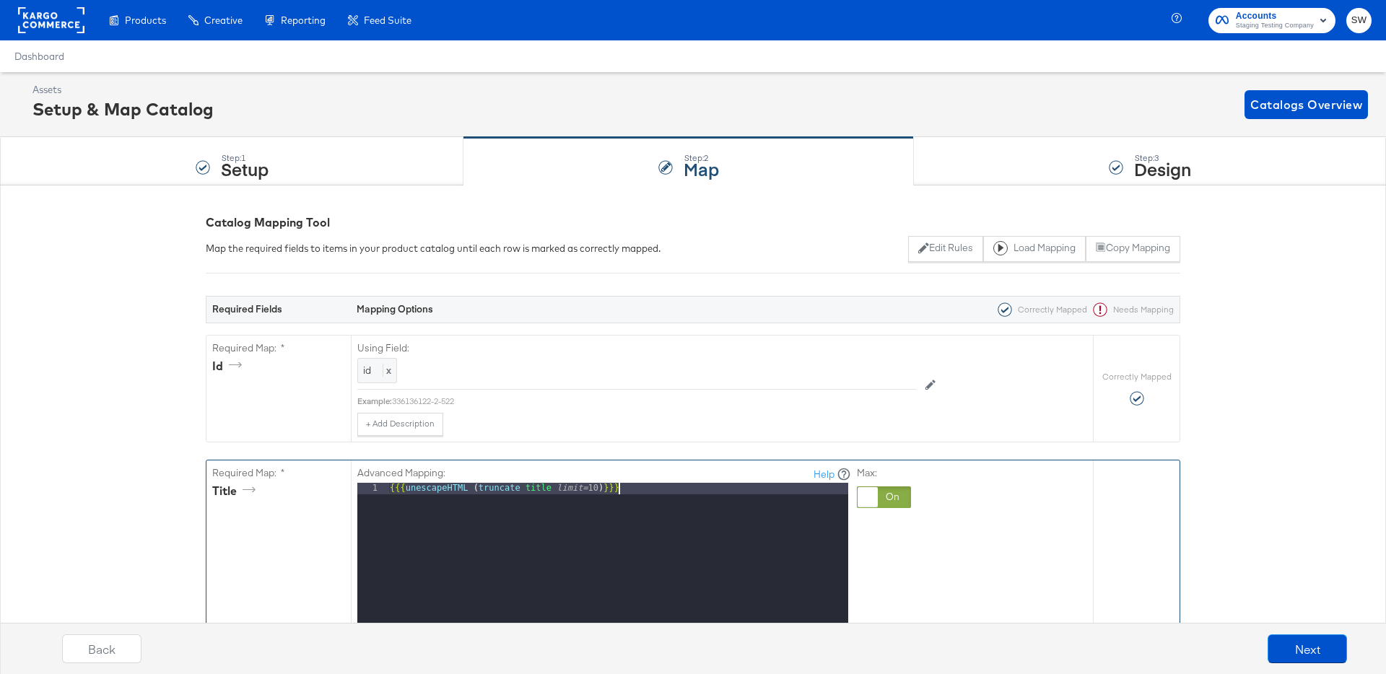
click at [532, 502] on div "{{{ unescapeHTML ( truncate title limit= 10 ) }}}" at bounding box center [617, 675] width 461 height 384
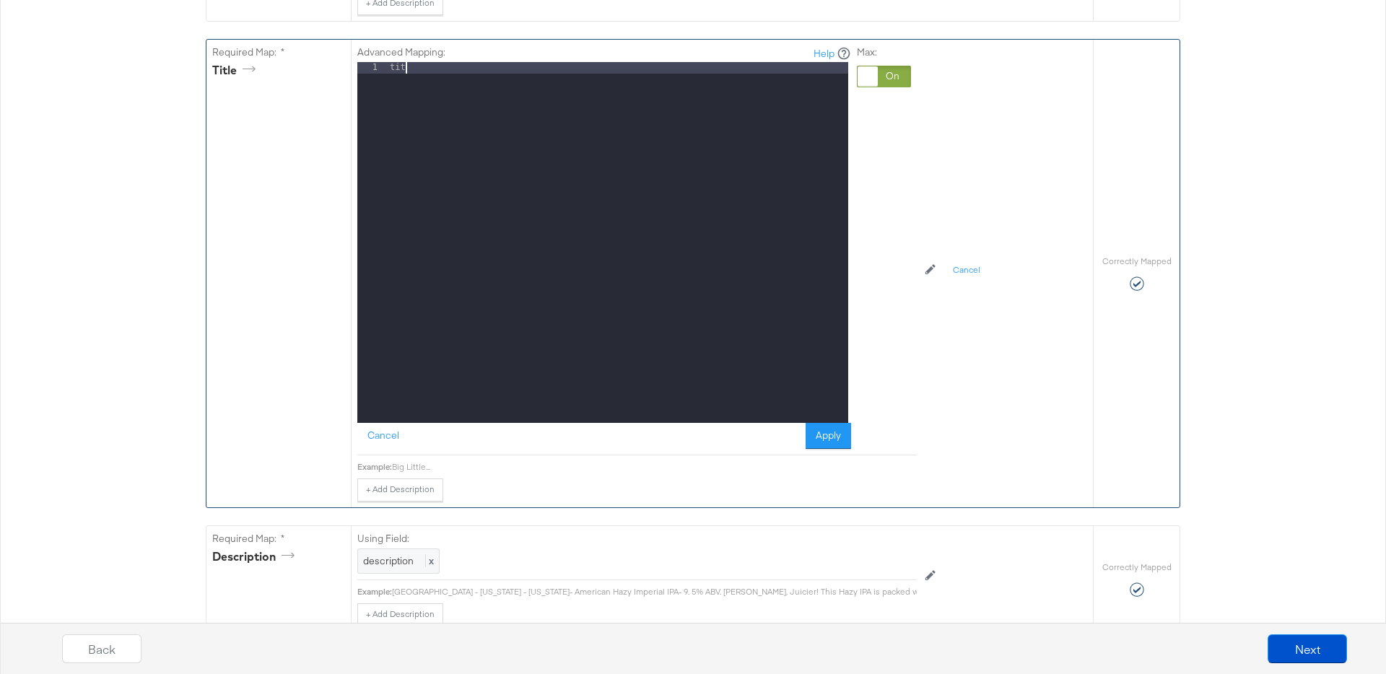
scroll to position [429, 0]
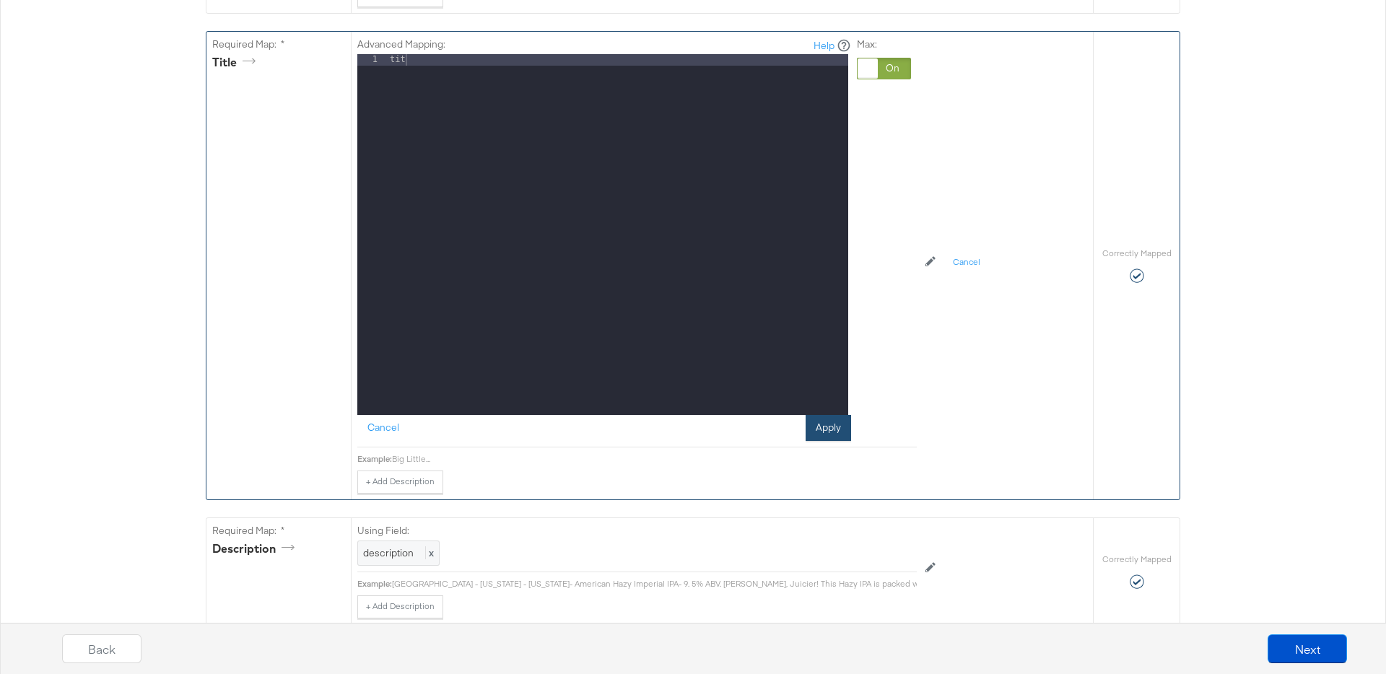
click at [817, 430] on button "Apply" at bounding box center [828, 428] width 45 height 26
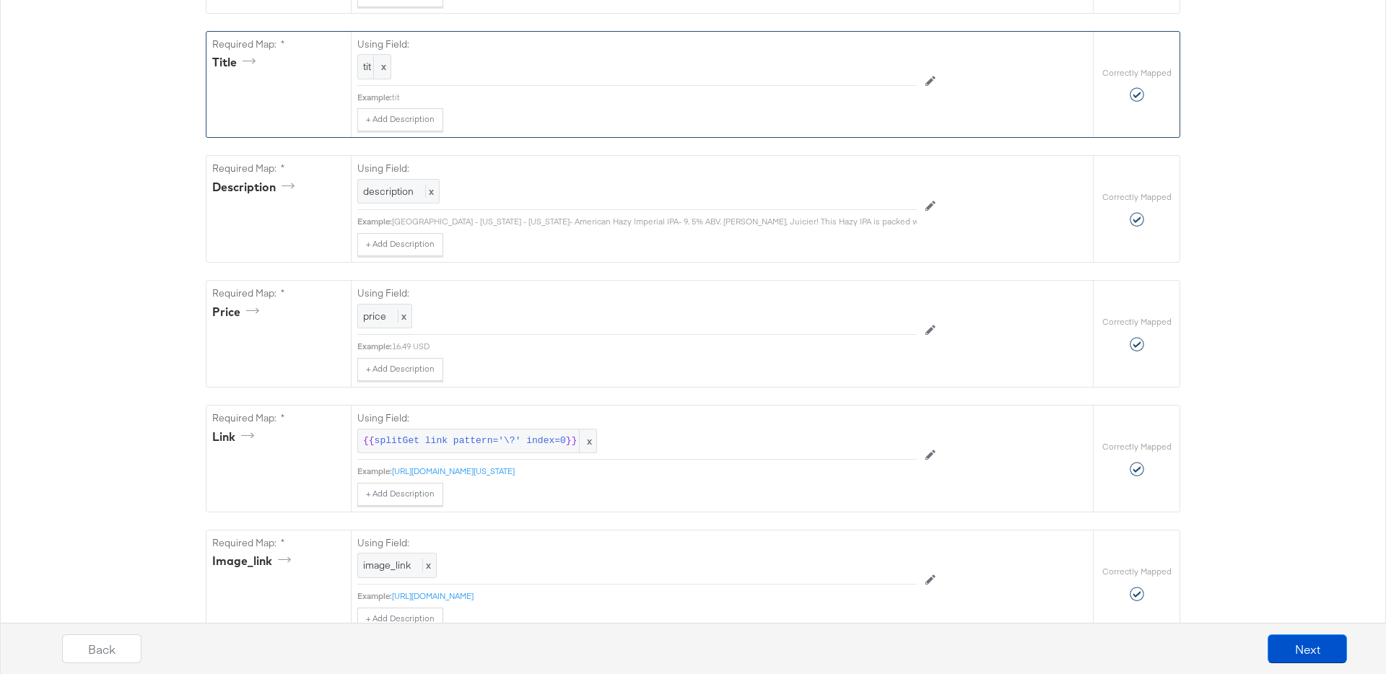
click at [1261, 649] on div "Back Next" at bounding box center [704, 654] width 1401 height 54
click at [1280, 644] on button "Next" at bounding box center [1307, 649] width 79 height 29
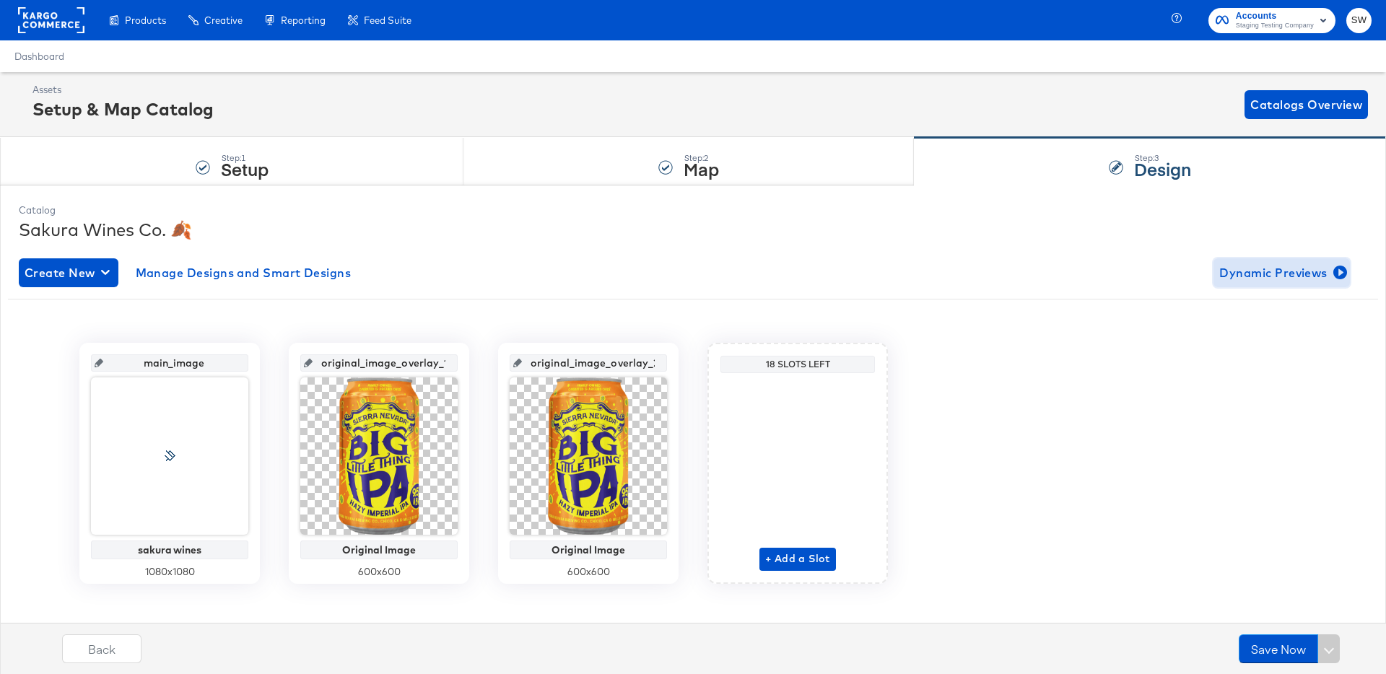
click at [1238, 272] on span "Dynamic Previews" at bounding box center [1282, 273] width 125 height 20
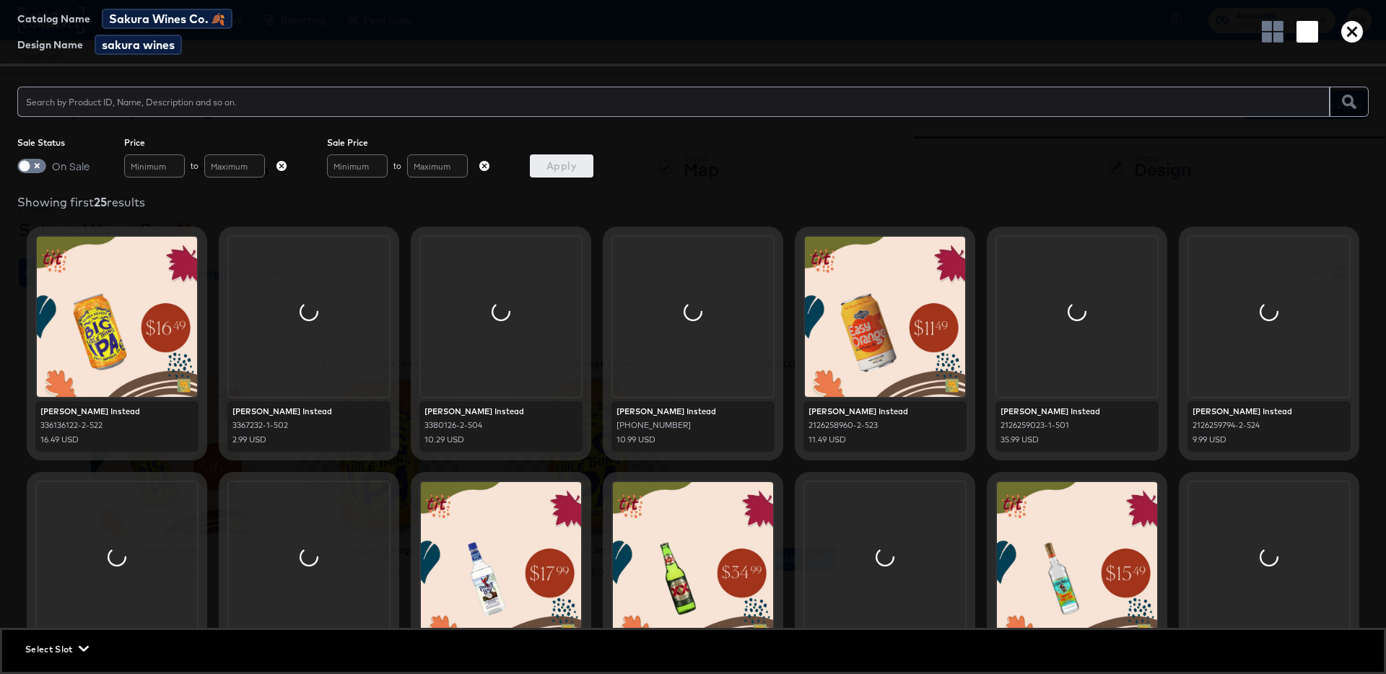
click at [1349, 38] on icon "button" at bounding box center [1353, 32] width 22 height 22
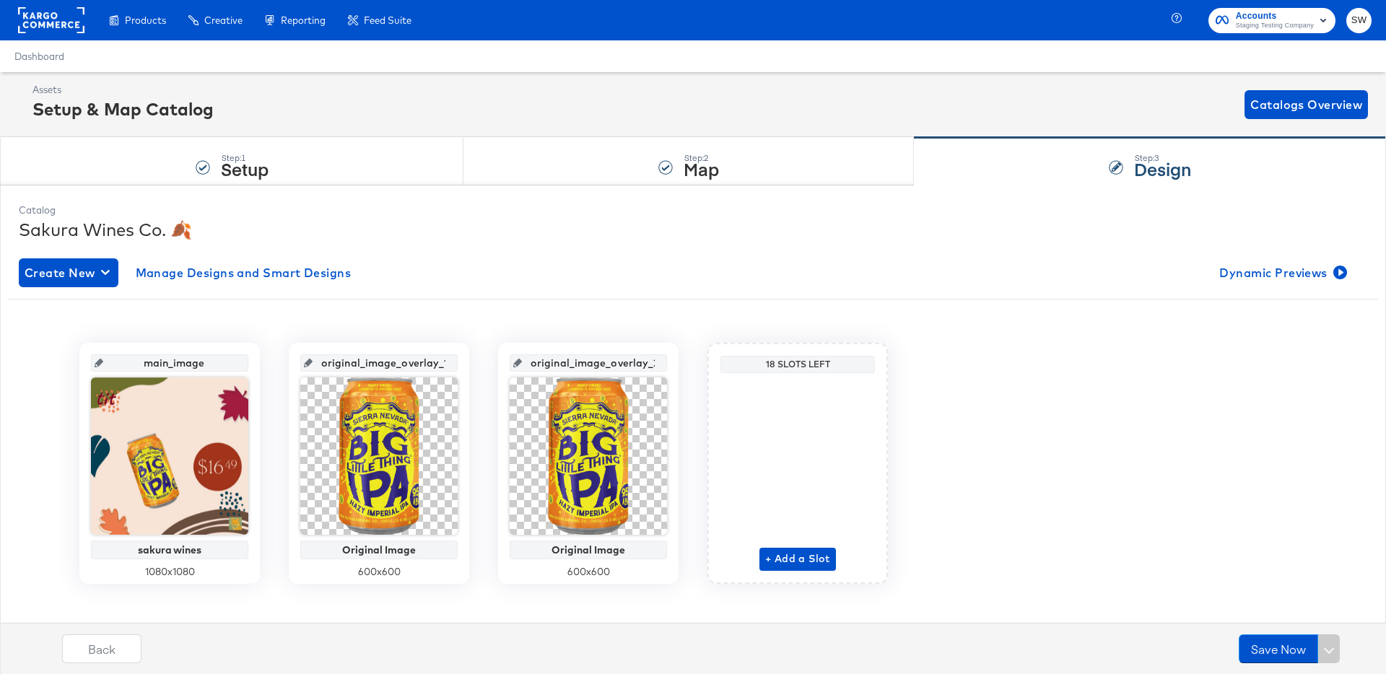
click at [660, 129] on div "Assets Setup & Map Catalog Catalogs Overview" at bounding box center [693, 104] width 1386 height 65
click at [660, 157] on div "Step: 2 Map" at bounding box center [689, 162] width 451 height 48
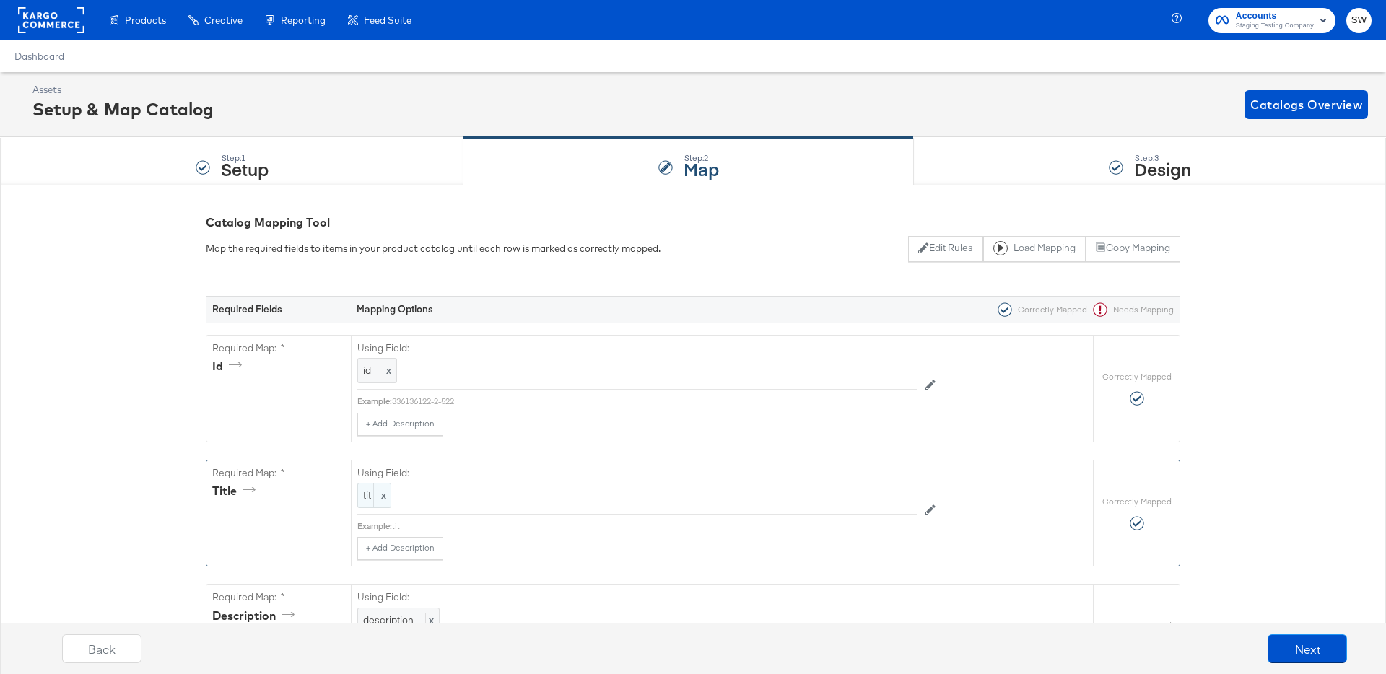
click at [361, 500] on div "tit x" at bounding box center [374, 495] width 34 height 25
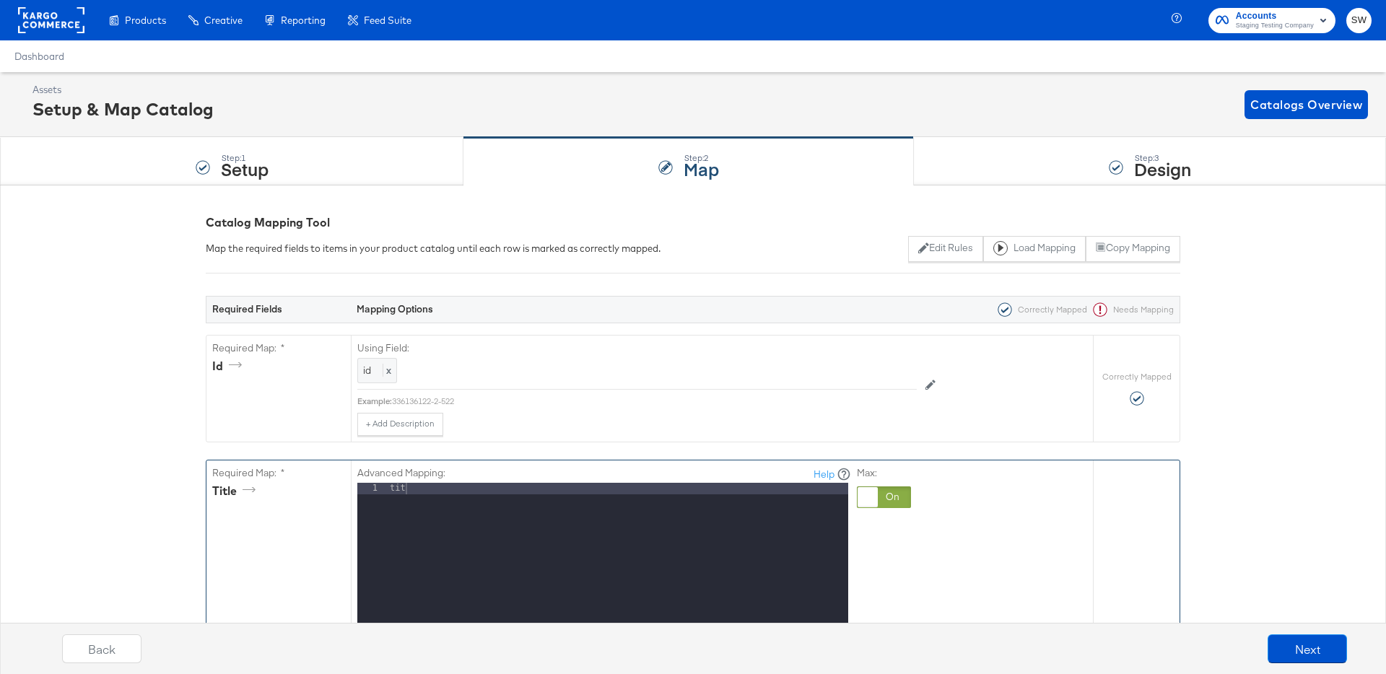
click at [455, 526] on div "tit" at bounding box center [617, 675] width 461 height 384
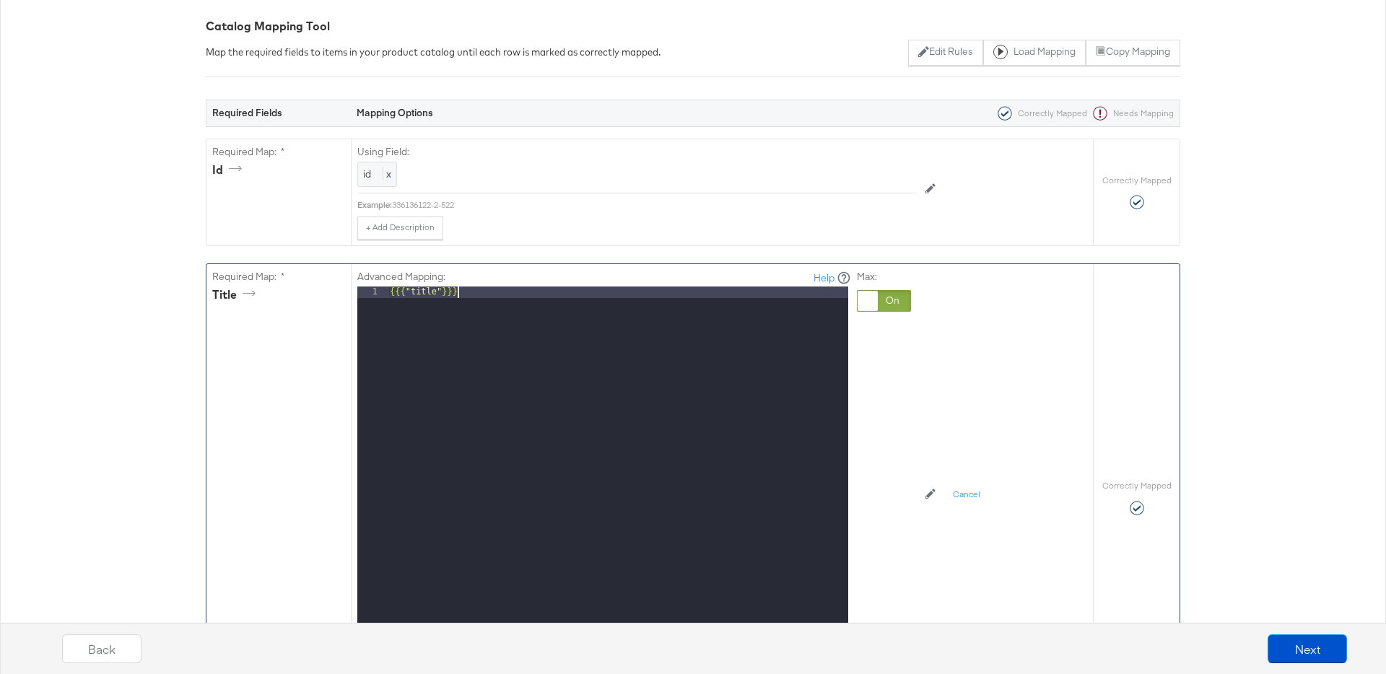
scroll to position [412, 0]
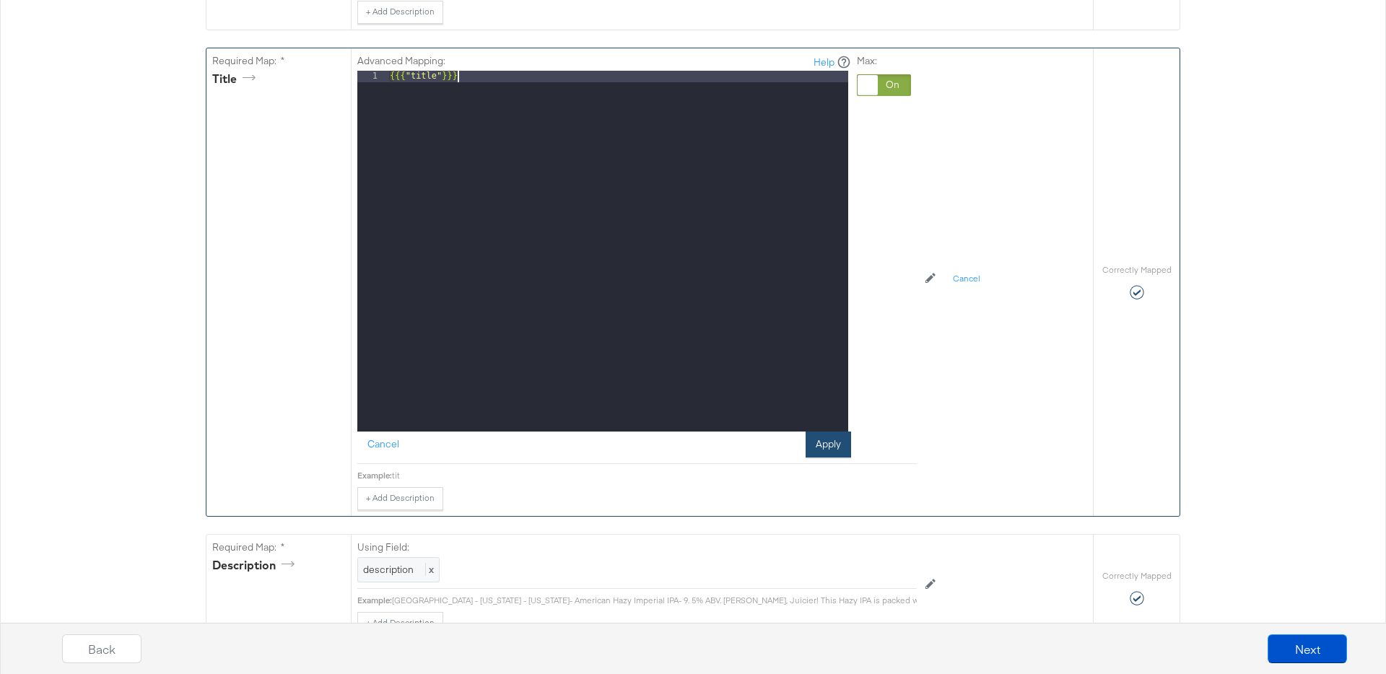
click at [819, 448] on button "Apply" at bounding box center [828, 445] width 45 height 26
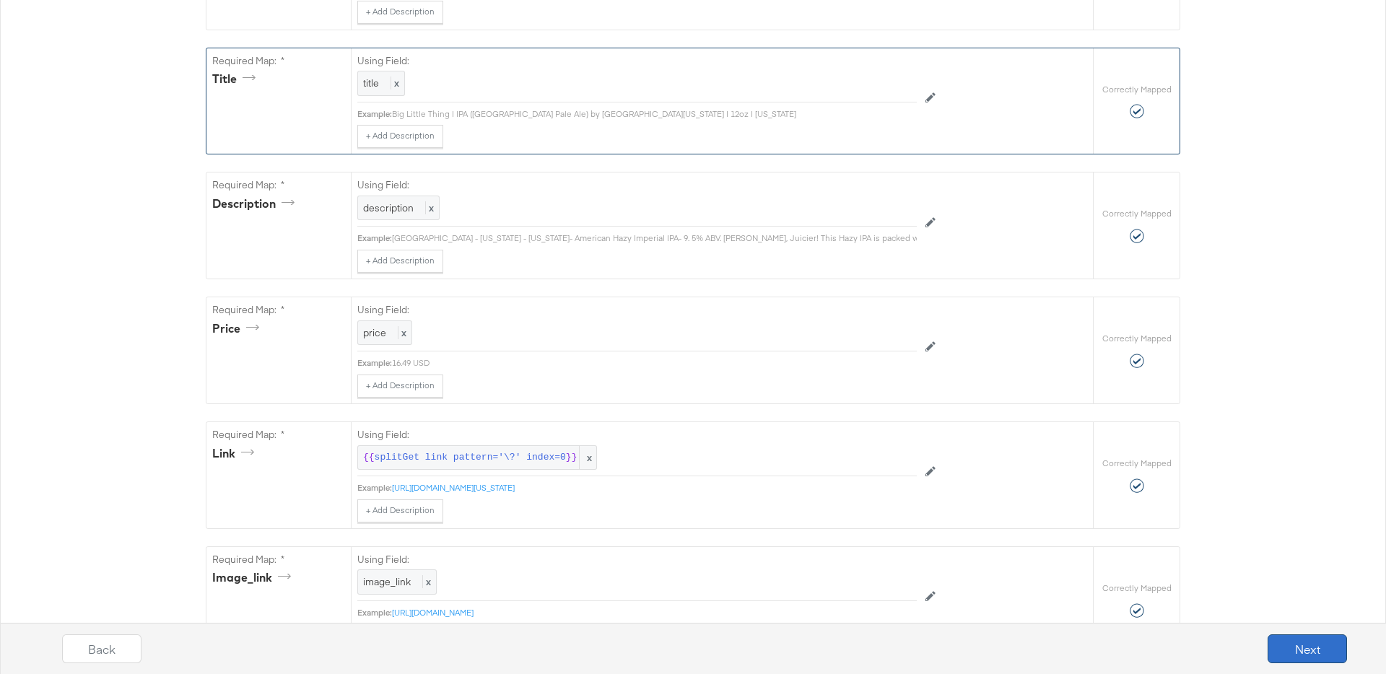
click at [1303, 661] on button "Next" at bounding box center [1307, 649] width 79 height 29
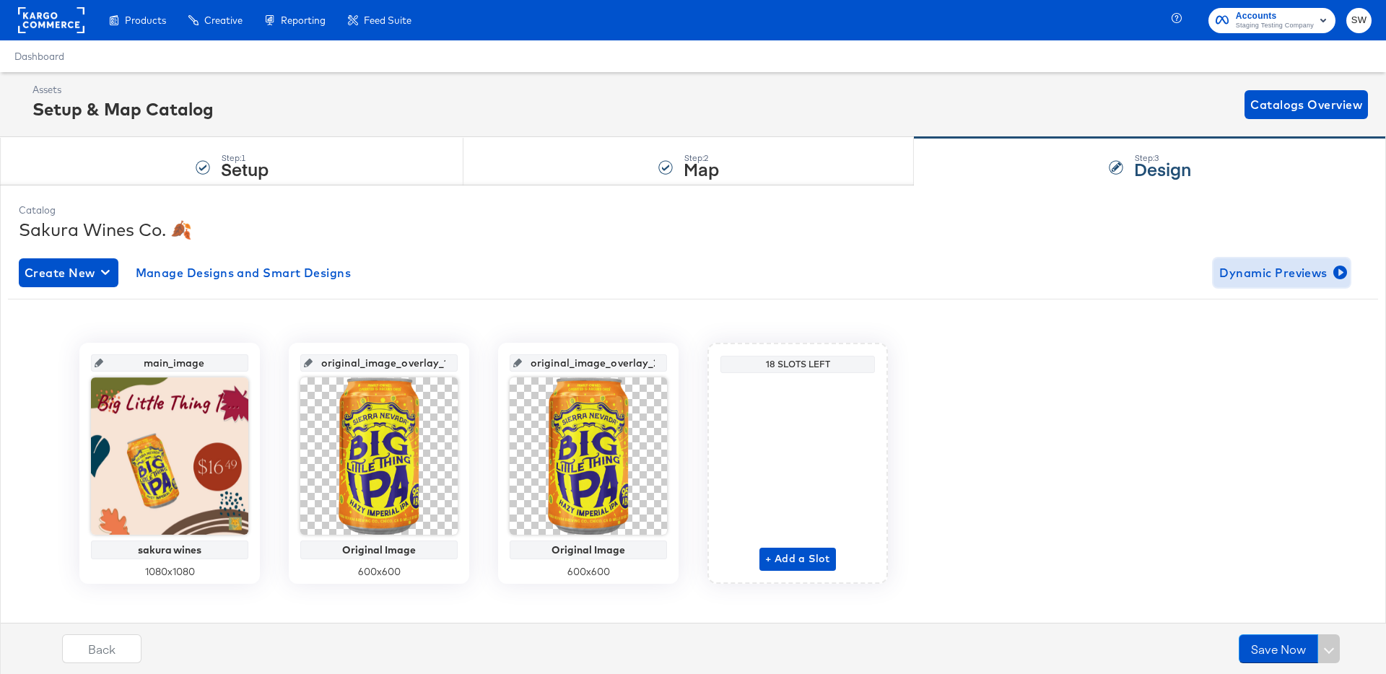
click at [1241, 278] on span "Dynamic Previews" at bounding box center [1282, 273] width 125 height 20
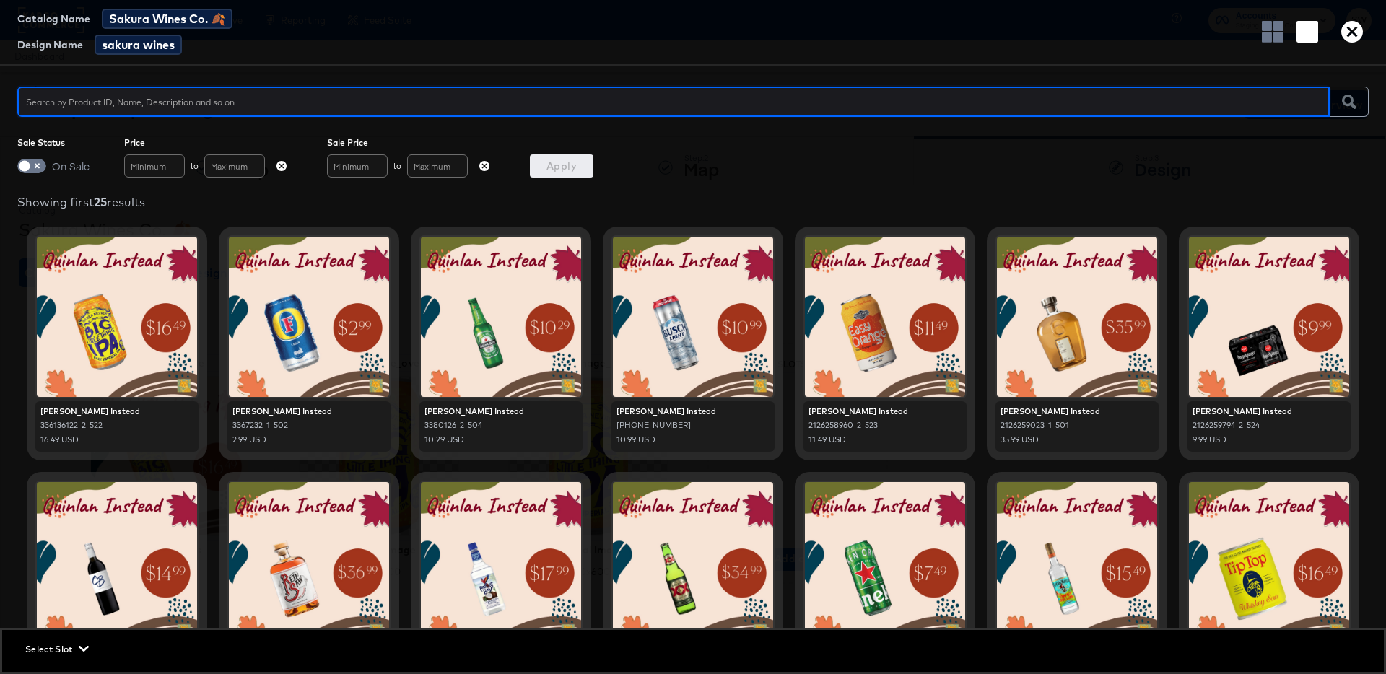
click at [1342, 36] on icon "button" at bounding box center [1353, 32] width 22 height 22
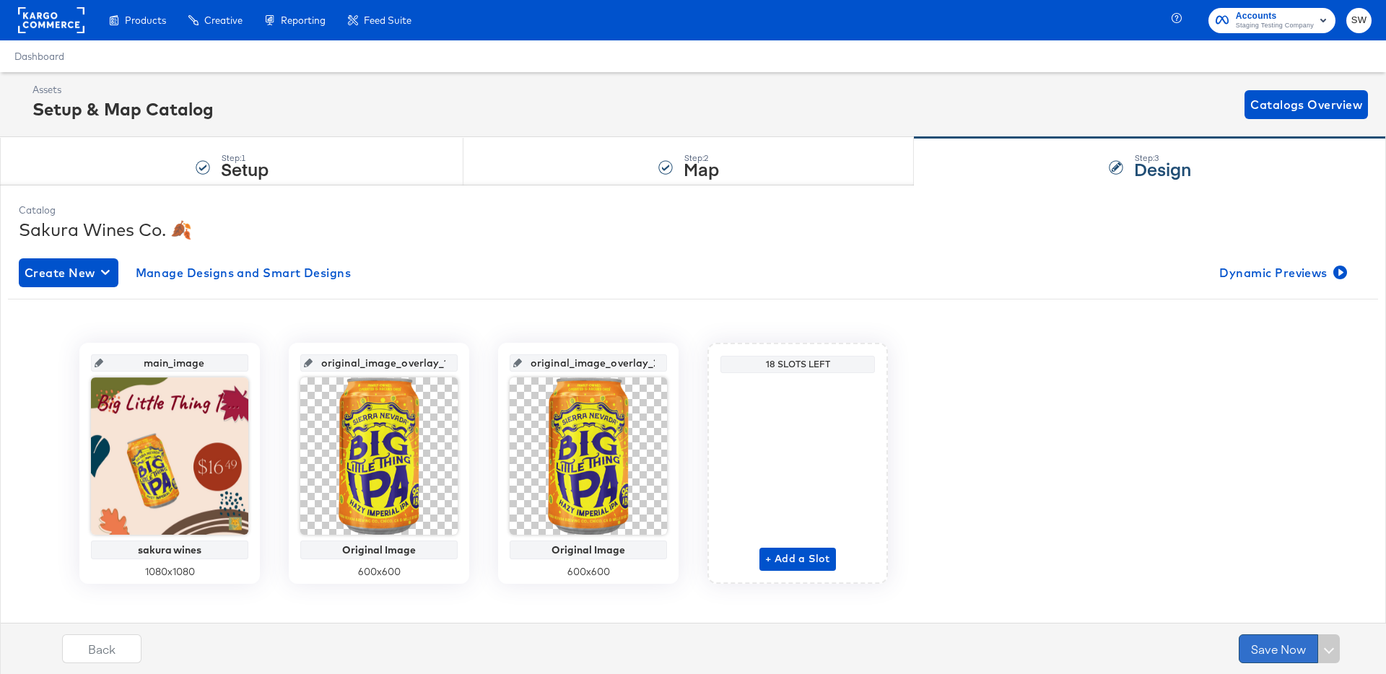
click at [1259, 653] on button "Save Now" at bounding box center [1278, 649] width 79 height 29
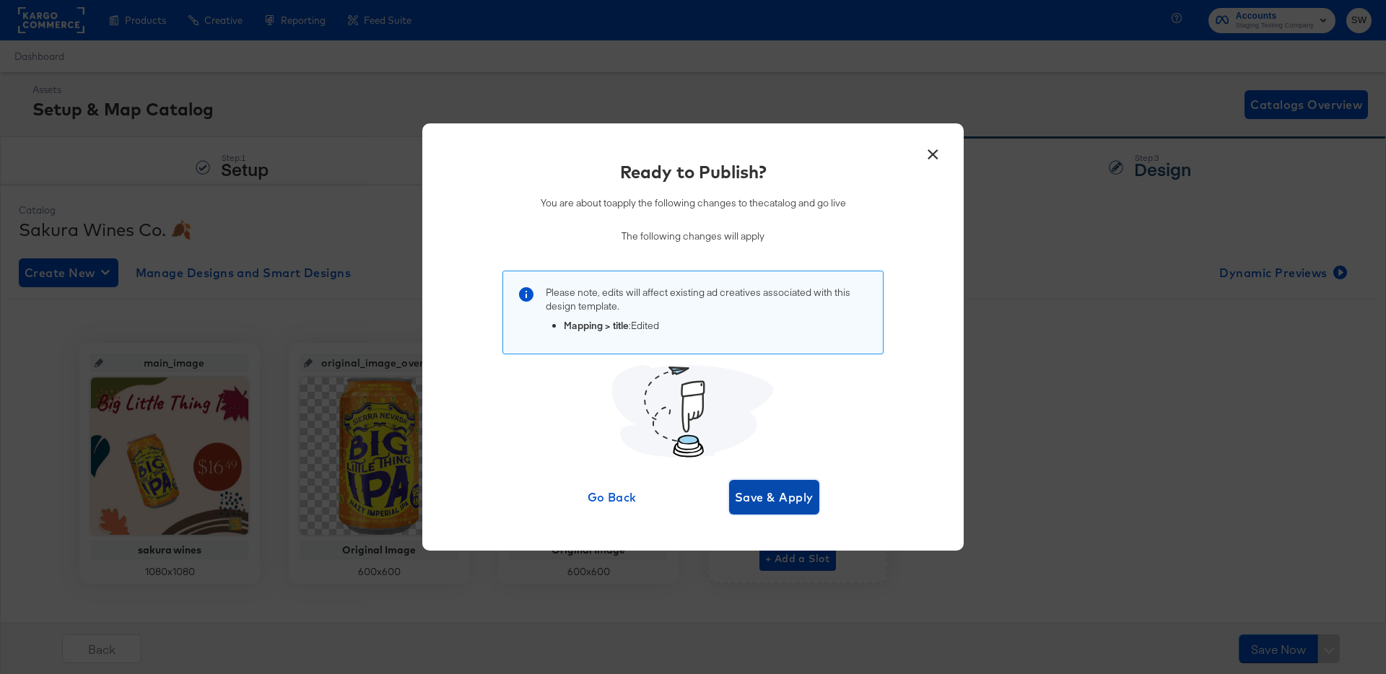
click at [753, 496] on span "Save & Apply" at bounding box center [774, 497] width 79 height 20
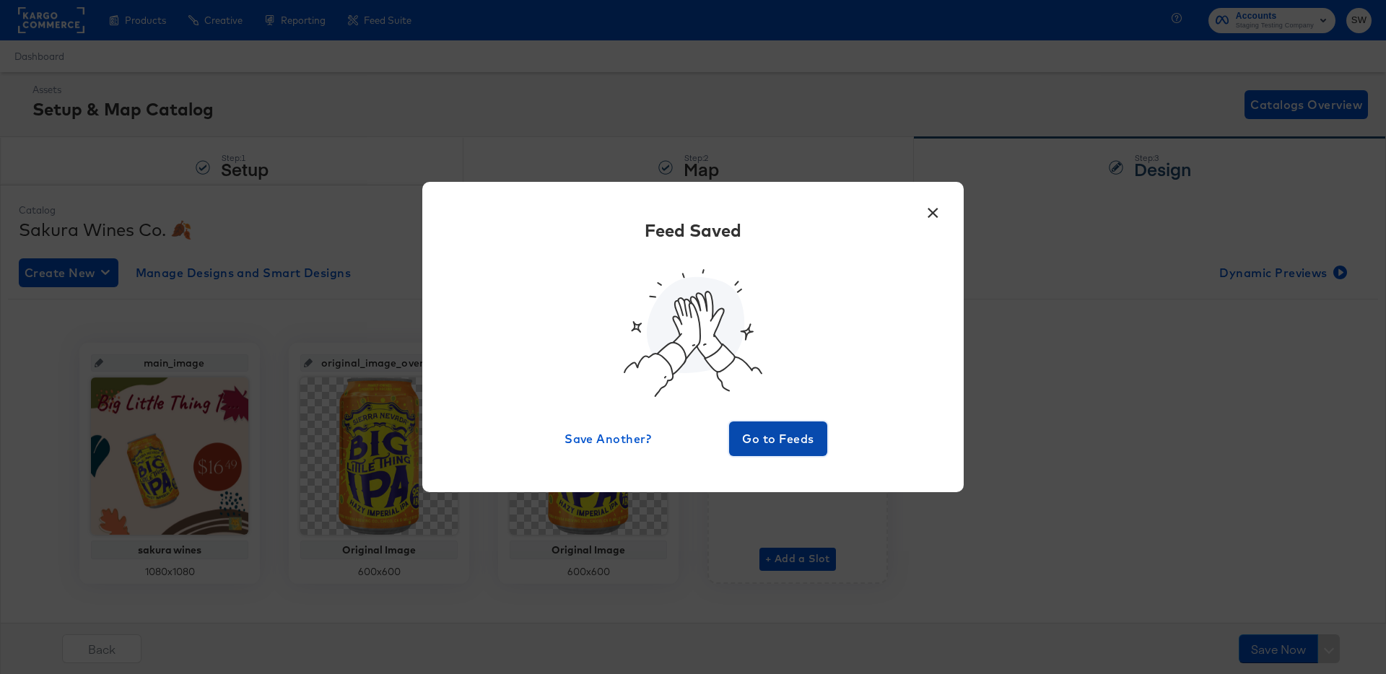
click at [762, 446] on span "Go to Feeds" at bounding box center [778, 439] width 87 height 20
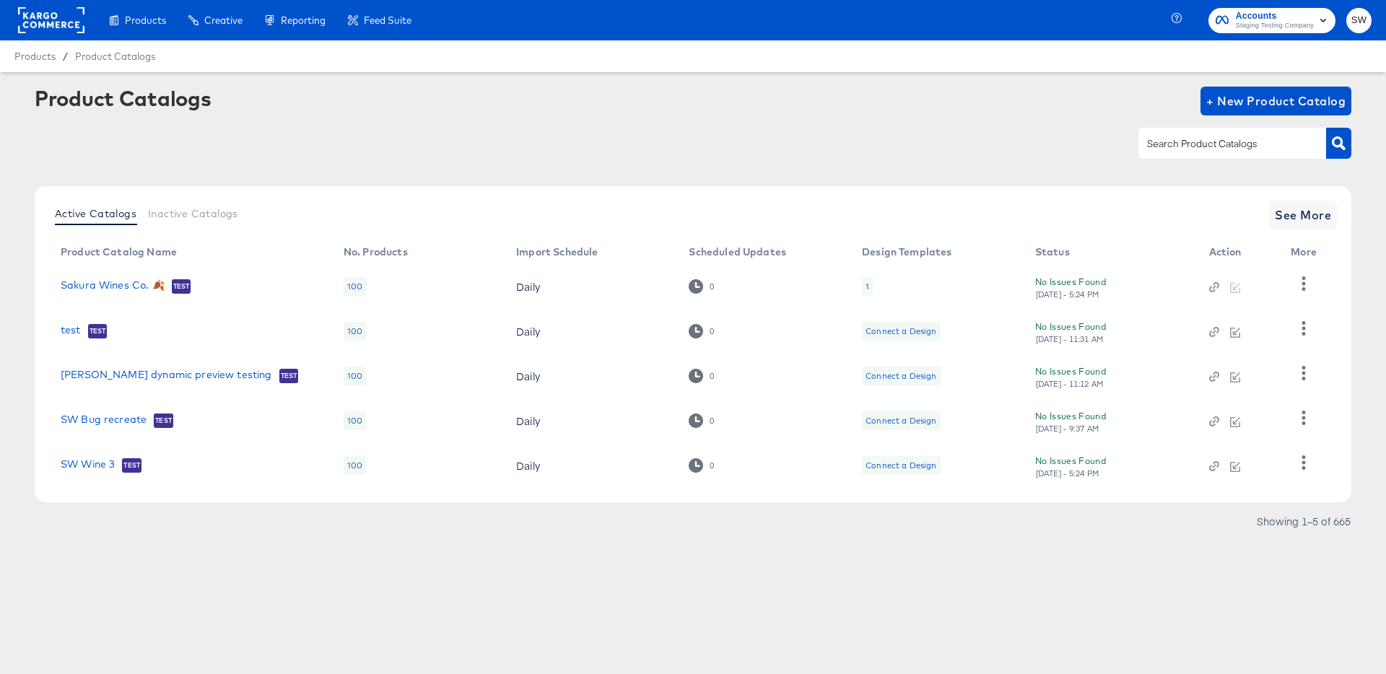
click at [828, 495] on div "Active Catalogs Inactive Catalogs See More Product Catalog Name No. Products Im…" at bounding box center [693, 344] width 1317 height 316
